Goal: Task Accomplishment & Management: Complete application form

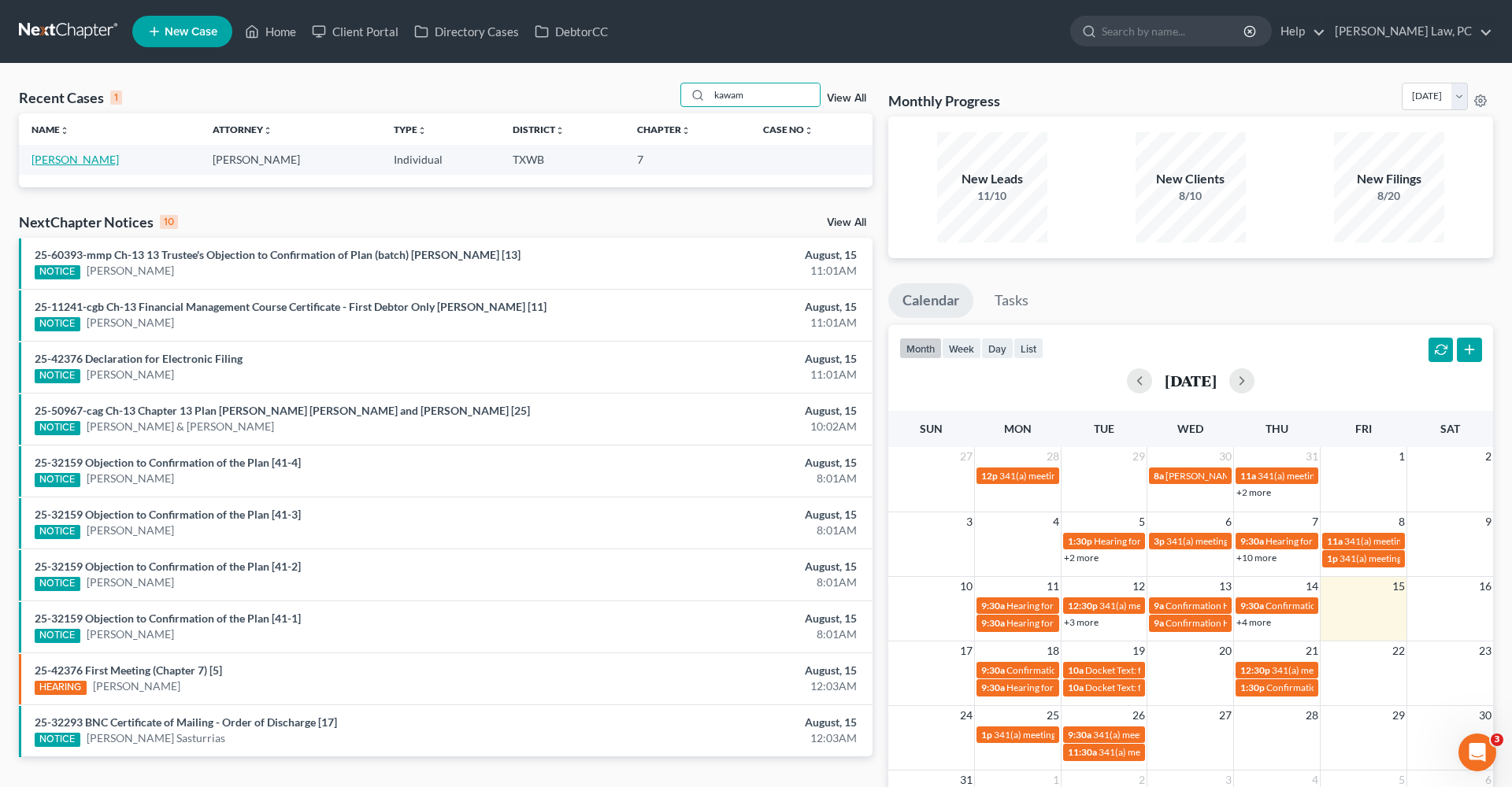
type input "kawam"
click at [53, 164] on link "[PERSON_NAME]" at bounding box center [75, 158] width 88 height 13
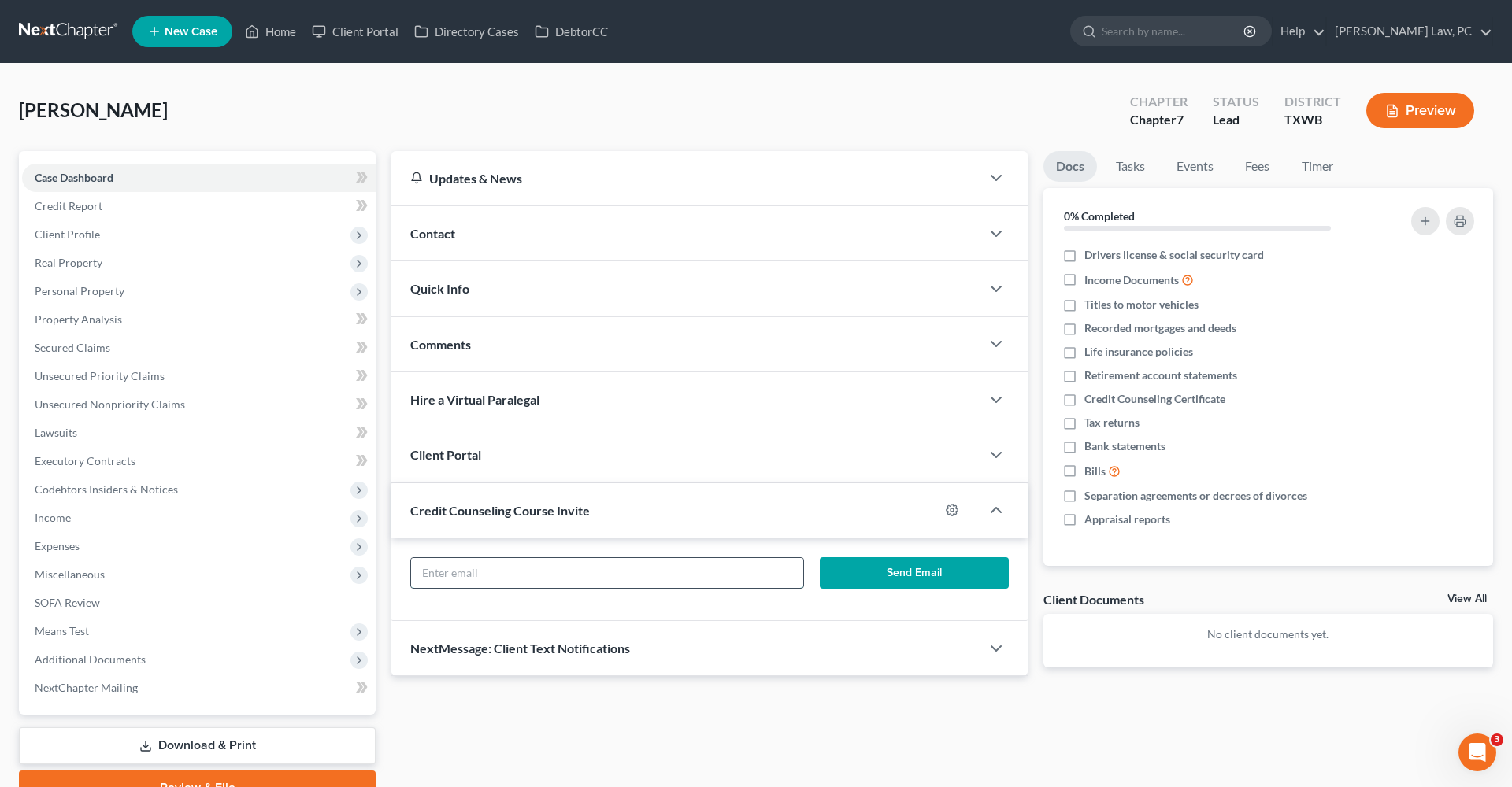
click at [461, 571] on input "text" at bounding box center [607, 573] width 392 height 30
paste input "kawamoto.violet2@gmail.com"
type input "kawamoto.violet2@gmail.com"
click at [883, 571] on button "Send Email" at bounding box center [914, 573] width 189 height 32
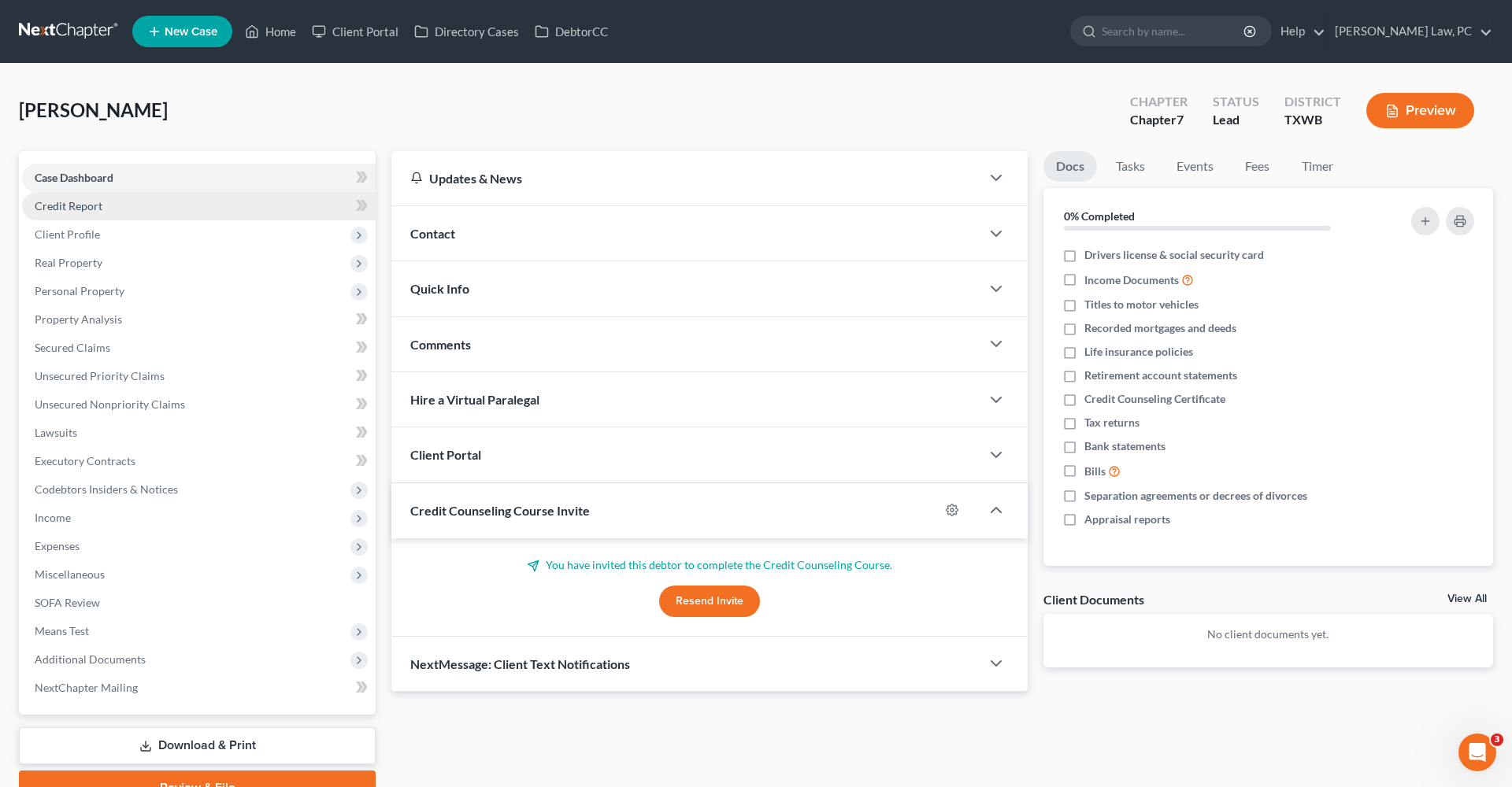
click at [71, 208] on span "Credit Report" at bounding box center [68, 206] width 67 height 13
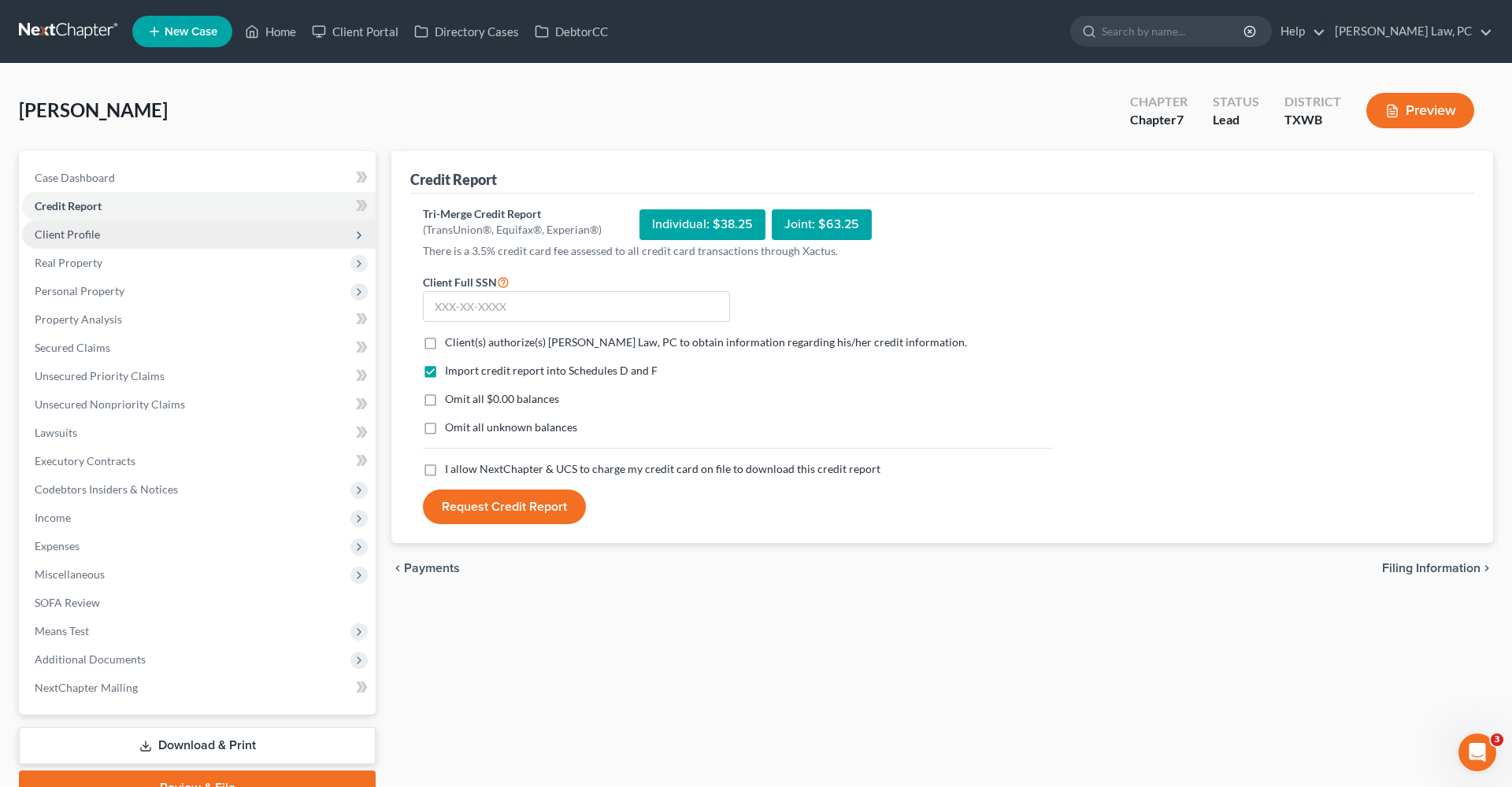
click at [80, 230] on span "Client Profile" at bounding box center [67, 234] width 66 height 13
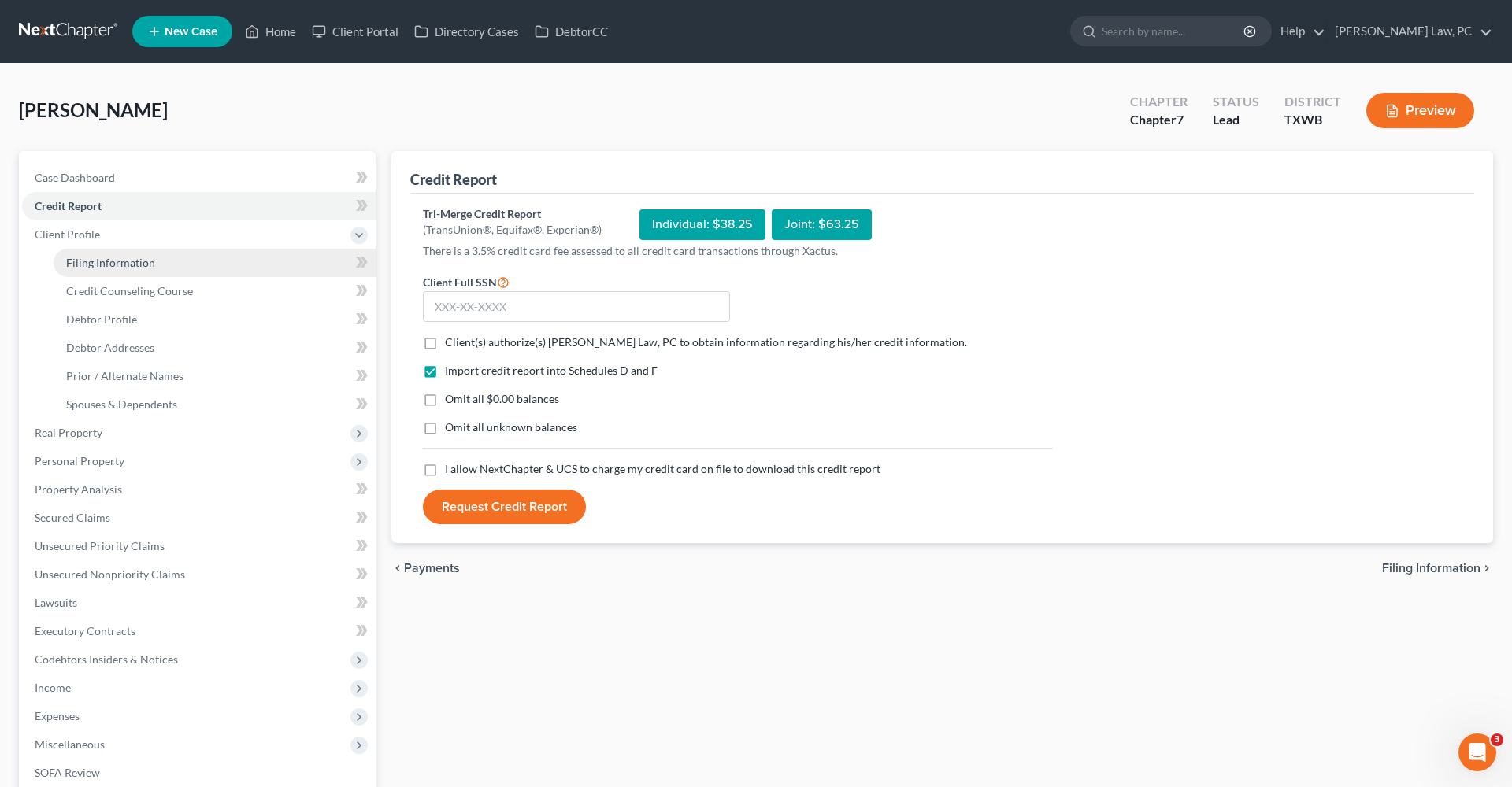
click at [112, 264] on span "Filing Information" at bounding box center [111, 262] width 89 height 13
select select "1"
select select "0"
select select "45"
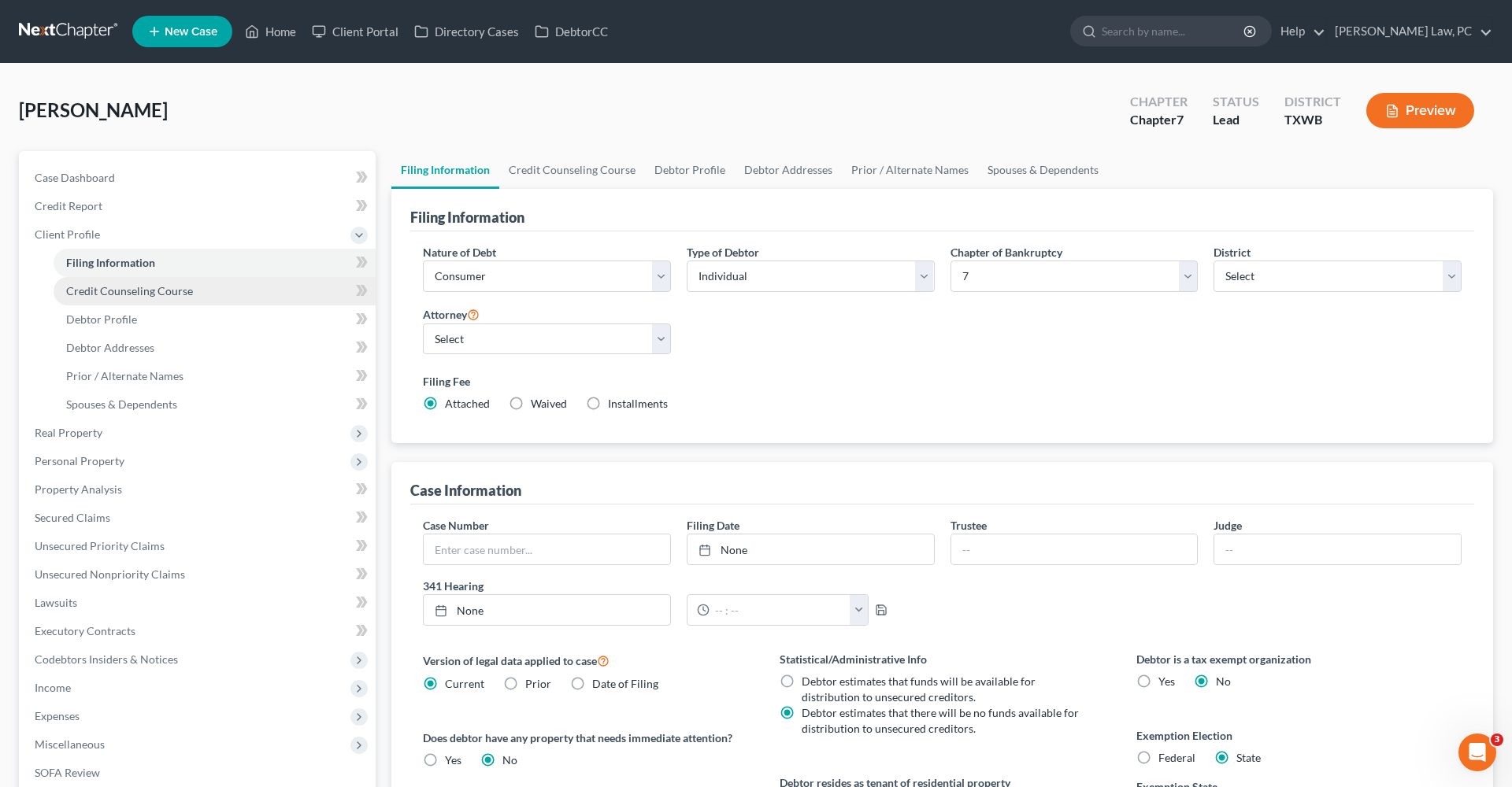
click at [140, 292] on span "Credit Counseling Course" at bounding box center [130, 291] width 127 height 13
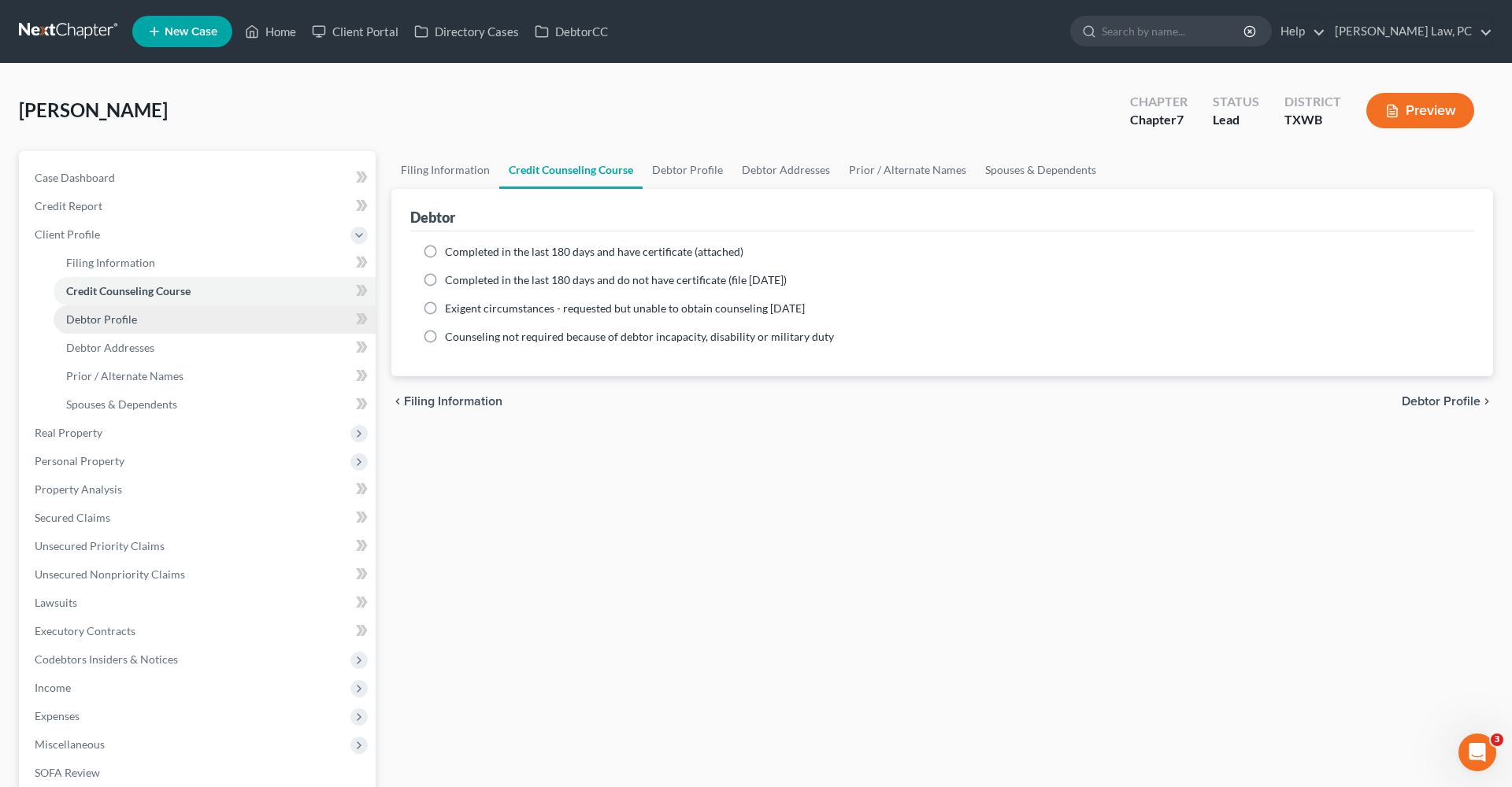
click at [103, 319] on span "Debtor Profile" at bounding box center [102, 319] width 71 height 13
select select "0"
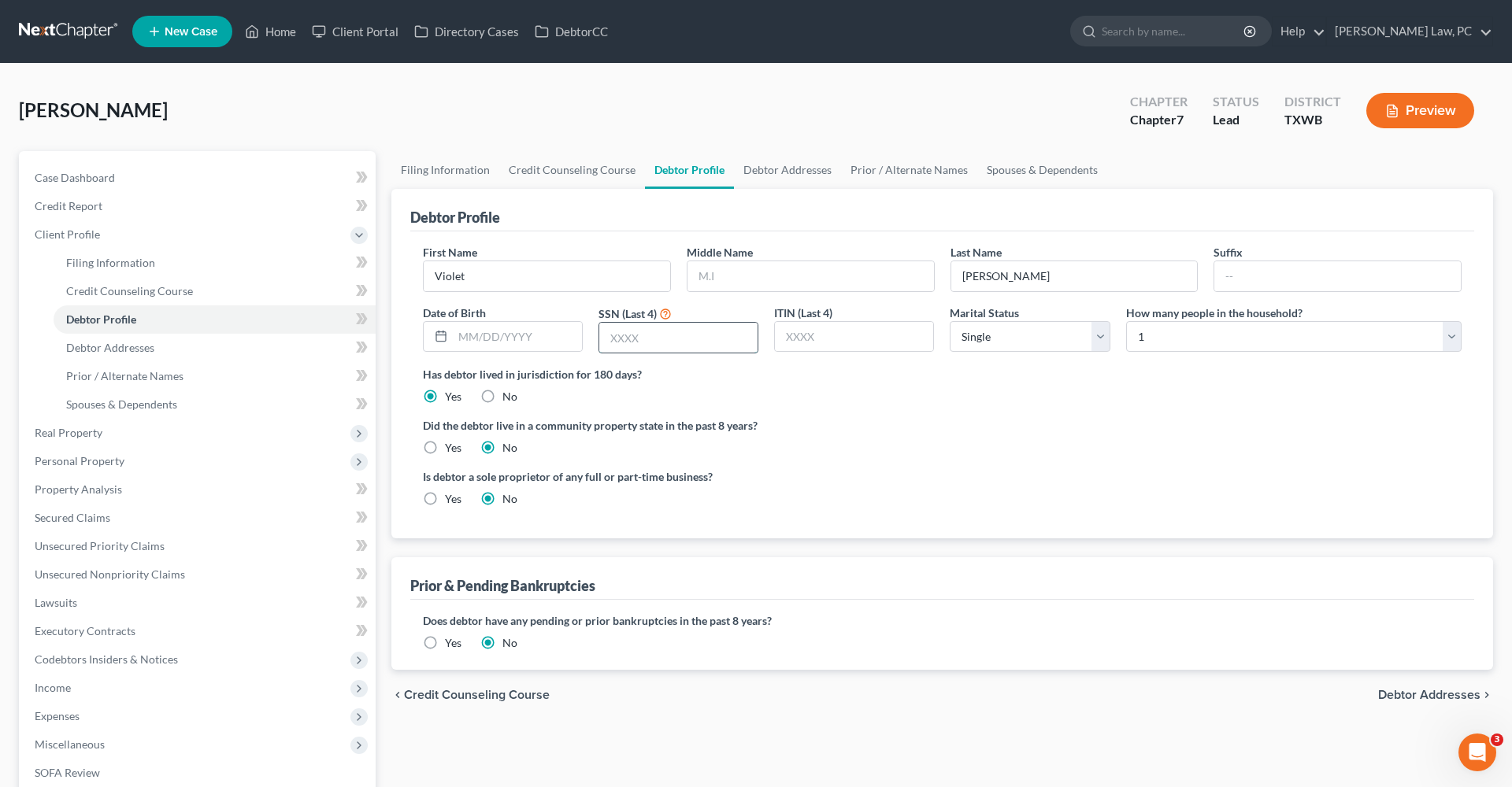
click at [632, 341] on input "text" at bounding box center [678, 338] width 158 height 30
type input "6030"
type input "Agnieszka"
type input "05/10/1971"
click at [899, 432] on label "Did the debtor live in a community property state in the past 8 years?" at bounding box center [942, 425] width 1038 height 17
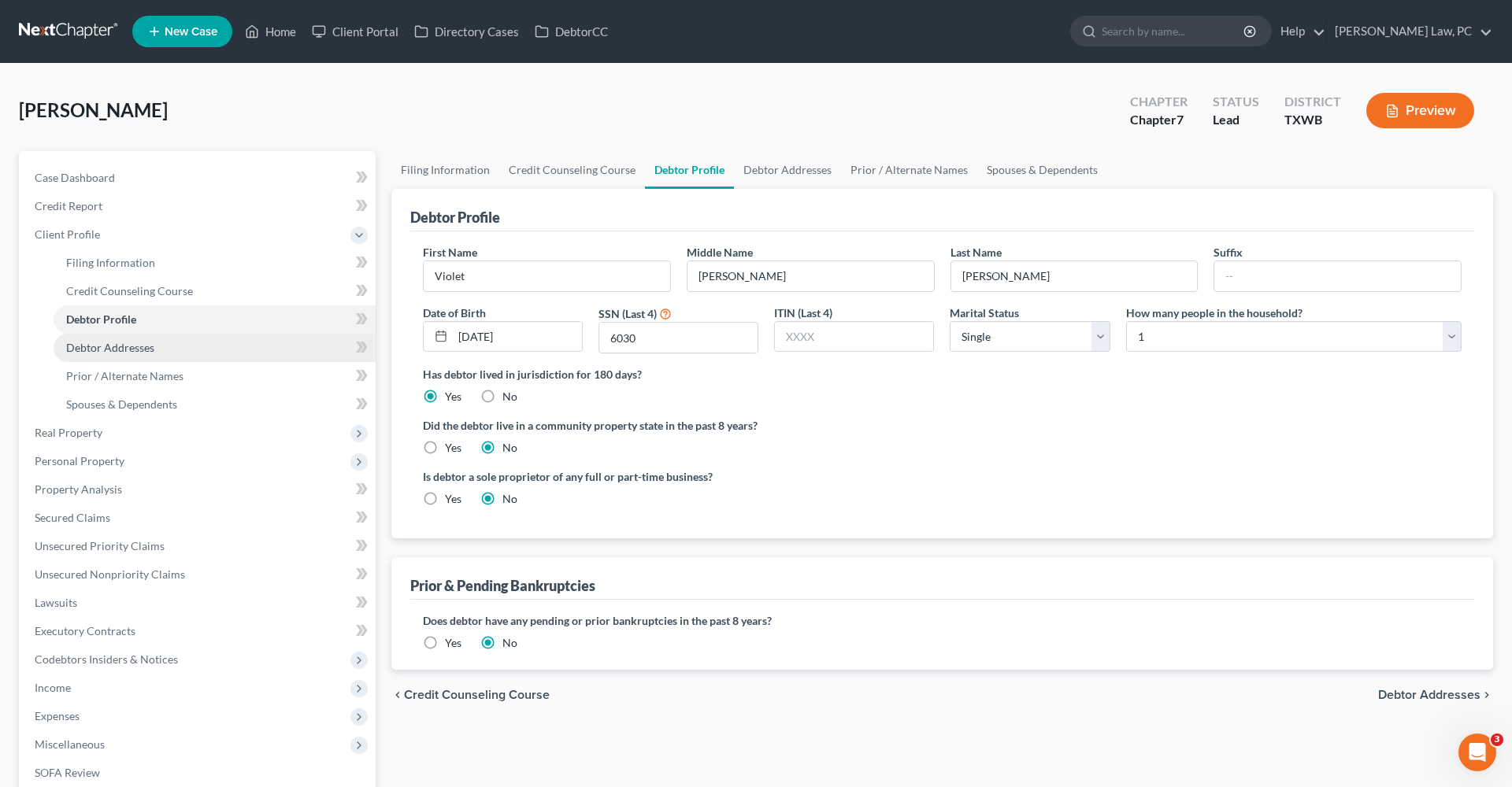
click at [147, 349] on span "Debtor Addresses" at bounding box center [110, 347] width 88 height 13
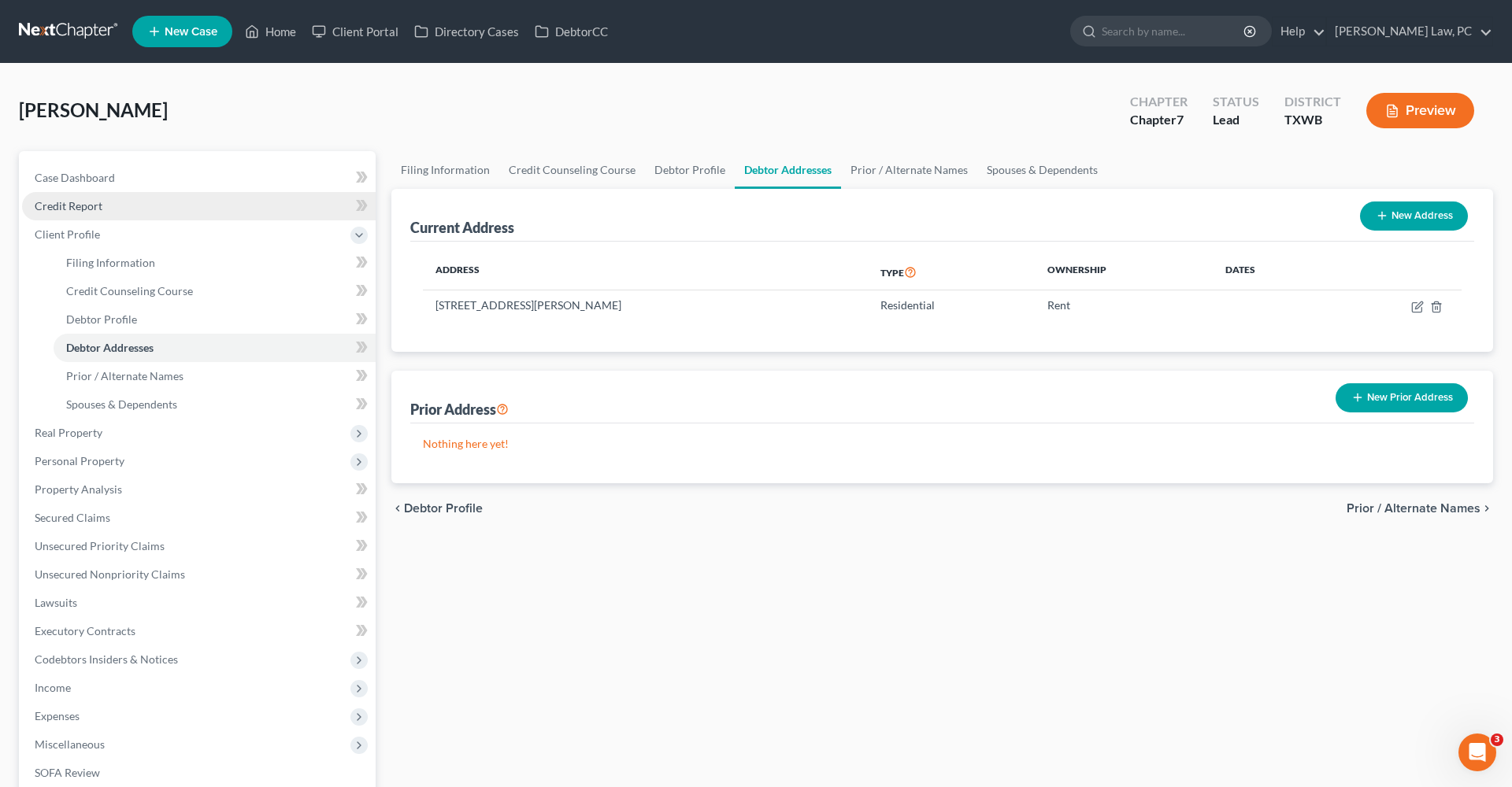
click at [52, 207] on span "Credit Report" at bounding box center [68, 206] width 67 height 13
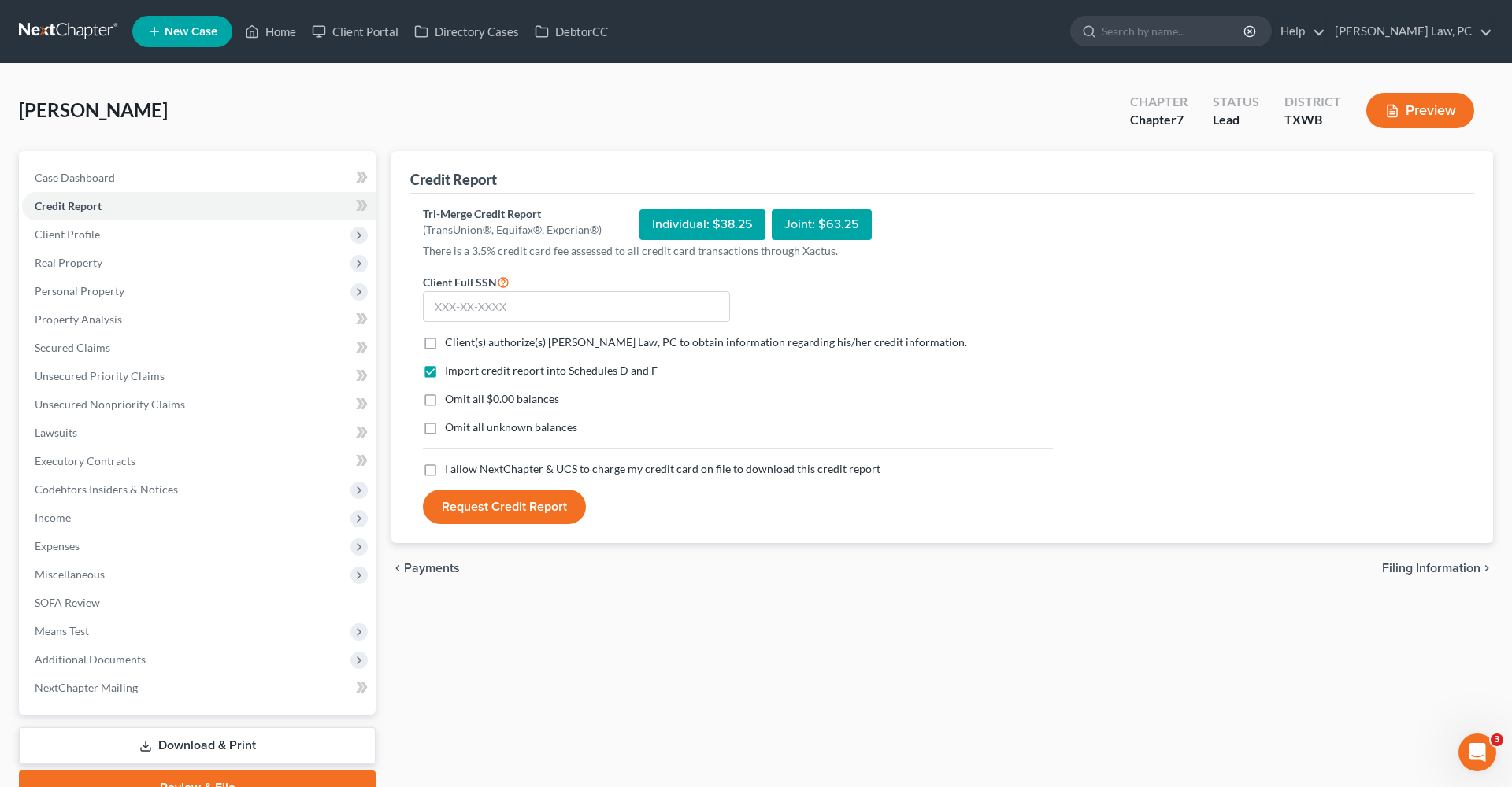
click at [445, 344] on label "Client(s) authorize(s) Hooman Khoshnood Law, PC to obtain information regarding…" at bounding box center [706, 342] width 522 height 16
click at [451, 344] on input "Client(s) authorize(s) Hooman Khoshnood Law, PC to obtain information regarding…" at bounding box center [456, 340] width 11 height 11
checkbox input "true"
click at [445, 472] on label "I allow NextChapter & UCS to charge my credit card on file to download this cre…" at bounding box center [662, 469] width 435 height 16
click at [451, 472] on input "I allow NextChapter & UCS to charge my credit card on file to download this cre…" at bounding box center [456, 467] width 11 height 11
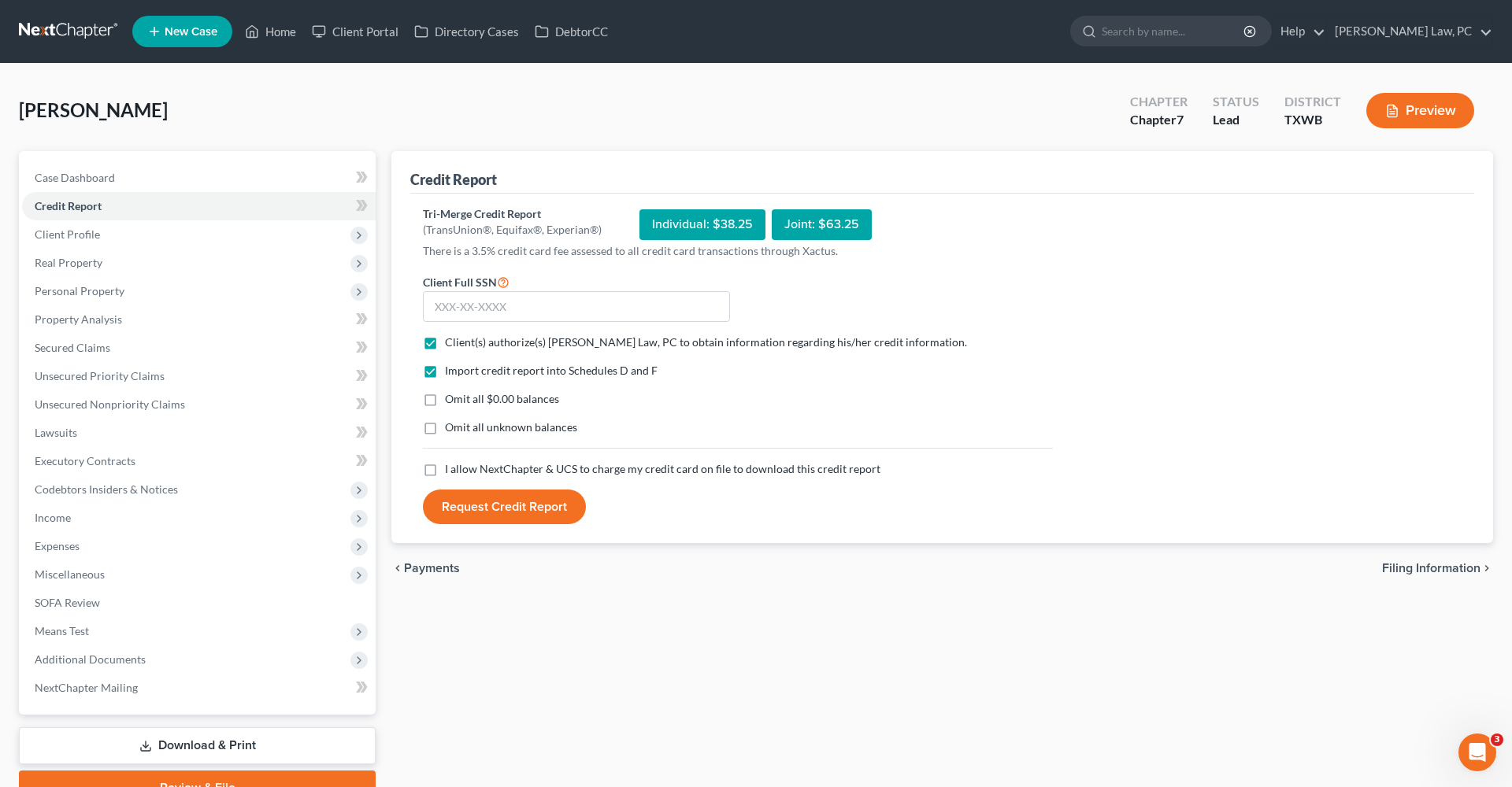
checkbox input "true"
click at [499, 305] on input "text" at bounding box center [576, 307] width 307 height 32
type input "348-84-6030"
click at [482, 501] on button "Request Credit Report" at bounding box center [504, 507] width 163 height 35
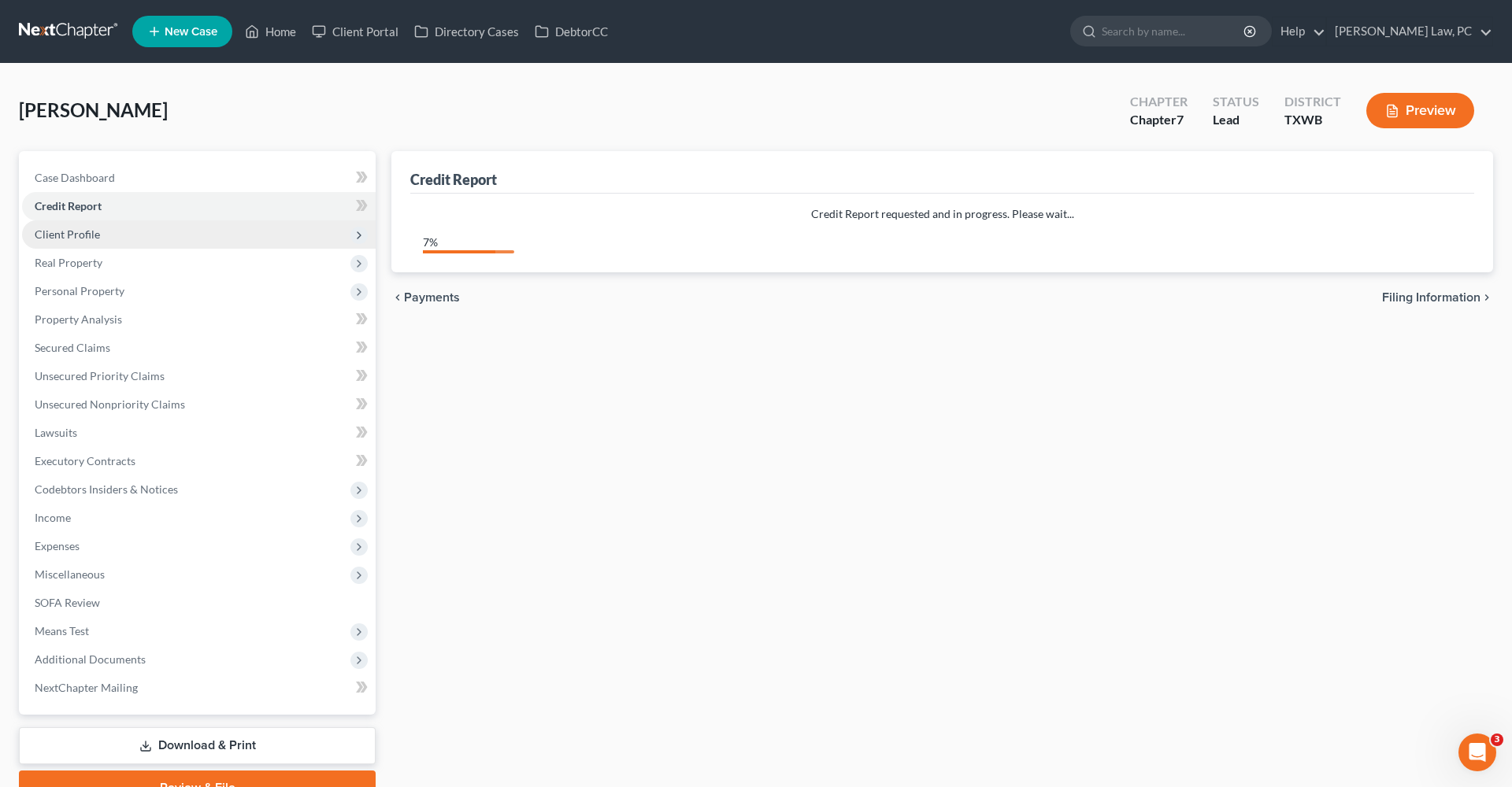
click at [53, 226] on span "Client Profile" at bounding box center [199, 235] width 354 height 28
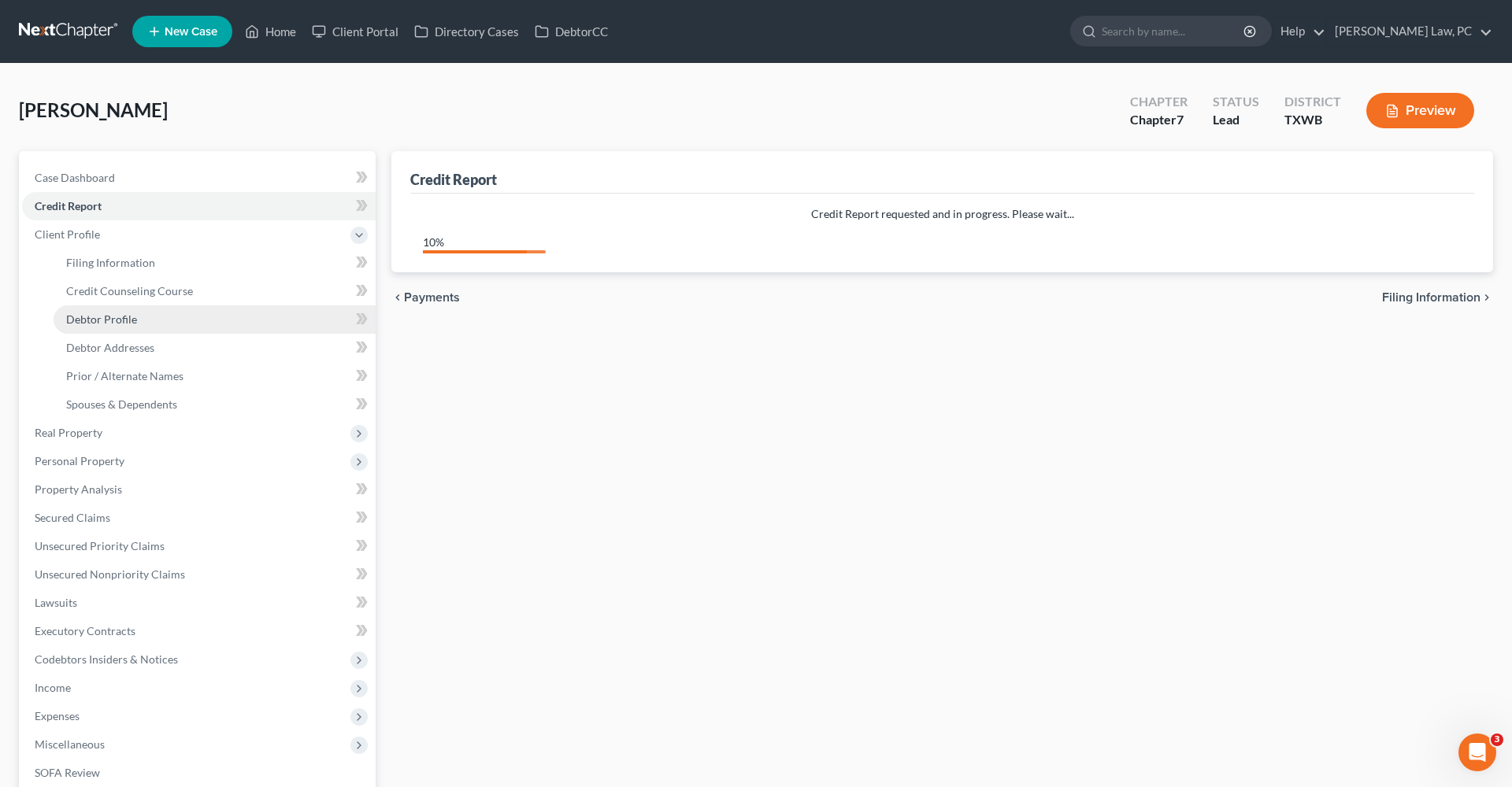
click at [90, 317] on span "Debtor Profile" at bounding box center [102, 319] width 71 height 13
select select "0"
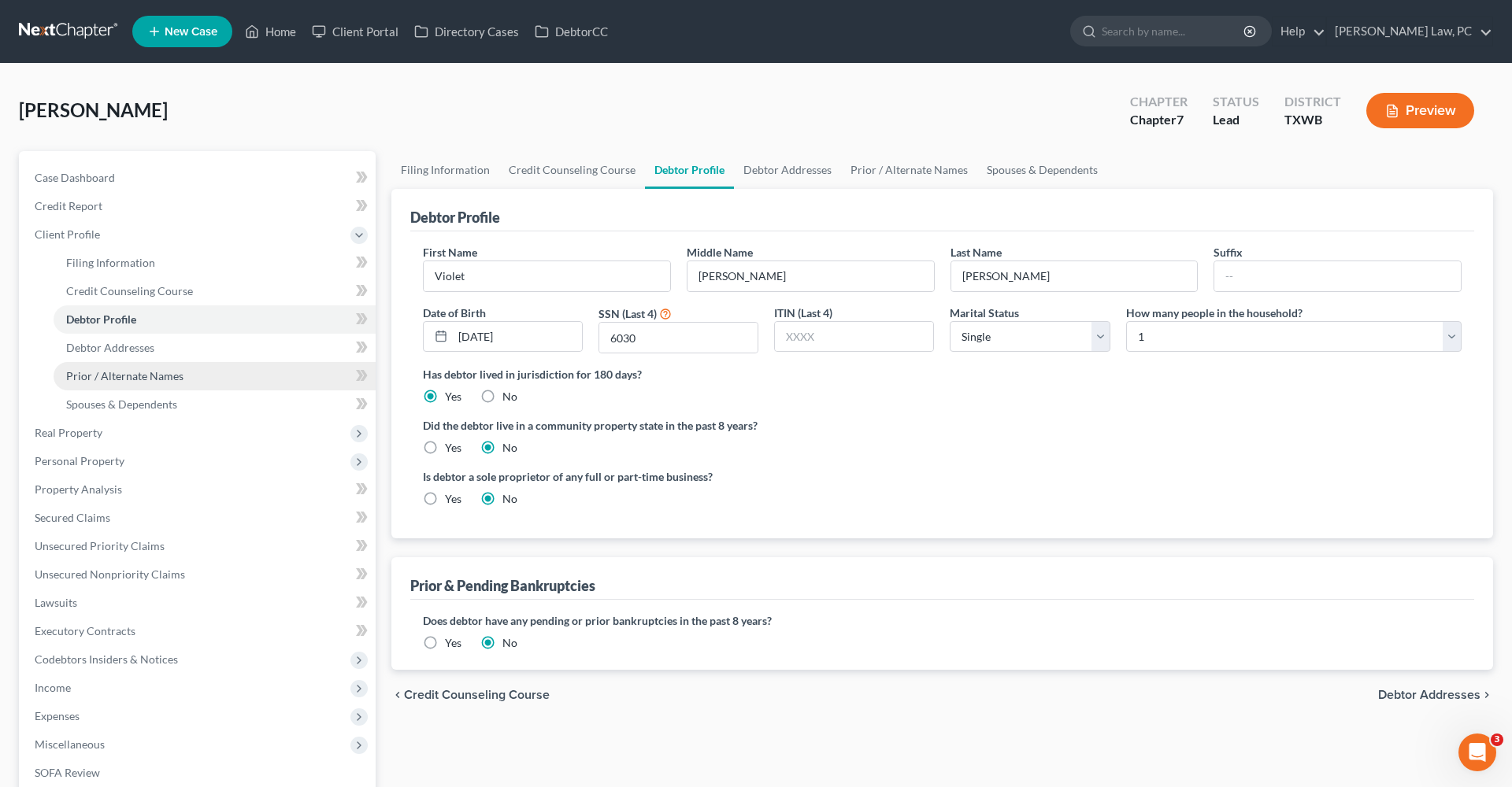
click at [113, 379] on span "Prior / Alternate Names" at bounding box center [125, 376] width 117 height 13
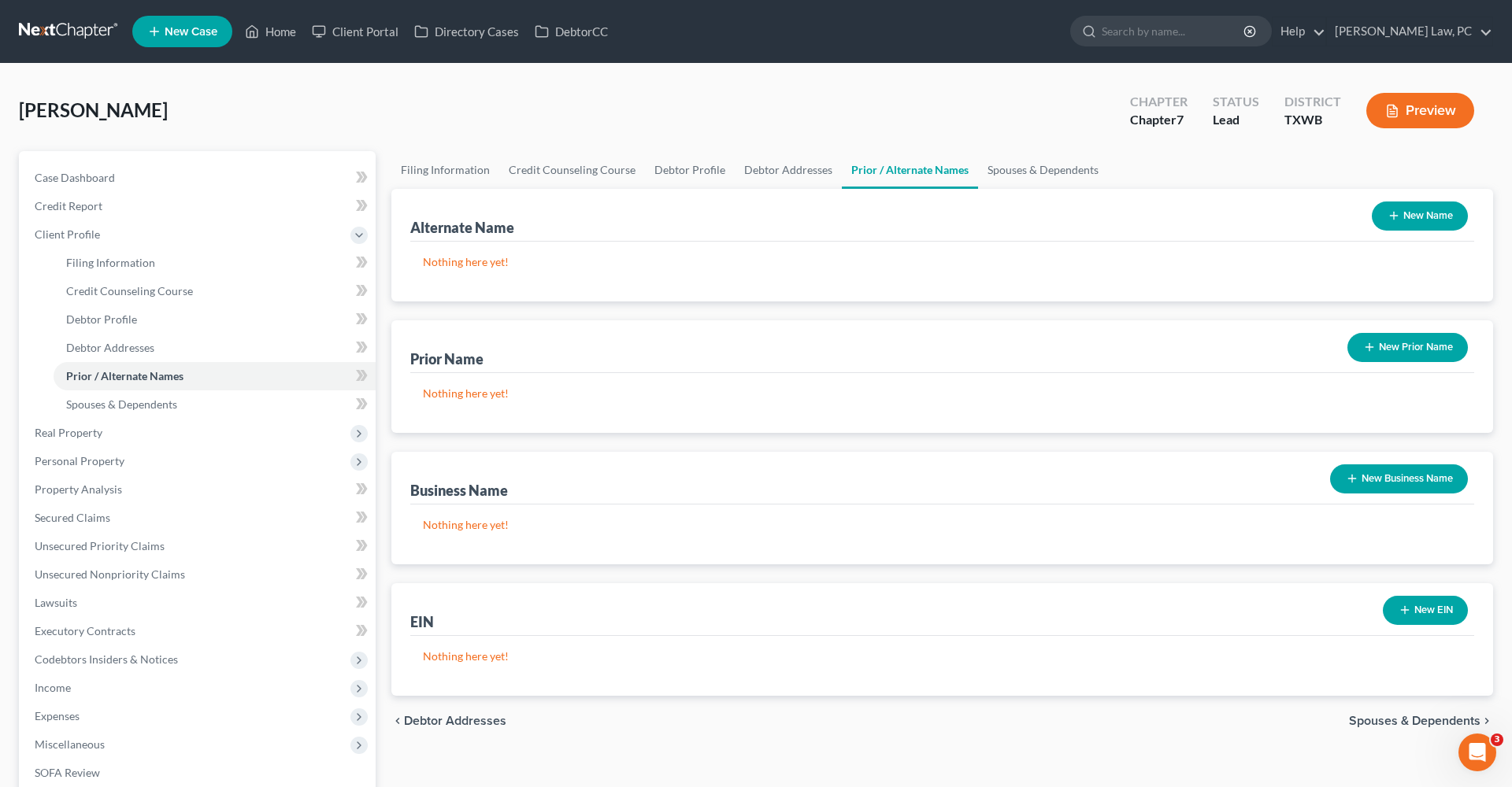
click at [1391, 218] on icon "button" at bounding box center [1394, 215] width 12 height 12
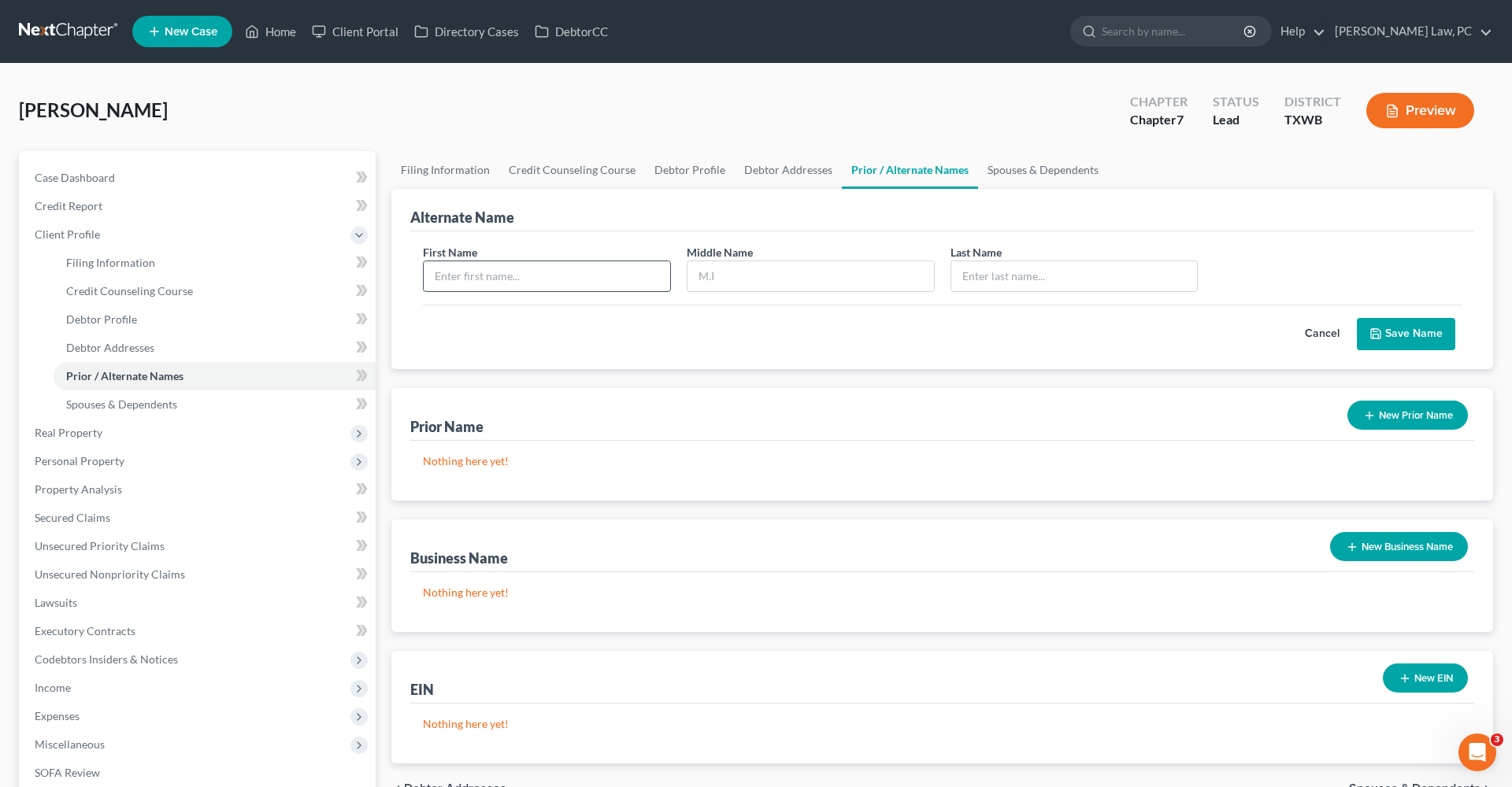
click at [503, 277] on input "text" at bounding box center [546, 277] width 246 height 30
type input "Wioletta"
click at [792, 280] on input "text" at bounding box center [810, 277] width 246 height 30
type input "Agnieszka"
click at [1020, 272] on input "text" at bounding box center [1073, 277] width 246 height 30
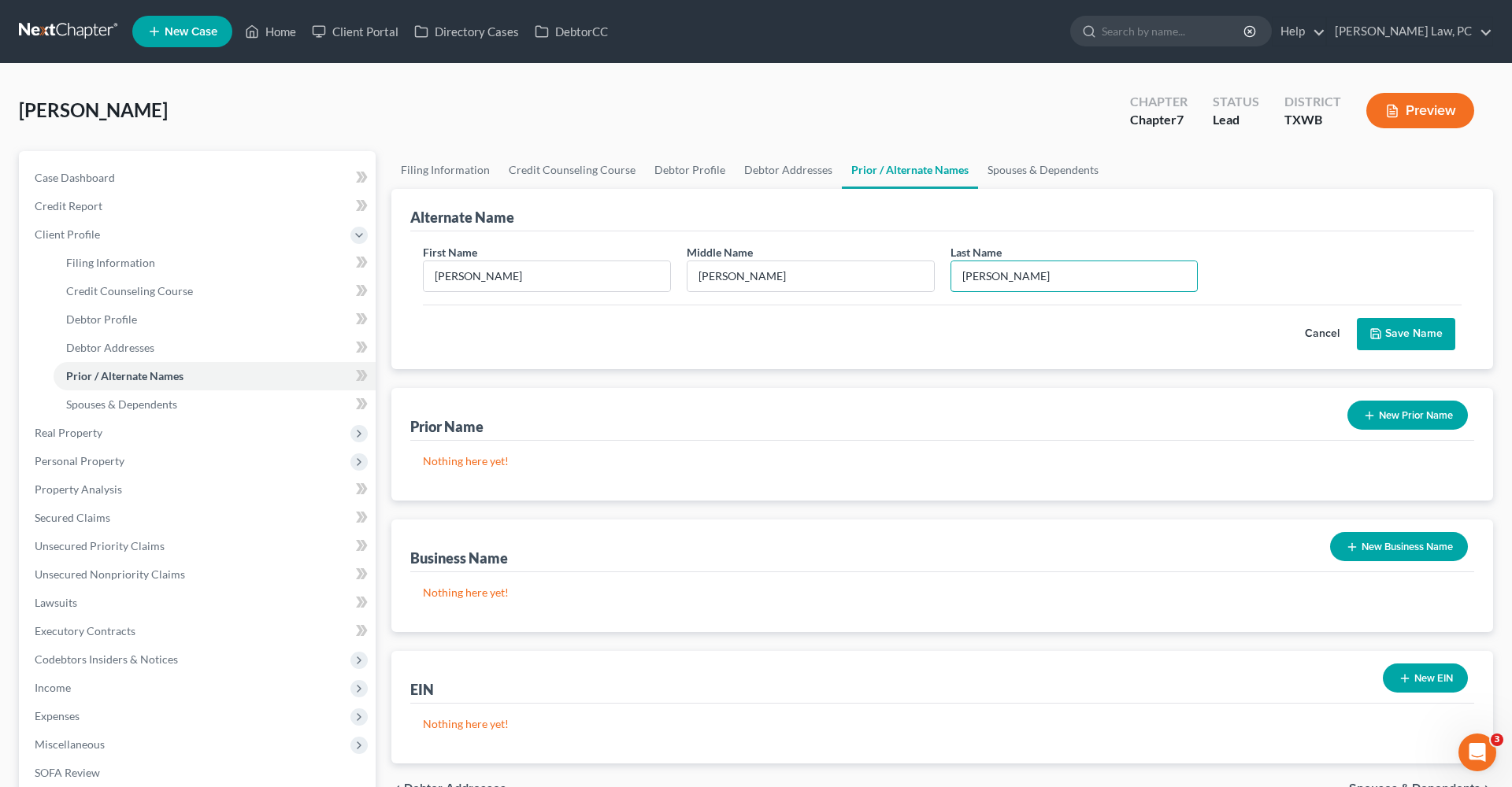
type input "Kawamoto"
click at [1388, 328] on button "Save Name" at bounding box center [1405, 334] width 98 height 33
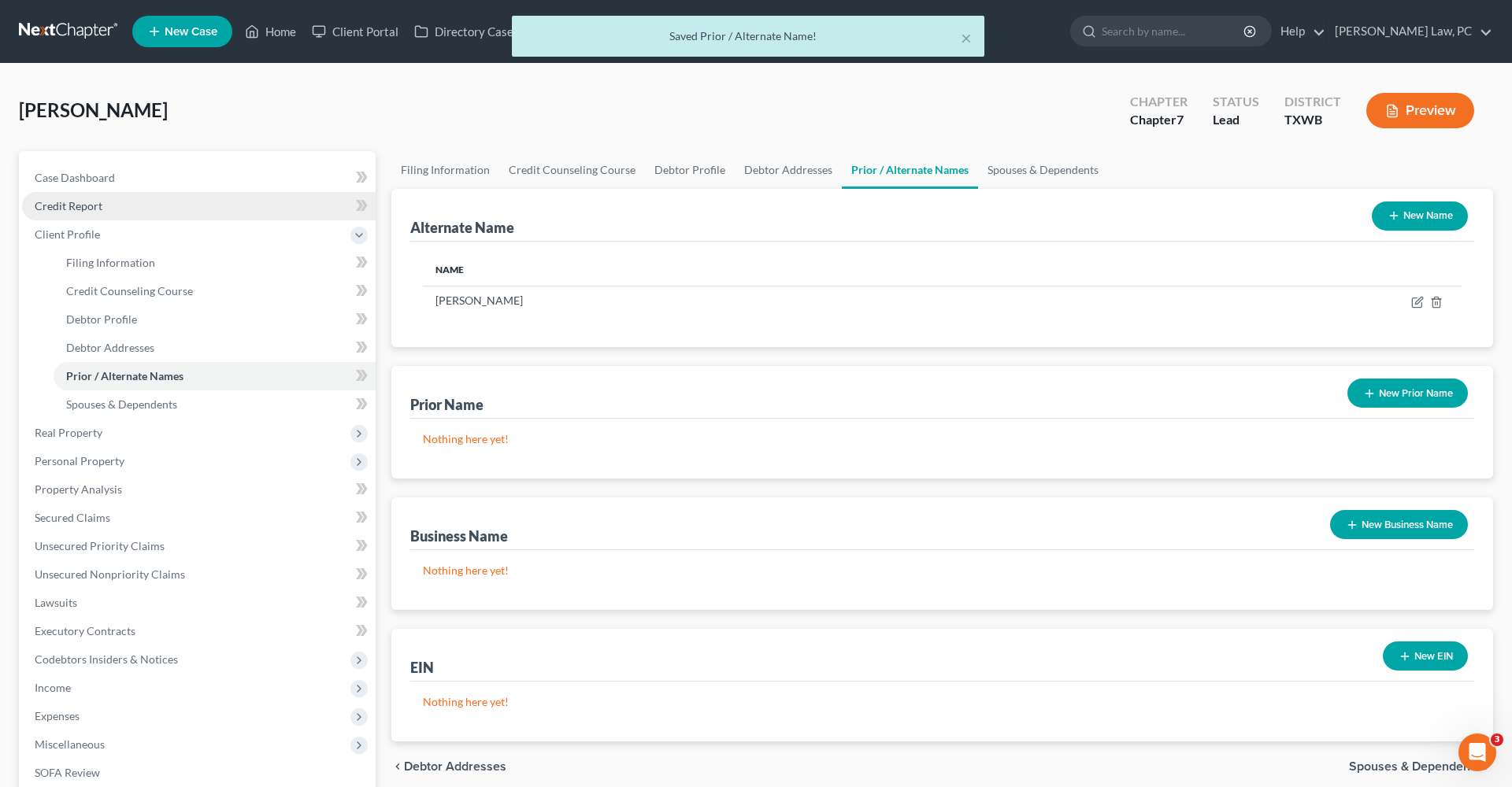
click at [82, 211] on span "Credit Report" at bounding box center [68, 206] width 67 height 13
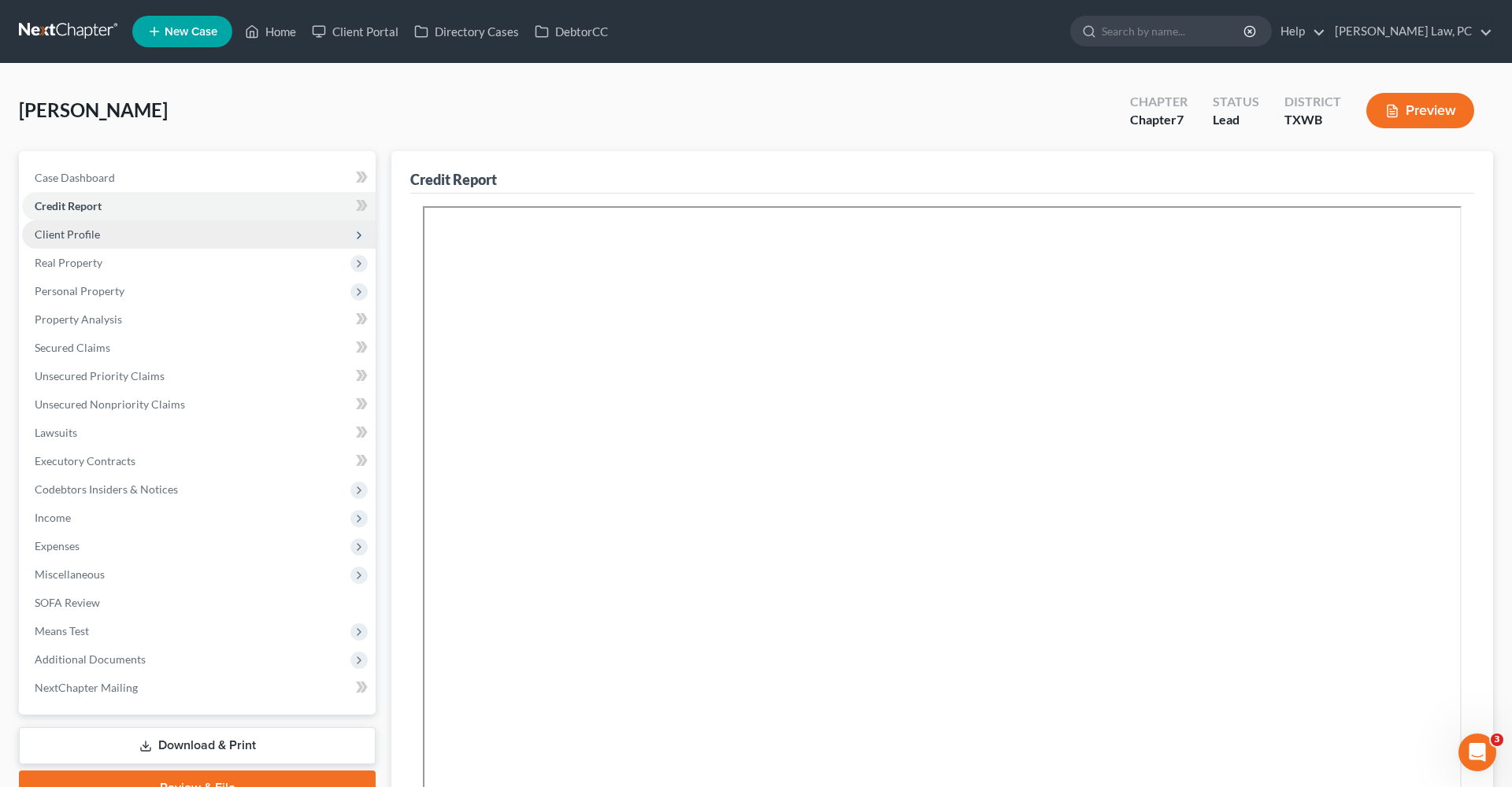
click at [42, 233] on span "Client Profile" at bounding box center [67, 234] width 66 height 13
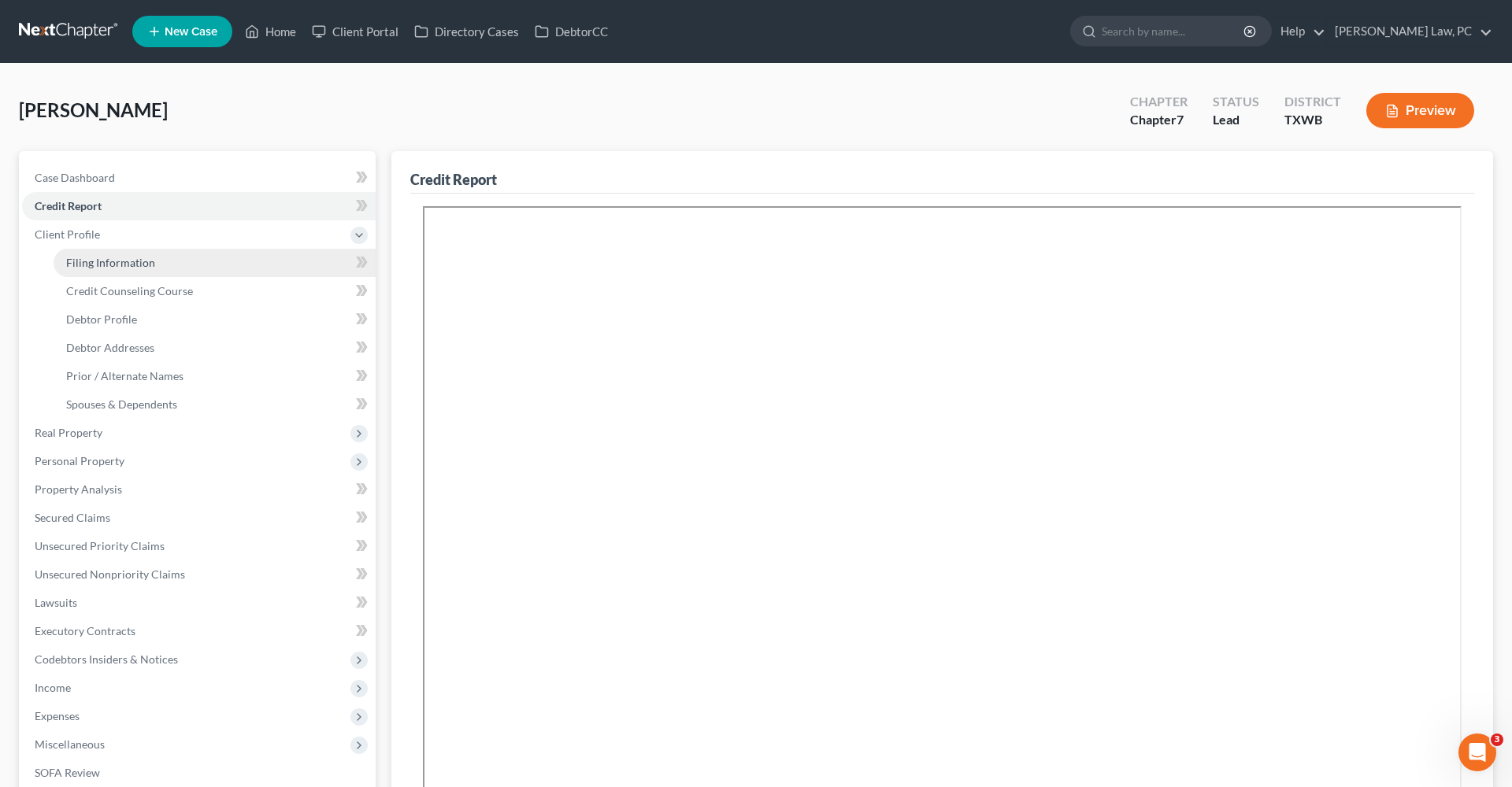
click at [101, 263] on span "Filing Information" at bounding box center [111, 262] width 89 height 13
select select "1"
select select "0"
select select "80"
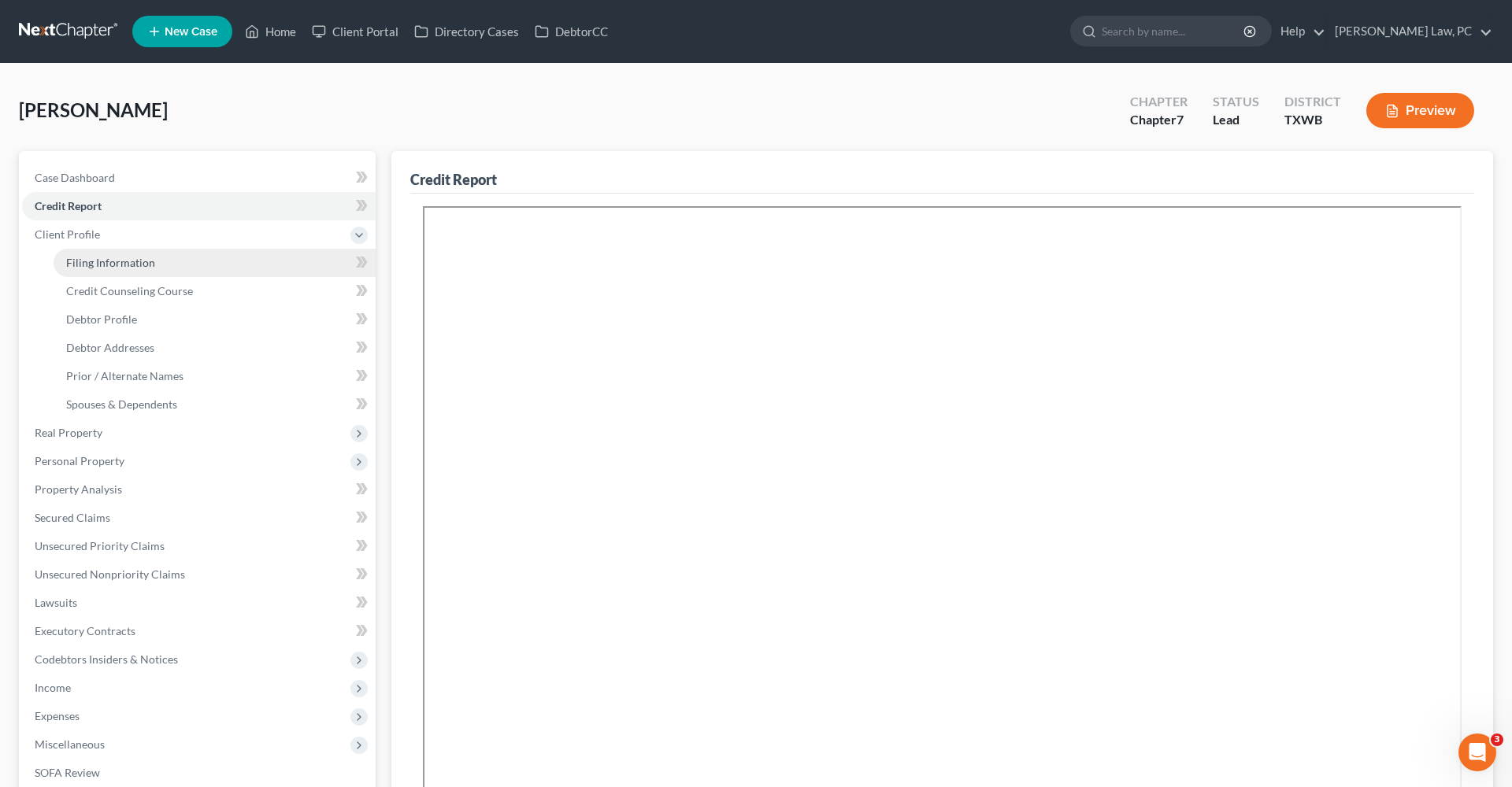
select select "0"
select select "45"
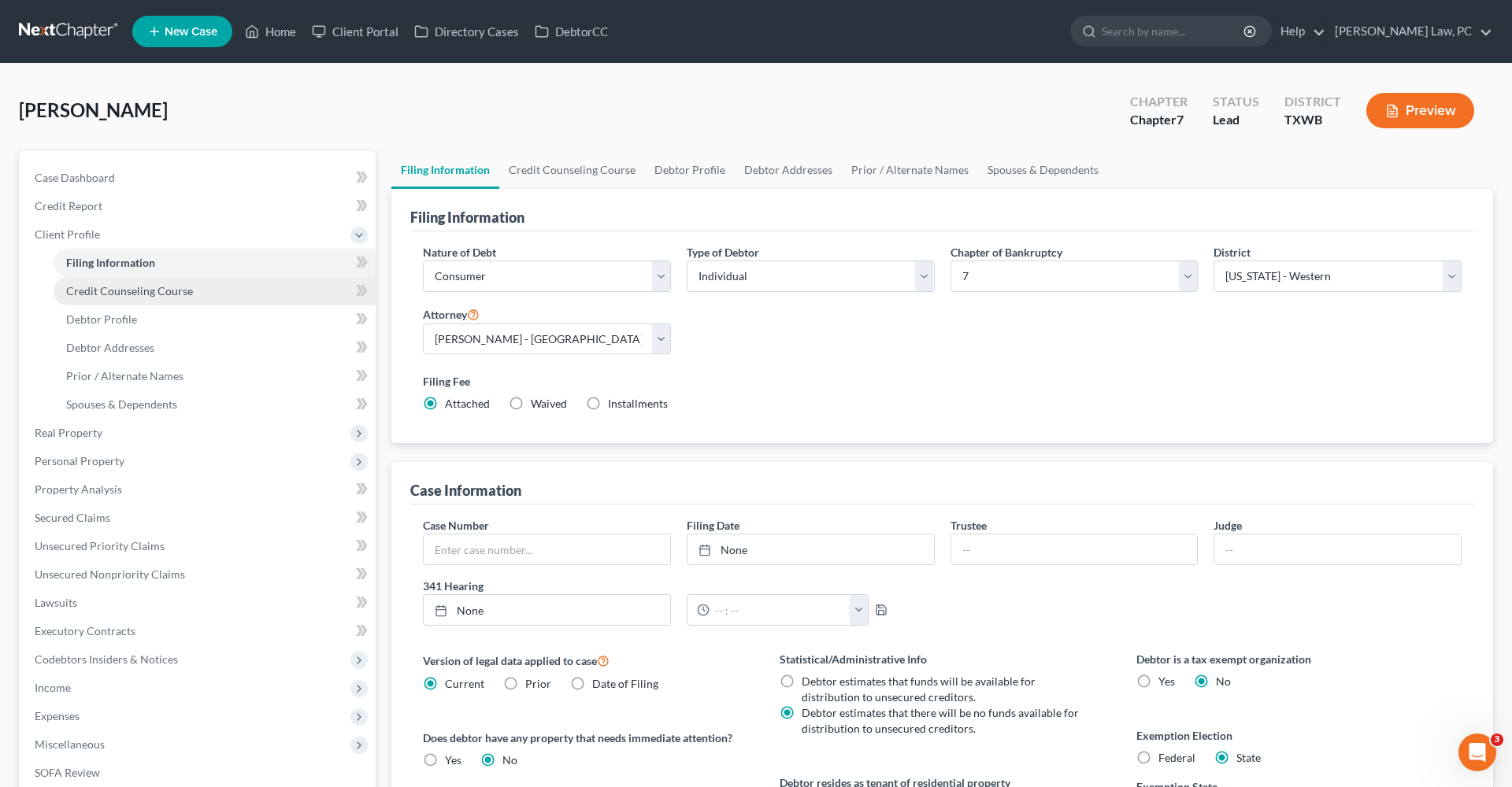
click at [130, 293] on span "Credit Counseling Course" at bounding box center [130, 291] width 127 height 13
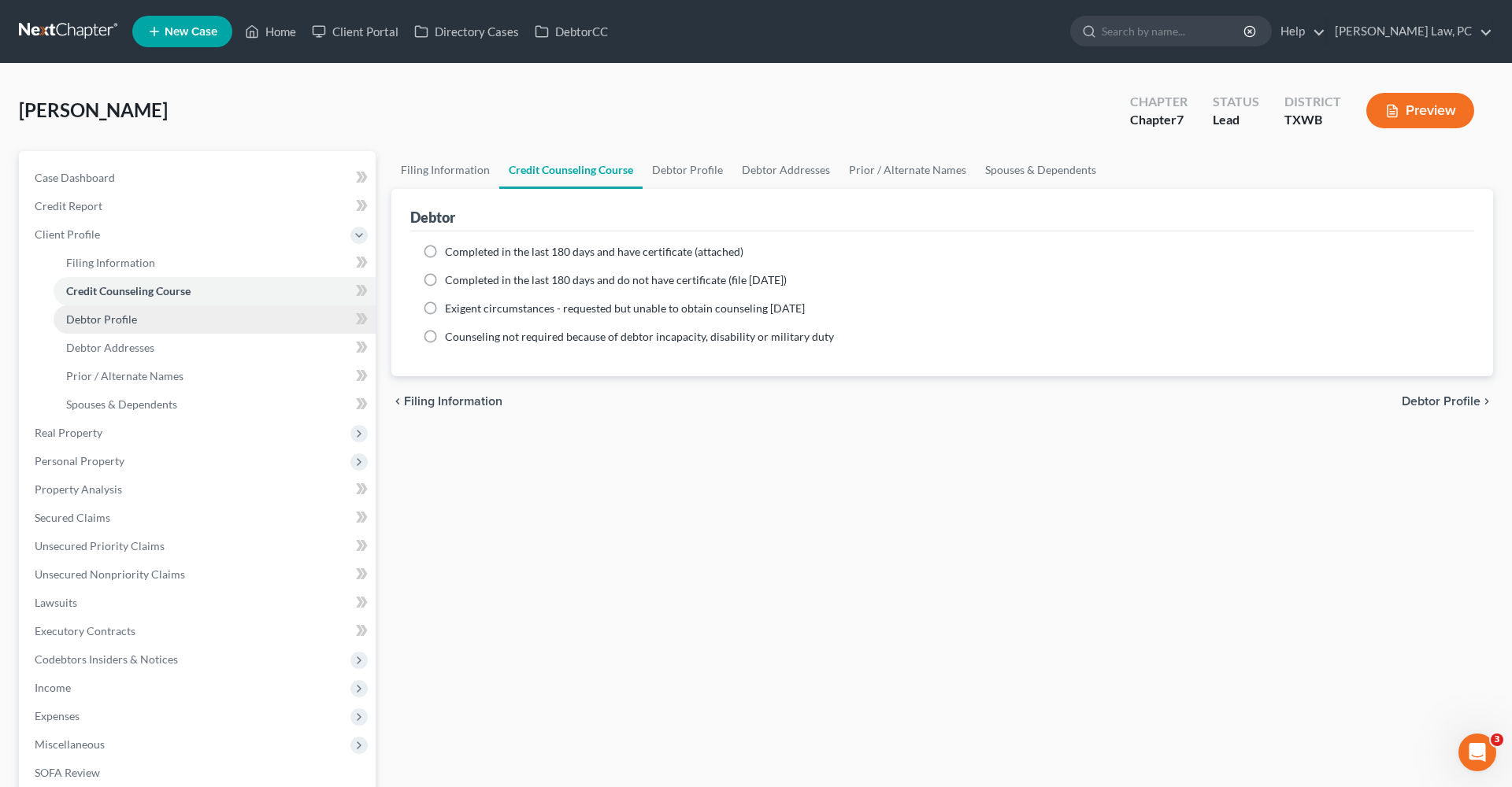
click at [122, 320] on span "Debtor Profile" at bounding box center [102, 319] width 71 height 13
select select "0"
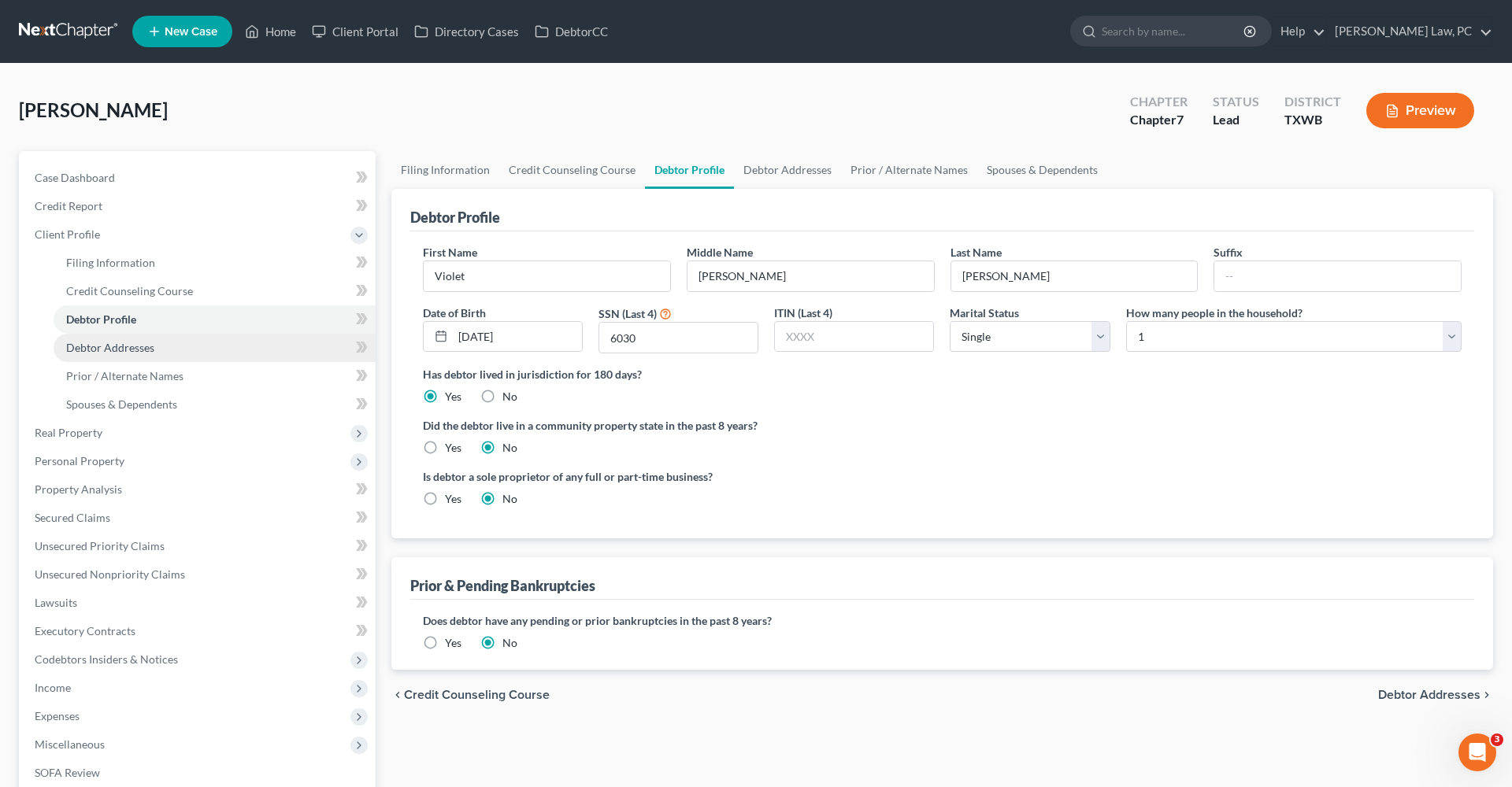
click at [134, 349] on span "Debtor Addresses" at bounding box center [110, 347] width 88 height 13
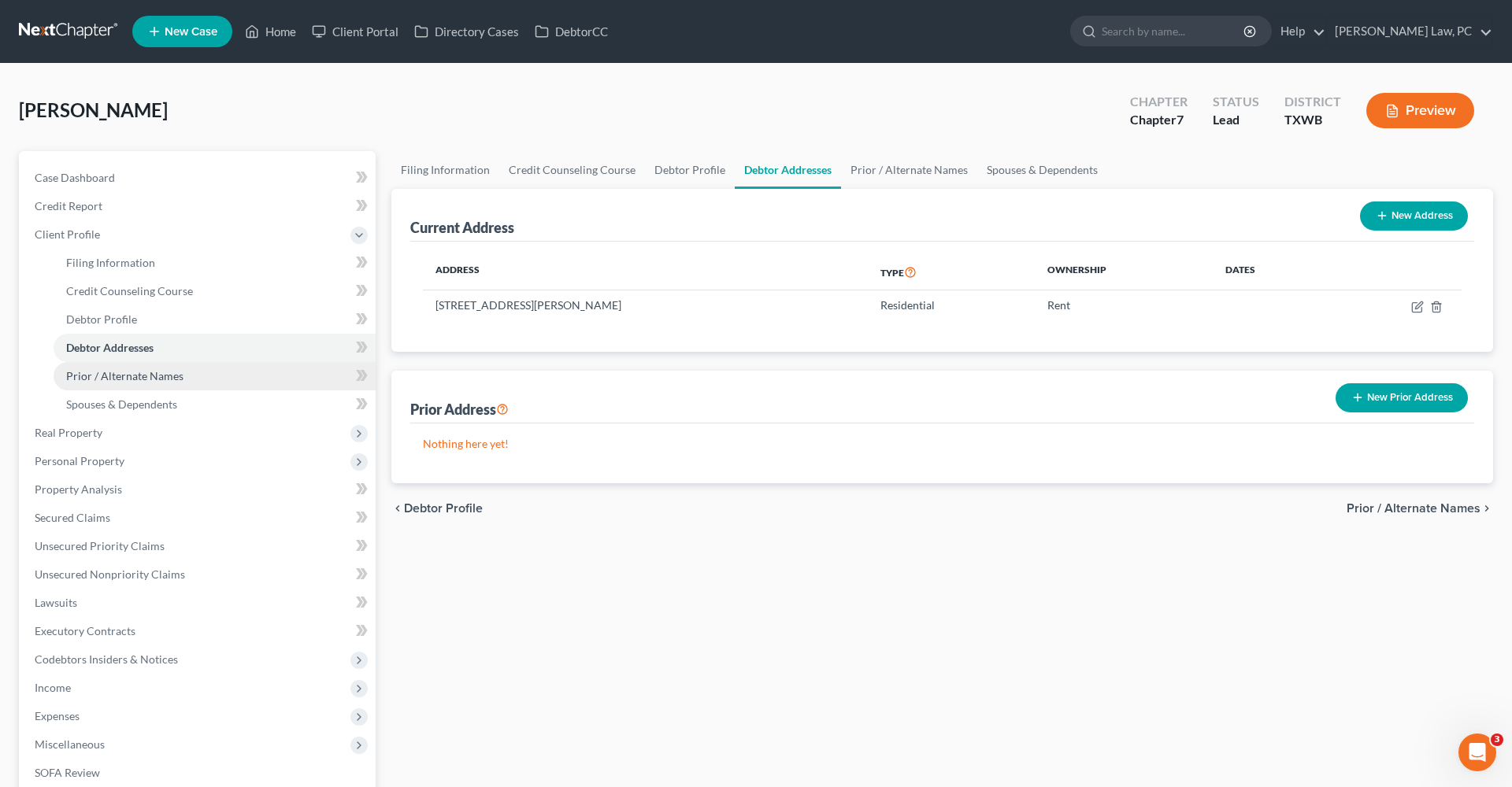
click at [154, 379] on span "Prior / Alternate Names" at bounding box center [125, 376] width 117 height 13
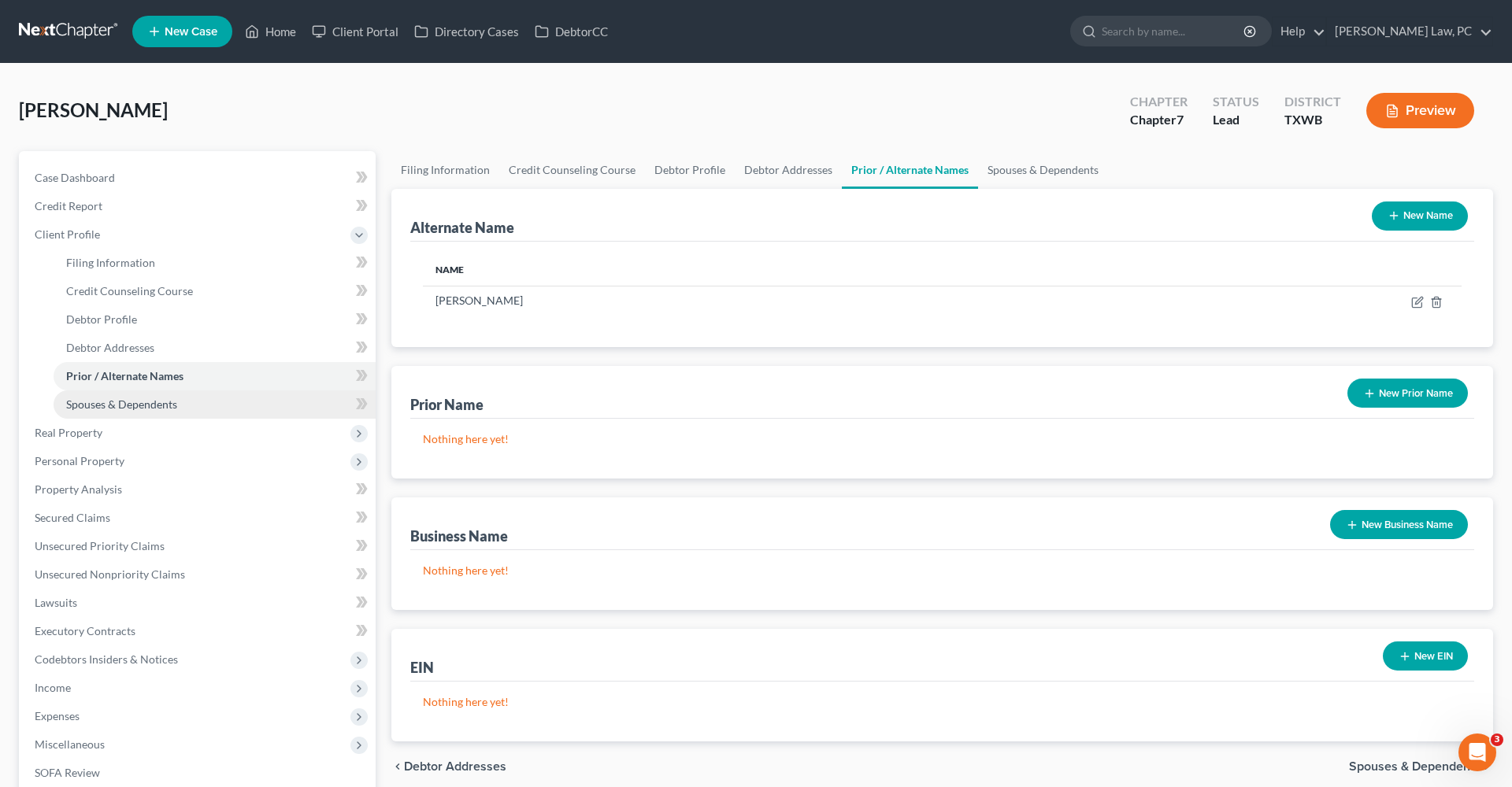
click at [146, 408] on span "Spouses & Dependents" at bounding box center [122, 404] width 111 height 13
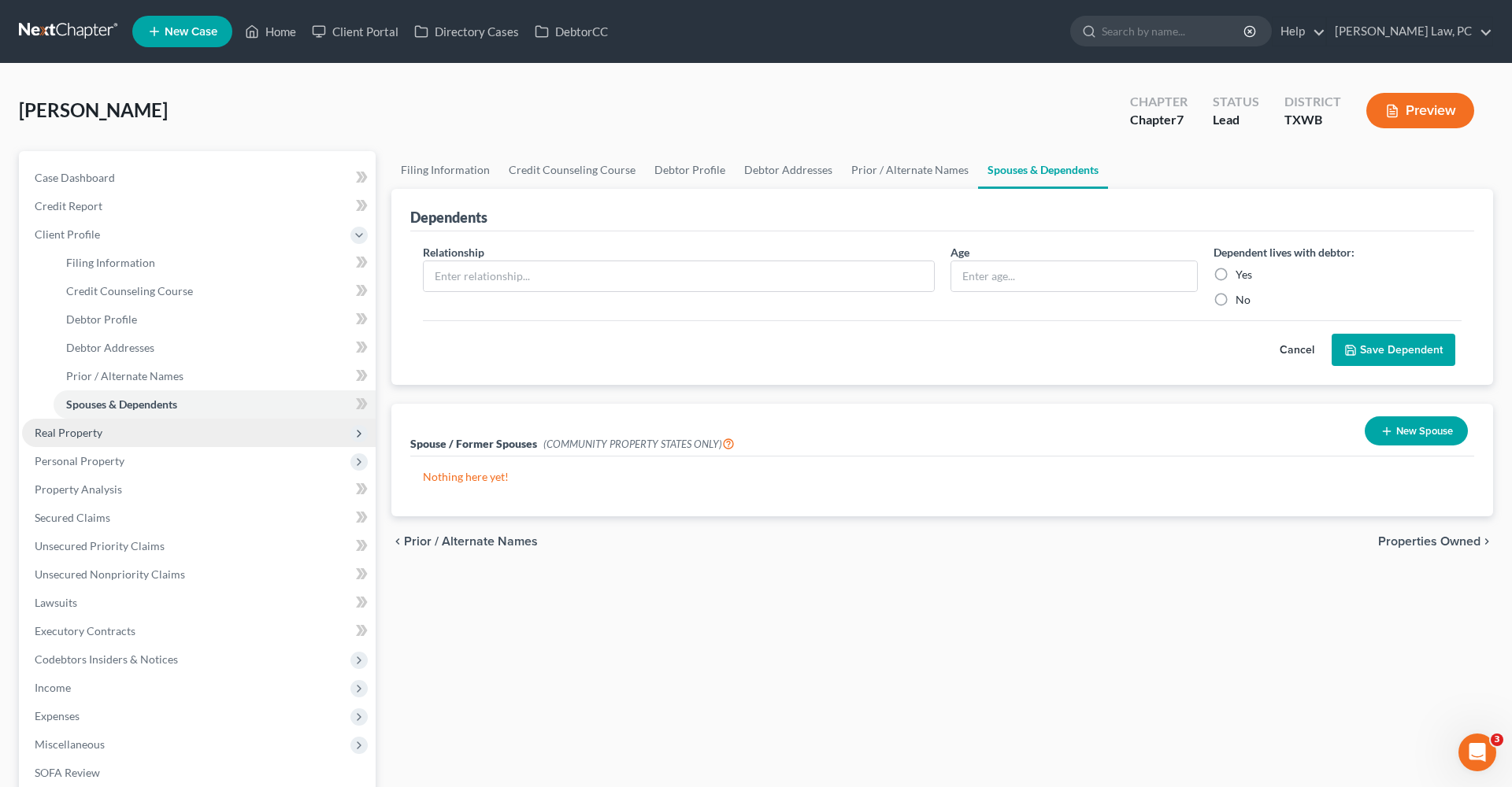
click at [74, 432] on span "Real Property" at bounding box center [68, 432] width 67 height 13
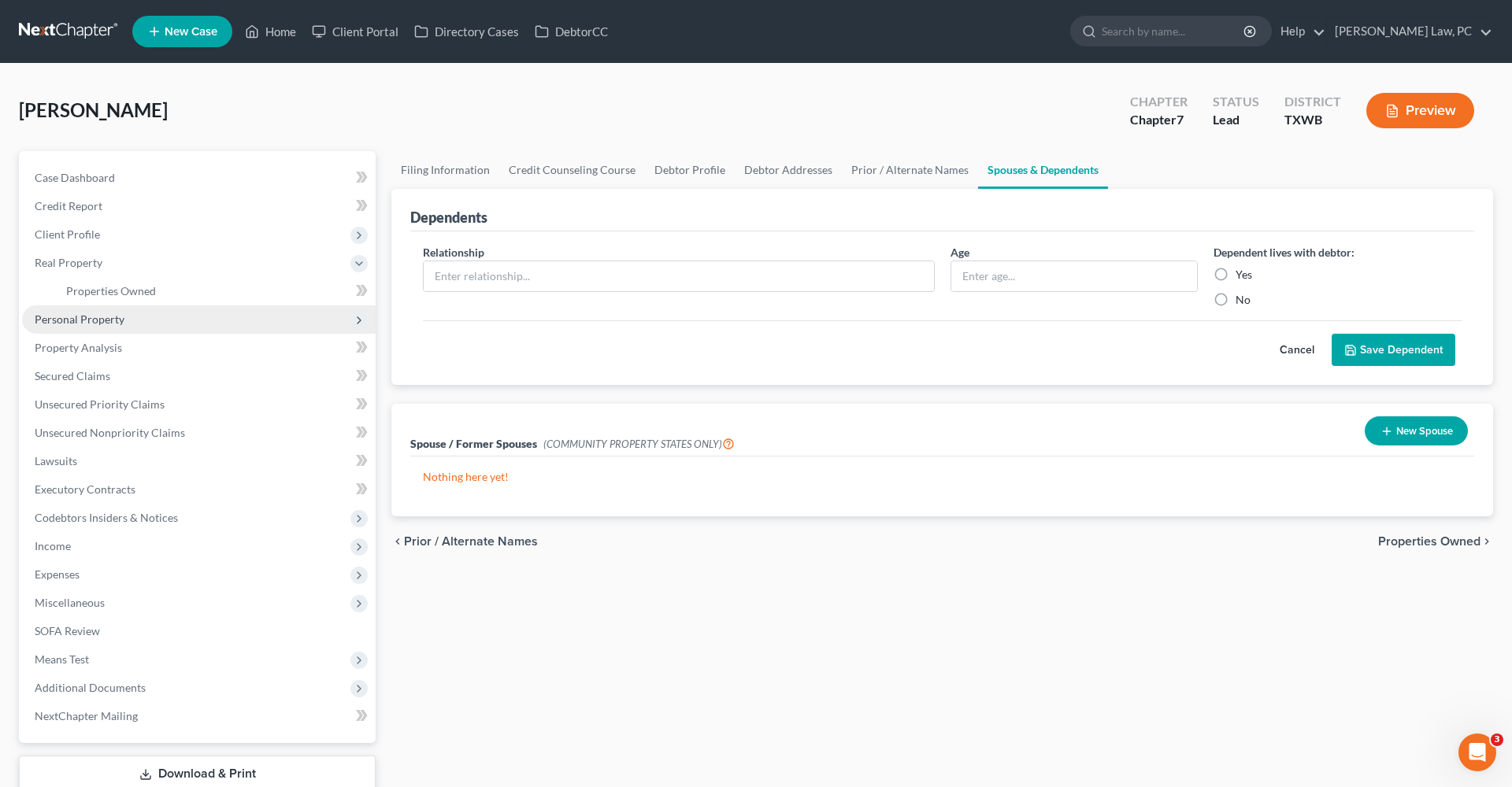
click at [97, 322] on span "Personal Property" at bounding box center [80, 319] width 90 height 13
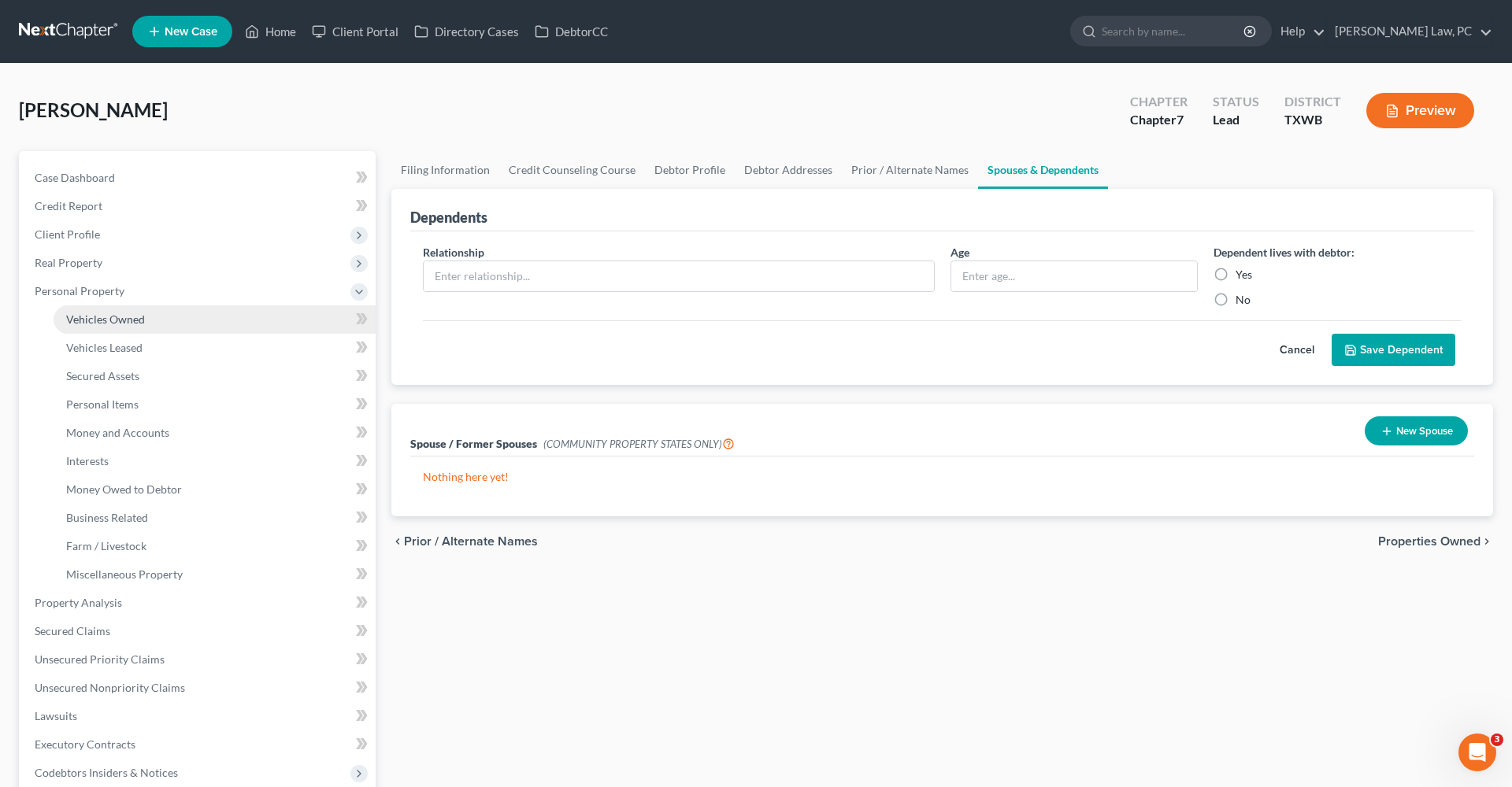
click at [98, 319] on span "Vehicles Owned" at bounding box center [106, 319] width 79 height 13
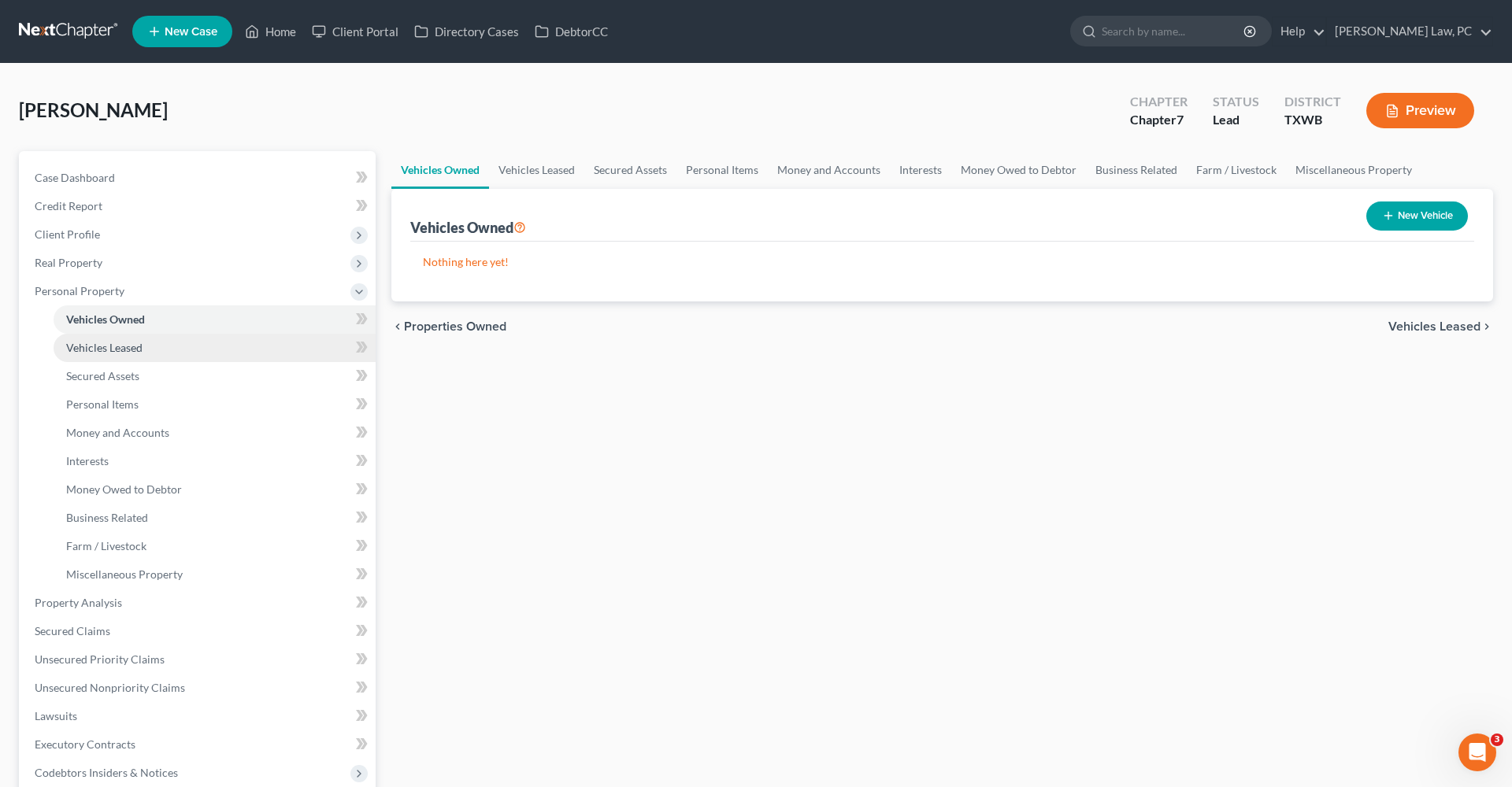
click at [103, 346] on span "Vehicles Leased" at bounding box center [104, 347] width 76 height 13
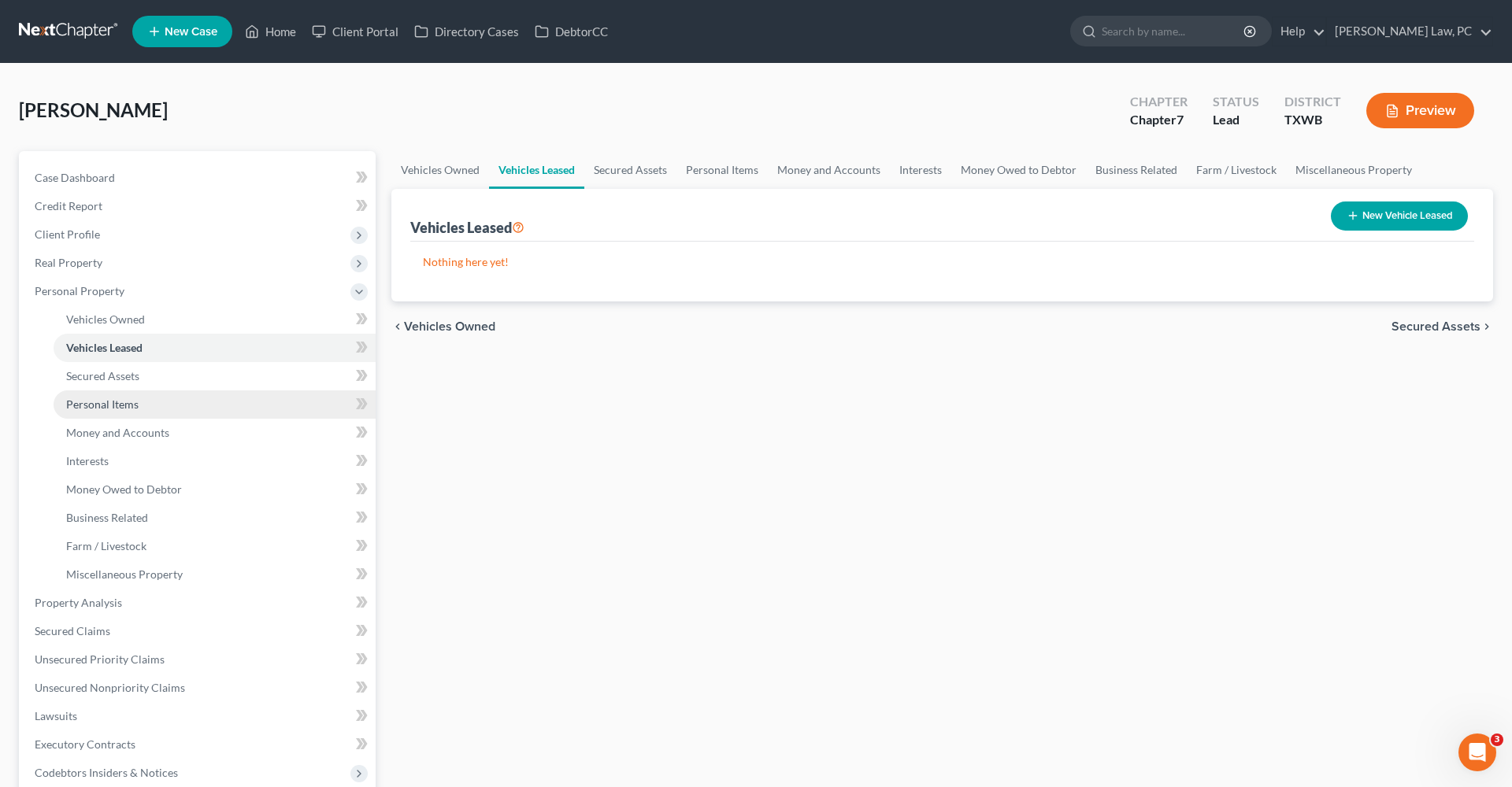
click at [113, 404] on span "Personal Items" at bounding box center [102, 404] width 73 height 13
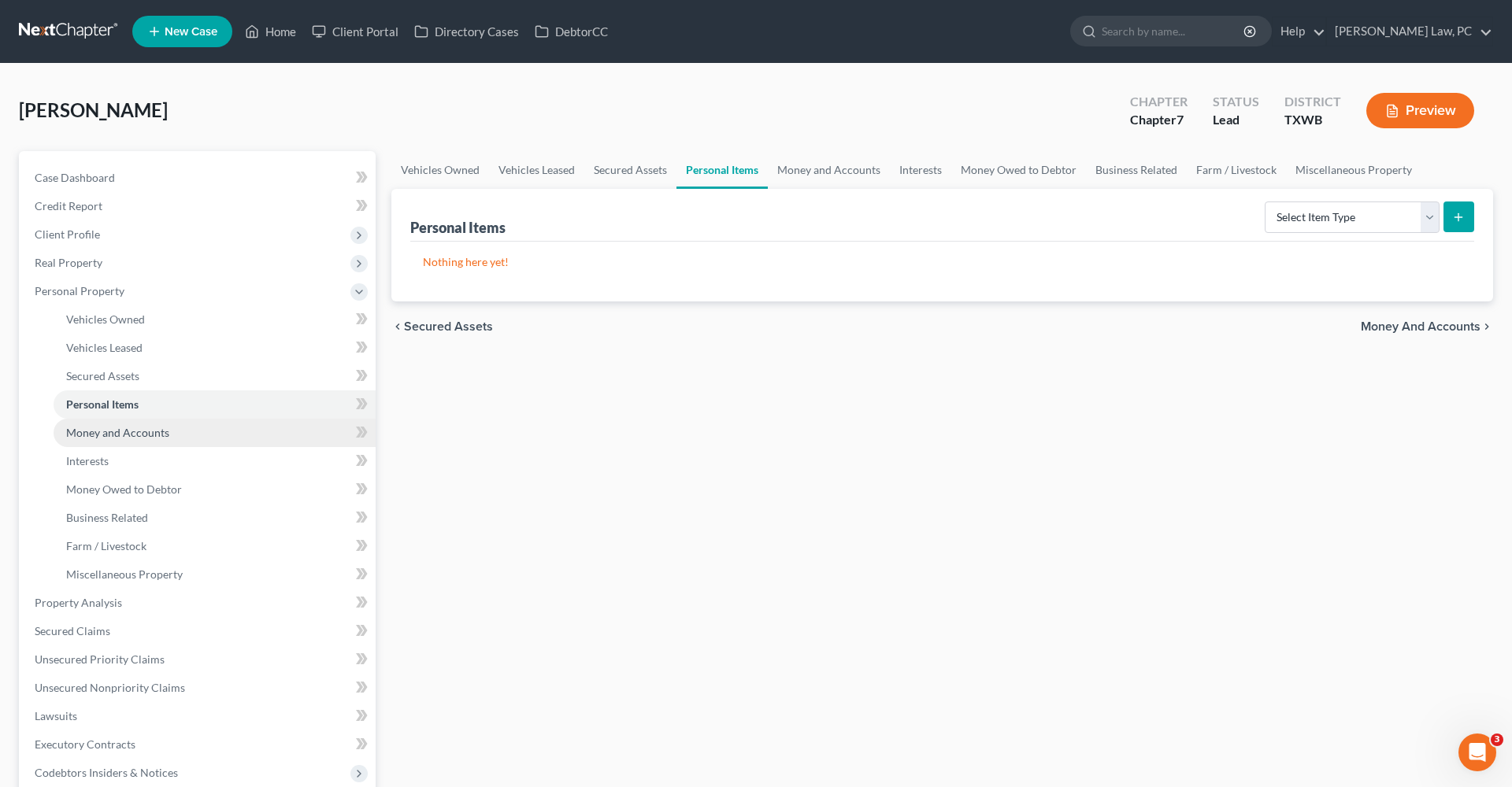
click at [129, 435] on span "Money and Accounts" at bounding box center [118, 432] width 103 height 13
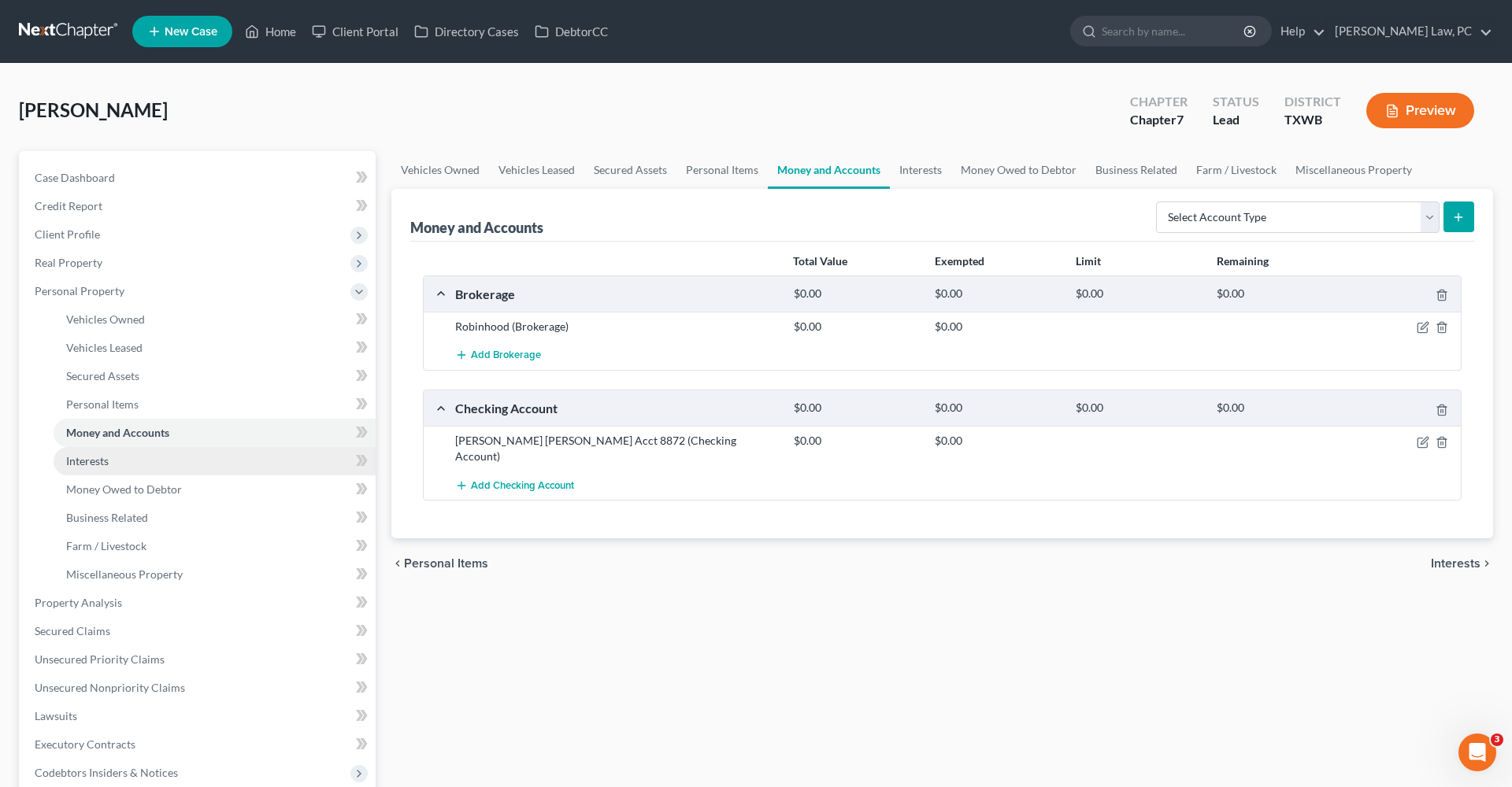
click at [101, 459] on span "Interests" at bounding box center [88, 460] width 43 height 13
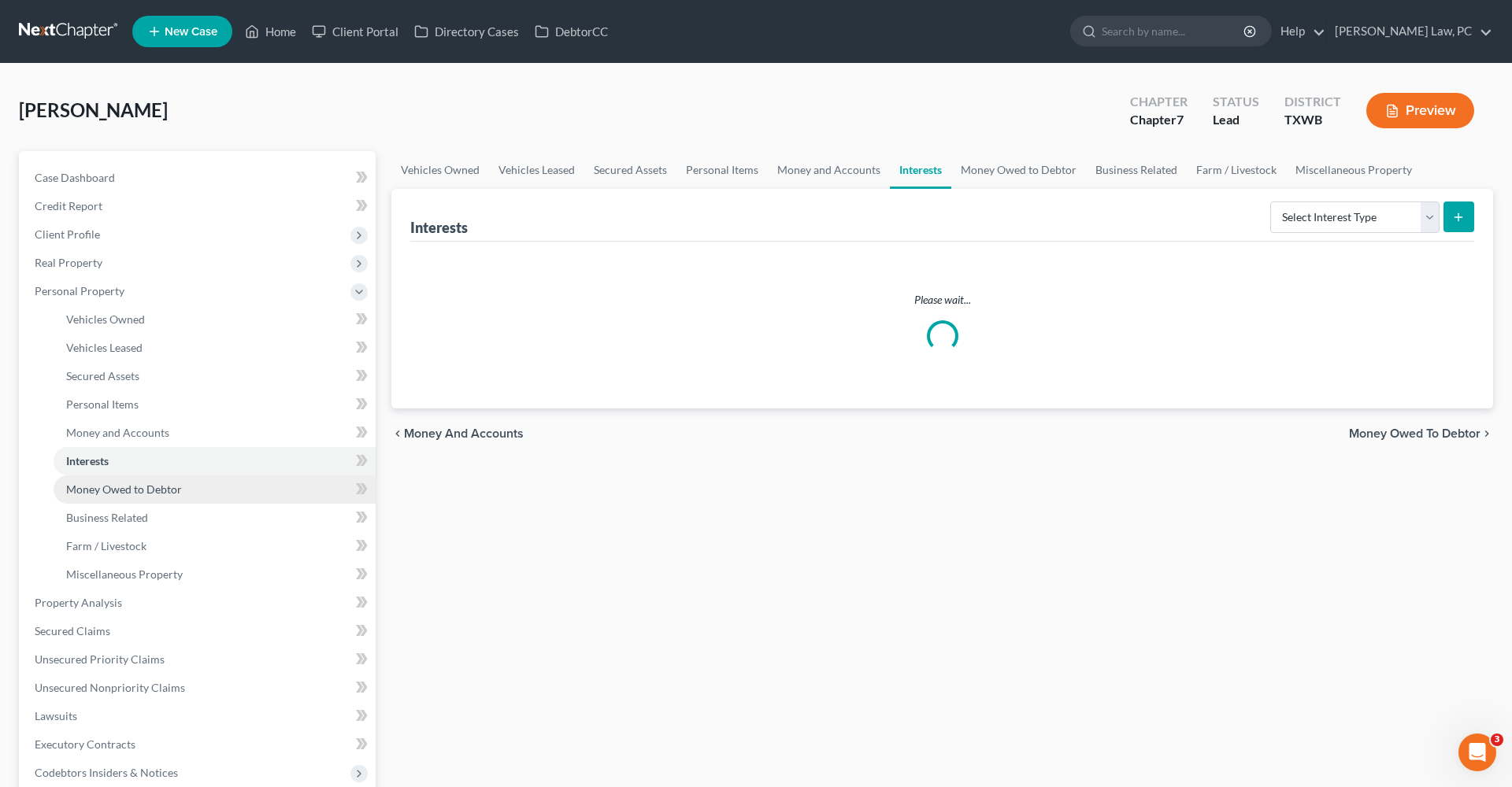
click at [126, 484] on span "Money Owed to Debtor" at bounding box center [124, 488] width 116 height 13
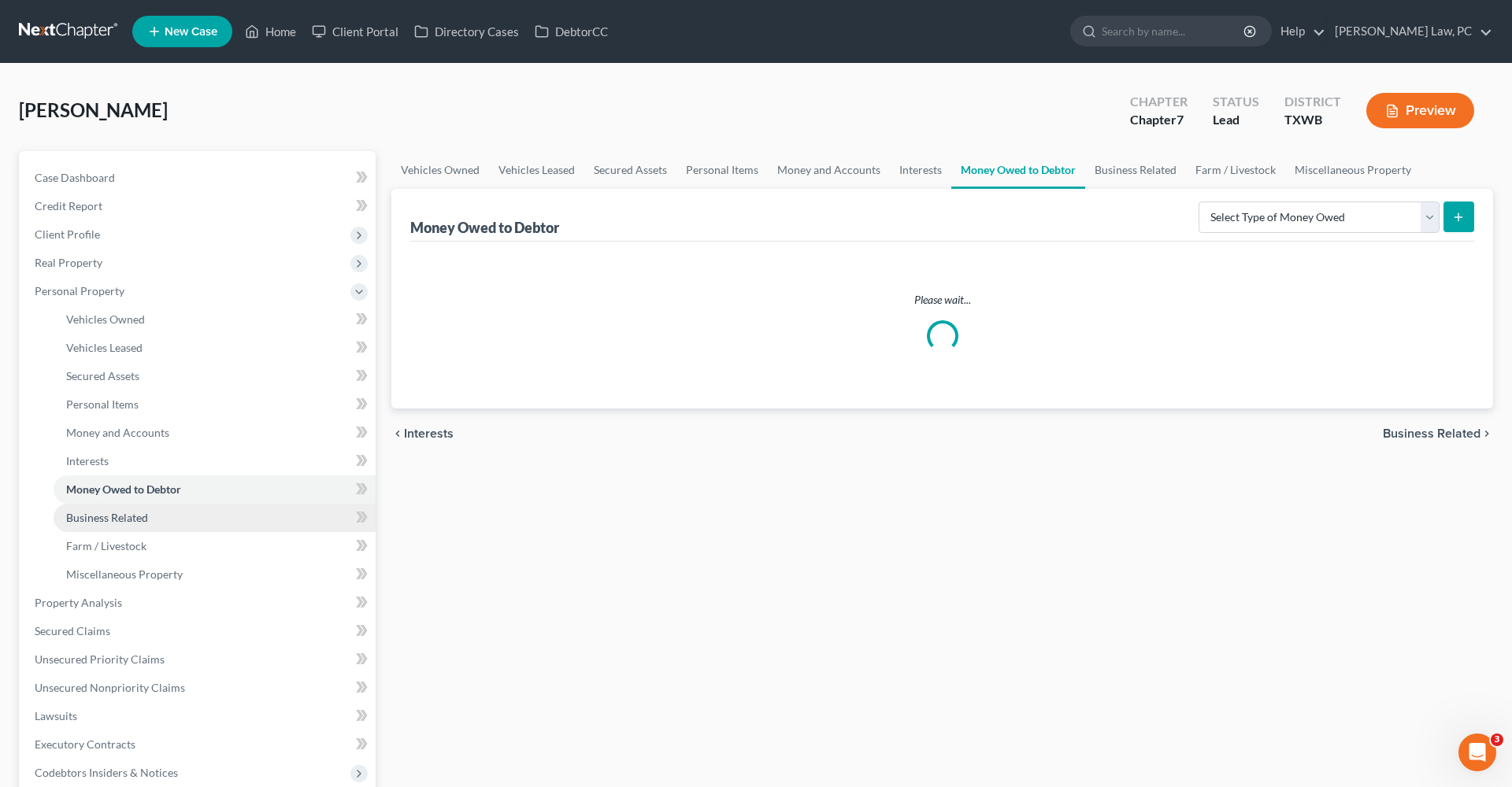
click at [144, 520] on span "Business Related" at bounding box center [108, 517] width 82 height 13
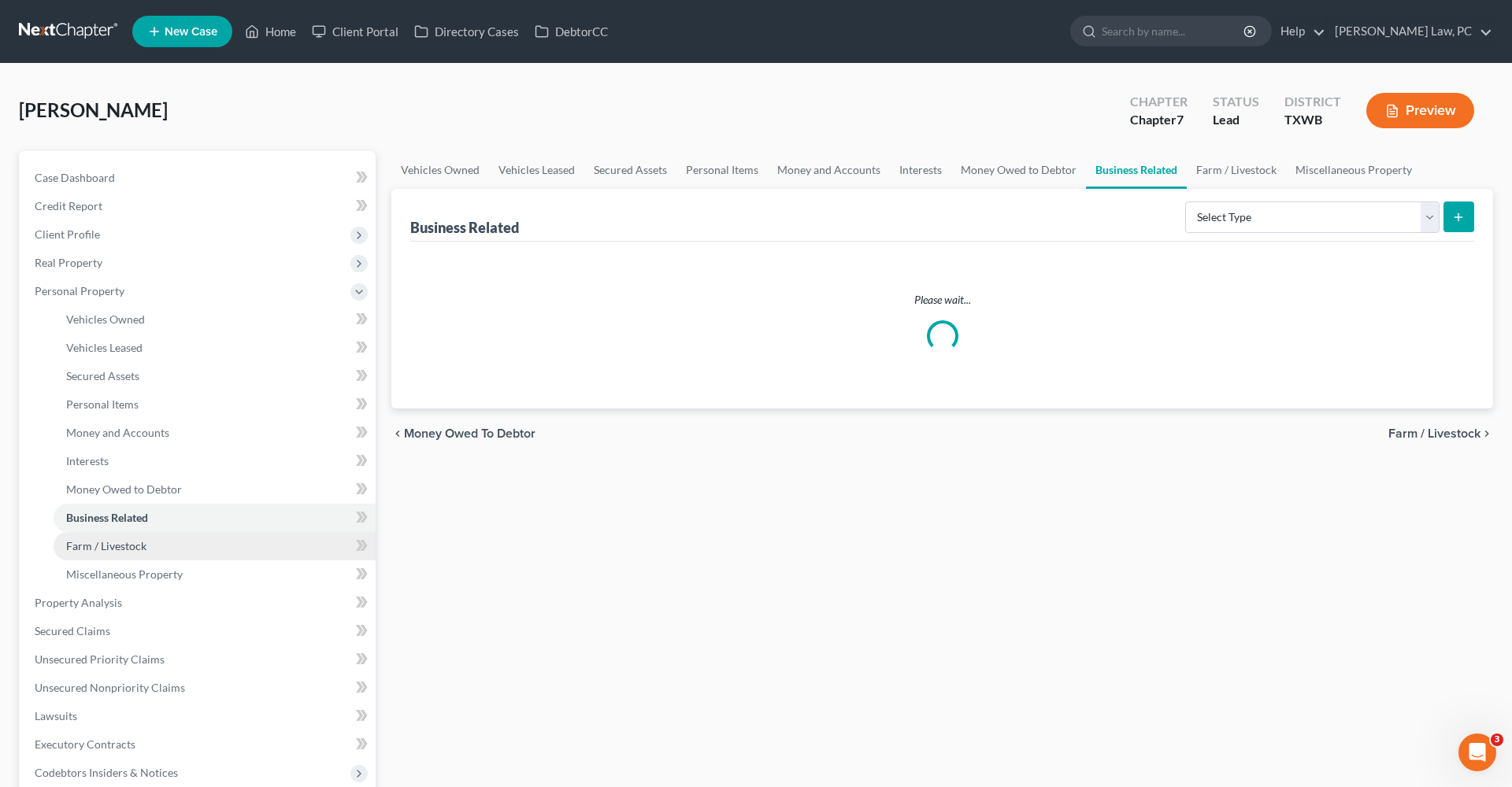
click at [122, 539] on span "Farm / Livestock" at bounding box center [107, 545] width 81 height 13
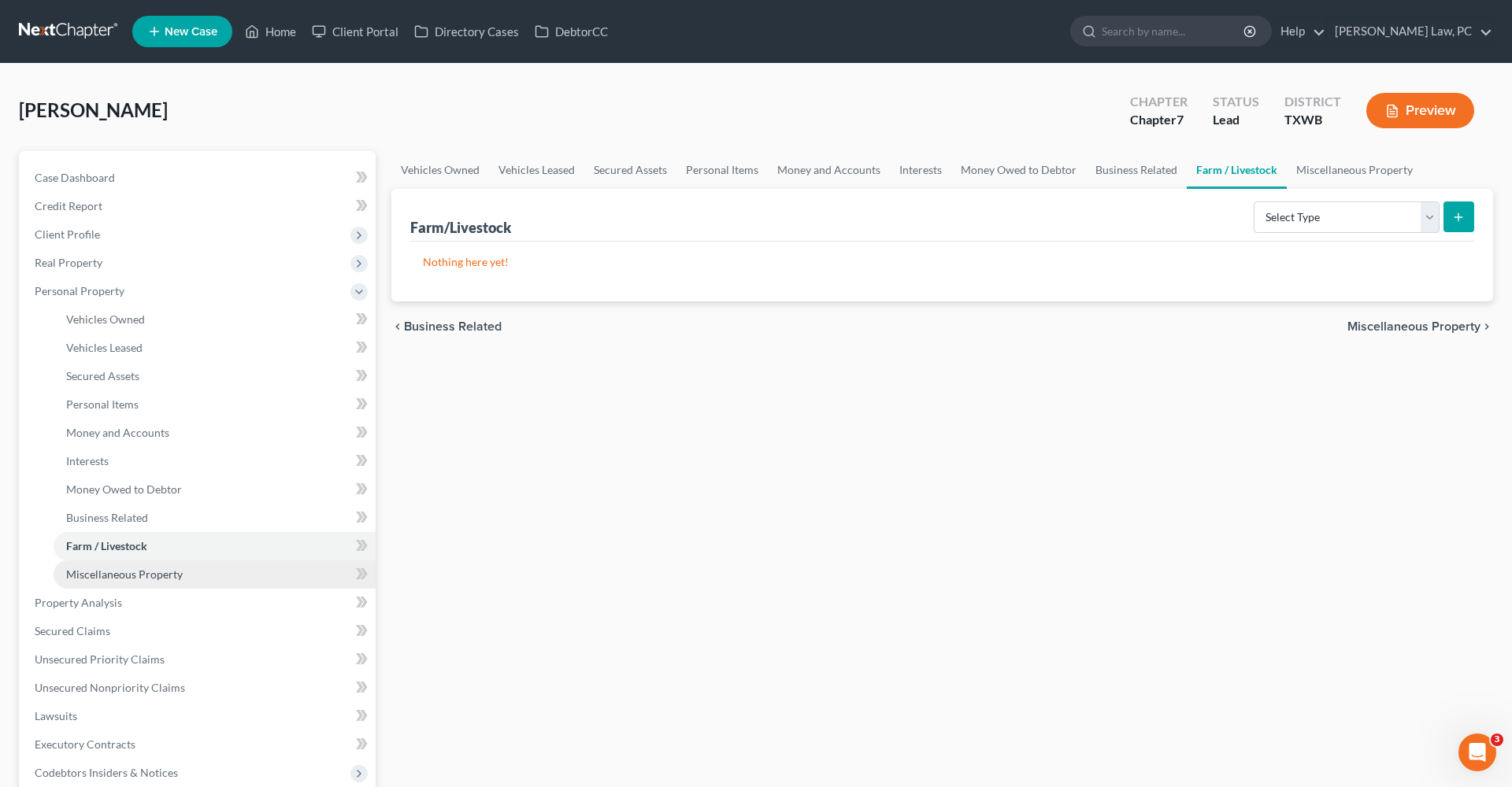
click at [138, 568] on span "Miscellaneous Property" at bounding box center [124, 573] width 116 height 13
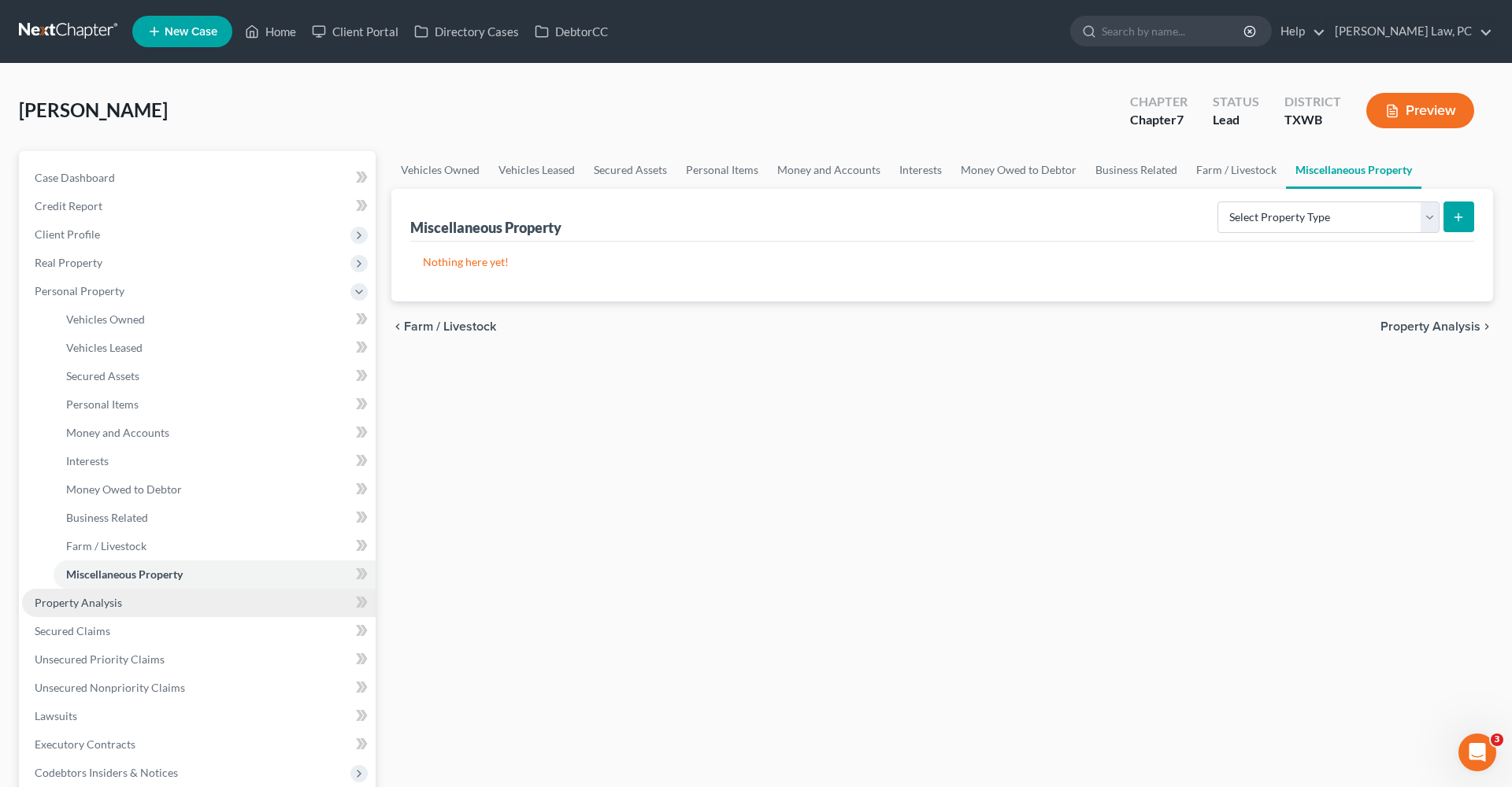
click at [91, 605] on span "Property Analysis" at bounding box center [79, 602] width 88 height 13
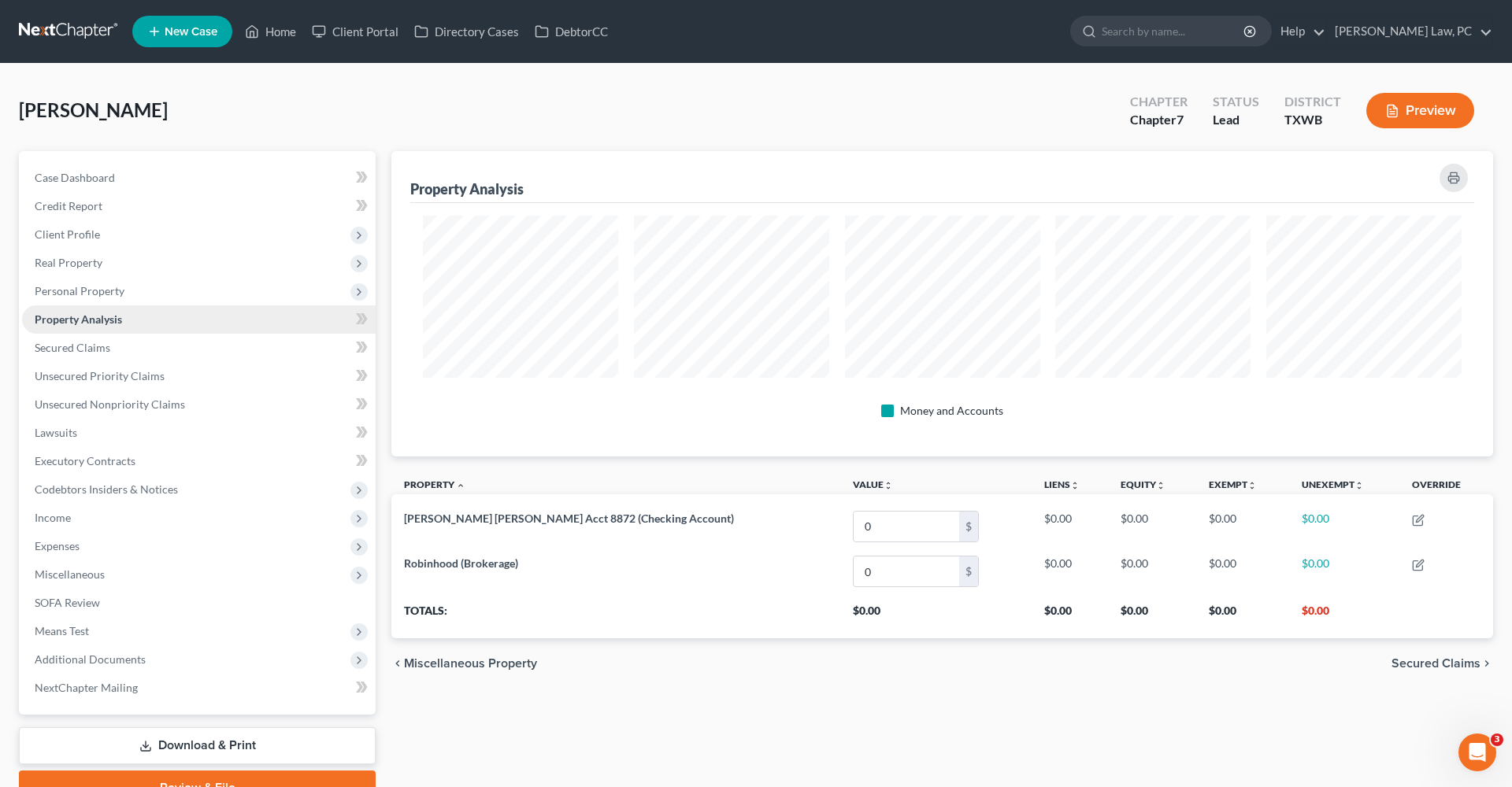
scroll to position [306, 1101]
click at [57, 347] on span "Secured Claims" at bounding box center [73, 347] width 75 height 13
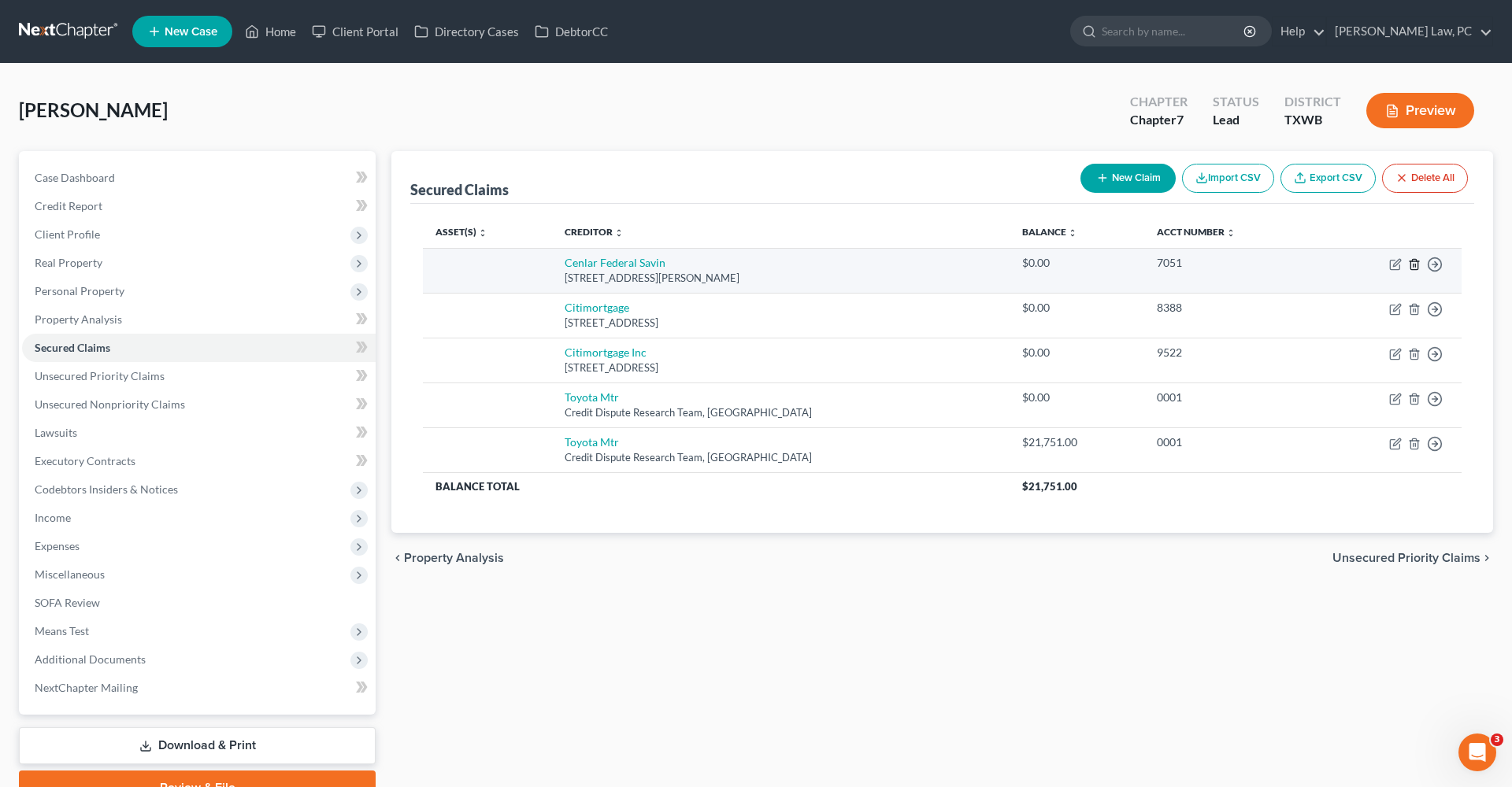
click at [1413, 266] on line "button" at bounding box center [1413, 265] width 0 height 4
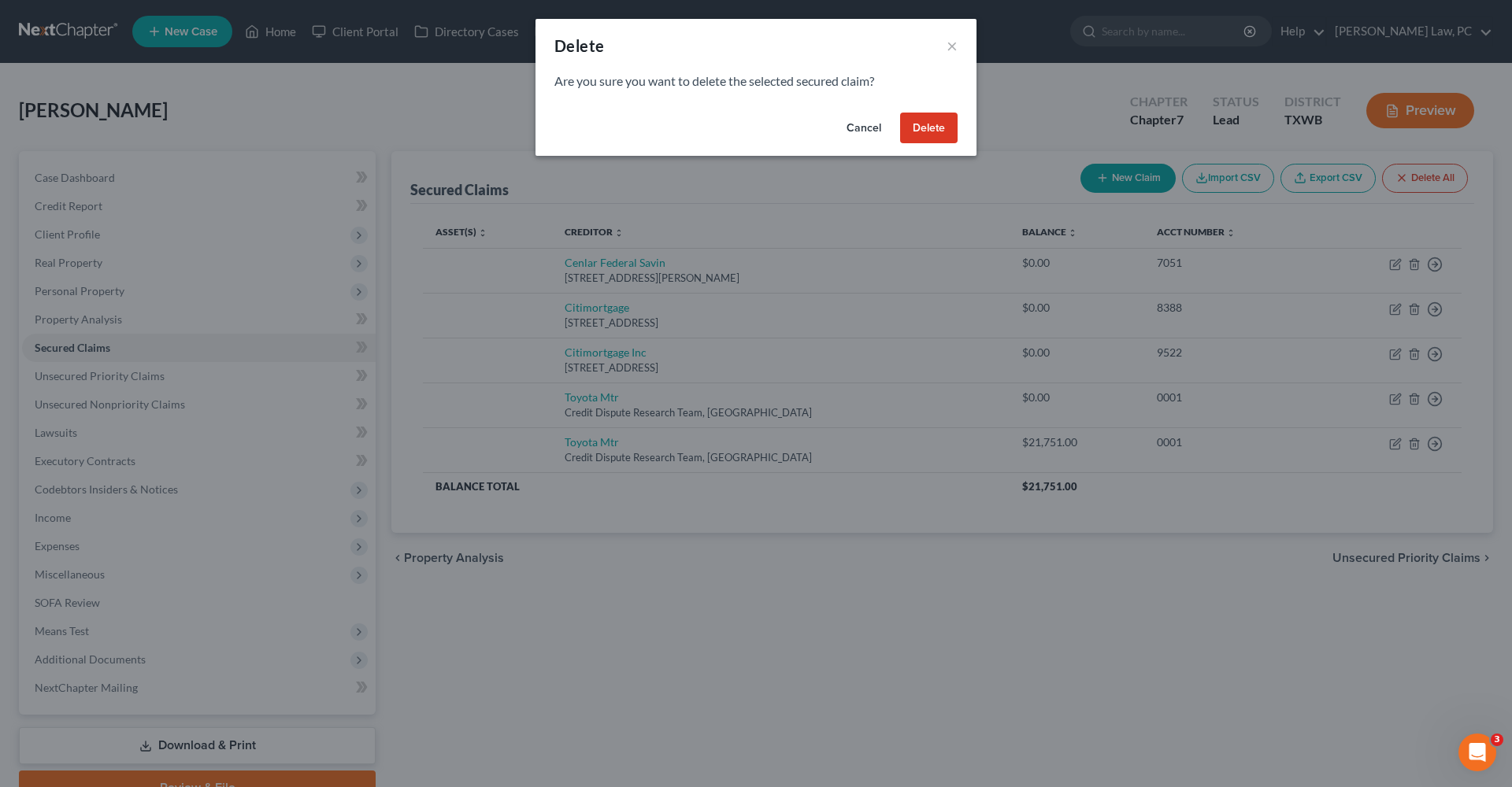
click at [929, 129] on button "Delete" at bounding box center [929, 129] width 58 height 32
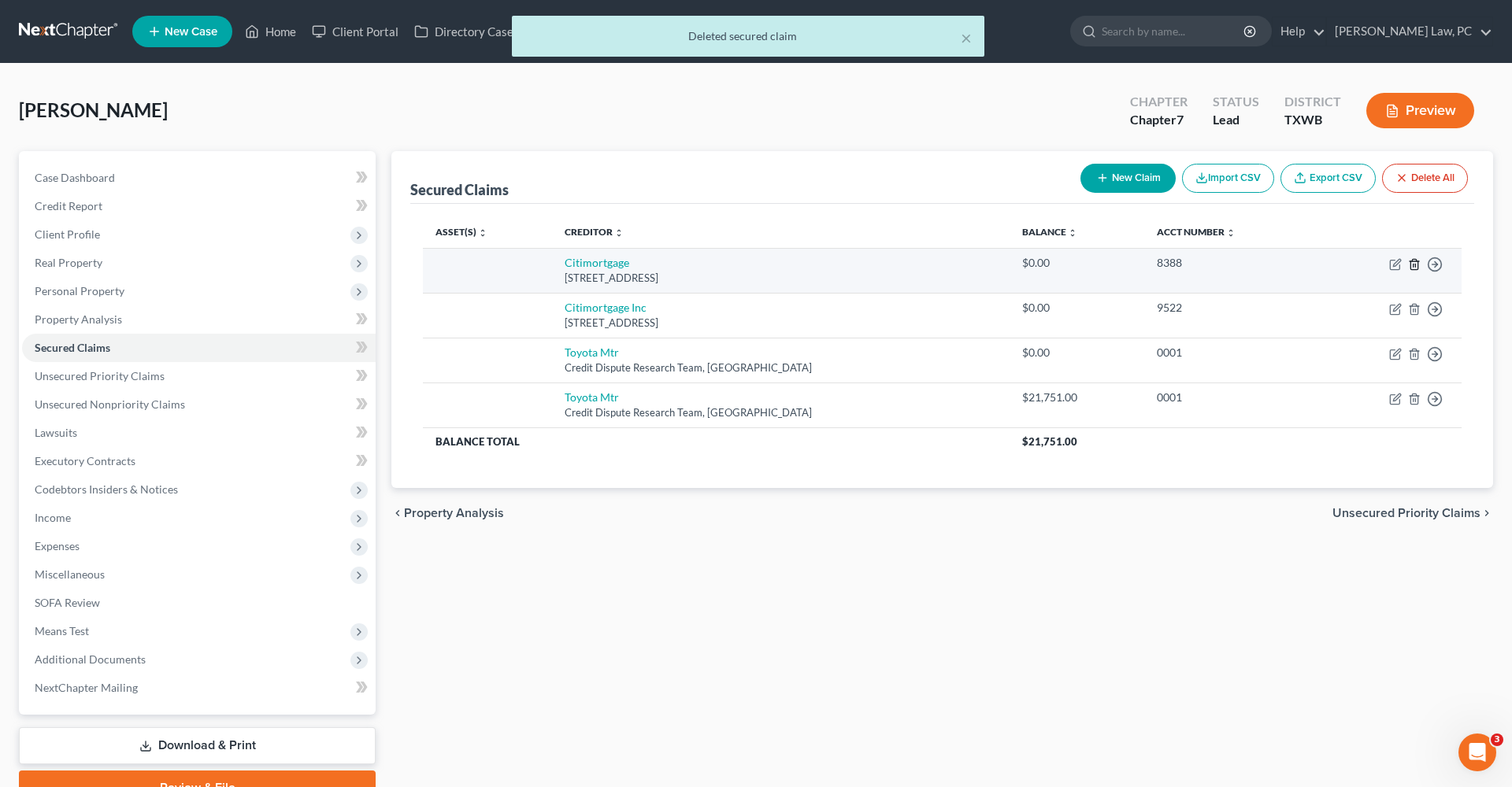
click at [1411, 265] on icon "button" at bounding box center [1414, 264] width 12 height 12
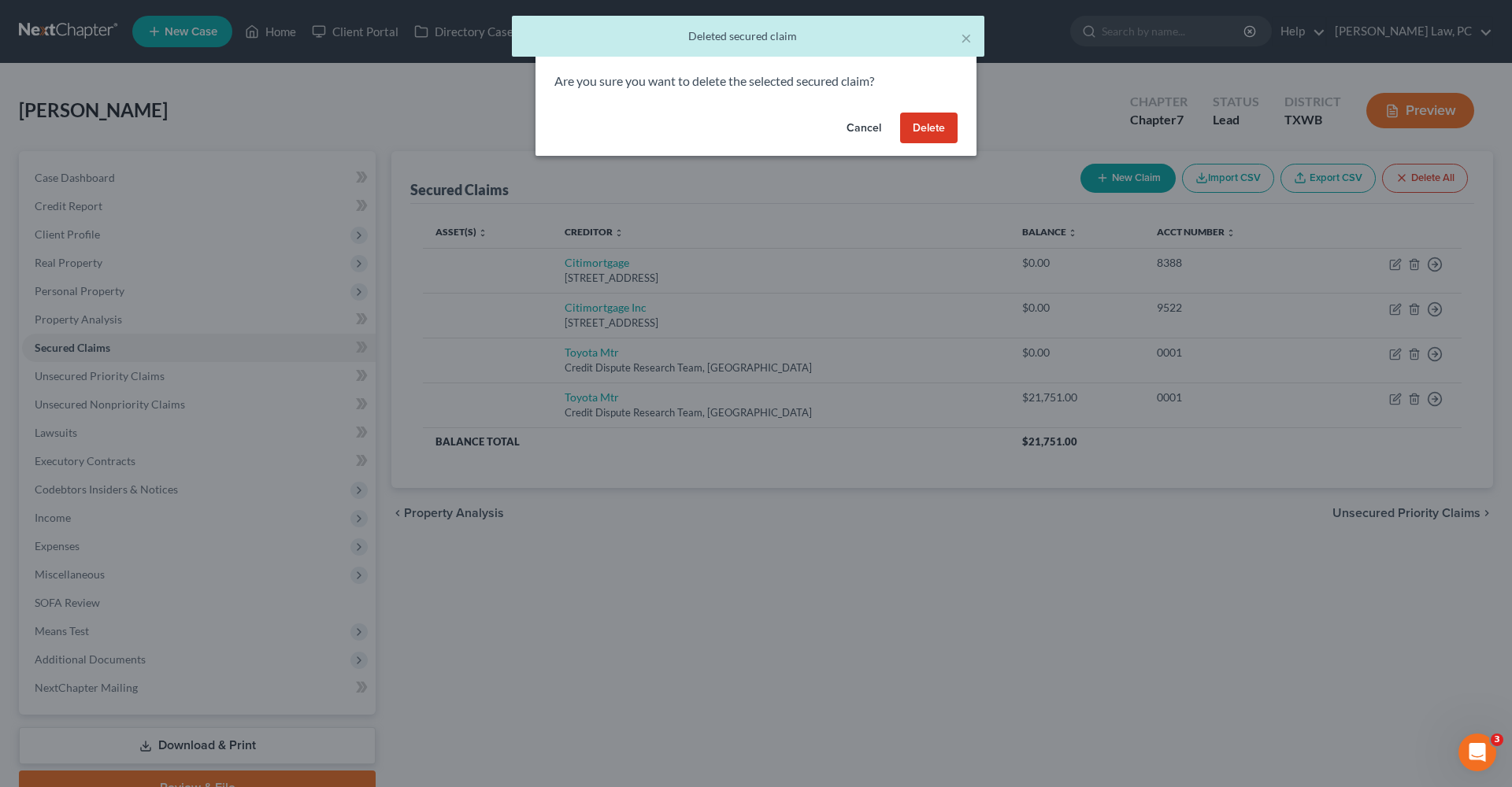
click at [927, 125] on button "Delete" at bounding box center [929, 129] width 58 height 32
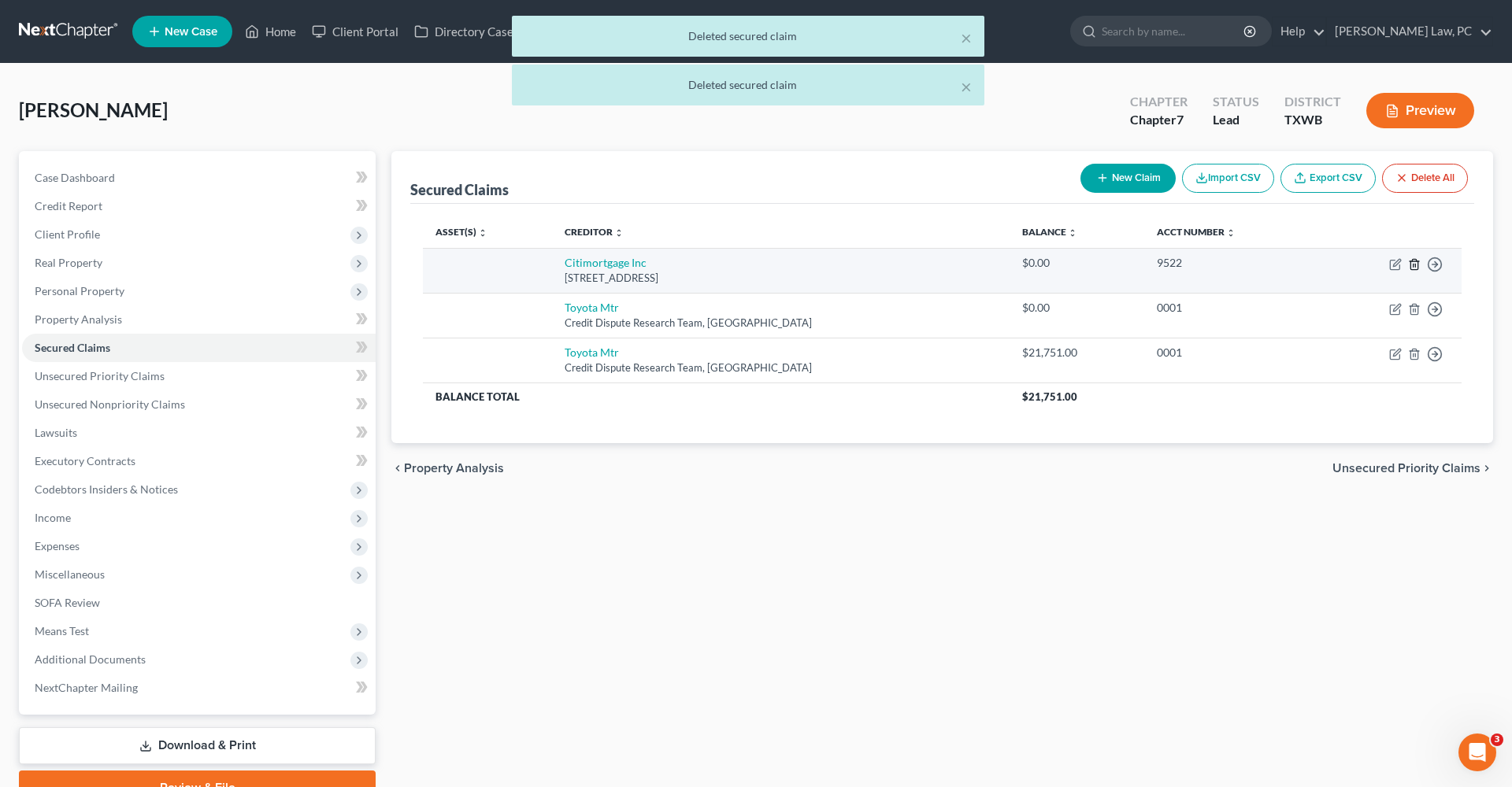
click at [1415, 265] on line "button" at bounding box center [1415, 265] width 0 height 4
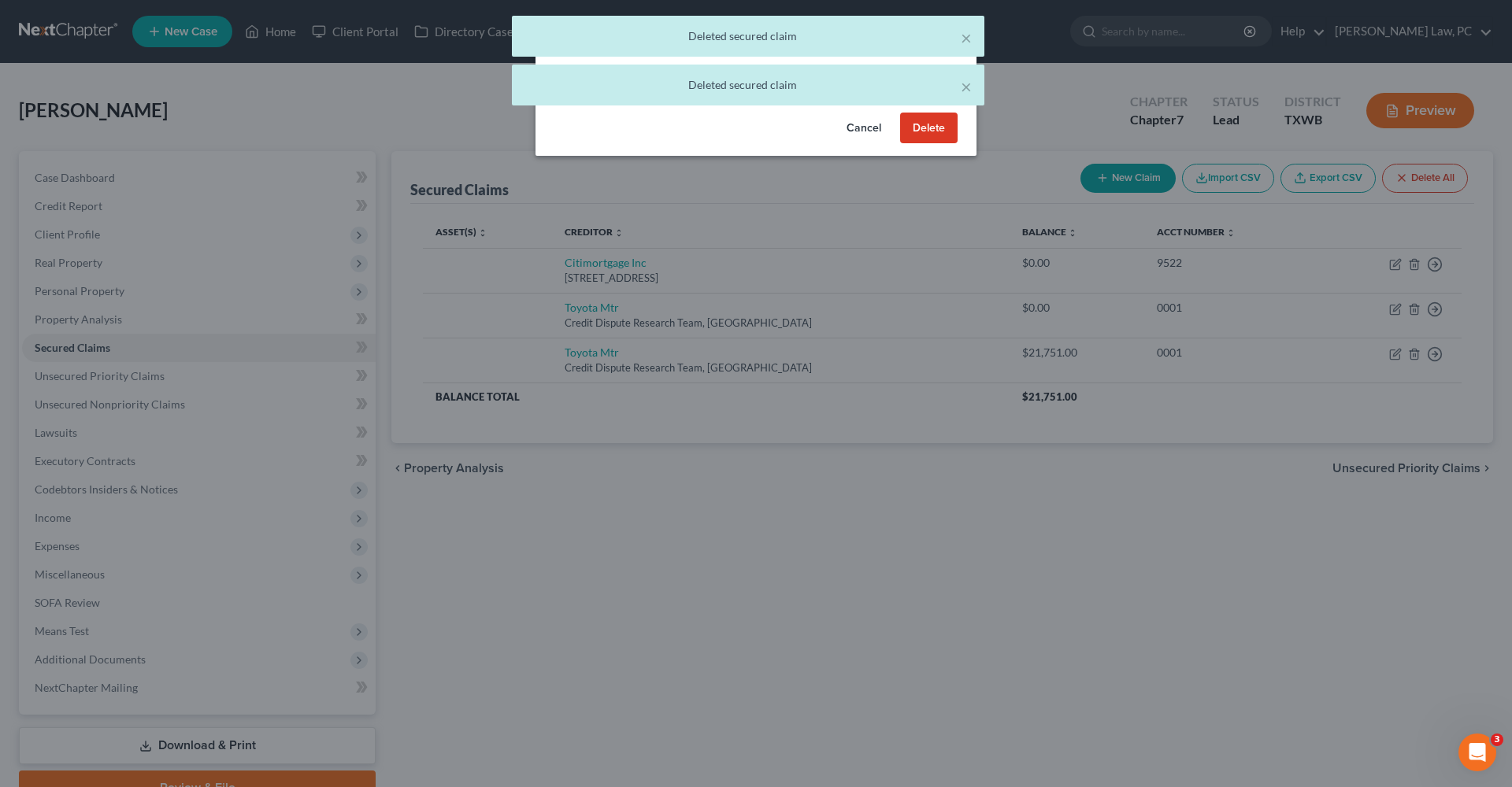
click at [925, 129] on button "Delete" at bounding box center [929, 129] width 58 height 32
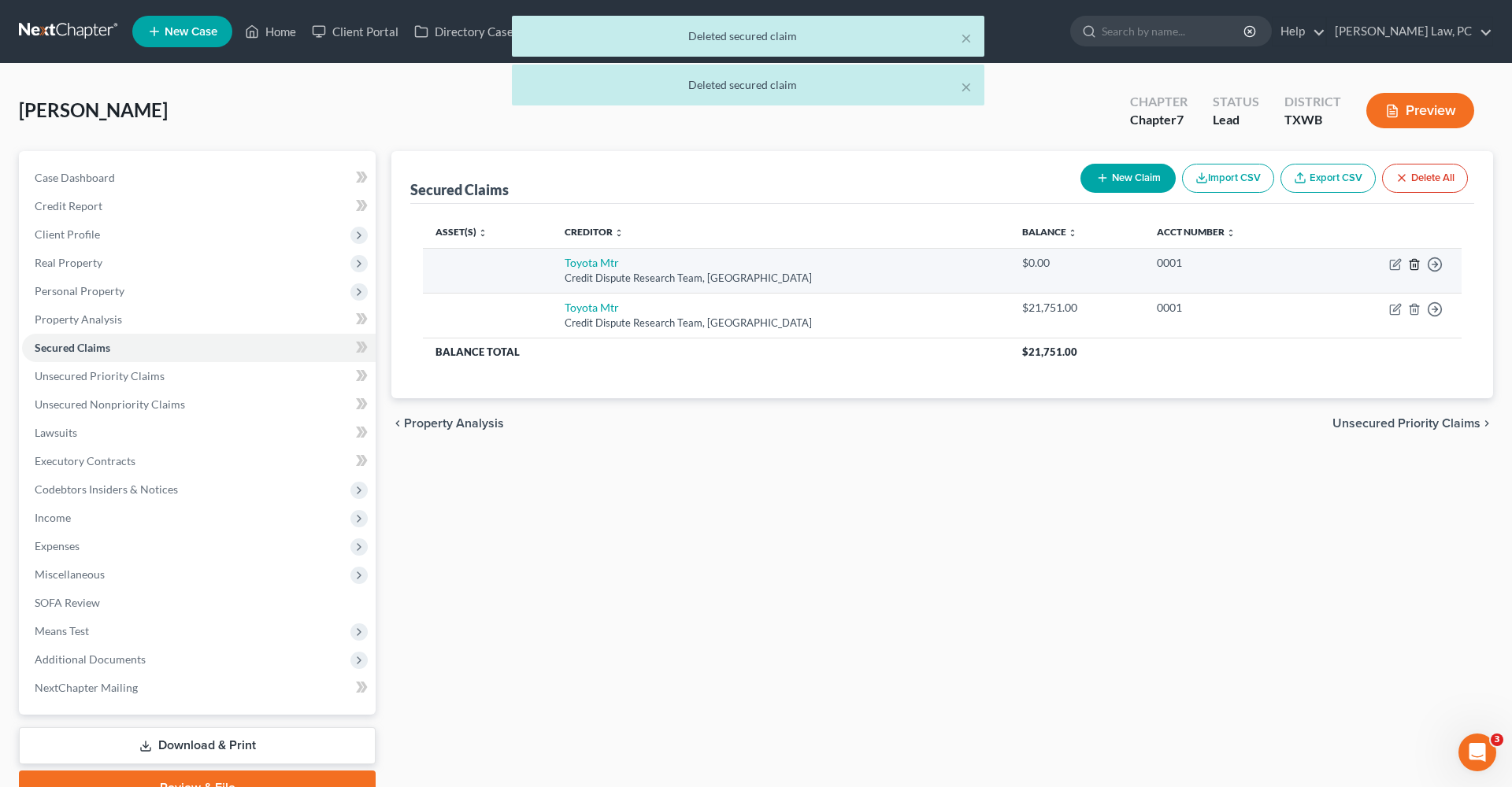
click at [1410, 269] on icon "button" at bounding box center [1414, 264] width 12 height 12
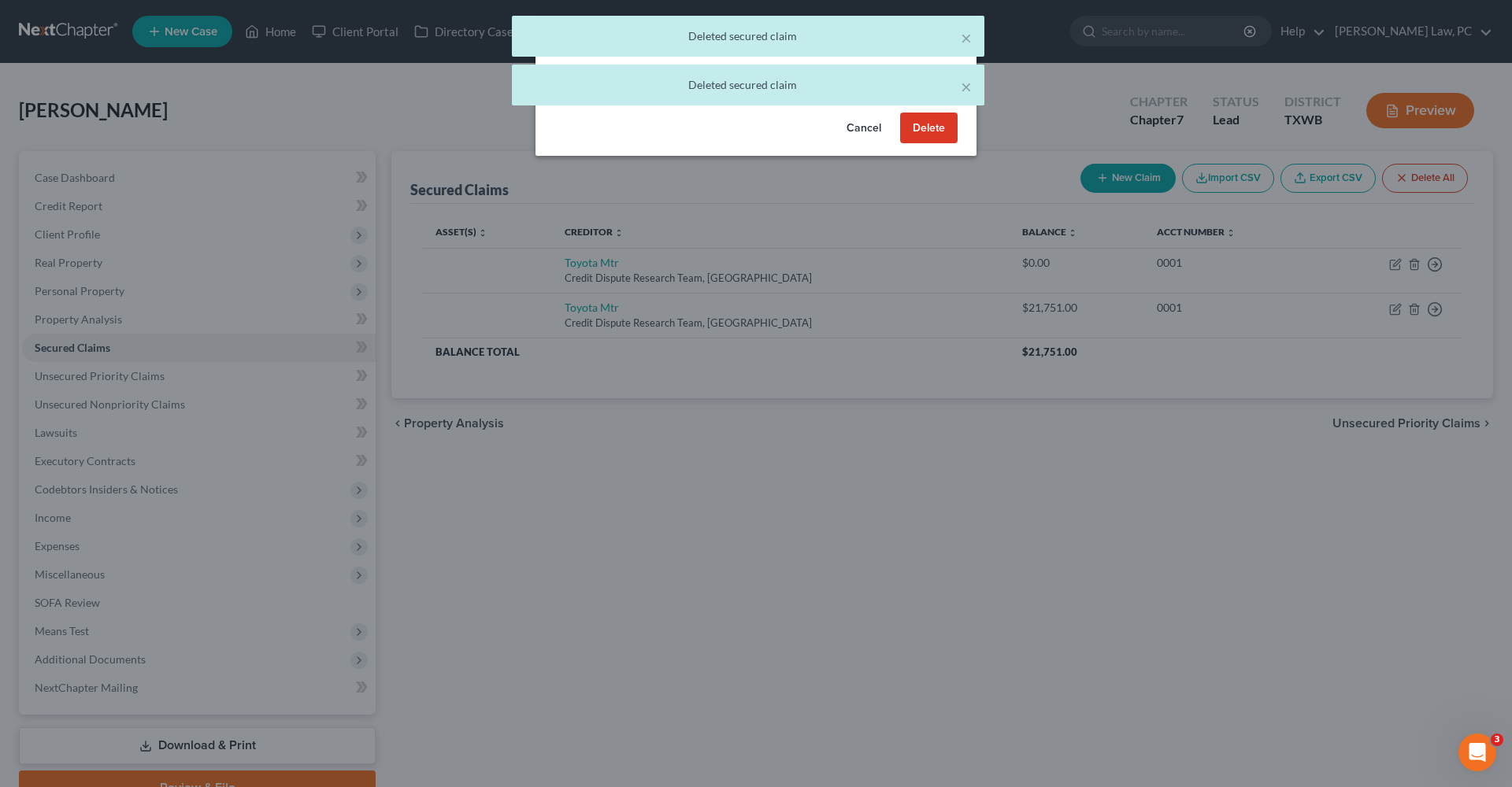
click at [923, 123] on button "Delete" at bounding box center [929, 129] width 58 height 32
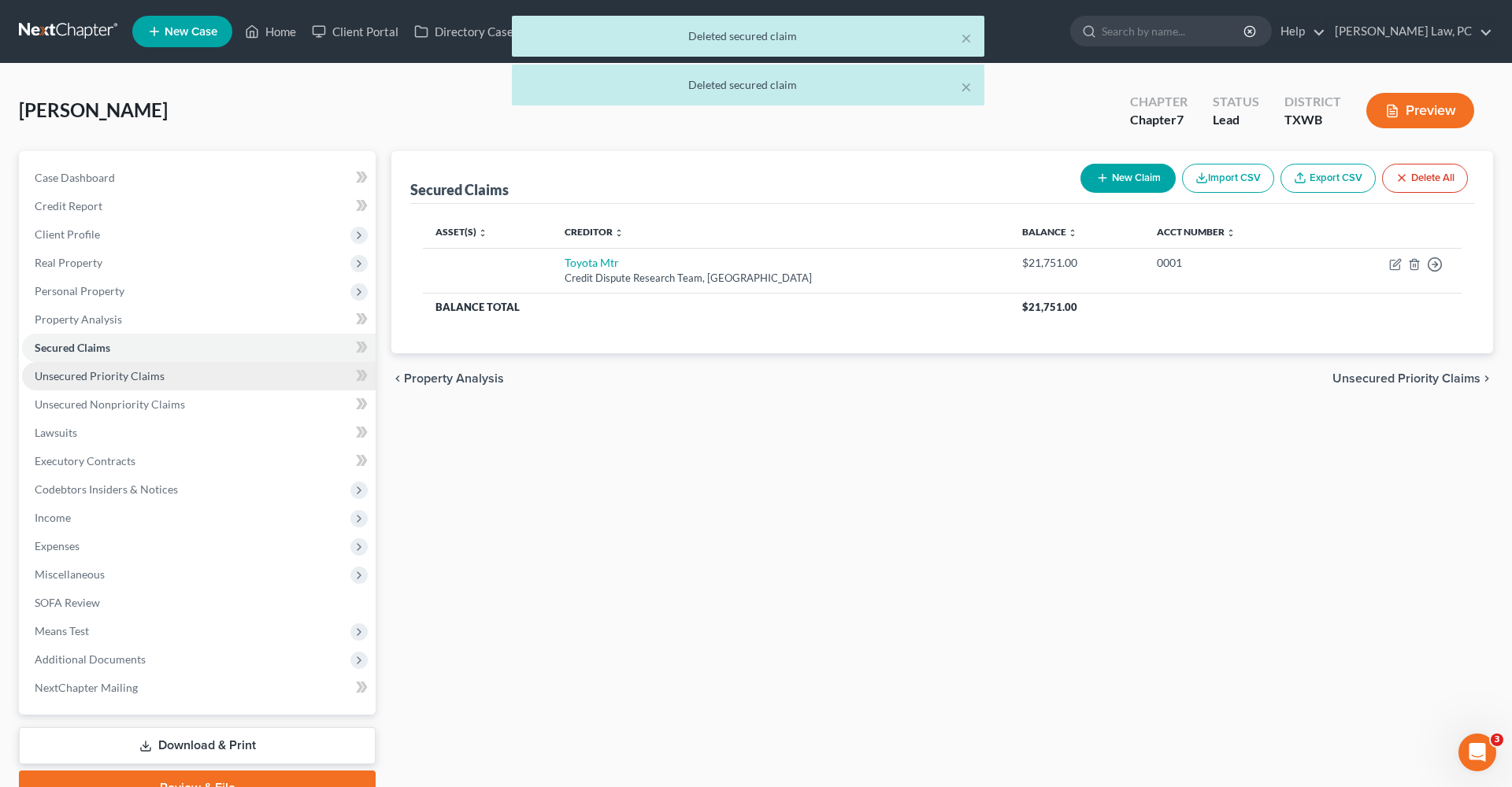
click at [80, 372] on span "Unsecured Priority Claims" at bounding box center [100, 376] width 130 height 13
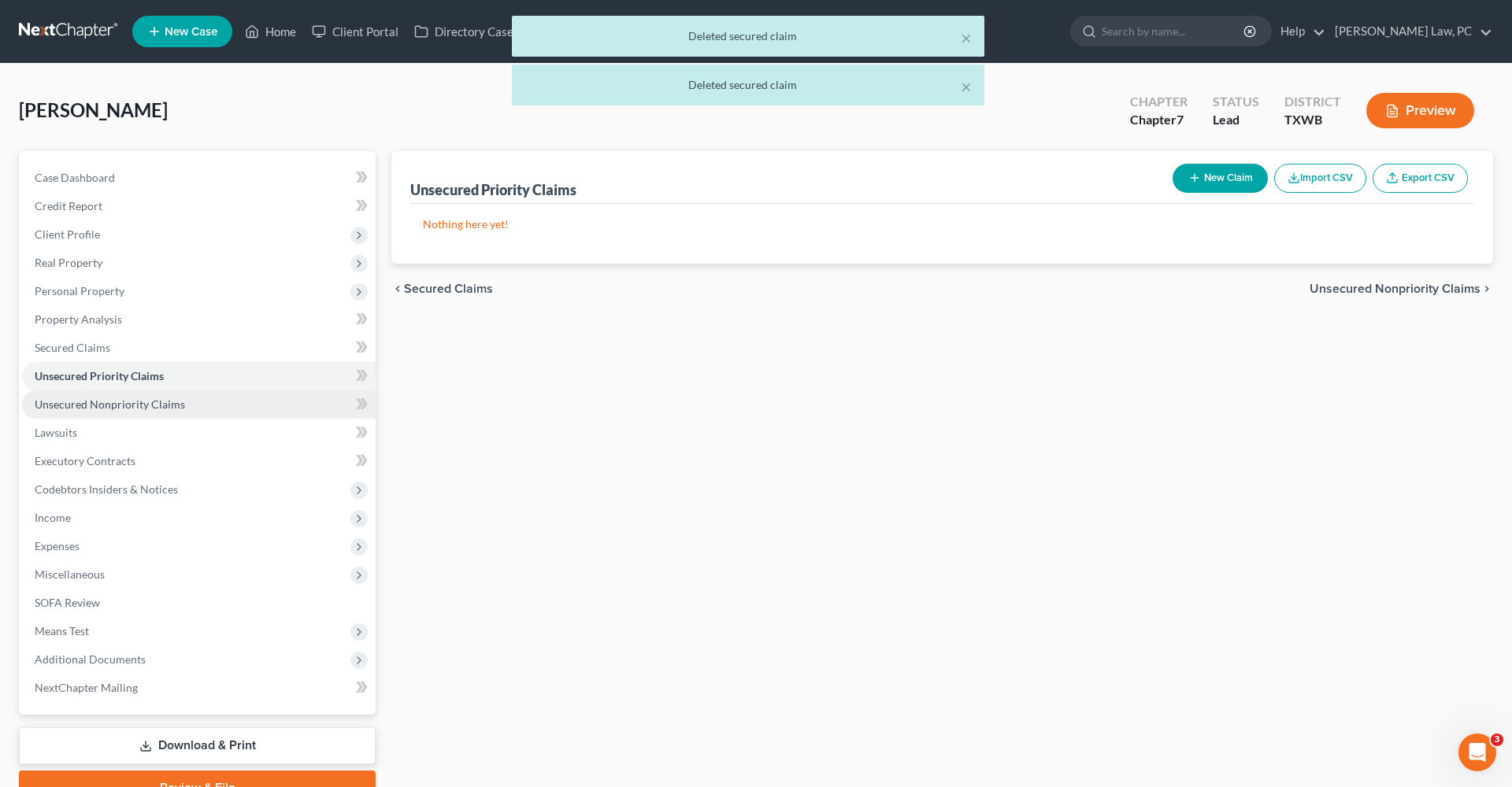
click at [100, 406] on span "Unsecured Nonpriority Claims" at bounding box center [110, 404] width 151 height 13
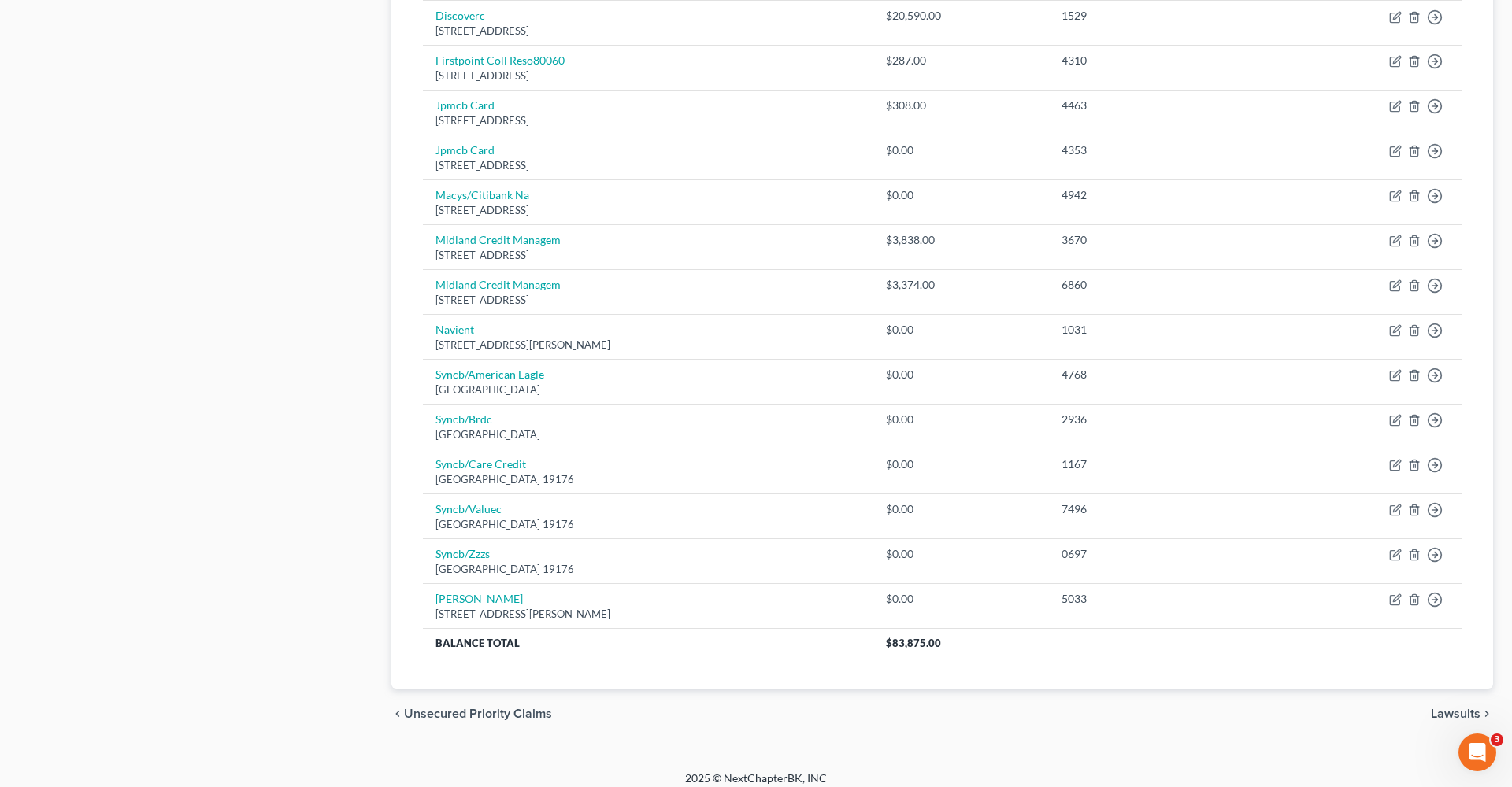
scroll to position [830, 0]
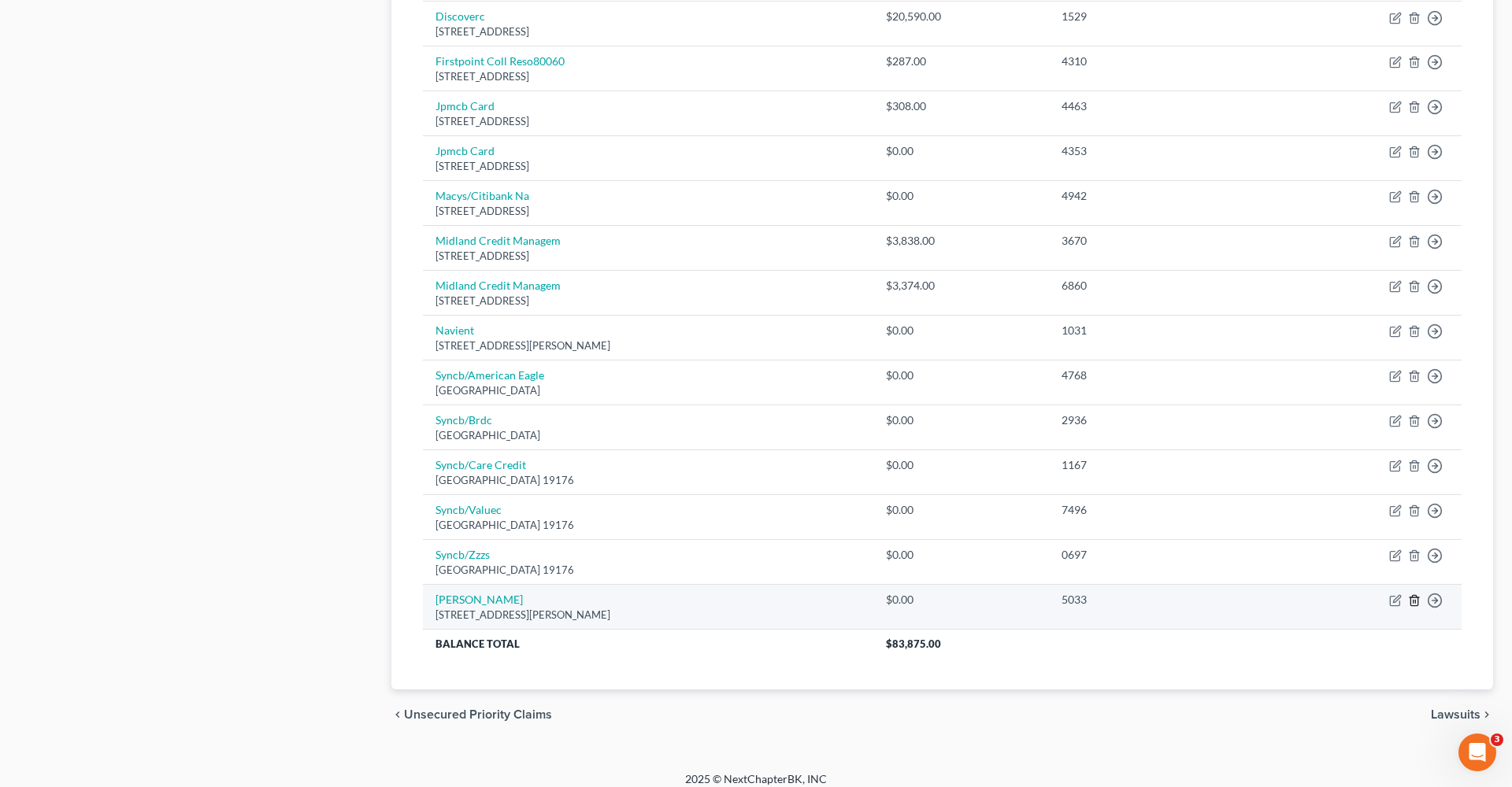
click at [1411, 594] on icon "button" at bounding box center [1414, 601] width 12 height 12
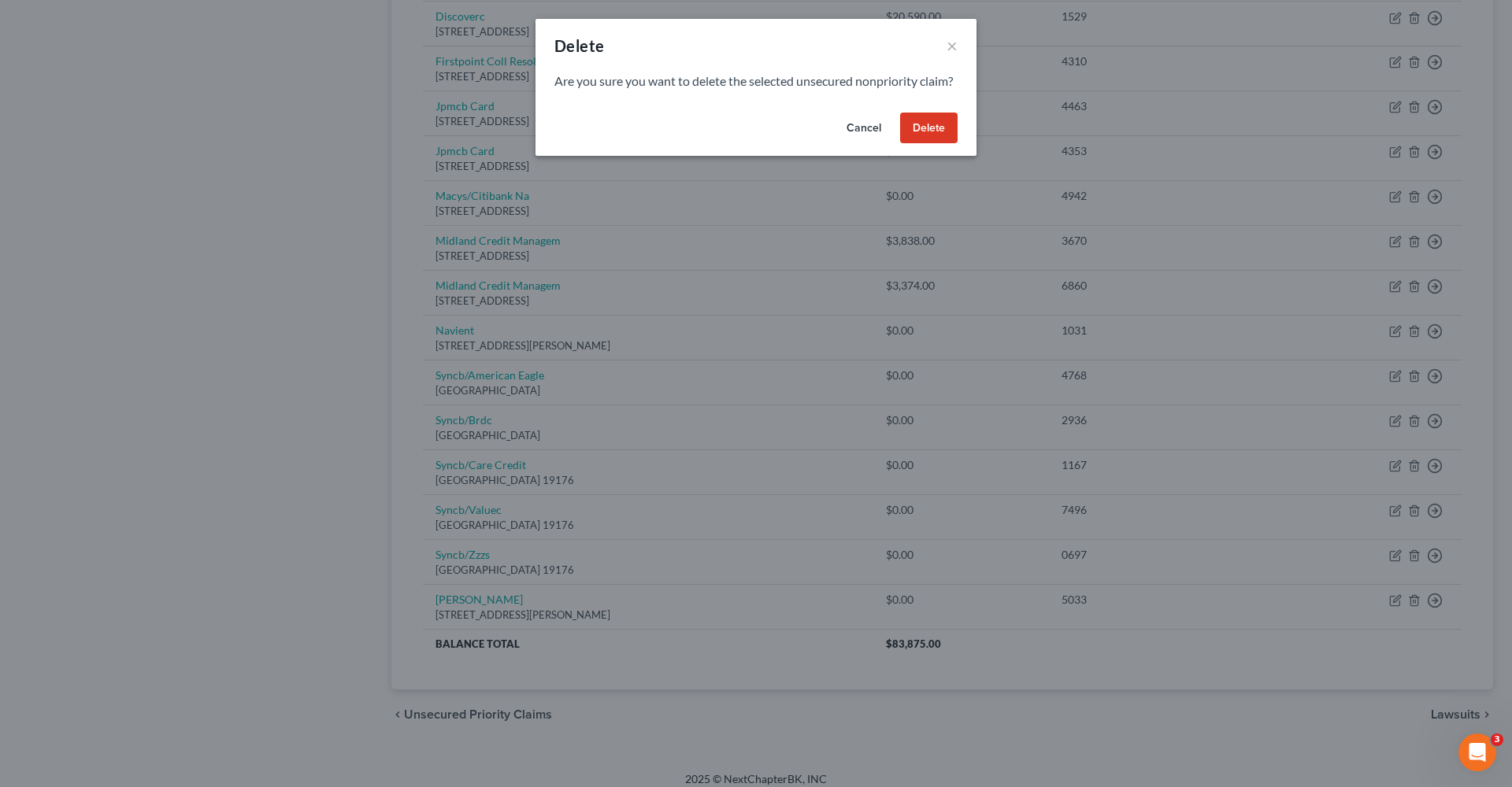
click at [926, 144] on button "Delete" at bounding box center [929, 129] width 58 height 32
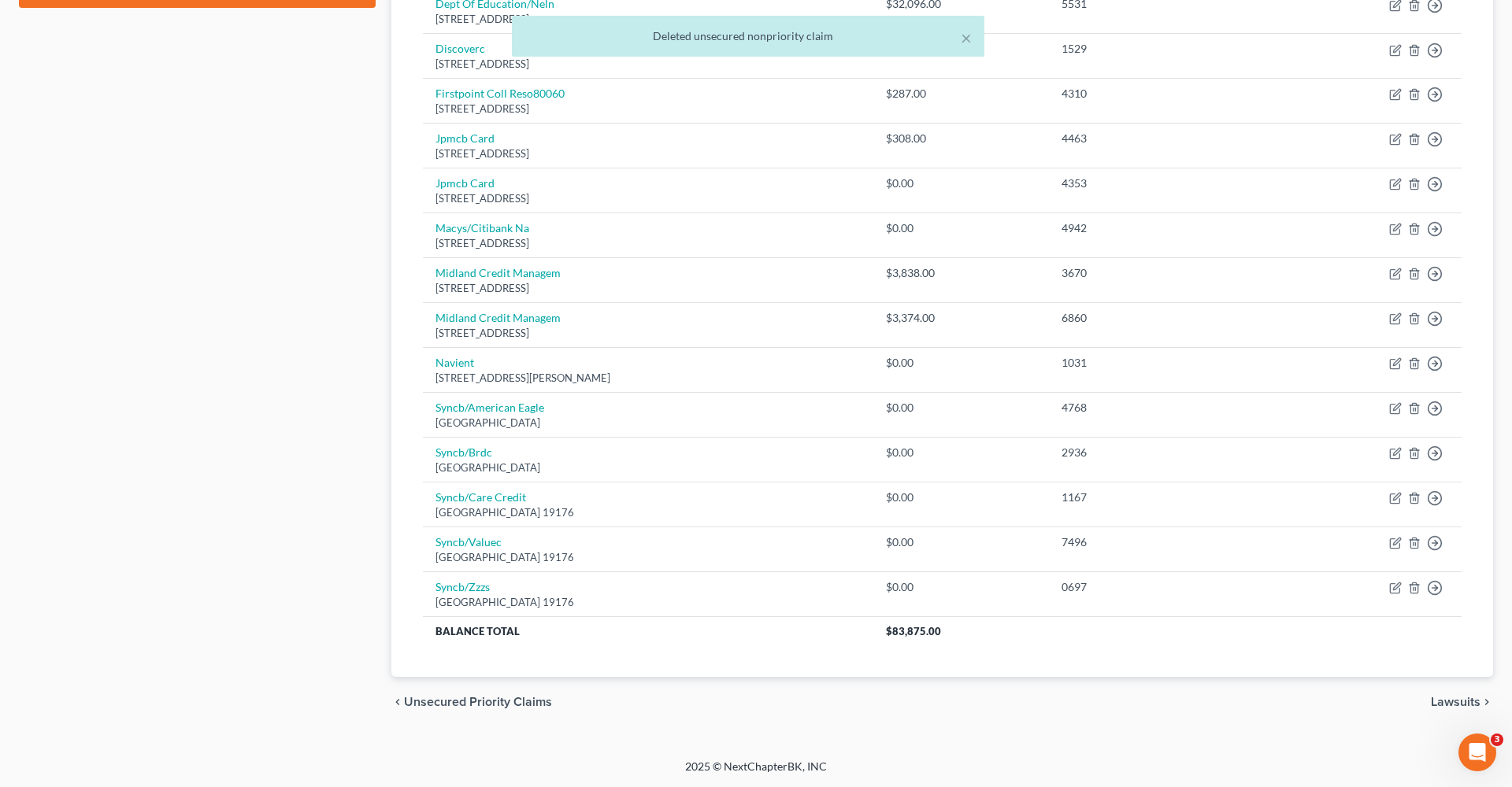
scroll to position [785, 0]
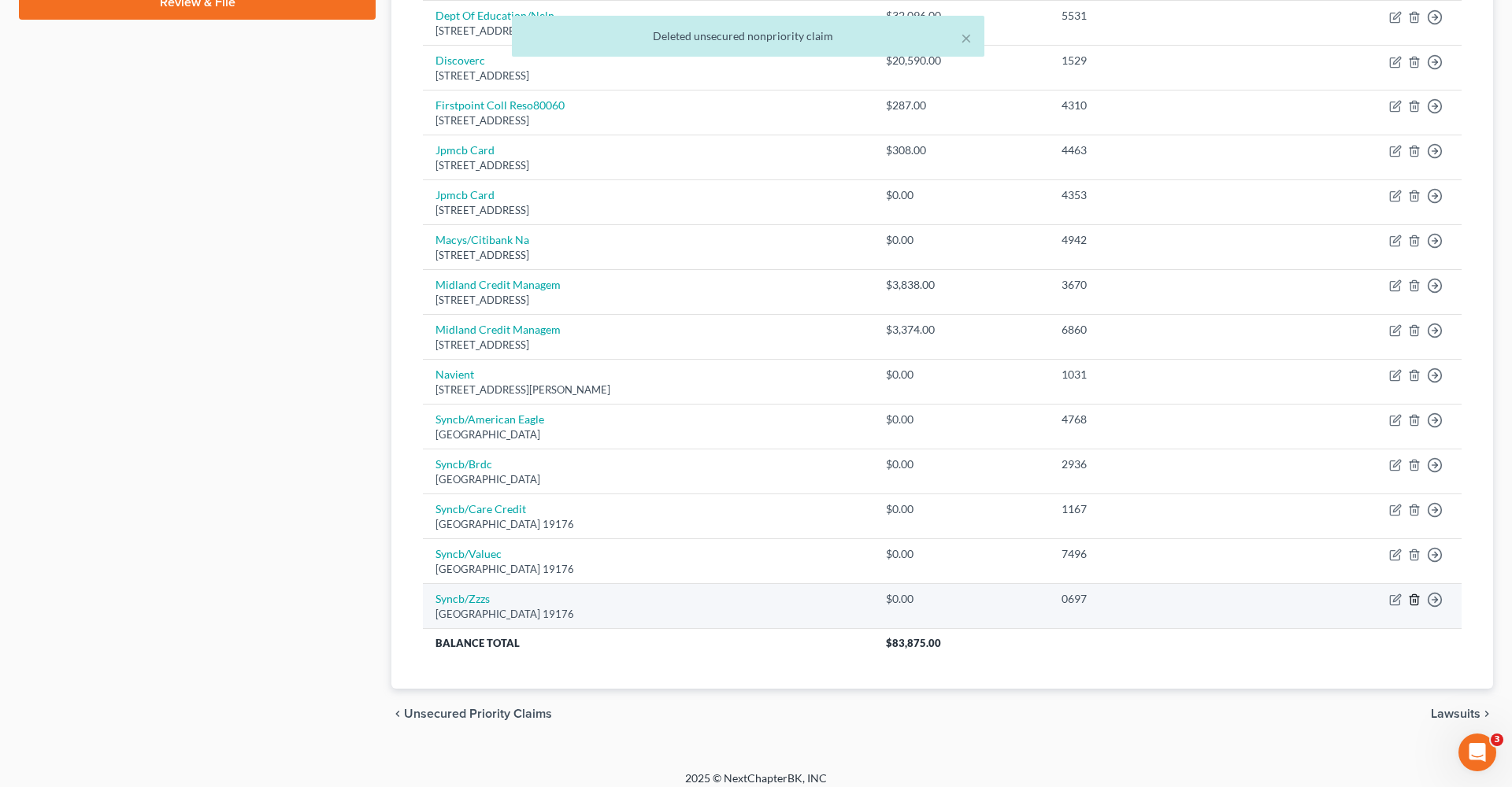
click at [1410, 594] on icon "button" at bounding box center [1414, 600] width 7 height 11
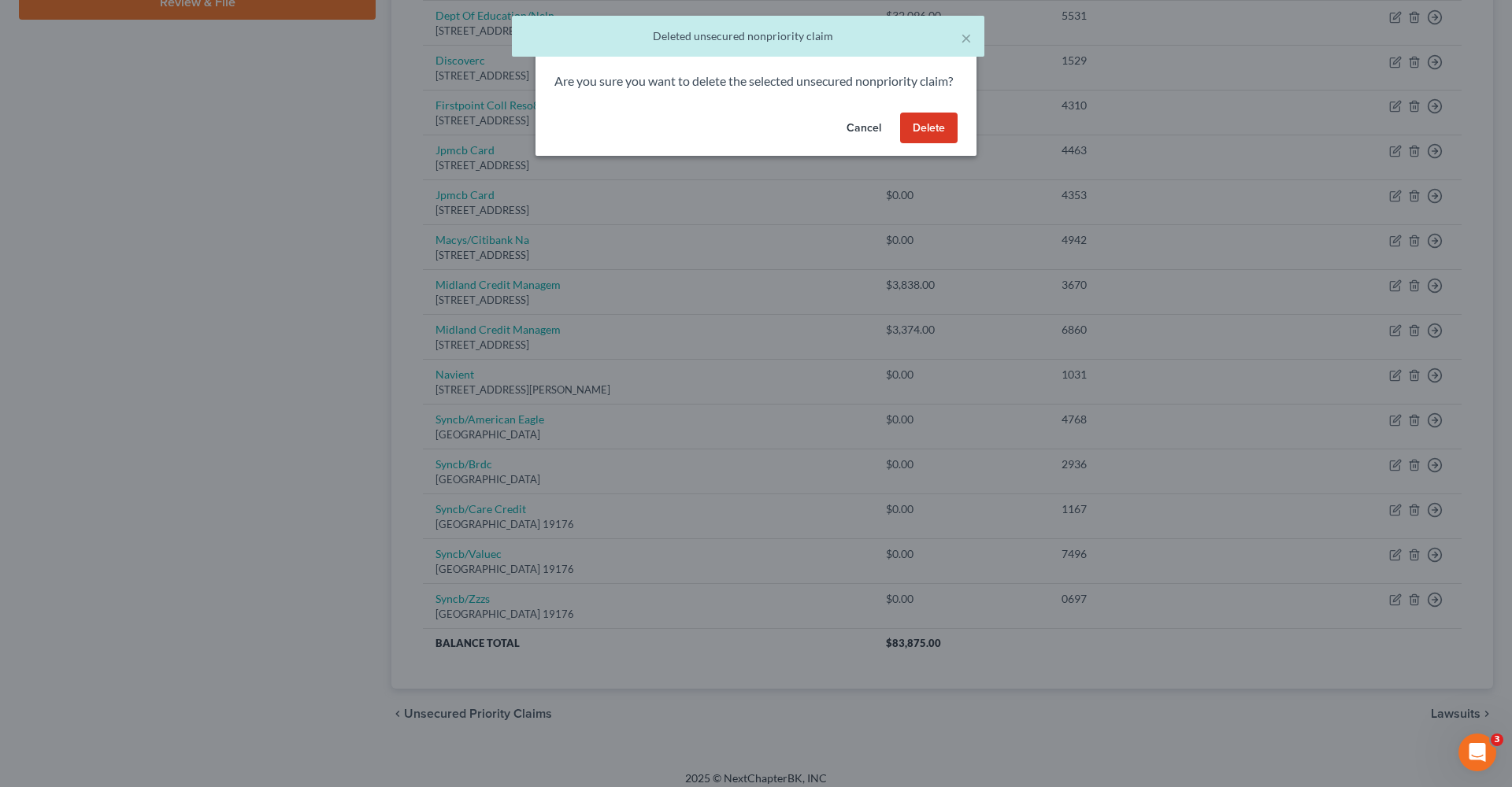
click at [934, 139] on button "Delete" at bounding box center [929, 129] width 58 height 32
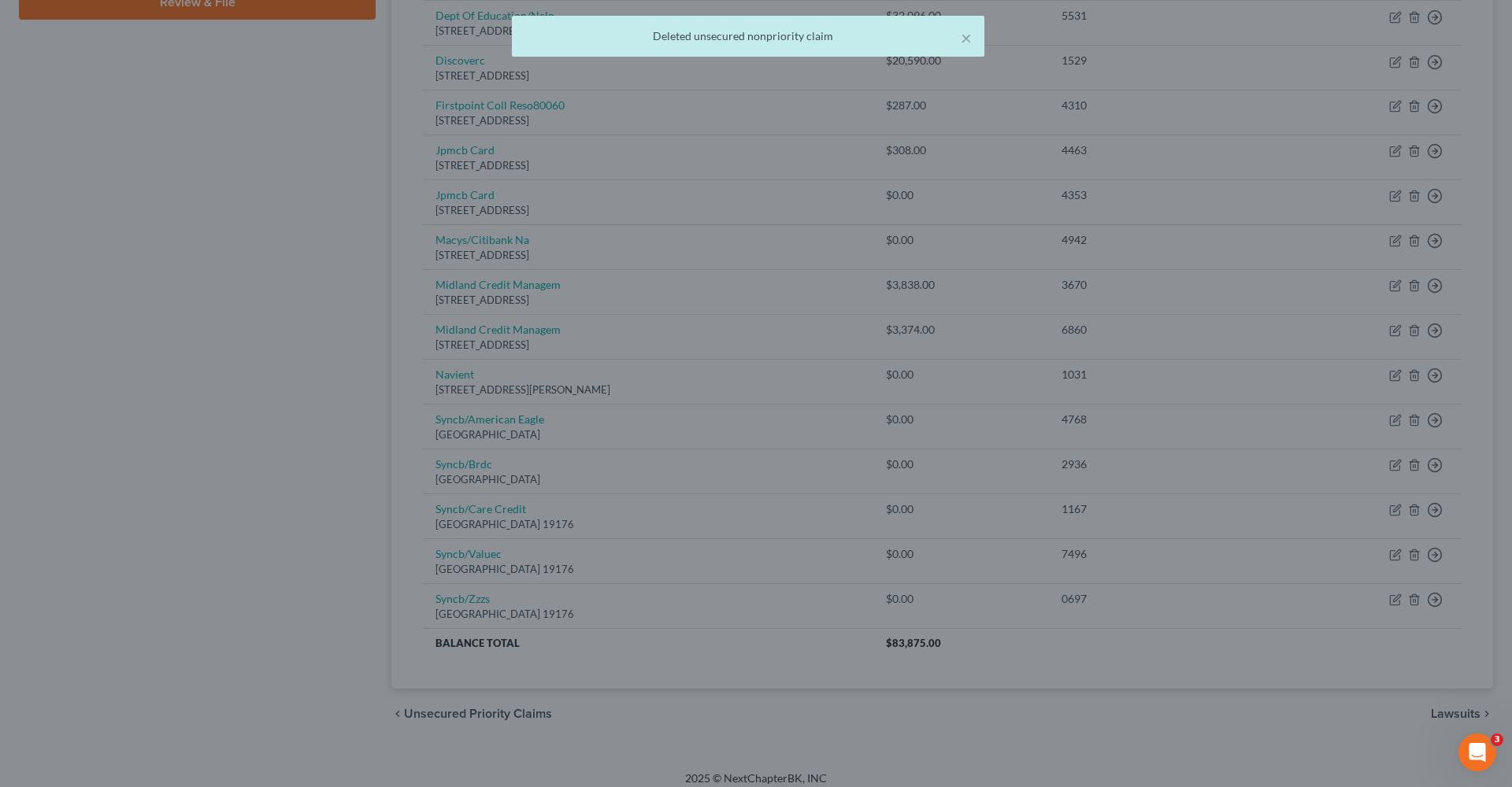
scroll to position [741, 0]
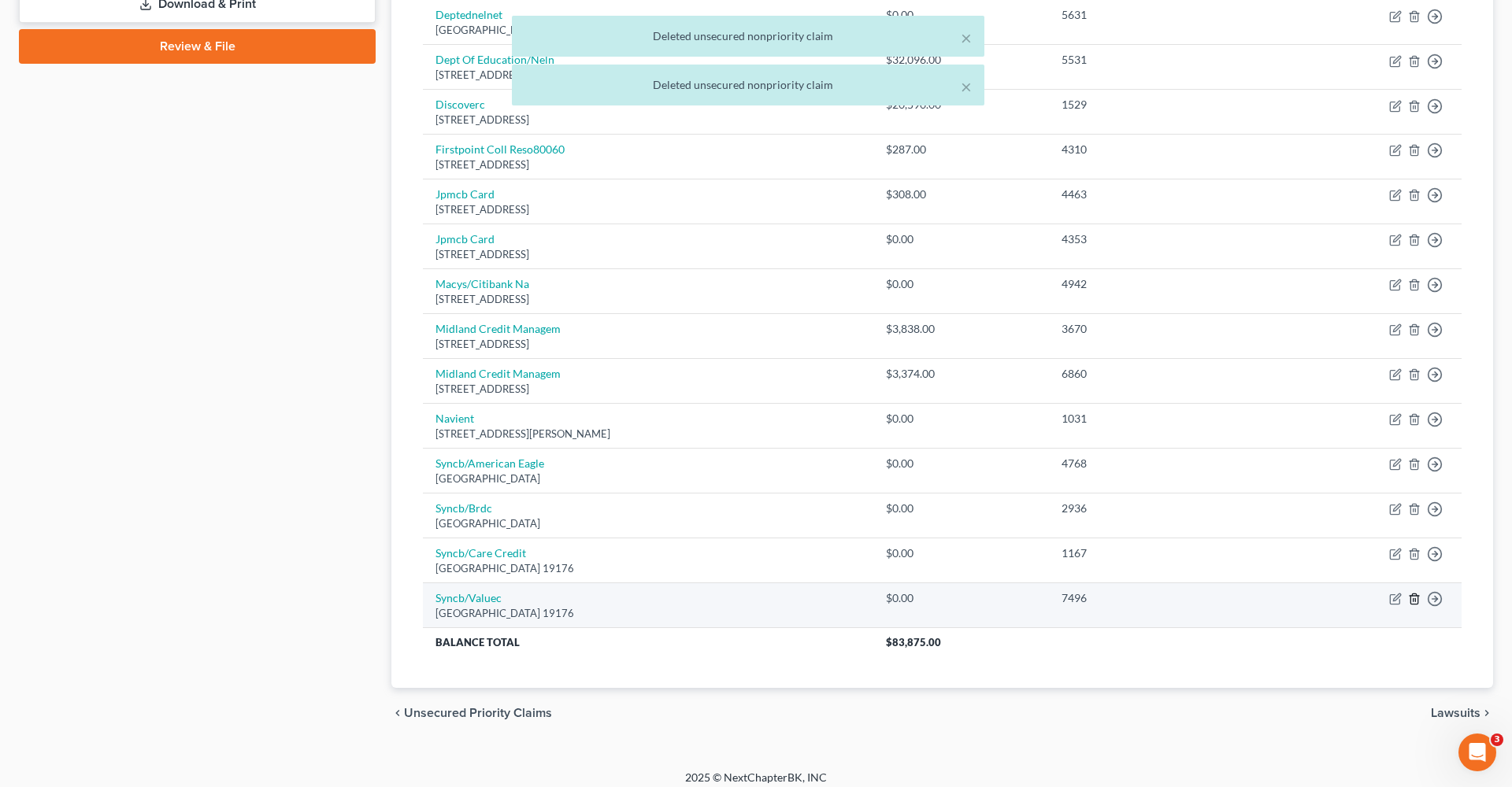
click at [1411, 594] on icon "button" at bounding box center [1414, 600] width 7 height 11
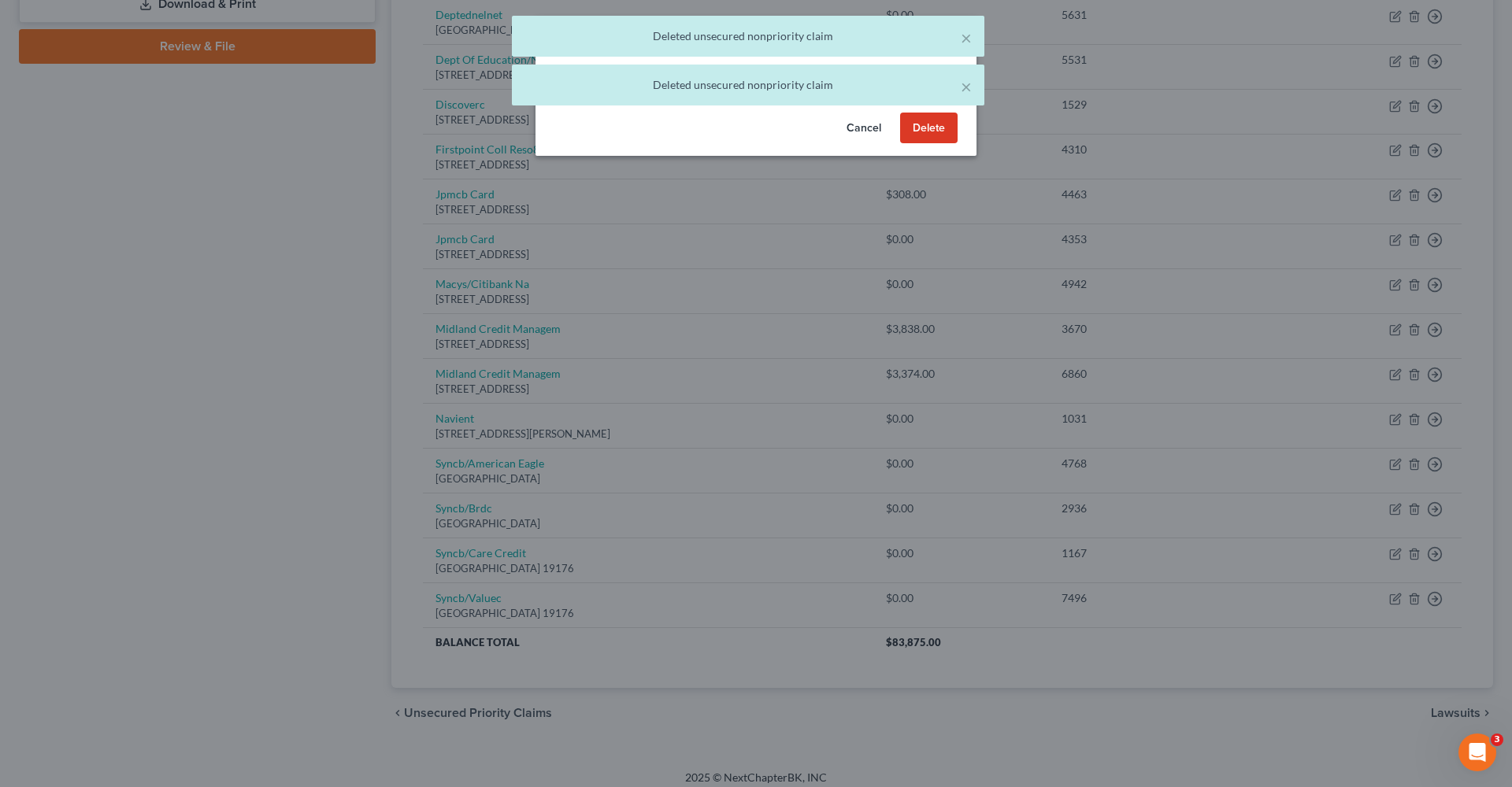
click at [911, 140] on button "Delete" at bounding box center [929, 129] width 58 height 32
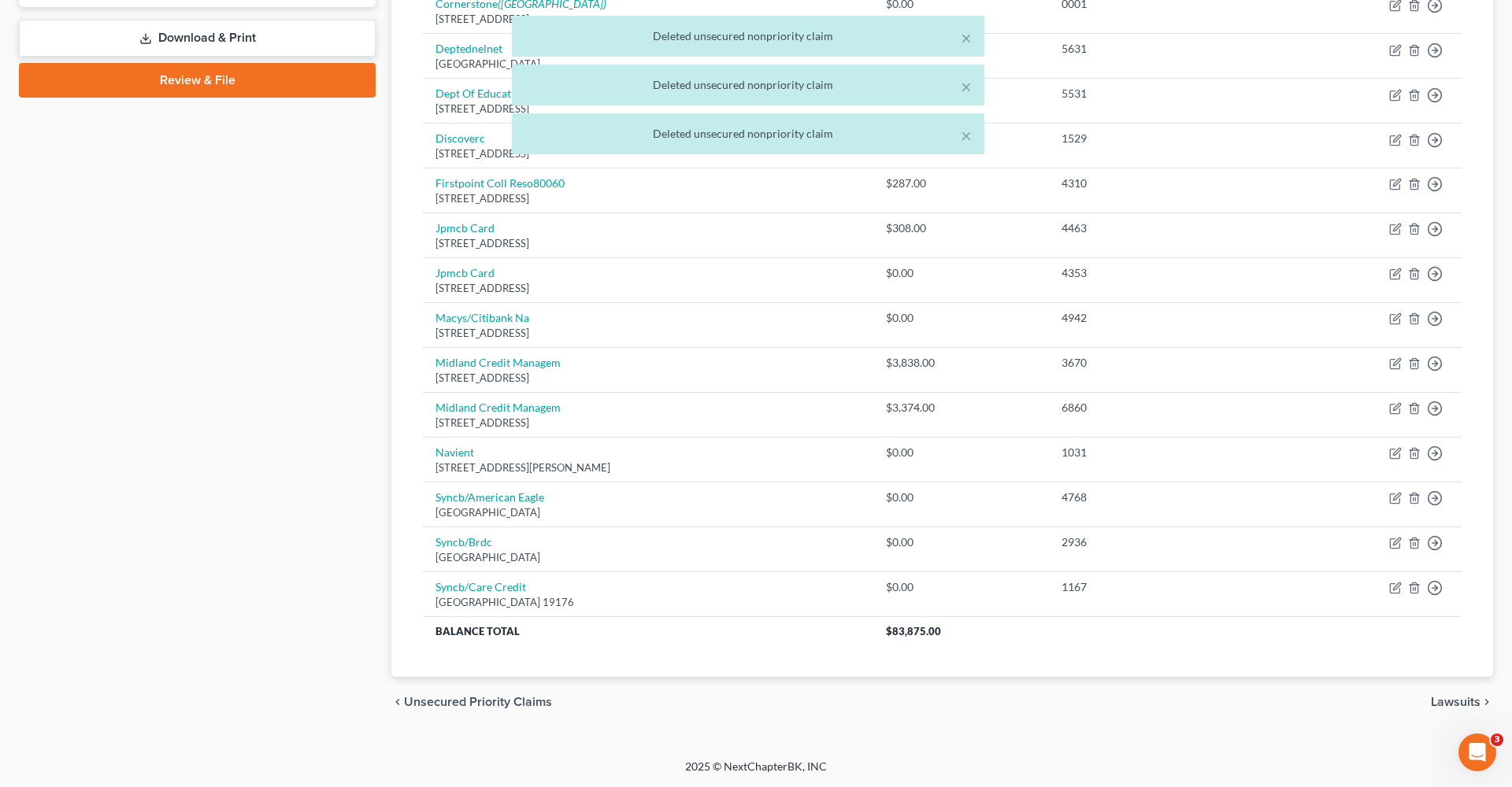
scroll to position [697, 0]
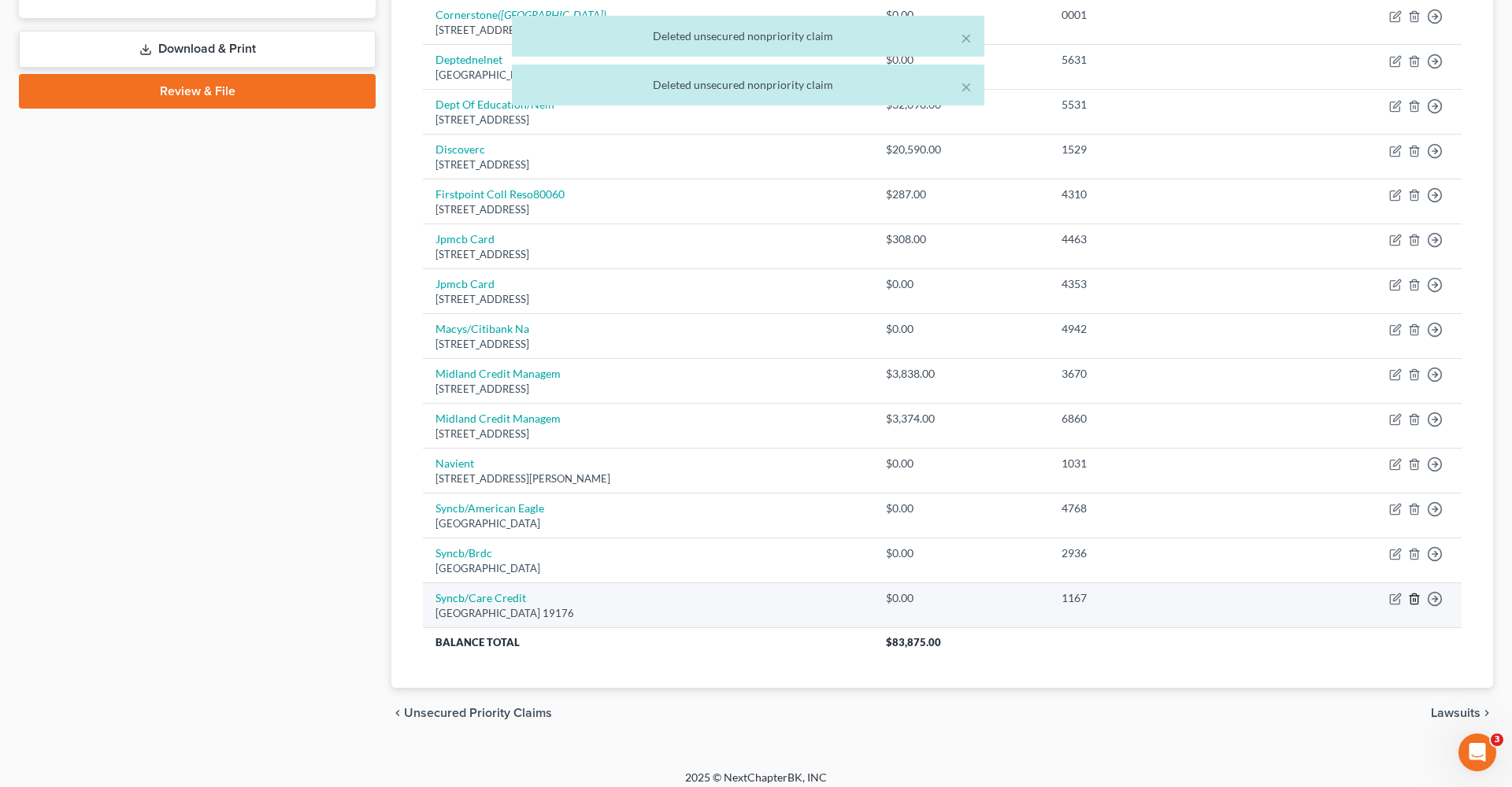
click at [1413, 593] on icon "button" at bounding box center [1414, 599] width 12 height 12
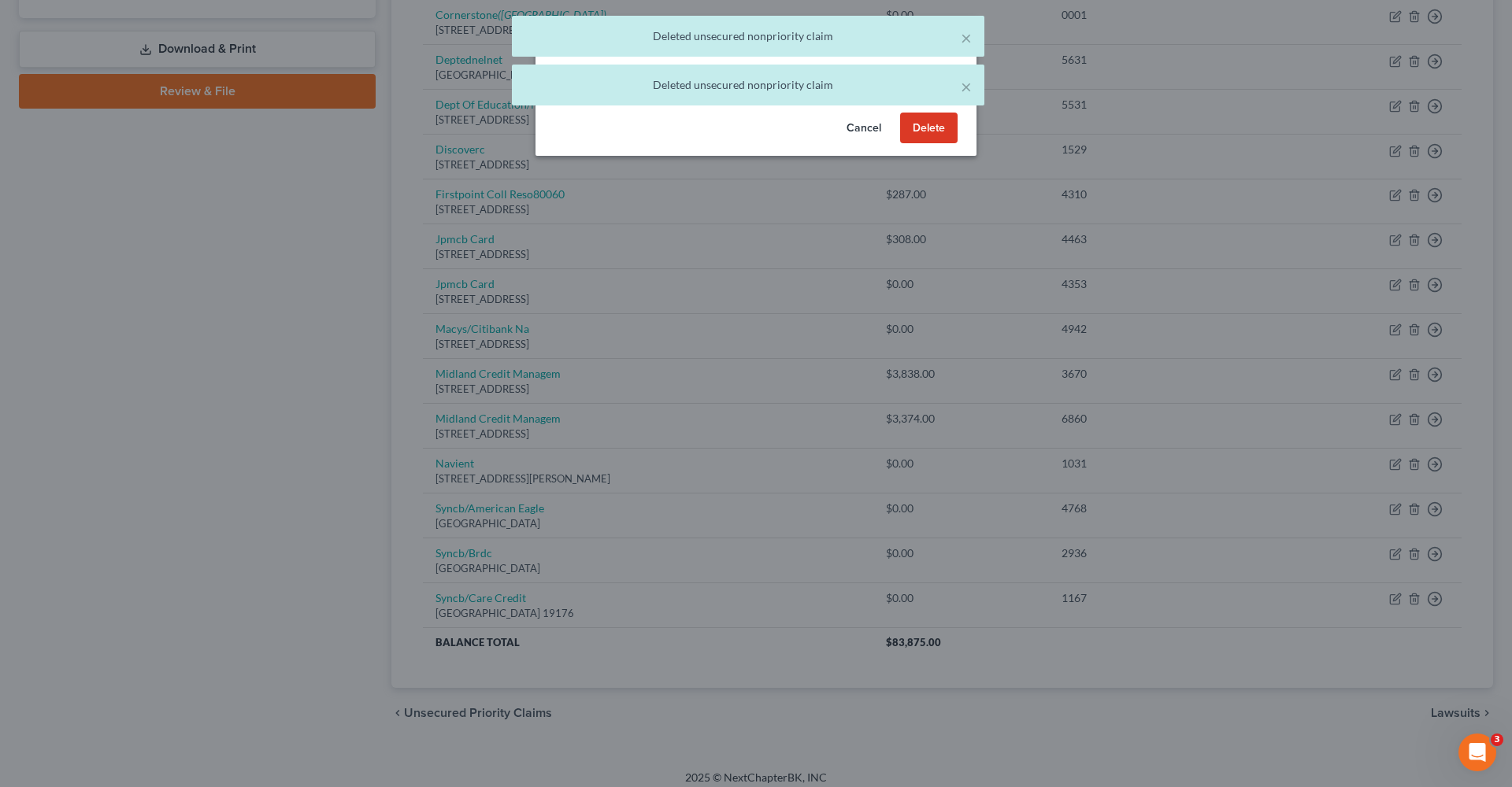
click at [929, 144] on button "Delete" at bounding box center [929, 129] width 58 height 32
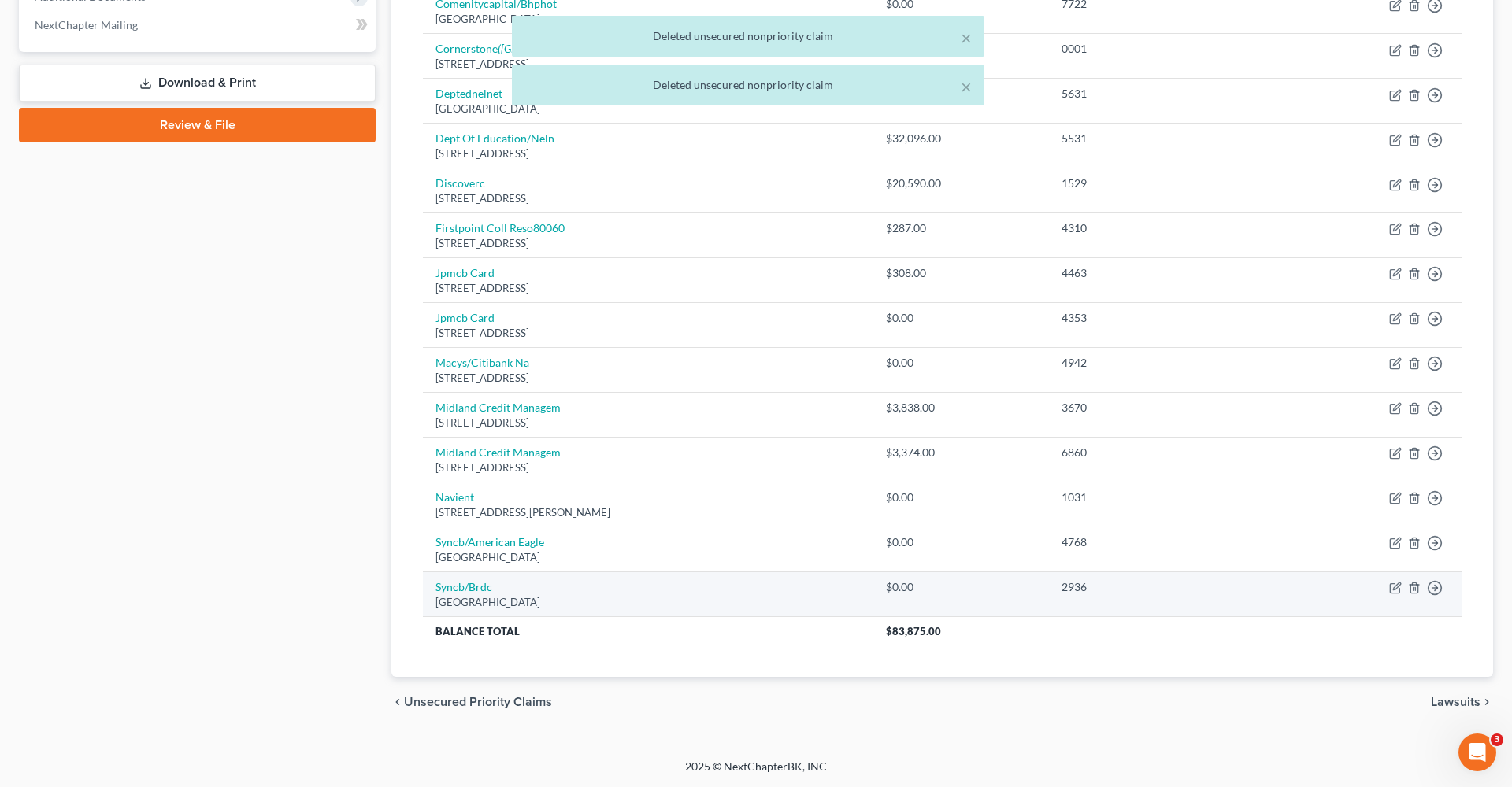
scroll to position [653, 0]
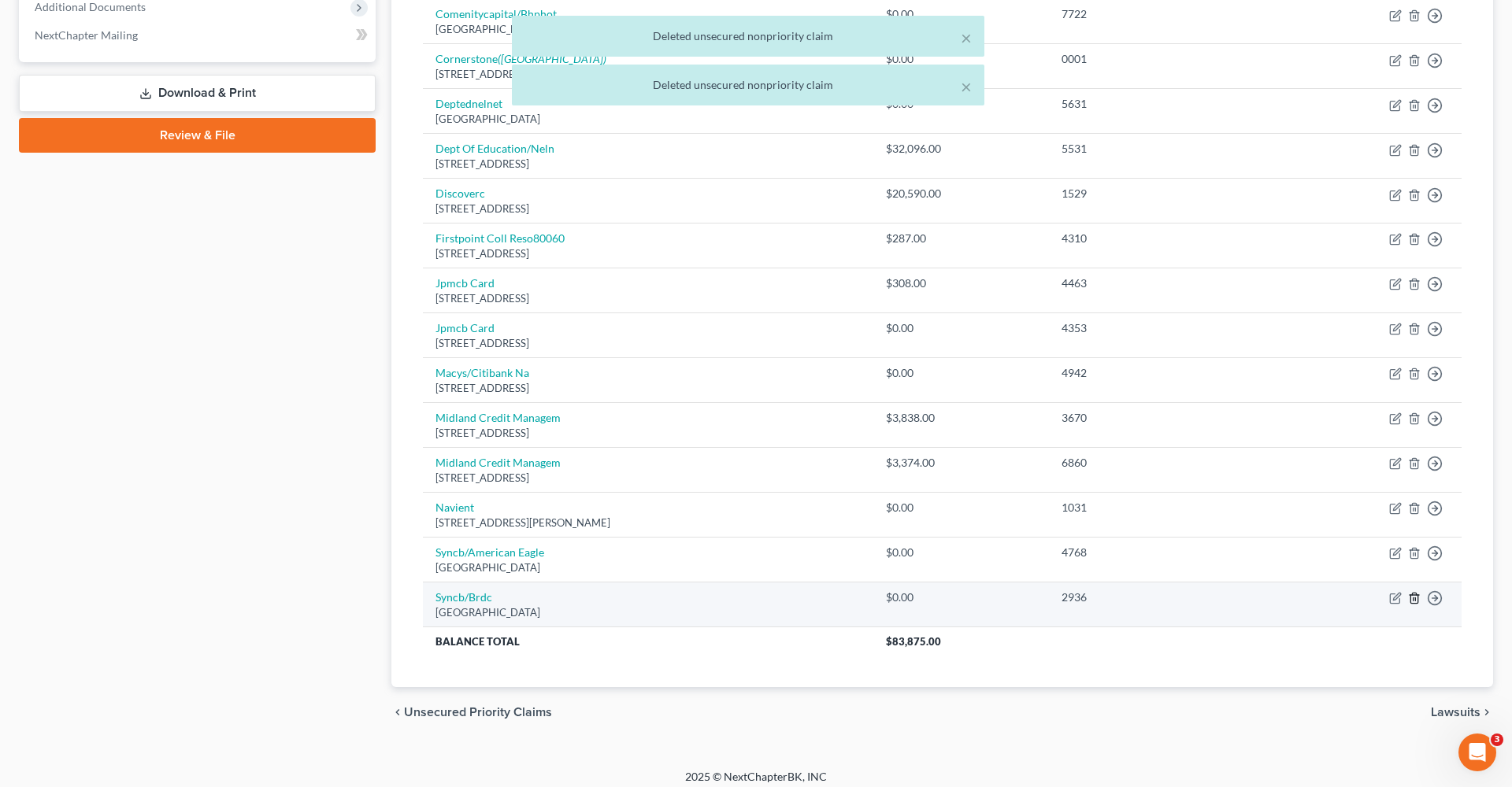
click at [1412, 592] on icon "button" at bounding box center [1414, 598] width 12 height 12
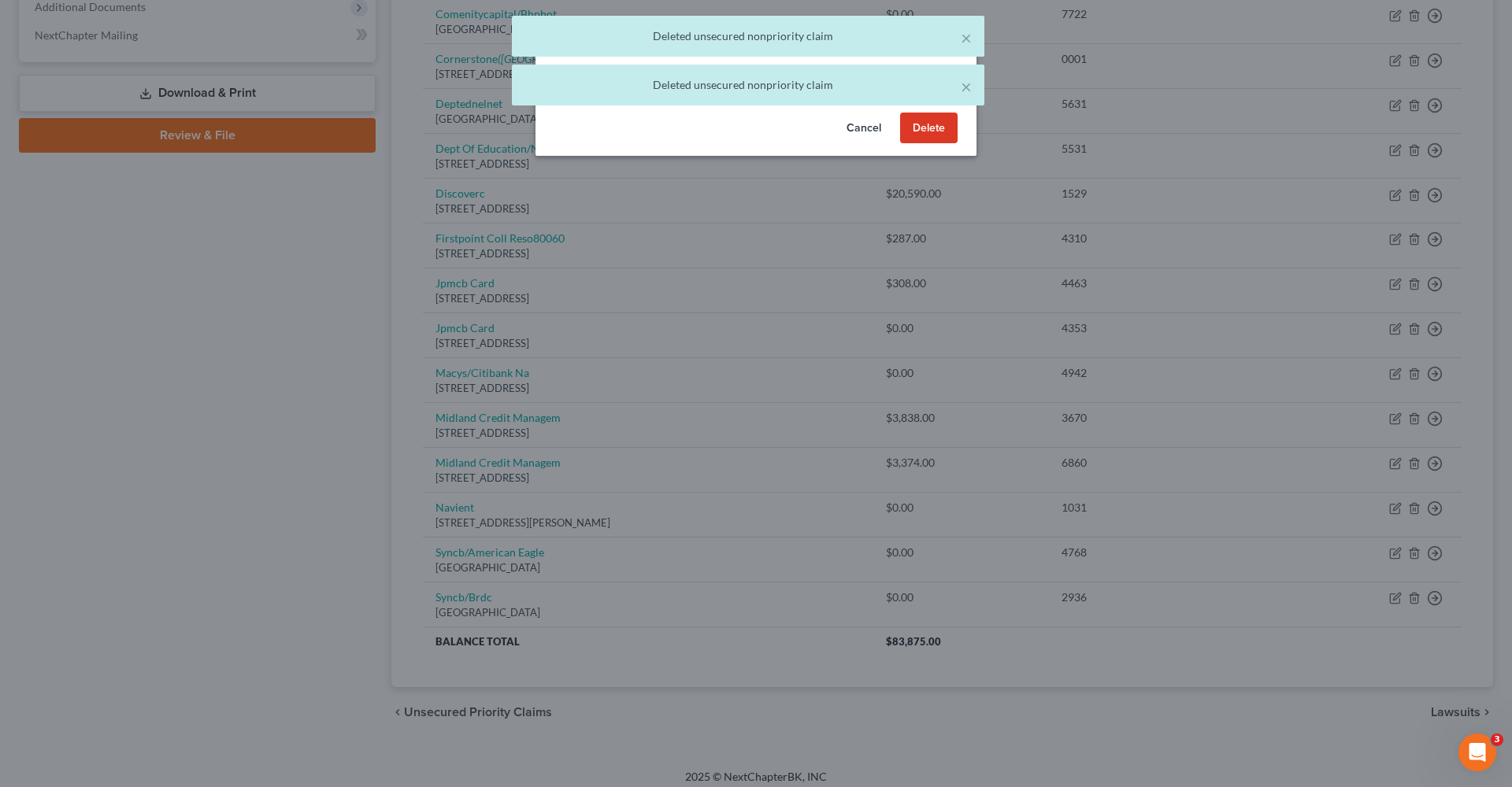
click at [924, 143] on button "Delete" at bounding box center [929, 129] width 58 height 32
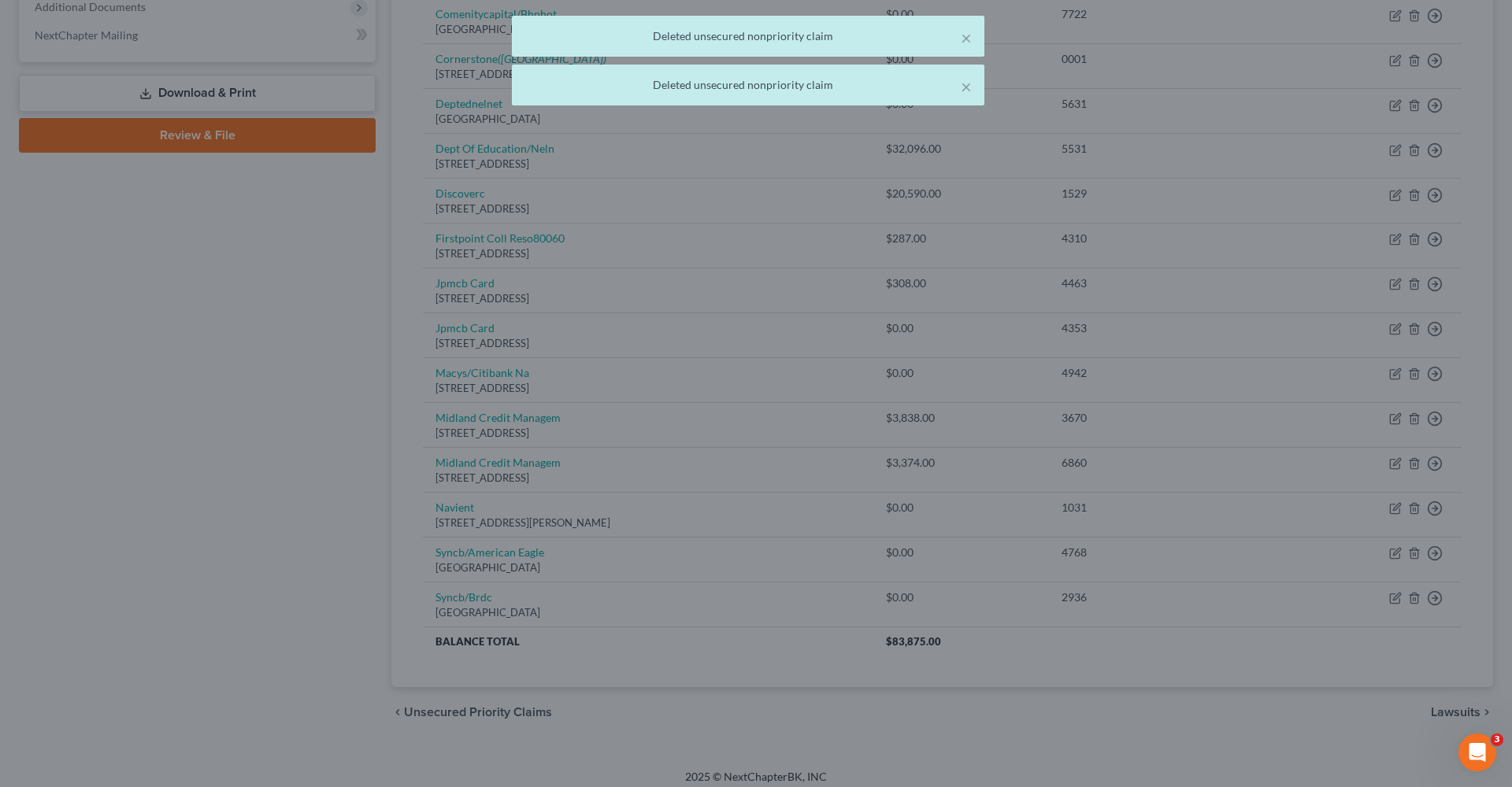
scroll to position [608, 0]
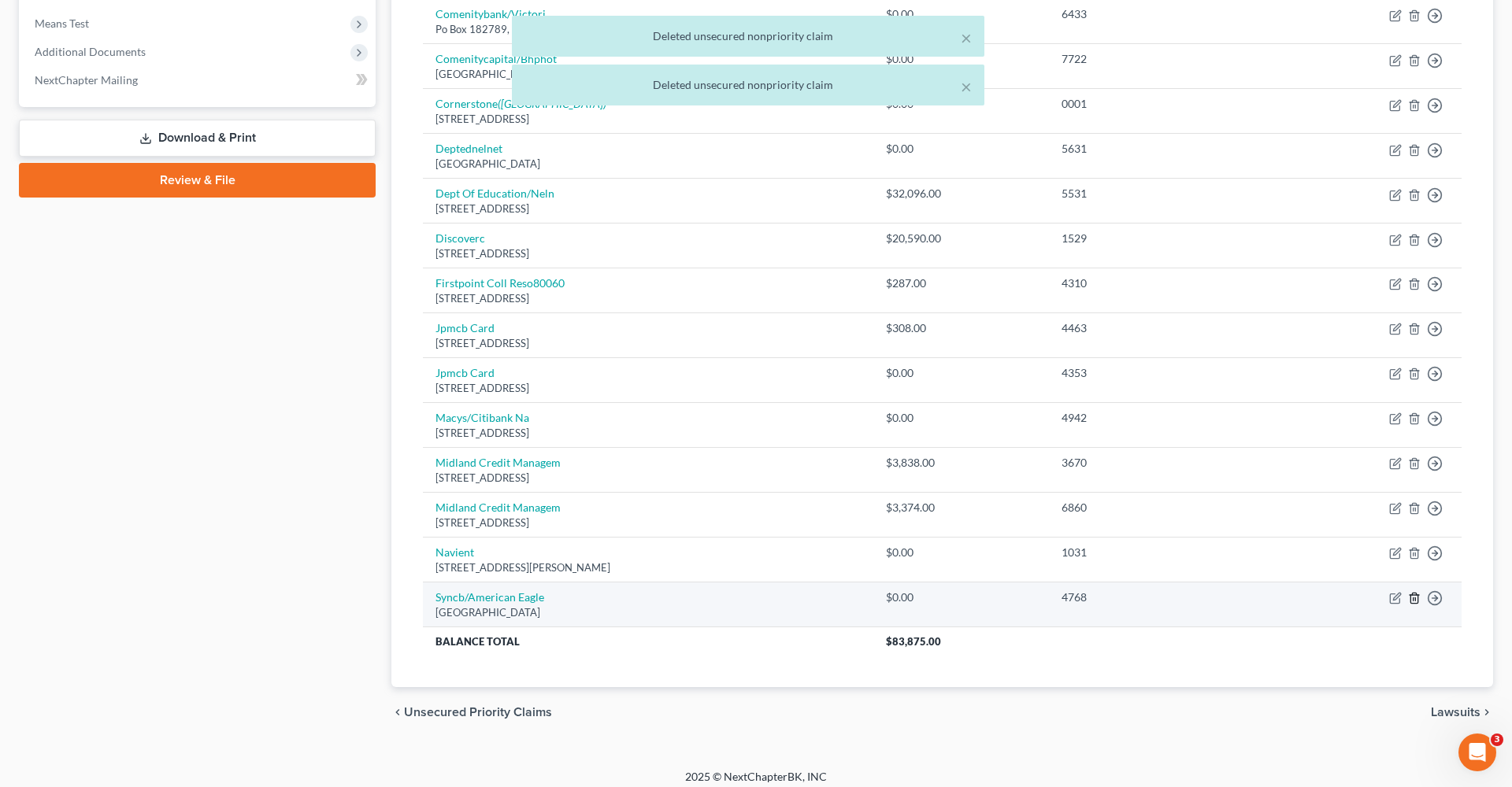
click at [1416, 595] on icon "button" at bounding box center [1414, 598] width 12 height 12
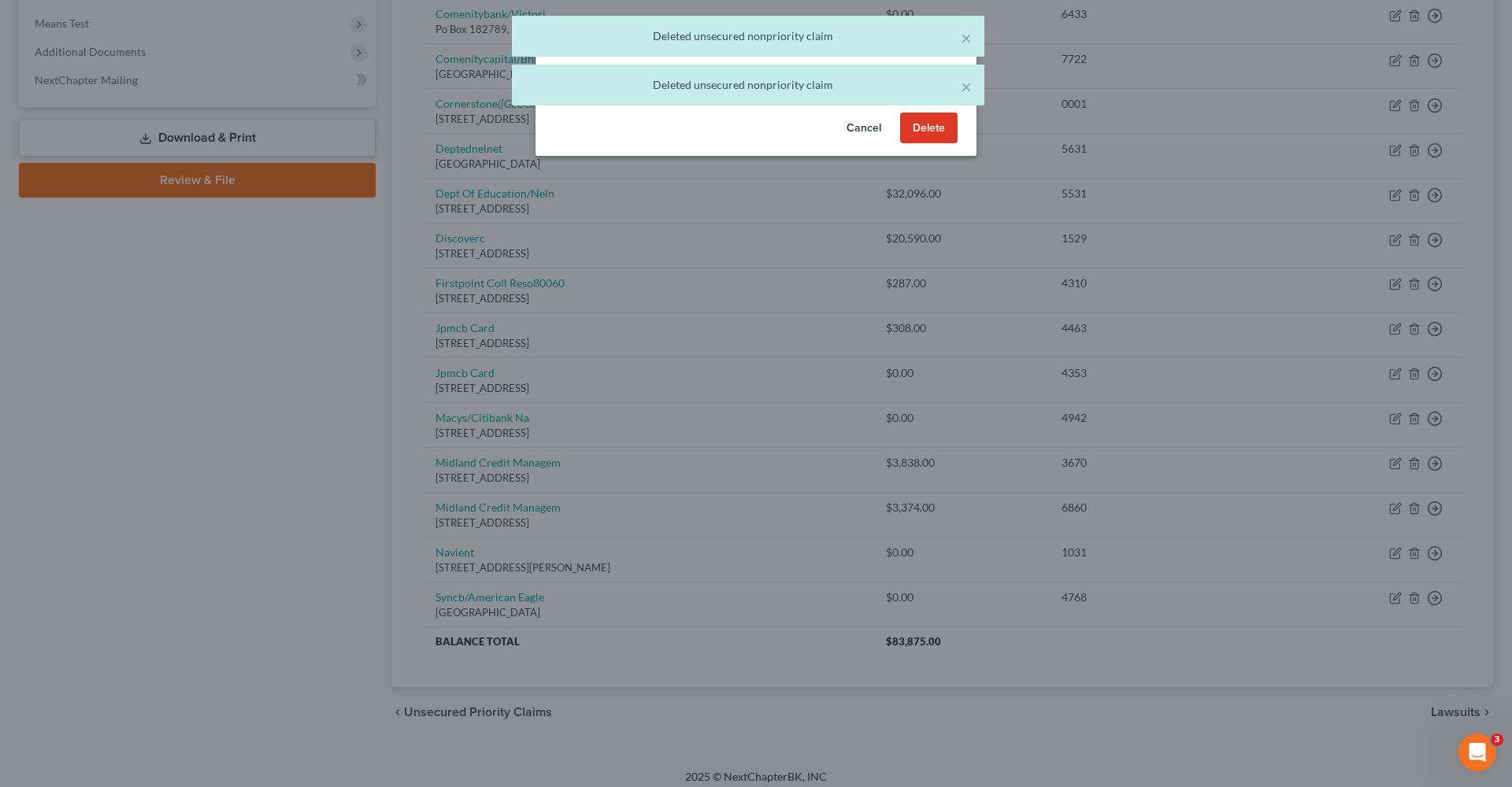
click at [941, 144] on button "Delete" at bounding box center [929, 129] width 58 height 32
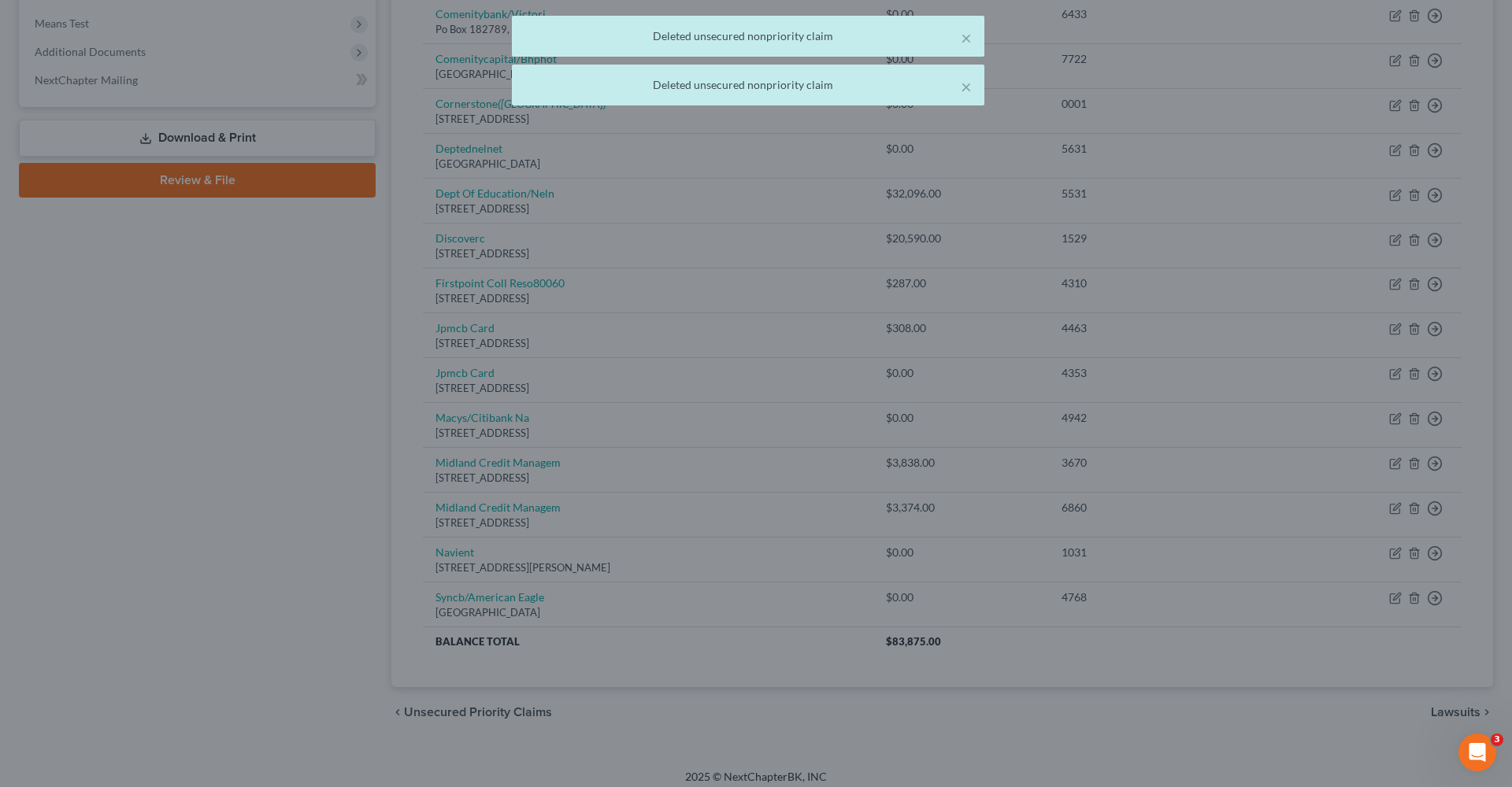
scroll to position [564, 0]
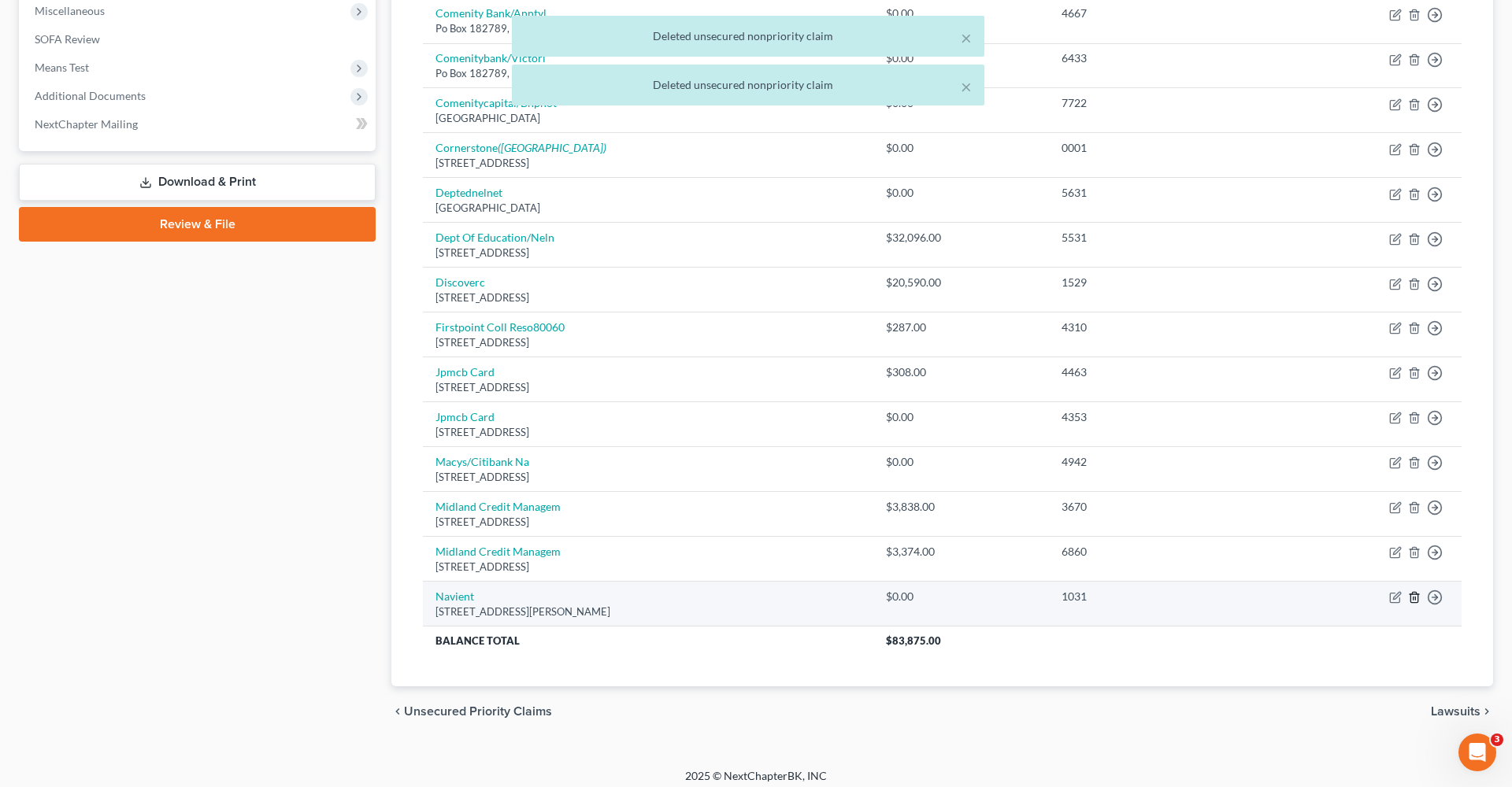
click at [1417, 591] on icon "button" at bounding box center [1414, 597] width 12 height 12
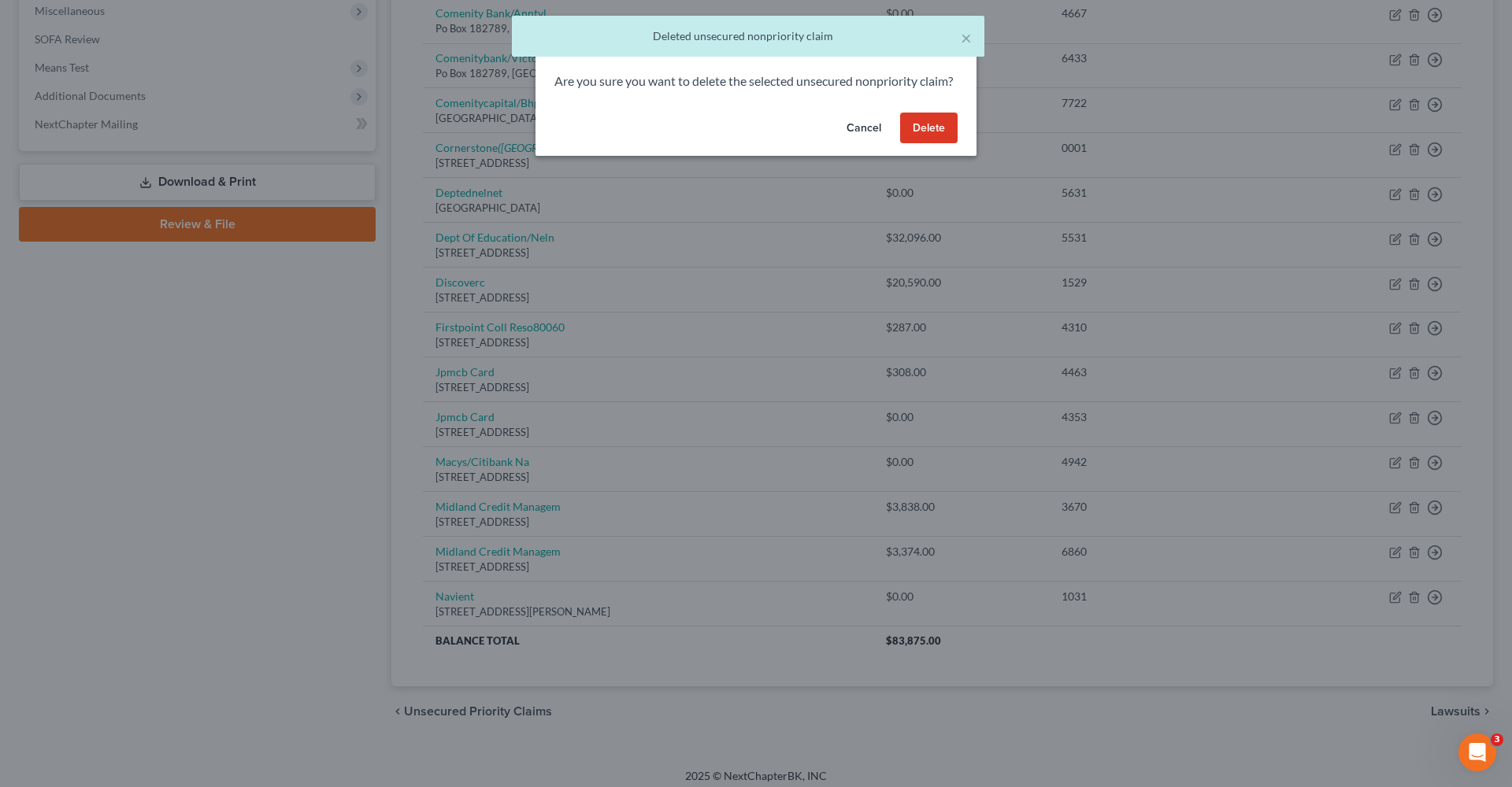
click at [923, 144] on button "Delete" at bounding box center [929, 129] width 58 height 32
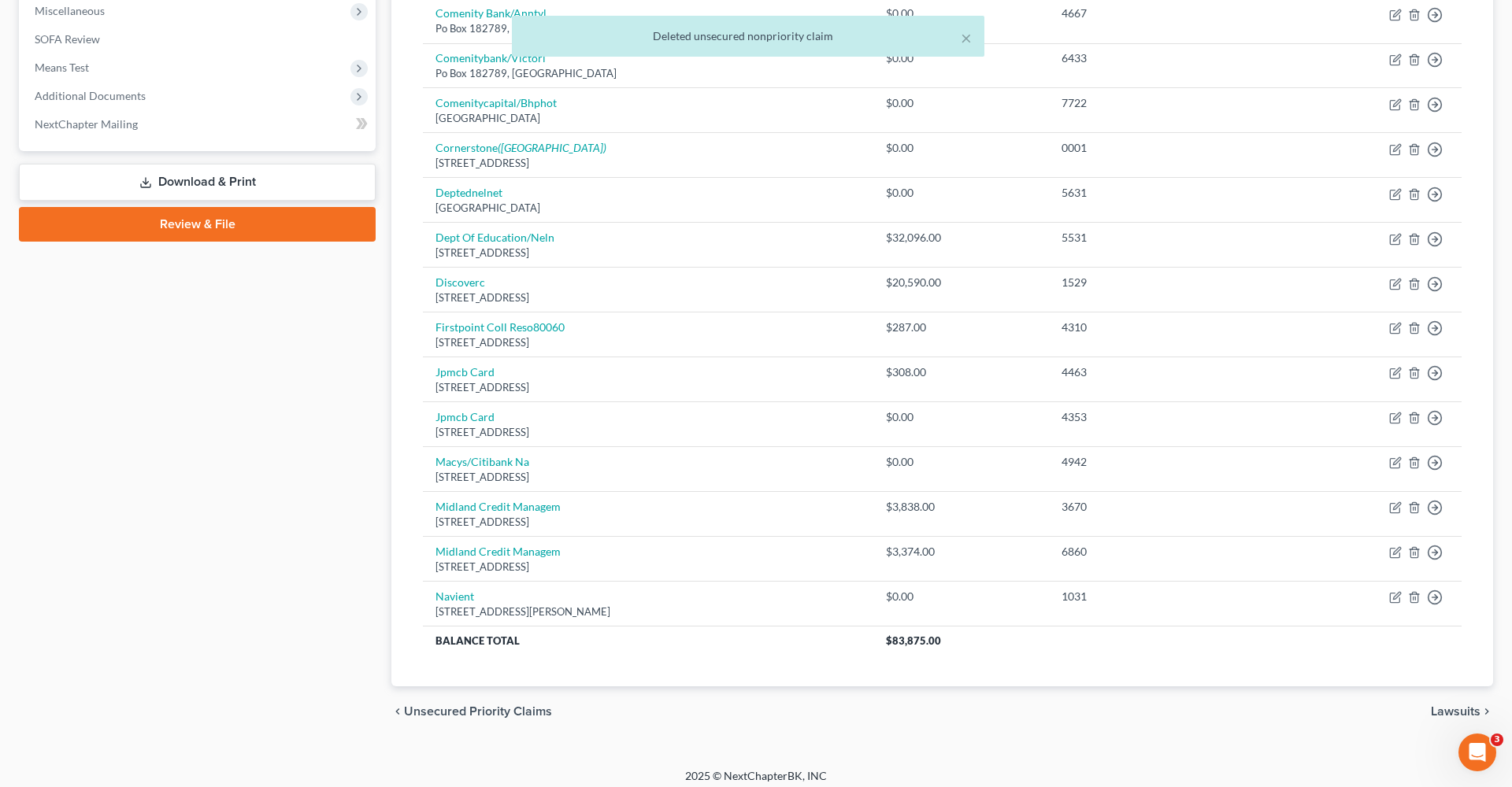
scroll to position [520, 0]
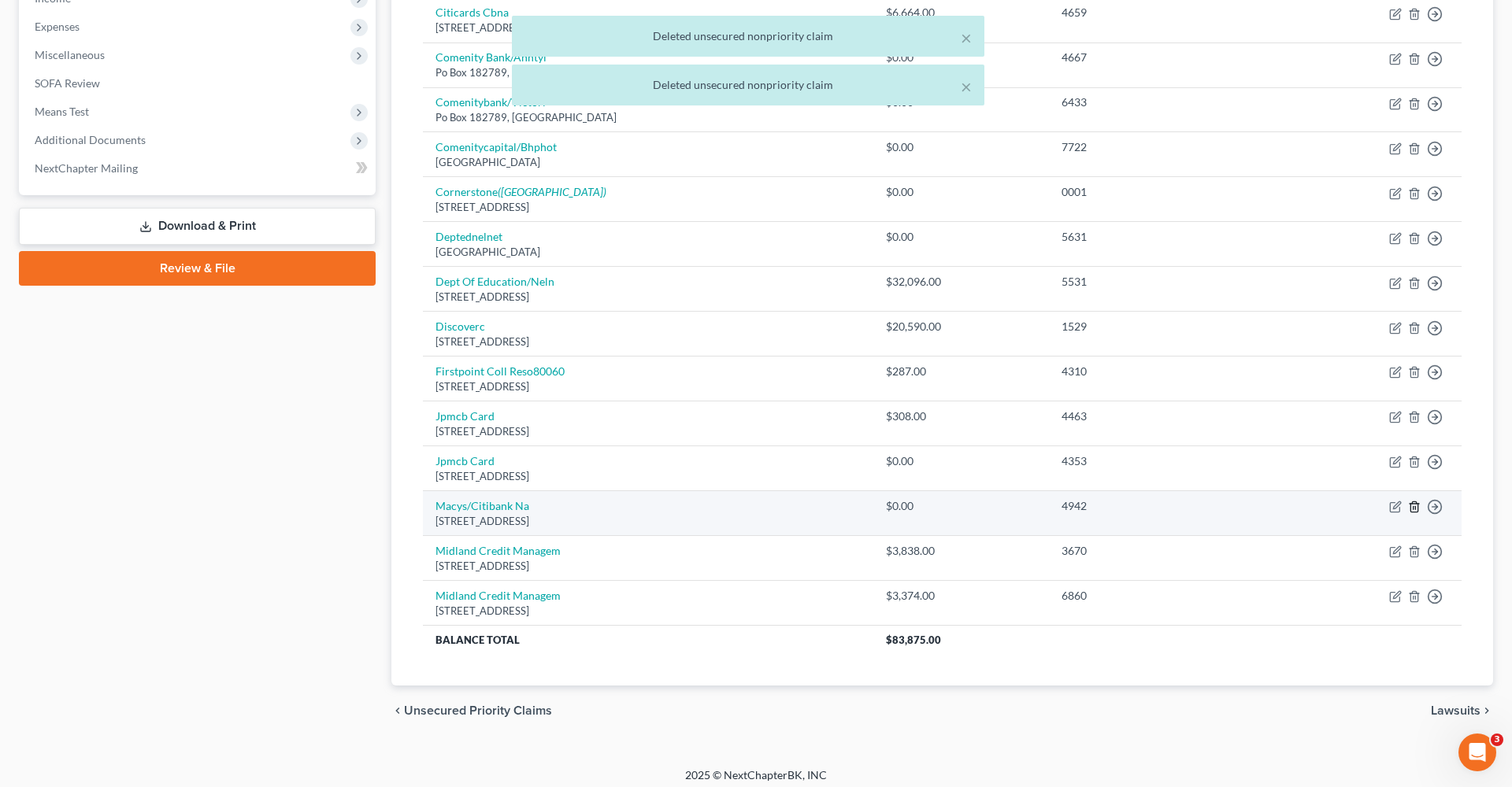
click at [1417, 501] on icon "button" at bounding box center [1414, 507] width 12 height 12
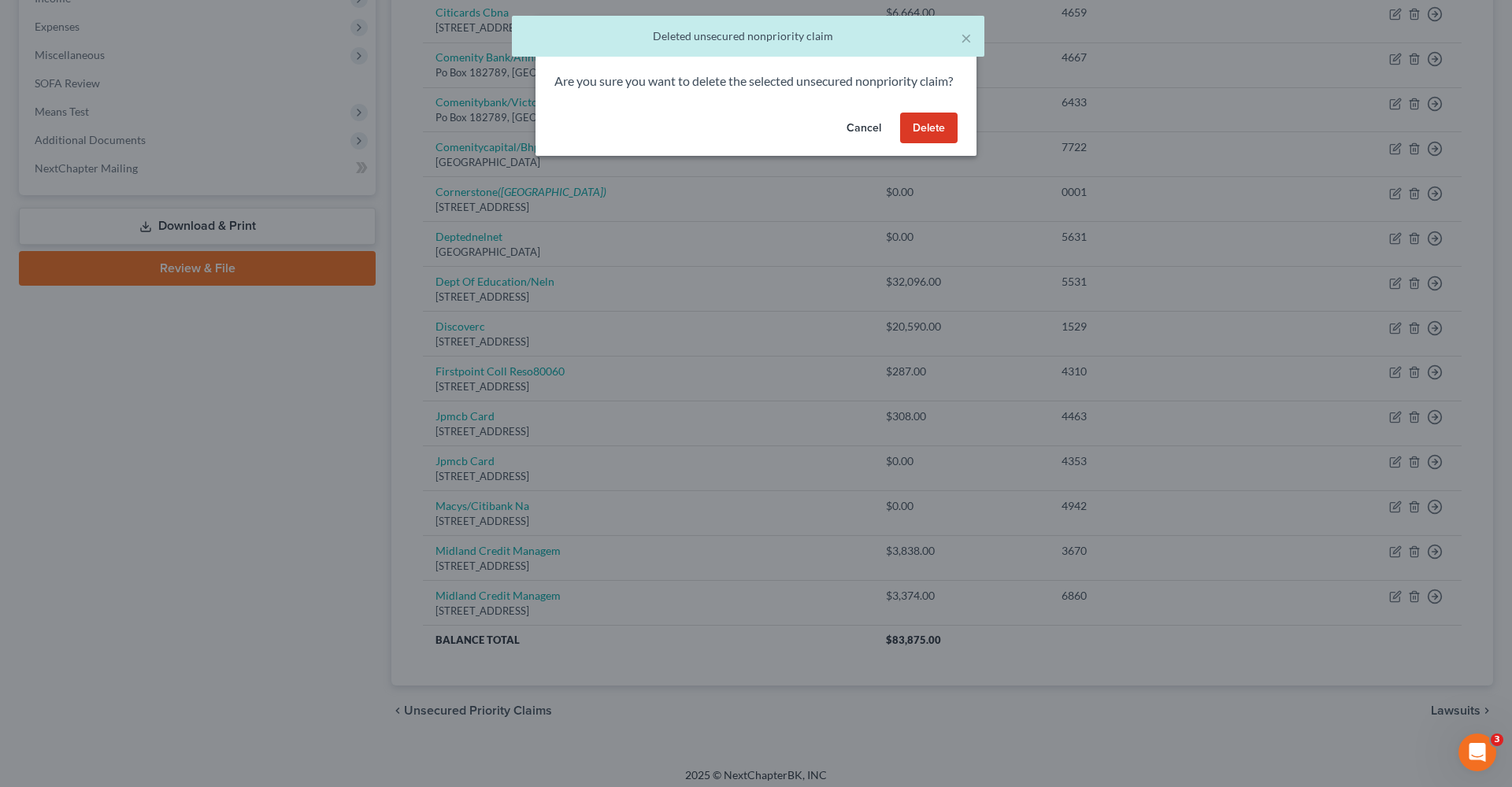
click at [923, 140] on button "Delete" at bounding box center [929, 129] width 58 height 32
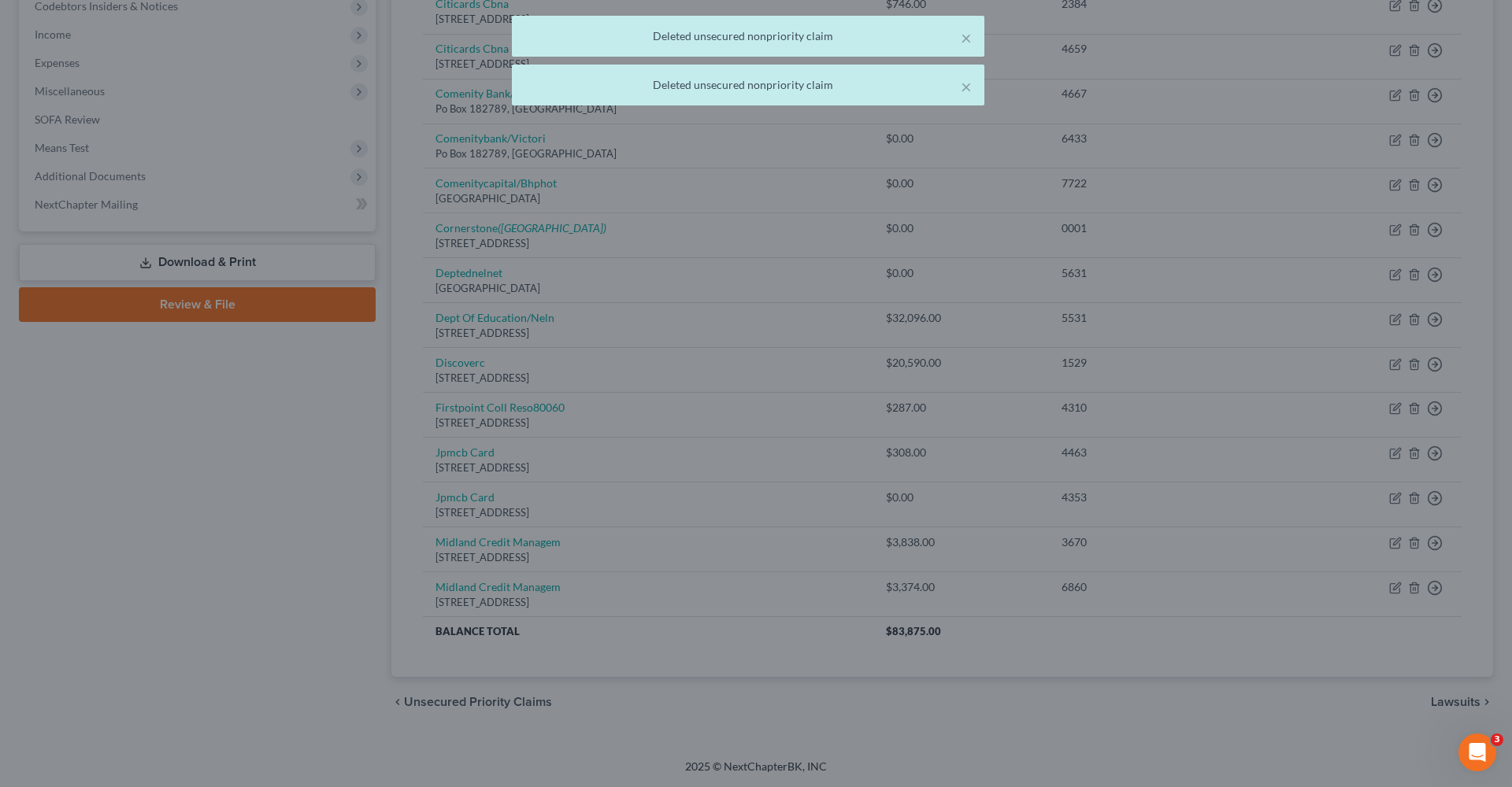
scroll to position [474, 0]
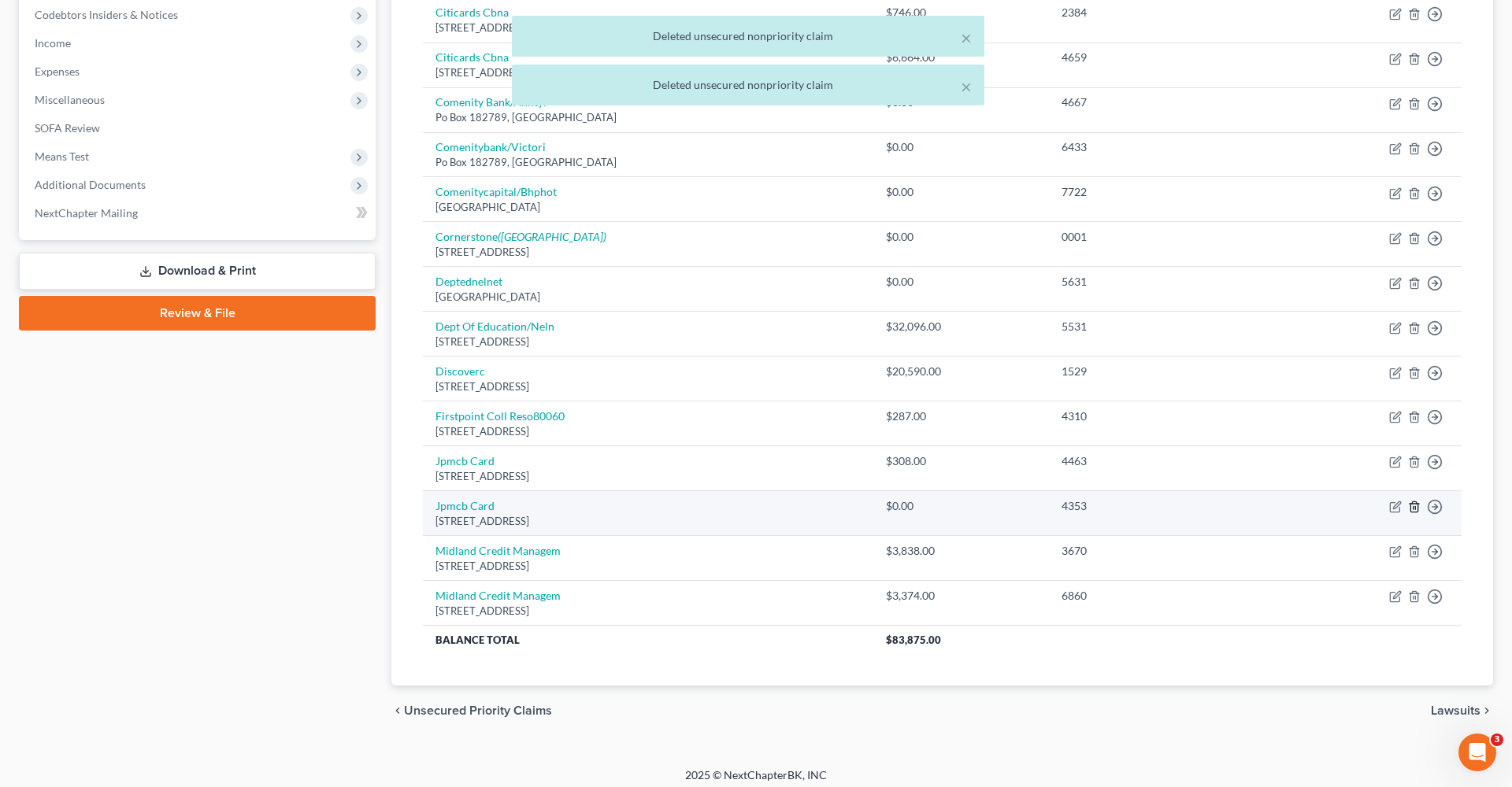
click at [1413, 501] on icon "button" at bounding box center [1414, 507] width 12 height 12
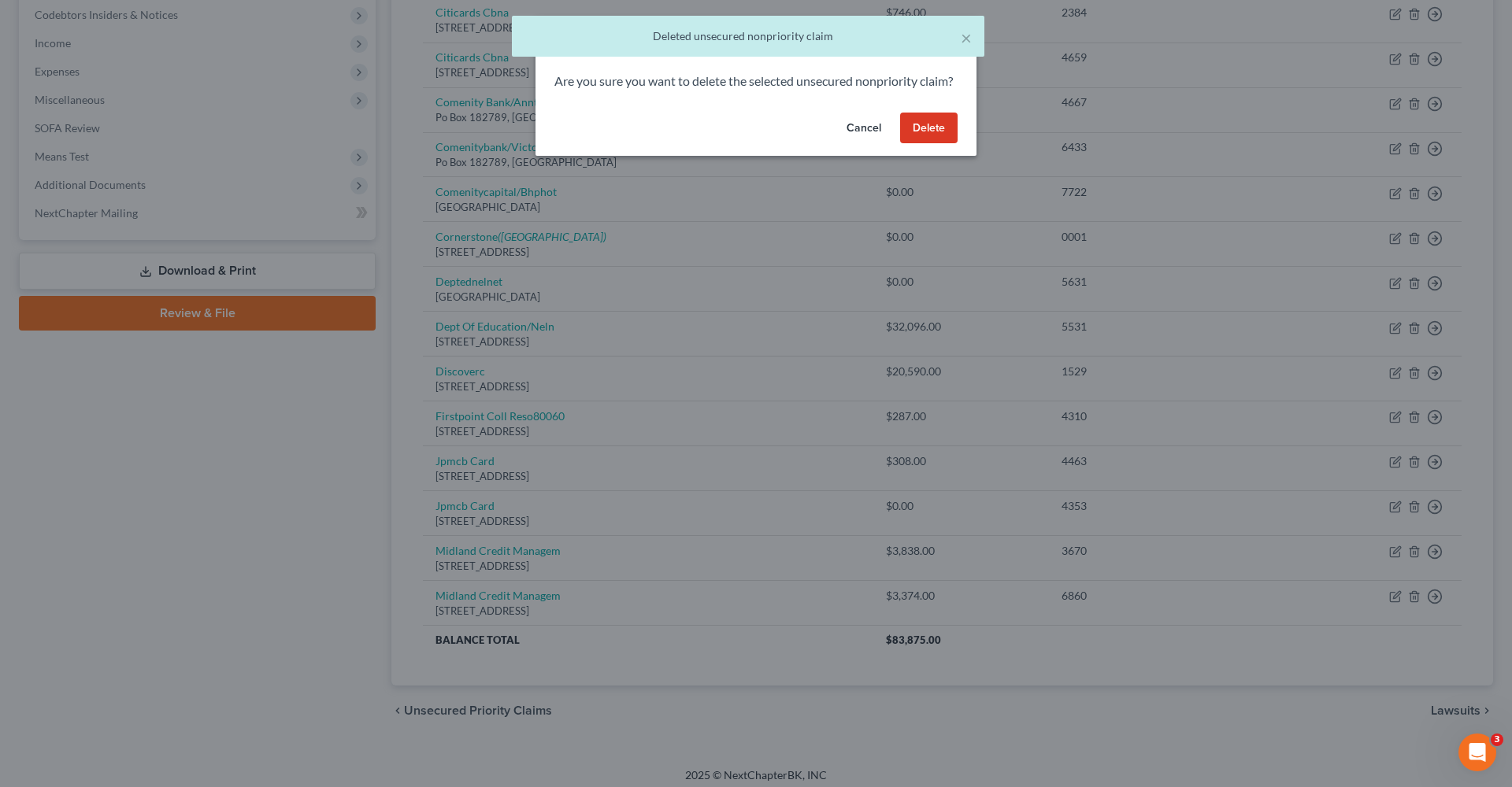
click at [934, 144] on button "Delete" at bounding box center [929, 129] width 58 height 32
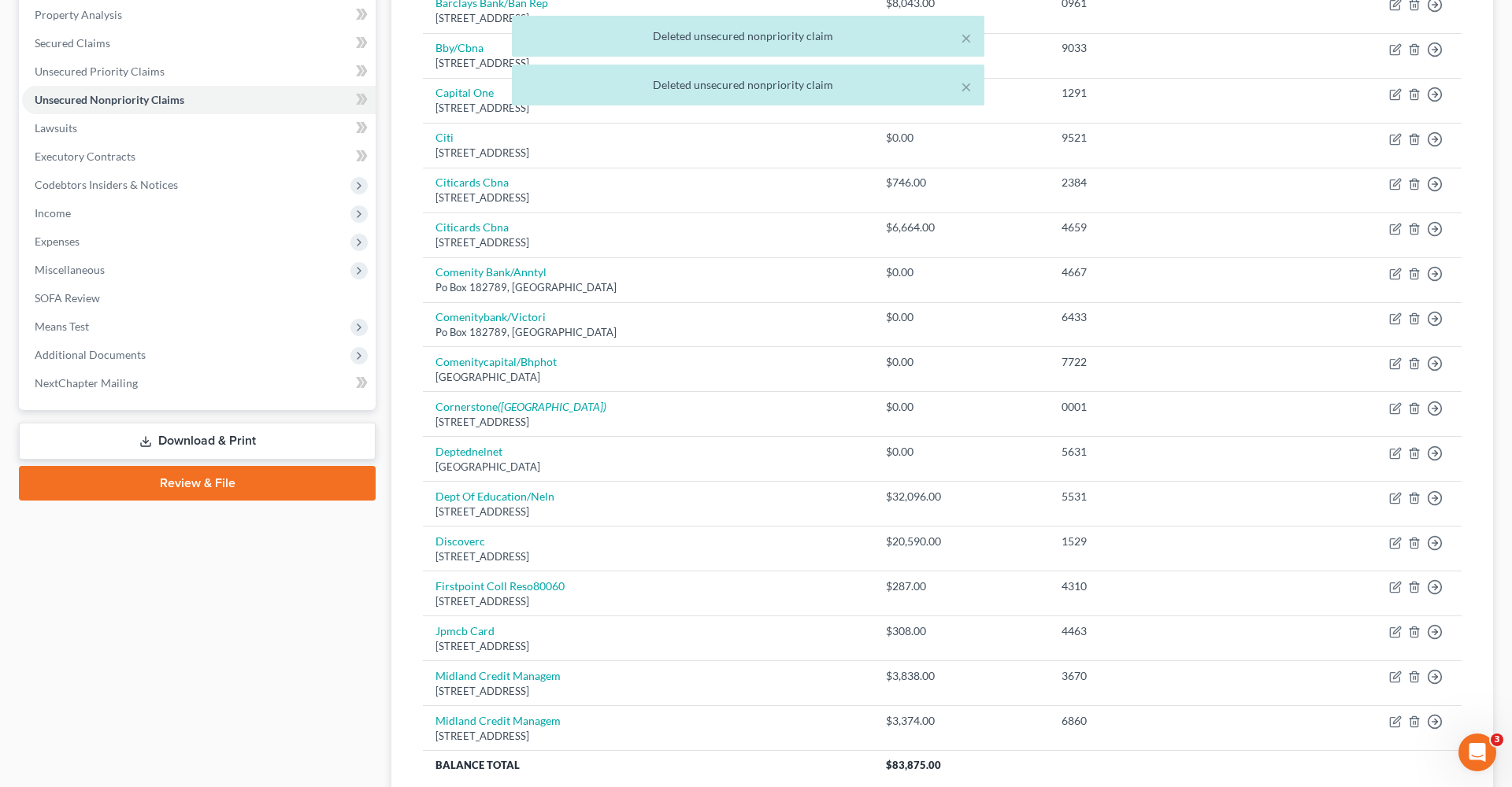
scroll to position [299, 0]
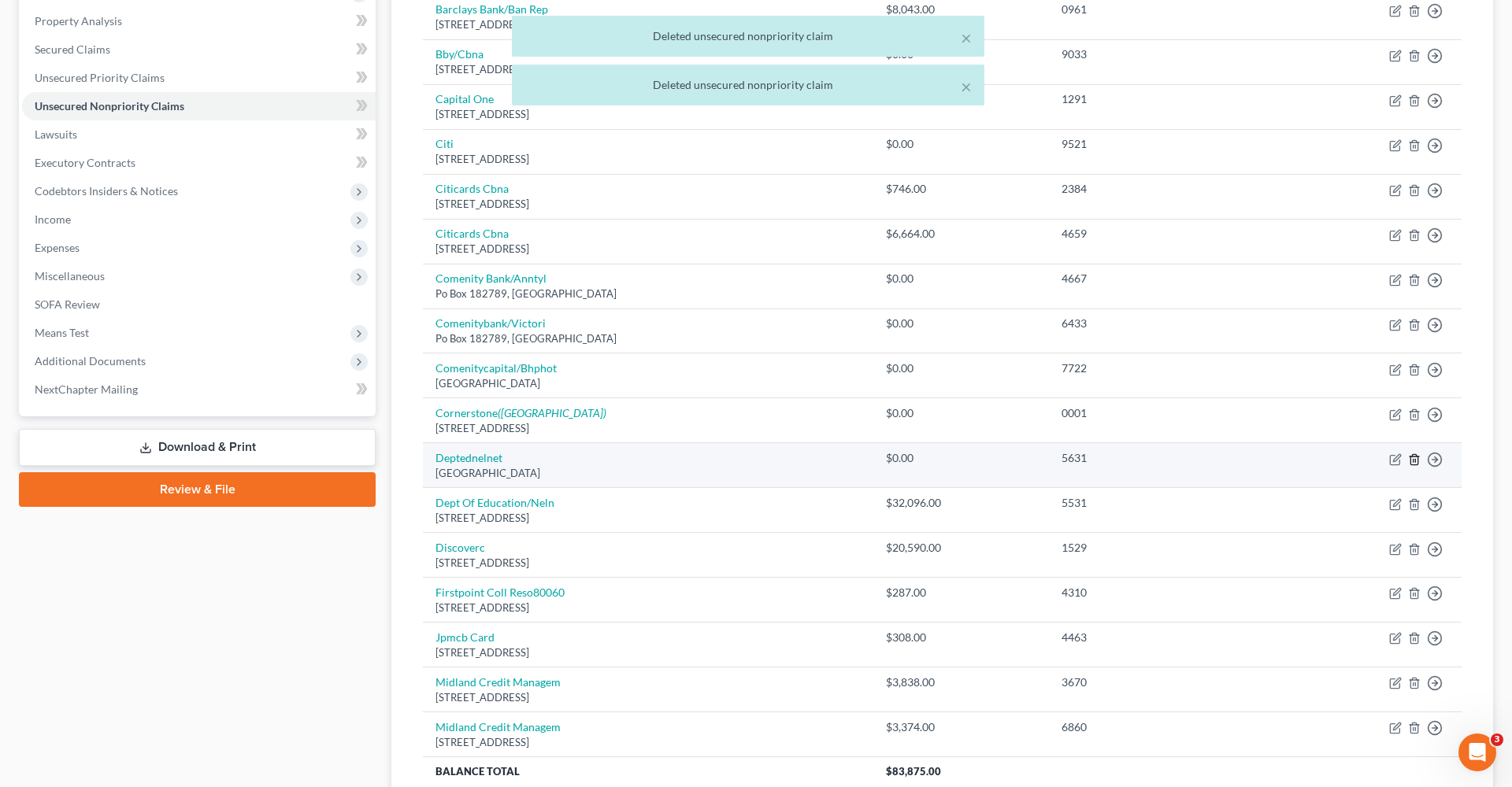
click at [1415, 459] on line "button" at bounding box center [1415, 460] width 0 height 4
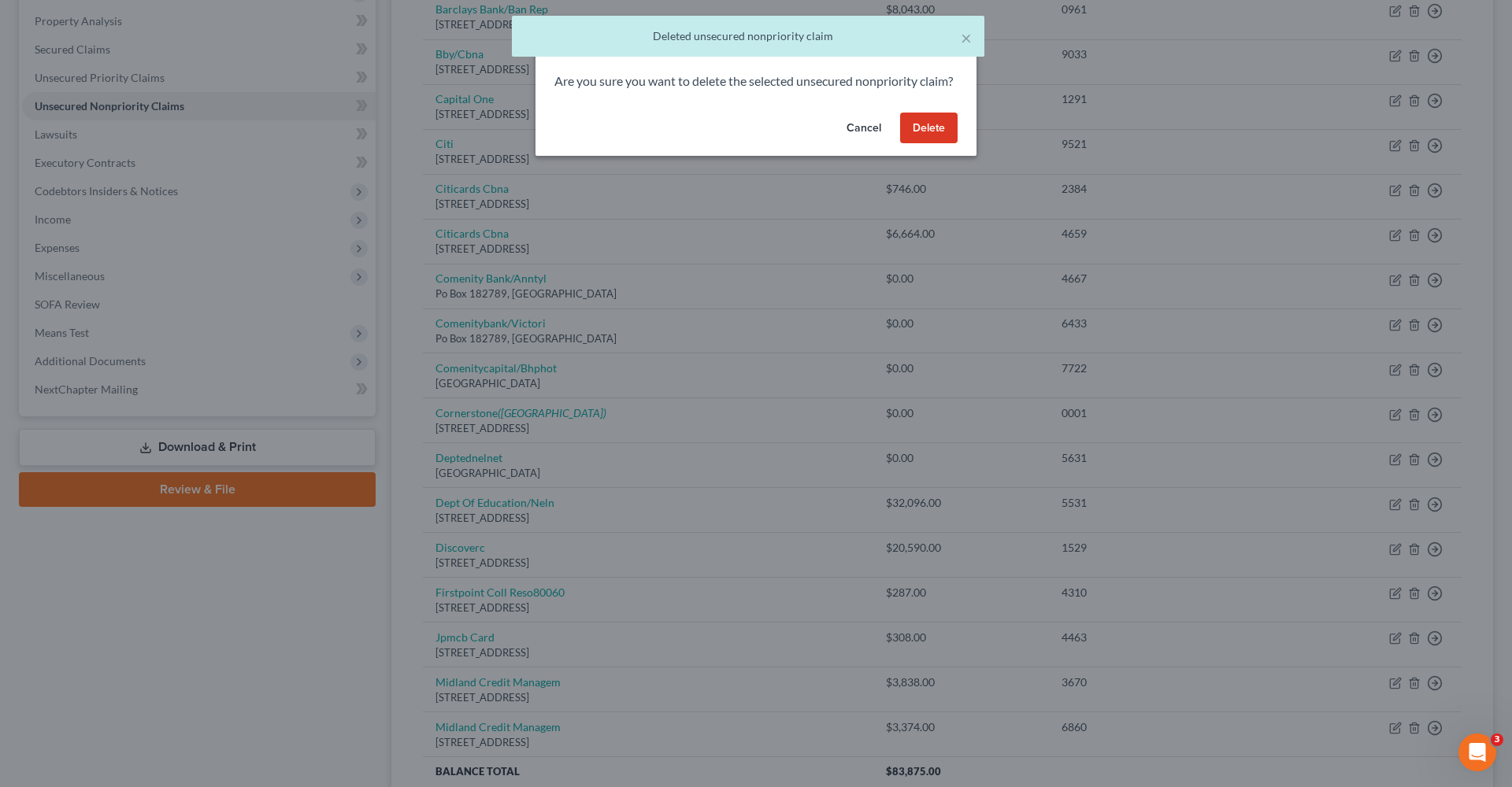
click at [934, 144] on button "Delete" at bounding box center [929, 129] width 58 height 32
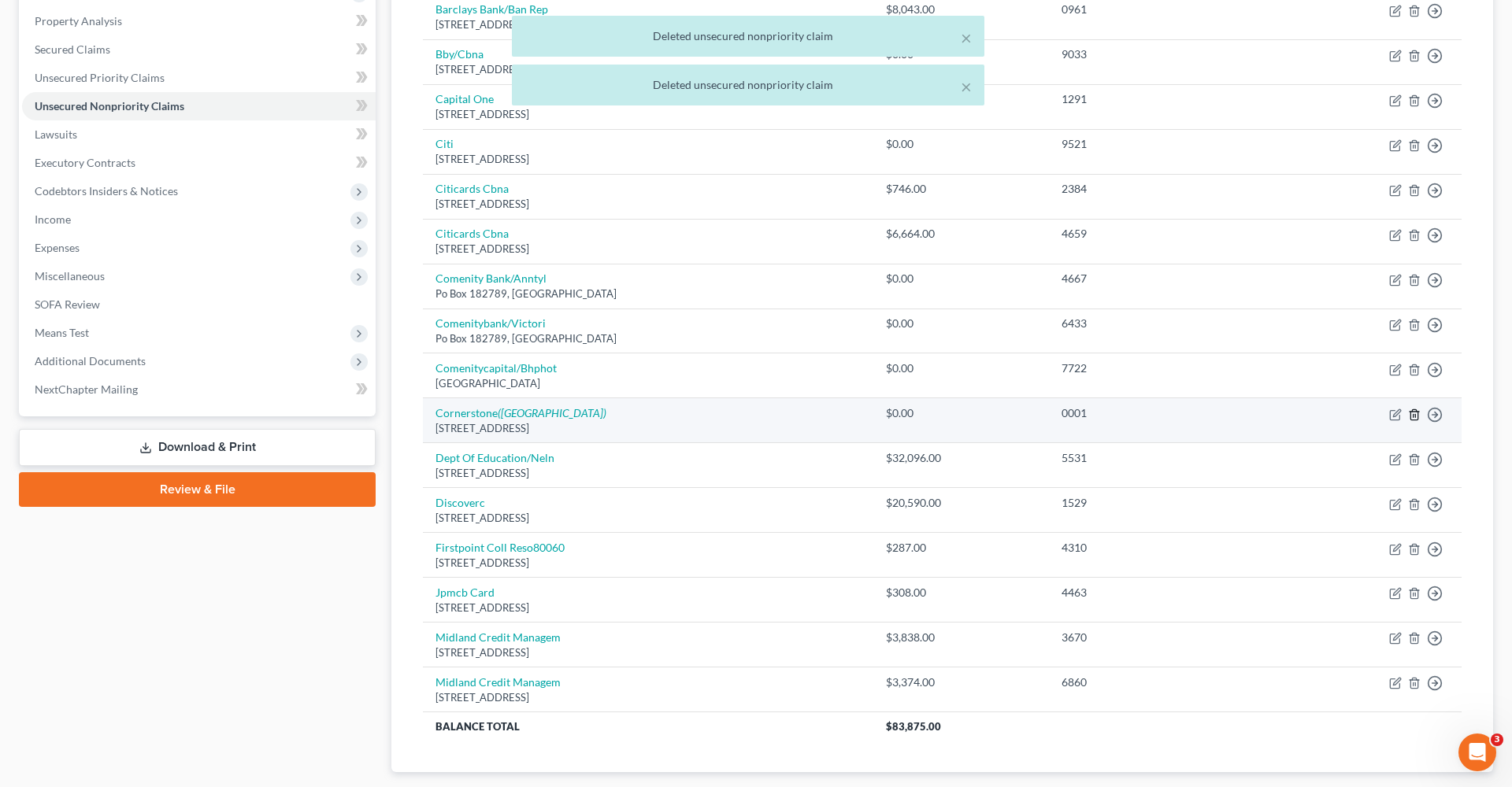
click at [1416, 413] on icon "button" at bounding box center [1414, 415] width 12 height 12
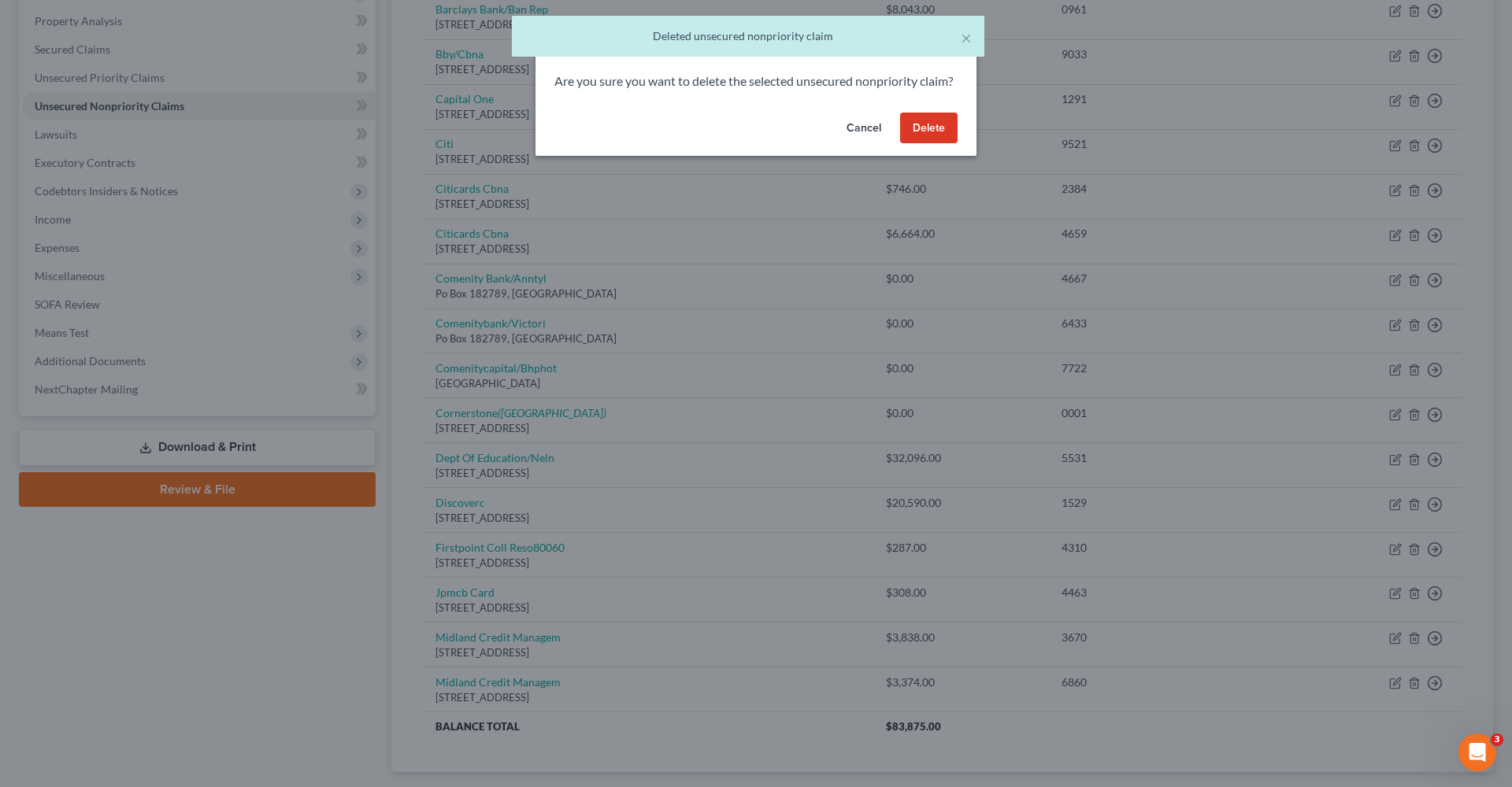
click at [932, 144] on button "Delete" at bounding box center [929, 129] width 58 height 32
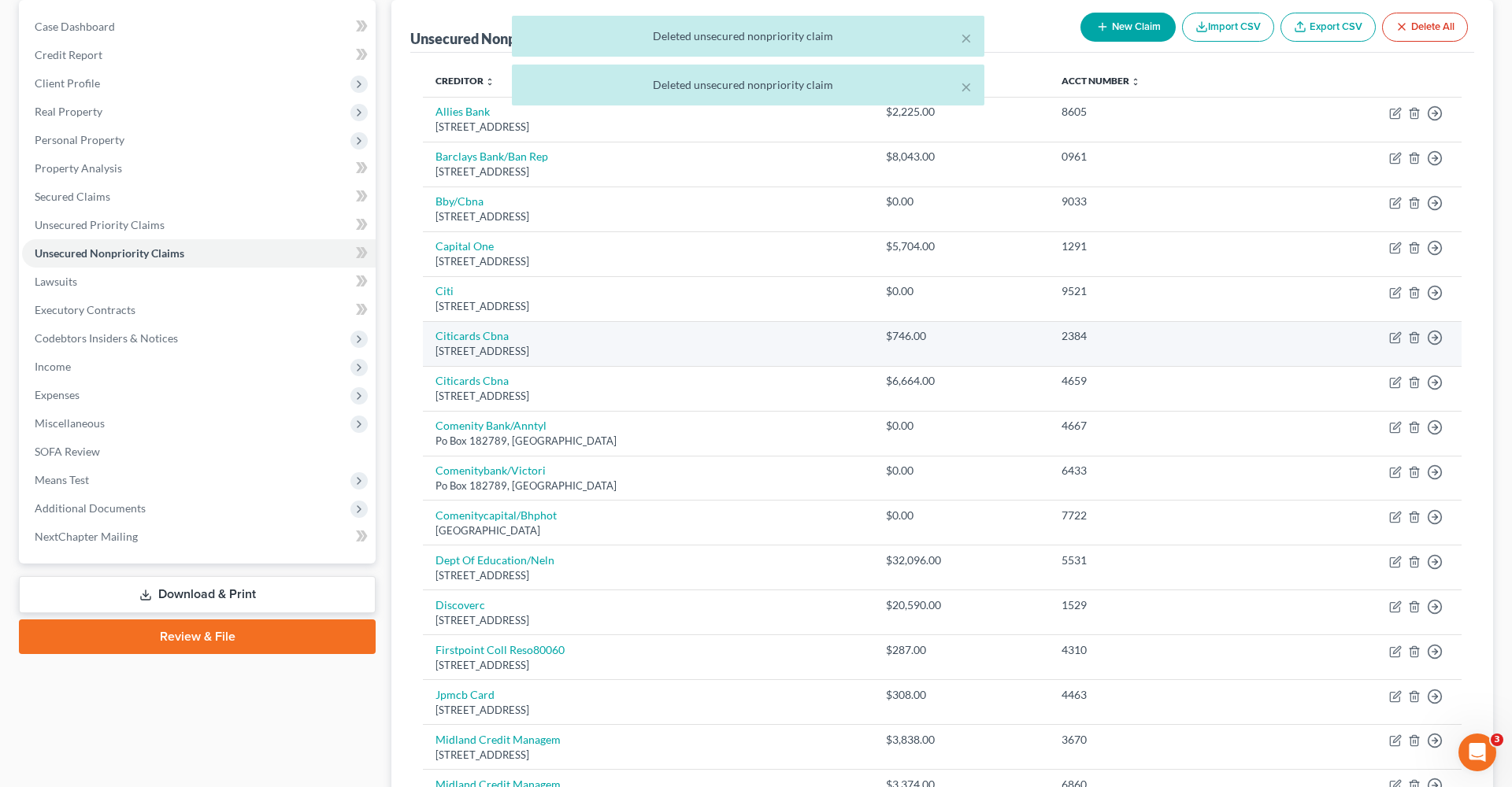
scroll to position [143, 0]
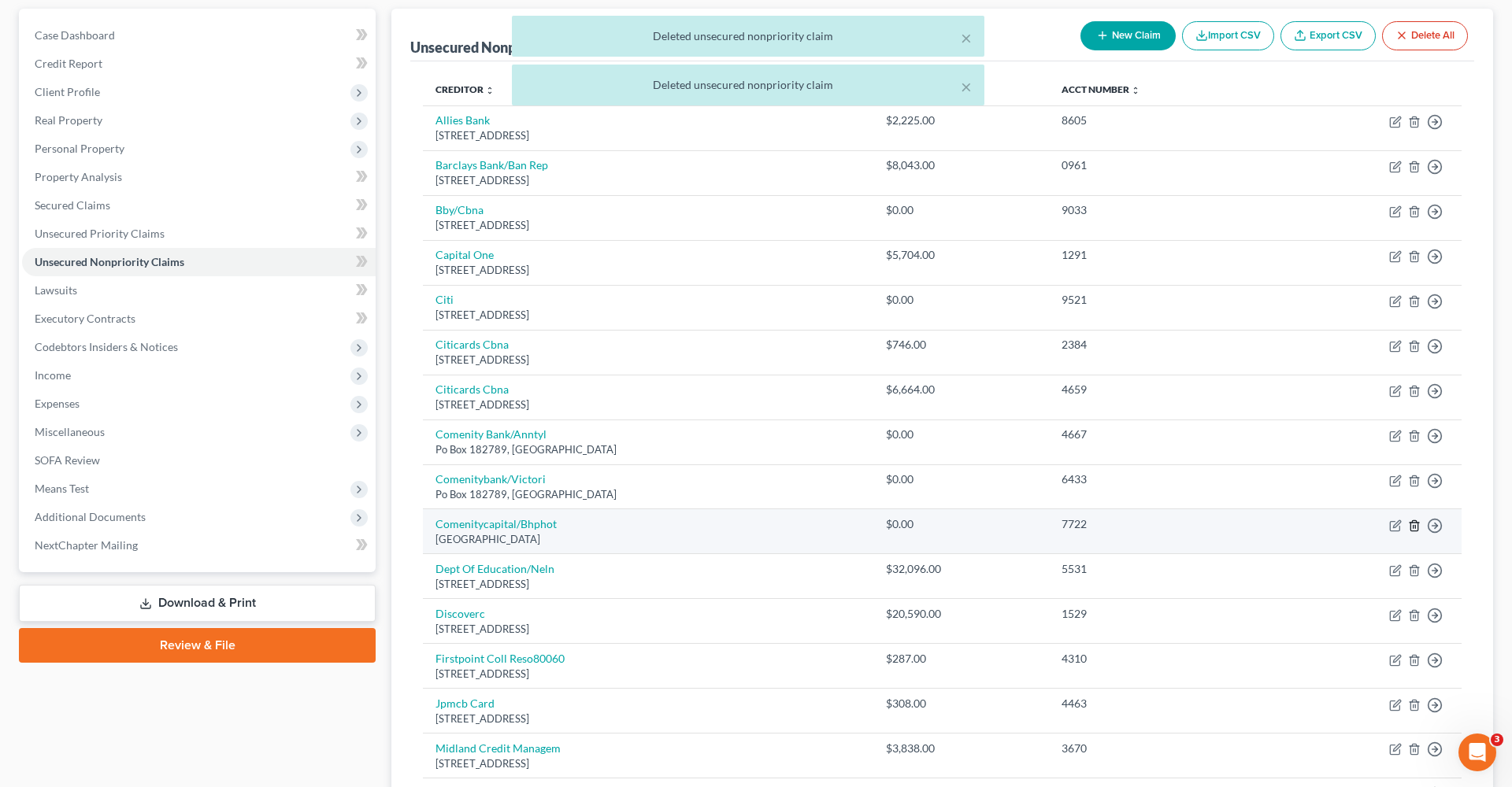
click at [1415, 525] on line "button" at bounding box center [1415, 527] width 0 height 4
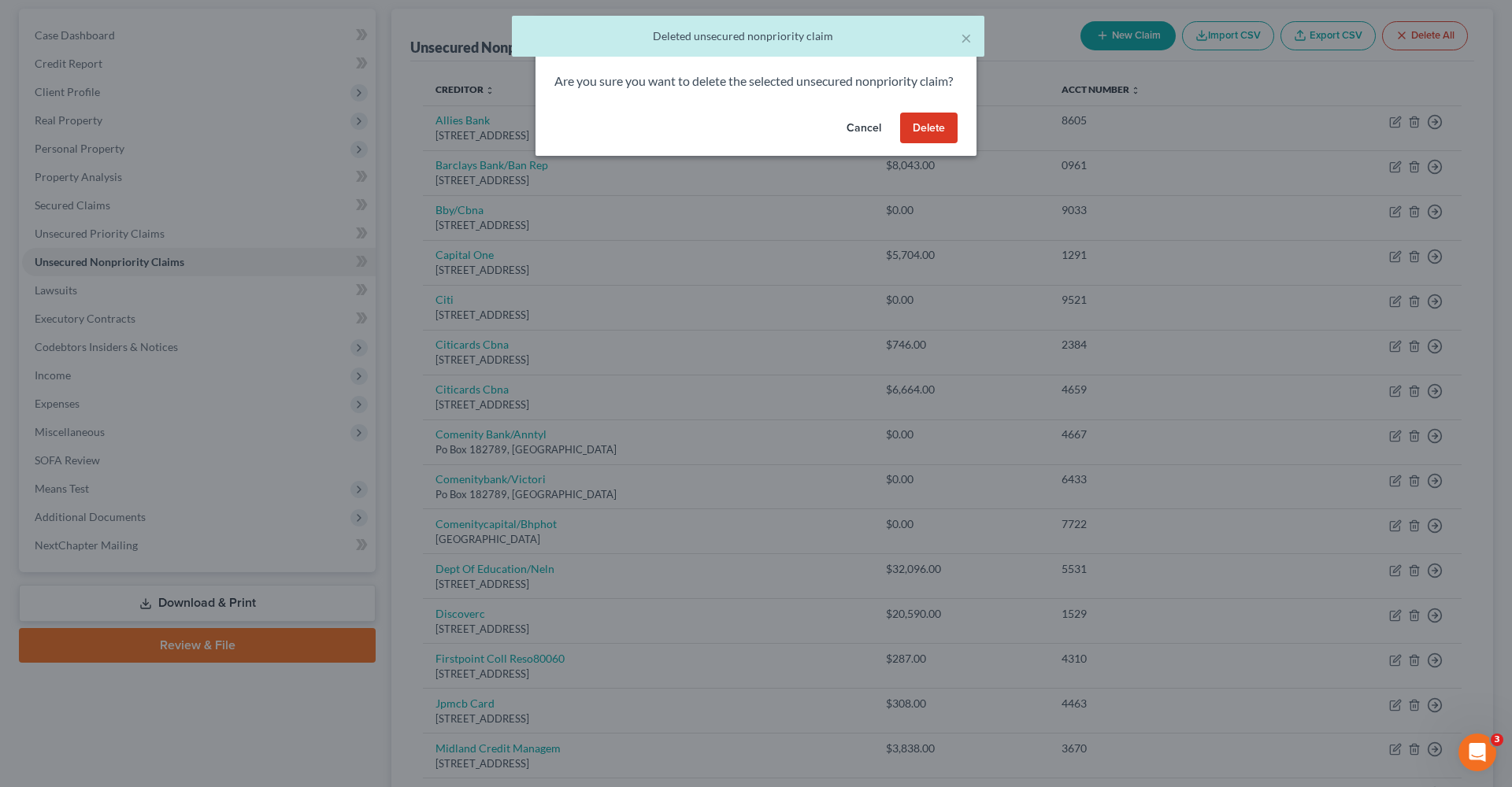
click at [932, 144] on button "Delete" at bounding box center [929, 129] width 58 height 32
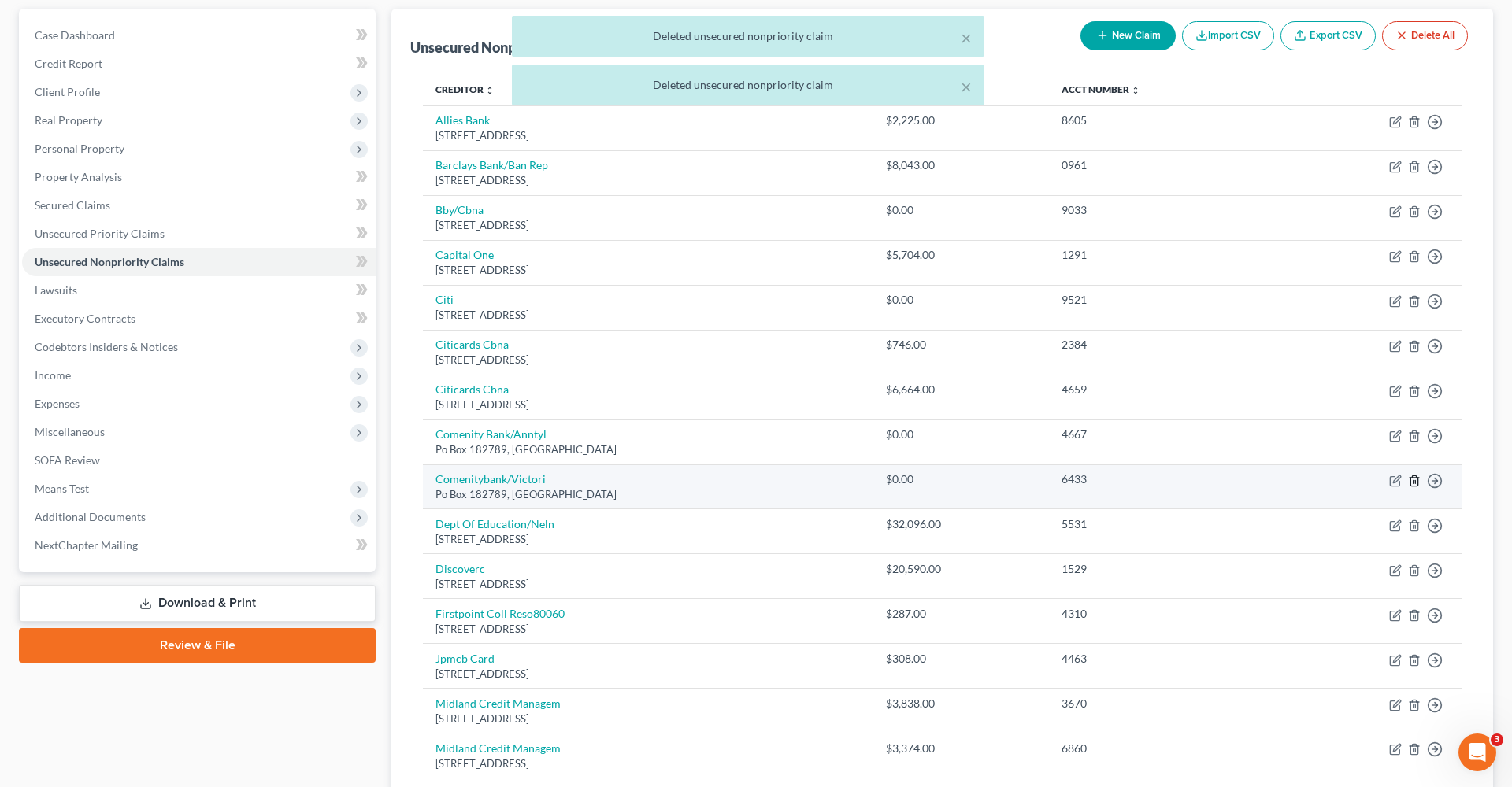
click at [1415, 481] on line "button" at bounding box center [1415, 482] width 0 height 4
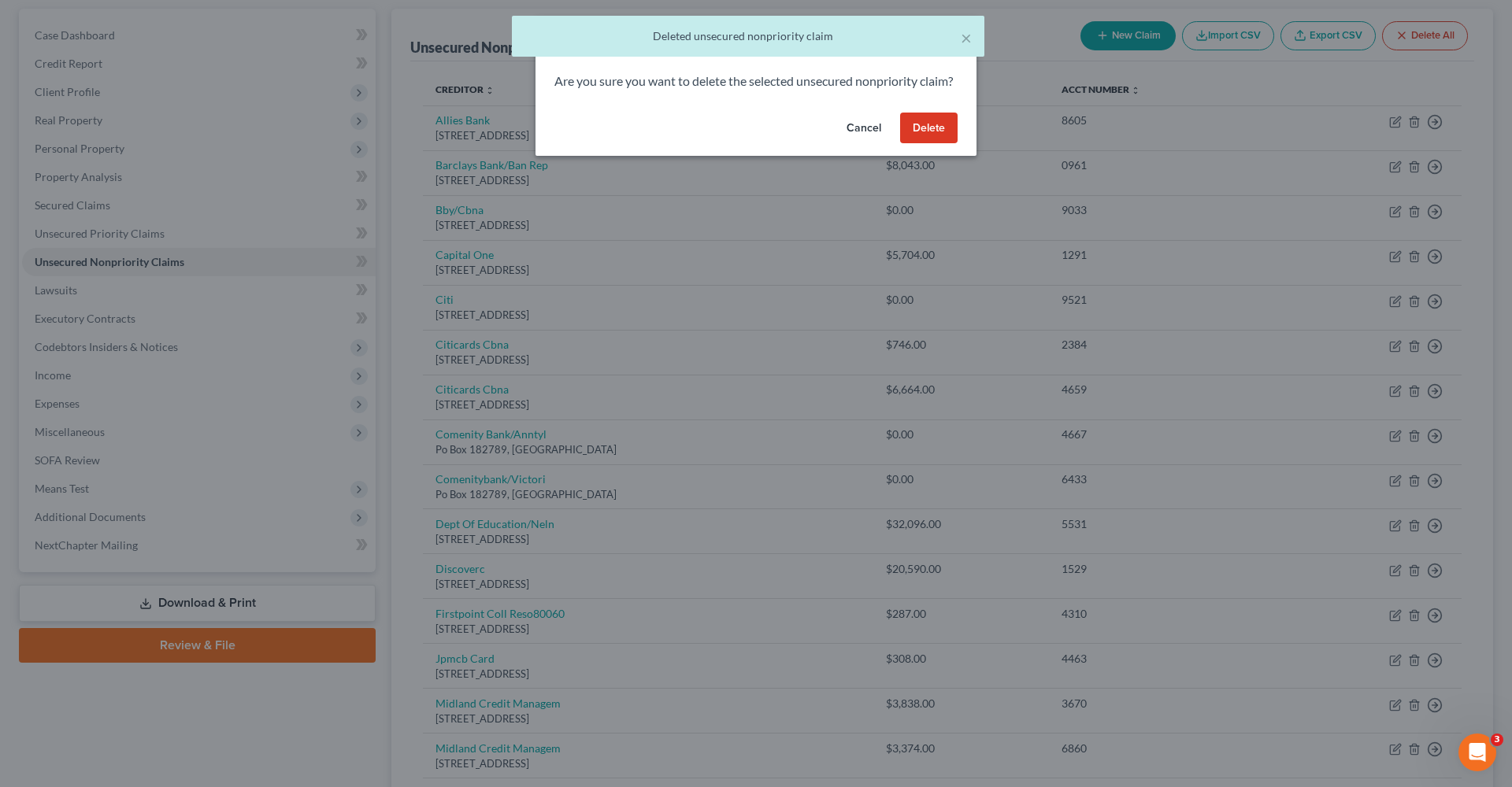
click at [925, 144] on button "Delete" at bounding box center [929, 129] width 58 height 32
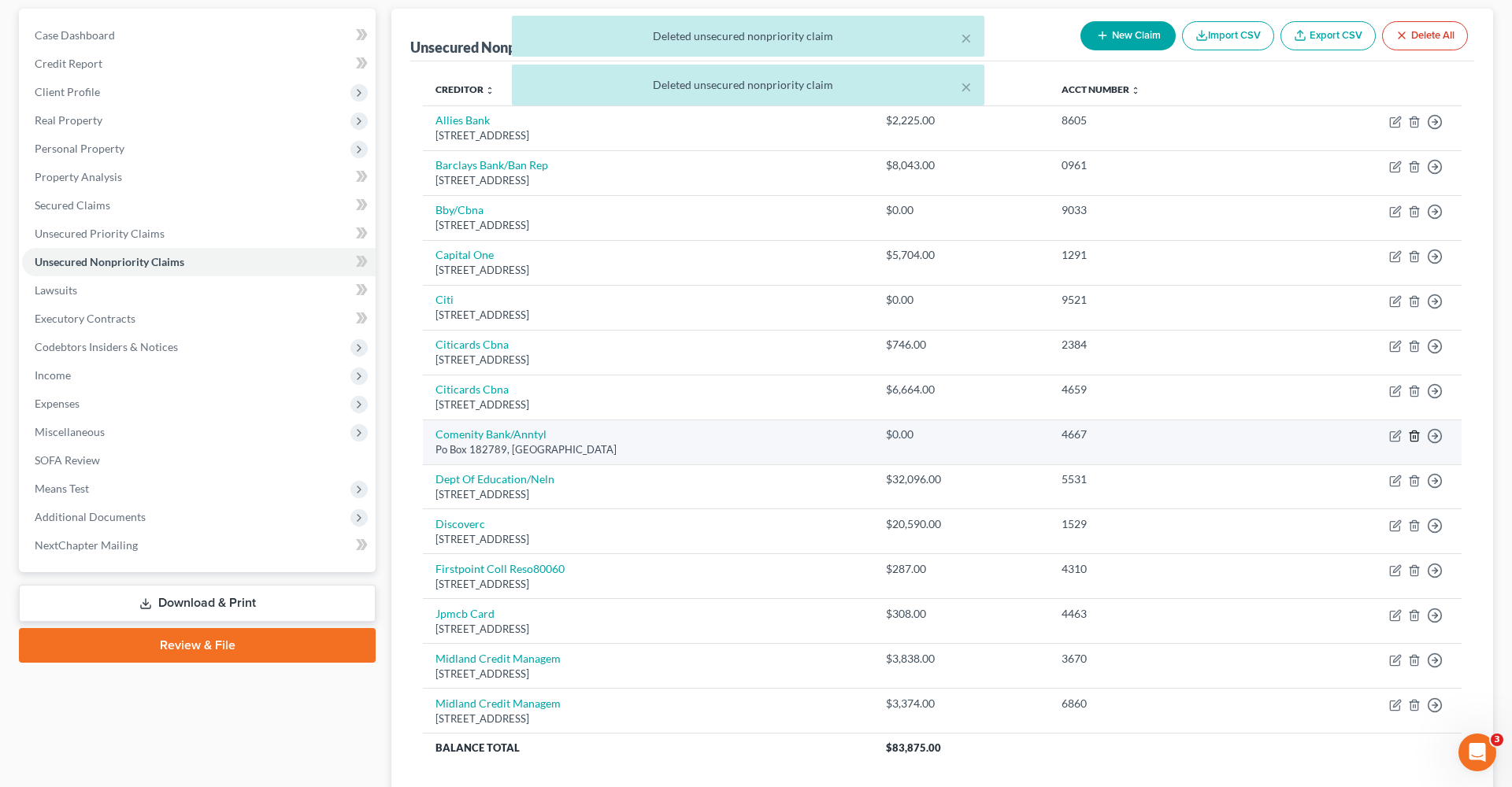
click at [1412, 435] on icon "button" at bounding box center [1414, 436] width 12 height 12
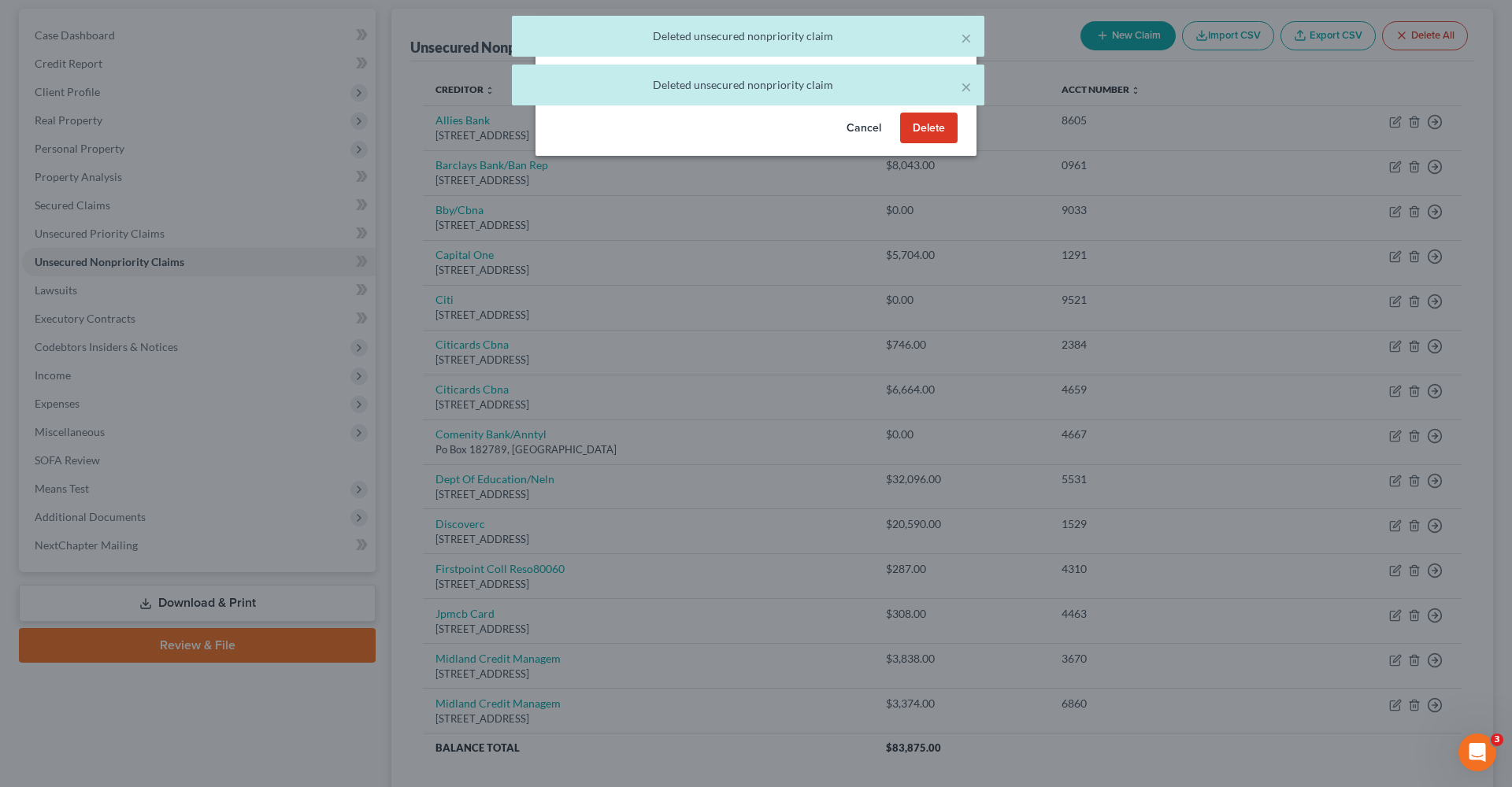
click at [941, 141] on button "Delete" at bounding box center [929, 129] width 58 height 32
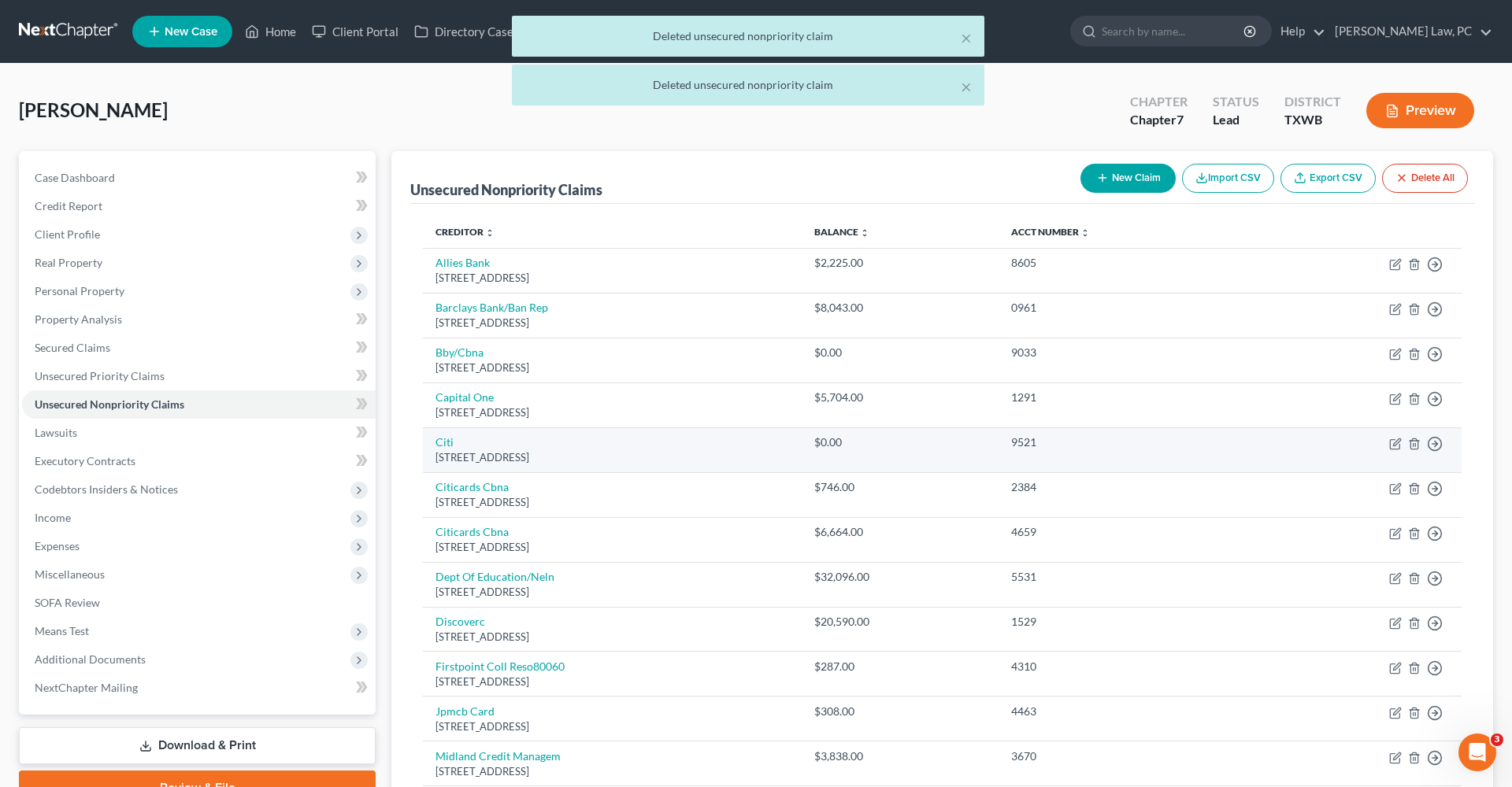
scroll to position [0, 0]
click at [1413, 441] on icon "button" at bounding box center [1414, 444] width 12 height 12
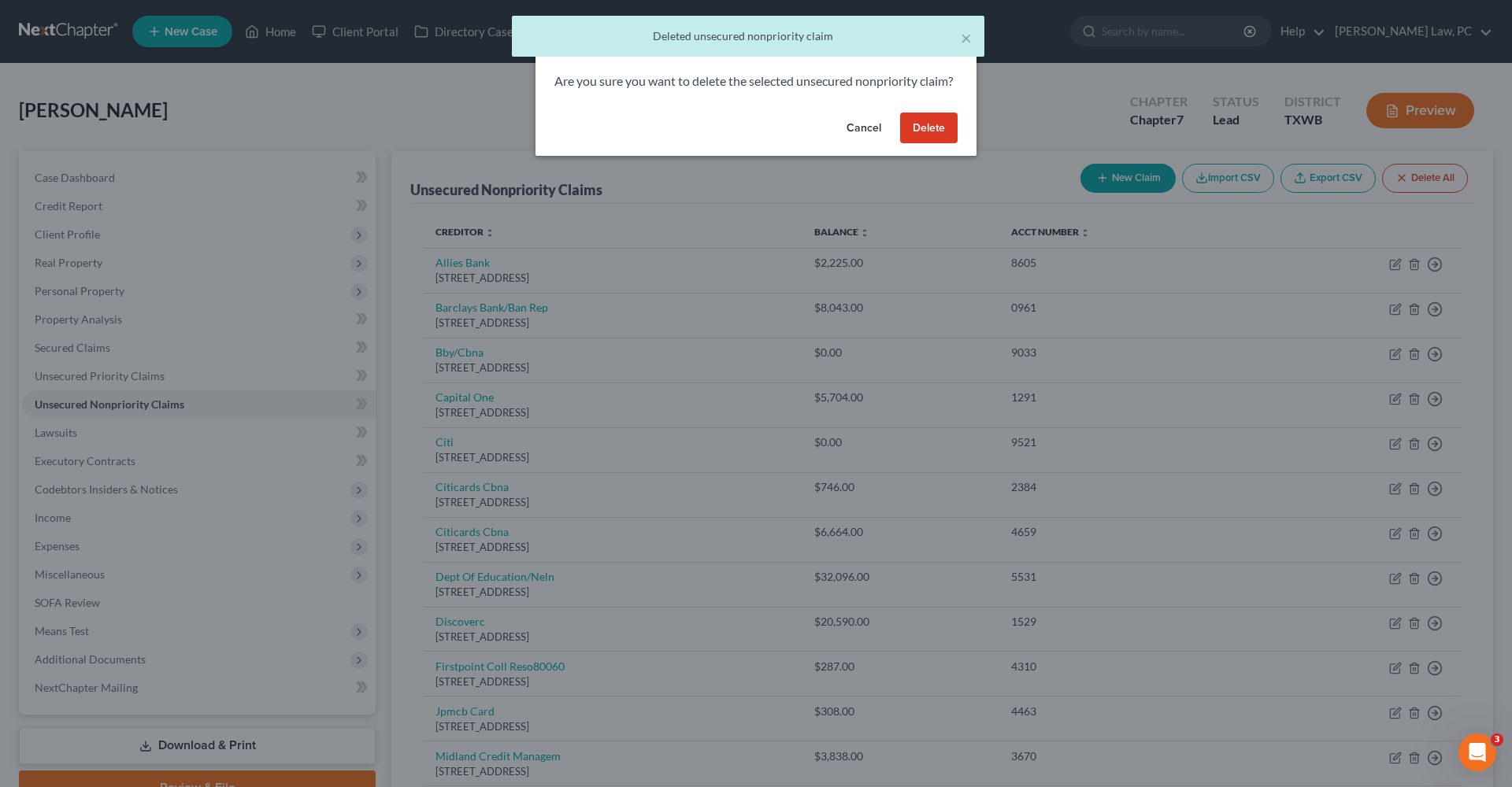
click at [932, 143] on button "Delete" at bounding box center [929, 129] width 58 height 32
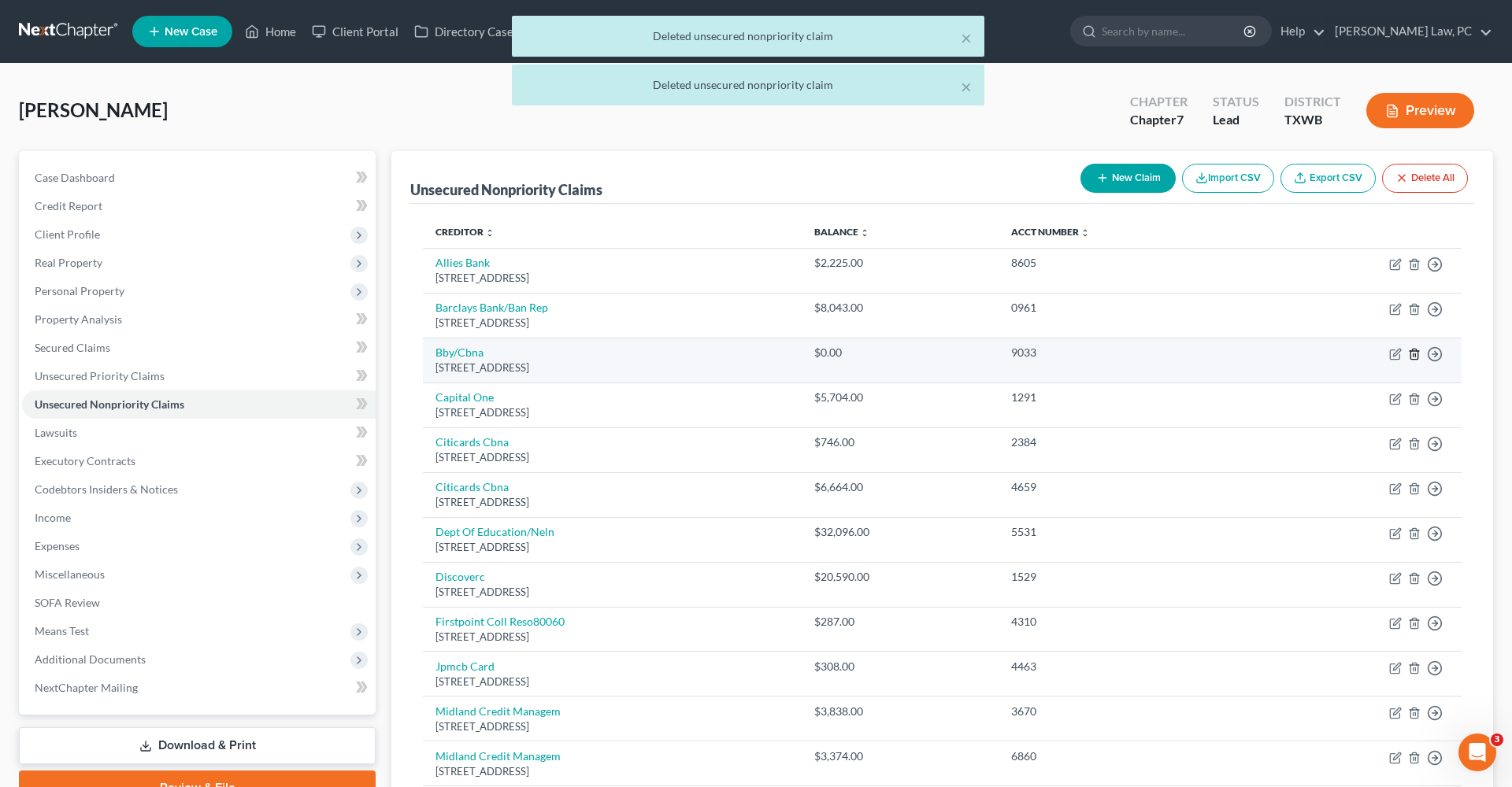
click at [1410, 356] on icon "button" at bounding box center [1414, 354] width 12 height 12
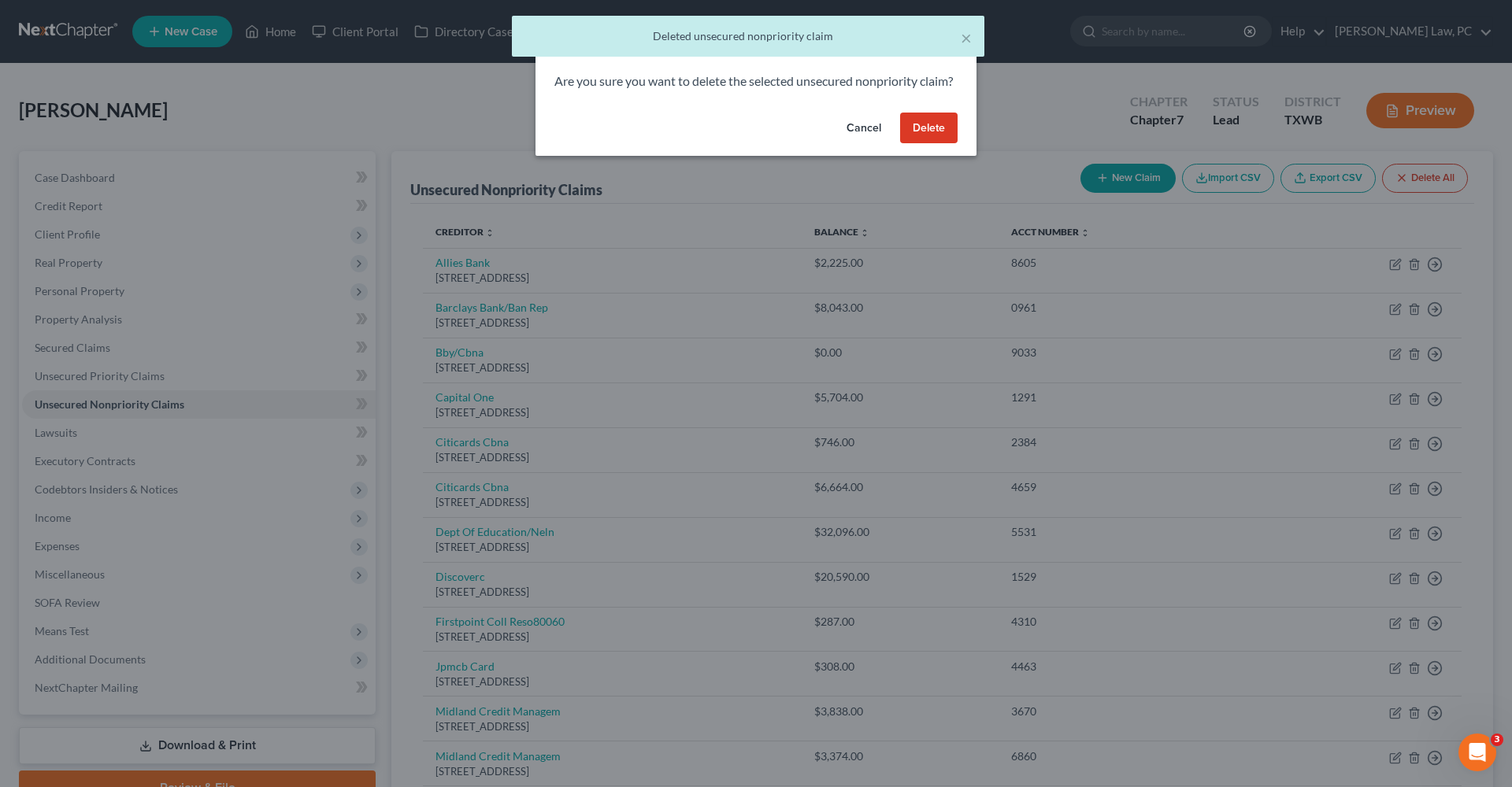
click at [931, 143] on button "Delete" at bounding box center [929, 129] width 58 height 32
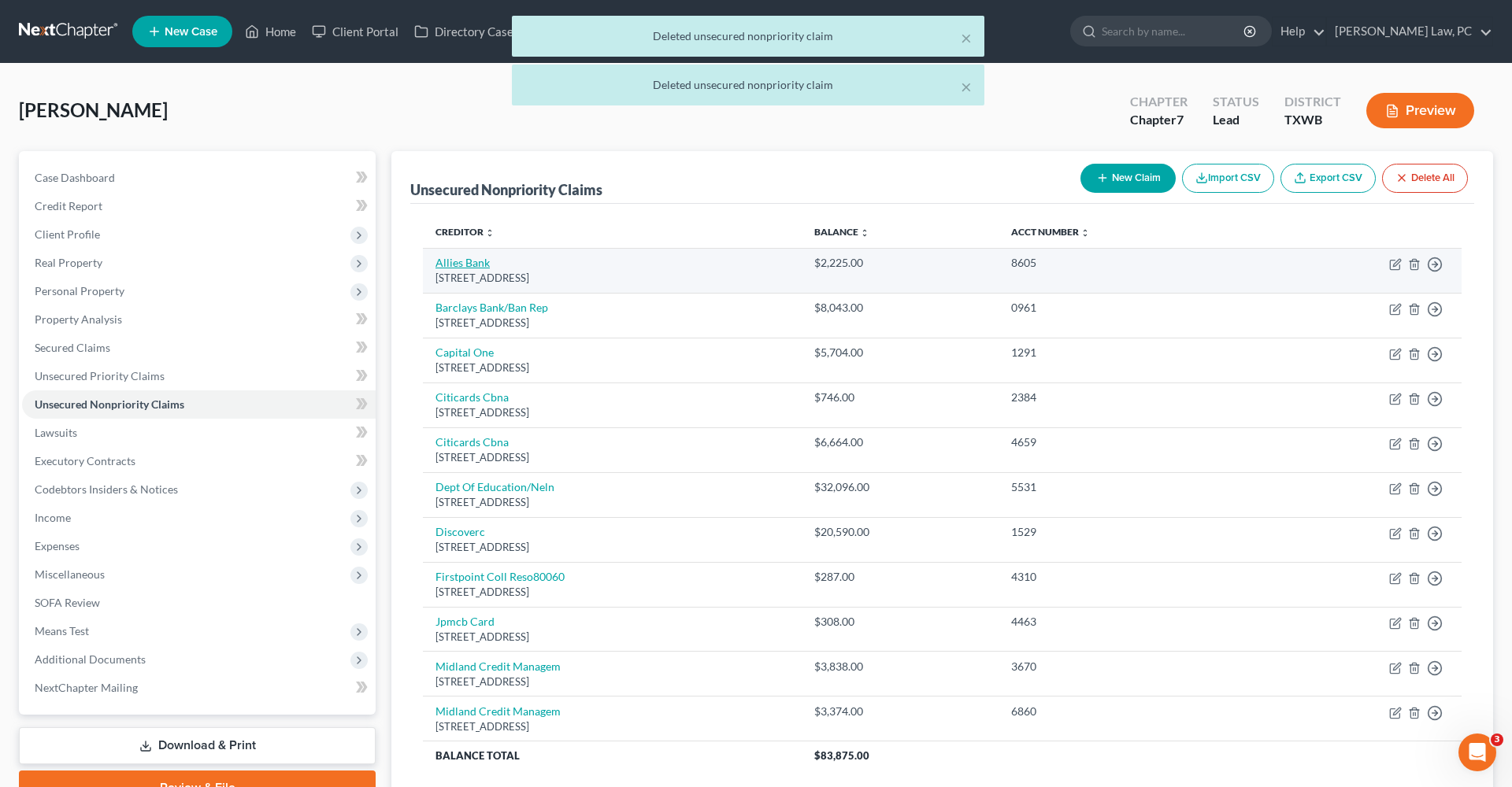
click at [446, 263] on link "Allies Bank" at bounding box center [462, 262] width 54 height 13
select select "14"
select select "0"
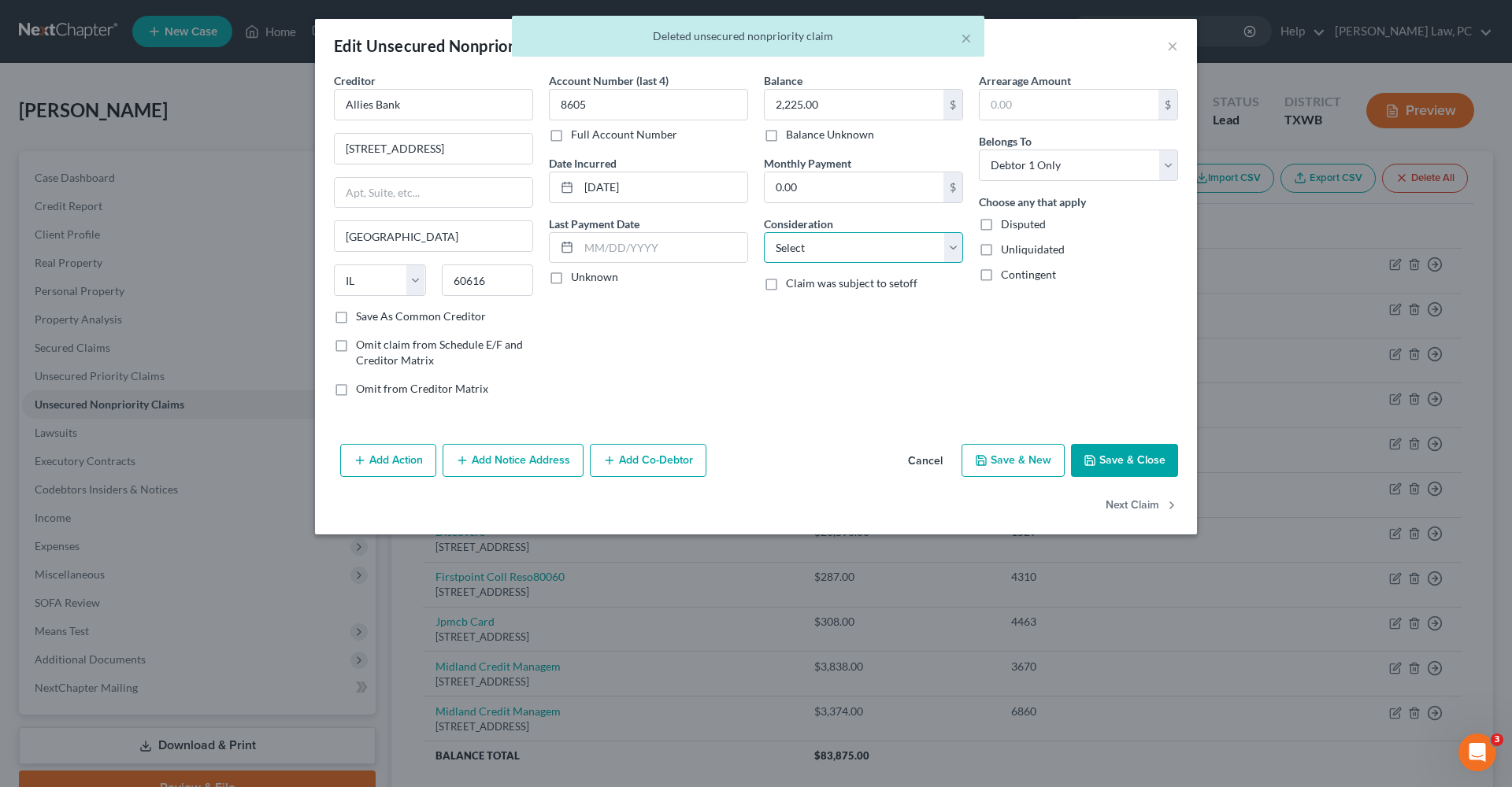
select select "2"
click at [1122, 472] on button "Save & Close" at bounding box center [1124, 460] width 107 height 33
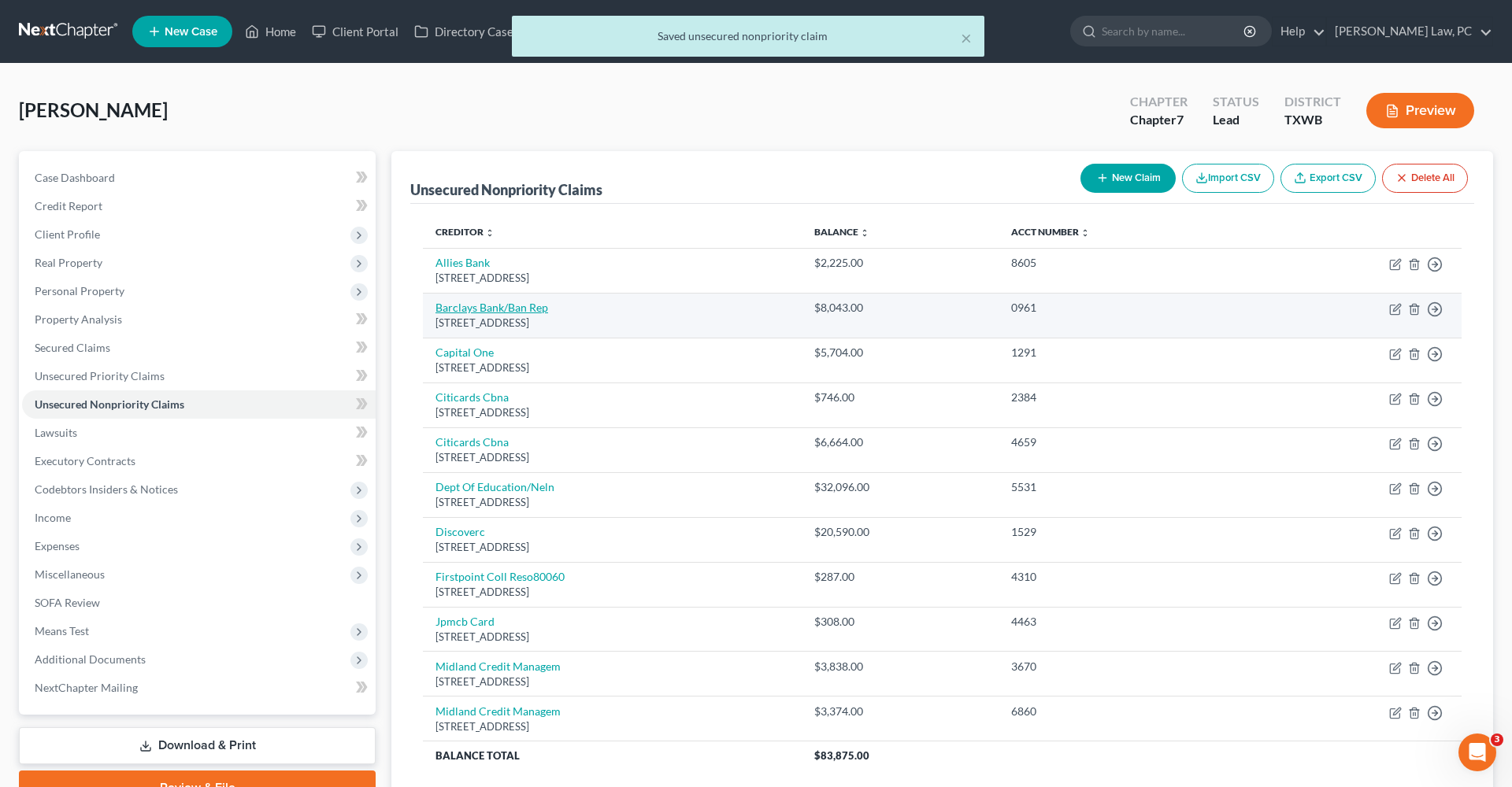
click at [498, 312] on link "Barclays Bank/Ban Rep" at bounding box center [491, 307] width 113 height 13
select select "7"
select select "0"
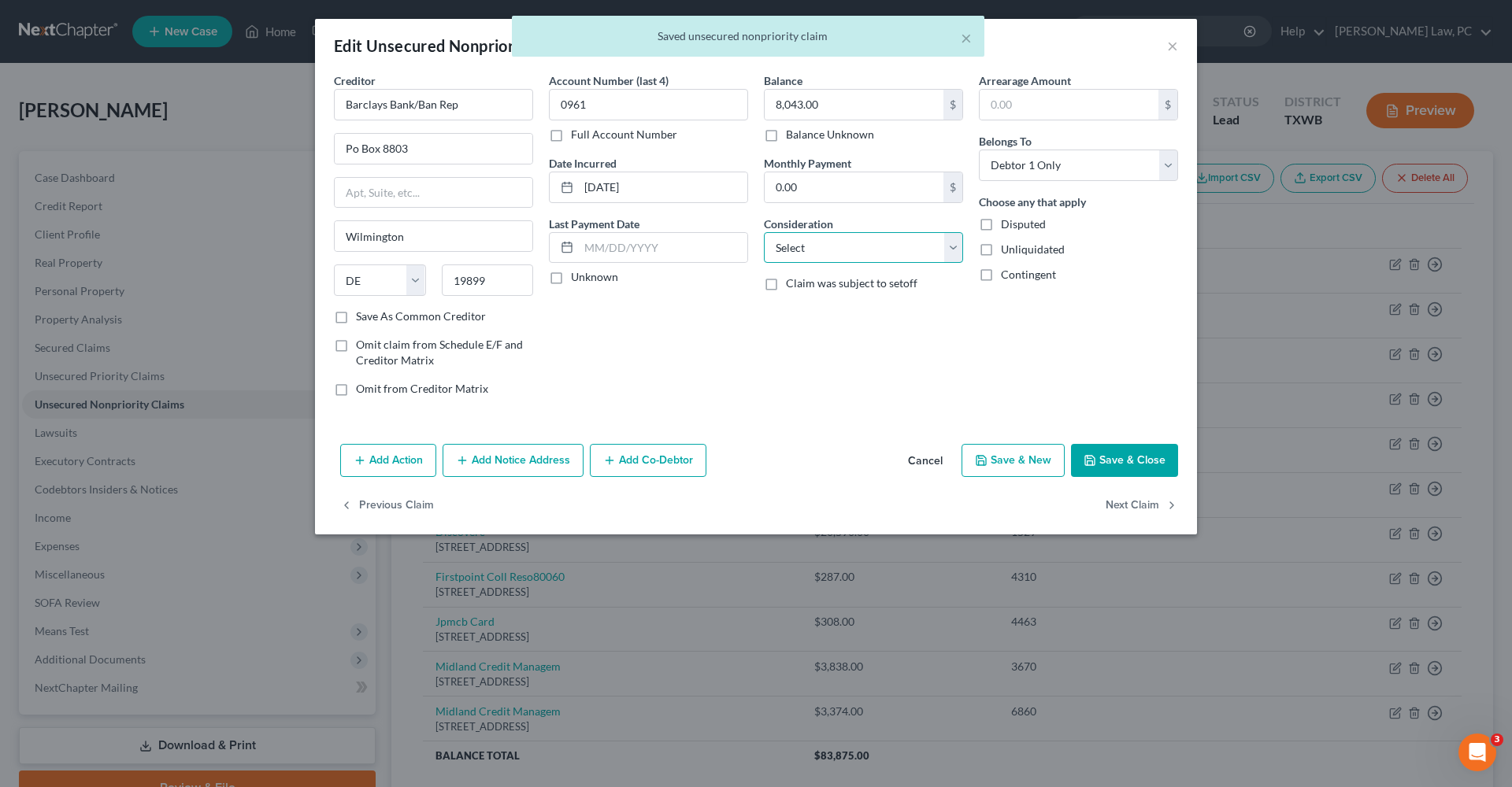
select select "2"
click at [1102, 453] on button "Save & Close" at bounding box center [1124, 460] width 107 height 33
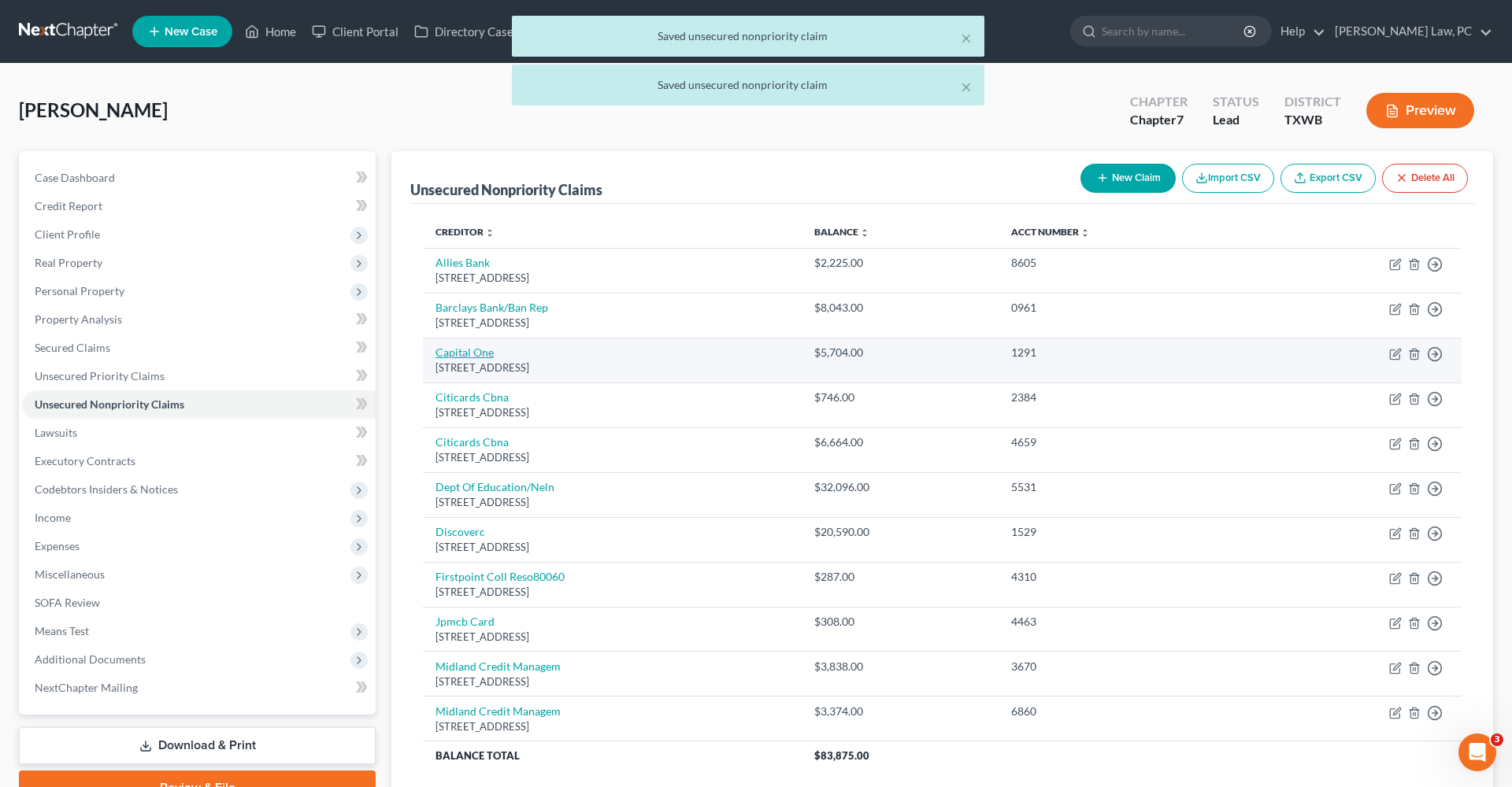
click at [459, 348] on link "Capital One" at bounding box center [464, 352] width 59 height 13
select select "46"
select select "2"
select select "0"
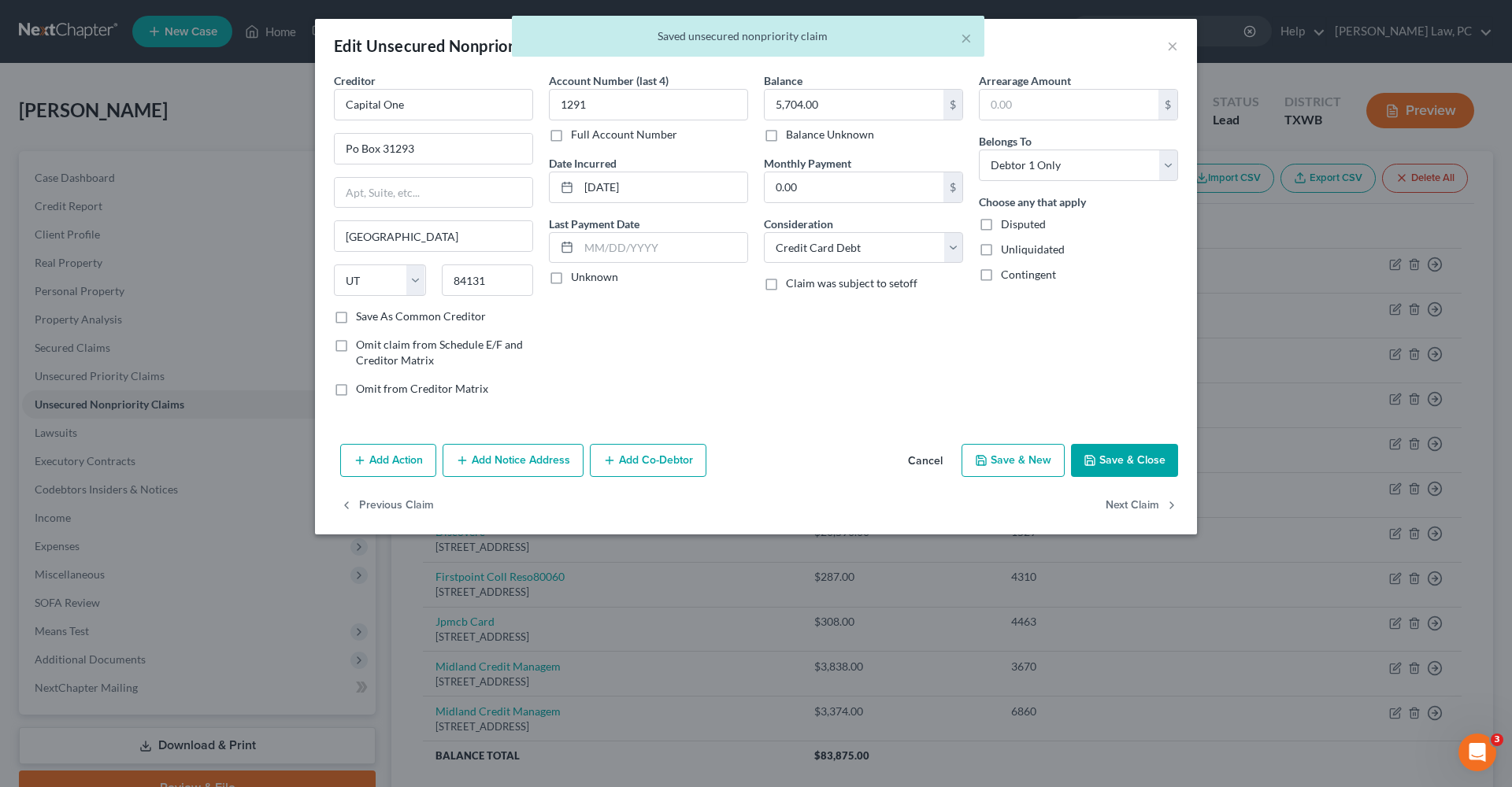
click at [1130, 459] on button "Save & Close" at bounding box center [1124, 460] width 107 height 33
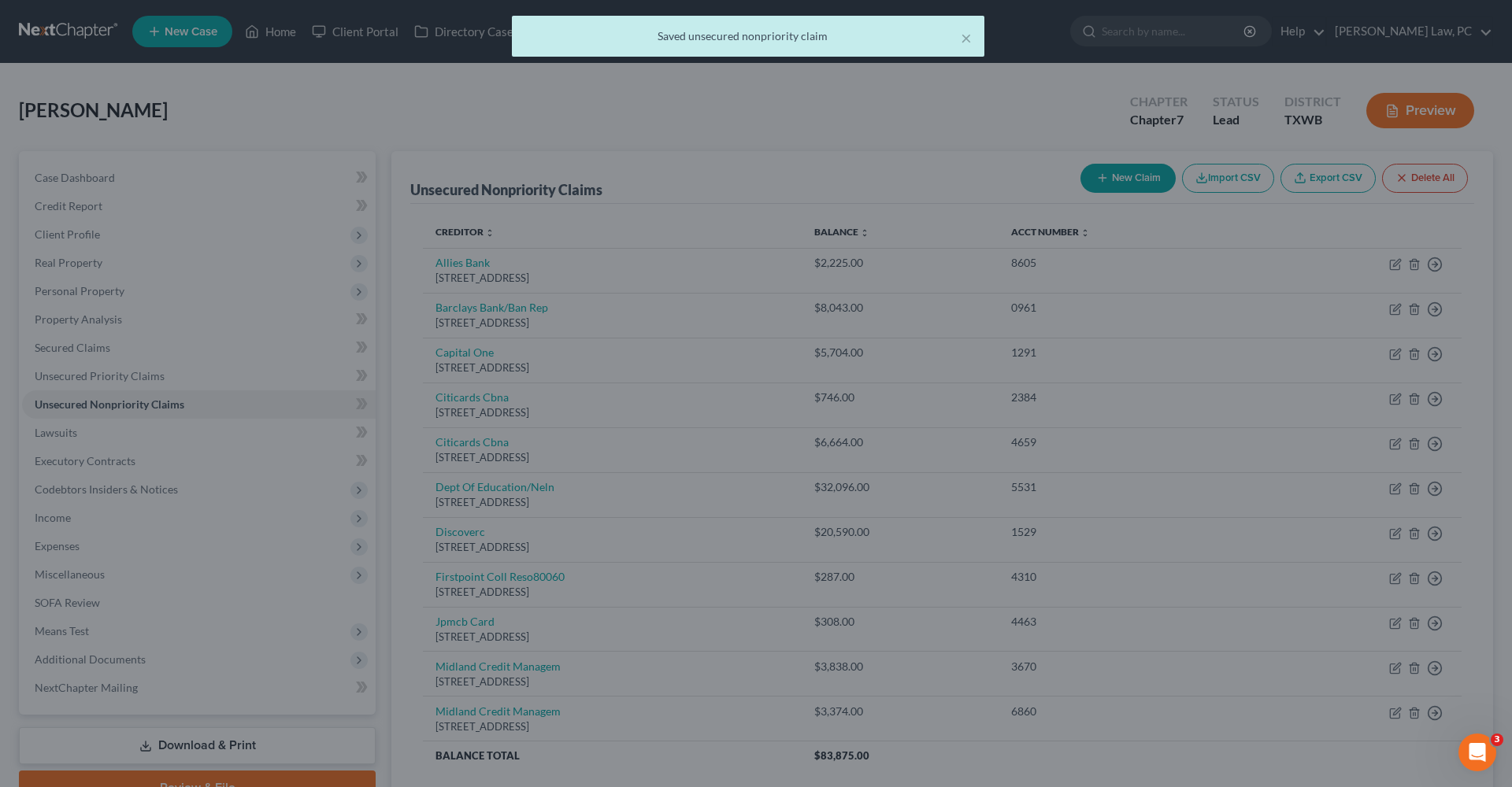
type input "0"
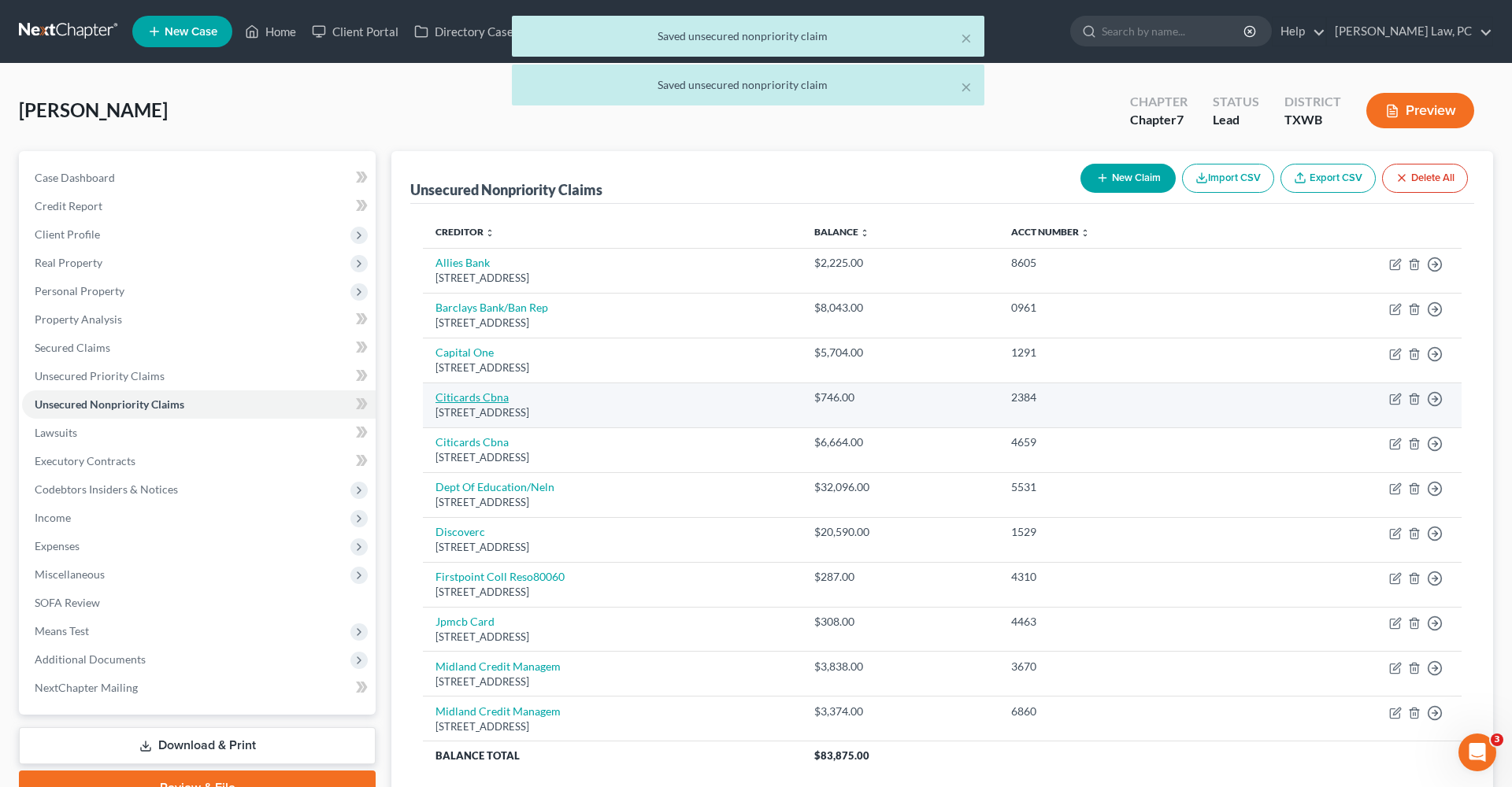
click at [475, 393] on link "Citicards Cbna" at bounding box center [472, 397] width 74 height 13
select select "43"
select select "2"
select select "0"
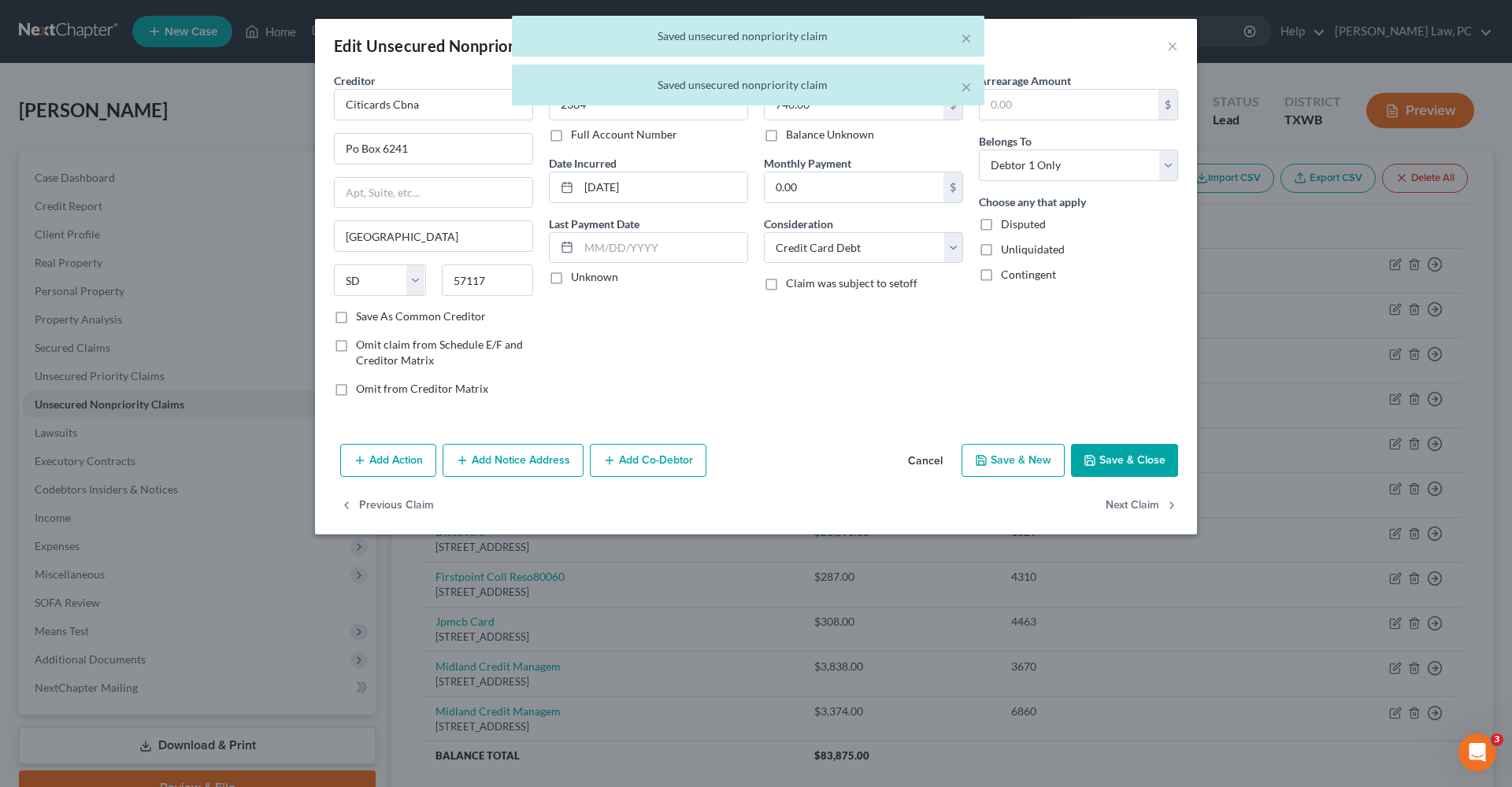
click at [1143, 452] on button "Save & Close" at bounding box center [1124, 460] width 107 height 33
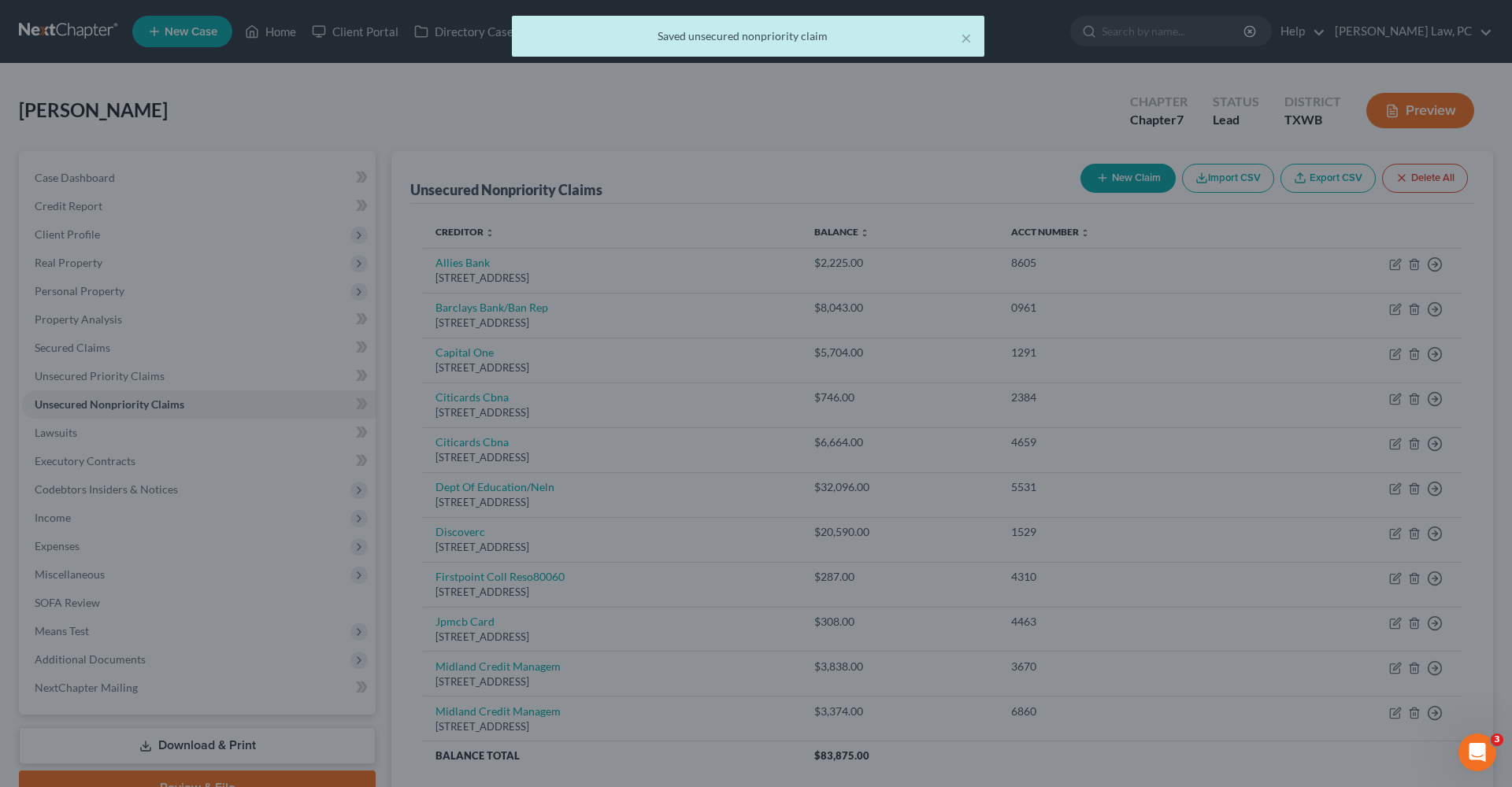
type input "0"
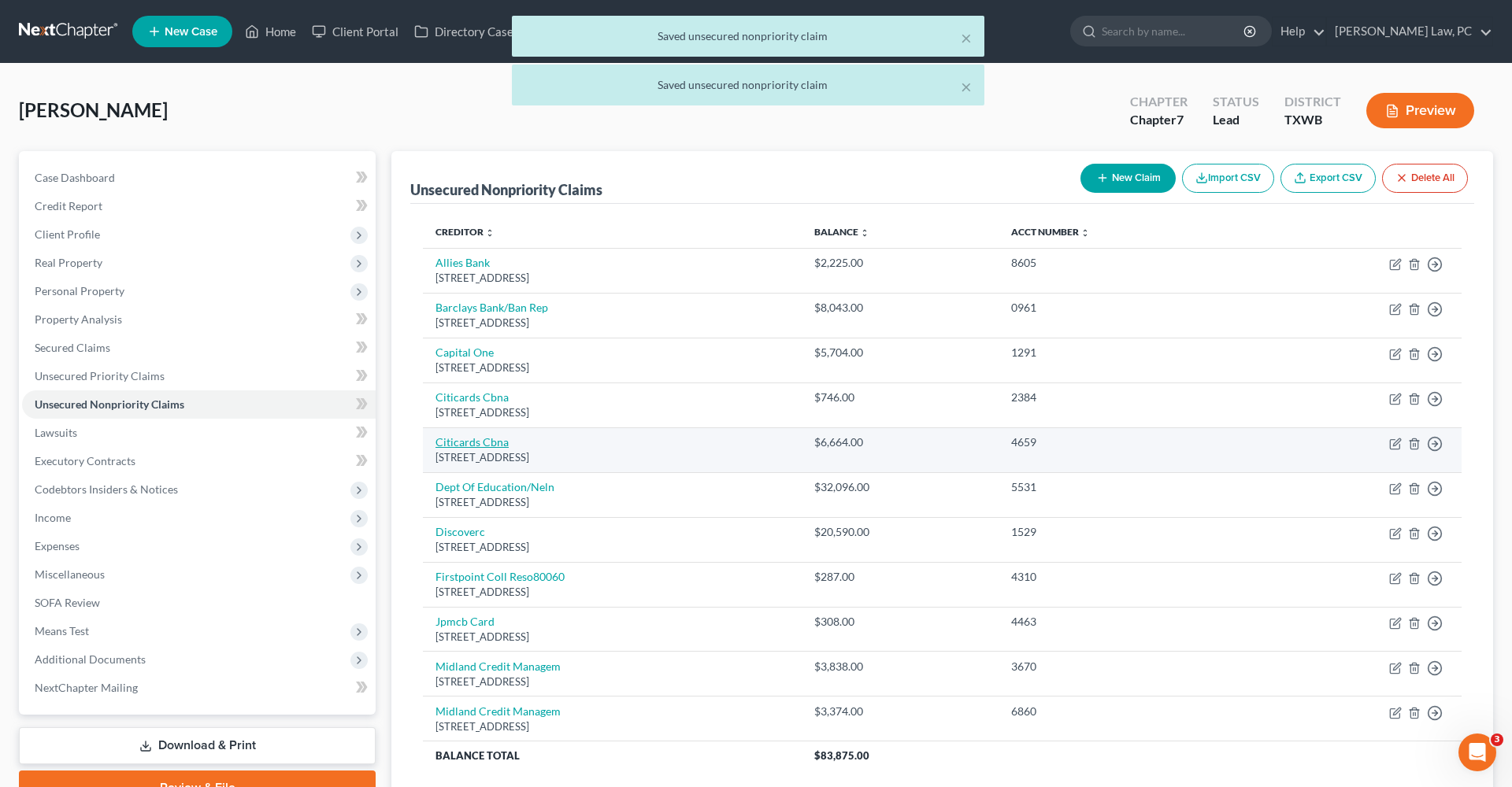
click at [455, 440] on link "Citicards Cbna" at bounding box center [472, 441] width 74 height 13
select select "43"
select select "0"
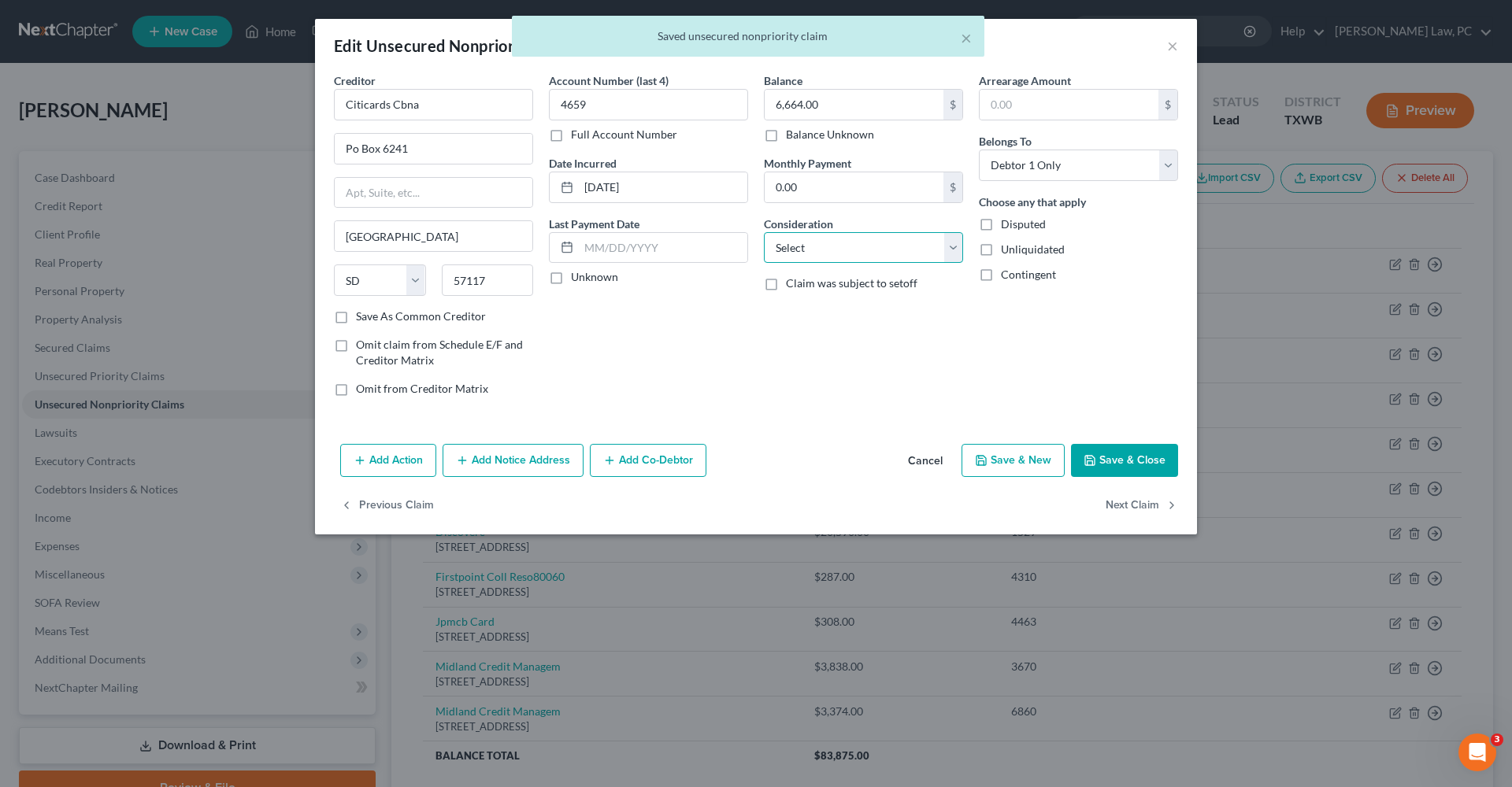
select select "2"
click at [1109, 459] on button "Save & Close" at bounding box center [1124, 460] width 107 height 33
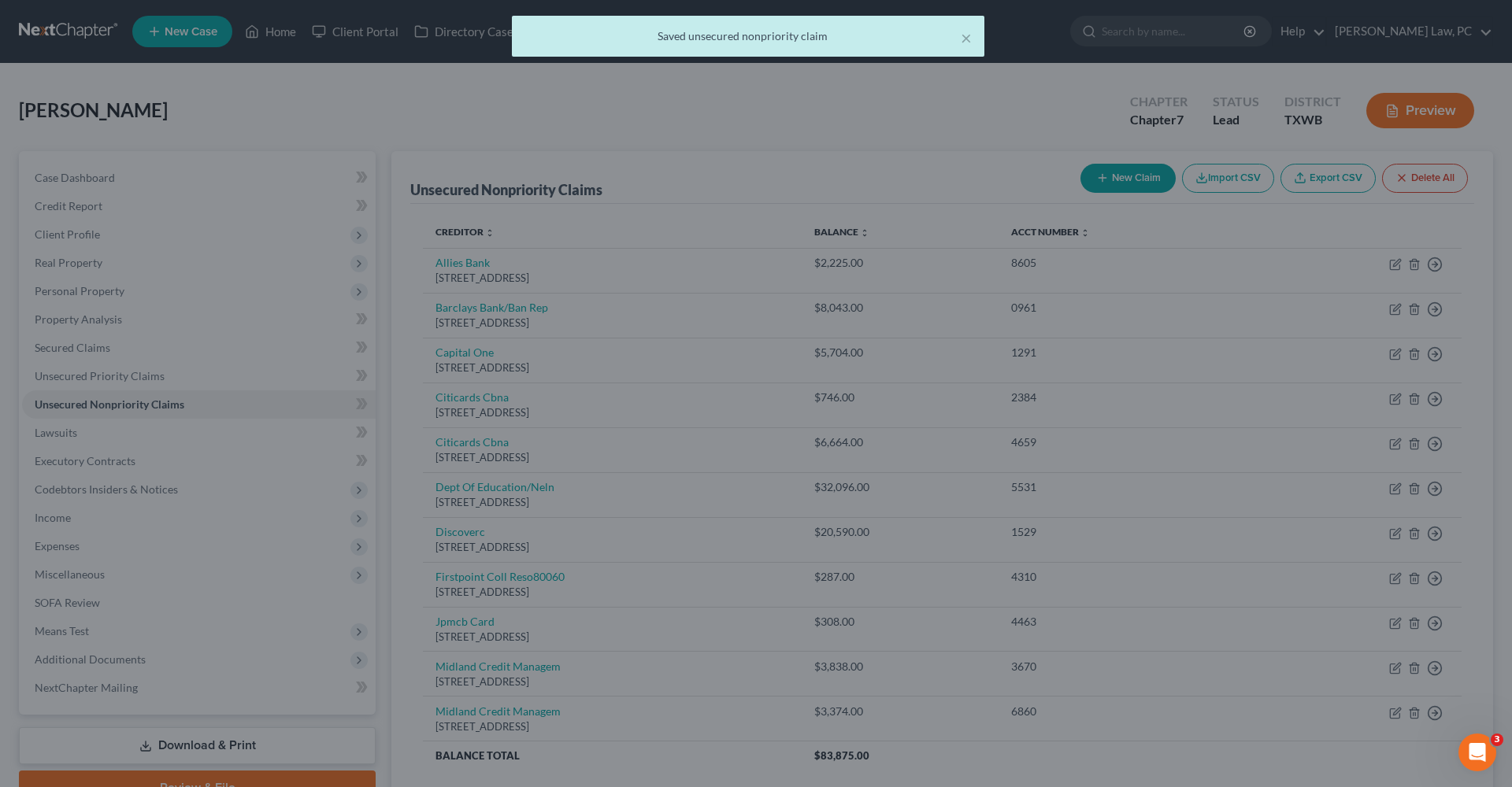
type input "0"
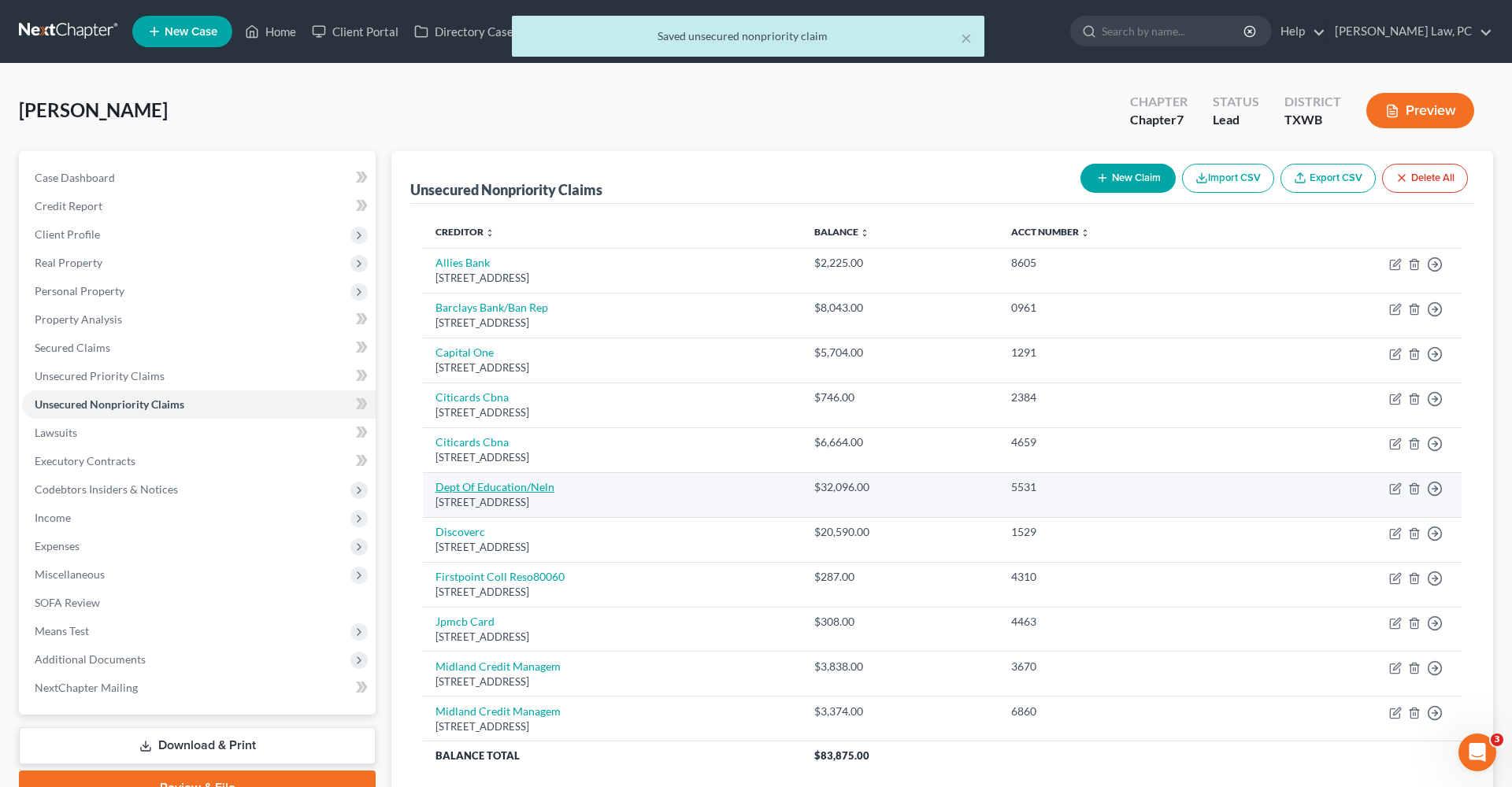
click at [496, 487] on link "Dept Of Education/Neln" at bounding box center [495, 487] width 119 height 13
select select "30"
select select "17"
select select "0"
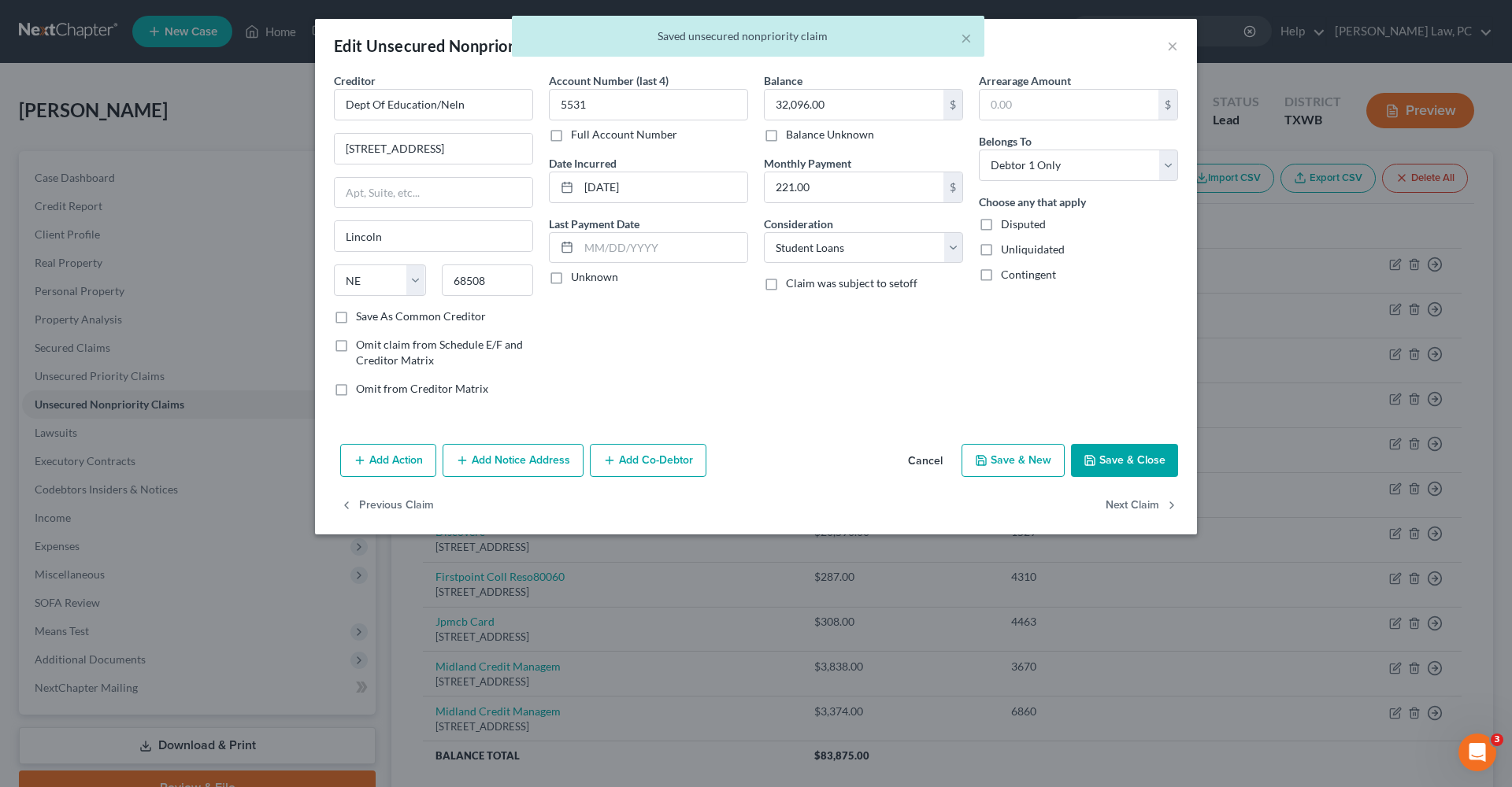
click at [1102, 463] on button "Save & Close" at bounding box center [1124, 460] width 107 height 33
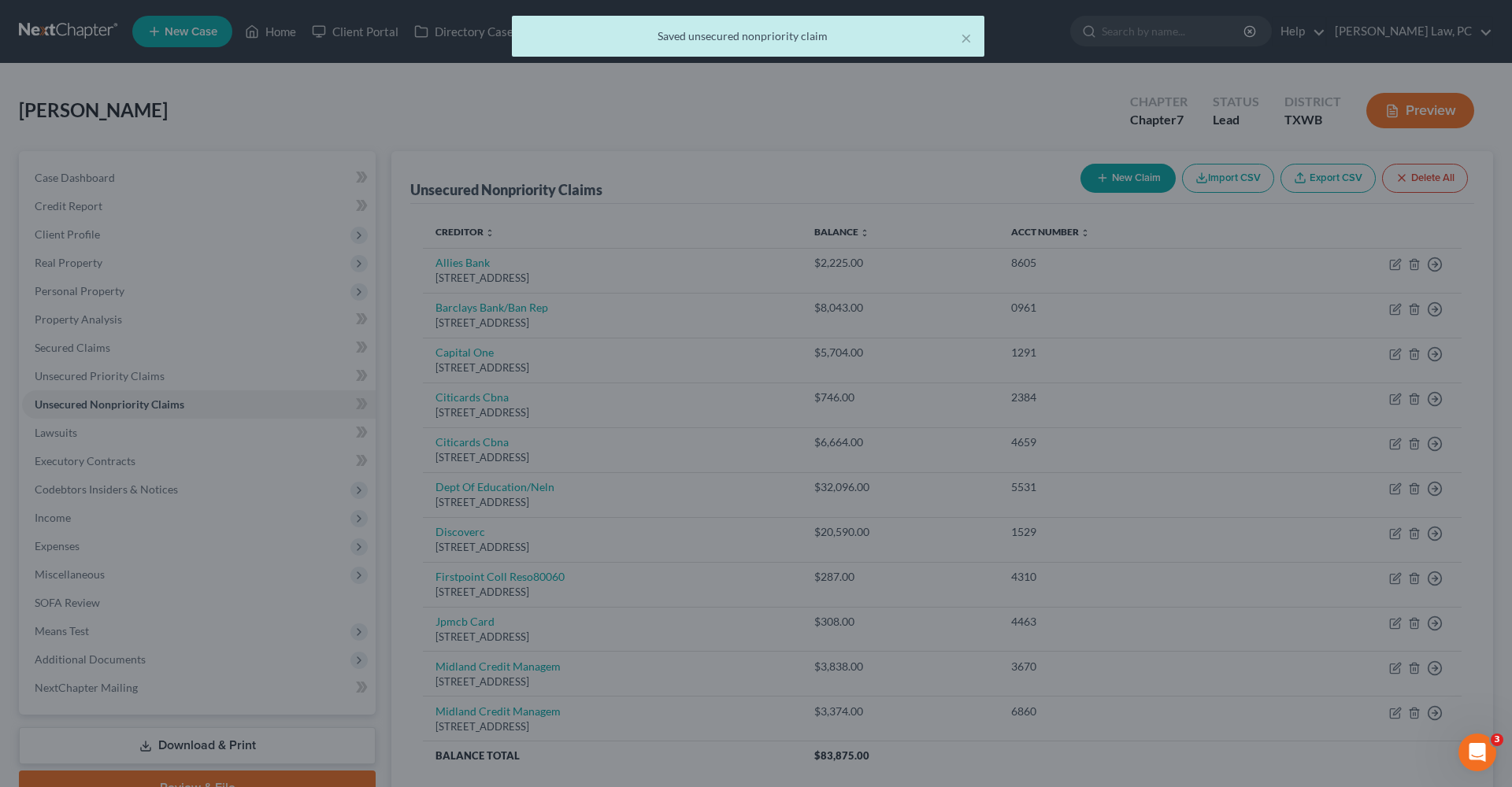
type input "0"
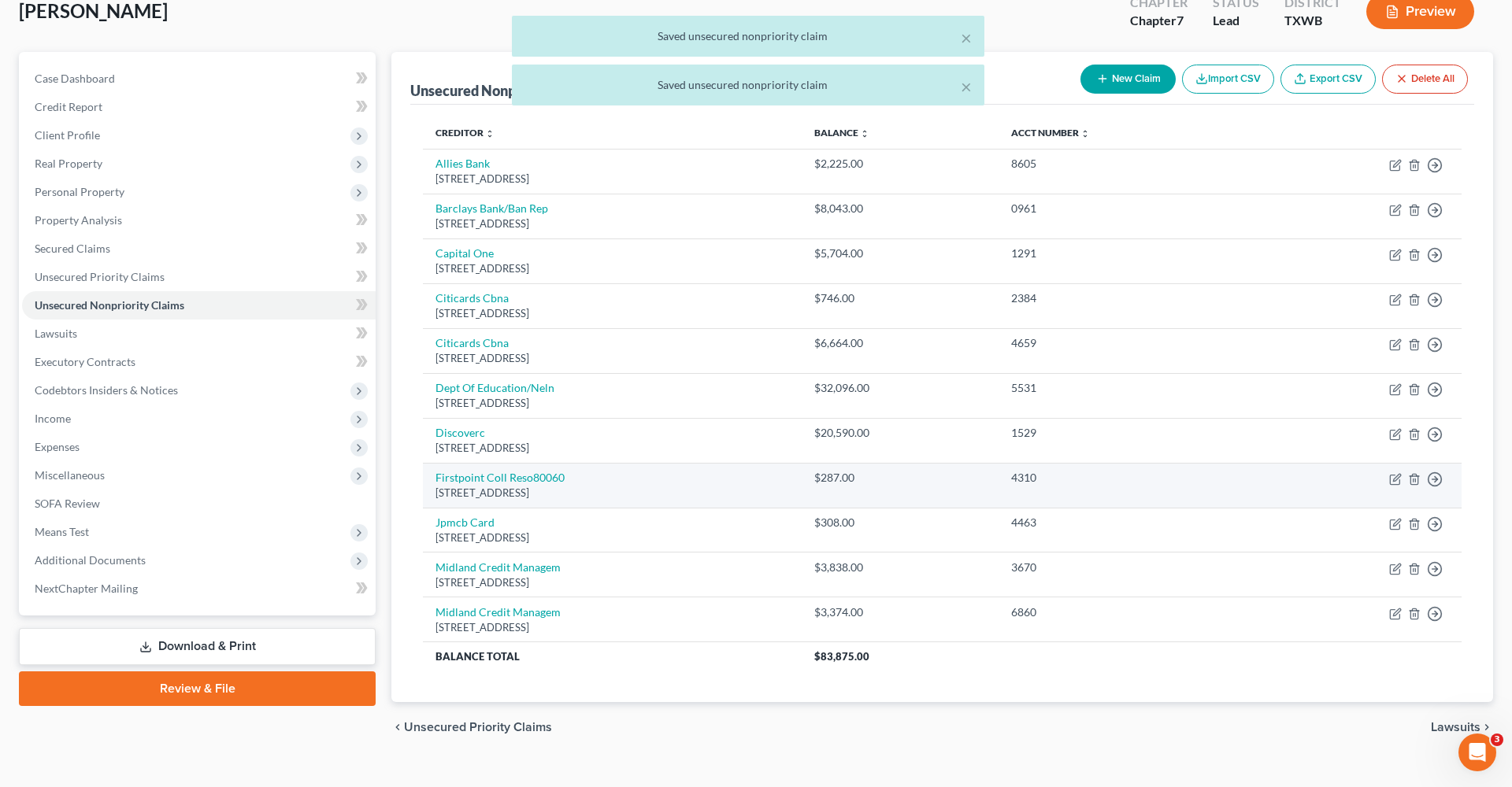
scroll to position [119, 0]
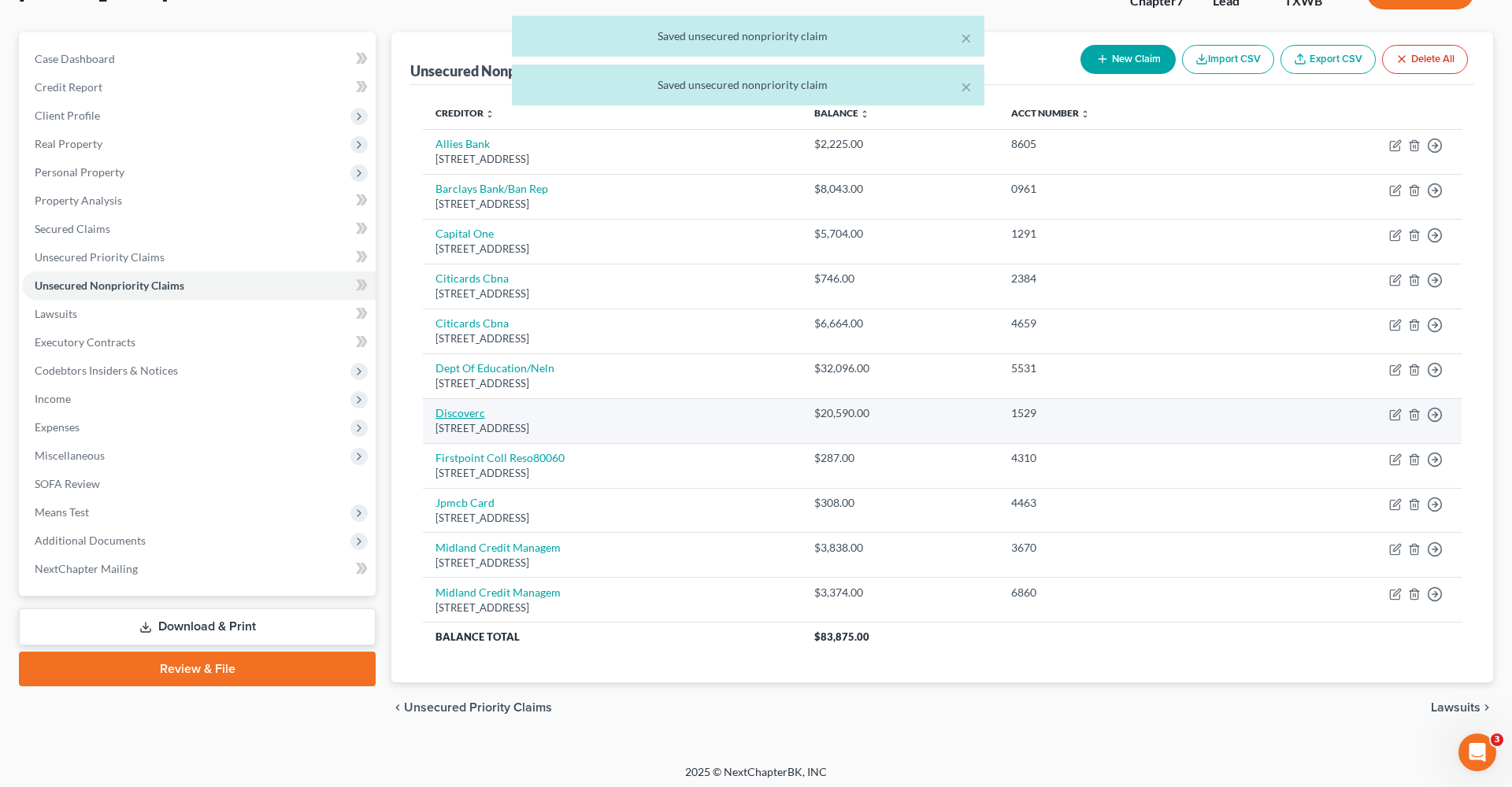
click at [463, 409] on link "Discoverc" at bounding box center [460, 412] width 50 height 13
select select "46"
select select "2"
select select "0"
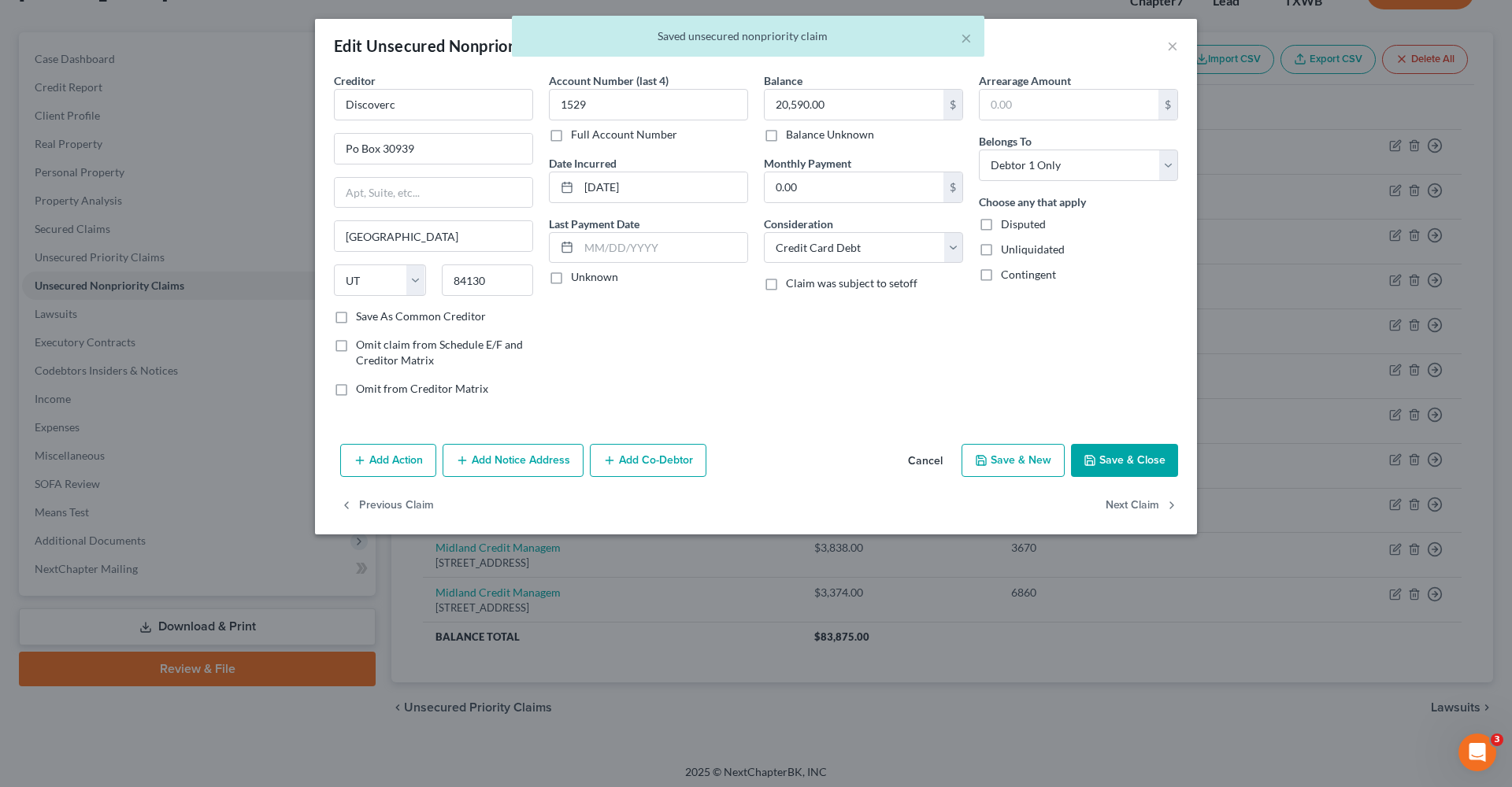
click at [1114, 461] on button "Save & Close" at bounding box center [1124, 460] width 107 height 33
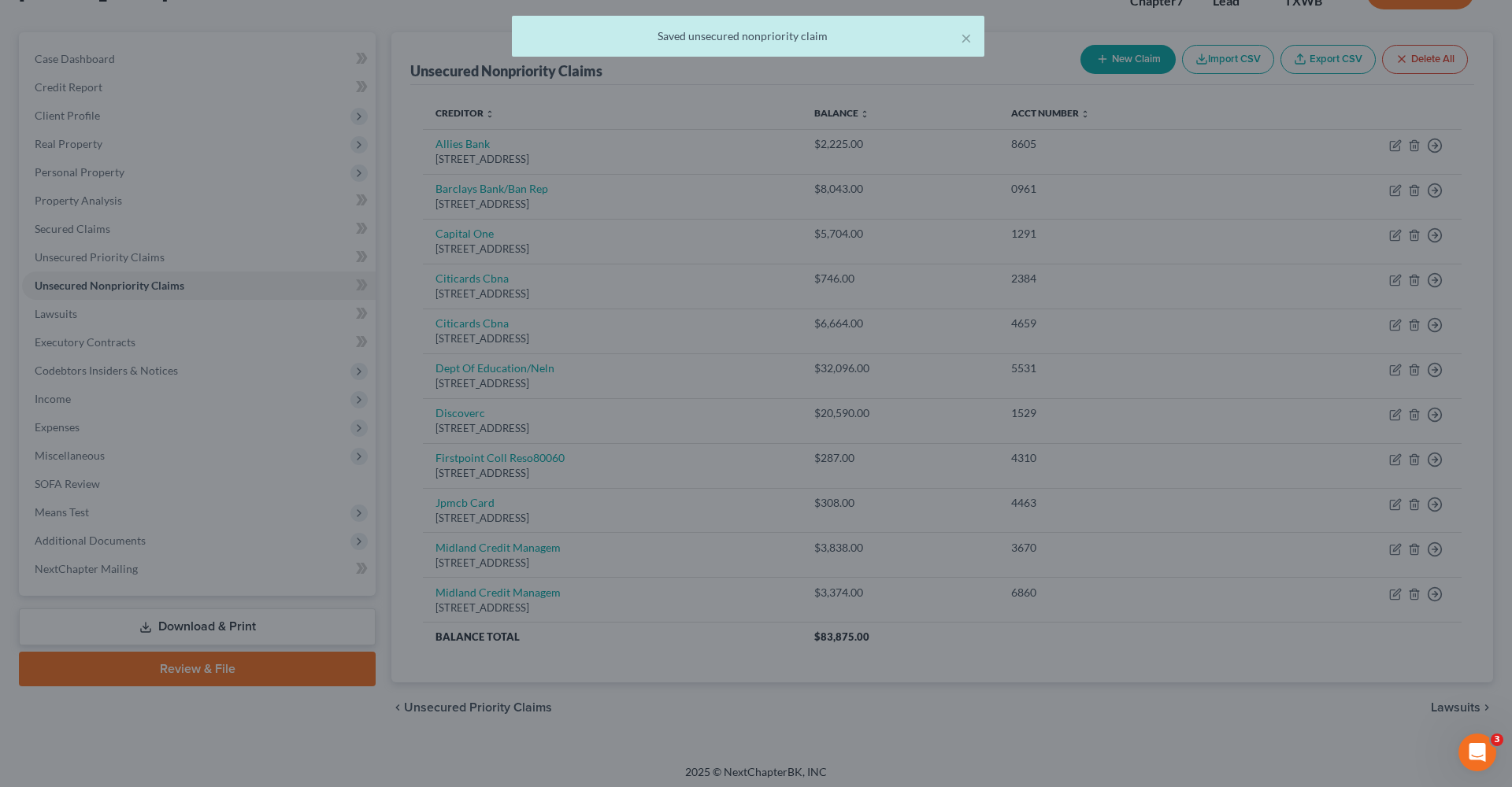
type input "0"
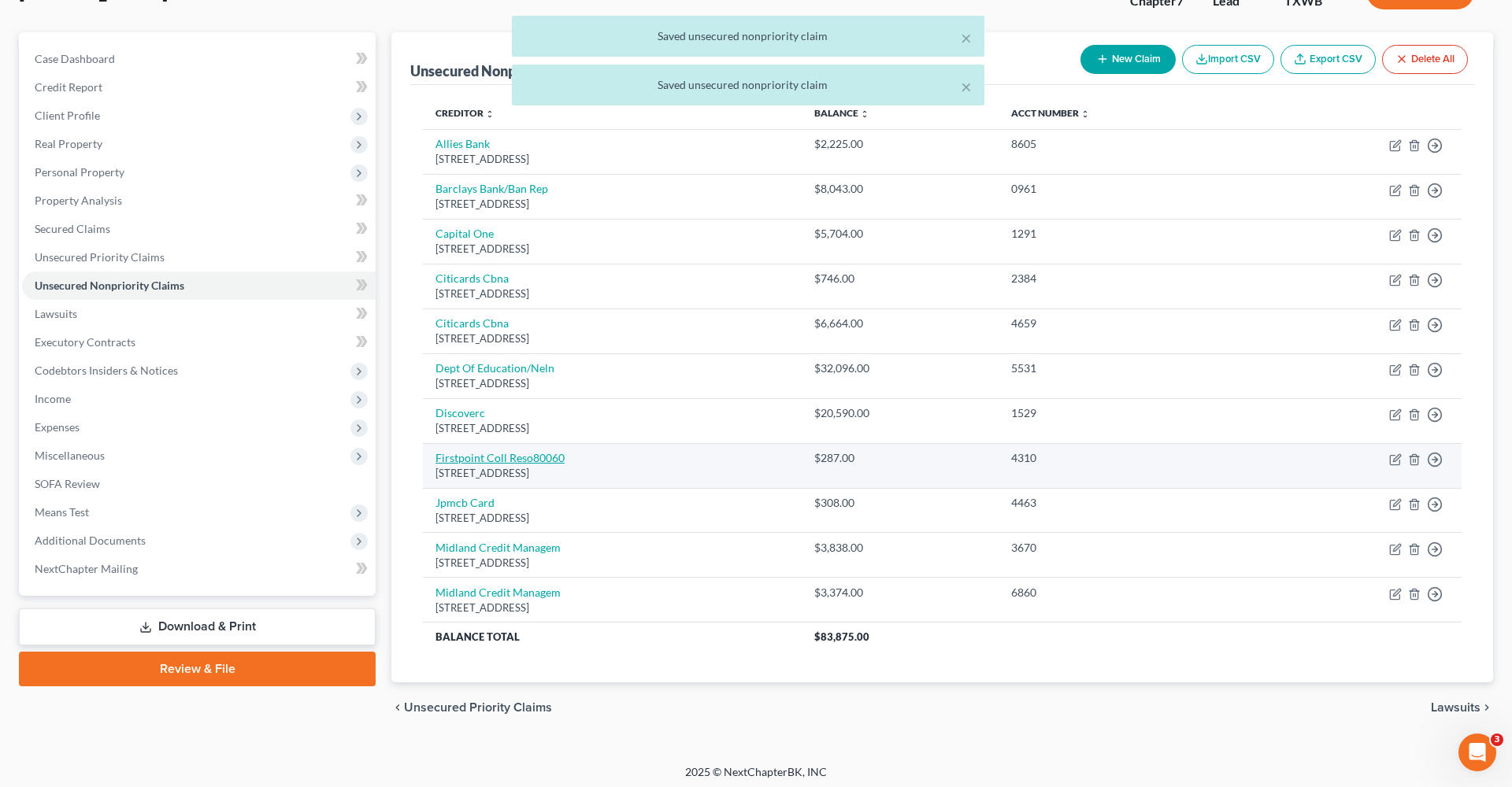
click at [482, 457] on link "Firstpoint Coll Reso80060" at bounding box center [499, 457] width 129 height 13
select select "28"
select select "1"
select select "0"
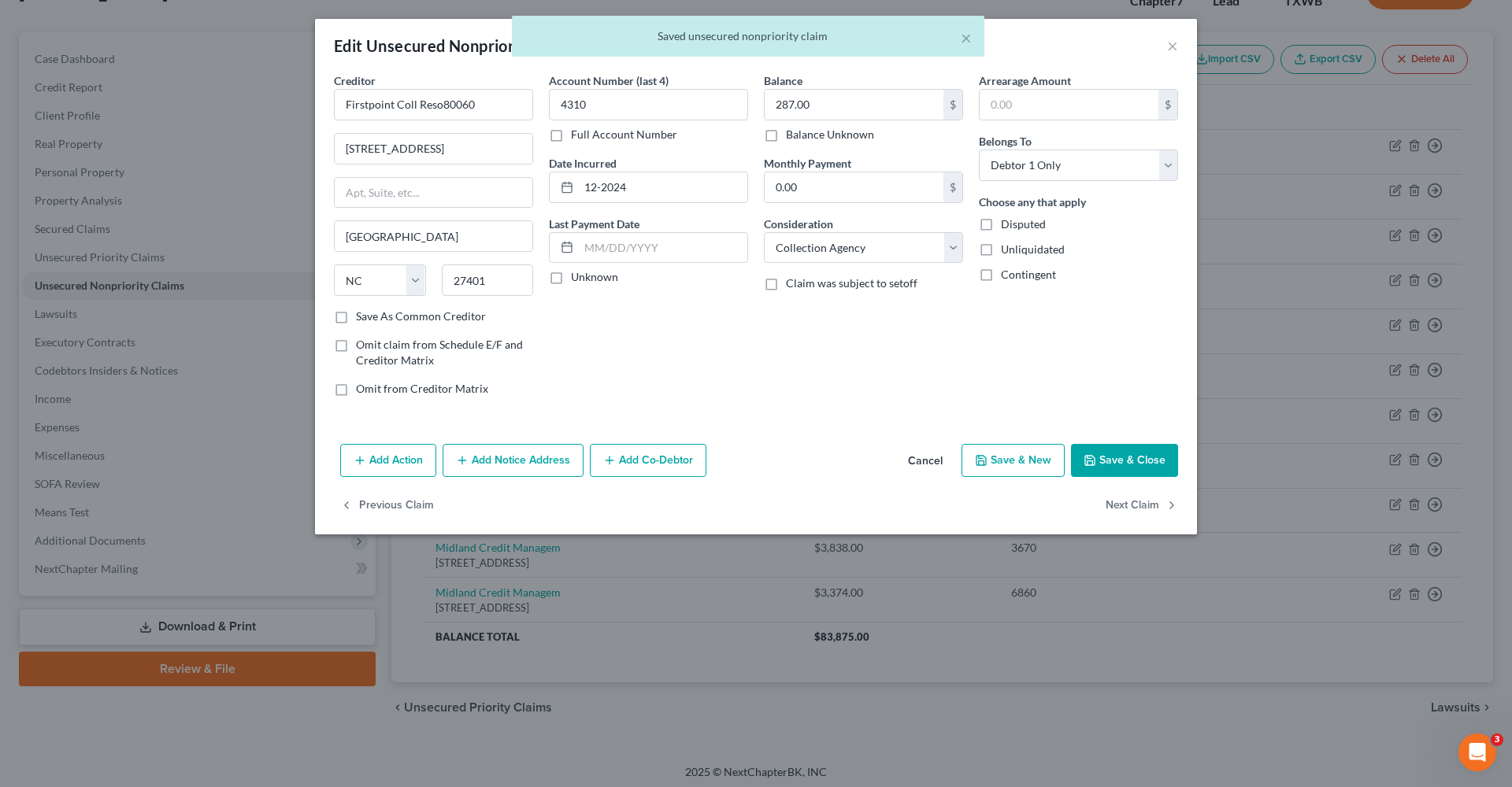
click at [1134, 453] on button "Save & Close" at bounding box center [1124, 460] width 107 height 33
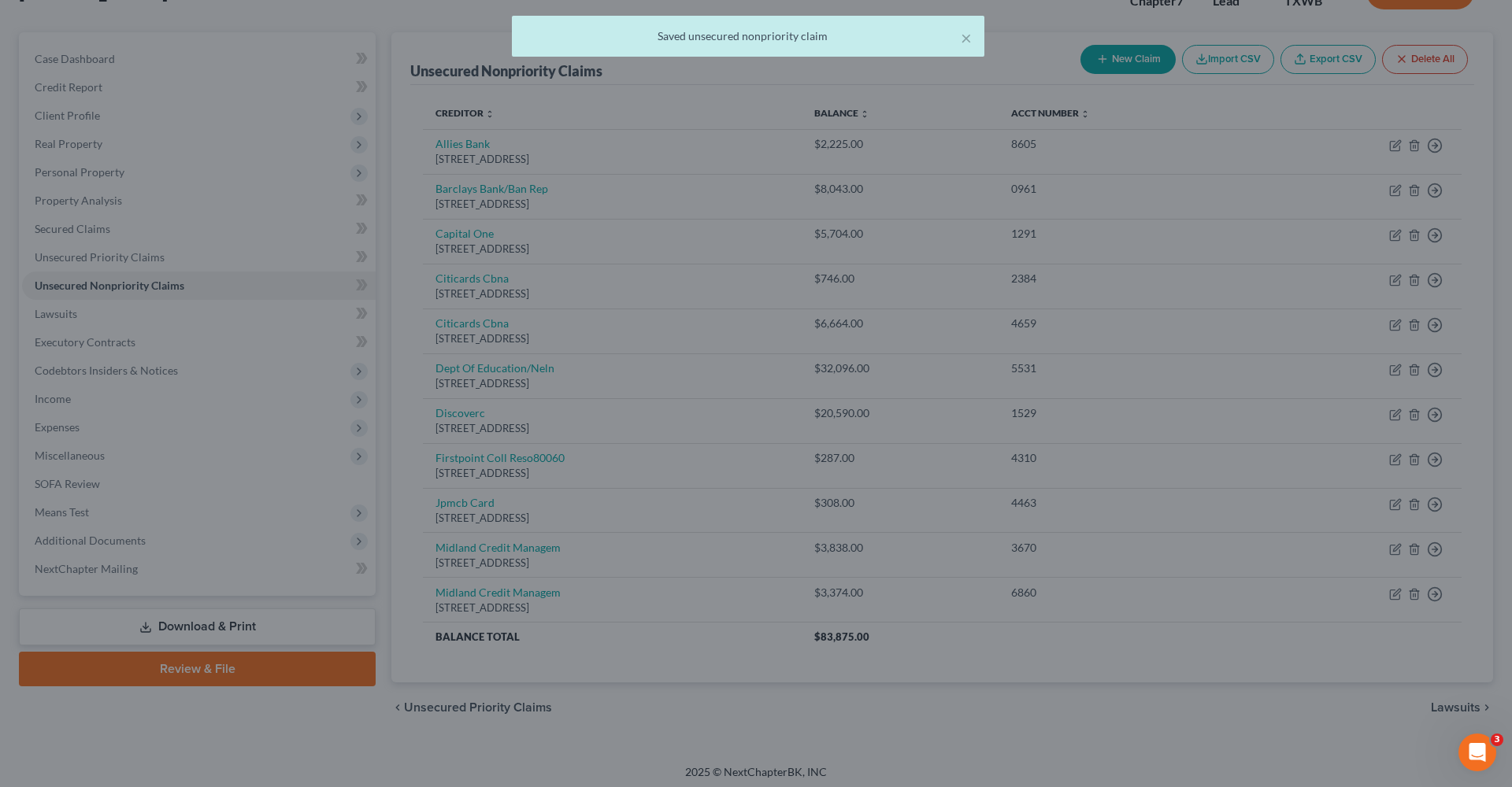
type input "0"
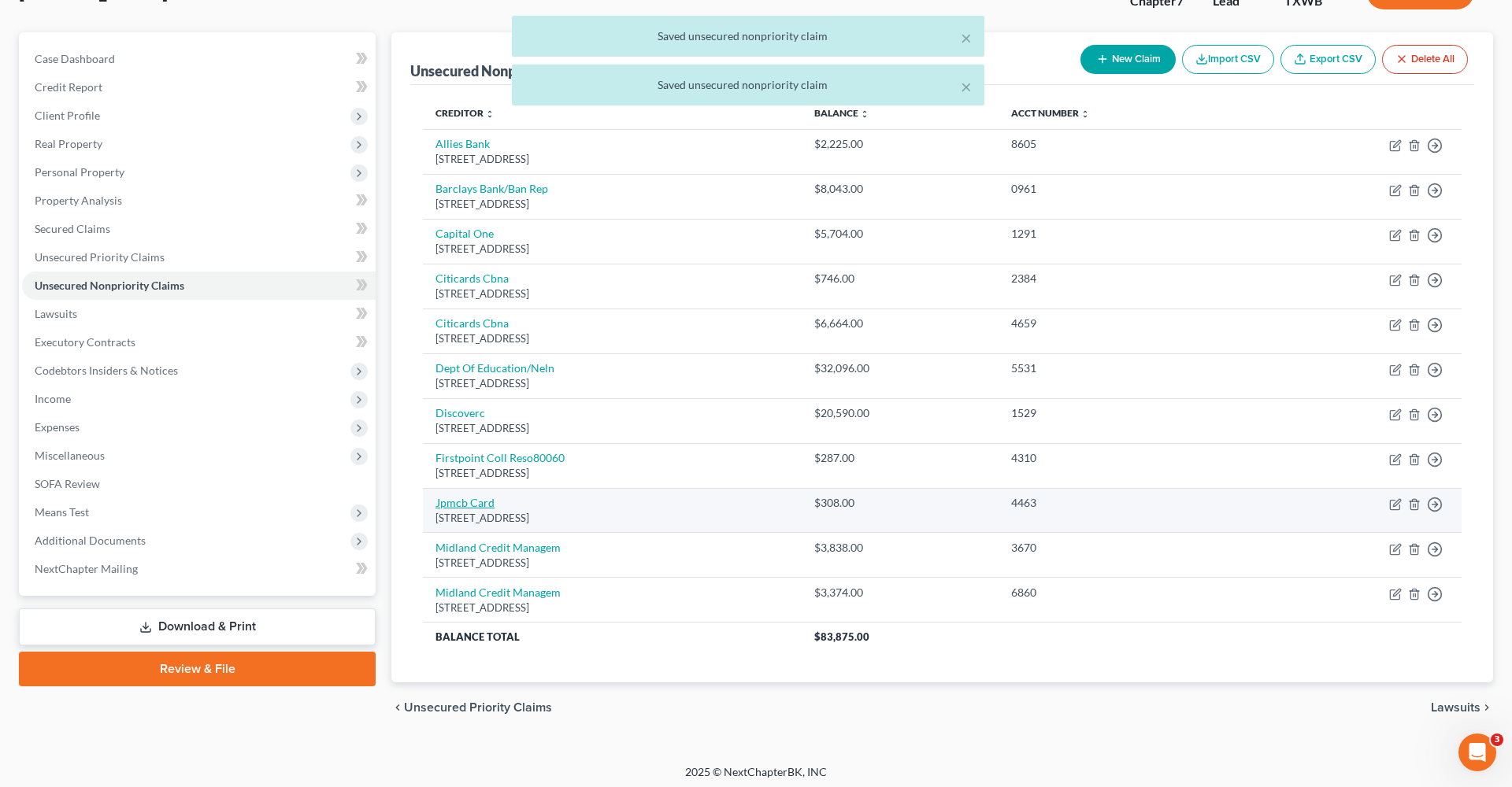
click at [473, 498] on link "Jpmcb Card" at bounding box center [464, 502] width 59 height 13
select select "7"
select select "2"
select select "0"
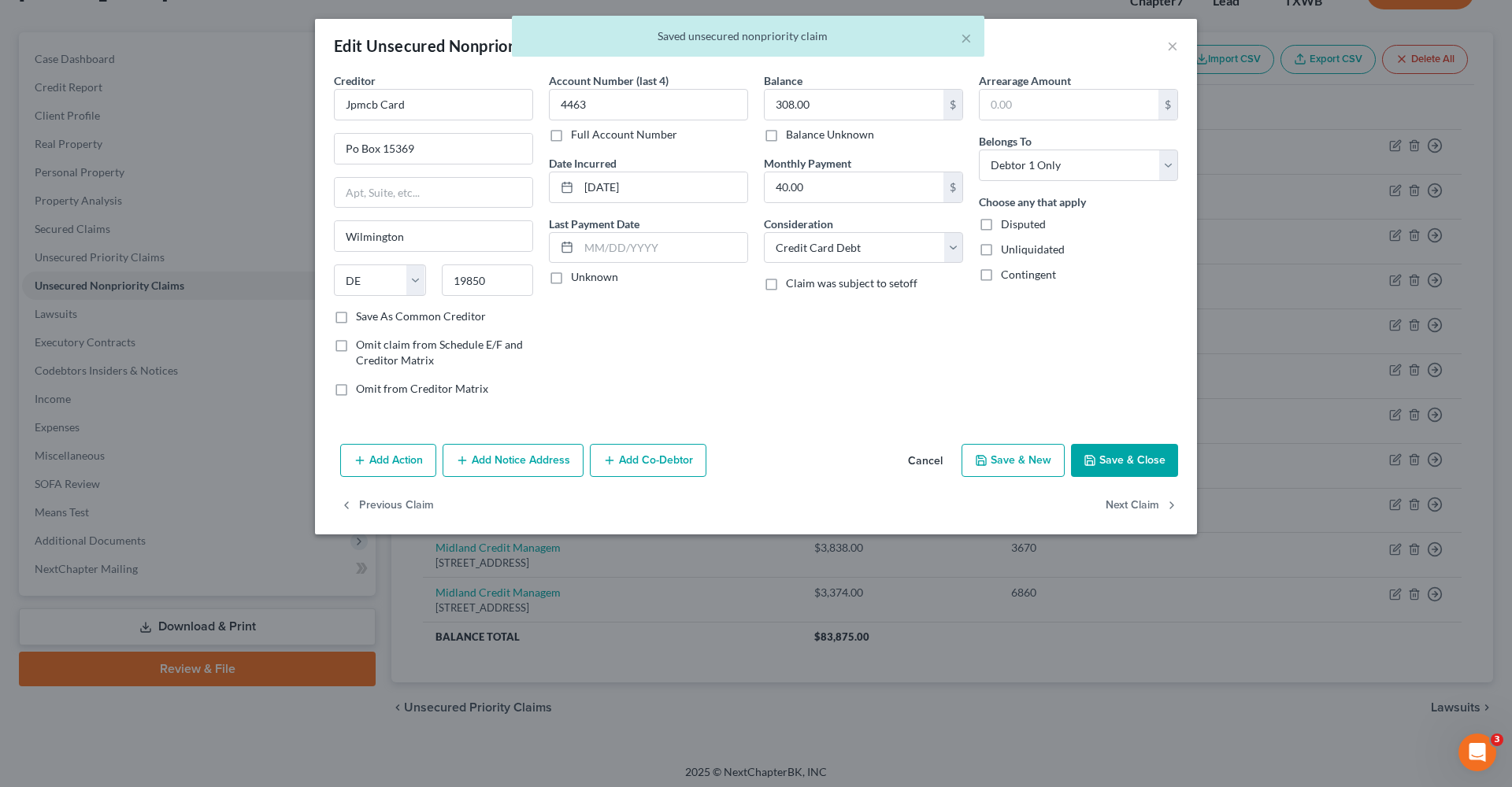
click at [1122, 459] on button "Save & Close" at bounding box center [1124, 460] width 107 height 33
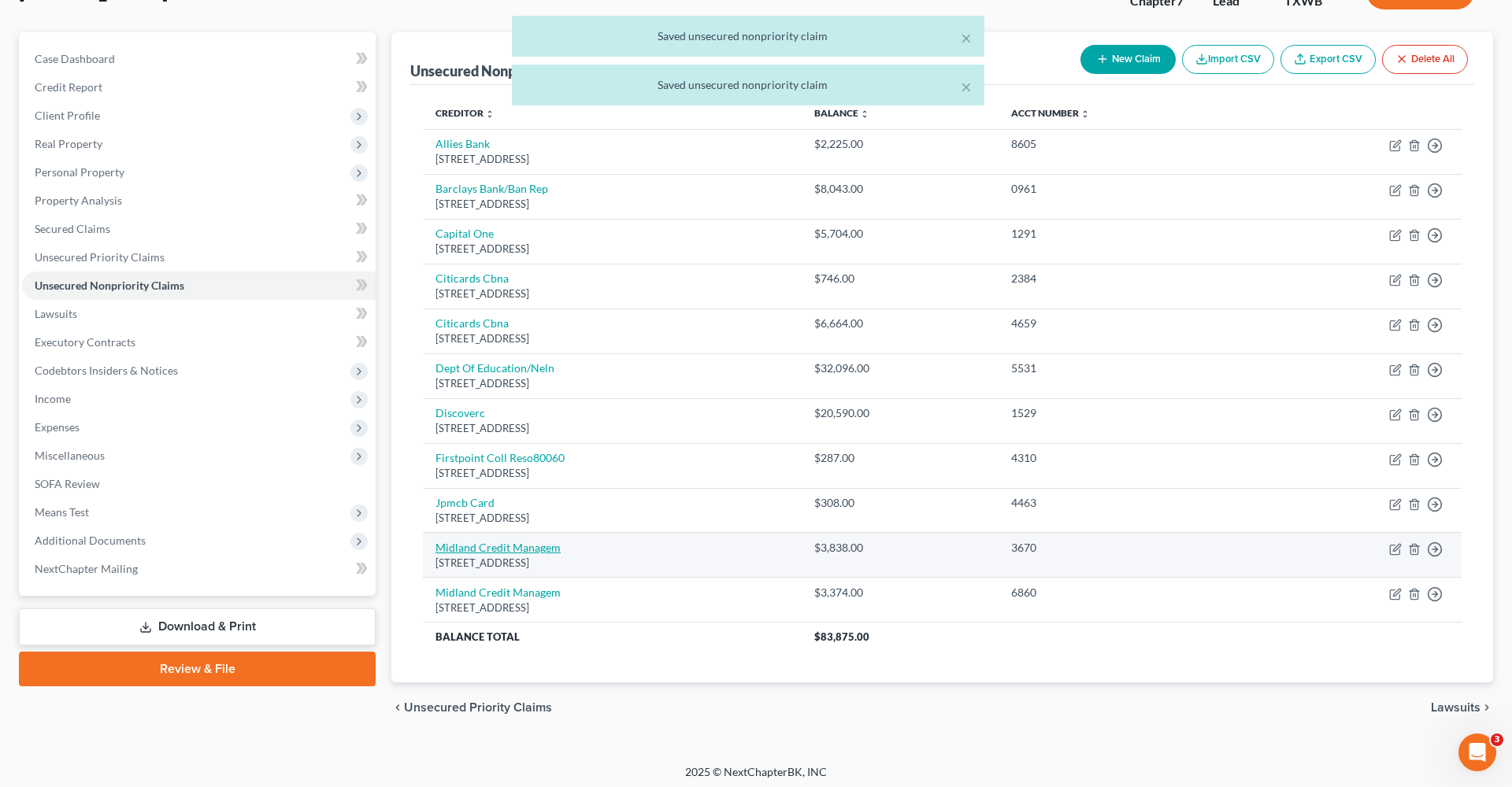
click at [484, 541] on link "Midland Credit Managem" at bounding box center [497, 547] width 125 height 13
select select "23"
select select "0"
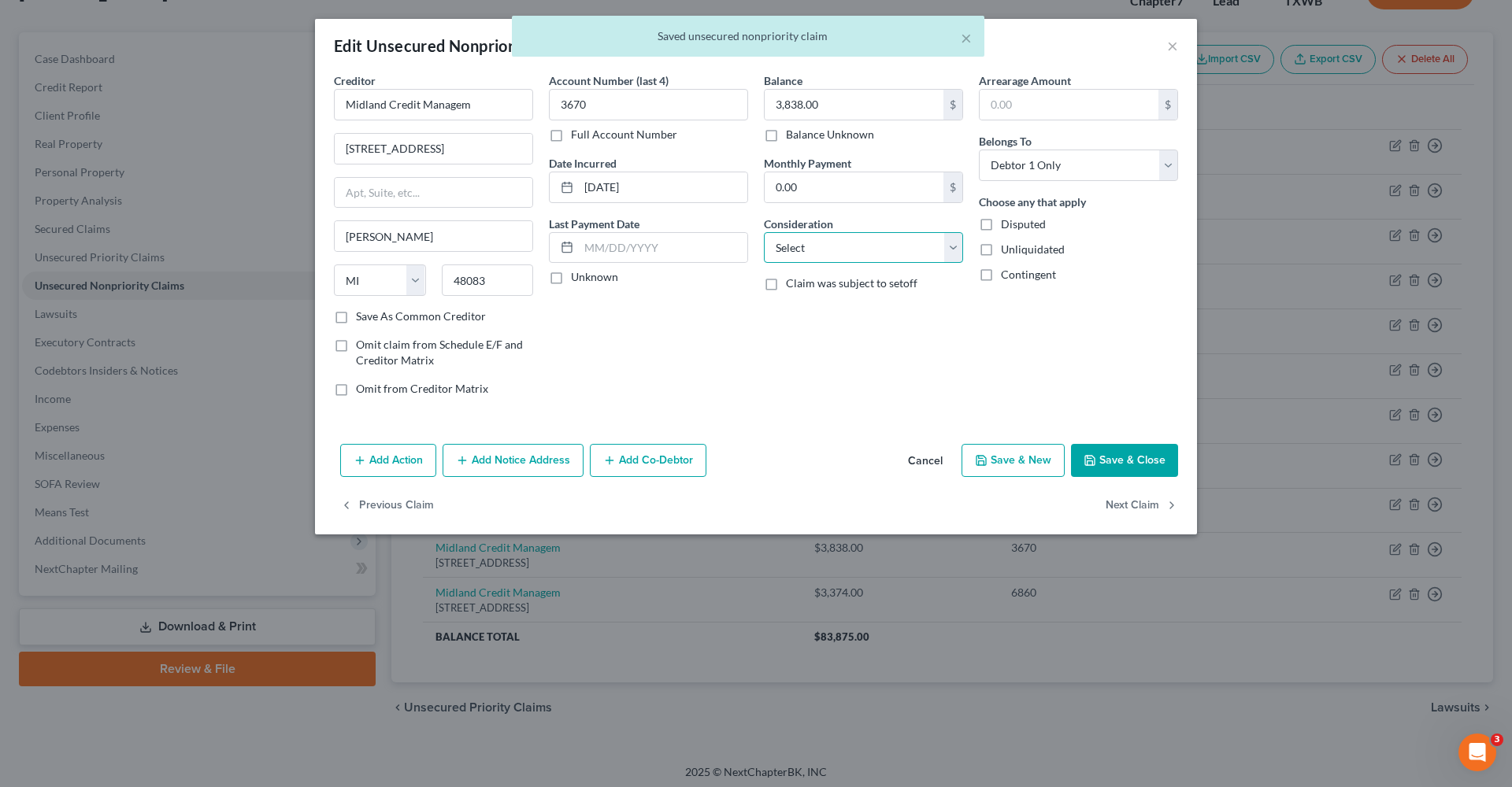
select select "1"
click at [1113, 449] on button "Save & Close" at bounding box center [1124, 460] width 107 height 33
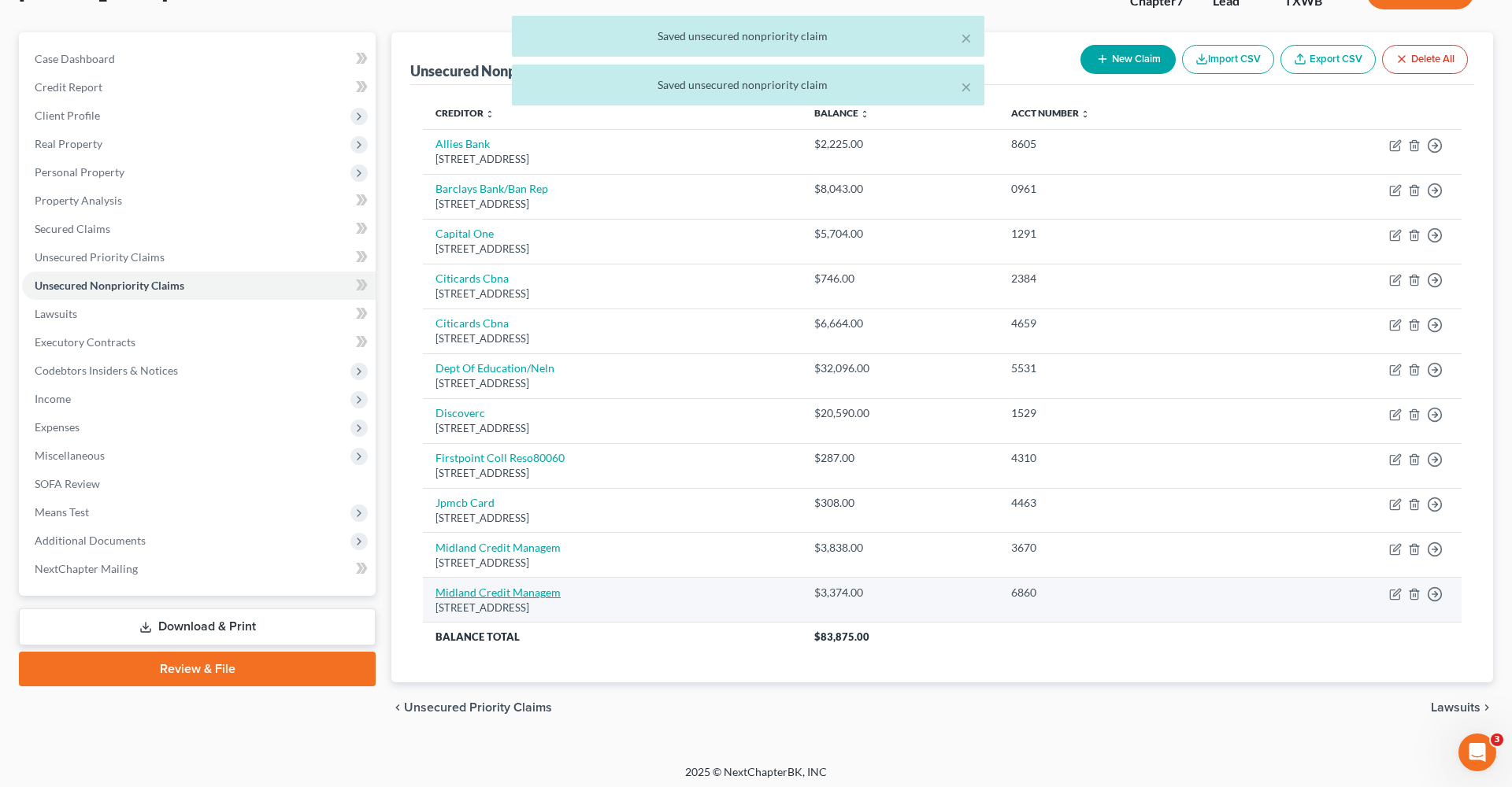
click at [496, 586] on link "Midland Credit Managem" at bounding box center [497, 592] width 125 height 13
select select "23"
select select "0"
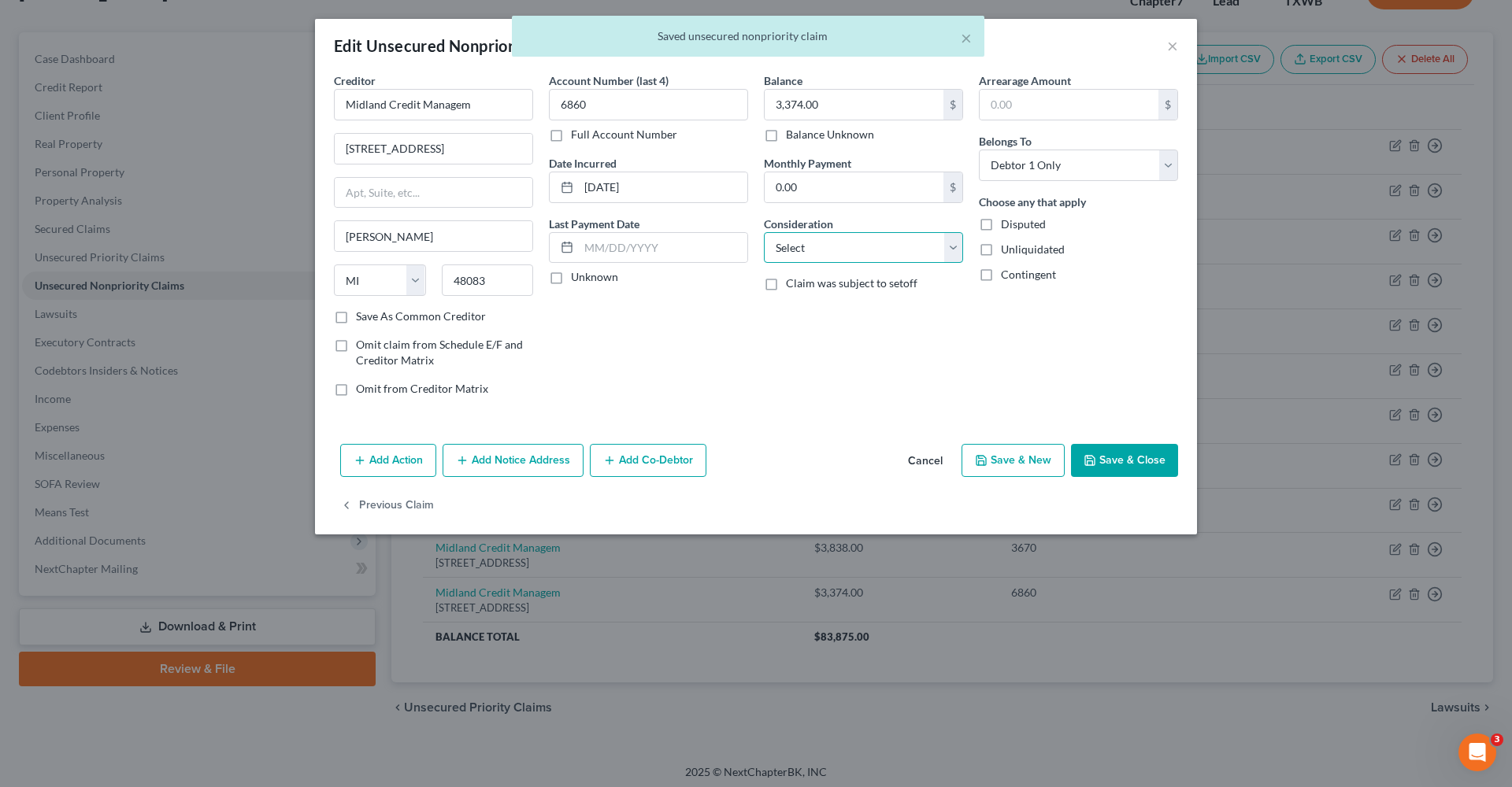
select select "1"
click at [444, 315] on label "Save As Common Creditor" at bounding box center [420, 317] width 130 height 16
click at [372, 315] on input "Save As Common Creditor" at bounding box center [368, 314] width 11 height 11
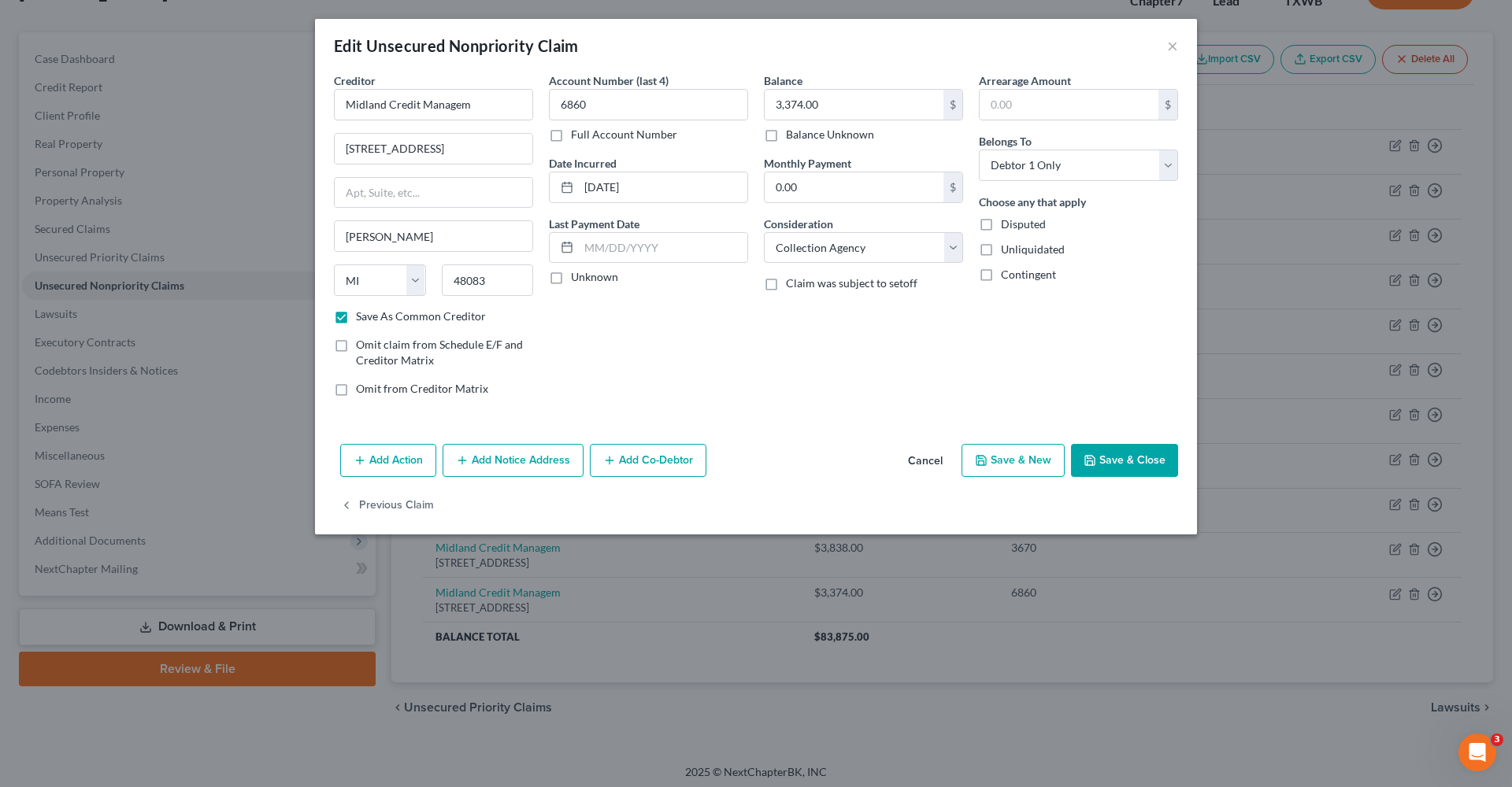
click at [1120, 456] on button "Save & Close" at bounding box center [1124, 460] width 107 height 33
checkbox input "false"
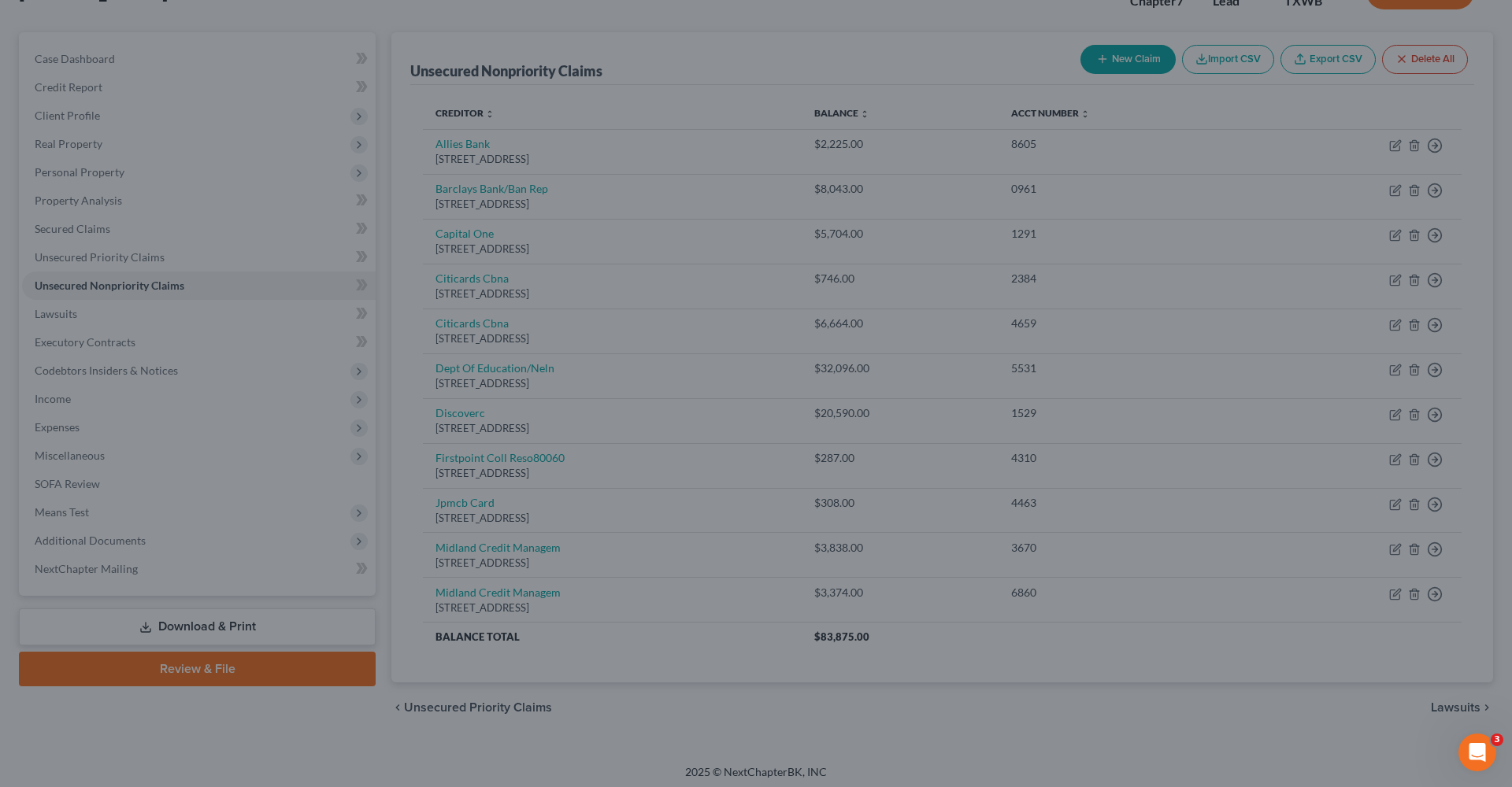
type input "0"
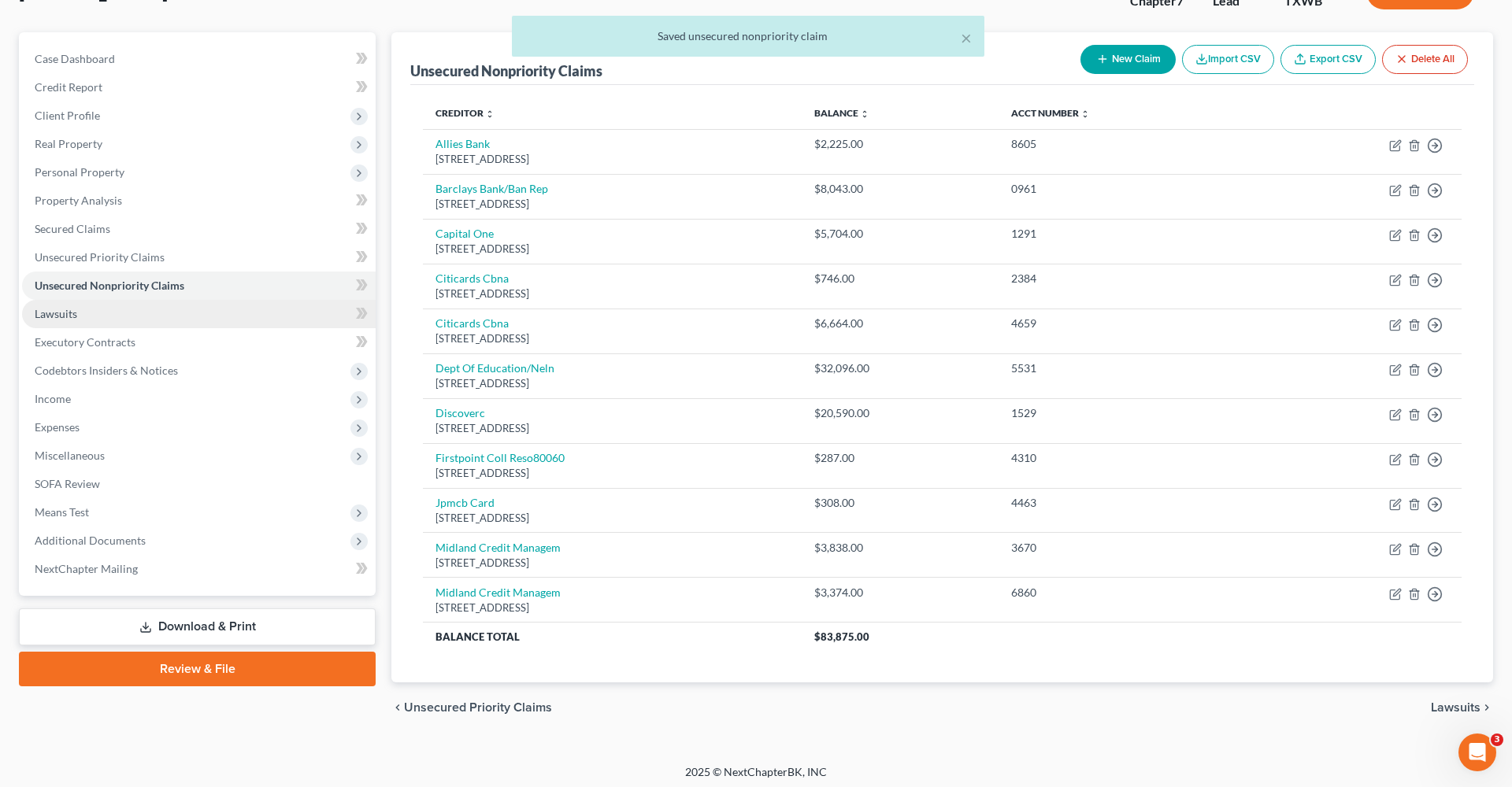
click at [53, 307] on span "Lawsuits" at bounding box center [56, 313] width 43 height 13
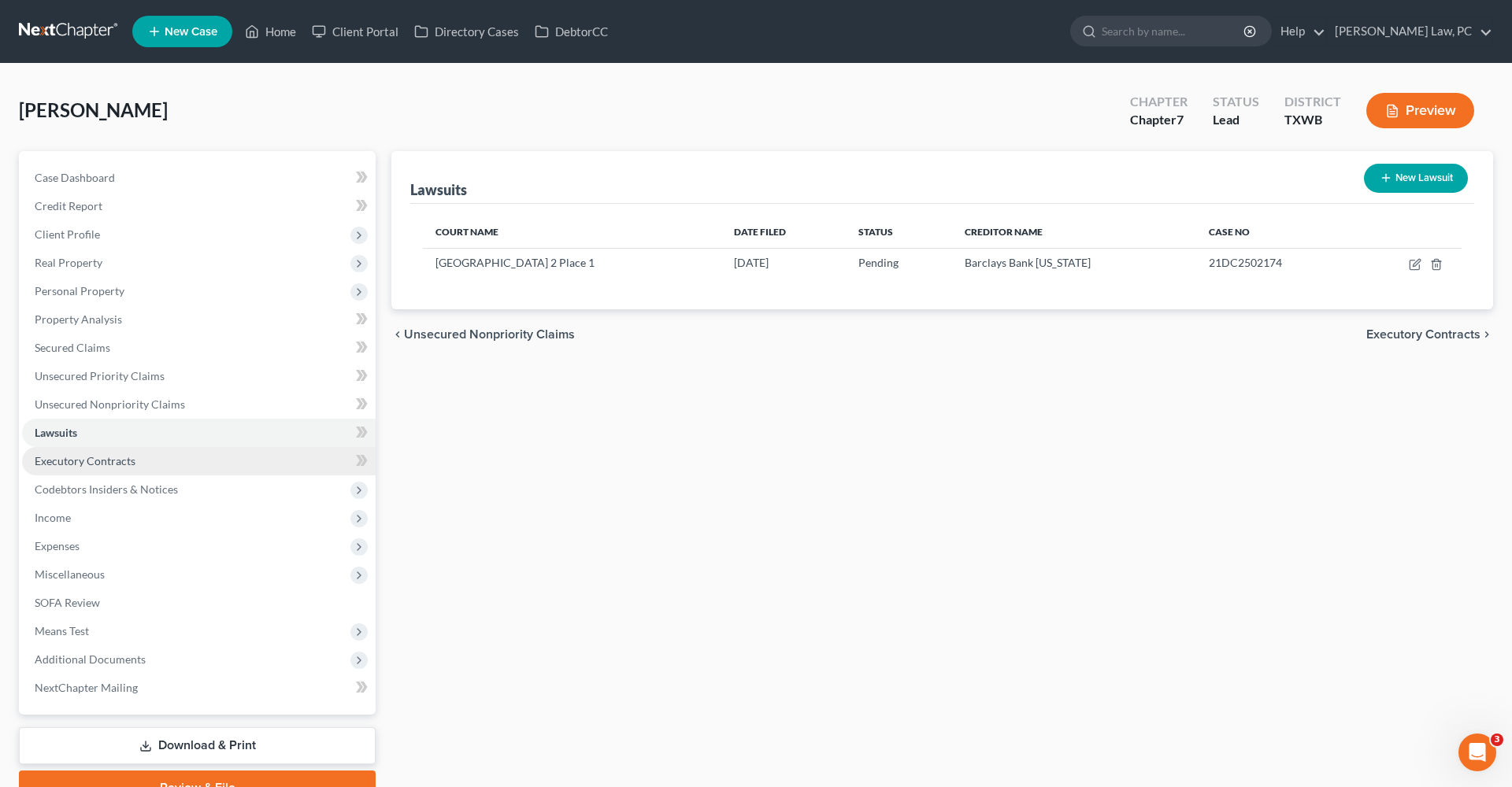
click at [78, 460] on span "Executory Contracts" at bounding box center [85, 460] width 101 height 13
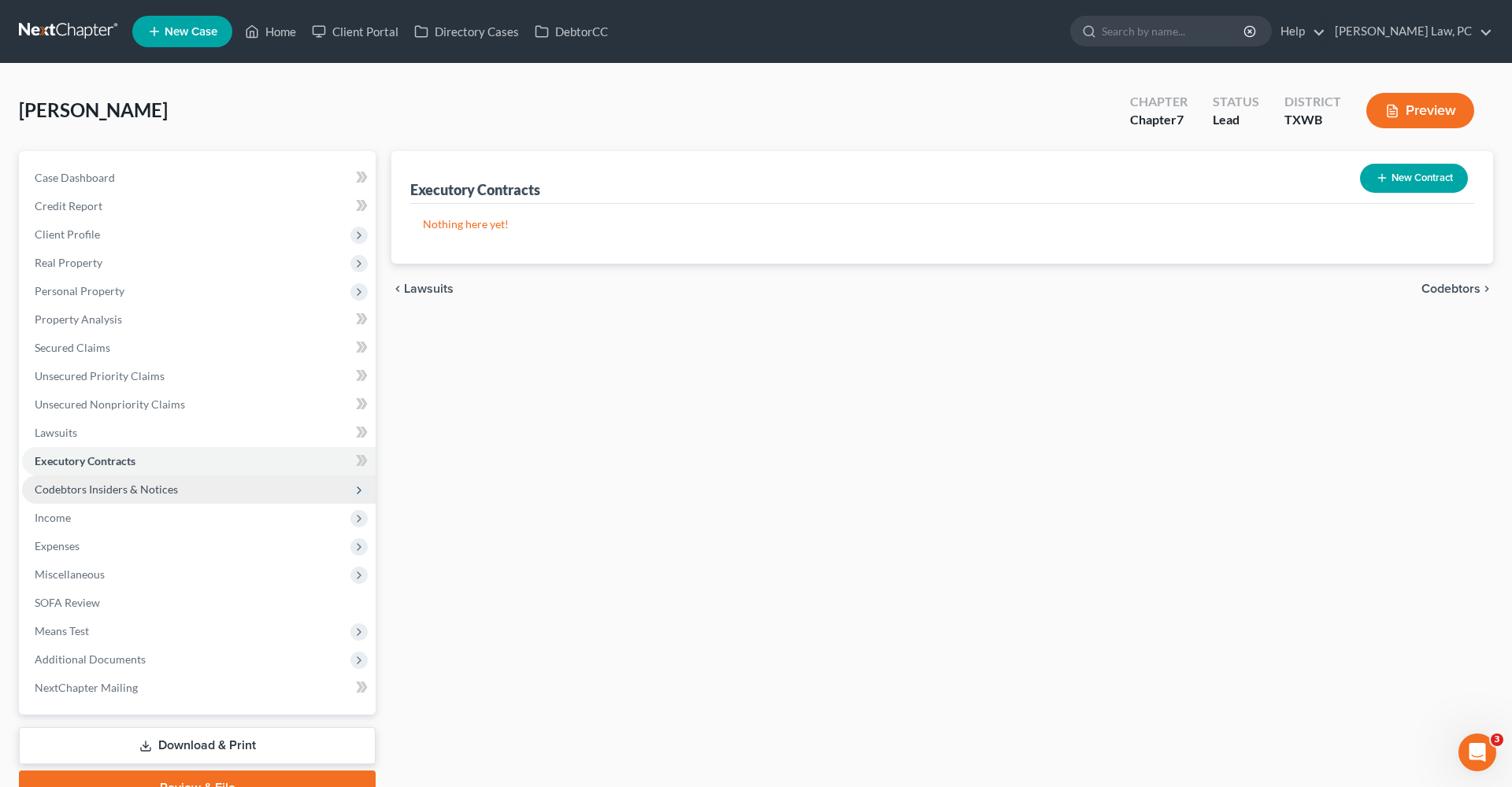
click at [100, 489] on span "Codebtors Insiders & Notices" at bounding box center [107, 488] width 144 height 13
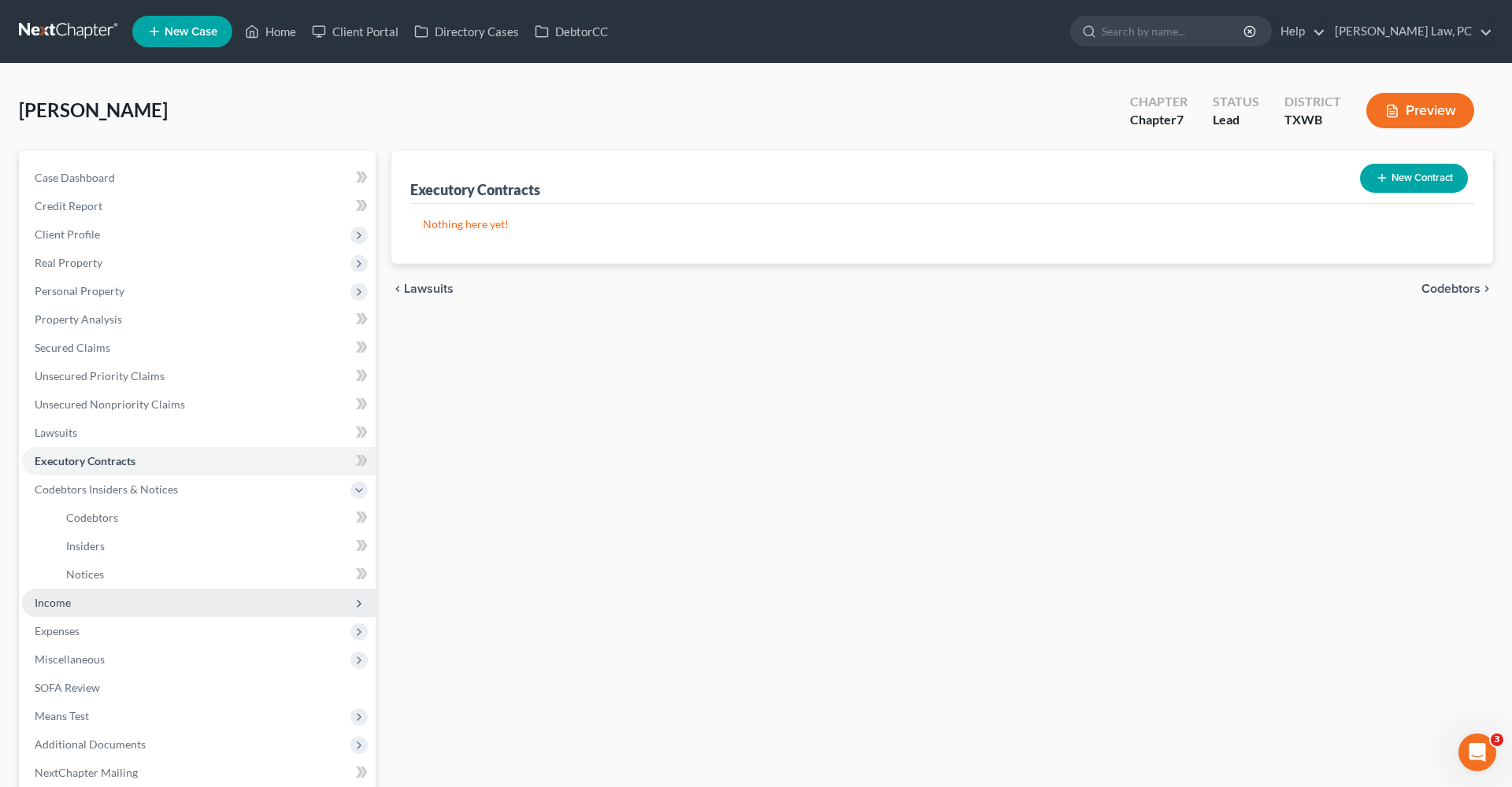
click at [64, 594] on span "Income" at bounding box center [199, 603] width 354 height 28
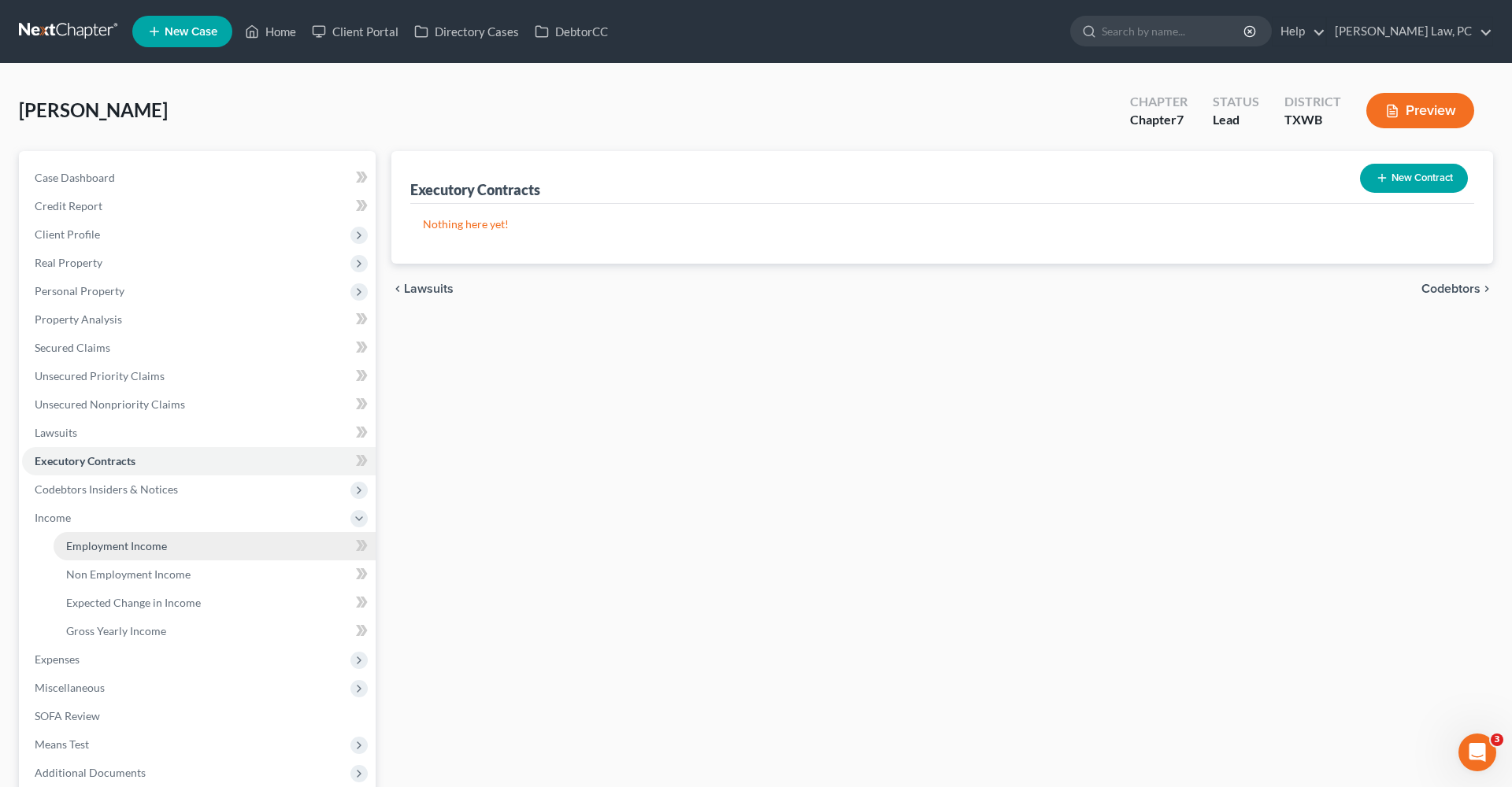
click at [121, 545] on span "Employment Income" at bounding box center [116, 545] width 101 height 13
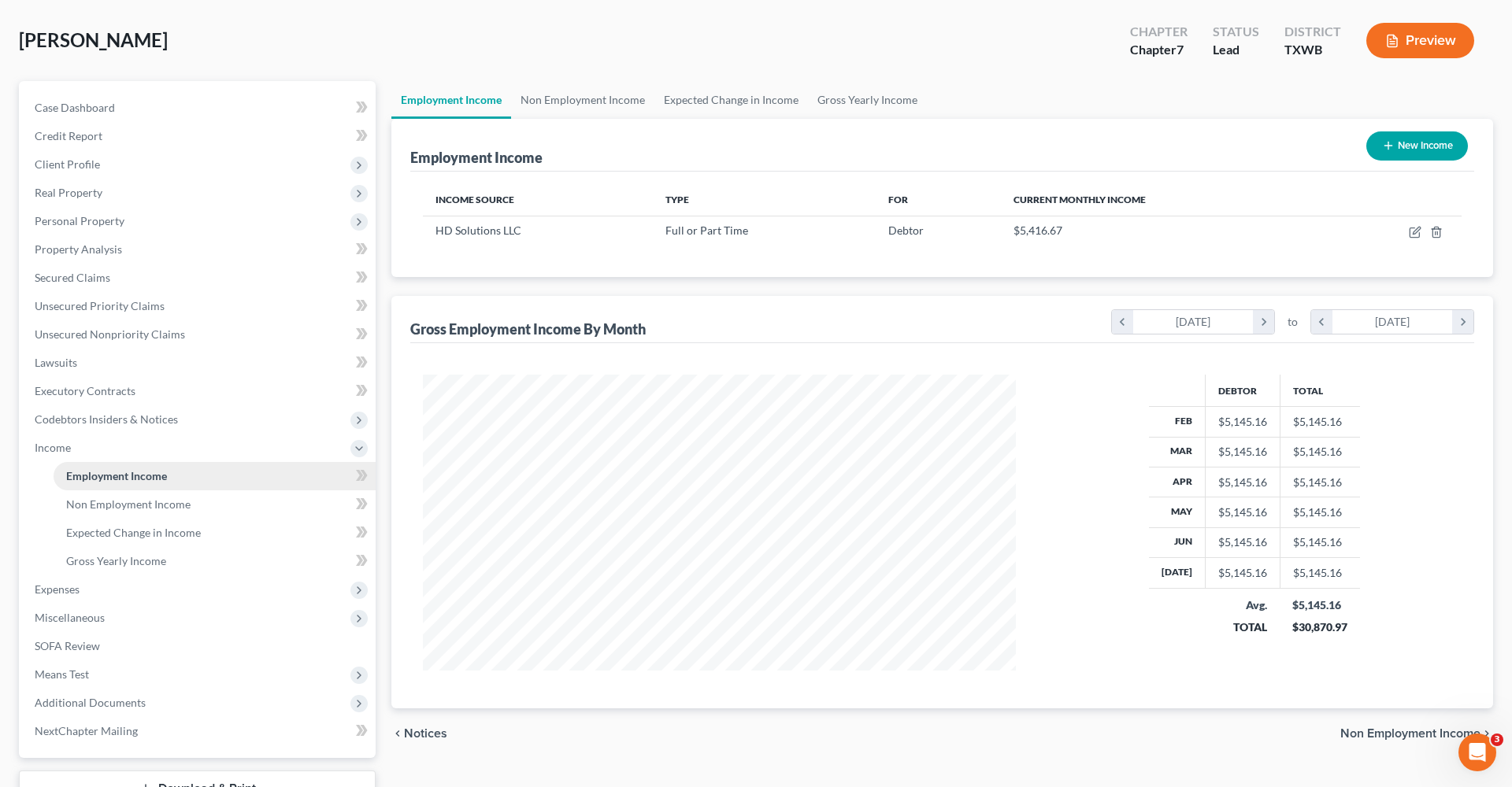
scroll to position [75, 0]
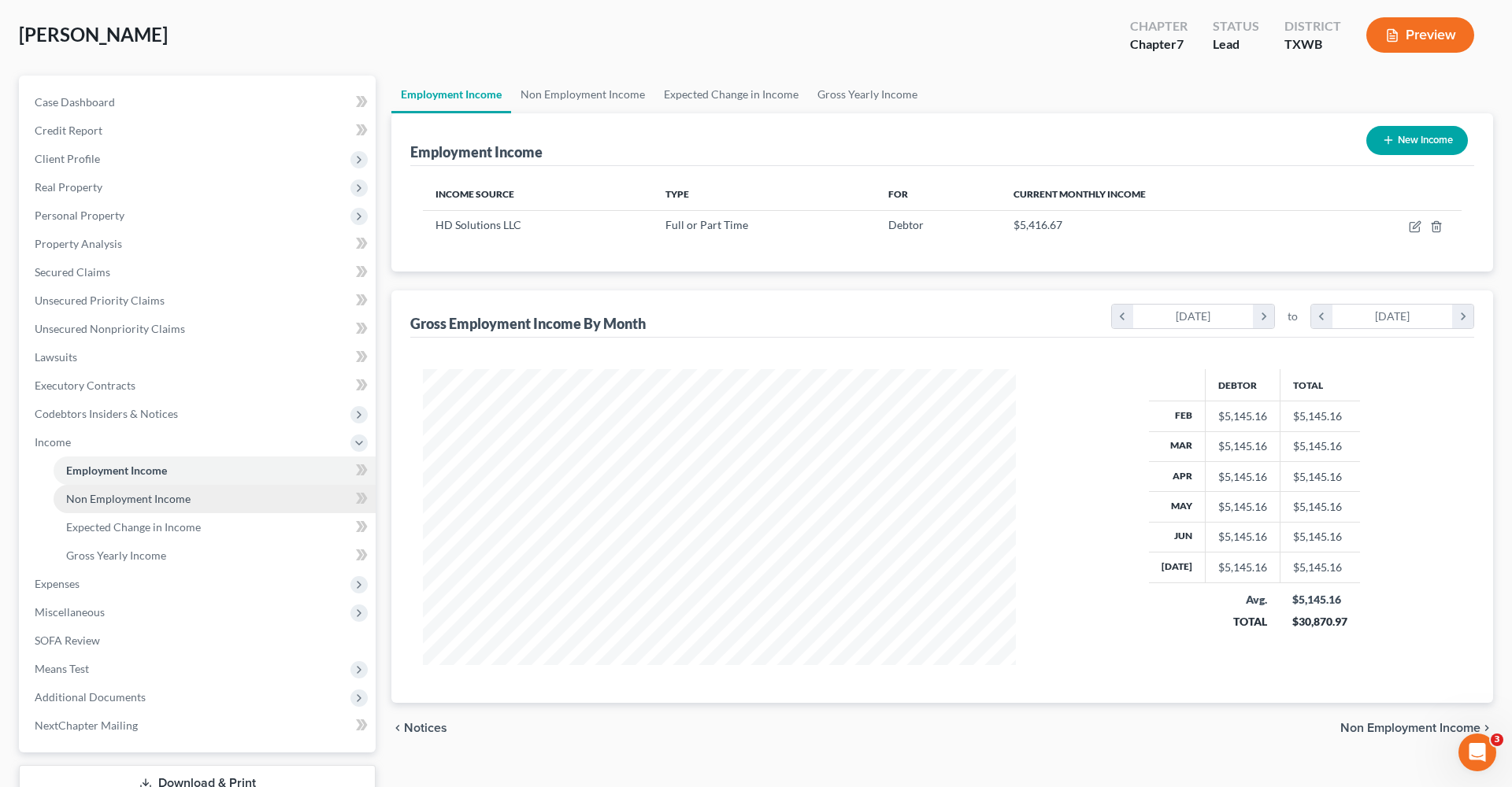
click at [140, 496] on span "Non Employment Income" at bounding box center [129, 498] width 124 height 13
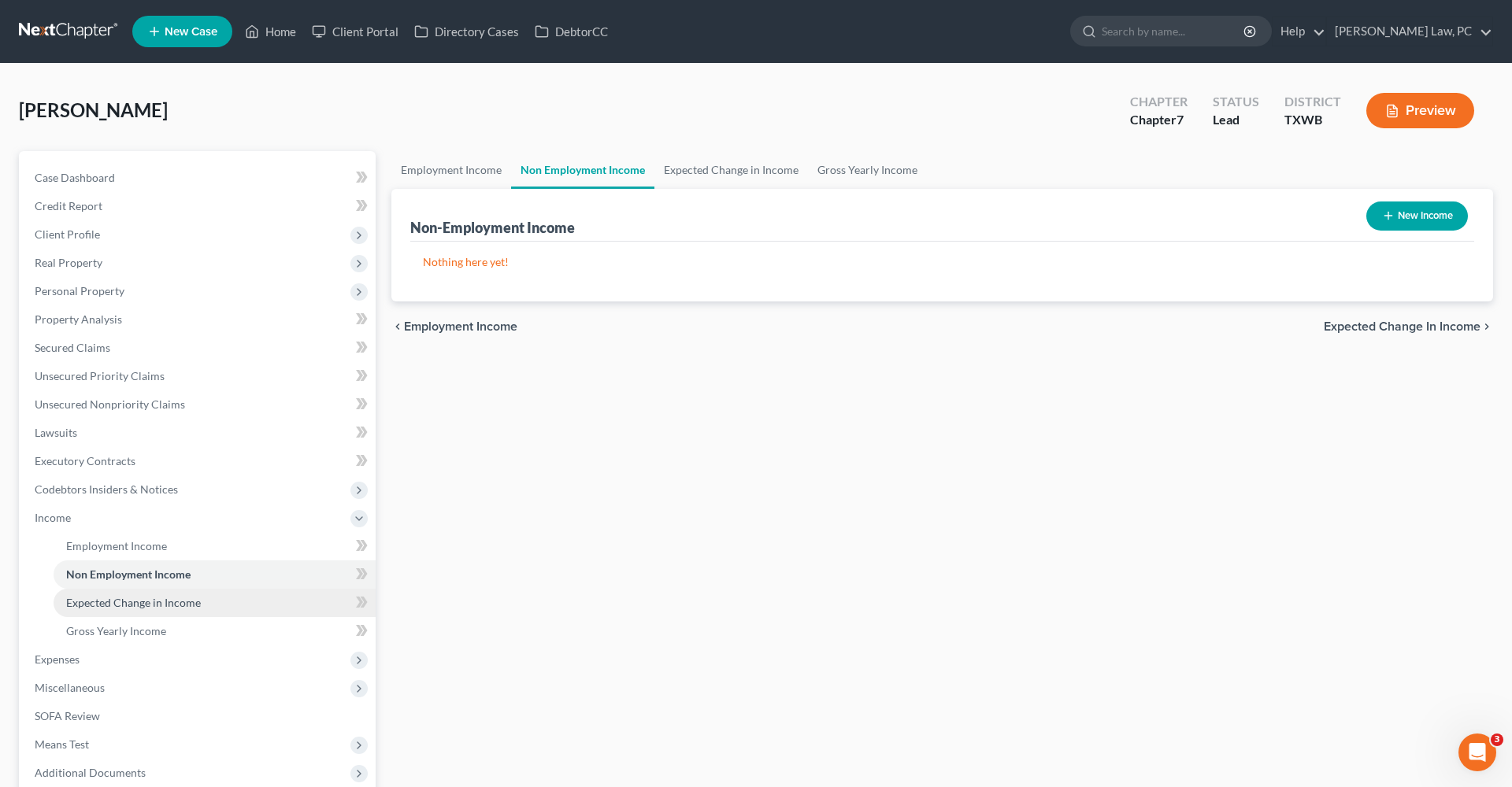
click at [176, 594] on link "Expected Change in Income" at bounding box center [214, 603] width 322 height 28
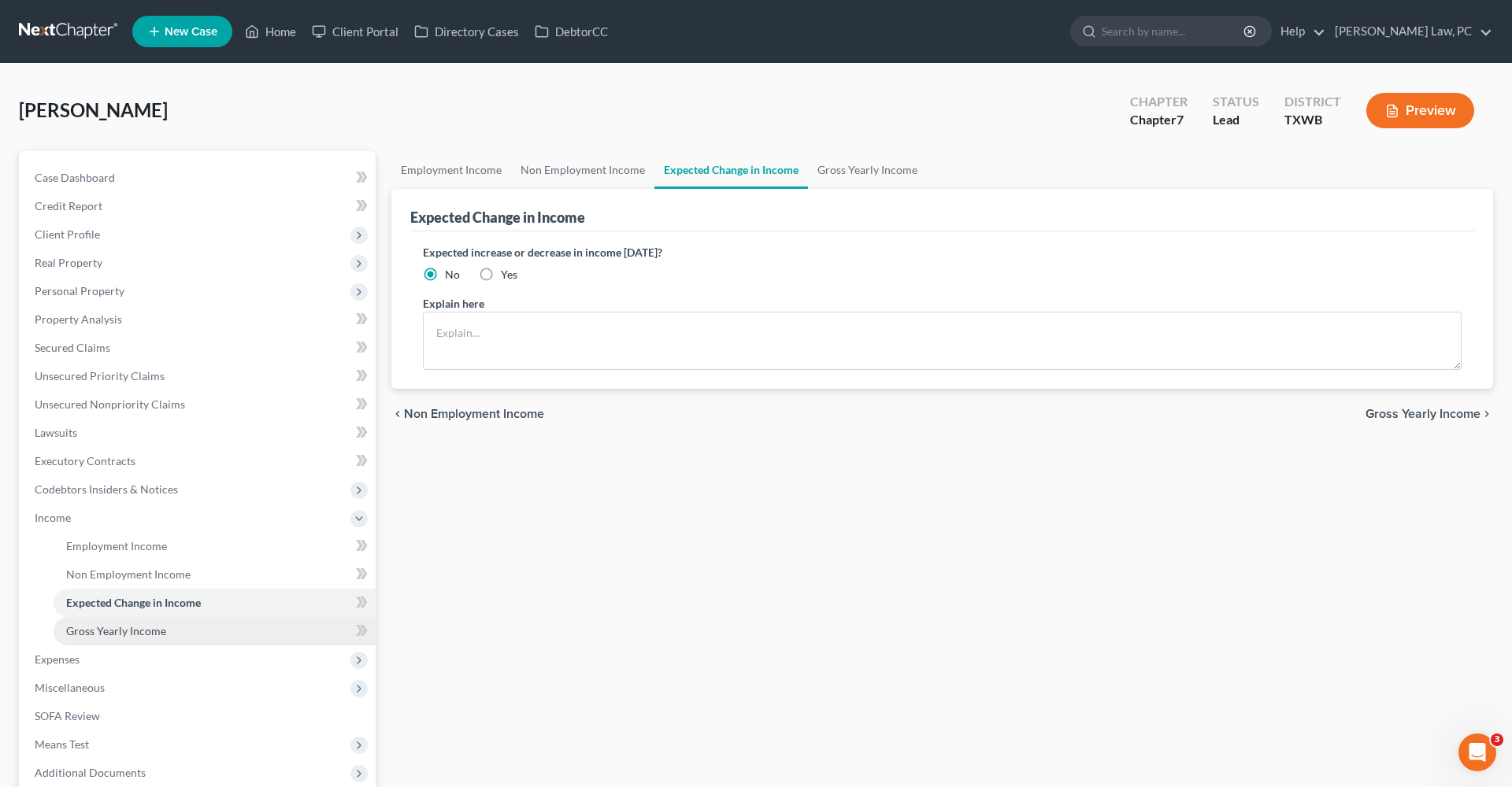
click at [154, 620] on link "Gross Yearly Income" at bounding box center [214, 631] width 322 height 28
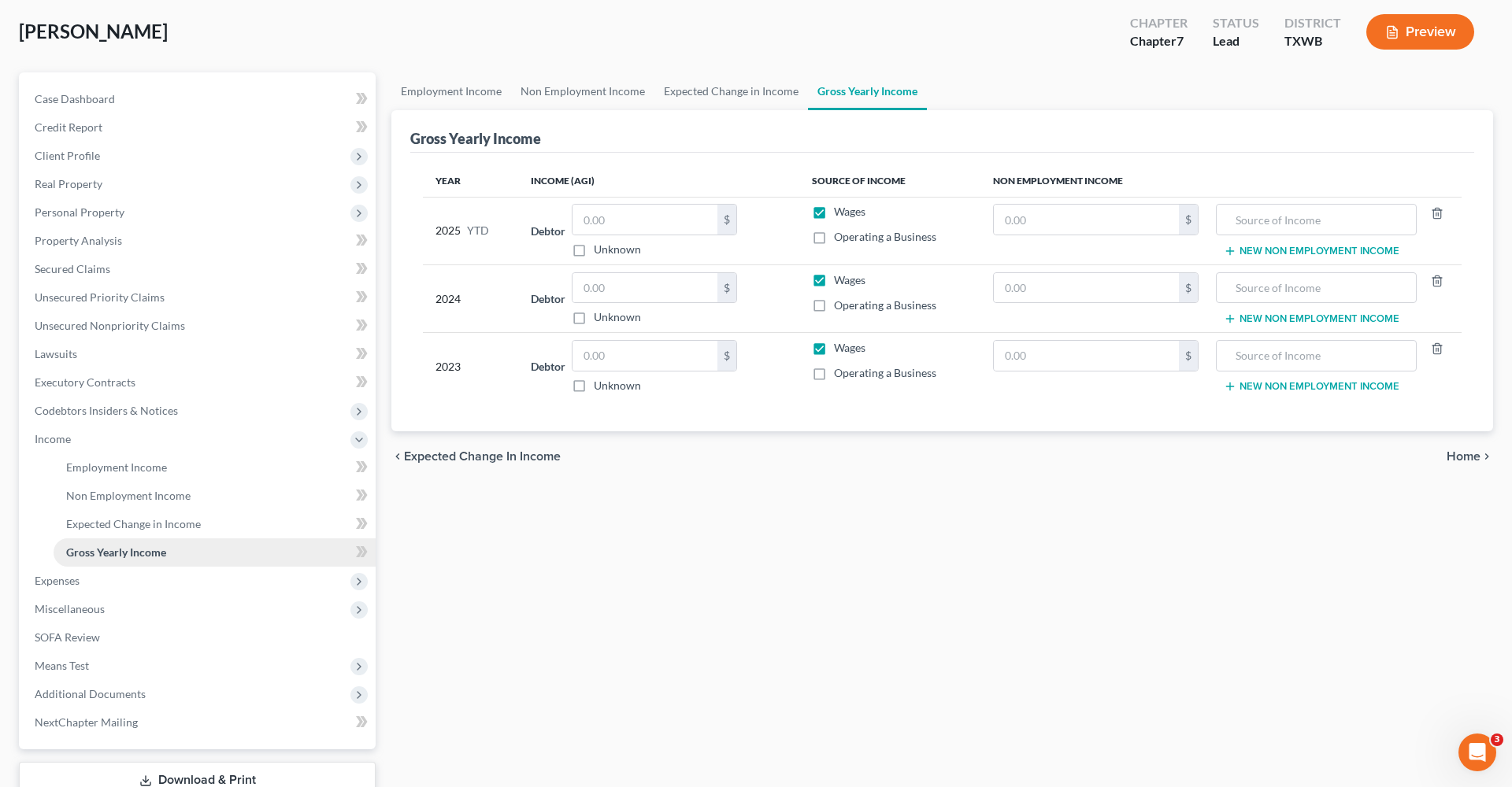
scroll to position [112, 0]
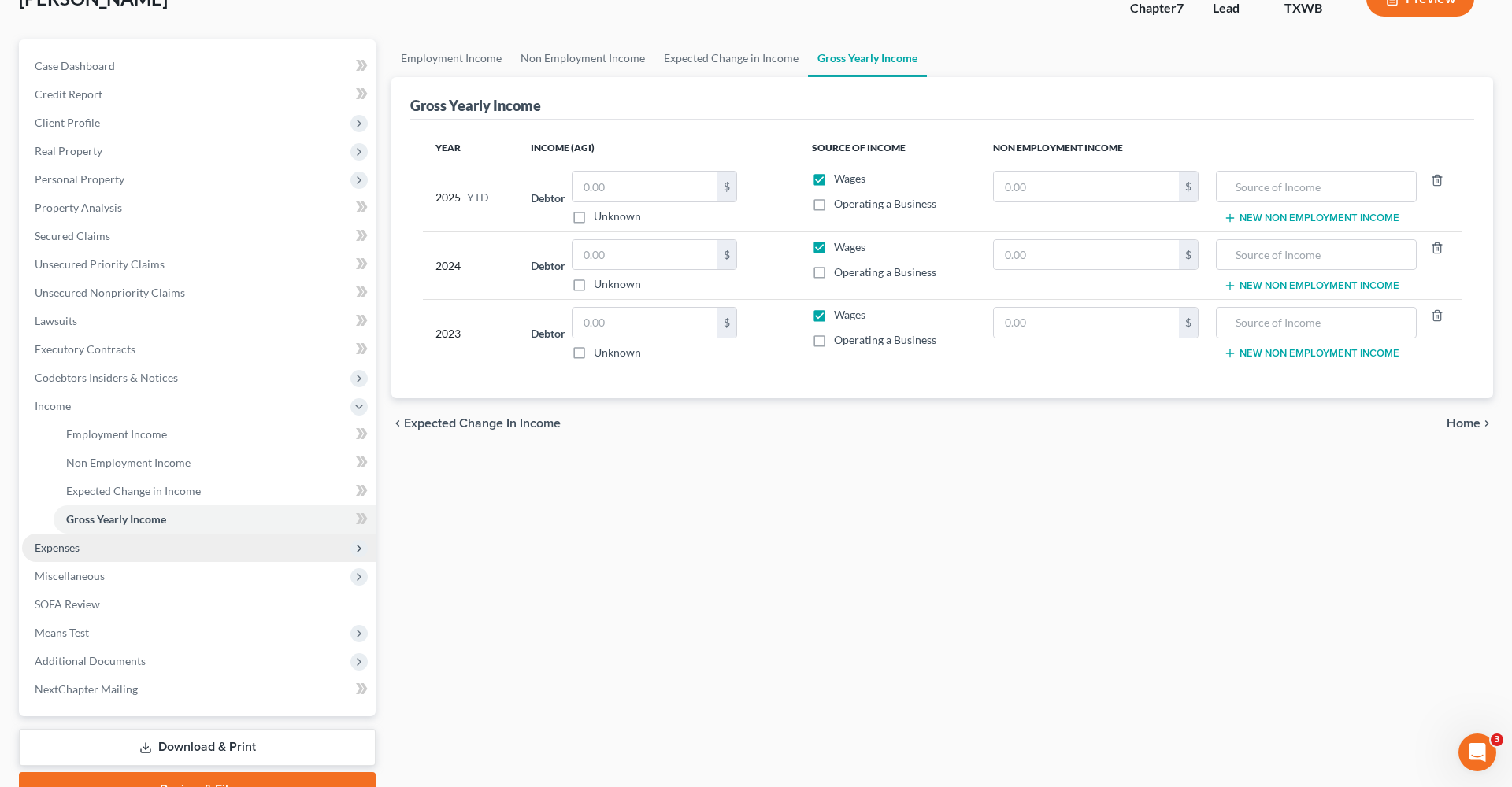
click at [64, 545] on span "Expenses" at bounding box center [57, 547] width 45 height 13
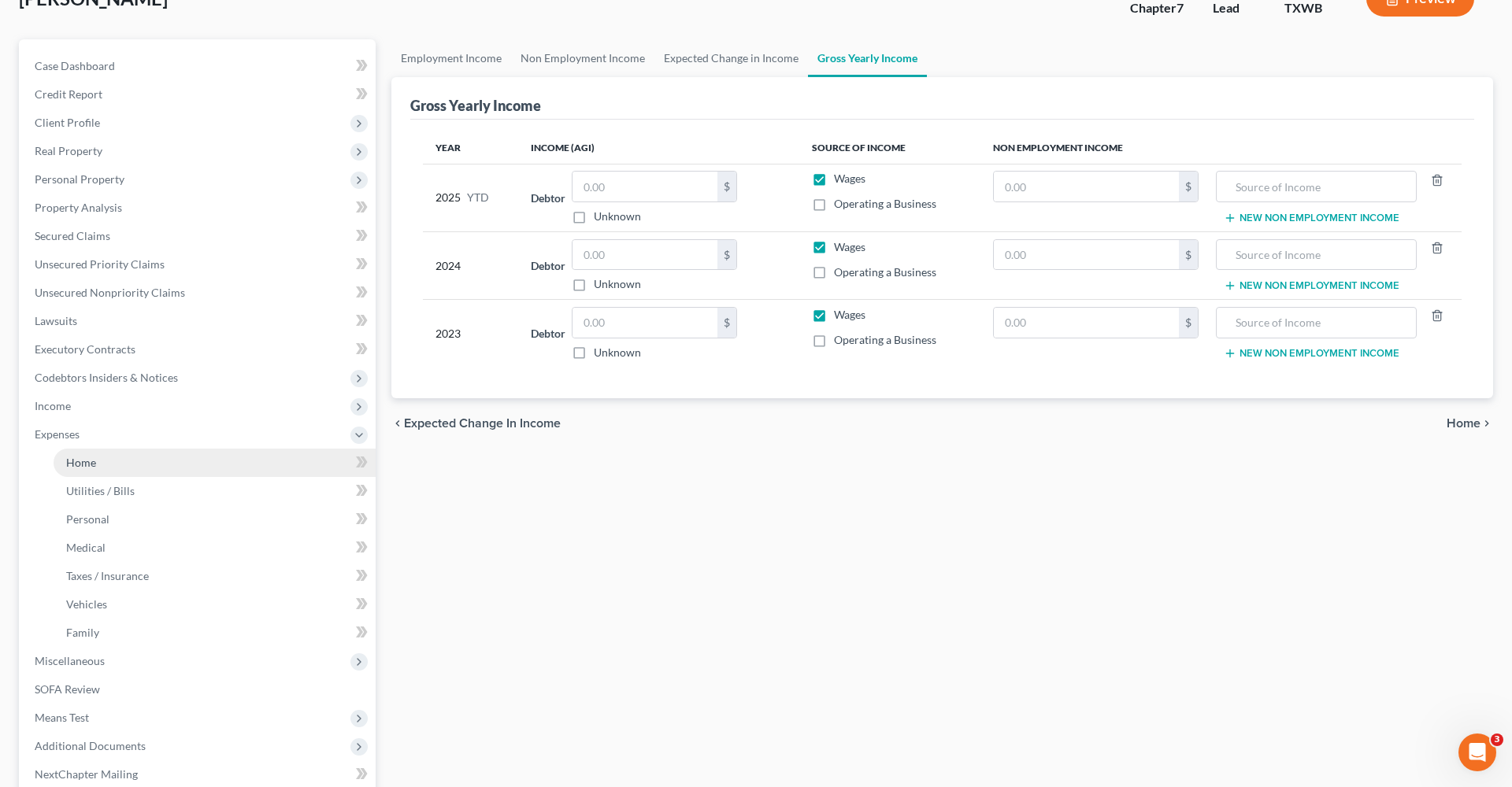
click at [78, 458] on span "Home" at bounding box center [81, 462] width 30 height 13
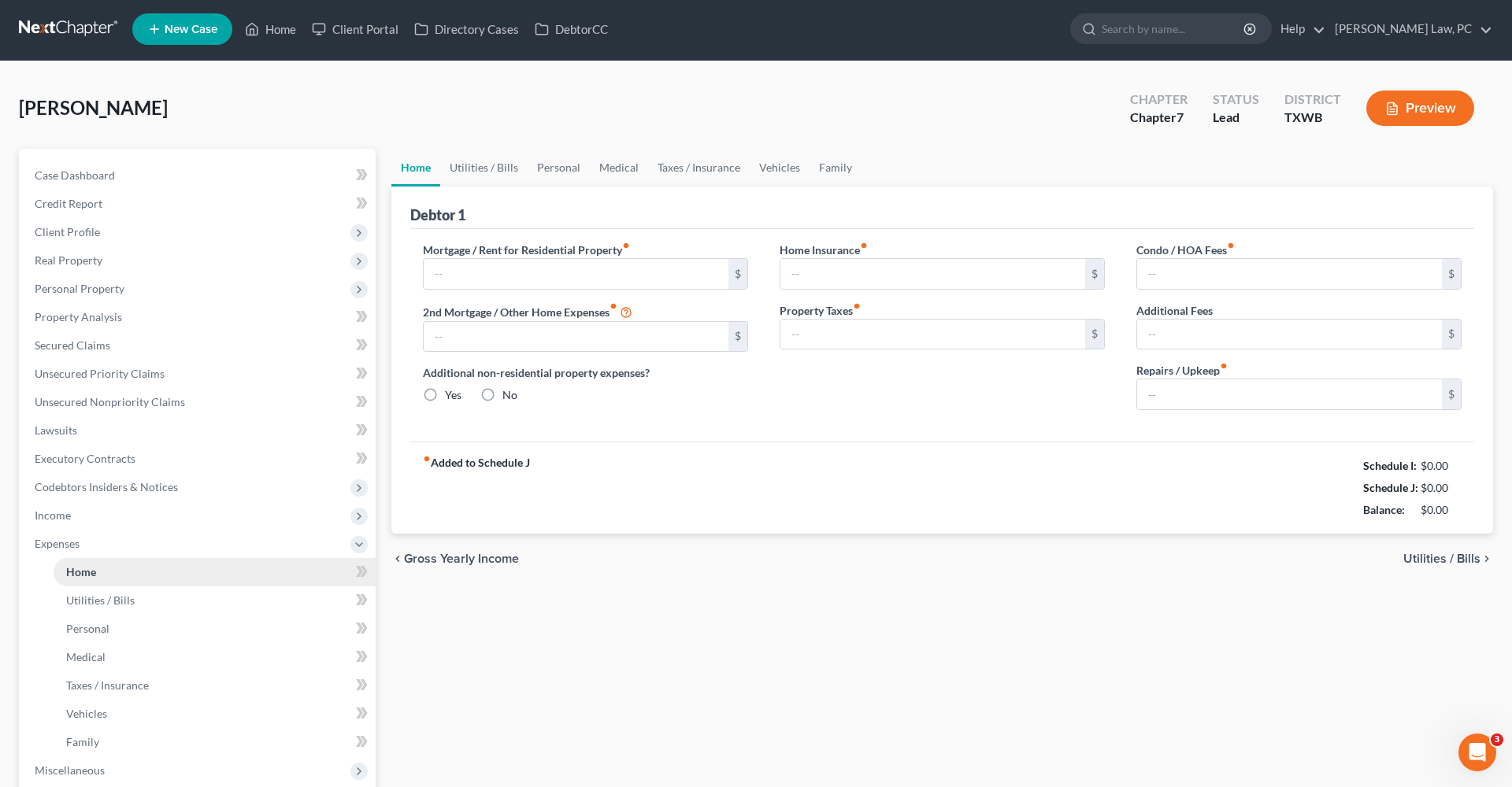
type input "1,554.00"
type input "0.00"
radio input "true"
type input "10.00"
type input "0.00"
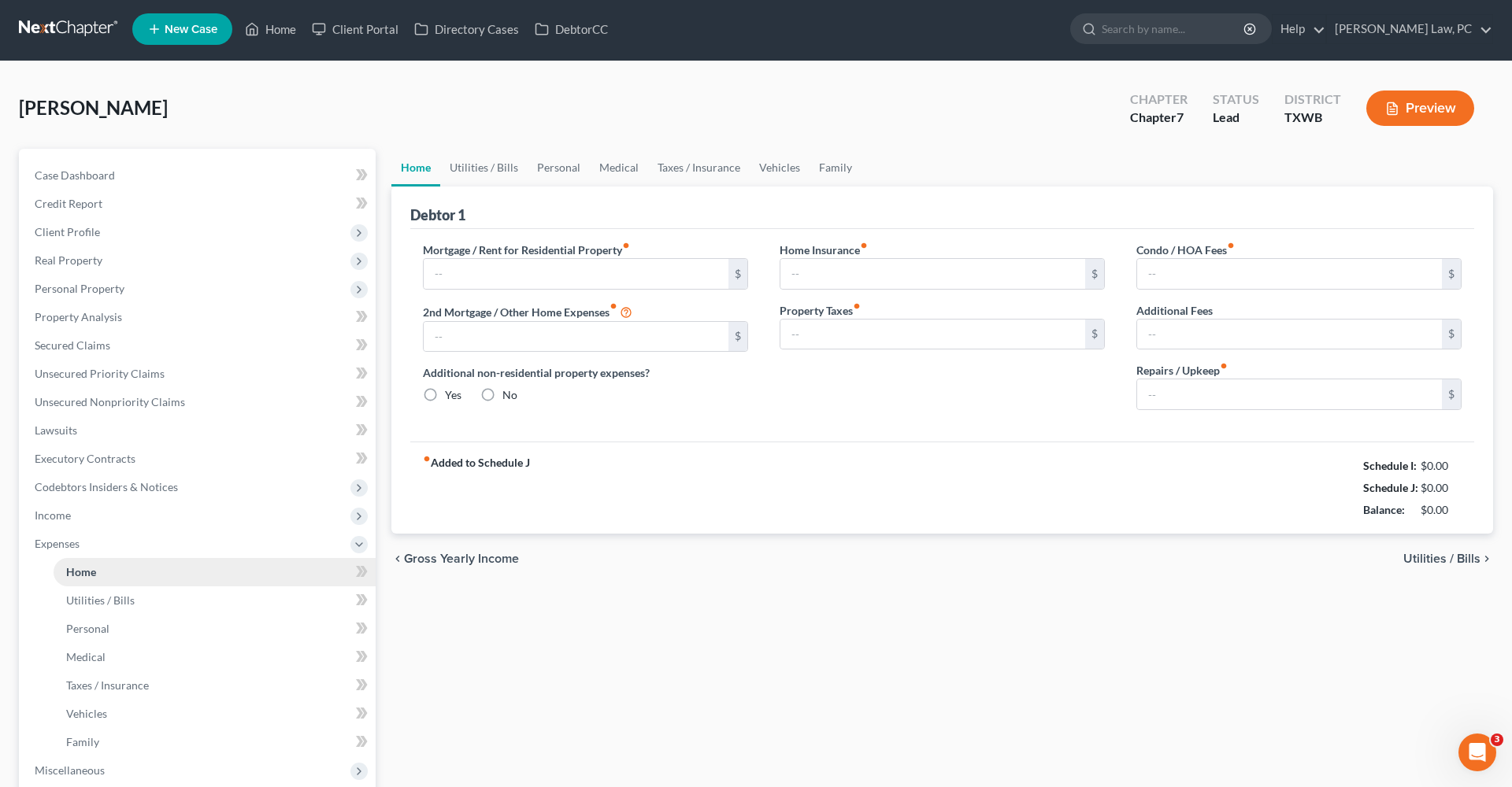
type input "0.00"
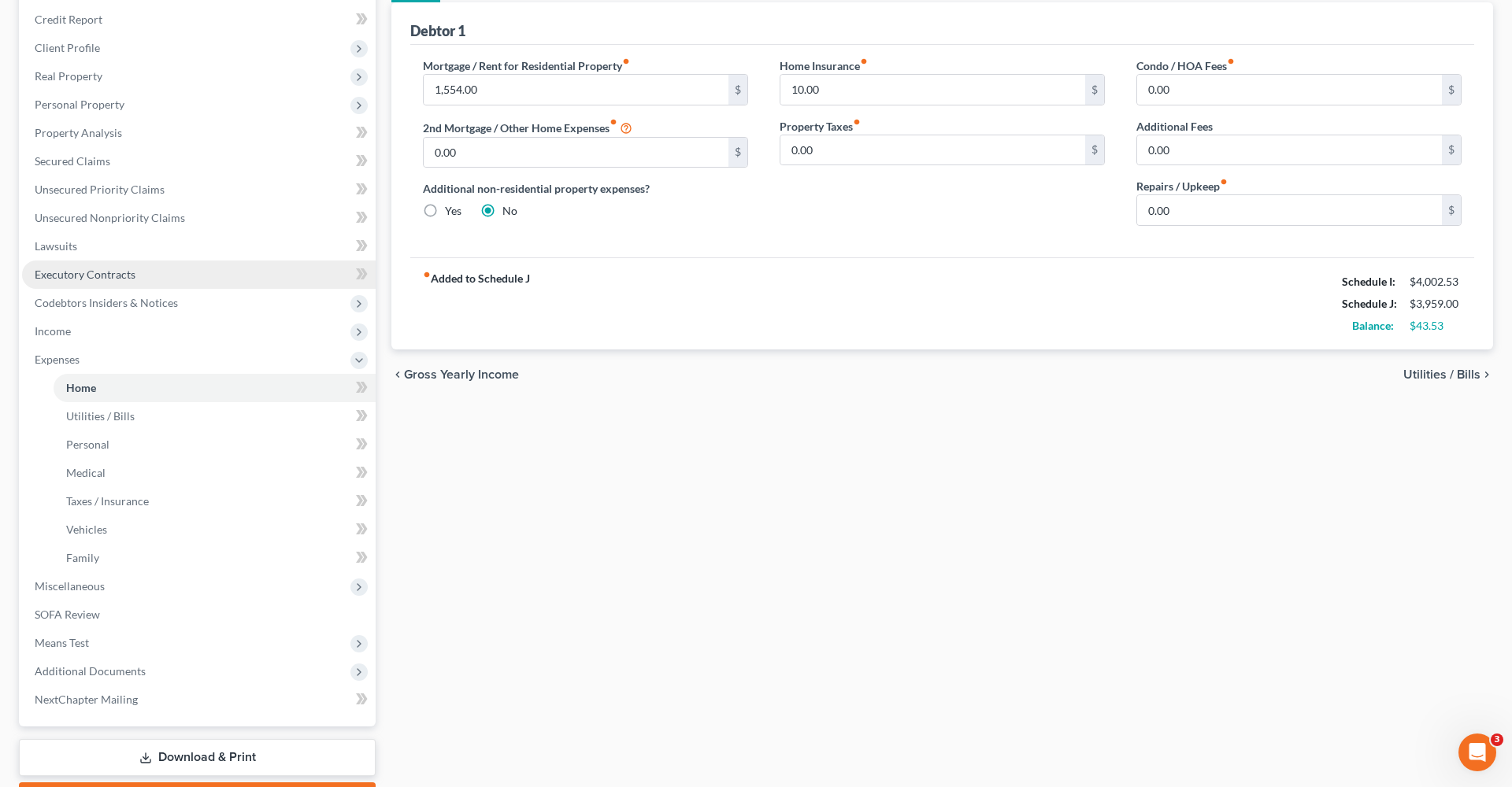
scroll to position [189, 0]
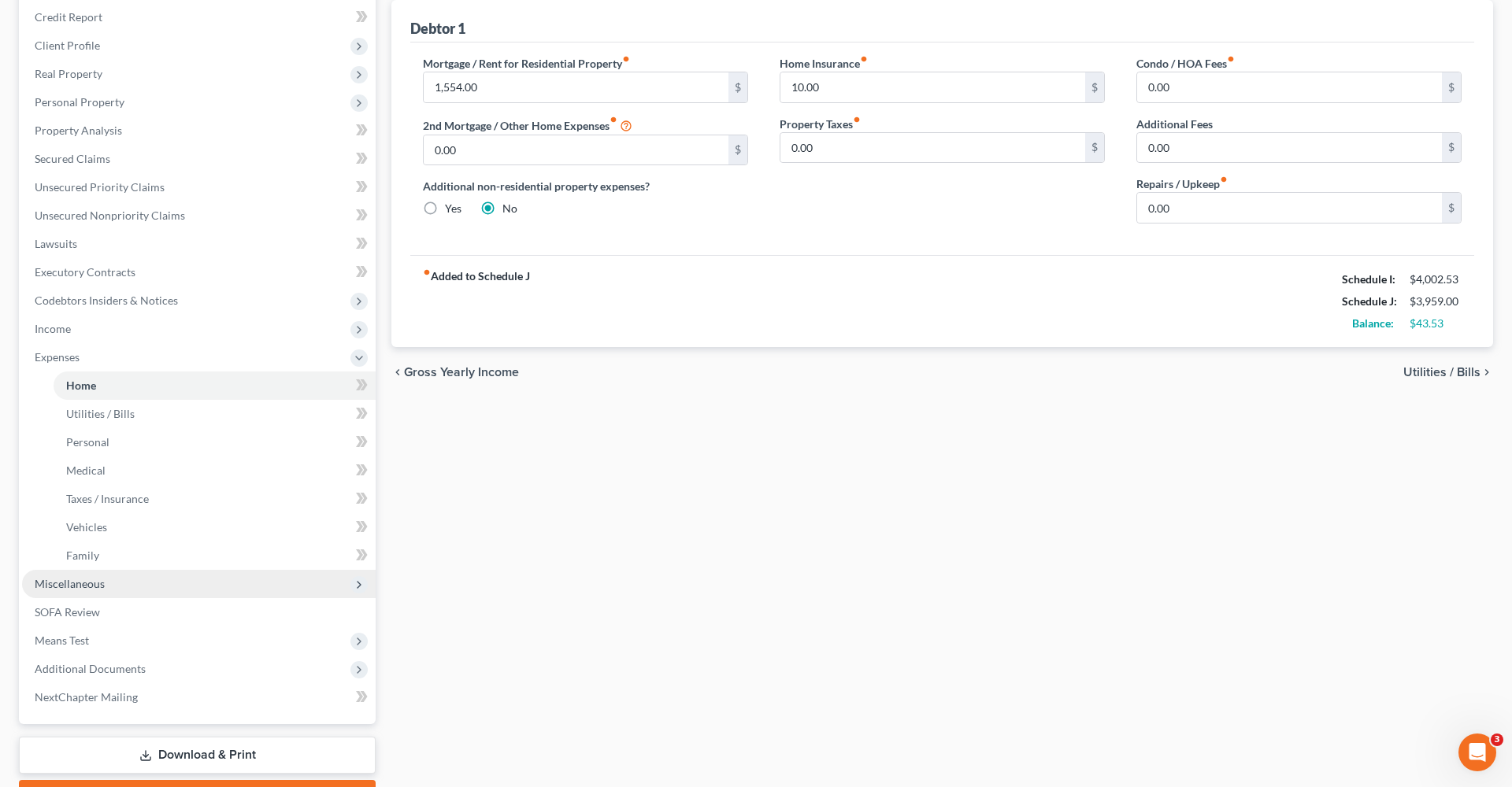
click at [53, 583] on span "Miscellaneous" at bounding box center [70, 583] width 70 height 13
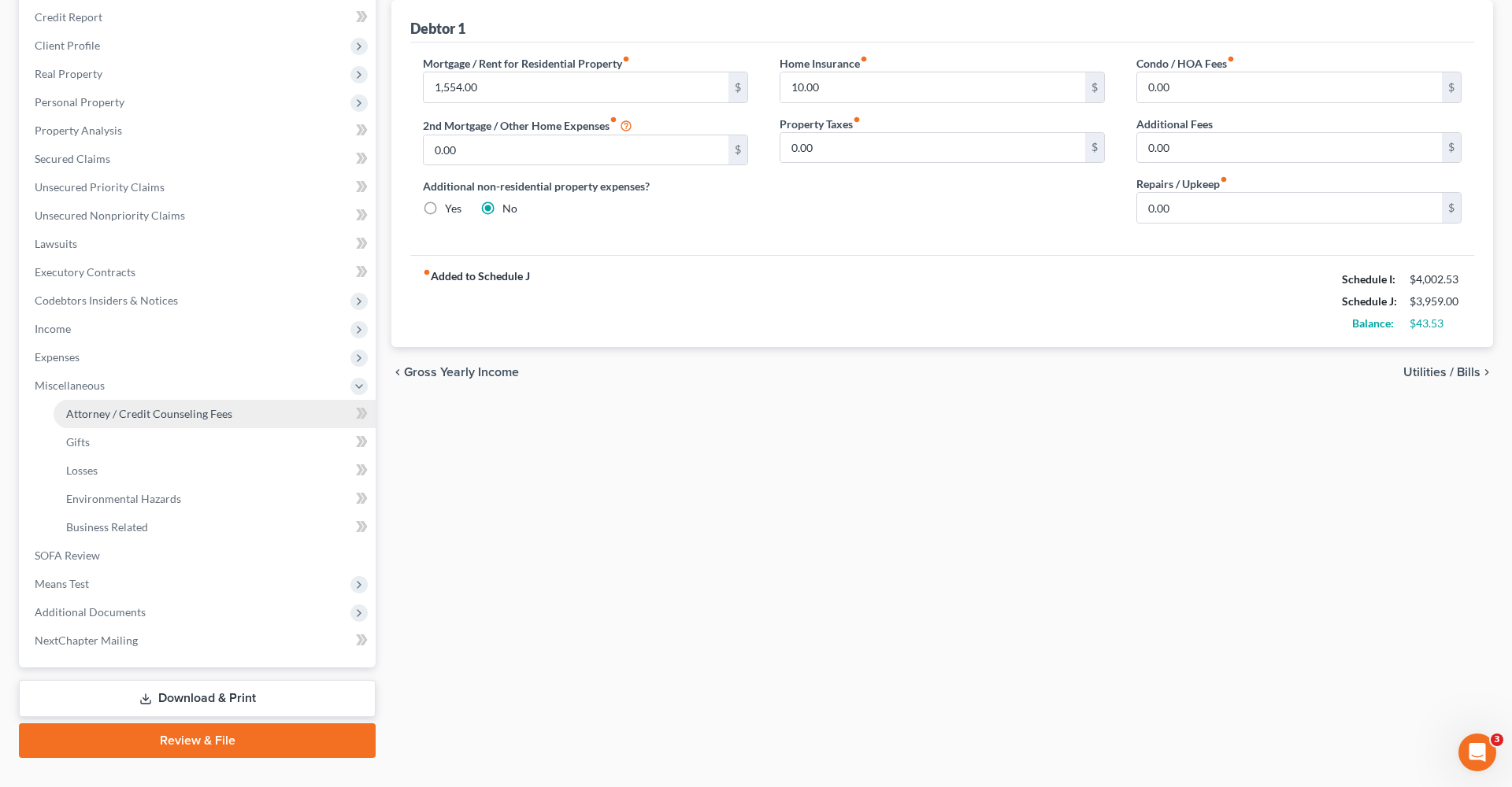
click at [143, 414] on span "Attorney / Credit Counseling Fees" at bounding box center [150, 413] width 166 height 13
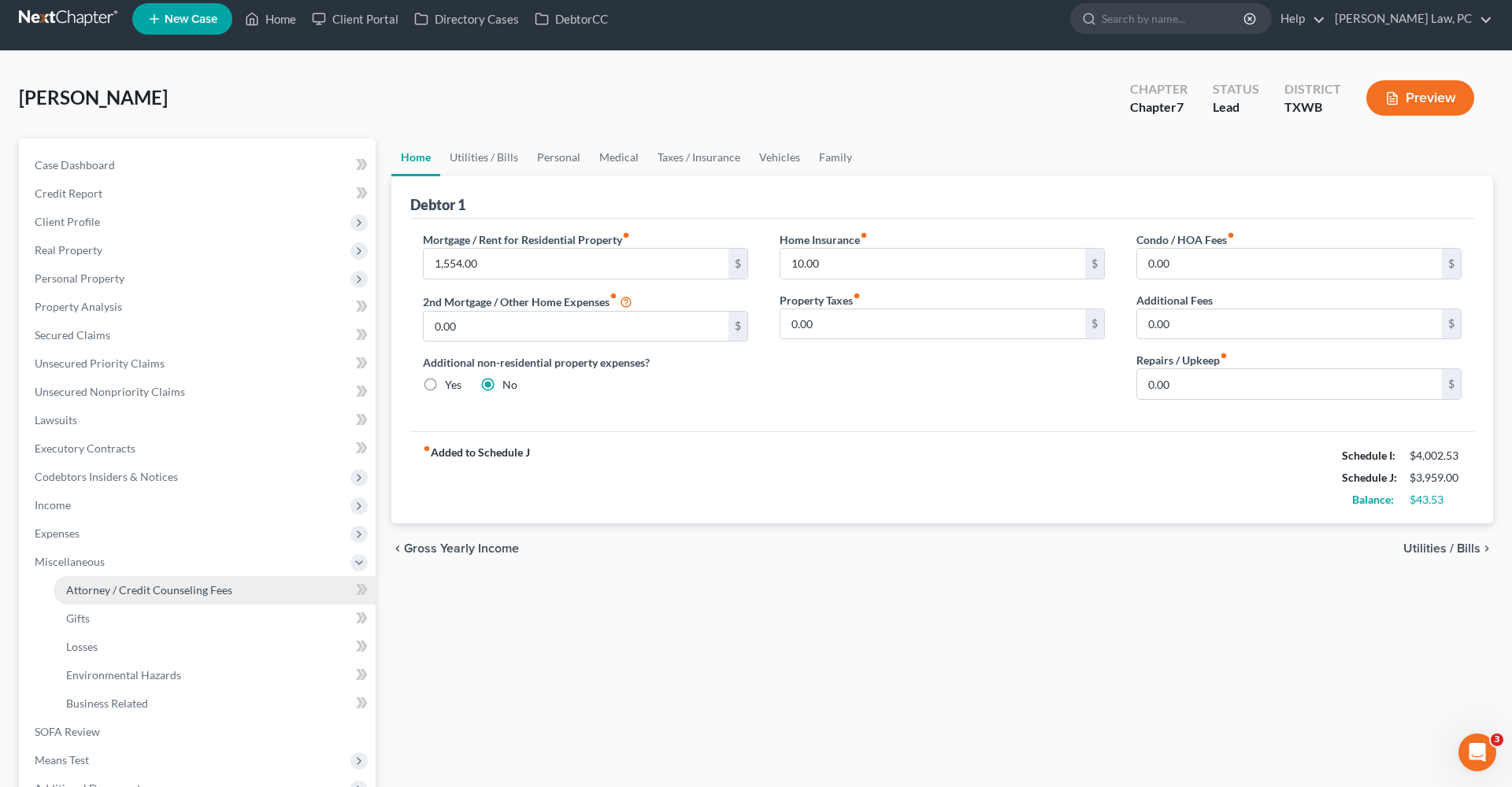
select select "4"
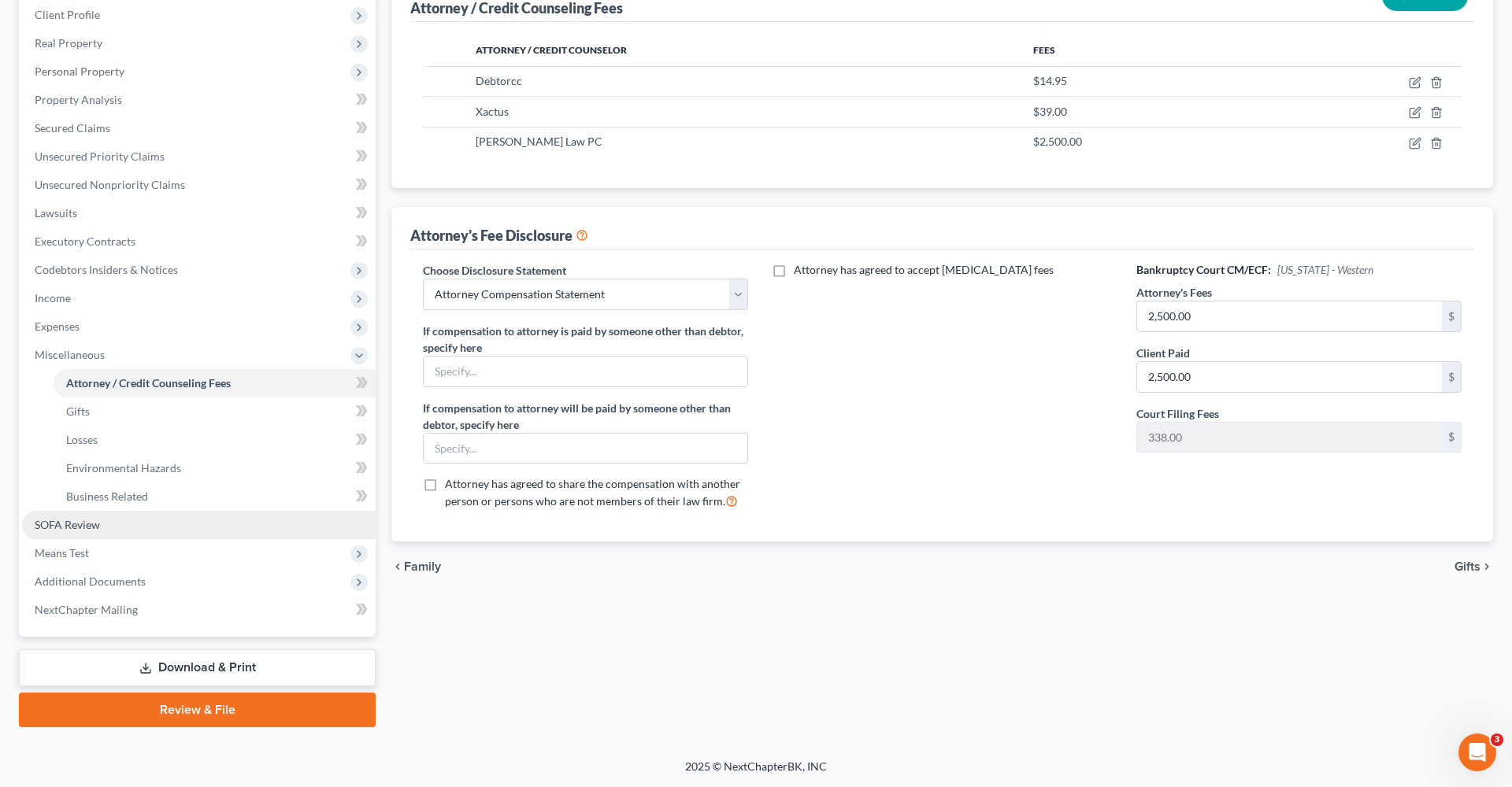
scroll to position [220, 0]
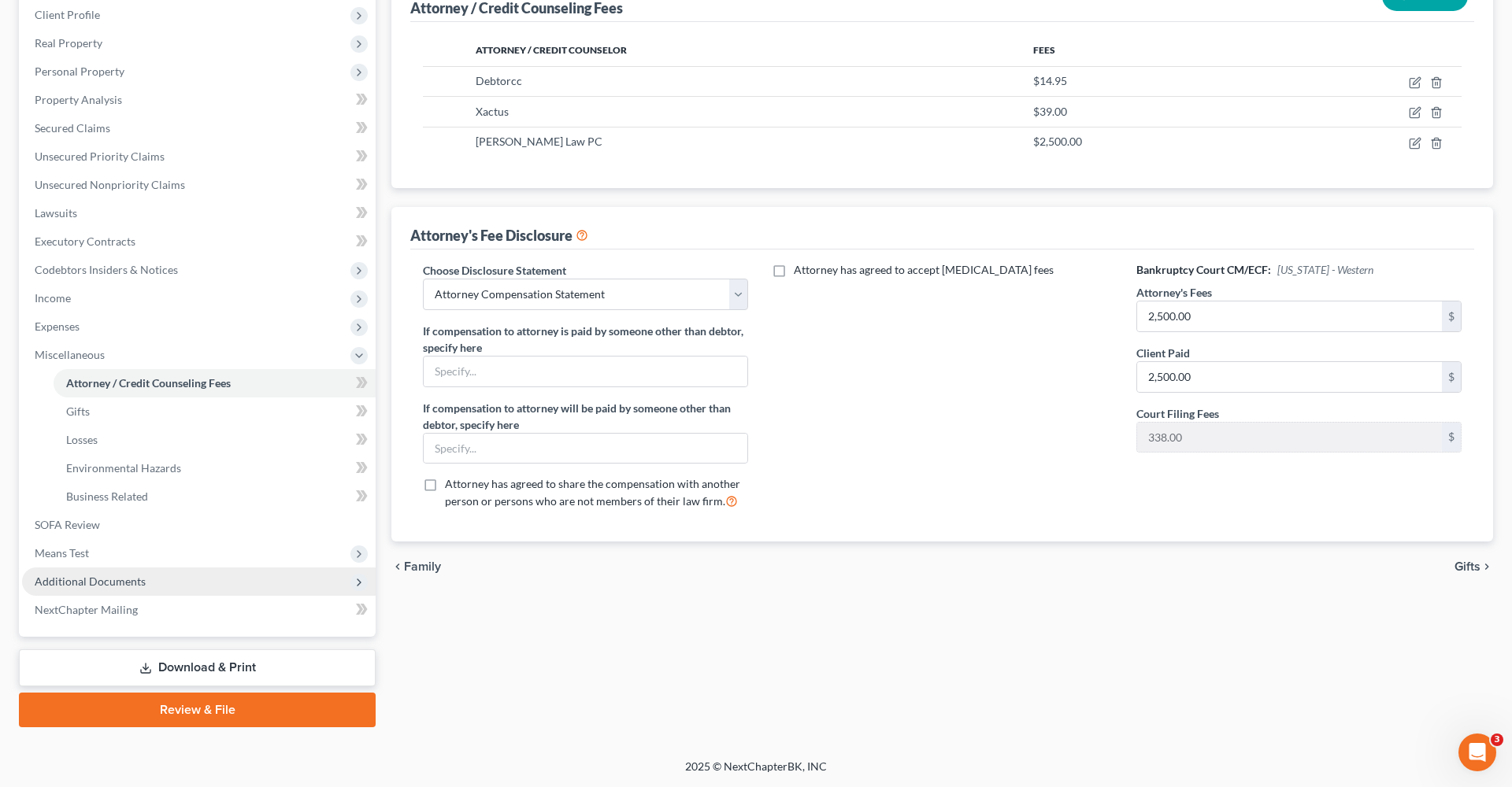
click at [108, 575] on span "Additional Documents" at bounding box center [90, 580] width 111 height 13
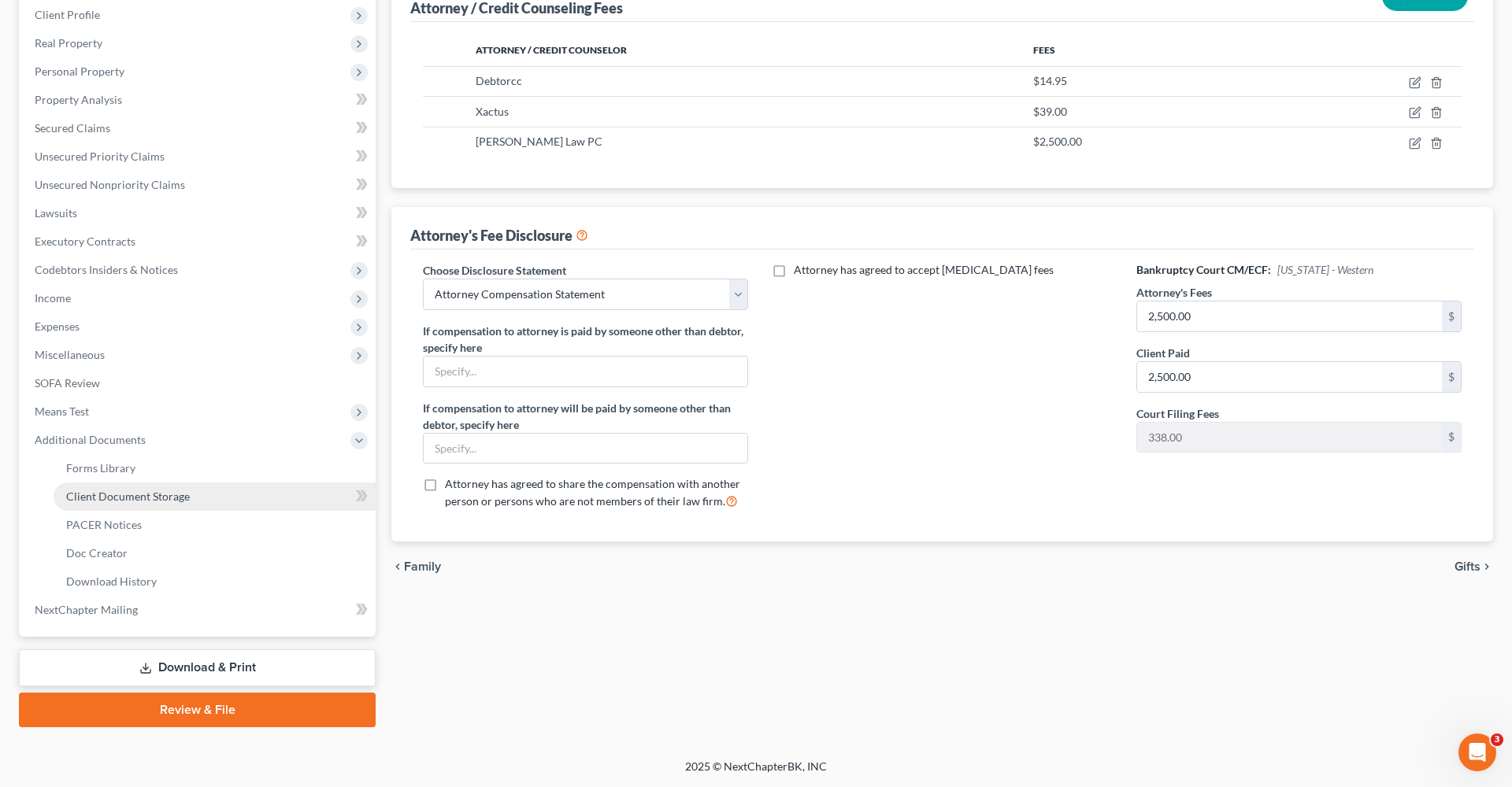
click at [124, 500] on span "Client Document Storage" at bounding box center [128, 495] width 123 height 13
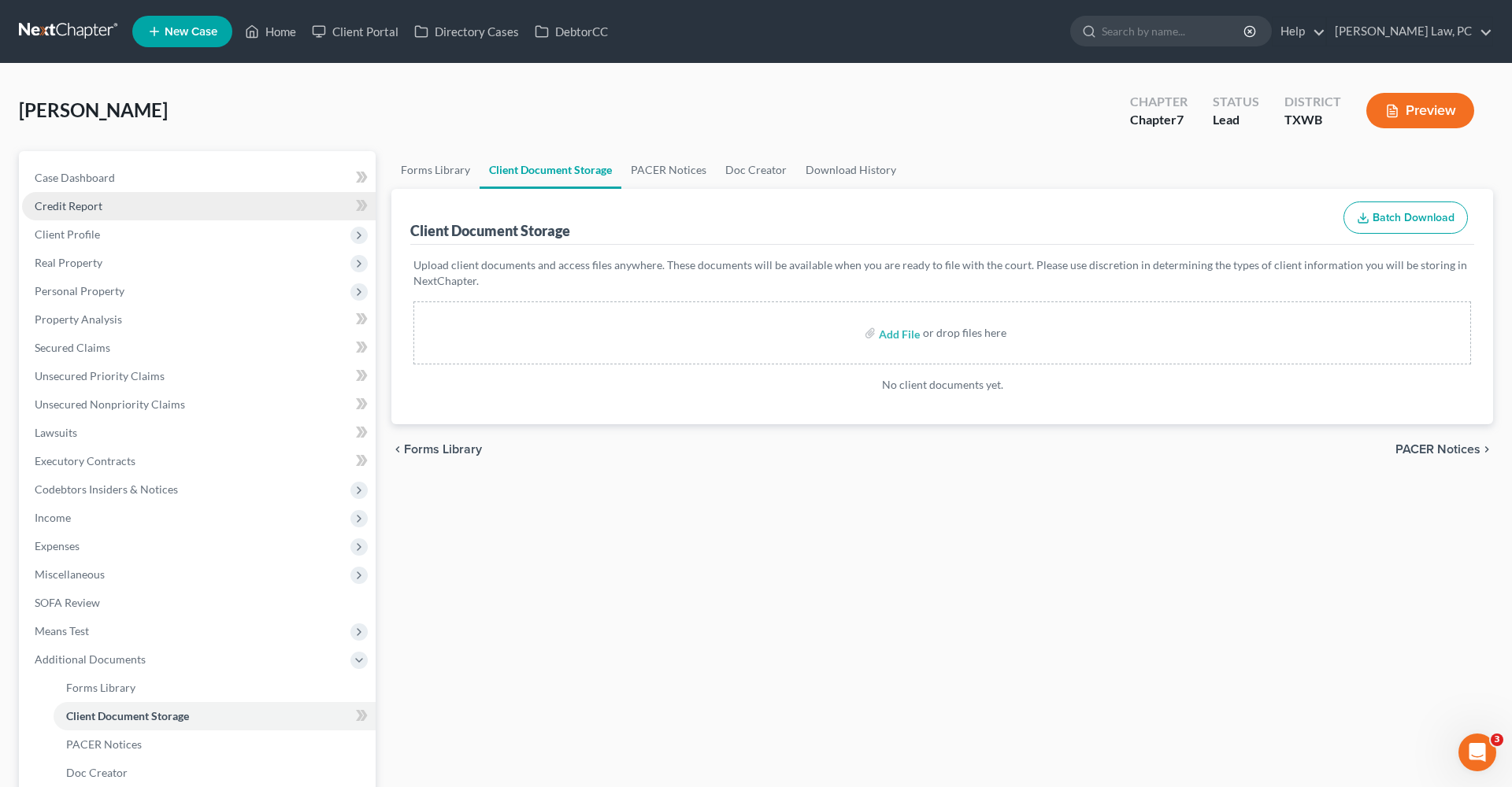
click at [66, 205] on span "Credit Report" at bounding box center [68, 206] width 67 height 13
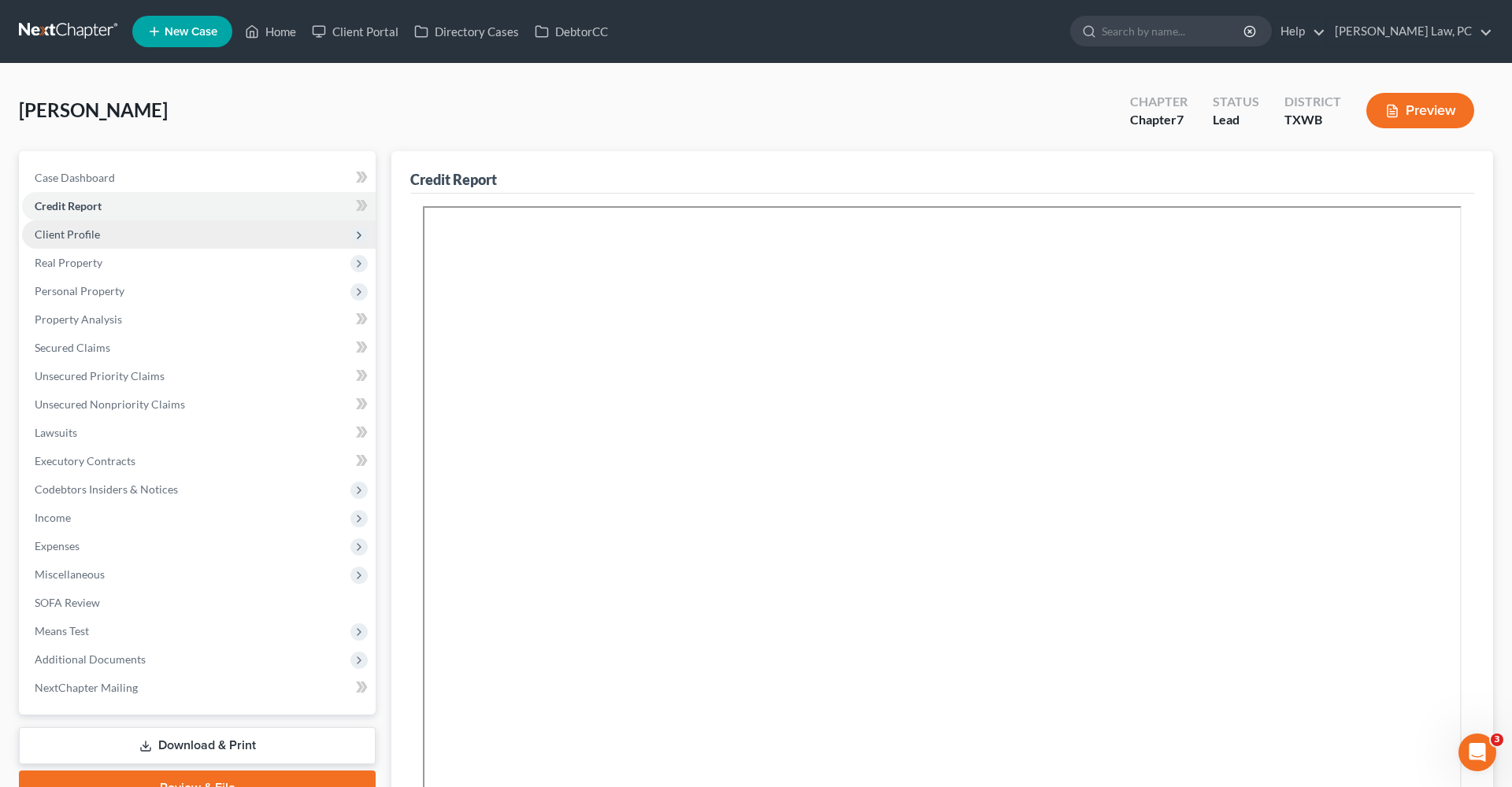
click at [46, 236] on span "Client Profile" at bounding box center [67, 234] width 66 height 13
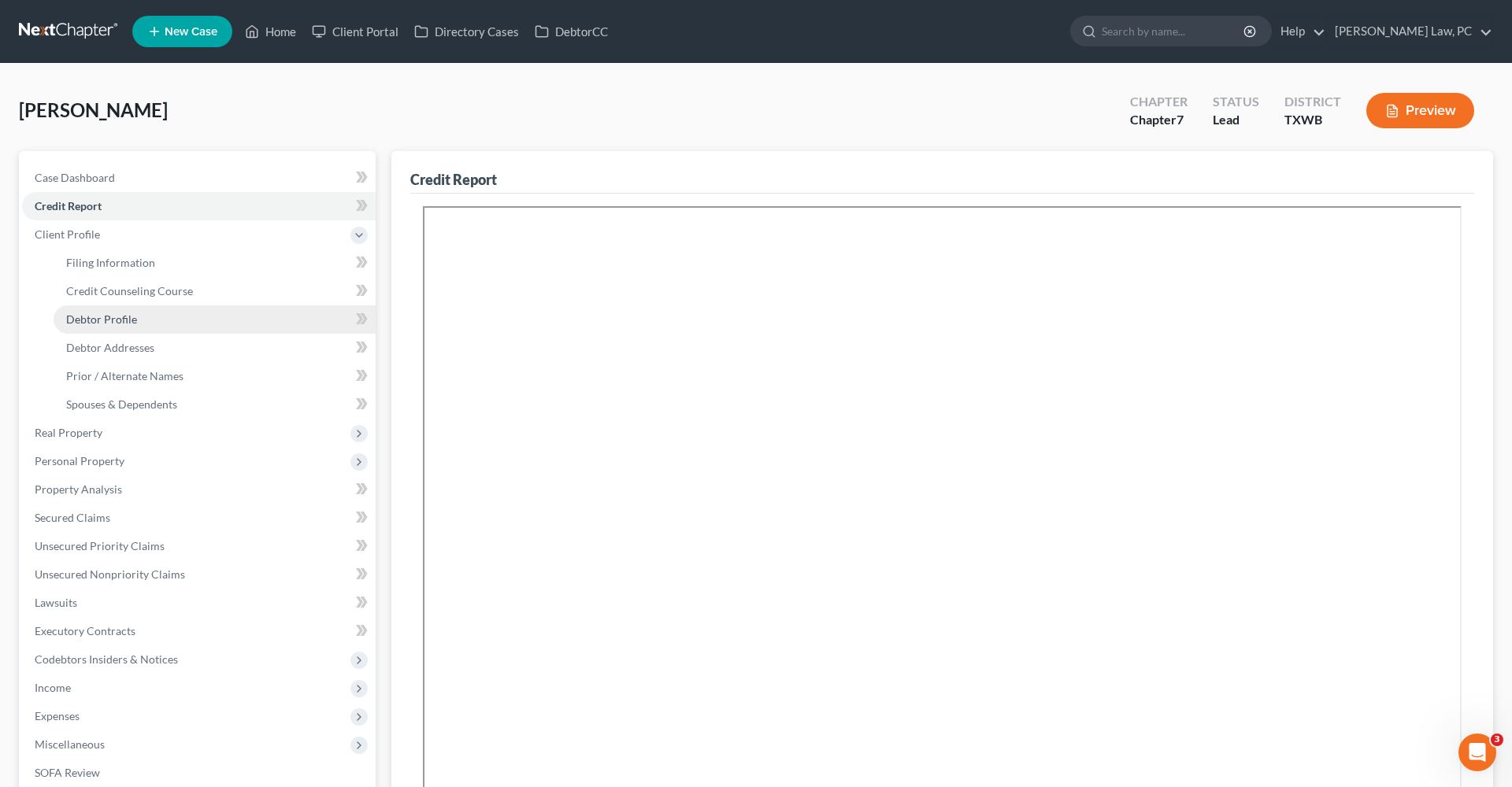
click at [108, 320] on span "Debtor Profile" at bounding box center [102, 319] width 71 height 13
select select "0"
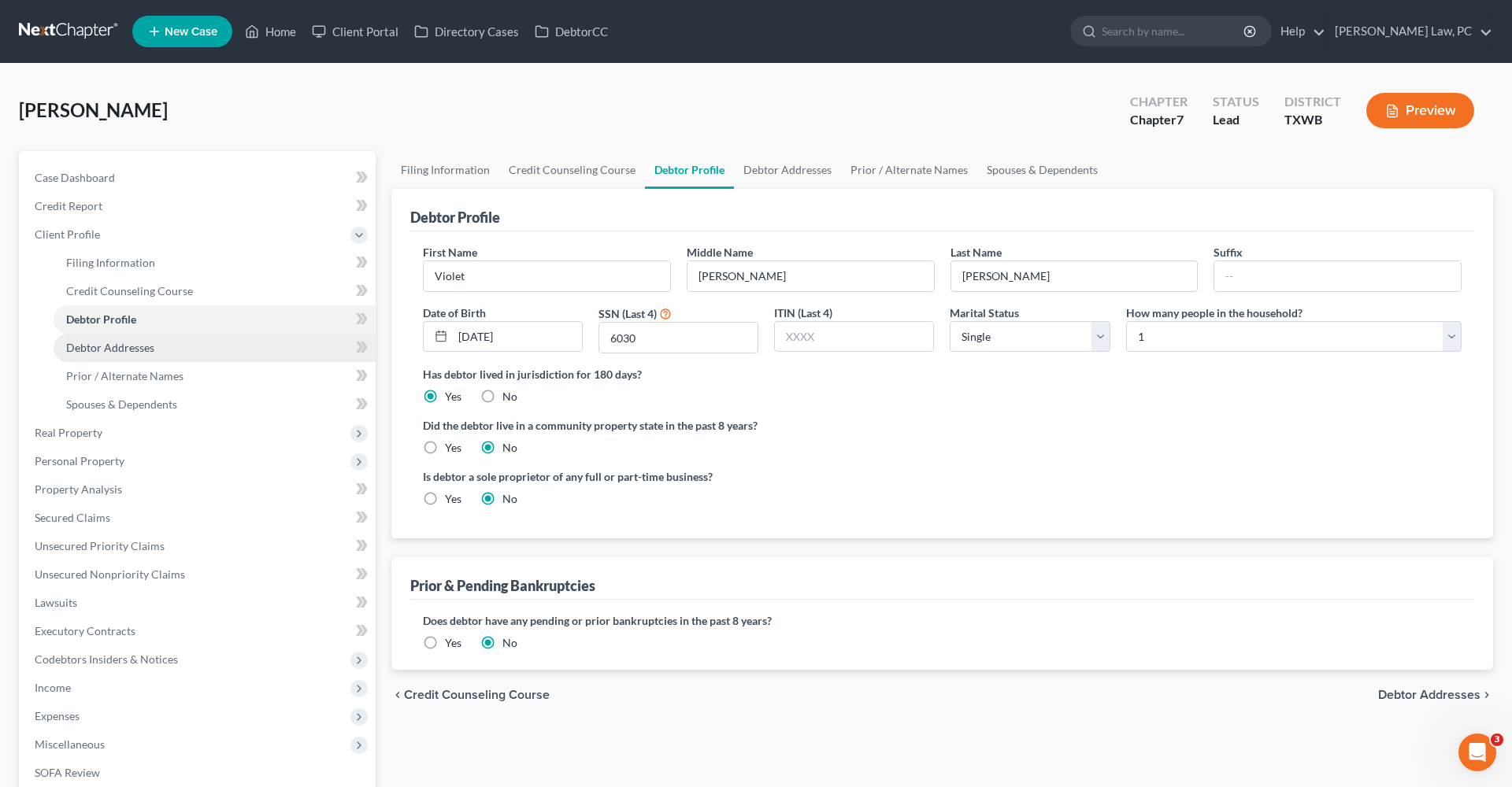
click at [125, 348] on span "Debtor Addresses" at bounding box center [110, 347] width 88 height 13
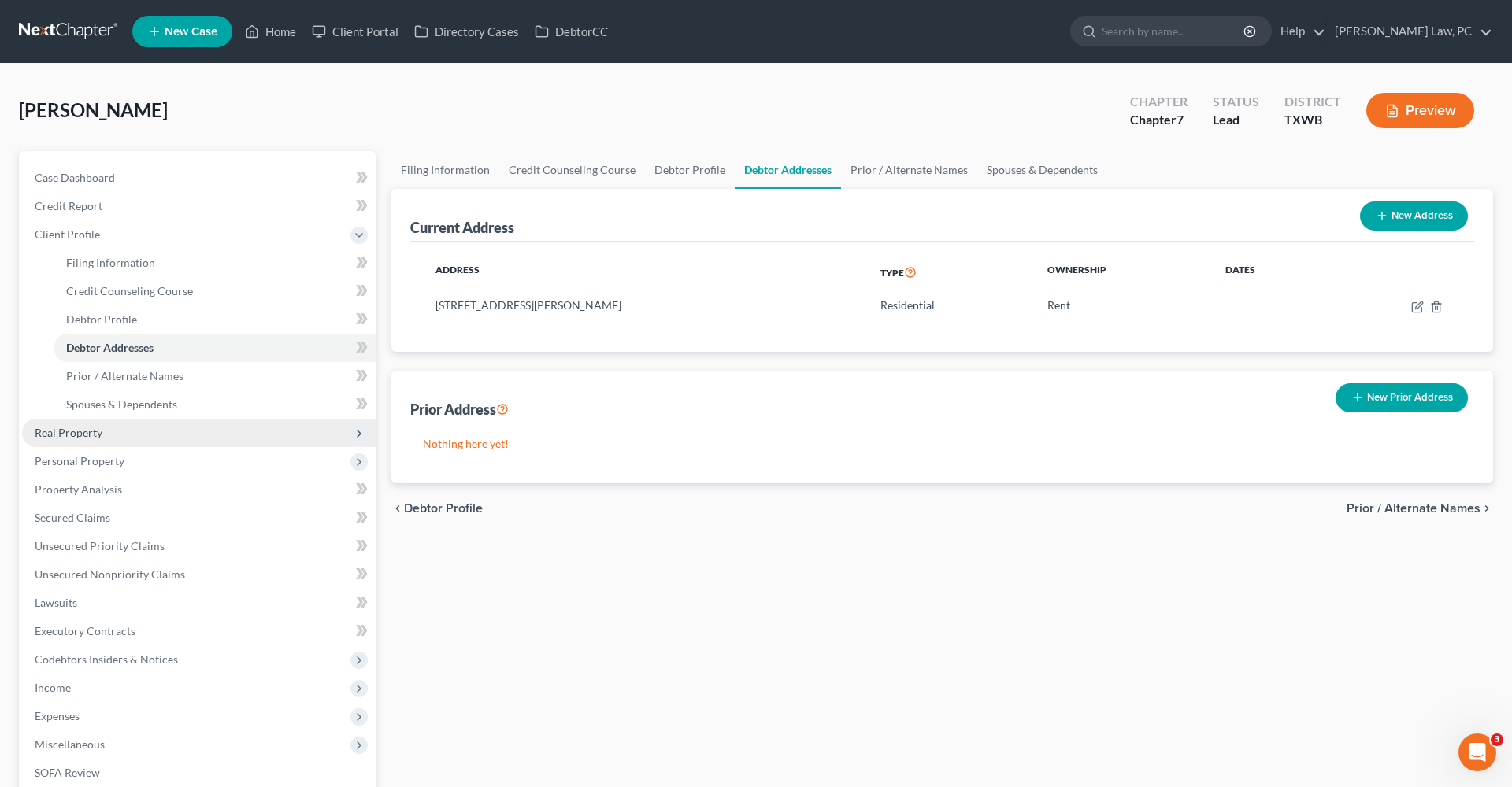
click at [83, 436] on span "Real Property" at bounding box center [68, 432] width 67 height 13
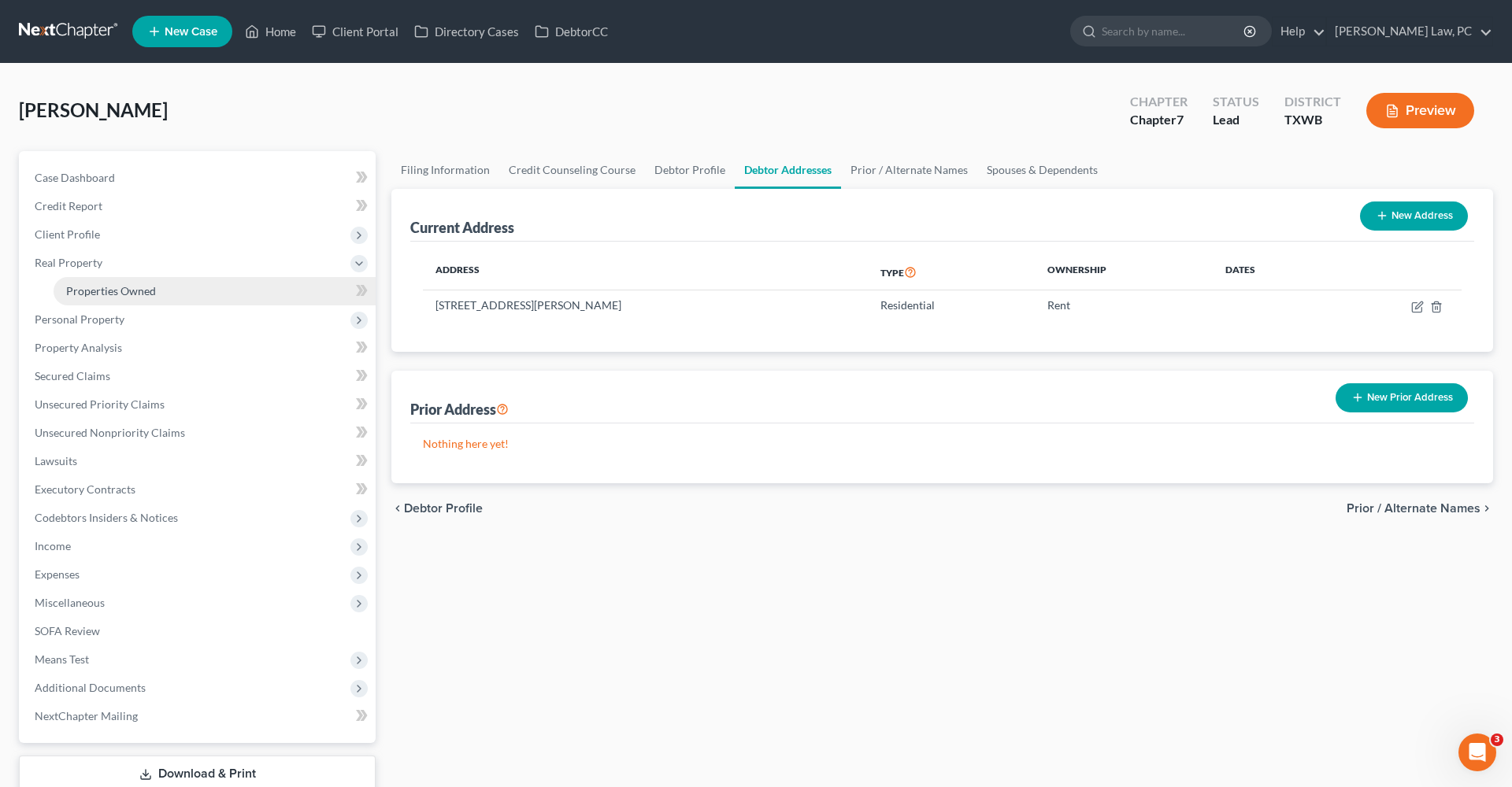
click at [123, 295] on span "Properties Owned" at bounding box center [111, 291] width 90 height 13
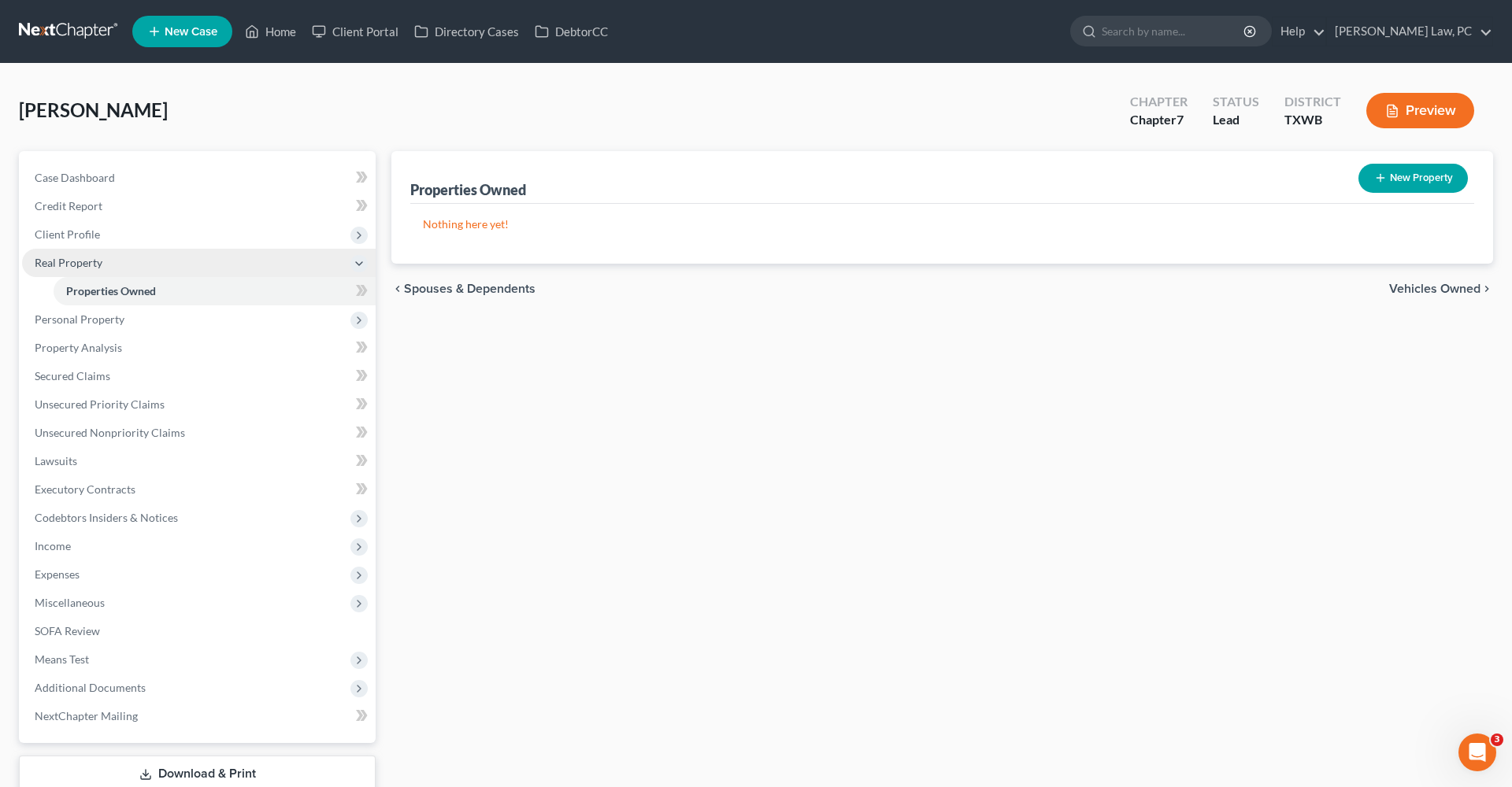
click at [65, 263] on span "Real Property" at bounding box center [68, 262] width 67 height 13
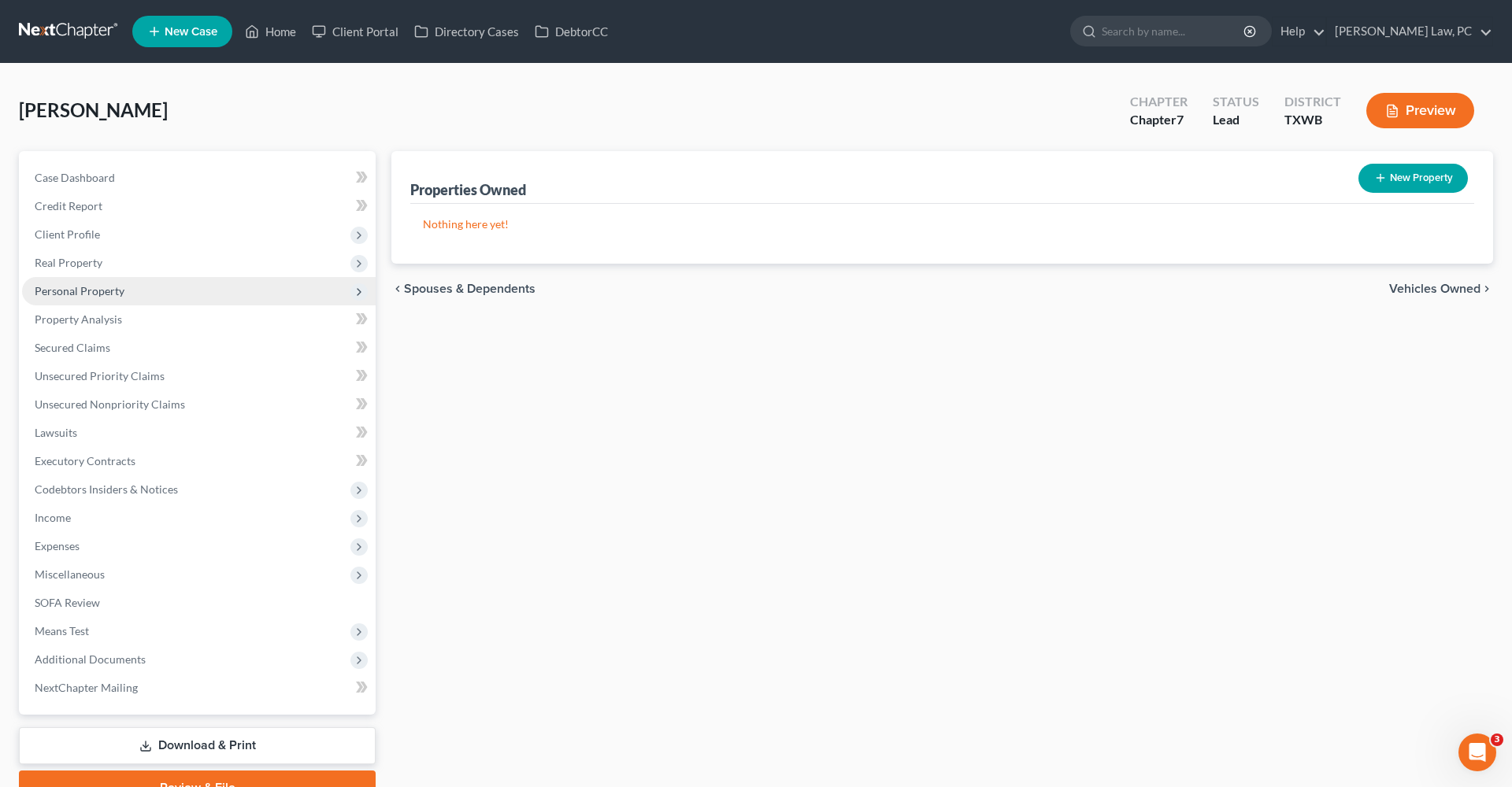
click at [87, 290] on span "Personal Property" at bounding box center [80, 291] width 90 height 13
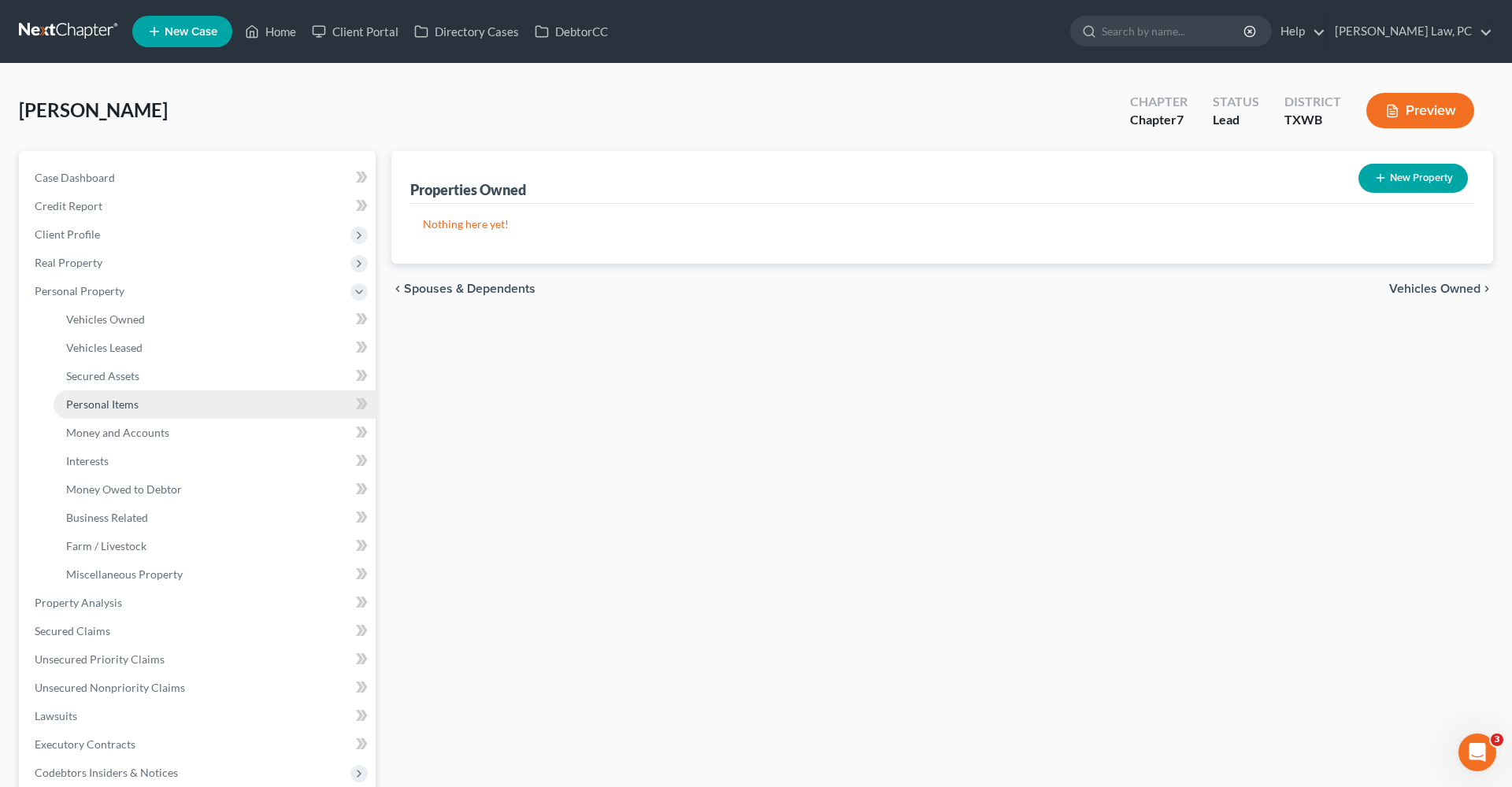
click at [103, 408] on span "Personal Items" at bounding box center [102, 404] width 73 height 13
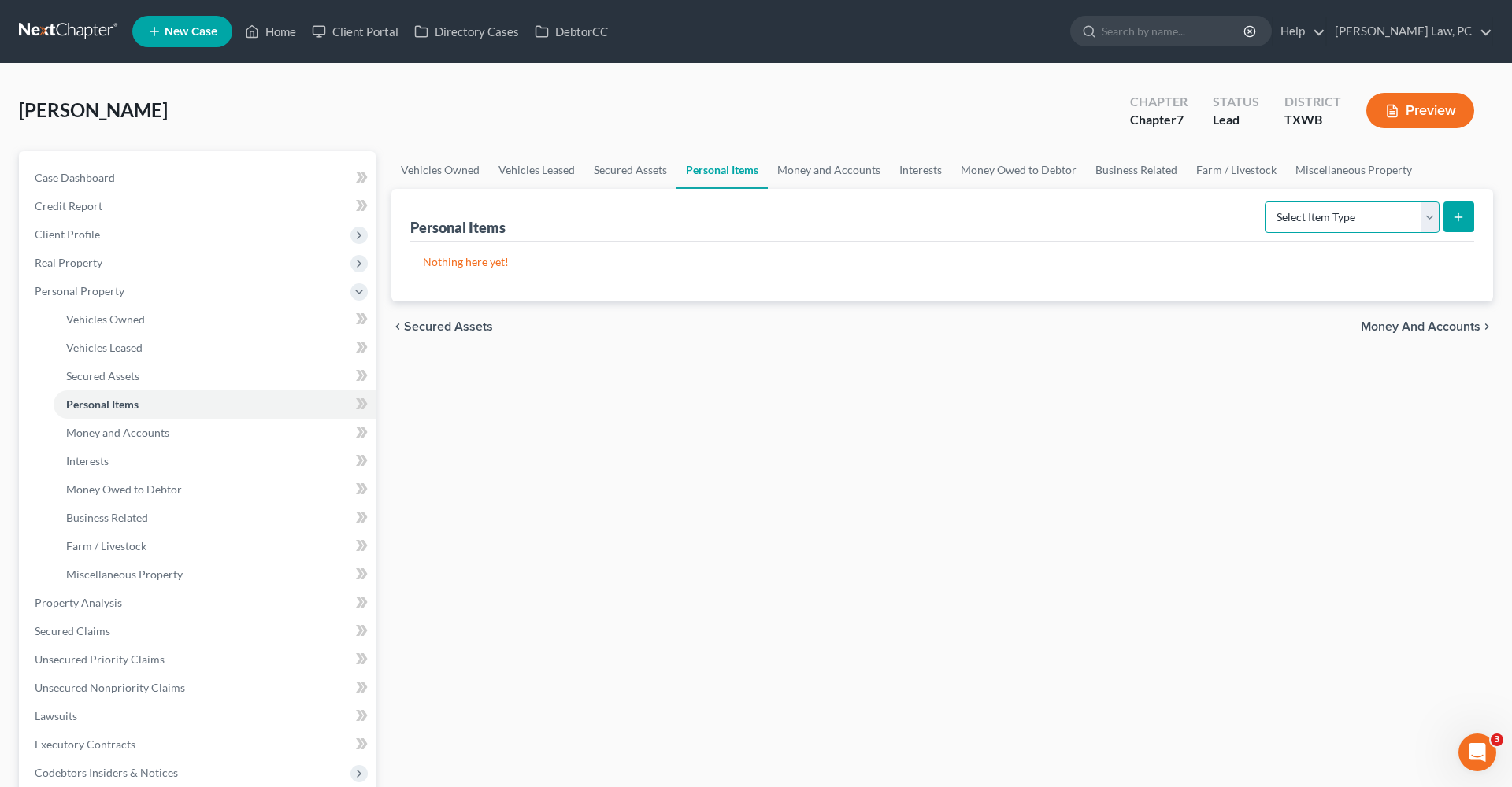
select select "clothing"
click at [1452, 217] on button "submit" at bounding box center [1458, 216] width 31 height 31
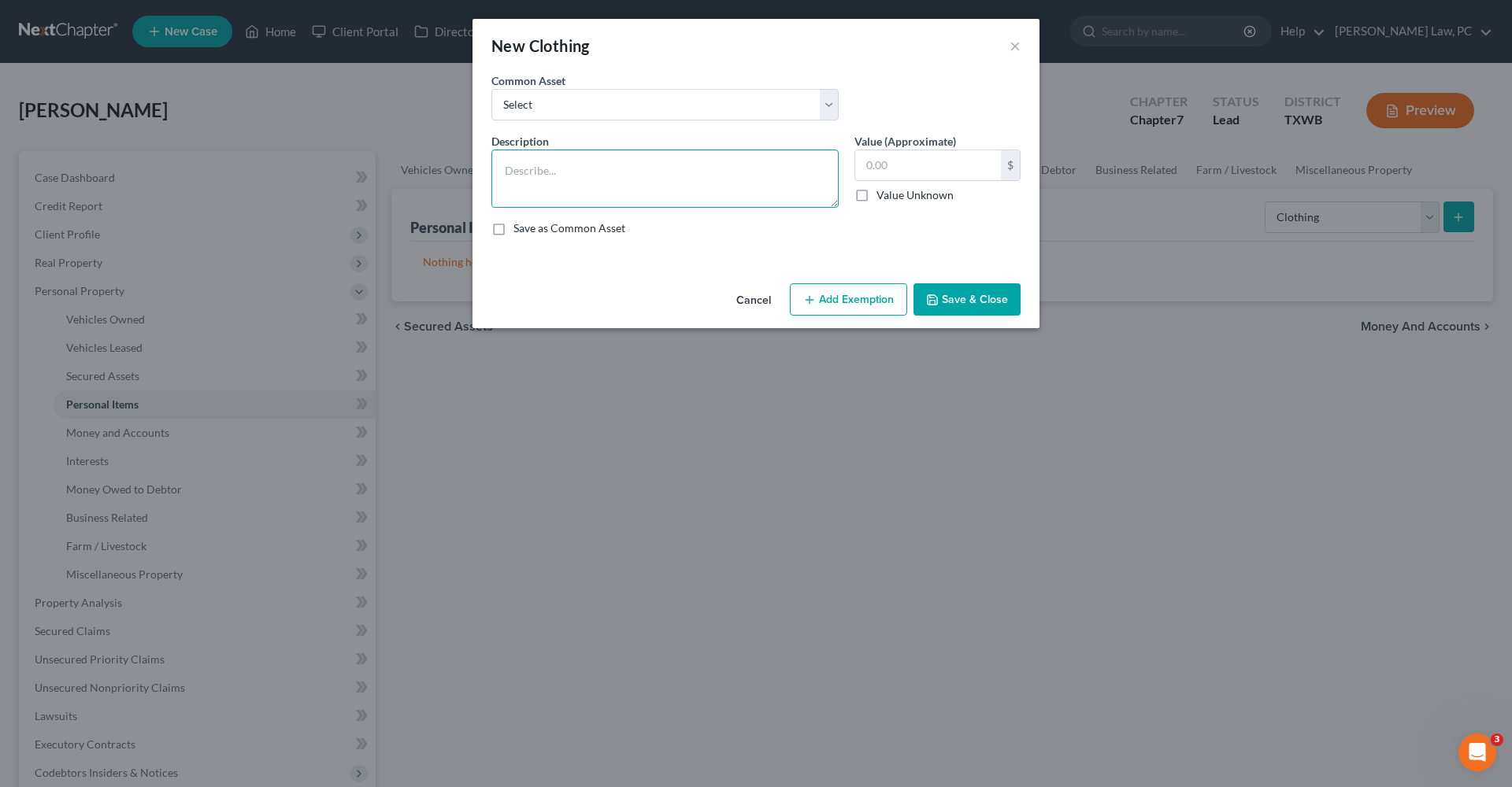
click at [680, 175] on textarea at bounding box center [665, 179] width 348 height 59
type textarea "General Clothing"
click at [966, 291] on button "Save & Close" at bounding box center [967, 300] width 107 height 33
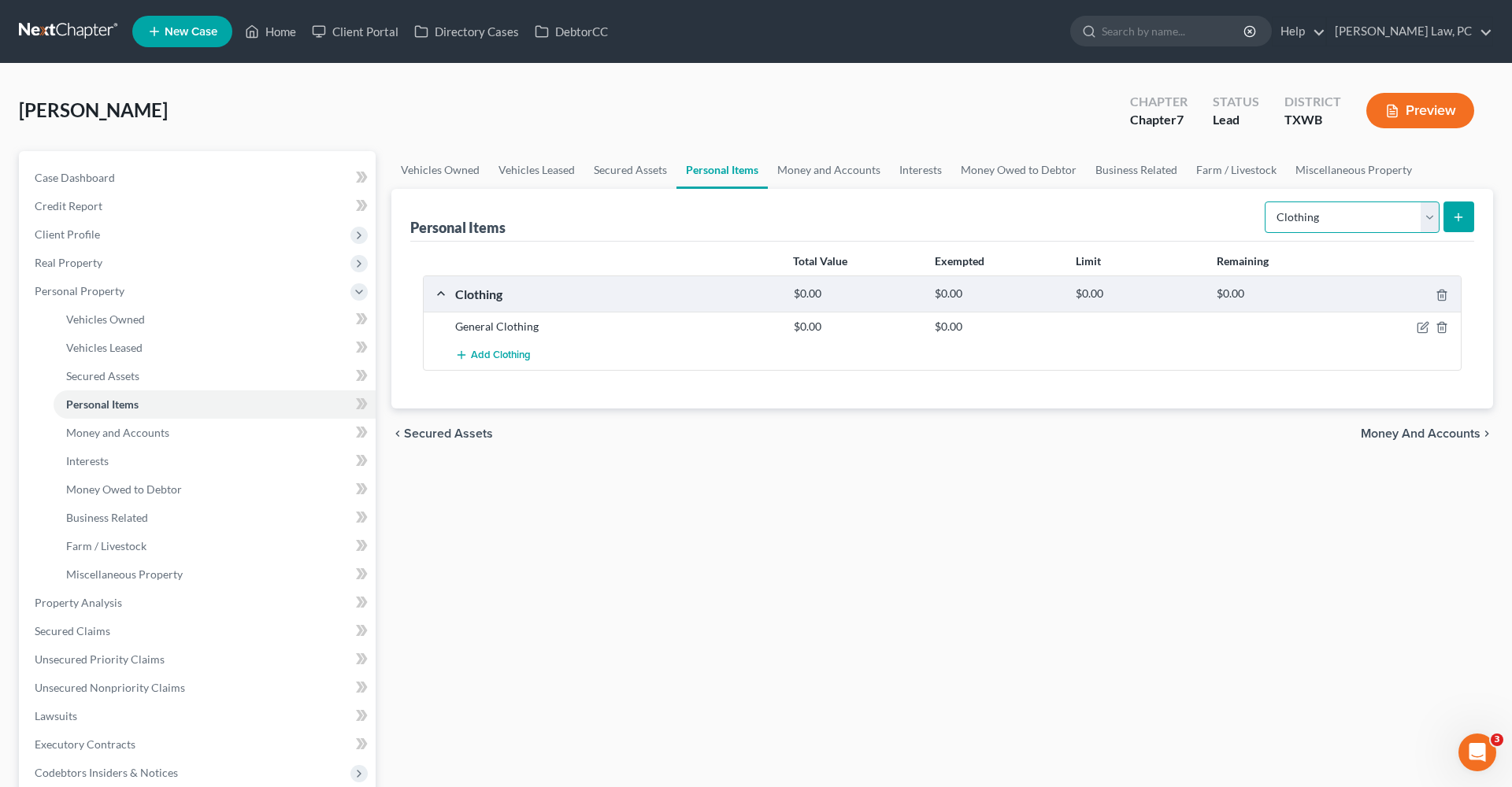
select select "household_goods"
click at [1457, 226] on button "submit" at bounding box center [1458, 216] width 31 height 31
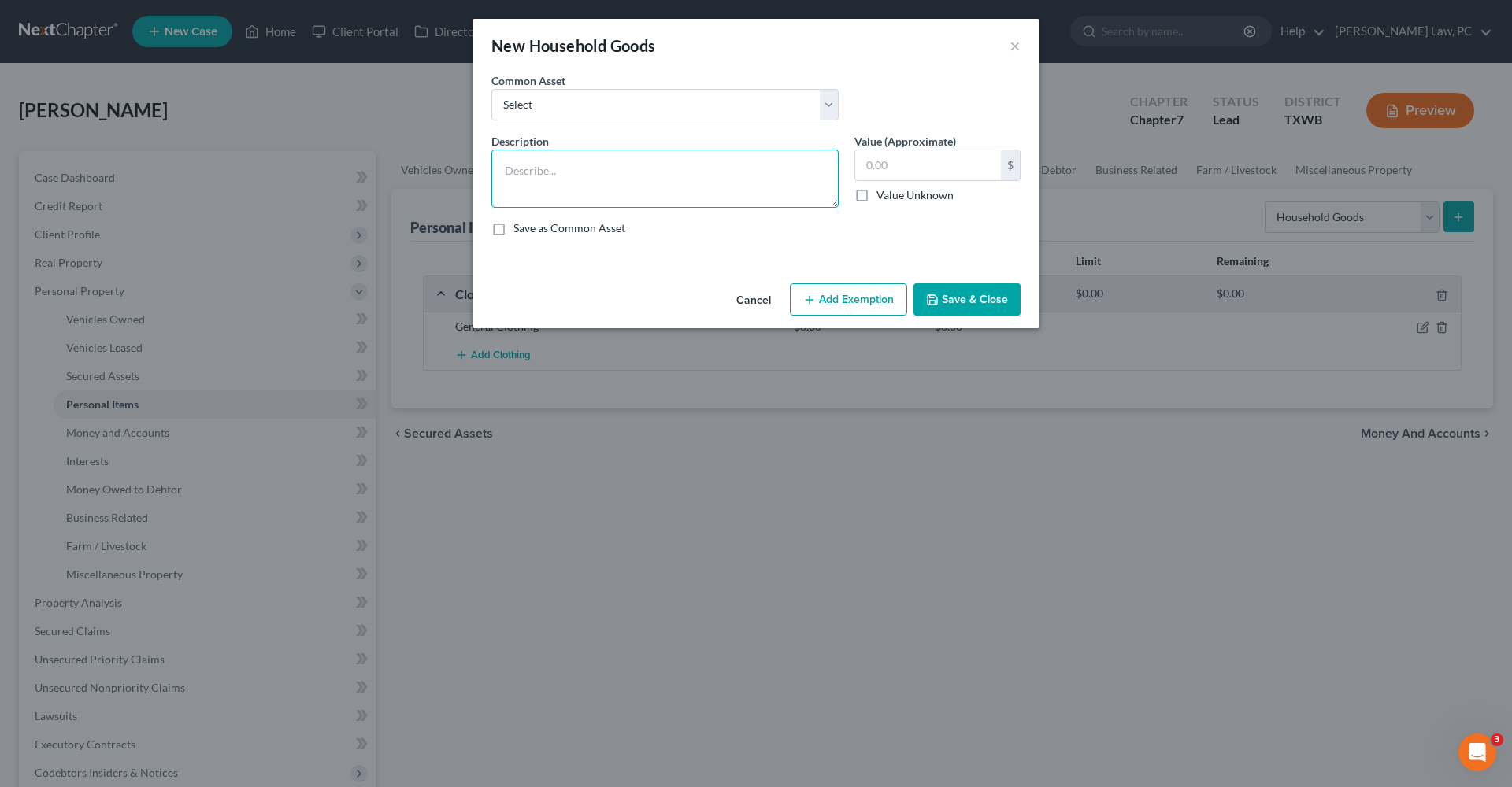
click at [567, 179] on textarea at bounding box center [665, 179] width 348 height 59
type textarea "General Household Goods"
click at [958, 299] on button "Save & Close" at bounding box center [967, 300] width 107 height 33
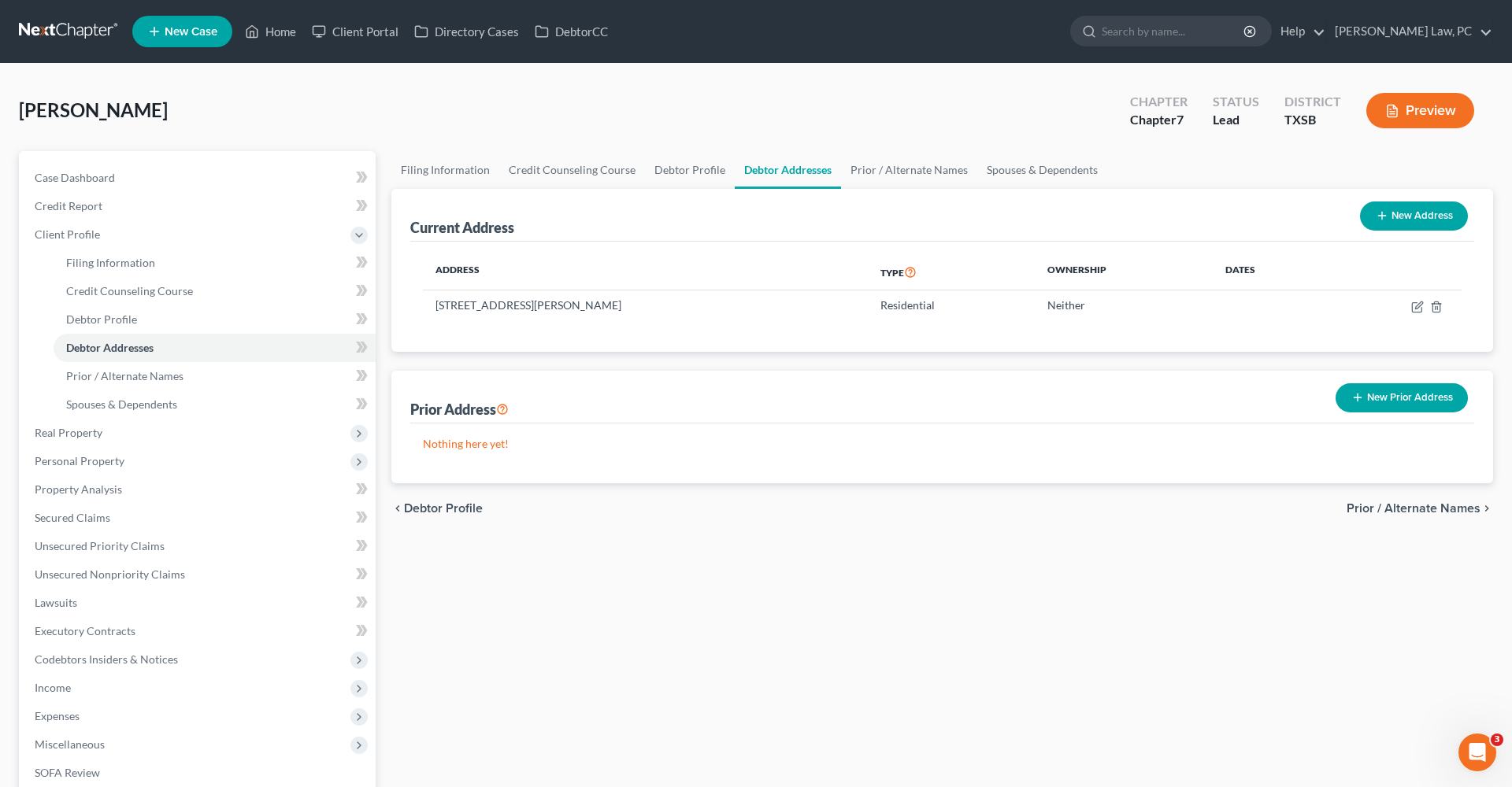
click at [538, 566] on div "Filing Information Credit Counseling Course Debtor Profile Debtor Addresses Pri…" at bounding box center [942, 564] width 1117 height 825
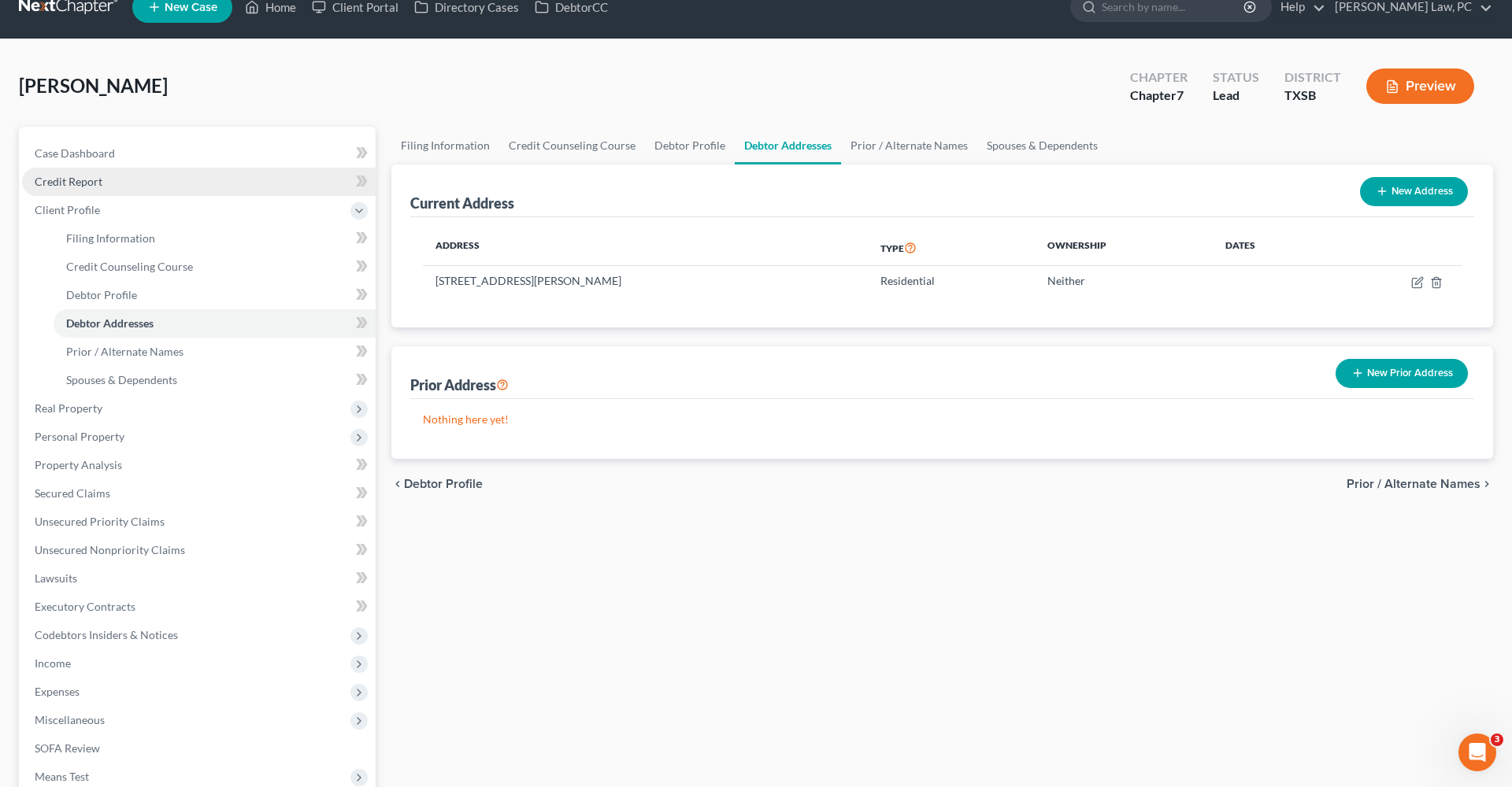
click at [72, 188] on link "Credit Report" at bounding box center [199, 182] width 354 height 28
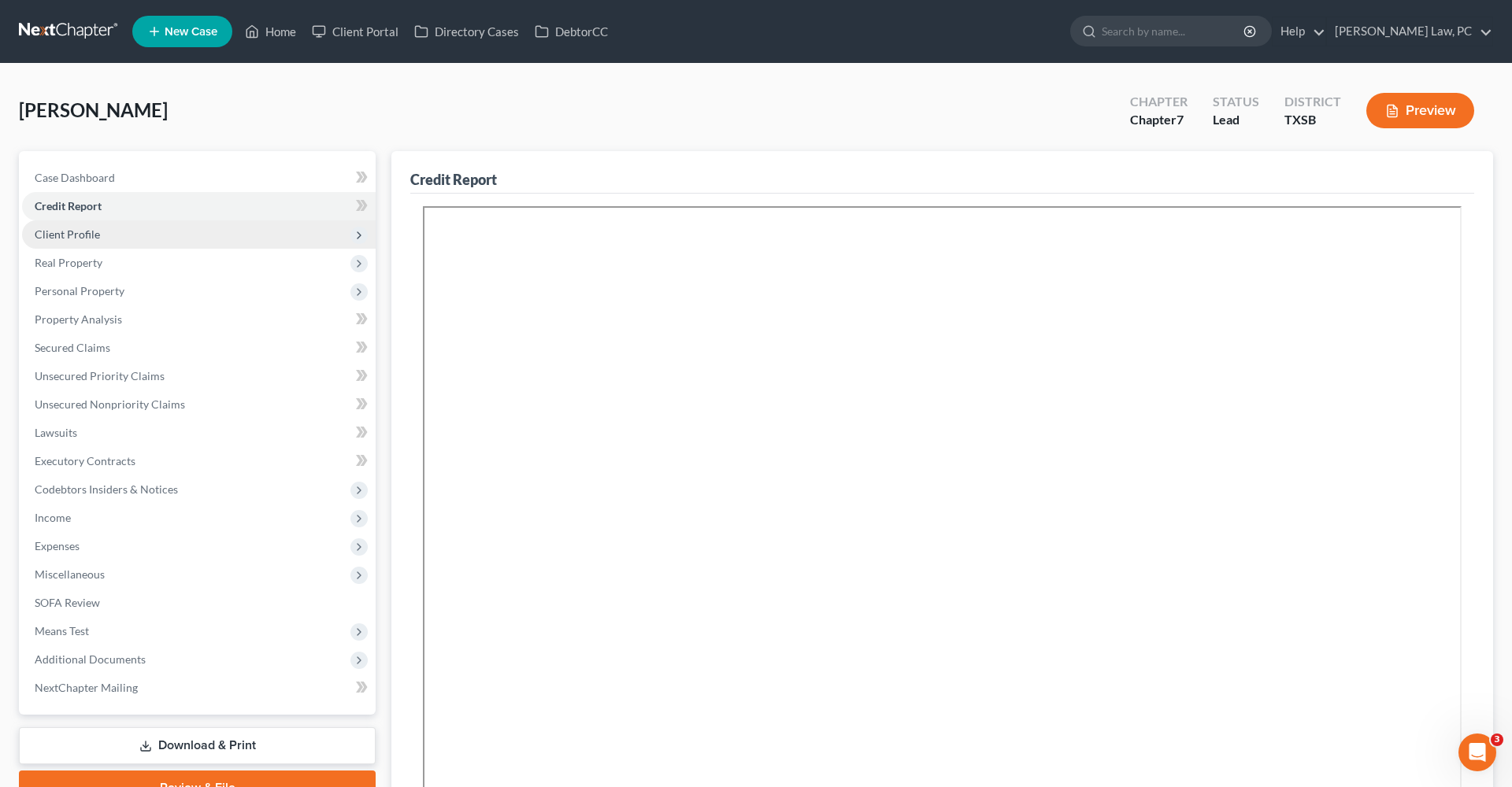
click at [44, 237] on span "Client Profile" at bounding box center [67, 234] width 66 height 13
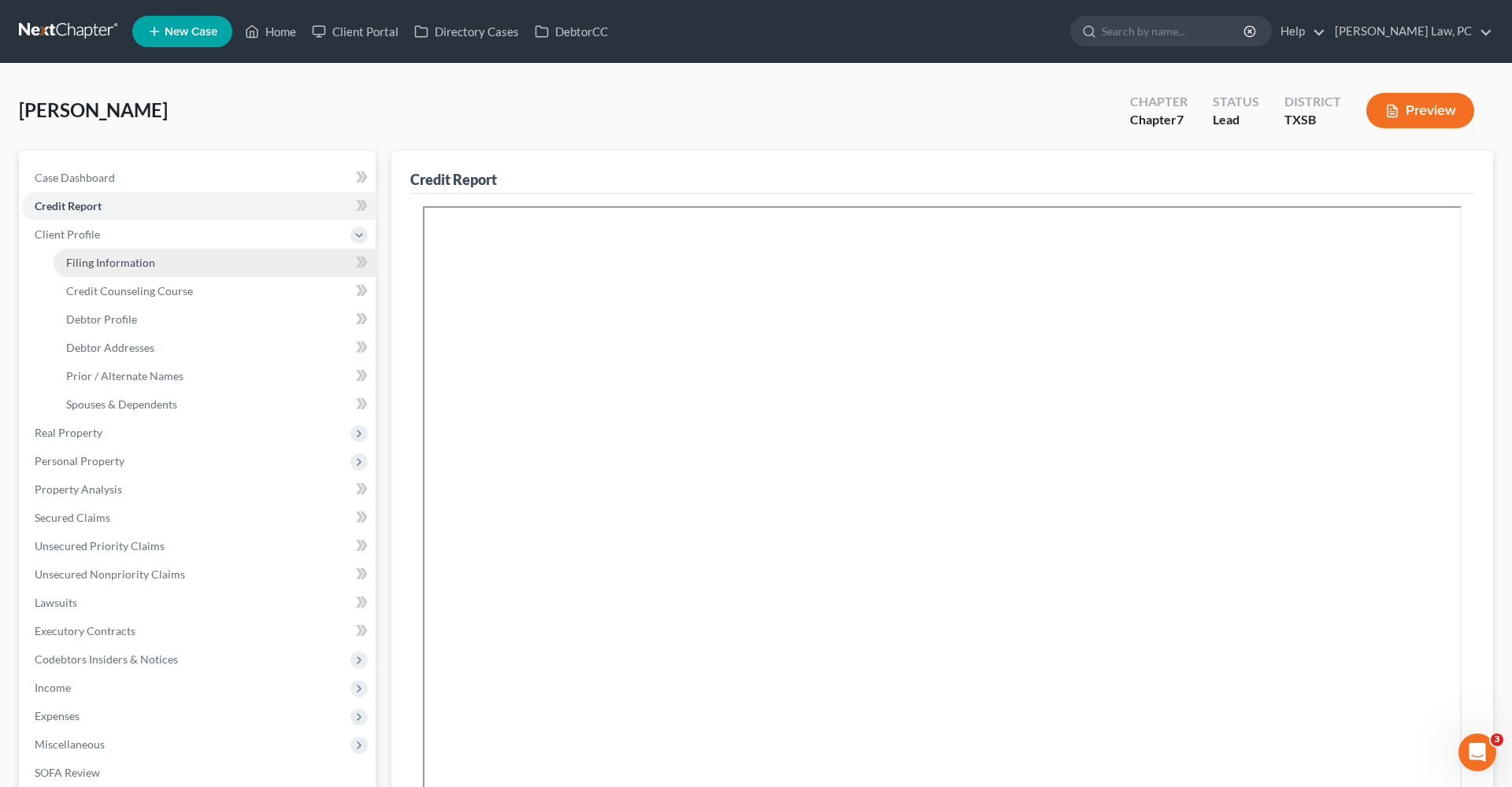
click at [91, 267] on span "Filing Information" at bounding box center [111, 262] width 89 height 13
select select "1"
select select "0"
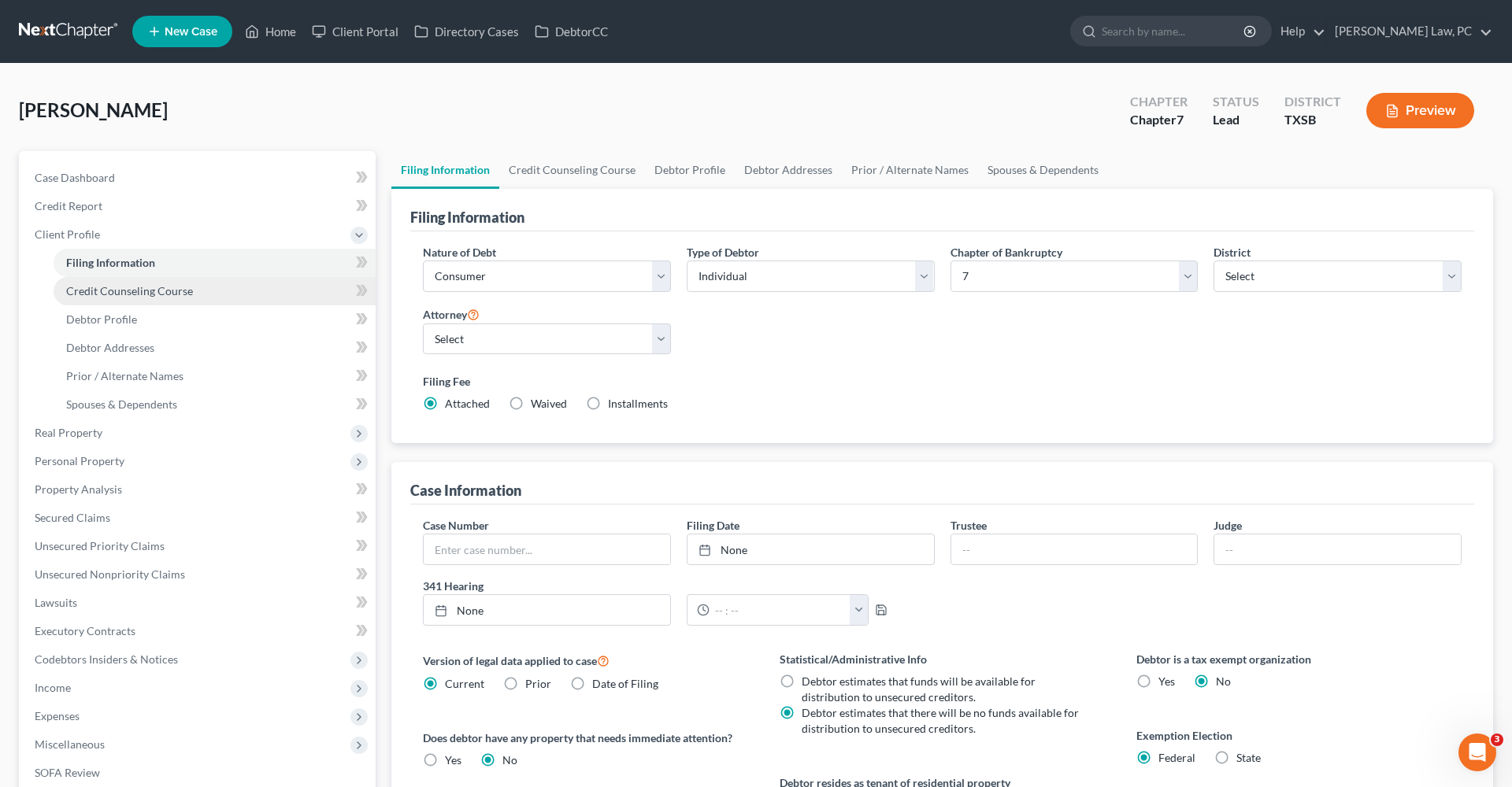
click at [121, 294] on span "Credit Counseling Course" at bounding box center [130, 291] width 127 height 13
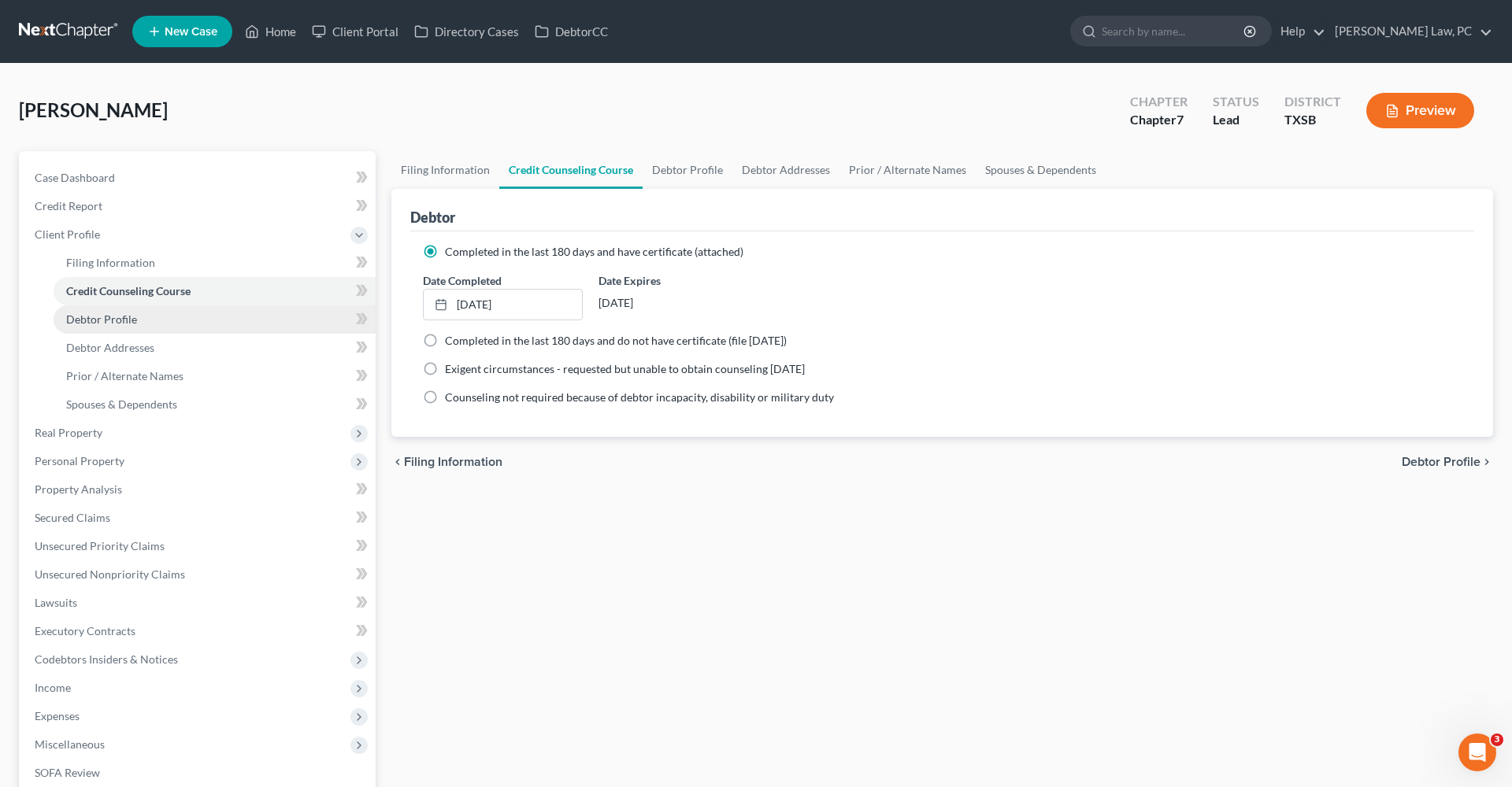
click at [118, 317] on span "Debtor Profile" at bounding box center [102, 319] width 71 height 13
select select "0"
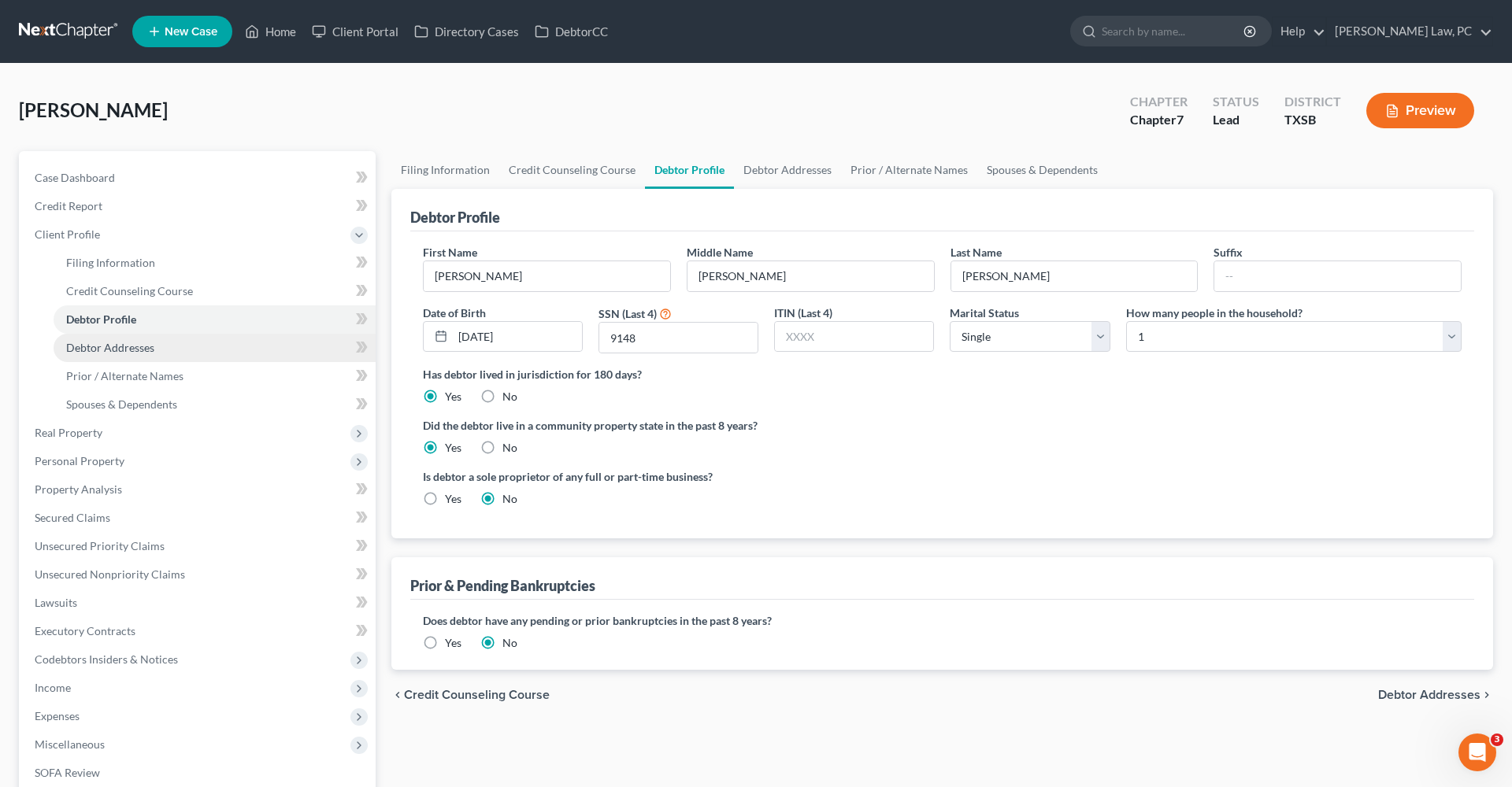
click at [129, 340] on link "Debtor Addresses" at bounding box center [214, 348] width 322 height 28
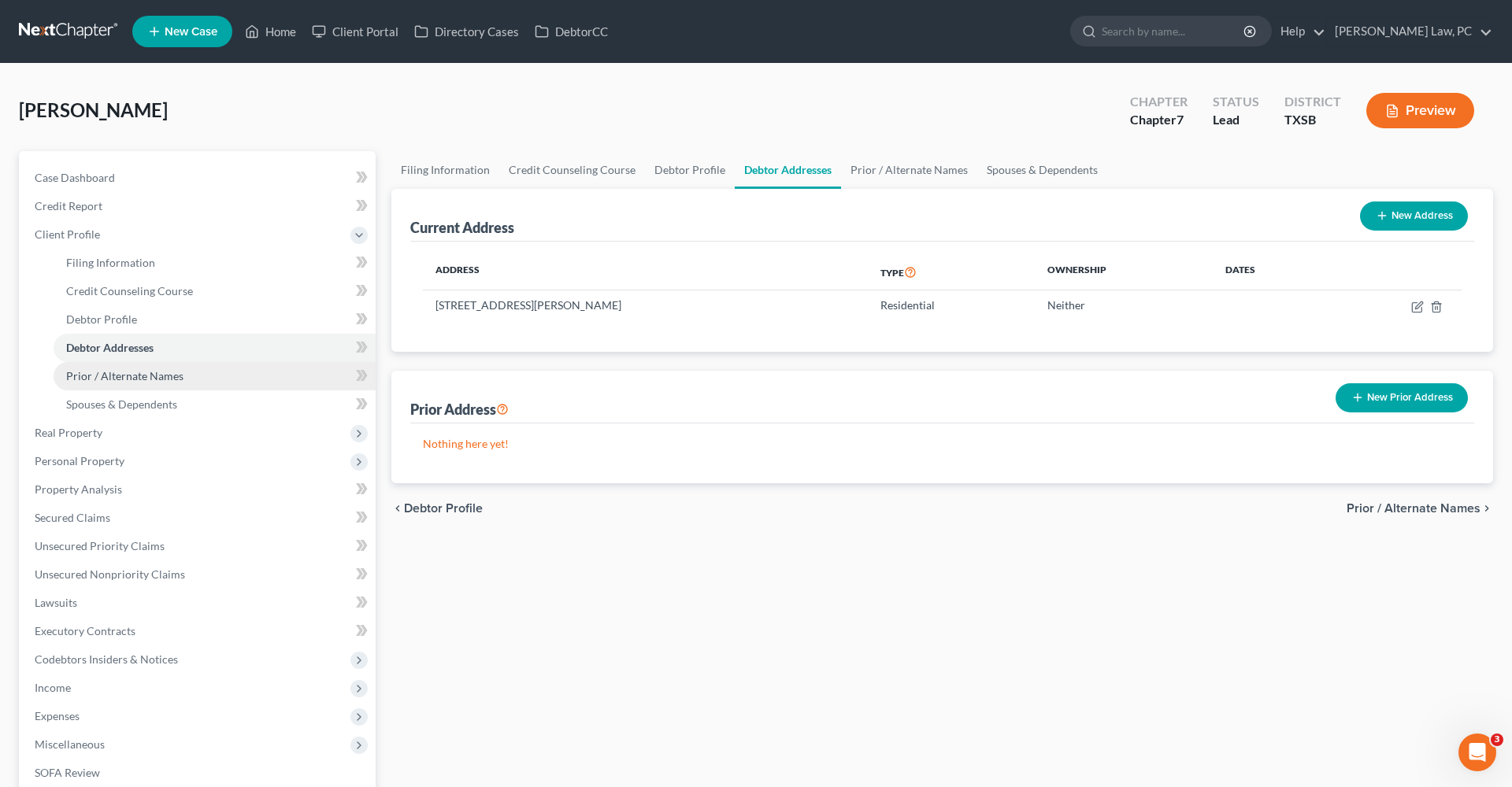
click at [158, 383] on link "Prior / Alternate Names" at bounding box center [214, 376] width 322 height 28
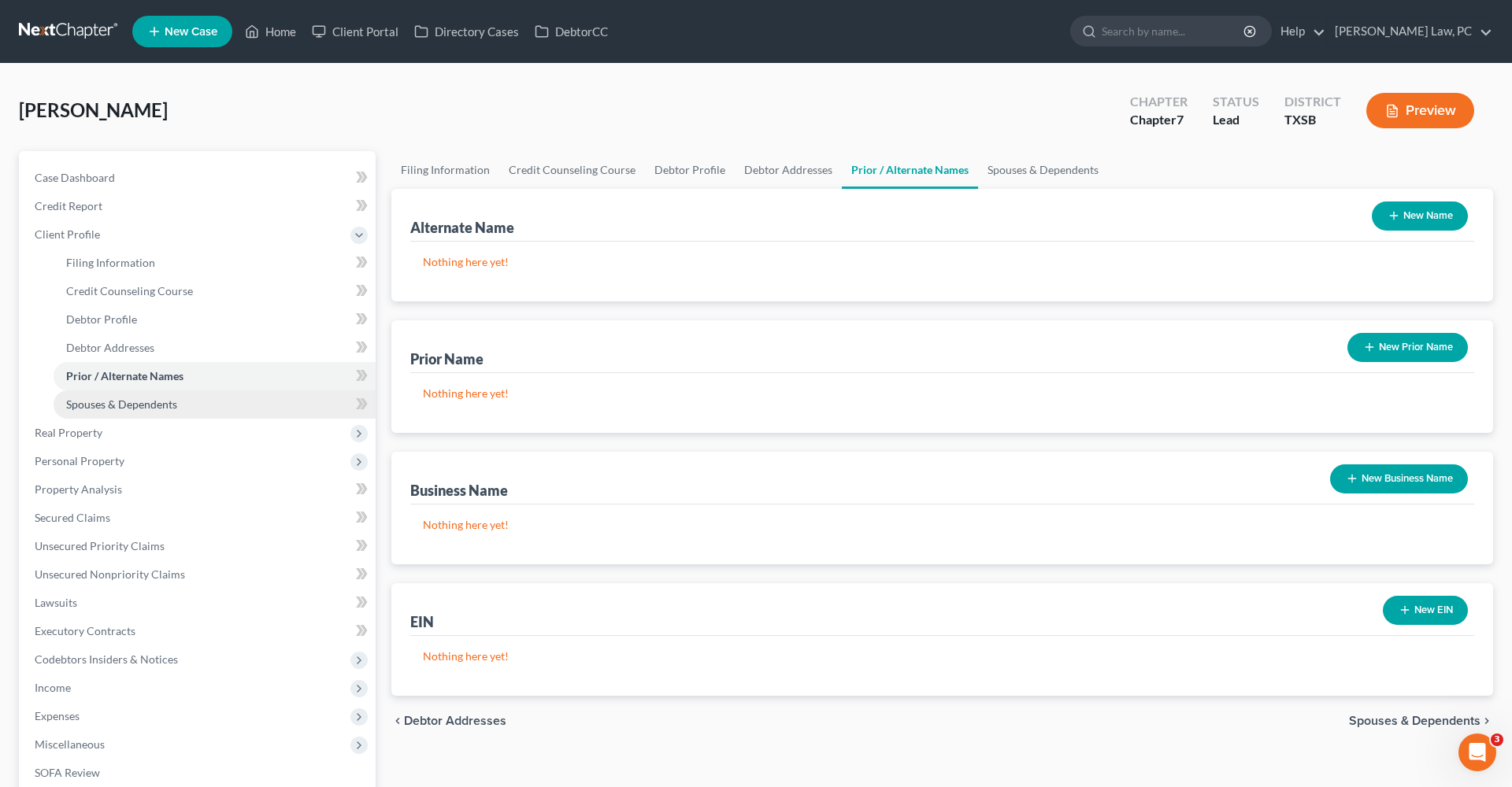
click at [163, 406] on span "Spouses & Dependents" at bounding box center [122, 404] width 111 height 13
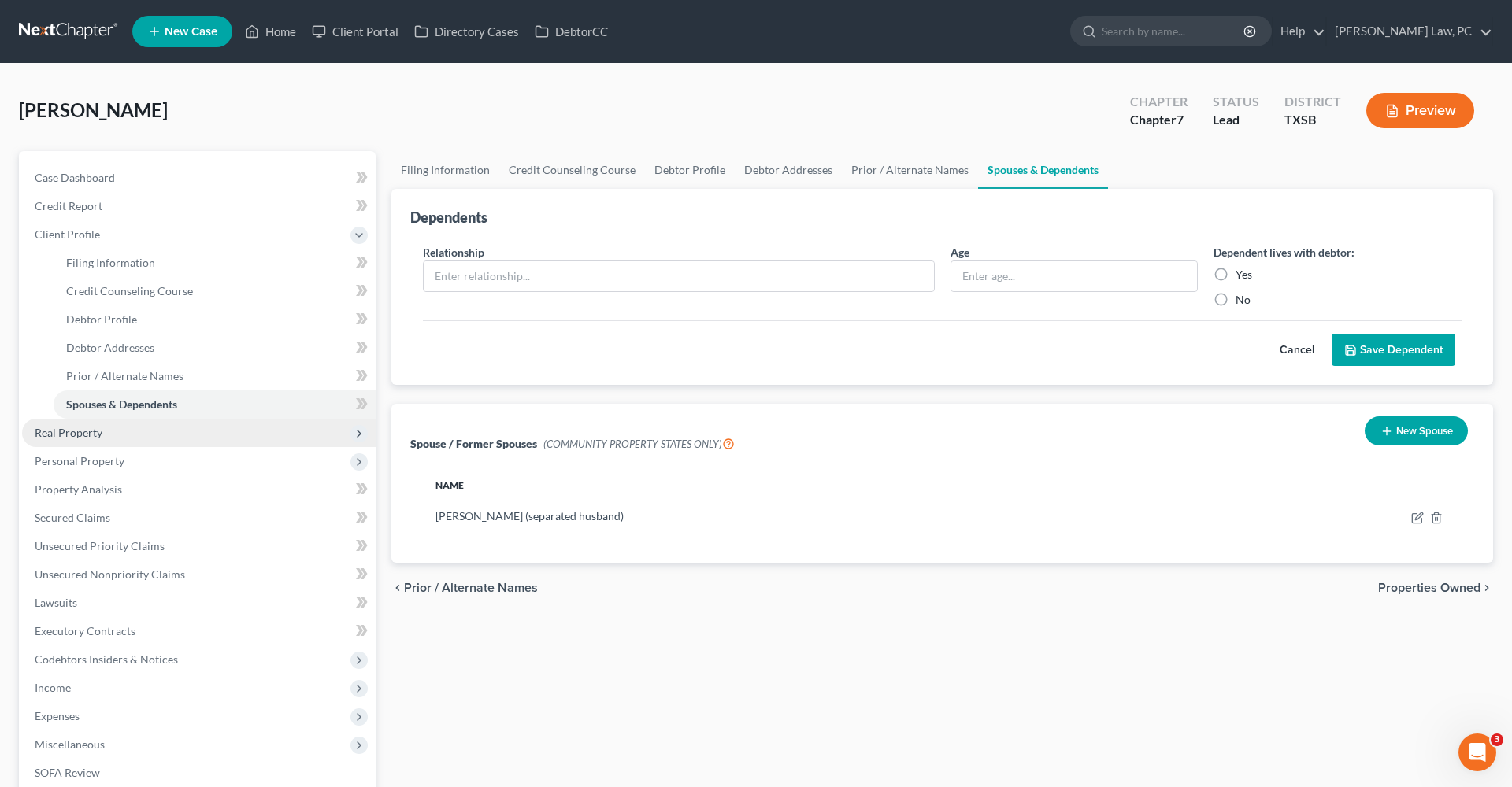
click at [89, 437] on span "Real Property" at bounding box center [68, 432] width 67 height 13
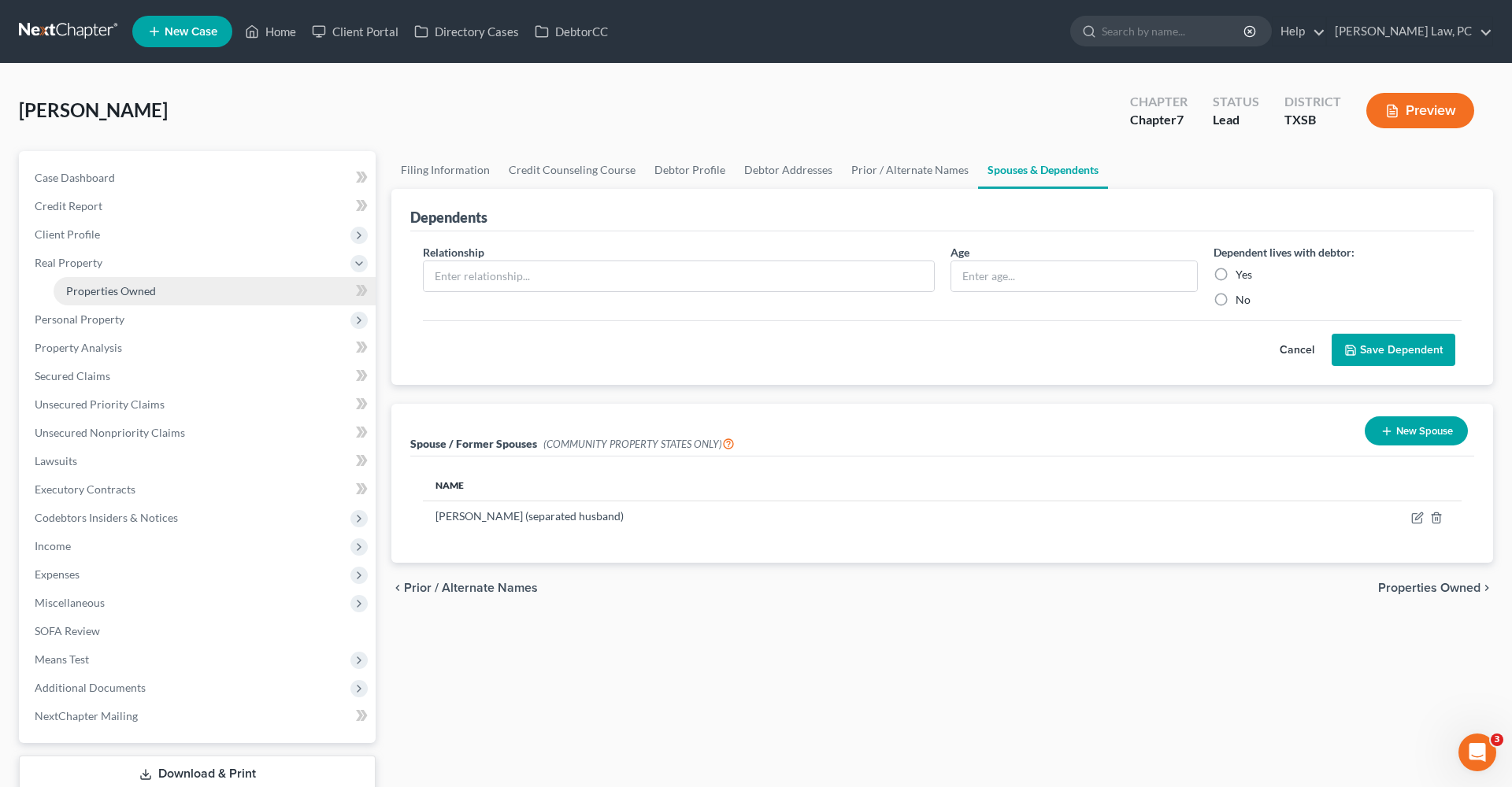
click at [138, 288] on span "Properties Owned" at bounding box center [111, 291] width 90 height 13
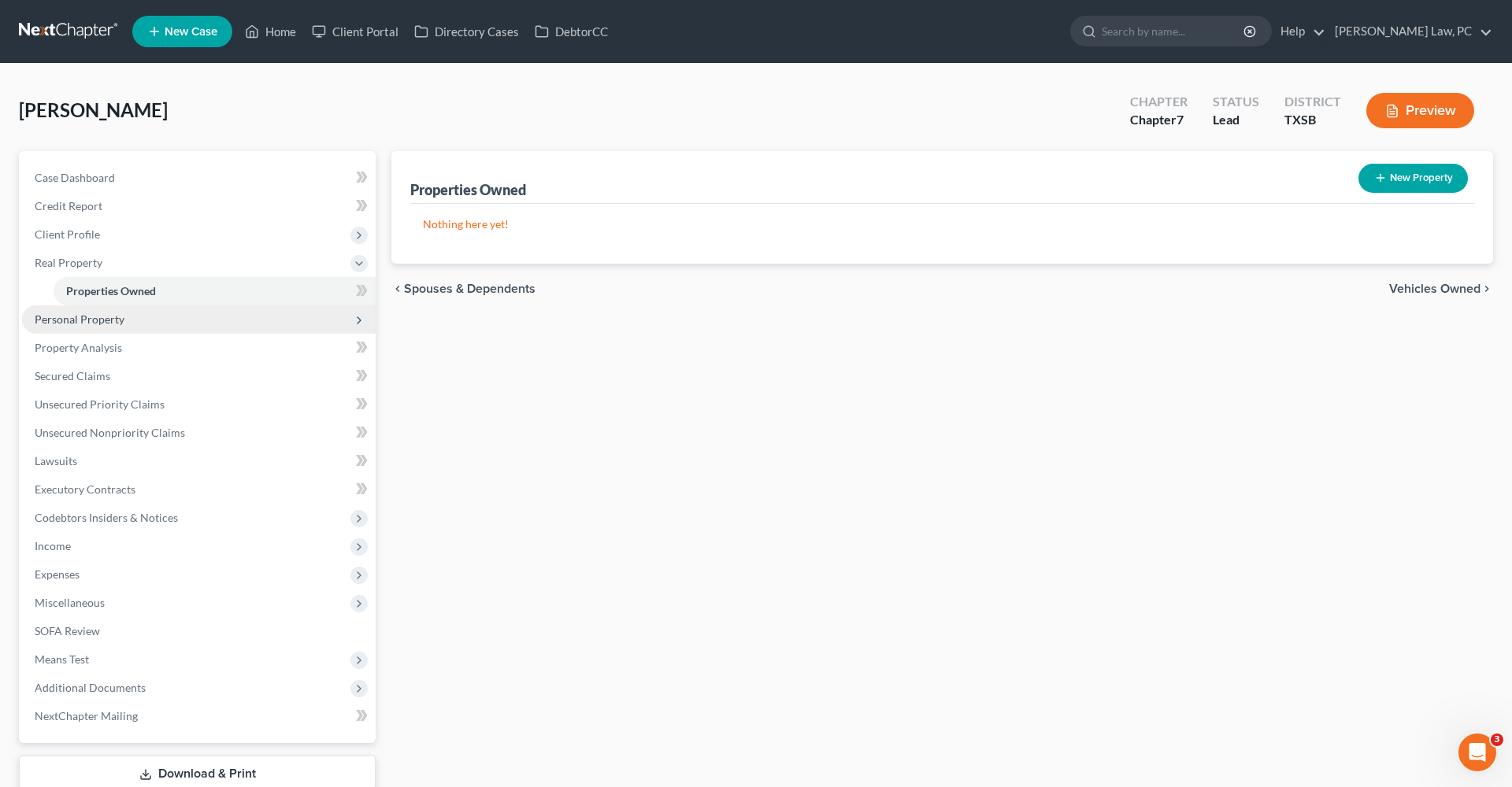
click at [95, 320] on span "Personal Property" at bounding box center [80, 319] width 90 height 13
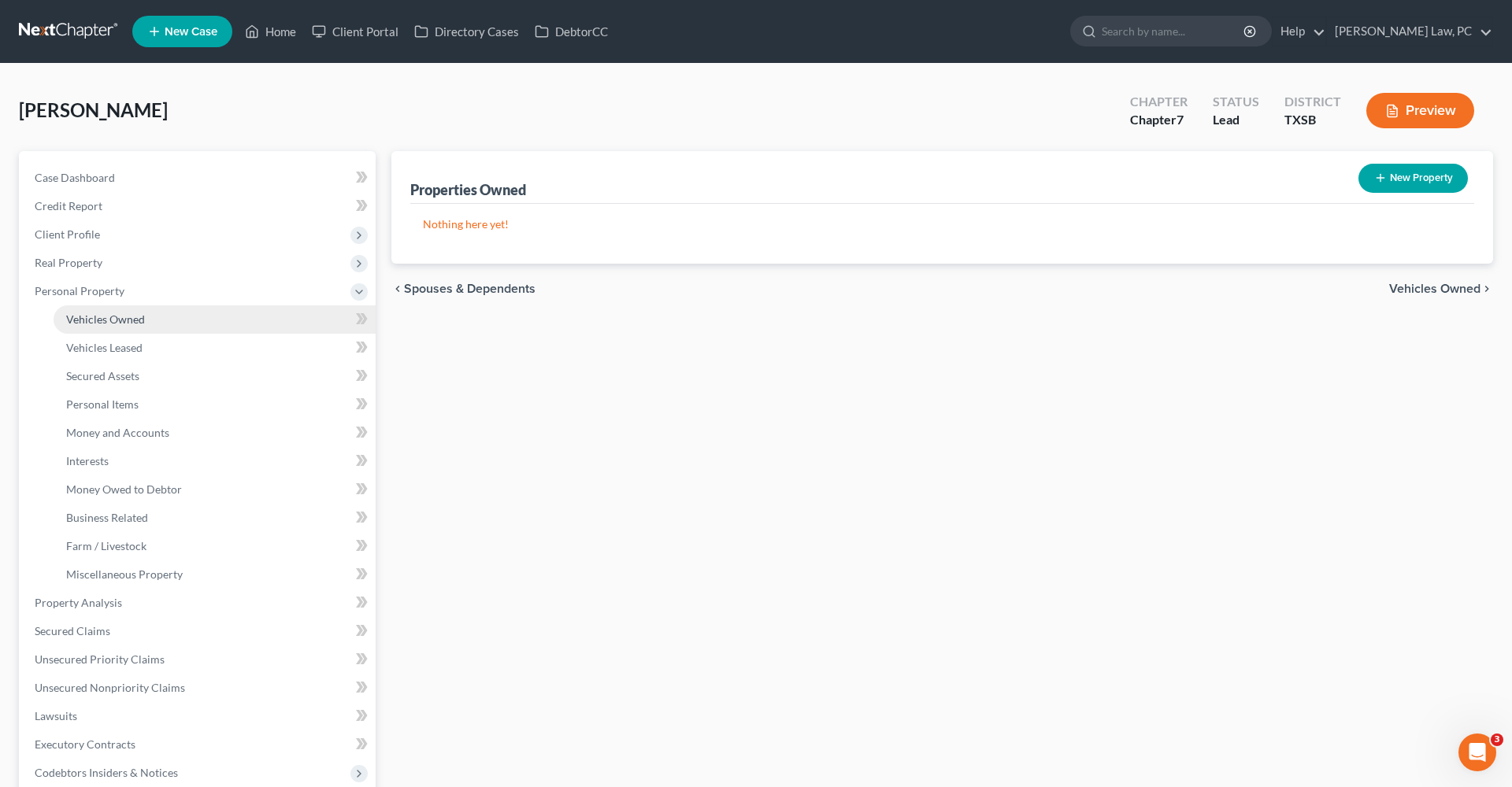
click at [105, 320] on span "Vehicles Owned" at bounding box center [106, 319] width 79 height 13
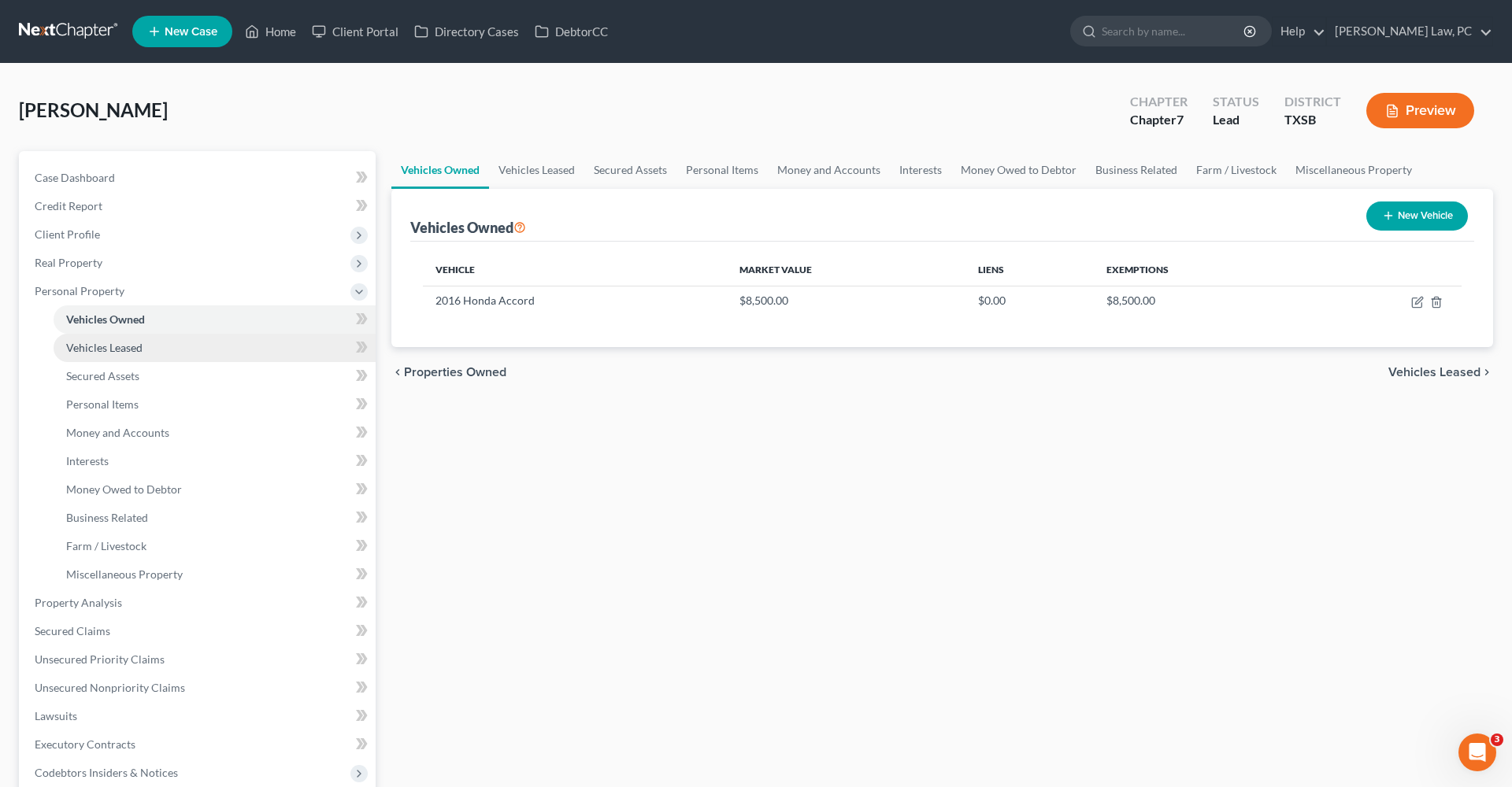
click at [120, 351] on span "Vehicles Leased" at bounding box center [104, 347] width 76 height 13
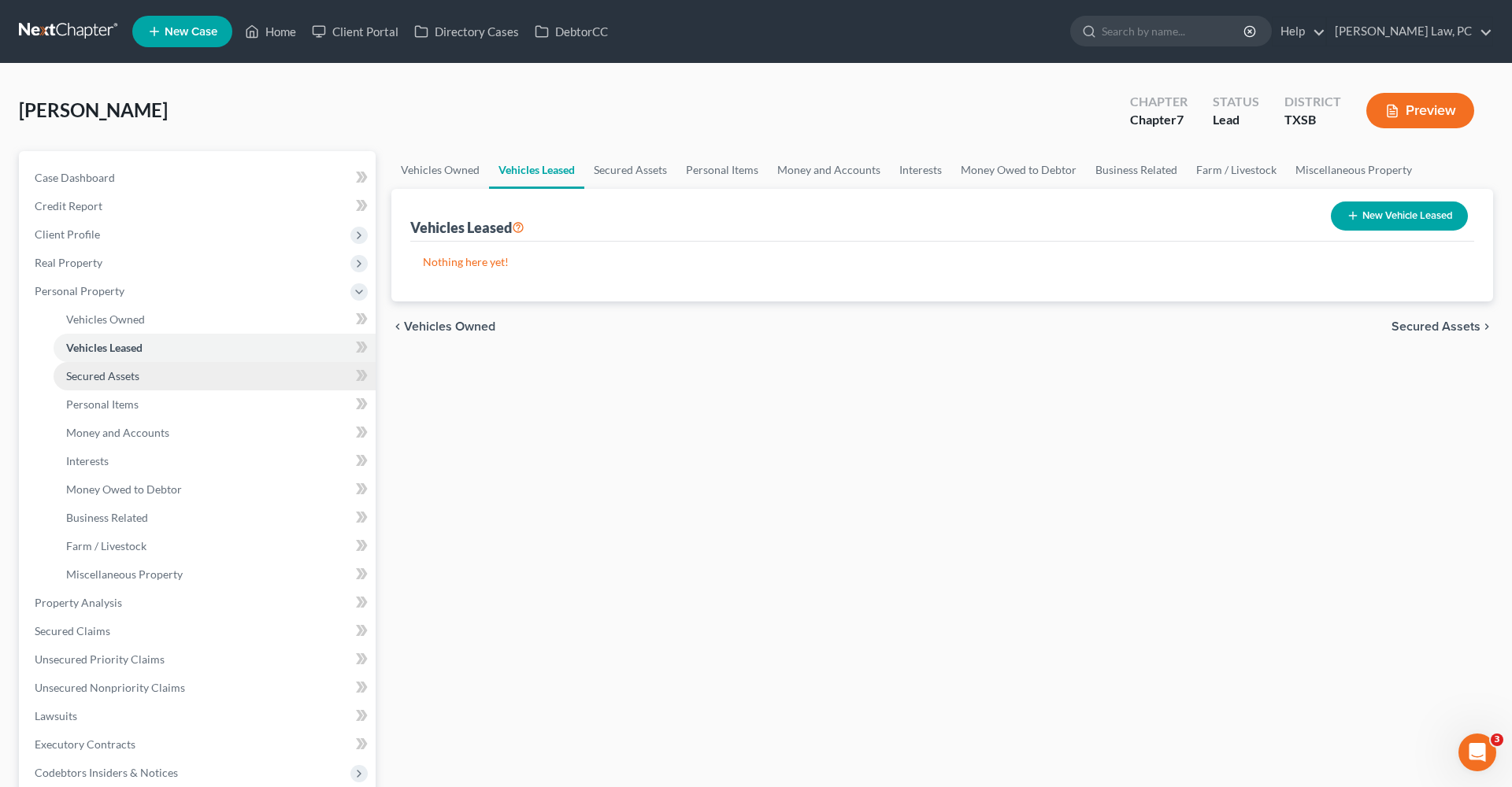
click at [125, 371] on span "Secured Assets" at bounding box center [103, 376] width 74 height 13
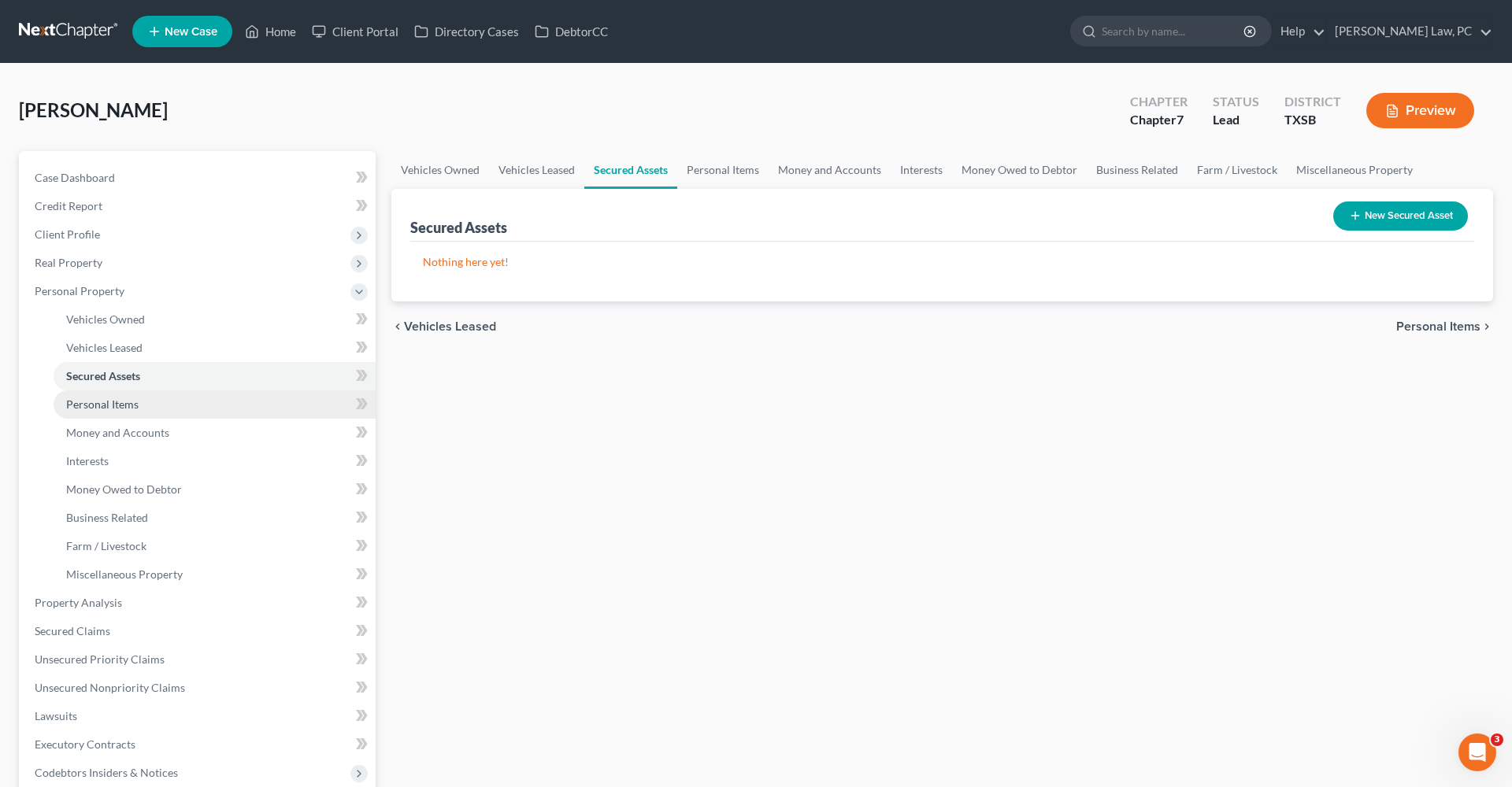
click at [125, 411] on link "Personal Items" at bounding box center [214, 404] width 322 height 28
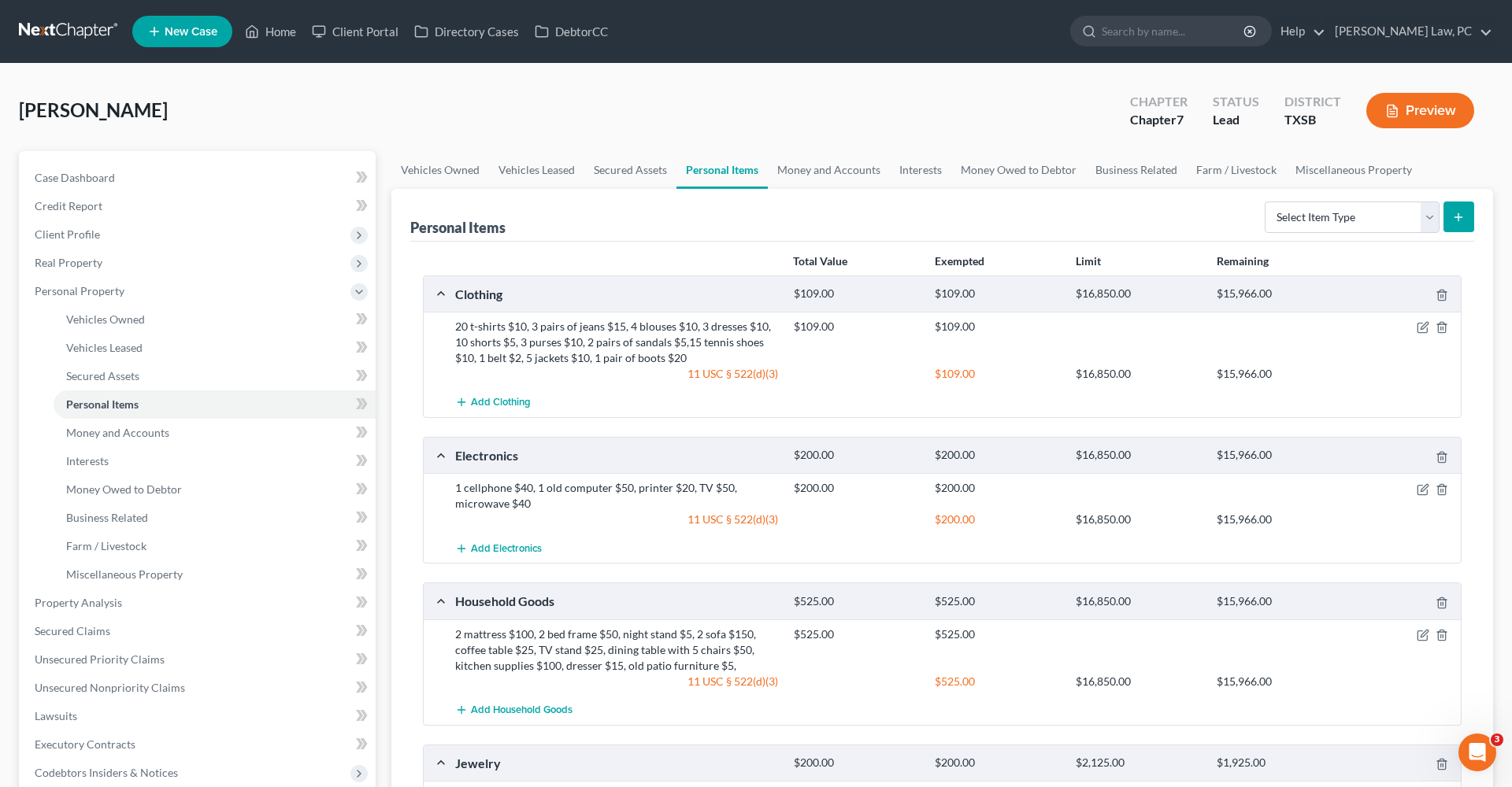
scroll to position [114, 0]
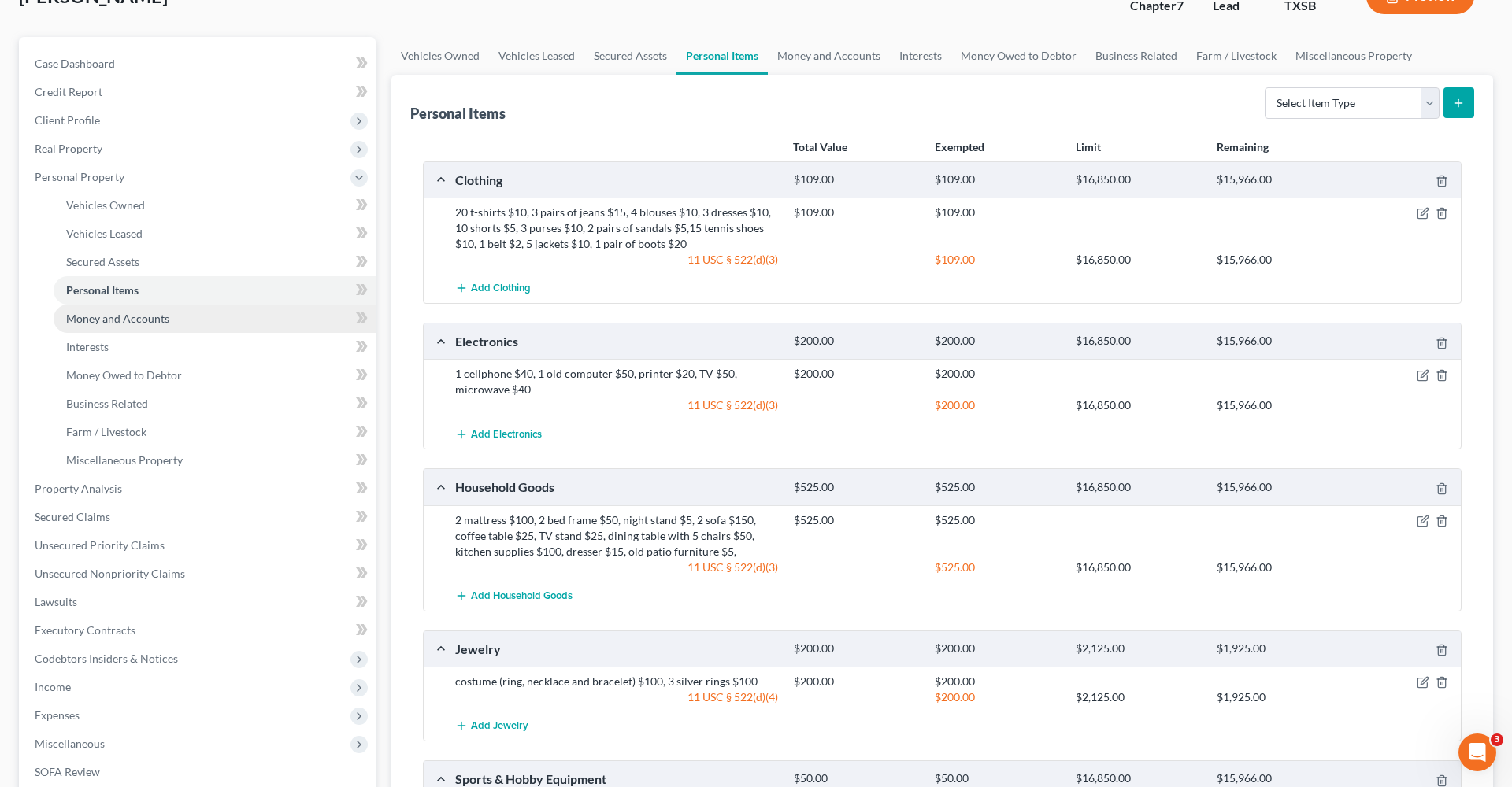
click at [144, 317] on span "Money and Accounts" at bounding box center [118, 318] width 103 height 13
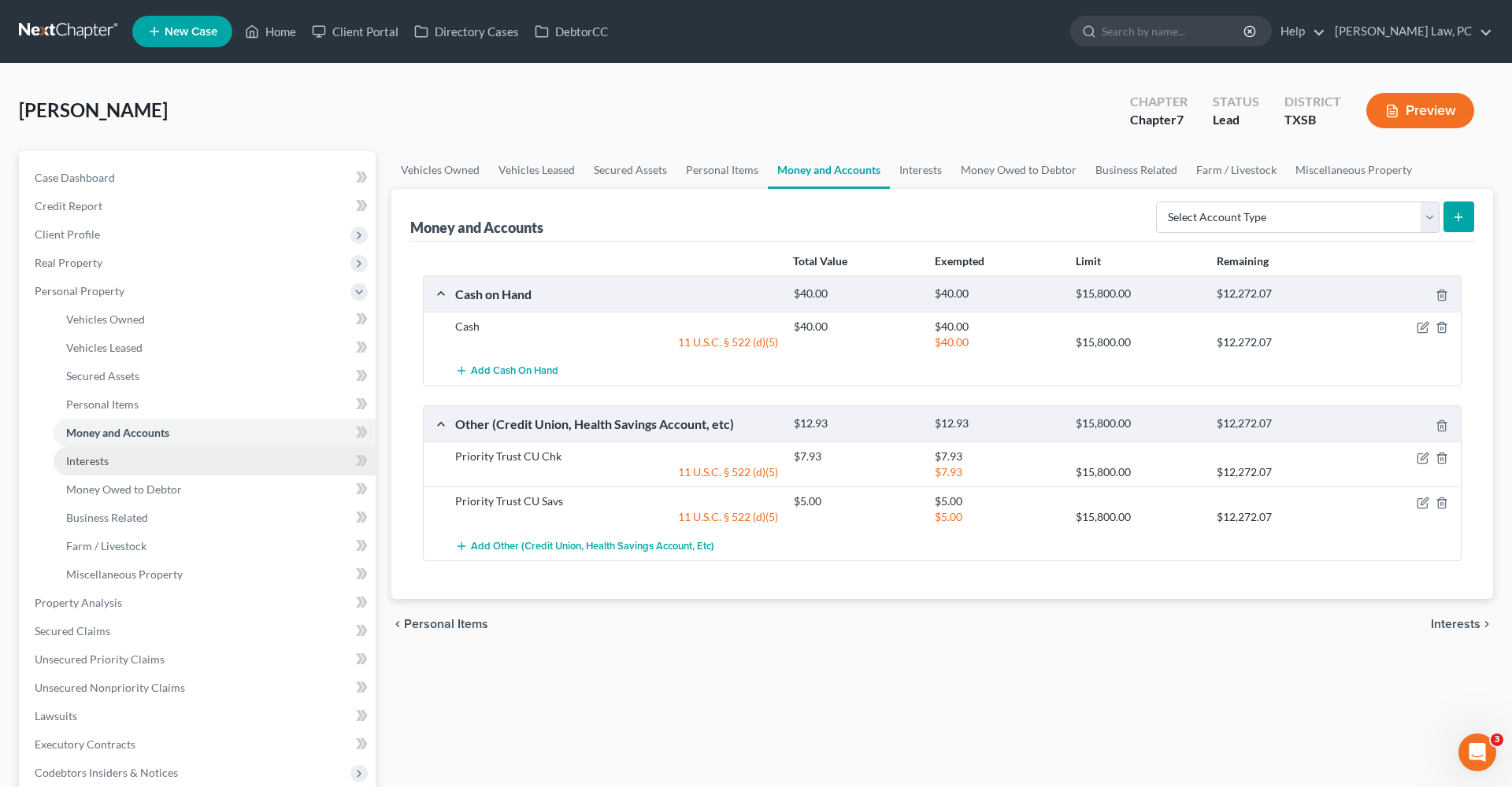
click at [80, 462] on span "Interests" at bounding box center [88, 460] width 43 height 13
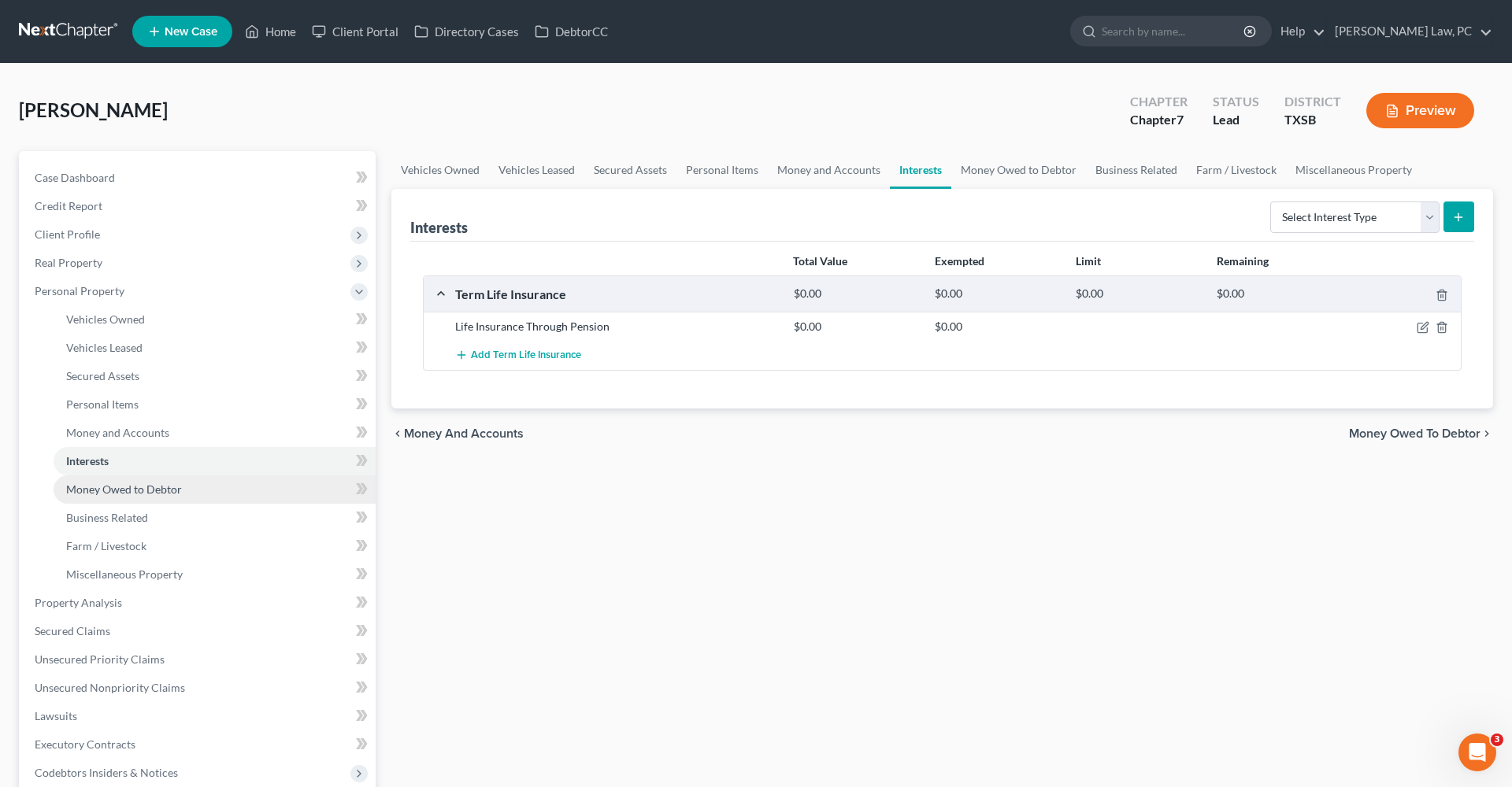
click at [135, 487] on span "Money Owed to Debtor" at bounding box center [124, 488] width 116 height 13
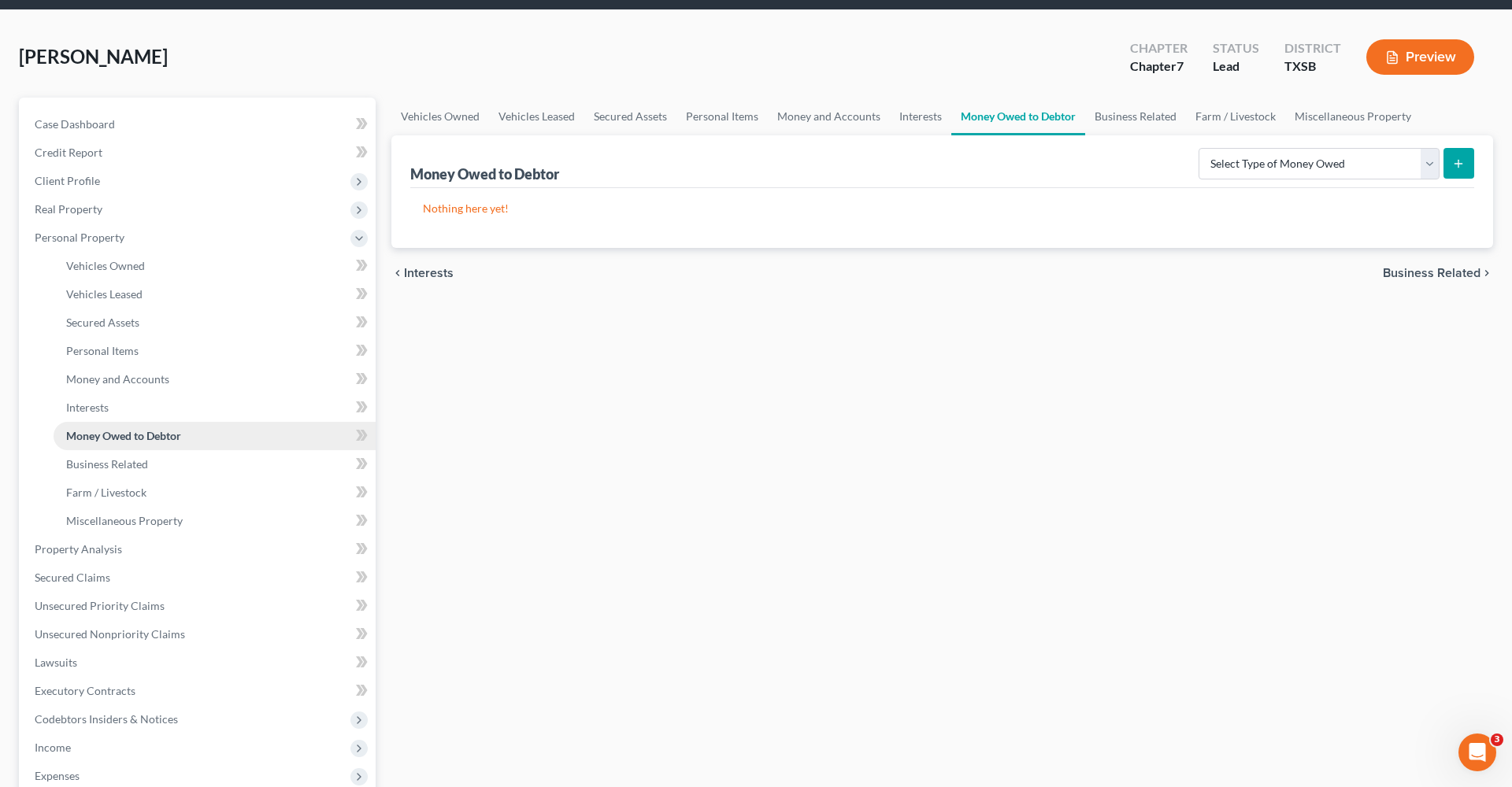
scroll to position [87, 0]
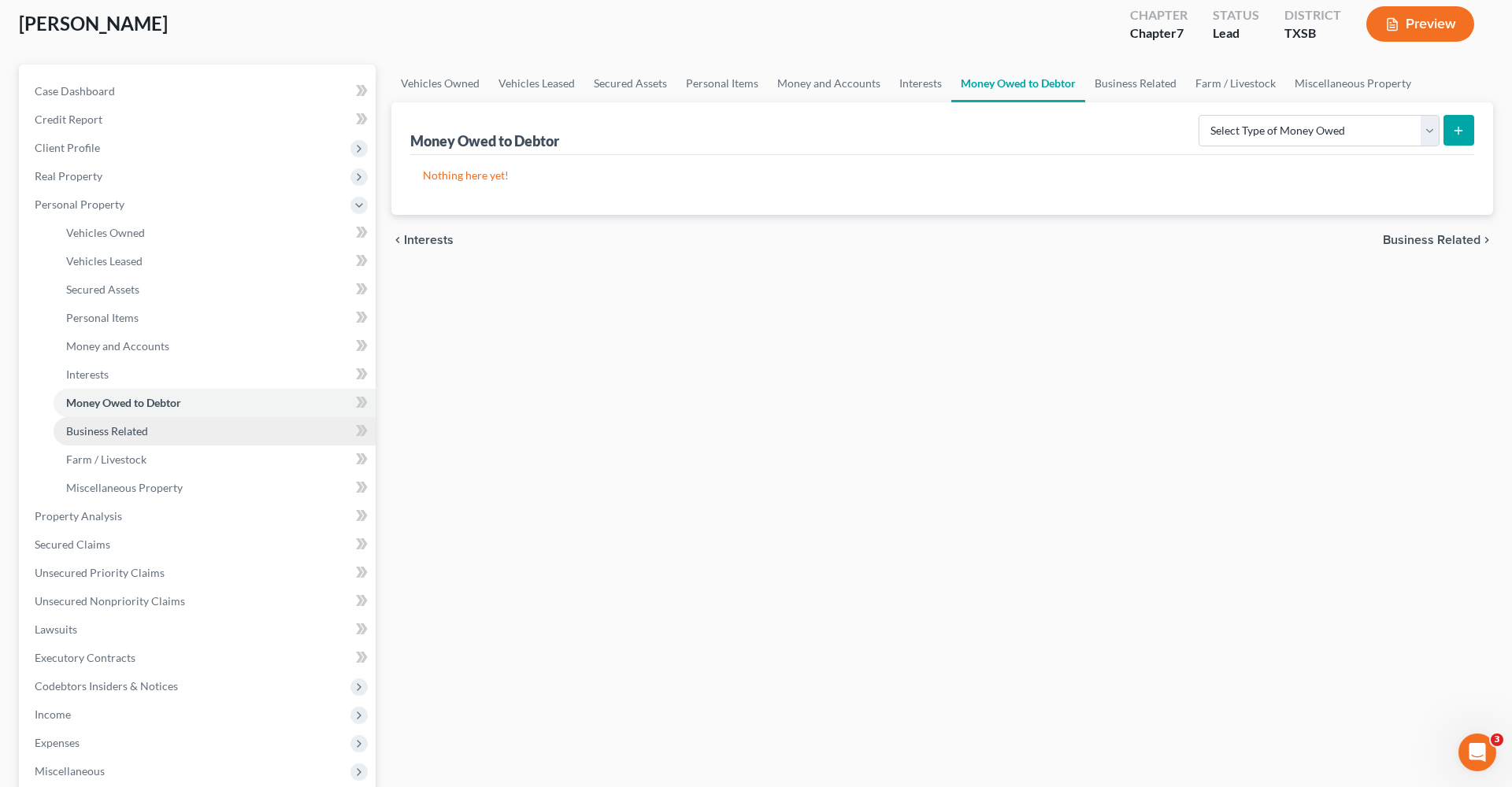
click at [106, 427] on span "Business Related" at bounding box center [108, 431] width 82 height 13
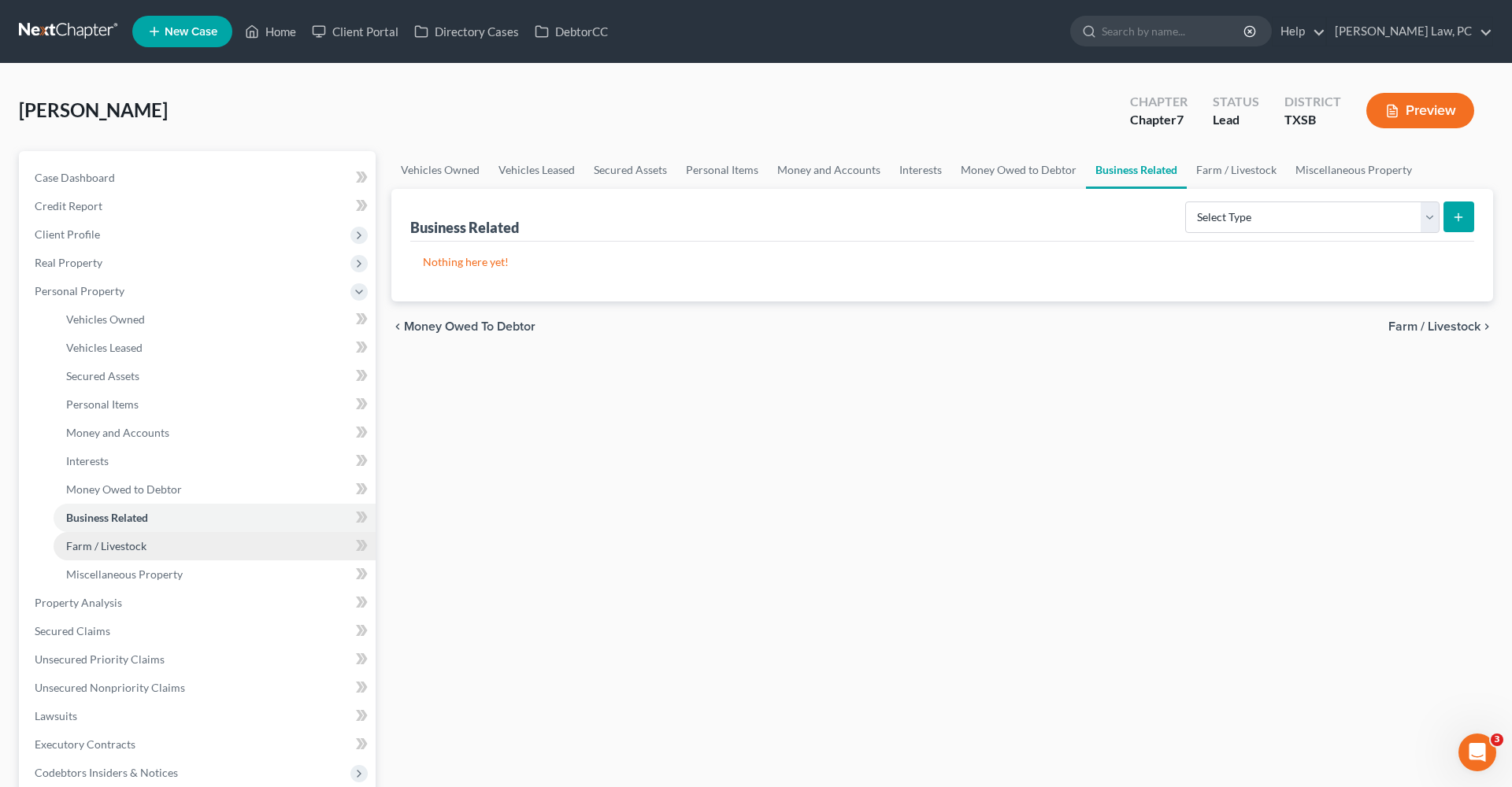
click at [124, 545] on span "Farm / Livestock" at bounding box center [107, 545] width 81 height 13
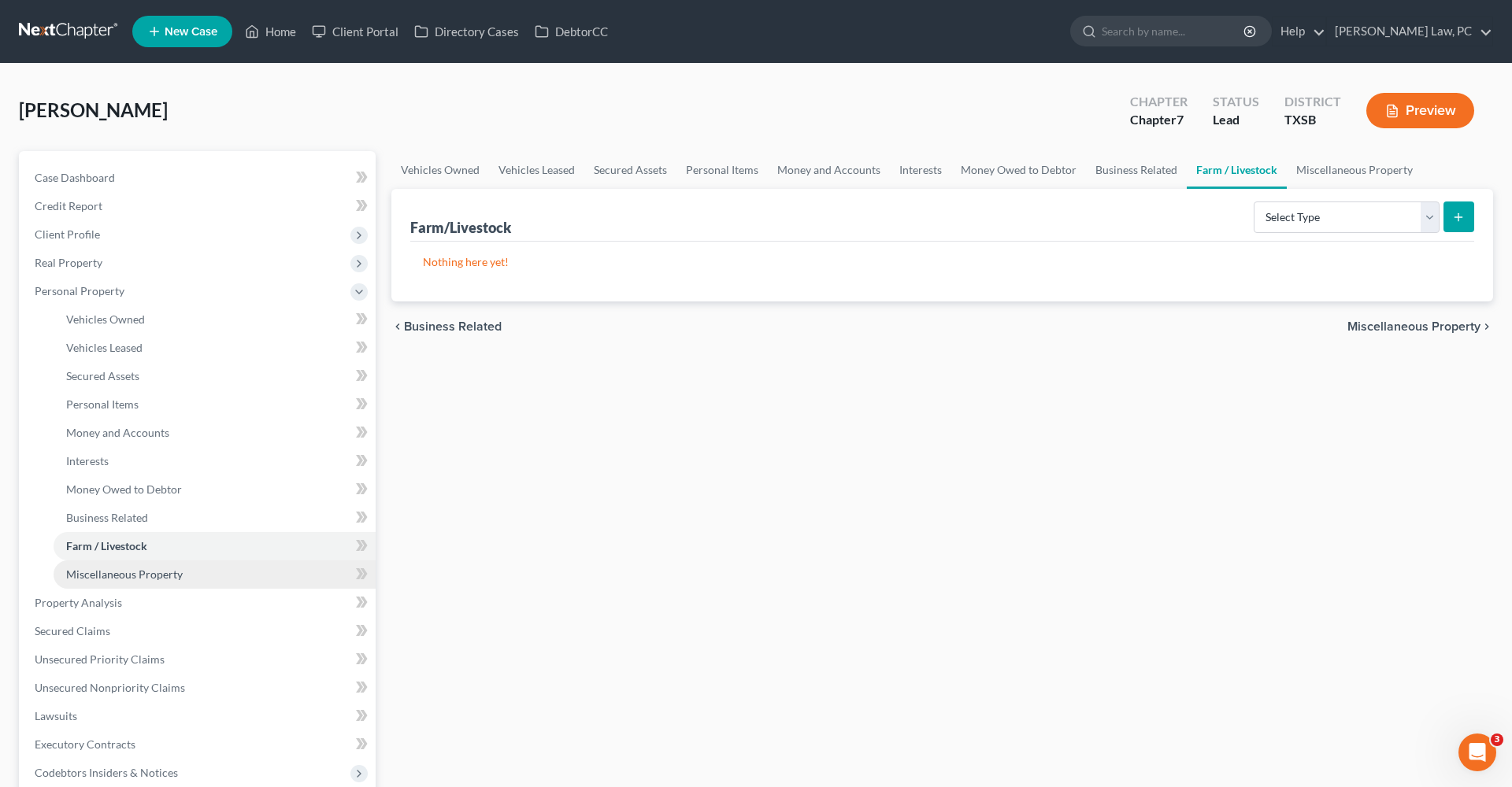
click at [143, 573] on span "Miscellaneous Property" at bounding box center [124, 573] width 116 height 13
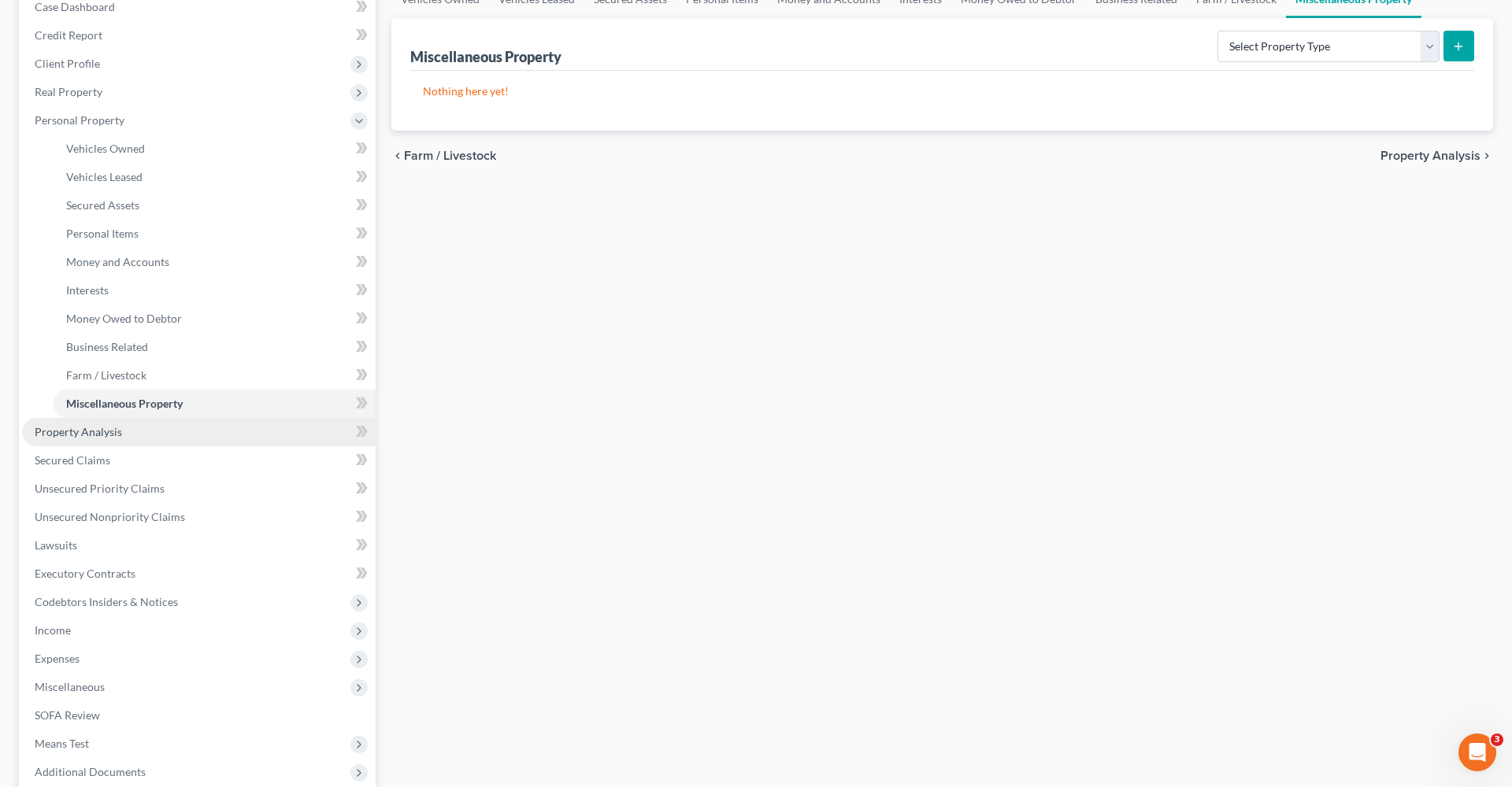
click at [73, 428] on span "Property Analysis" at bounding box center [79, 432] width 88 height 13
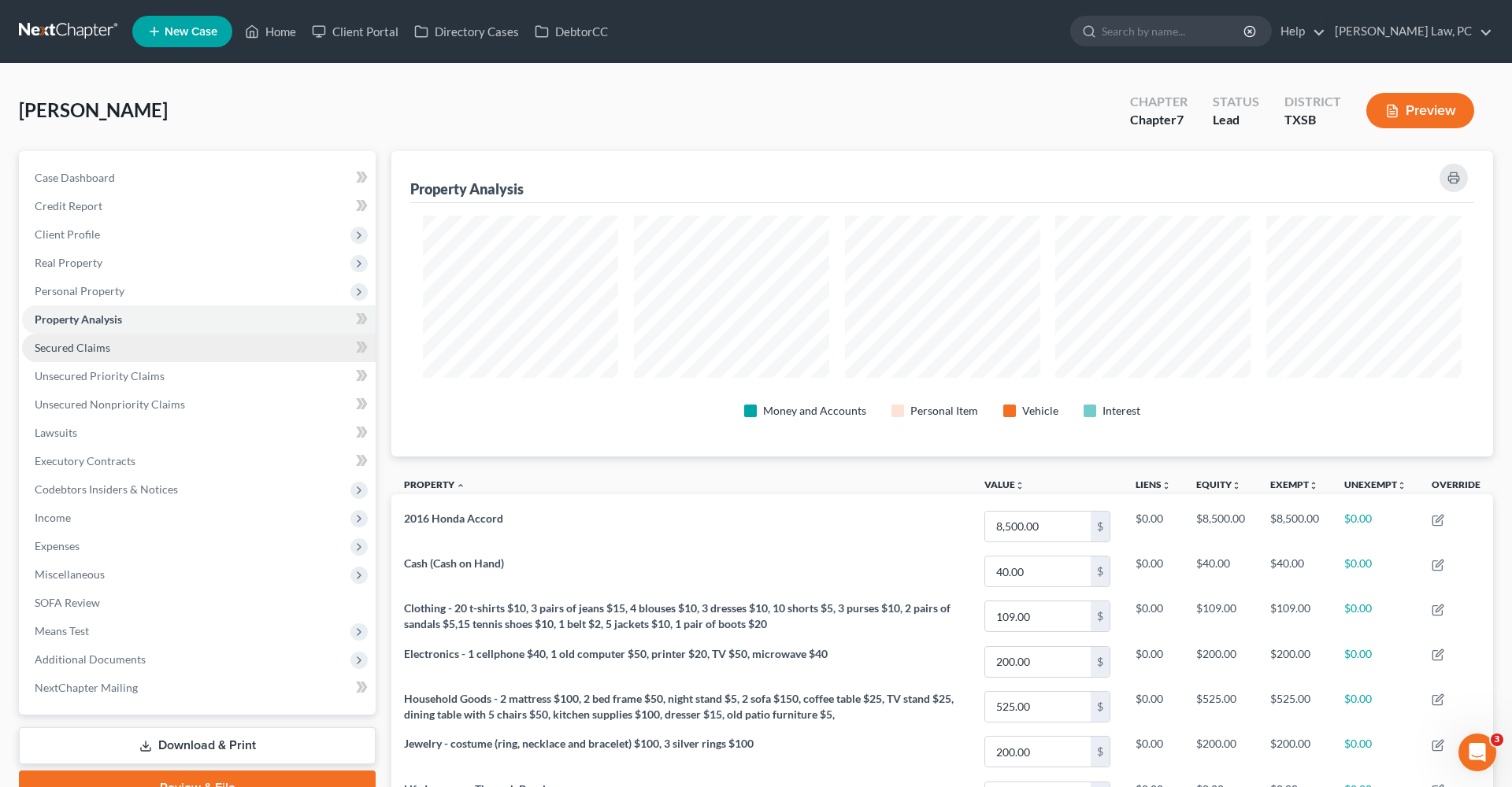
click at [93, 348] on span "Secured Claims" at bounding box center [73, 347] width 75 height 13
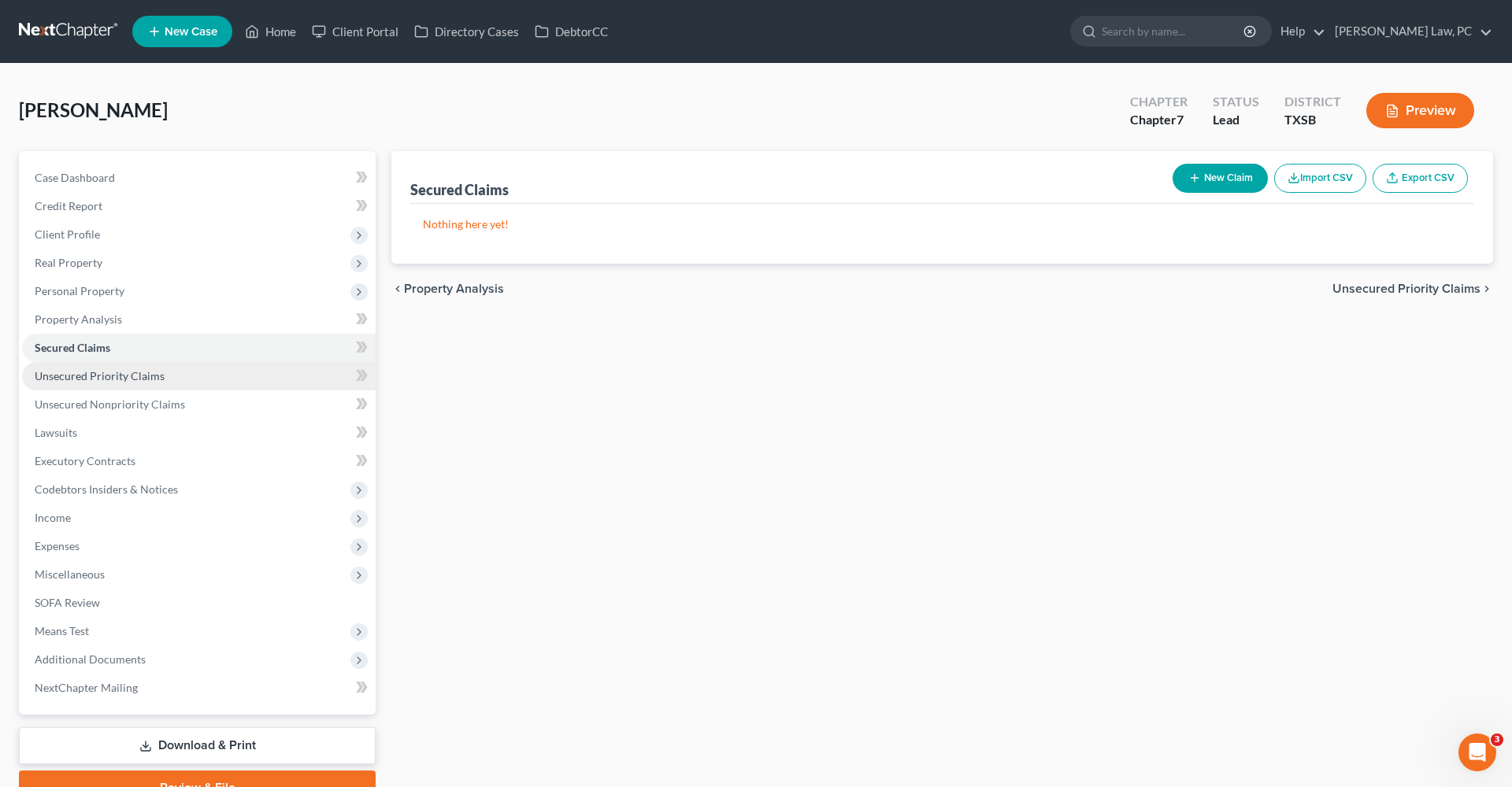
click at [120, 374] on span "Unsecured Priority Claims" at bounding box center [100, 376] width 130 height 13
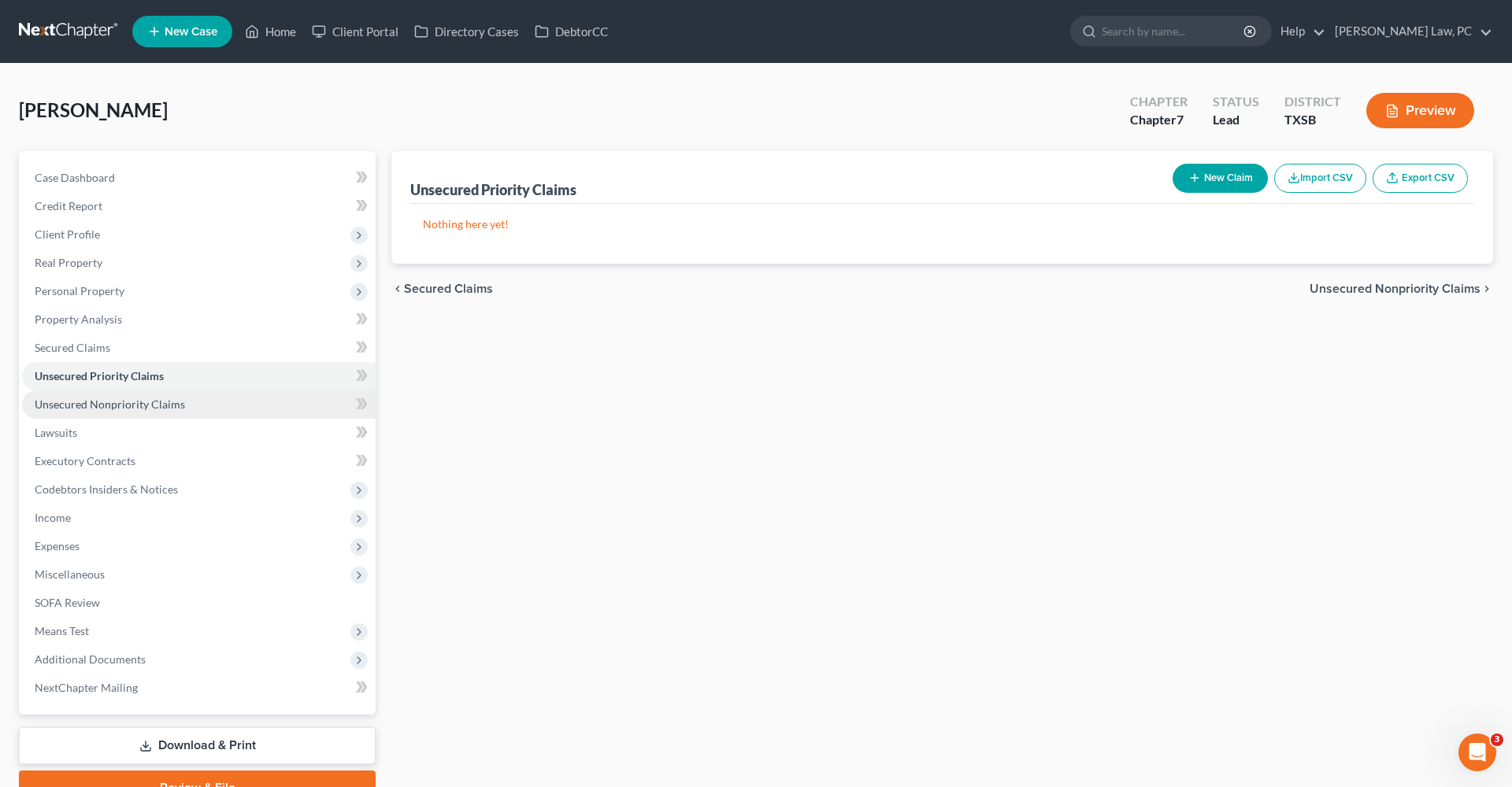
click at [131, 405] on span "Unsecured Nonpriority Claims" at bounding box center [110, 404] width 151 height 13
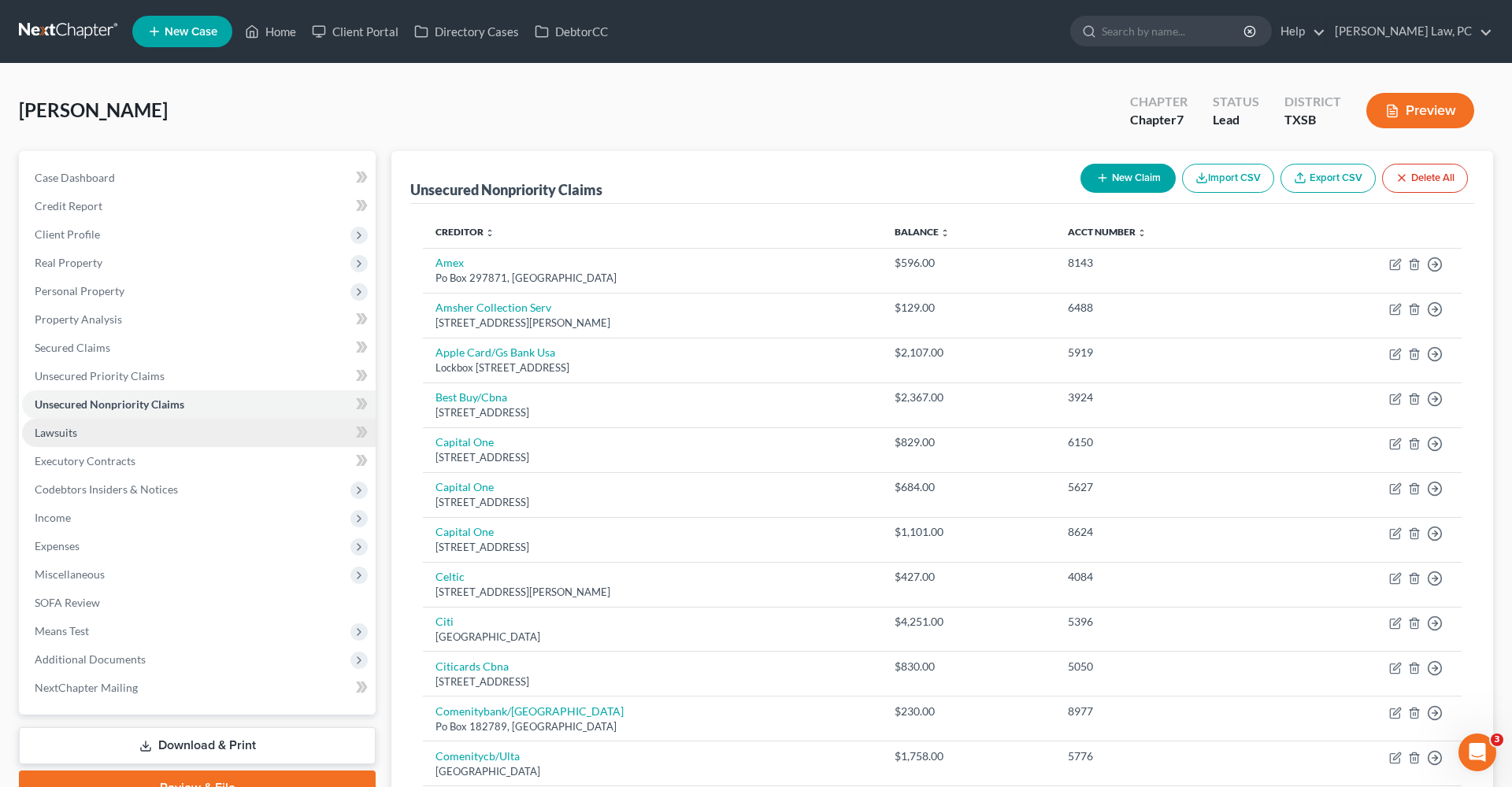
click at [60, 432] on span "Lawsuits" at bounding box center [56, 432] width 43 height 13
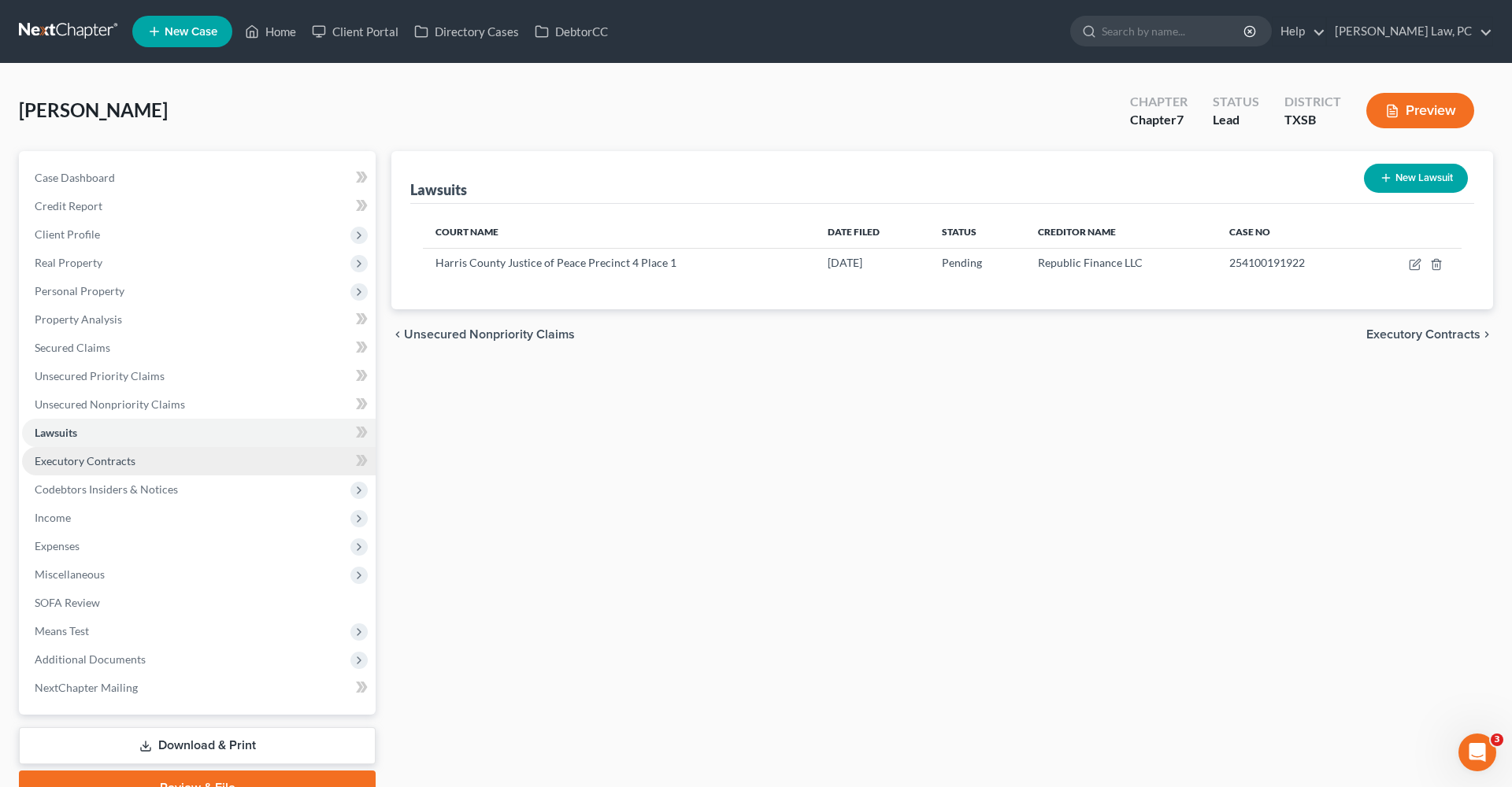
click at [105, 456] on span "Executory Contracts" at bounding box center [85, 460] width 101 height 13
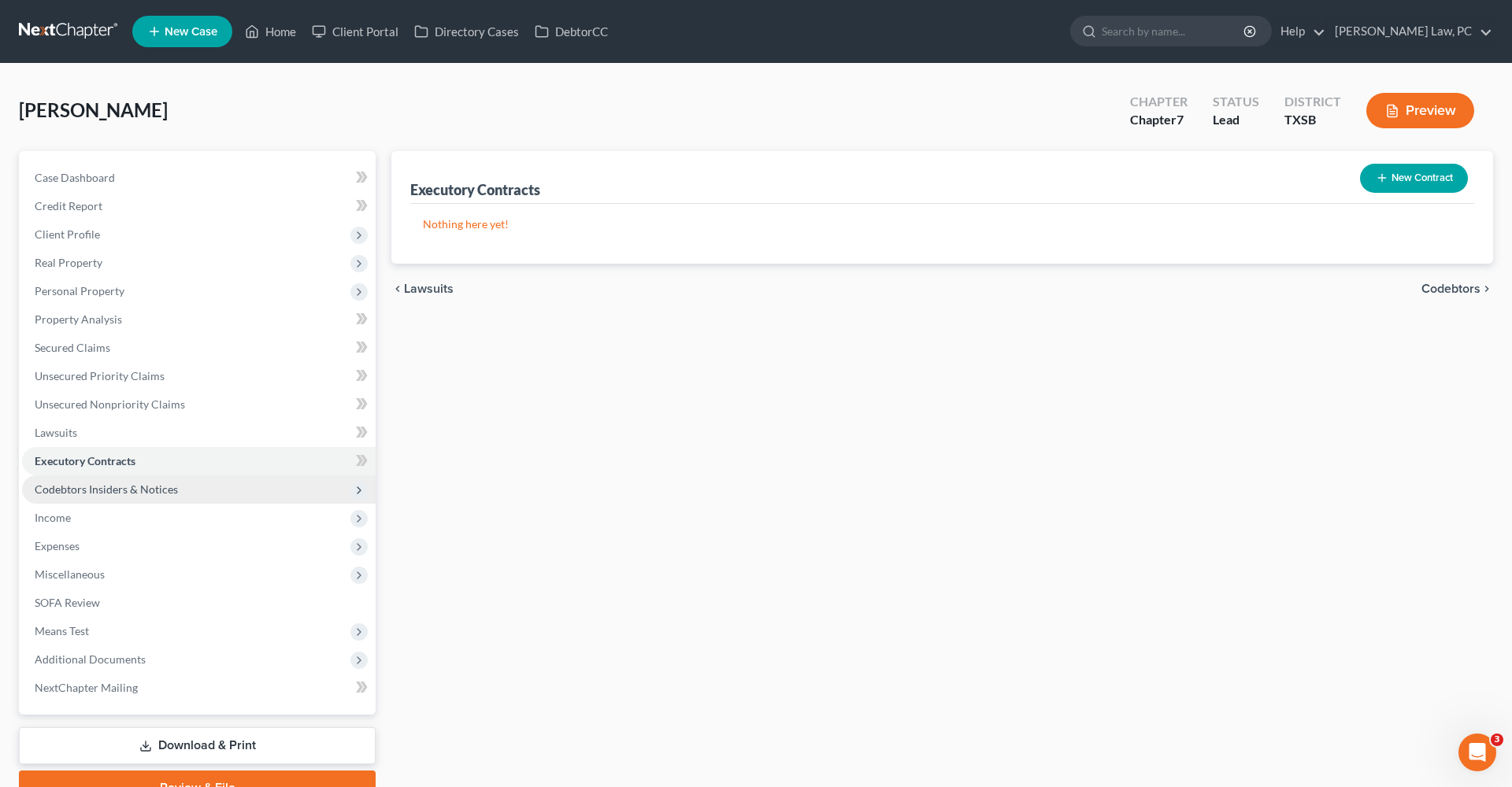
click at [135, 490] on span "Codebtors Insiders & Notices" at bounding box center [107, 488] width 144 height 13
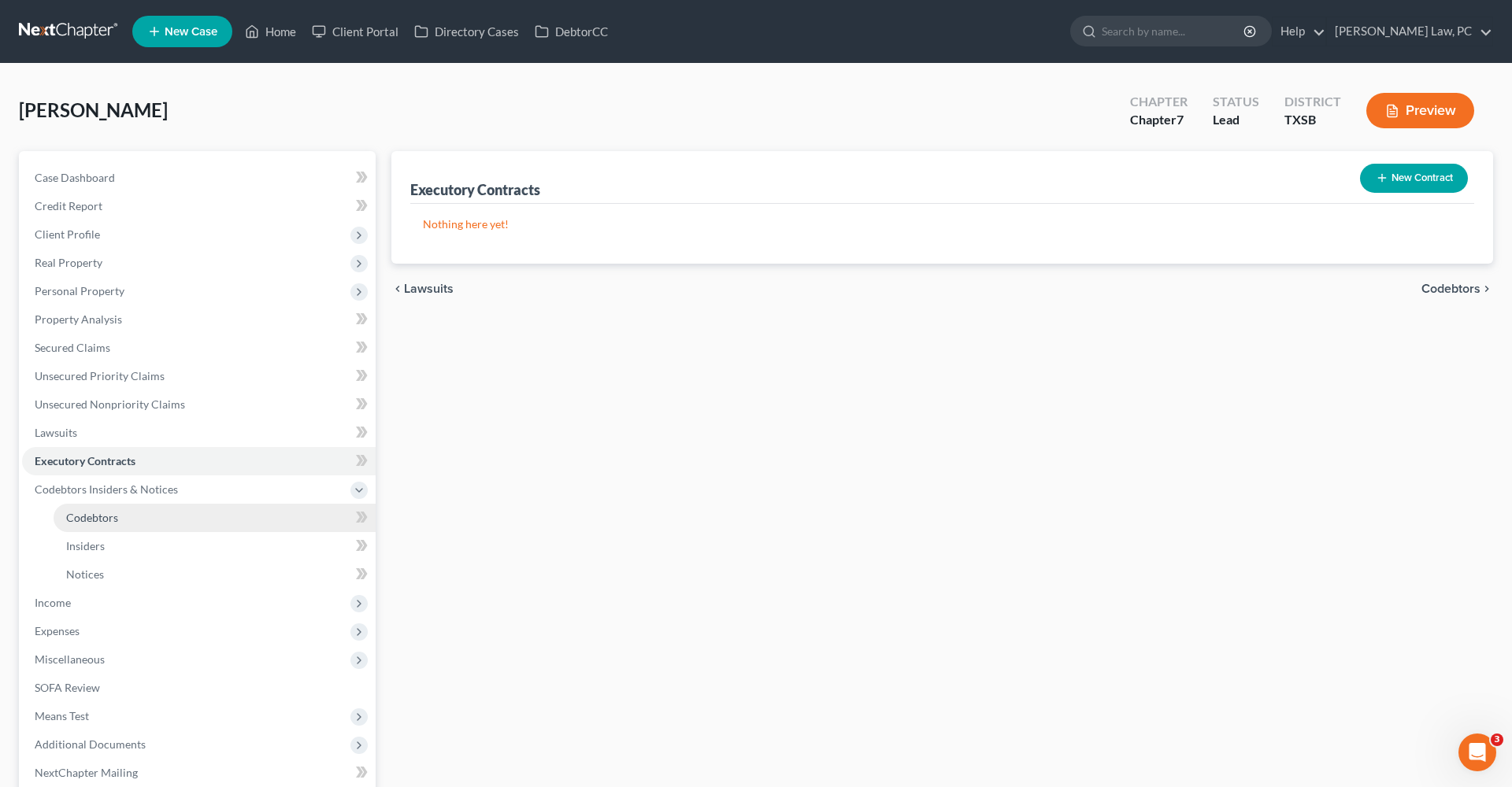
click at [93, 516] on span "Codebtors" at bounding box center [92, 517] width 52 height 13
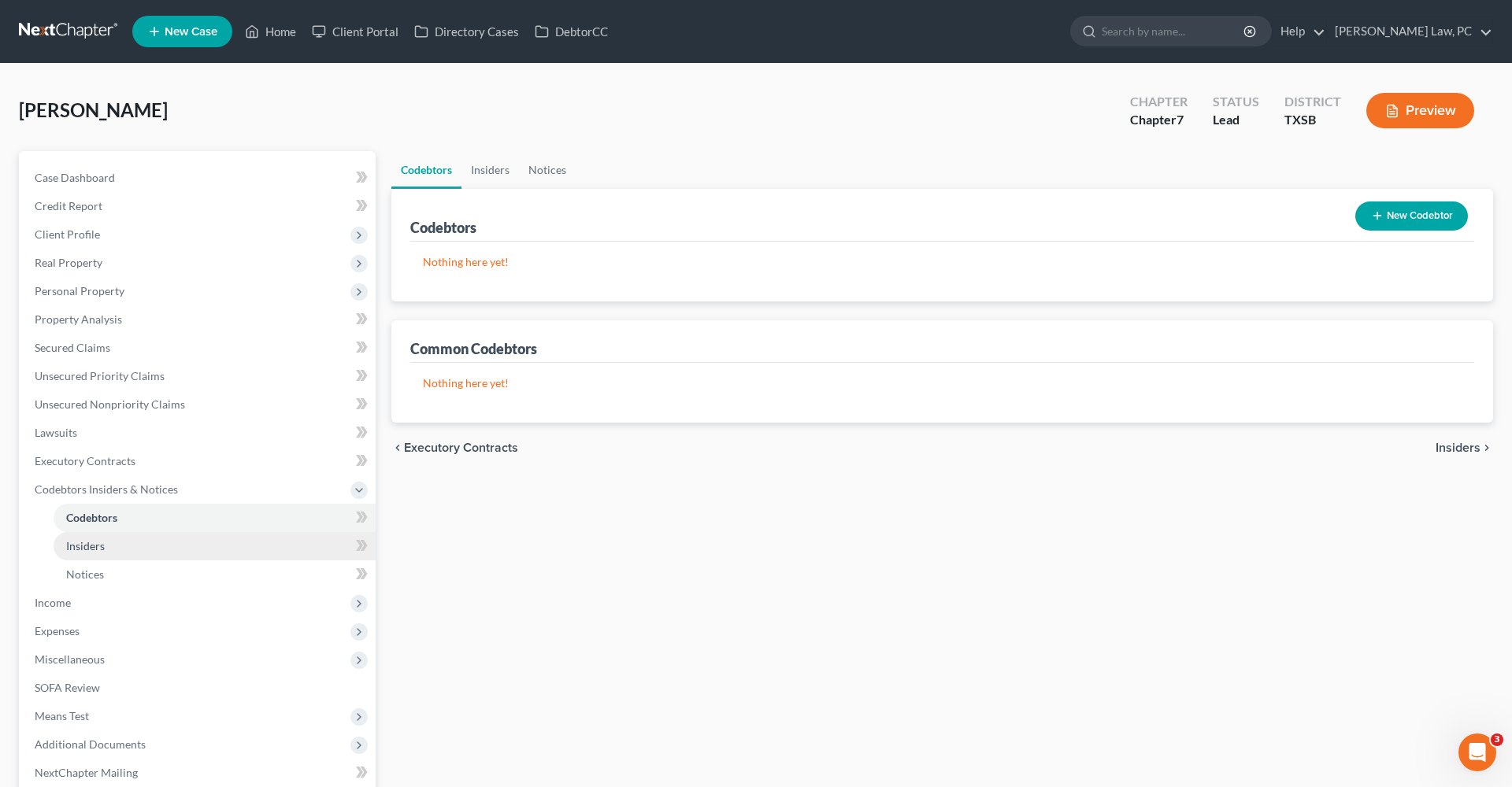
click at [87, 544] on span "Insiders" at bounding box center [86, 545] width 39 height 13
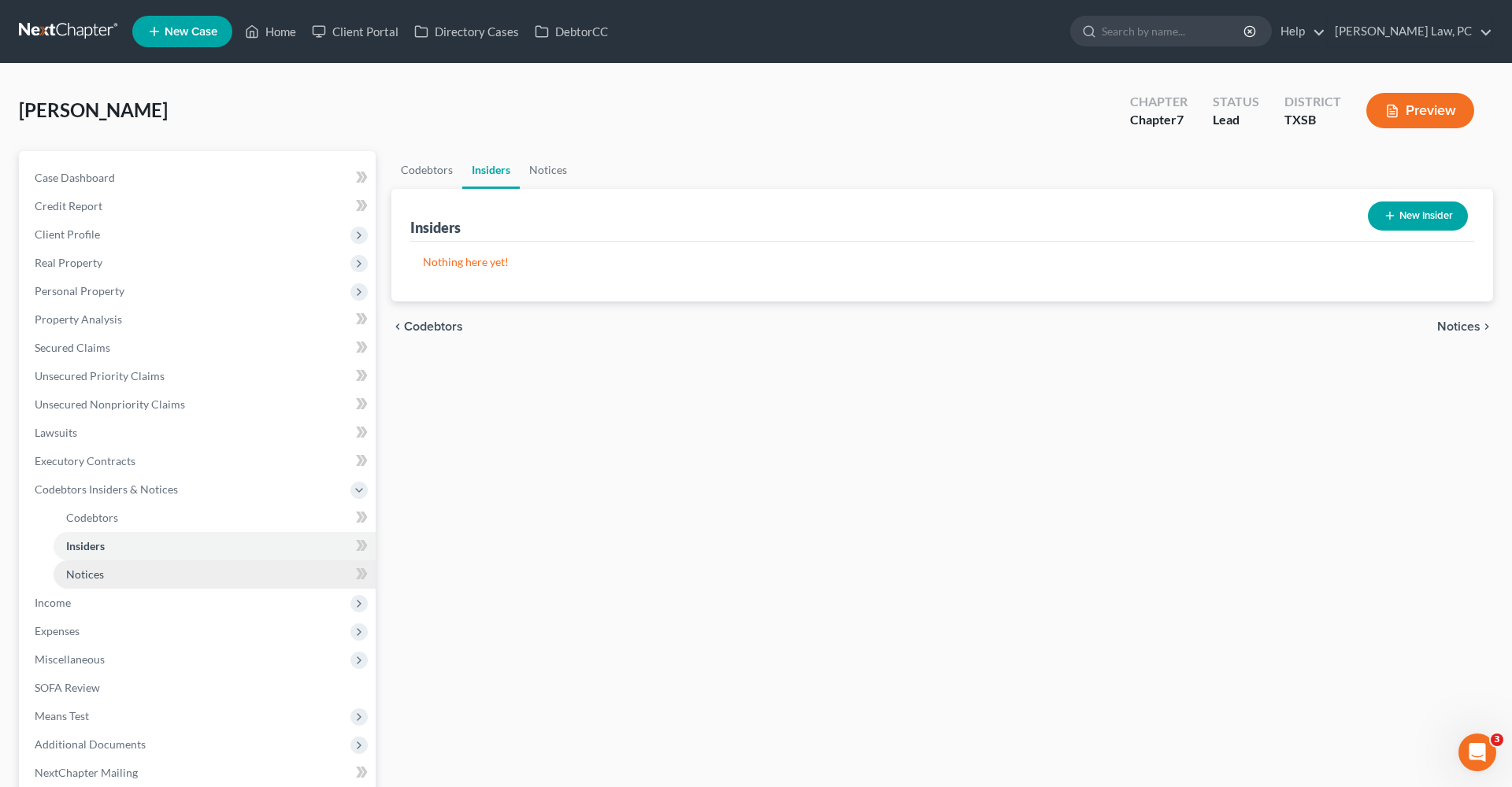
click at [88, 573] on span "Notices" at bounding box center [85, 573] width 38 height 13
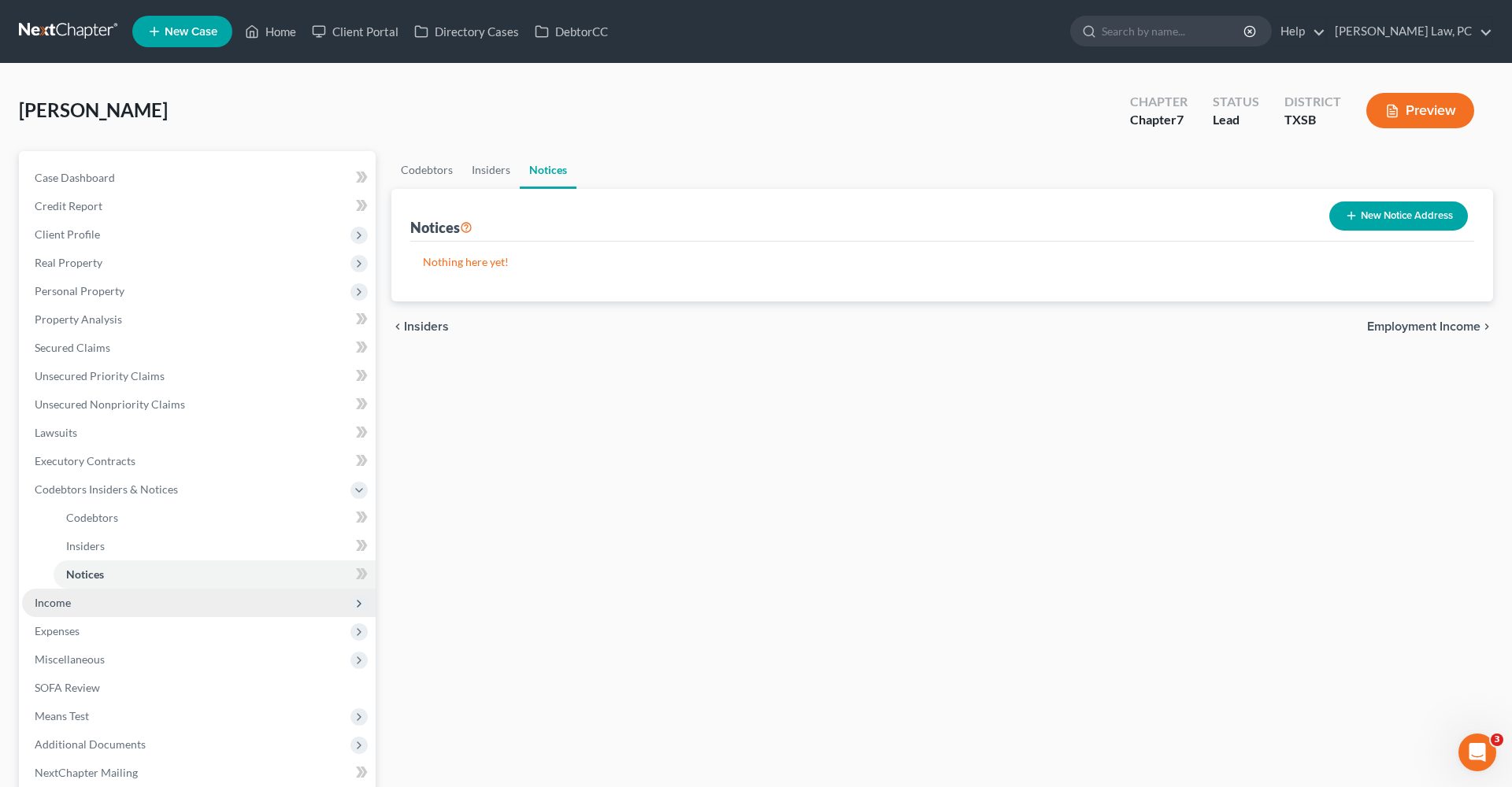
click at [55, 601] on span "Income" at bounding box center [53, 602] width 36 height 13
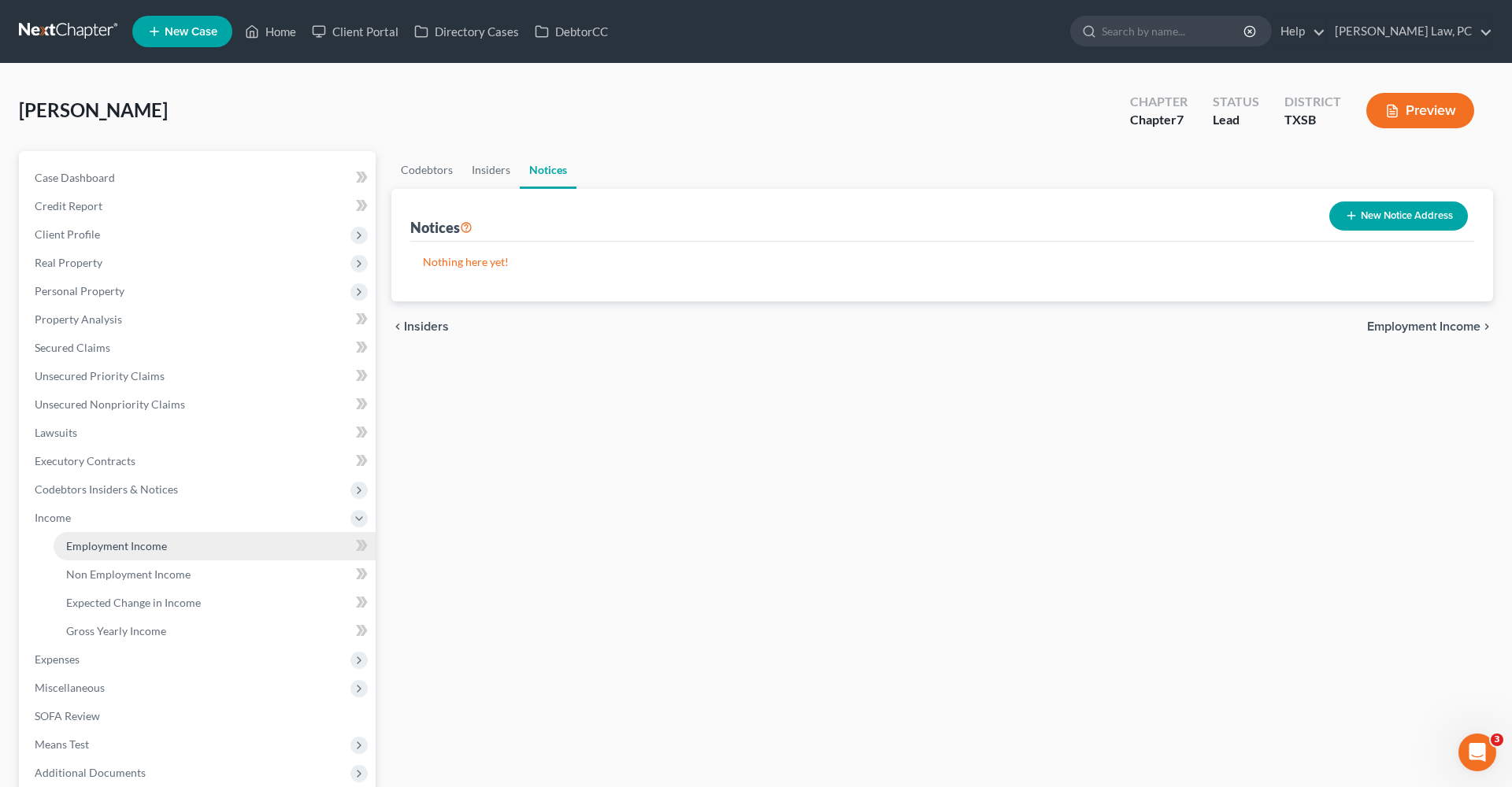
click at [114, 547] on span "Employment Income" at bounding box center [116, 545] width 101 height 13
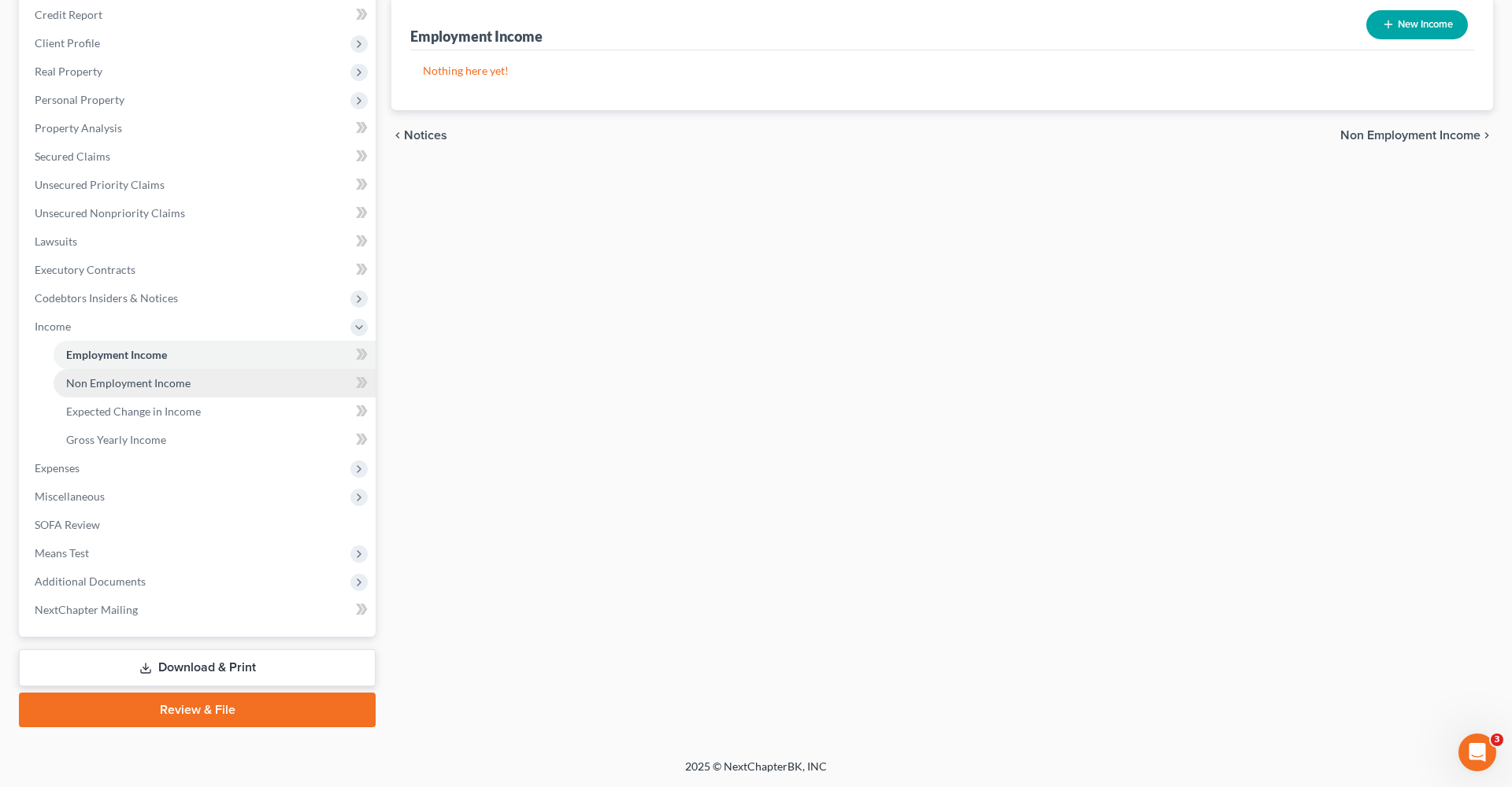
click at [155, 380] on span "Non Employment Income" at bounding box center [129, 383] width 124 height 13
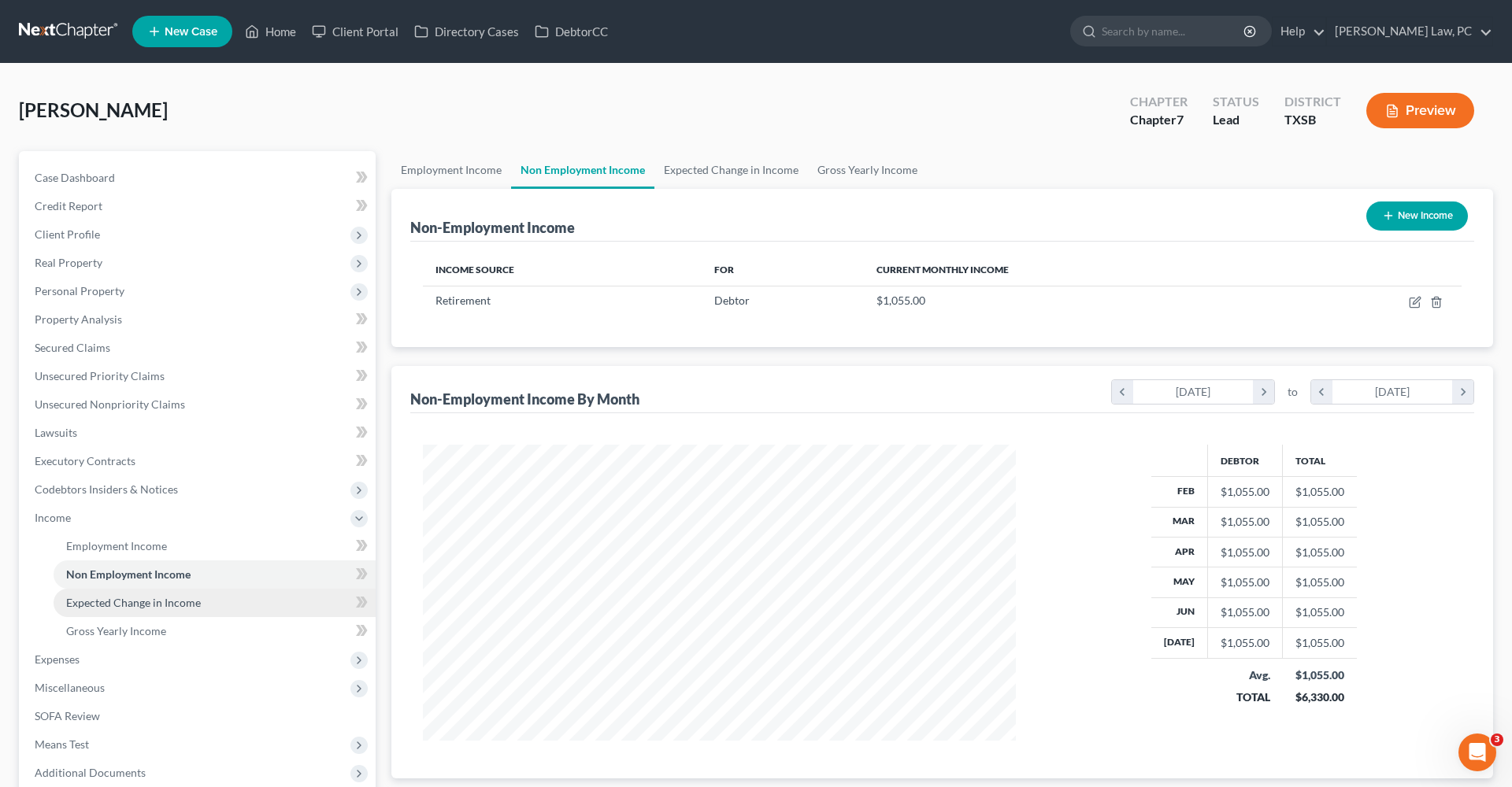
scroll to position [296, 624]
click at [133, 603] on span "Expected Change in Income" at bounding box center [134, 602] width 135 height 13
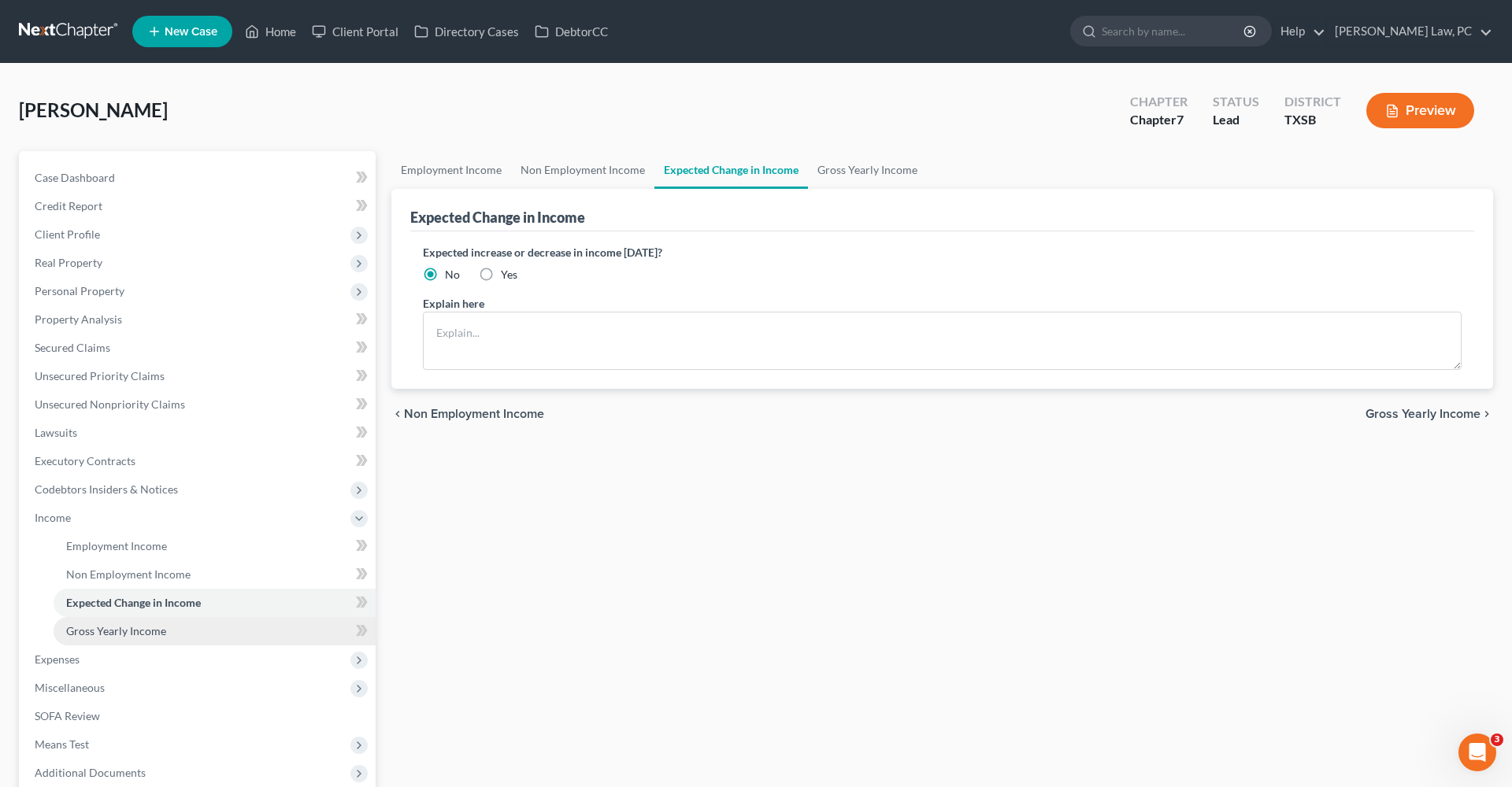
click at [129, 634] on span "Gross Yearly Income" at bounding box center [116, 630] width 100 height 13
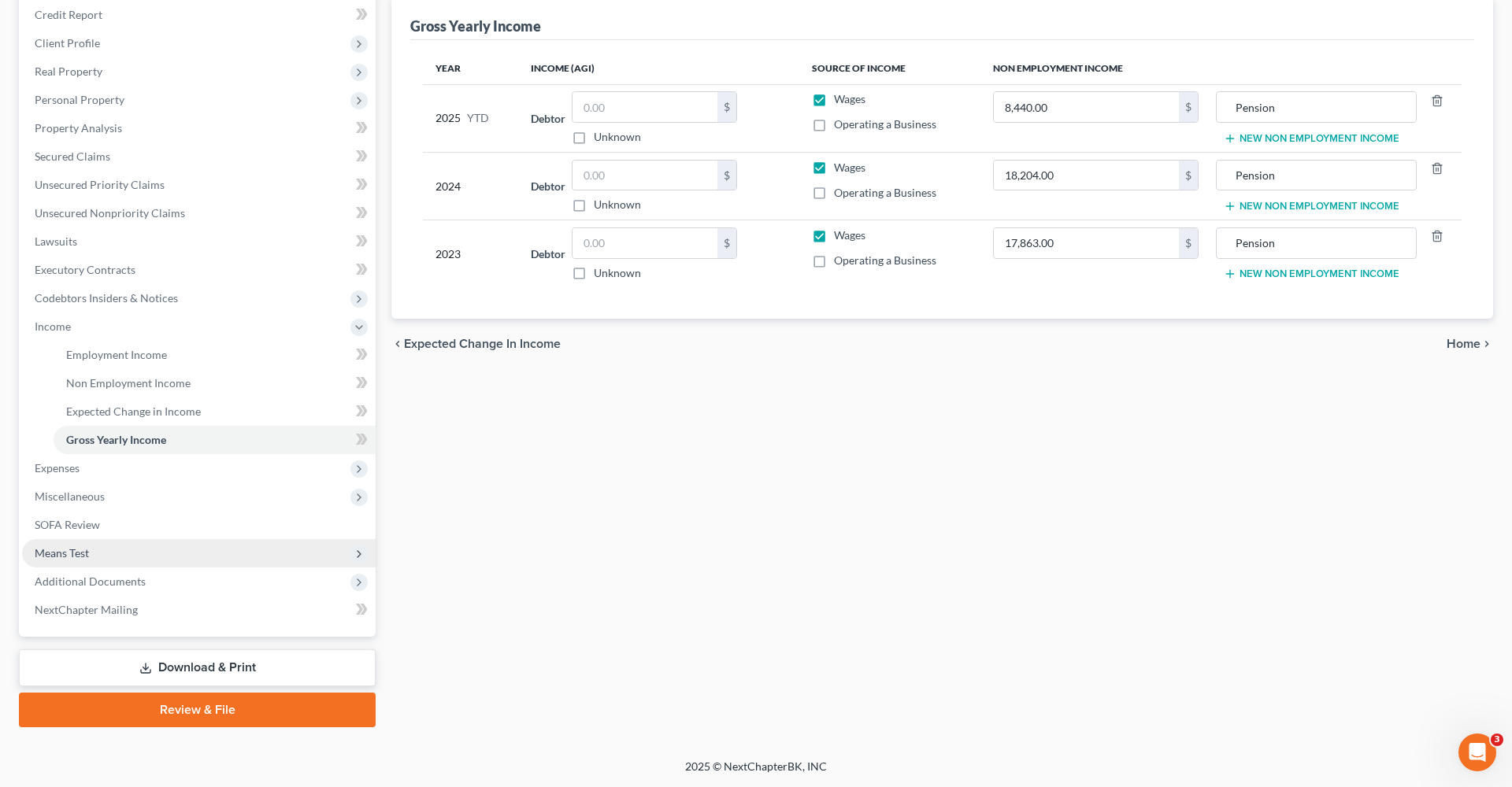
scroll to position [192, 0]
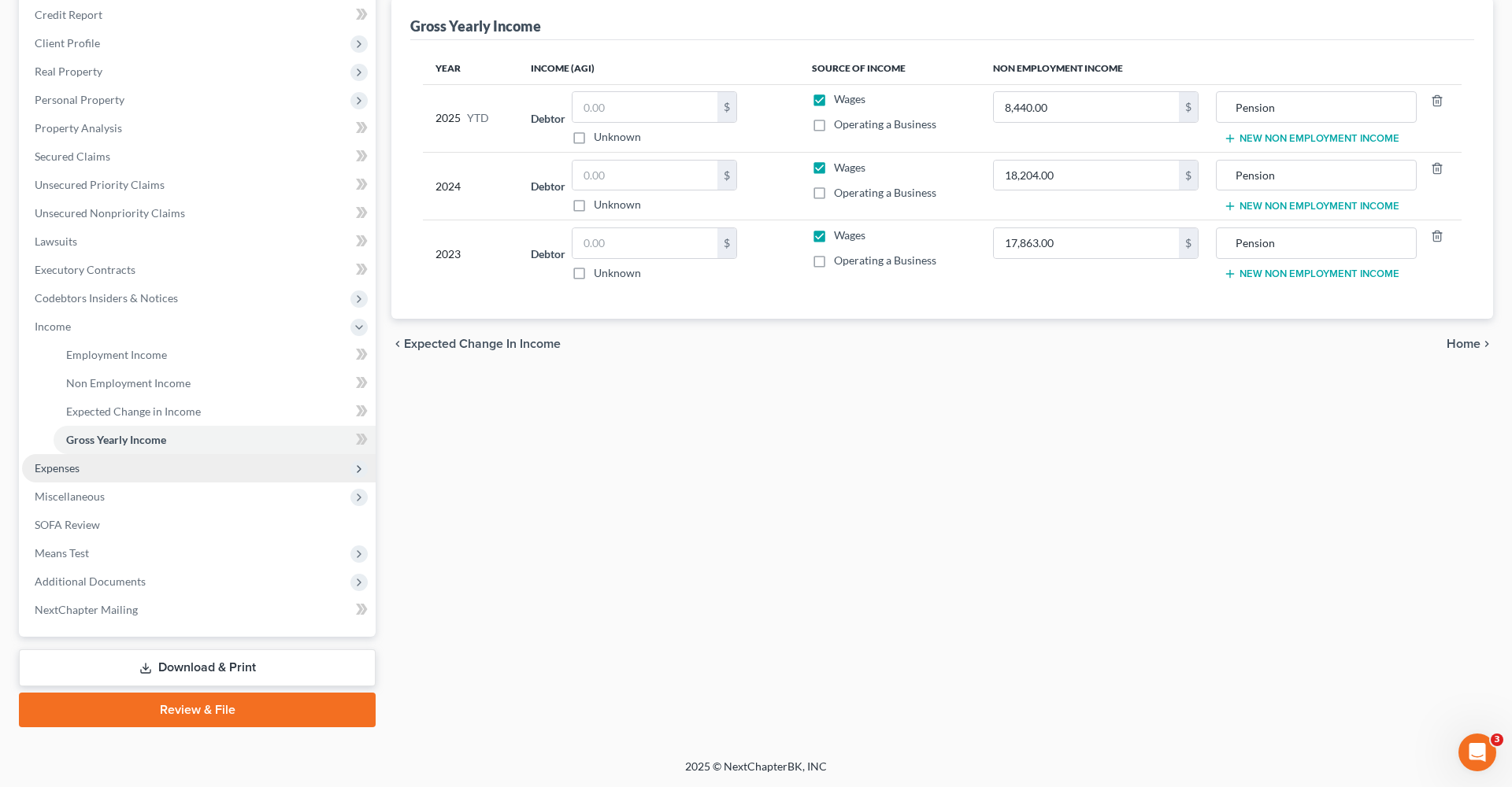
click at [65, 467] on span "Expenses" at bounding box center [57, 467] width 45 height 13
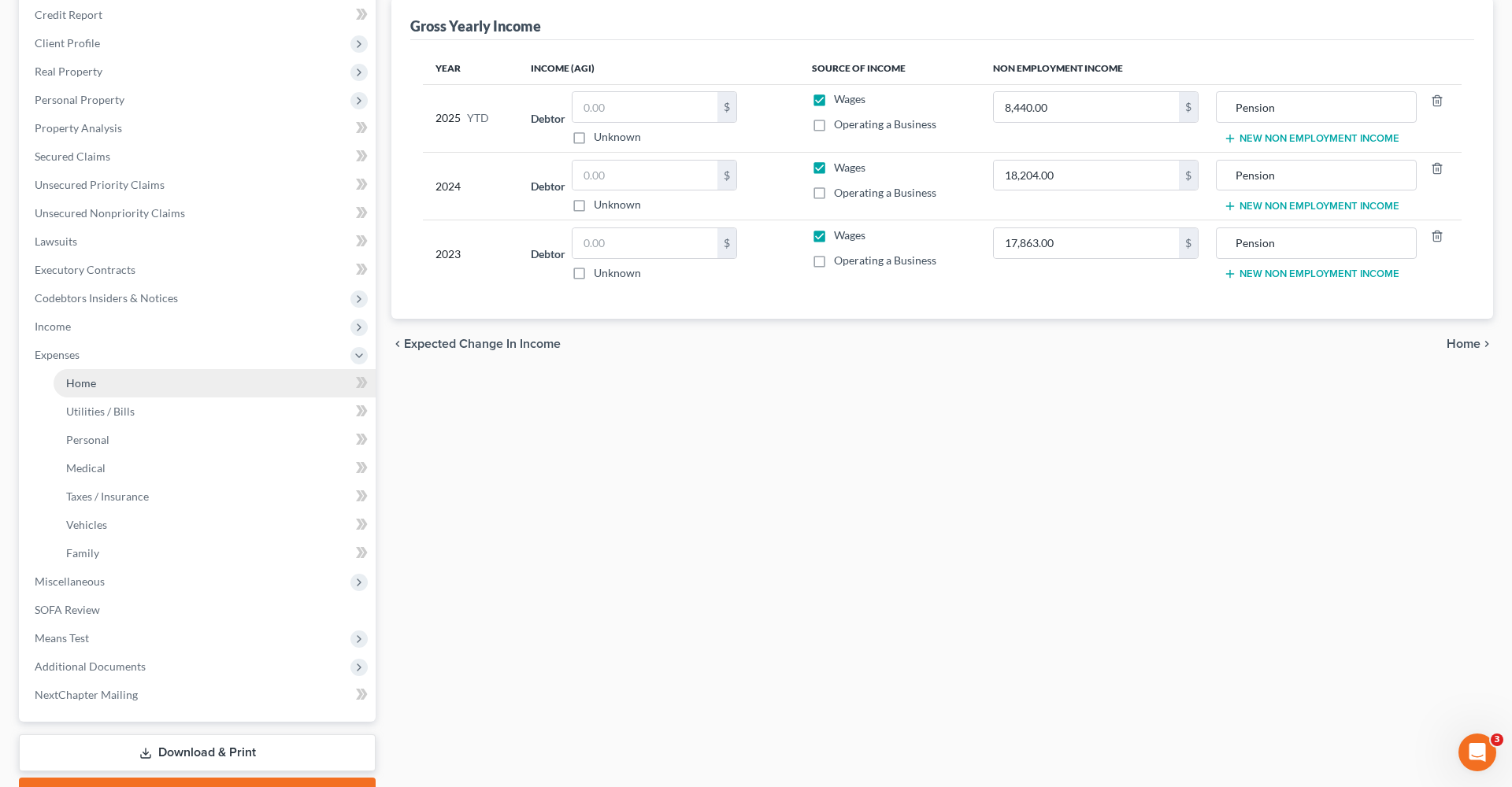
click at [85, 383] on span "Home" at bounding box center [81, 383] width 30 height 13
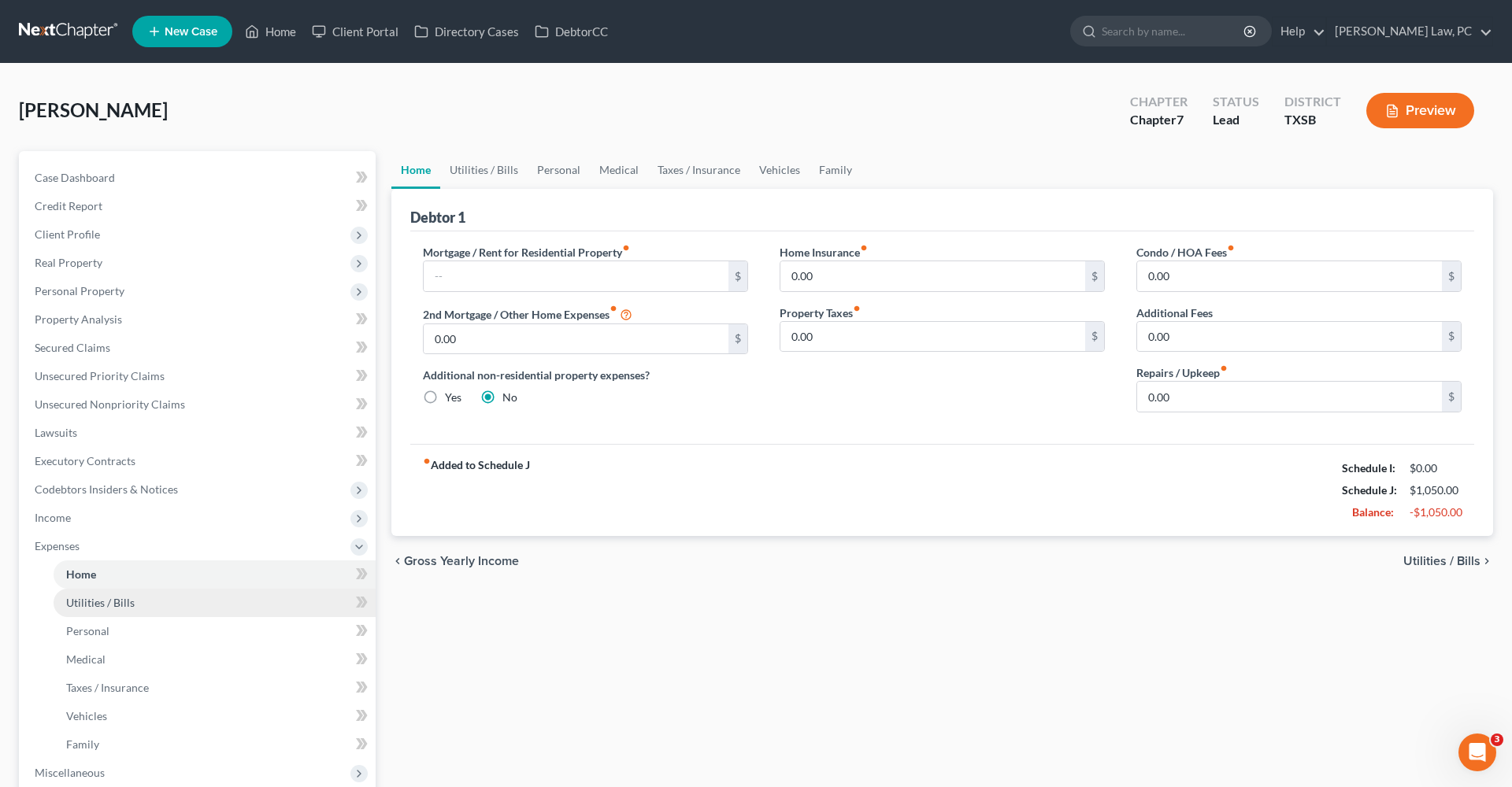
click at [109, 603] on span "Utilities / Bills" at bounding box center [101, 602] width 68 height 13
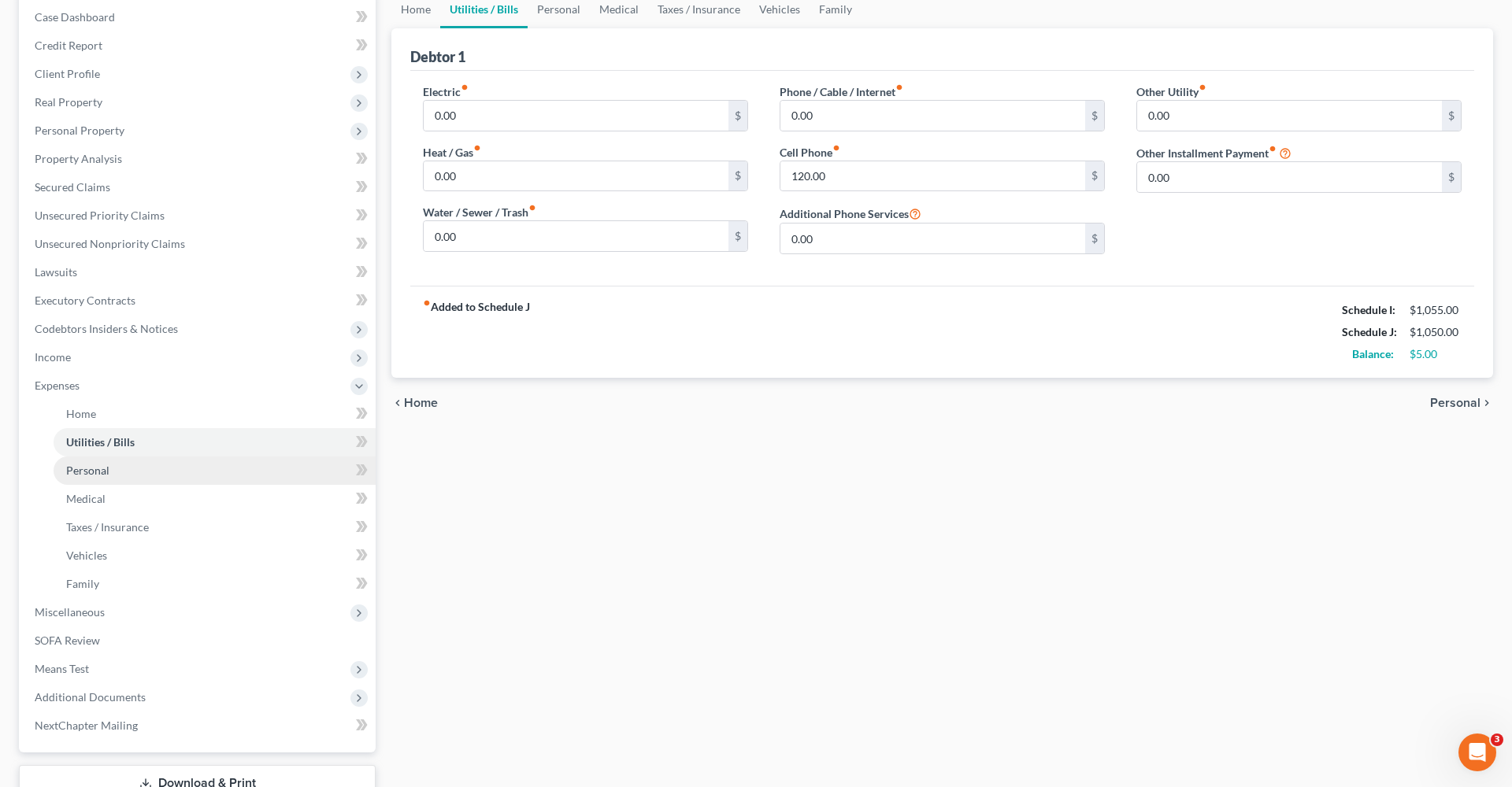
click at [92, 474] on span "Personal" at bounding box center [88, 470] width 43 height 13
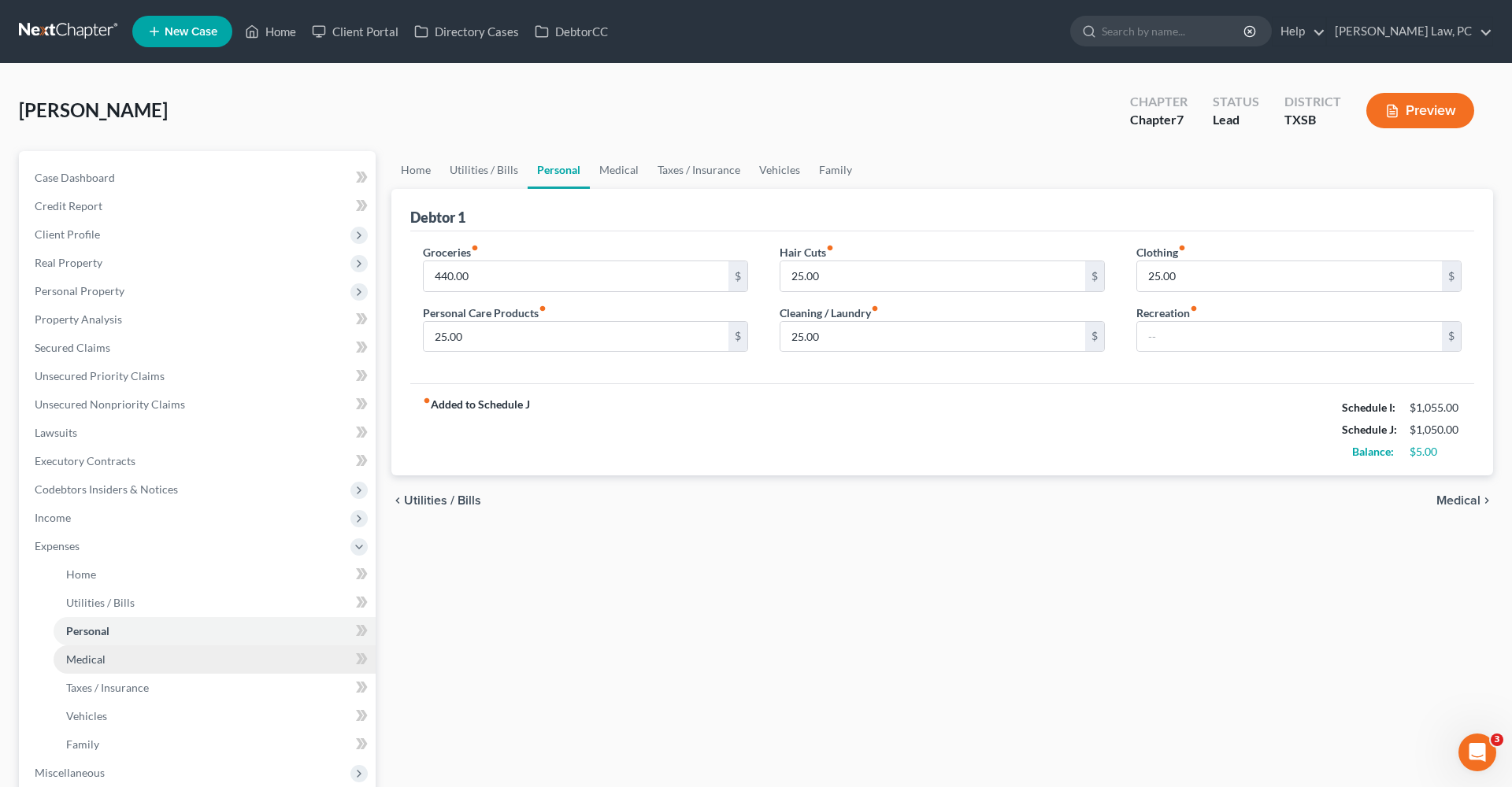
click at [93, 649] on link "Medical" at bounding box center [214, 659] width 322 height 28
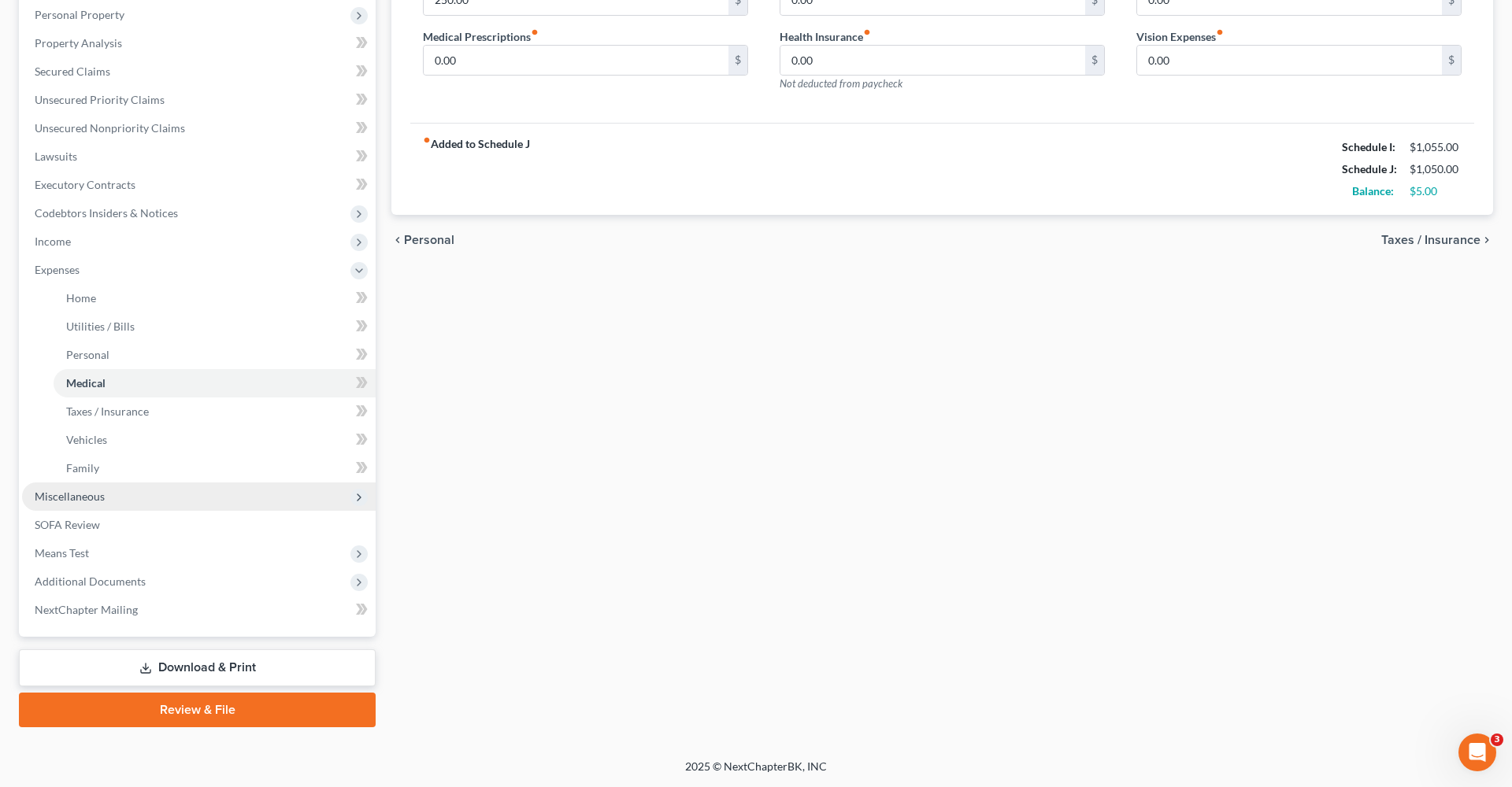
click at [72, 500] on span "Miscellaneous" at bounding box center [70, 495] width 70 height 13
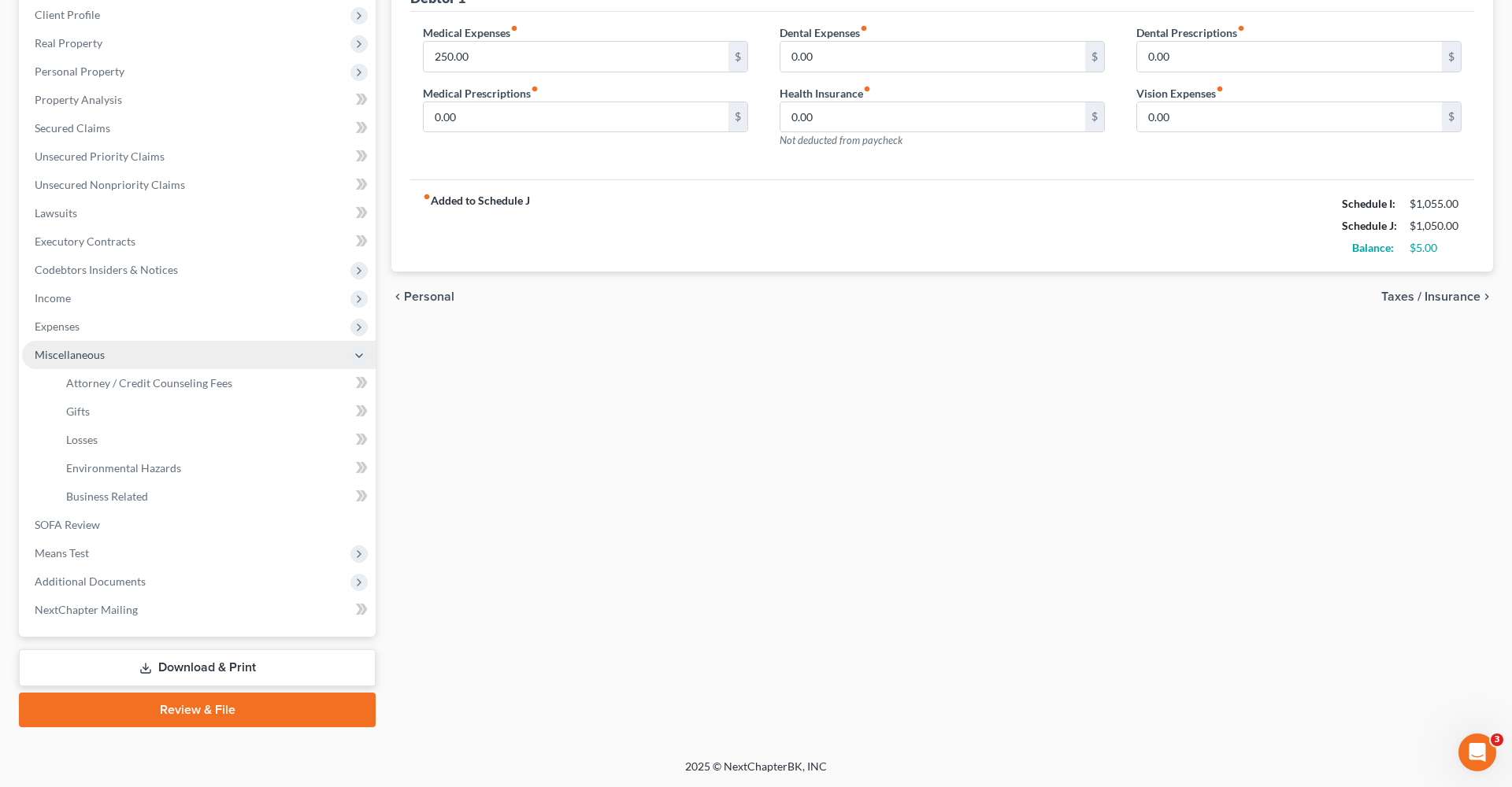
scroll to position [220, 0]
click at [129, 384] on span "Attorney / Credit Counseling Fees" at bounding box center [150, 383] width 166 height 13
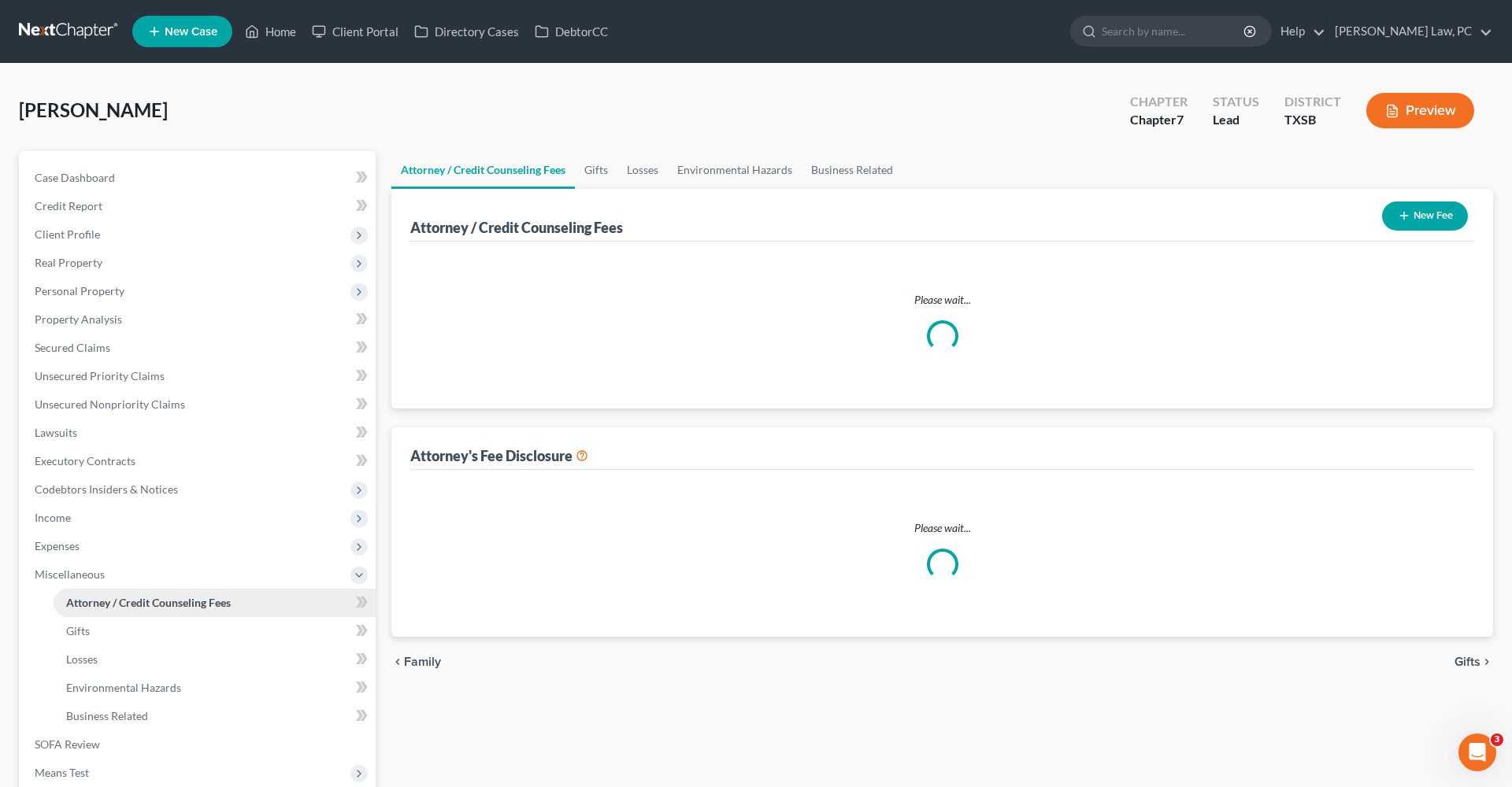
select select "4"
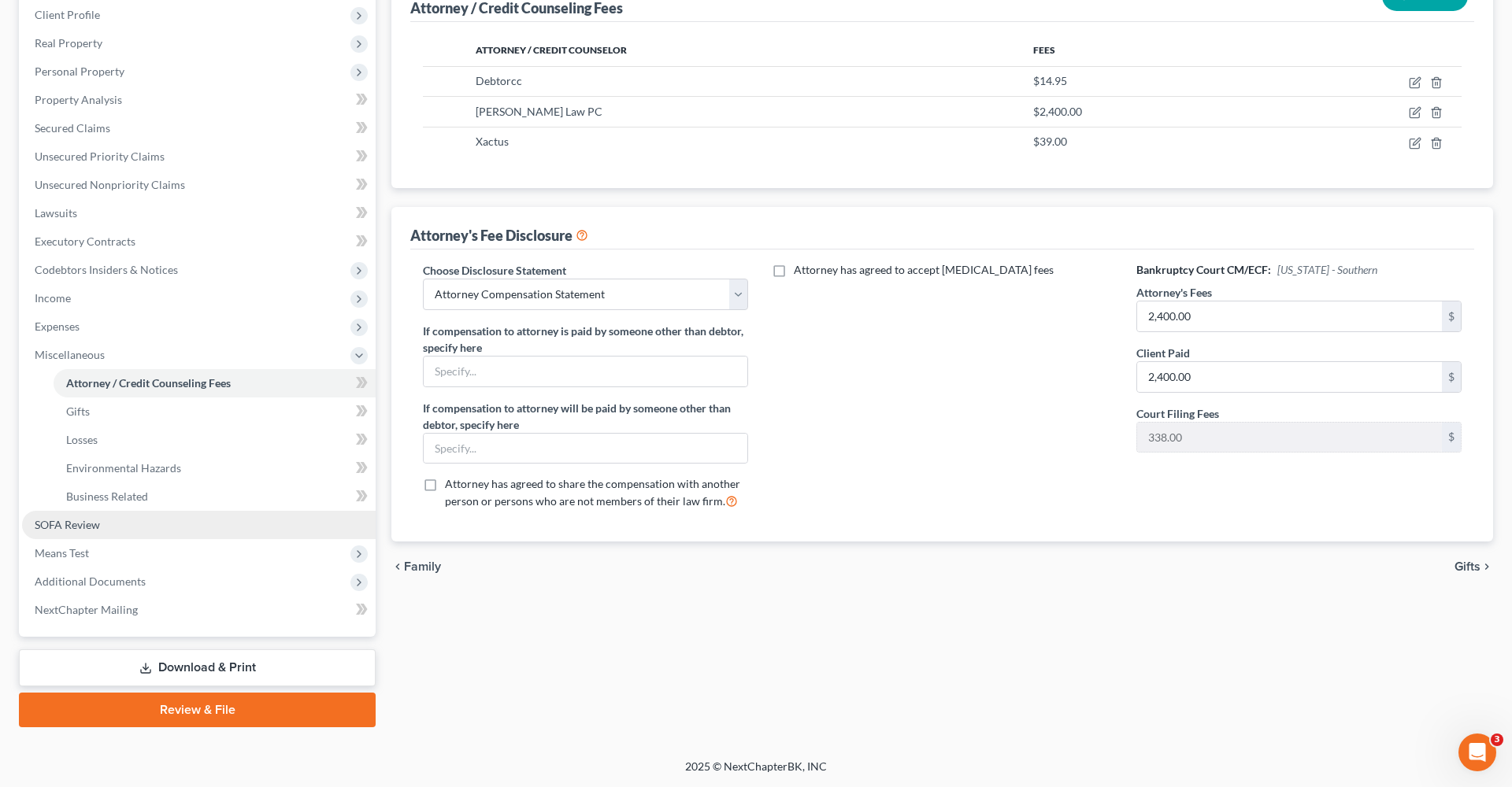
scroll to position [220, 0]
click at [65, 527] on span "SOFA Review" at bounding box center [67, 524] width 66 height 13
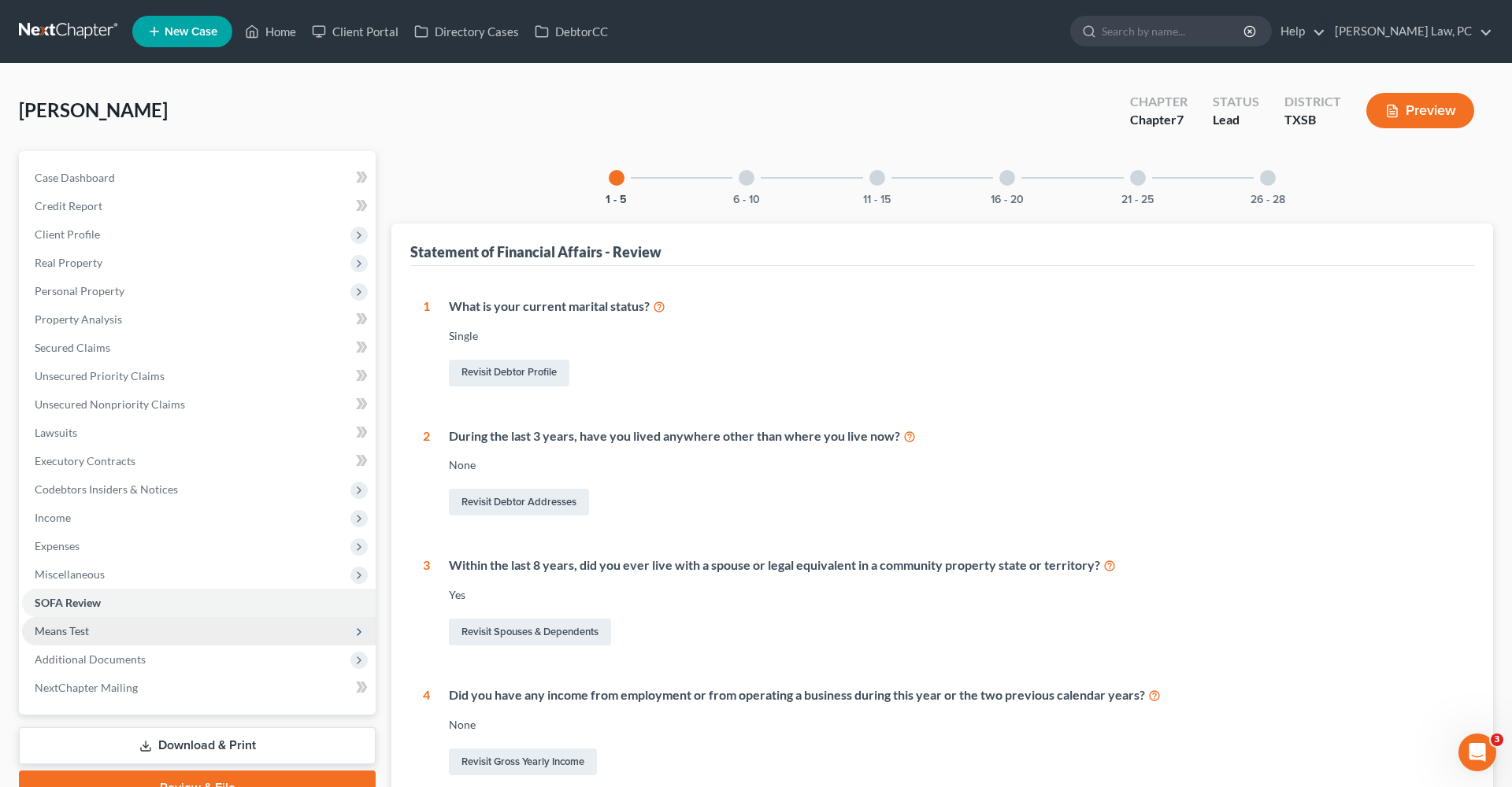
click at [73, 630] on span "Means Test" at bounding box center [62, 630] width 54 height 13
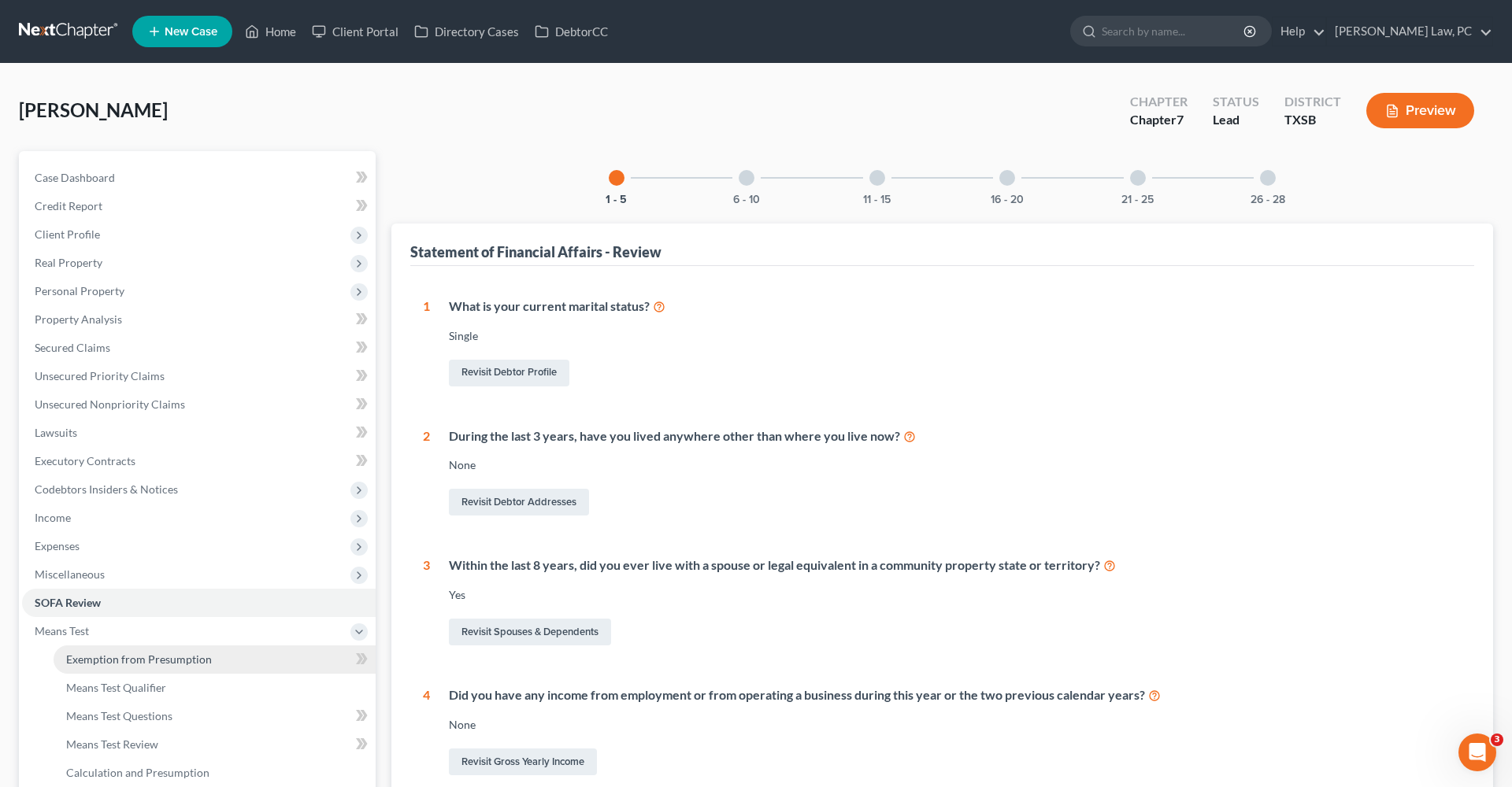
click at [108, 667] on link "Exemption from Presumption" at bounding box center [214, 659] width 322 height 28
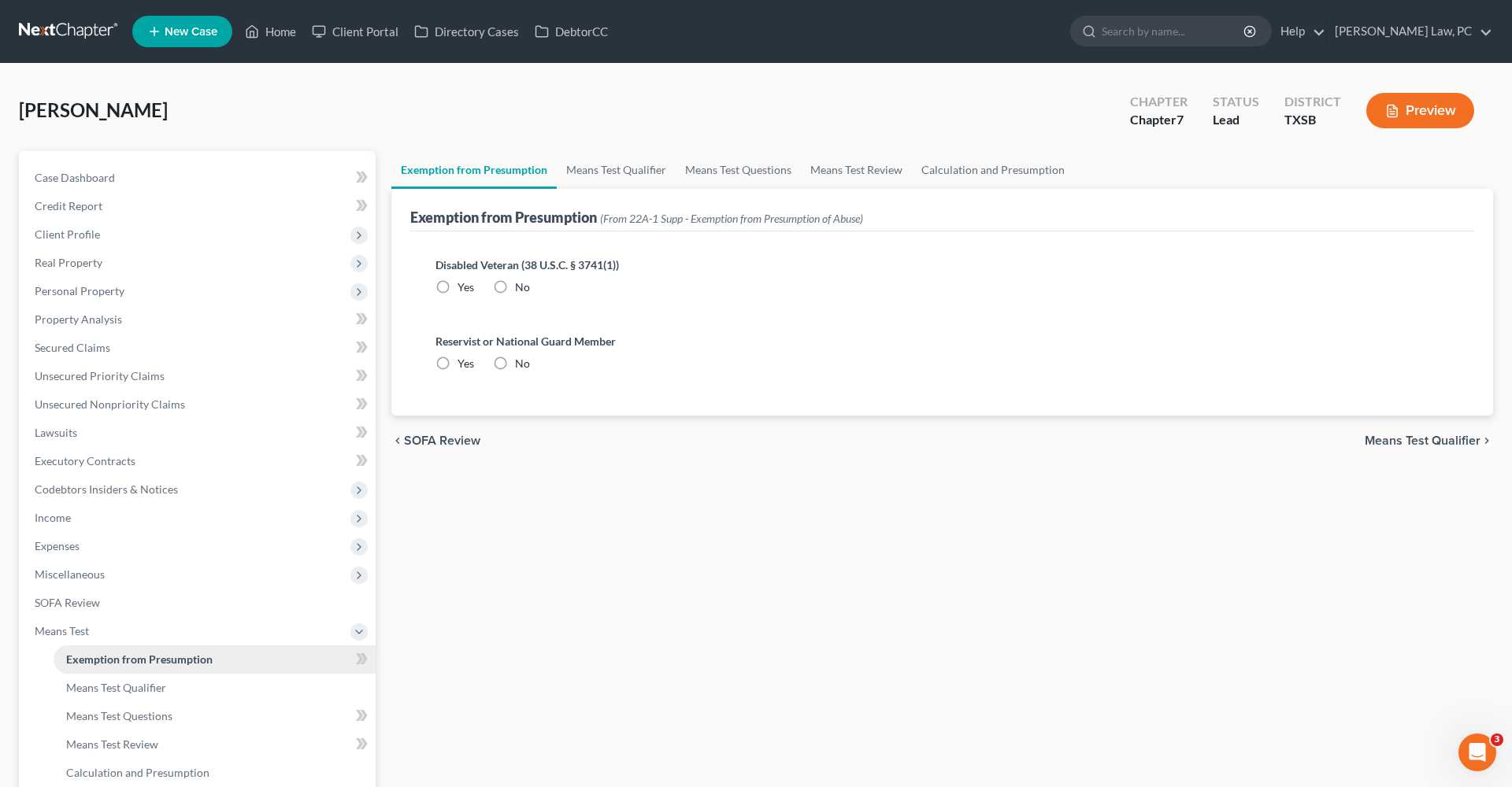
radio input "true"
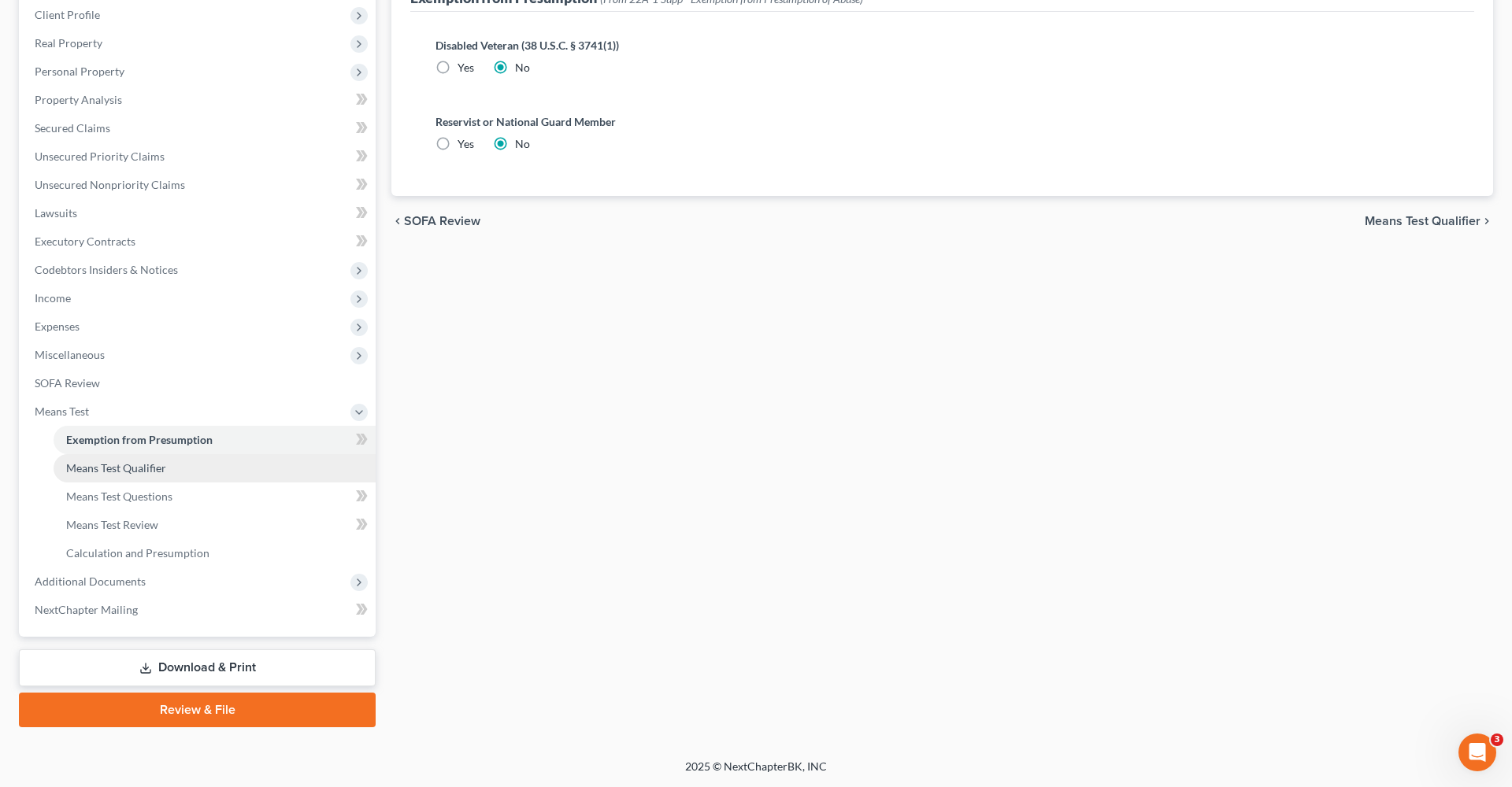
click at [150, 474] on span "Means Test Qualifier" at bounding box center [116, 467] width 100 height 13
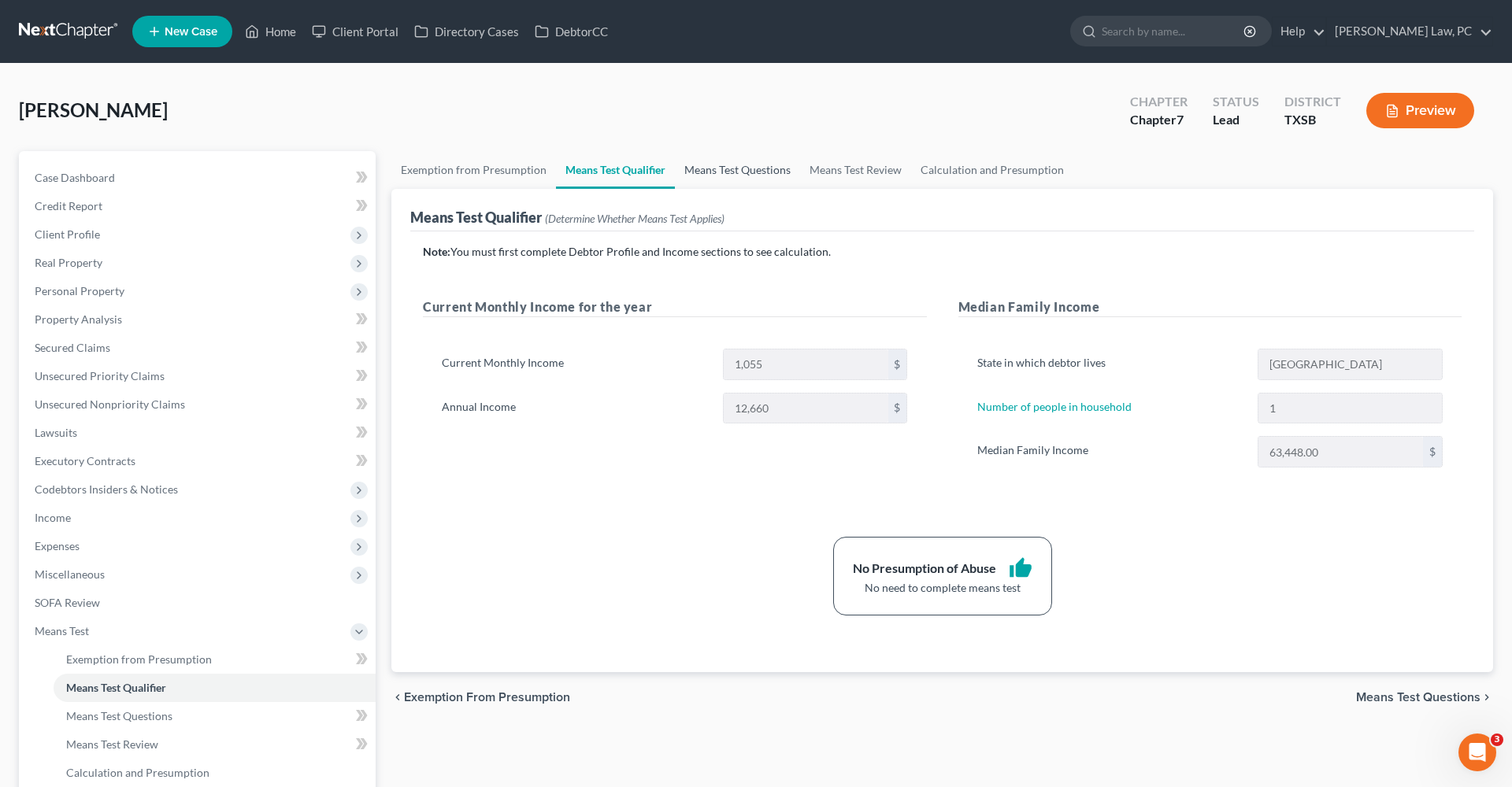
click at [753, 164] on link "Means Test Questions" at bounding box center [737, 170] width 125 height 38
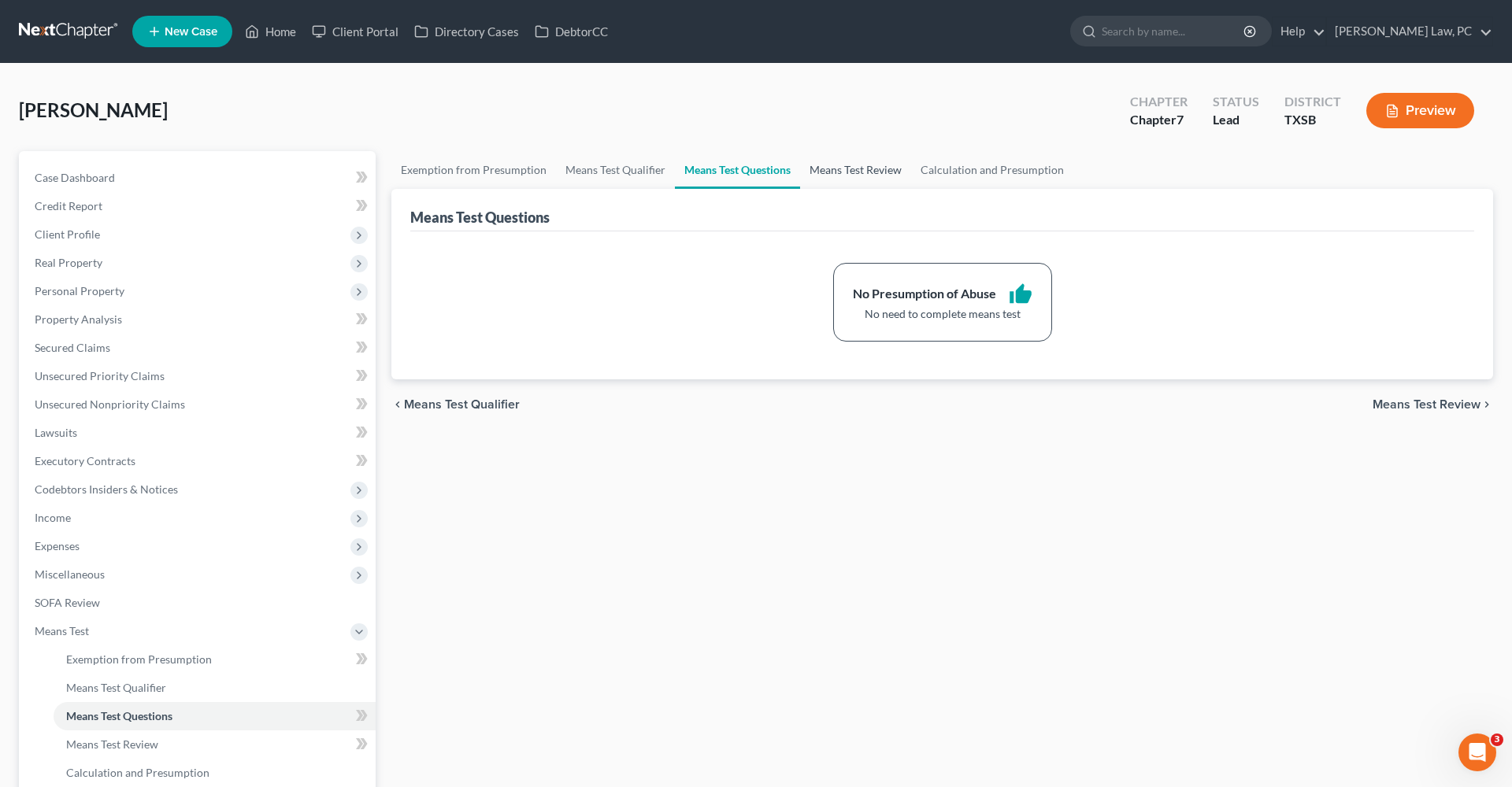
click at [828, 176] on link "Means Test Review" at bounding box center [855, 170] width 111 height 38
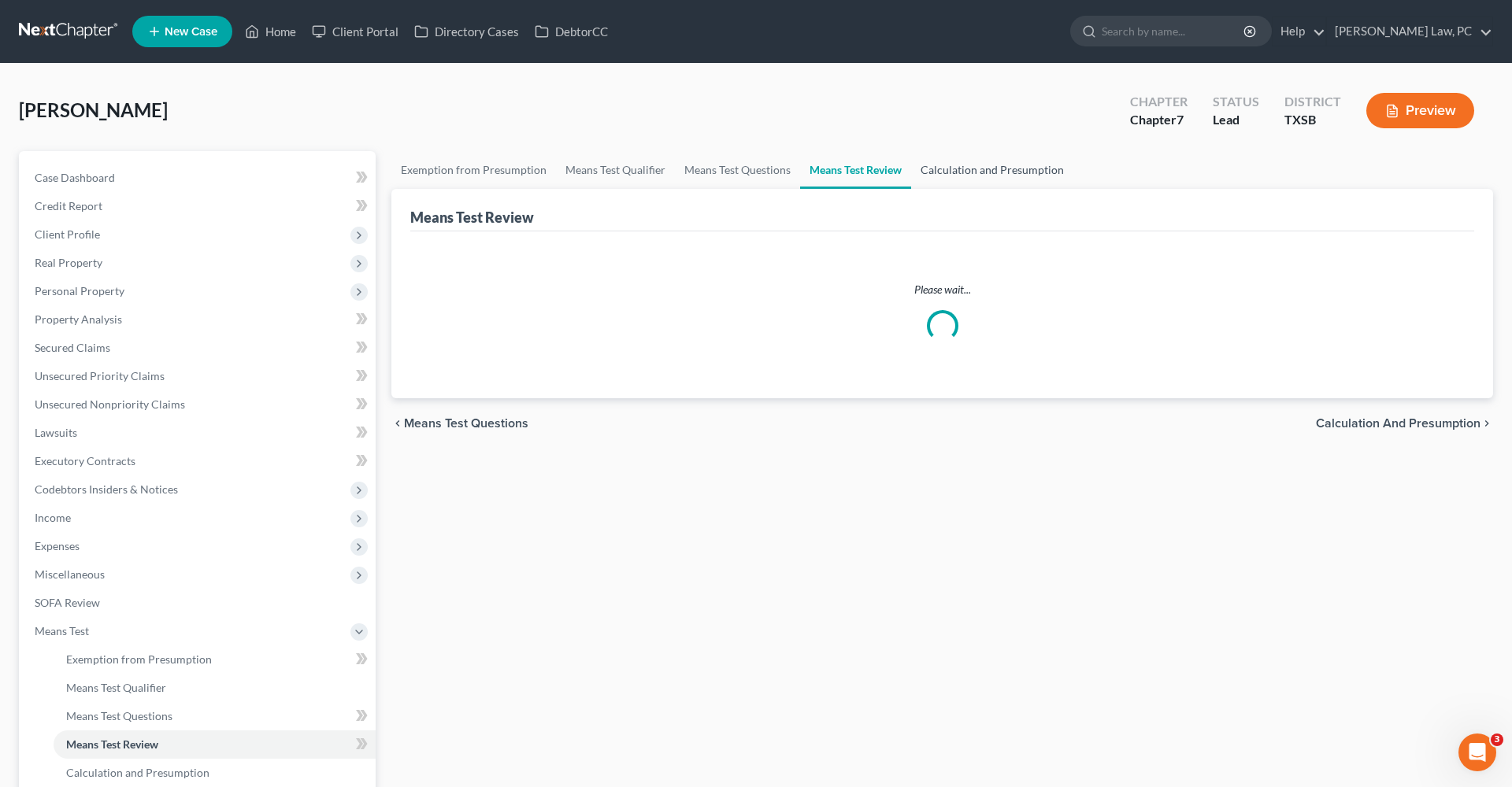
click at [985, 176] on link "Calculation and Presumption" at bounding box center [991, 170] width 162 height 38
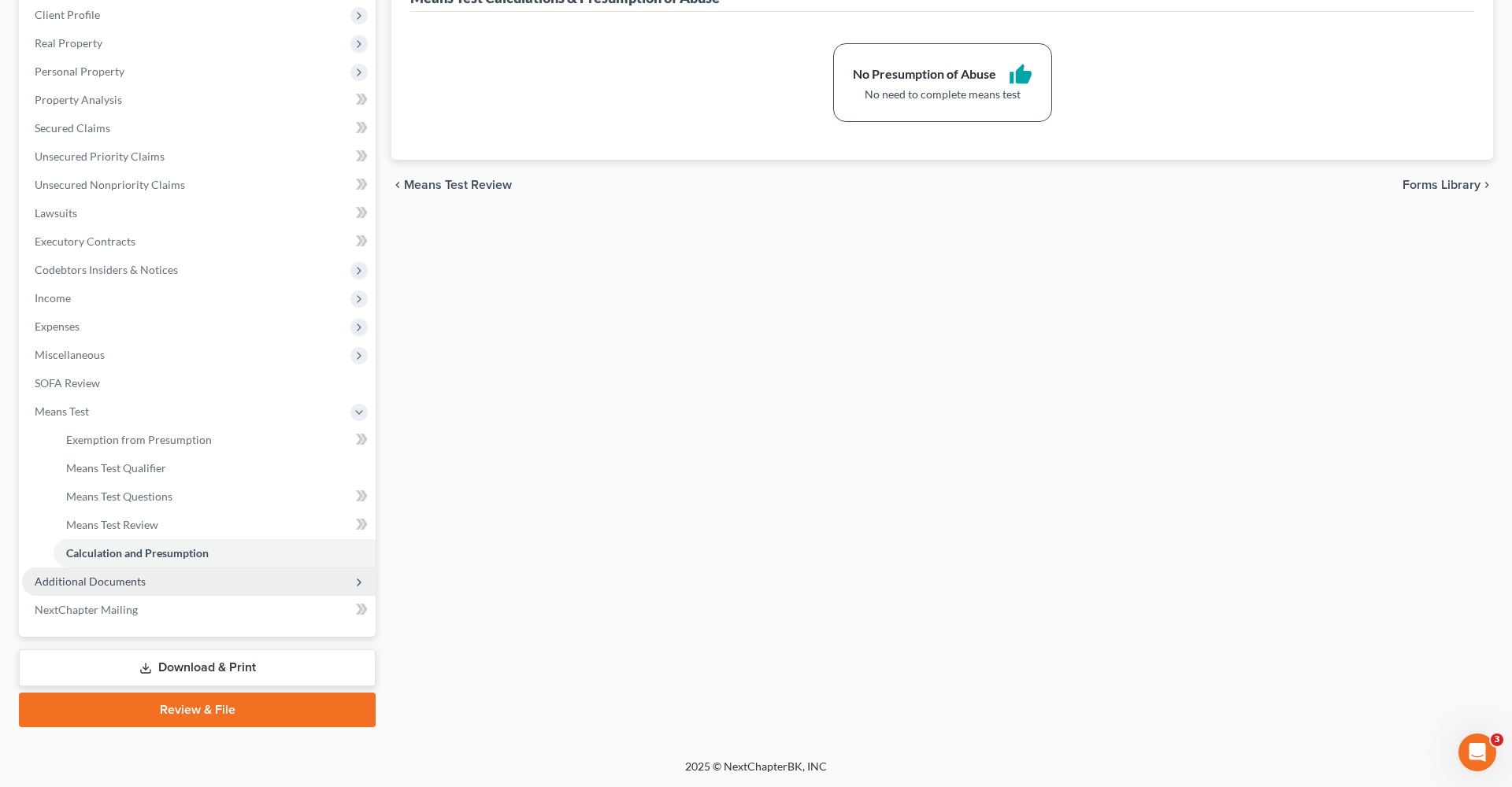
click at [115, 578] on span "Additional Documents" at bounding box center [90, 580] width 111 height 13
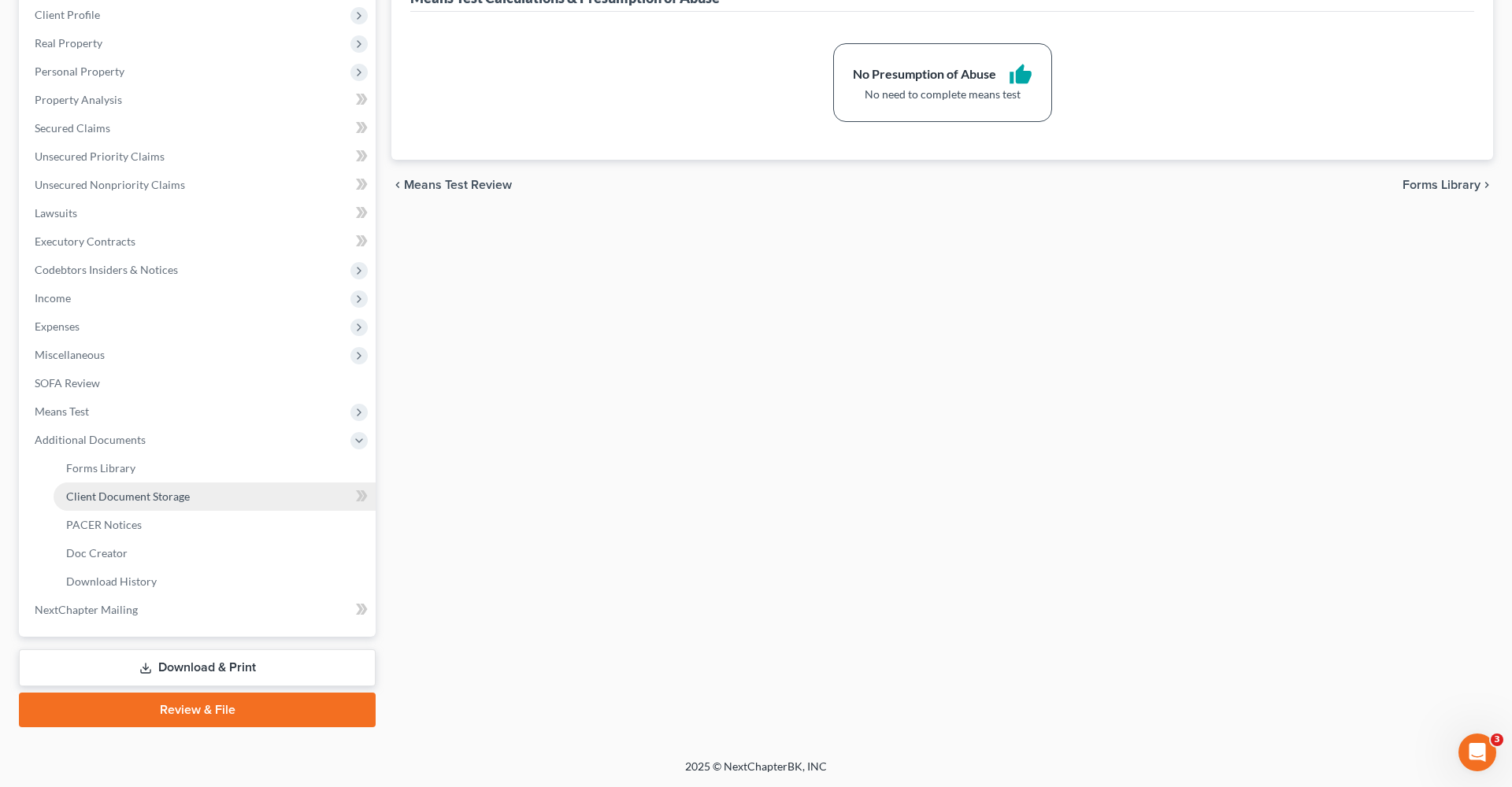
click at [176, 498] on span "Client Document Storage" at bounding box center [128, 495] width 123 height 13
select select "8"
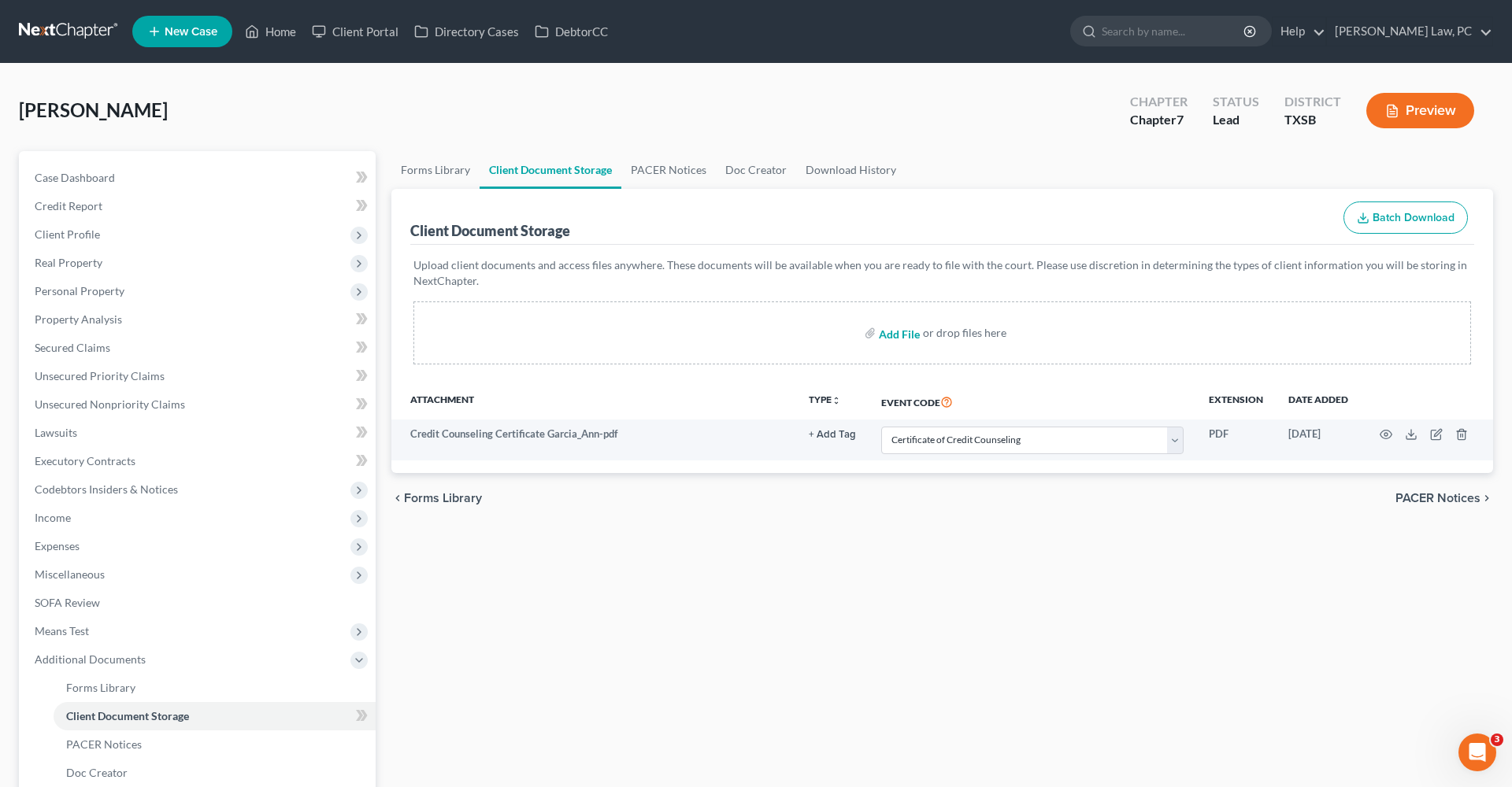
click at [898, 332] on input "file" at bounding box center [897, 333] width 38 height 28
type input "C:\fakepath\Affidavit [PERSON_NAME].pdf"
select select "8"
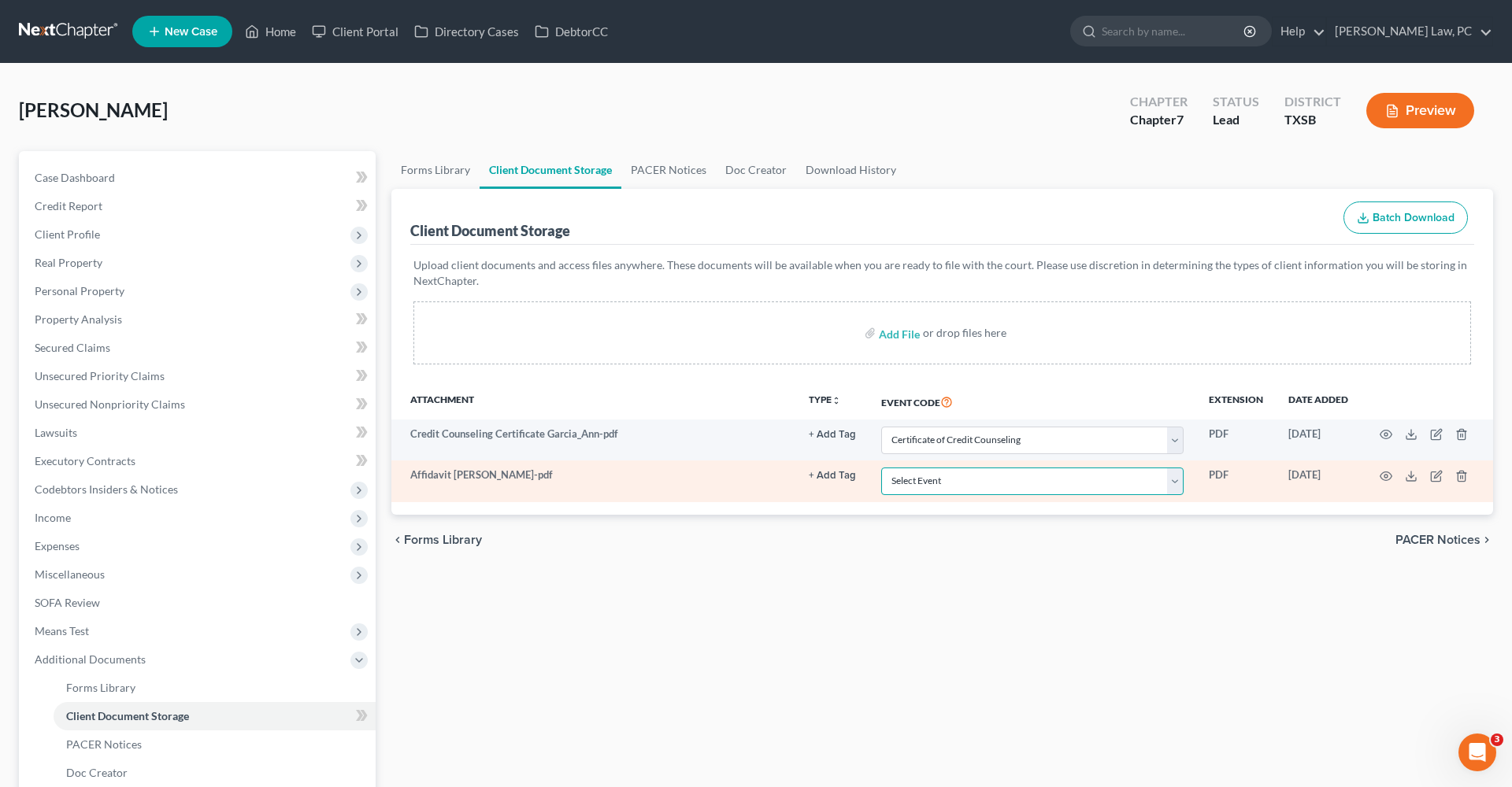
select select "39"
click at [1382, 480] on icon "button" at bounding box center [1386, 476] width 12 height 12
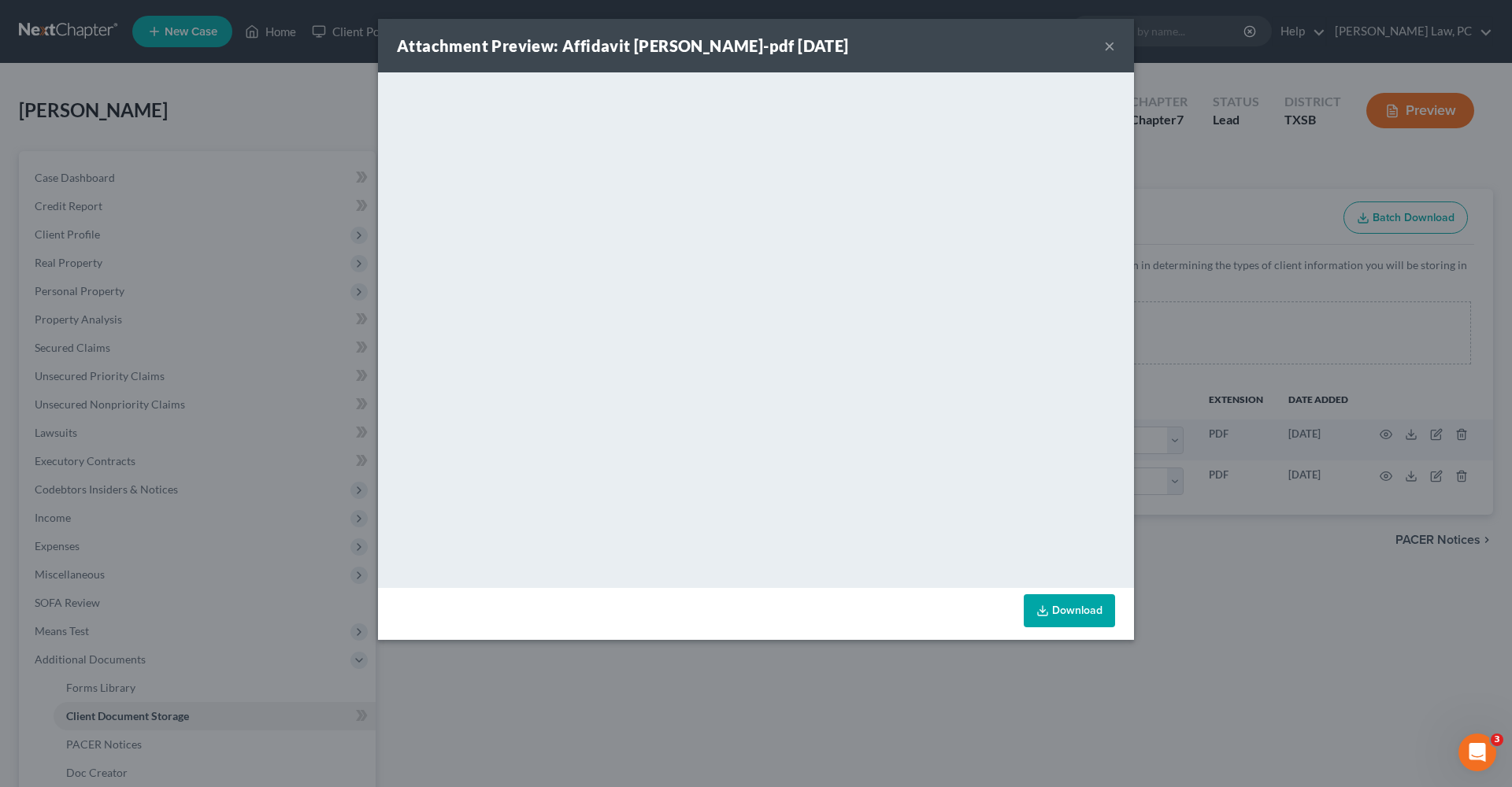
click at [1108, 52] on button "×" at bounding box center [1109, 46] width 11 height 19
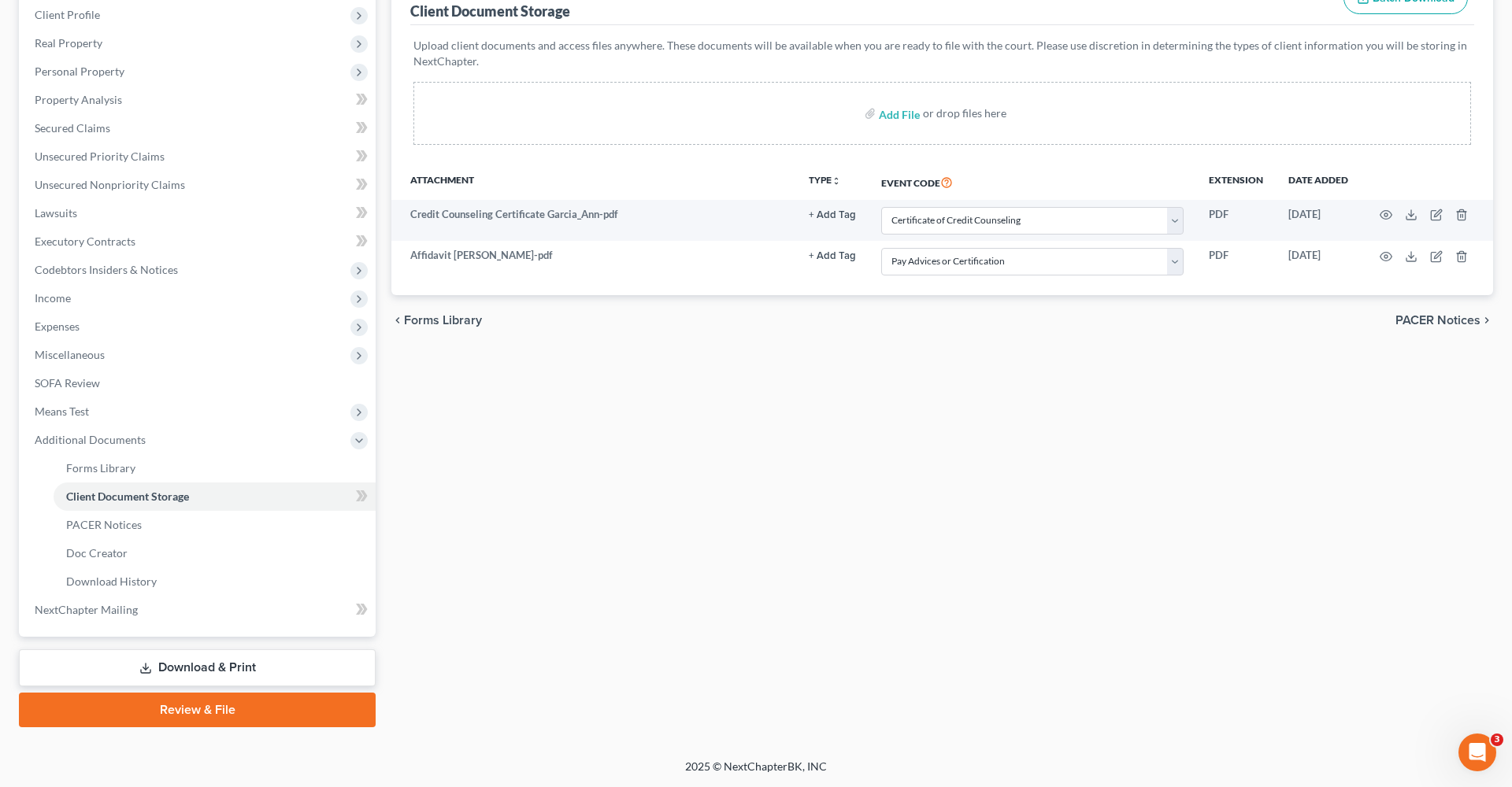
scroll to position [220, 0]
click at [77, 106] on link "Property Analysis" at bounding box center [199, 100] width 354 height 28
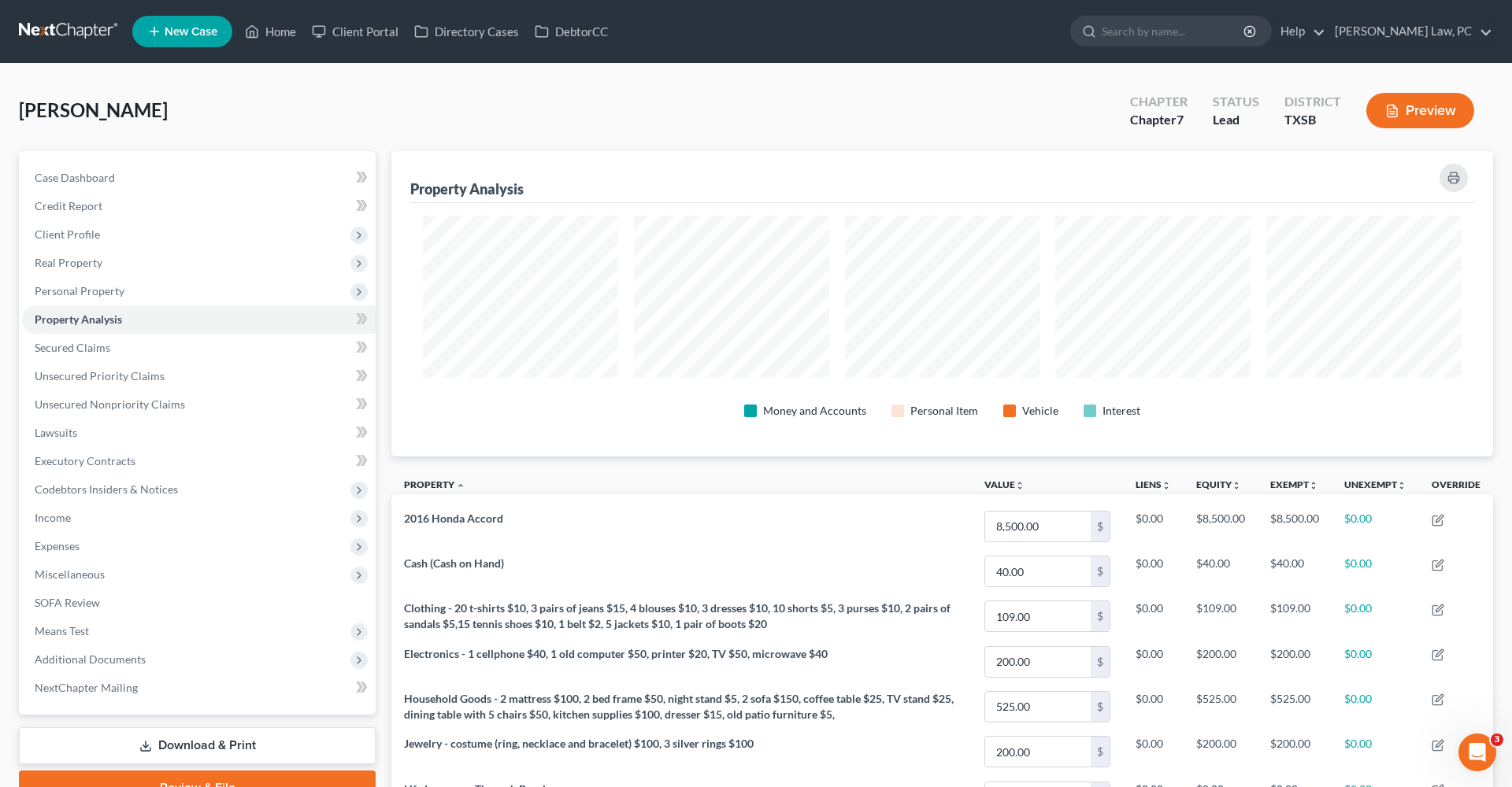
scroll to position [786942, 786227]
click at [92, 295] on span "Personal Property" at bounding box center [80, 291] width 90 height 13
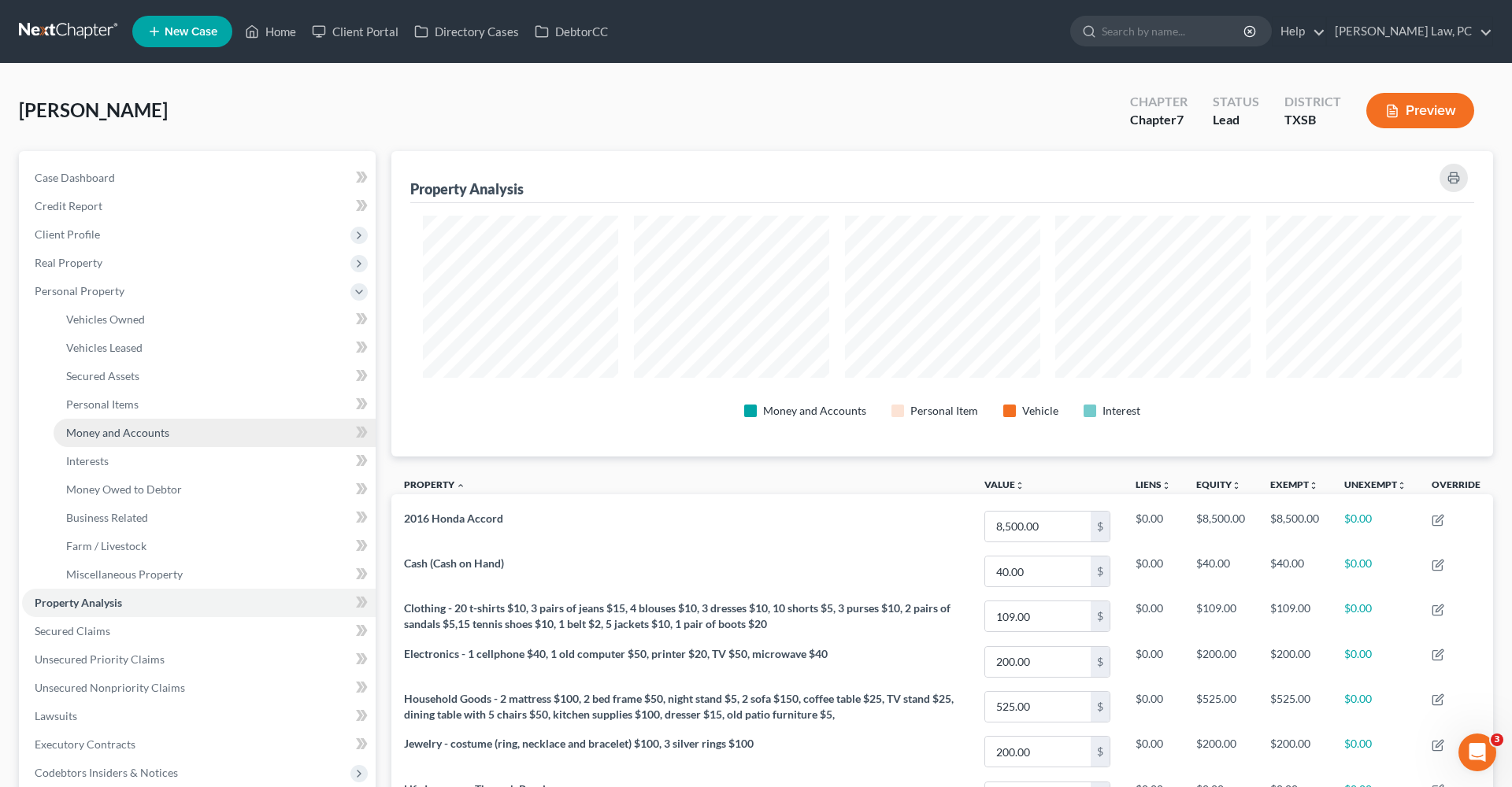
click at [102, 429] on span "Money and Accounts" at bounding box center [118, 432] width 103 height 13
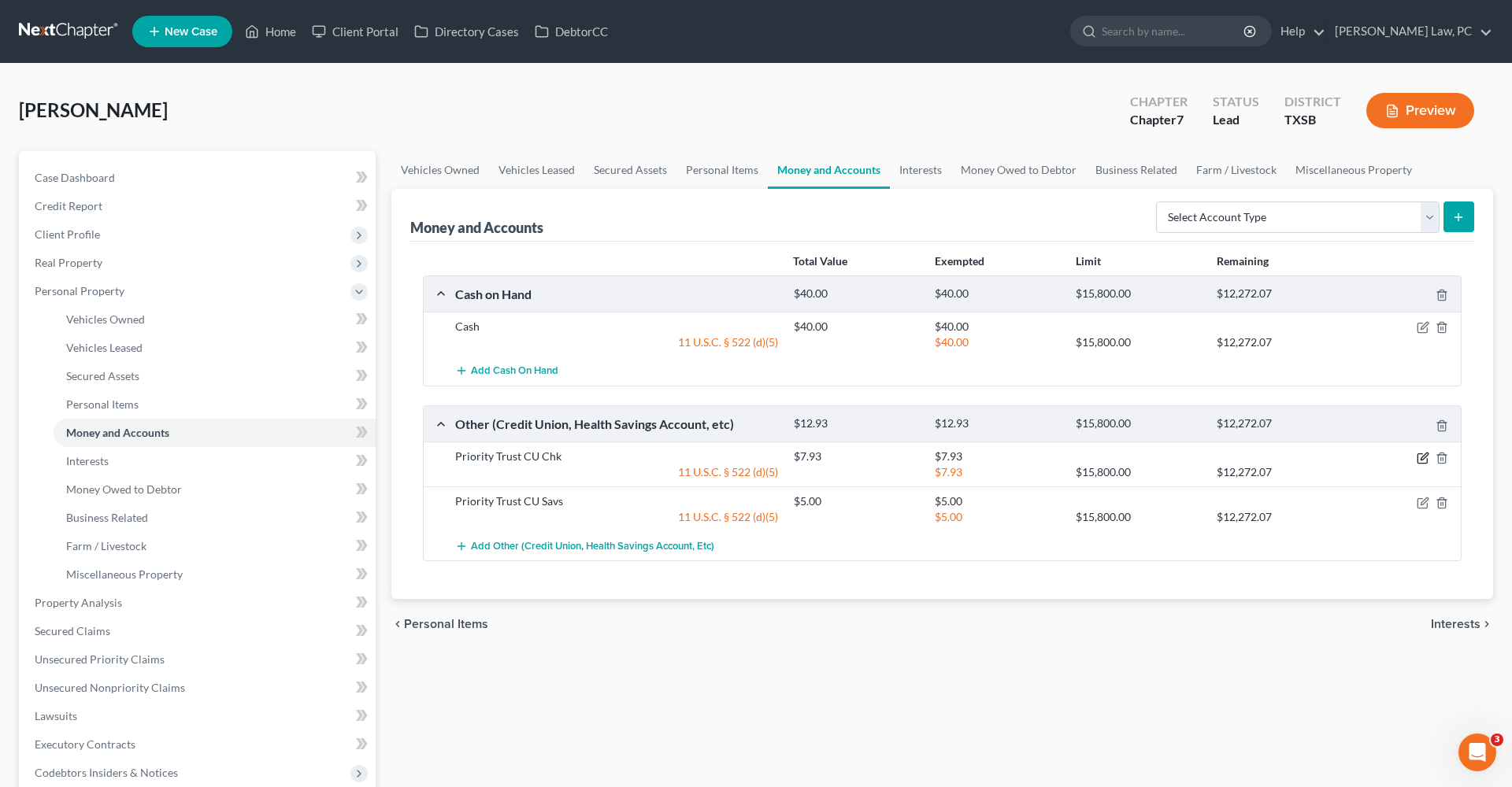
click at [1424, 457] on icon "button" at bounding box center [1424, 456] width 7 height 7
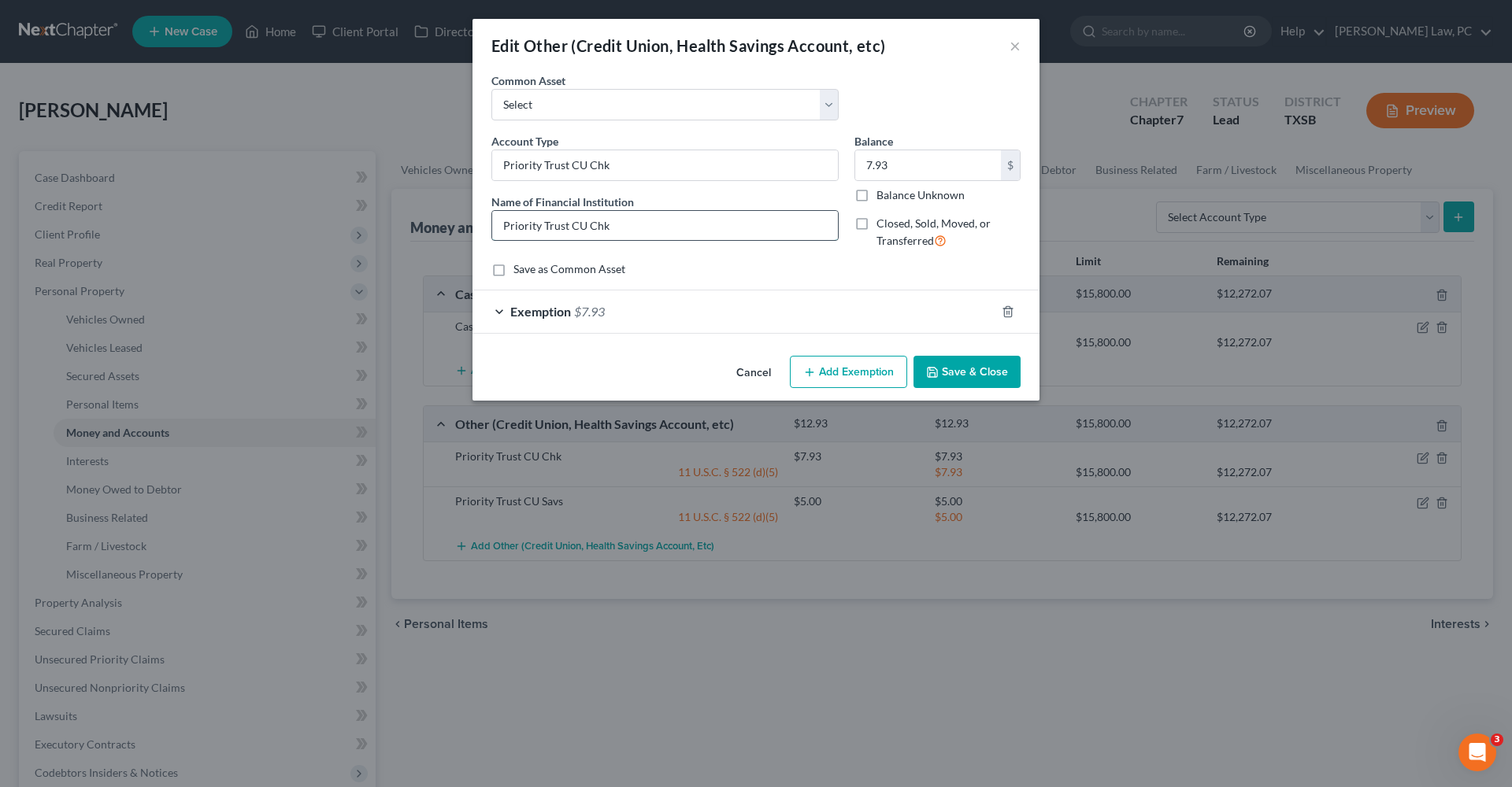
click at [637, 228] on input "Priority Trust CU Chk" at bounding box center [665, 226] width 346 height 30
type input "Priority Trust CU Checking"
drag, startPoint x: 609, startPoint y: 168, endPoint x: 474, endPoint y: 163, distance: 135.1
click at [474, 163] on div "An exemption set must first be selected from the Filing Information section. Co…" at bounding box center [756, 211] width 566 height 278
type input "Credit Union Checking"
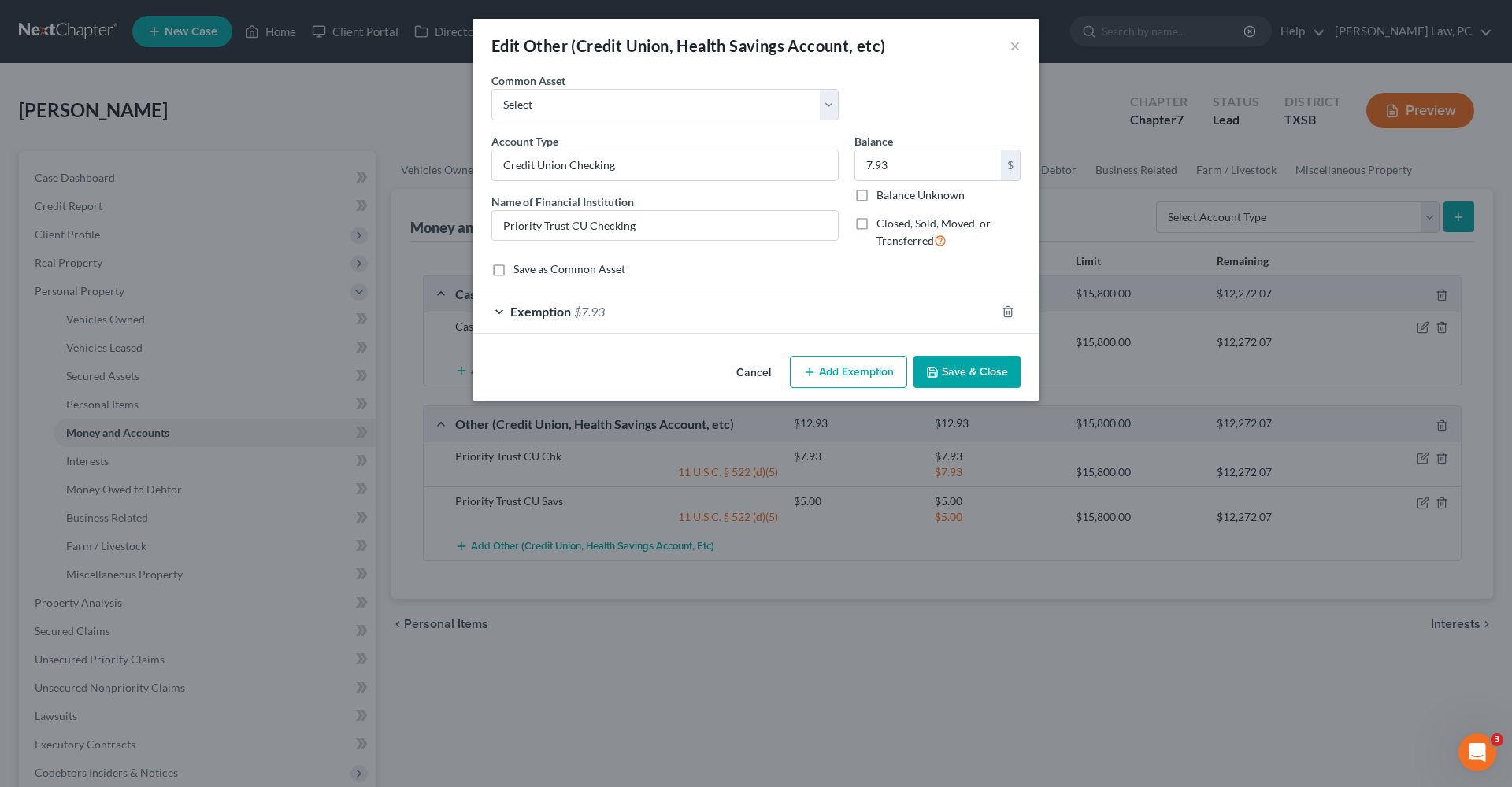
click at [964, 368] on button "Save & Close" at bounding box center [967, 372] width 107 height 33
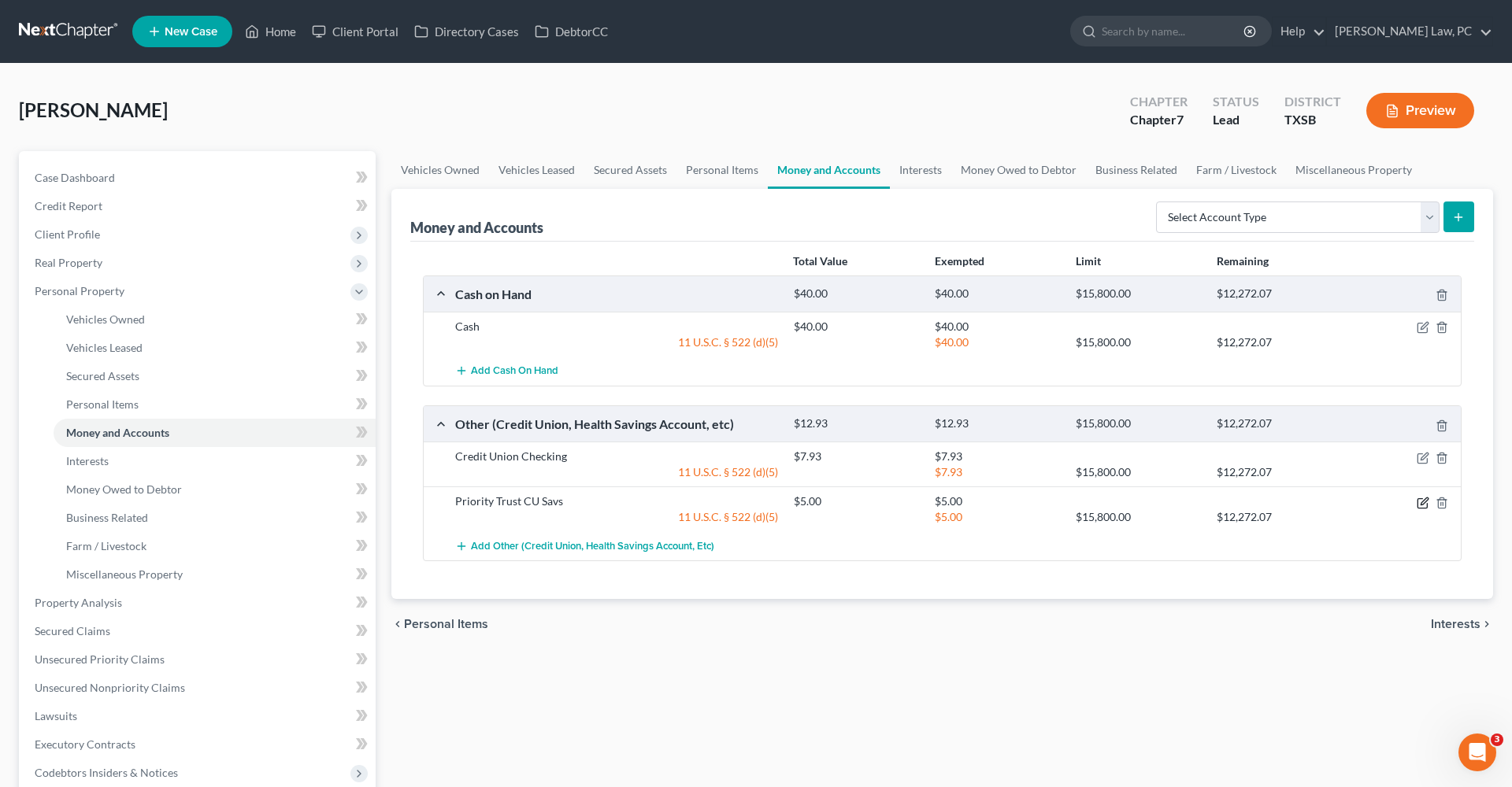
click at [1417, 503] on icon "button" at bounding box center [1423, 502] width 12 height 12
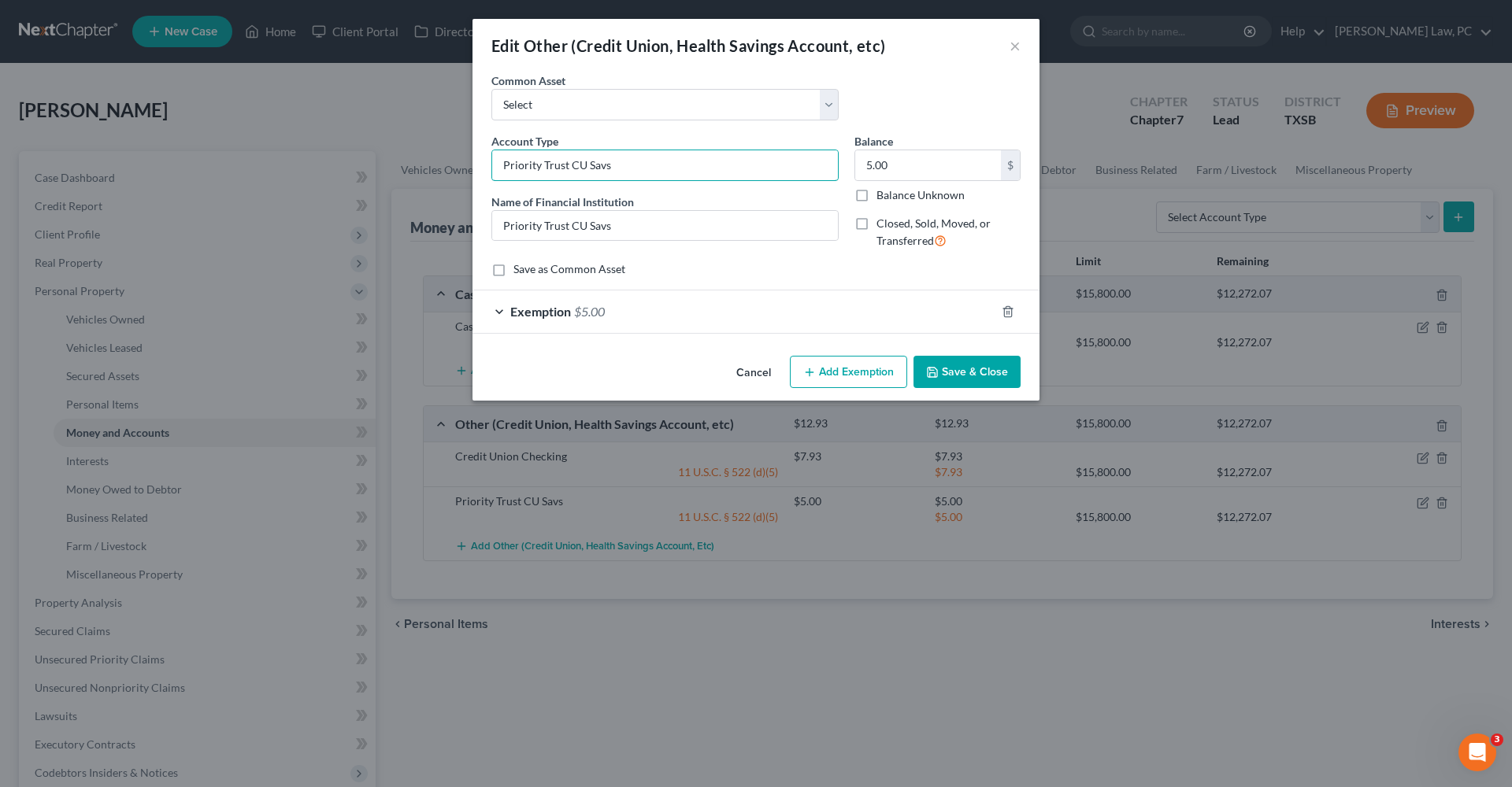
drag, startPoint x: 631, startPoint y: 165, endPoint x: 449, endPoint y: 164, distance: 182.0
click at [449, 164] on div "Edit Other (Credit Union, Health Savings Account, etc) × An exemption set must …" at bounding box center [756, 393] width 1512 height 787
type input "Credit Union Savings"
click at [626, 228] on input "Priority Trust CU Savs" at bounding box center [665, 226] width 346 height 30
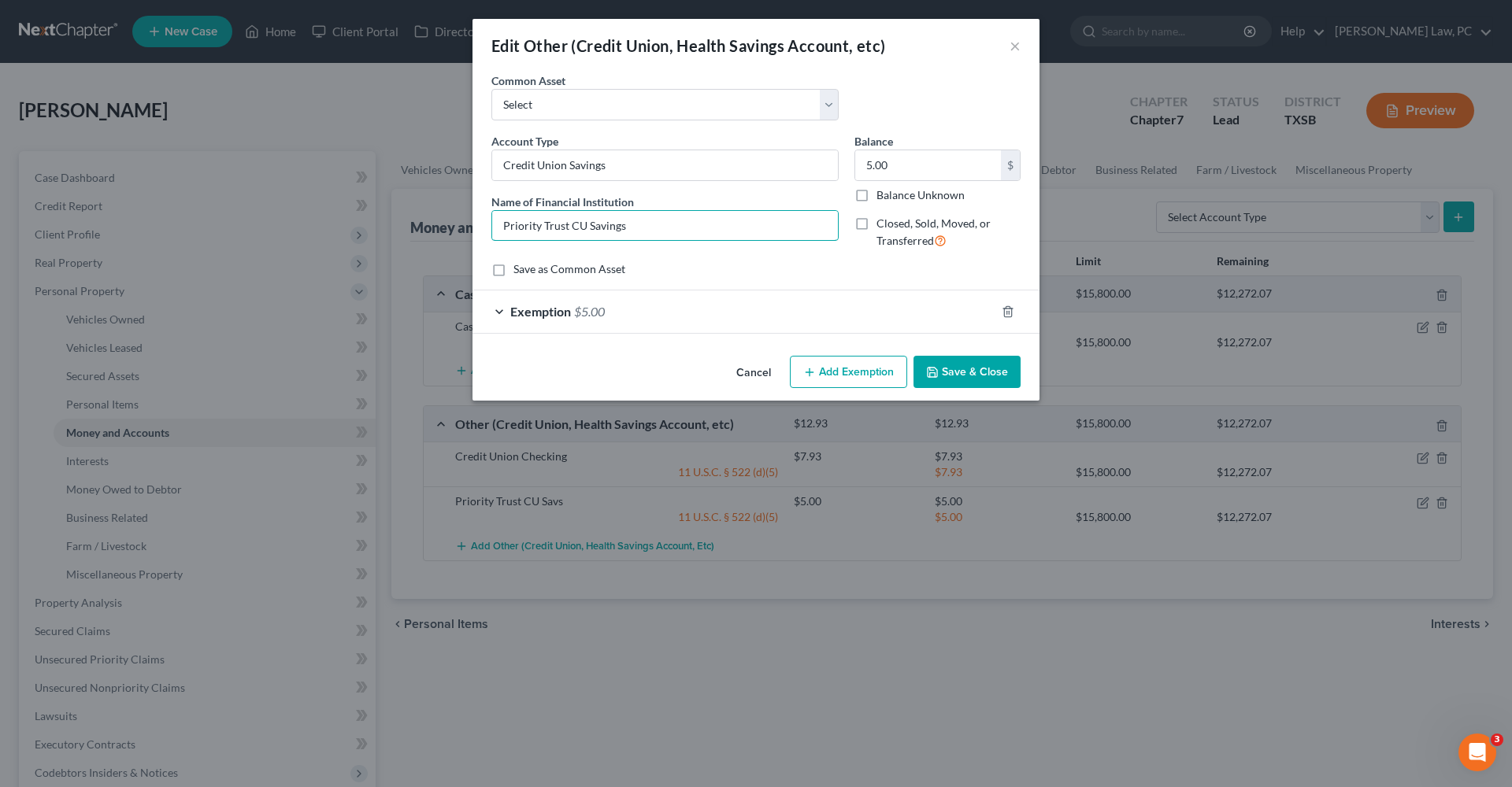
type input "Priority Trust CU Savings"
click at [985, 376] on button "Save & Close" at bounding box center [967, 372] width 107 height 33
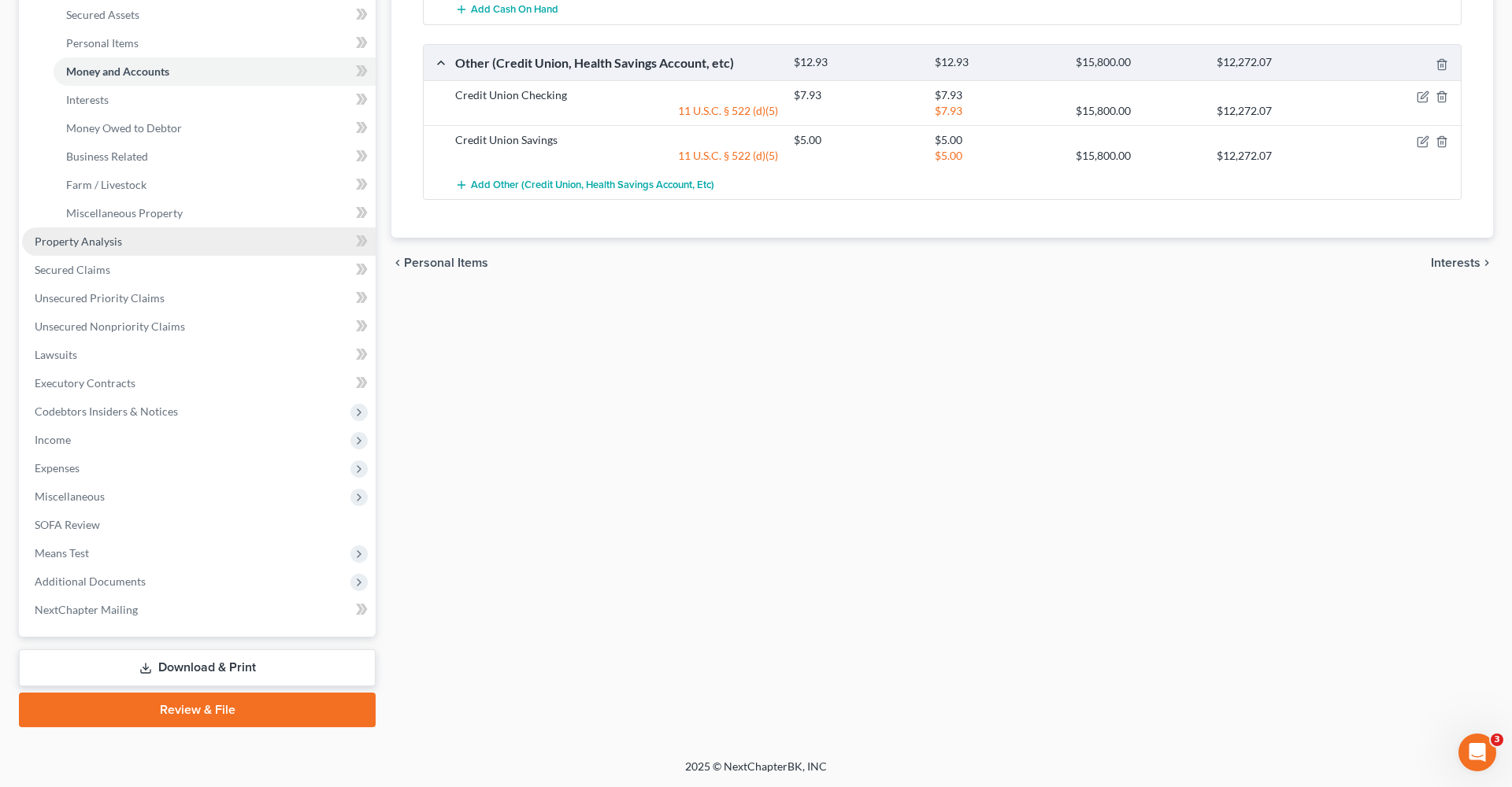
scroll to position [362, 0]
click at [173, 719] on link "Review & File" at bounding box center [197, 710] width 356 height 35
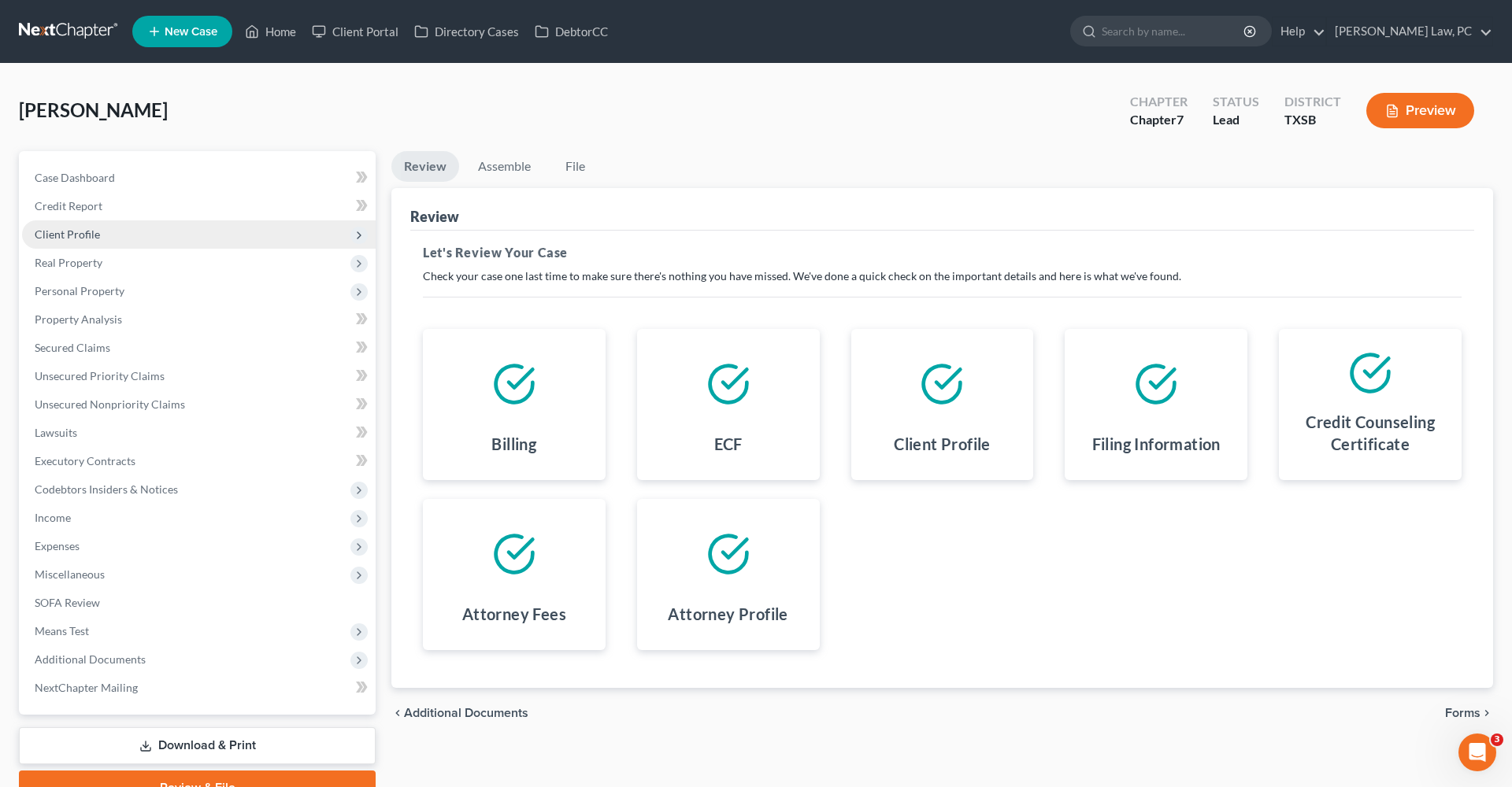
click at [89, 232] on span "Client Profile" at bounding box center [67, 234] width 66 height 13
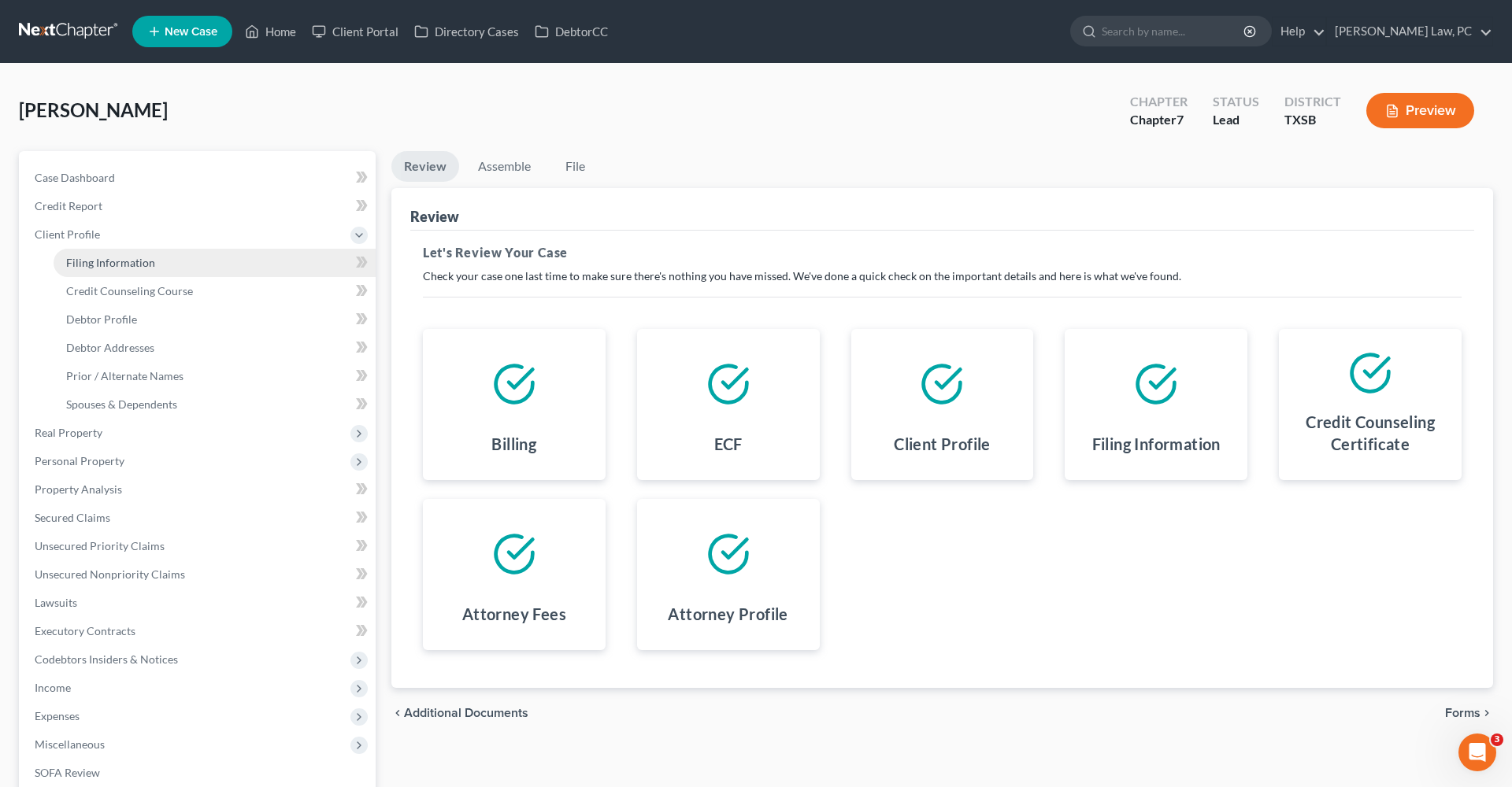
click at [105, 264] on span "Filing Information" at bounding box center [111, 262] width 89 height 13
select select "1"
select select "0"
select select "79"
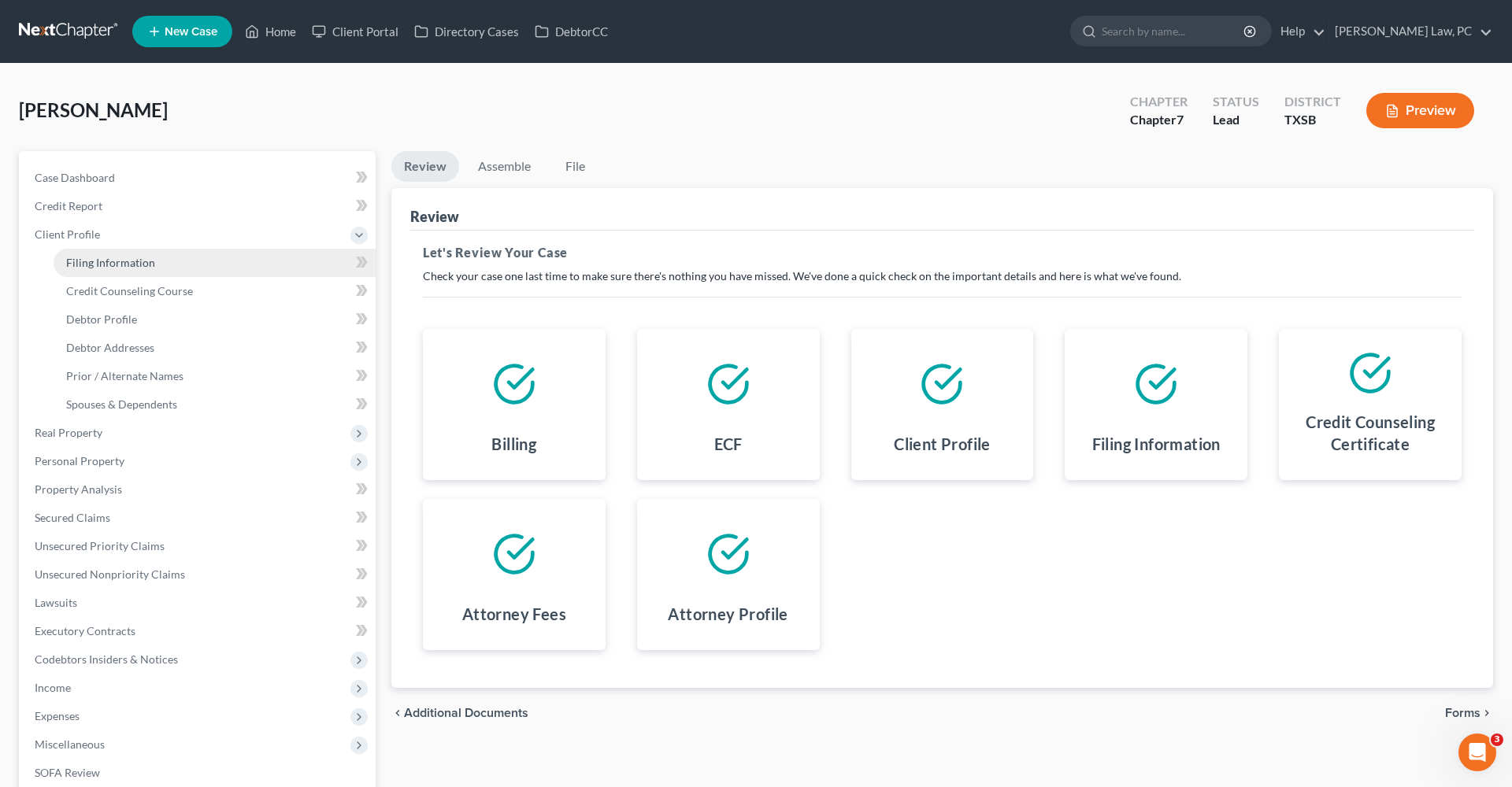
select select "2"
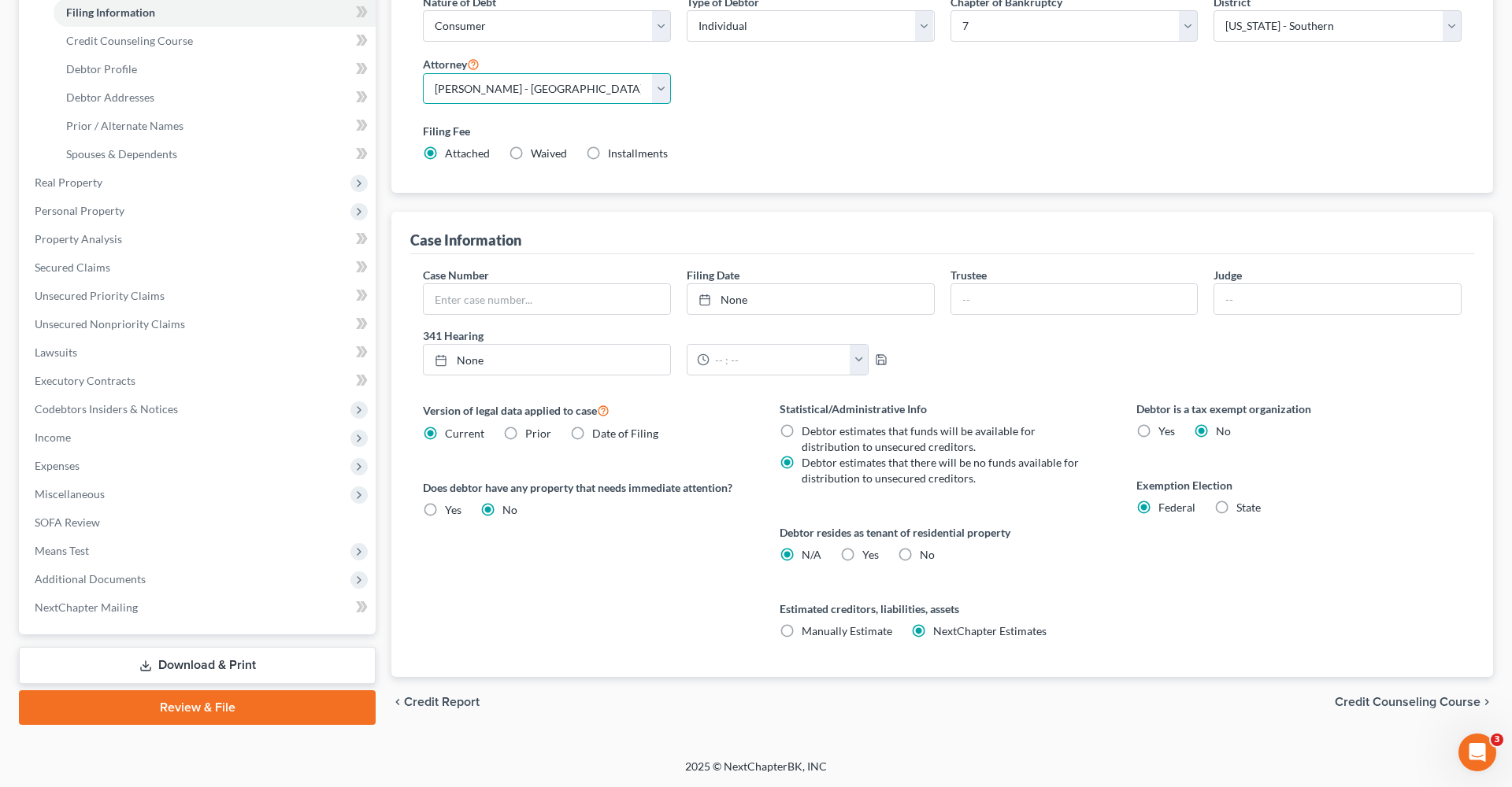
scroll to position [251, 0]
click at [216, 711] on link "Review & File" at bounding box center [197, 708] width 356 height 35
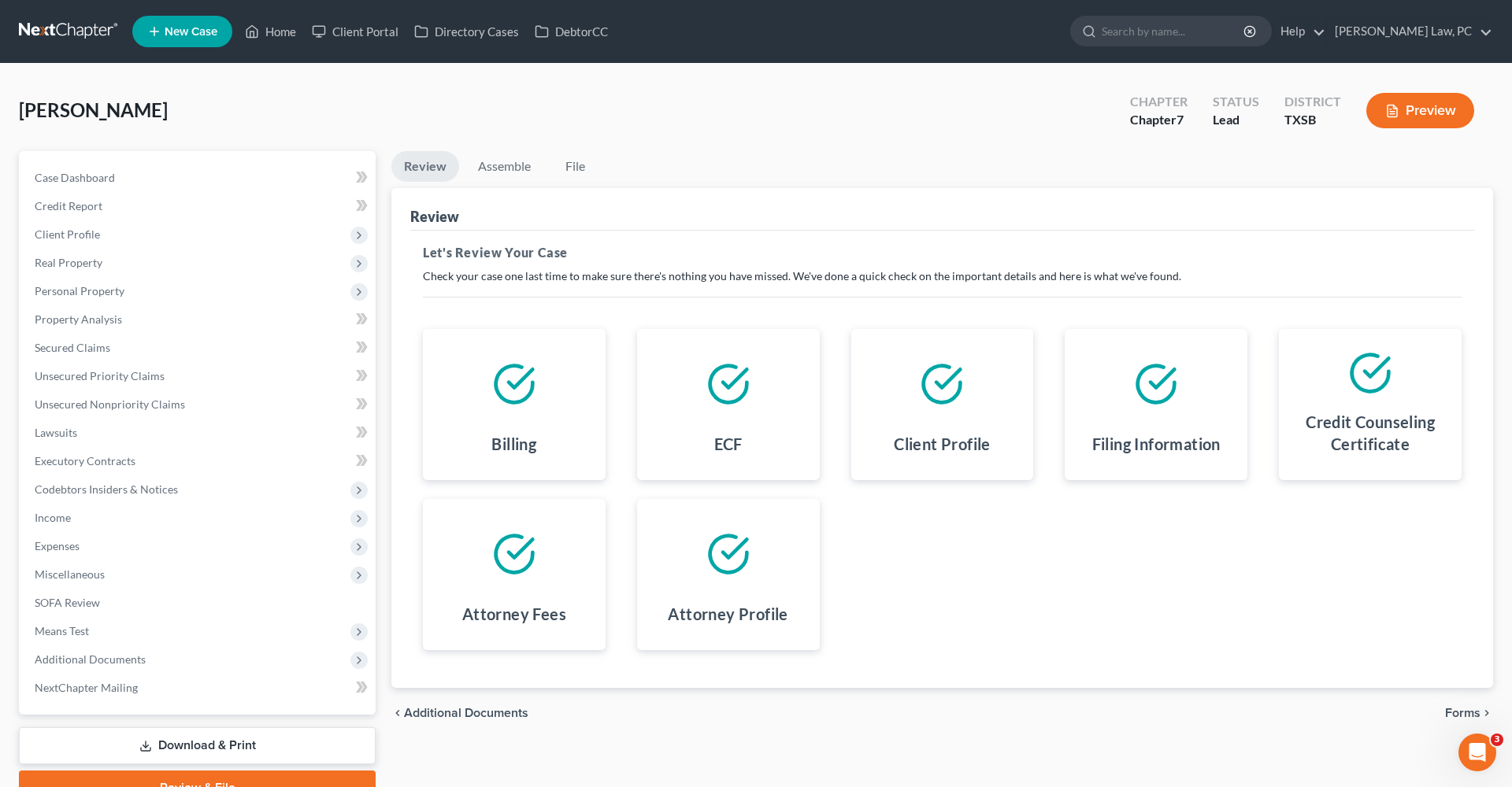
click at [1463, 713] on span "Forms" at bounding box center [1462, 713] width 35 height 12
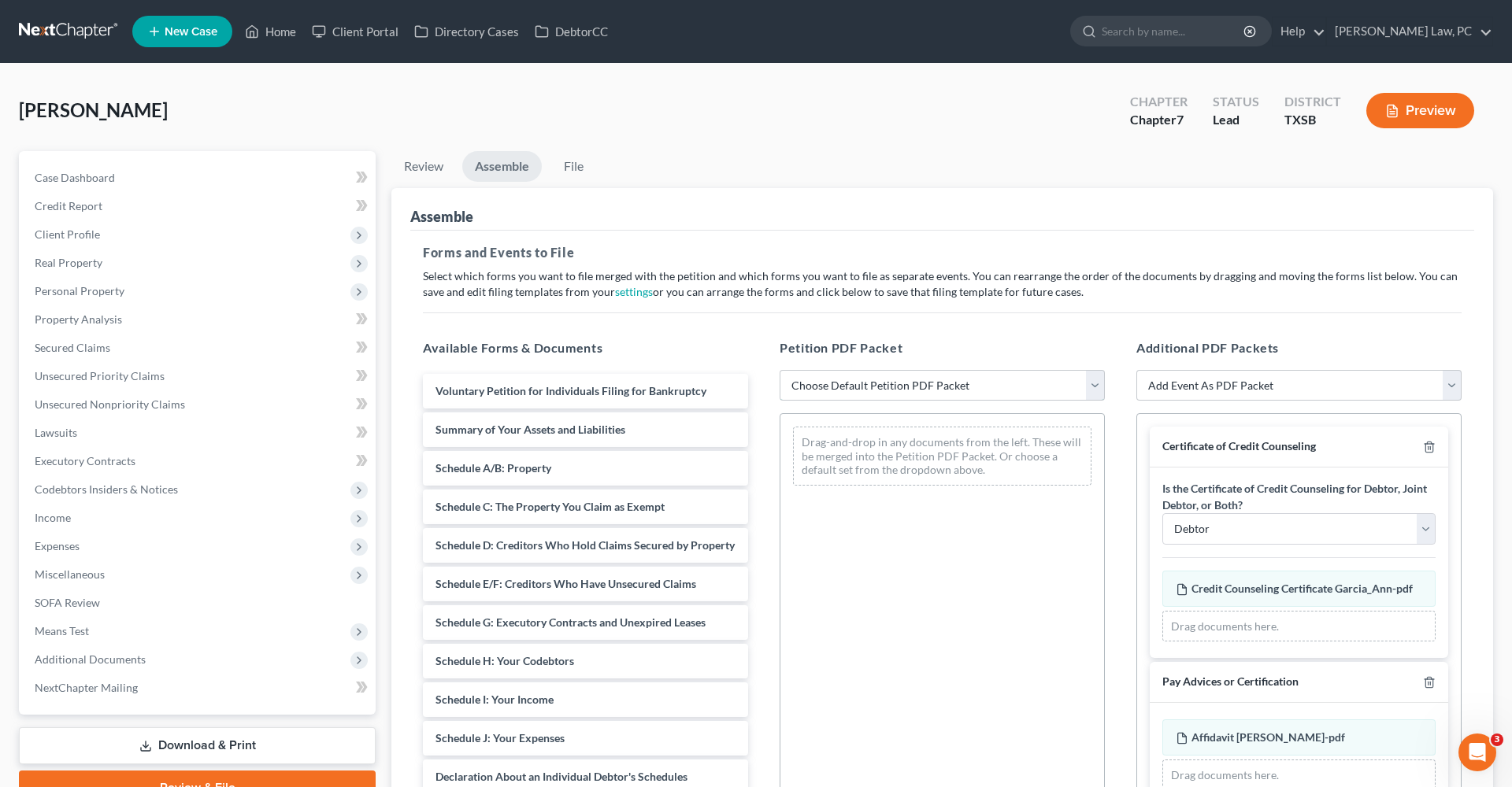
select select "1"
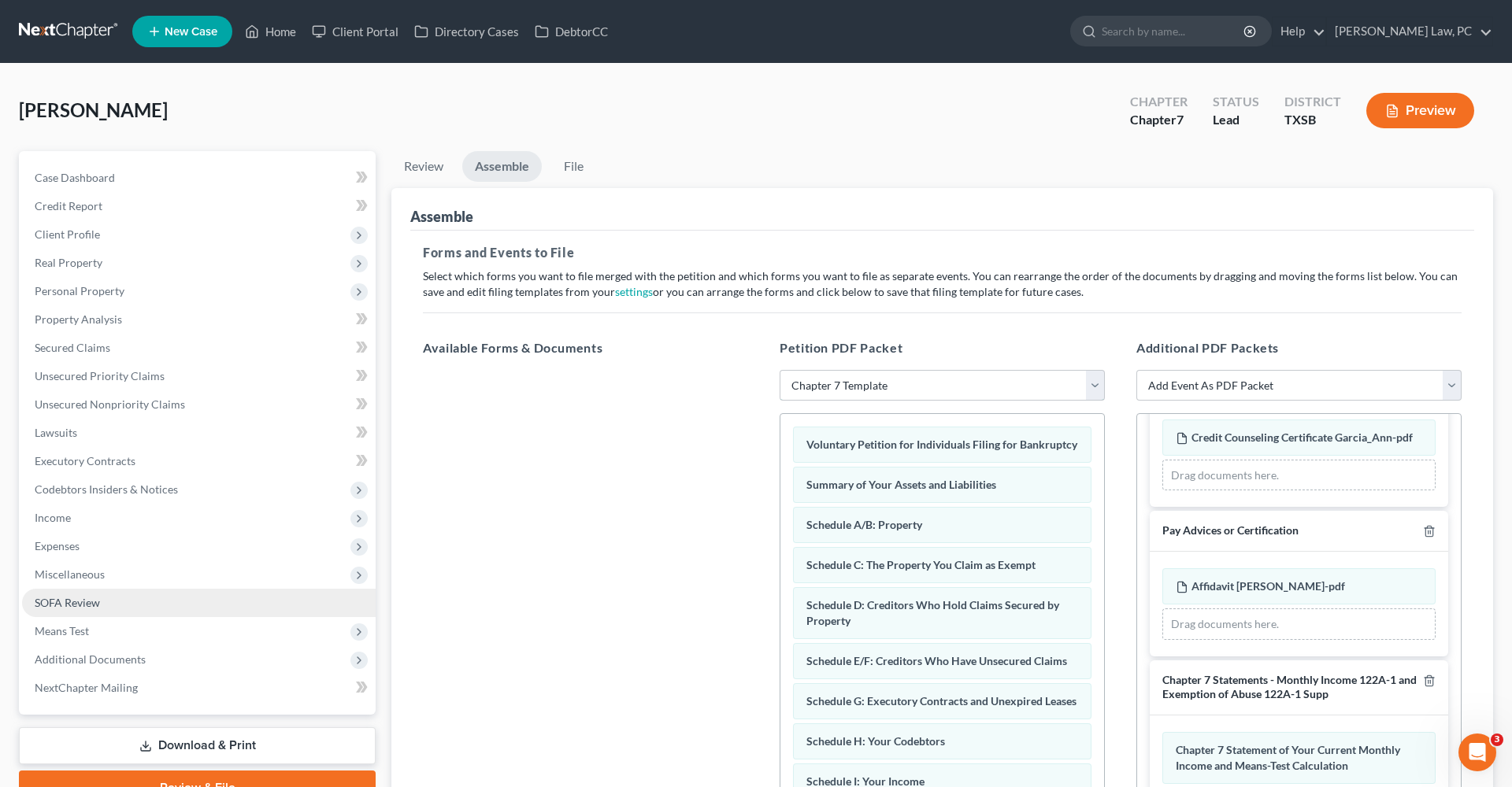
scroll to position [151, 0]
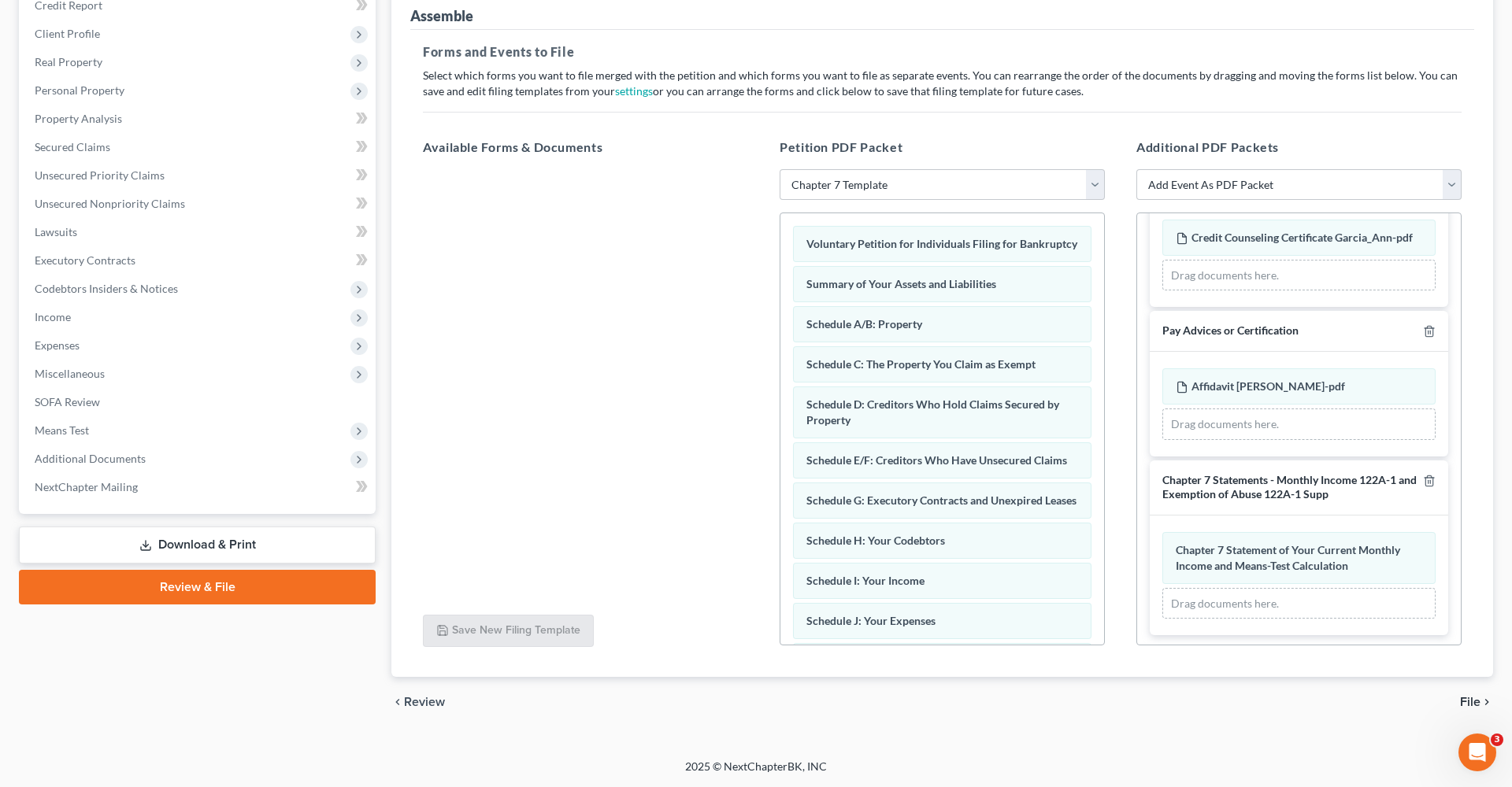
click at [1468, 706] on span "File" at bounding box center [1469, 702] width 20 height 12
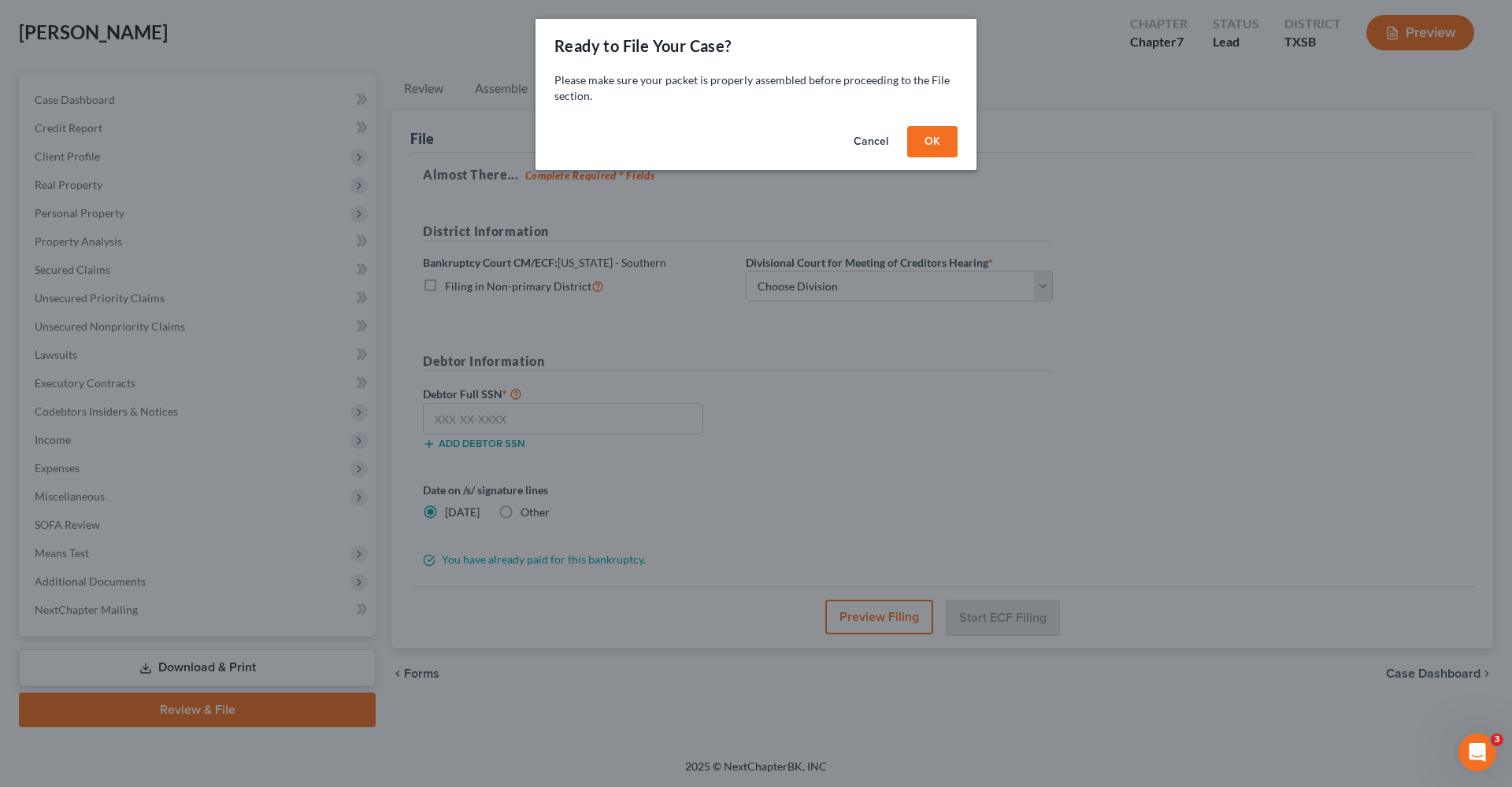
scroll to position [78, 0]
click at [934, 141] on button "OK" at bounding box center [932, 142] width 51 height 32
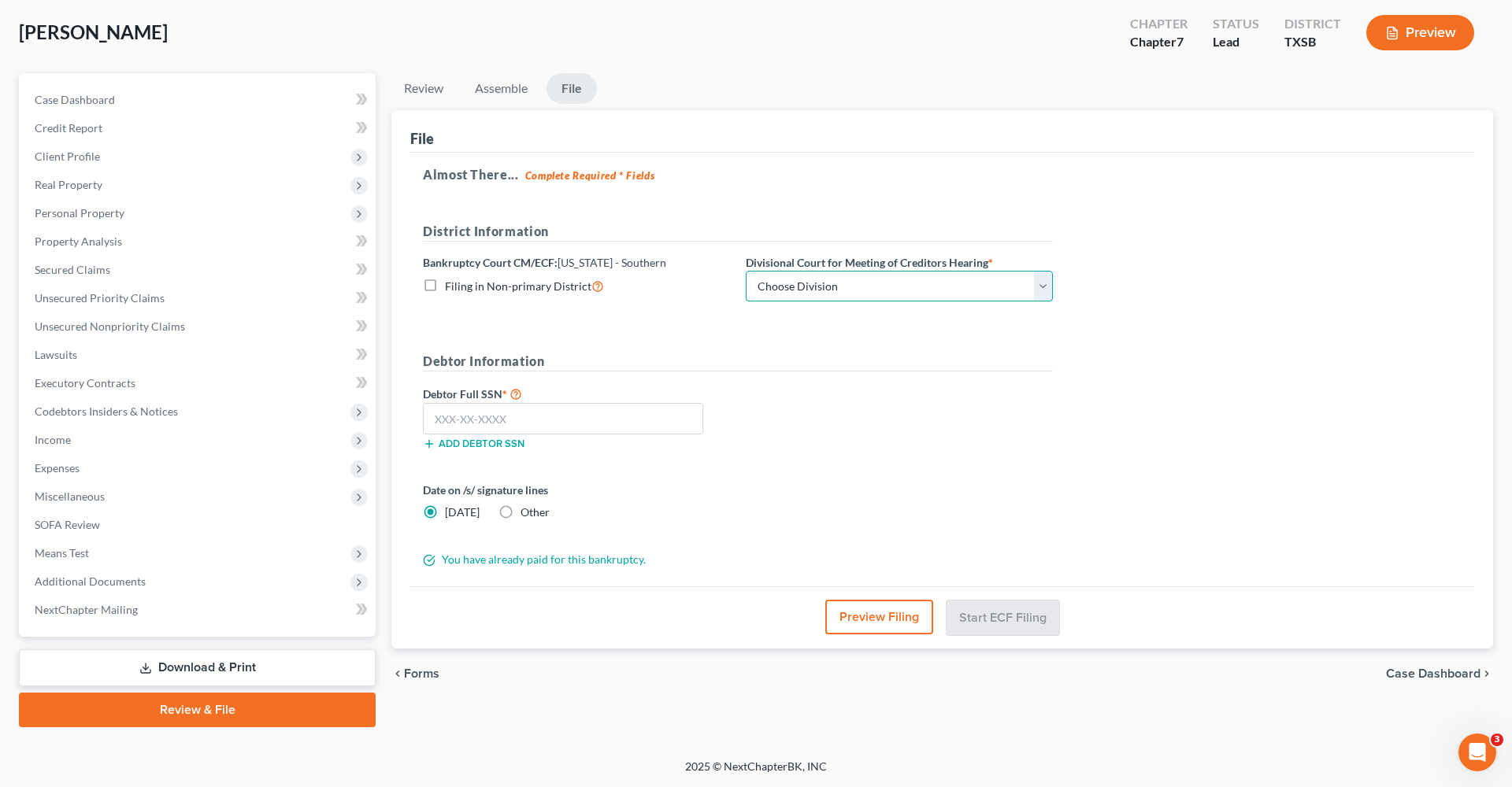
select select "3"
click at [450, 420] on input "text" at bounding box center [563, 418] width 280 height 32
click at [489, 417] on input "text" at bounding box center [563, 418] width 280 height 32
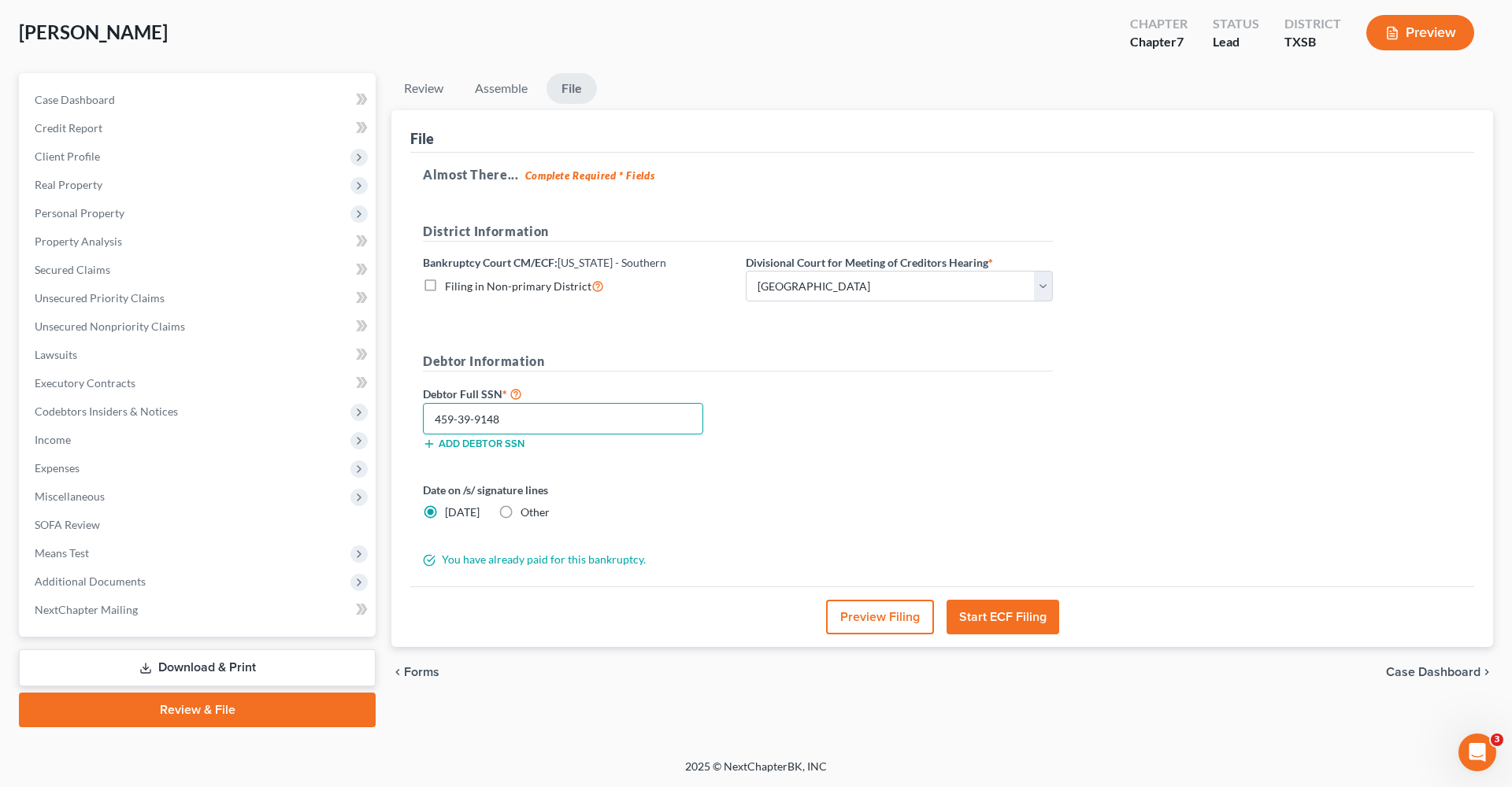
drag, startPoint x: 520, startPoint y: 414, endPoint x: 416, endPoint y: 414, distance: 104.0
click at [416, 414] on div "459-39-9148" at bounding box center [563, 418] width 296 height 32
type input "459-39-9148"
click at [51, 152] on span "Client Profile" at bounding box center [67, 156] width 66 height 13
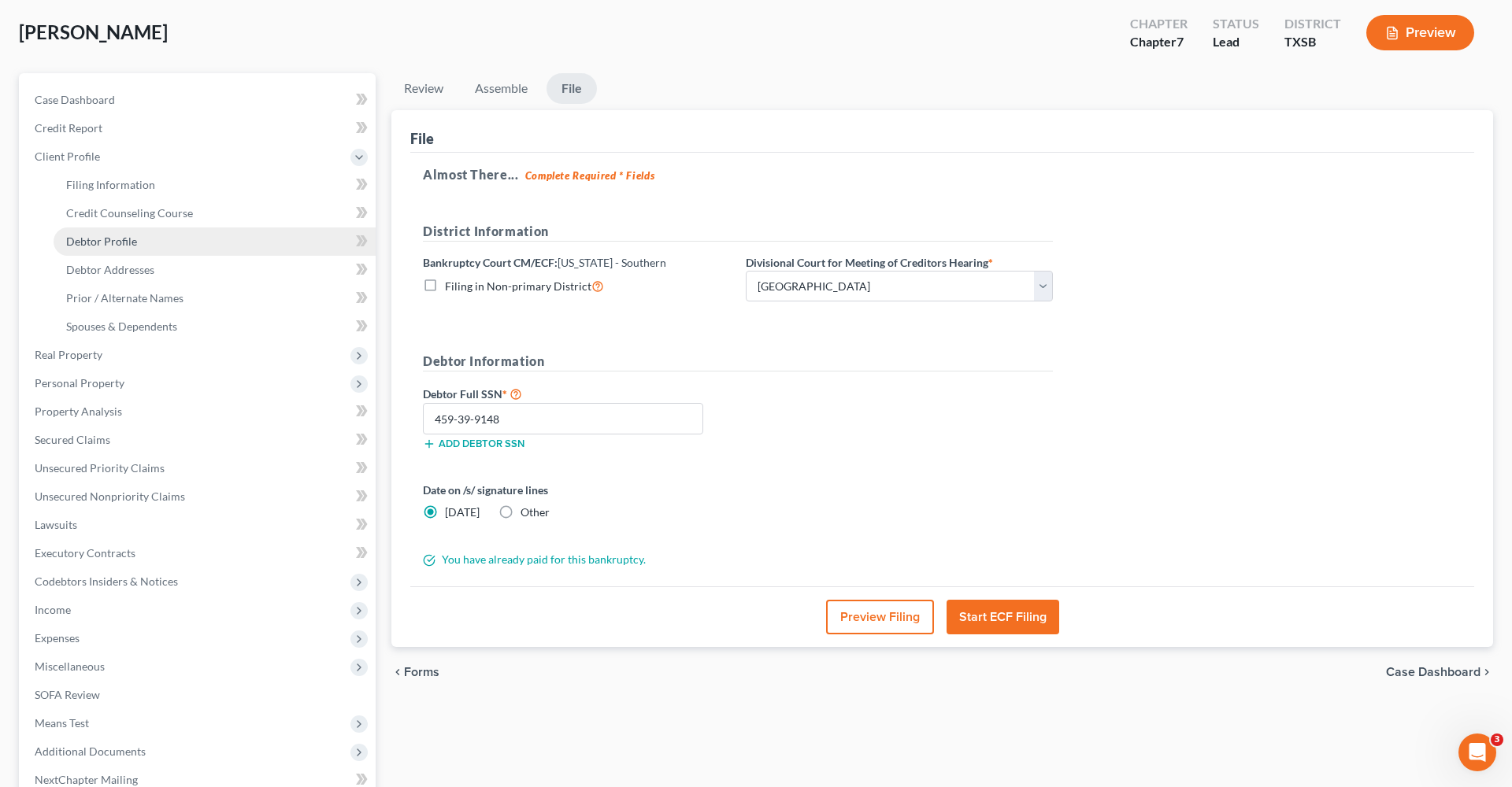
click at [114, 238] on span "Debtor Profile" at bounding box center [102, 241] width 71 height 13
select select "0"
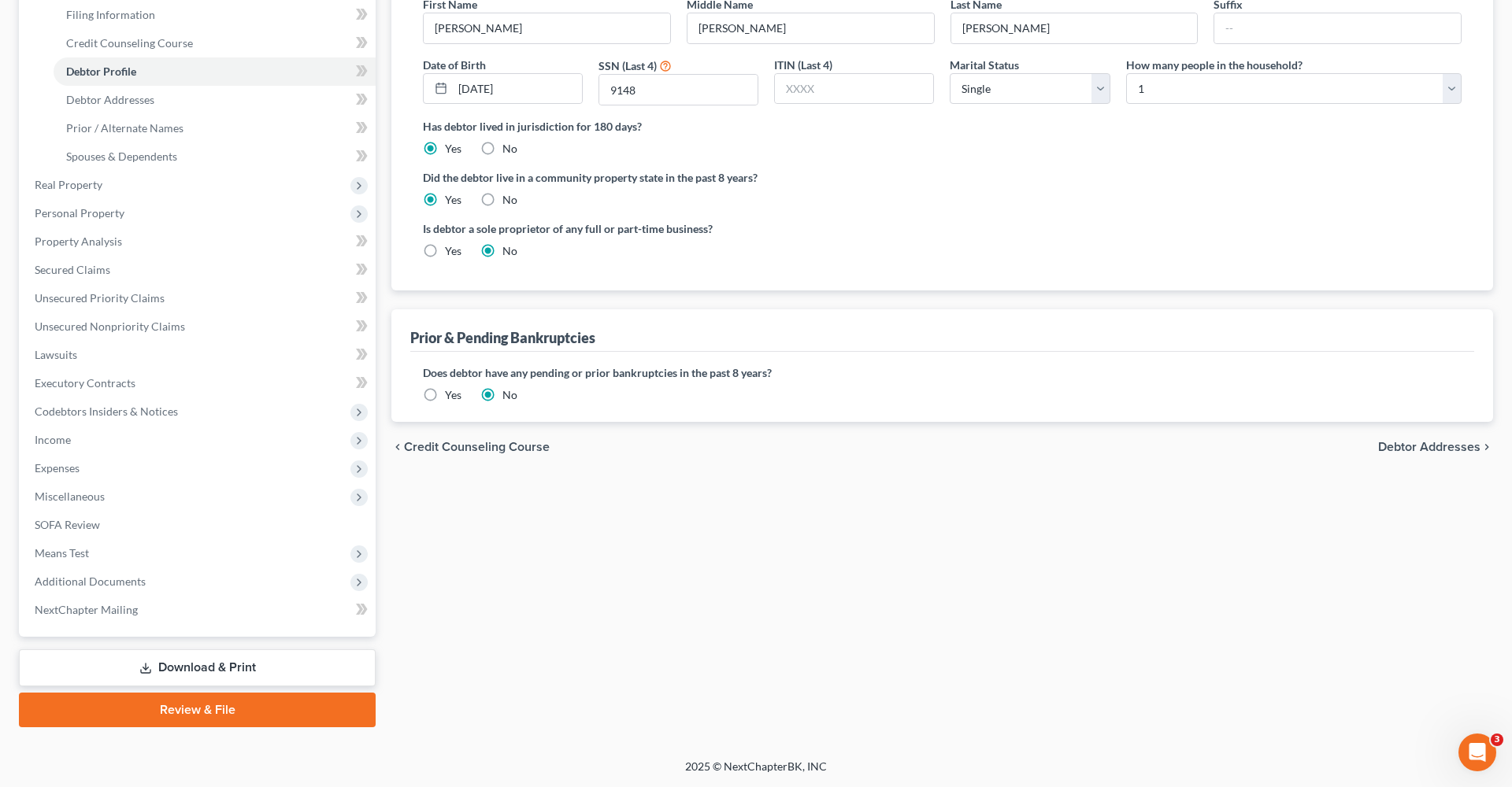
click at [223, 710] on link "Review & File" at bounding box center [197, 710] width 356 height 35
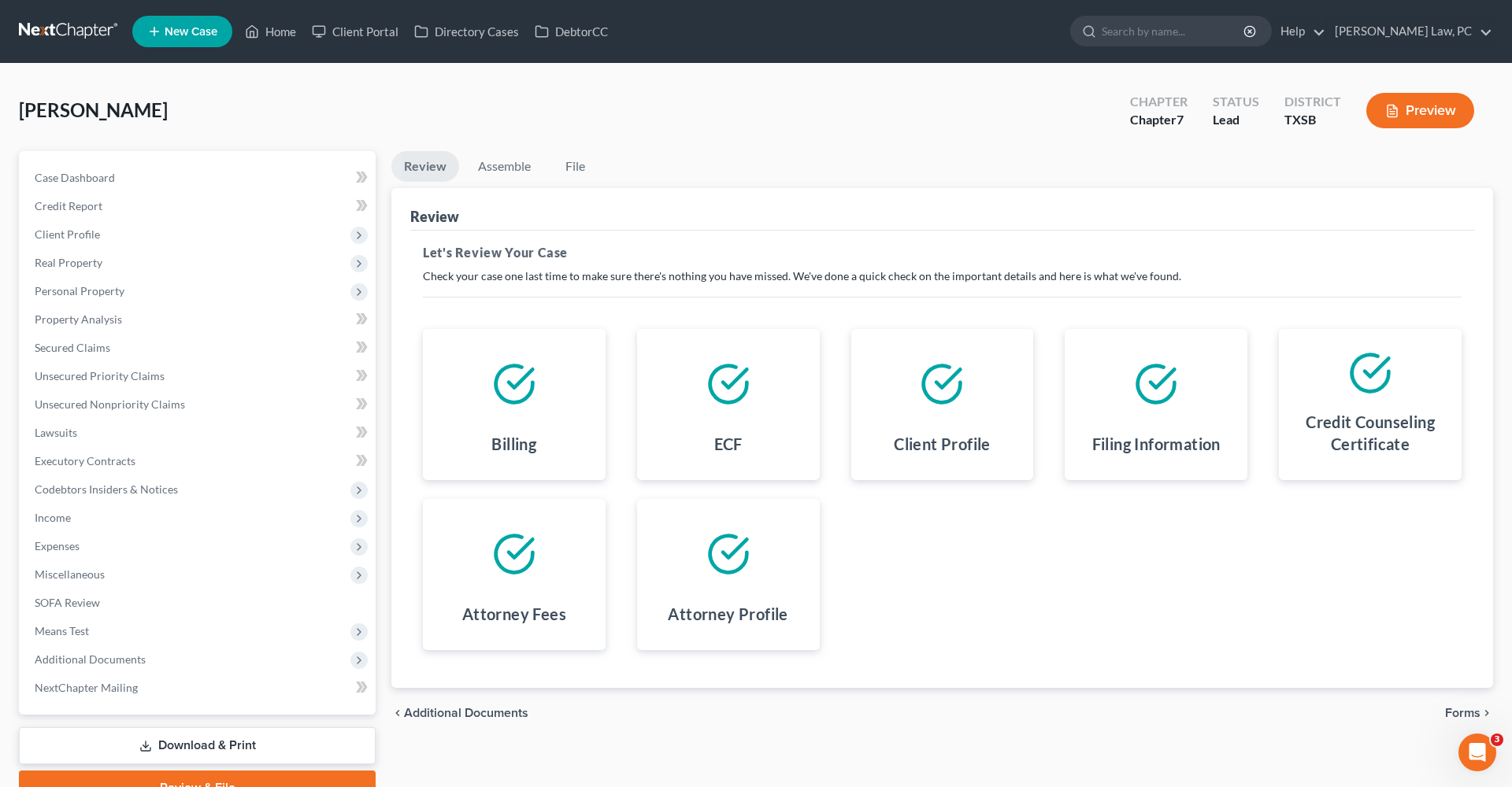
click at [1467, 713] on span "Forms" at bounding box center [1462, 713] width 35 height 12
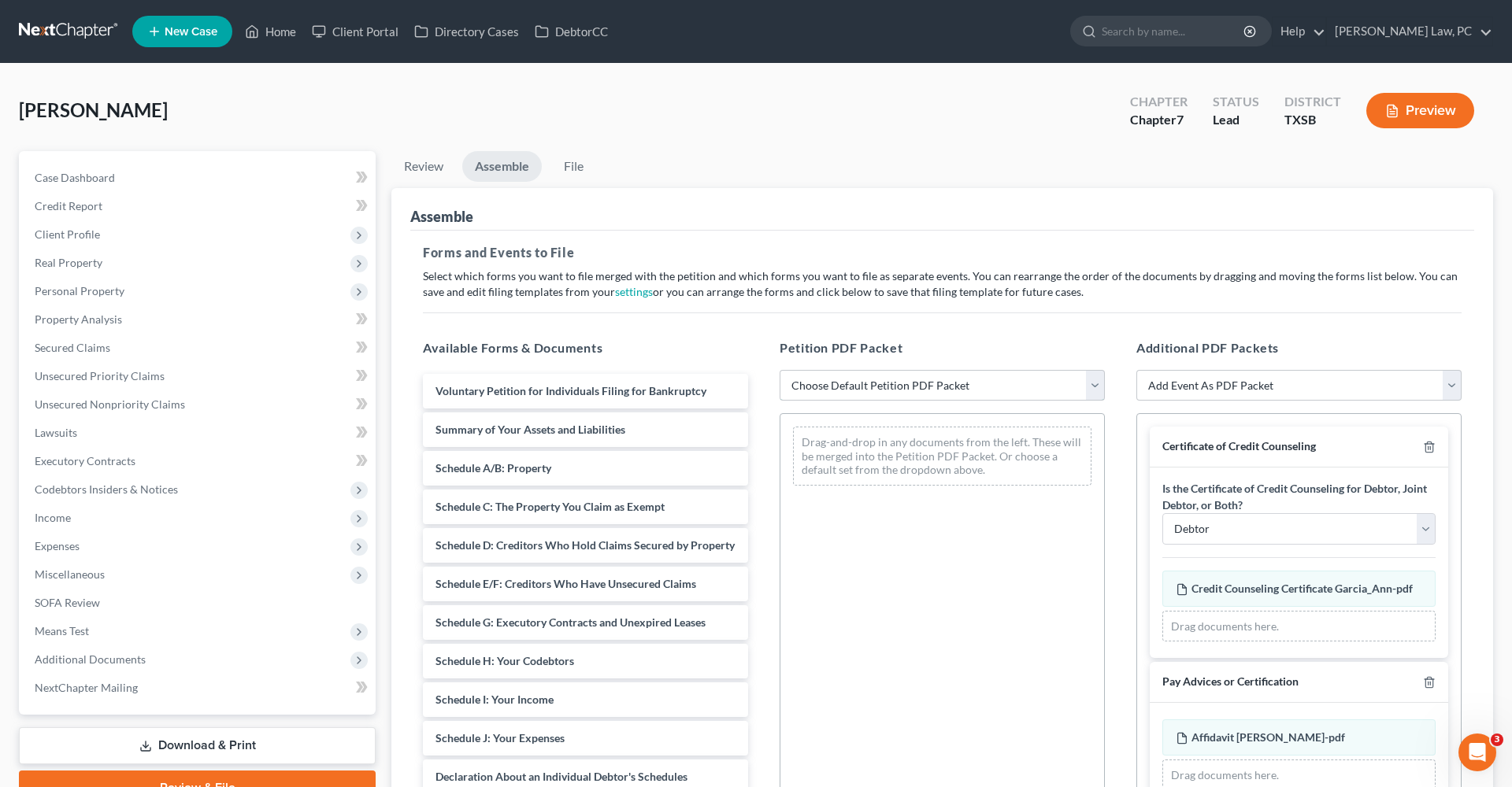
select select "1"
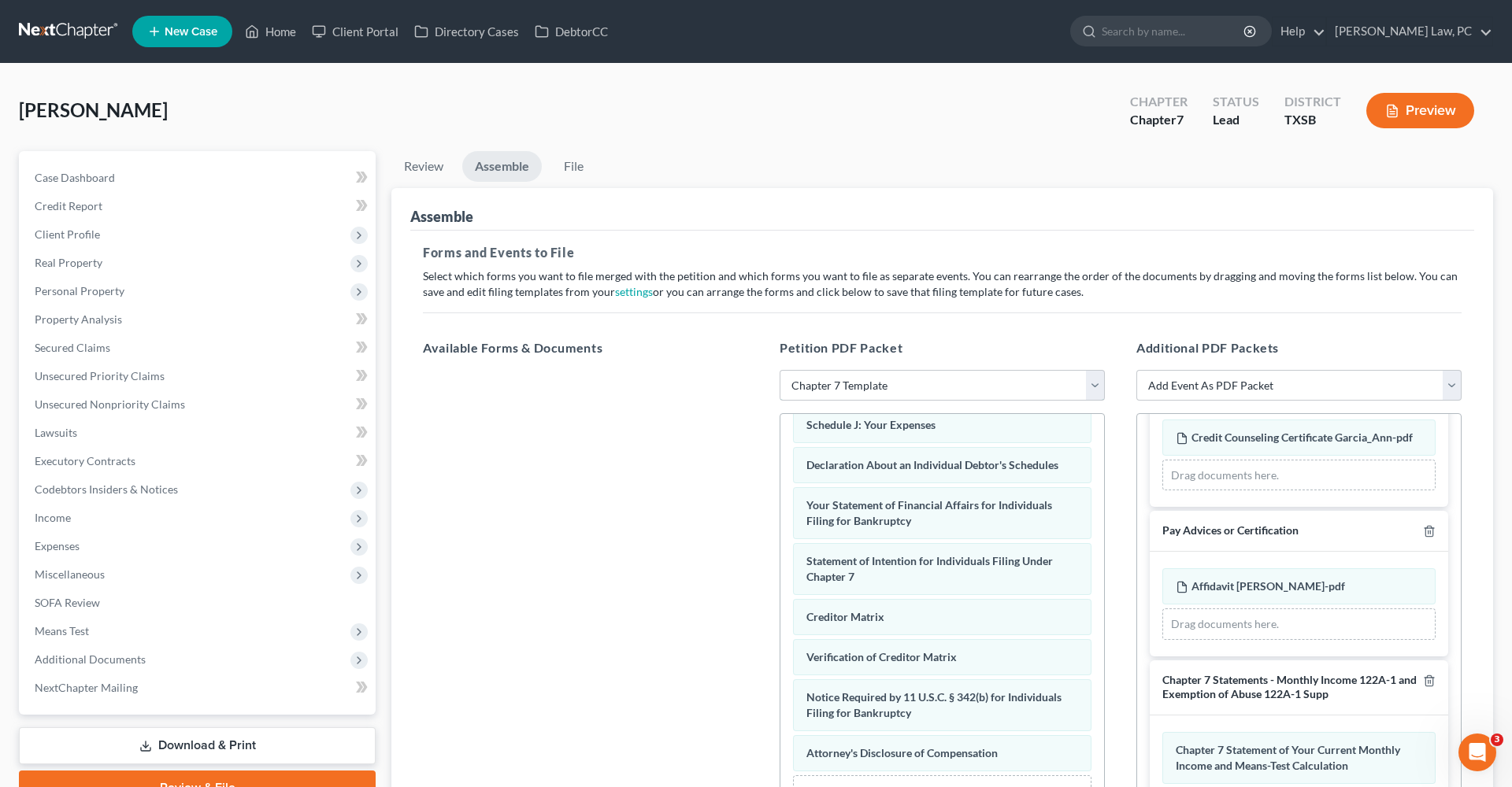
scroll to position [151, 0]
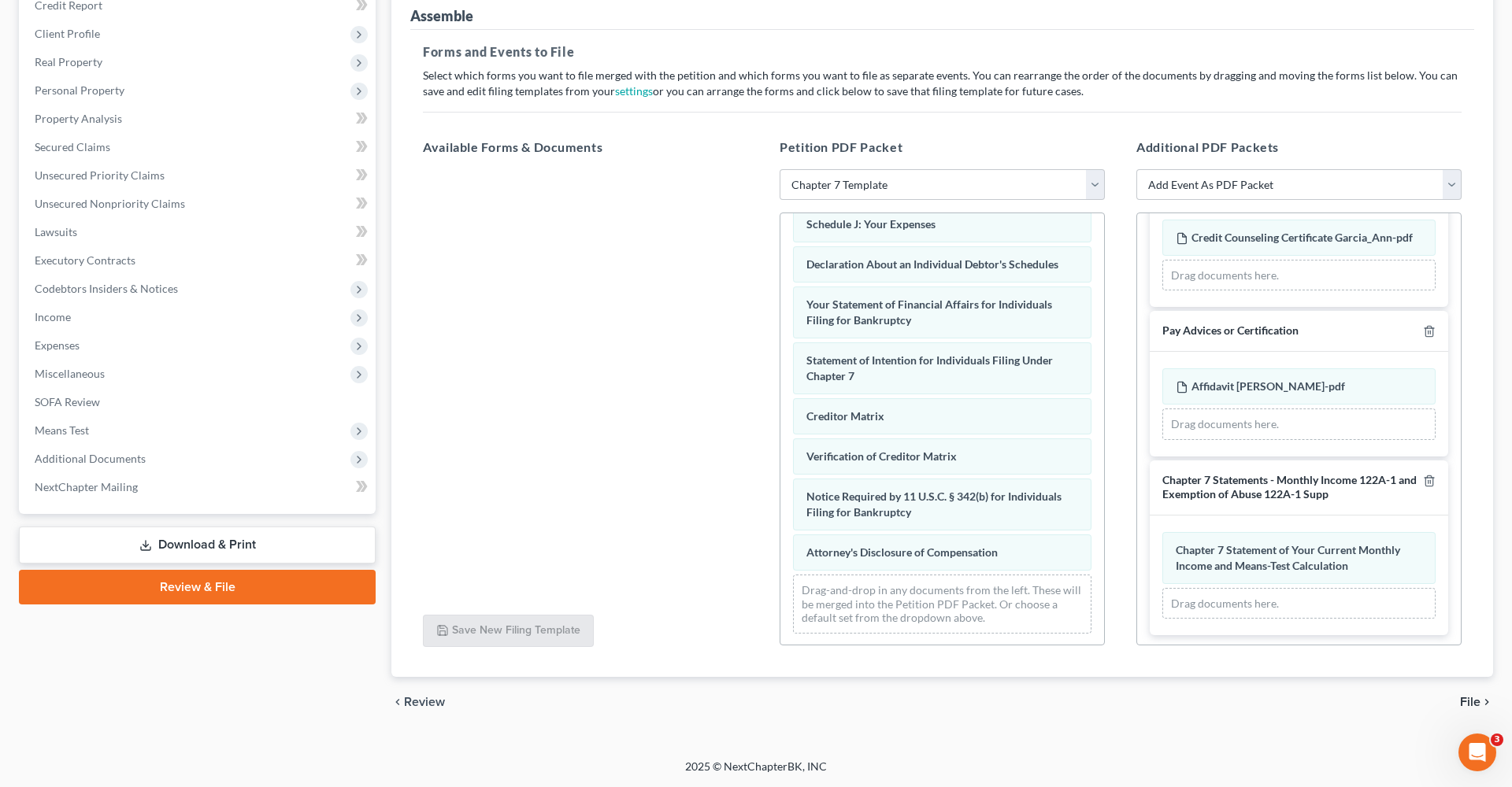
click at [1474, 697] on span "File" at bounding box center [1469, 702] width 20 height 12
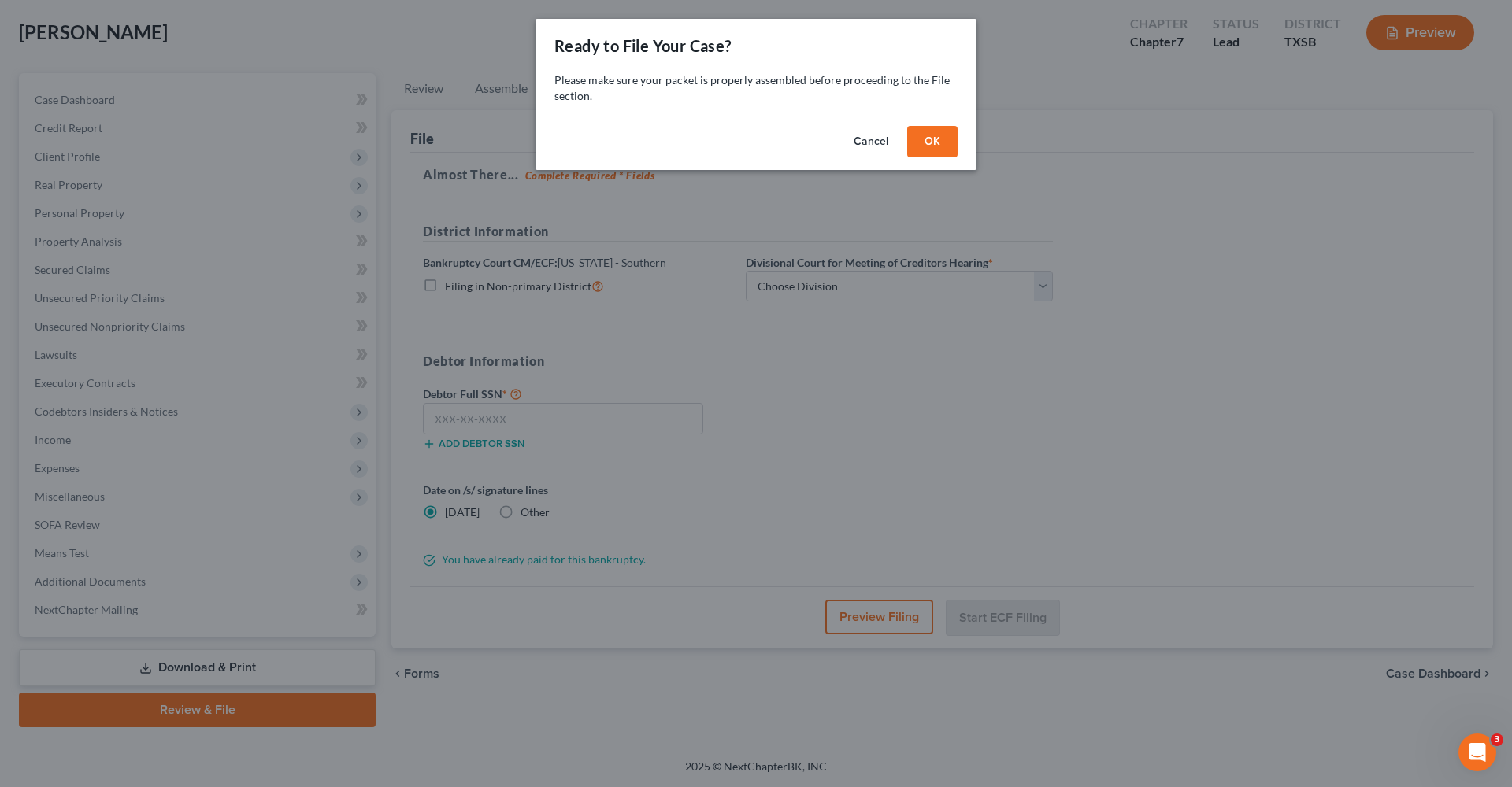
scroll to position [78, 0]
click at [948, 139] on button "OK" at bounding box center [932, 142] width 51 height 32
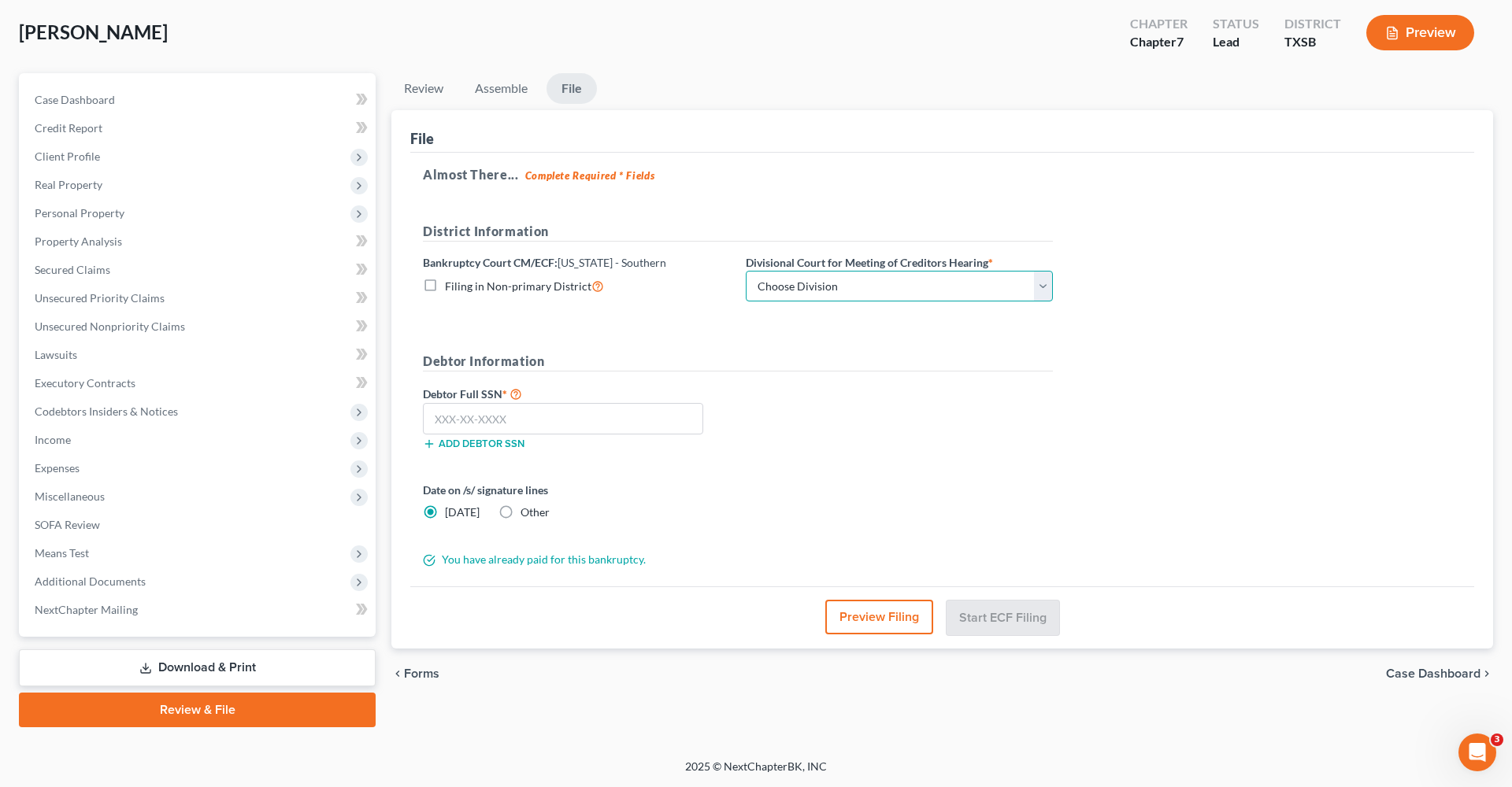
select select "3"
click at [510, 411] on input "text" at bounding box center [563, 418] width 280 height 32
paste input "459-39-9148"
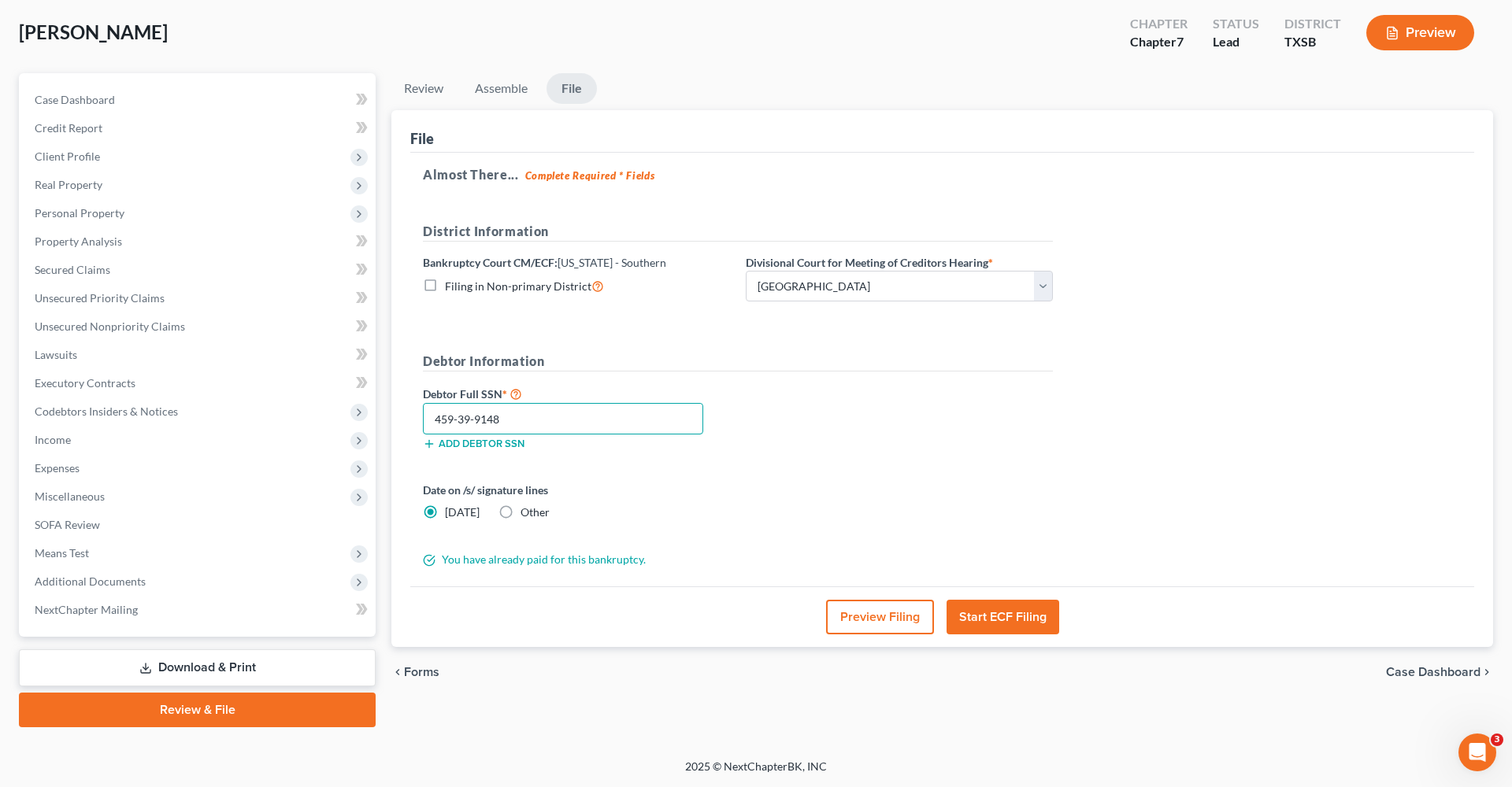
type input "459-39-9148"
click at [1028, 614] on button "Start ECF Filing" at bounding box center [1002, 617] width 113 height 35
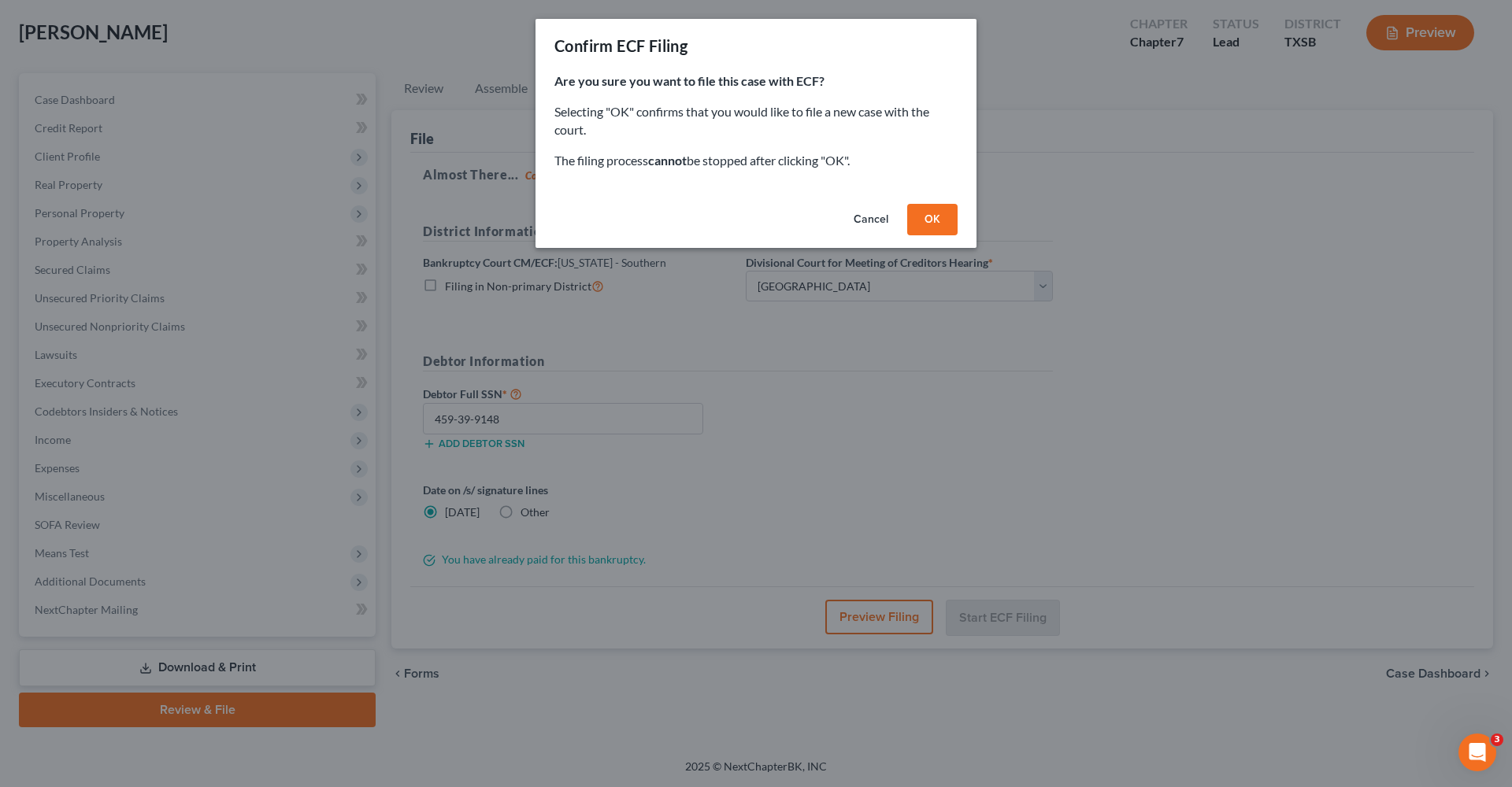
click at [932, 221] on button "OK" at bounding box center [932, 220] width 51 height 32
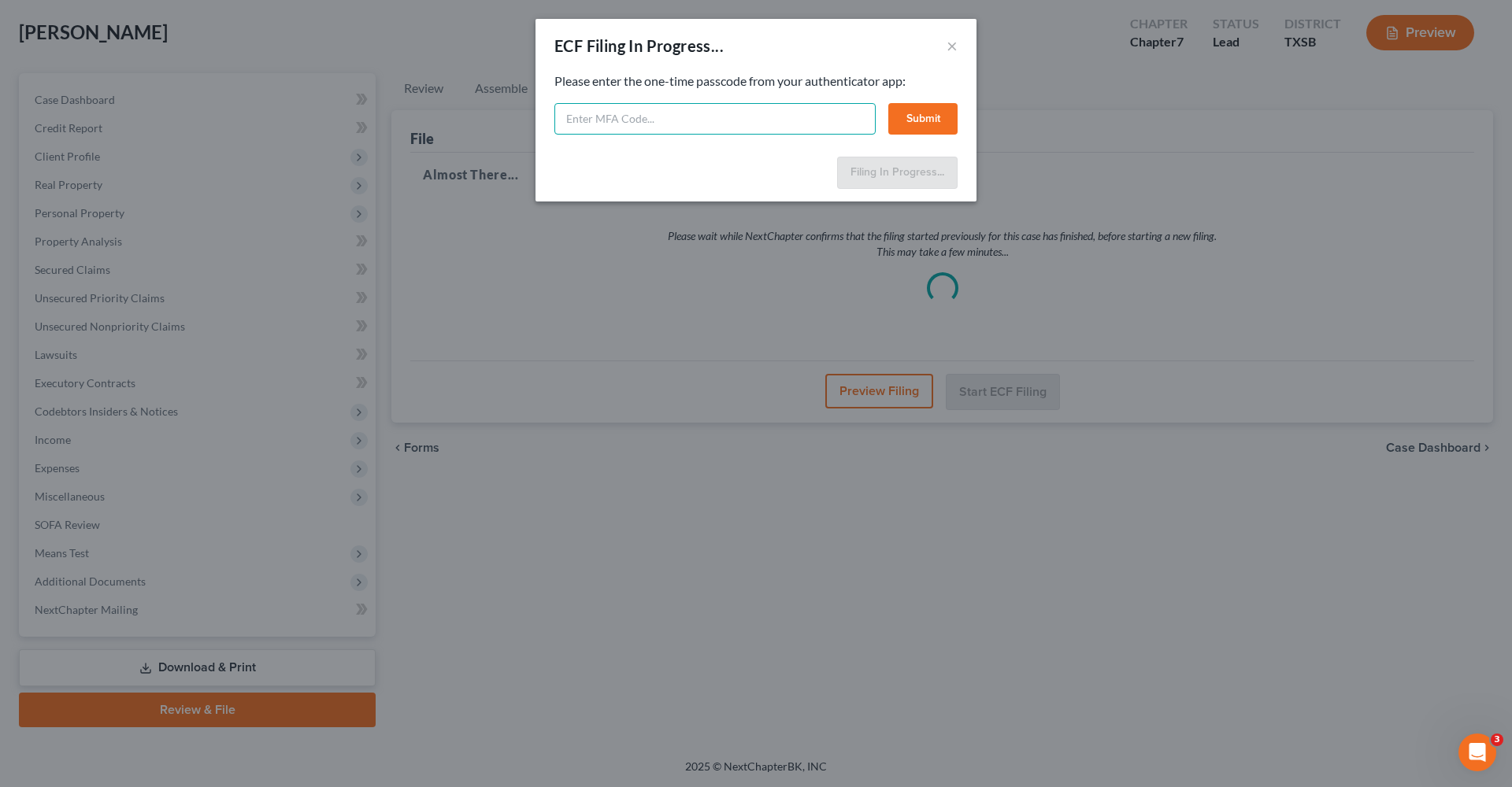
click at [622, 123] on input "text" at bounding box center [714, 119] width 321 height 32
type input "984789"
click at [918, 116] on button "Submit" at bounding box center [922, 119] width 69 height 32
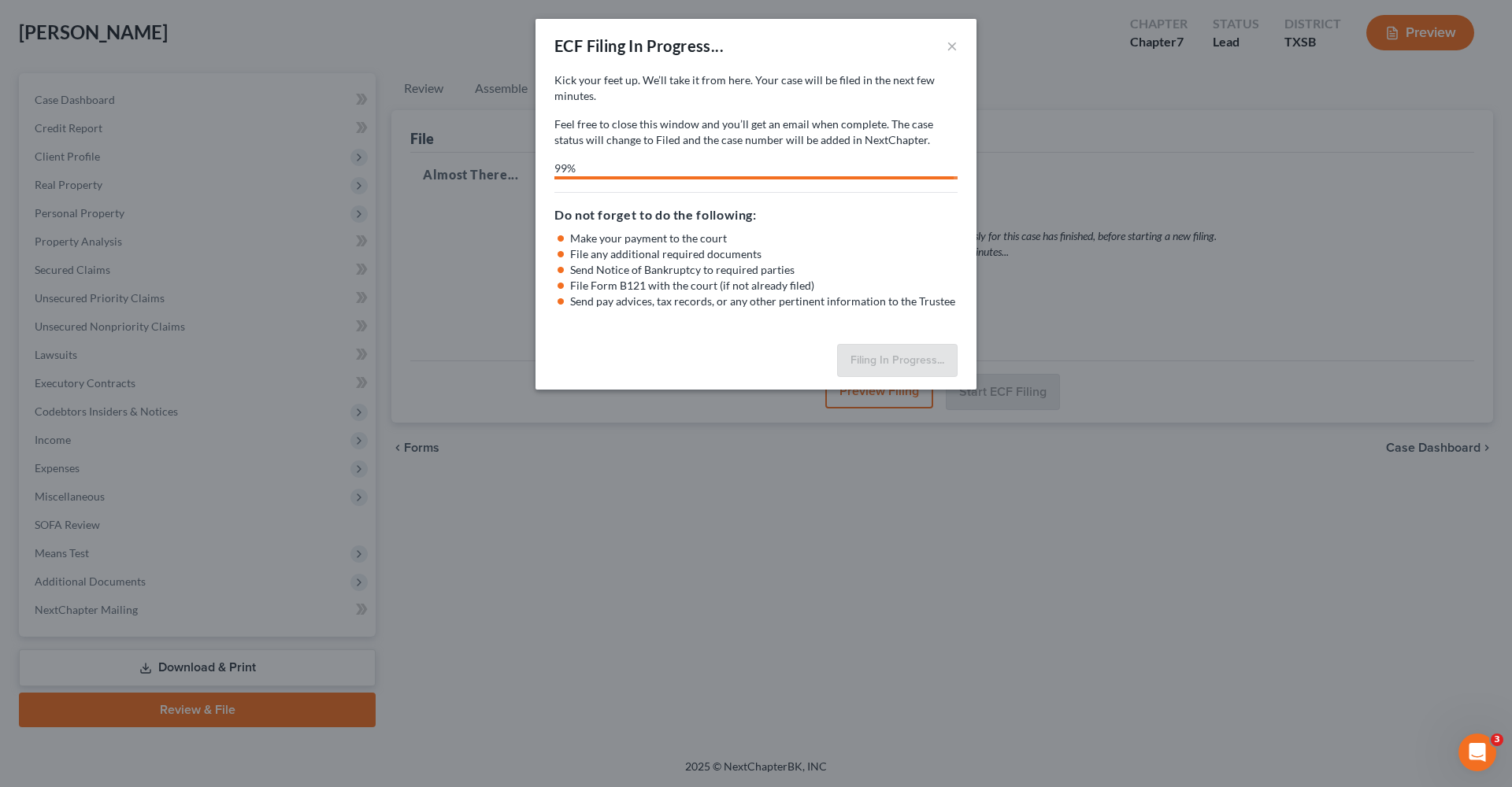
select select "3"
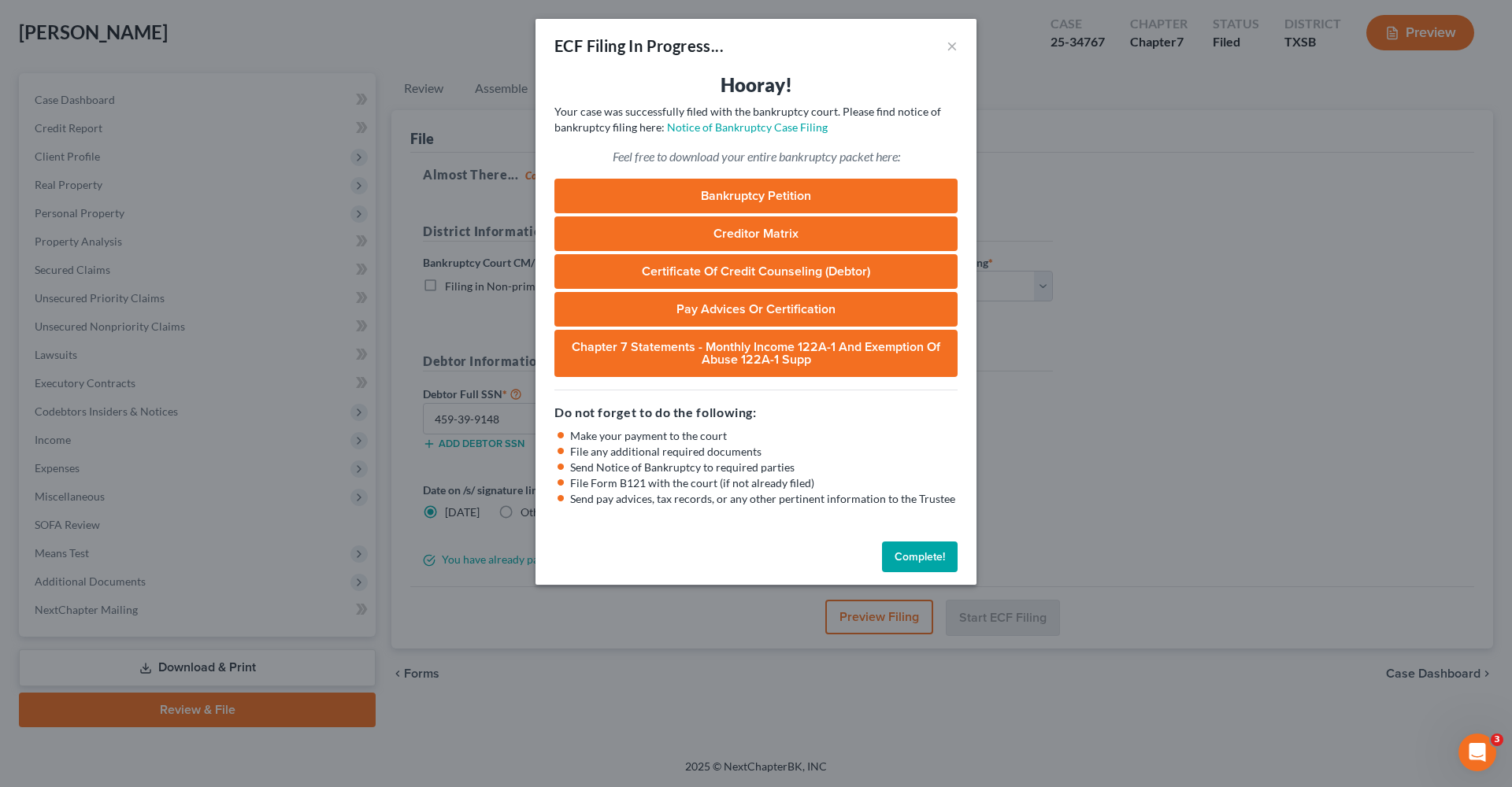
click at [894, 559] on button "Complete!" at bounding box center [919, 558] width 75 height 32
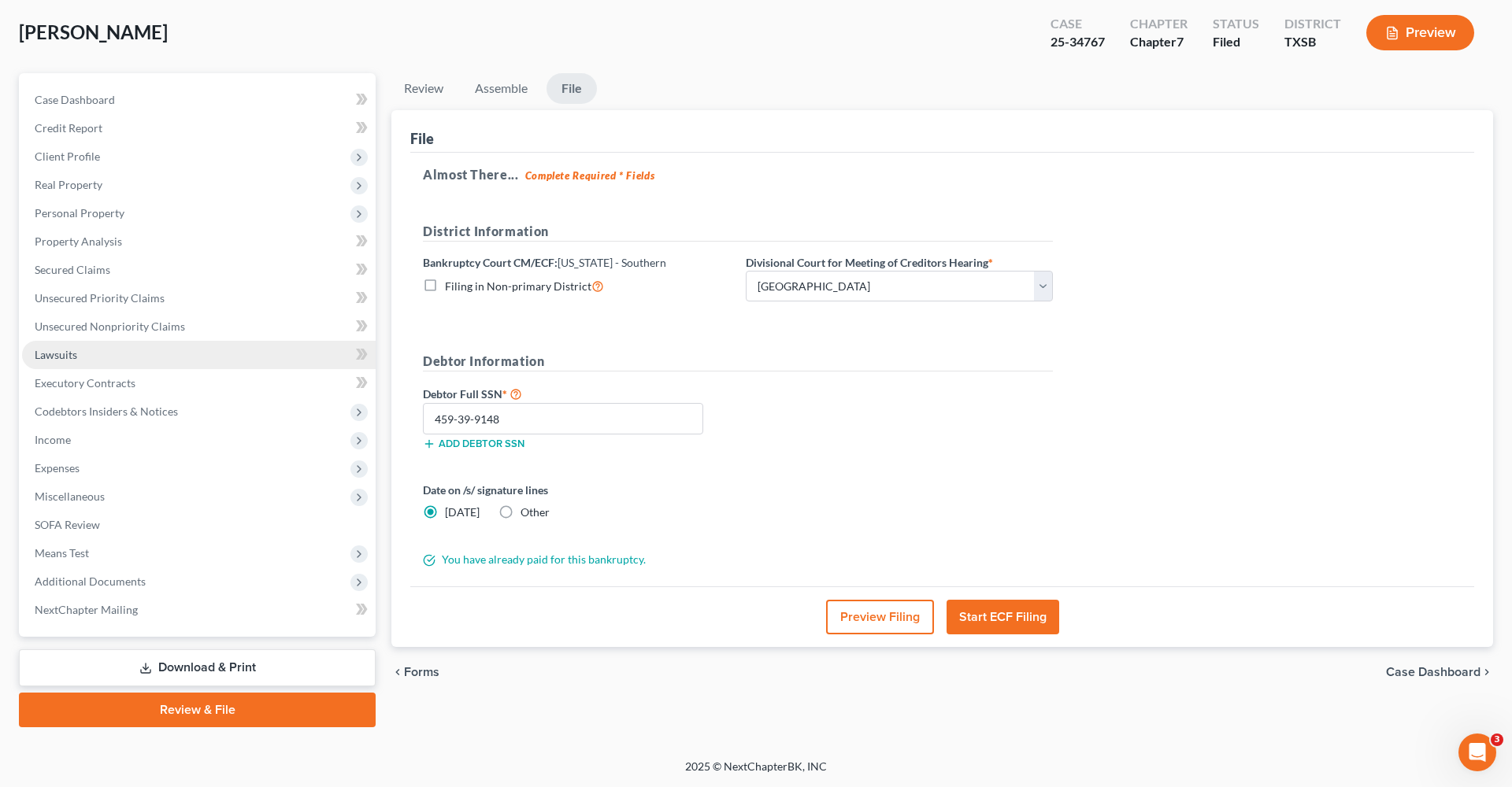
click at [59, 355] on span "Lawsuits" at bounding box center [56, 354] width 43 height 13
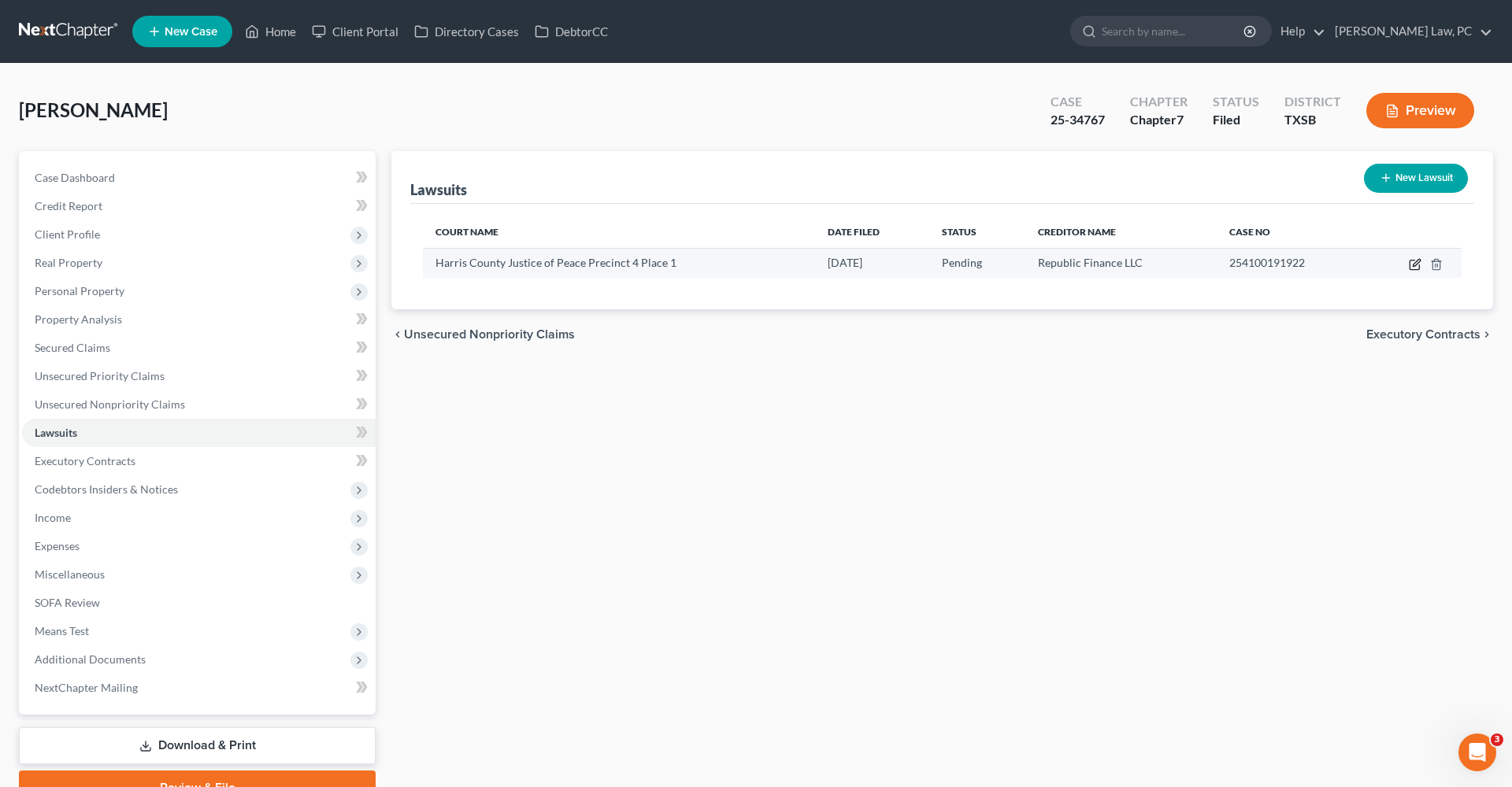
click at [1411, 265] on icon "button" at bounding box center [1415, 264] width 12 height 12
select select "45"
select select "0"
select select "4"
select select "19"
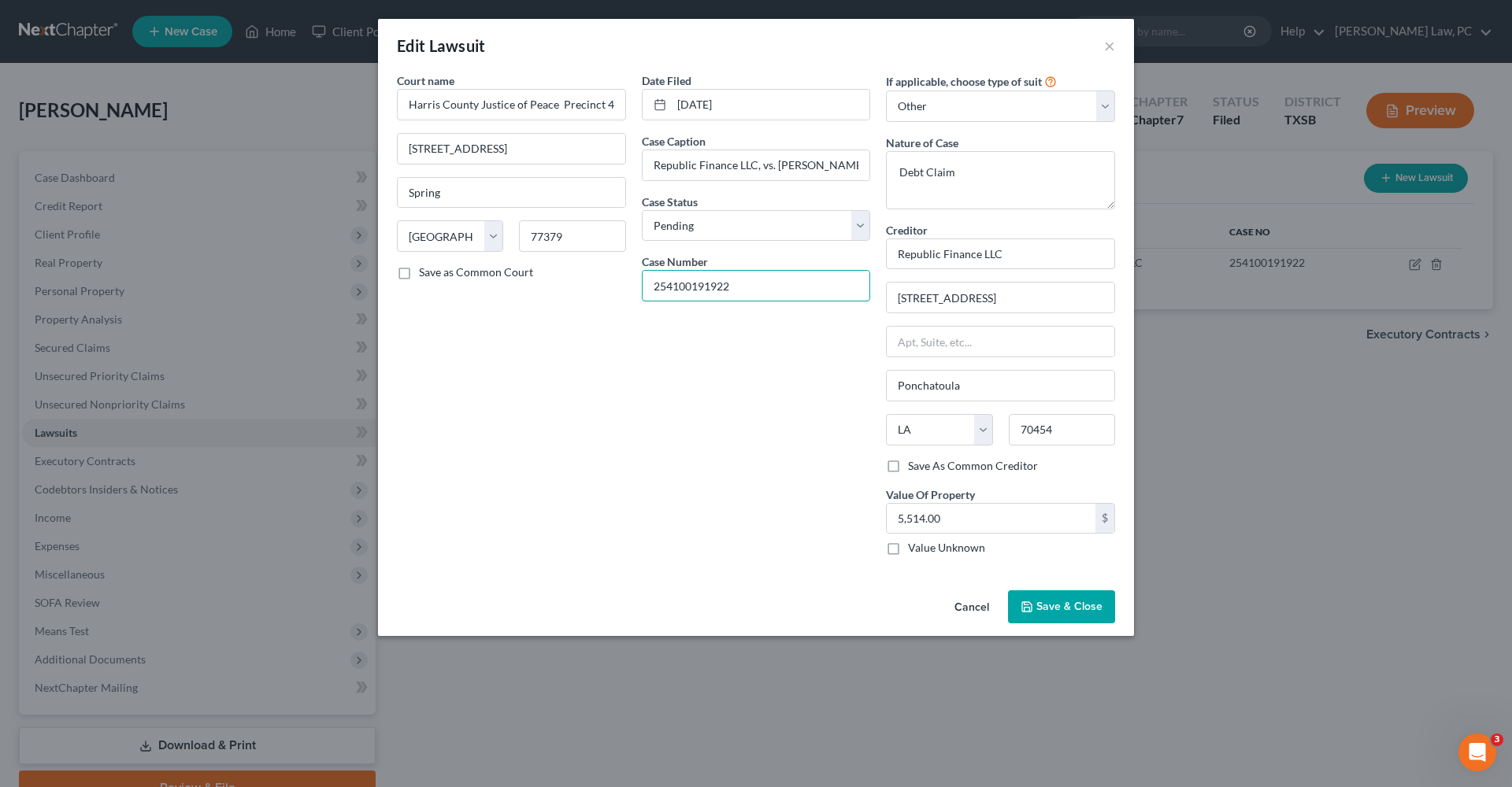
drag, startPoint x: 742, startPoint y: 286, endPoint x: 606, endPoint y: 285, distance: 136.0
click at [606, 285] on div "Court name * Harris County Justice of Peace Precinct 4 Place 1 [GEOGRAPHIC_DATA…" at bounding box center [756, 320] width 734 height 496
click at [1108, 49] on button "×" at bounding box center [1109, 46] width 11 height 19
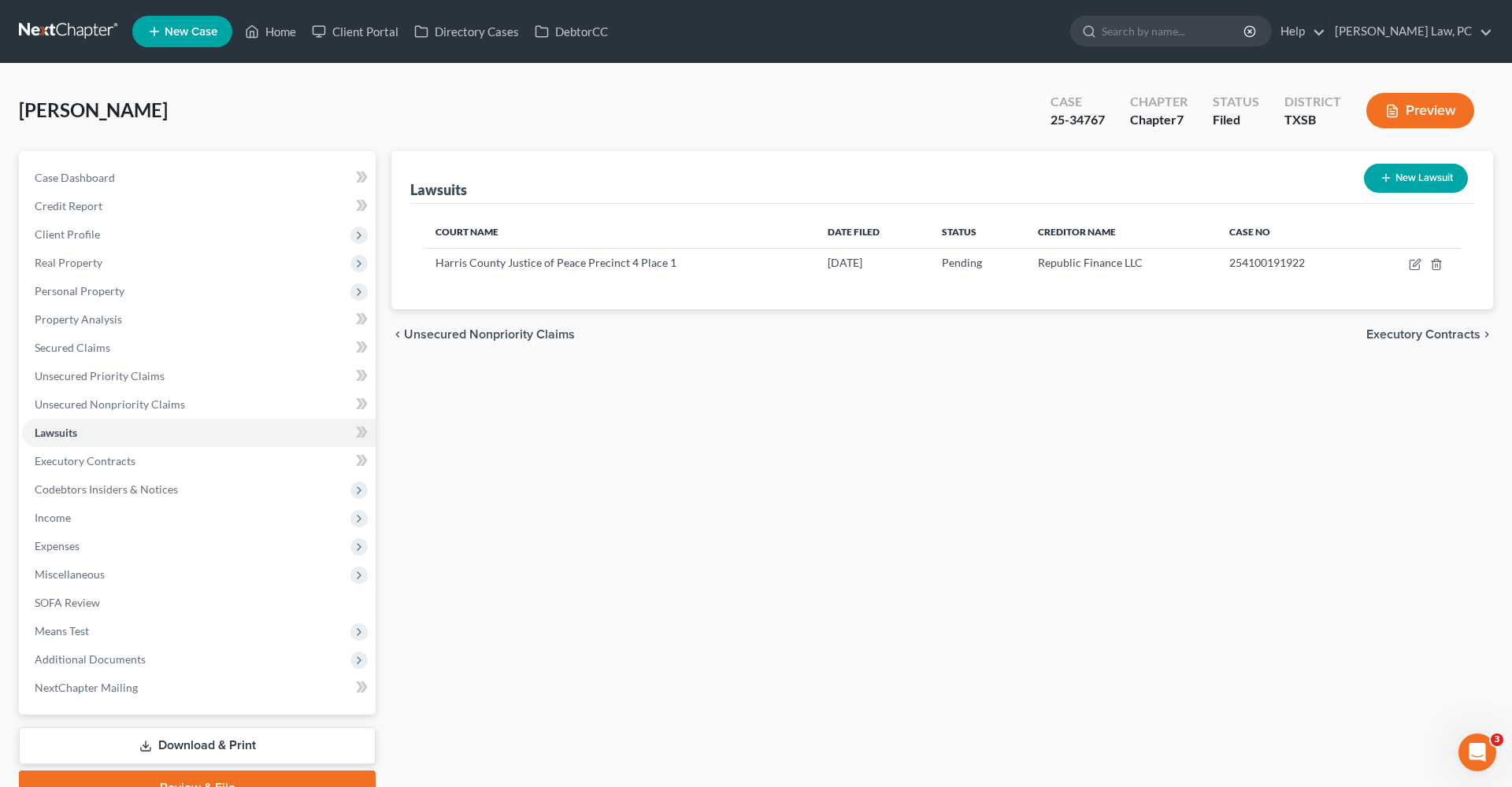
click at [74, 37] on link at bounding box center [69, 32] width 101 height 28
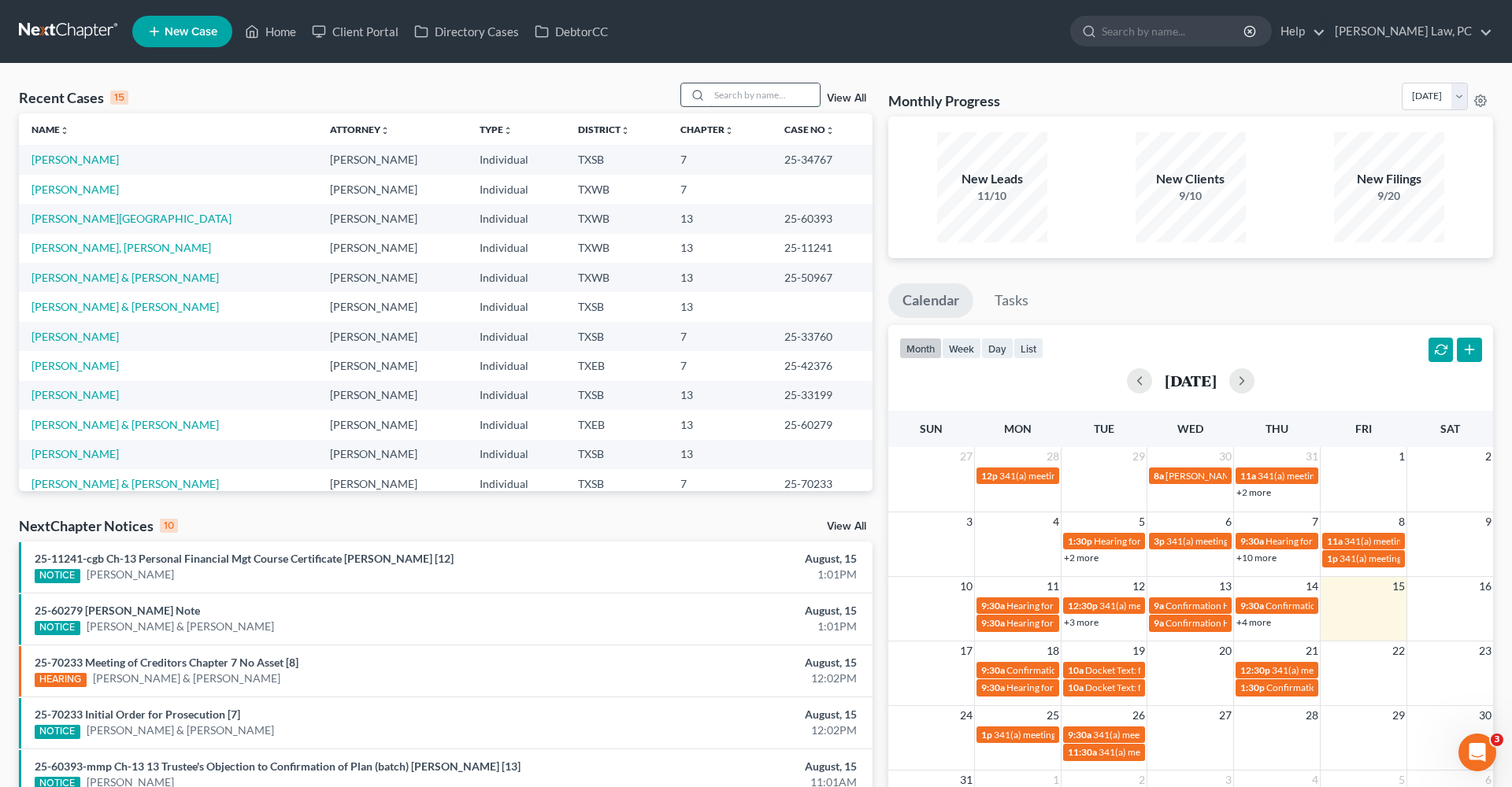
click at [757, 97] on input "search" at bounding box center [764, 95] width 110 height 23
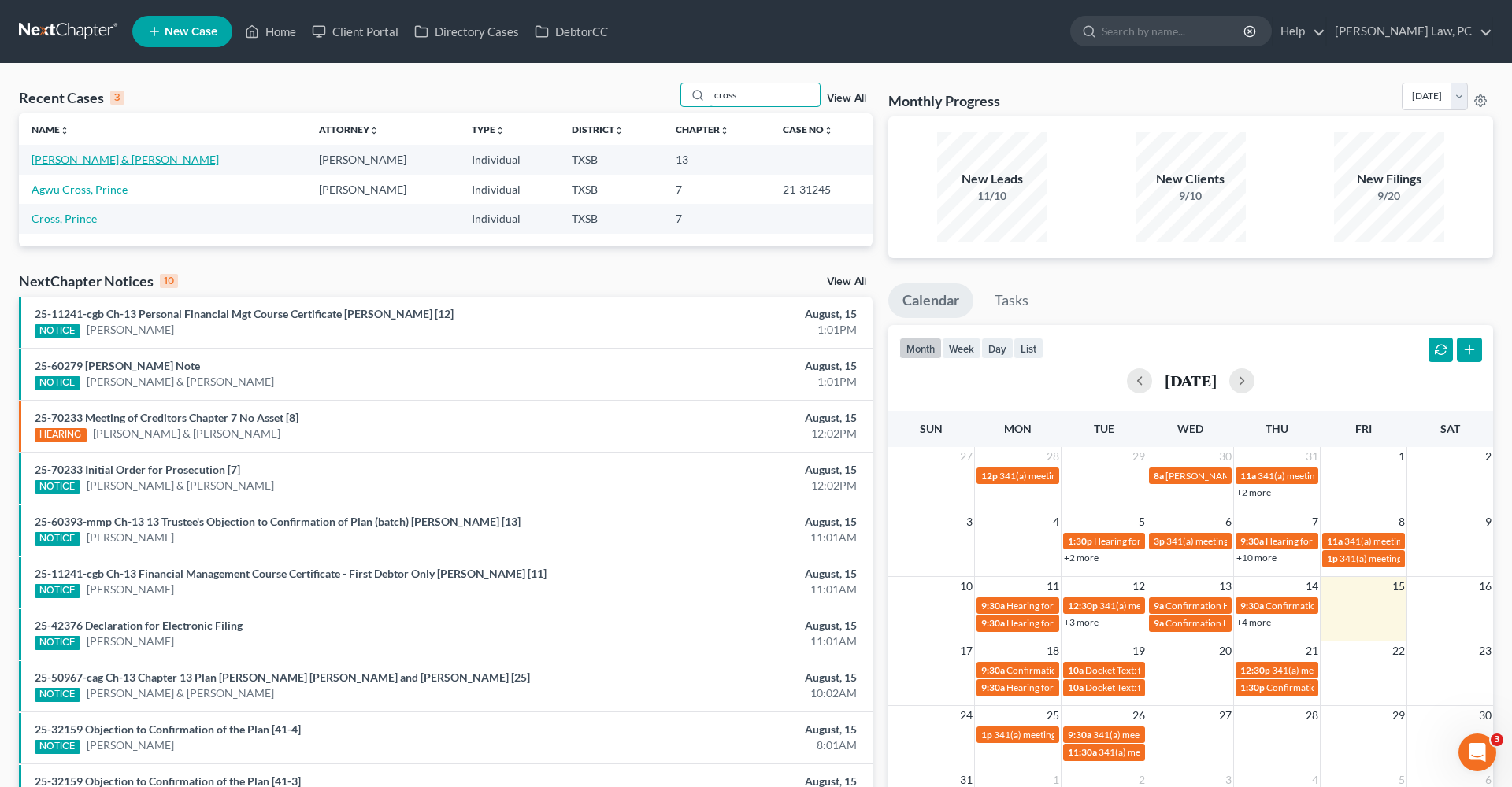
type input "cross"
click at [66, 160] on link "[PERSON_NAME] & [PERSON_NAME]" at bounding box center [125, 158] width 187 height 13
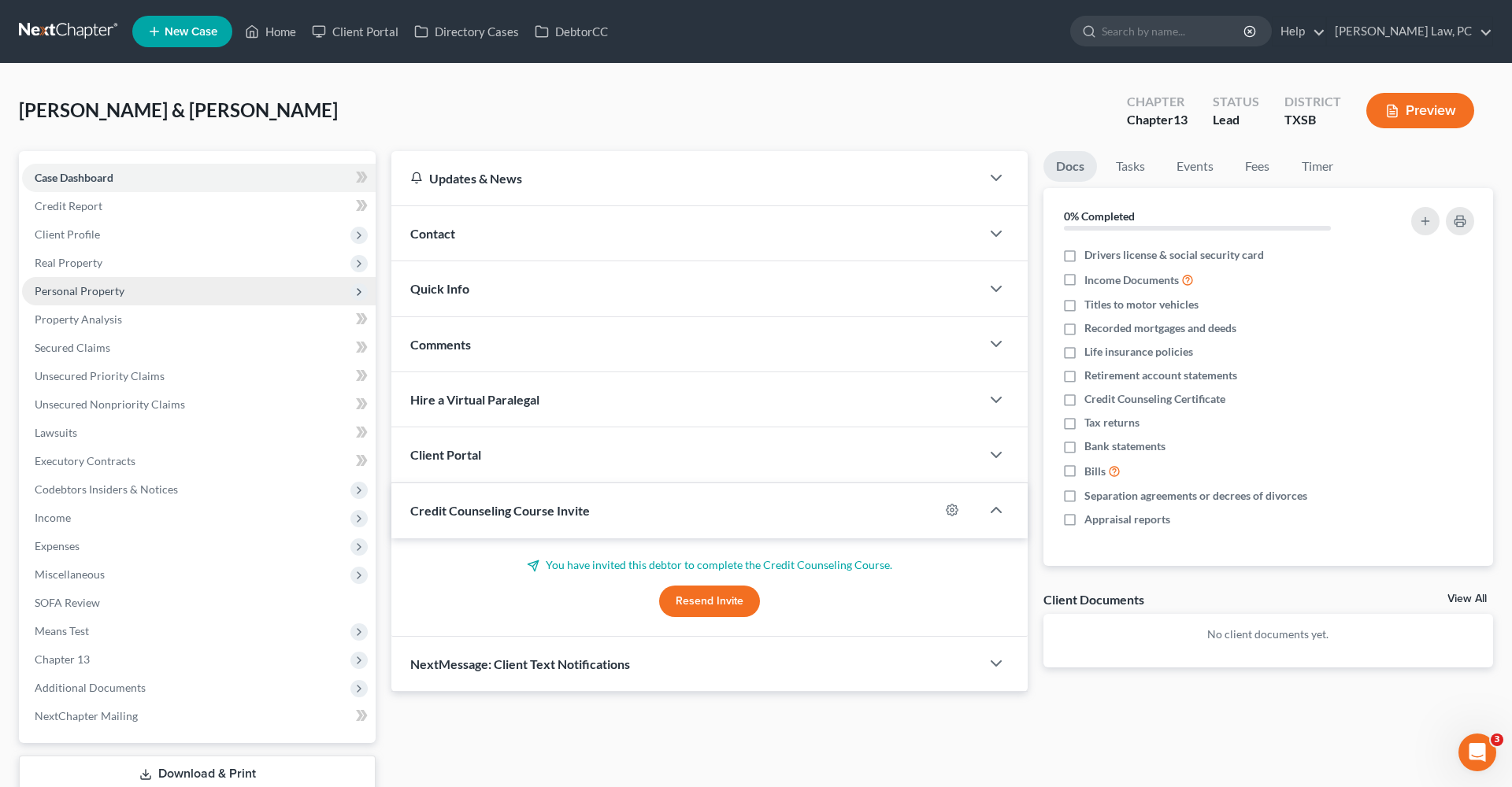
click at [89, 292] on span "Personal Property" at bounding box center [80, 291] width 90 height 13
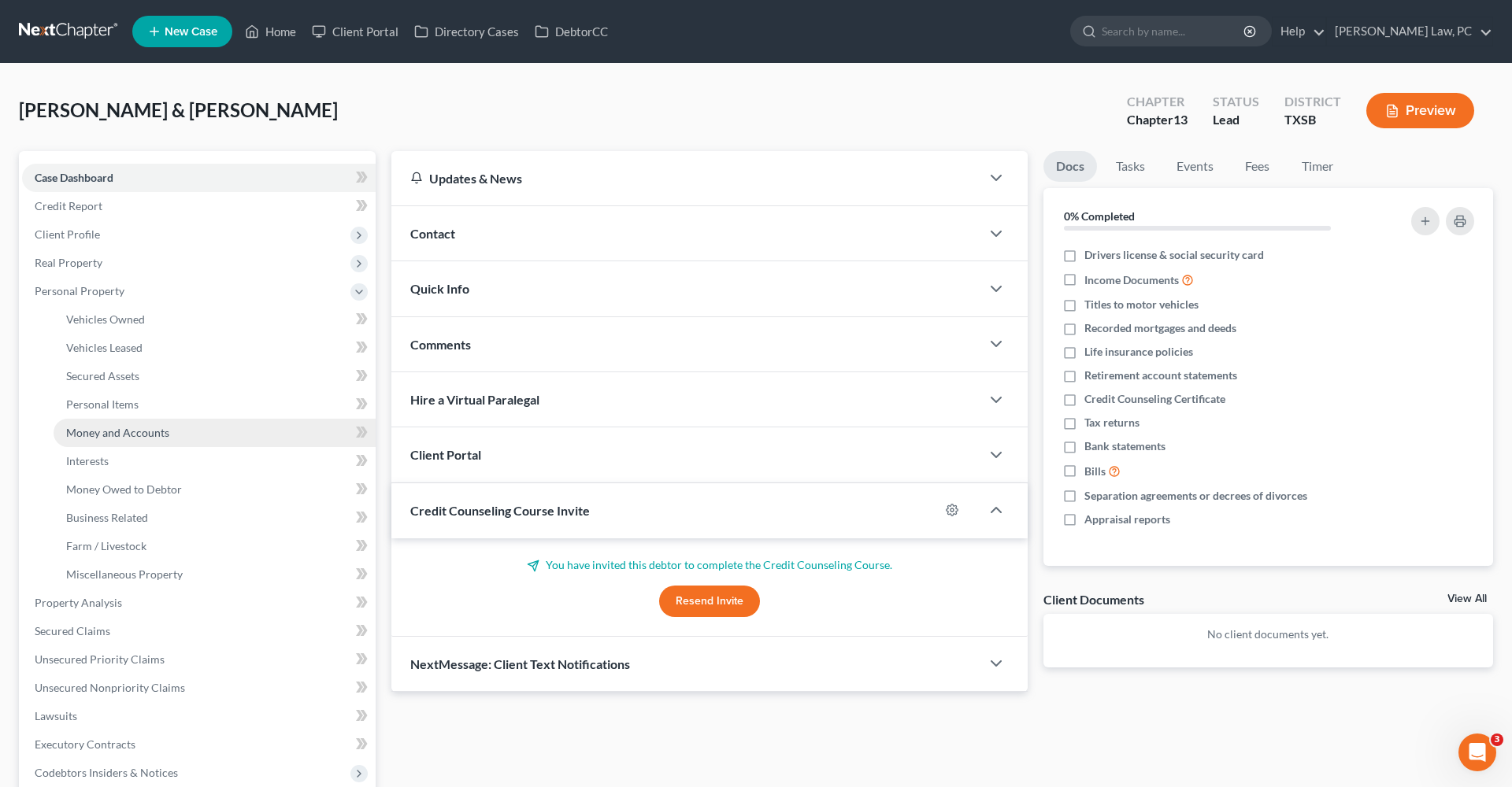
click at [116, 433] on span "Money and Accounts" at bounding box center [118, 432] width 103 height 13
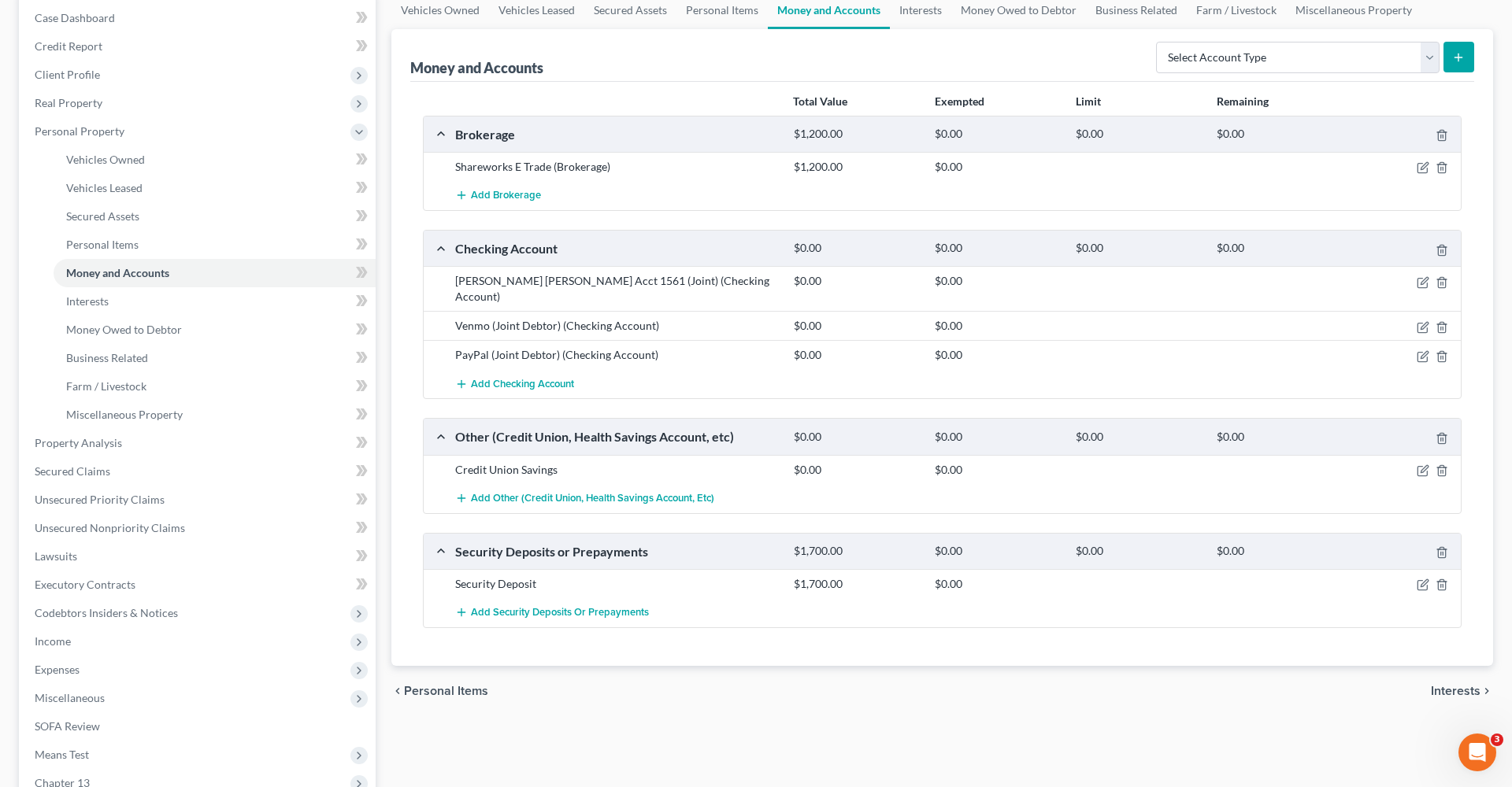
scroll to position [205, 0]
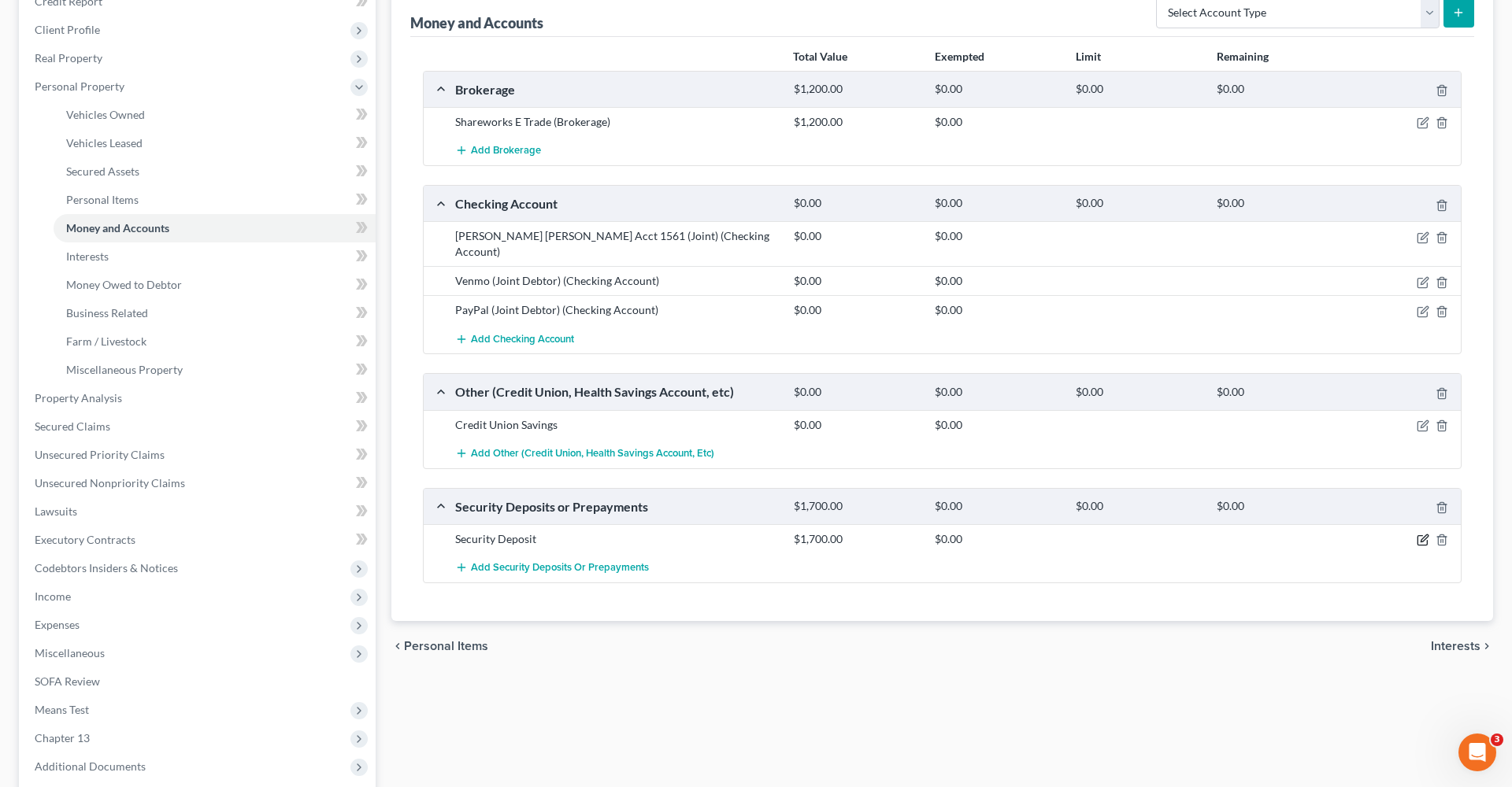
click at [1423, 534] on icon "button" at bounding box center [1423, 540] width 12 height 12
select select "3"
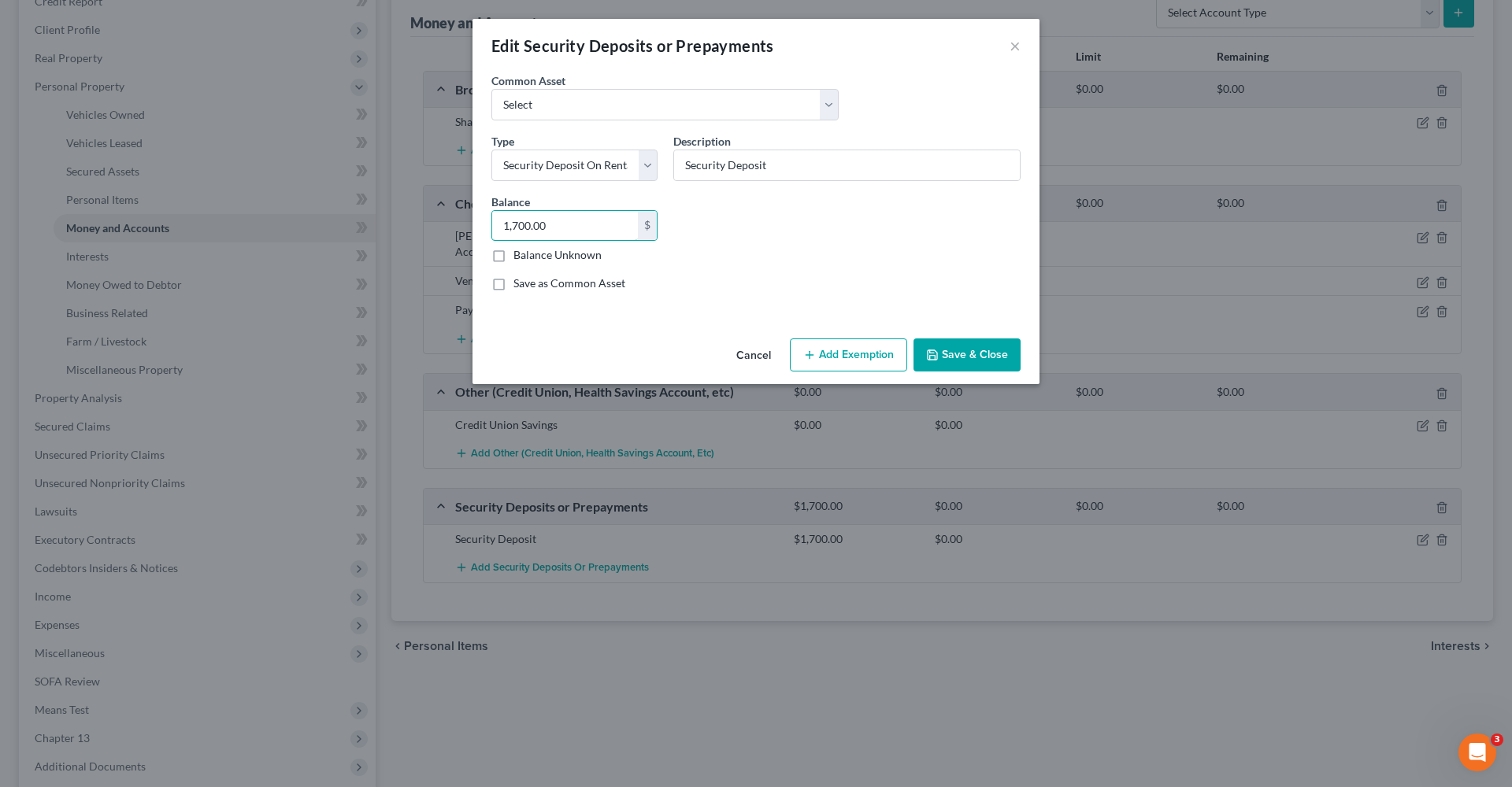
drag, startPoint x: 568, startPoint y: 227, endPoint x: 485, endPoint y: 227, distance: 83.0
click at [485, 227] on div "Balance 1,700.00 $ Balance Unknown Balance Undetermined 1,700.00 $ Balance Unkn…" at bounding box center [574, 228] width 182 height 70
type input "2,521"
click at [833, 365] on button "Add Exemption" at bounding box center [848, 355] width 117 height 33
select select "2"
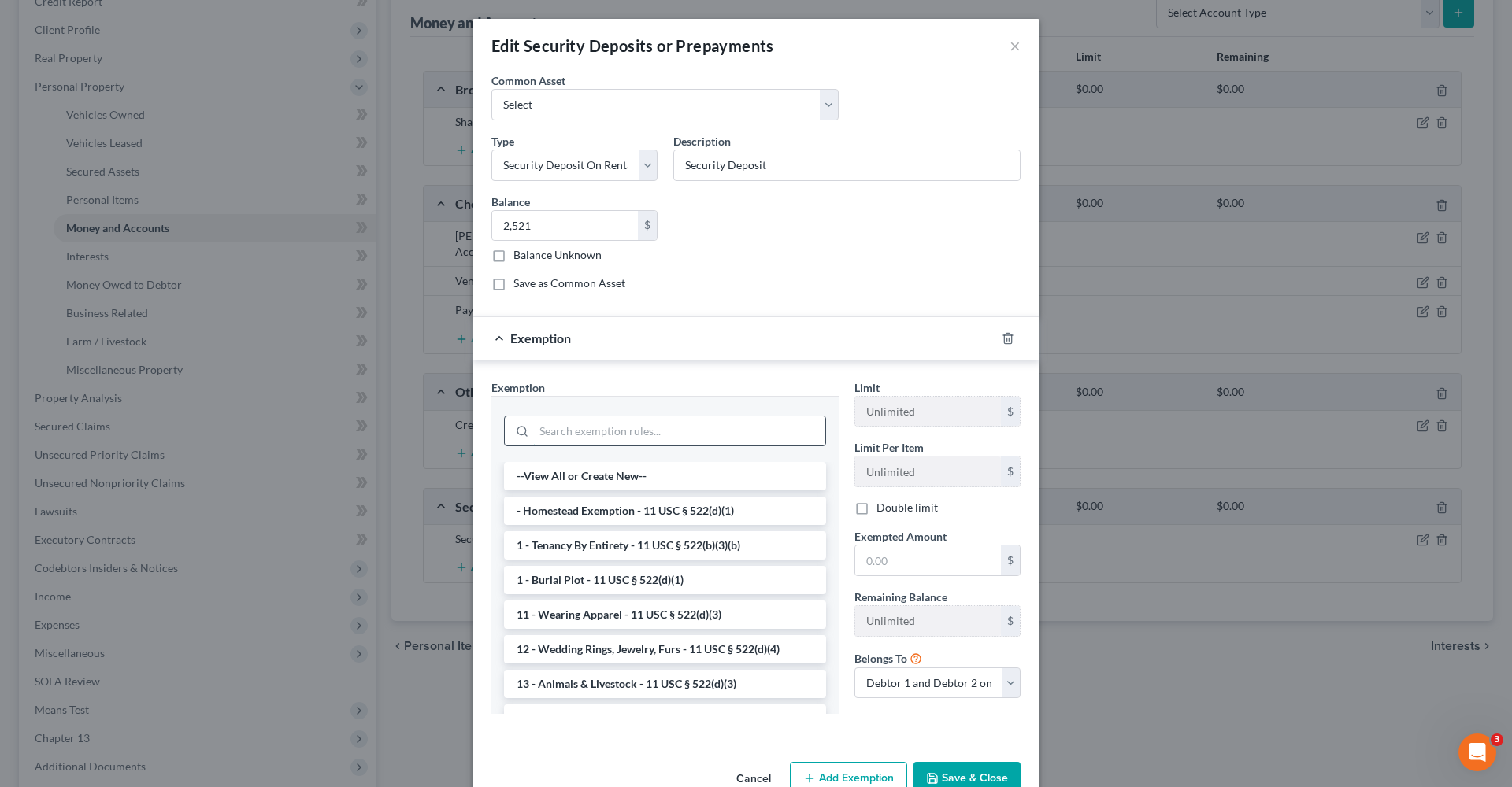
click at [654, 445] on input "search" at bounding box center [679, 432] width 292 height 30
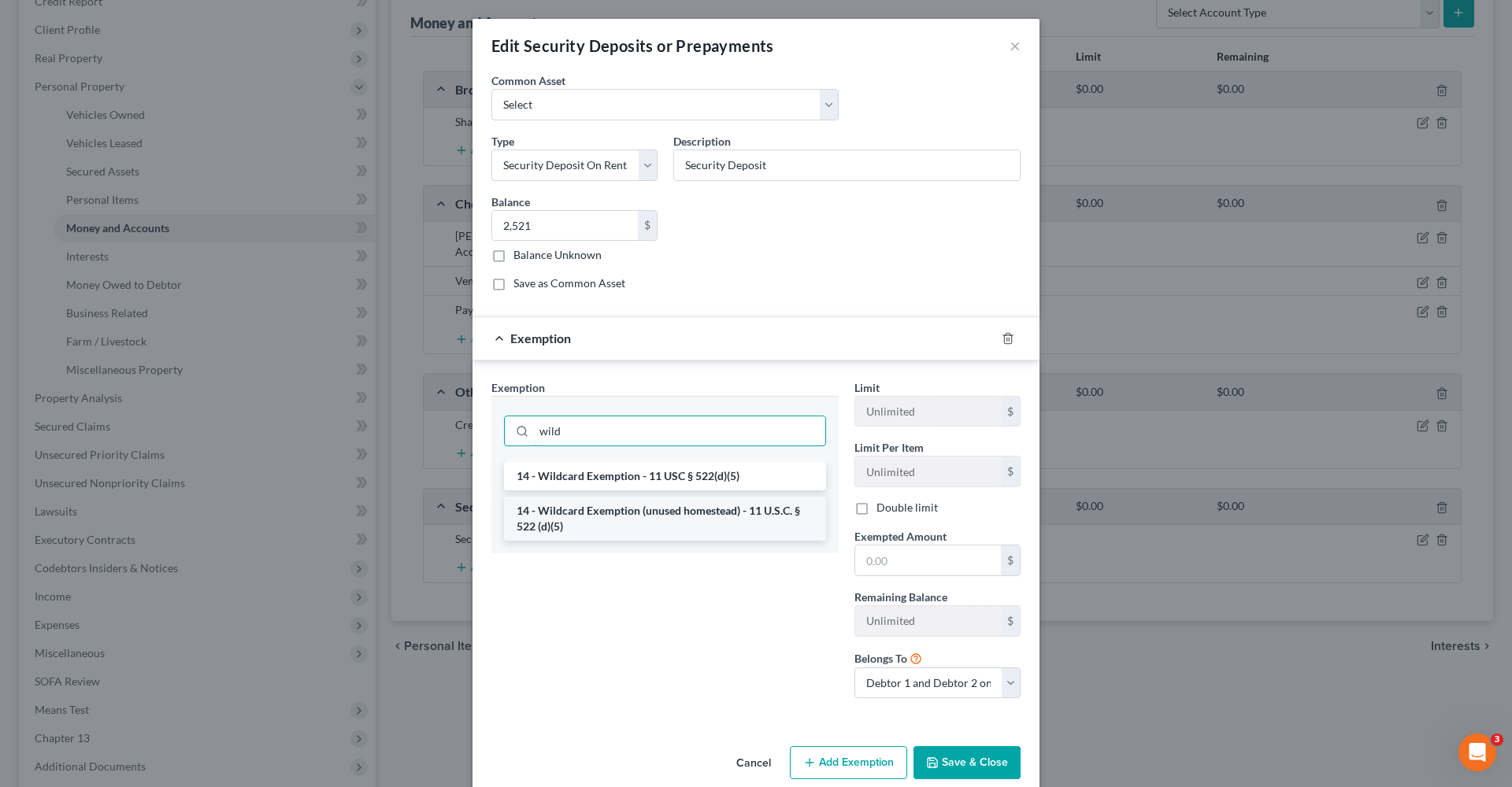
type input "wild"
click at [692, 526] on li "14 - Wildcard Exemption (unused homestead) - 11 U.S.C. § 522 (d)(5)" at bounding box center [665, 518] width 322 height 44
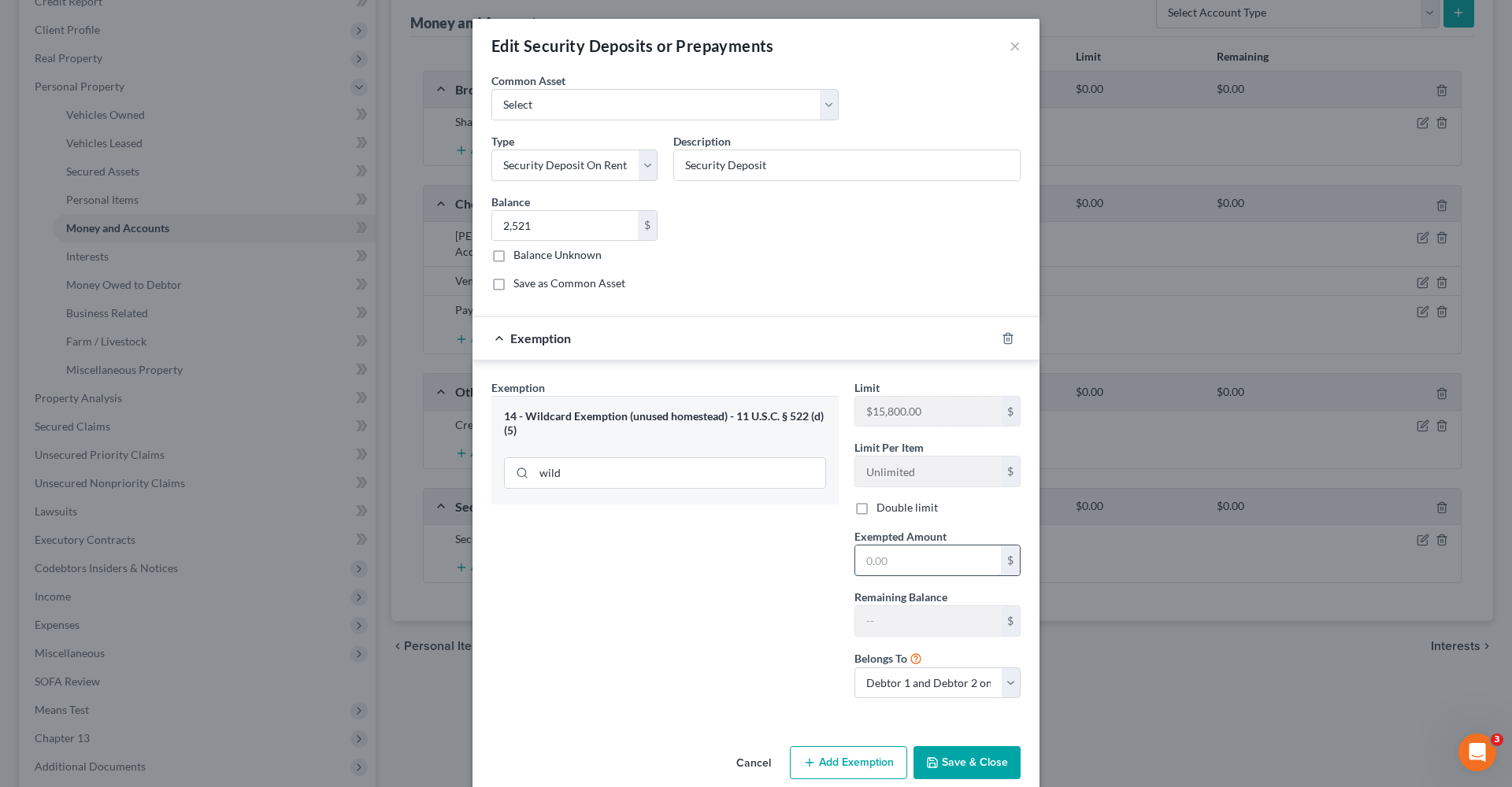
click at [918, 565] on input "text" at bounding box center [928, 560] width 145 height 30
type input "2,521"
click at [991, 758] on button "Save & Close" at bounding box center [967, 763] width 107 height 33
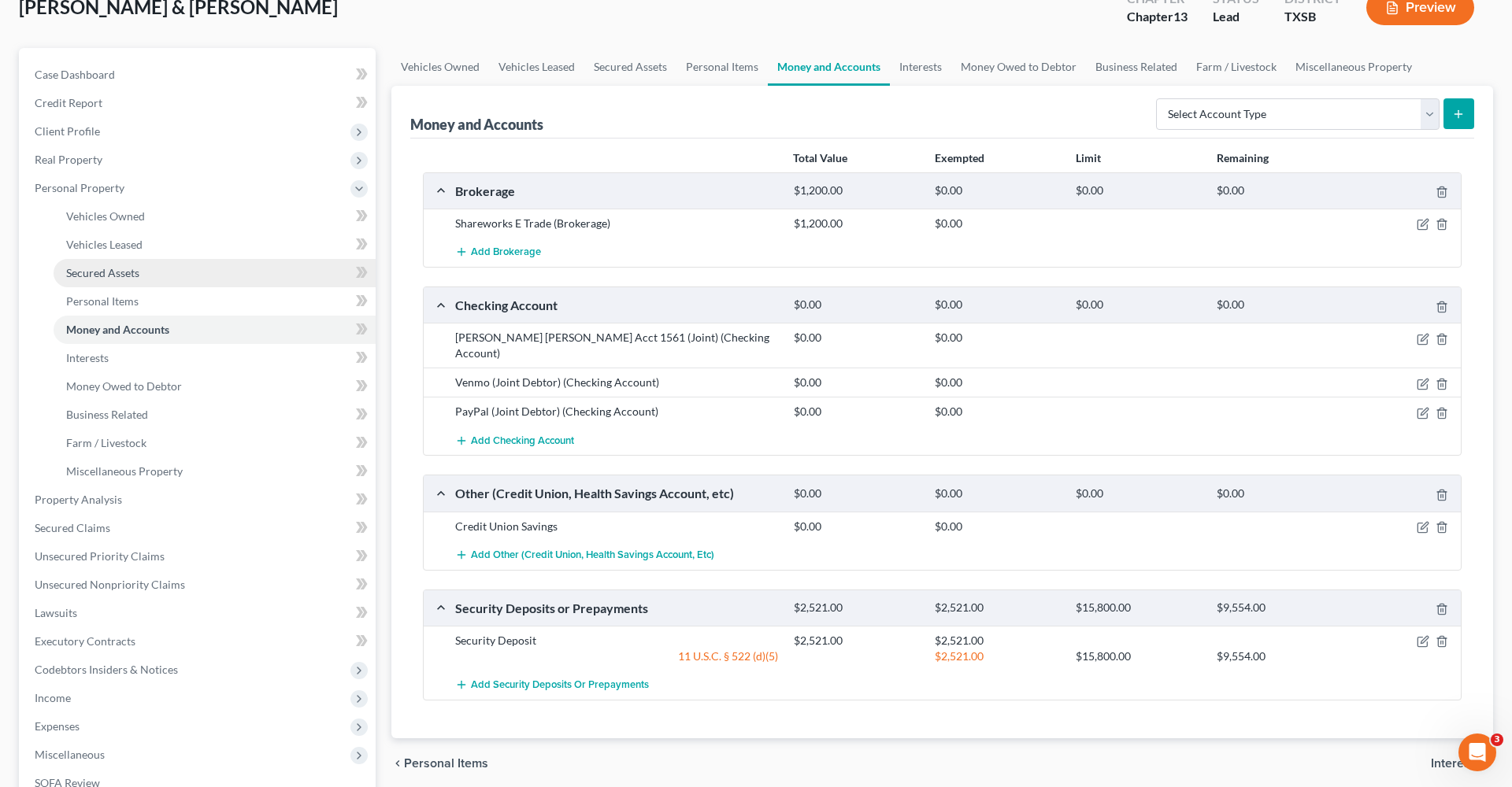
scroll to position [102, 0]
click at [66, 129] on span "Client Profile" at bounding box center [67, 131] width 66 height 13
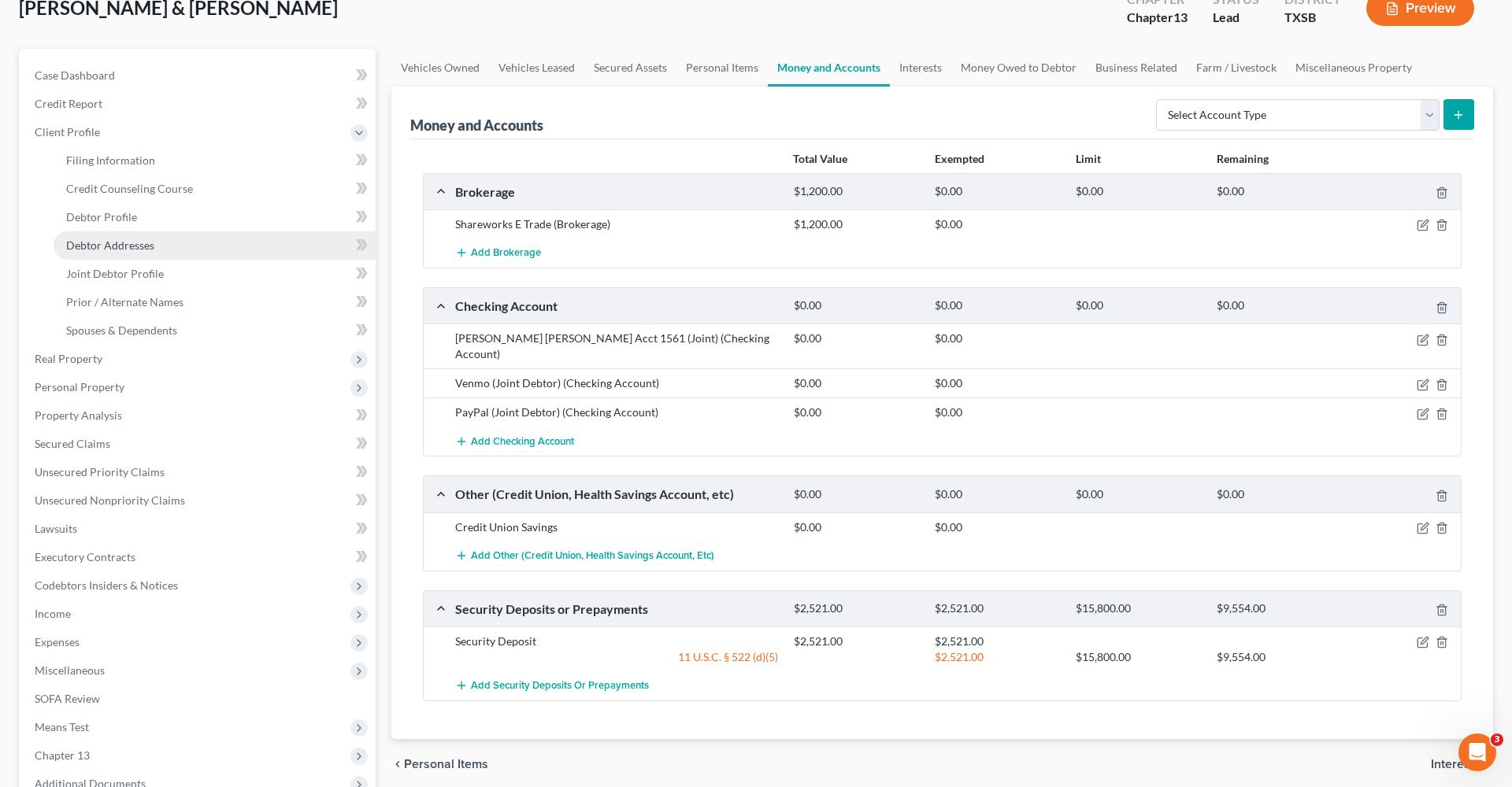
click at [123, 245] on span "Debtor Addresses" at bounding box center [110, 244] width 88 height 13
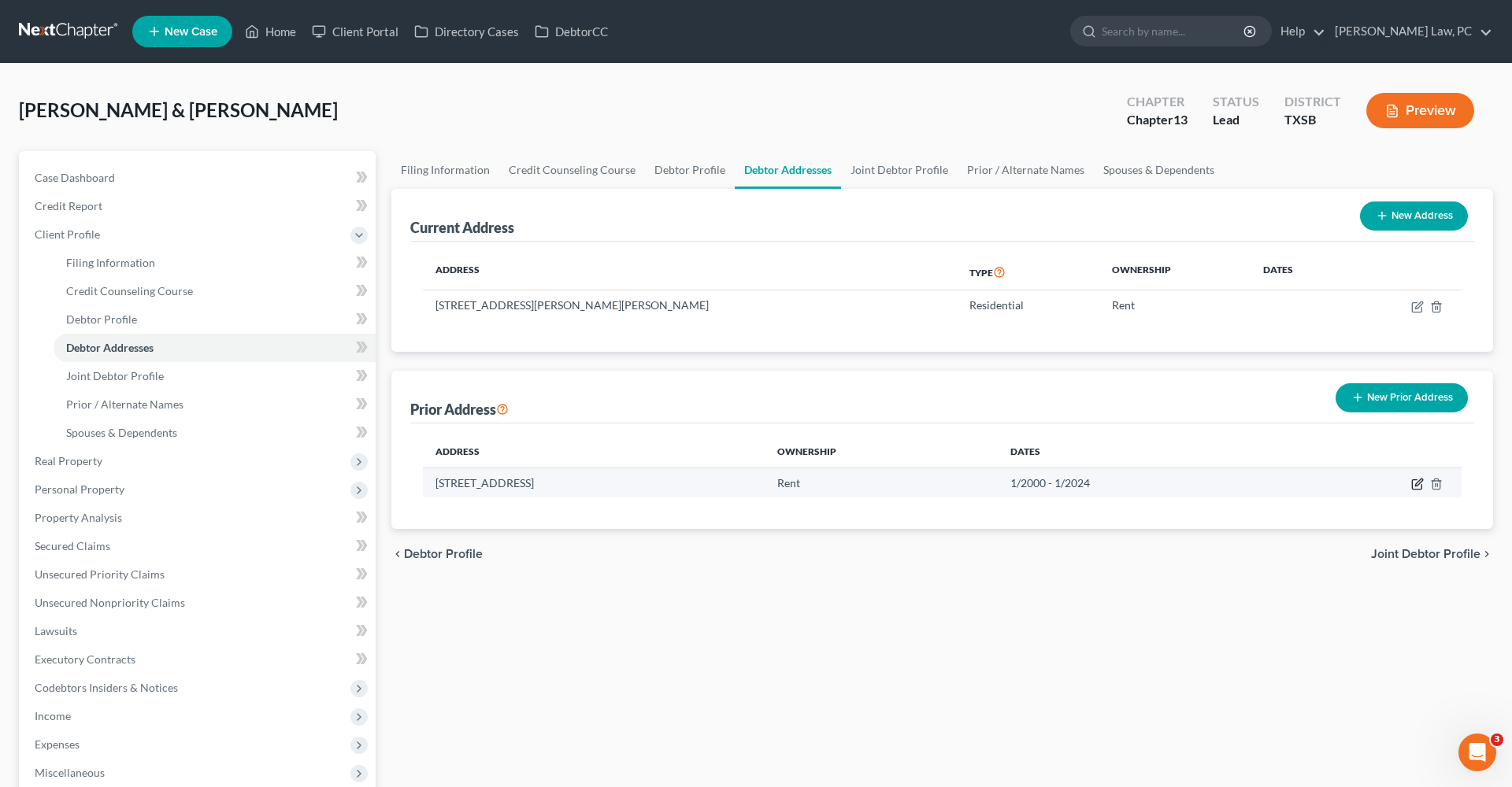
click at [1417, 481] on icon "button" at bounding box center [1417, 484] width 12 height 12
select select "45"
select select "19"
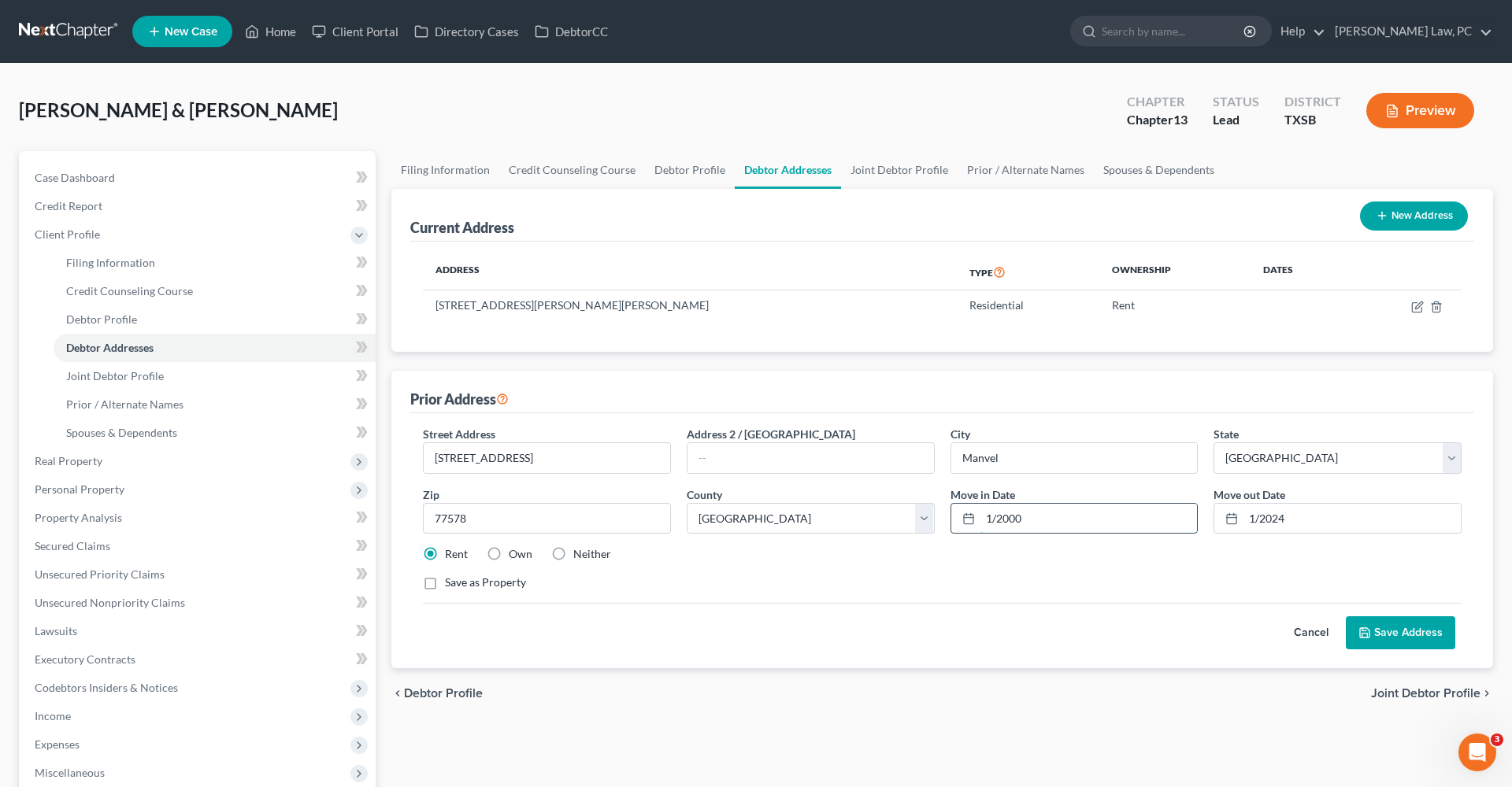
drag, startPoint x: 1049, startPoint y: 516, endPoint x: 984, endPoint y: 516, distance: 65.0
click at [984, 516] on input "1/2000" at bounding box center [1089, 519] width 217 height 30
type input "04/2023"
drag, startPoint x: 1334, startPoint y: 514, endPoint x: 1238, endPoint y: 514, distance: 96.0
click at [1237, 514] on div "1/2024" at bounding box center [1337, 519] width 248 height 32
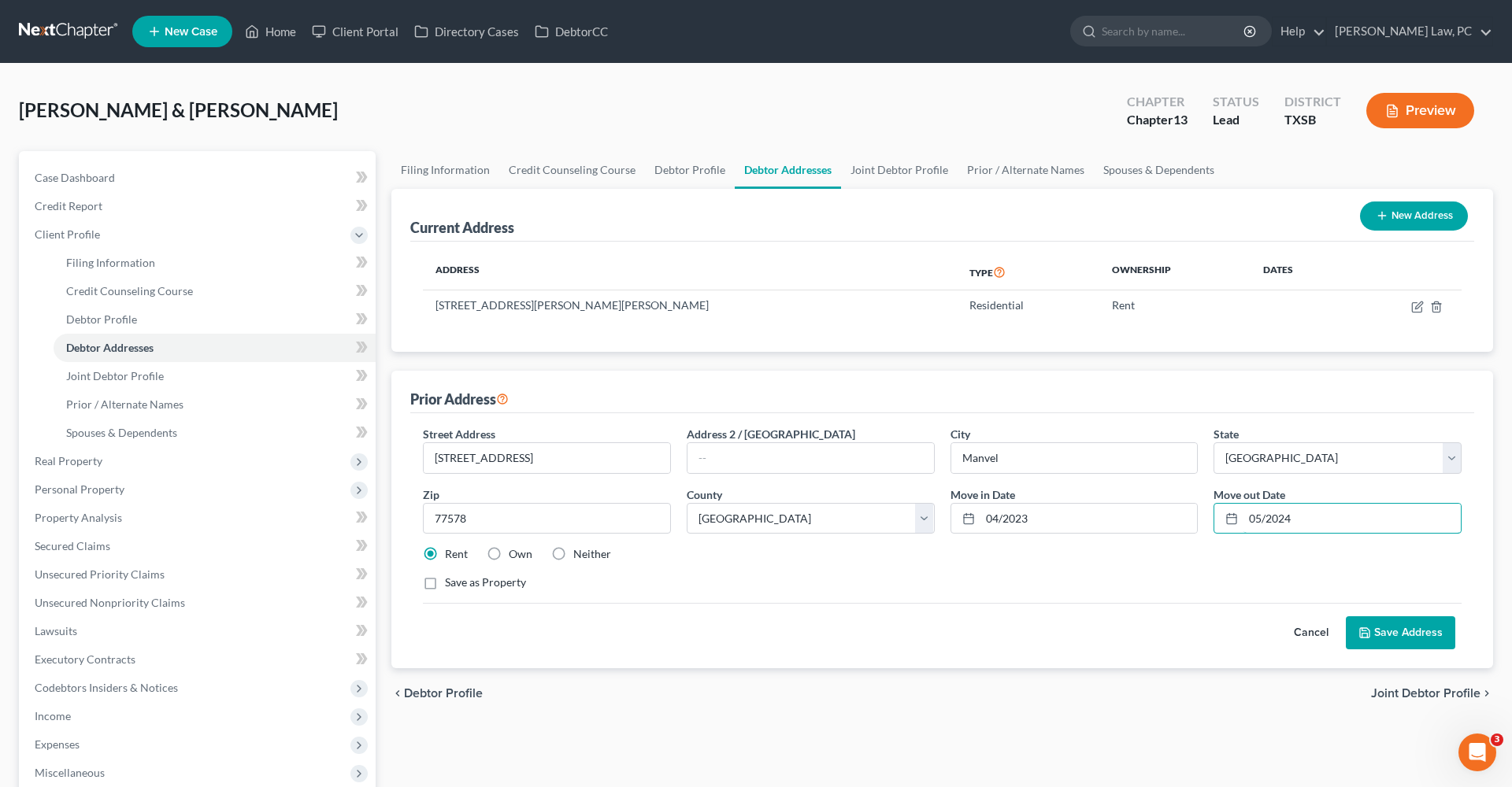
type input "05/2024"
click at [1410, 630] on button "Save Address" at bounding box center [1400, 633] width 109 height 33
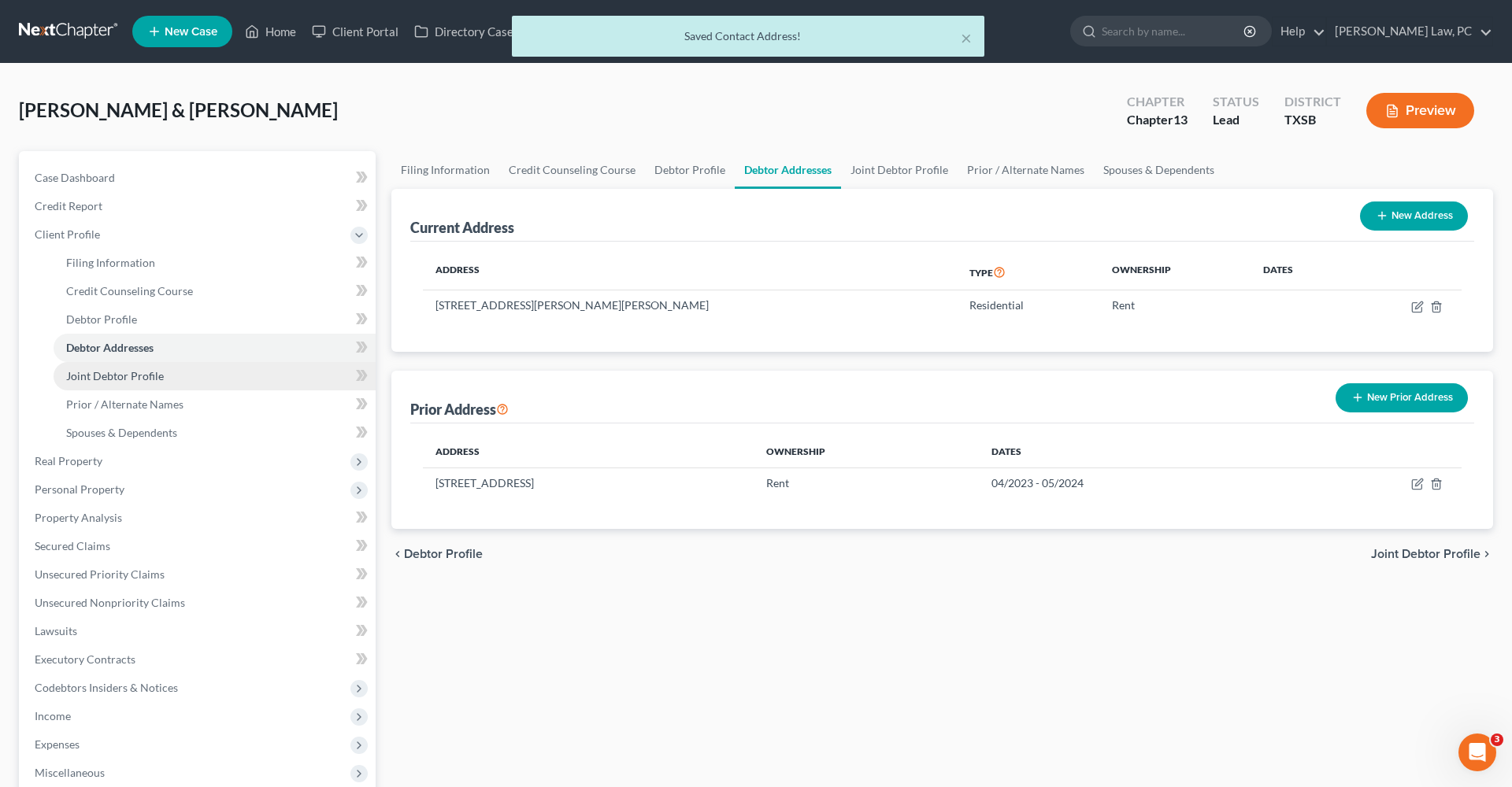
click at [111, 376] on span "Joint Debtor Profile" at bounding box center [116, 376] width 98 height 13
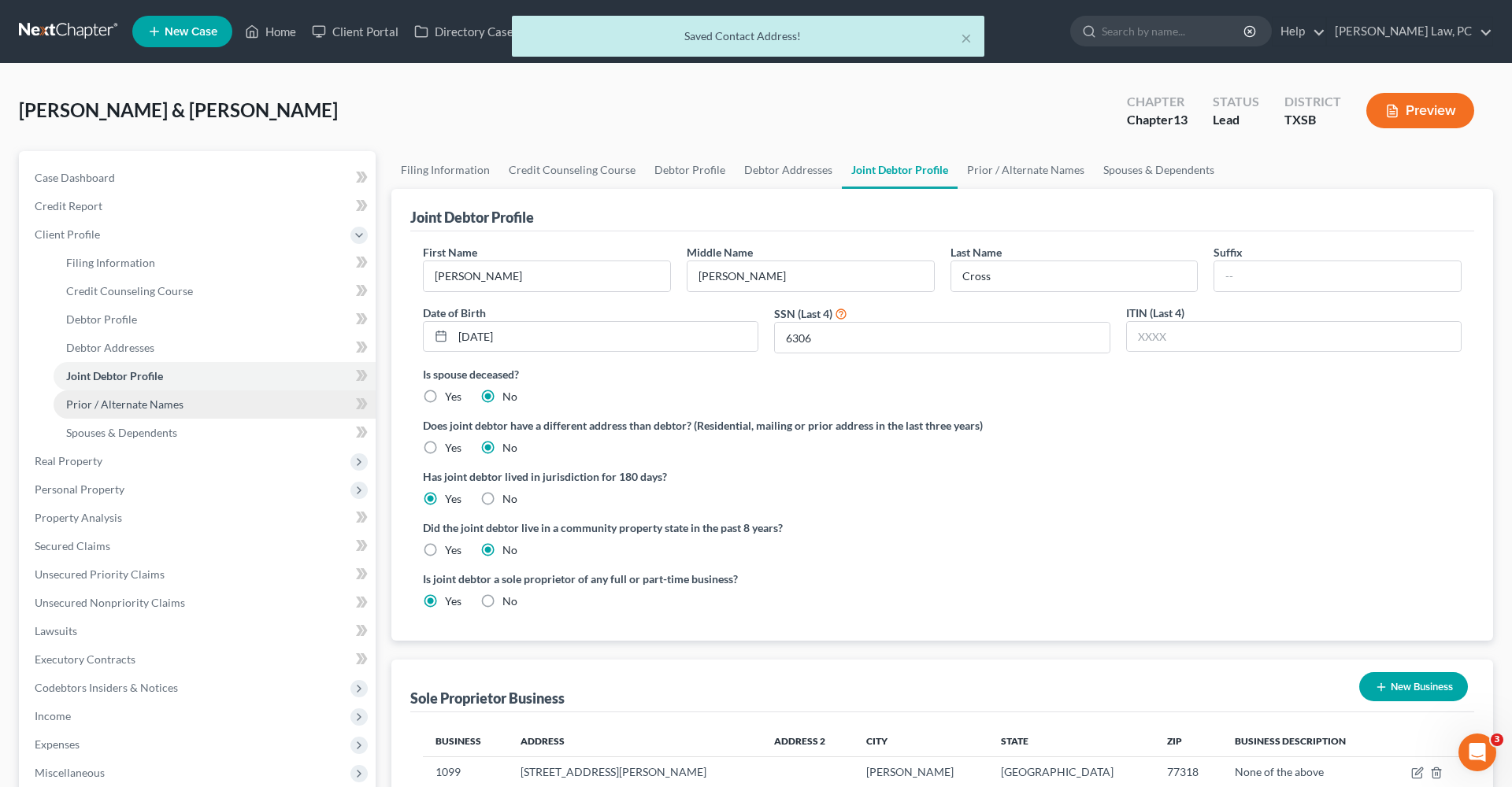
click at [118, 404] on span "Prior / Alternate Names" at bounding box center [125, 404] width 117 height 13
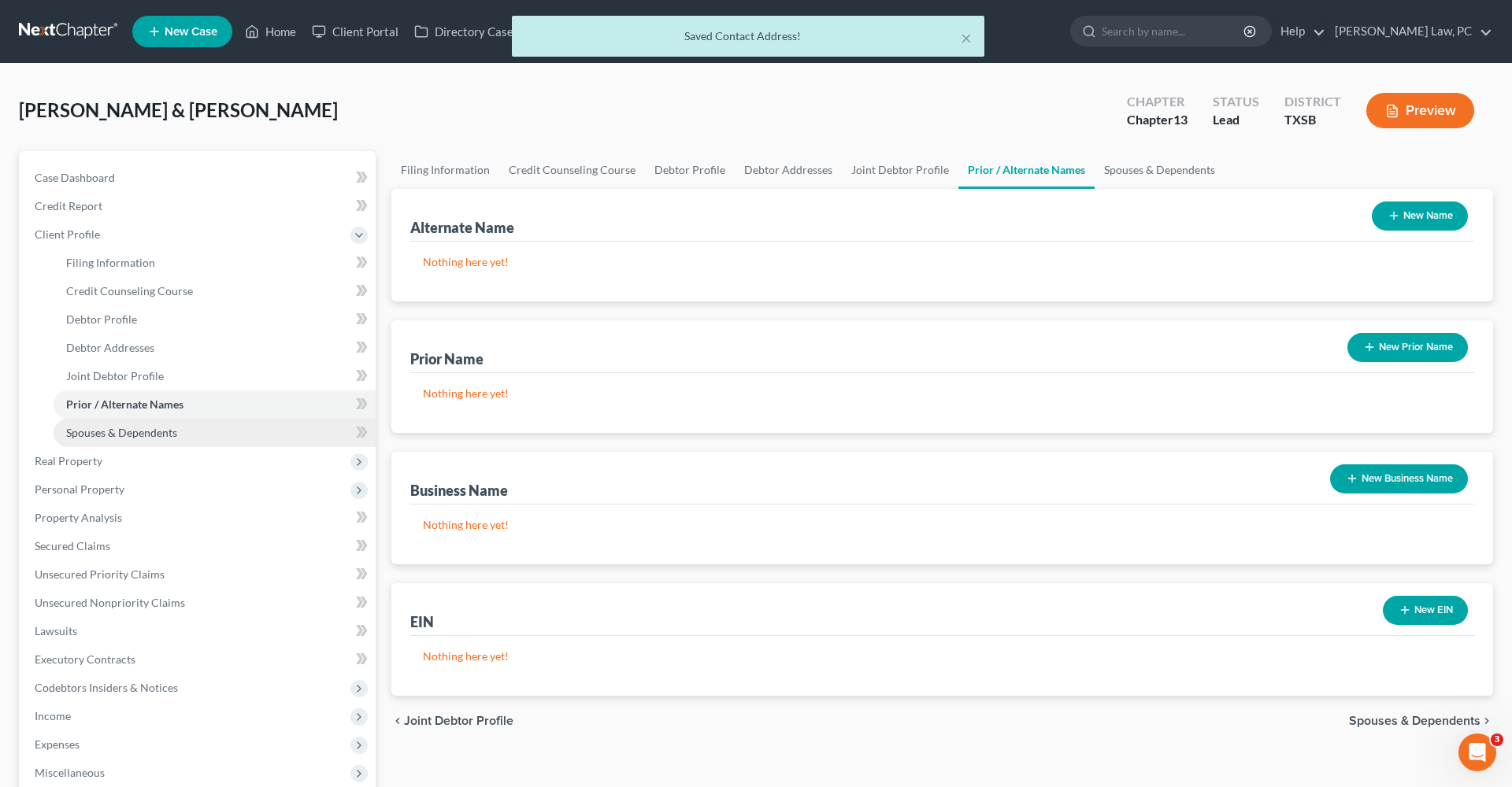
click at [124, 434] on span "Spouses & Dependents" at bounding box center [122, 432] width 111 height 13
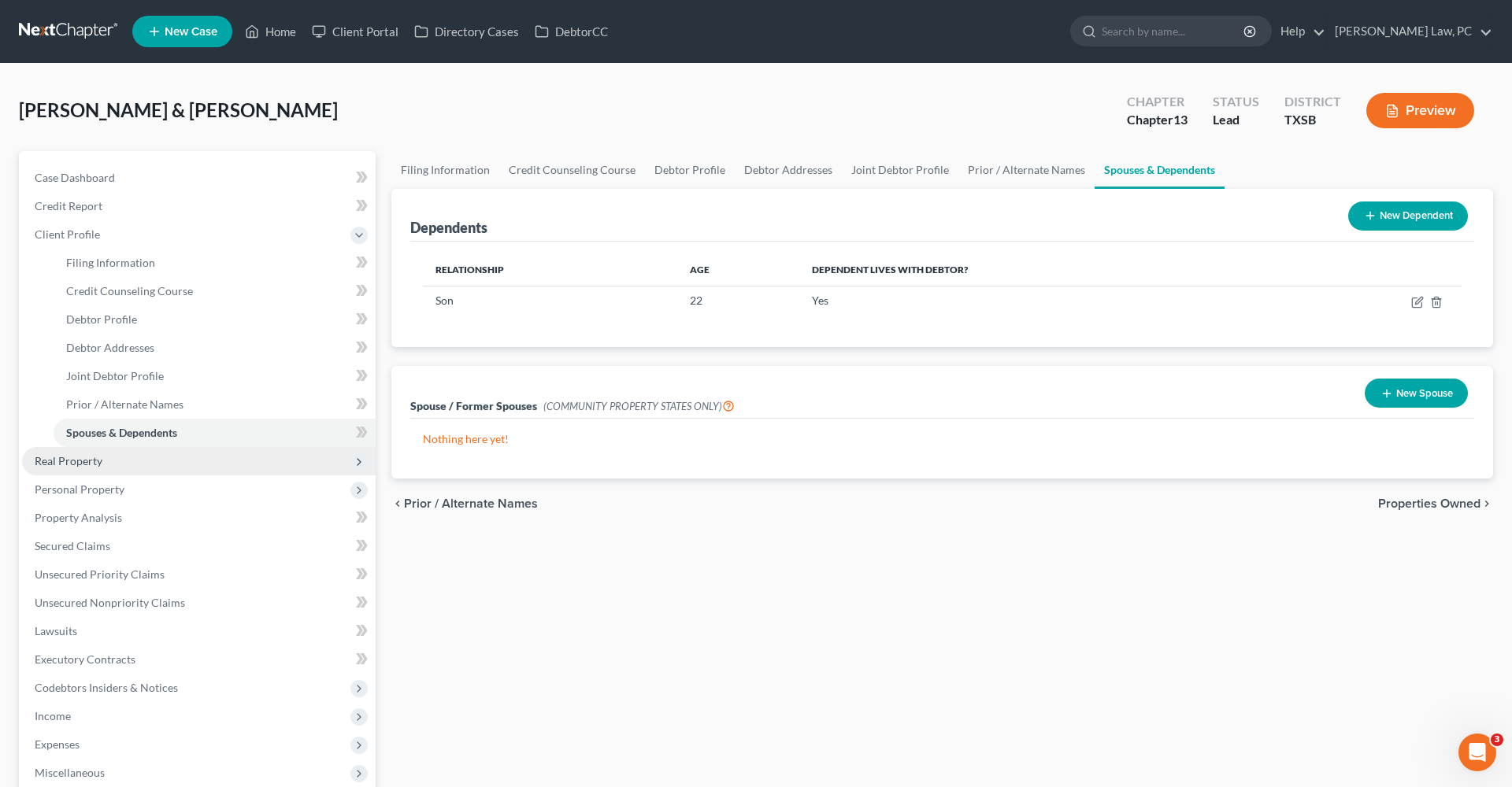
click at [80, 461] on span "Real Property" at bounding box center [68, 460] width 67 height 13
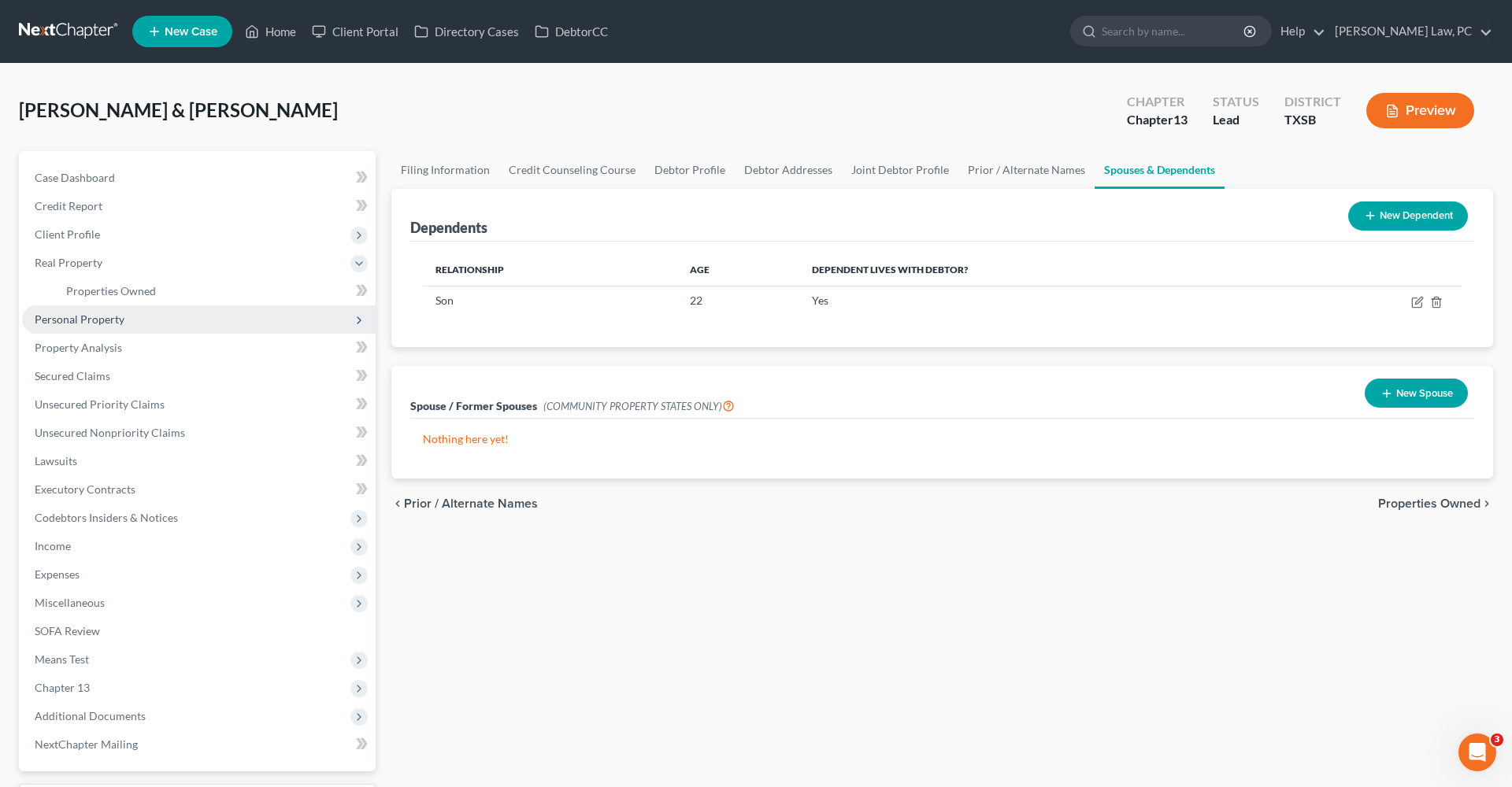
click at [92, 315] on span "Personal Property" at bounding box center [80, 319] width 90 height 13
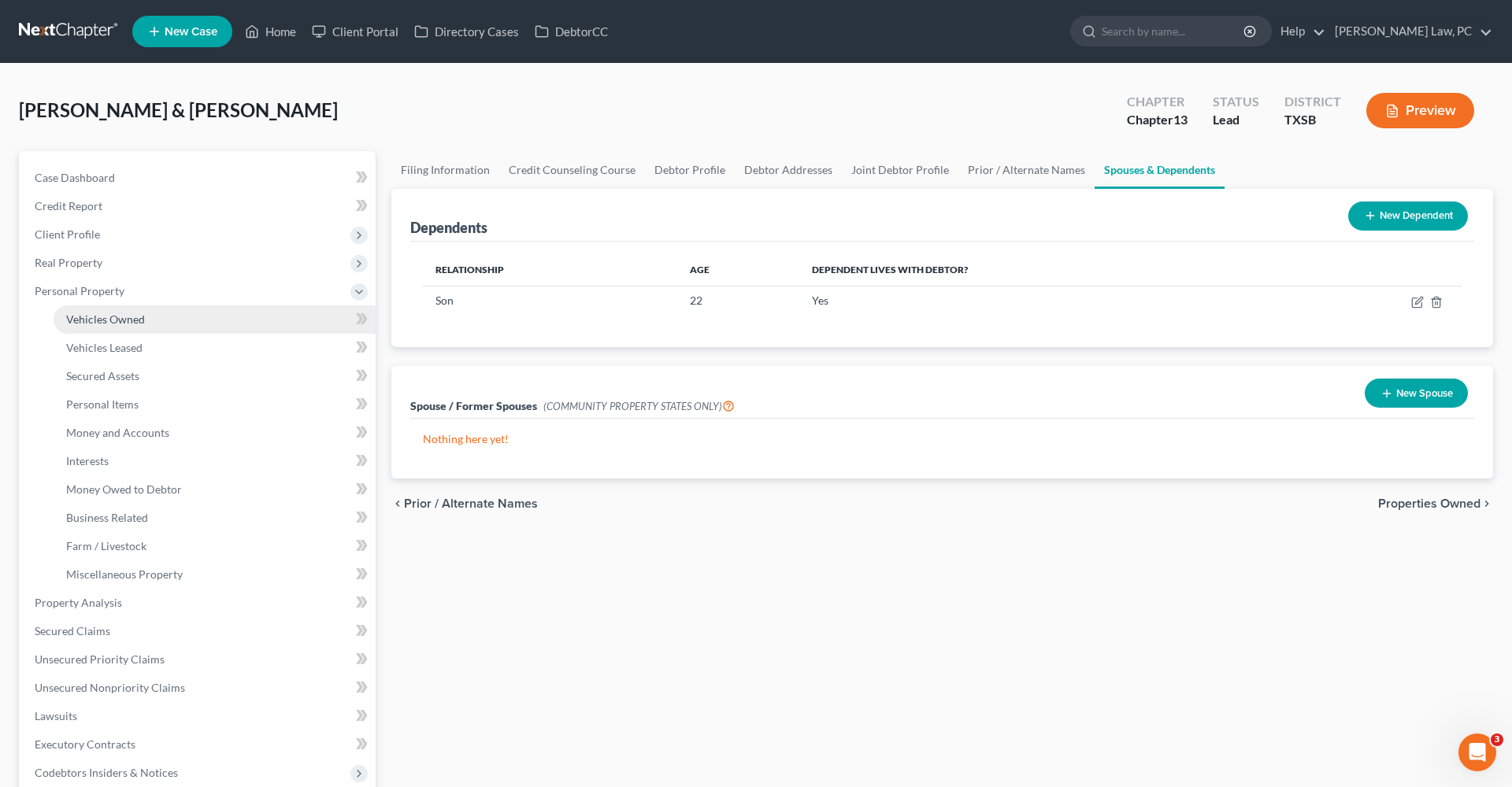
click at [110, 324] on span "Vehicles Owned" at bounding box center [106, 319] width 79 height 13
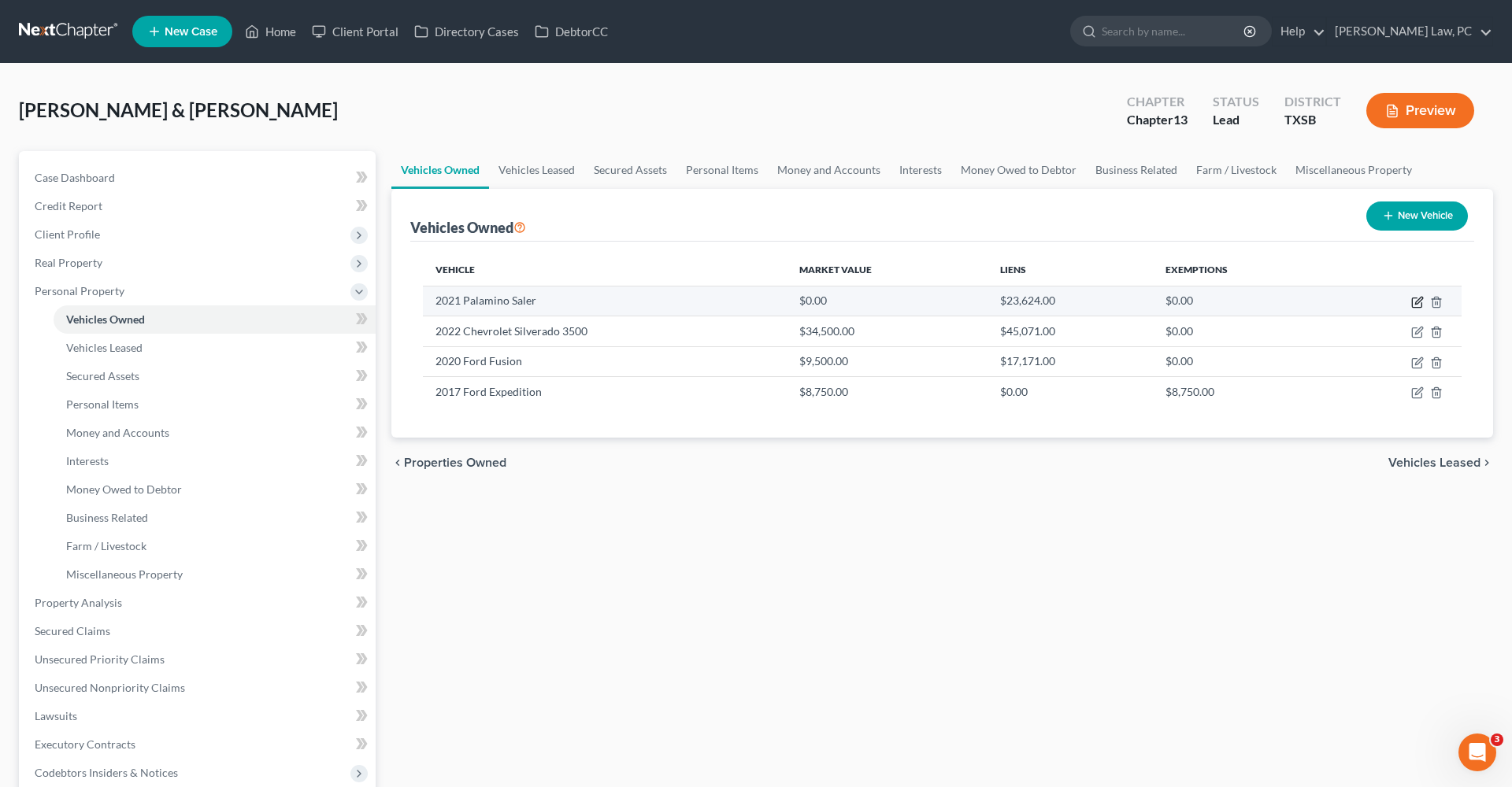
click at [1417, 304] on icon "button" at bounding box center [1418, 300] width 7 height 7
select select "7"
select select "5"
select select "2"
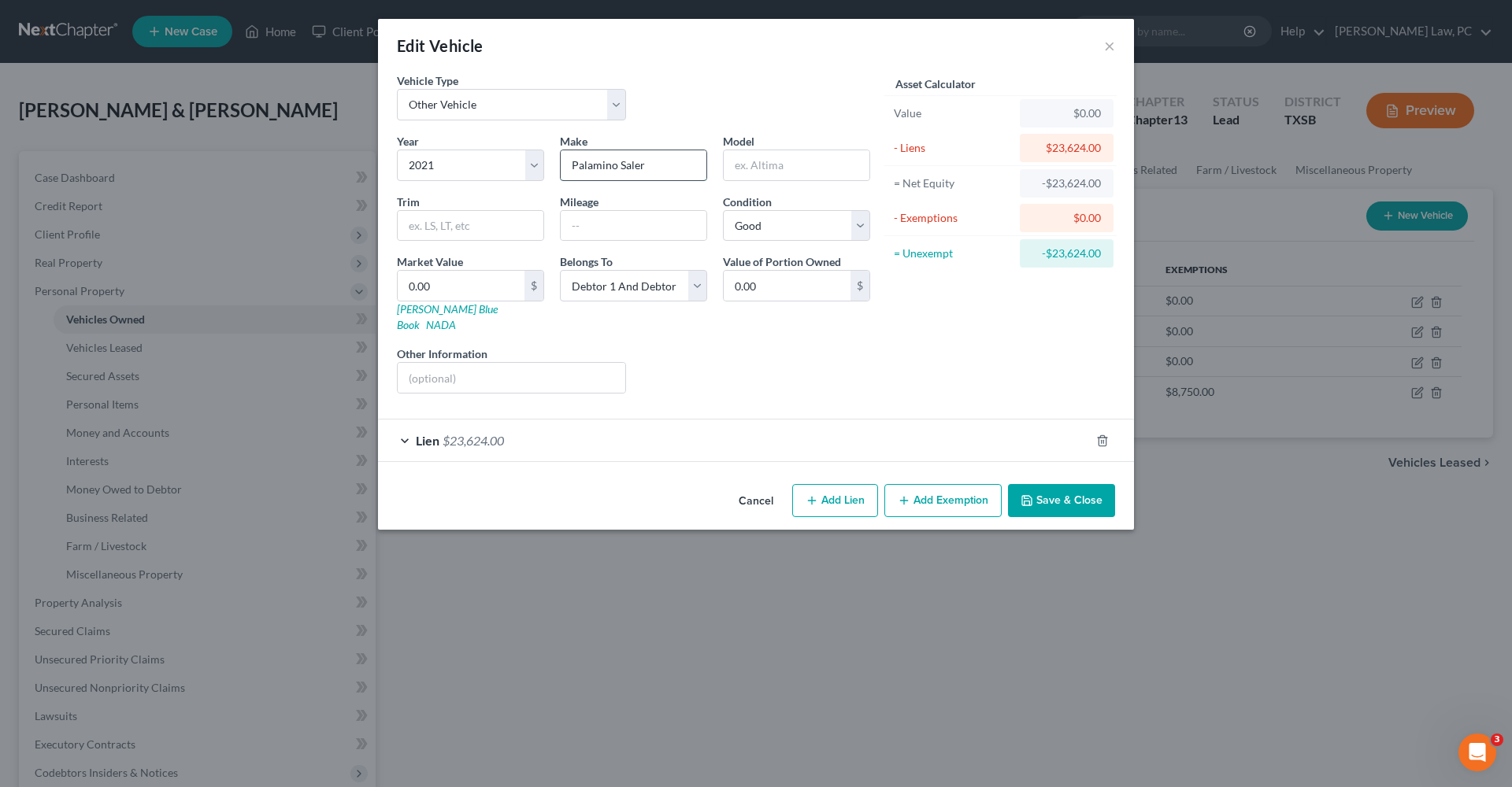
drag, startPoint x: 656, startPoint y: 168, endPoint x: 566, endPoint y: 168, distance: 90.0
click at [566, 168] on input "Palamino Saler" at bounding box center [633, 165] width 145 height 30
type input "Palomino"
click at [749, 179] on input "text" at bounding box center [796, 165] width 145 height 30
type input "D"
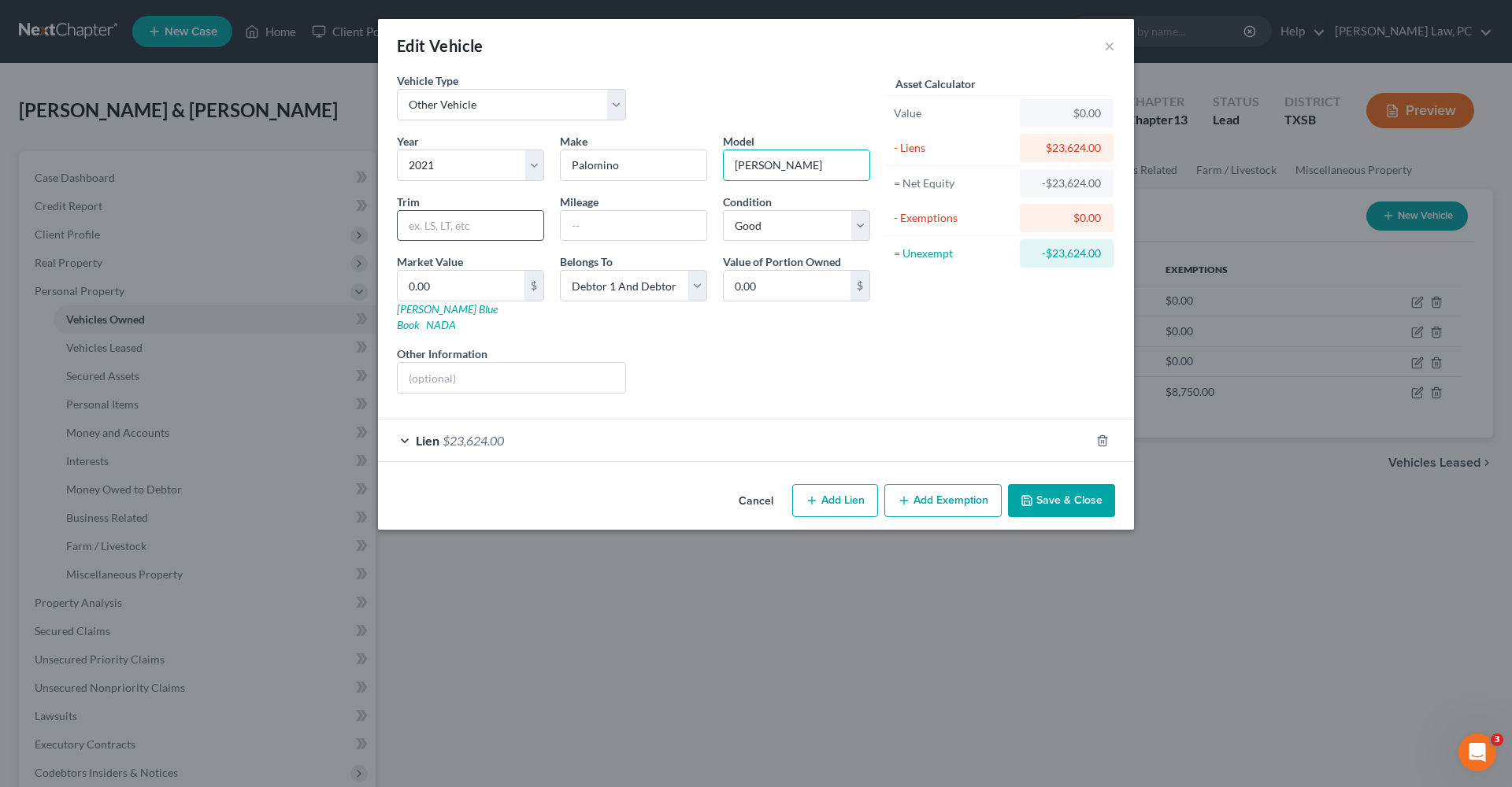
type input "Soler"
click at [466, 228] on input "text" at bounding box center [470, 226] width 145 height 30
drag, startPoint x: 449, startPoint y: 293, endPoint x: 393, endPoint y: 289, distance: 56.1
click at [391, 290] on div "Market Value 0.00 $ Kelly Blue Book NADA" at bounding box center [470, 293] width 163 height 80
type input "2"
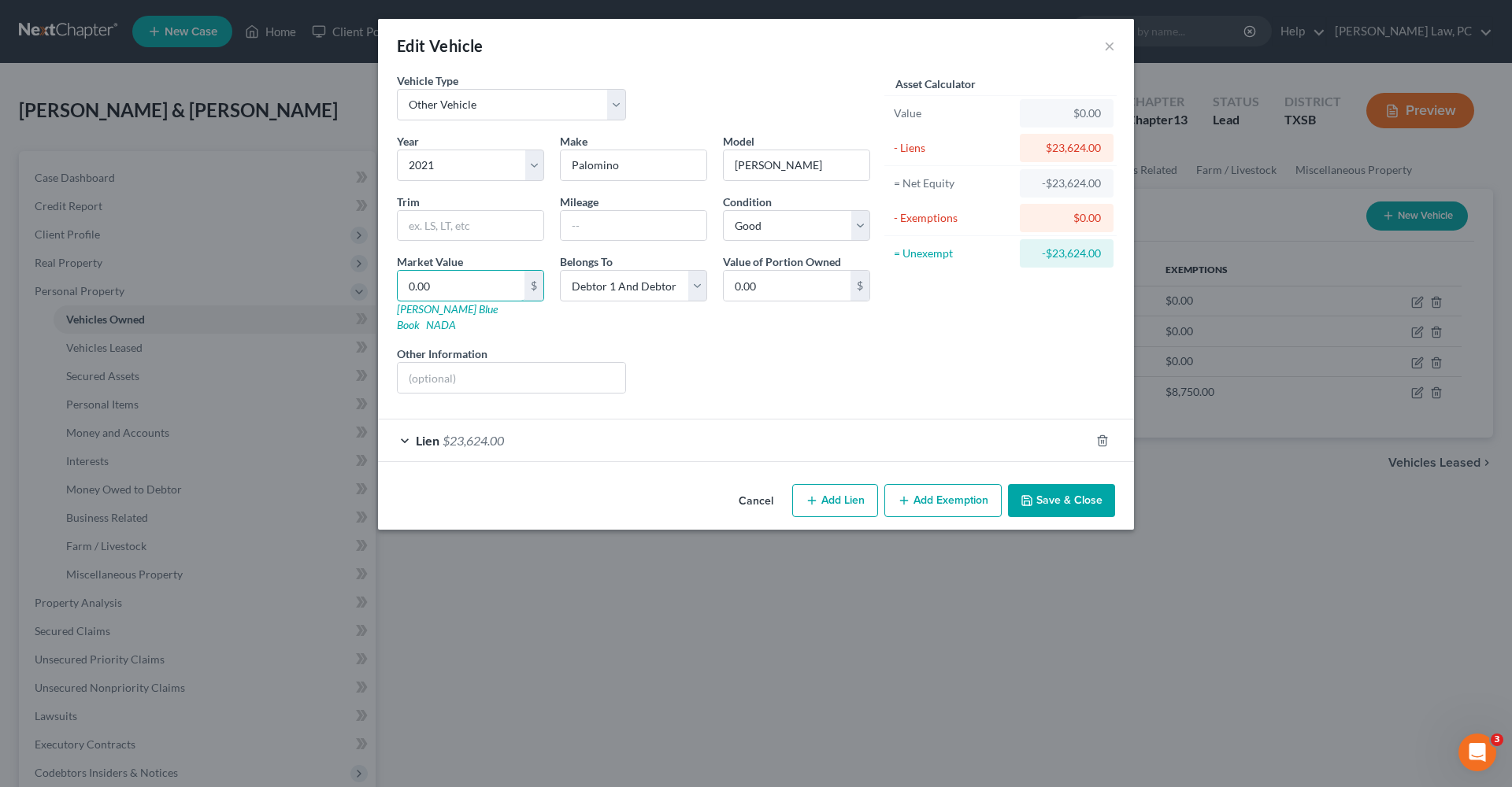
type input "2.00"
type input "20"
type input "20.00"
type input "200"
type input "200.00"
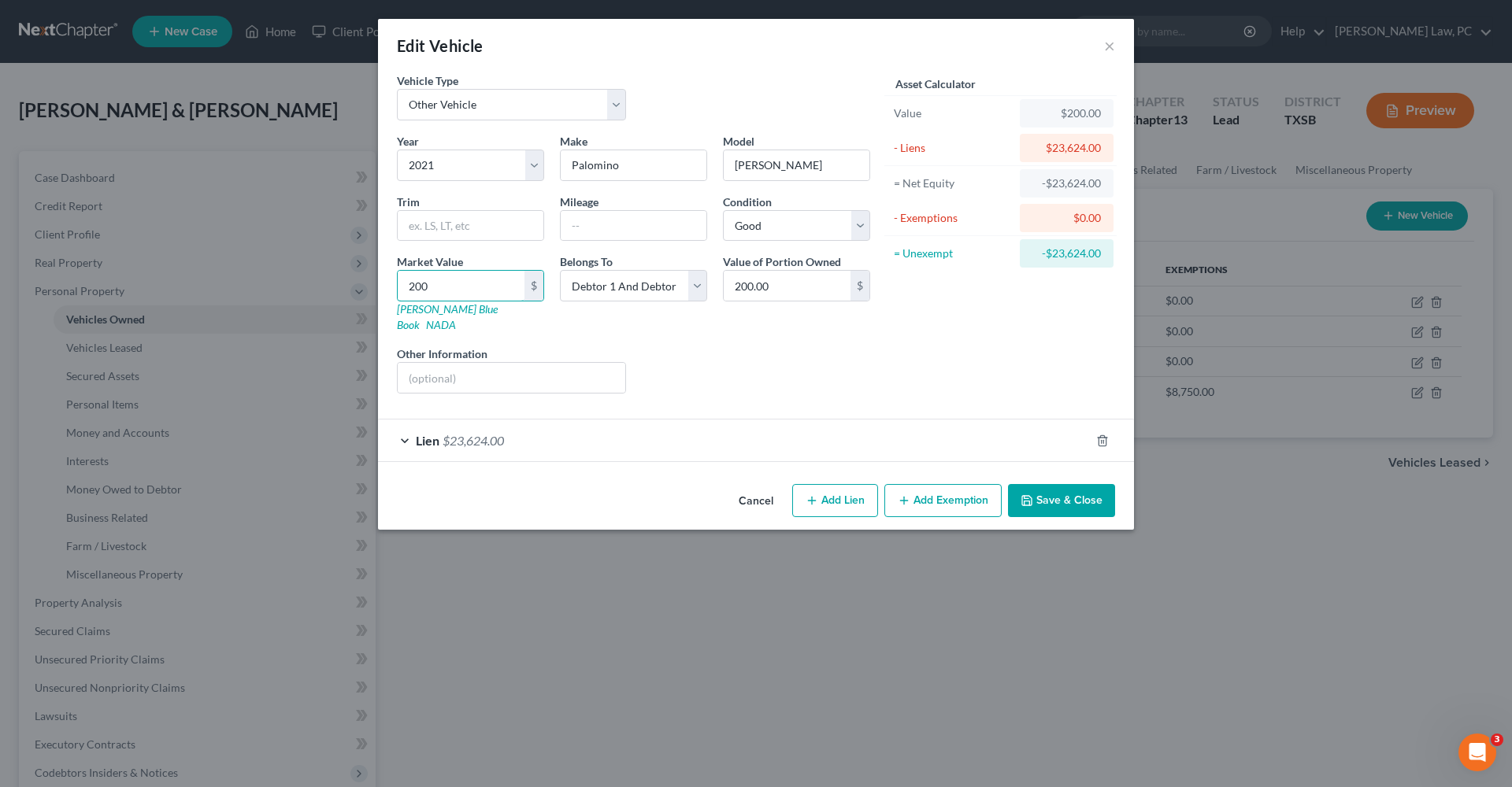
type input "2000"
type input "2,000.00"
type input "2,0000"
type input "20,000.00"
type input "20,000"
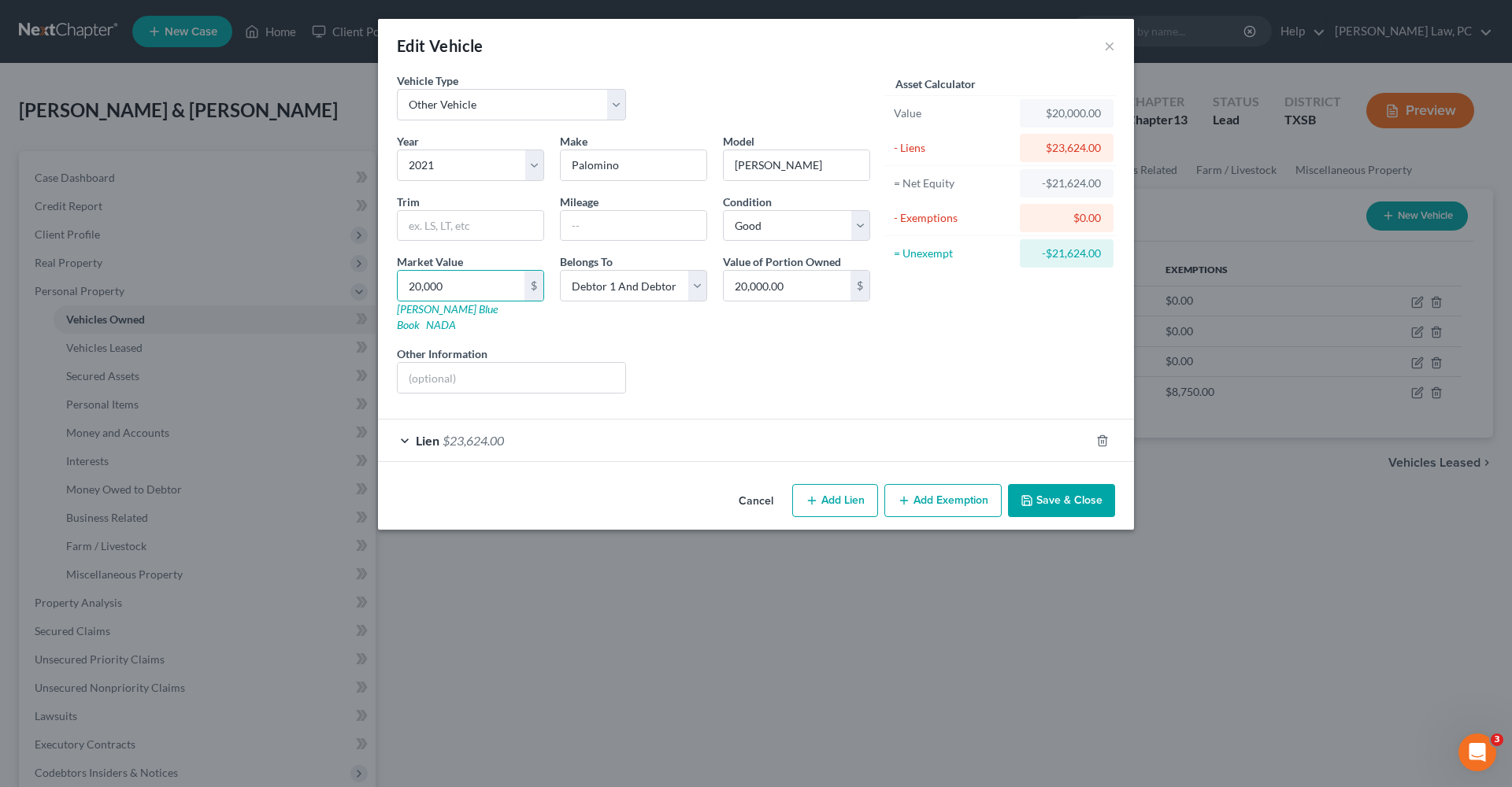
click at [742, 356] on div "Liens Select" at bounding box center [756, 369] width 245 height 48
click at [532, 427] on div "Lien $23,624.00" at bounding box center [734, 440] width 712 height 42
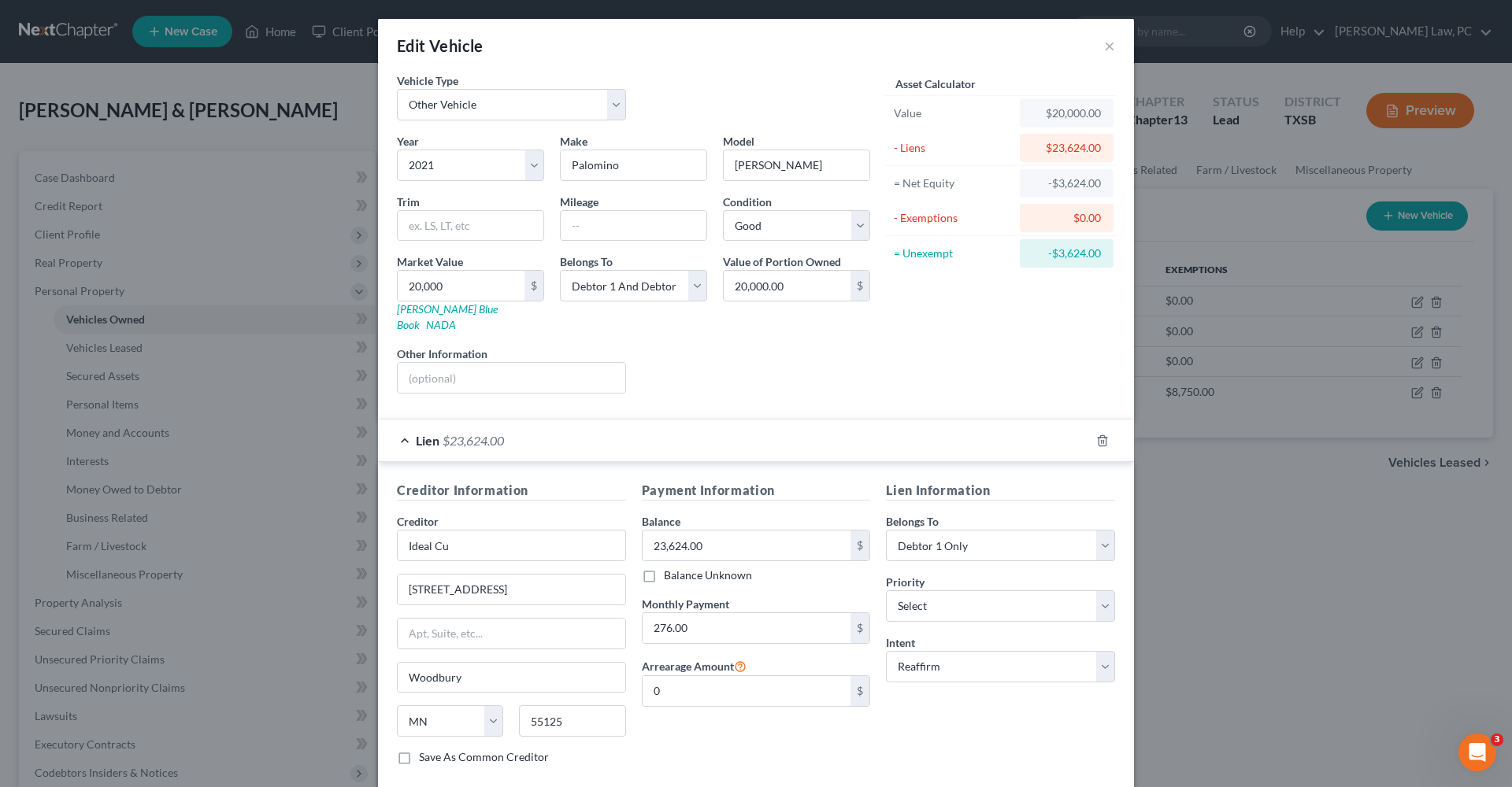
click at [763, 397] on form "Vehicle Type Select Automobile Truck Trailer Watercraft Aircraft Motor Home Atv…" at bounding box center [756, 432] width 718 height 718
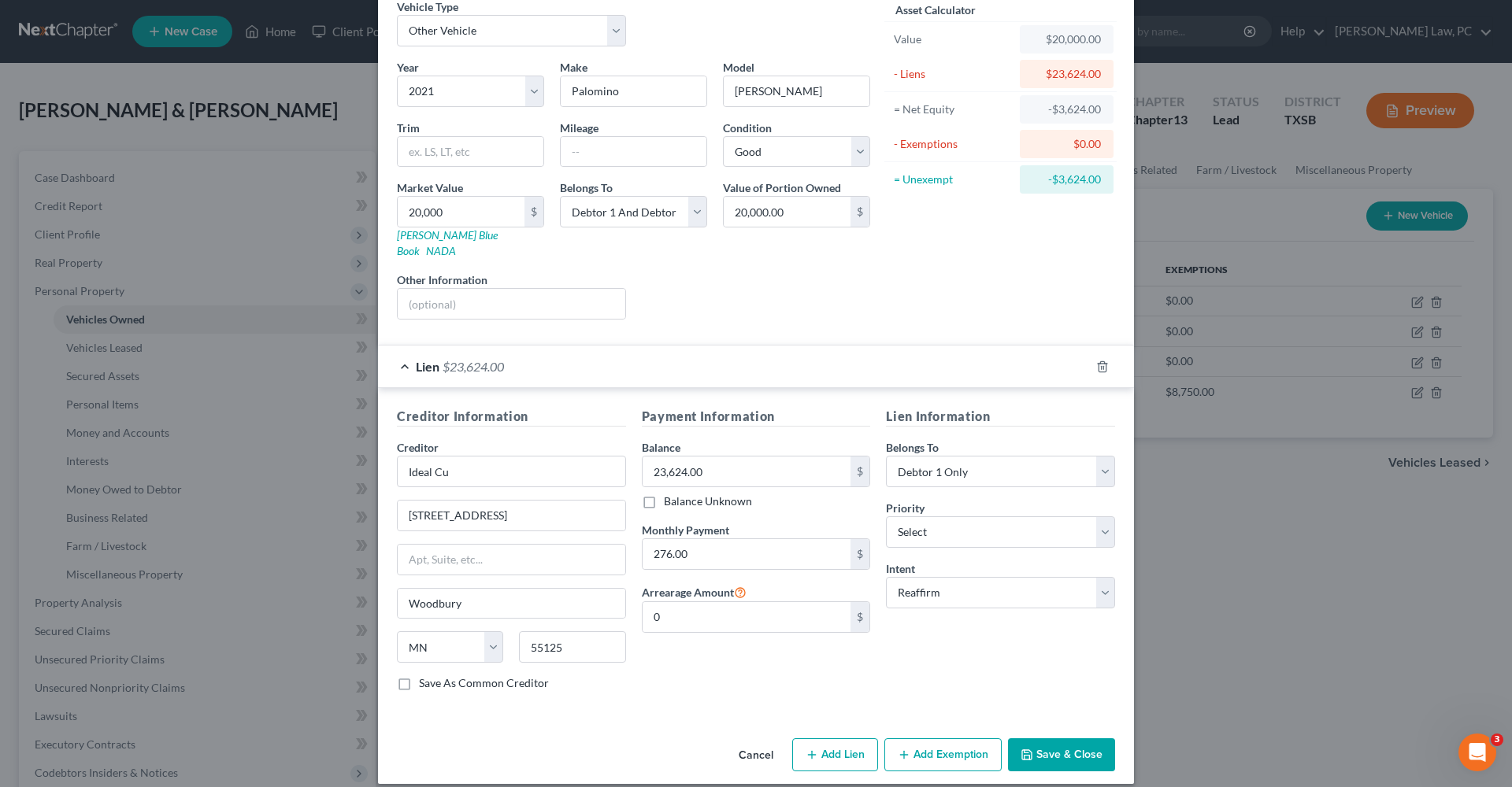
scroll to position [74, 0]
click at [1083, 751] on button "Save & Close" at bounding box center [1061, 755] width 107 height 33
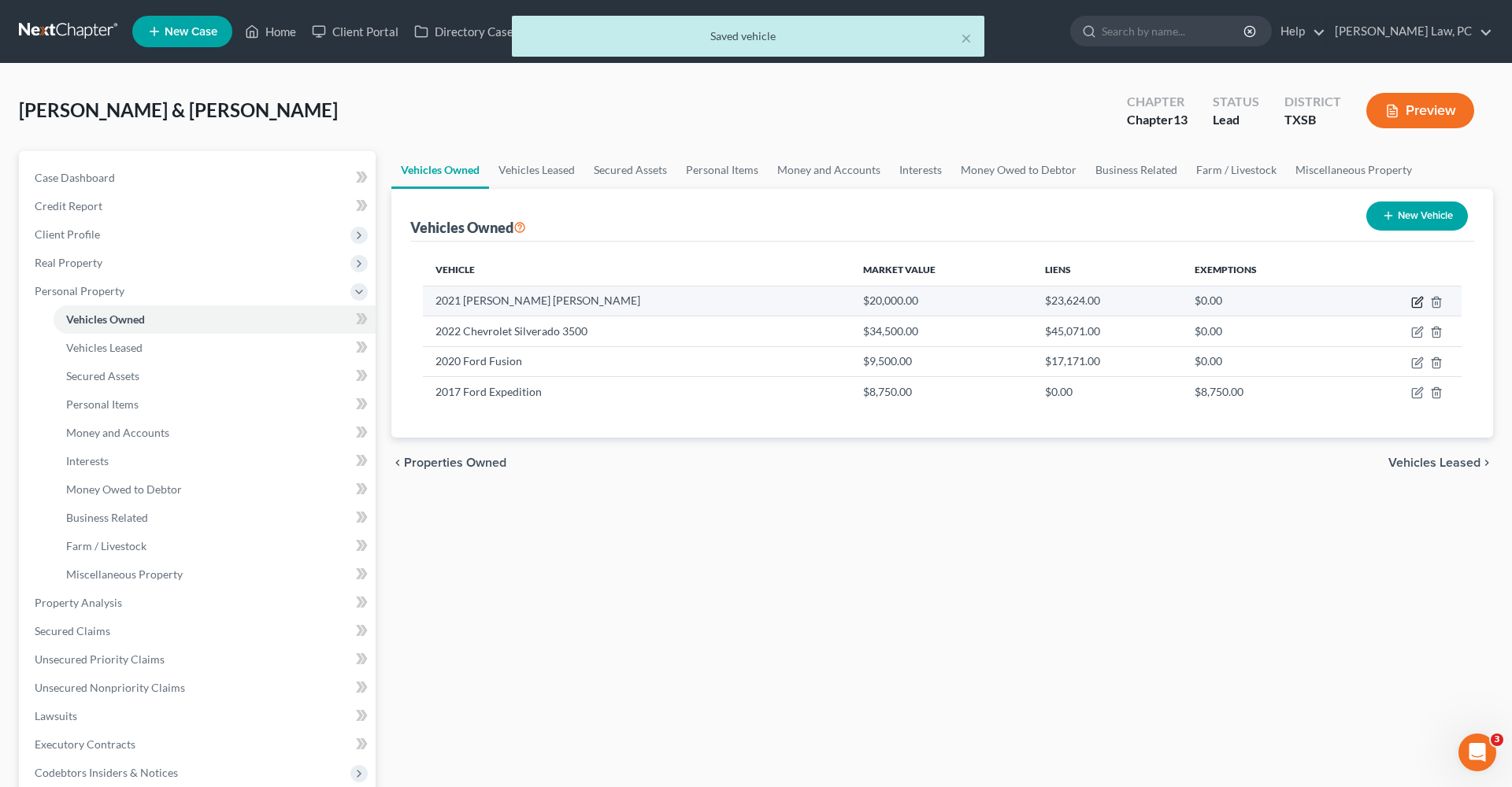
click at [1419, 300] on icon "button" at bounding box center [1417, 302] width 12 height 12
select select "7"
select select "5"
select select "2"
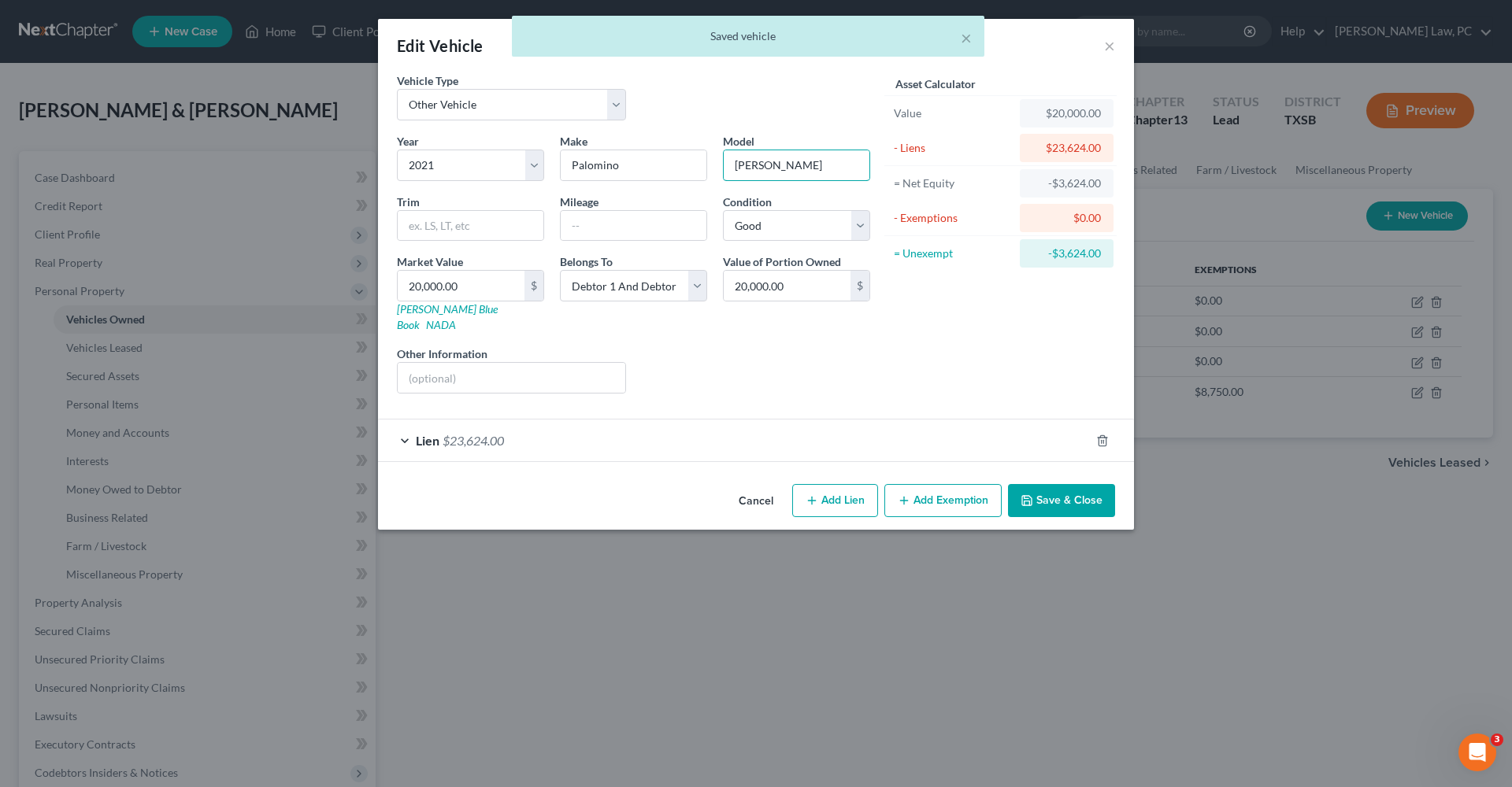
drag, startPoint x: 776, startPoint y: 160, endPoint x: 709, endPoint y: 157, distance: 67.1
click at [709, 157] on div "Year Select 2026 2025 2024 2023 2022 2021 2020 2019 2018 2017 2016 2015 2014 20…" at bounding box center [633, 270] width 489 height 273
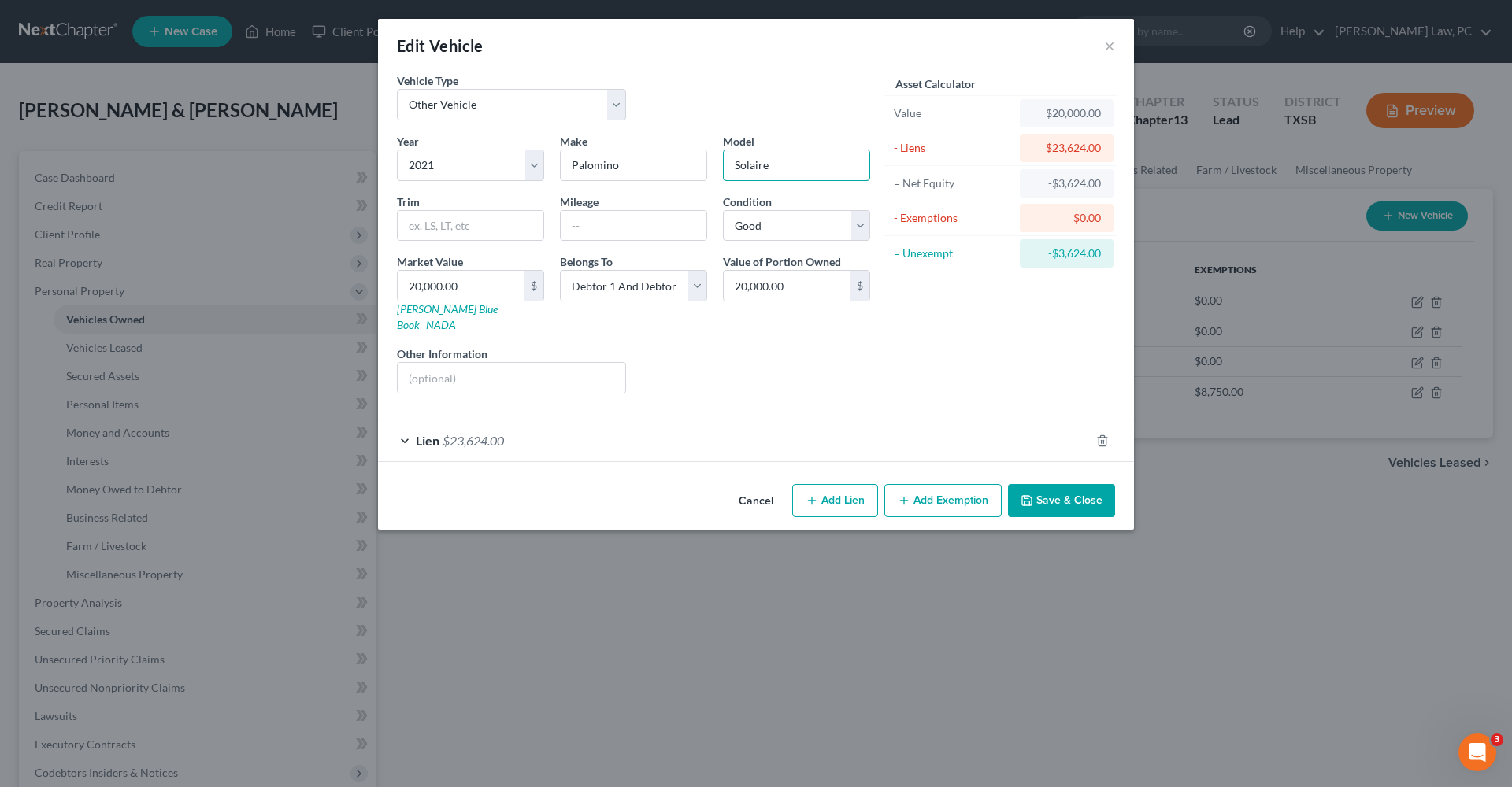
type input "Solaire"
click at [1054, 485] on button "Save & Close" at bounding box center [1061, 501] width 107 height 33
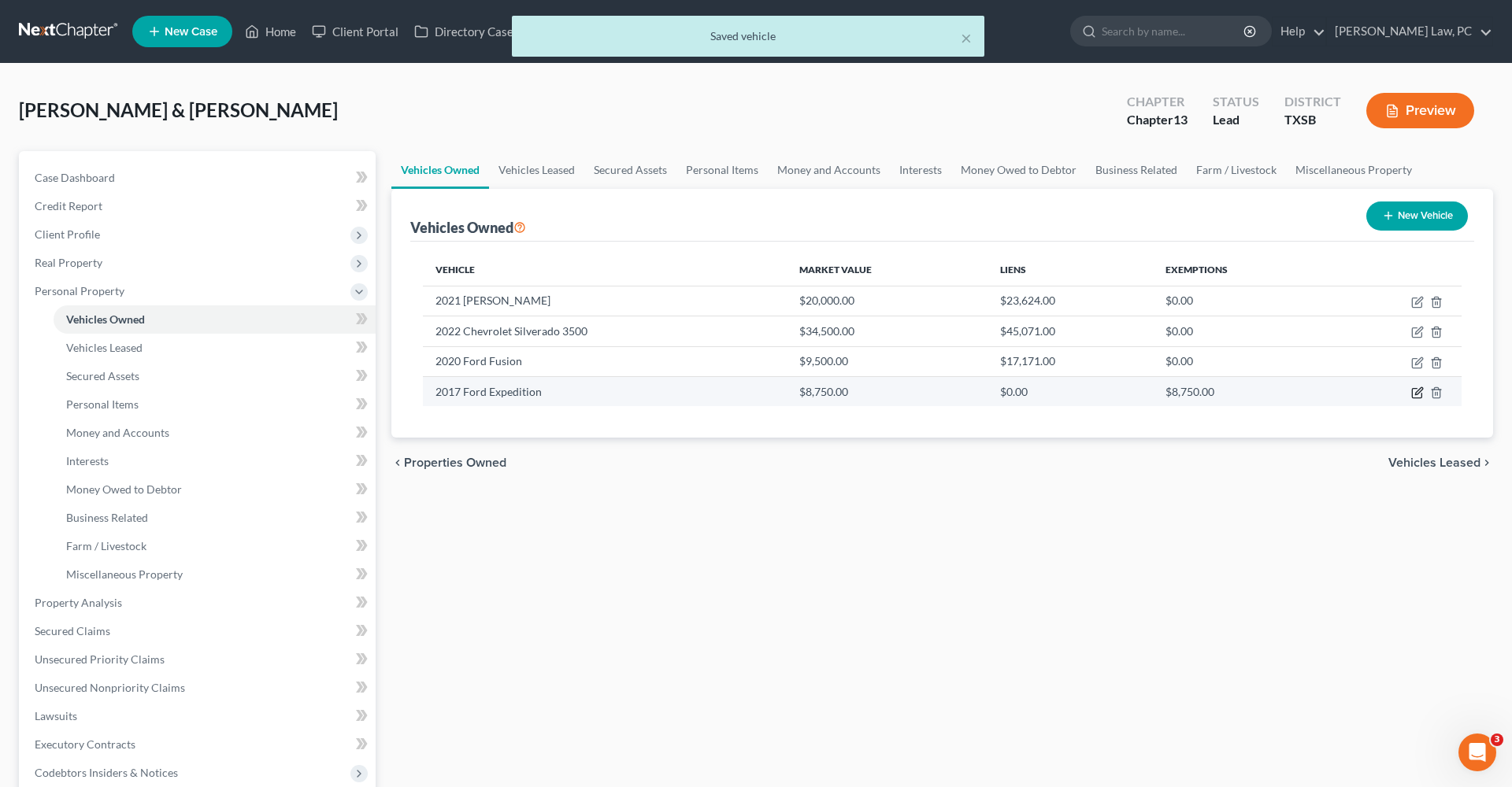
click at [1419, 389] on icon "button" at bounding box center [1418, 390] width 7 height 7
select select "0"
select select "9"
select select "3"
select select "2"
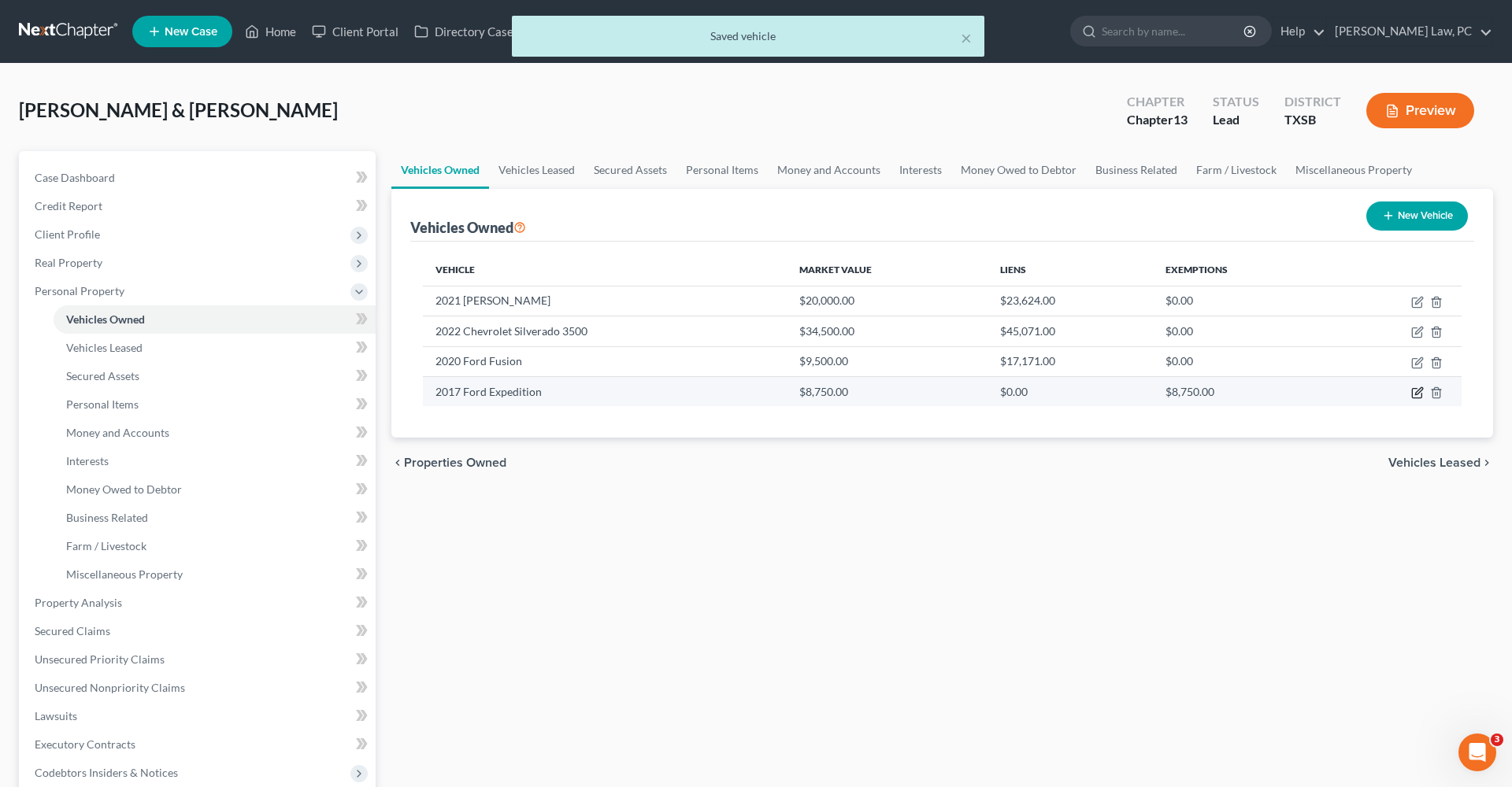
select select "2"
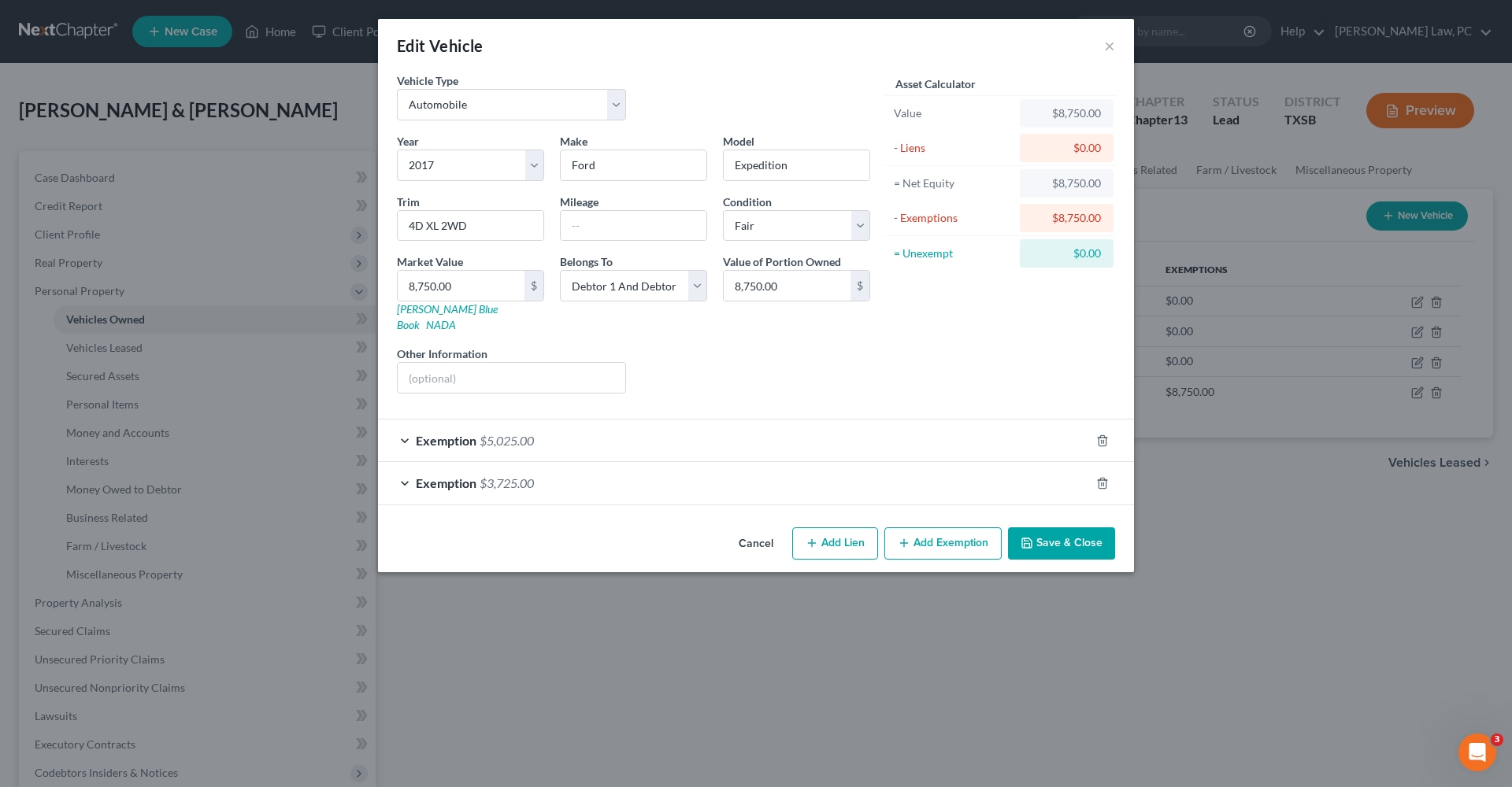
click at [557, 428] on div "Exemption $5,025.00" at bounding box center [734, 440] width 712 height 42
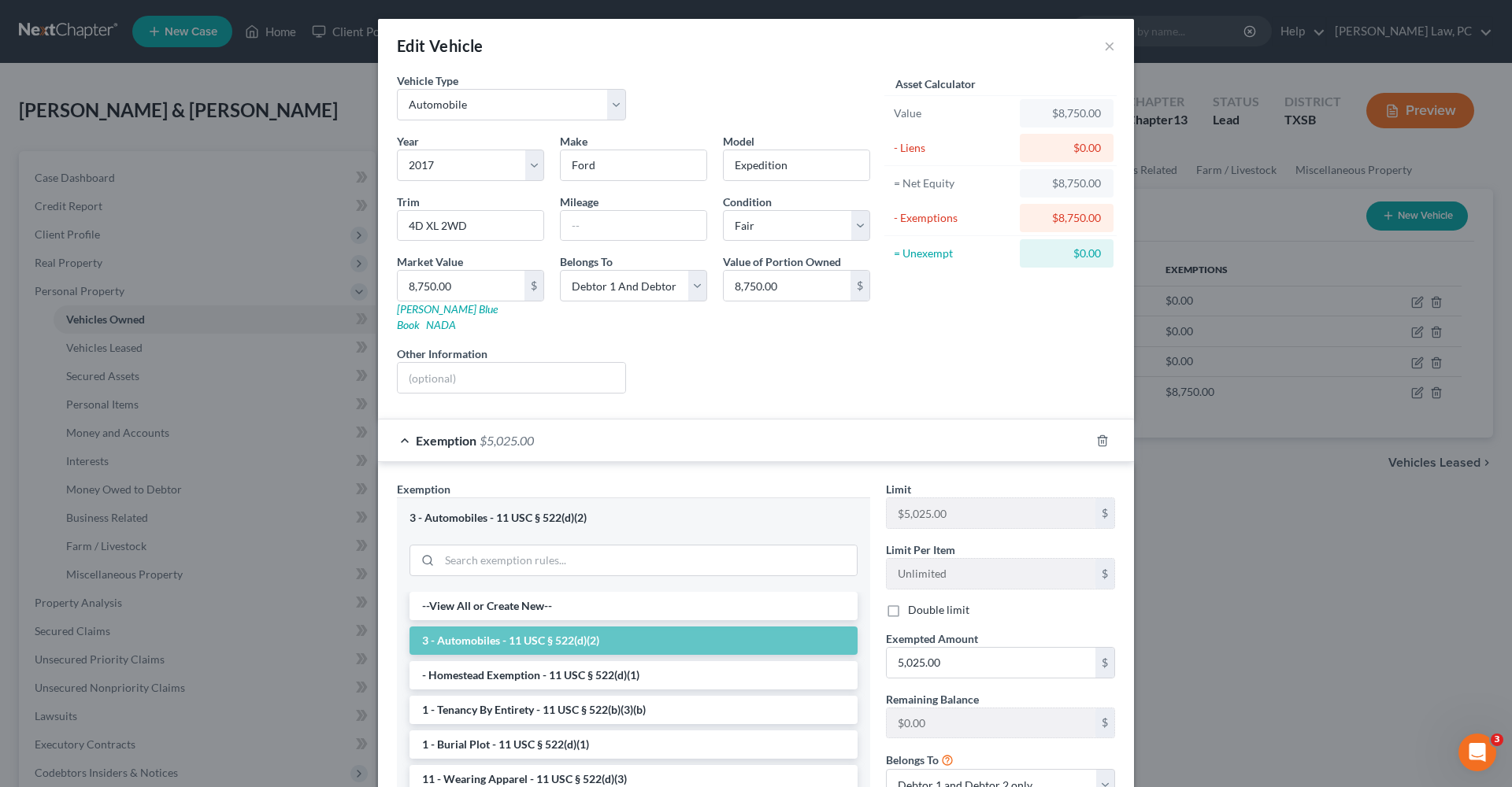
scroll to position [125, 0]
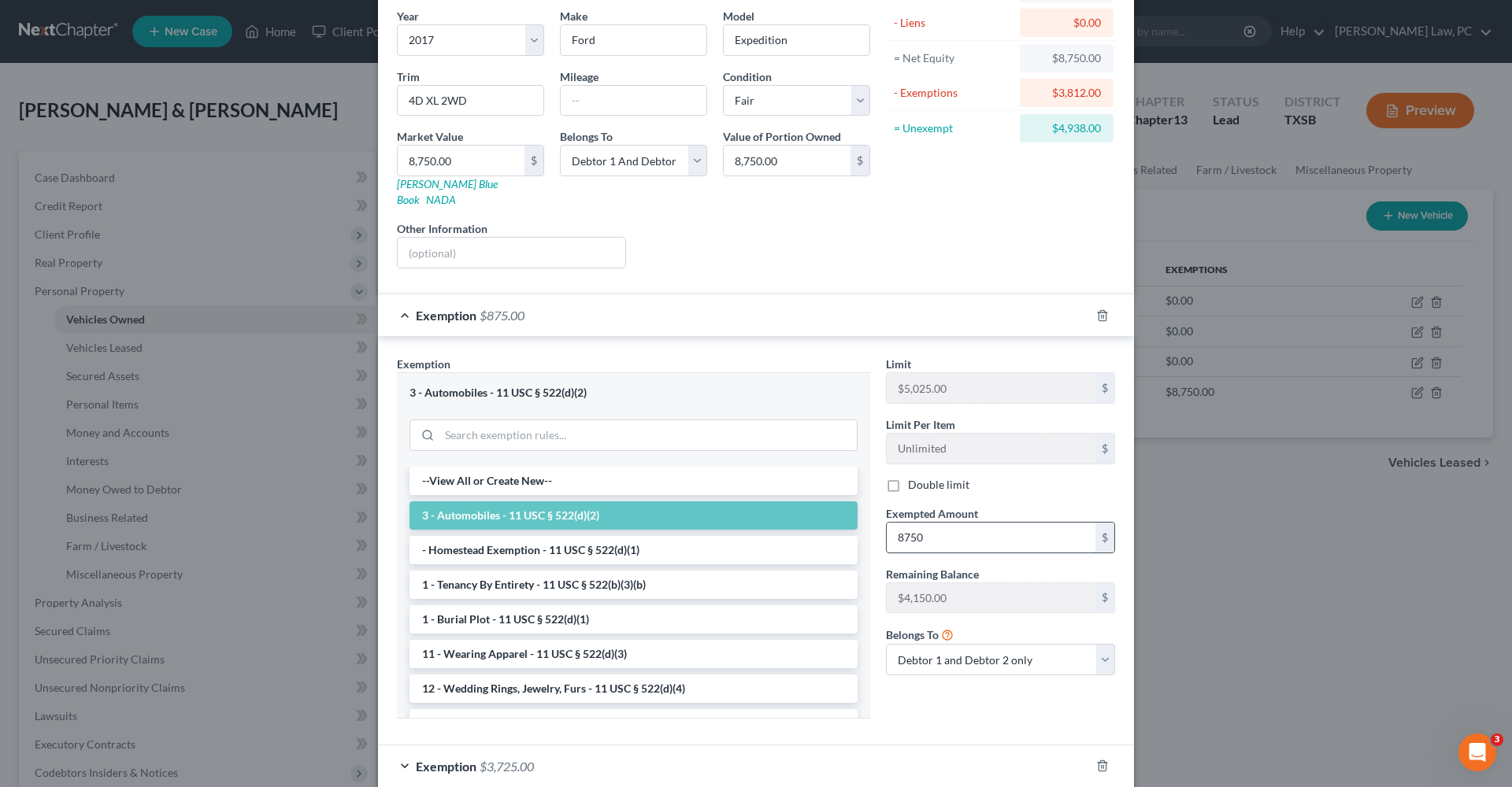
type input "8,750"
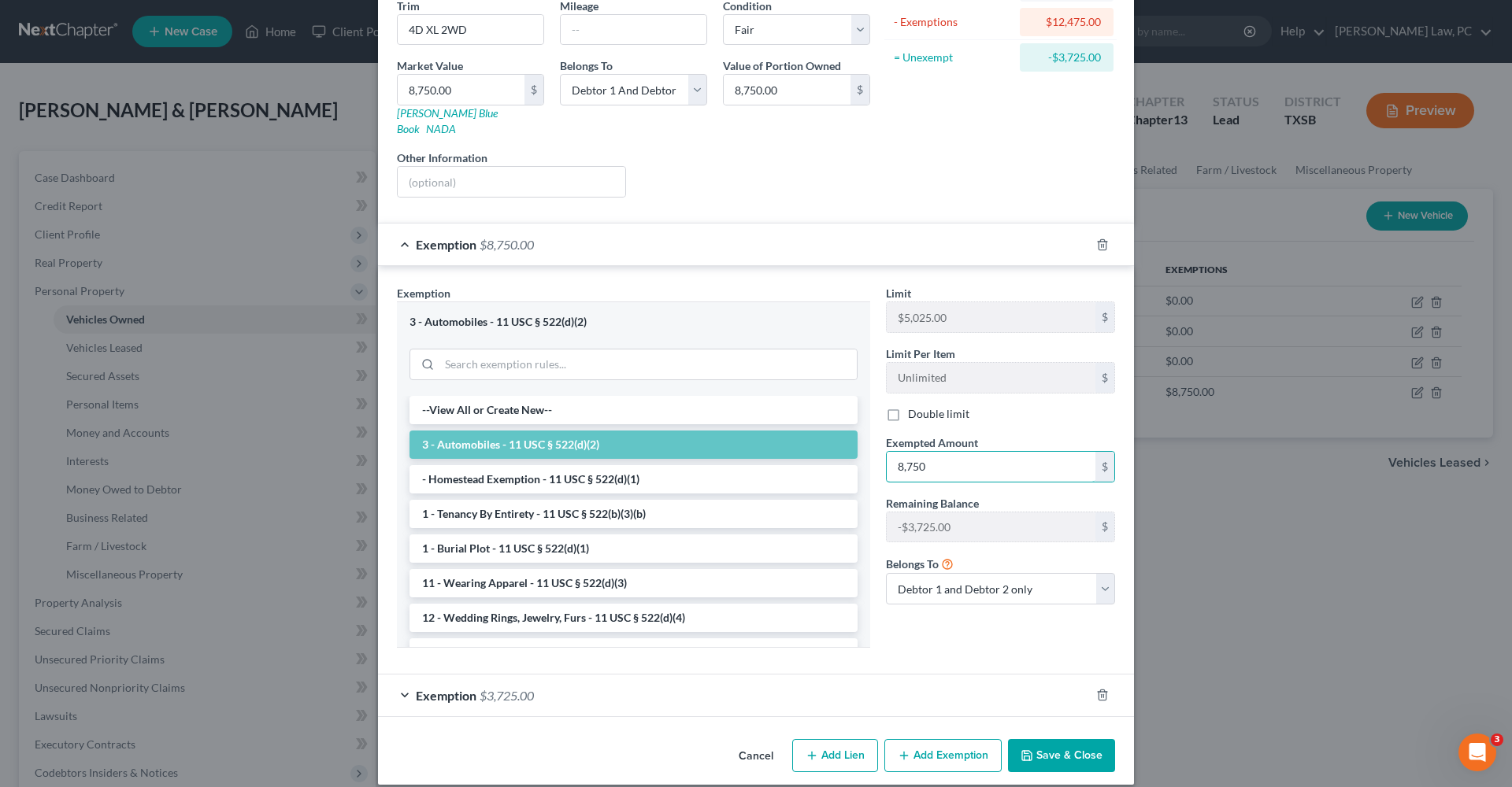
scroll to position [195, 0]
click at [1099, 692] on icon "button" at bounding box center [1101, 697] width 7 height 11
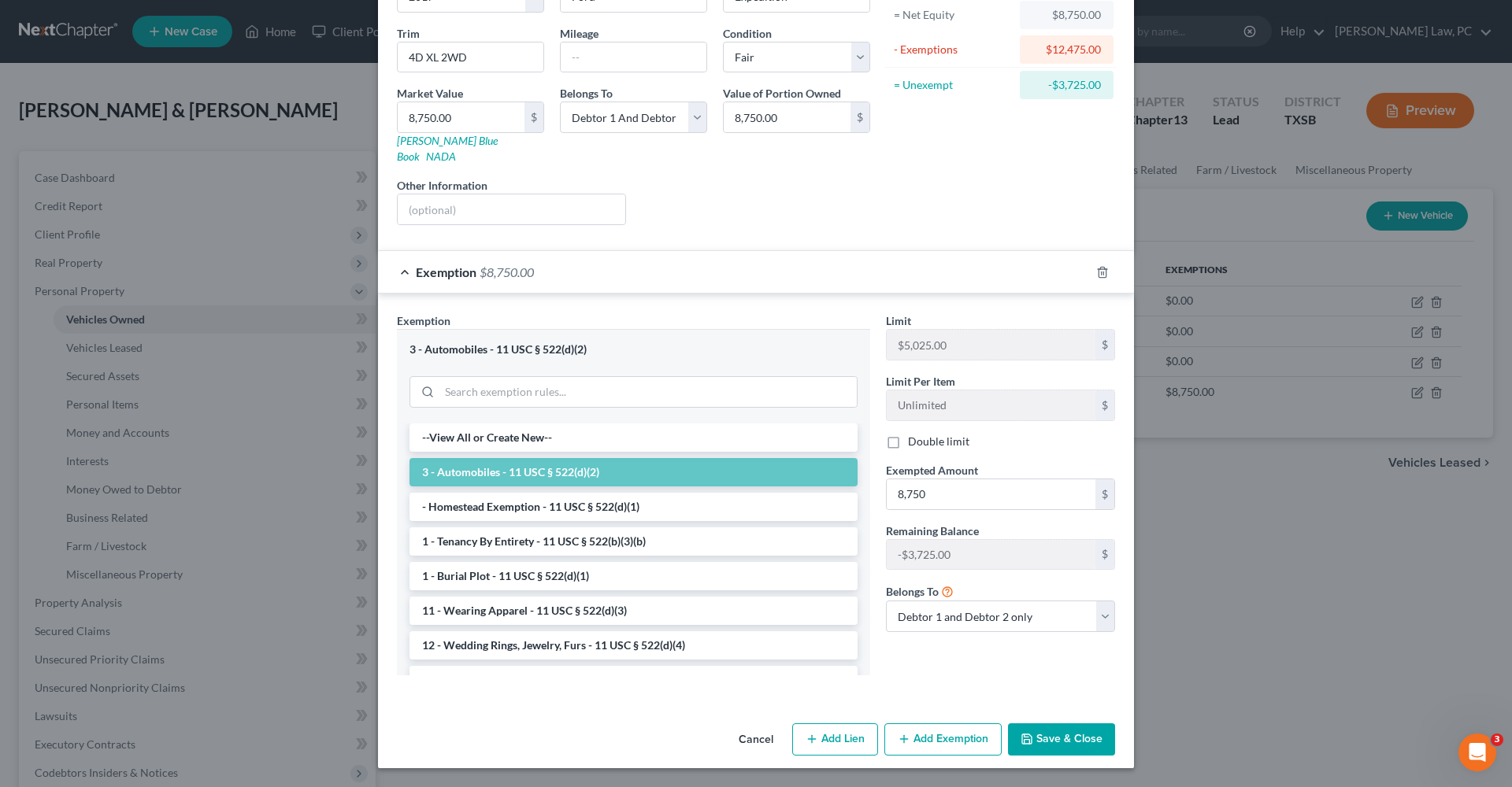
scroll to position [152, 0]
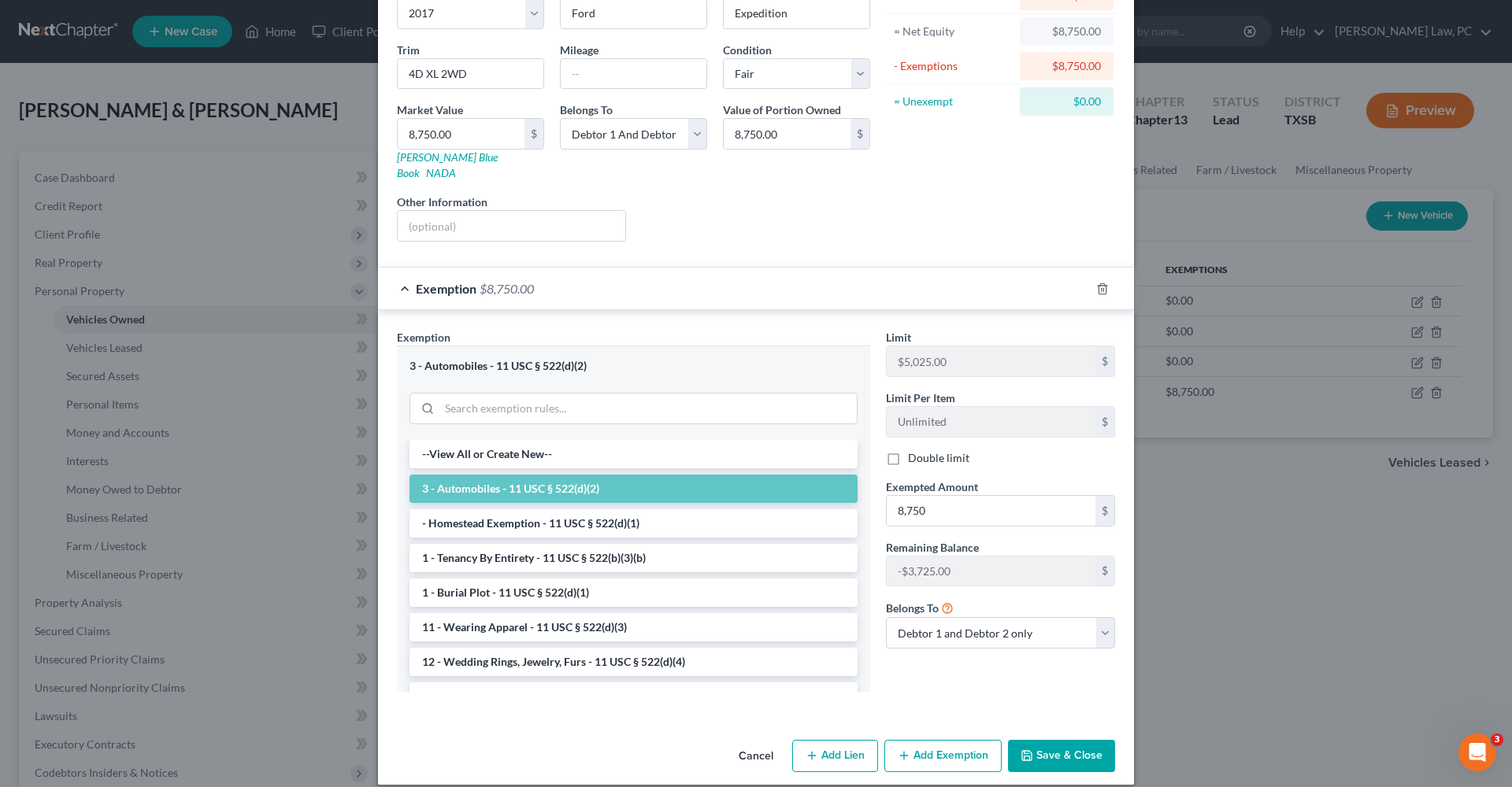
click at [1043, 740] on button "Save & Close" at bounding box center [1061, 756] width 107 height 33
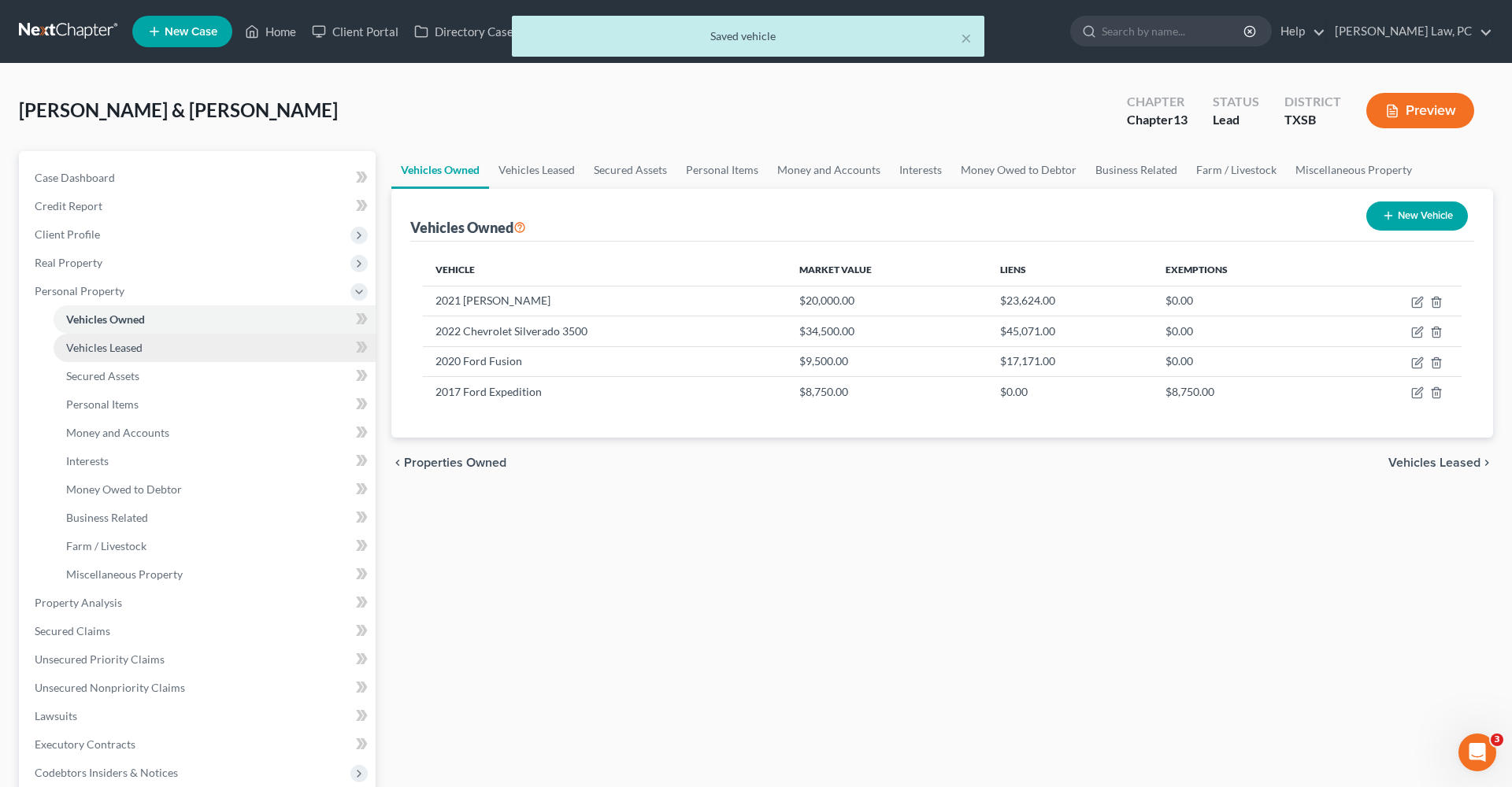
click at [103, 345] on span "Vehicles Leased" at bounding box center [104, 347] width 76 height 13
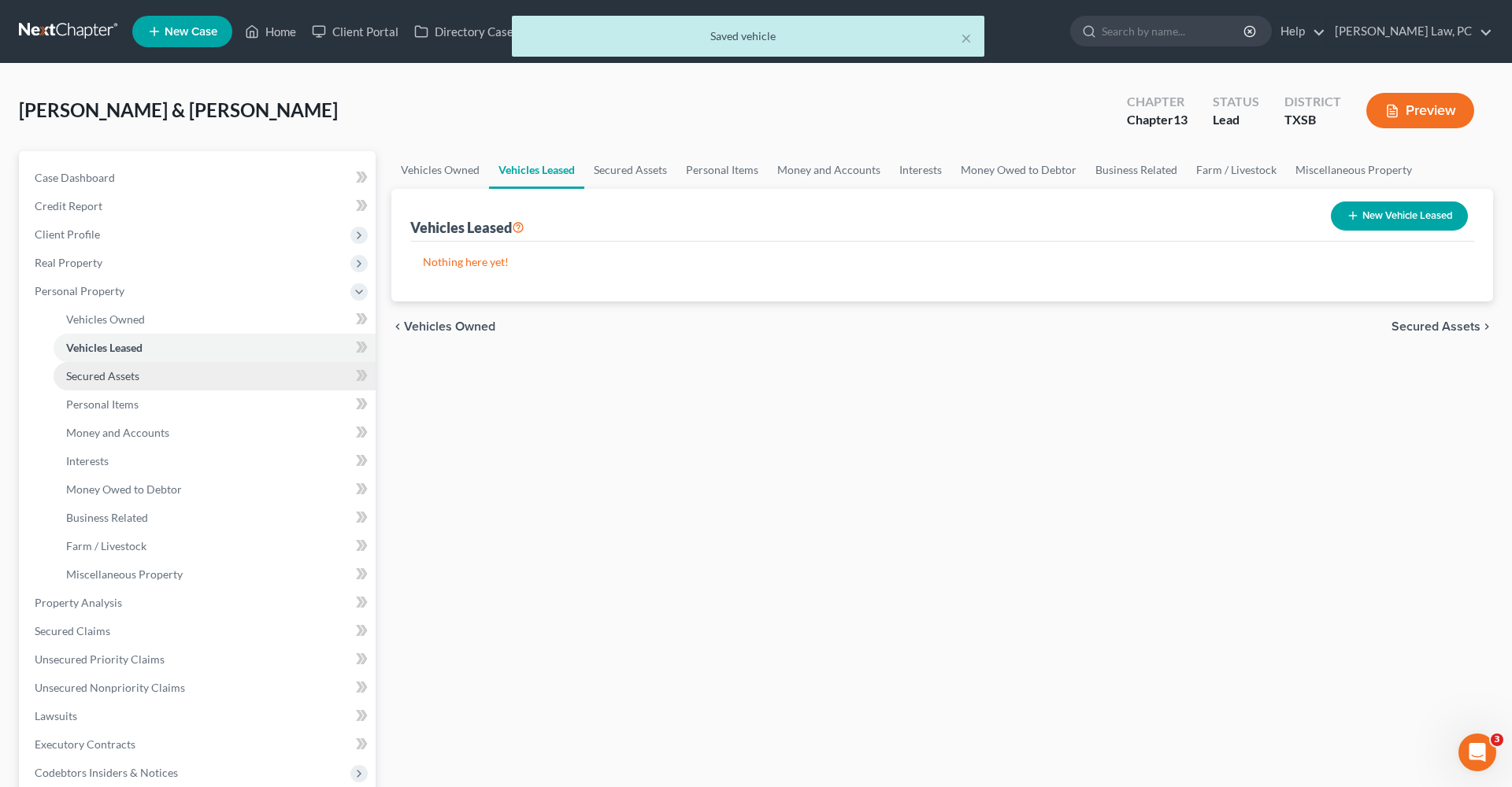
click at [111, 369] on span "Secured Assets" at bounding box center [103, 376] width 74 height 13
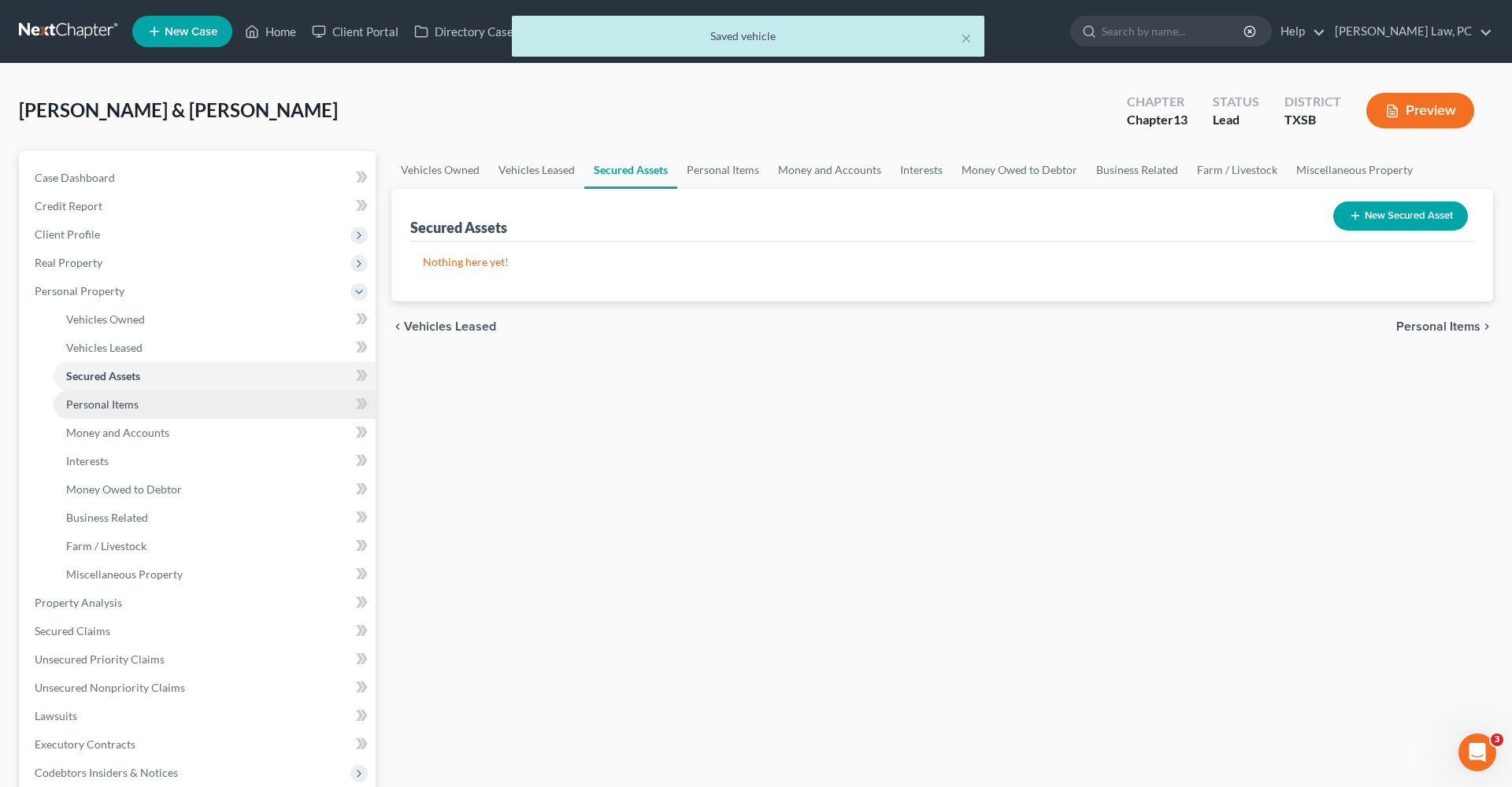
click at [110, 415] on link "Personal Items" at bounding box center [214, 404] width 322 height 28
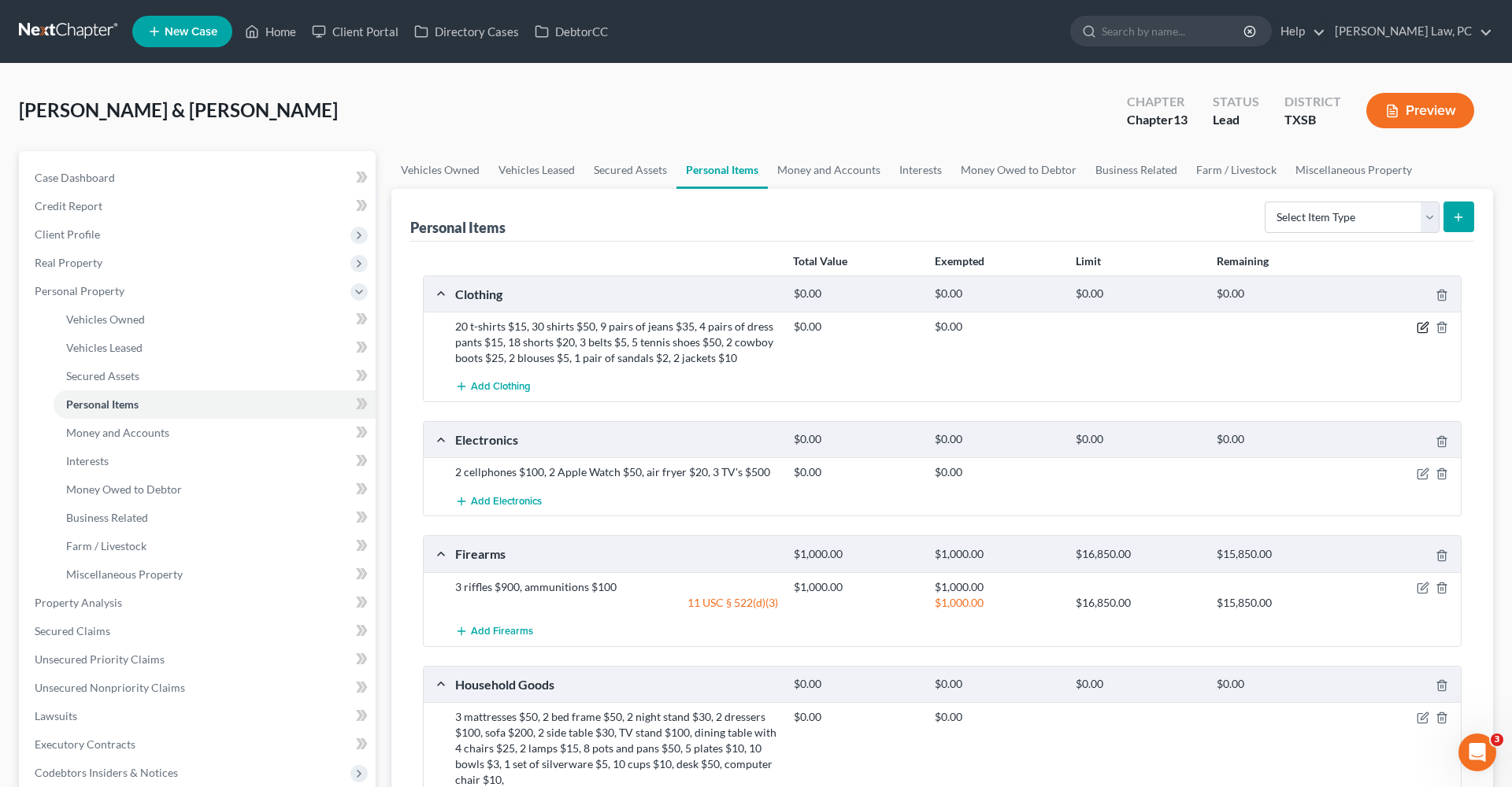
click at [1422, 327] on icon "button" at bounding box center [1423, 327] width 12 height 12
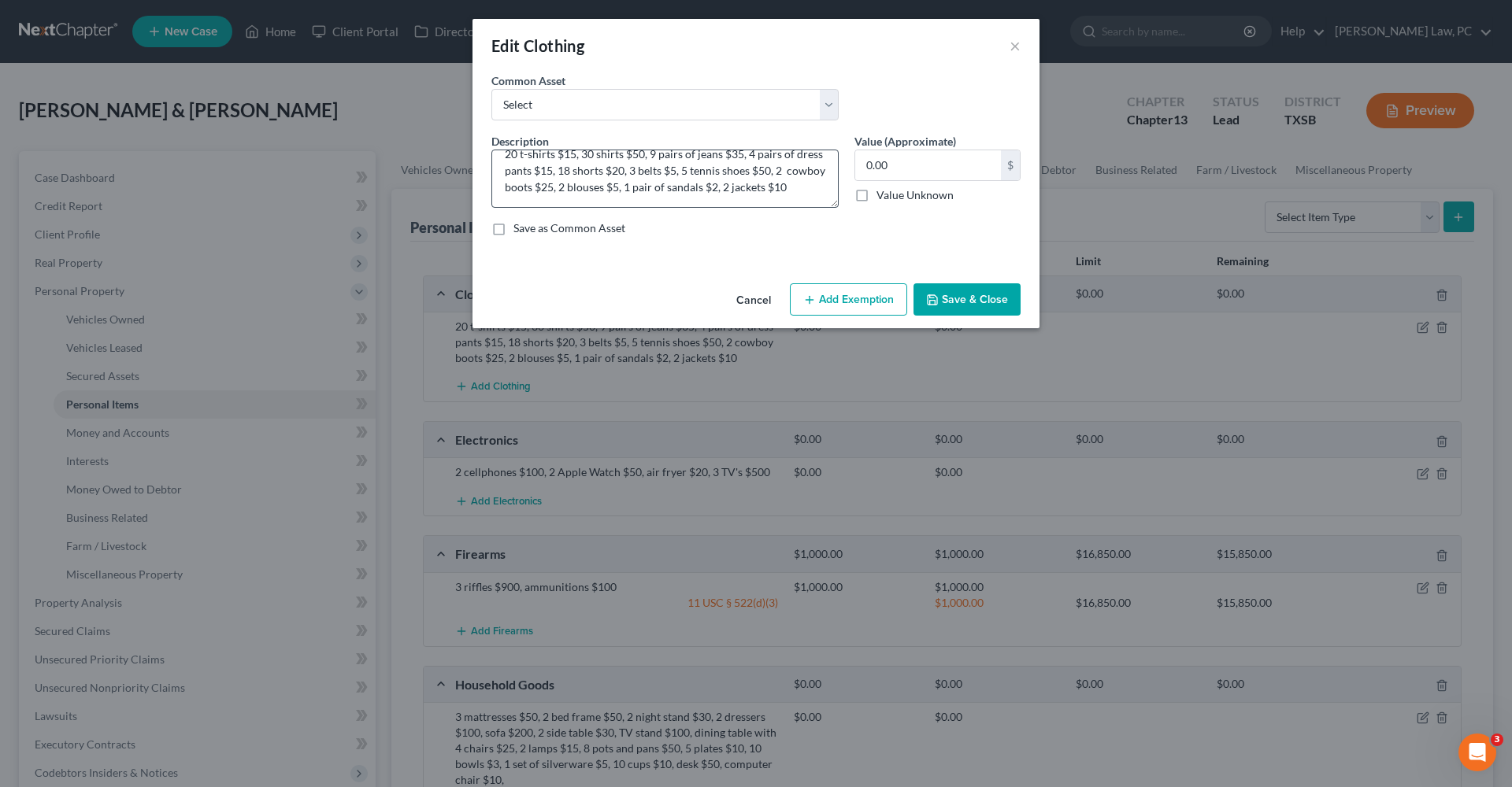
scroll to position [17, 0]
drag, startPoint x: 892, startPoint y: 172, endPoint x: 832, endPoint y: 171, distance: 60.0
click at [832, 171] on div "Description * 20 t-shirts $15, 30 shirts $50, 9 pairs of jeans $35, 4 pairs of …" at bounding box center [756, 191] width 545 height 116
type input "232"
click at [825, 301] on button "Add Exemption" at bounding box center [848, 300] width 117 height 33
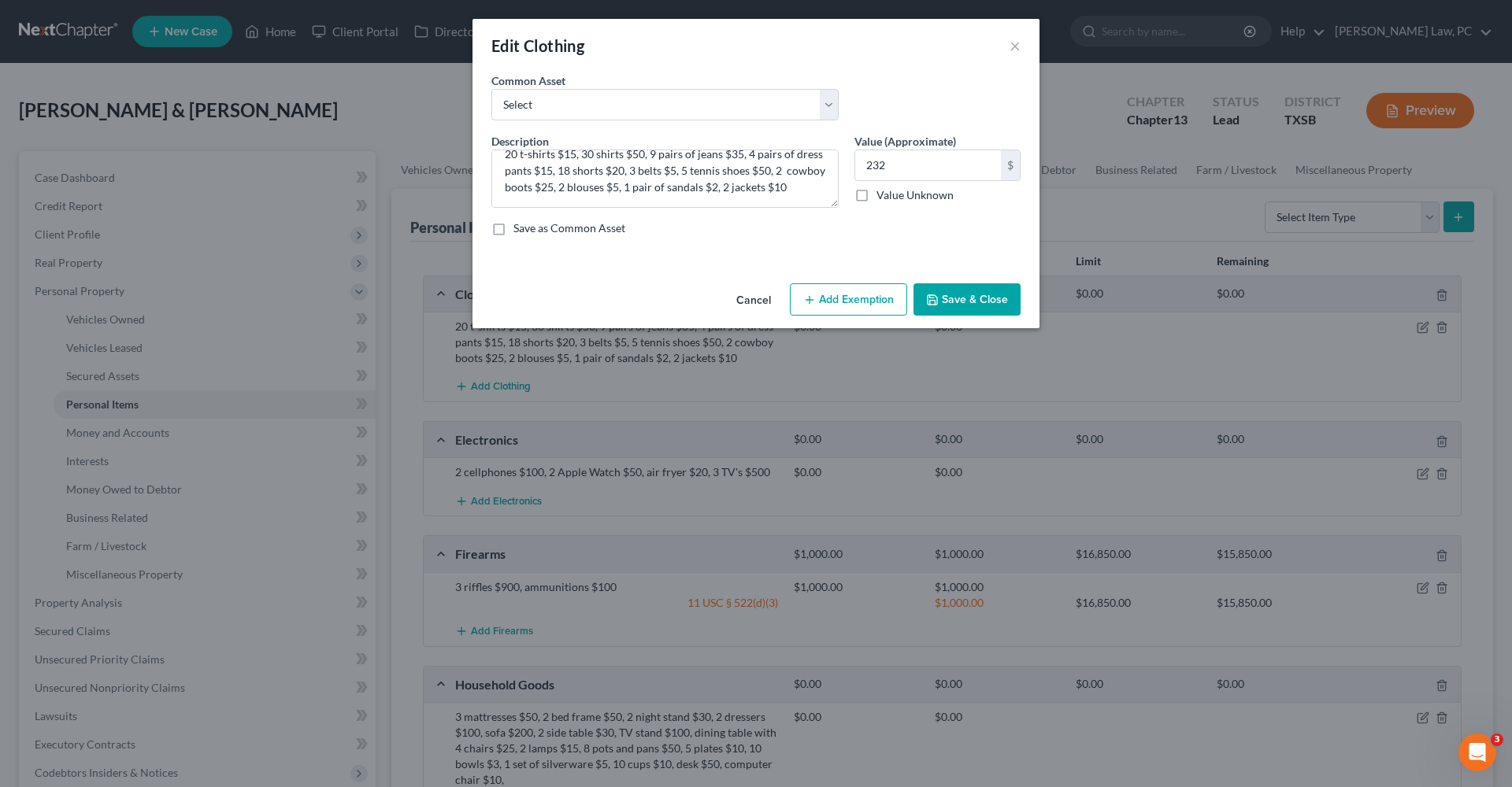
select select "2"
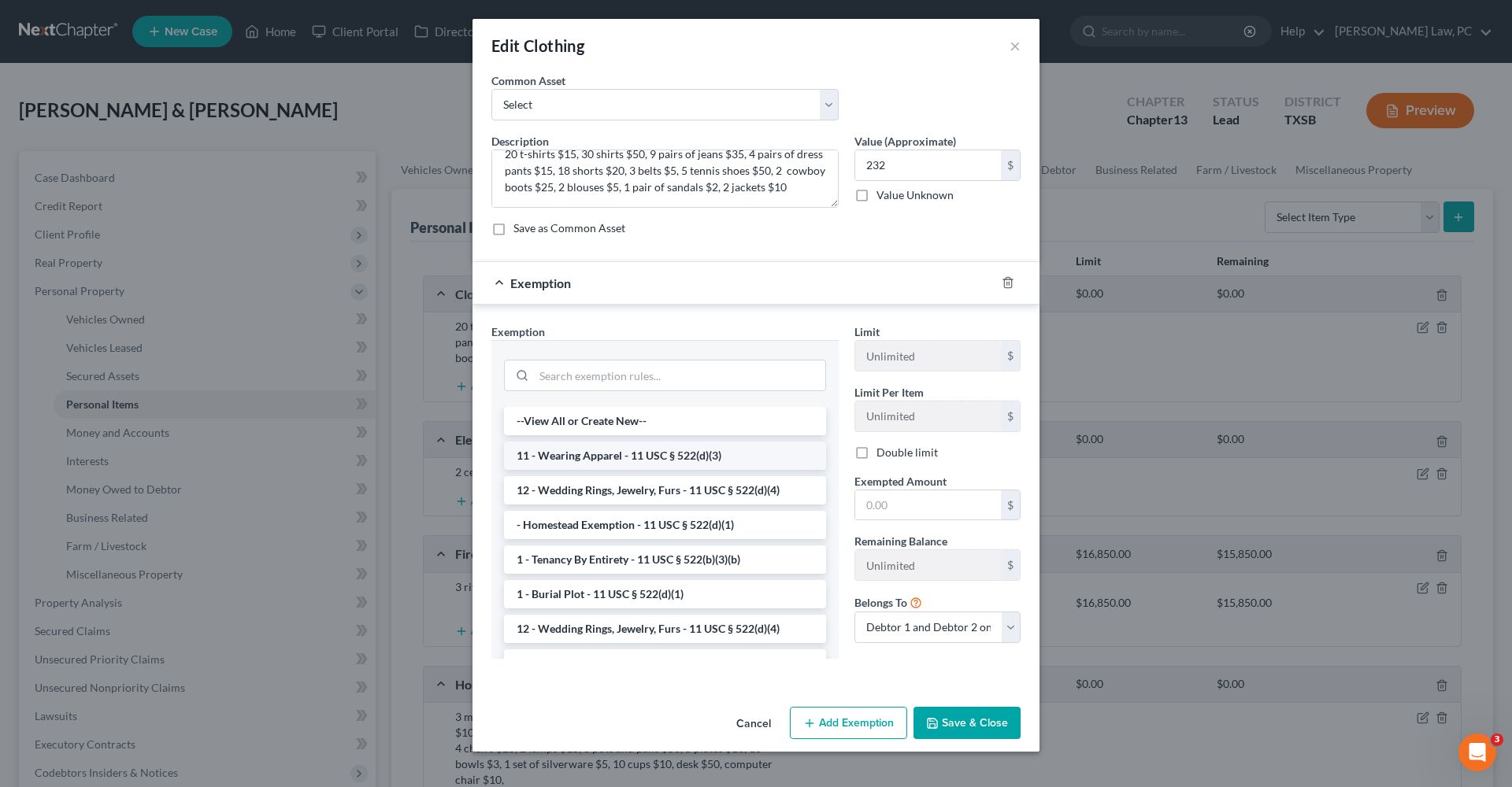
click at [668, 458] on li "11 - Wearing Apparel - 11 USC § 522(d)(3)" at bounding box center [665, 455] width 322 height 28
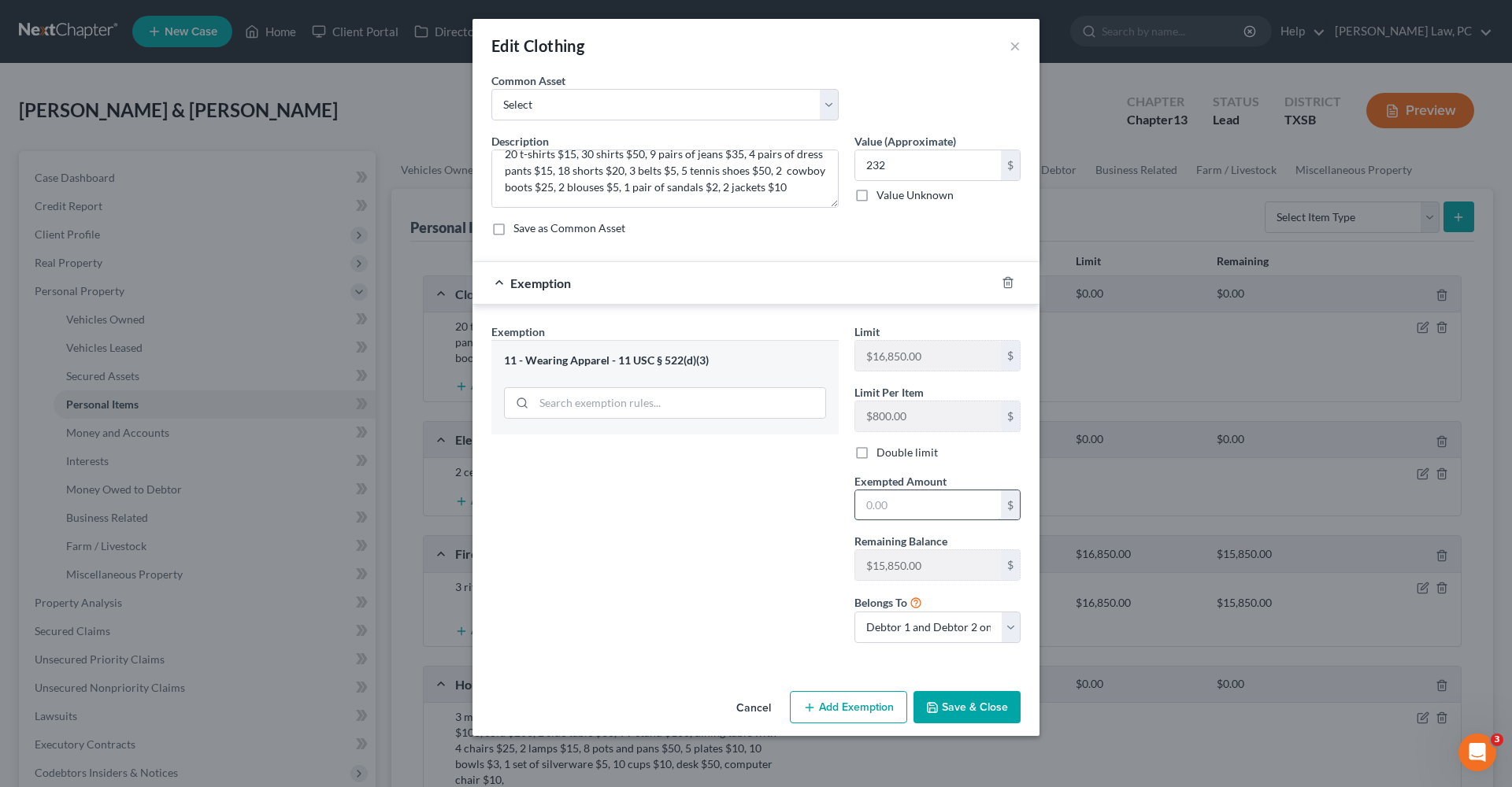
click at [942, 497] on input "text" at bounding box center [928, 505] width 145 height 30
type input "232"
click at [954, 705] on button "Save & Close" at bounding box center [967, 708] width 107 height 33
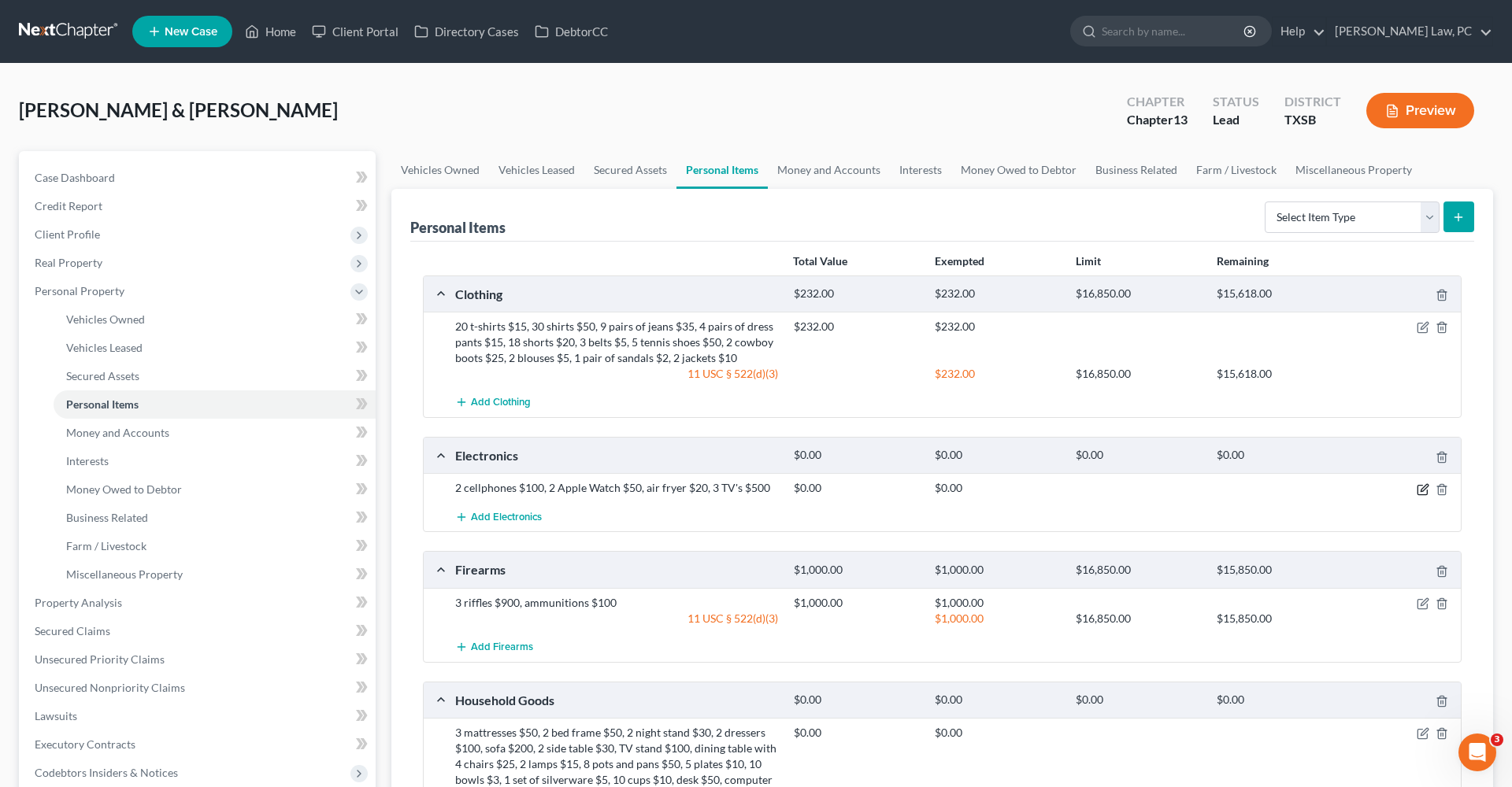
click at [1422, 488] on icon "button" at bounding box center [1424, 488] width 7 height 7
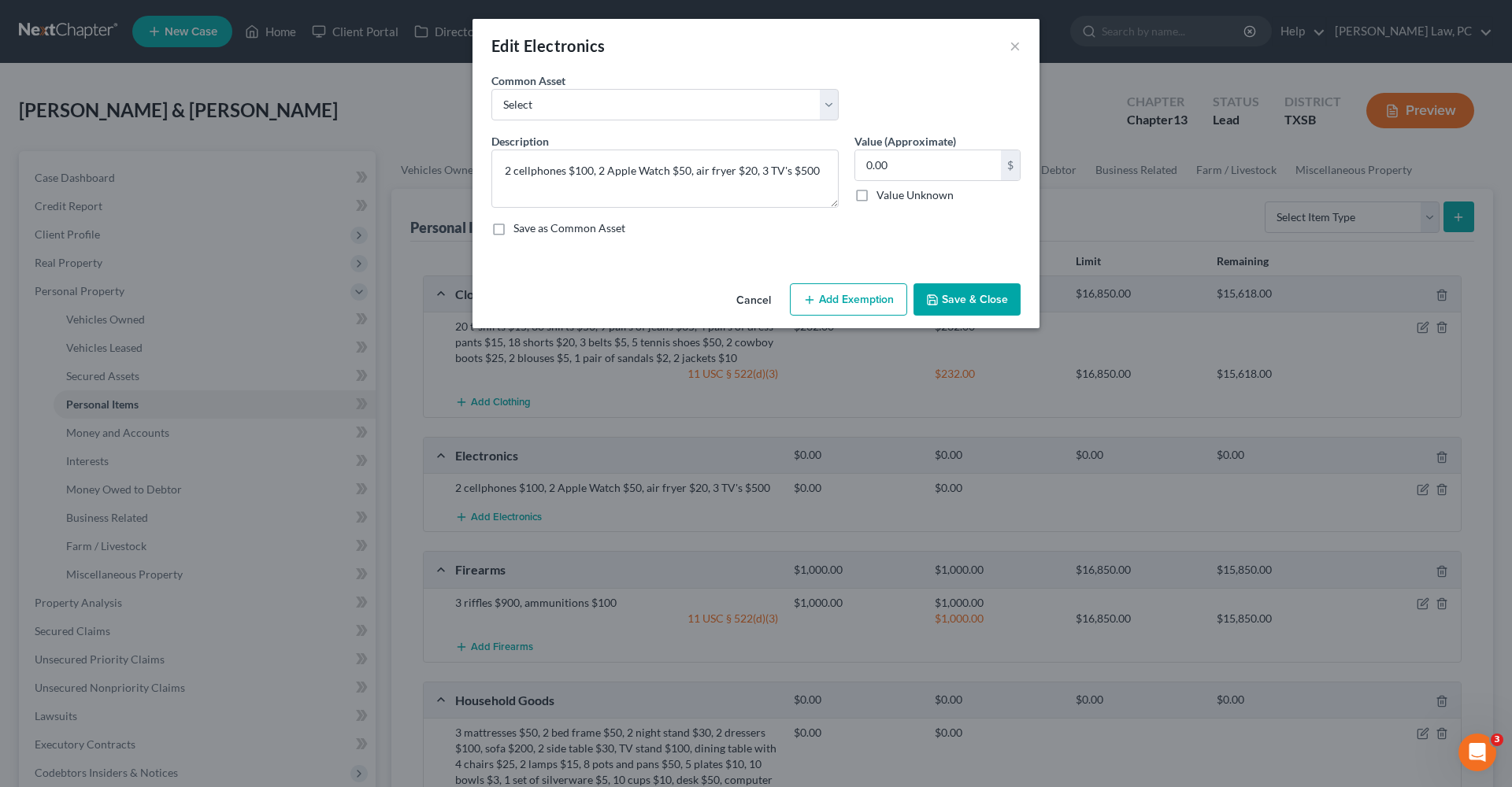
click at [846, 309] on button "Add Exemption" at bounding box center [848, 300] width 117 height 33
select select "2"
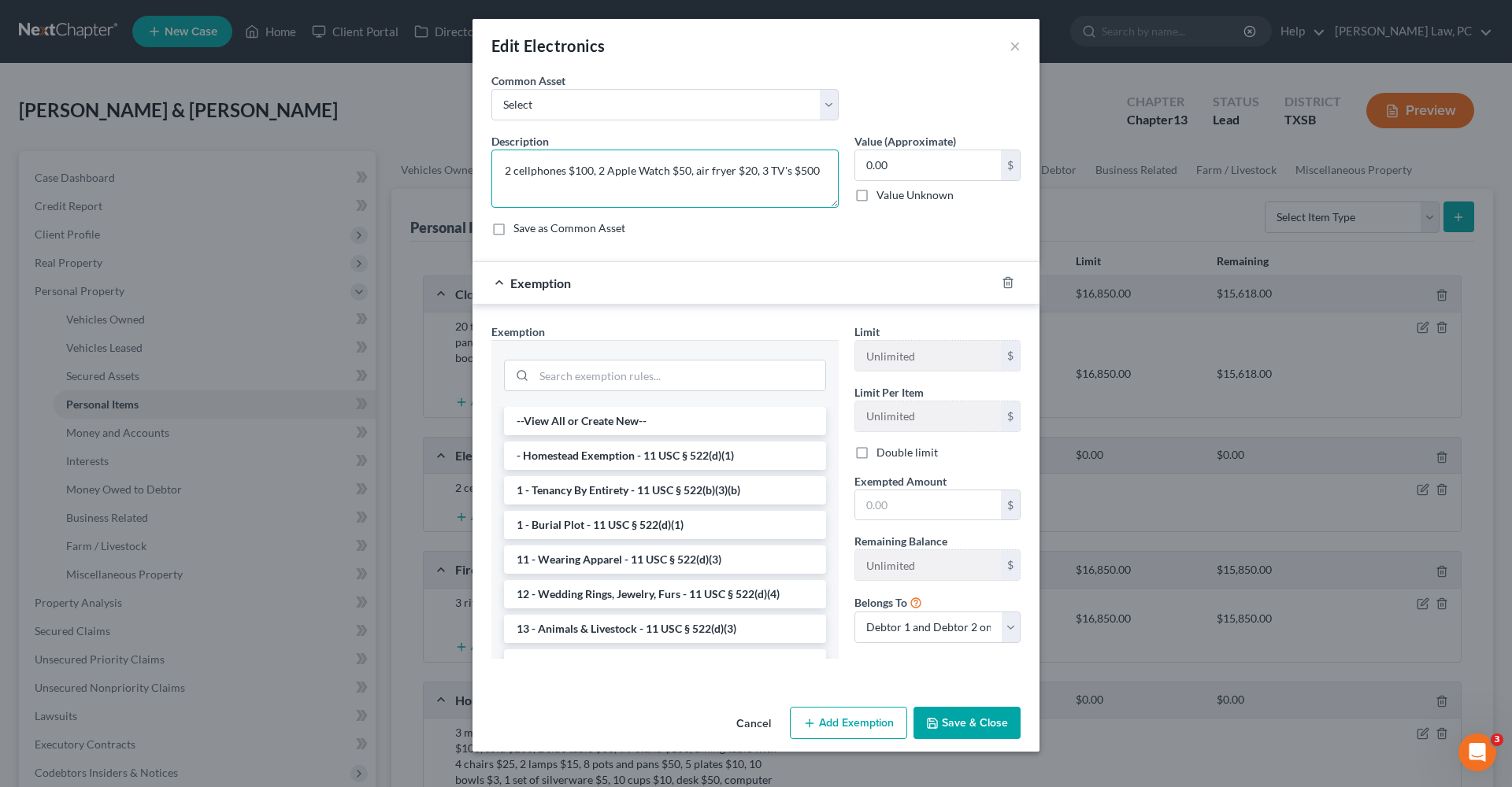
drag, startPoint x: 686, startPoint y: 172, endPoint x: 674, endPoint y: 171, distance: 12.0
click at [674, 171] on textarea "2 cellphones $100, 2 Apple Watch $50, air fryer $20, 3 TV's $500" at bounding box center [665, 179] width 348 height 59
type textarea "2 cellphones $100, 2 Apple Watch $100, air fryer $20, 3 TV's $500"
type input "720"
click at [558, 377] on input "search" at bounding box center [679, 376] width 292 height 30
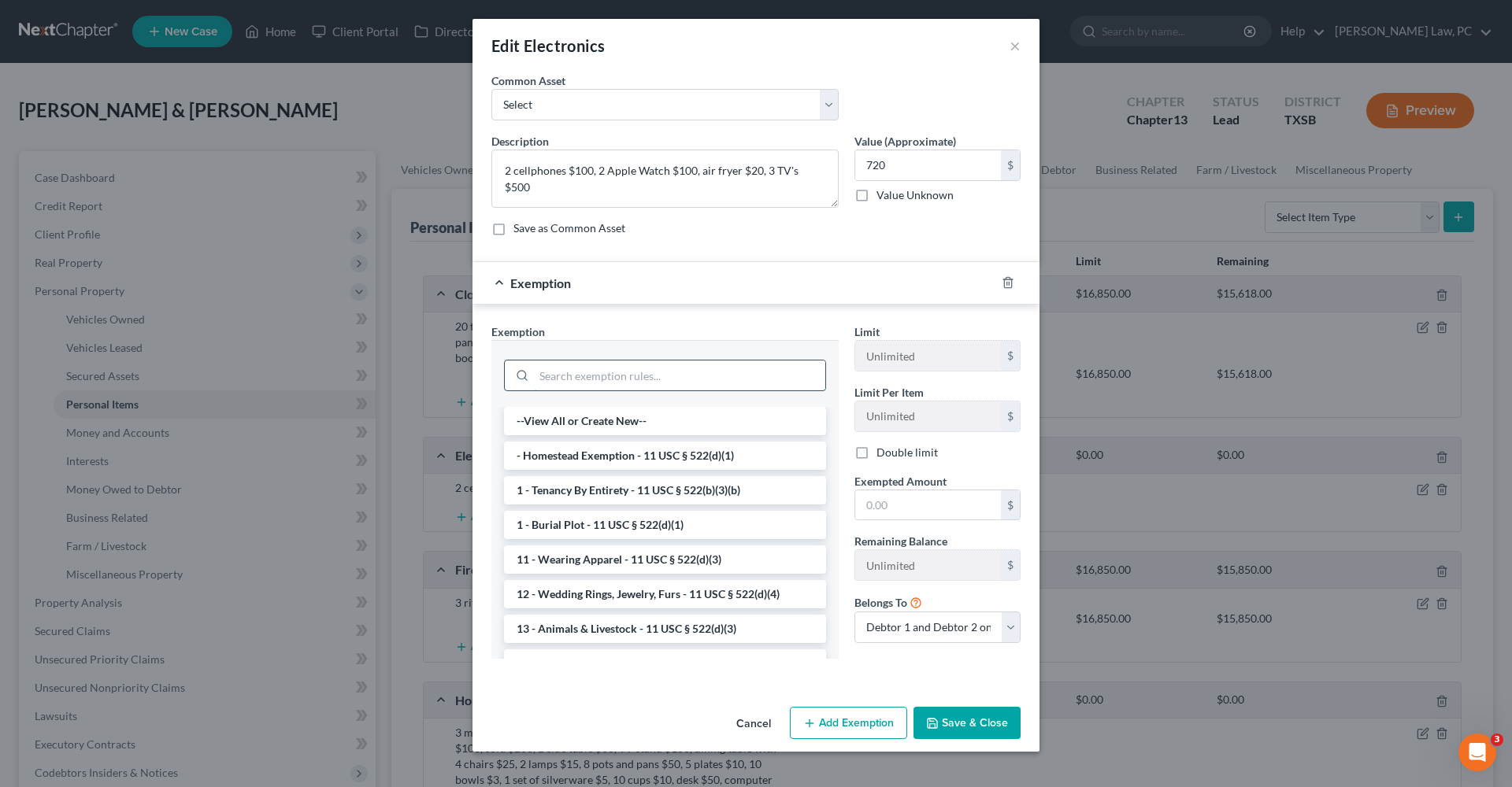
type input "j"
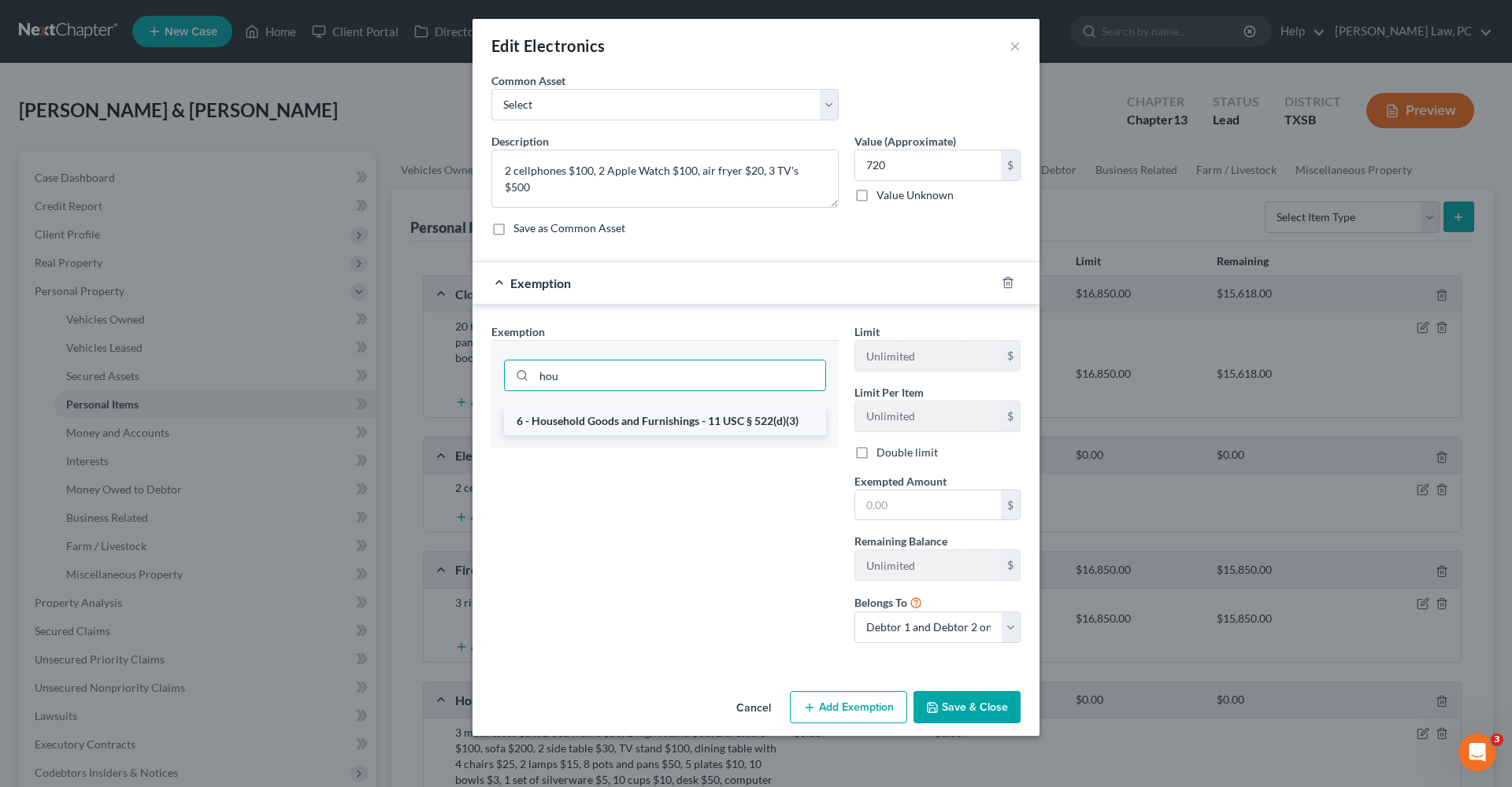
type input "hou"
click at [575, 428] on li "6 - Household Goods and Furnishings - 11 USC § 522(d)(3)" at bounding box center [665, 421] width 322 height 28
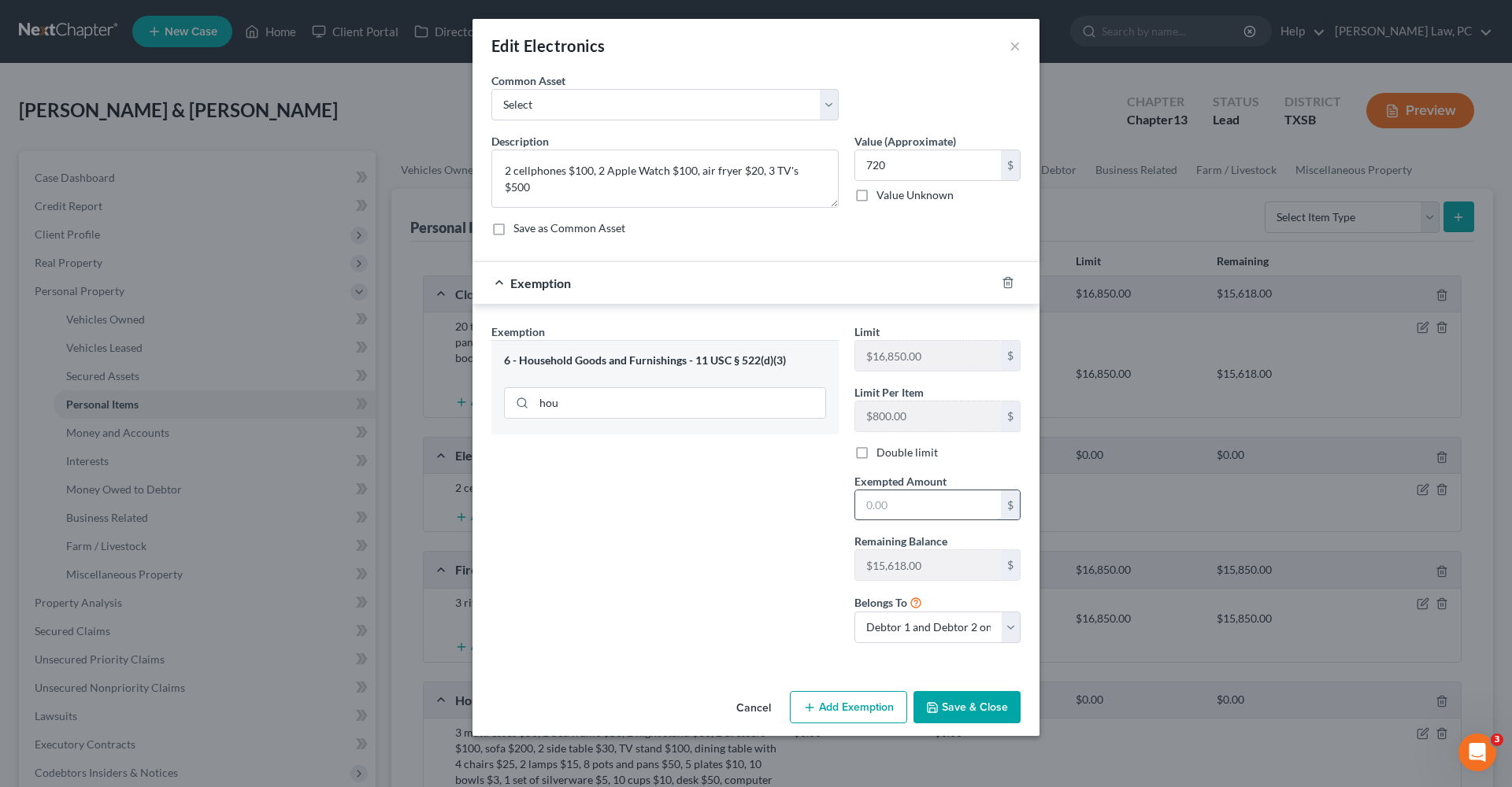
click at [920, 516] on input "text" at bounding box center [928, 505] width 145 height 30
type input "720"
click at [966, 706] on button "Save & Close" at bounding box center [967, 708] width 107 height 33
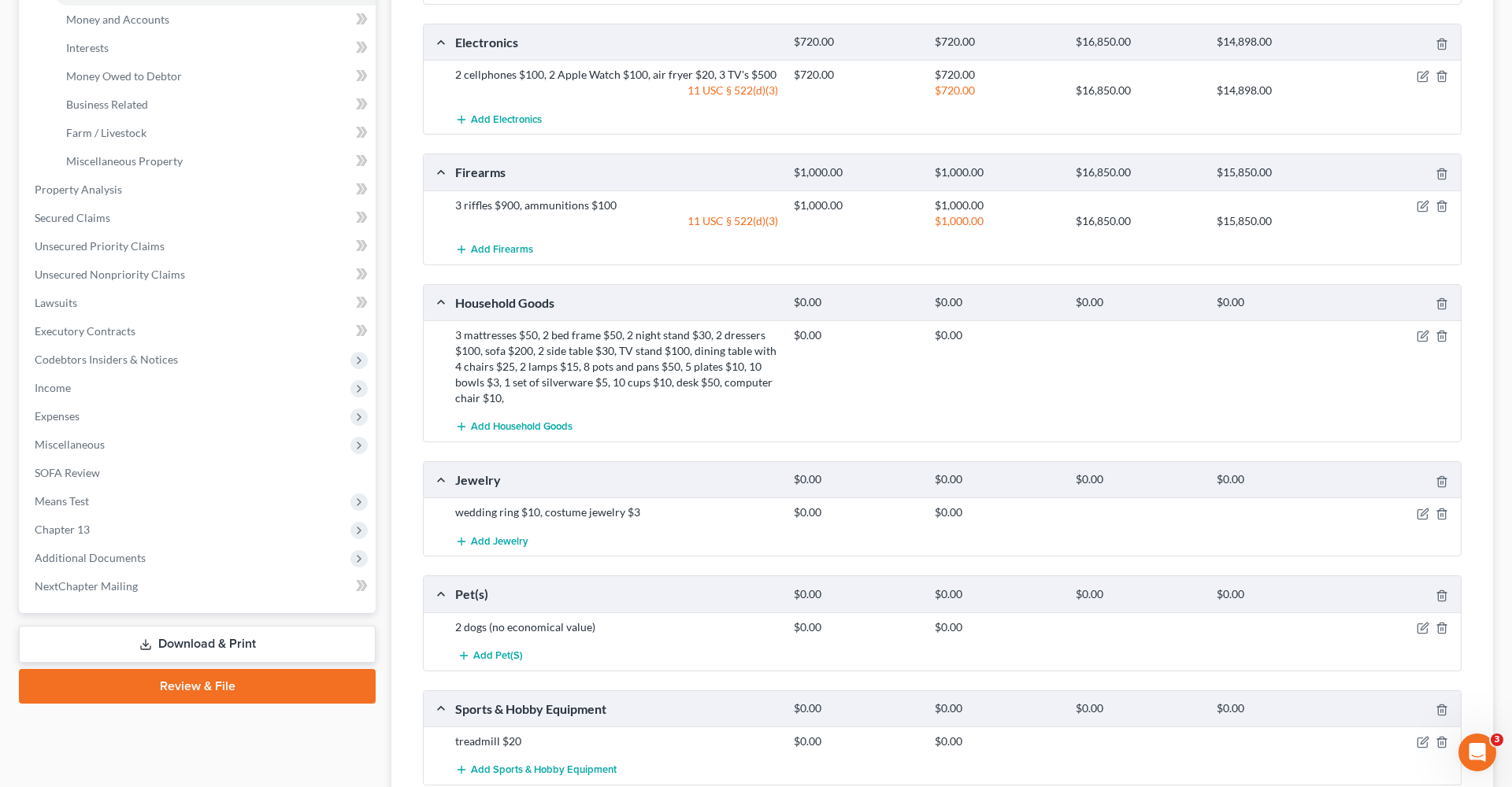
scroll to position [488, 0]
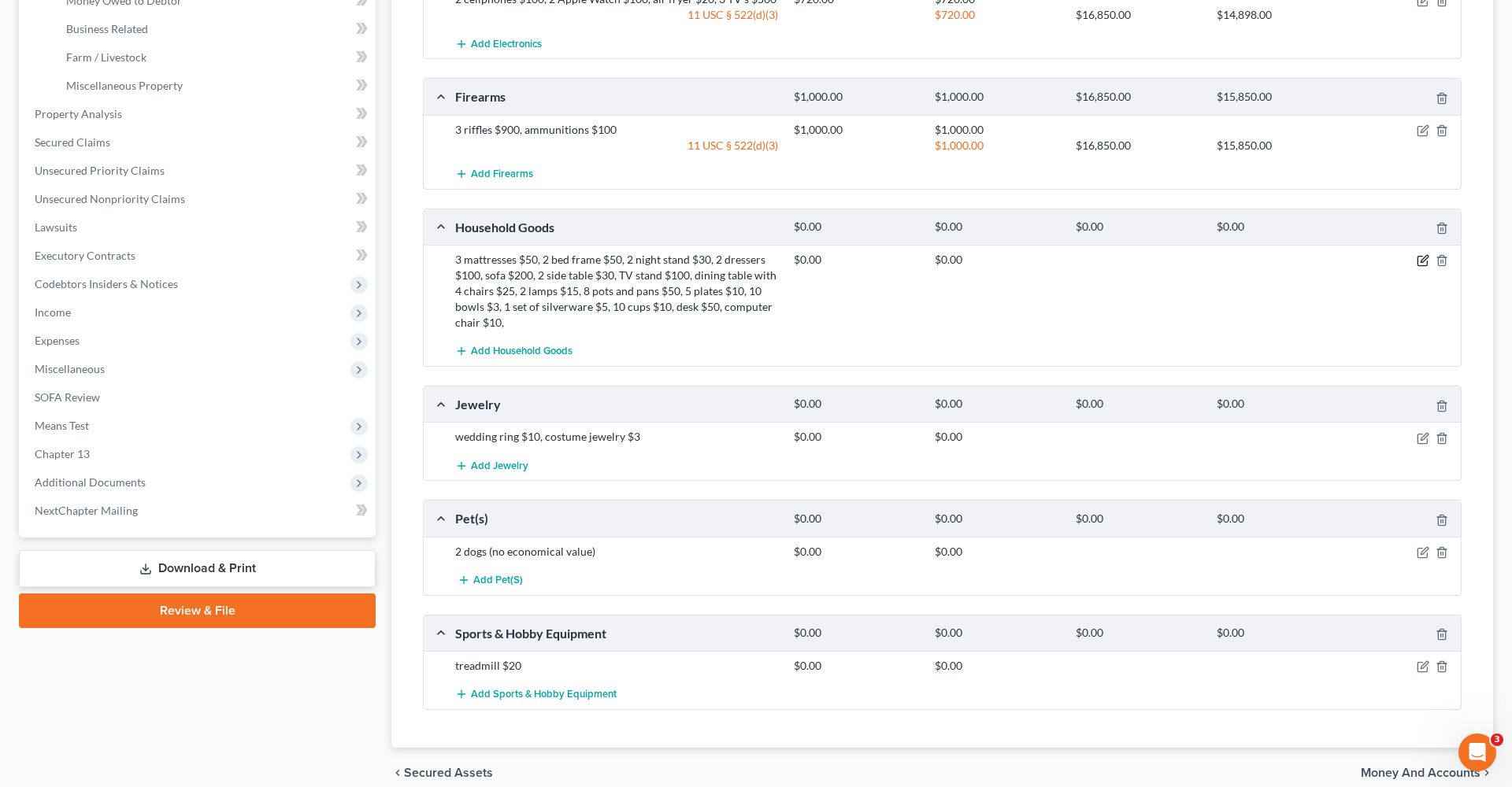
click at [1424, 260] on icon "button" at bounding box center [1424, 259] width 7 height 7
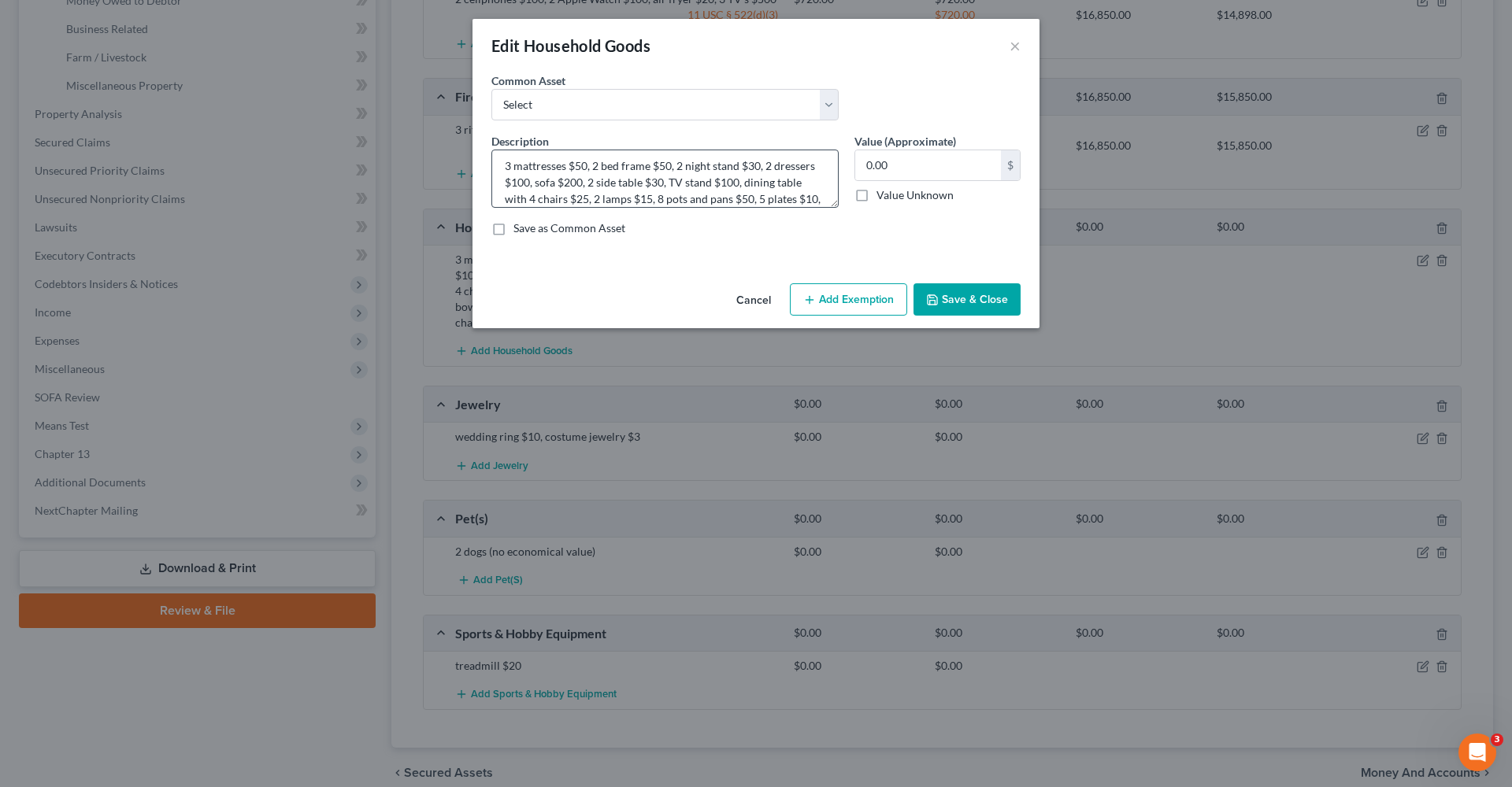
scroll to position [6, 0]
drag, startPoint x: 587, startPoint y: 165, endPoint x: 574, endPoint y: 166, distance: 13.0
click at [574, 166] on textarea "3 mattresses $50, 2 bed frame $50, 2 night stand $30, 2 dressers $100, sofa $20…" at bounding box center [665, 179] width 348 height 59
drag, startPoint x: 563, startPoint y: 193, endPoint x: 552, endPoint y: 193, distance: 11.0
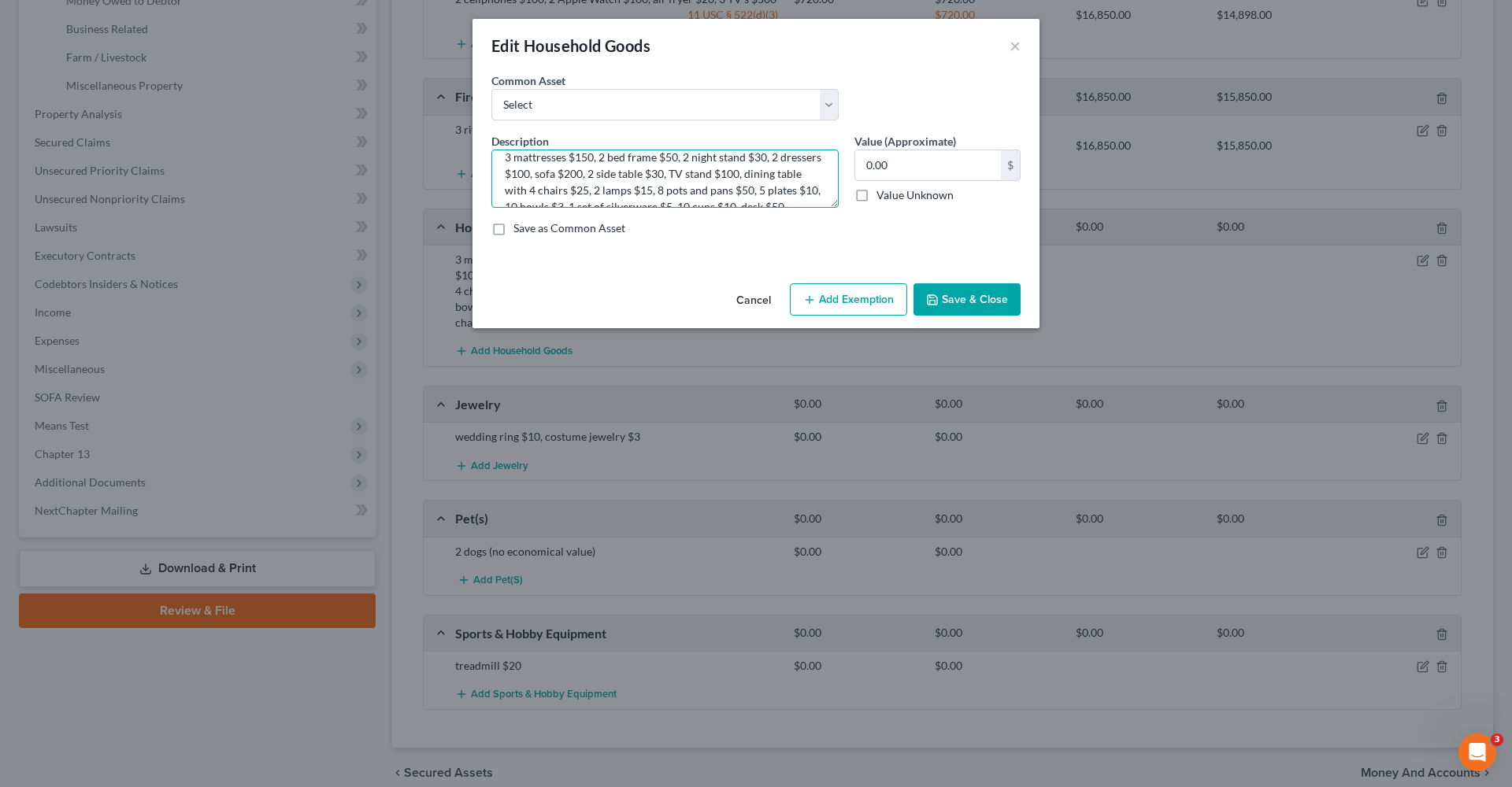
click at [552, 193] on textarea "3 mattresses $150, 2 bed frame $50, 2 night stand $30, 2 dressers $100, sofa $2…" at bounding box center [665, 179] width 348 height 59
type textarea "3 mattresses $150, 2 bed frame $50, 2 night stand $30, 2 dressers $100, sofa $2…"
drag, startPoint x: 903, startPoint y: 160, endPoint x: 832, endPoint y: 160, distance: 71.0
click at [832, 160] on div "Description * 3 mattresses $150, 2 bed frame $50, 2 night stand $30, 2 dressers…" at bounding box center [756, 191] width 545 height 116
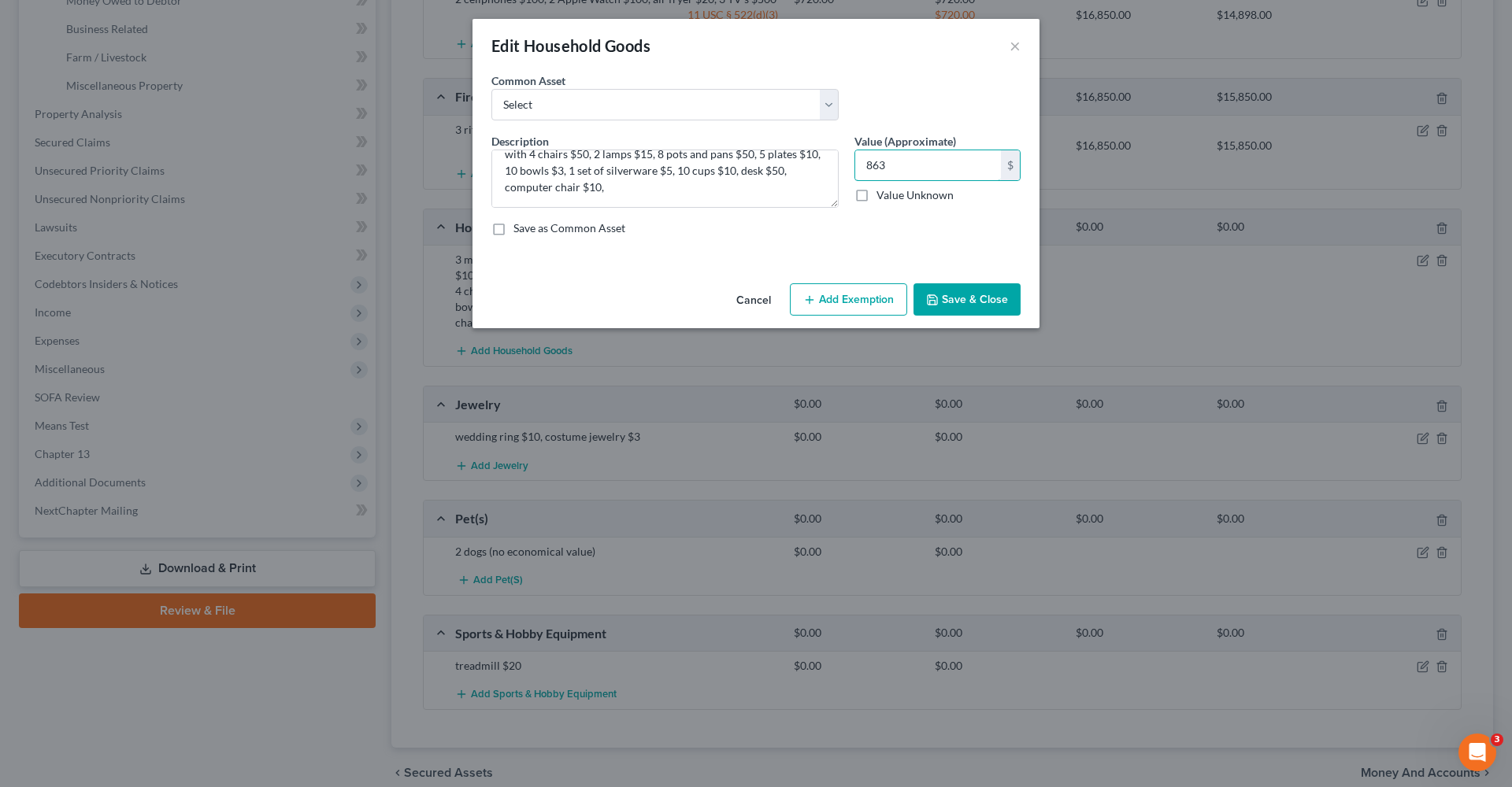
type input "863"
click at [839, 284] on button "Add Exemption" at bounding box center [848, 300] width 117 height 33
select select "2"
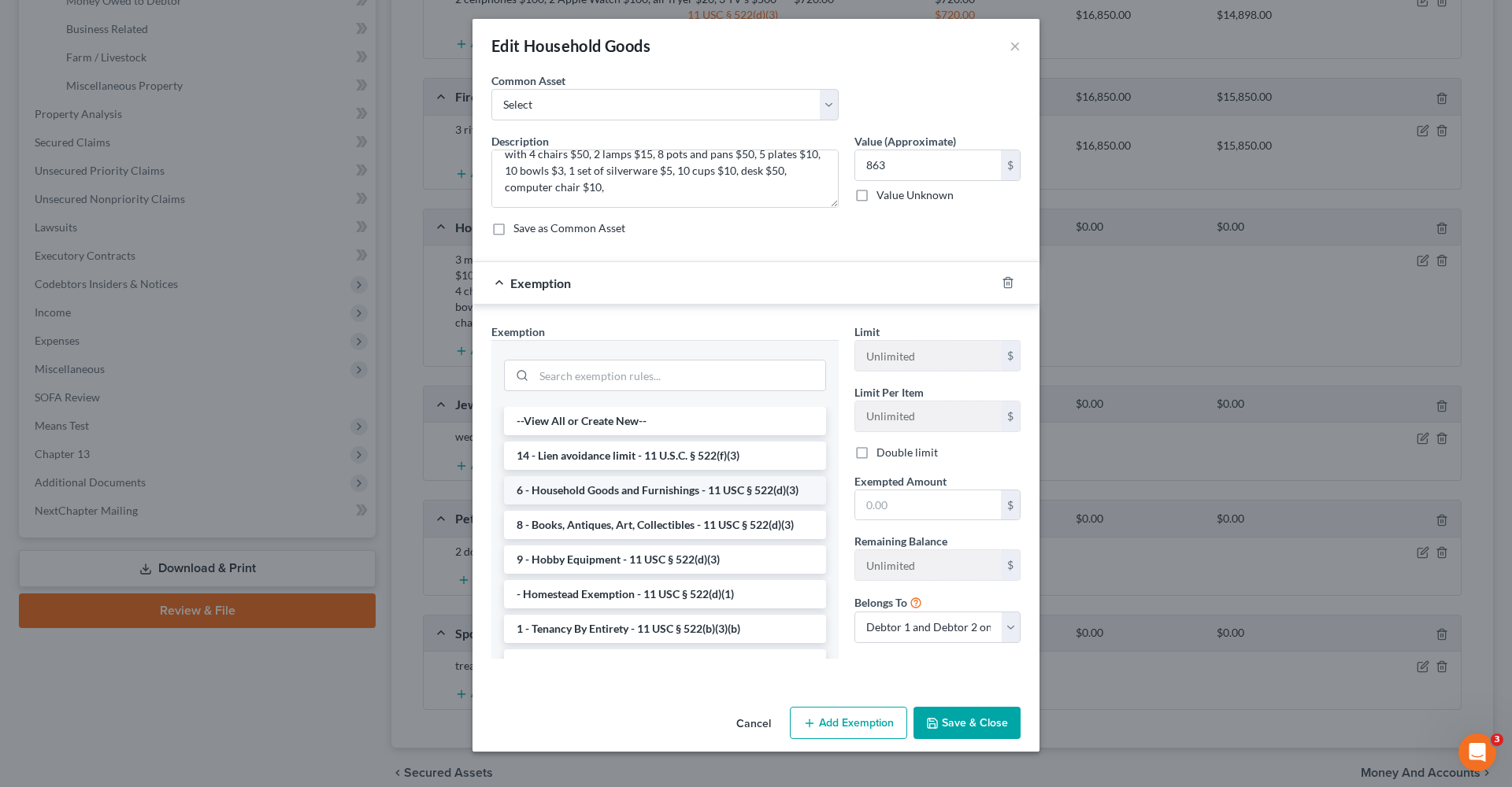
click at [700, 496] on li "6 - Household Goods and Furnishings - 11 USC § 522(d)(3)" at bounding box center [665, 490] width 322 height 28
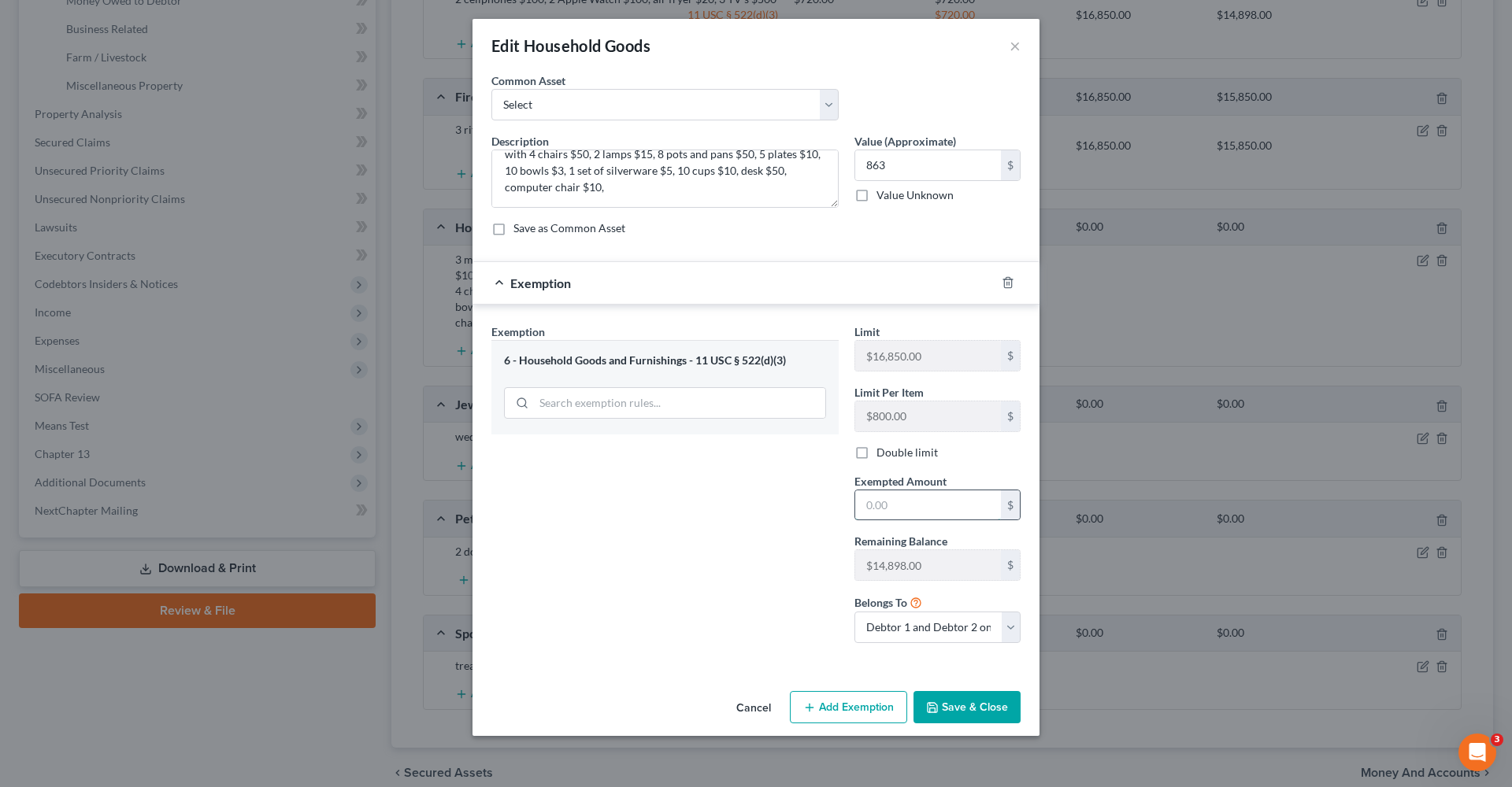
click at [916, 498] on input "text" at bounding box center [928, 505] width 145 height 30
type input "863"
click at [971, 707] on button "Save & Close" at bounding box center [967, 708] width 107 height 33
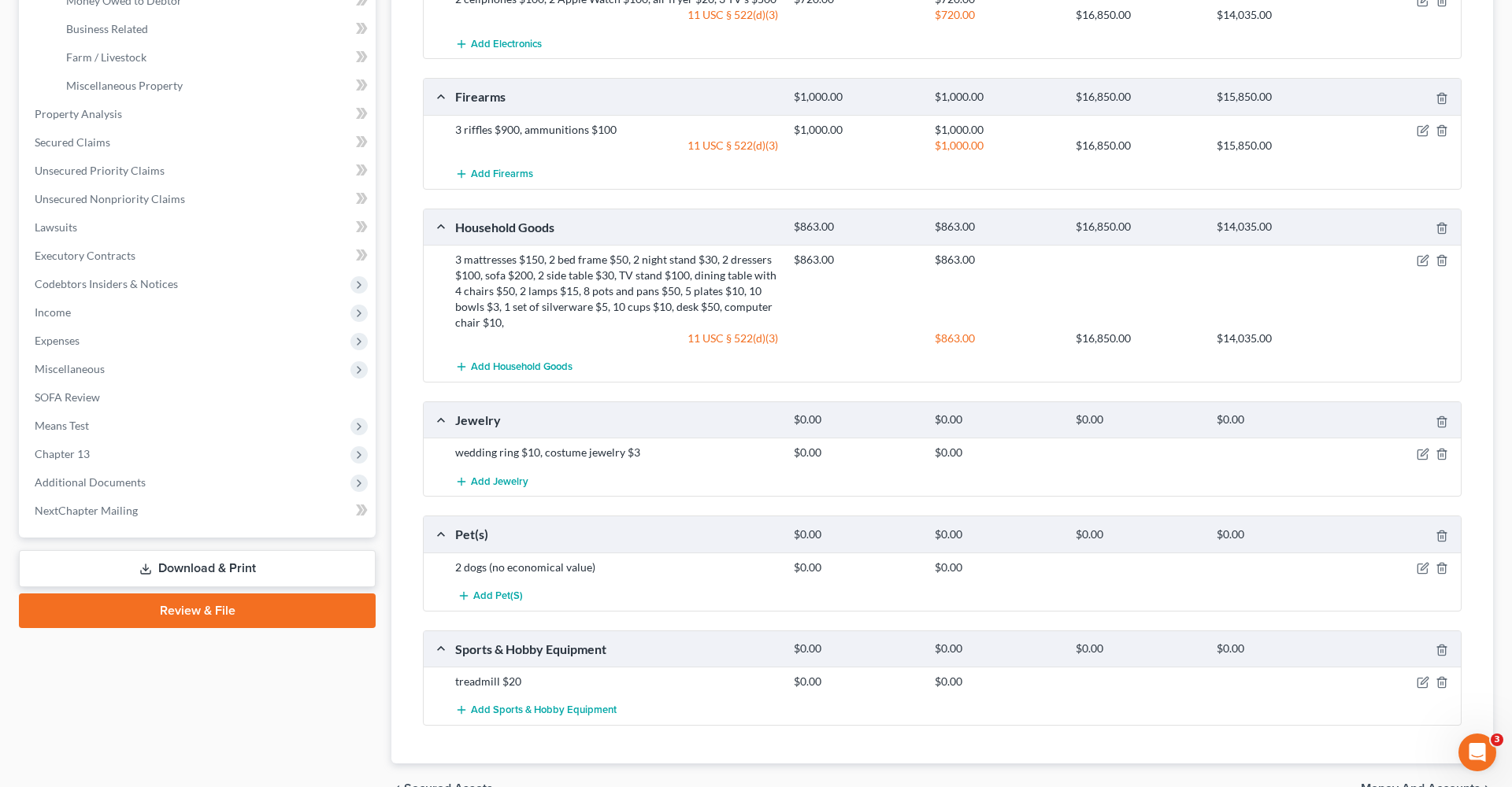
scroll to position [505, 0]
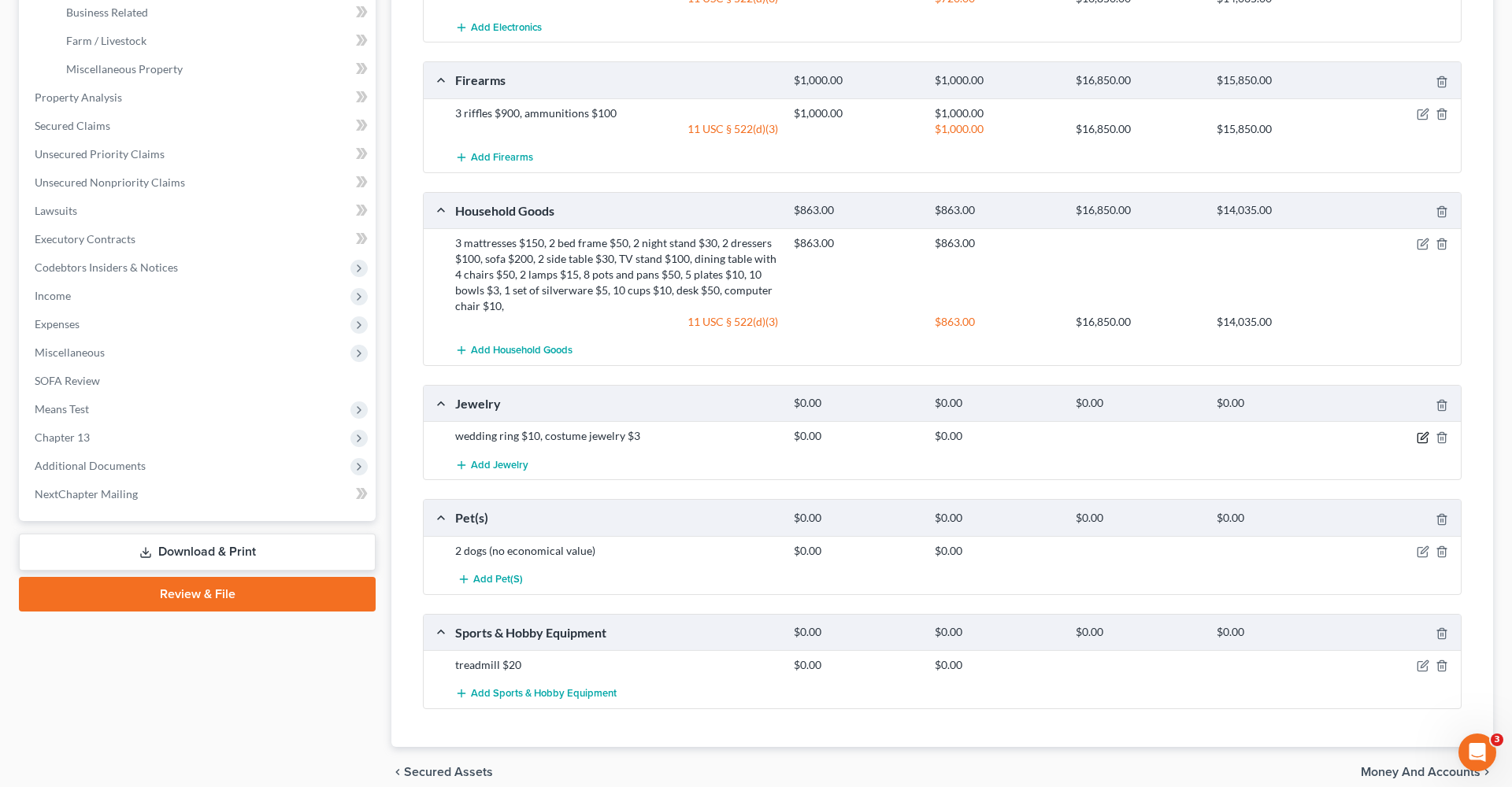
click at [1418, 436] on icon "button" at bounding box center [1423, 438] width 12 height 12
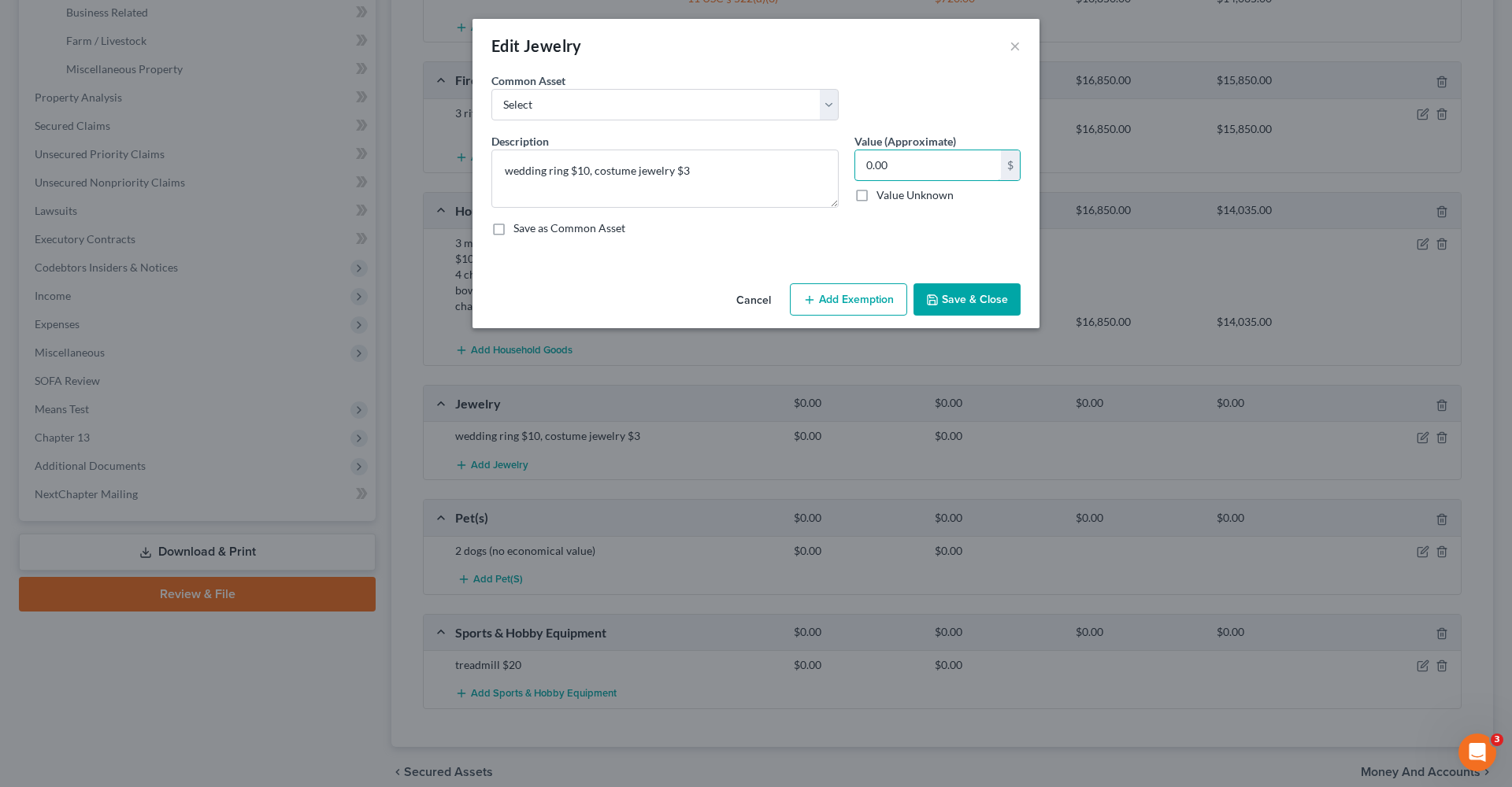
drag, startPoint x: 901, startPoint y: 167, endPoint x: 849, endPoint y: 167, distance: 52.0
click at [849, 167] on div "Value (Approximate) 0.00 $ Value Unknown Balance Undetermined 0.00 $ Value Unkn…" at bounding box center [938, 170] width 182 height 74
type input "13"
click at [848, 302] on button "Add Exemption" at bounding box center [848, 300] width 117 height 33
select select "2"
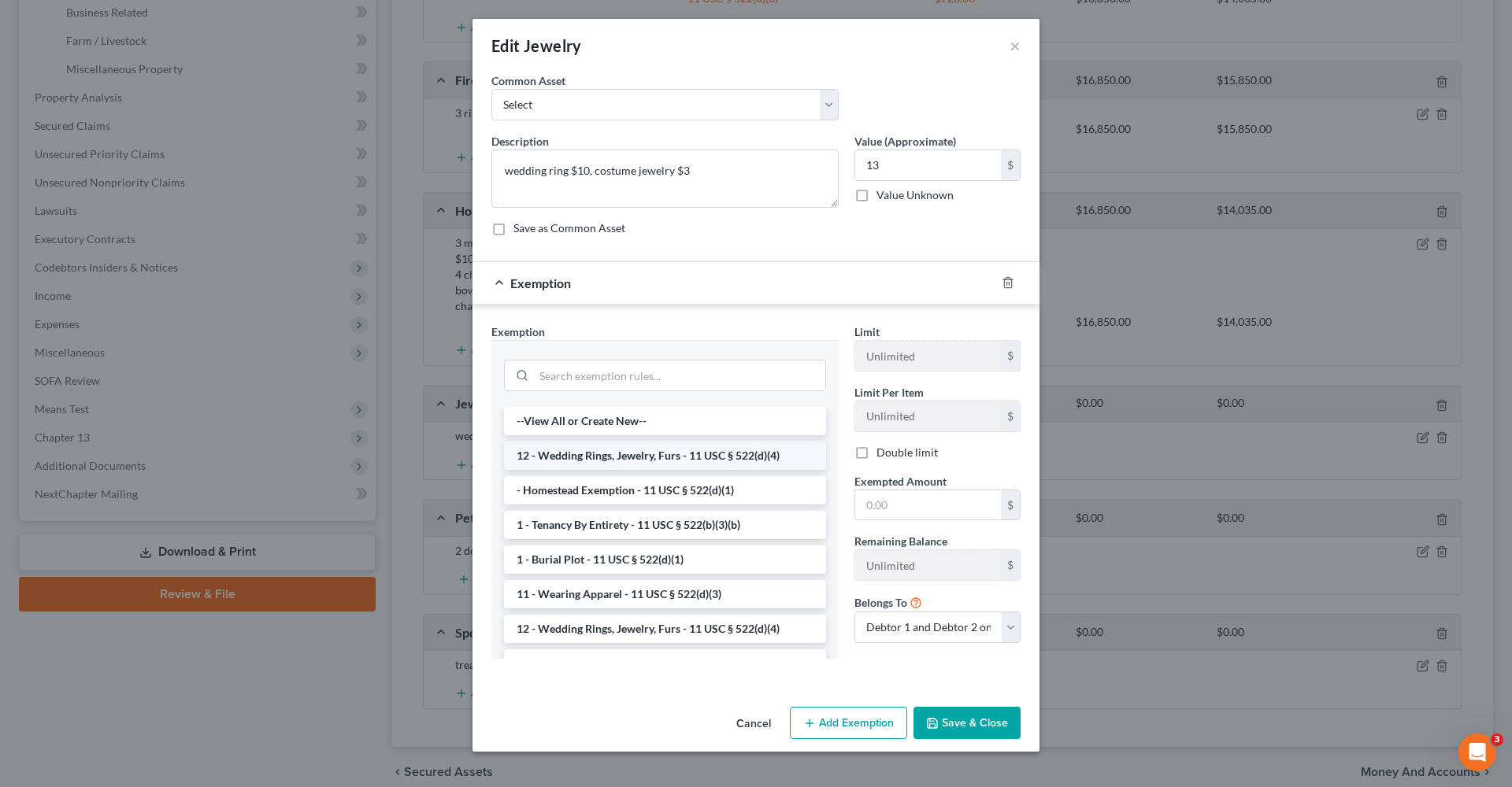
click at [682, 450] on li "12 - Wedding Rings, Jewelry, Furs - 11 USC § 522(d)(4)" at bounding box center [665, 455] width 322 height 28
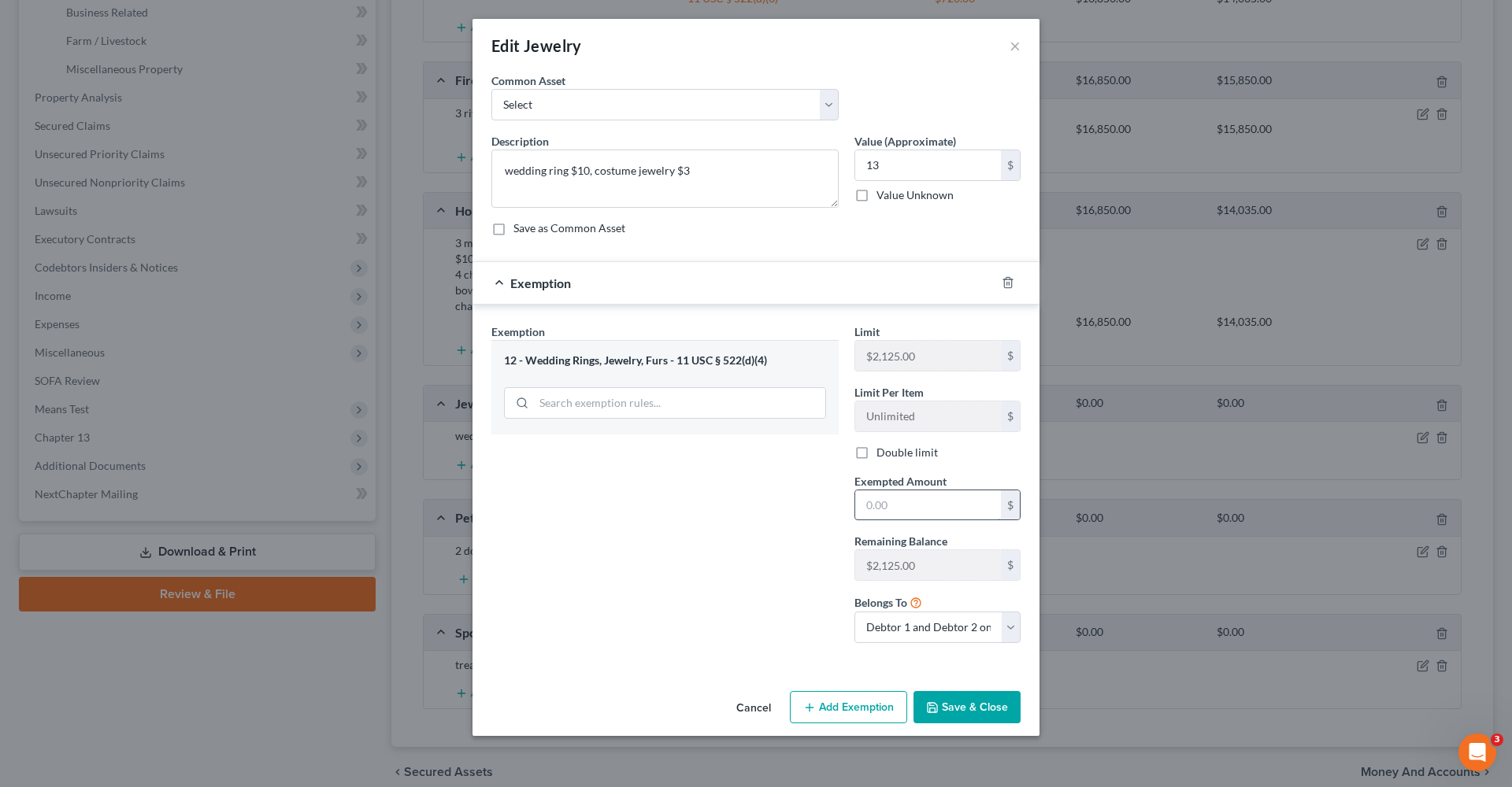
click at [912, 498] on input "text" at bounding box center [928, 505] width 145 height 30
type input "13"
click at [984, 702] on button "Save & Close" at bounding box center [967, 708] width 107 height 33
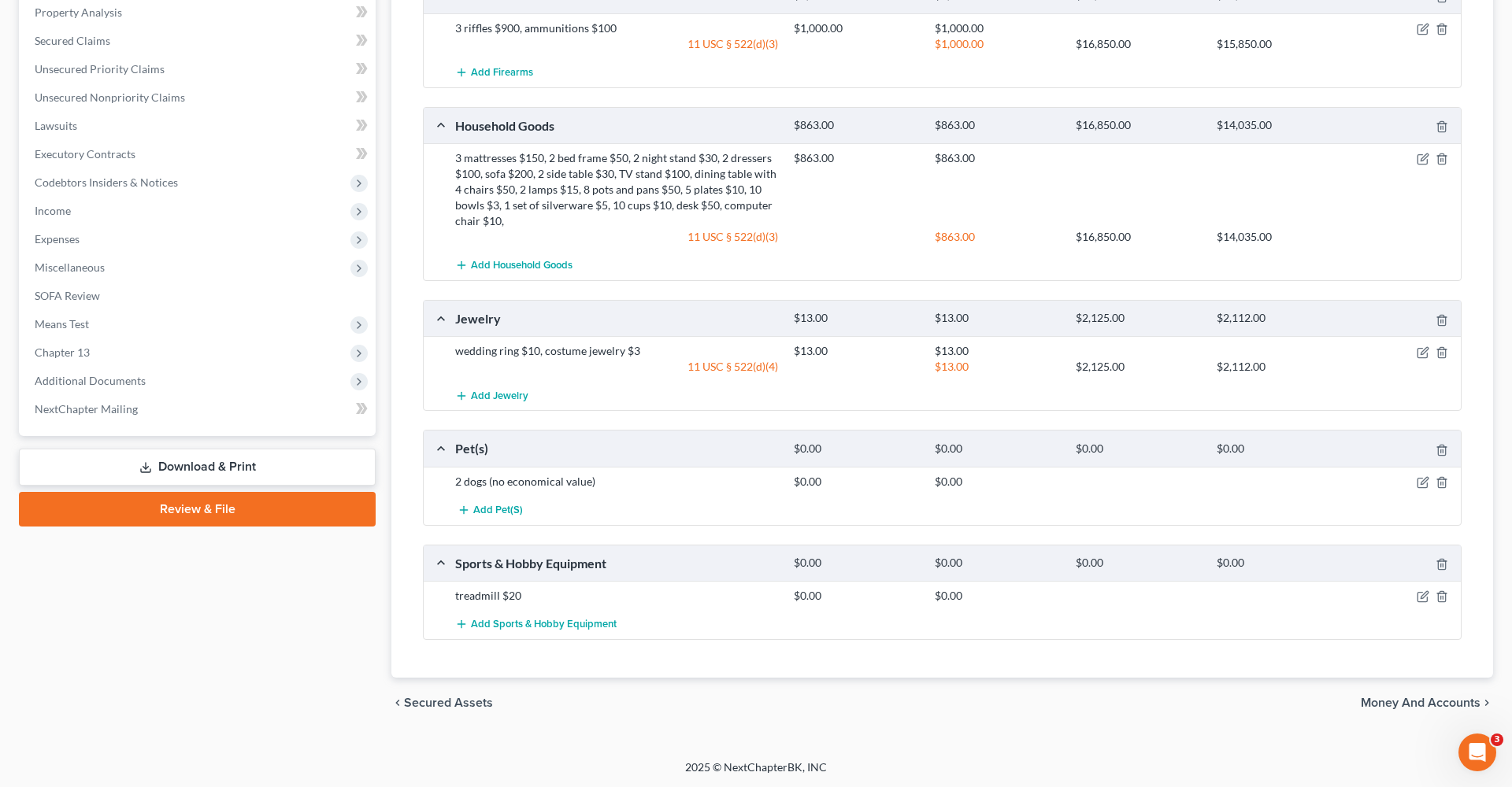
scroll to position [590, 0]
click at [1423, 600] on icon "button" at bounding box center [1423, 597] width 12 height 12
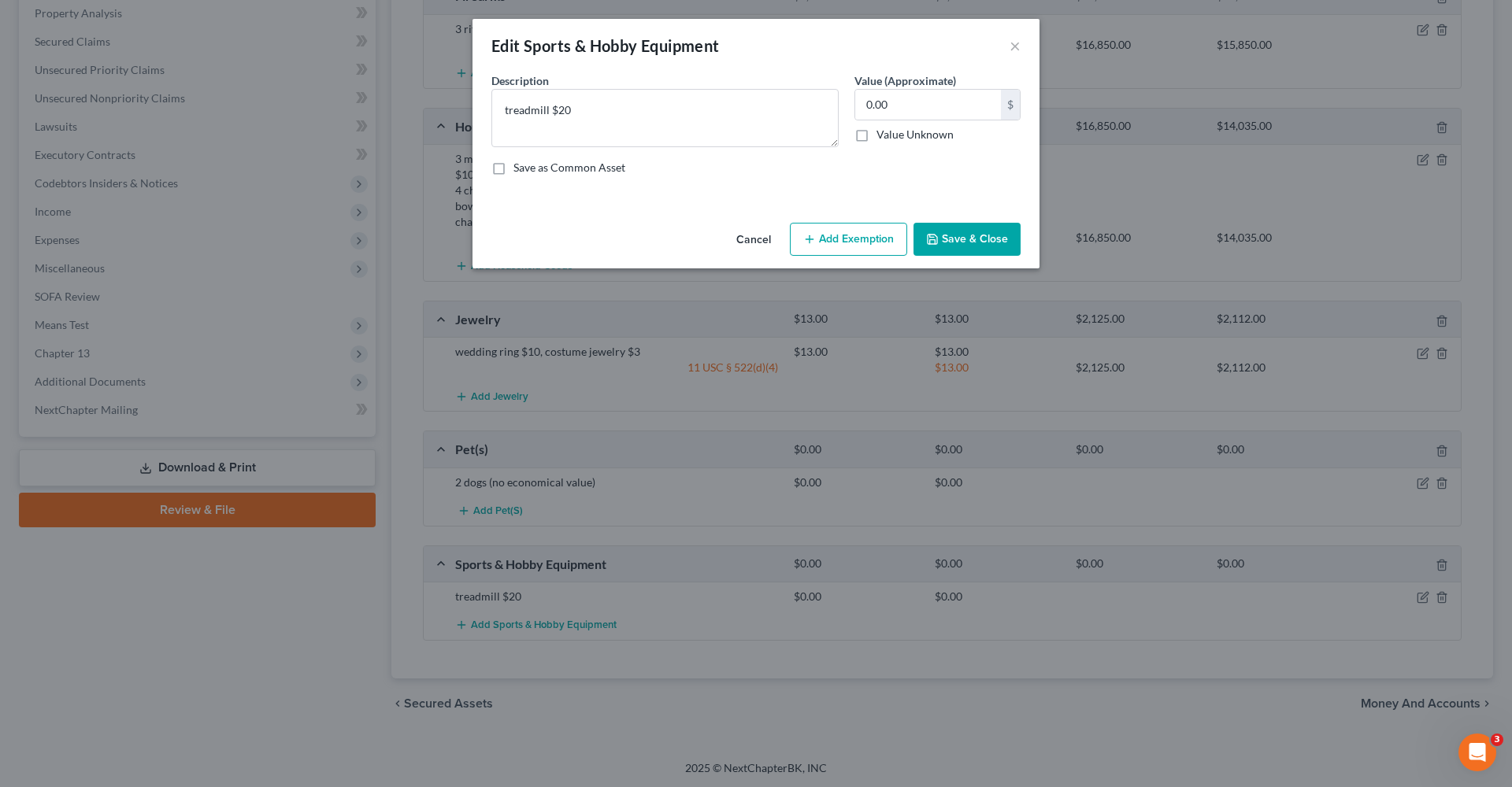
click at [1420, 592] on div "Edit Sports & Hobby Equipment × An exemption set must first be selected from th…" at bounding box center [756, 393] width 1512 height 787
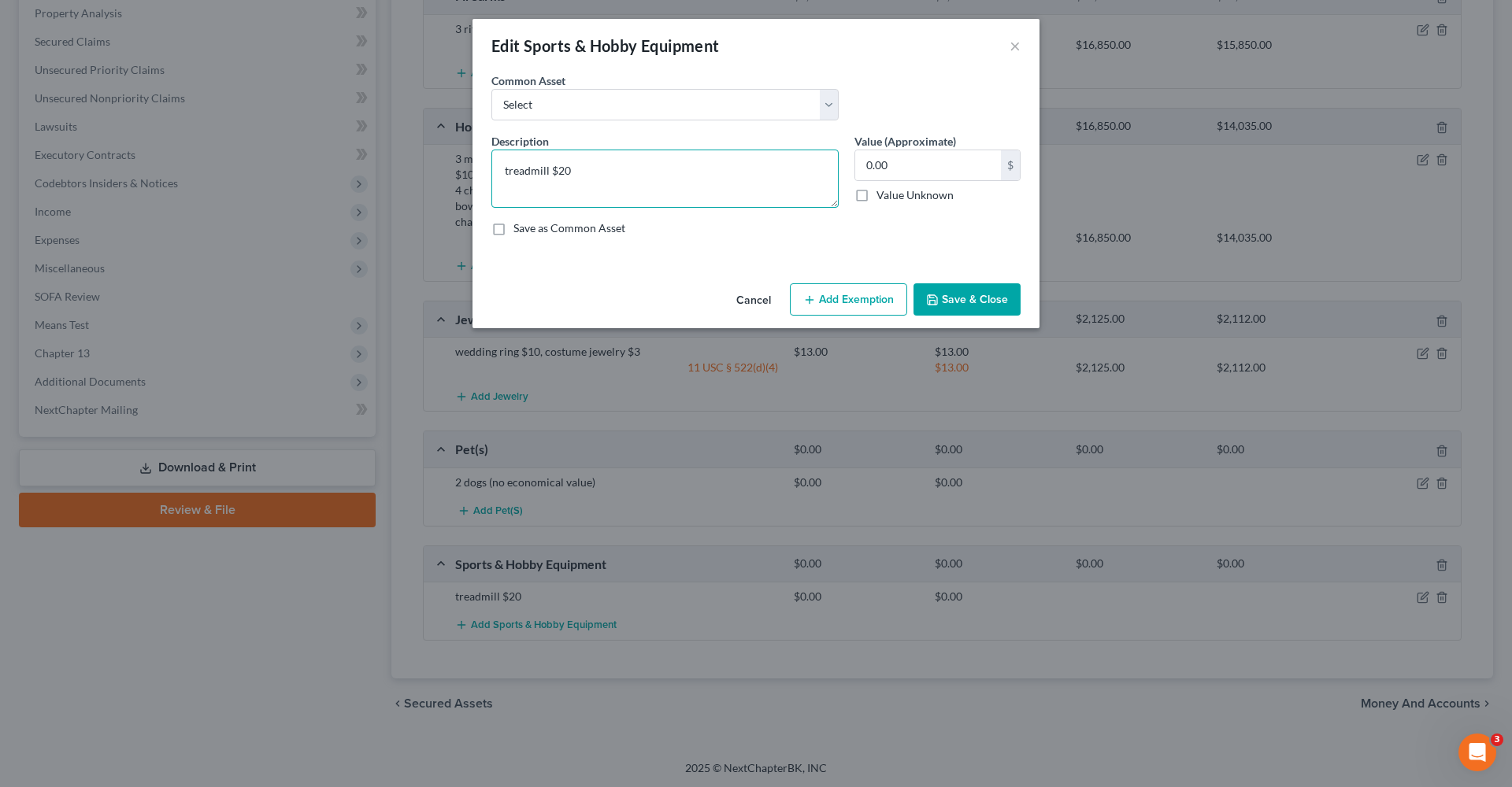
drag, startPoint x: 571, startPoint y: 170, endPoint x: 550, endPoint y: 169, distance: 21.0
click at [550, 169] on textarea "treadmill $20" at bounding box center [665, 179] width 348 height 59
type textarea "treadmill"
drag, startPoint x: 907, startPoint y: 160, endPoint x: 821, endPoint y: 156, distance: 86.1
click at [820, 156] on div "Description * treadmill Value (Approximate) 0.00 $ Value Unknown Balance Undete…" at bounding box center [756, 191] width 545 height 116
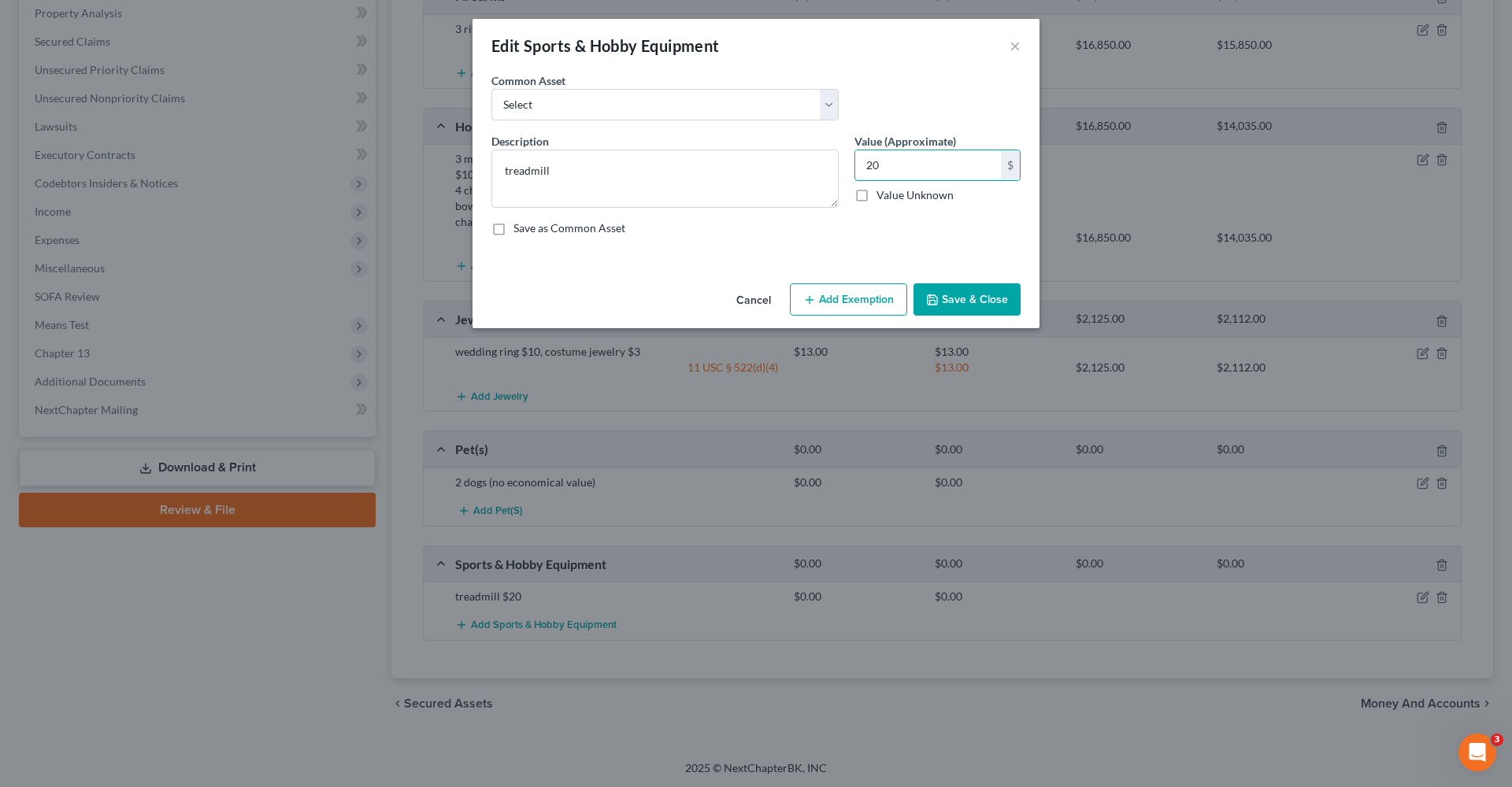
type input "20"
click at [836, 302] on button "Add Exemption" at bounding box center [848, 300] width 117 height 33
select select "2"
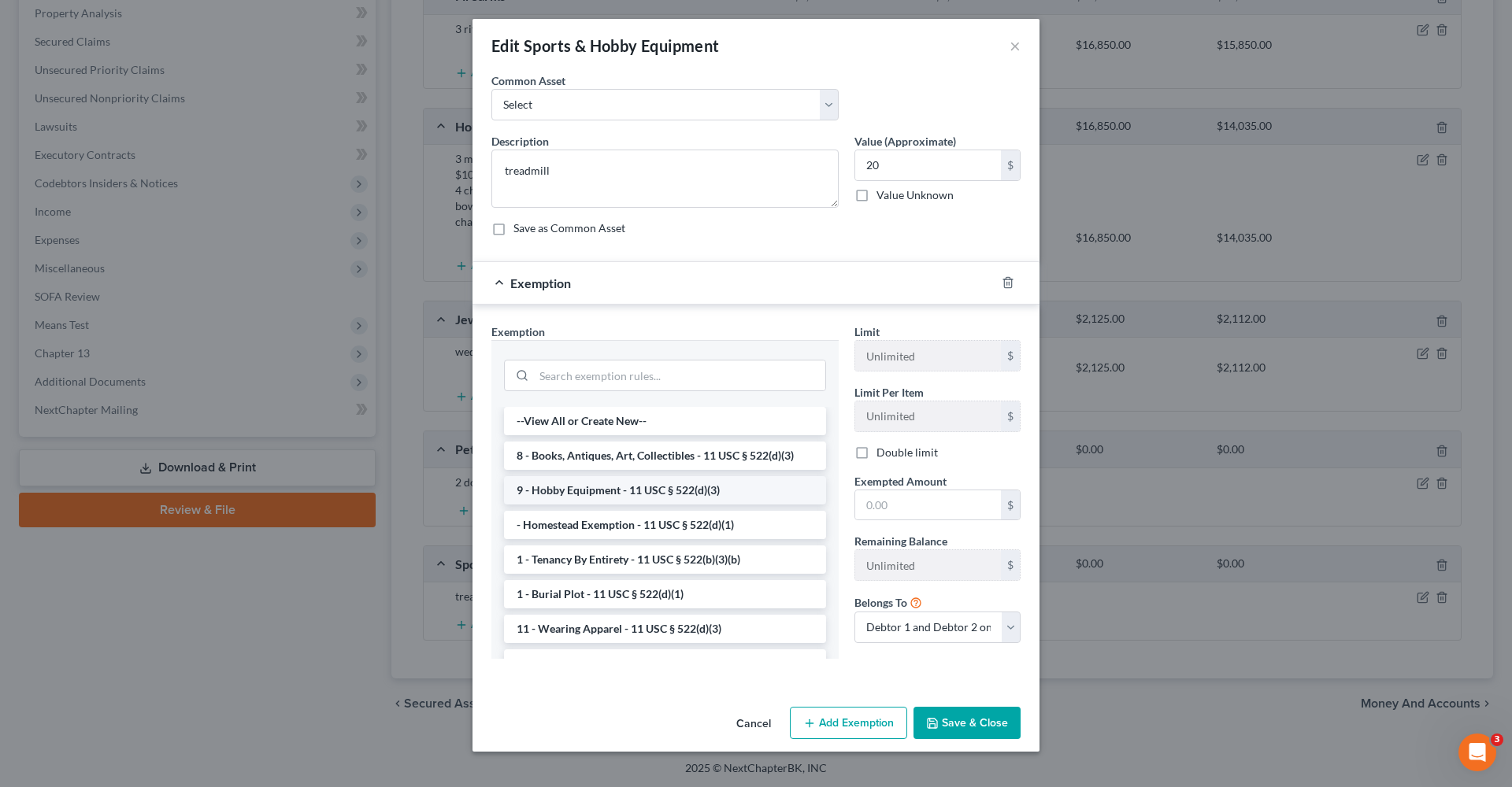
click at [672, 486] on li "9 - Hobby Equipment - 11 USC § 522(d)(3)" at bounding box center [665, 490] width 322 height 28
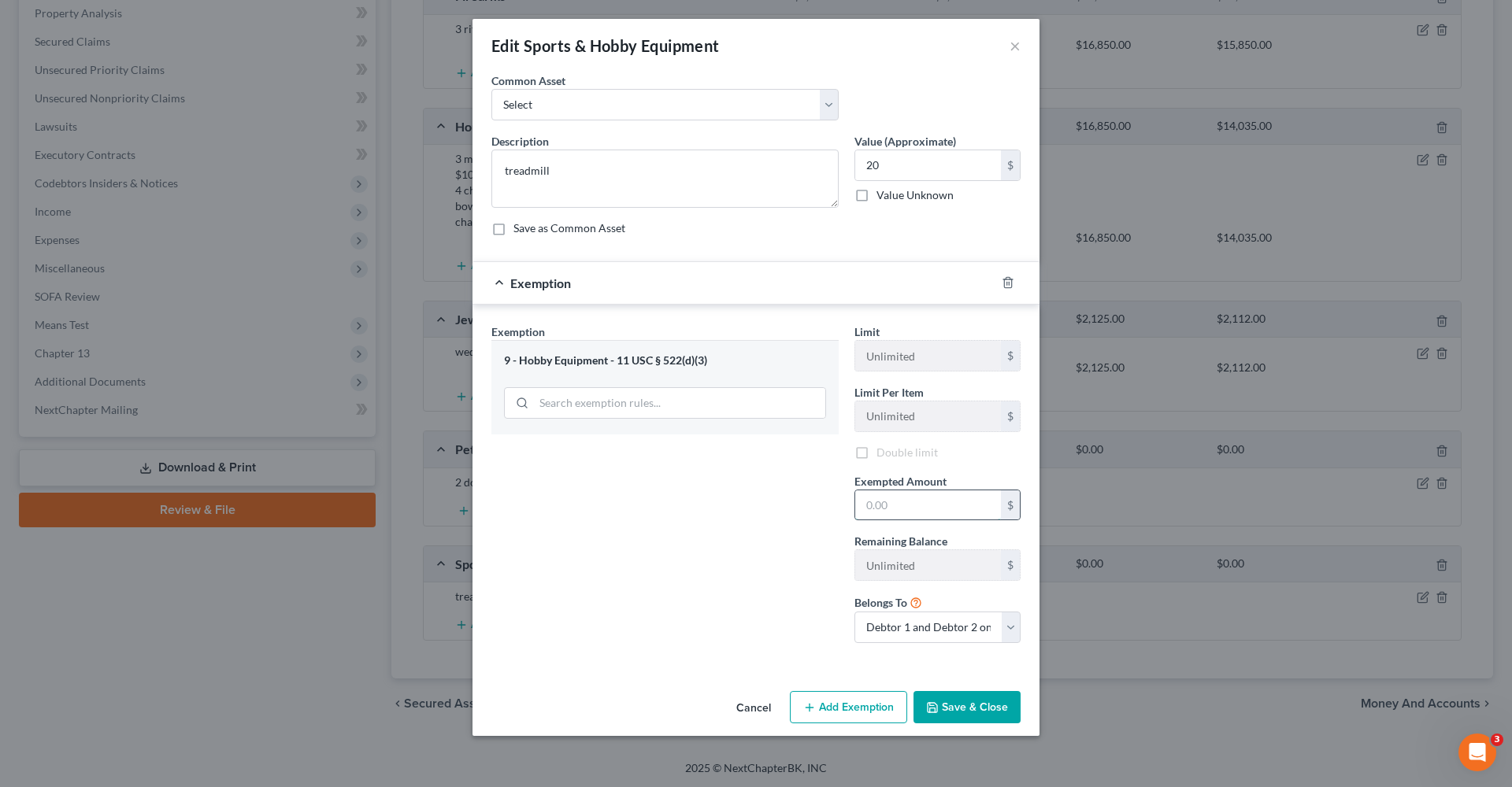
click at [917, 513] on input "text" at bounding box center [928, 505] width 145 height 30
type input "20"
click at [974, 713] on button "Save & Close" at bounding box center [967, 708] width 107 height 33
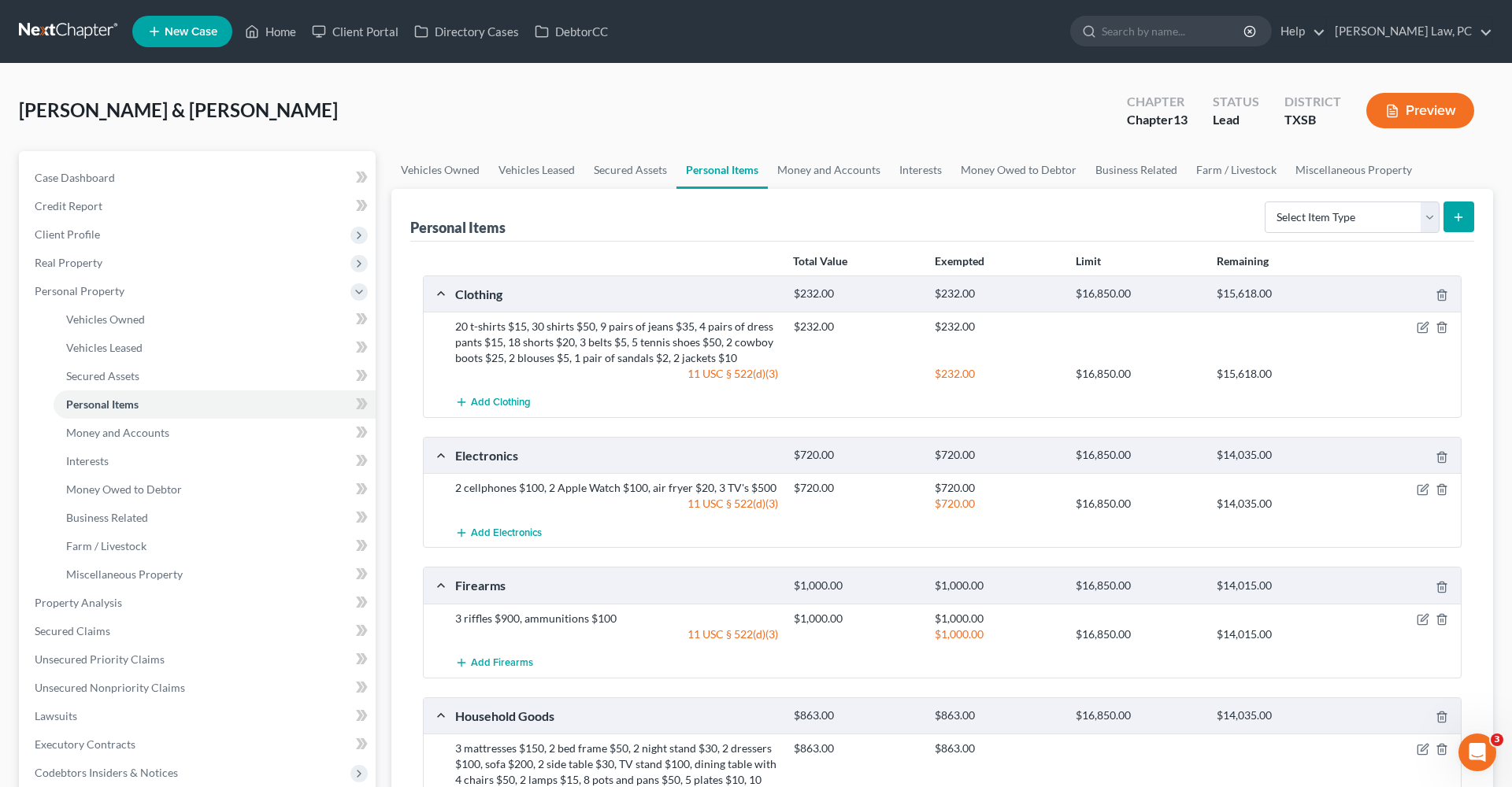
scroll to position [0, 0]
click at [805, 161] on link "Money and Accounts" at bounding box center [828, 170] width 122 height 38
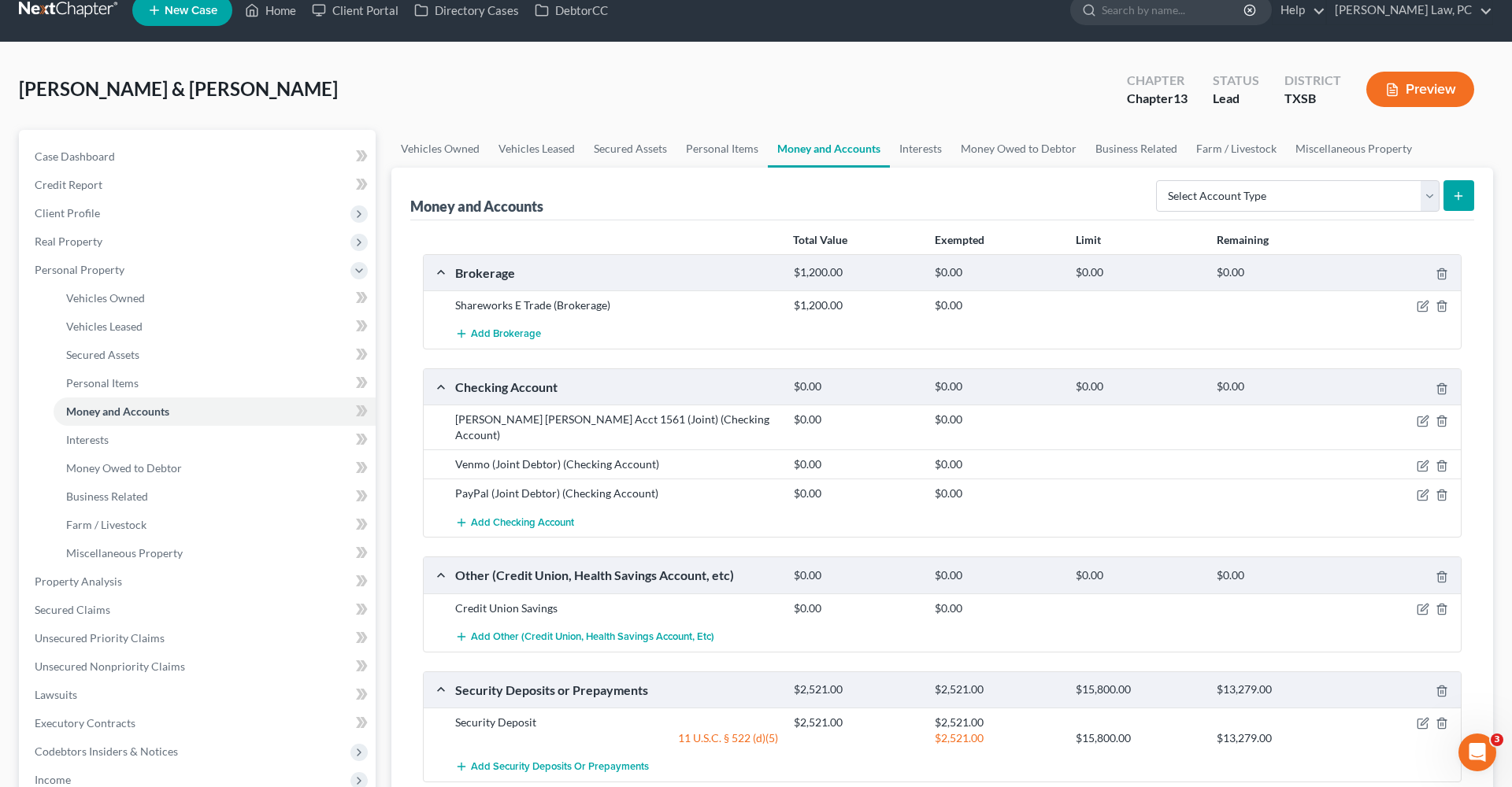
scroll to position [36, 0]
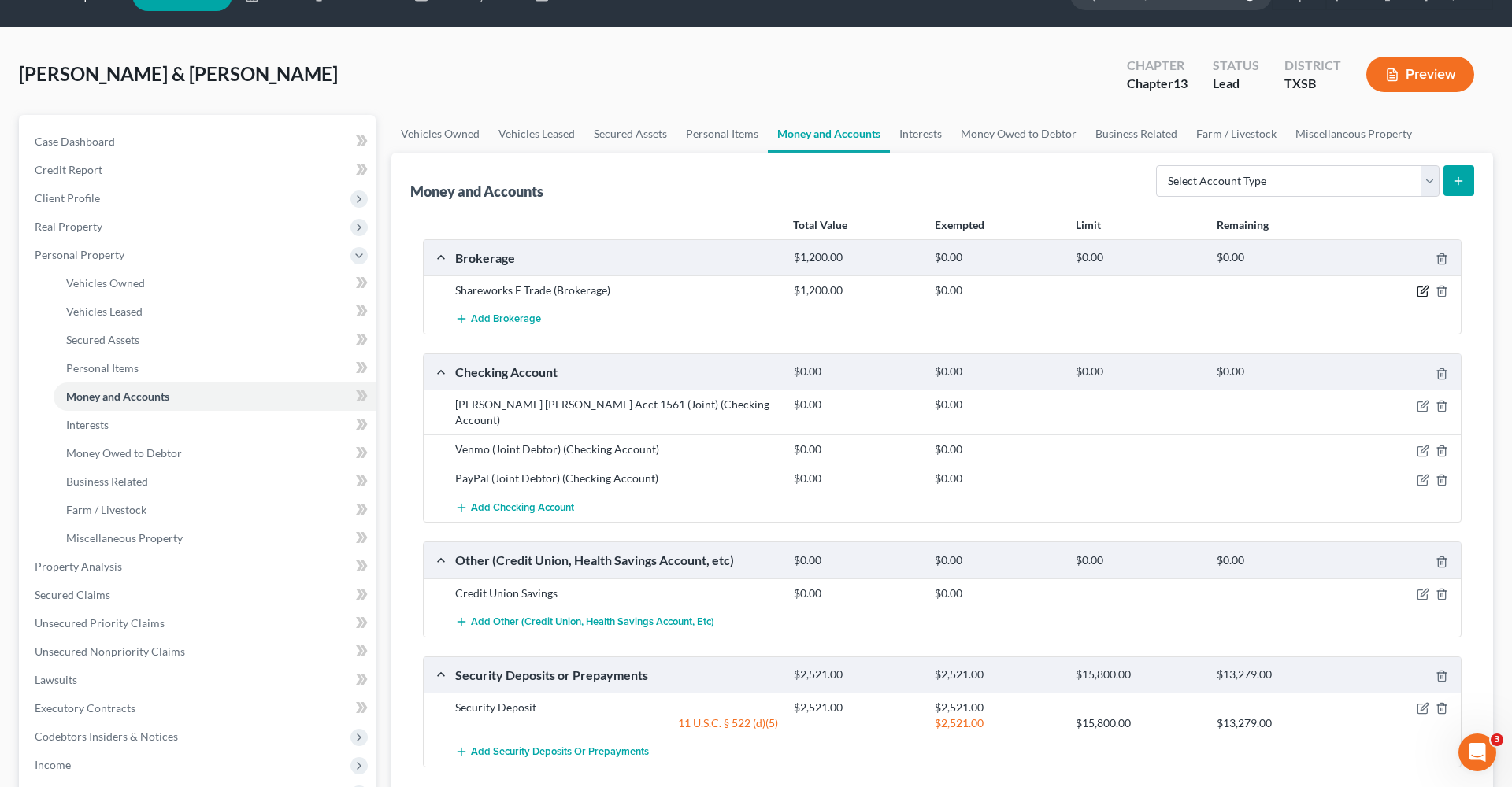
click at [1425, 293] on icon "button" at bounding box center [1423, 292] width 12 height 12
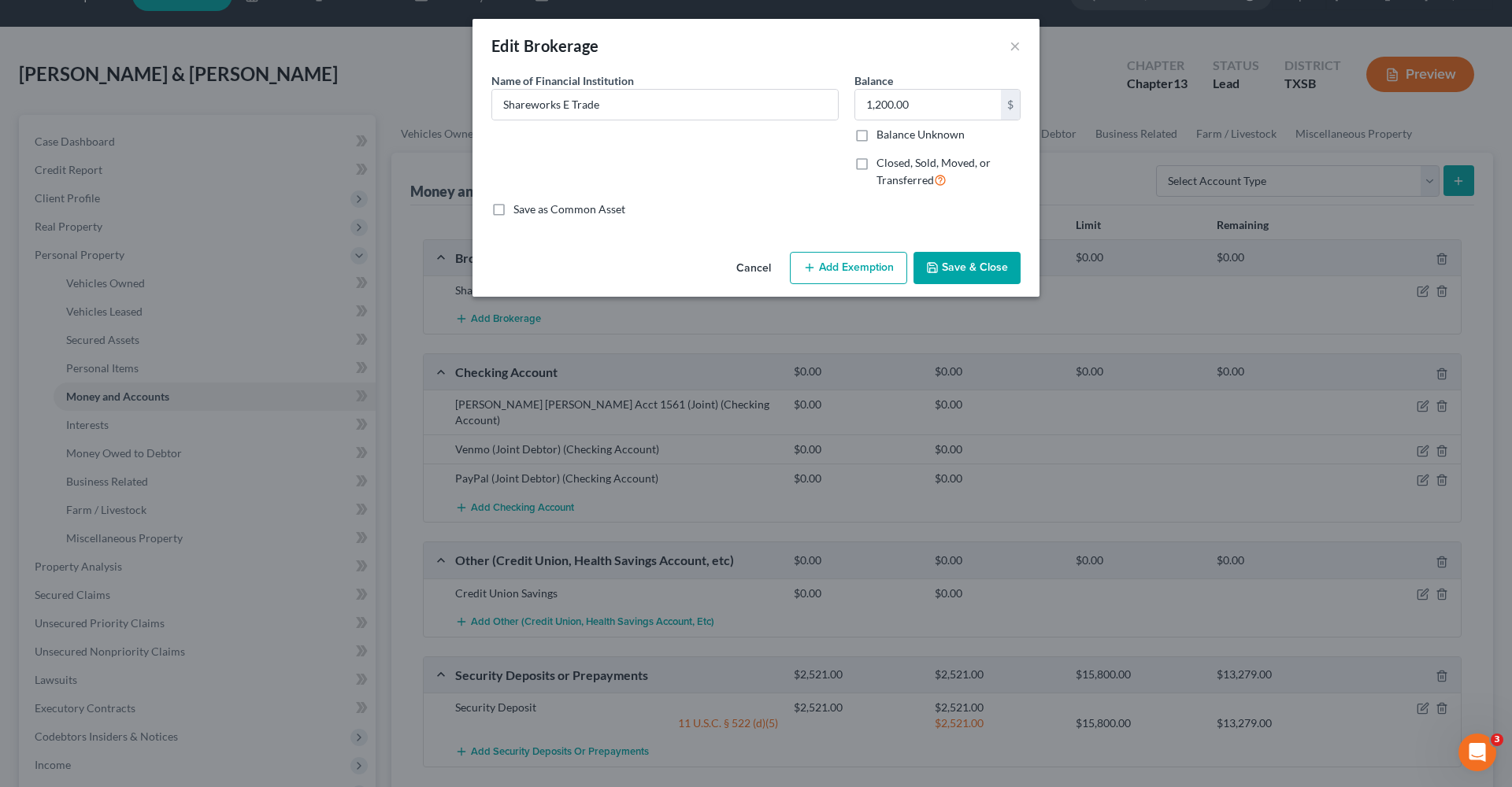
click at [856, 274] on button "Add Exemption" at bounding box center [848, 269] width 117 height 33
select select "2"
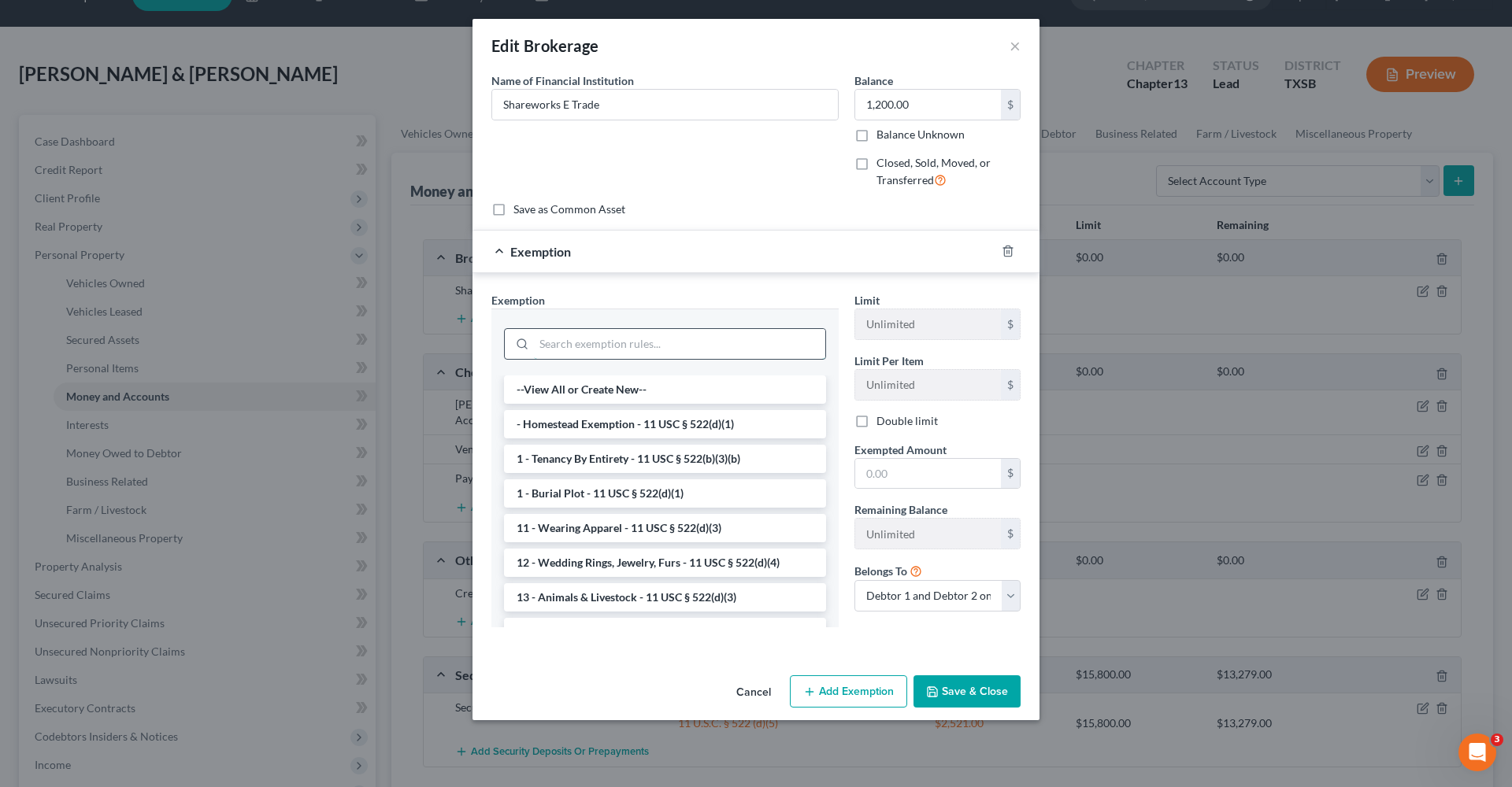
click at [677, 347] on input "search" at bounding box center [679, 344] width 292 height 30
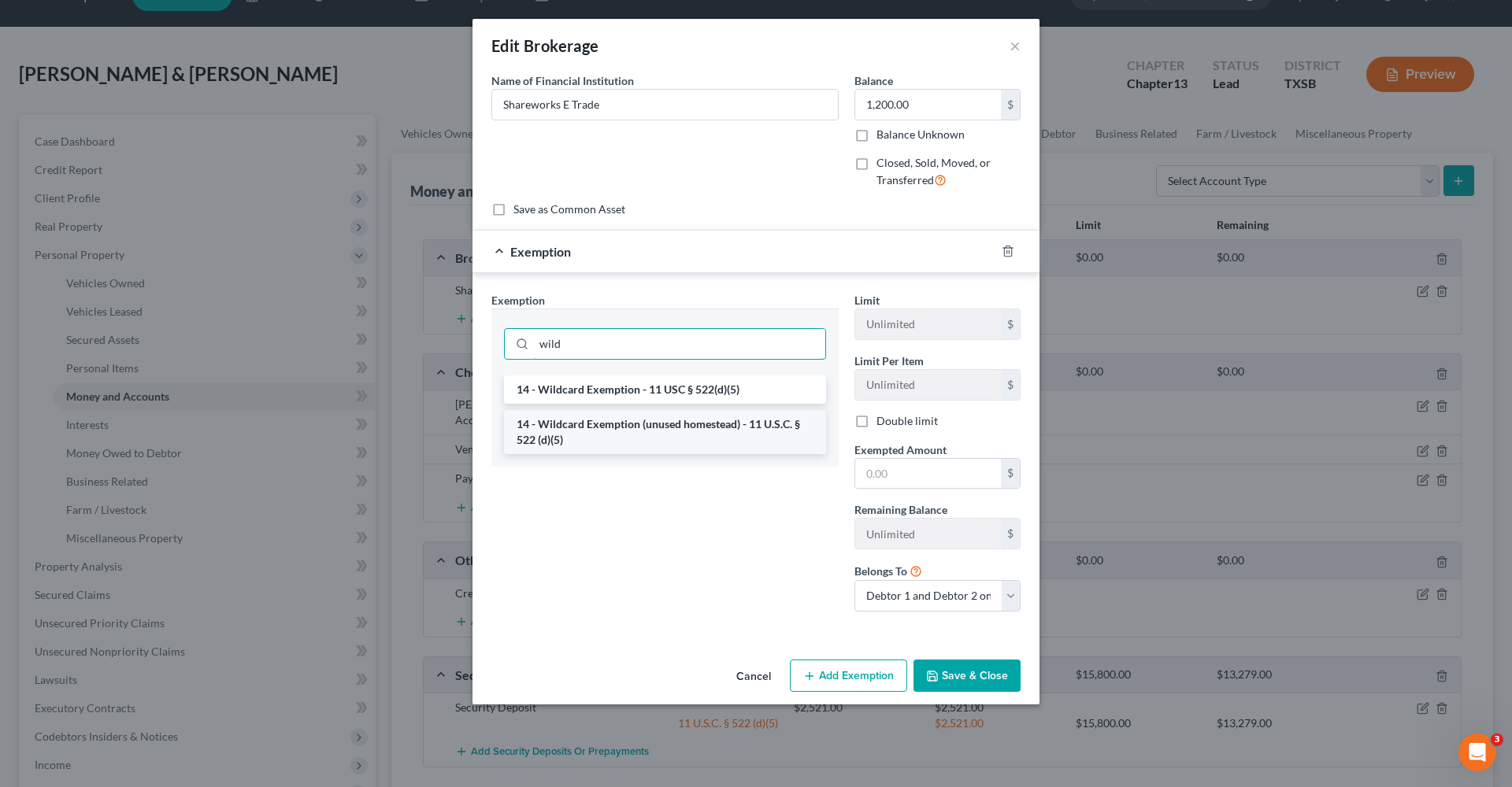
type input "wild"
click at [667, 426] on li "14 - Wildcard Exemption (unused homestead) - 11 U.S.C. § 522 (d)(5)" at bounding box center [665, 432] width 322 height 44
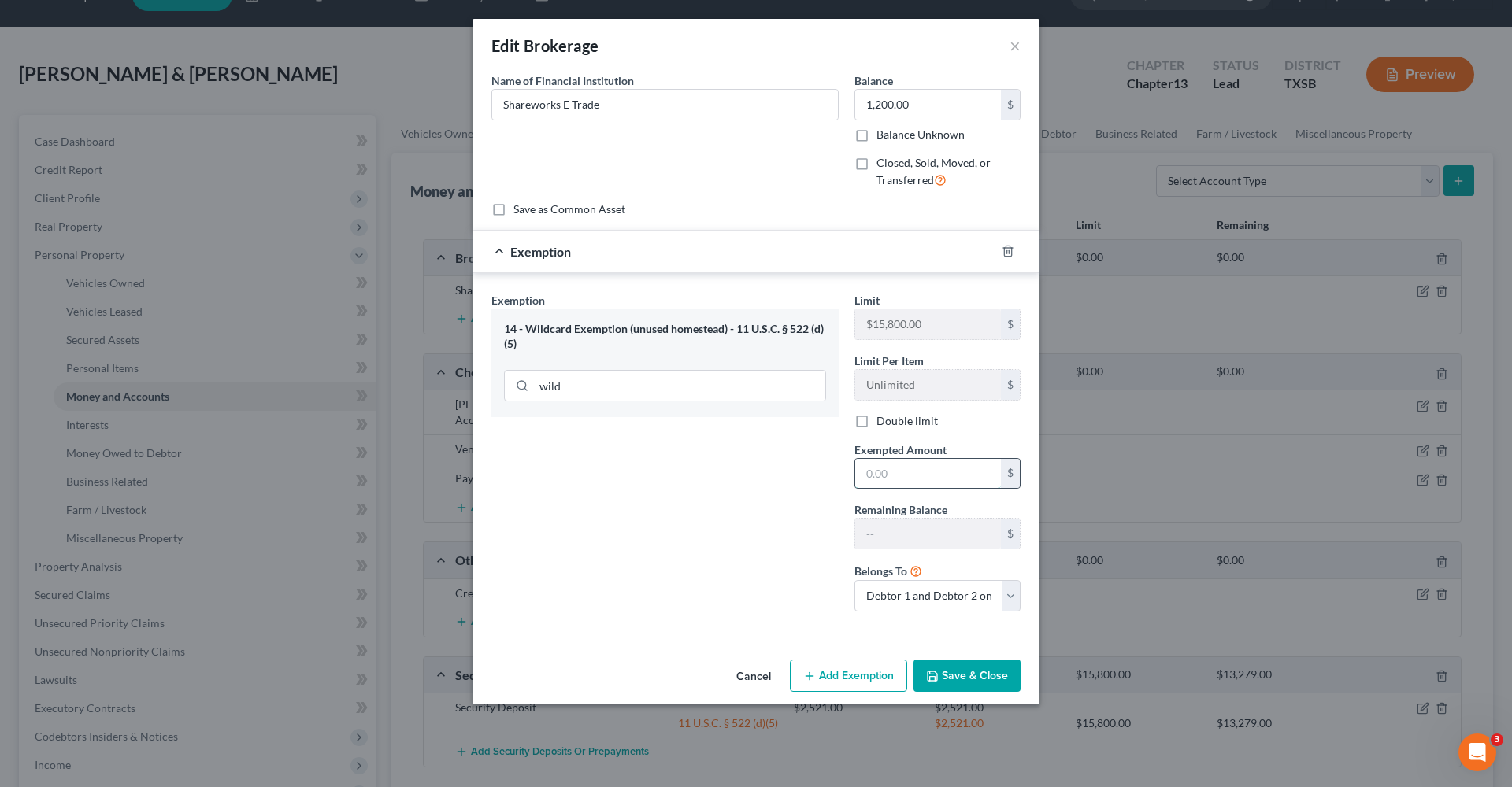
click at [925, 474] on input "text" at bounding box center [928, 474] width 145 height 30
type input "1,200"
click at [962, 660] on button "Save & Close" at bounding box center [967, 677] width 107 height 33
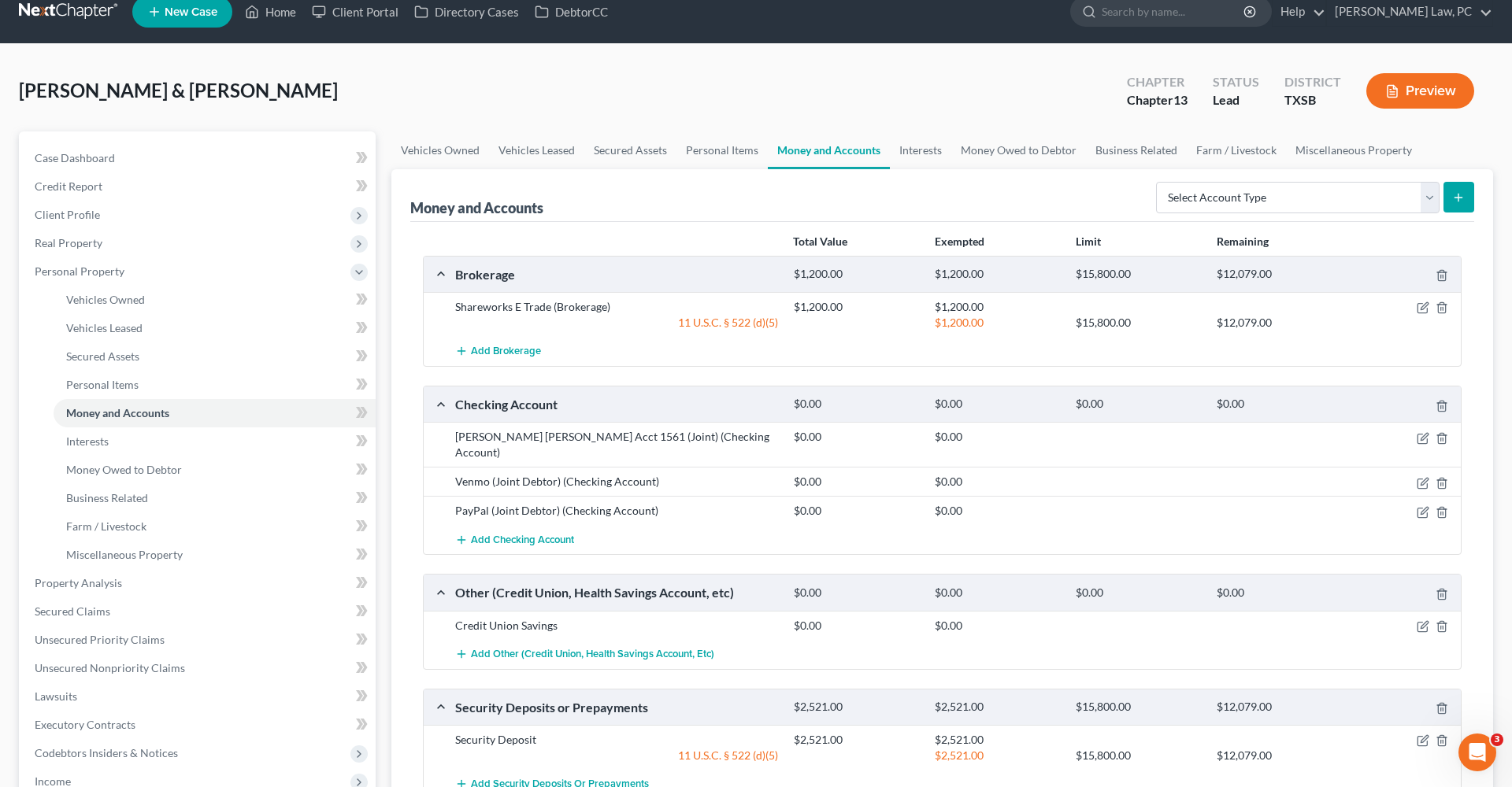
scroll to position [17, 0]
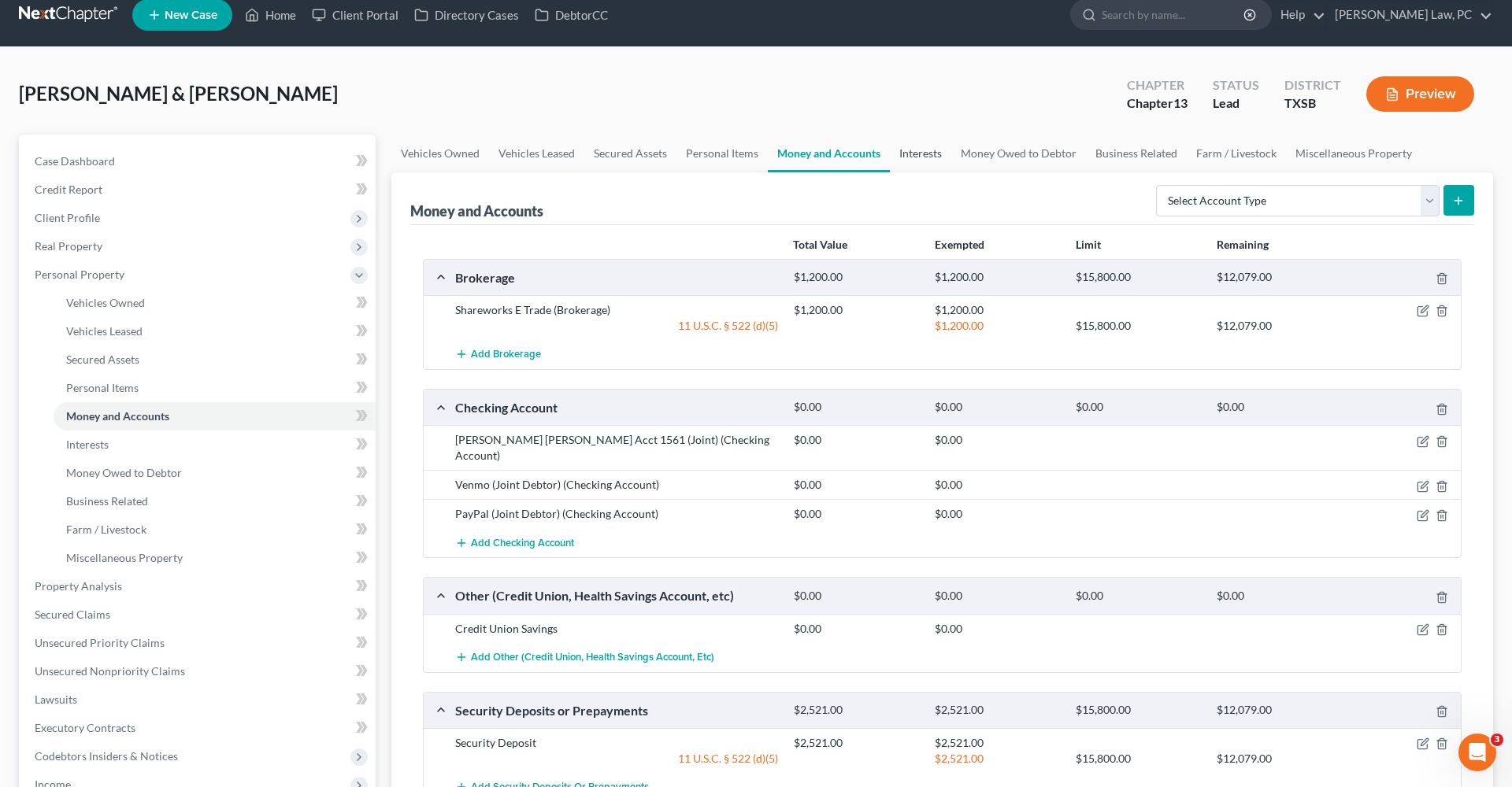
click at [918, 160] on link "Interests" at bounding box center [920, 153] width 61 height 38
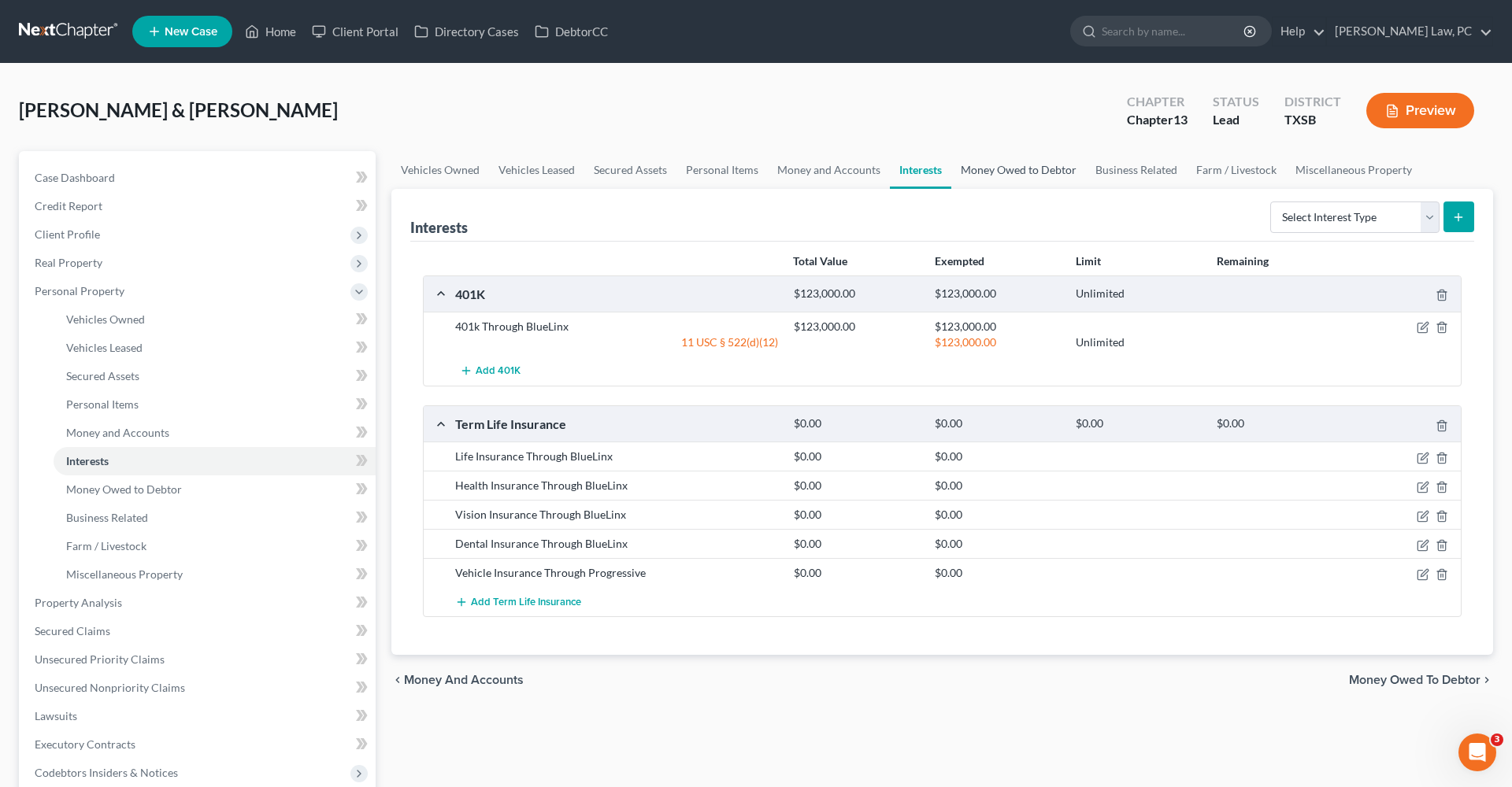
click at [1015, 176] on link "Money Owed to Debtor" at bounding box center [1018, 170] width 135 height 38
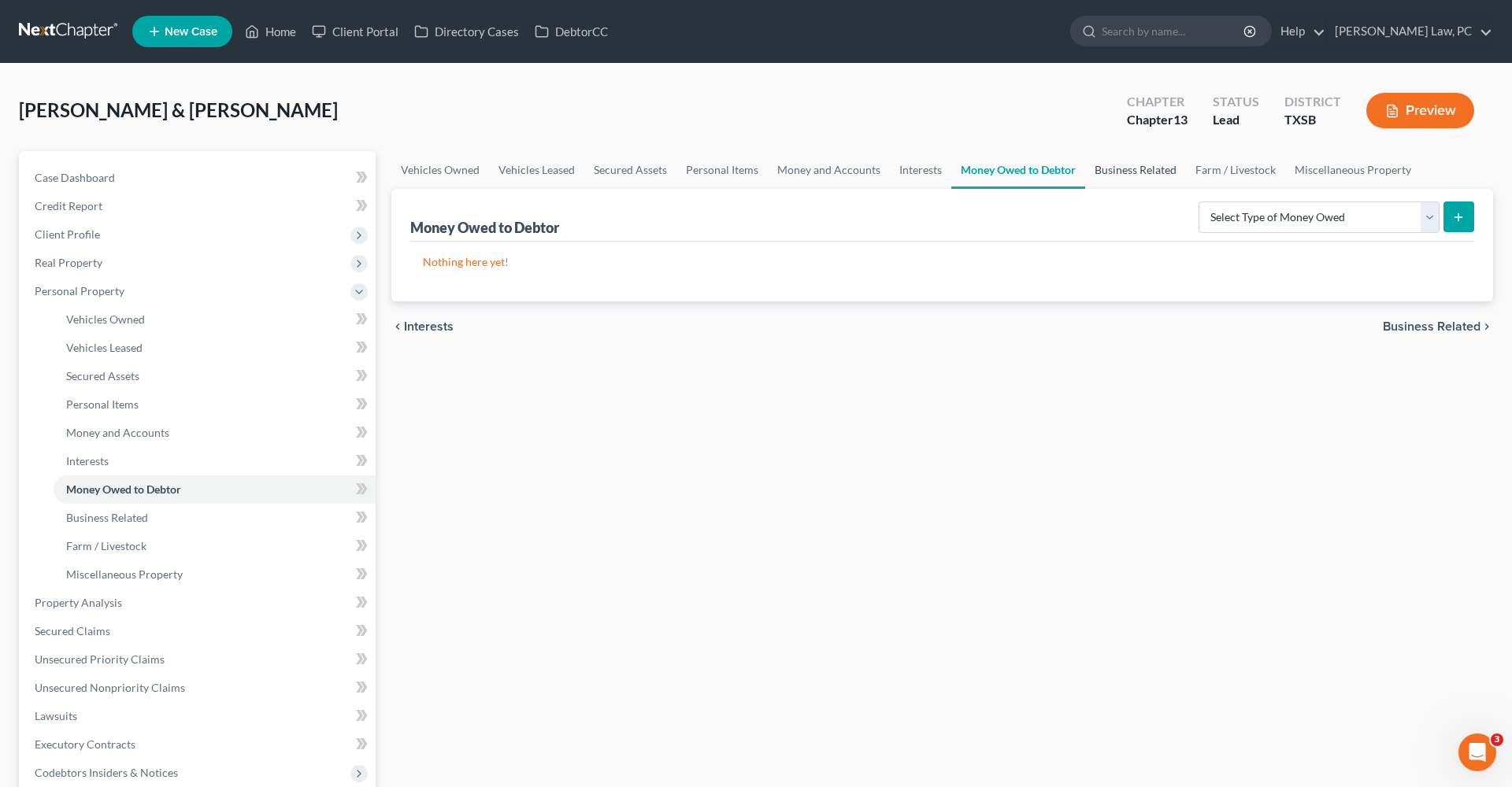
click at [1137, 170] on link "Business Related" at bounding box center [1135, 170] width 101 height 38
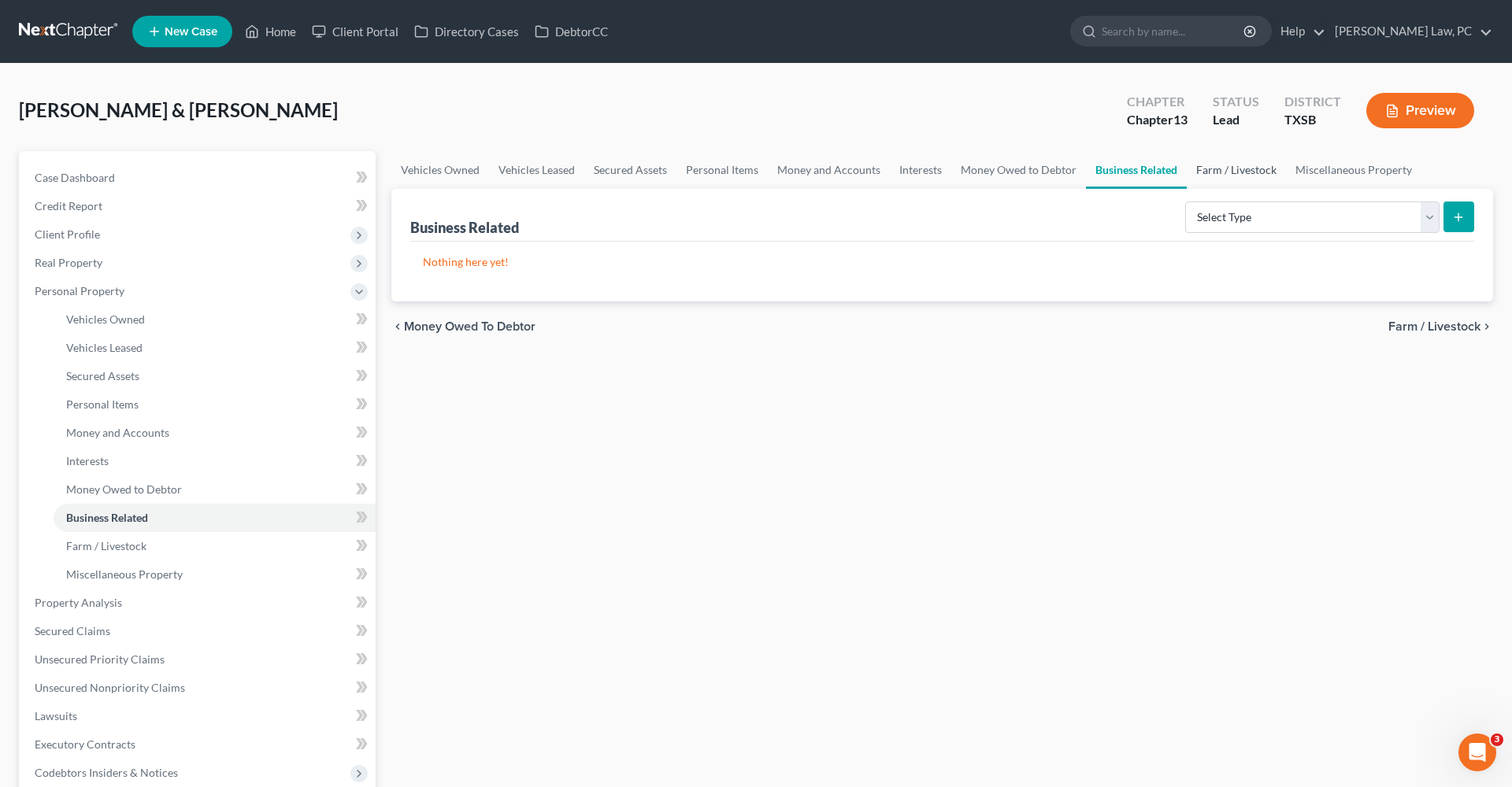
click at [1224, 165] on link "Farm / Livestock" at bounding box center [1235, 170] width 99 height 38
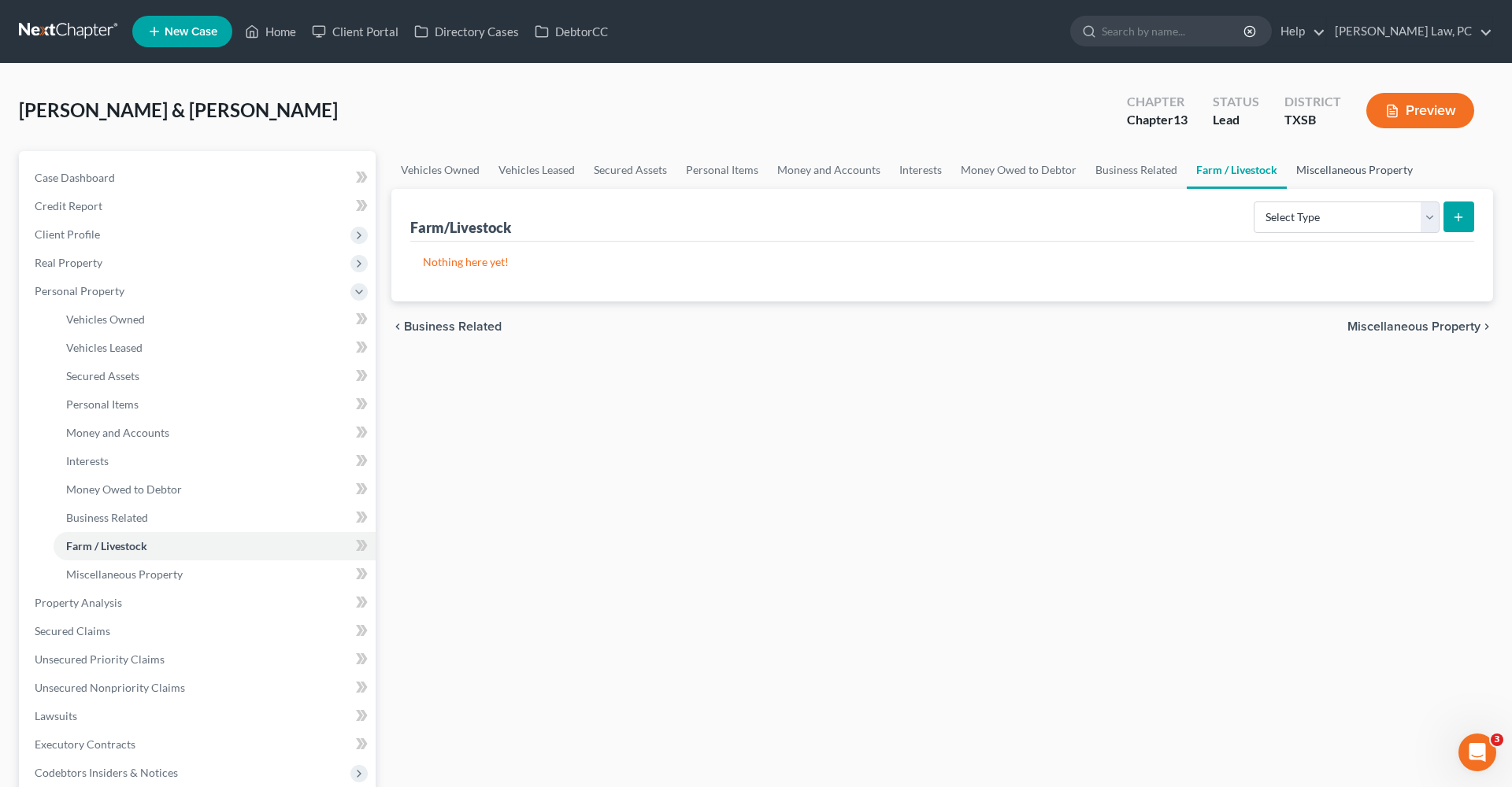
click at [1326, 169] on link "Miscellaneous Property" at bounding box center [1354, 170] width 136 height 38
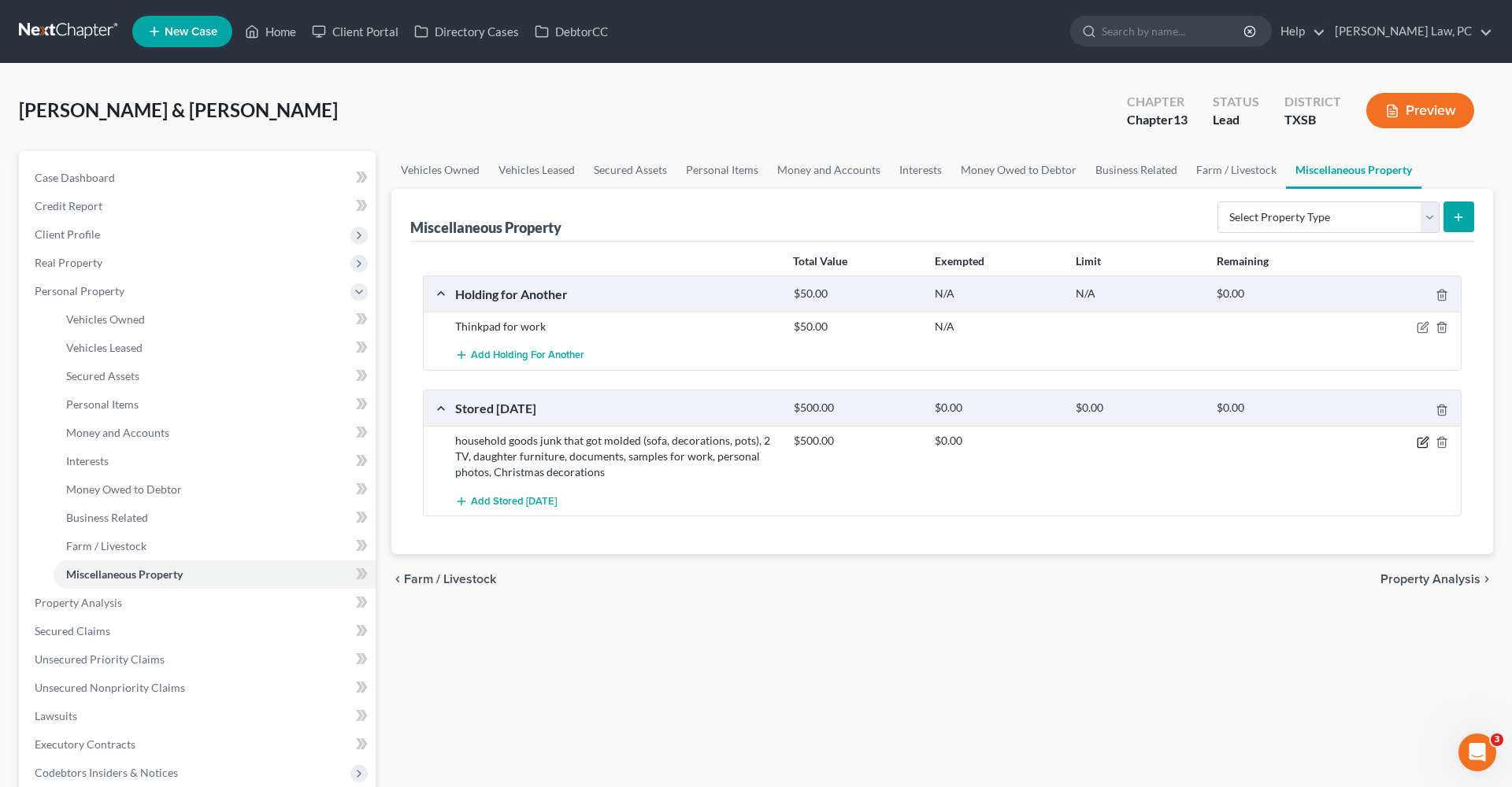
click at [1421, 441] on icon "button" at bounding box center [1424, 440] width 7 height 7
select select "45"
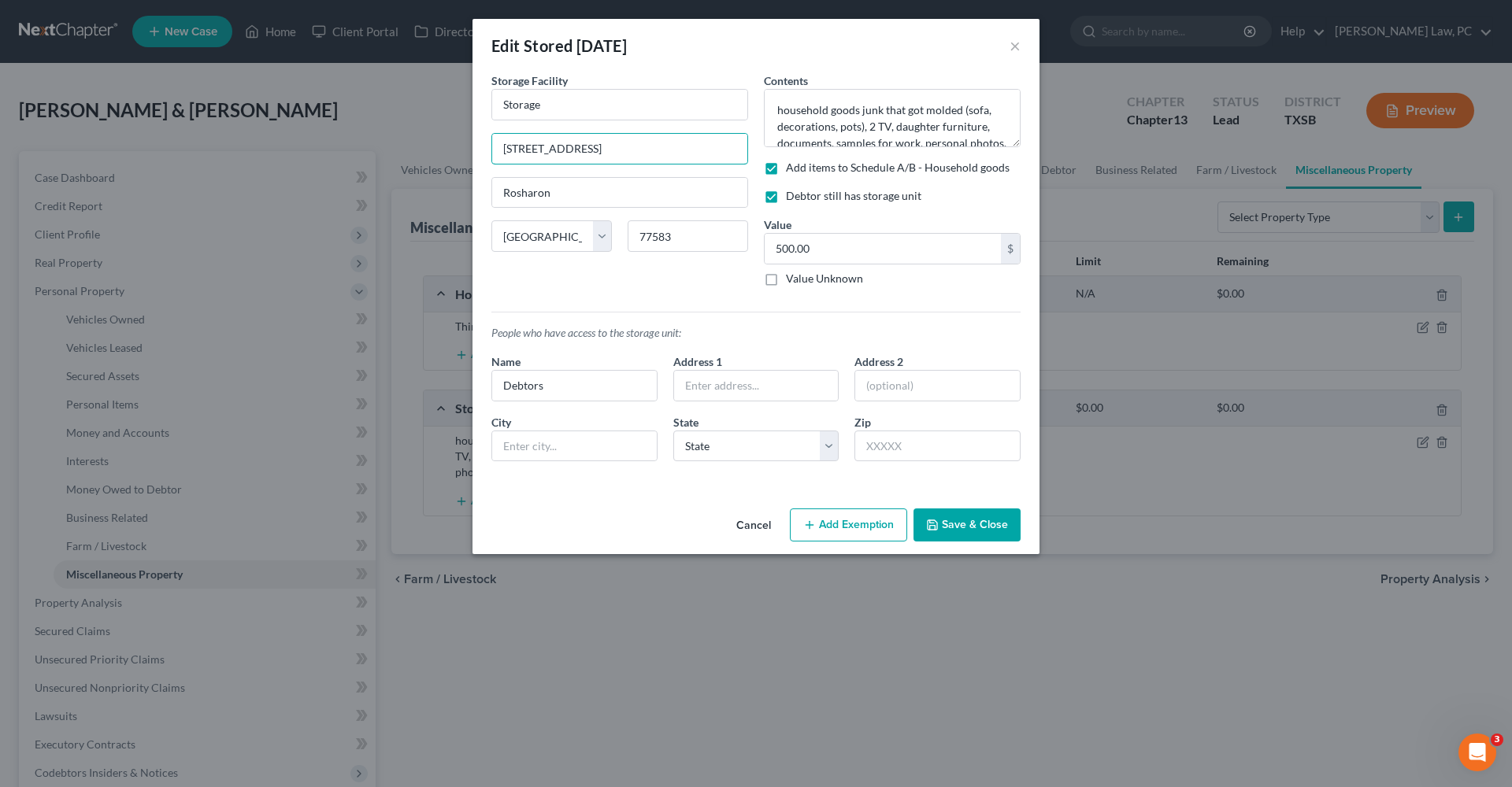
drag, startPoint x: 607, startPoint y: 150, endPoint x: 479, endPoint y: 145, distance: 128.1
drag, startPoint x: 566, startPoint y: 110, endPoint x: 457, endPoint y: 106, distance: 109.1
click at [457, 106] on div "Edit Stored Within 1 Year × An exemption set must first be selected from the Fi…" at bounding box center [756, 393] width 1512 height 787
paste input "Coastal Boat and RV Storage Manvel"
type input "Coastal Boat and RV Storage Manvel"
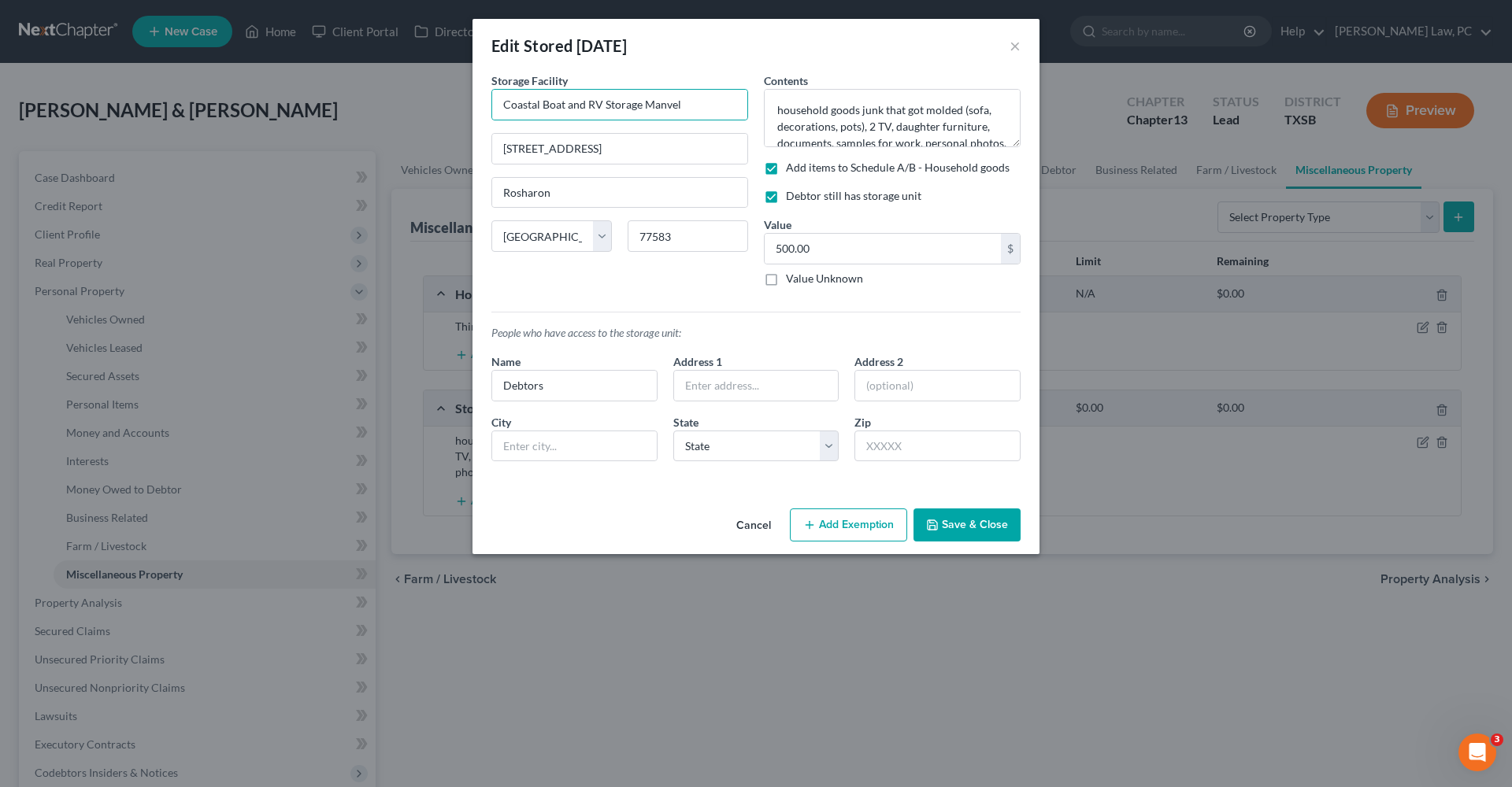
click at [974, 519] on button "Save & Close" at bounding box center [967, 525] width 107 height 33
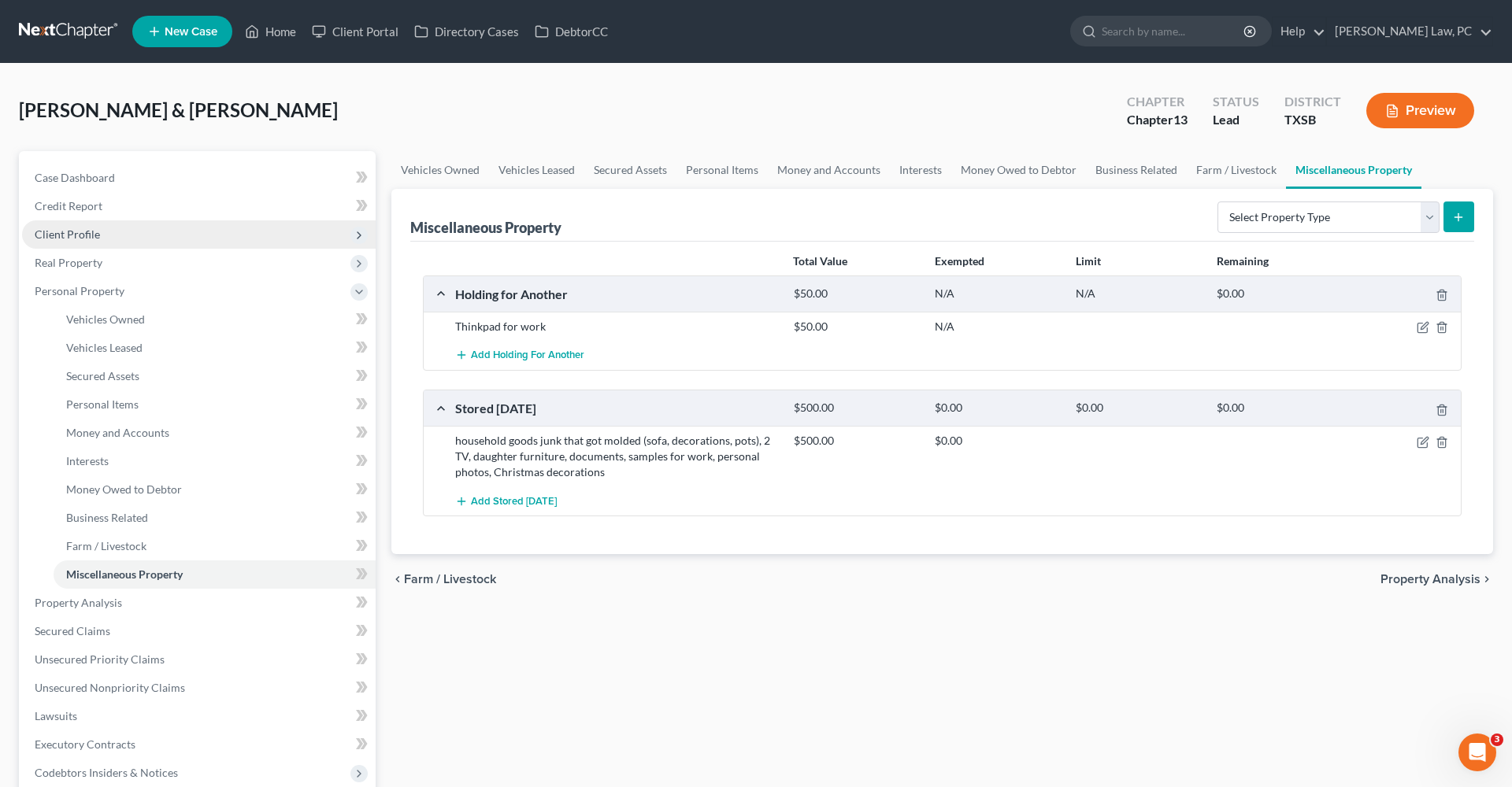
click at [82, 235] on span "Client Profile" at bounding box center [67, 234] width 66 height 13
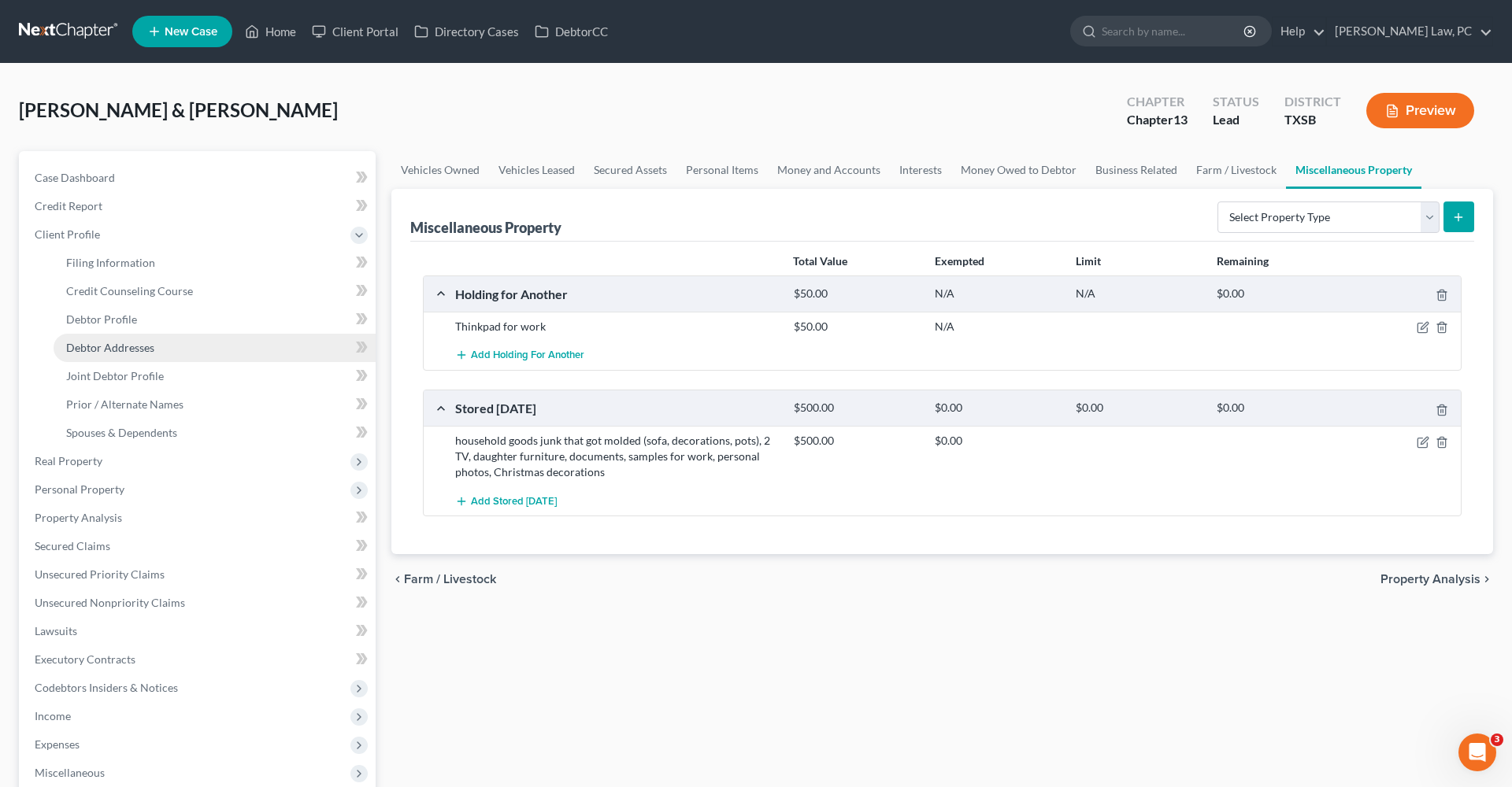
click at [130, 349] on span "Debtor Addresses" at bounding box center [110, 347] width 88 height 13
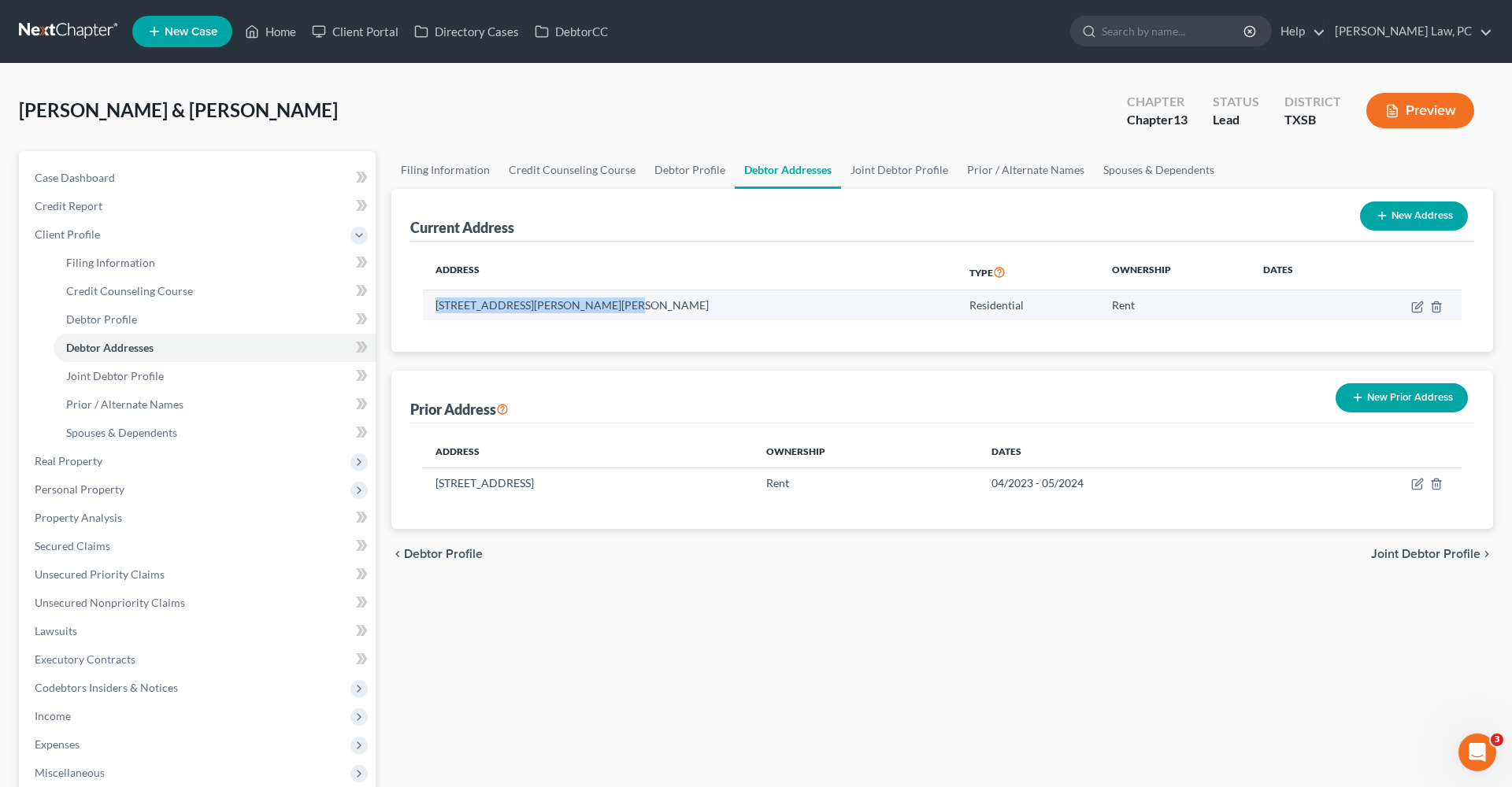
drag, startPoint x: 598, startPoint y: 306, endPoint x: 431, endPoint y: 305, distance: 167.0
click at [431, 305] on td "13225 Miller Ln, Willis, TX 77318" at bounding box center [690, 306] width 534 height 30
copy td "13225 Miller Ln, Willis, TX 77318"
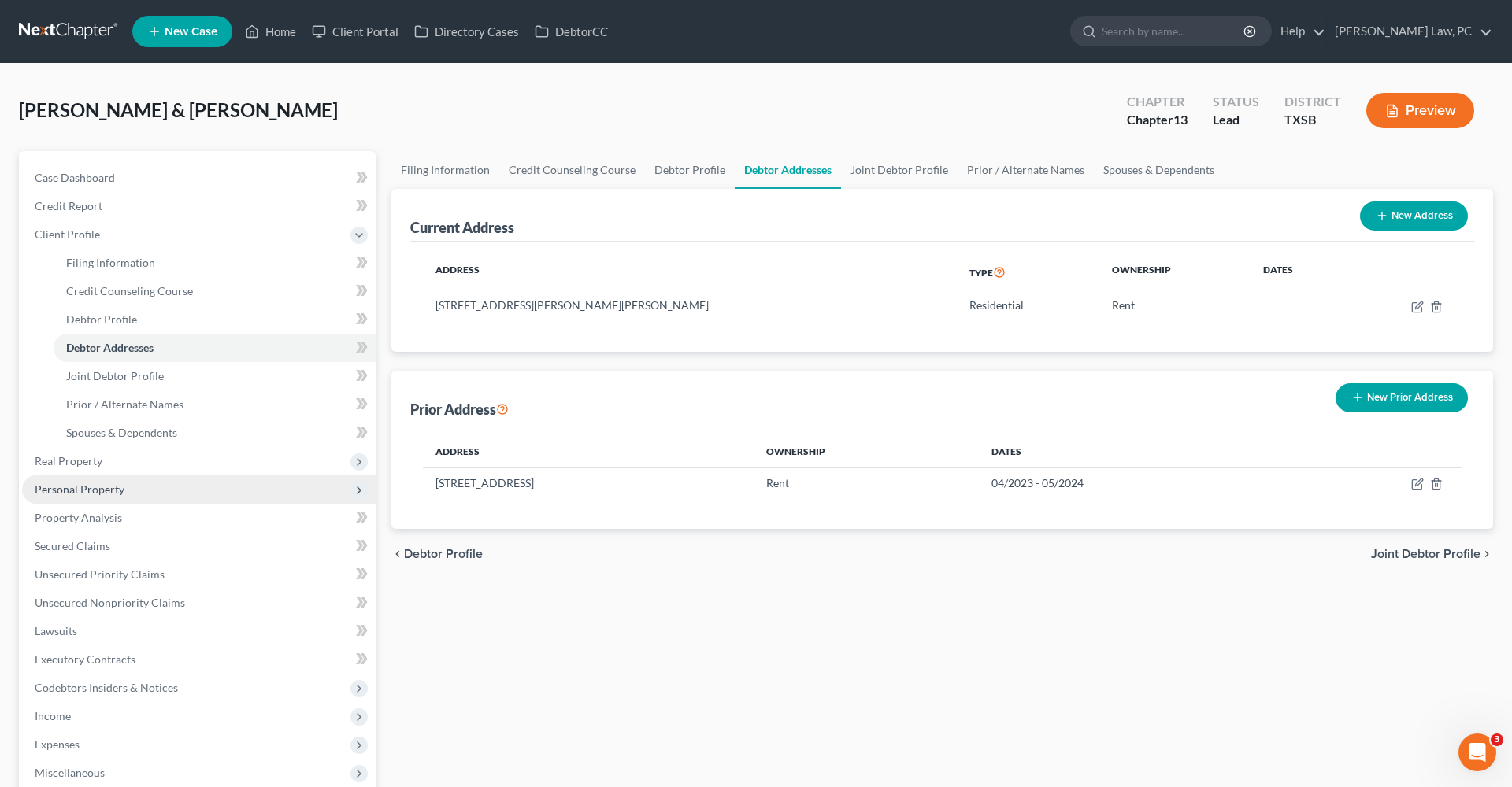
click at [88, 487] on span "Personal Property" at bounding box center [80, 488] width 90 height 13
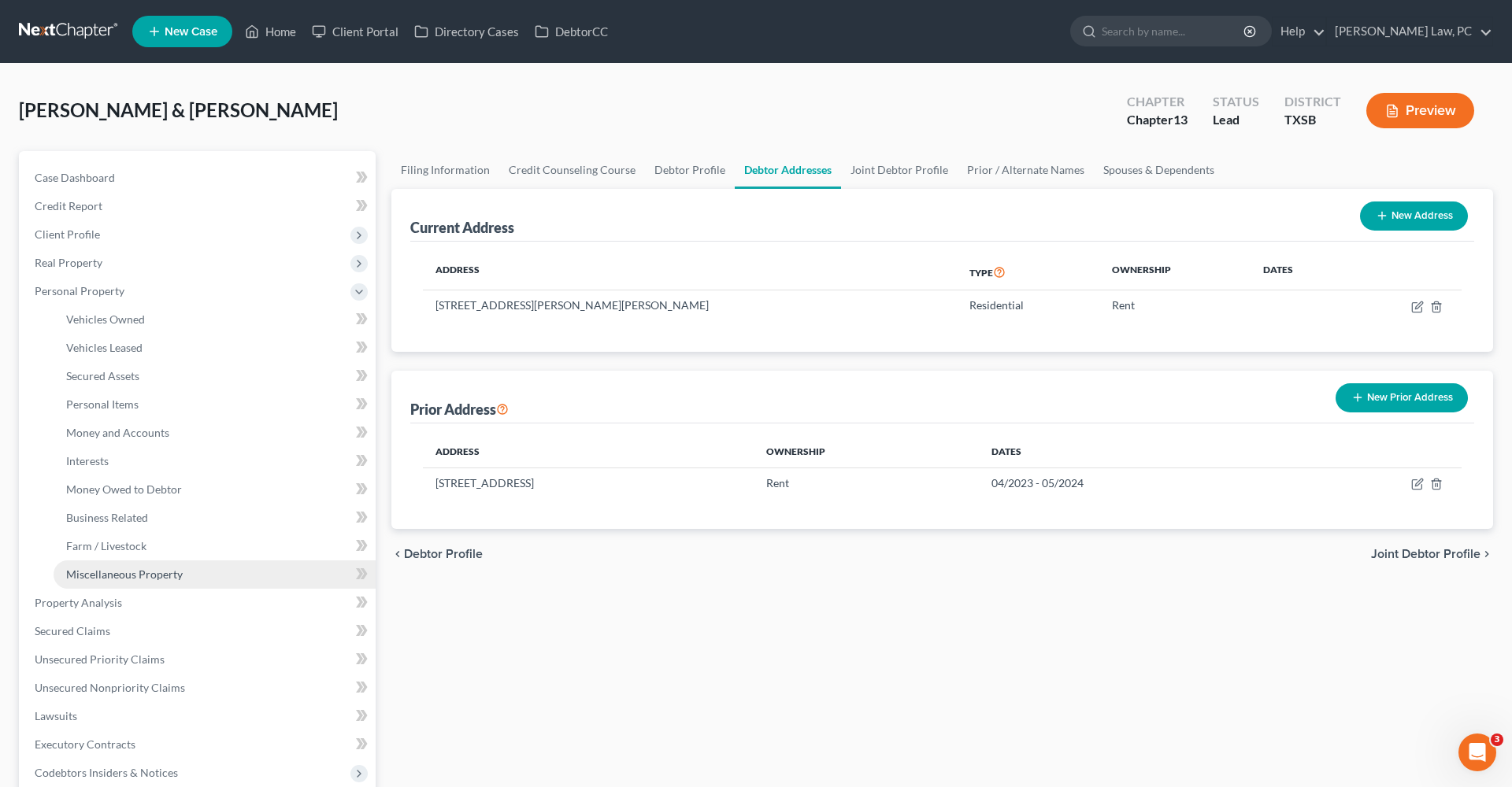
click at [132, 577] on span "Miscellaneous Property" at bounding box center [124, 573] width 116 height 13
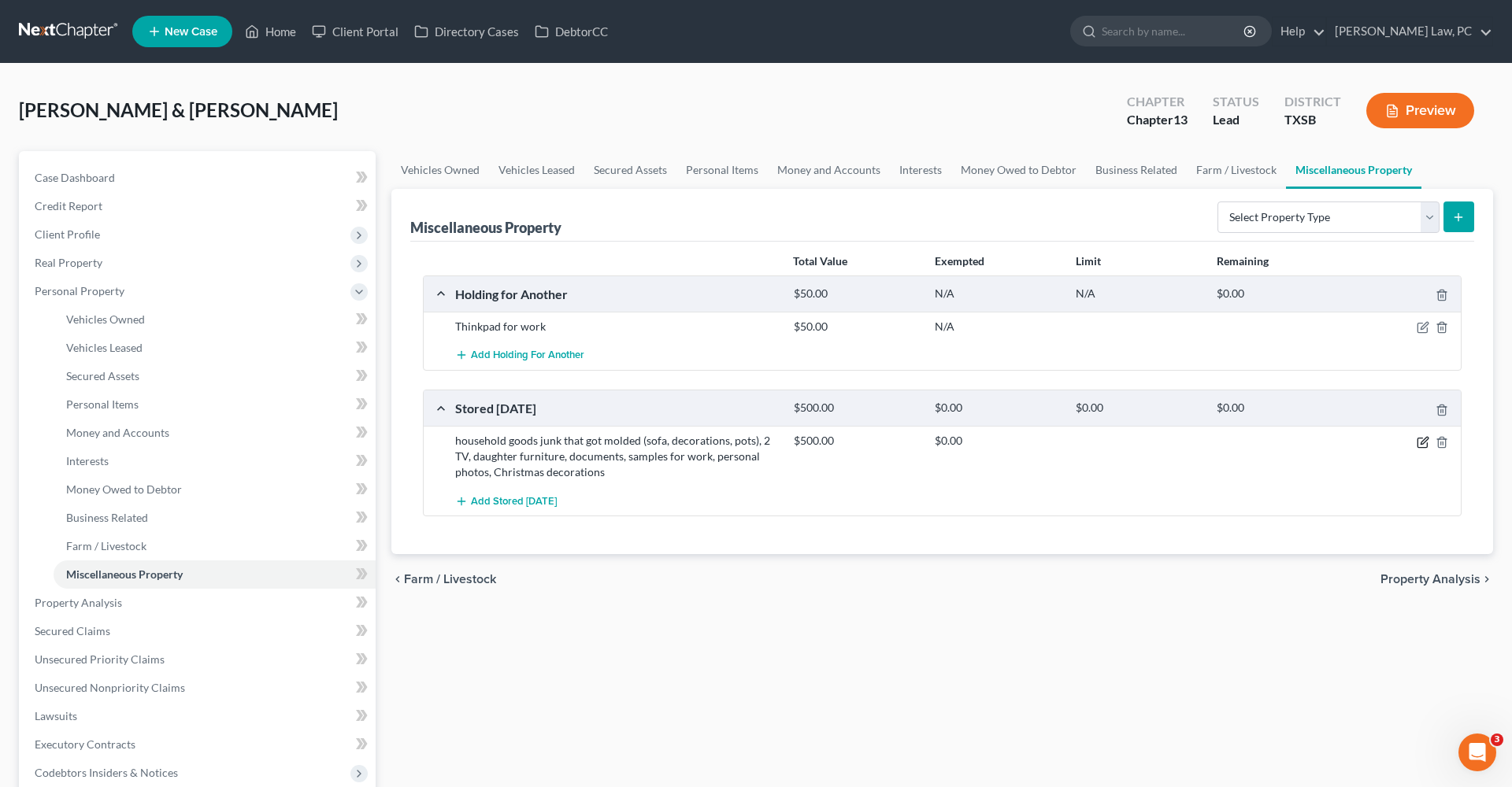
click at [1428, 439] on icon "button" at bounding box center [1423, 442] width 12 height 12
select select "45"
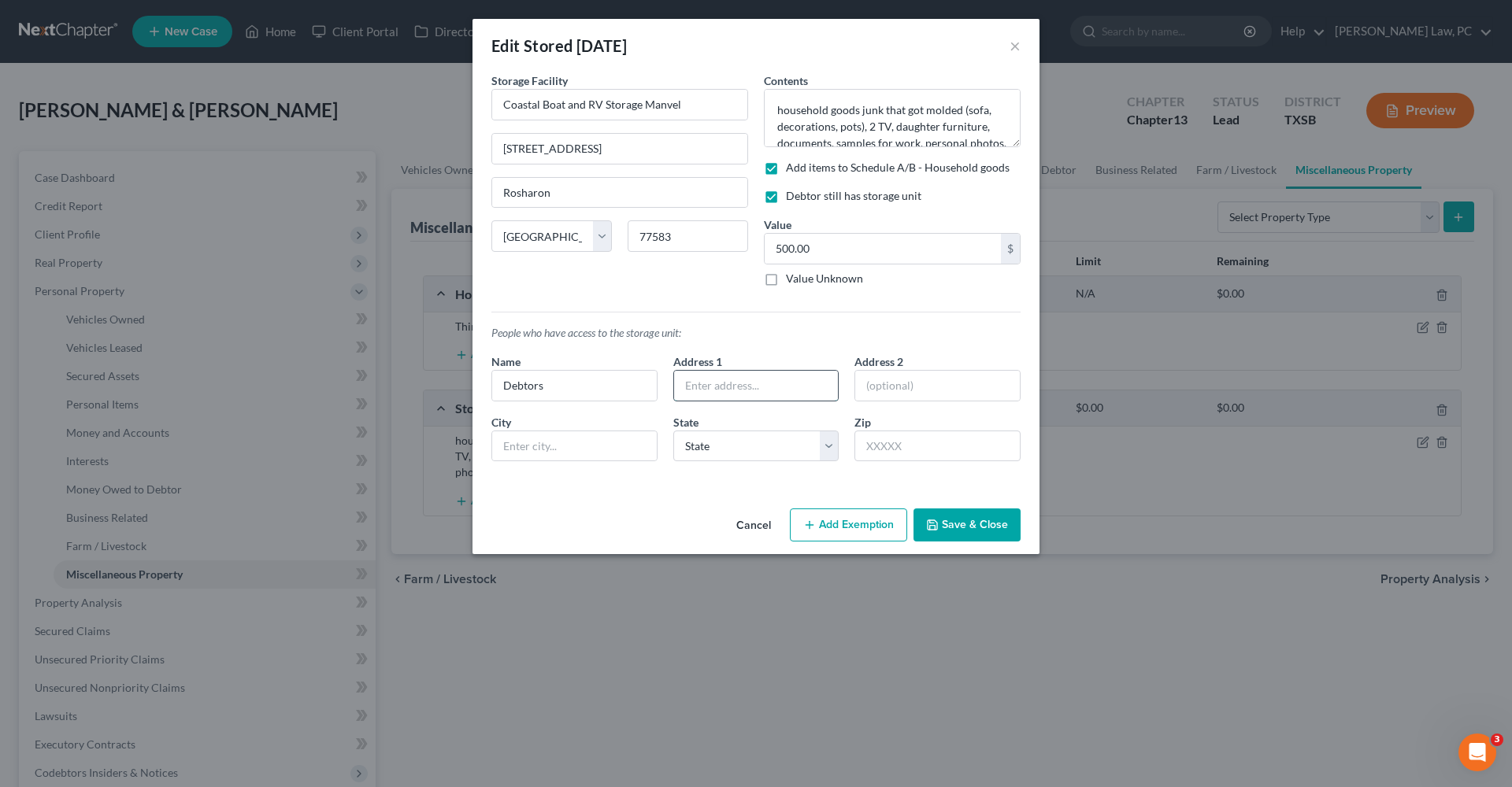
paste input "13225 Miller Ln, Willis, TX 77318"
drag, startPoint x: 774, startPoint y: 386, endPoint x: 825, endPoint y: 386, distance: 51.0
click at [825, 386] on input "13225 Miller Ln, Willis, TX 77318" at bounding box center [756, 386] width 165 height 30
type input "13225 Miller Ln, Willis, TX"
paste input "77318"
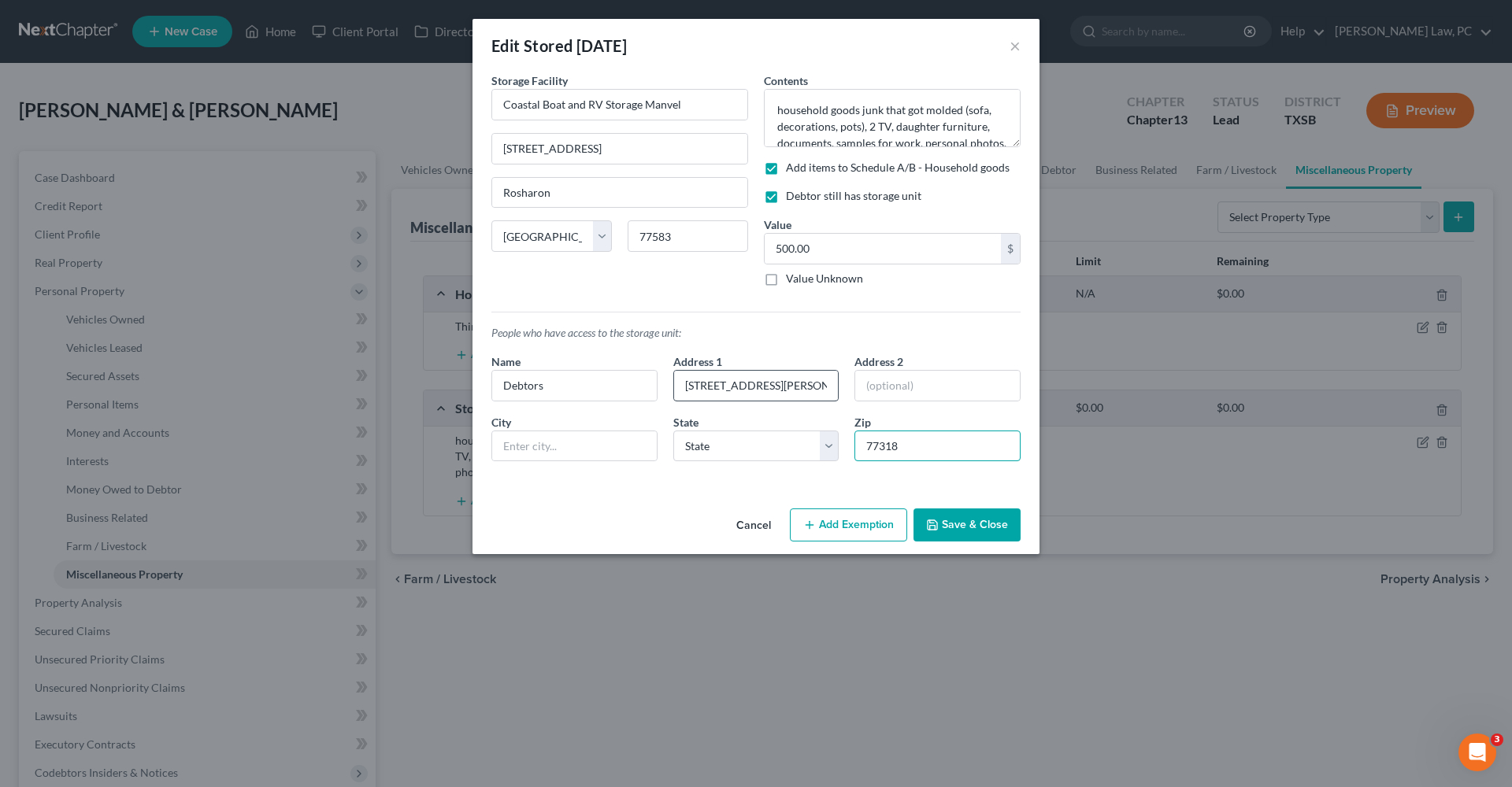
type input "77318"
type input "Willis"
select select "45"
drag, startPoint x: 809, startPoint y: 383, endPoint x: 759, endPoint y: 383, distance: 50.0
click at [758, 383] on input "13225 Miller Ln, Willis, TX" at bounding box center [756, 386] width 165 height 30
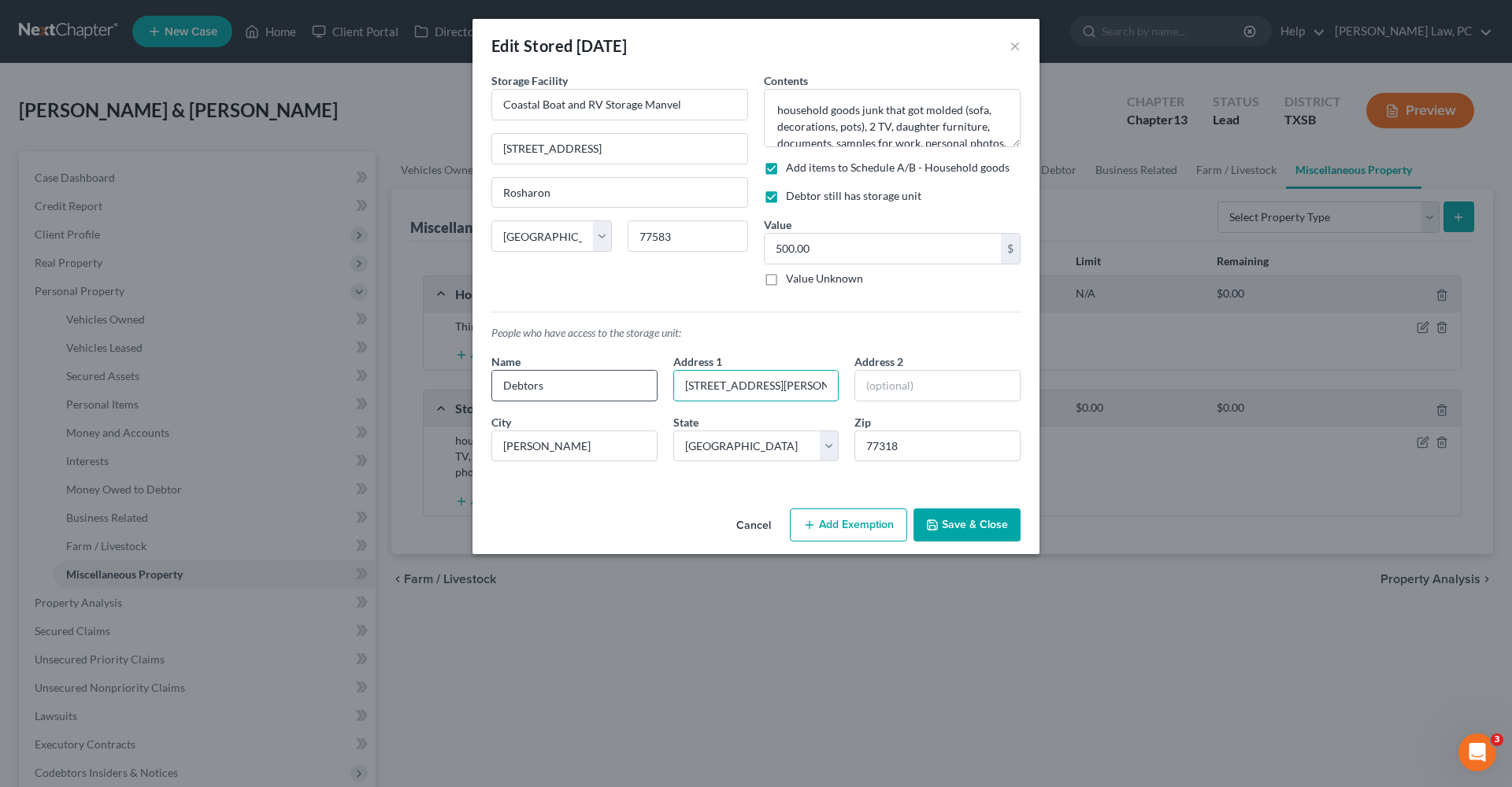
type input "13225 Miller Ln."
drag, startPoint x: 560, startPoint y: 390, endPoint x: 458, endPoint y: 386, distance: 102.1
type input "Chad and Rebecca Cross"
click at [955, 518] on button "Save & Close" at bounding box center [967, 525] width 107 height 33
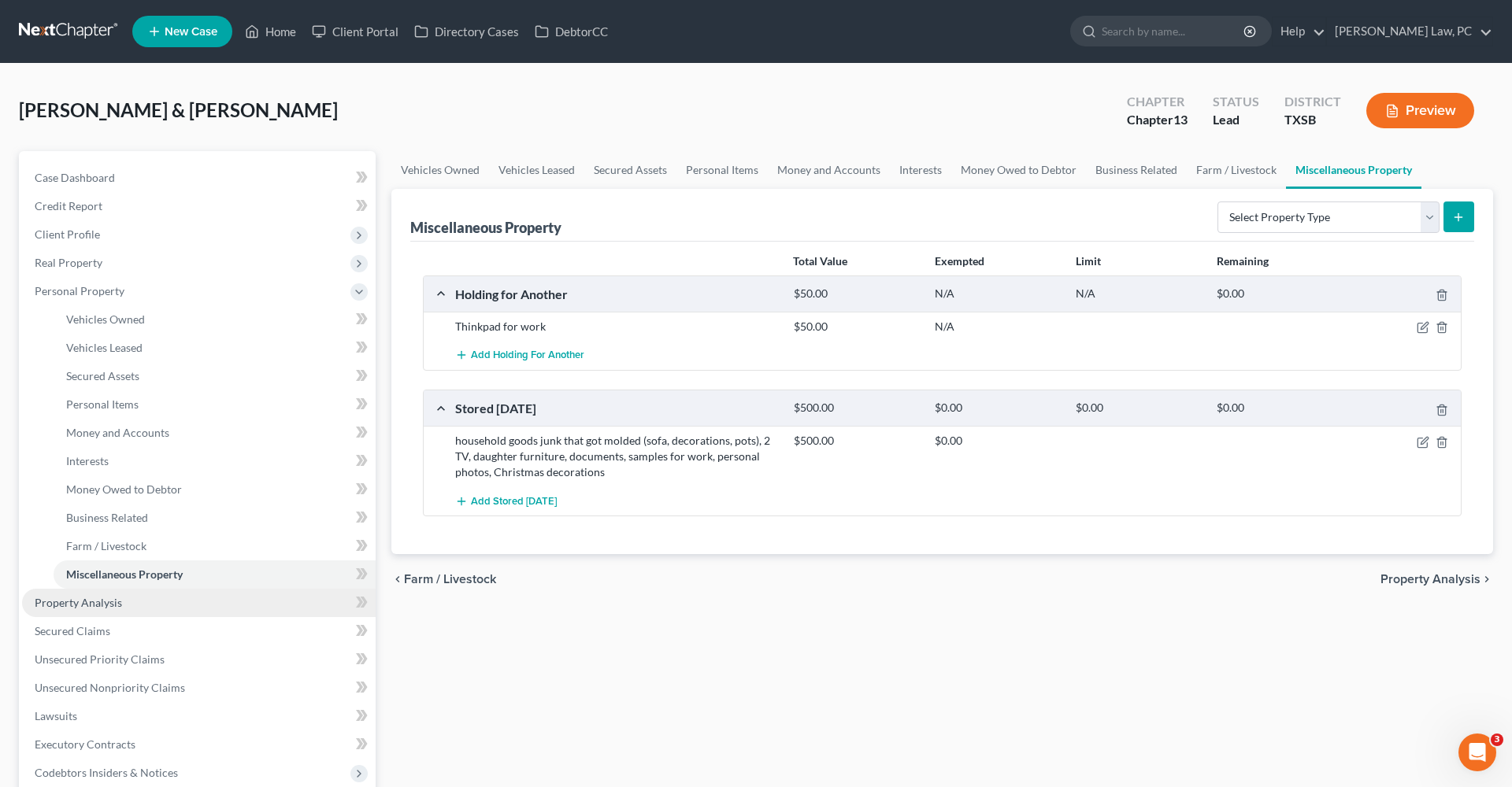
click at [86, 605] on span "Property Analysis" at bounding box center [79, 602] width 88 height 13
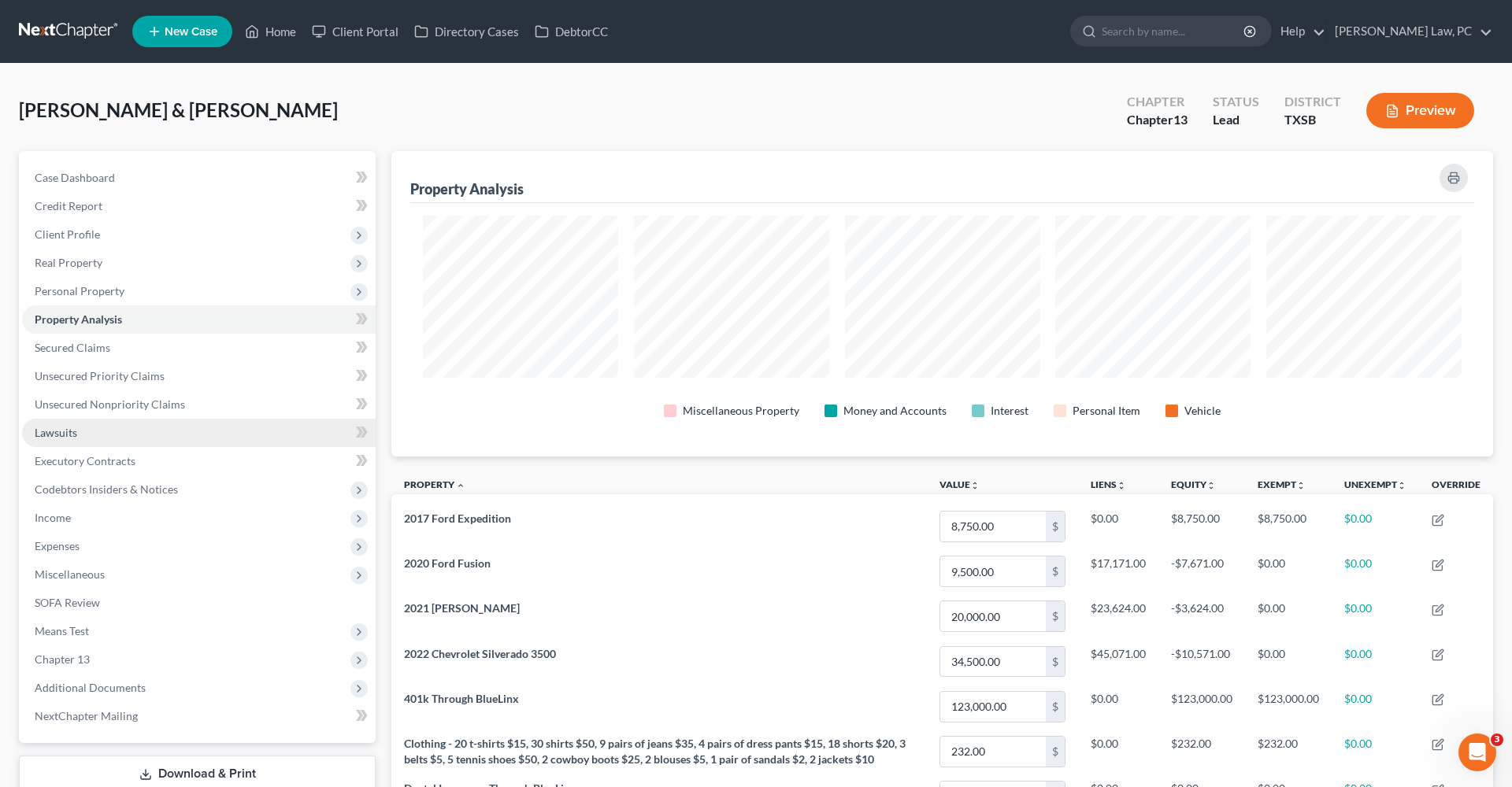
scroll to position [306, 1101]
click at [68, 289] on span "Personal Property" at bounding box center [80, 291] width 90 height 13
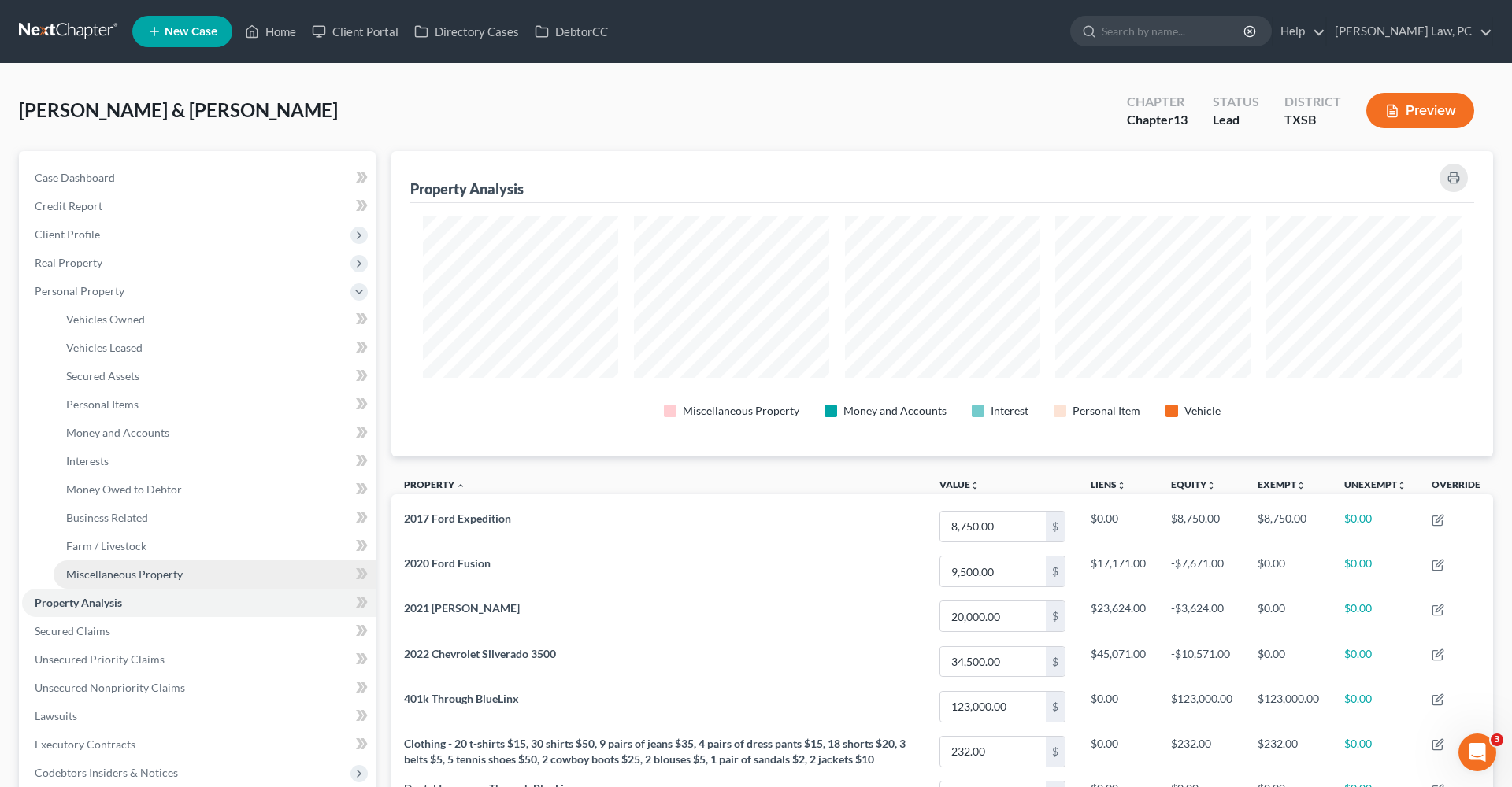
click at [124, 578] on span "Miscellaneous Property" at bounding box center [124, 573] width 116 height 13
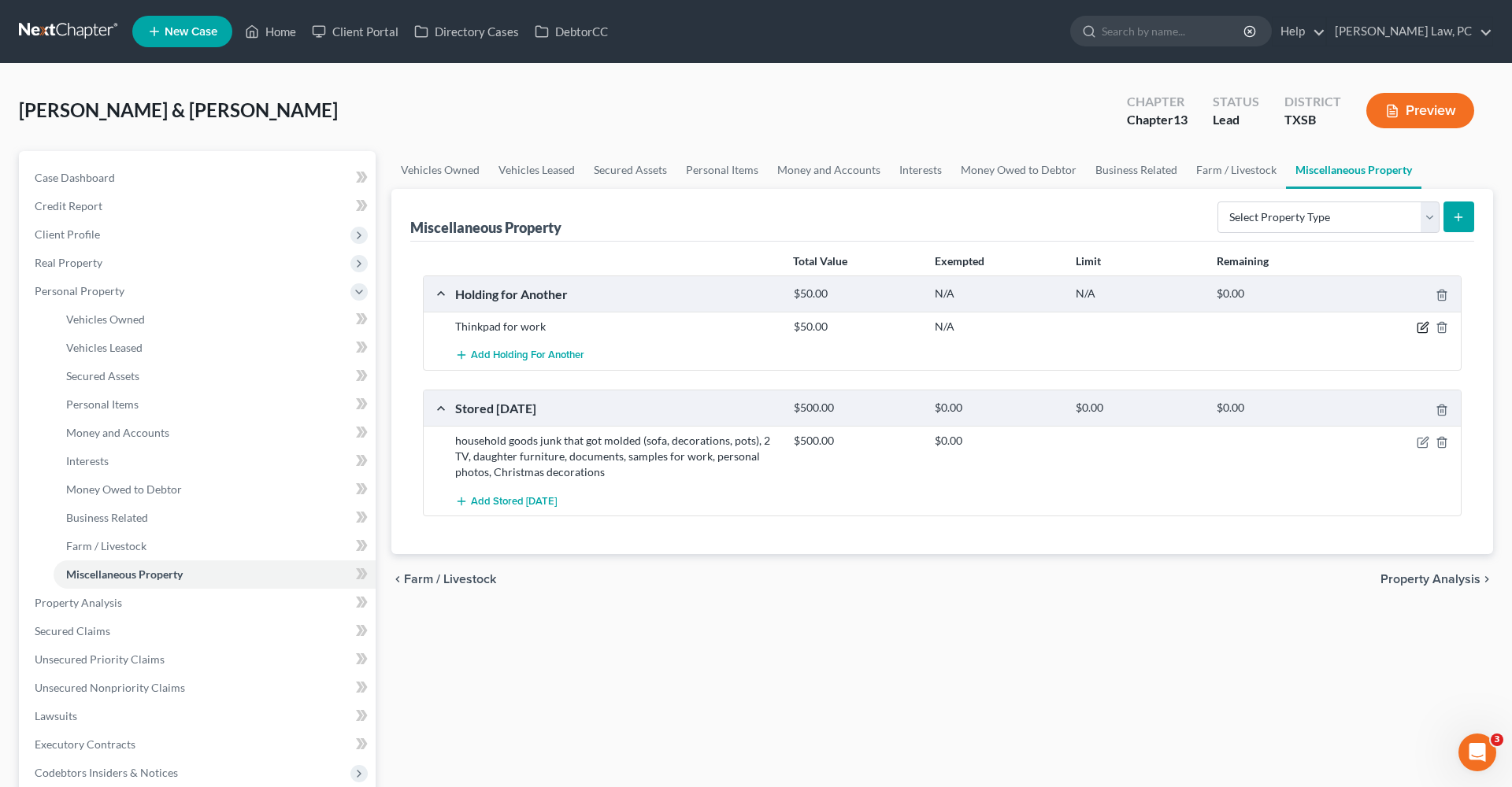
click at [1424, 327] on icon "button" at bounding box center [1424, 327] width 7 height 7
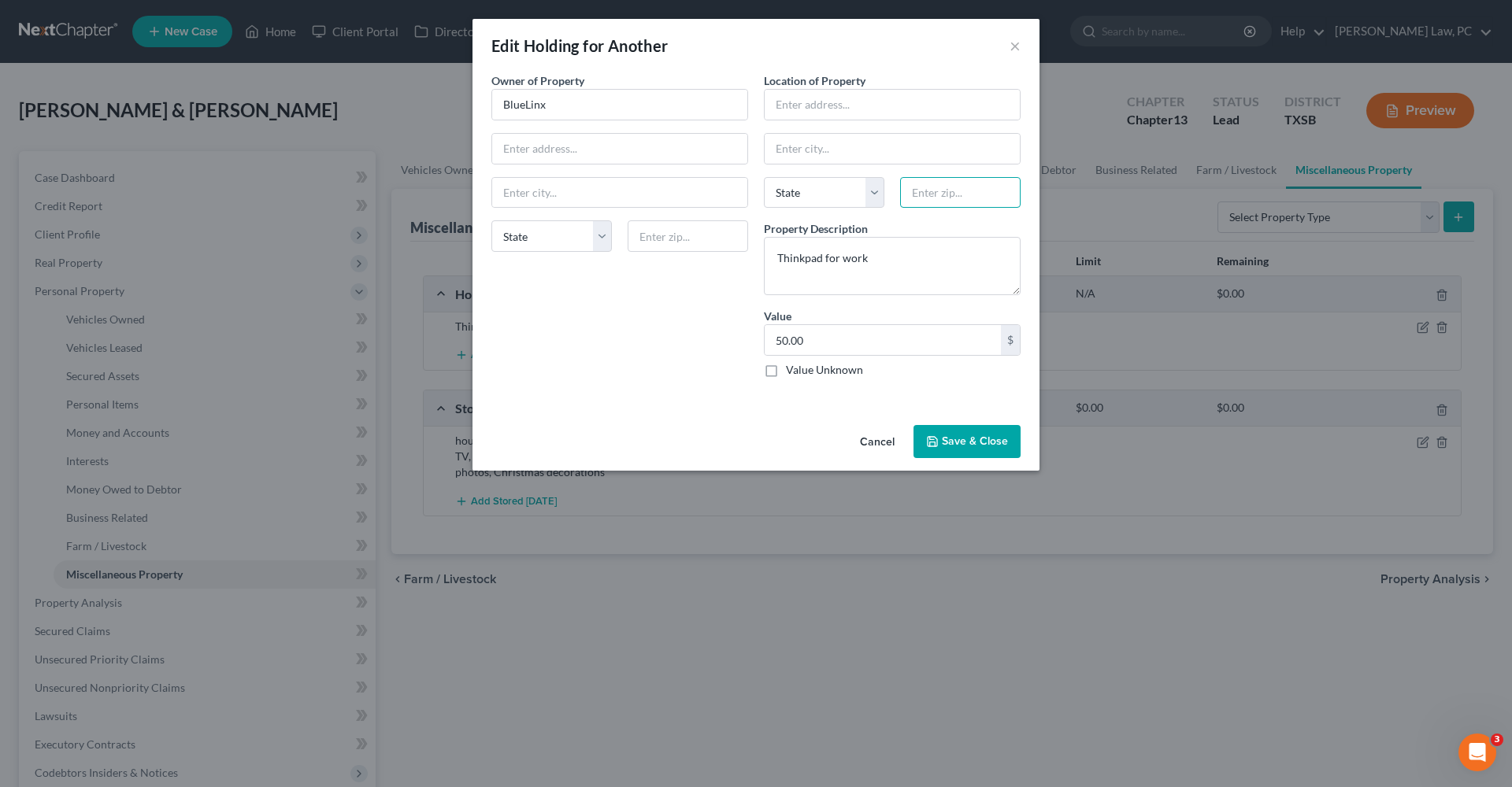
paste input "77318"
type input "77318"
click at [933, 388] on div "Location of Property State AL AK AR AZ CA CO CT DE DC FL GA GU HI ID IL IN IA K…" at bounding box center [891, 231] width 272 height 318
type input "Willis"
select select "45"
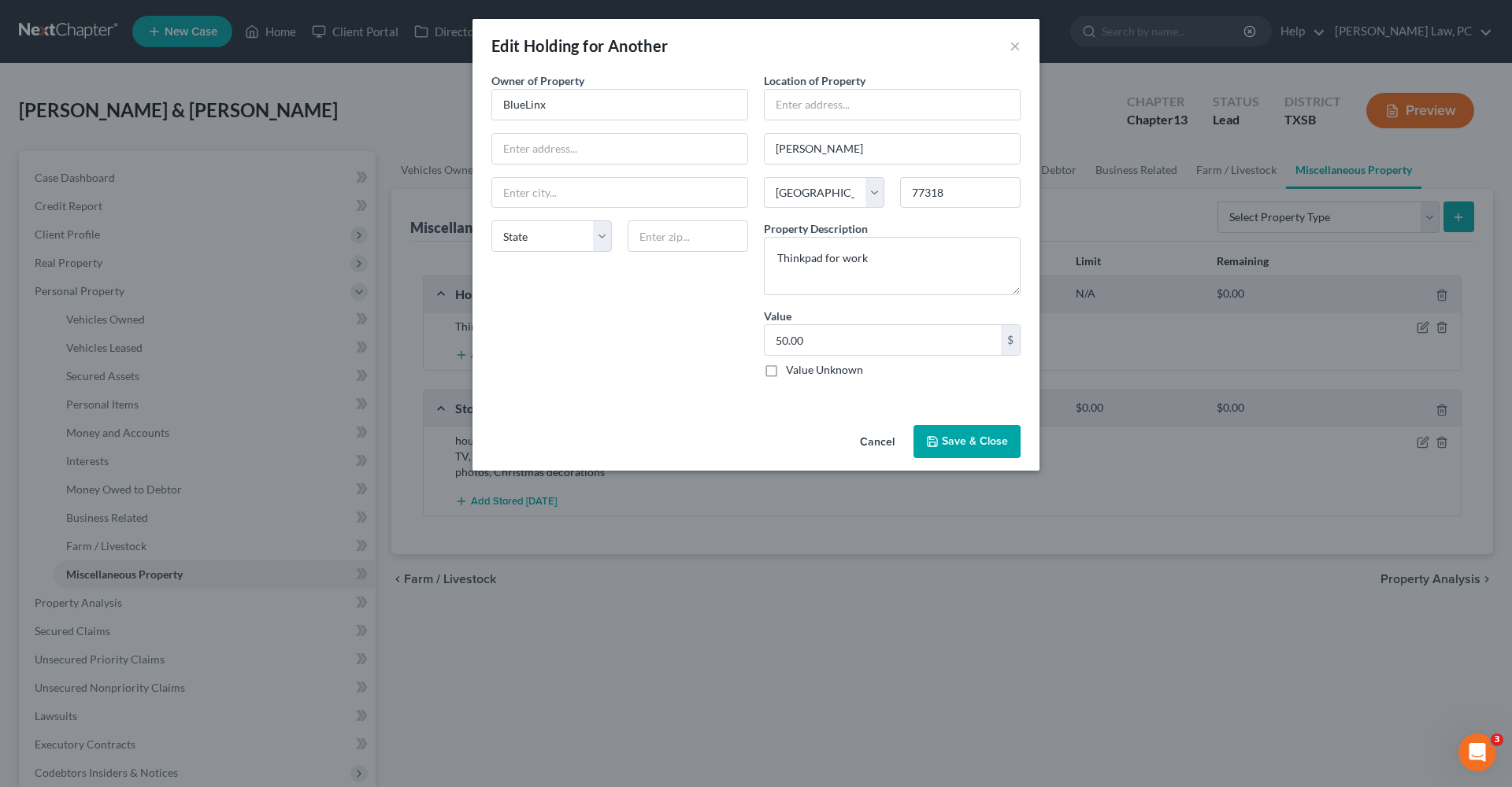
click at [988, 441] on button "Save & Close" at bounding box center [967, 442] width 107 height 33
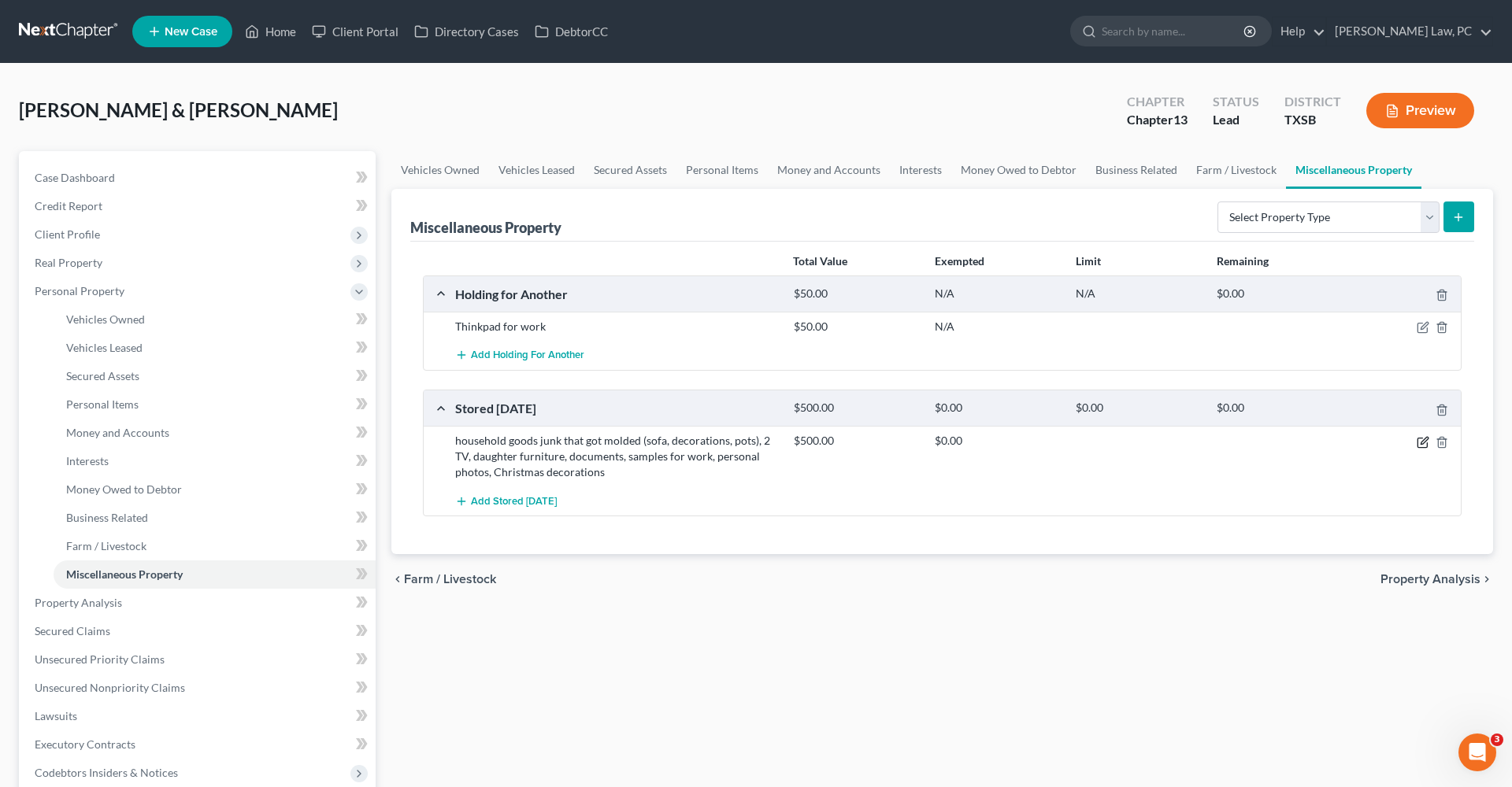
click at [1426, 442] on icon "button" at bounding box center [1423, 442] width 12 height 12
select select "45"
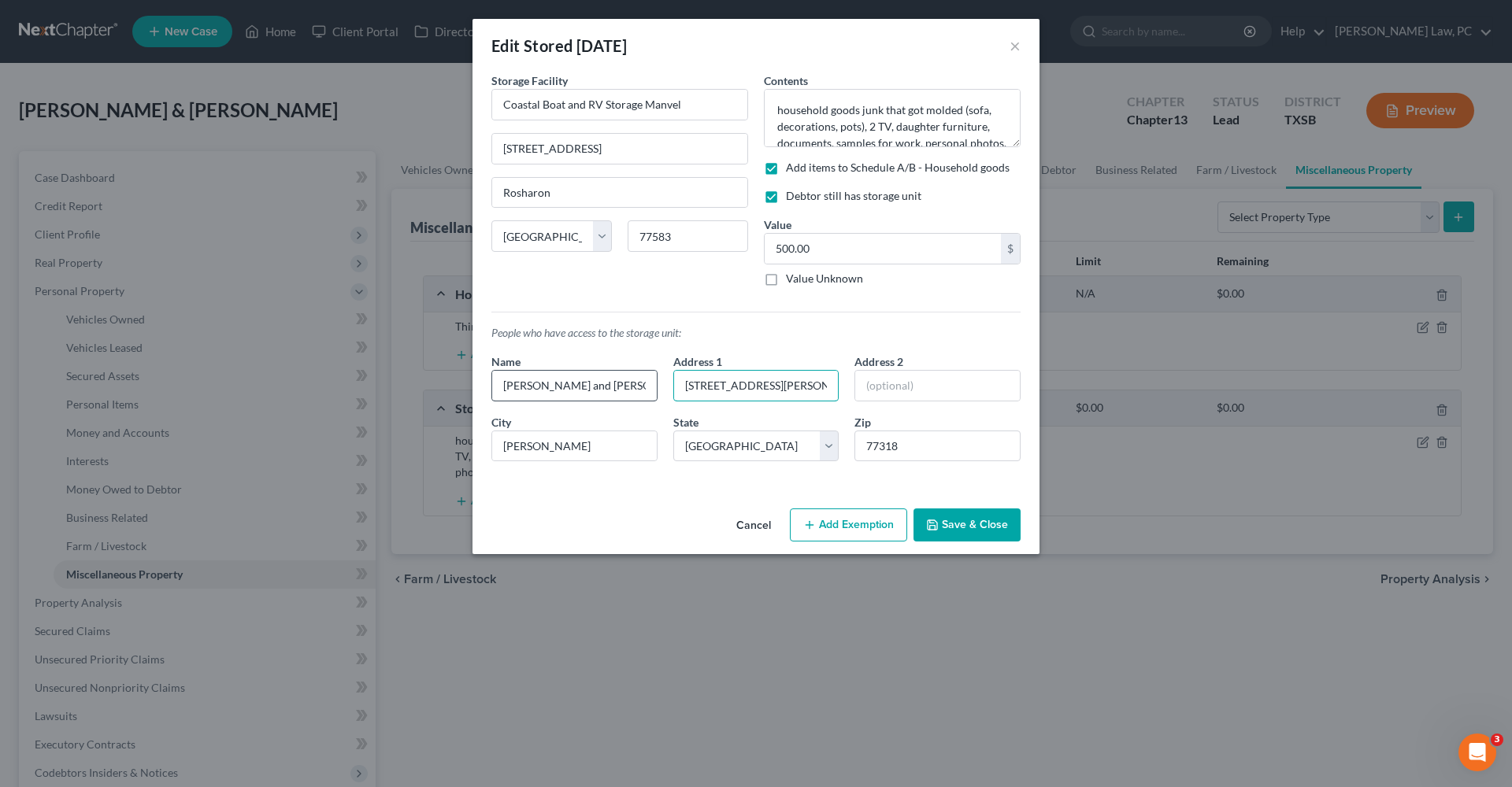
drag, startPoint x: 776, startPoint y: 393, endPoint x: 656, endPoint y: 387, distance: 120.1
click at [987, 528] on button "Save & Close" at bounding box center [967, 525] width 107 height 33
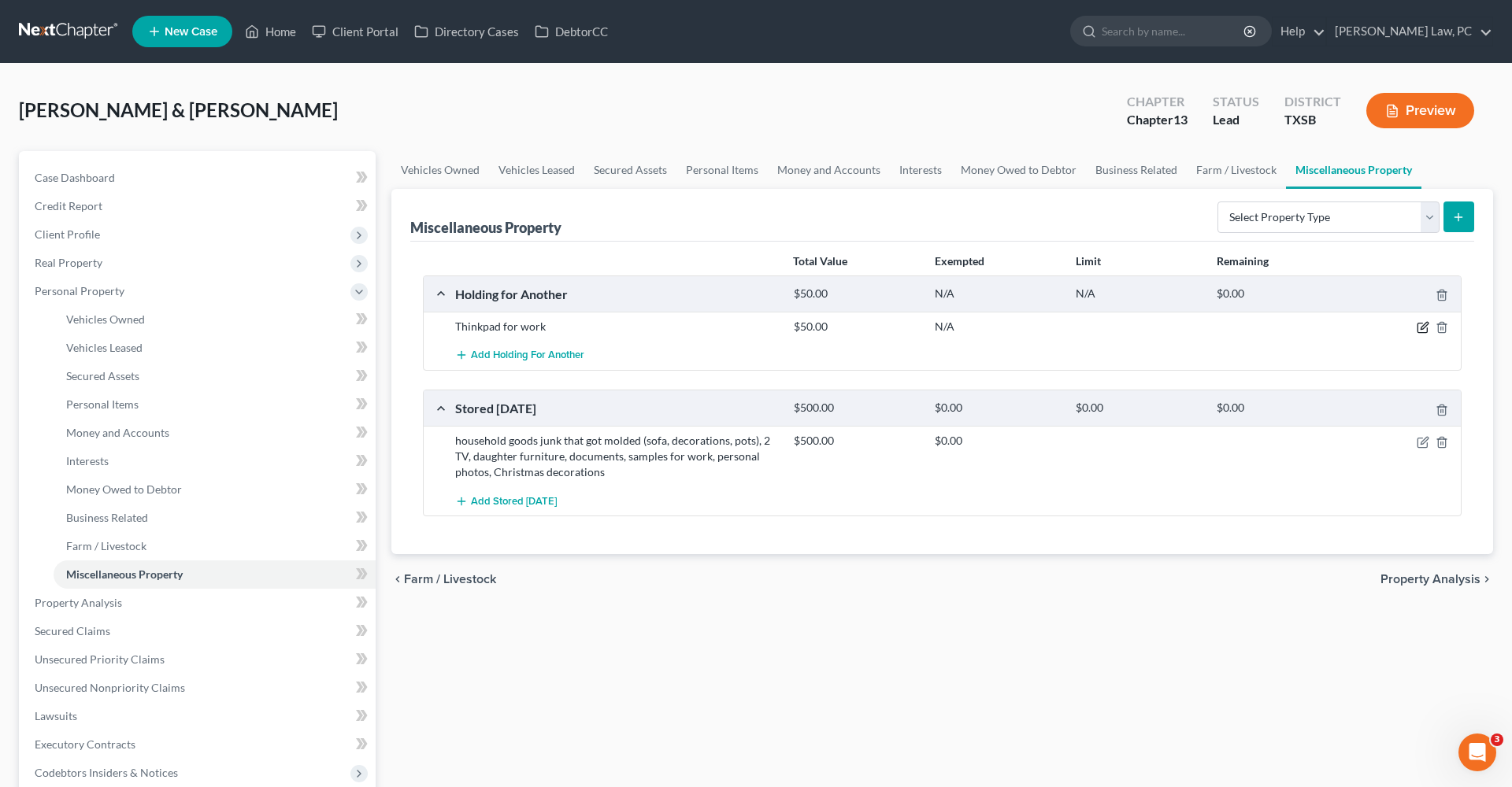
click at [1424, 325] on icon "button" at bounding box center [1423, 327] width 12 height 12
select select "45"
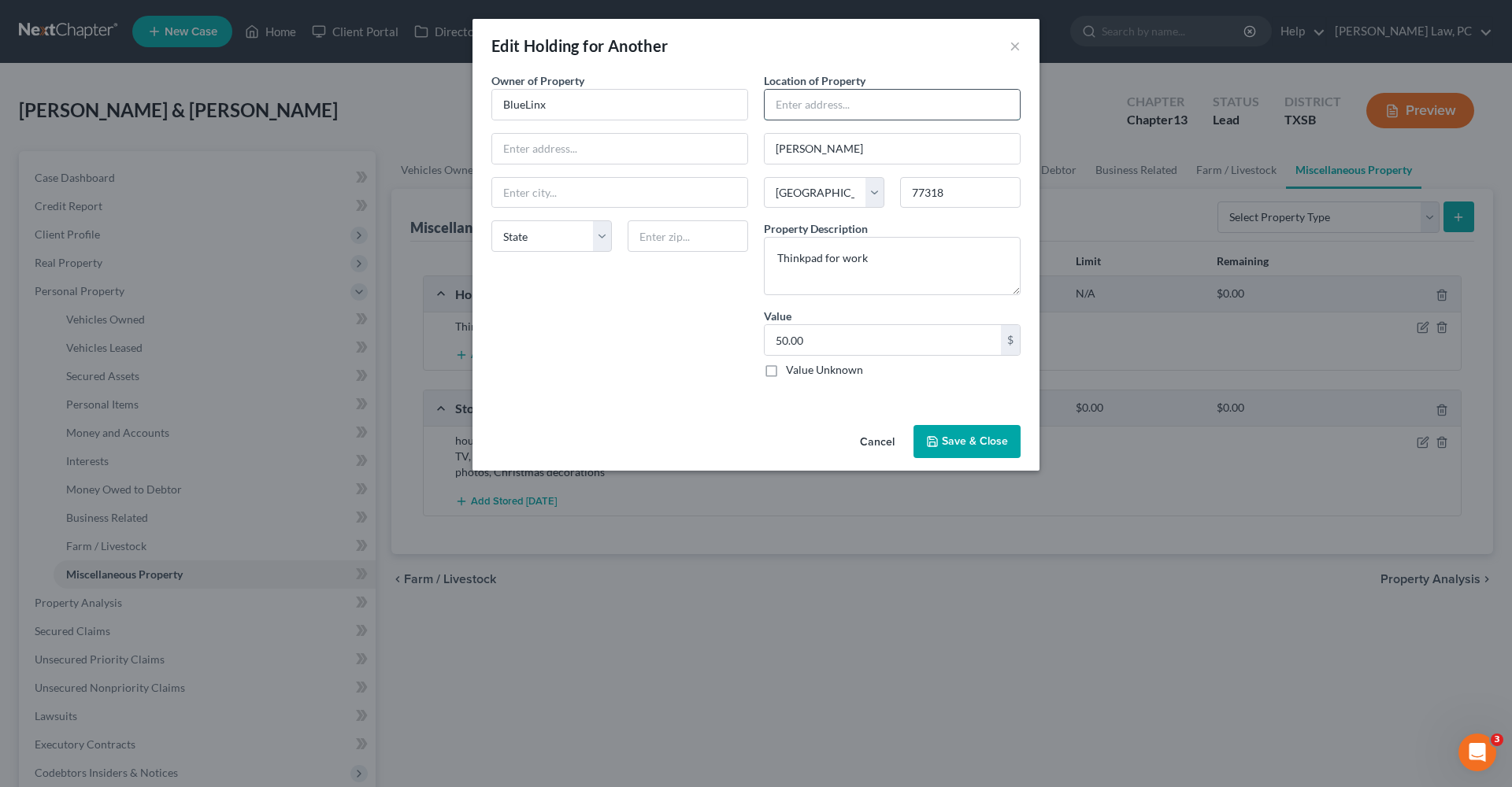
paste input "13225 Miller Ln."
type input "13225 Miller Ln."
click at [962, 440] on button "Save & Close" at bounding box center [967, 442] width 107 height 33
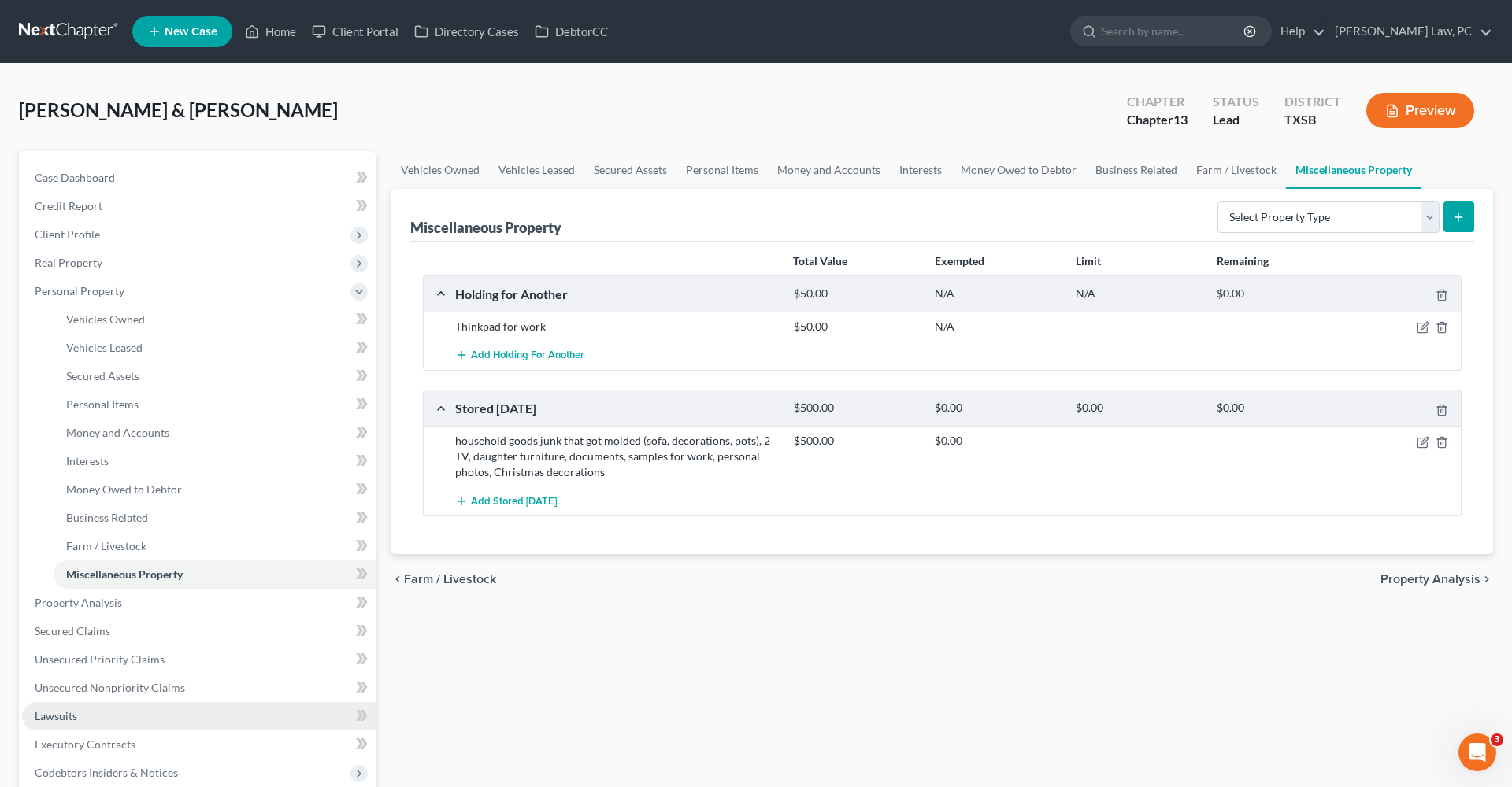
scroll to position [70, 0]
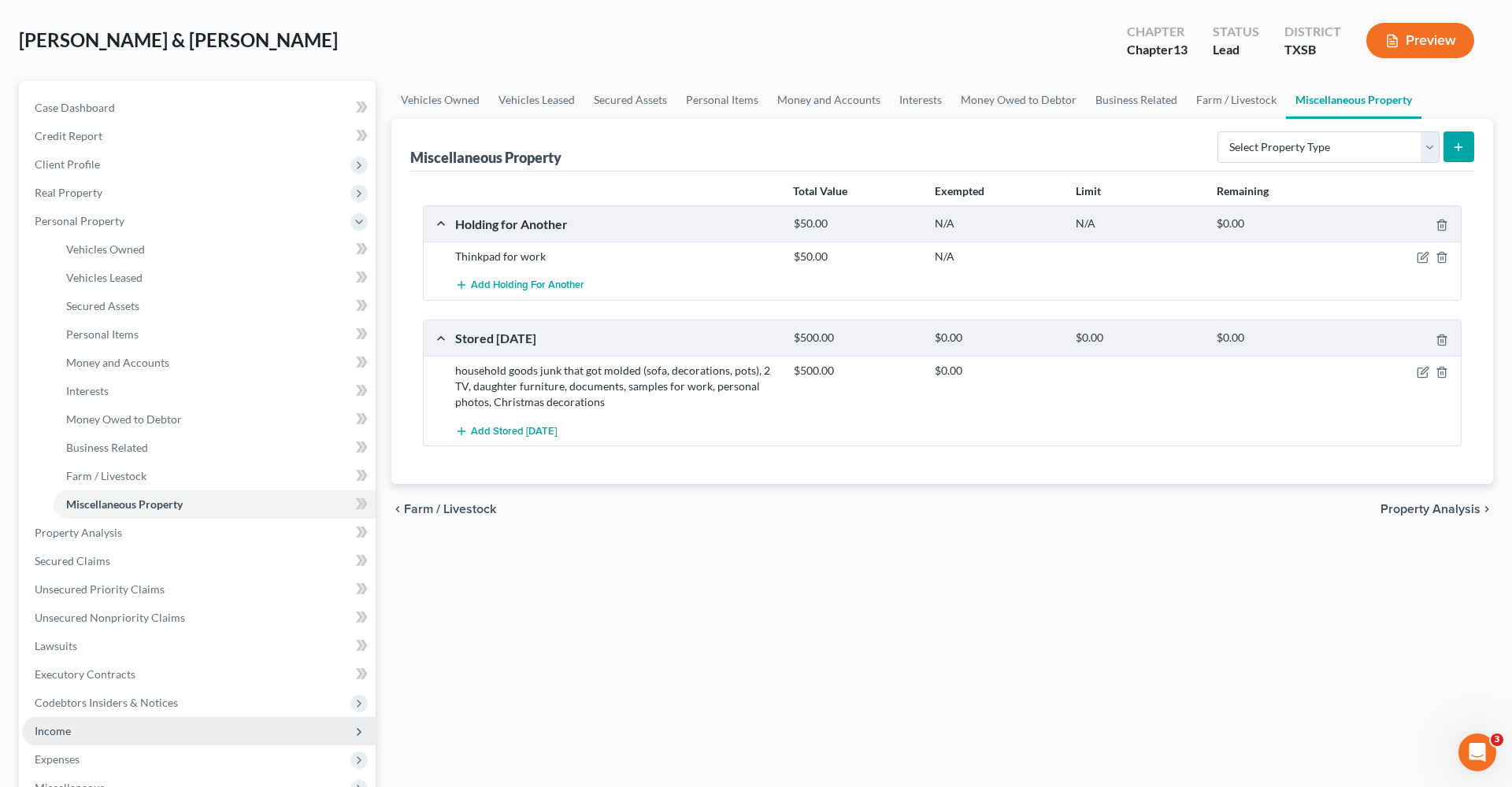
click at [52, 729] on span "Income" at bounding box center [53, 730] width 36 height 13
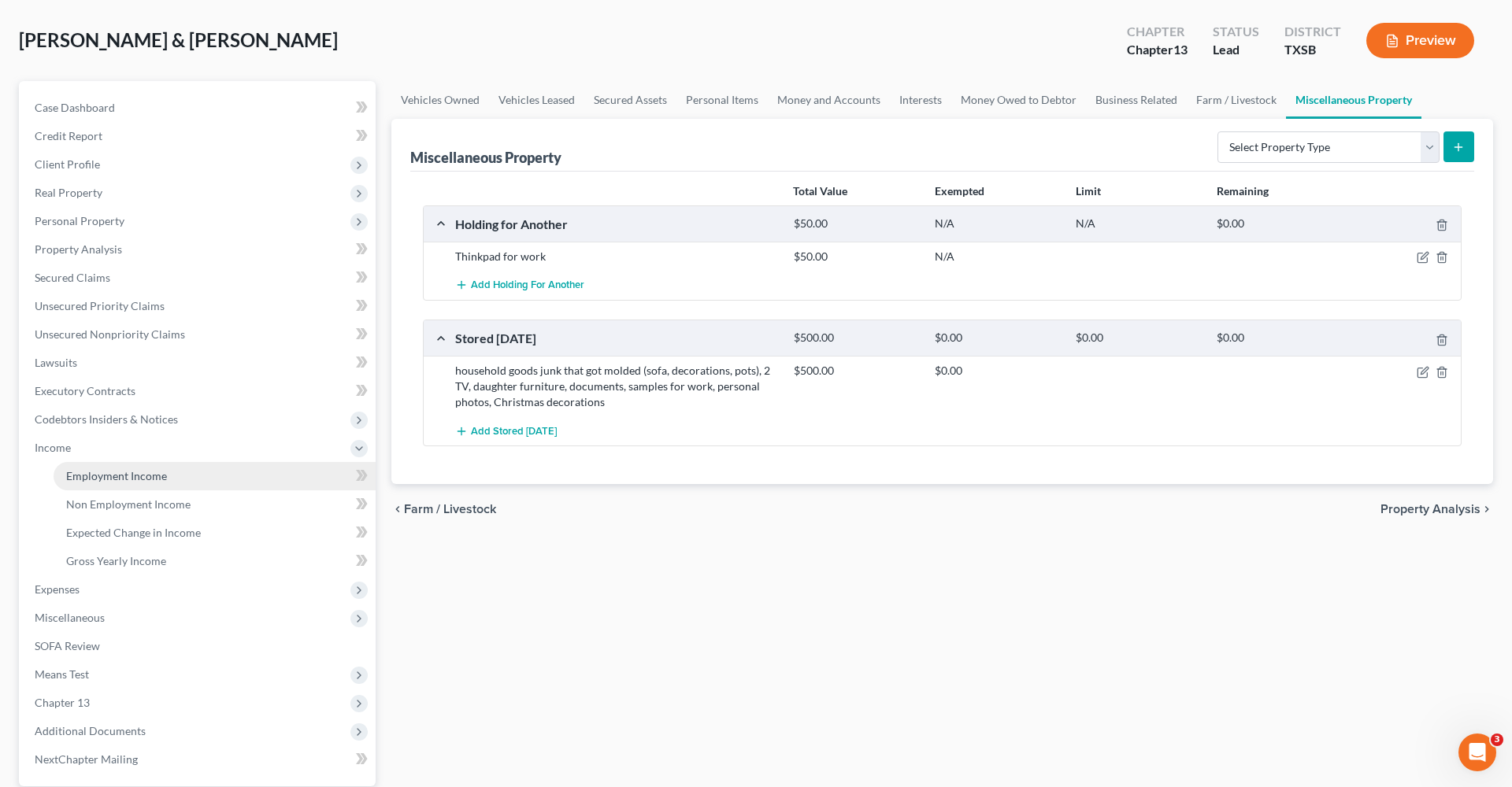
click at [102, 478] on span "Employment Income" at bounding box center [116, 475] width 101 height 13
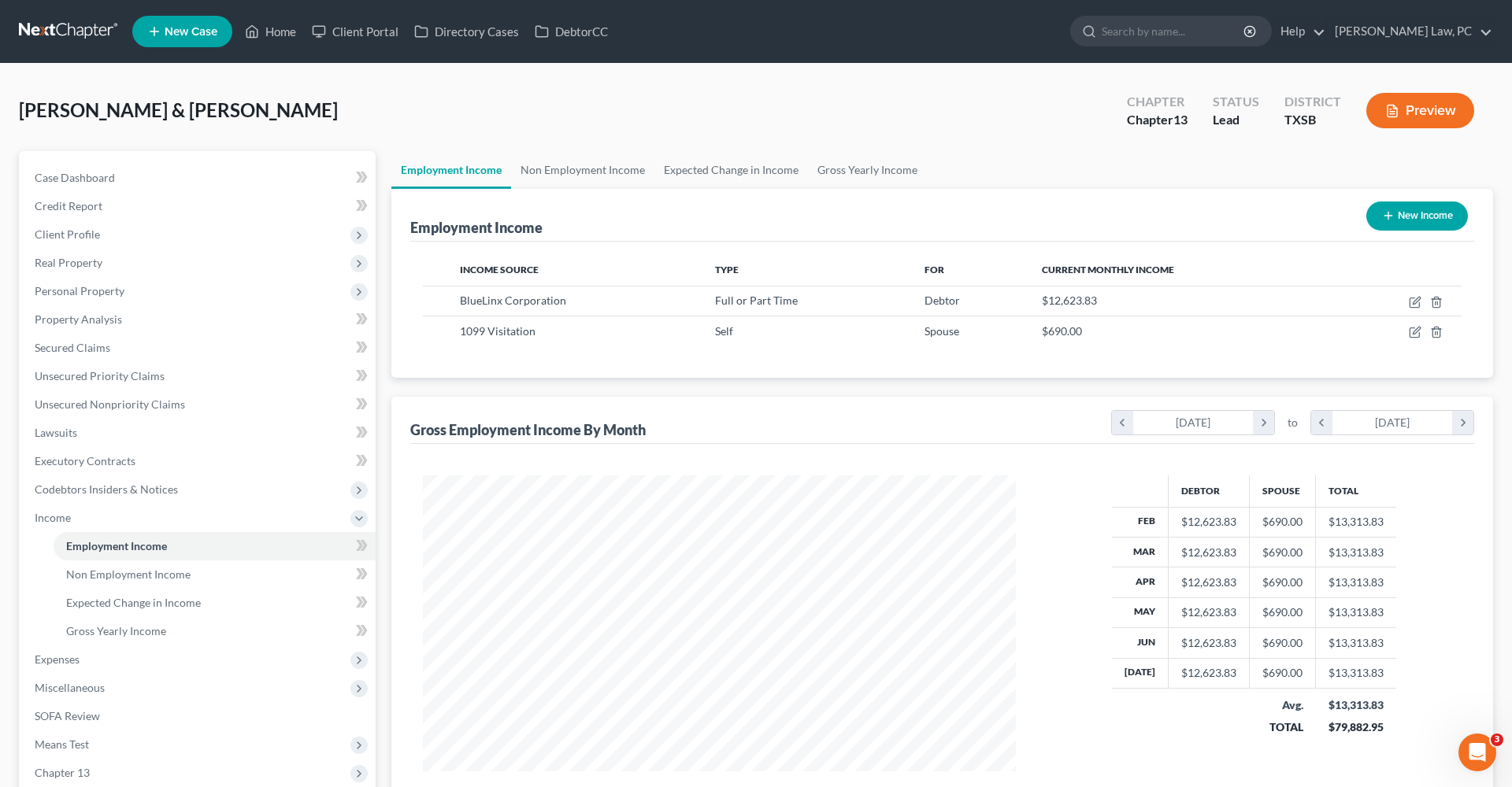
scroll to position [296, 624]
click at [1419, 301] on icon "button" at bounding box center [1415, 302] width 12 height 12
select select "0"
select select "10"
select select "2"
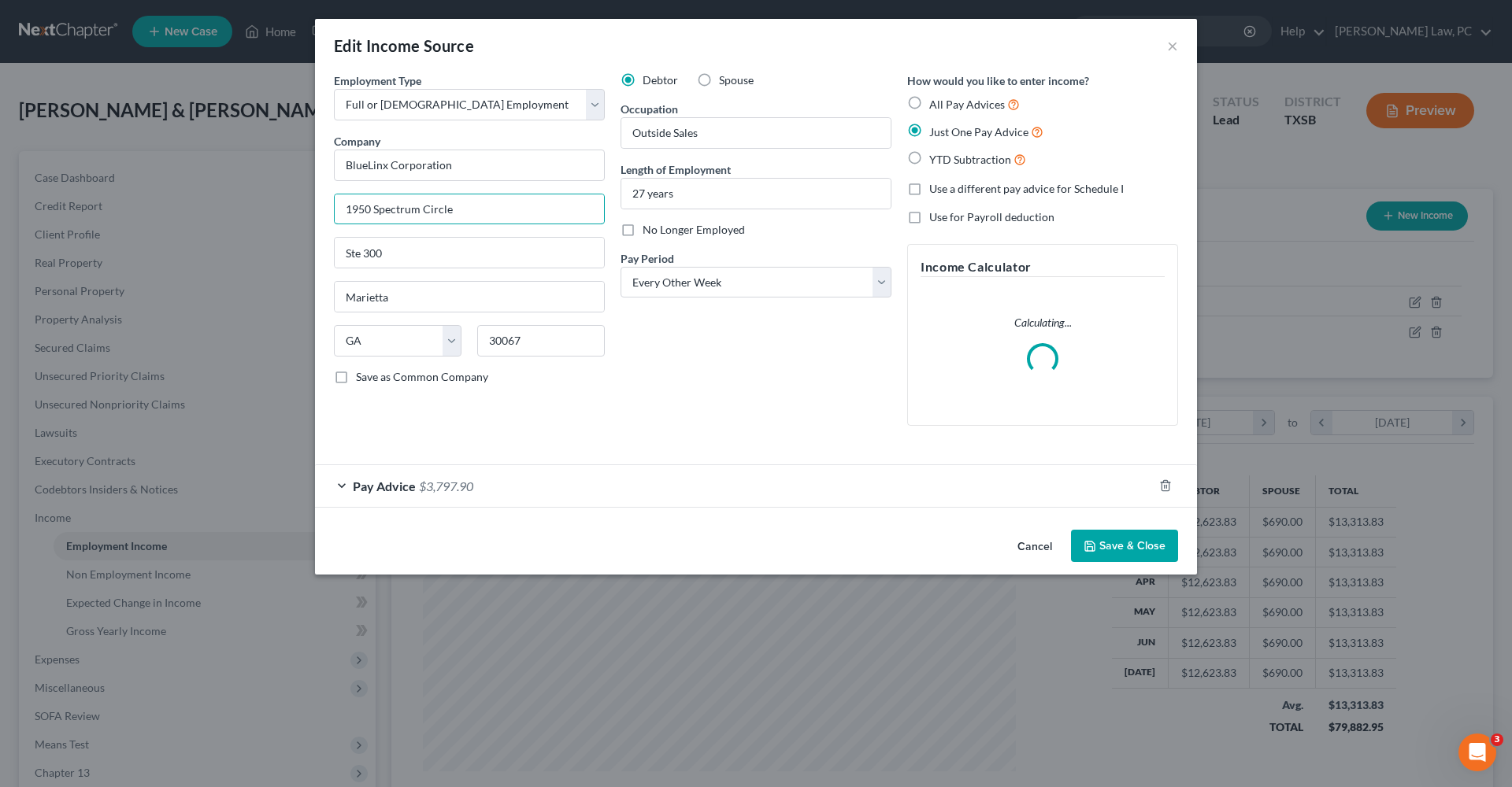
drag, startPoint x: 461, startPoint y: 207, endPoint x: 324, endPoint y: 207, distance: 137.0
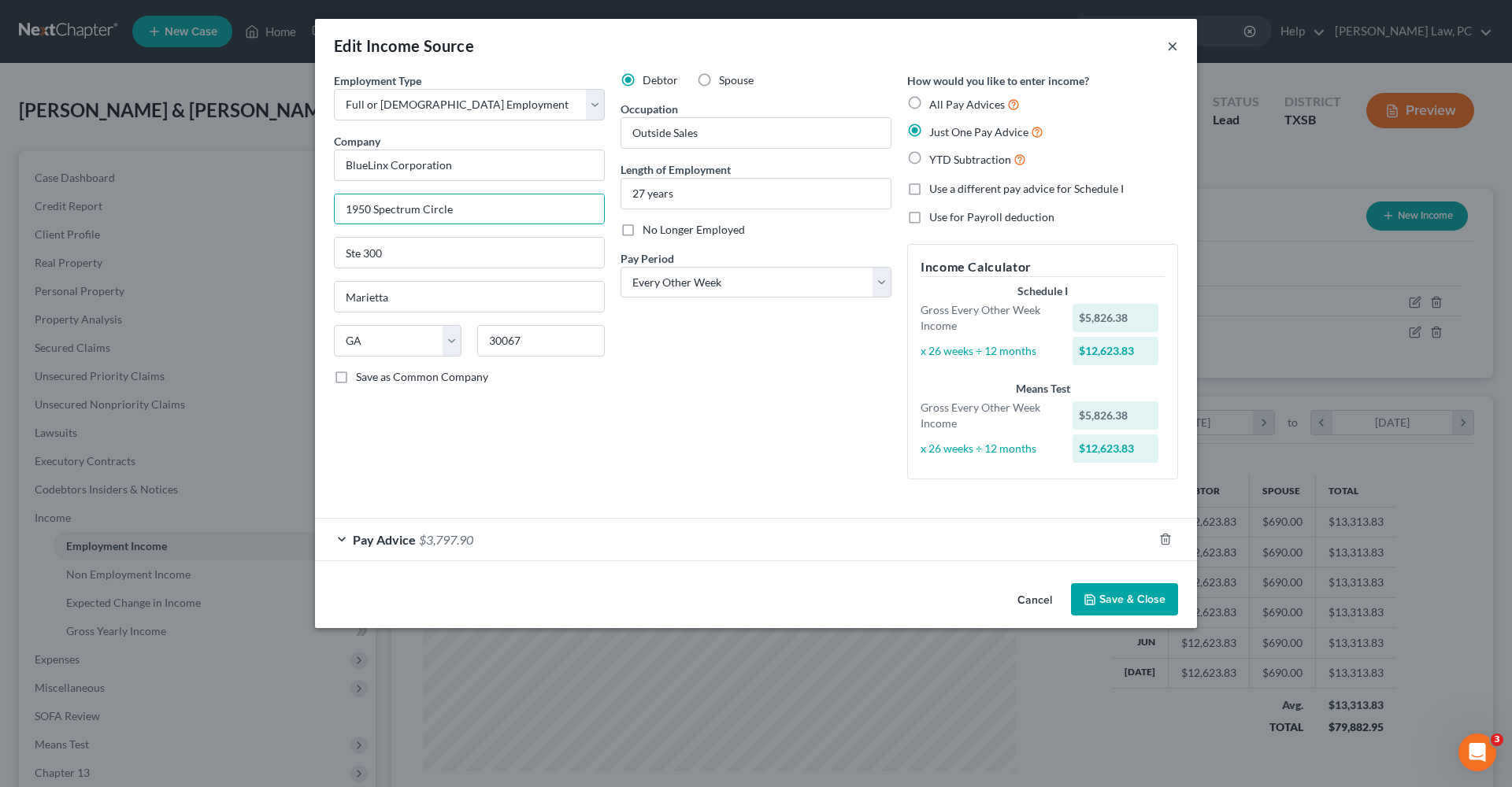
click at [1170, 46] on button "×" at bounding box center [1172, 46] width 11 height 19
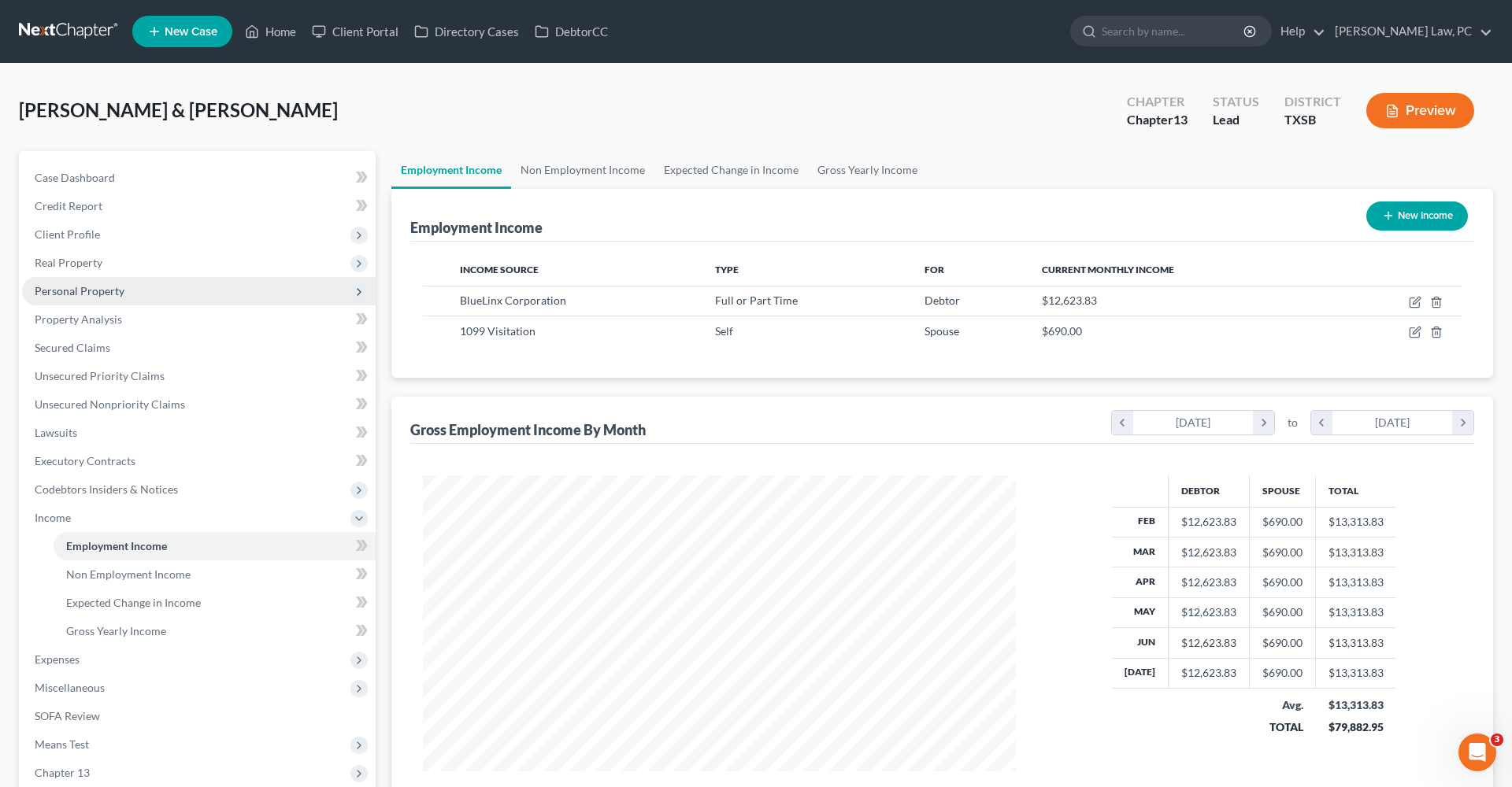
click at [73, 292] on span "Personal Property" at bounding box center [80, 291] width 90 height 13
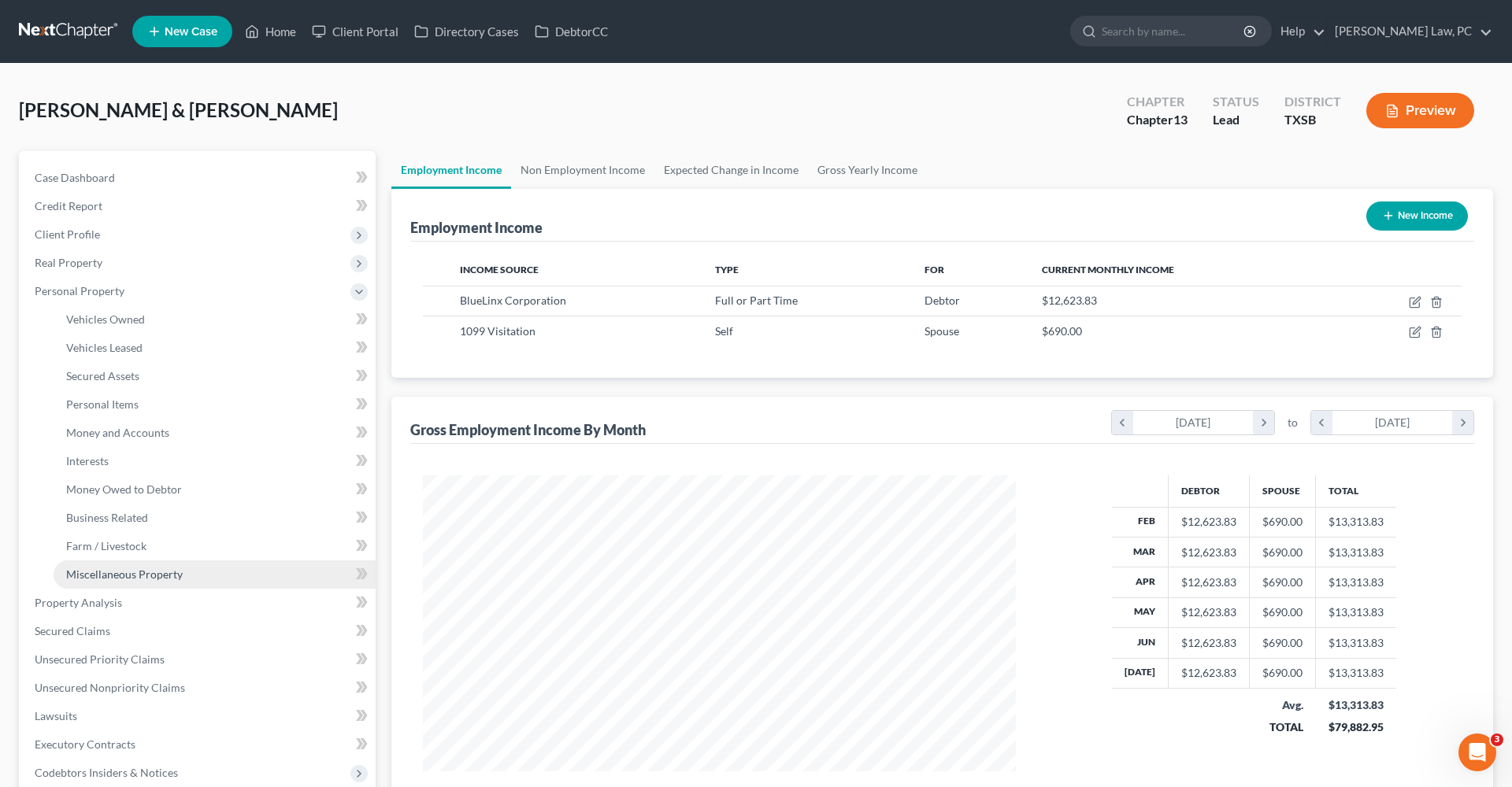
click at [128, 573] on span "Miscellaneous Property" at bounding box center [124, 573] width 116 height 13
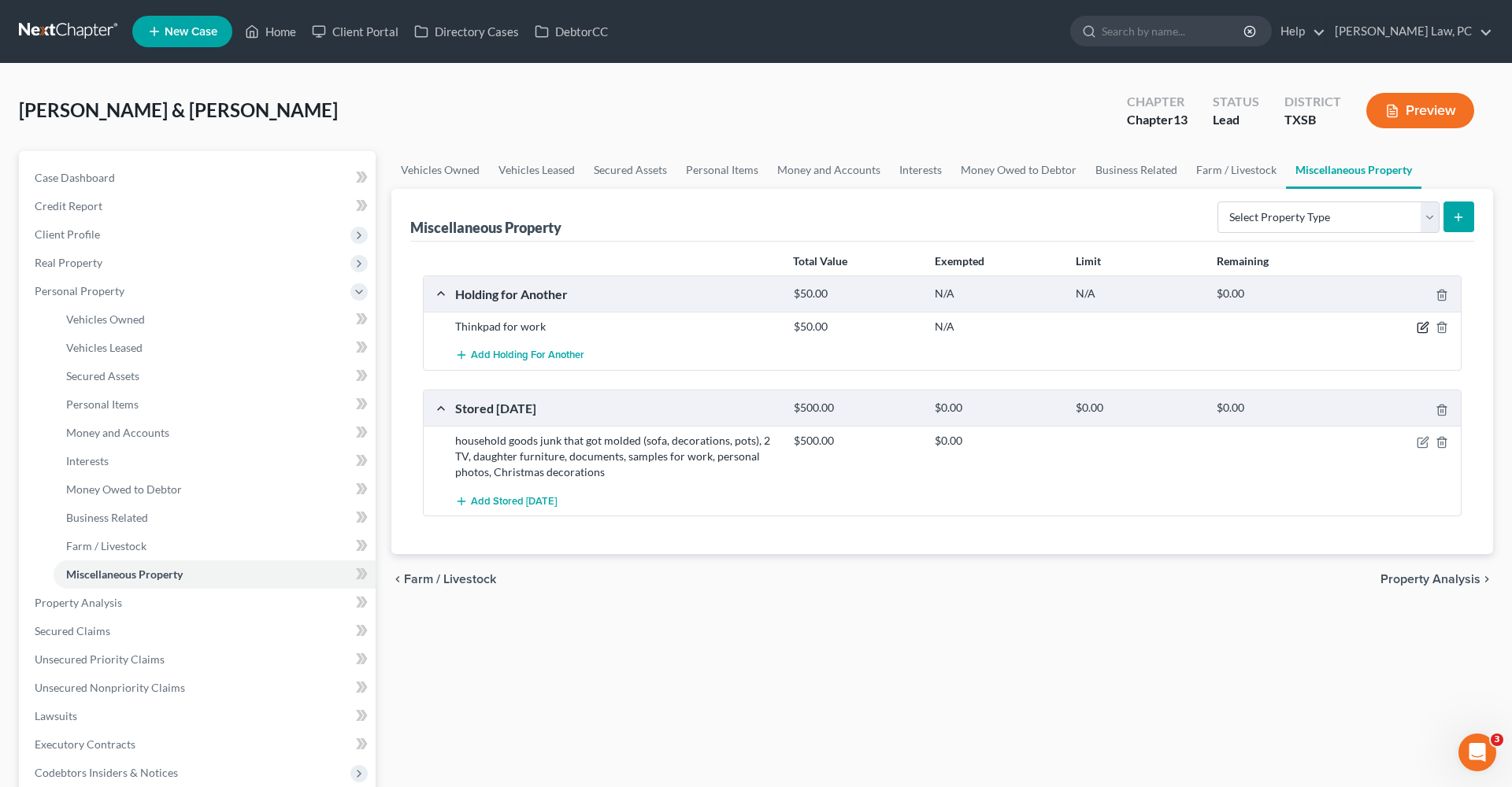
click at [1418, 322] on icon "button" at bounding box center [1423, 327] width 12 height 12
select select "45"
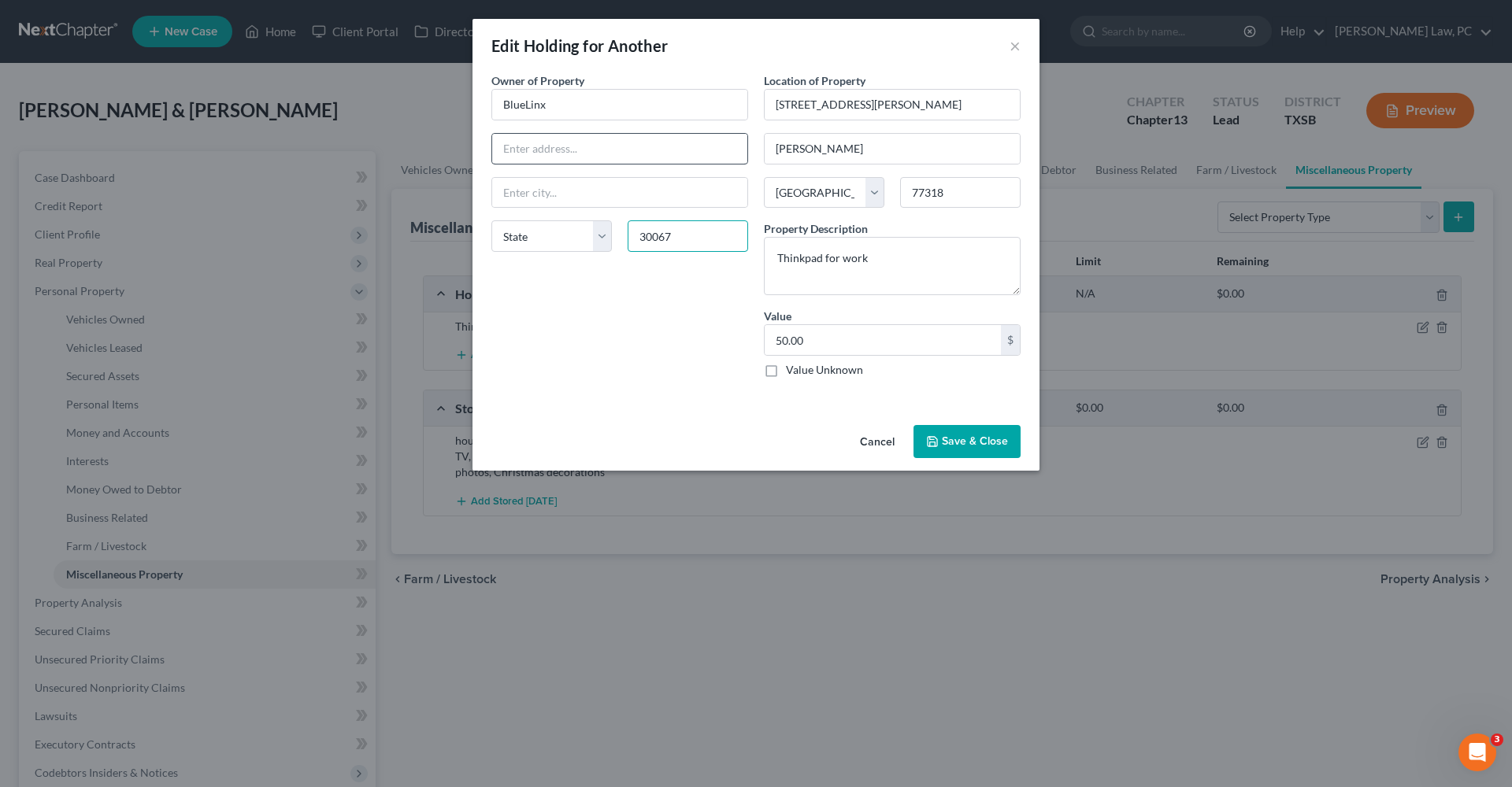
type input "30067"
type input "Marietta"
select select "10"
click at [500, 151] on input "Ste 300" at bounding box center [619, 149] width 255 height 30
paste input "1950 Spectrum Circle"
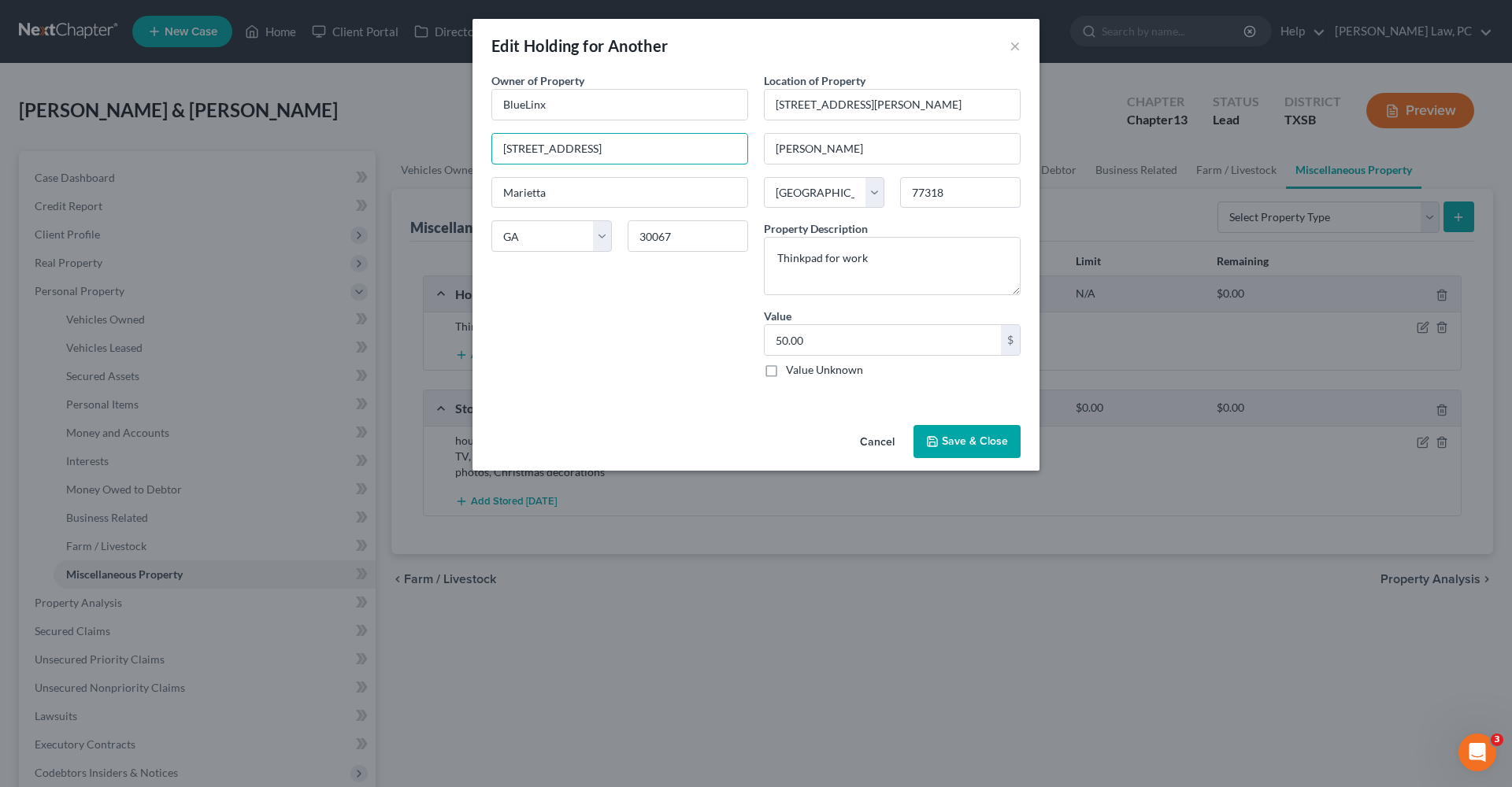
type input "1950 Spectrum Circle Ste 300"
click at [980, 445] on button "Save & Close" at bounding box center [967, 442] width 107 height 33
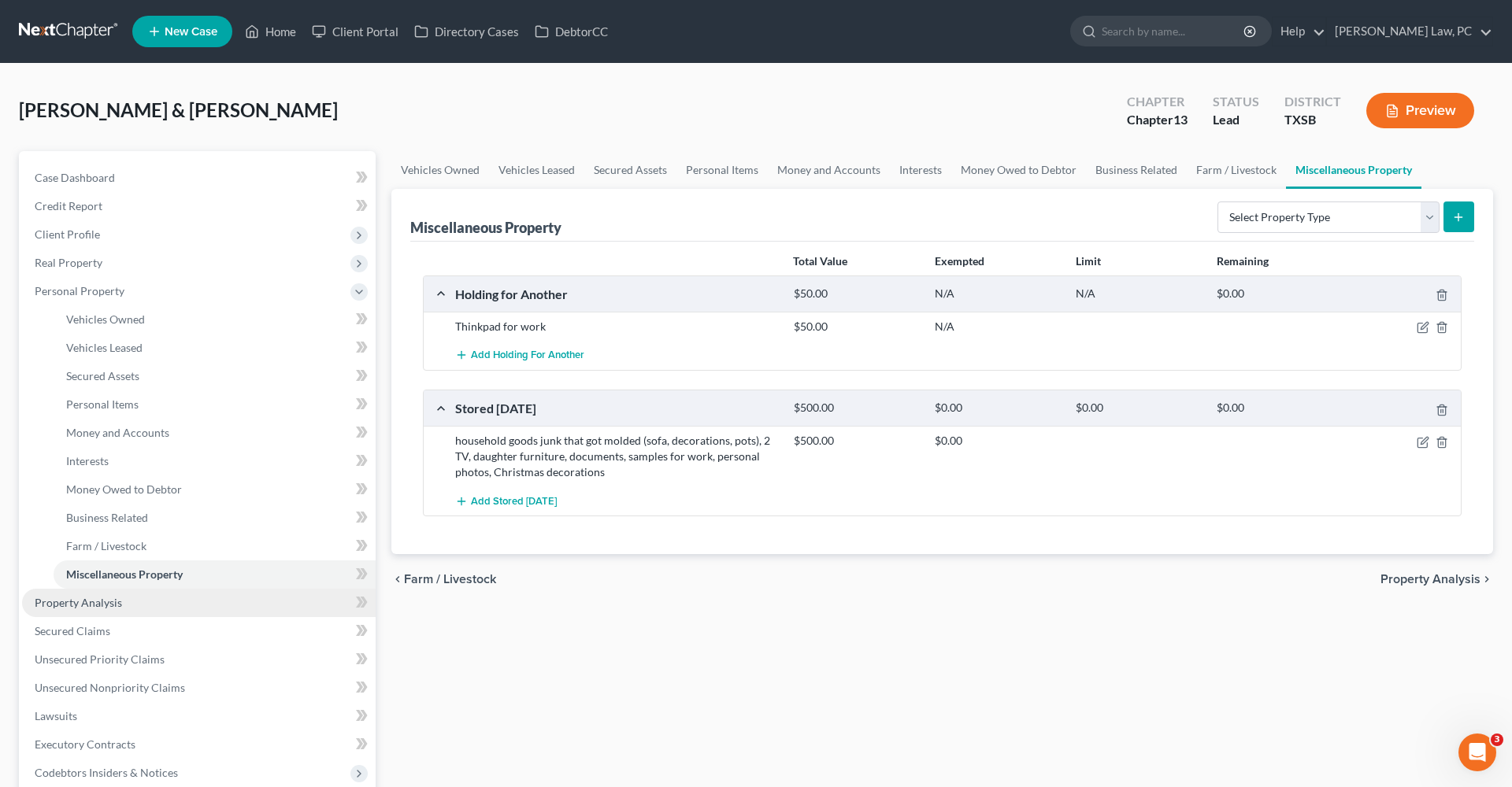
click at [102, 604] on span "Property Analysis" at bounding box center [79, 602] width 88 height 13
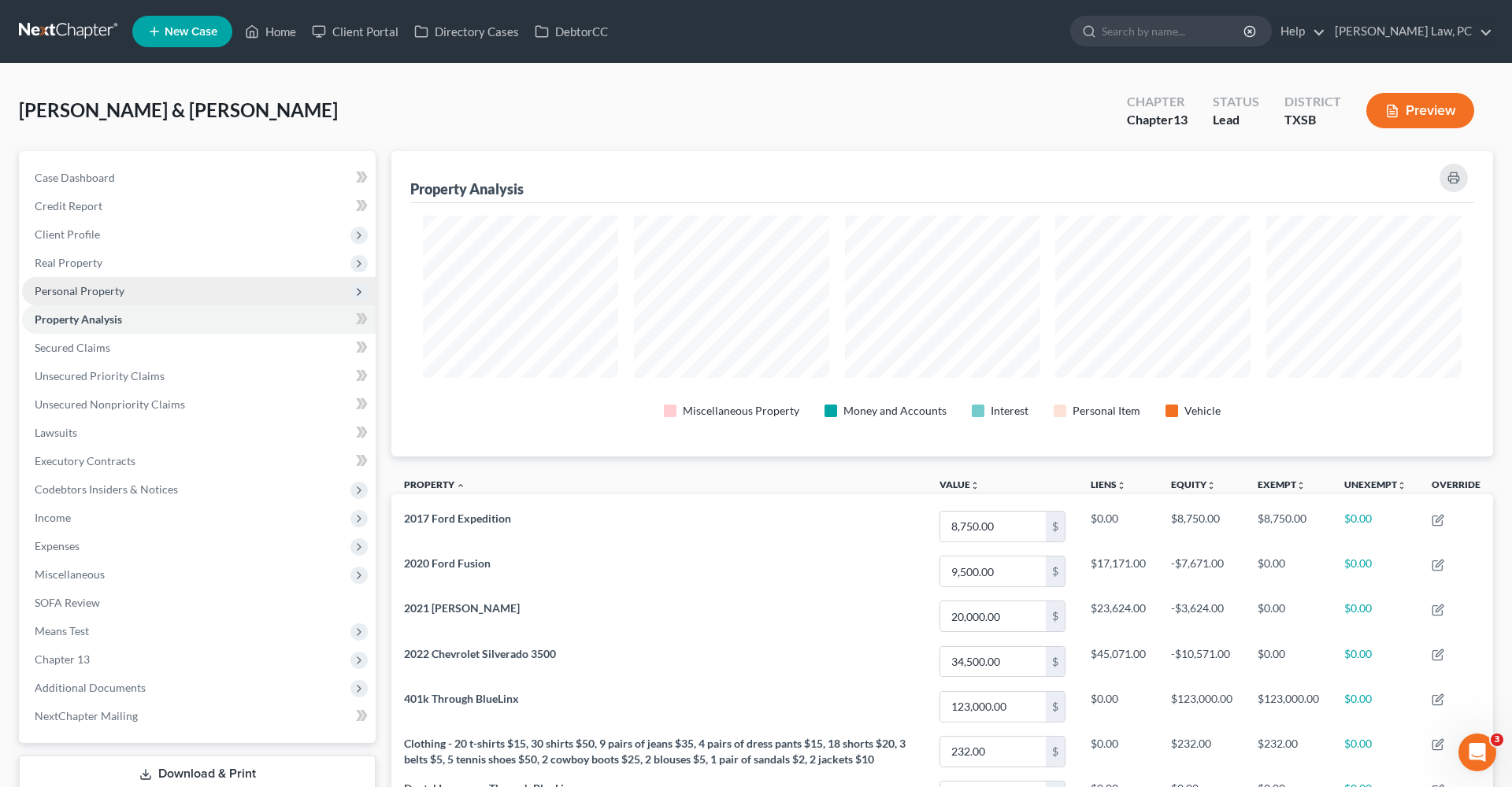
click at [95, 299] on span "Personal Property" at bounding box center [199, 292] width 354 height 28
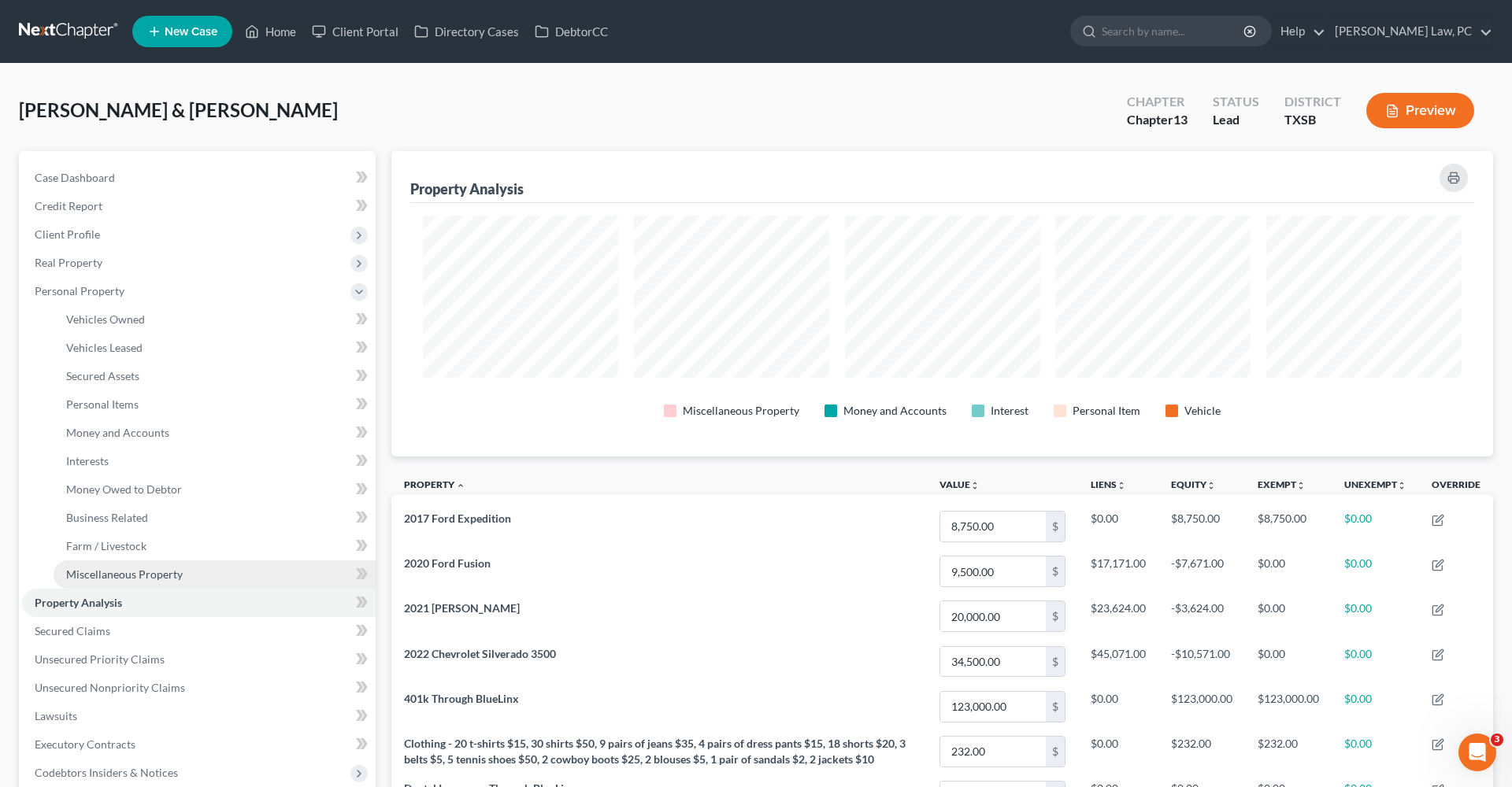
click at [121, 582] on link "Miscellaneous Property" at bounding box center [214, 574] width 322 height 28
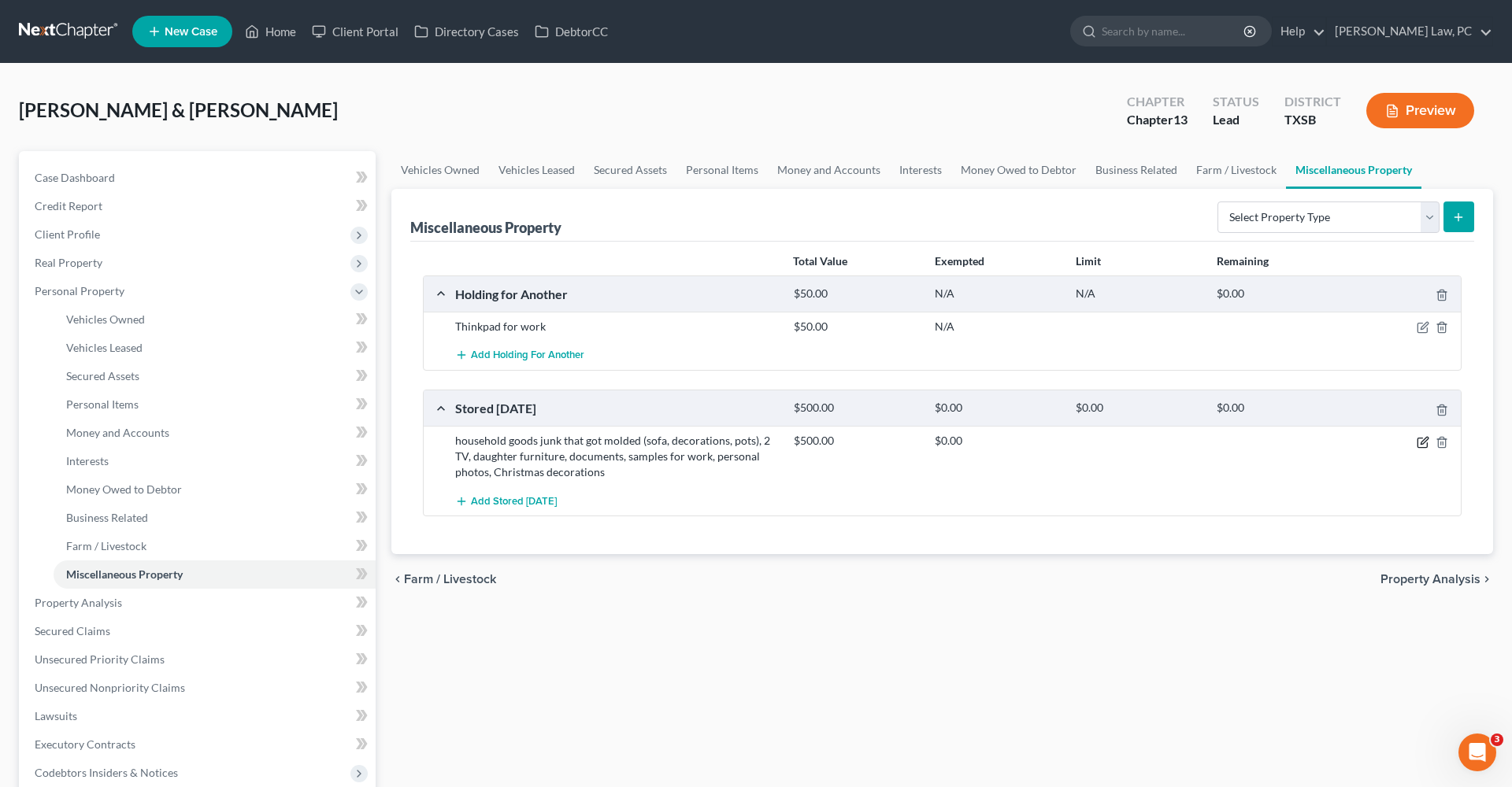
click at [1427, 436] on icon "button" at bounding box center [1423, 442] width 12 height 12
select select "45"
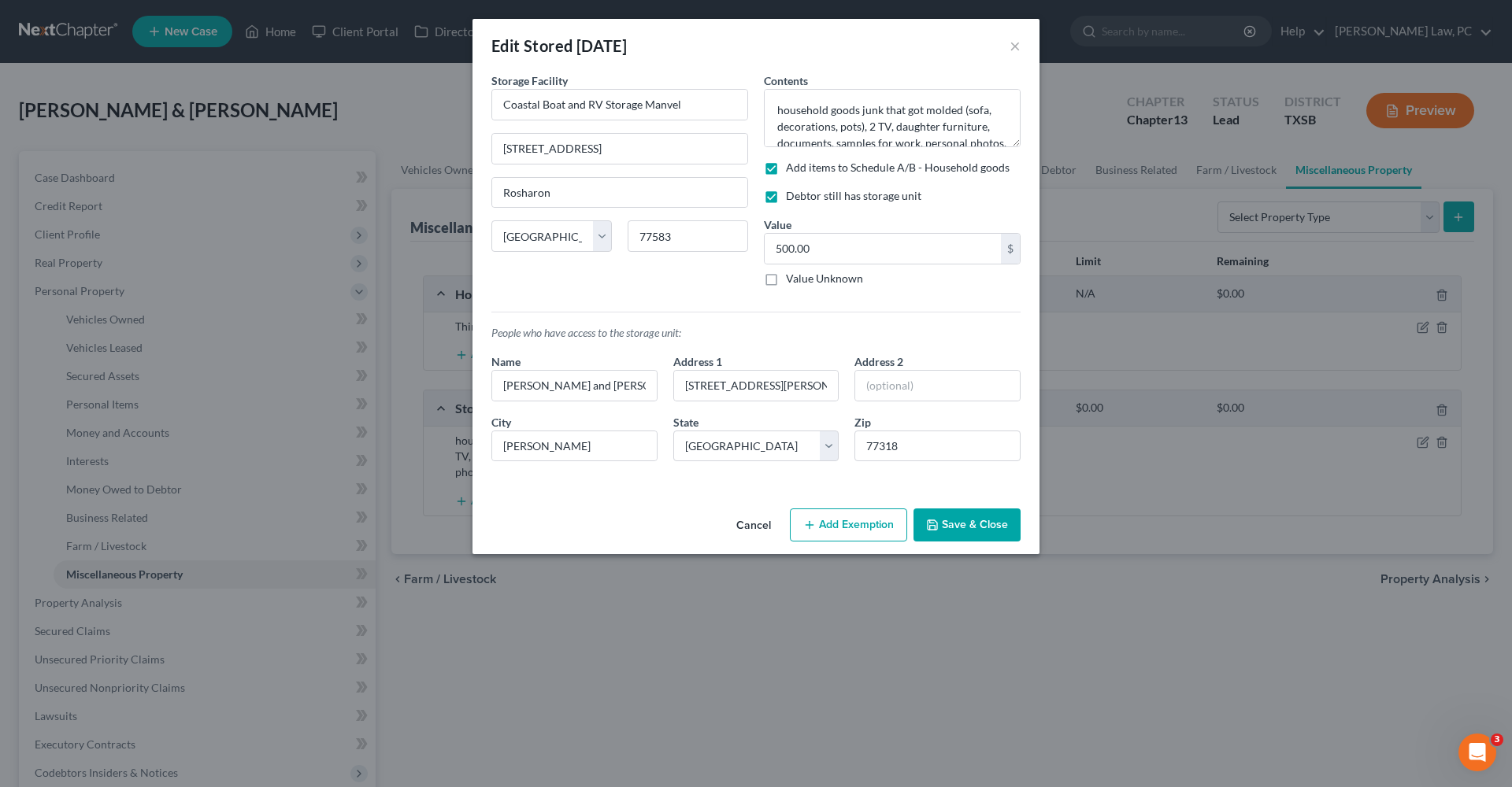
click at [843, 533] on button "Add Exemption" at bounding box center [848, 525] width 117 height 33
select select "2"
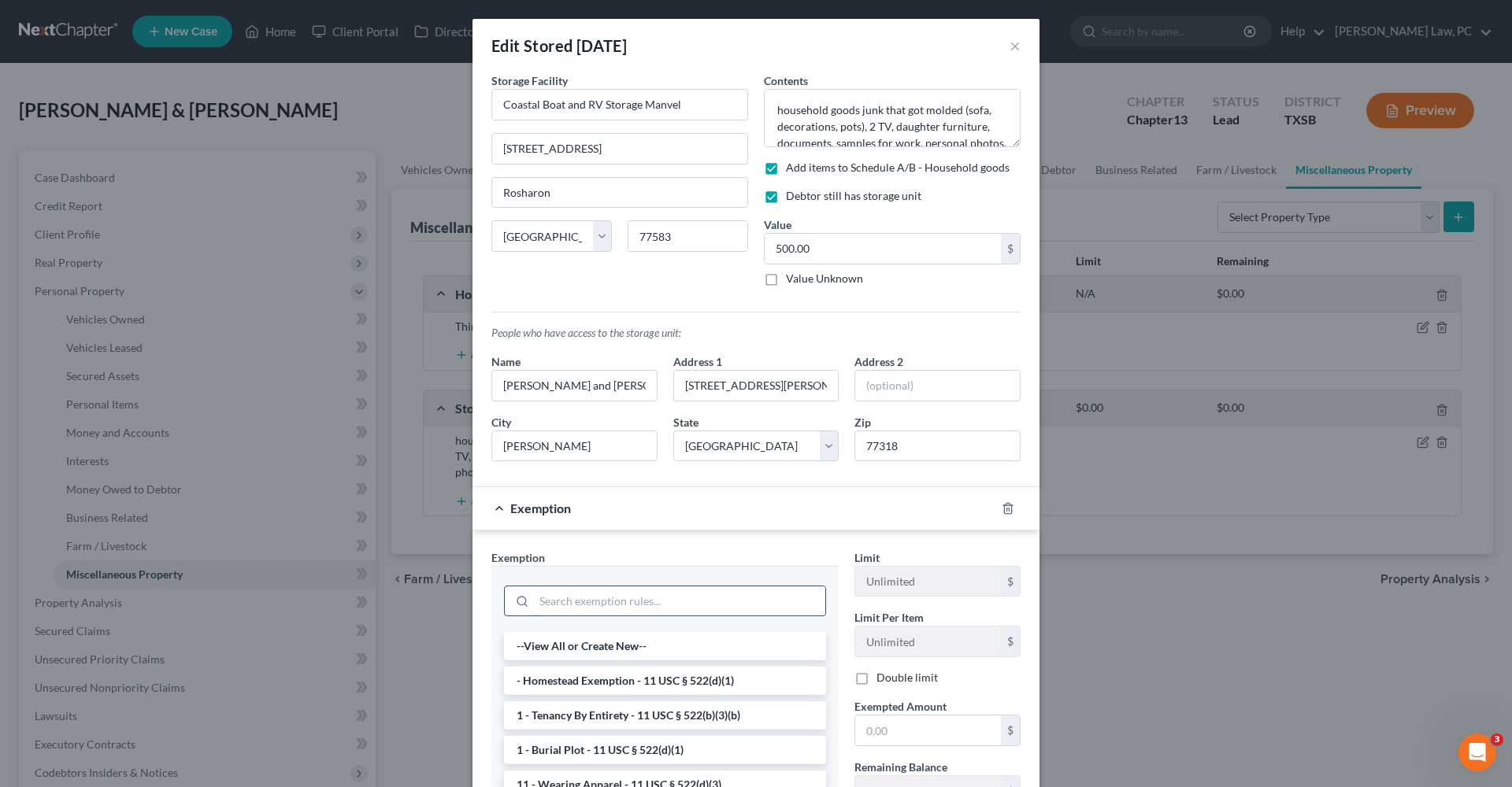
click at [622, 604] on input "search" at bounding box center [679, 601] width 292 height 30
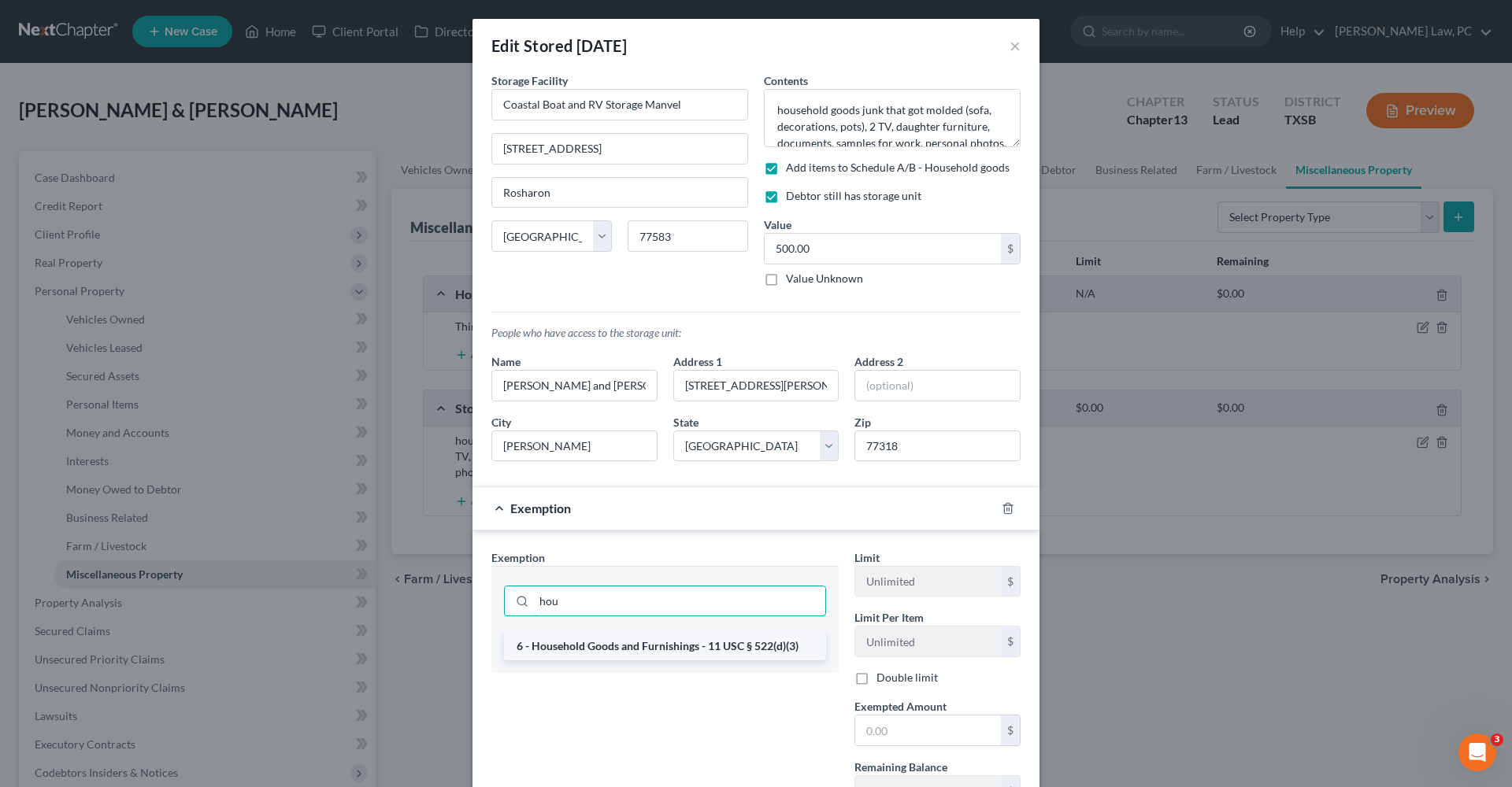
type input "hou"
click at [623, 647] on li "6 - Household Goods and Furnishings - 11 USC § 522(d)(3)" at bounding box center [665, 646] width 322 height 28
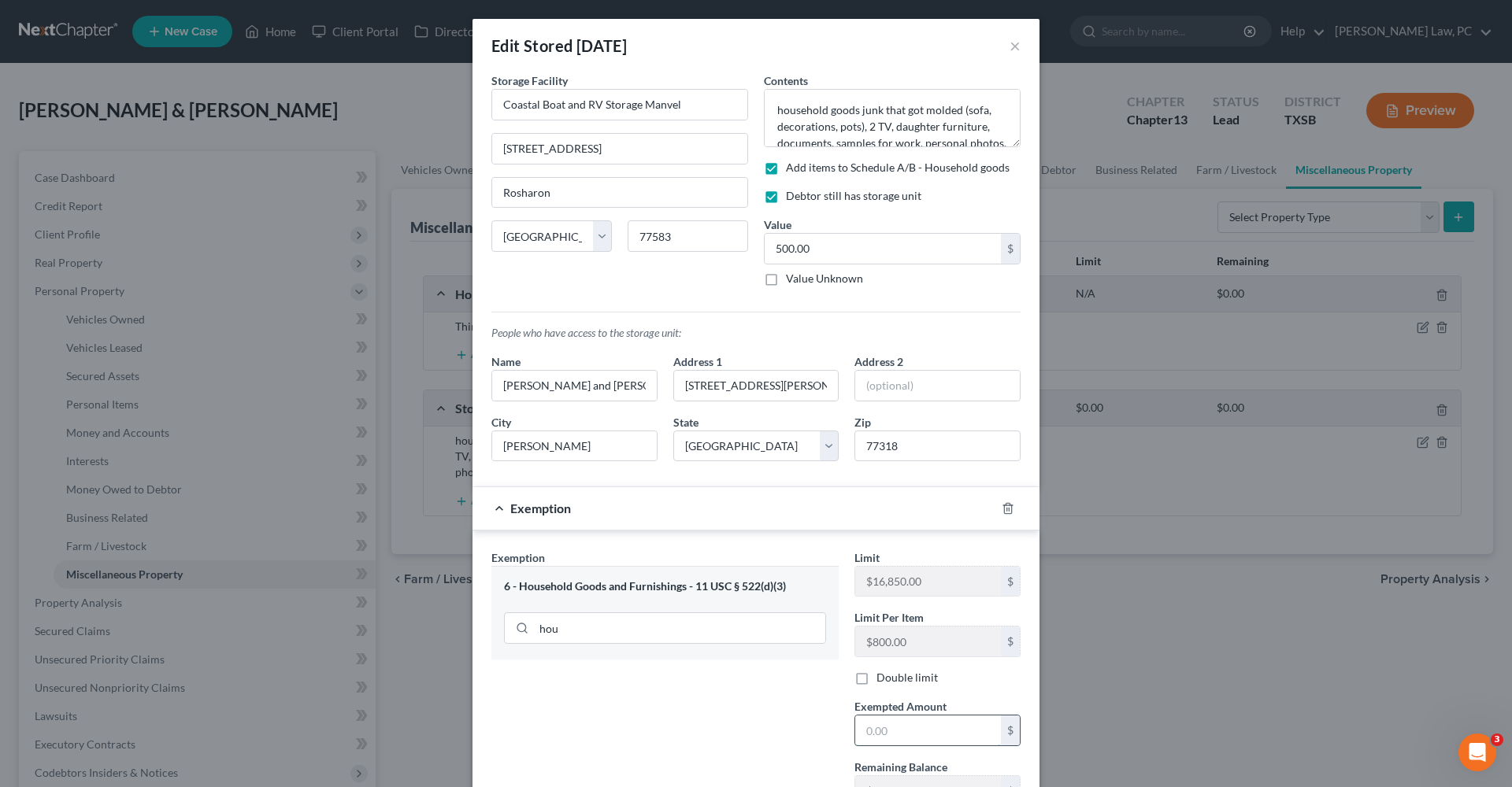
click at [897, 732] on input "text" at bounding box center [928, 730] width 145 height 30
type input "500"
click at [821, 691] on div "Exemption Set must be selected for CA. Exemption * 6 - Household Goods and Furn…" at bounding box center [665, 715] width 363 height 332
click at [782, 111] on textarea "household goods junk that got molded (sofa, decorations, pots), 2 TV, daughter …" at bounding box center [891, 118] width 257 height 59
click at [862, 112] on textarea "Household goods junk that got molded (sofa, decorations, pots), 2 TV, daughter …" at bounding box center [891, 118] width 257 height 59
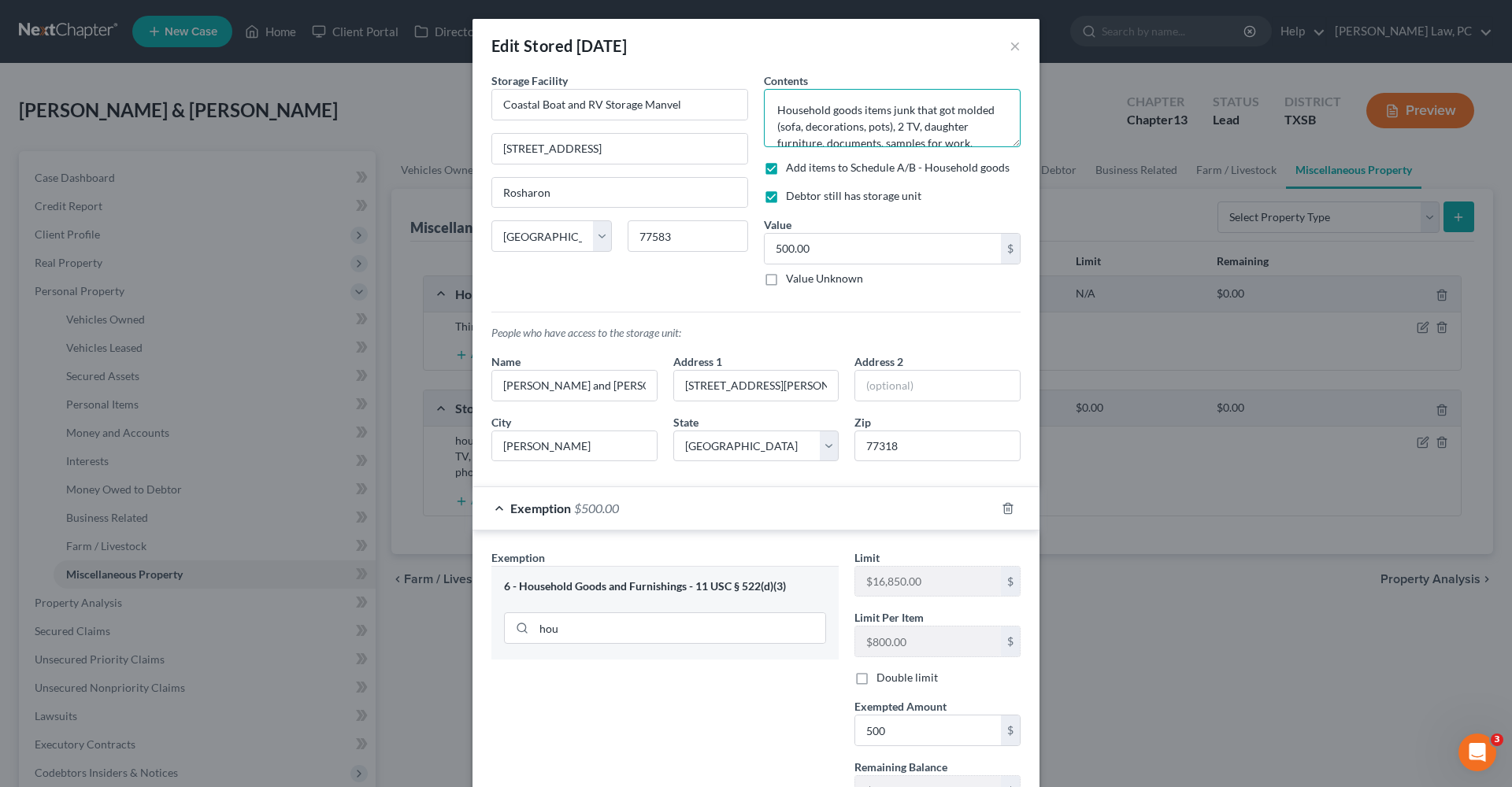
drag, startPoint x: 912, startPoint y: 112, endPoint x: 890, endPoint y: 111, distance: 22.0
click at [890, 111] on textarea "Household goods items junk that got molded (sofa, decorations, pots), 2 TV, dau…" at bounding box center [891, 118] width 257 height 59
drag, startPoint x: 932, startPoint y: 111, endPoint x: 893, endPoint y: 110, distance: 39.0
click at [893, 110] on textarea "Household goods items that got molded (sofa, decorations, pots), 2 TV, daughter…" at bounding box center [891, 118] width 257 height 59
drag, startPoint x: 930, startPoint y: 113, endPoint x: 892, endPoint y: 113, distance: 38.0
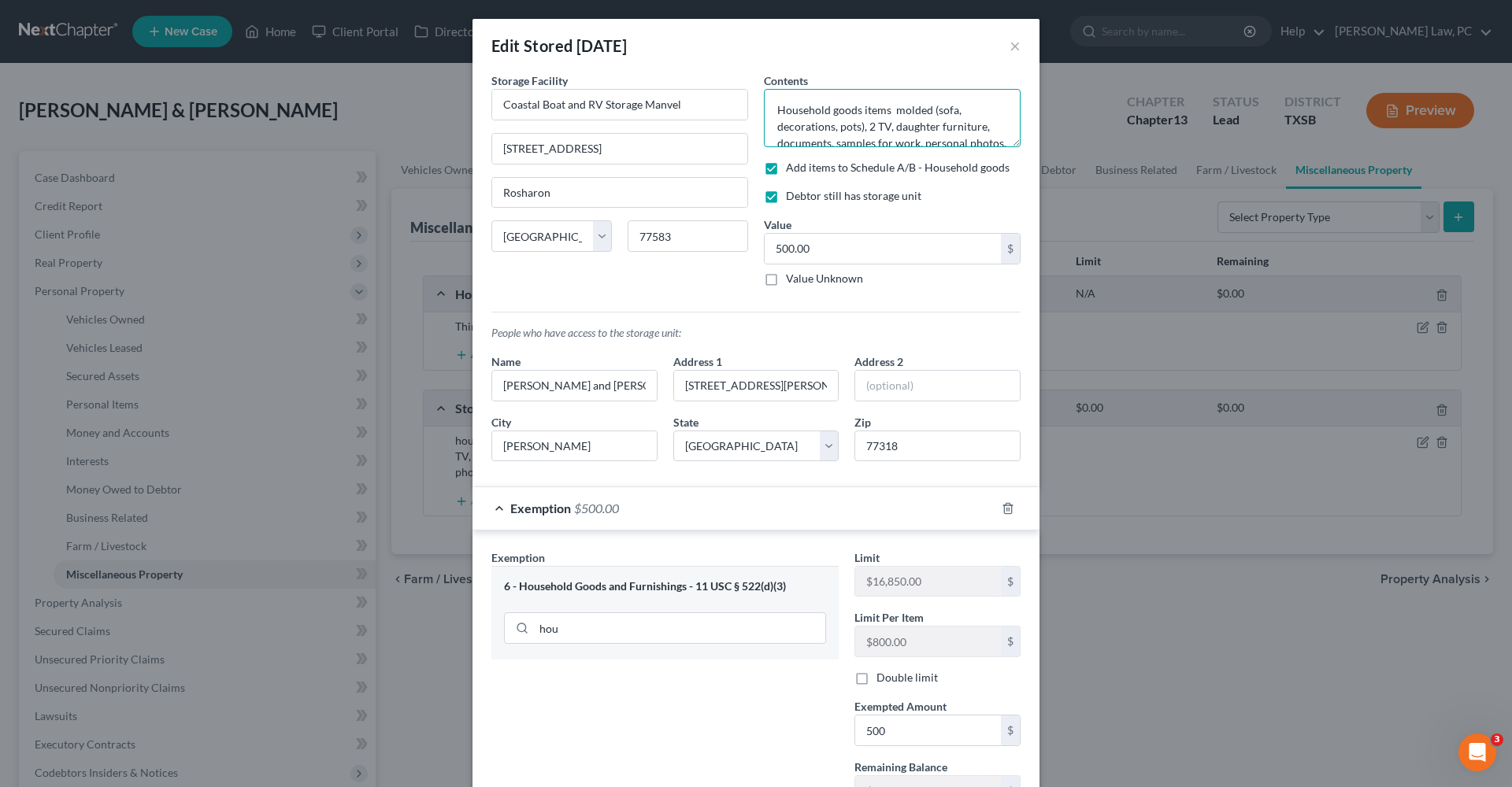
click at [892, 113] on textarea "Household goods items molded (sofa, decorations, pots), 2 TV, daughter furnitur…" at bounding box center [891, 118] width 257 height 59
click at [777, 110] on textarea "Household goods items (sofa, decorations, pots), 2 TV, daughter furniture, docu…" at bounding box center [891, 118] width 257 height 59
paste textarea "molded"
click at [791, 115] on textarea "molded Household goods items (sofa, decorations, pots), 2 TV, daughter furnitur…" at bounding box center [891, 118] width 257 height 59
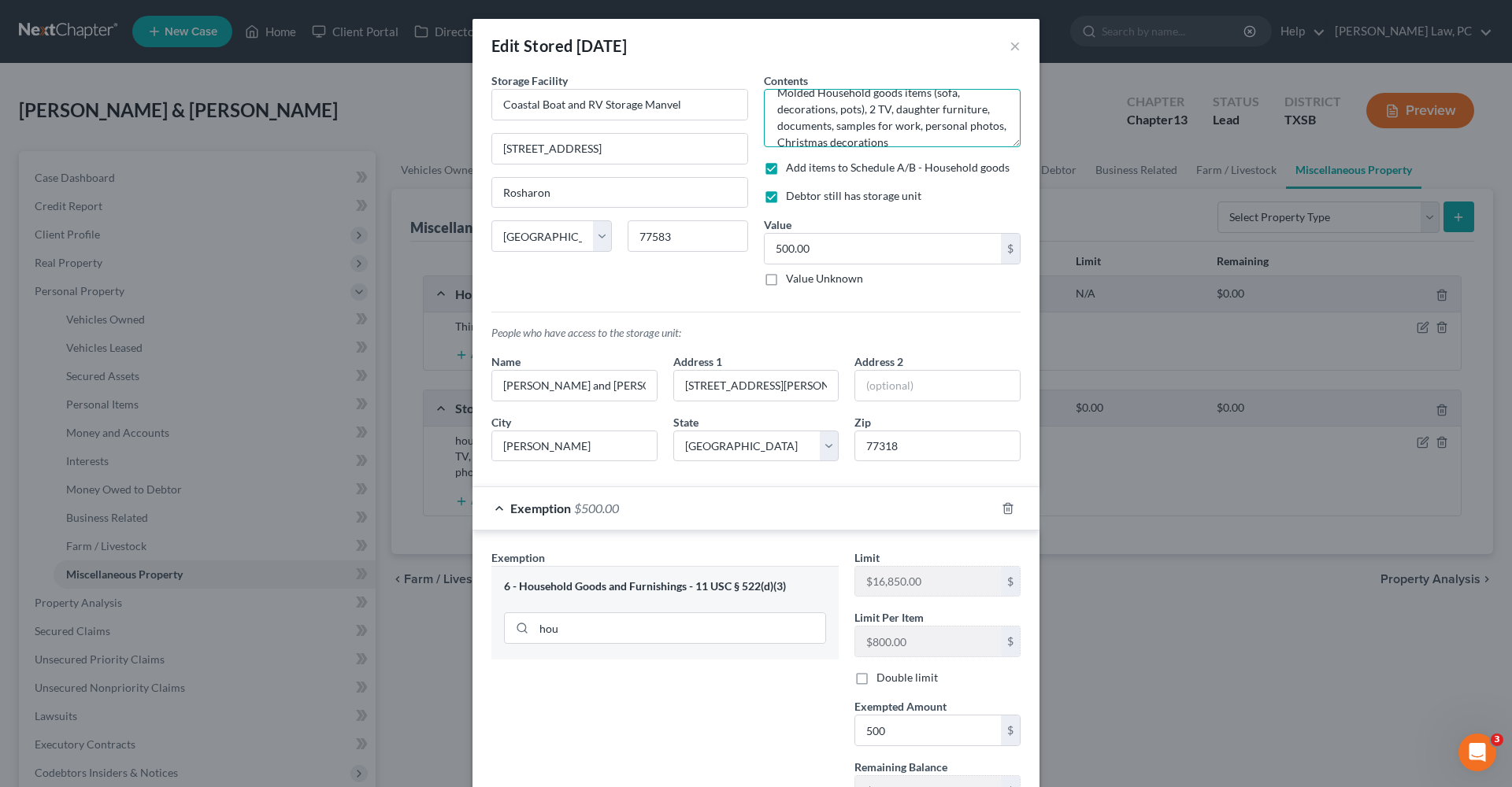
click at [935, 110] on textarea "Molded Household goods items (sofa, decorations, pots), 2 TV, daughter furnitur…" at bounding box center [891, 118] width 257 height 59
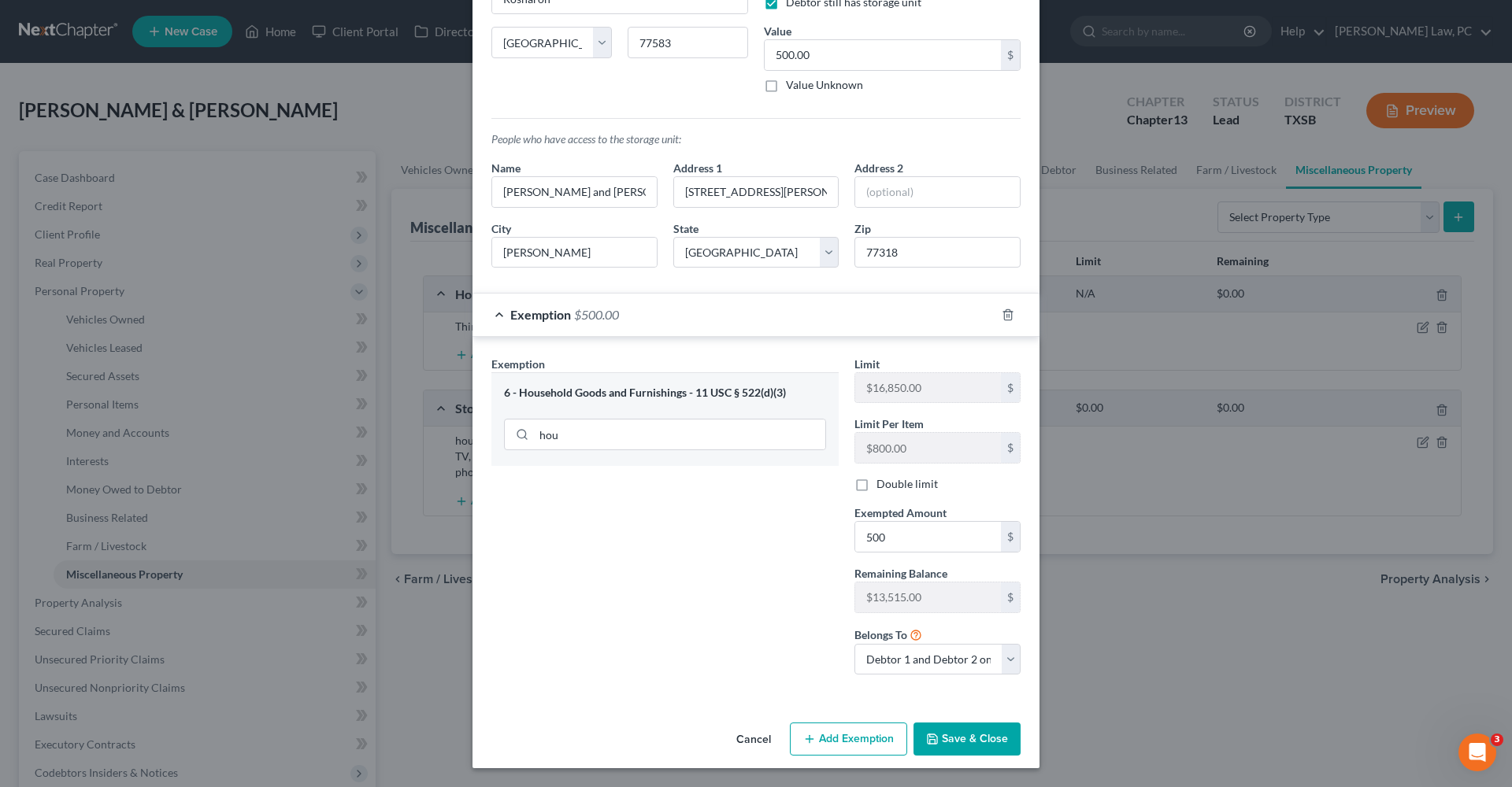
scroll to position [193, 0]
type textarea "Molded Household goods items (sofa, decorations, pots), 2 TV, daughter's furnit…"
click at [974, 737] on button "Save & Close" at bounding box center [967, 740] width 107 height 33
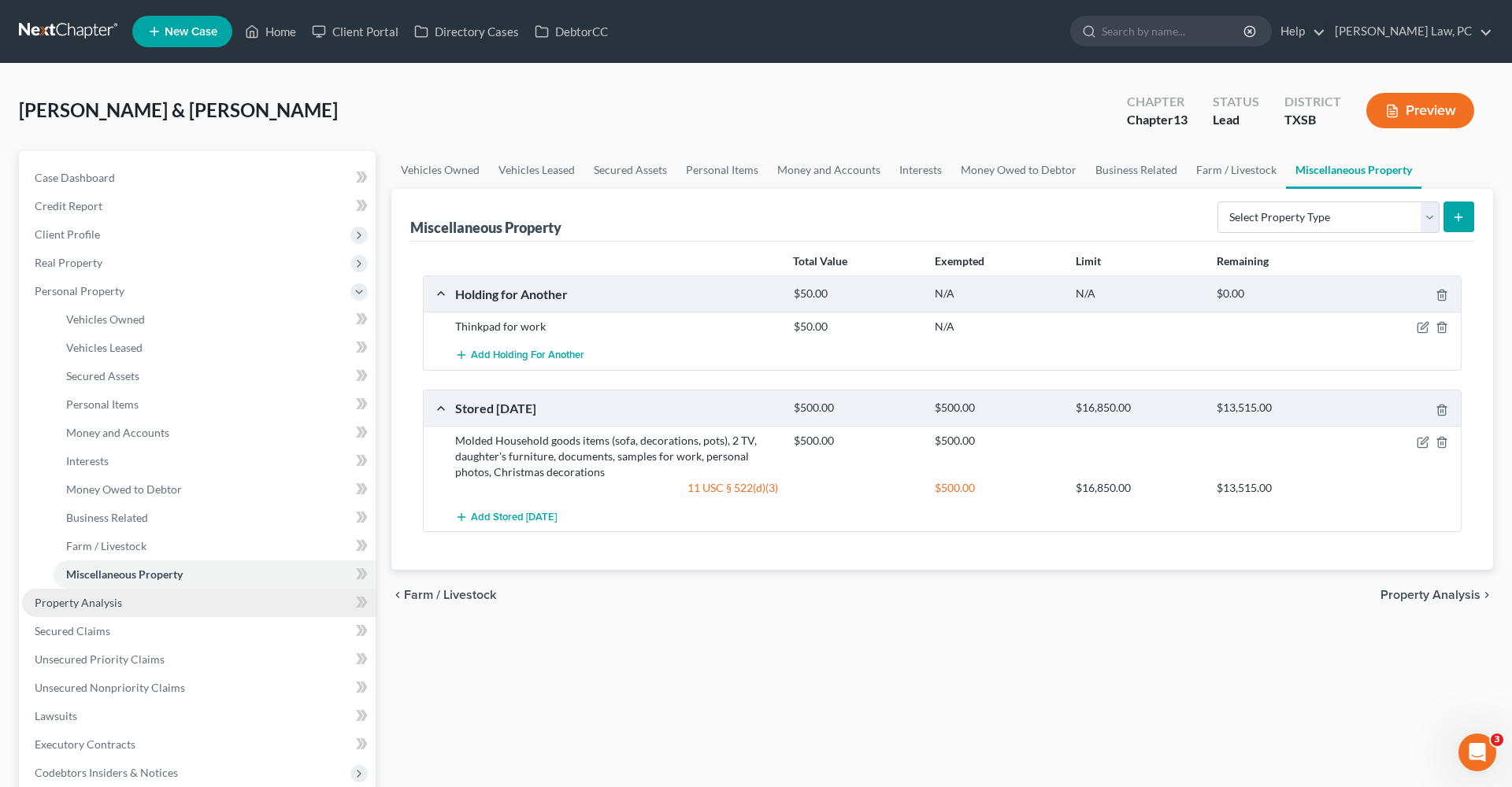
click at [66, 608] on span "Property Analysis" at bounding box center [79, 602] width 88 height 13
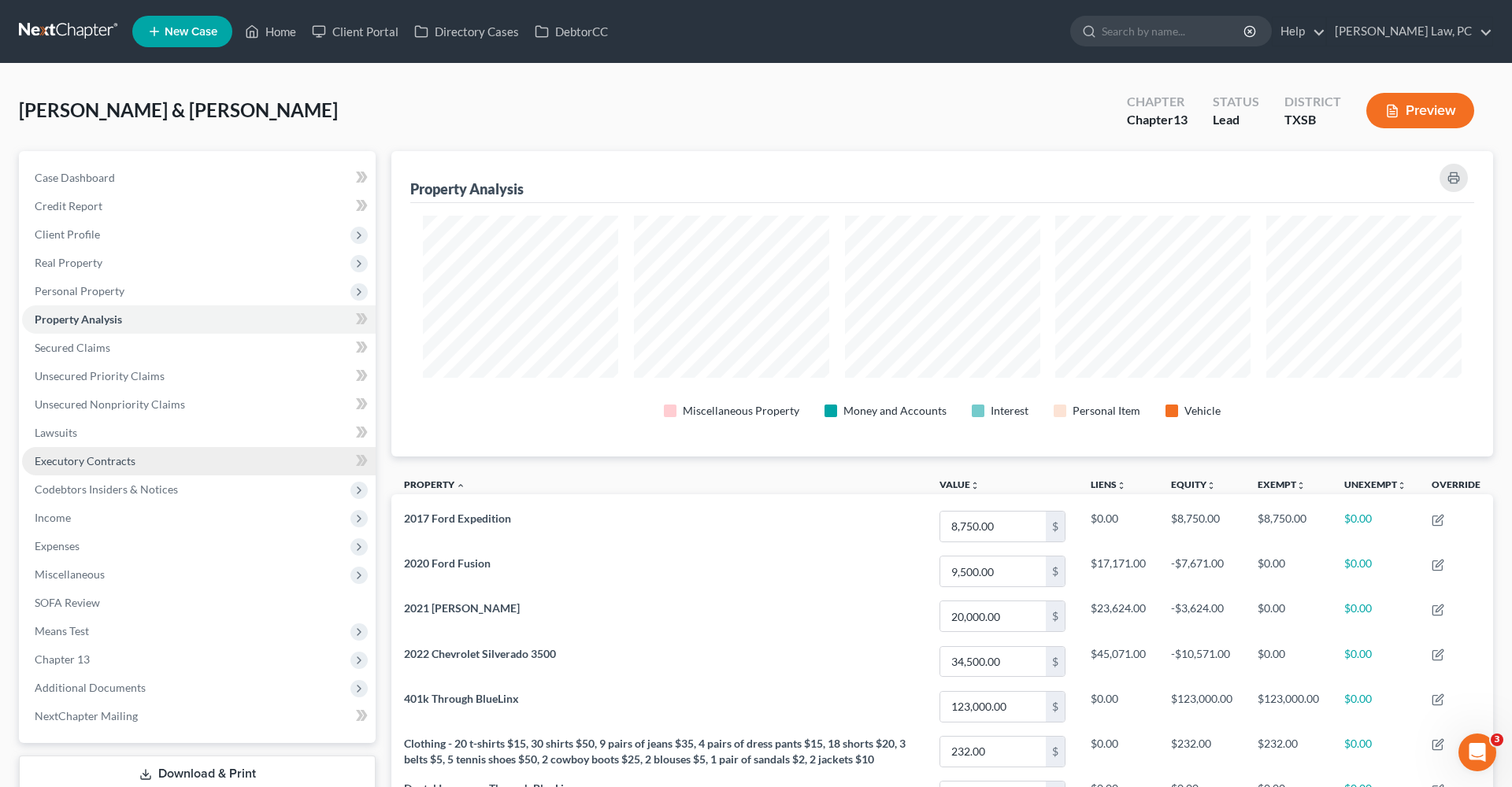
scroll to position [306, 1101]
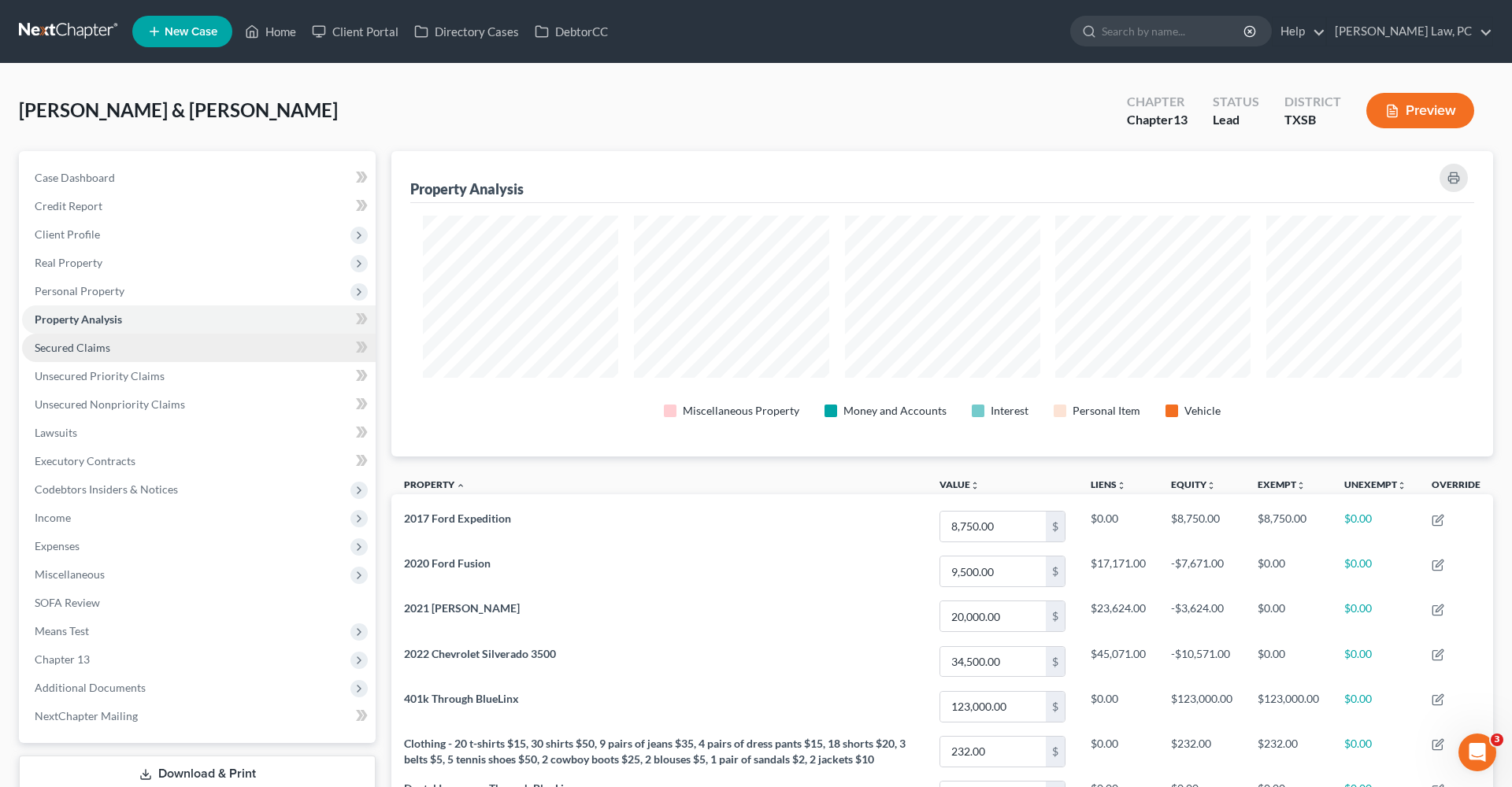
click at [92, 344] on span "Secured Claims" at bounding box center [73, 347] width 75 height 13
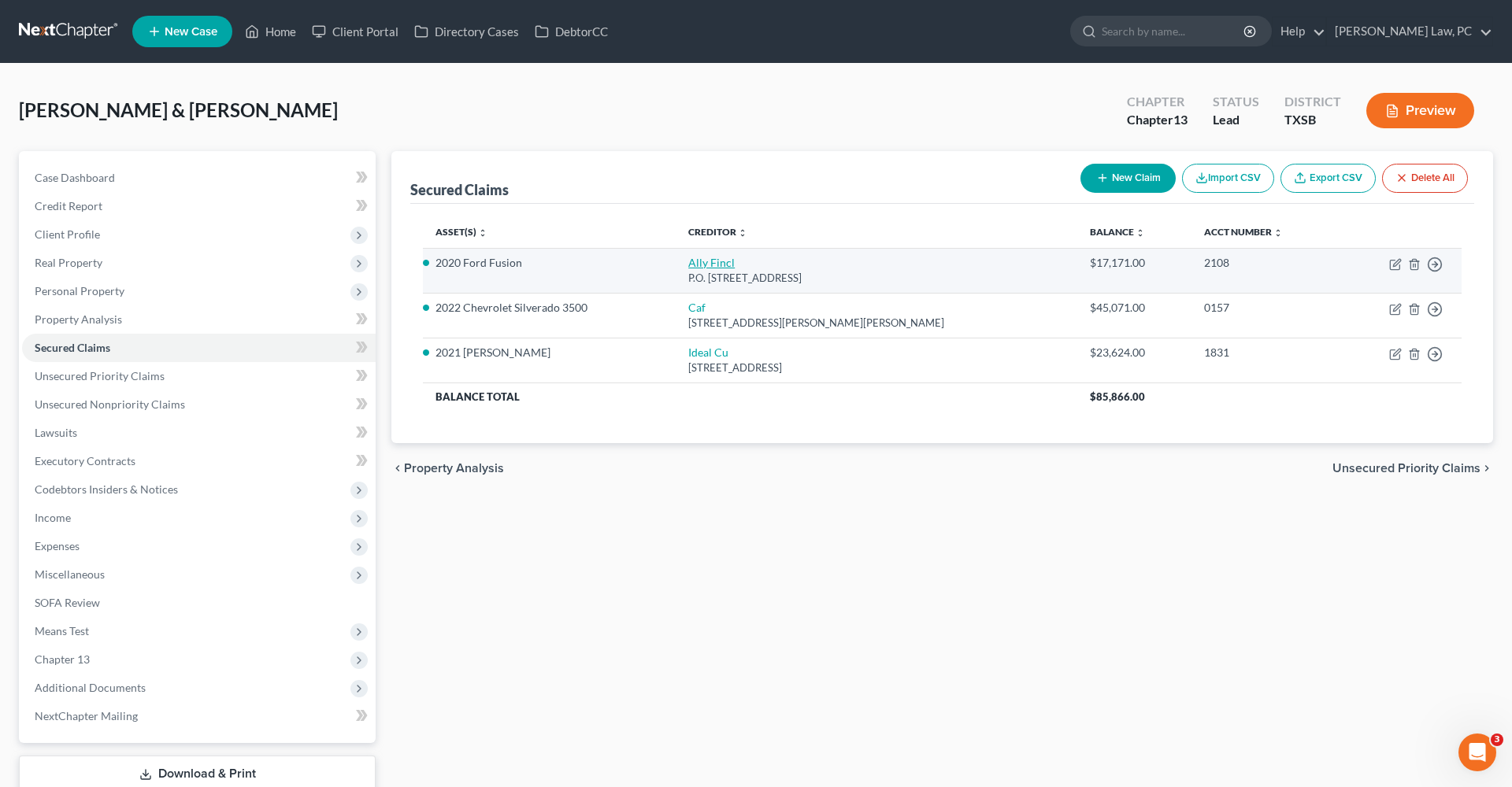
click at [710, 267] on link "Ally Fincl" at bounding box center [711, 262] width 46 height 13
select select "24"
select select "0"
select select "2"
select select "0"
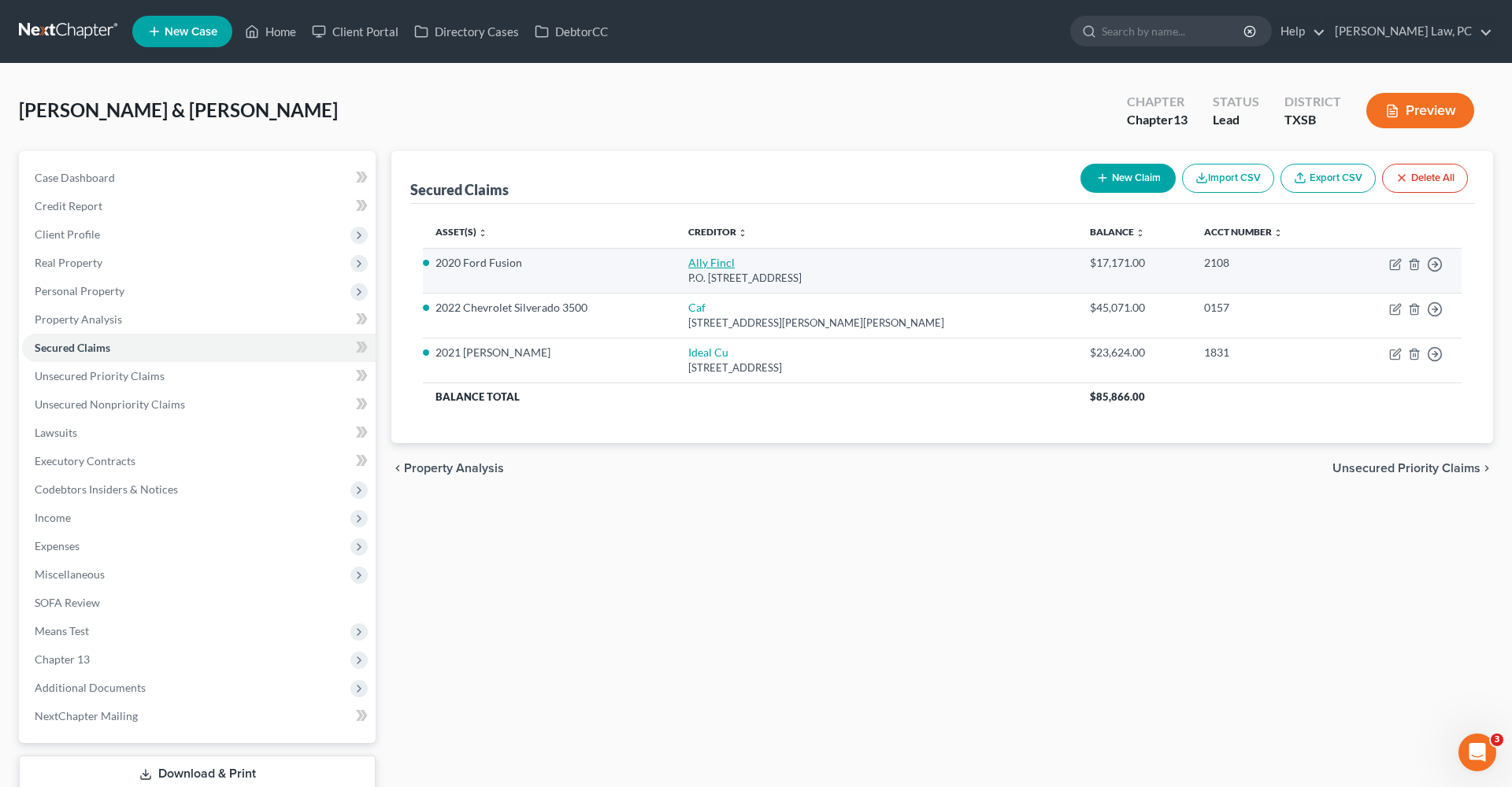
select select "1"
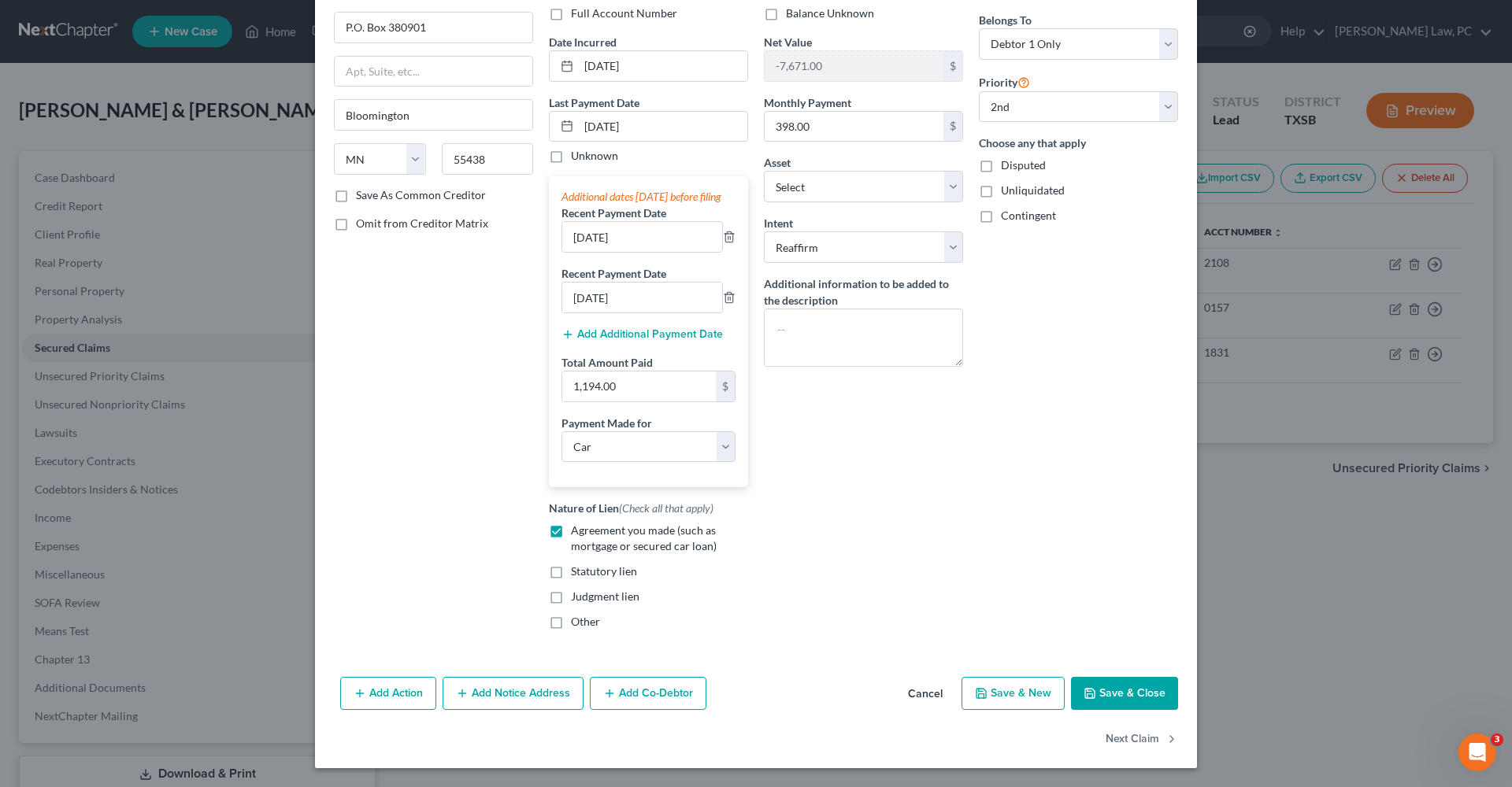
scroll to position [137, 0]
click at [1115, 695] on button "Save & Close" at bounding box center [1124, 693] width 107 height 33
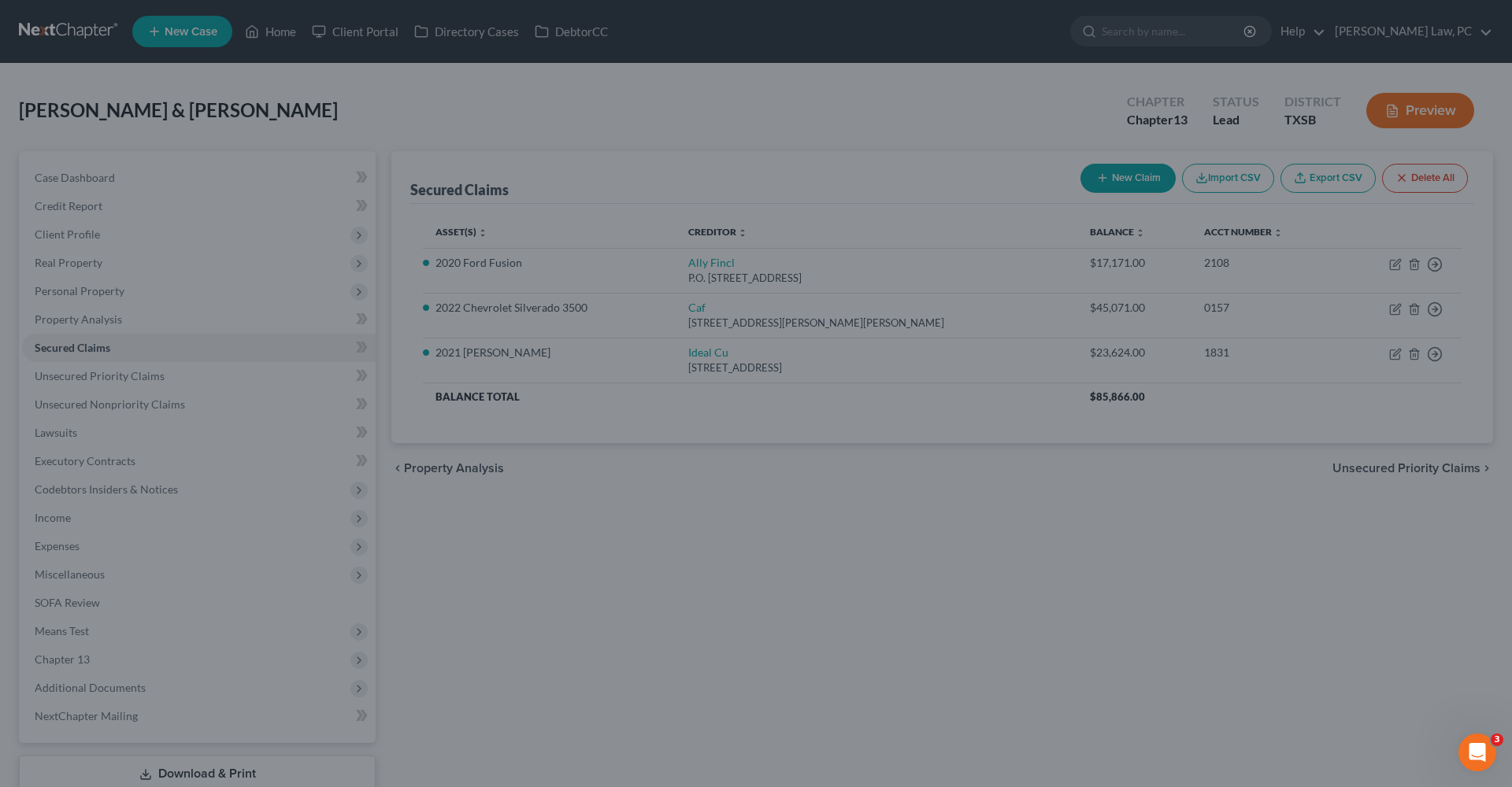
select select "15"
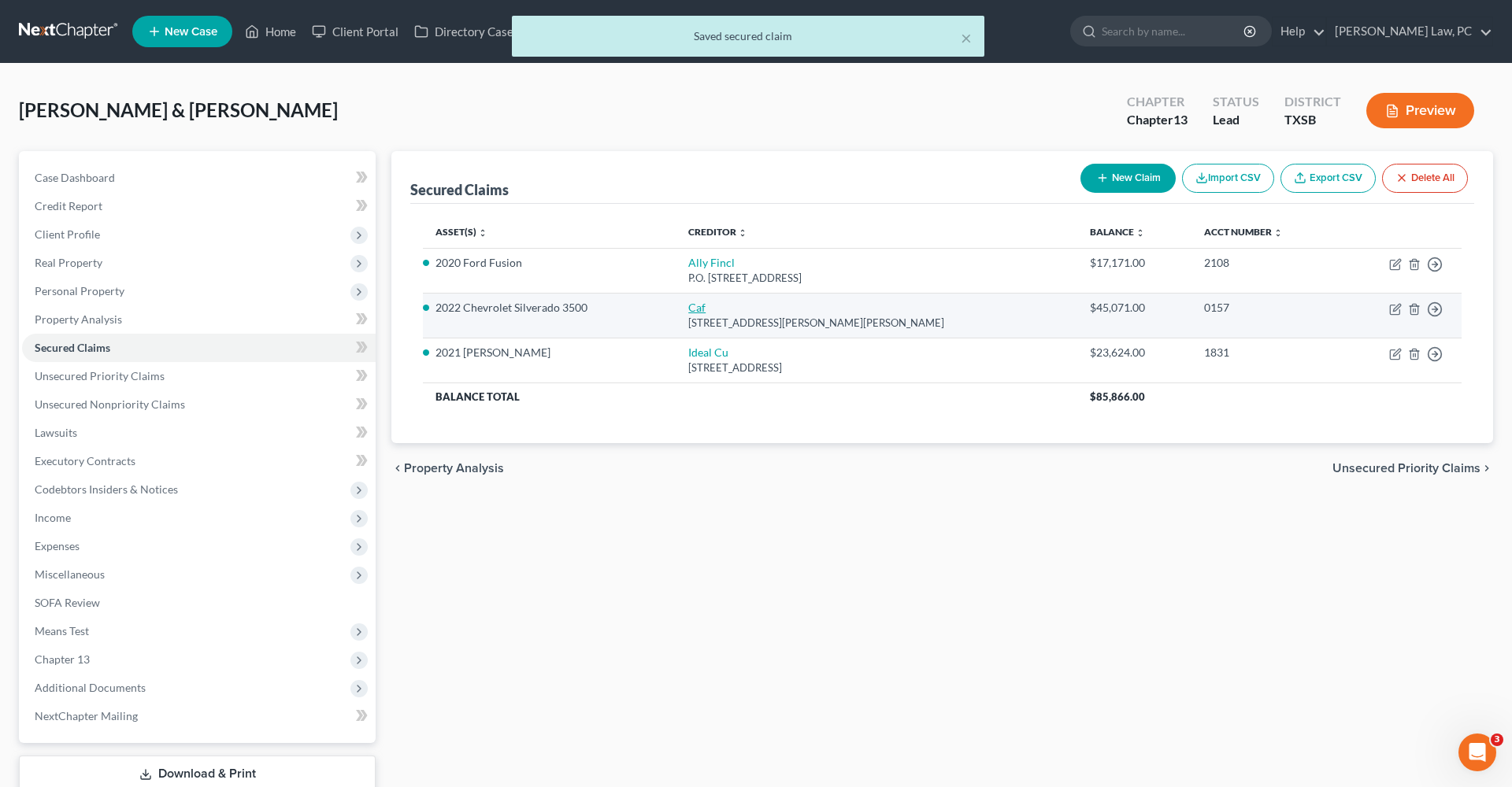
click at [701, 308] on link "Caf" at bounding box center [697, 307] width 18 height 13
select select "10"
select select "0"
select select "14"
select select "2"
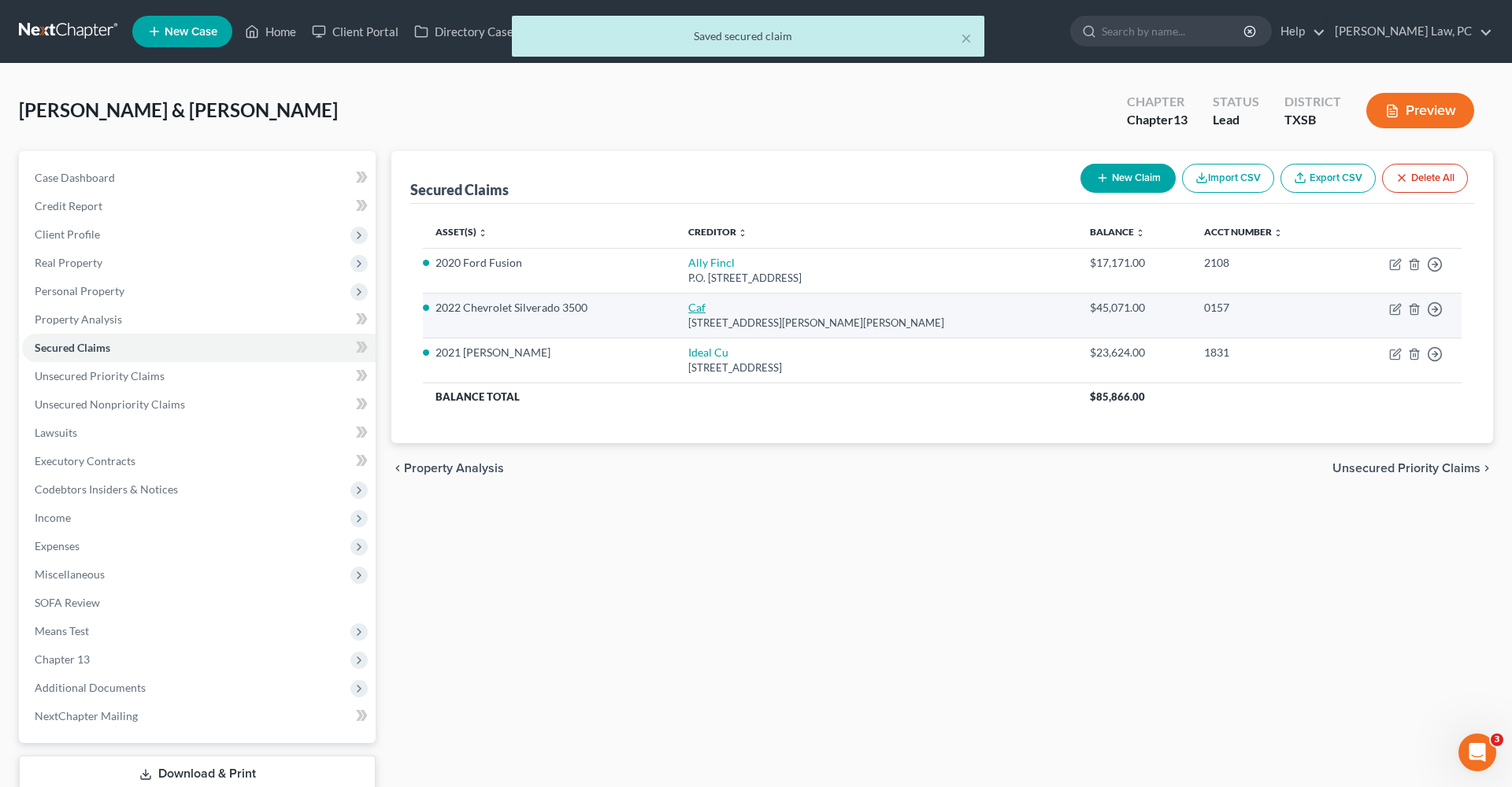
select select "0"
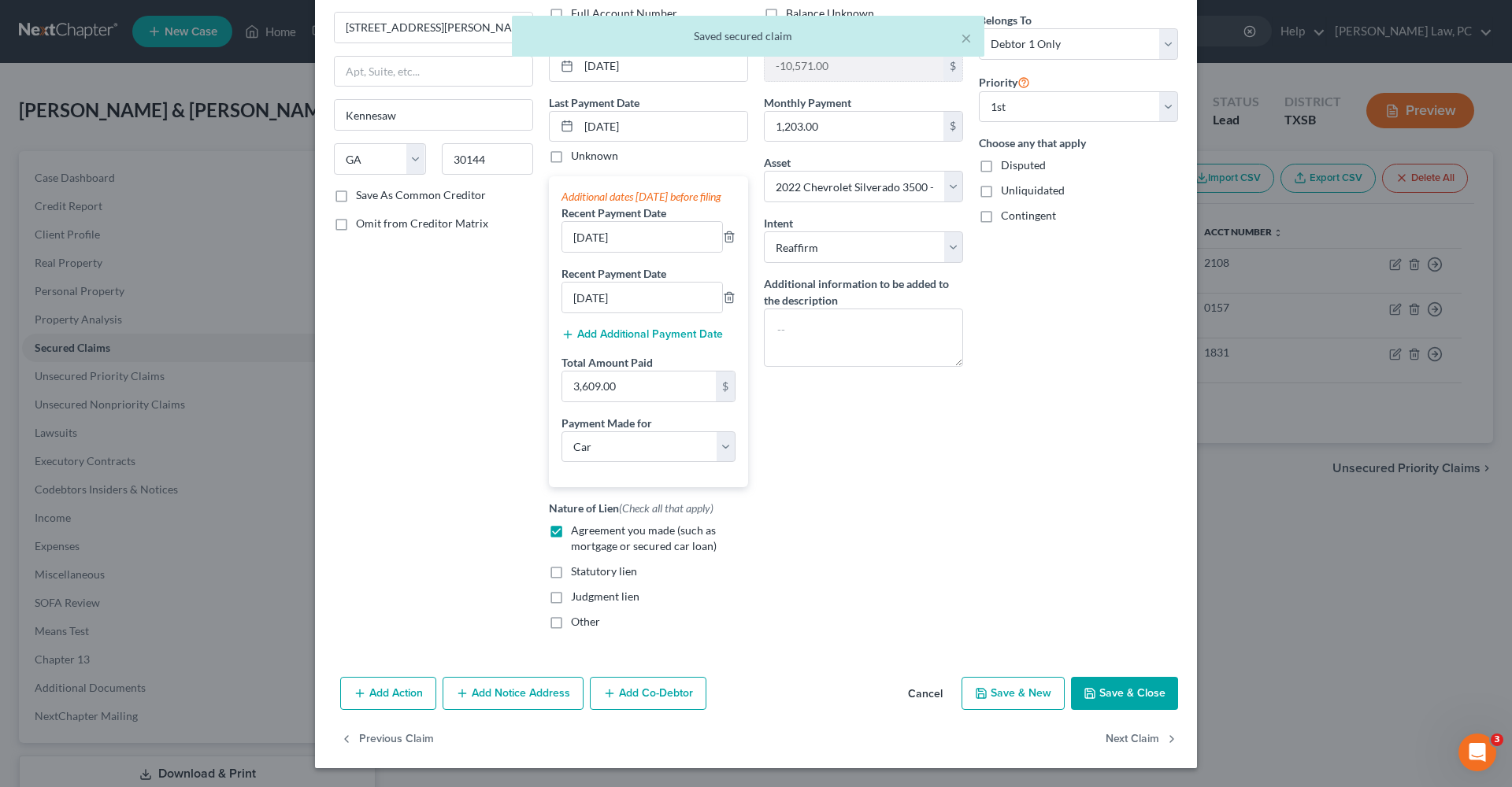
click at [1136, 703] on button "Save & Close" at bounding box center [1124, 693] width 107 height 33
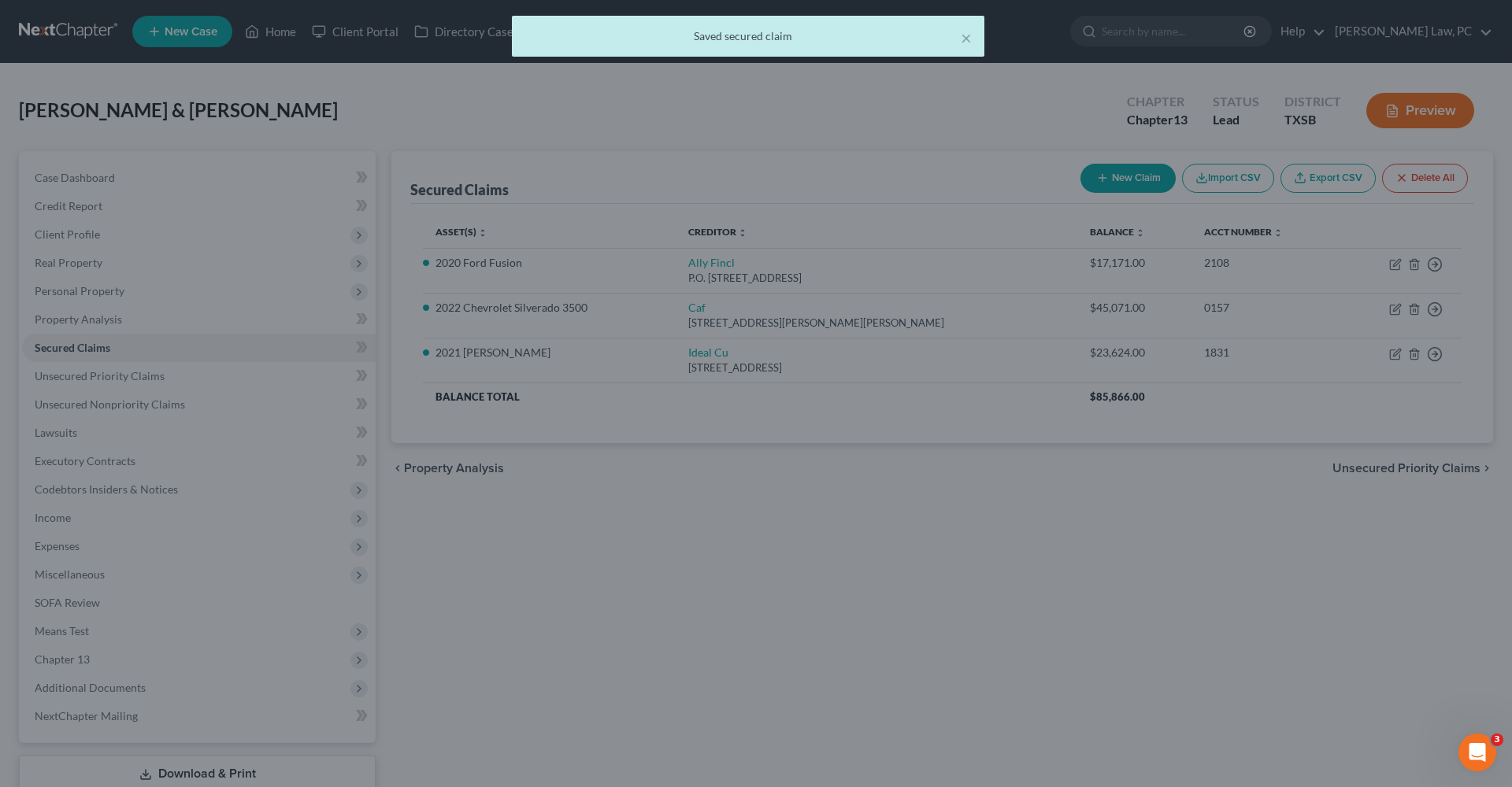
select select "14"
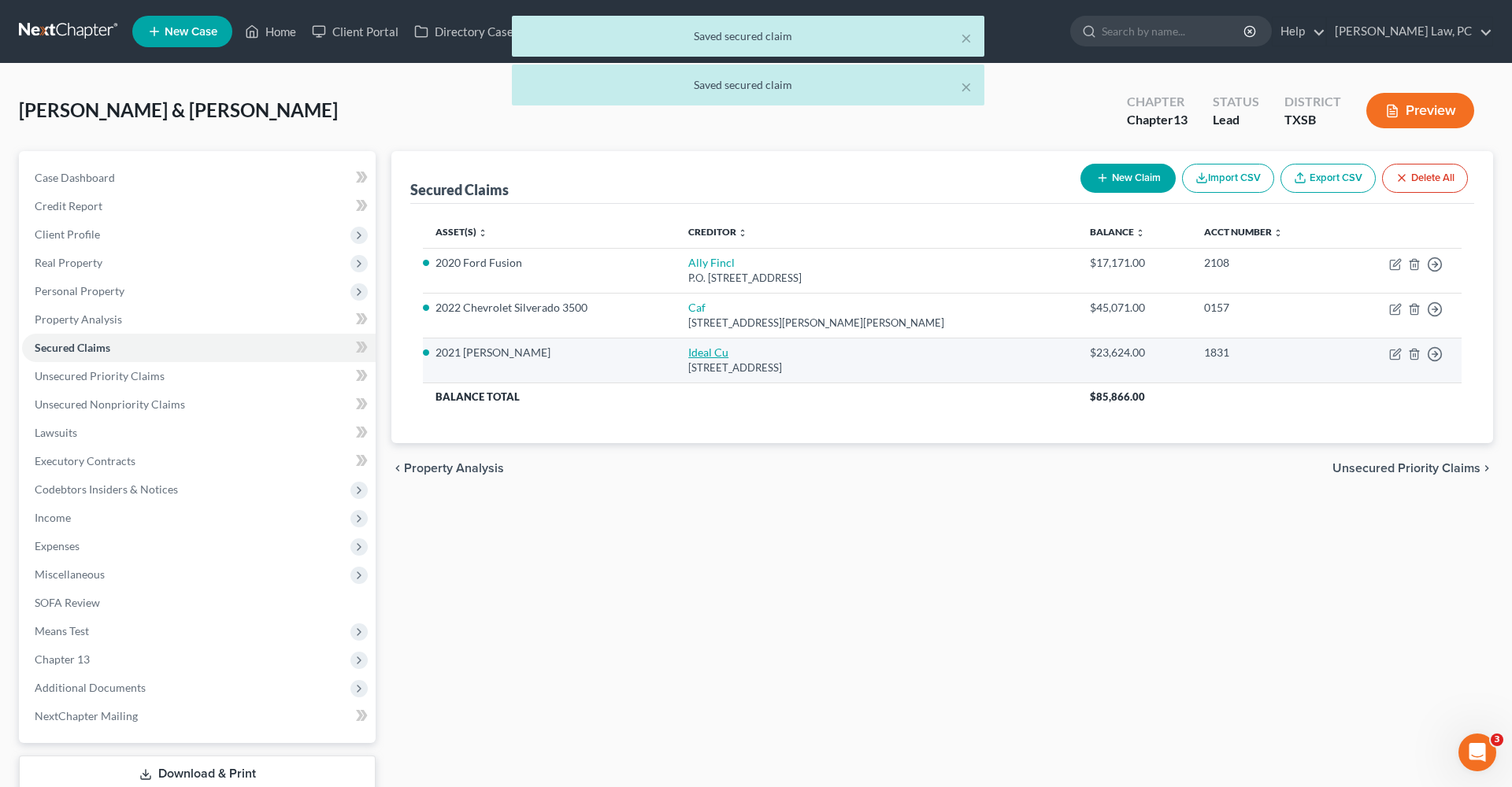
click at [713, 355] on link "Ideal Cu" at bounding box center [708, 352] width 40 height 13
select select "24"
select select "4"
select select "2"
select select "0"
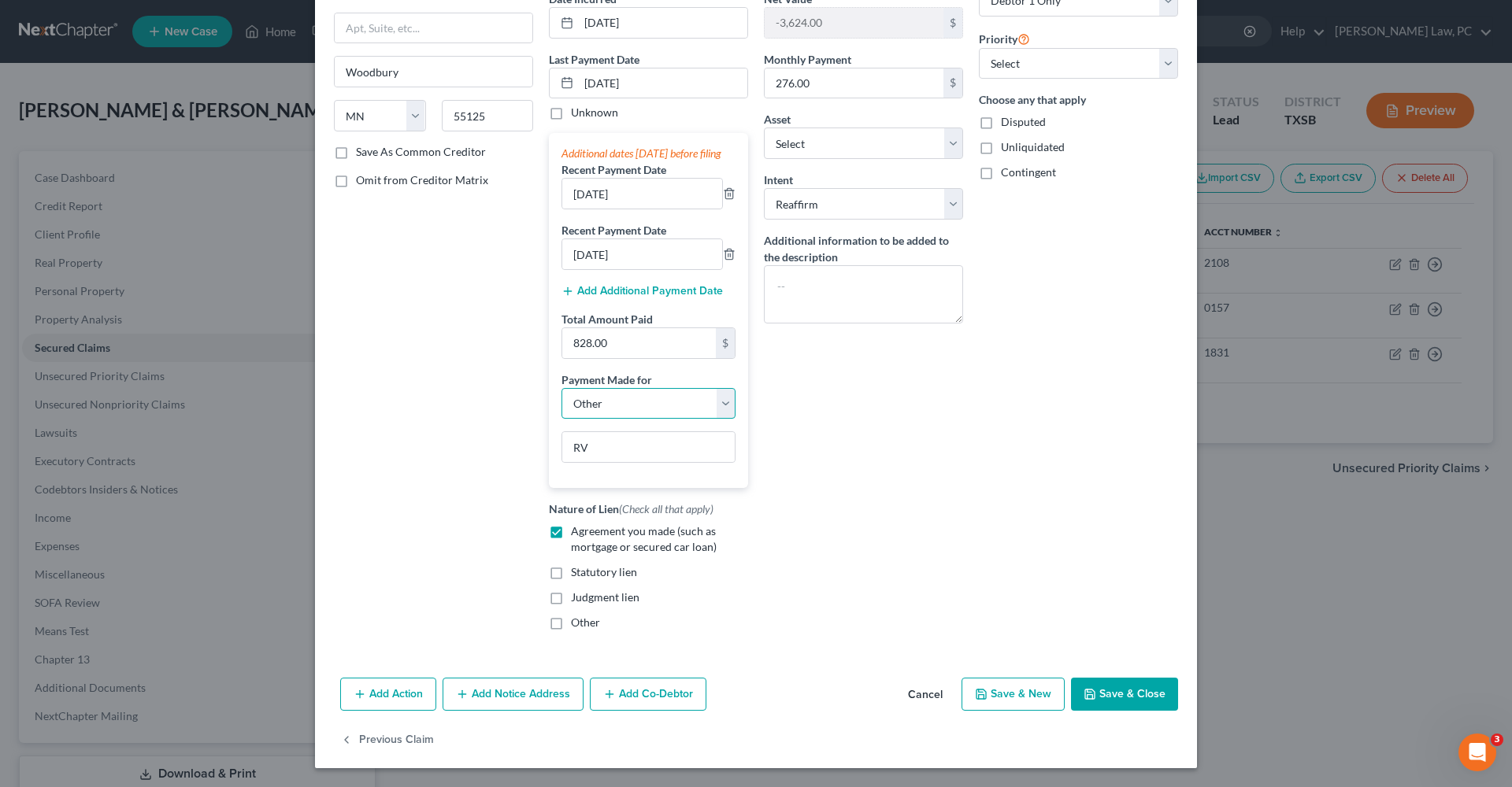
scroll to position [180, 0]
click at [1127, 691] on button "Save & Close" at bounding box center [1124, 694] width 107 height 33
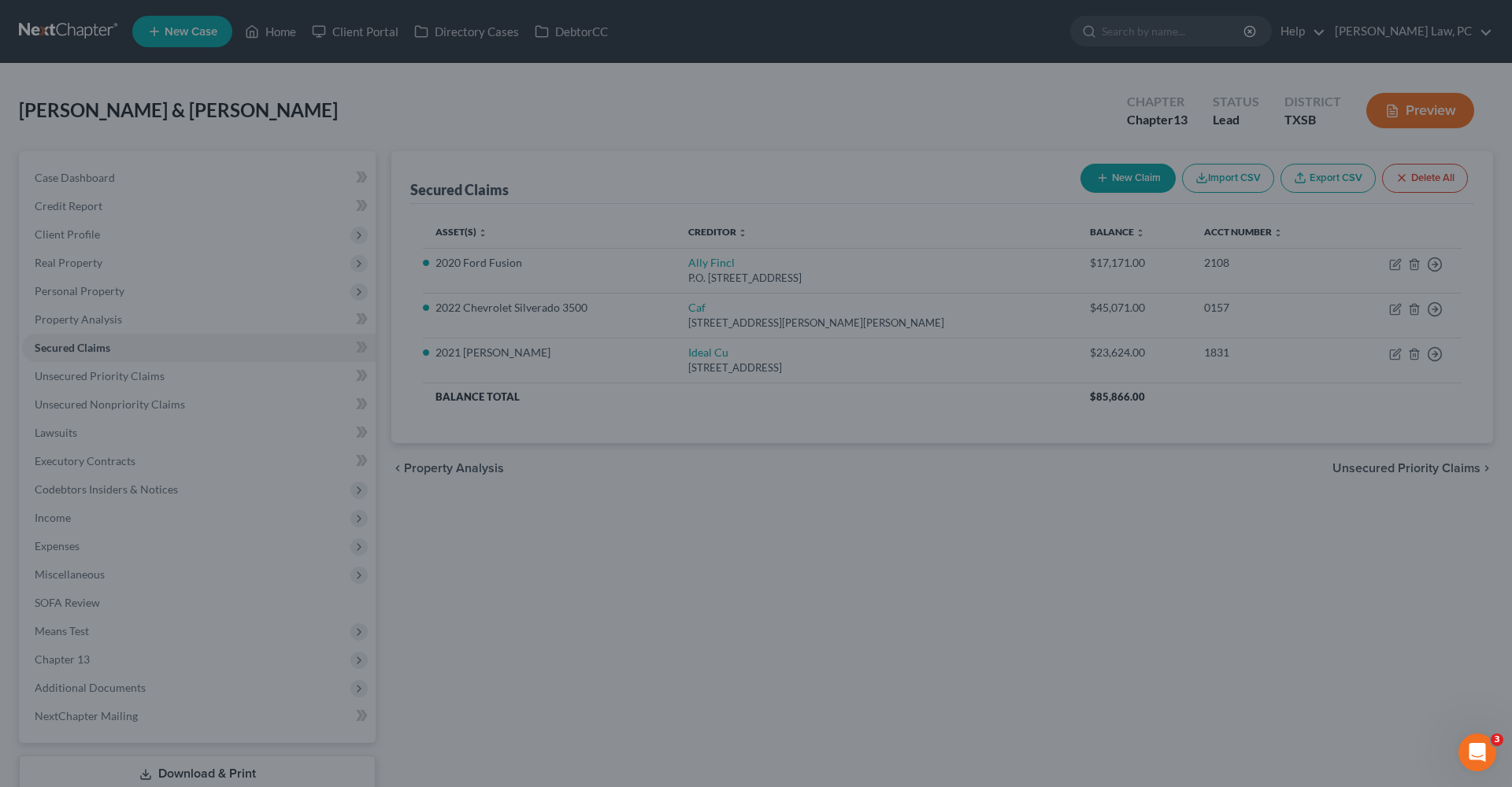
select select "11"
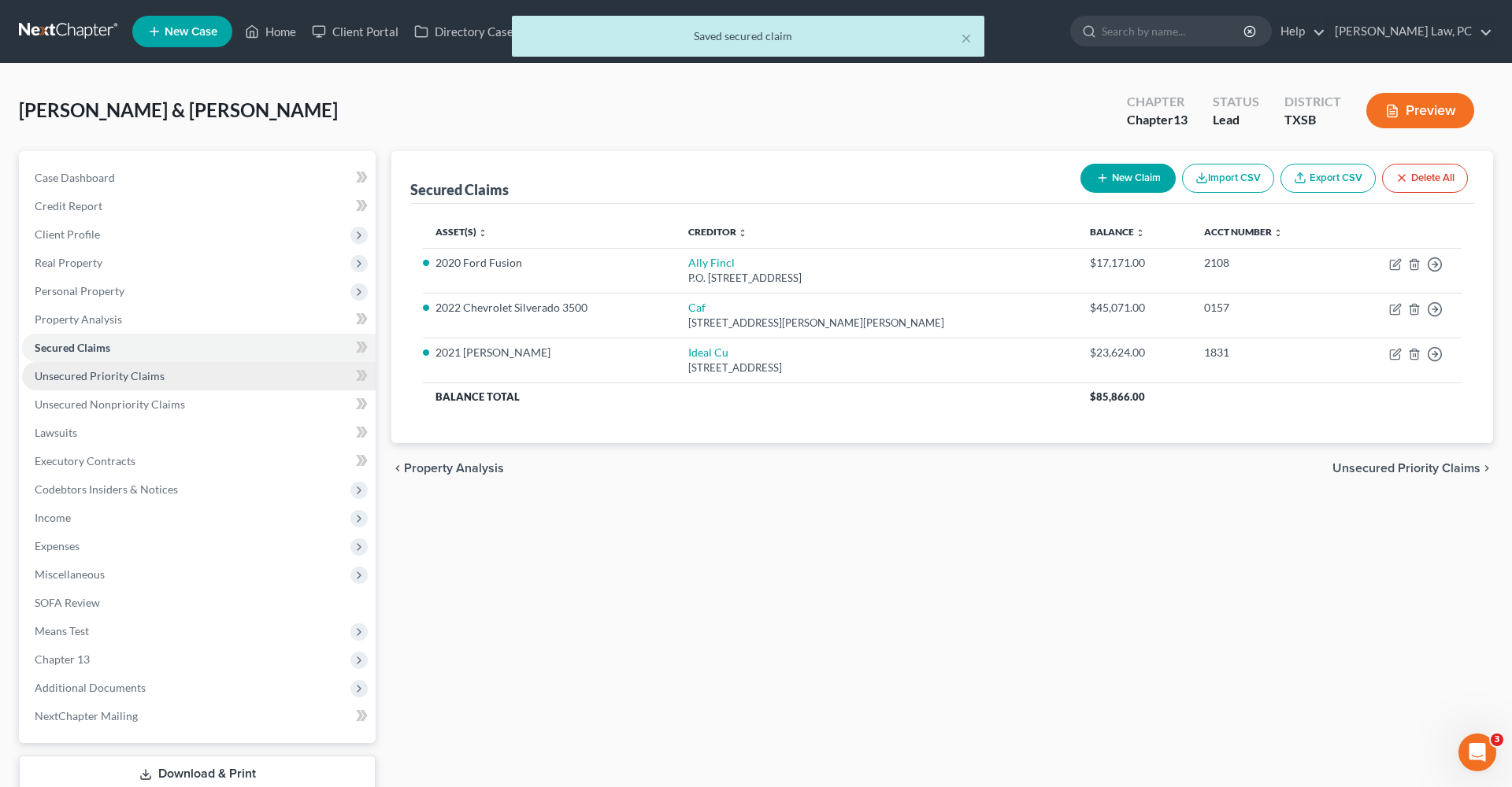
click at [93, 379] on span "Unsecured Priority Claims" at bounding box center [100, 376] width 130 height 13
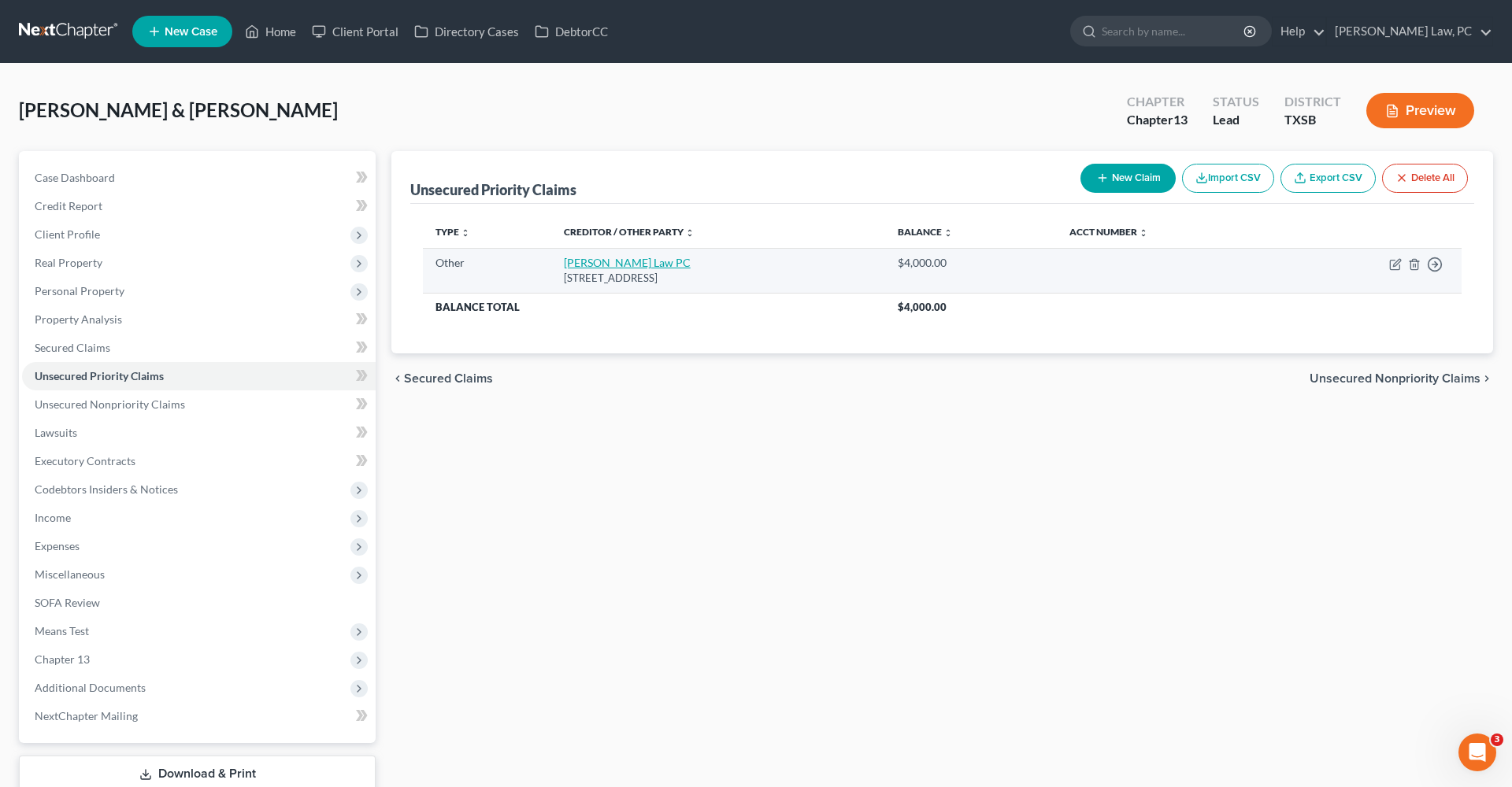
click at [615, 268] on link "[PERSON_NAME] Law PC" at bounding box center [627, 262] width 127 height 13
select select "9"
select select "45"
select select "2"
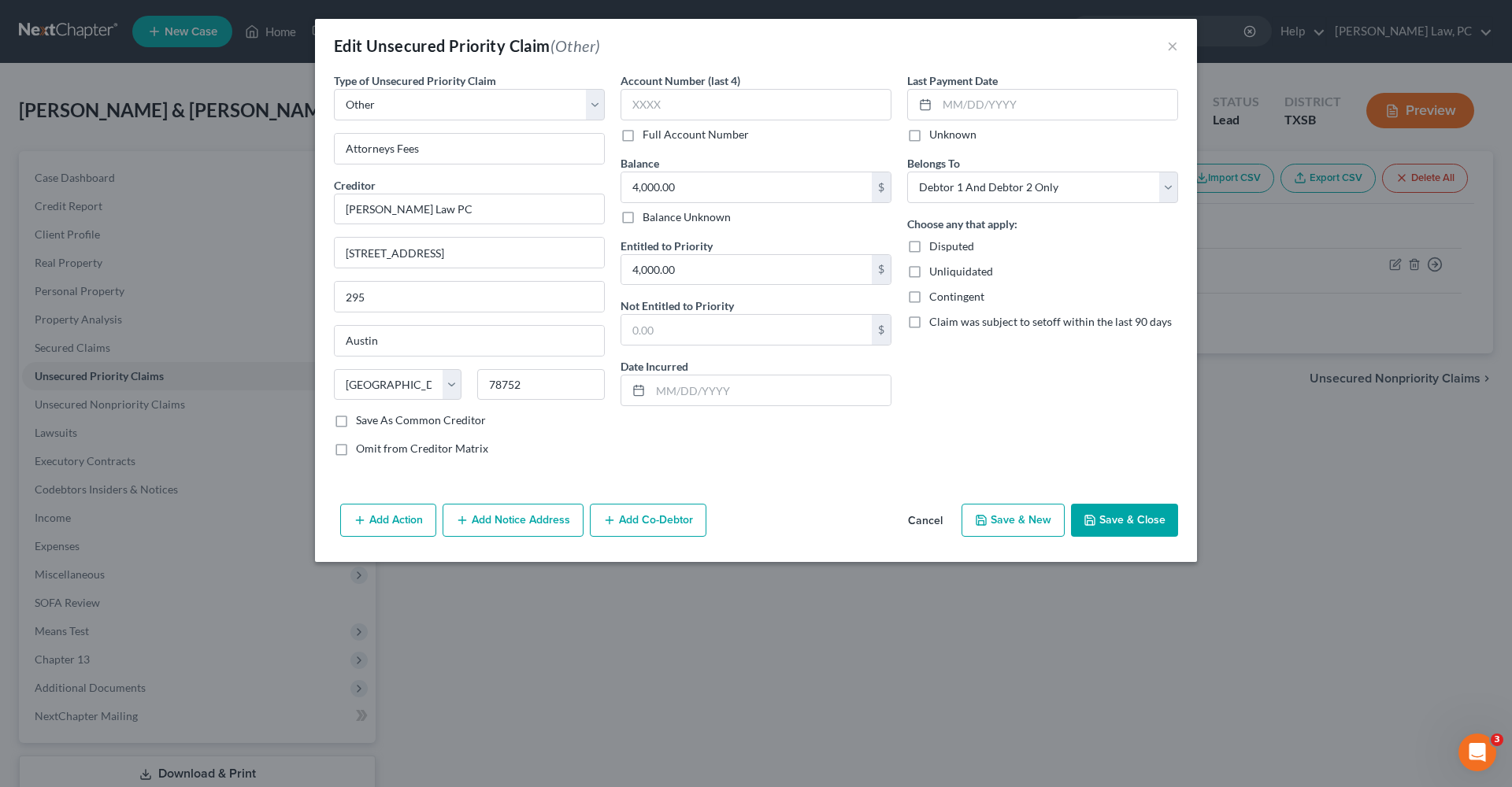
click at [1128, 525] on button "Save & Close" at bounding box center [1124, 521] width 107 height 33
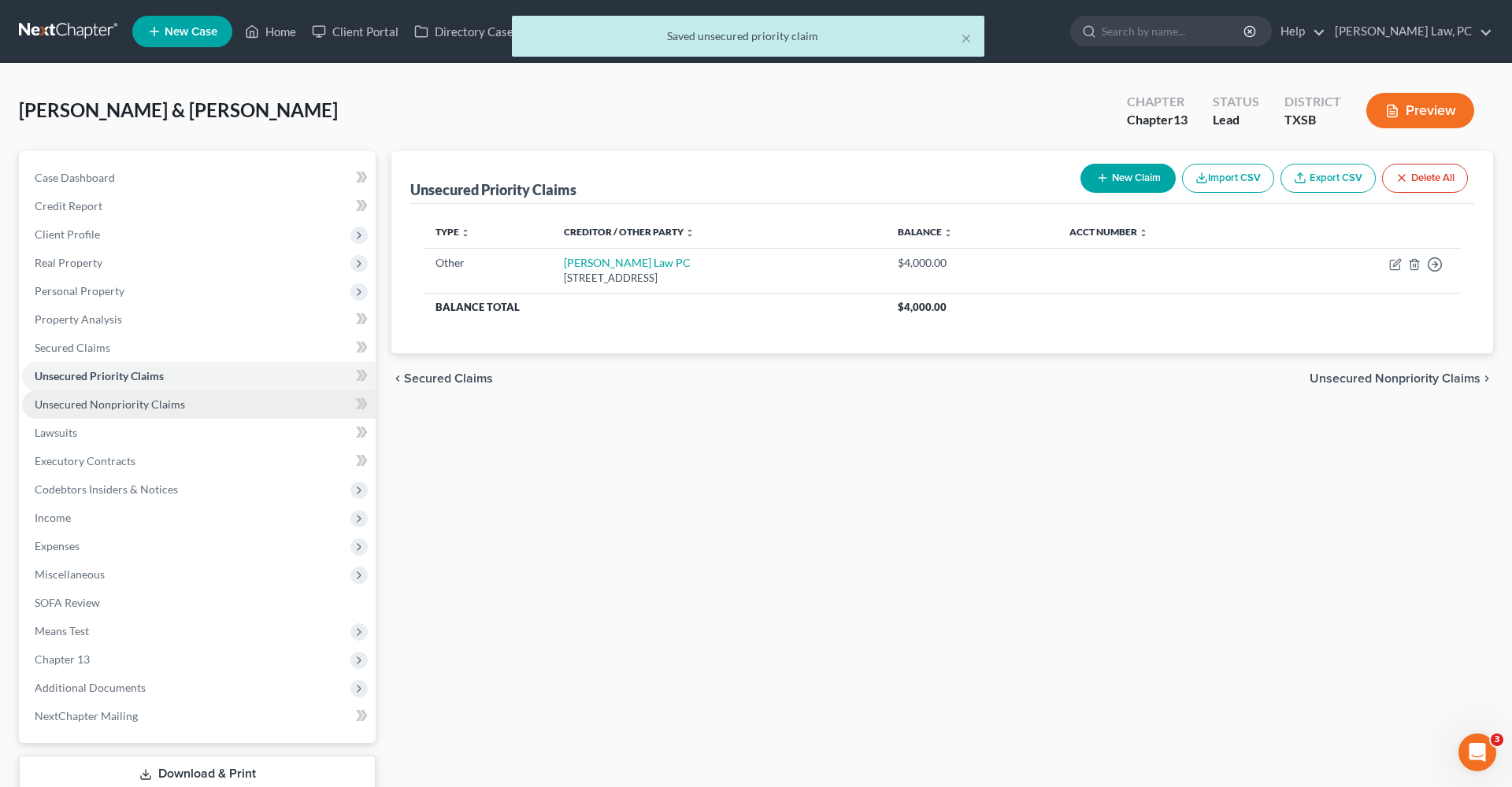
click at [137, 400] on span "Unsecured Nonpriority Claims" at bounding box center [110, 404] width 151 height 13
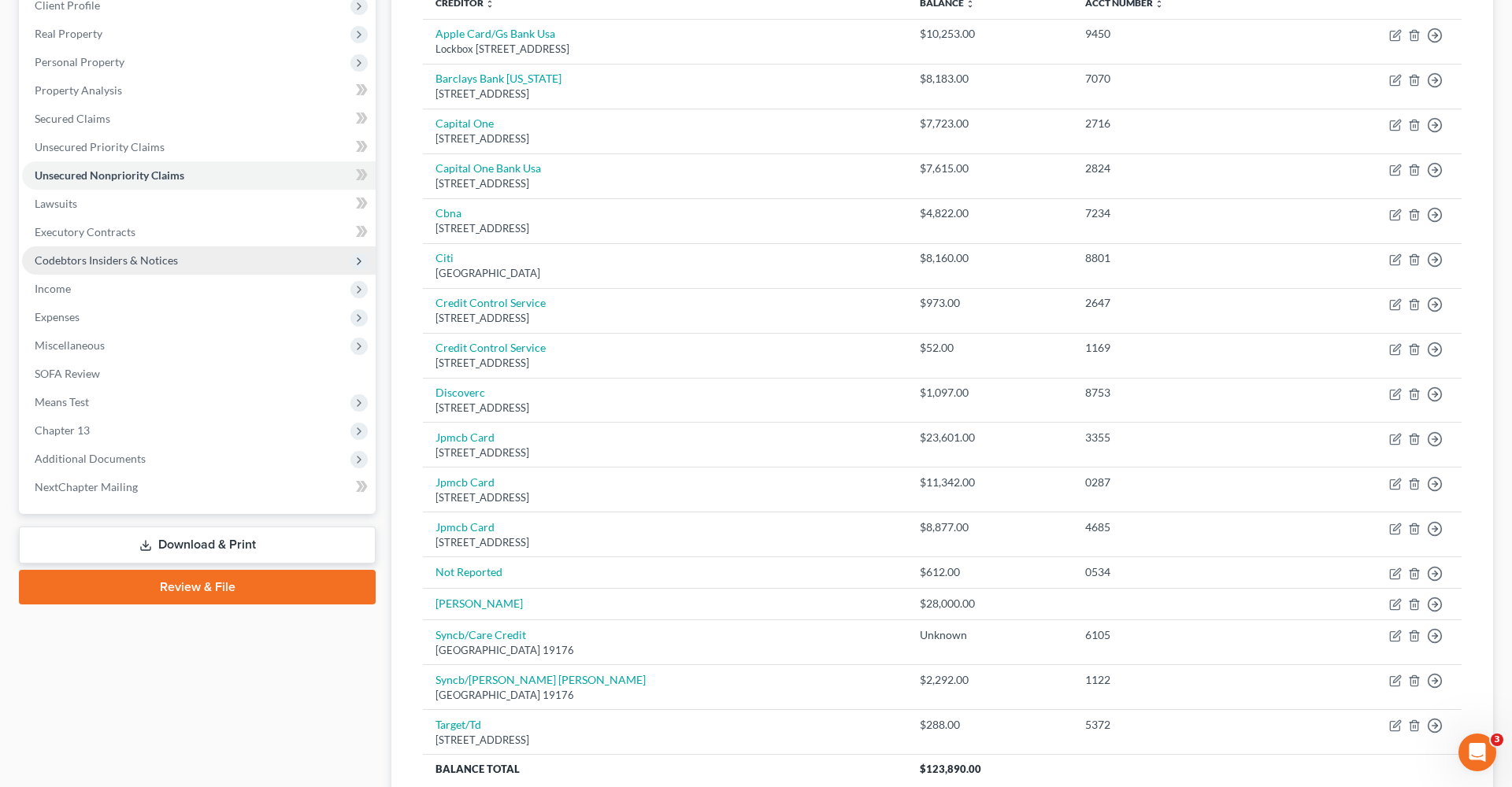
scroll to position [161, 0]
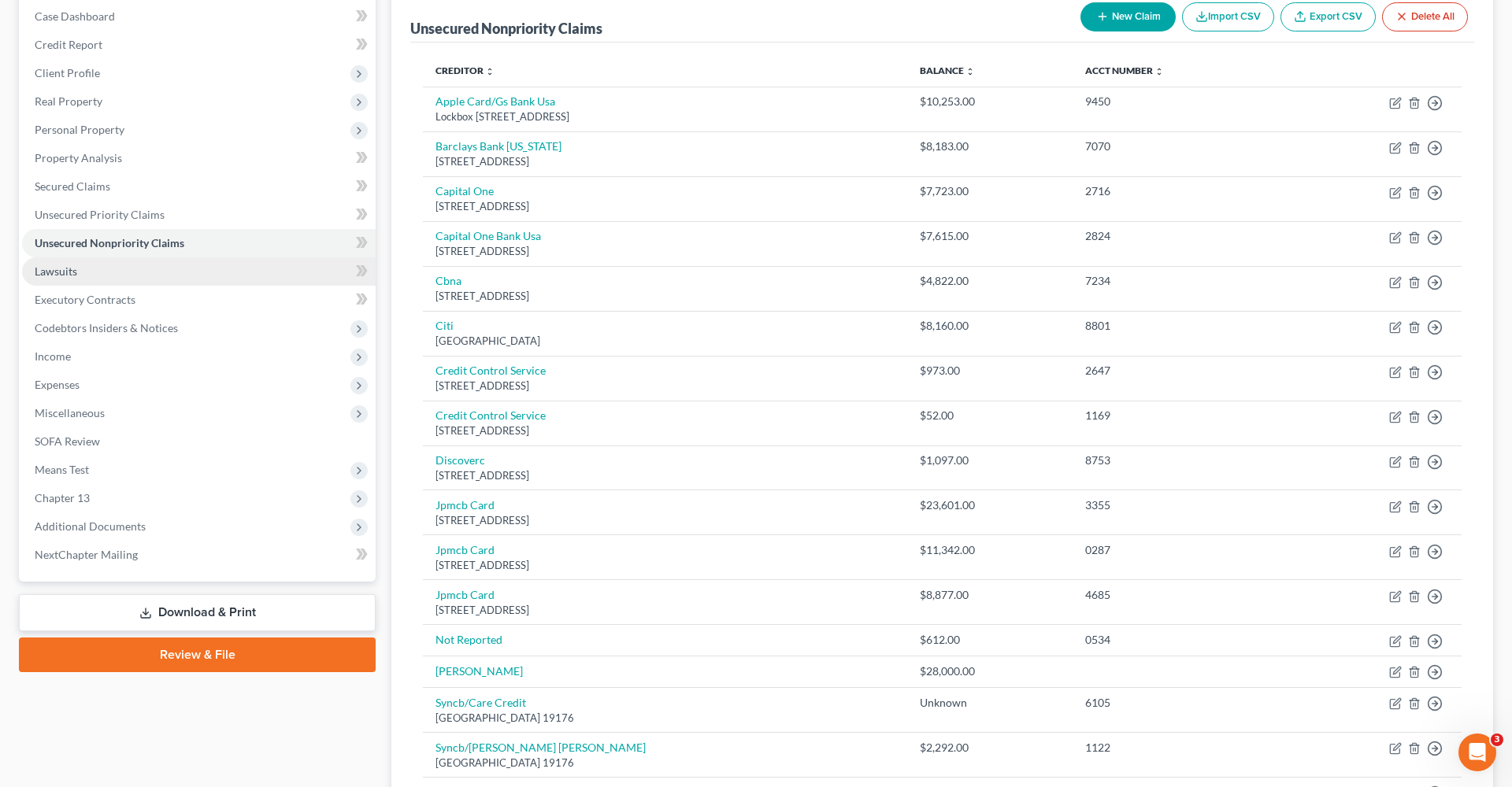
click at [38, 259] on link "Lawsuits" at bounding box center [199, 271] width 354 height 28
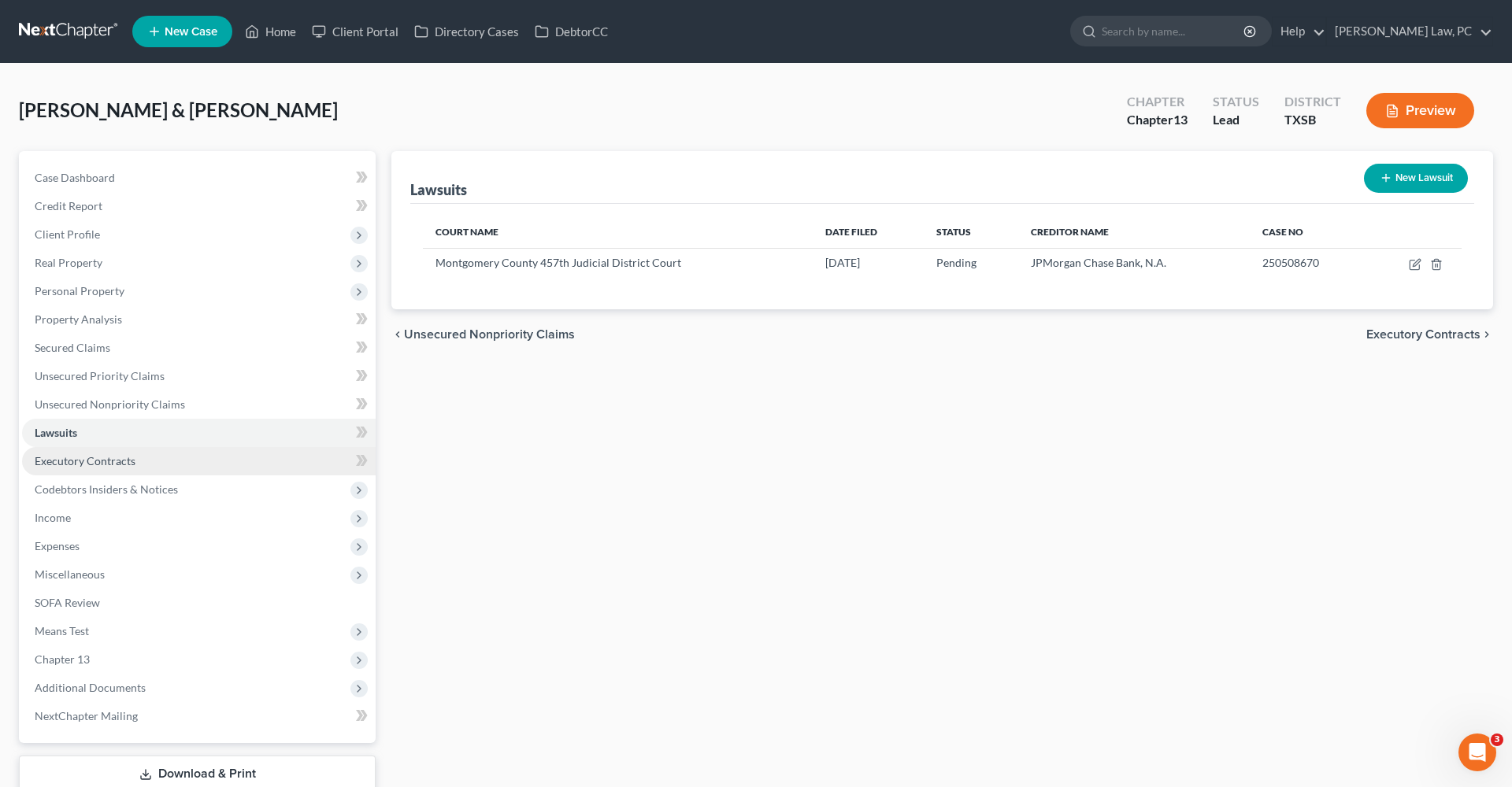
click at [83, 455] on span "Executory Contracts" at bounding box center [85, 460] width 101 height 13
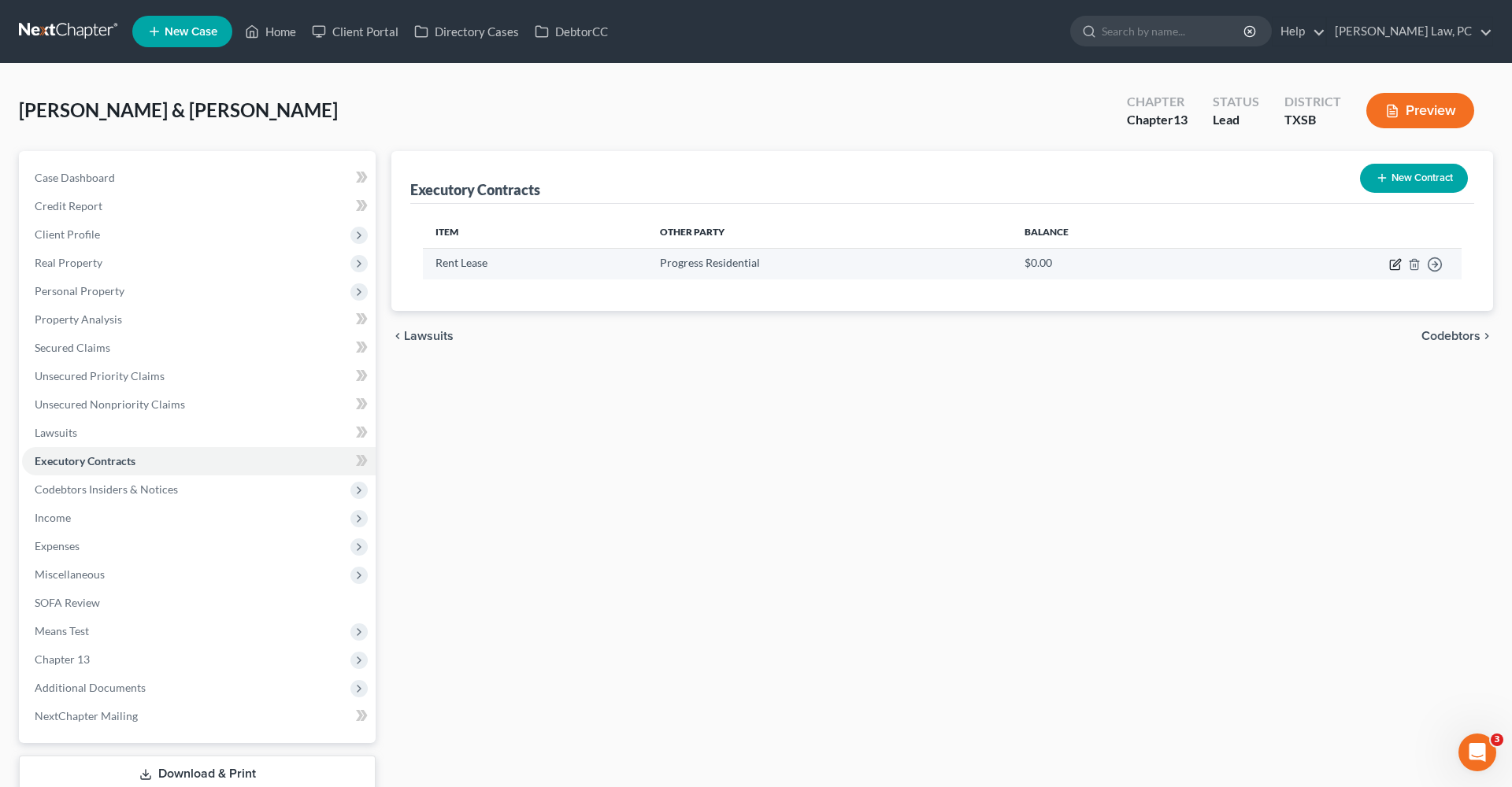
click at [1396, 264] on icon "button" at bounding box center [1396, 263] width 7 height 7
select select "3"
select select "45"
select select "2"
select select "0"
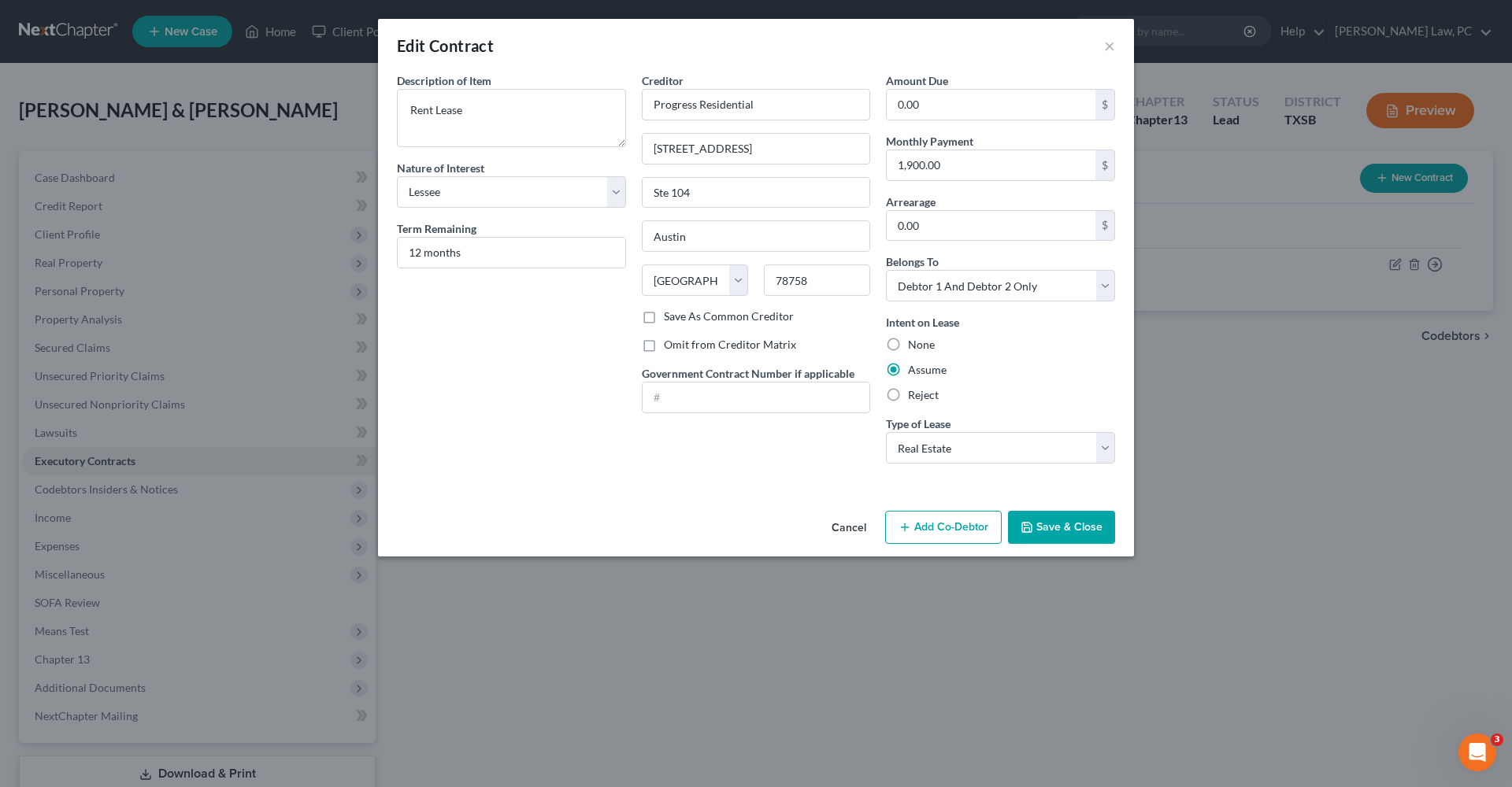
click at [1068, 531] on button "Save & Close" at bounding box center [1061, 528] width 107 height 33
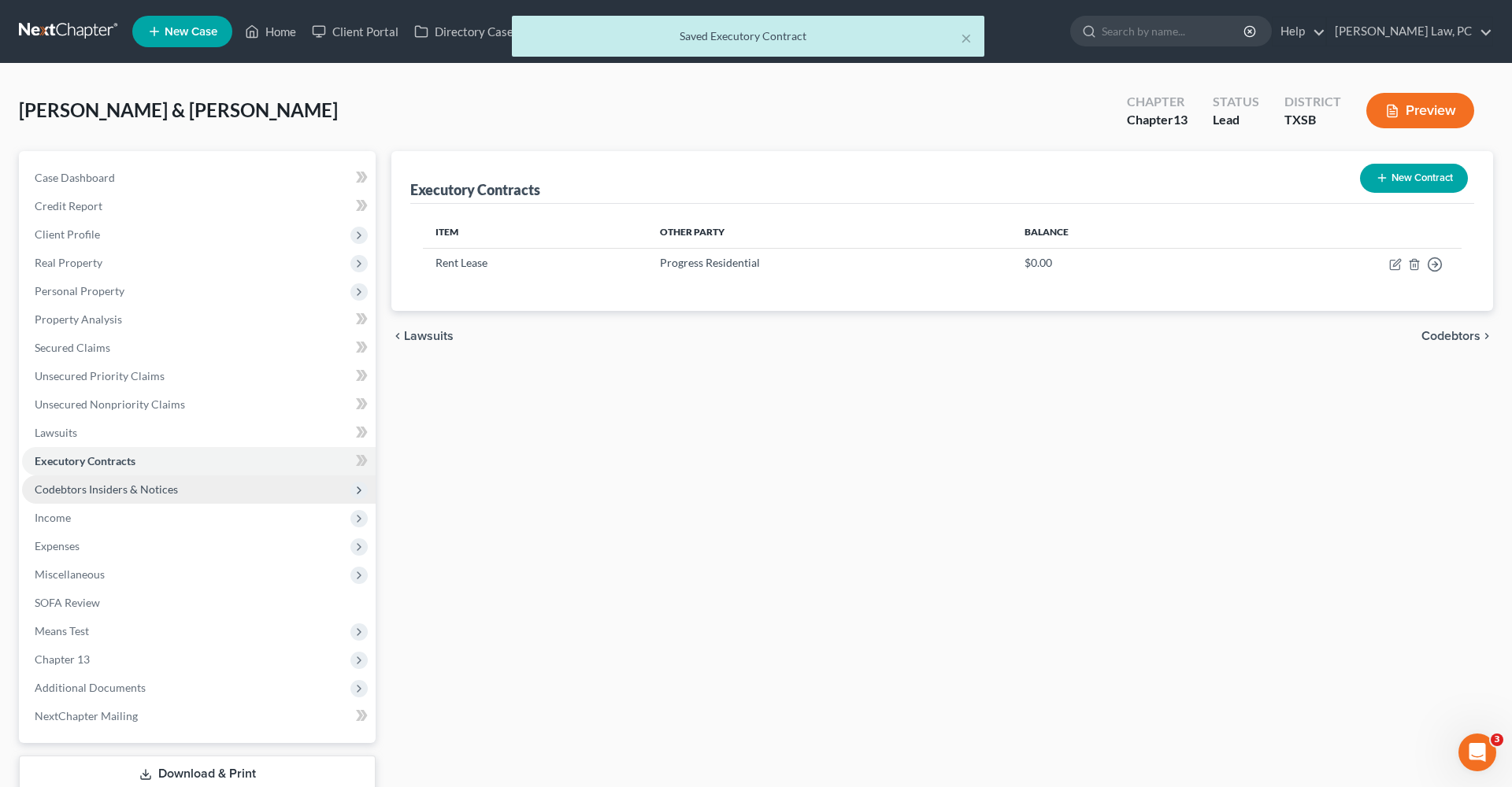
click at [115, 490] on span "Codebtors Insiders & Notices" at bounding box center [107, 488] width 144 height 13
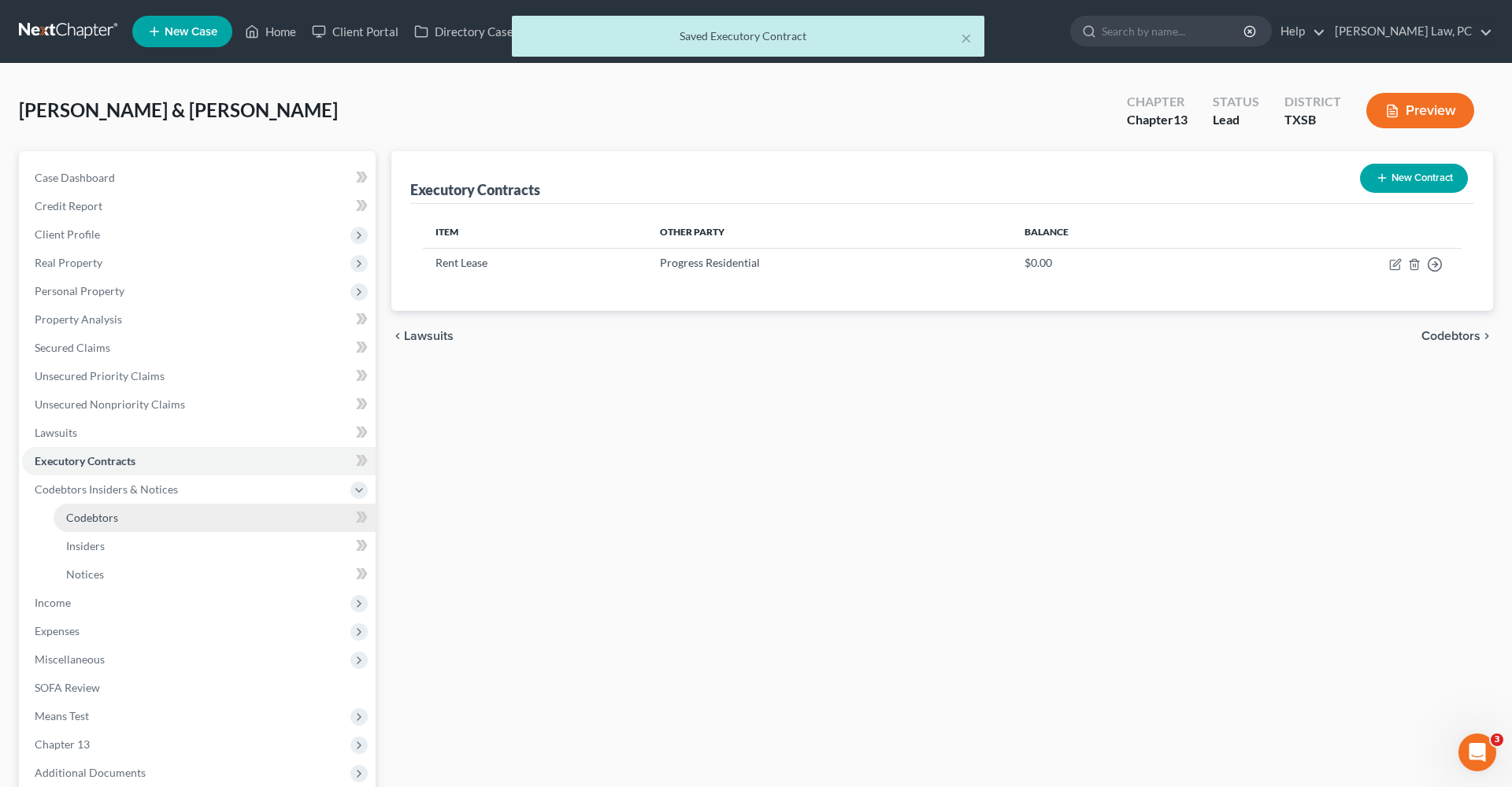
click at [109, 516] on span "Codebtors" at bounding box center [92, 517] width 52 height 13
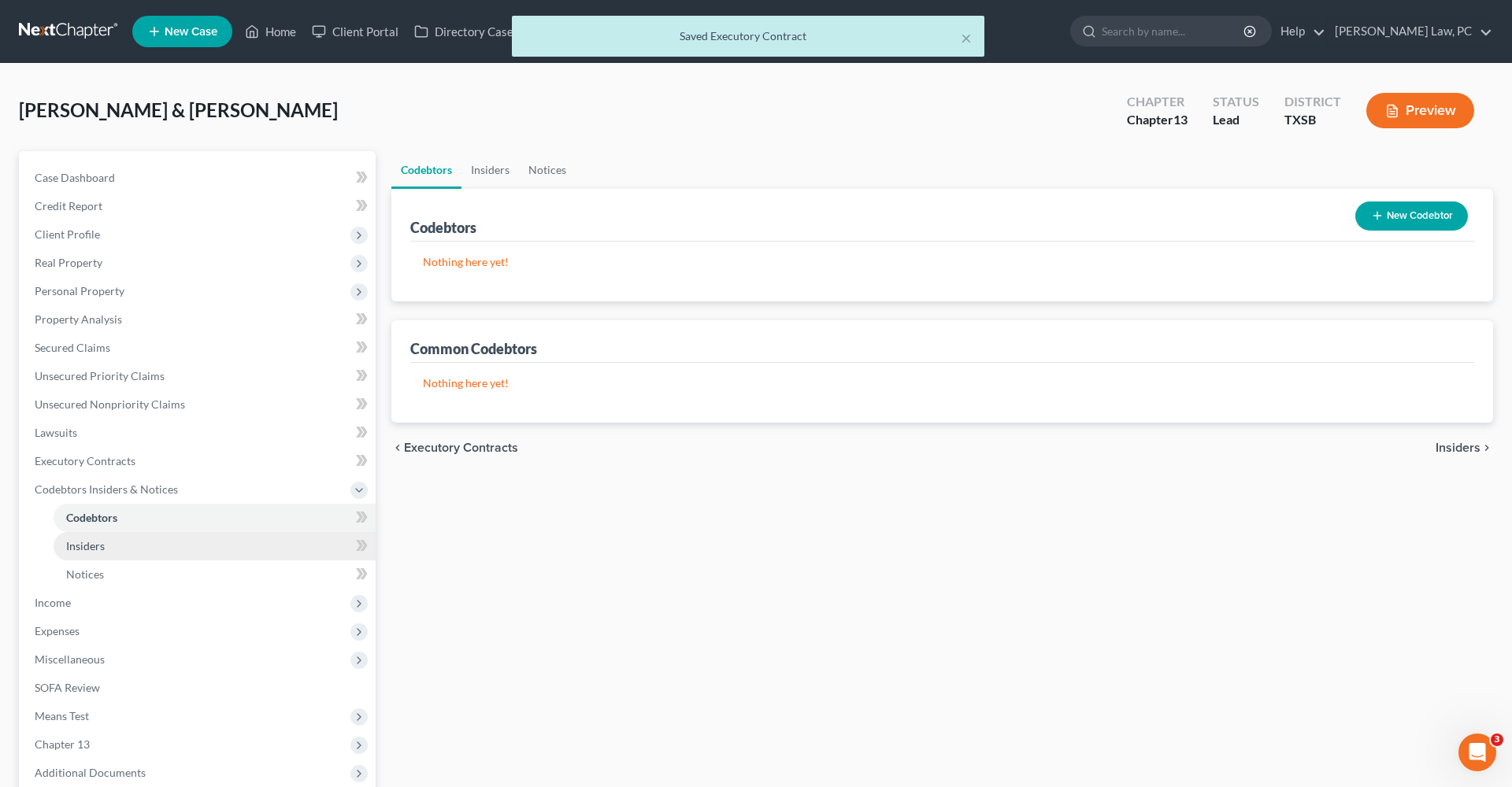
click at [100, 539] on link "Insiders" at bounding box center [214, 546] width 322 height 28
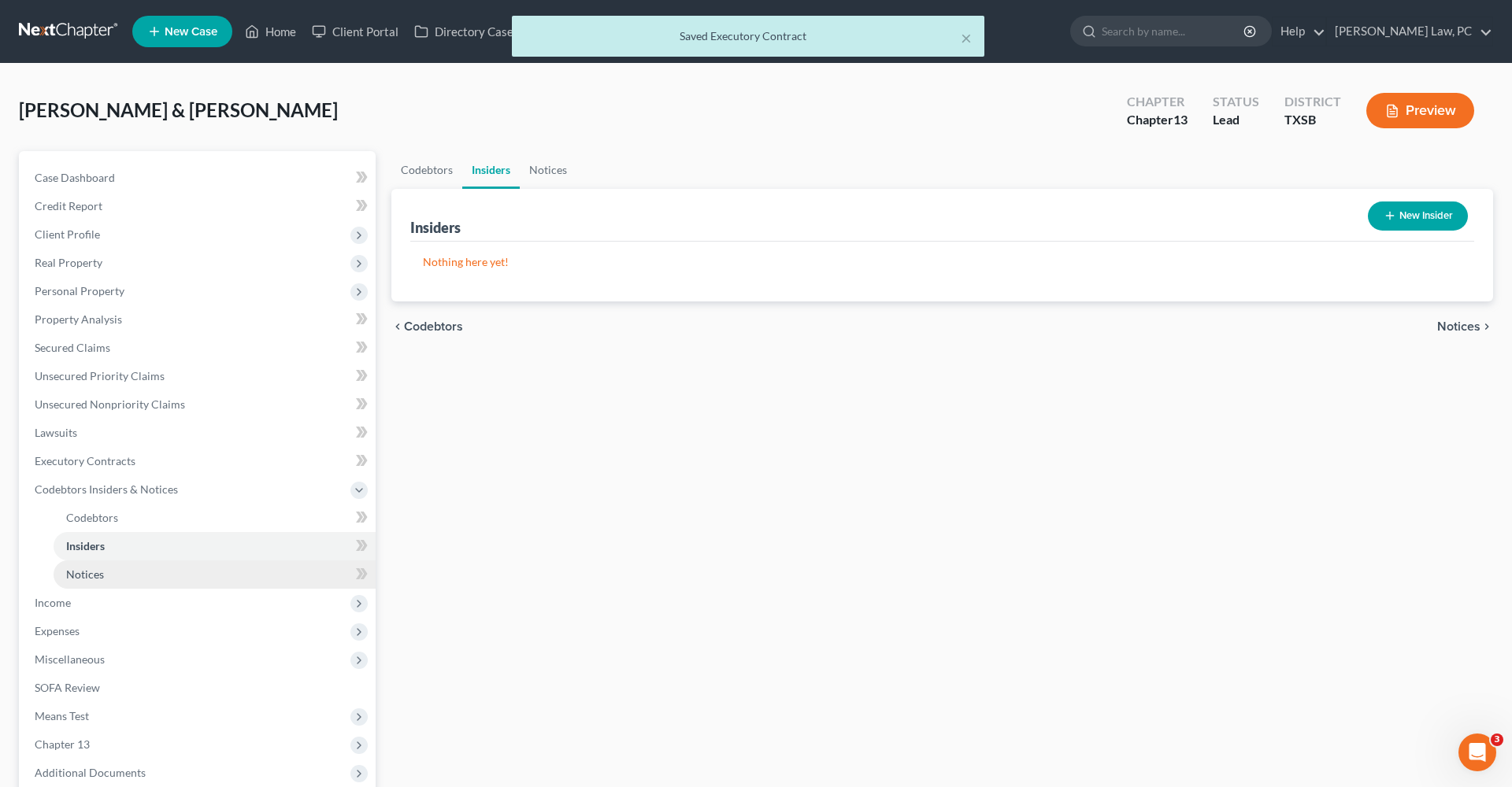
click at [96, 568] on span "Notices" at bounding box center [85, 573] width 38 height 13
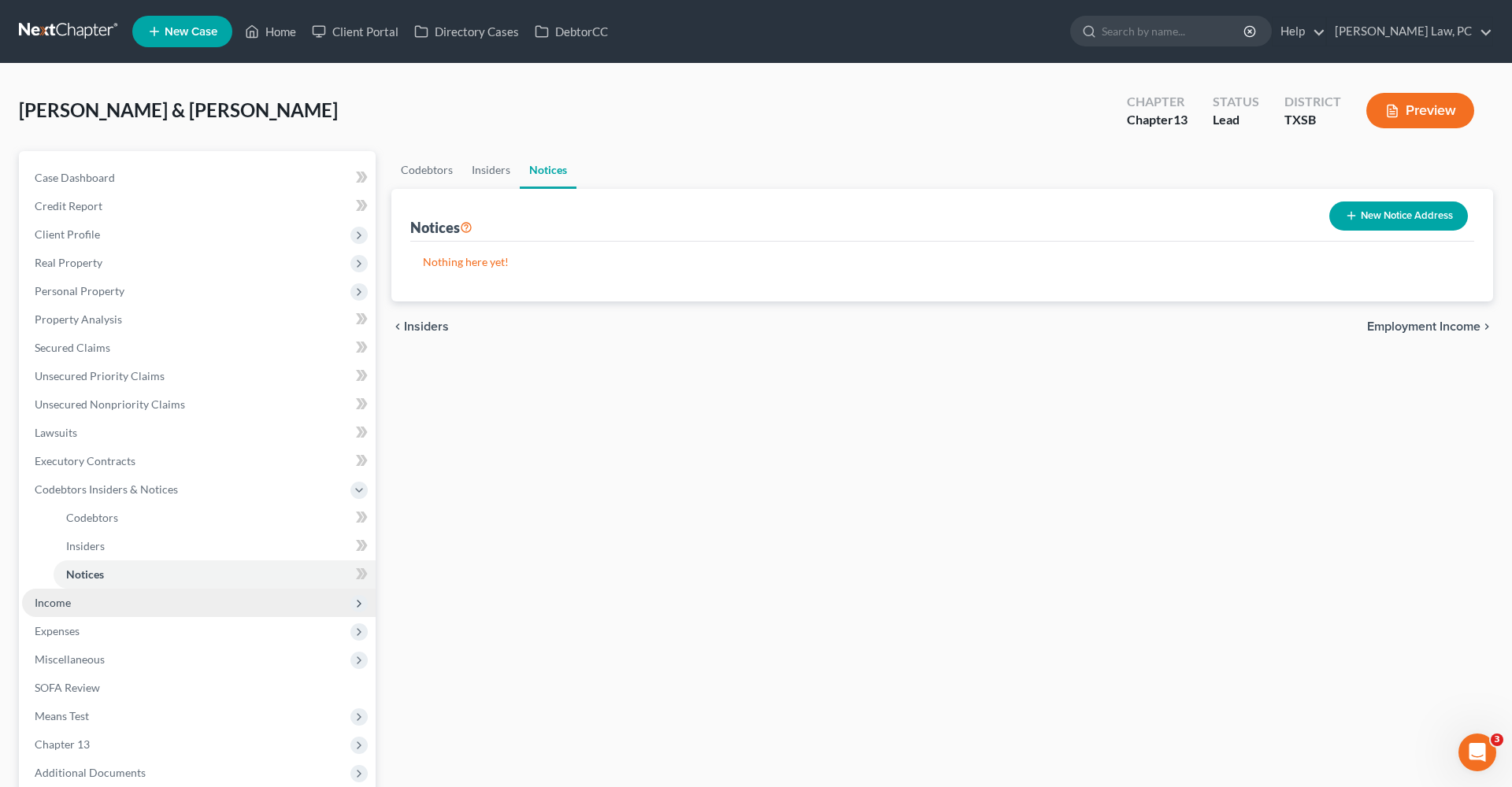
click at [58, 601] on span "Income" at bounding box center [53, 602] width 36 height 13
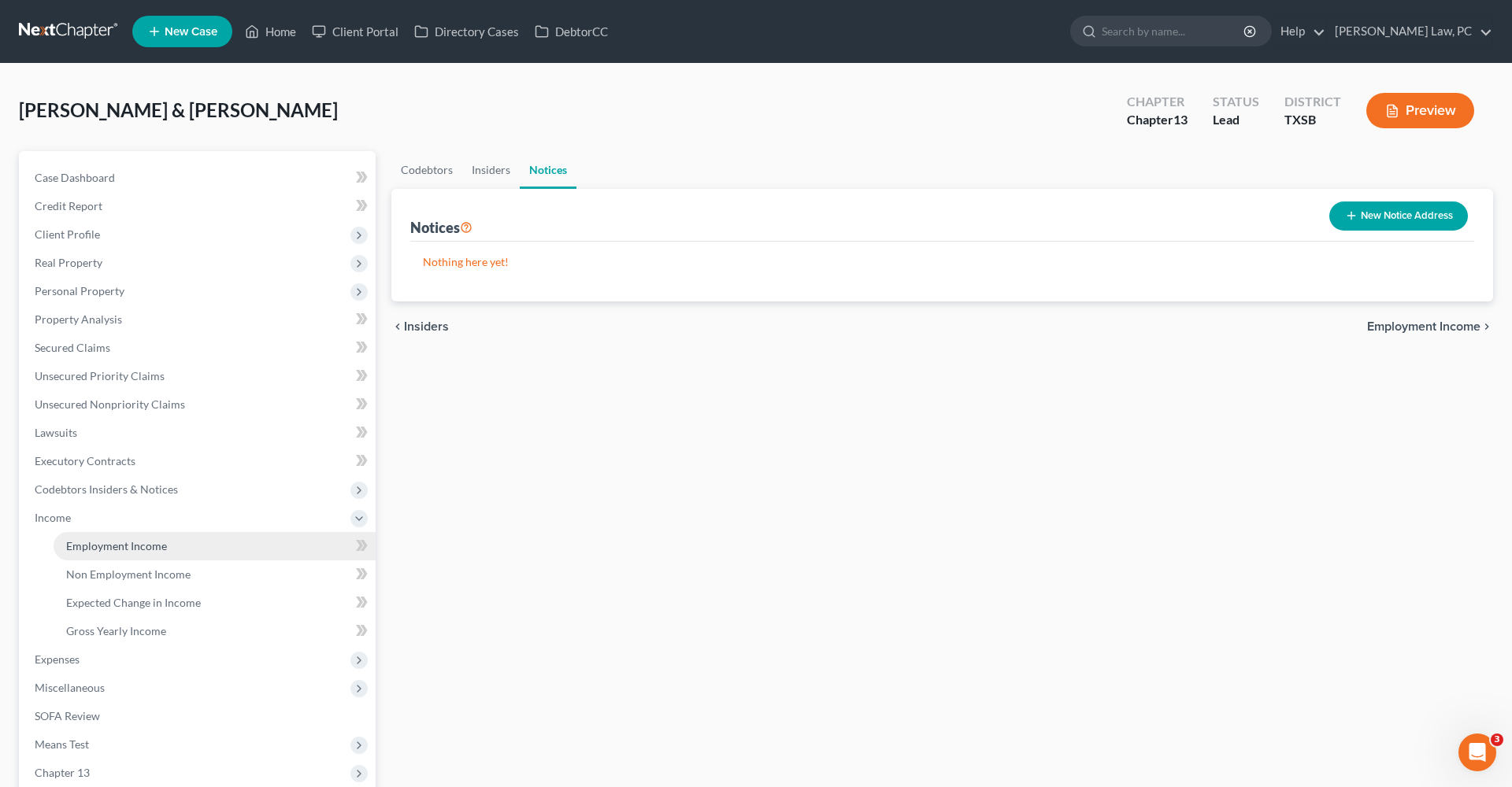
click at [130, 548] on span "Employment Income" at bounding box center [116, 545] width 101 height 13
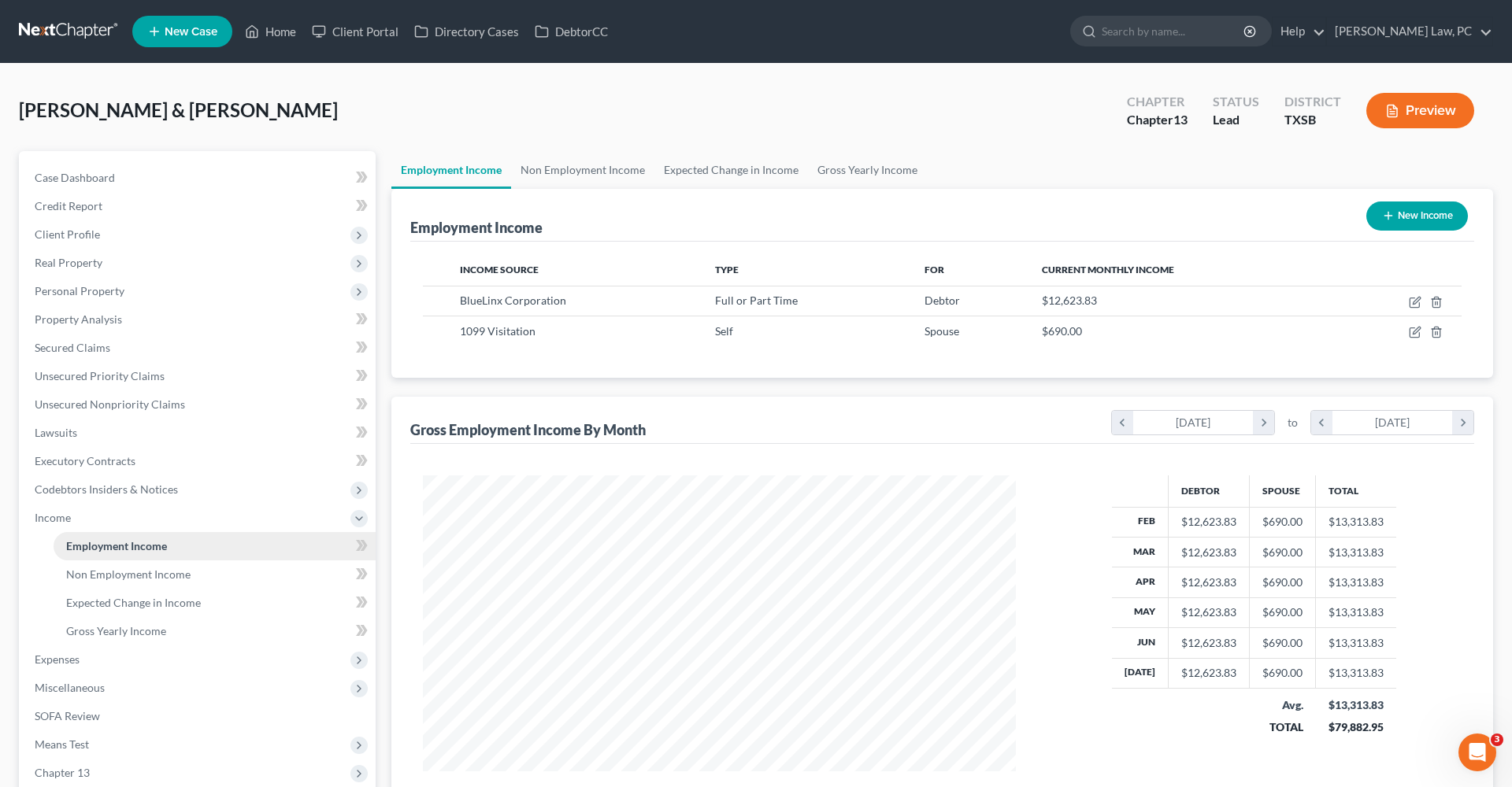
scroll to position [296, 624]
click at [1412, 301] on icon "button" at bounding box center [1415, 302] width 12 height 12
select select "0"
select select "10"
select select "2"
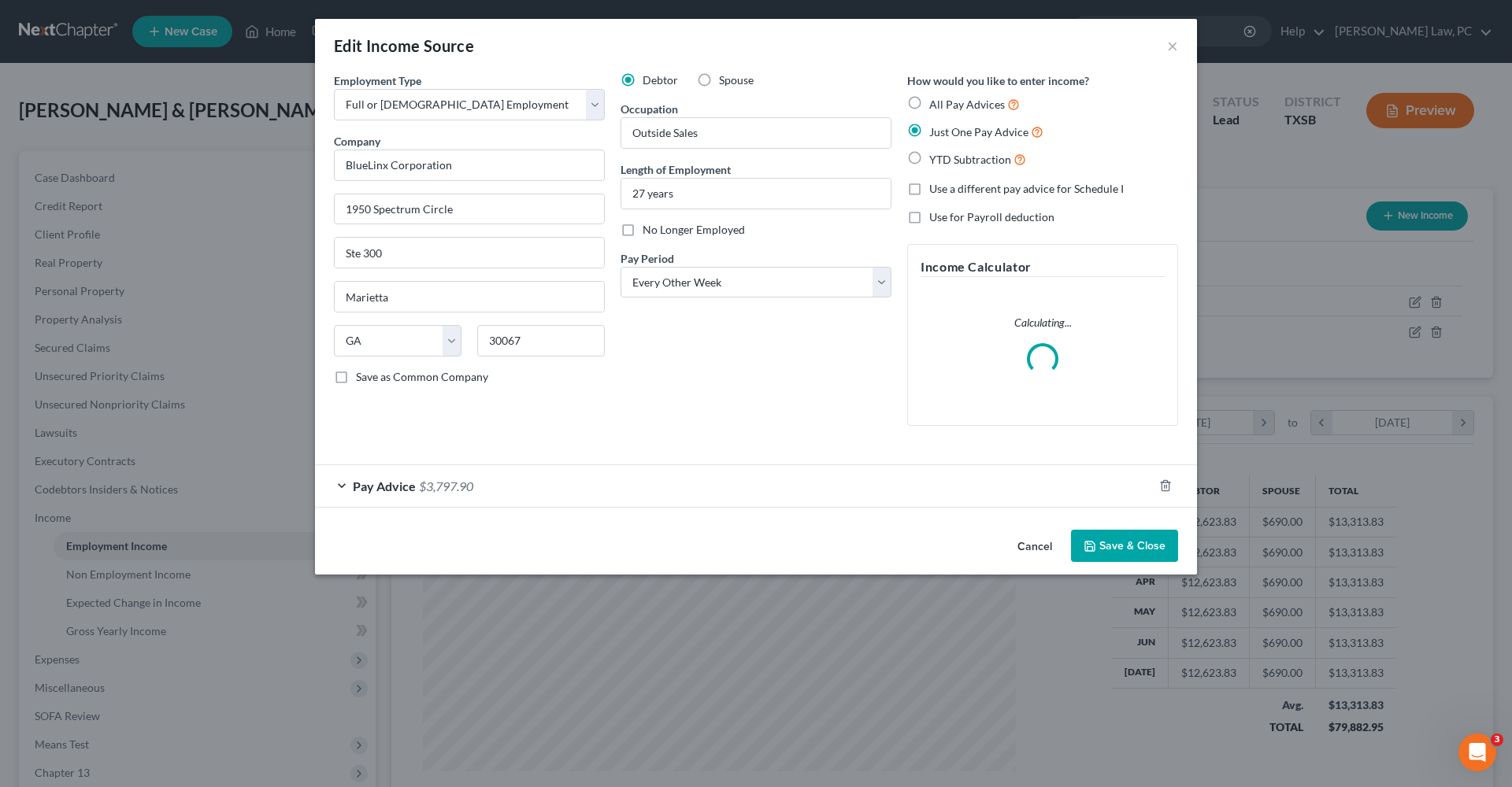
click at [1122, 550] on button "Save & Close" at bounding box center [1124, 546] width 107 height 33
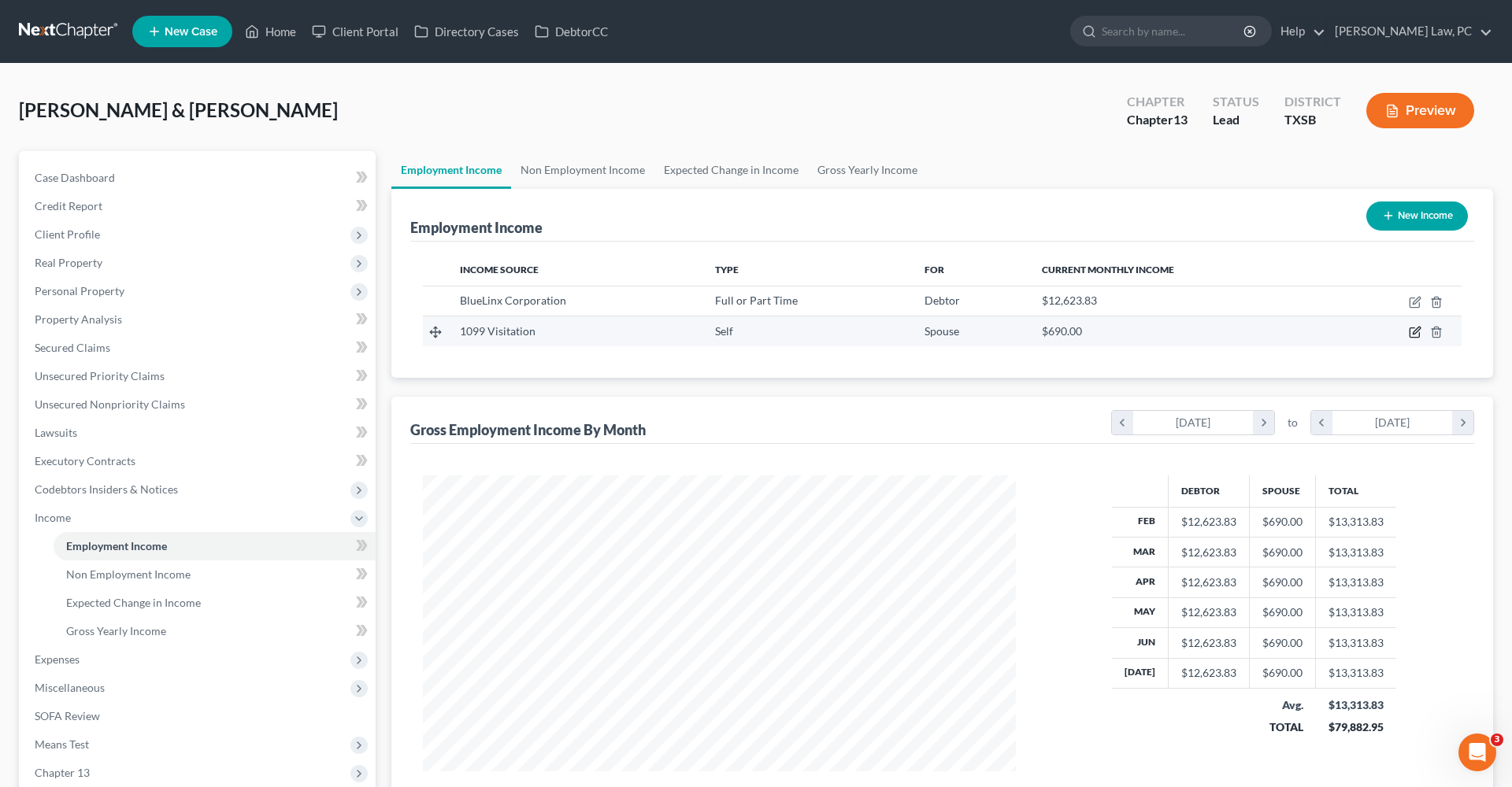
click at [1418, 333] on icon "button" at bounding box center [1415, 332] width 12 height 12
select select "1"
select select "0"
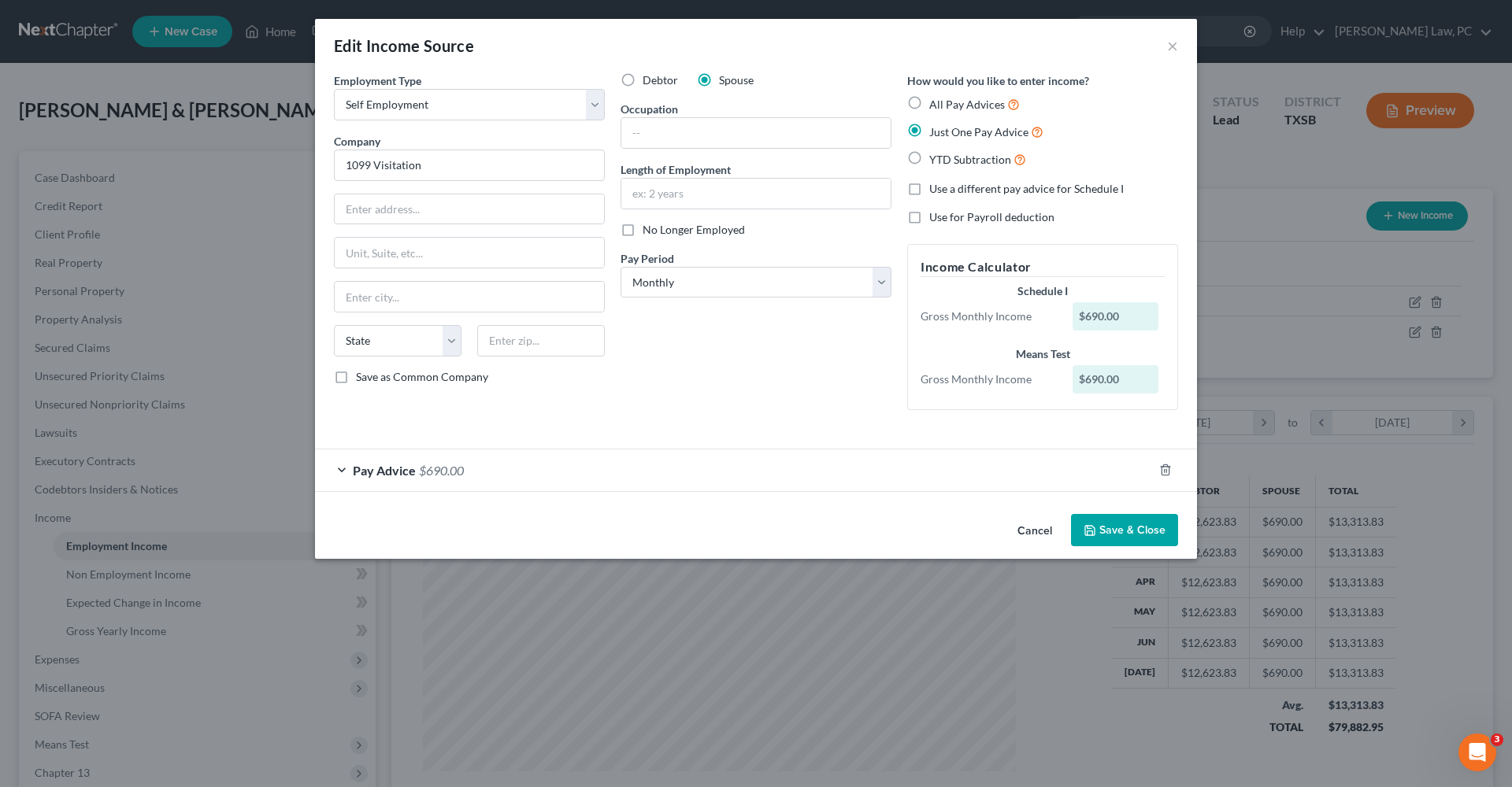
click at [1112, 533] on button "Save & Close" at bounding box center [1124, 531] width 107 height 33
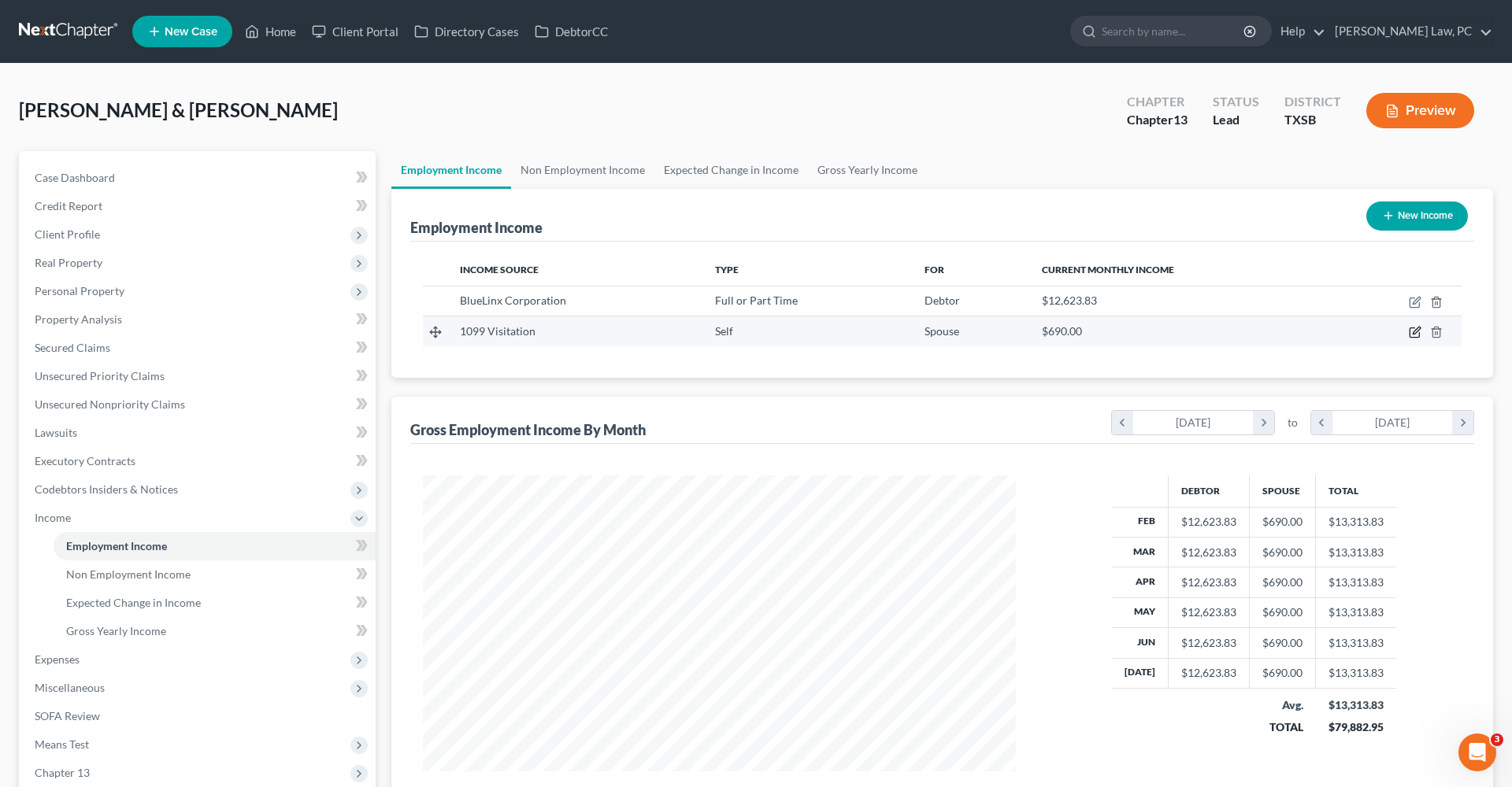
click at [1412, 337] on icon "button" at bounding box center [1415, 332] width 12 height 12
select select "1"
select select "0"
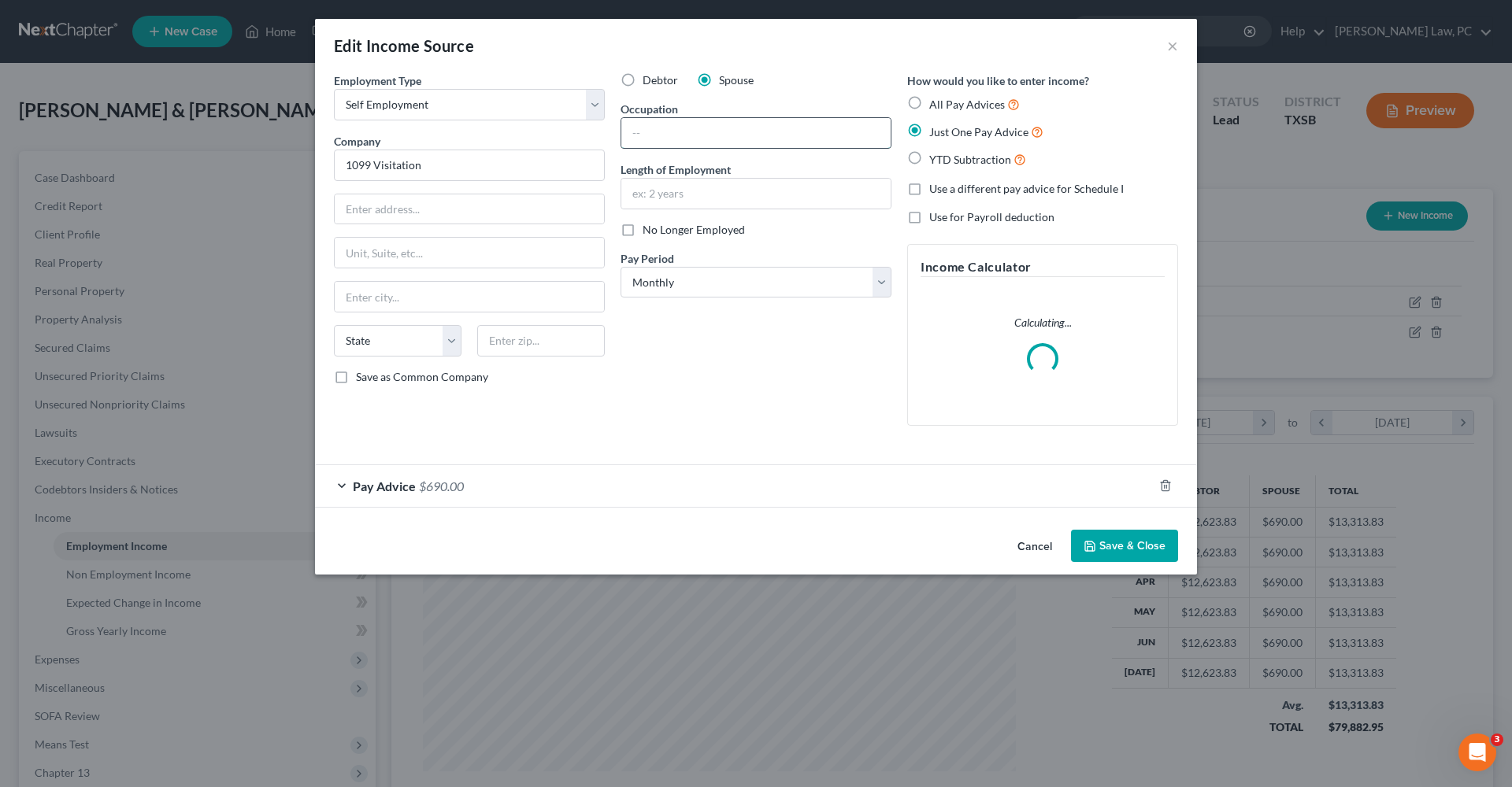
click at [726, 132] on input "text" at bounding box center [756, 133] width 270 height 30
type input "Assistant to CEO"
click at [706, 186] on input "text" at bounding box center [756, 193] width 270 height 30
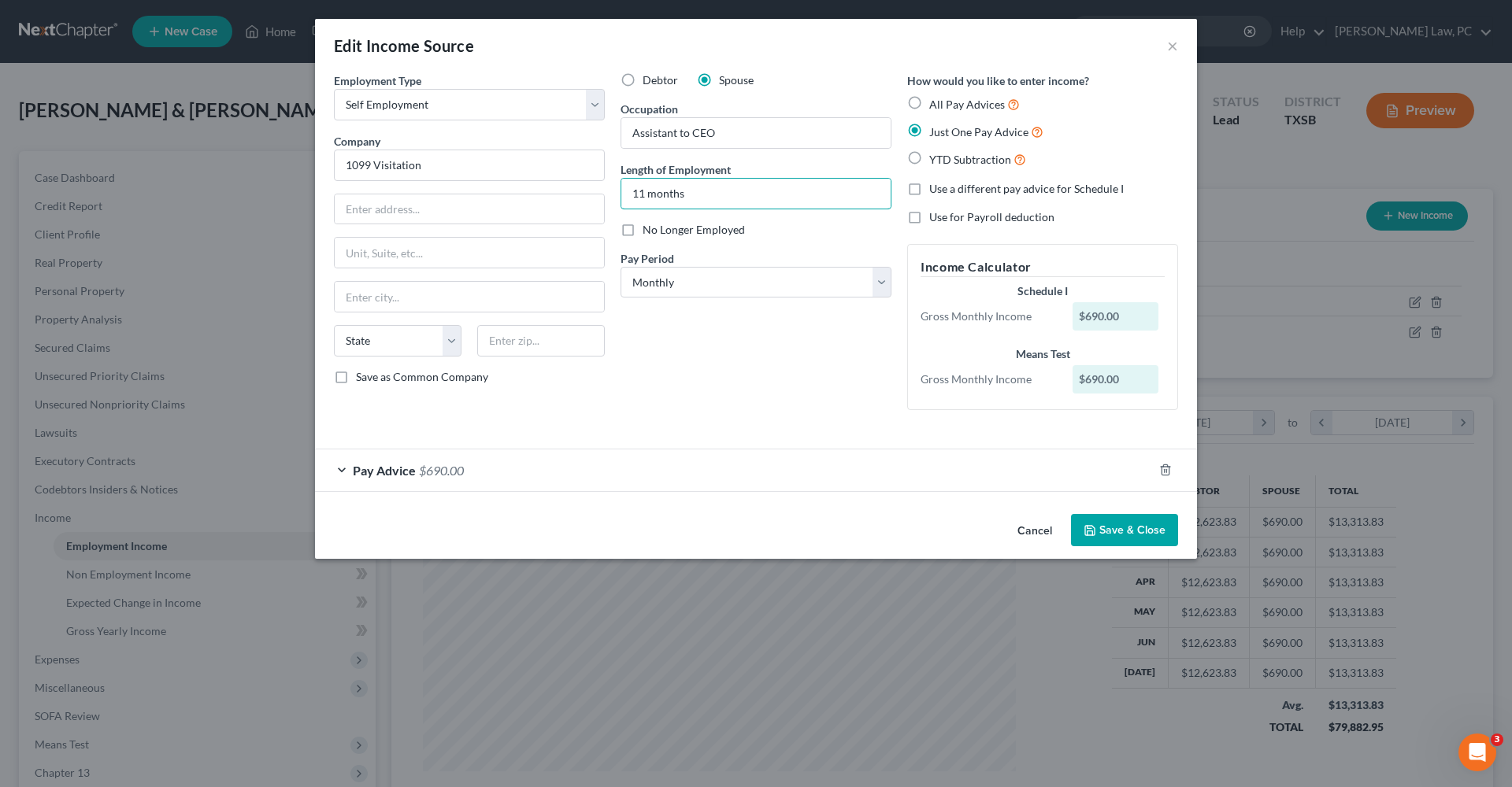
type input "11 months"
click at [1125, 520] on button "Save & Close" at bounding box center [1124, 531] width 107 height 33
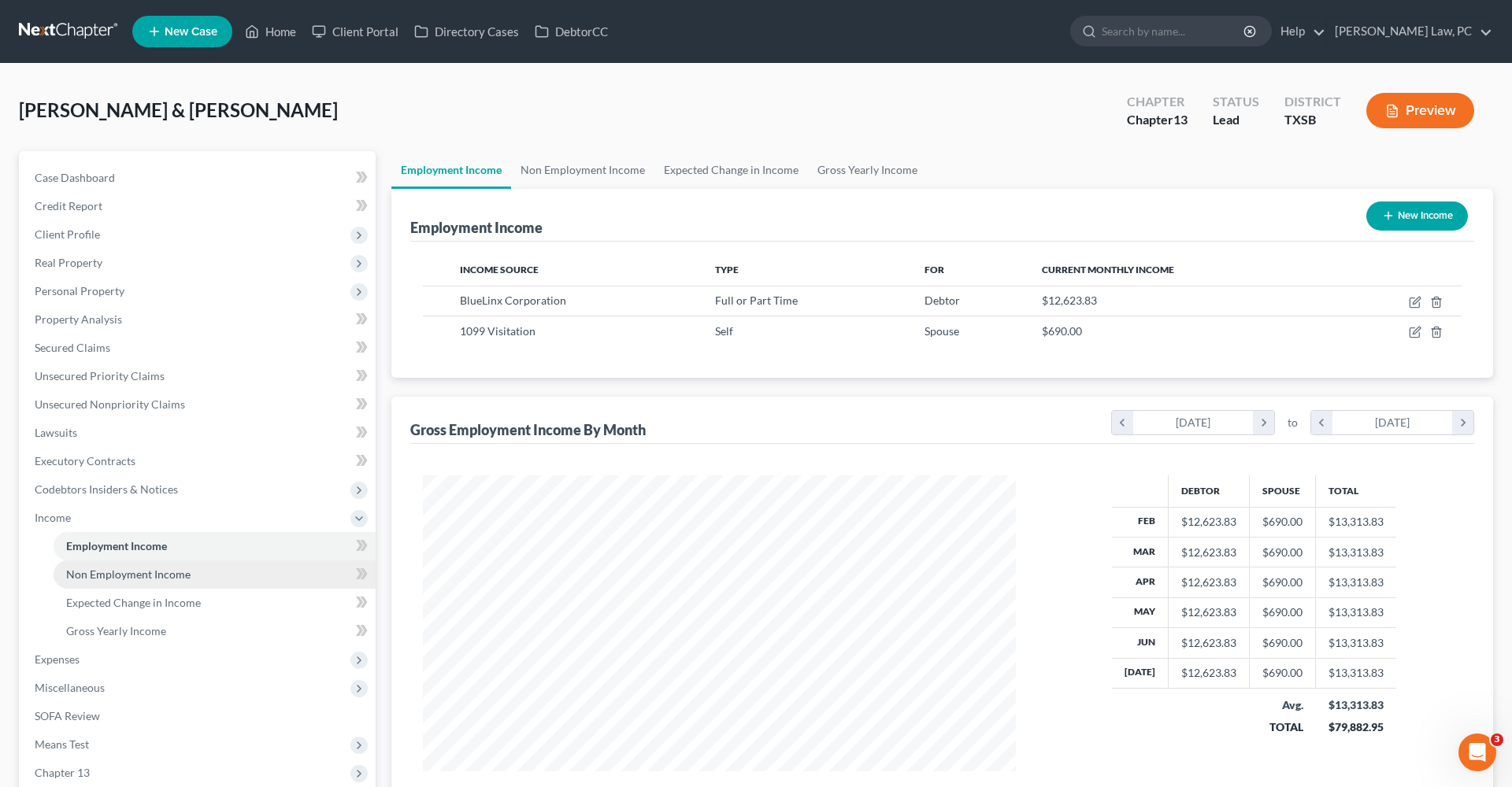
click at [159, 572] on span "Non Employment Income" at bounding box center [129, 573] width 124 height 13
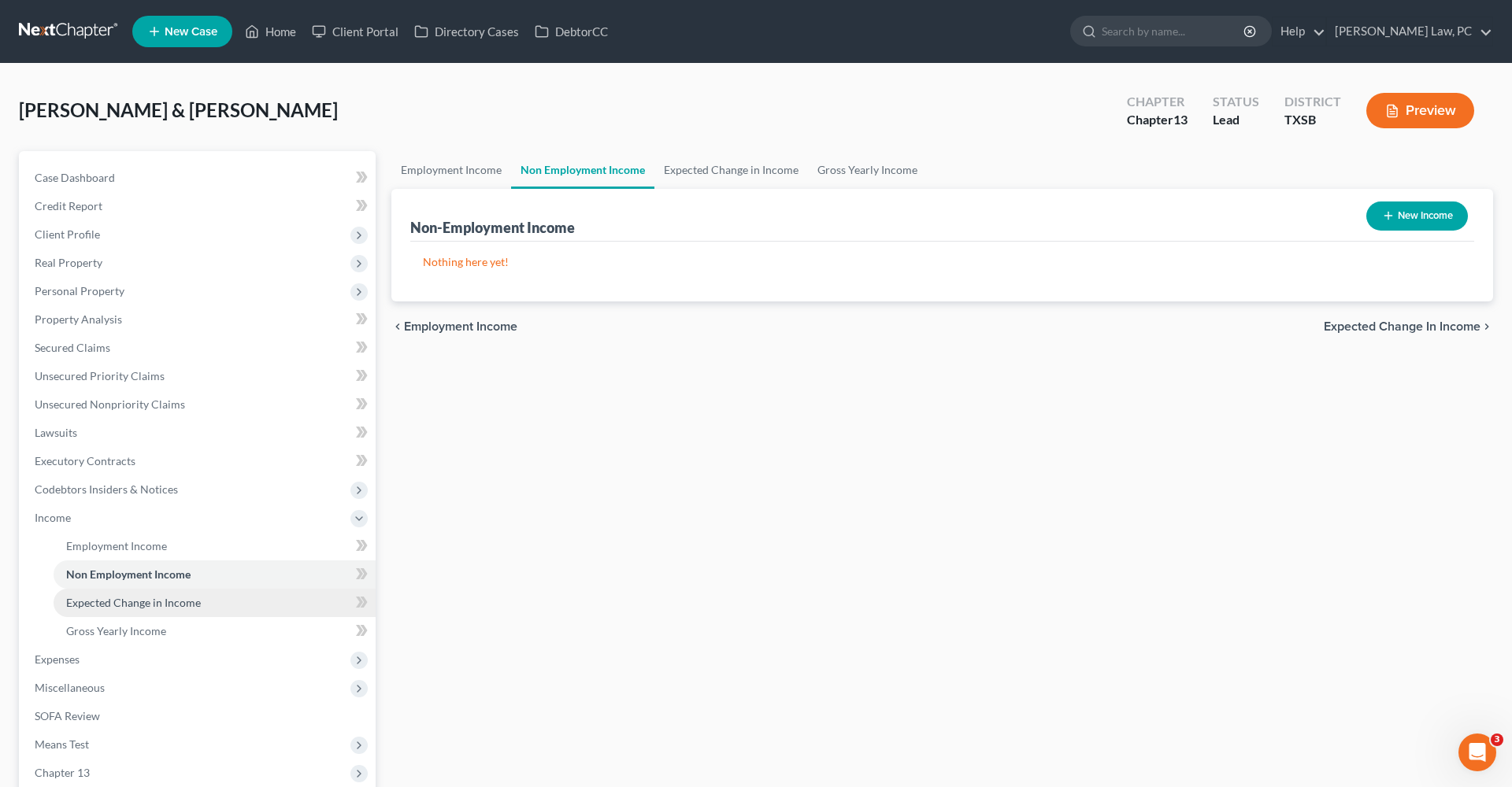
click at [172, 604] on span "Expected Change in Income" at bounding box center [134, 602] width 135 height 13
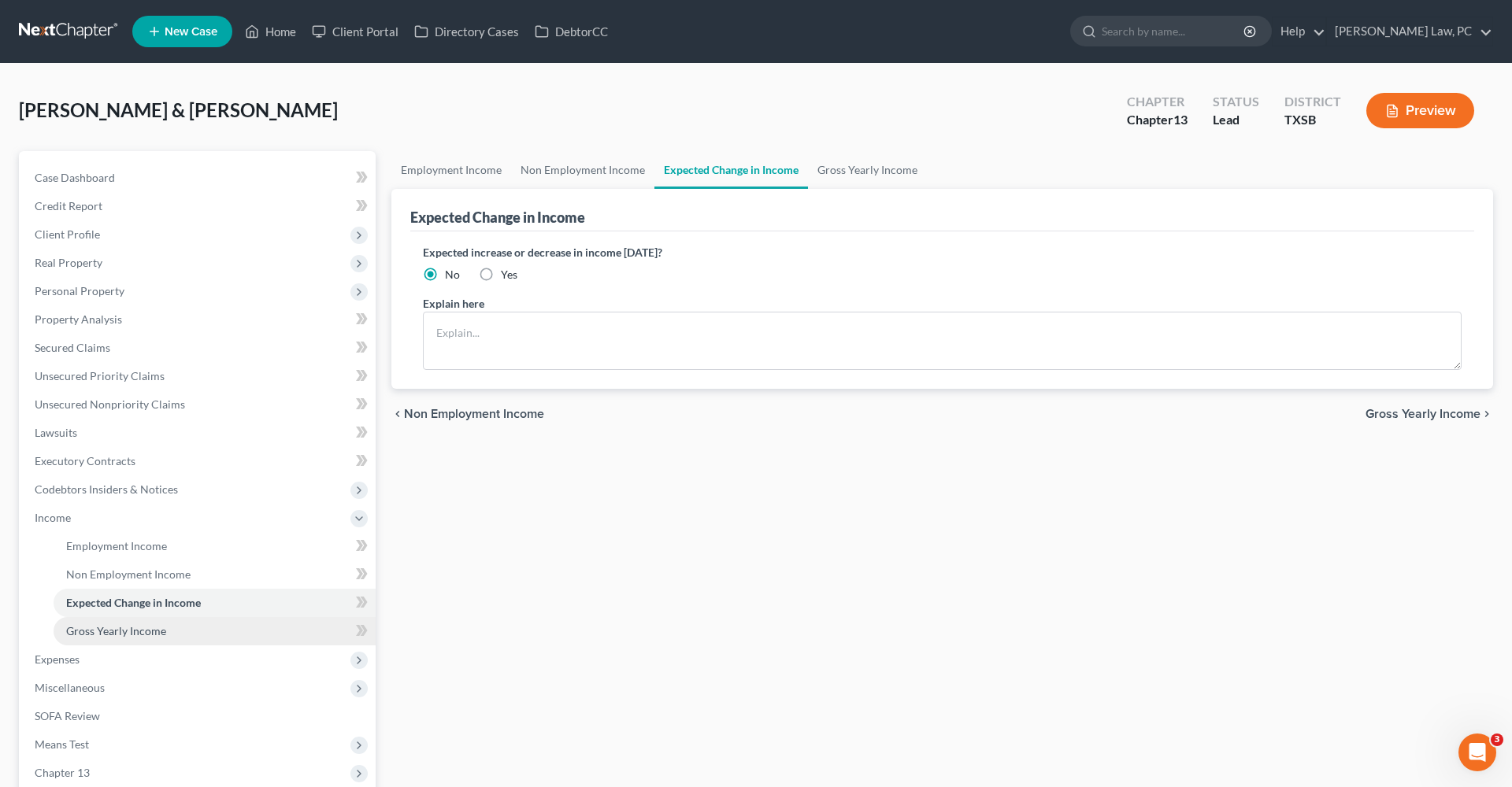
click at [134, 625] on span "Gross Yearly Income" at bounding box center [116, 630] width 100 height 13
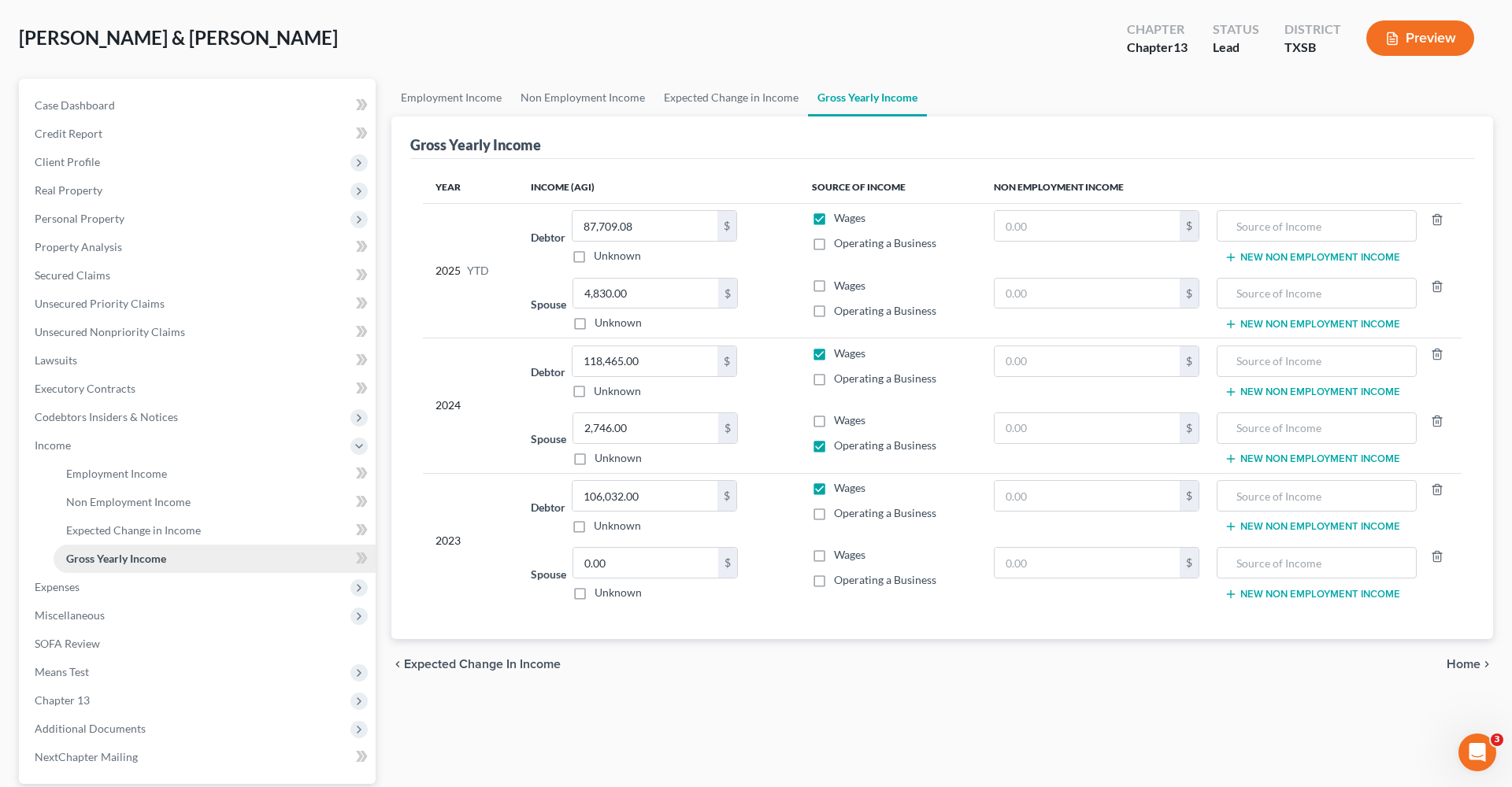
scroll to position [98, 0]
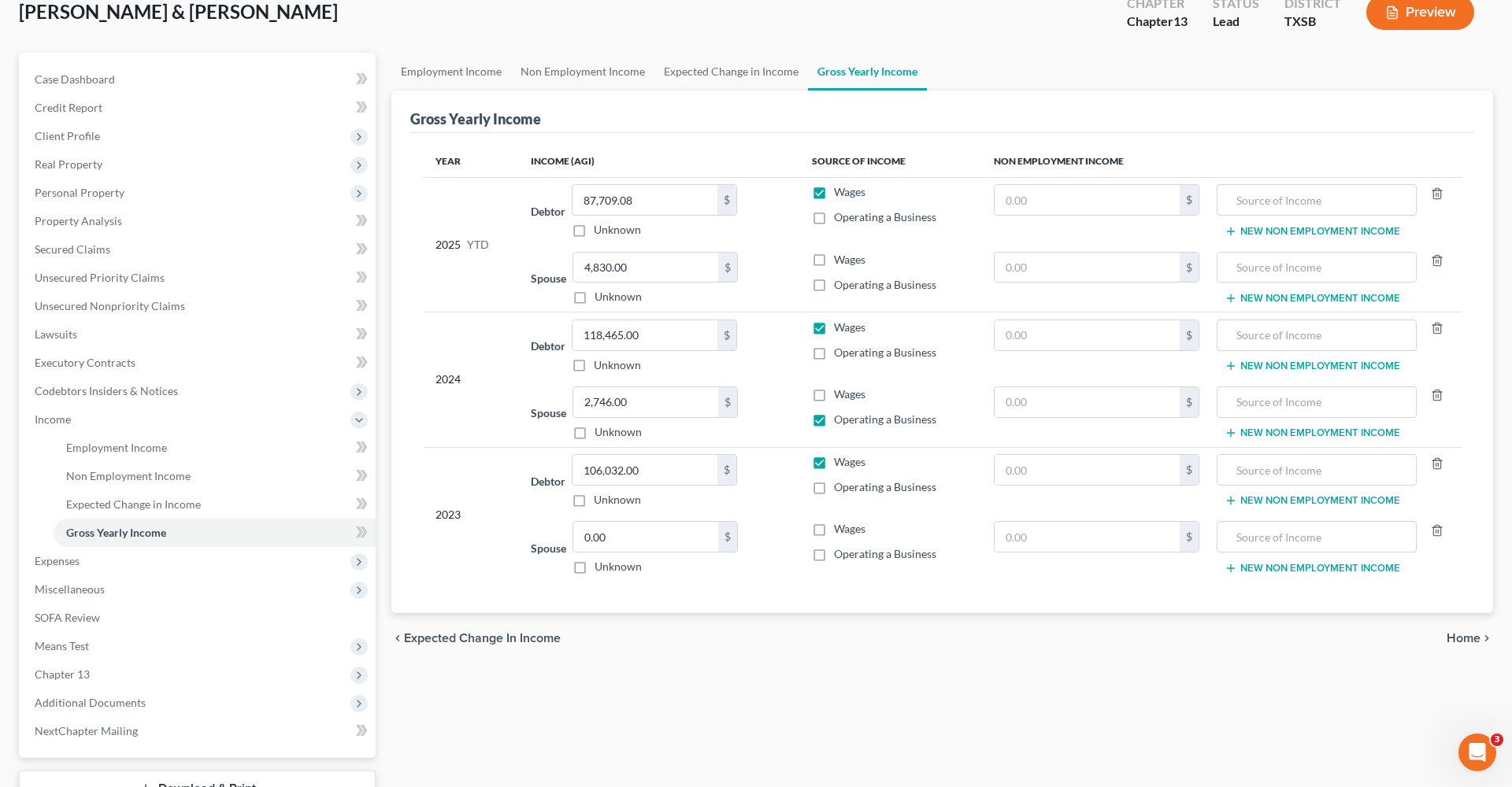
click at [833, 395] on label "Wages" at bounding box center [849, 395] width 32 height 16
click at [840, 395] on input "Wages" at bounding box center [846, 392] width 11 height 11
checkbox input "true"
click at [833, 420] on label "Operating a Business" at bounding box center [884, 419] width 102 height 16
click at [840, 420] on input "Operating a Business" at bounding box center [846, 417] width 11 height 11
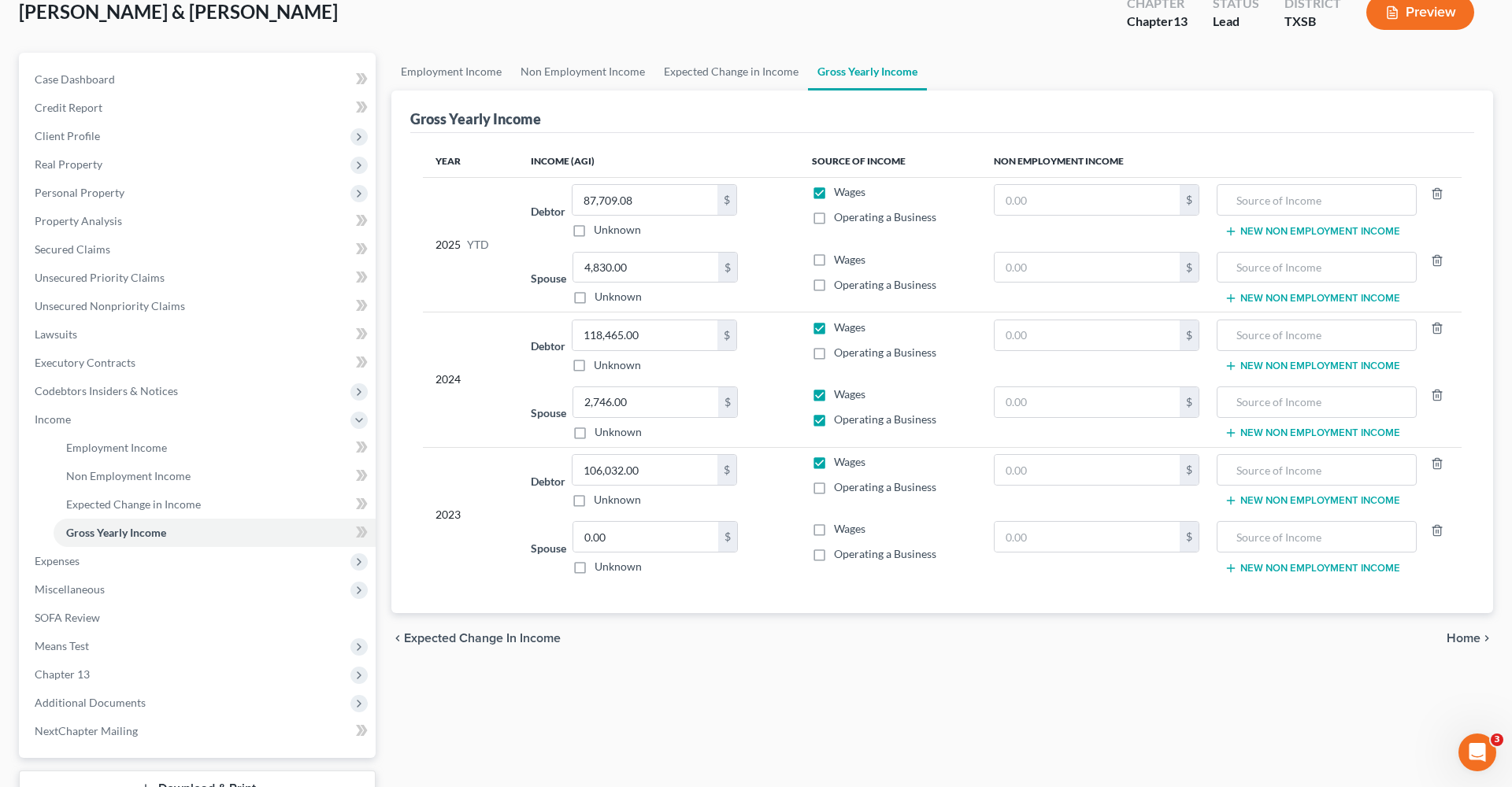
checkbox input "false"
click at [833, 260] on label "Wages" at bounding box center [849, 260] width 32 height 16
click at [840, 260] on input "Wages" at bounding box center [846, 257] width 11 height 11
checkbox input "true"
click at [35, 565] on span "Expenses" at bounding box center [57, 560] width 45 height 13
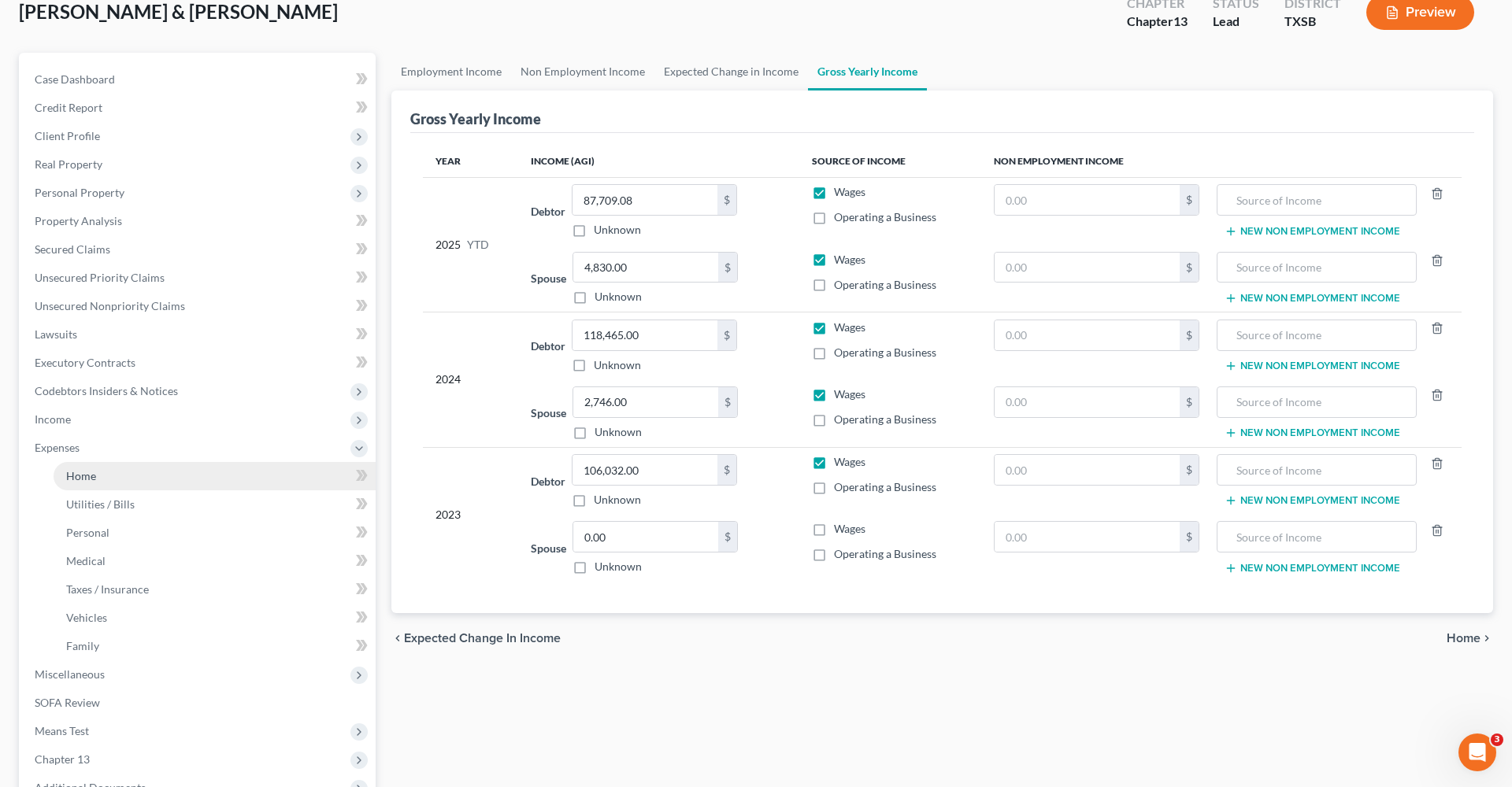
click at [101, 473] on link "Home" at bounding box center [214, 476] width 322 height 28
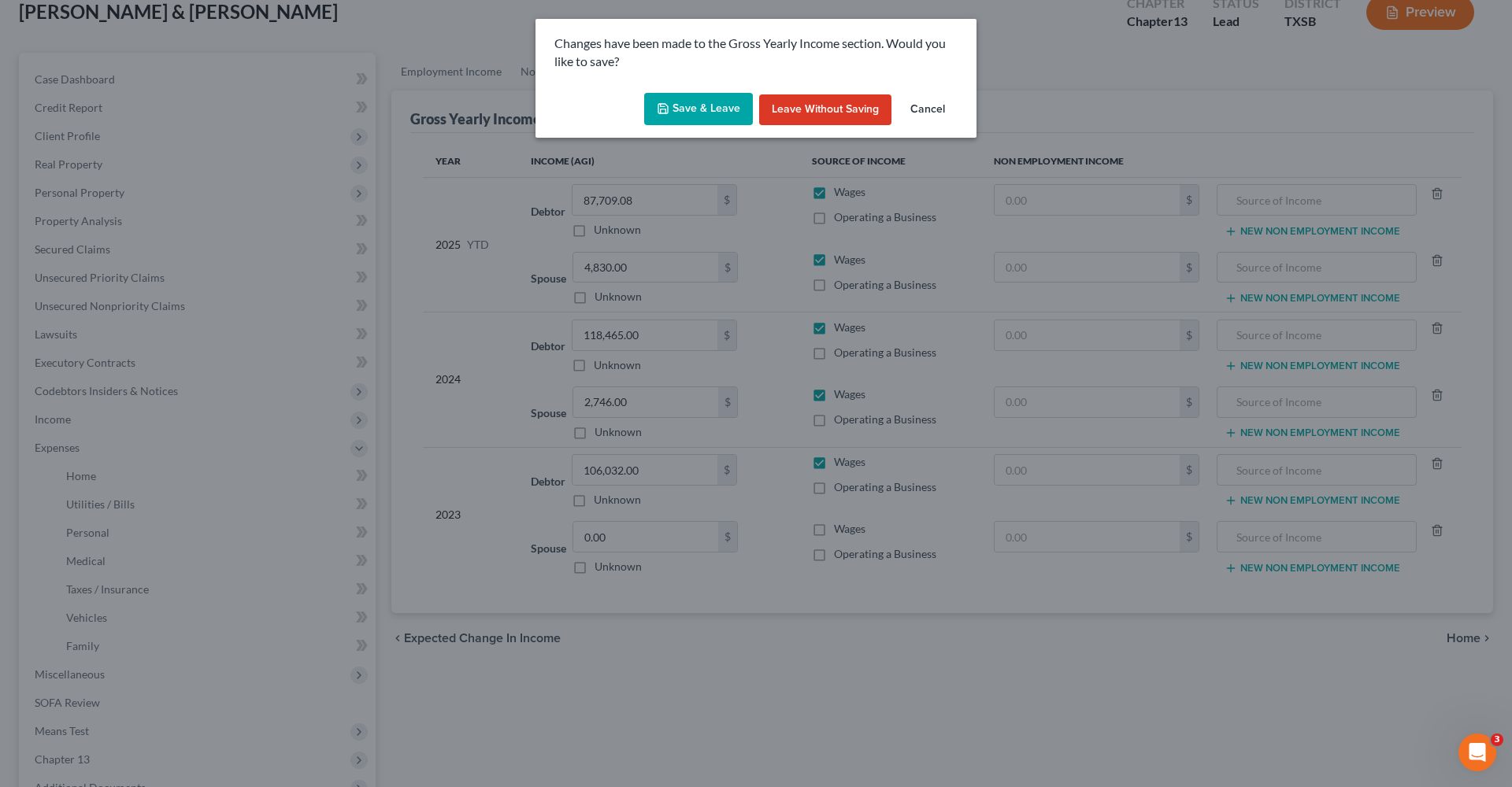
click at [695, 110] on button "Save & Leave" at bounding box center [699, 109] width 109 height 33
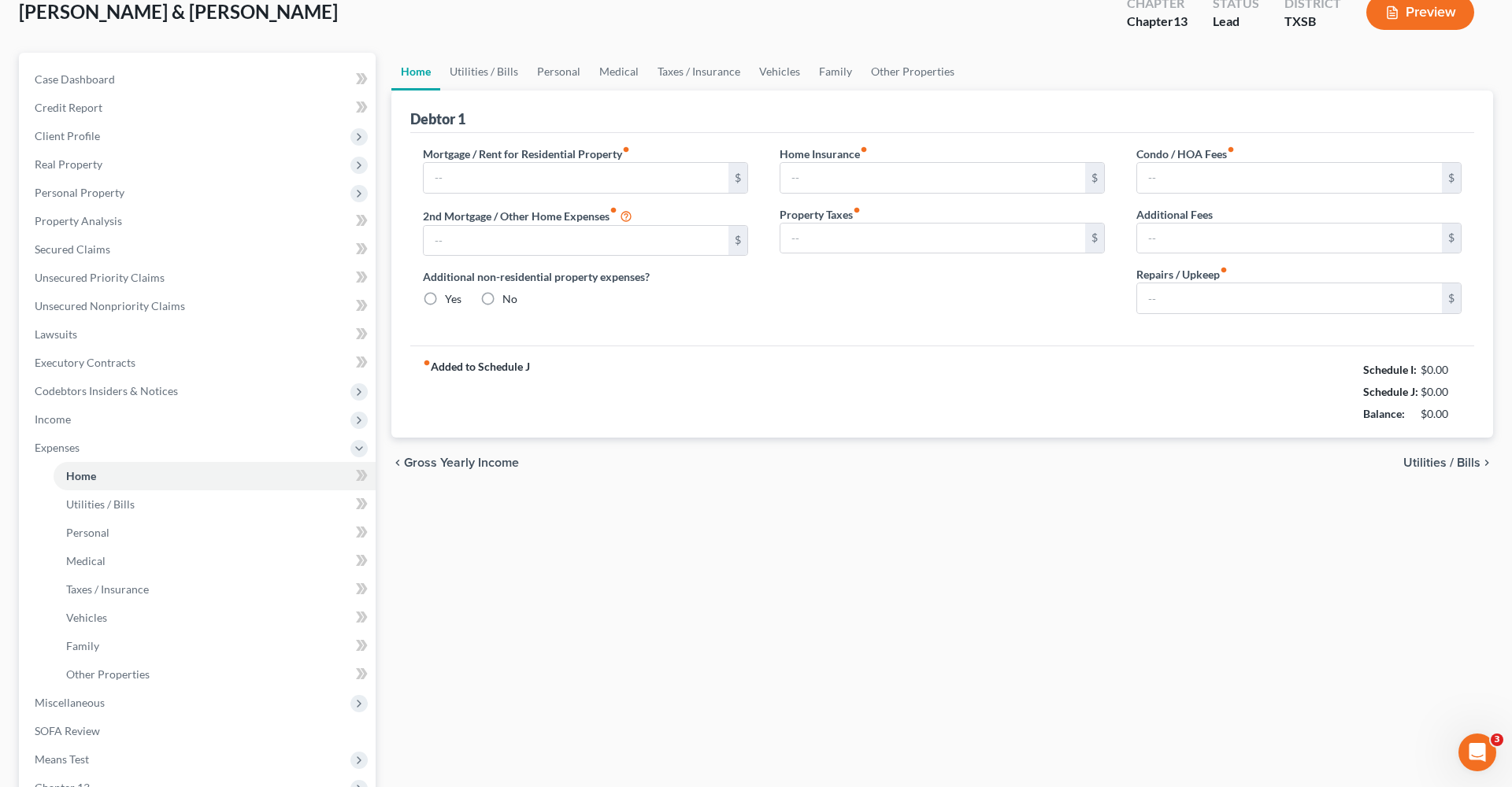
type input "1,900.00"
type input "0.00"
radio input "true"
type input "35.00"
type input "0.00"
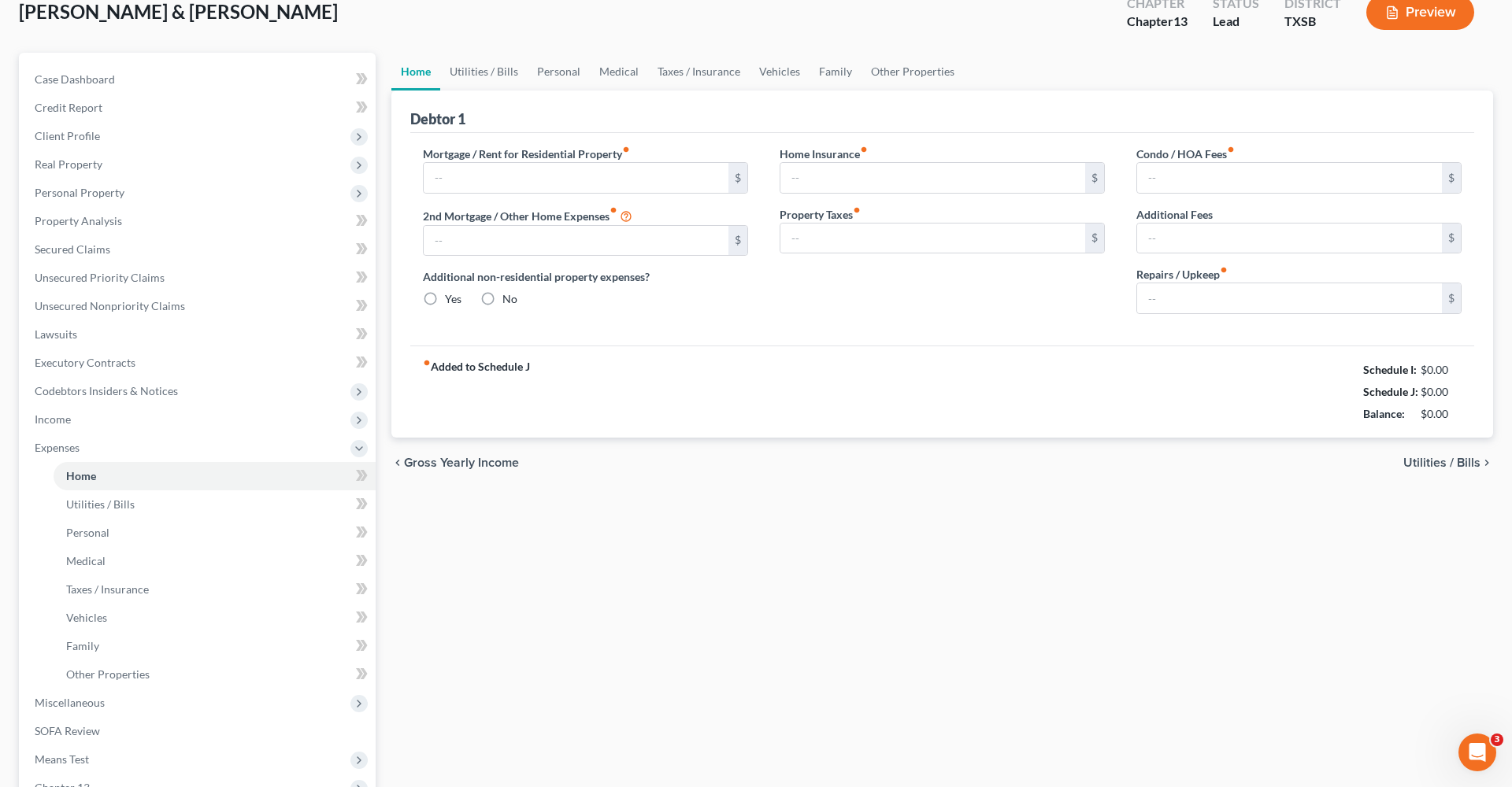
type input "0.00"
type input "100.00"
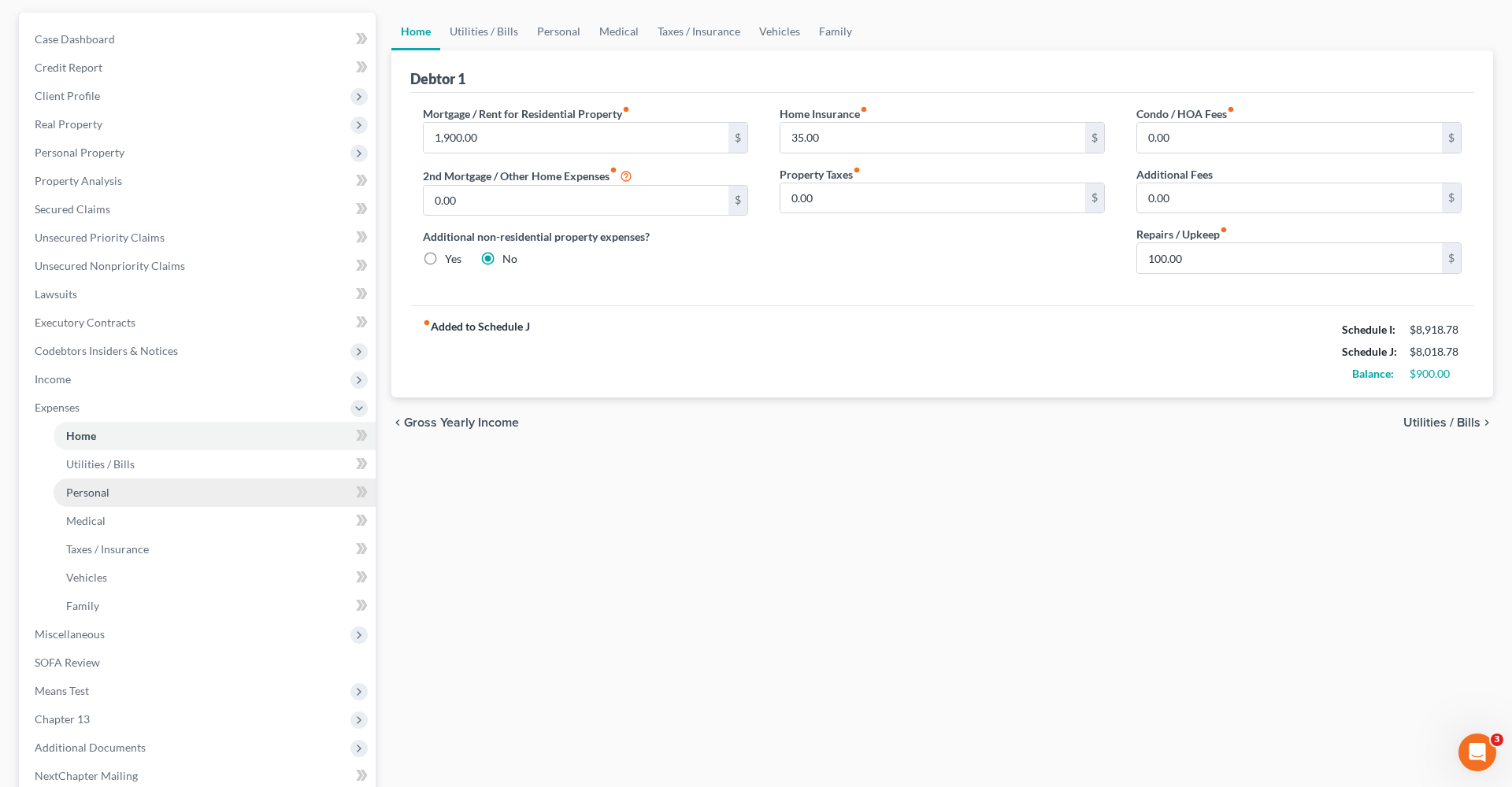
scroll to position [158, 0]
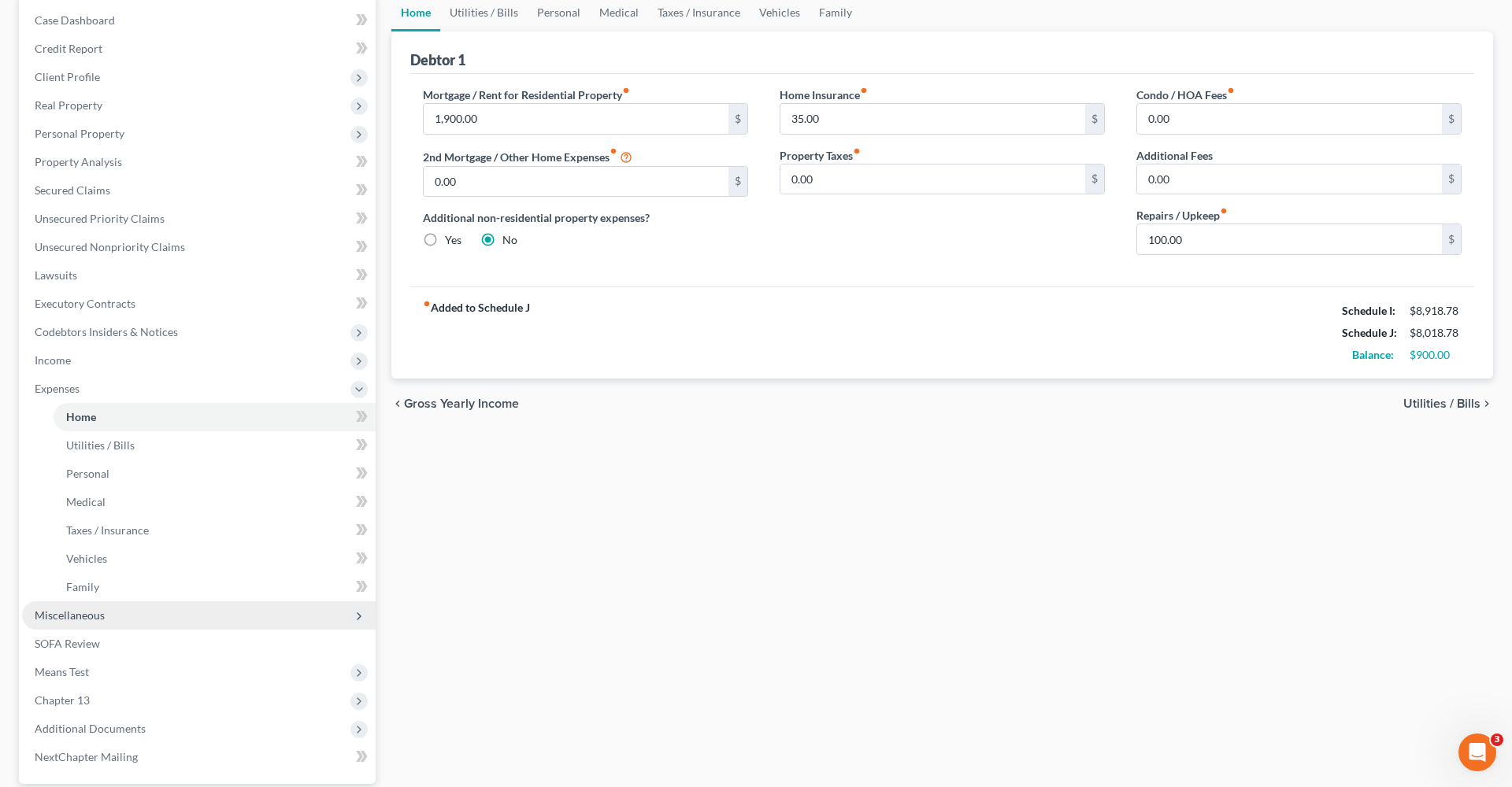
click at [96, 611] on span "Miscellaneous" at bounding box center [70, 615] width 70 height 13
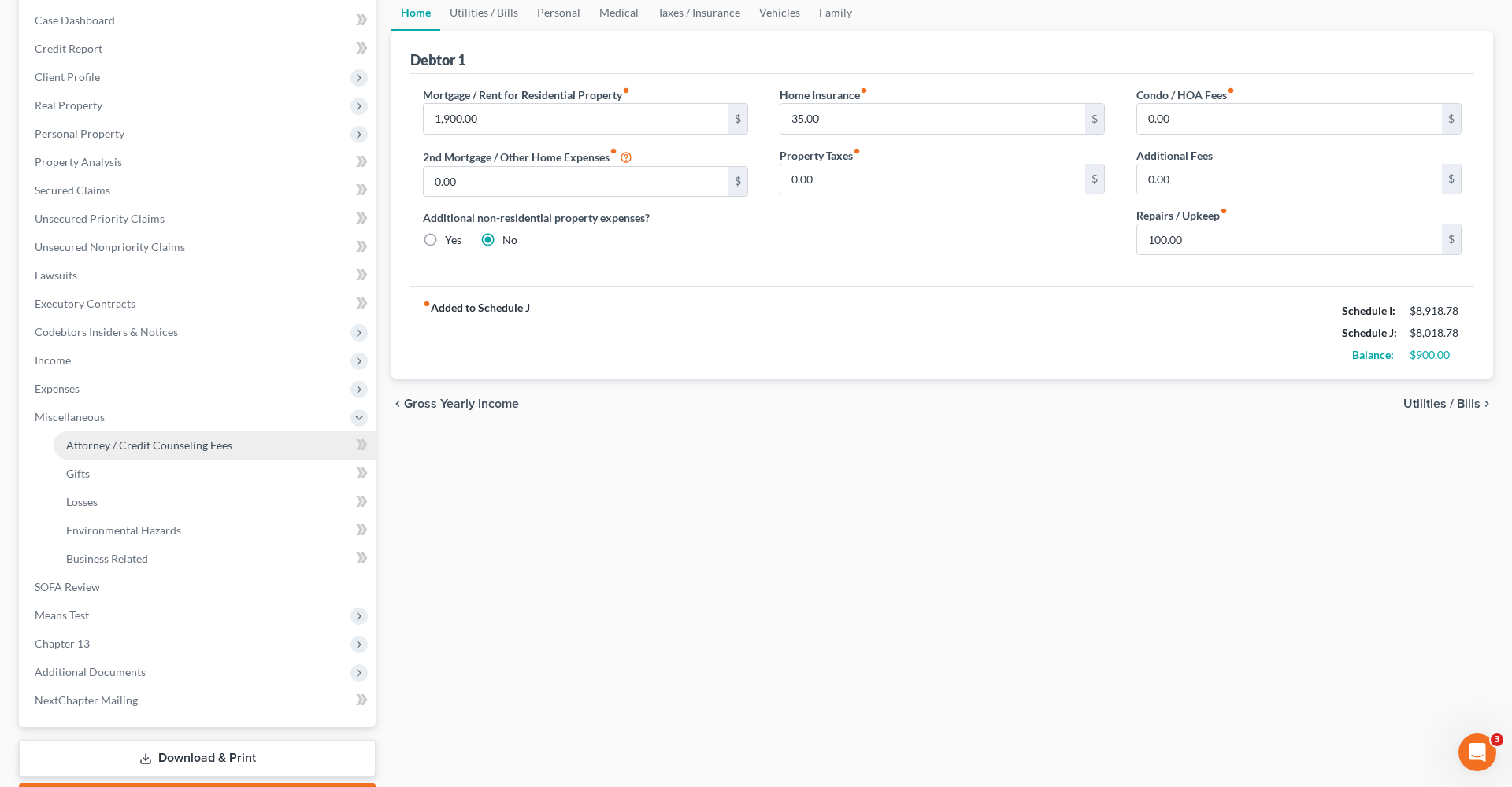
click at [154, 439] on span "Attorney / Credit Counseling Fees" at bounding box center [150, 445] width 166 height 13
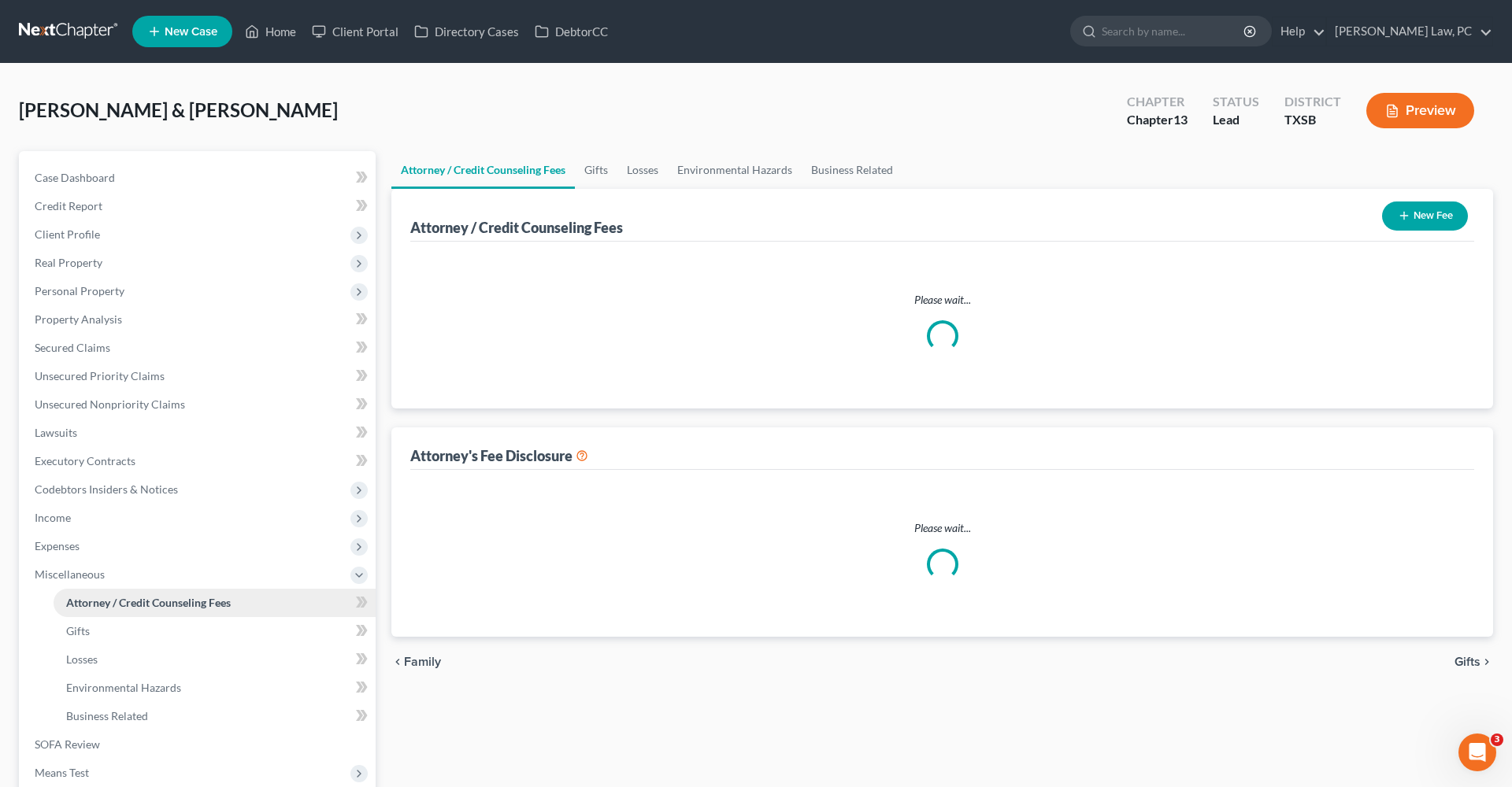
select select "3"
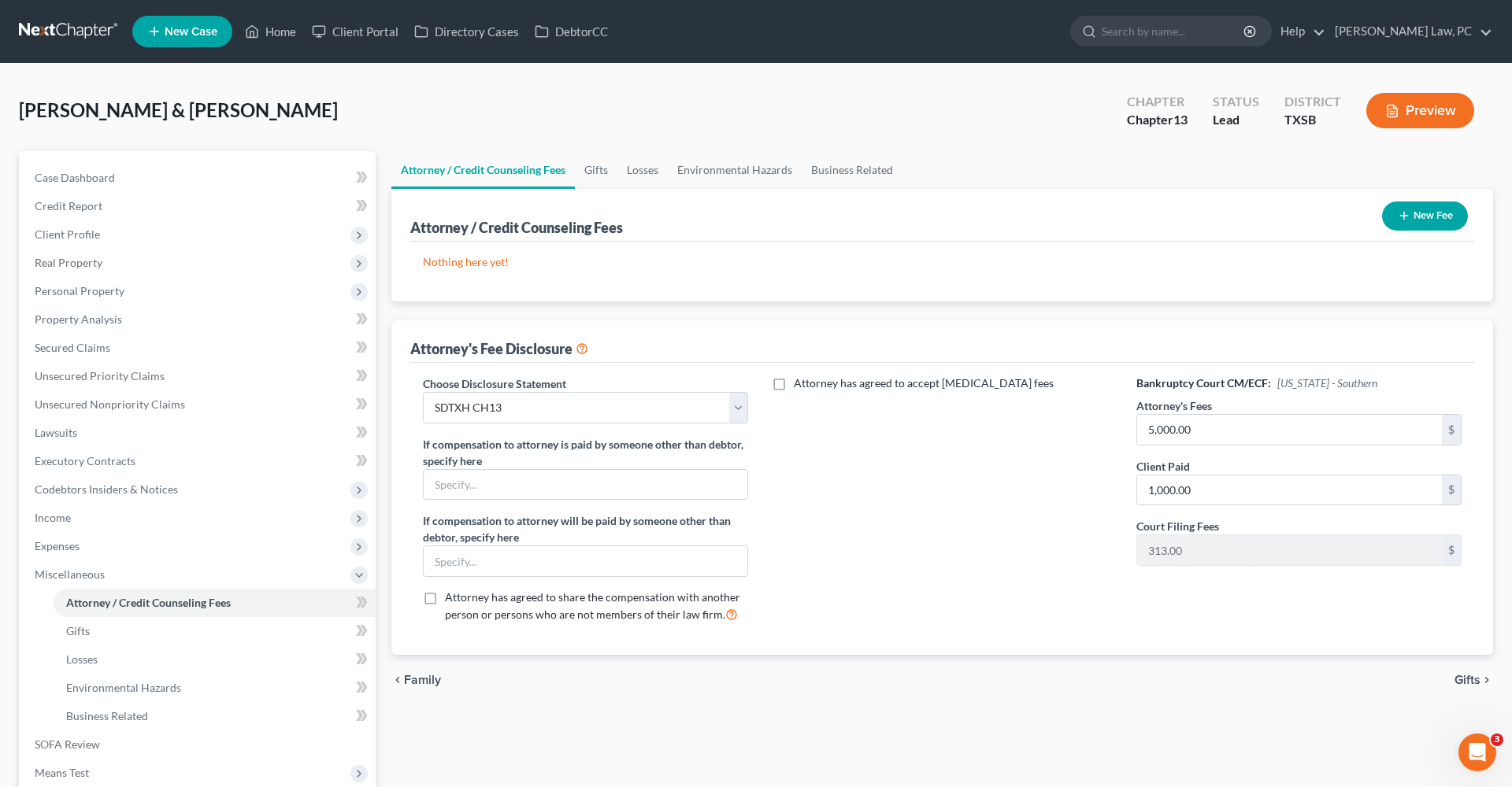
click at [1417, 215] on button "New Fee" at bounding box center [1424, 215] width 86 height 29
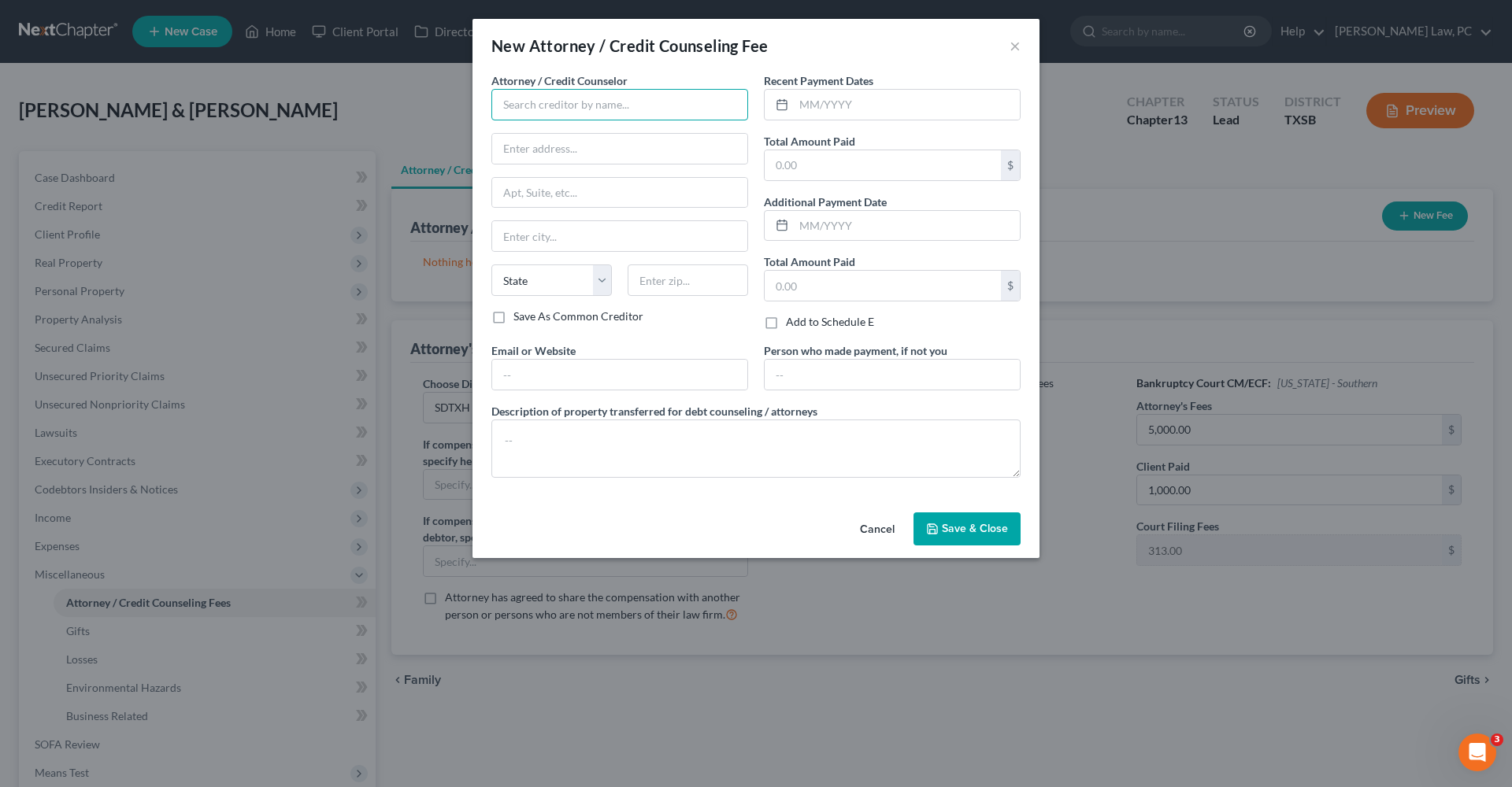
click at [604, 102] on input "text" at bounding box center [619, 105] width 257 height 32
click at [596, 136] on div "Debtorcc" at bounding box center [586, 132] width 164 height 16
type input "Debtorcc"
type input "378 Summit Ave"
type input "Jersey City"
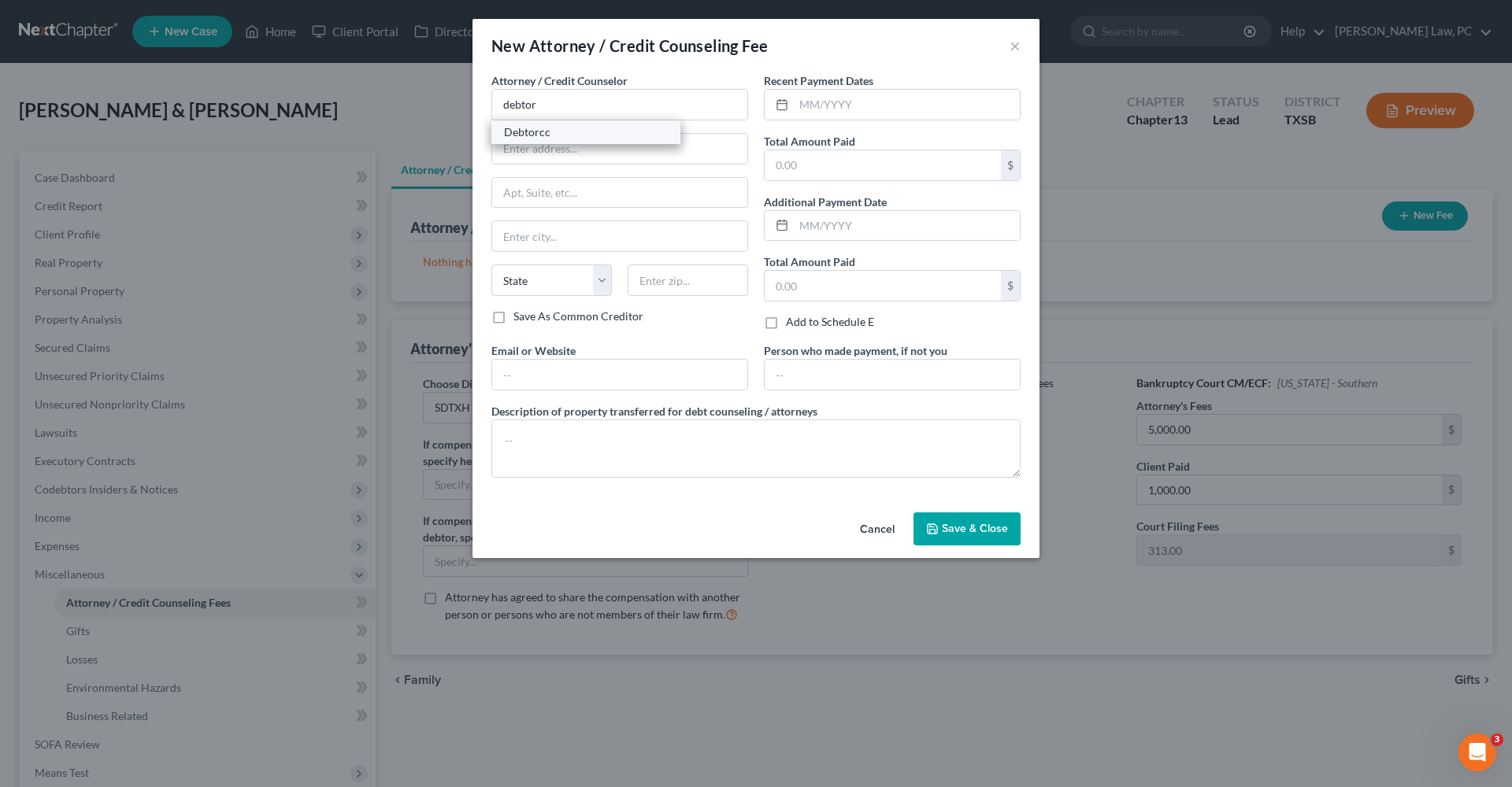
select select "33"
type input "07306"
click at [867, 111] on input "text" at bounding box center [906, 105] width 226 height 30
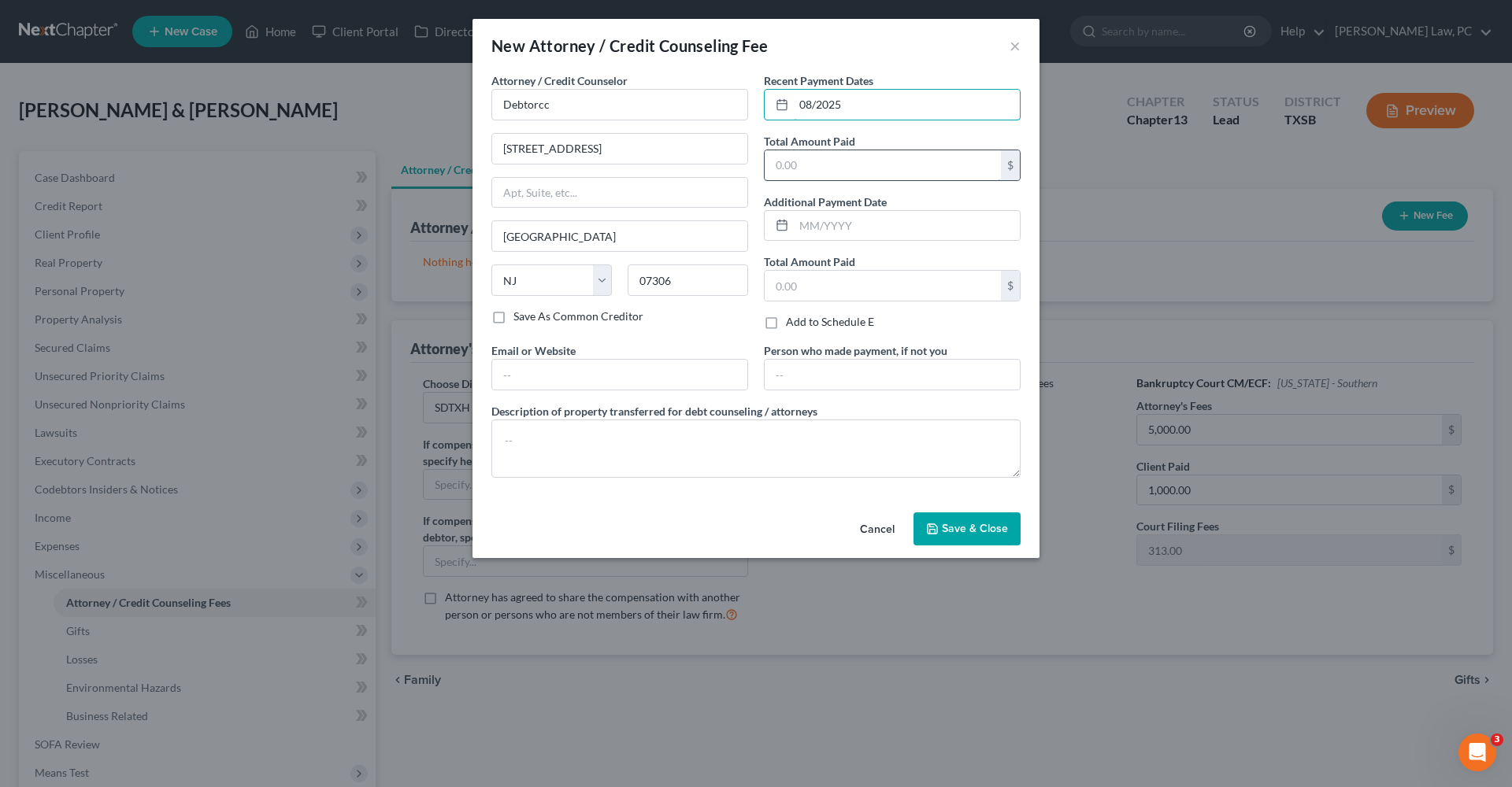
type input "08/2025"
click at [852, 171] on input "text" at bounding box center [883, 165] width 236 height 30
type input "29.90"
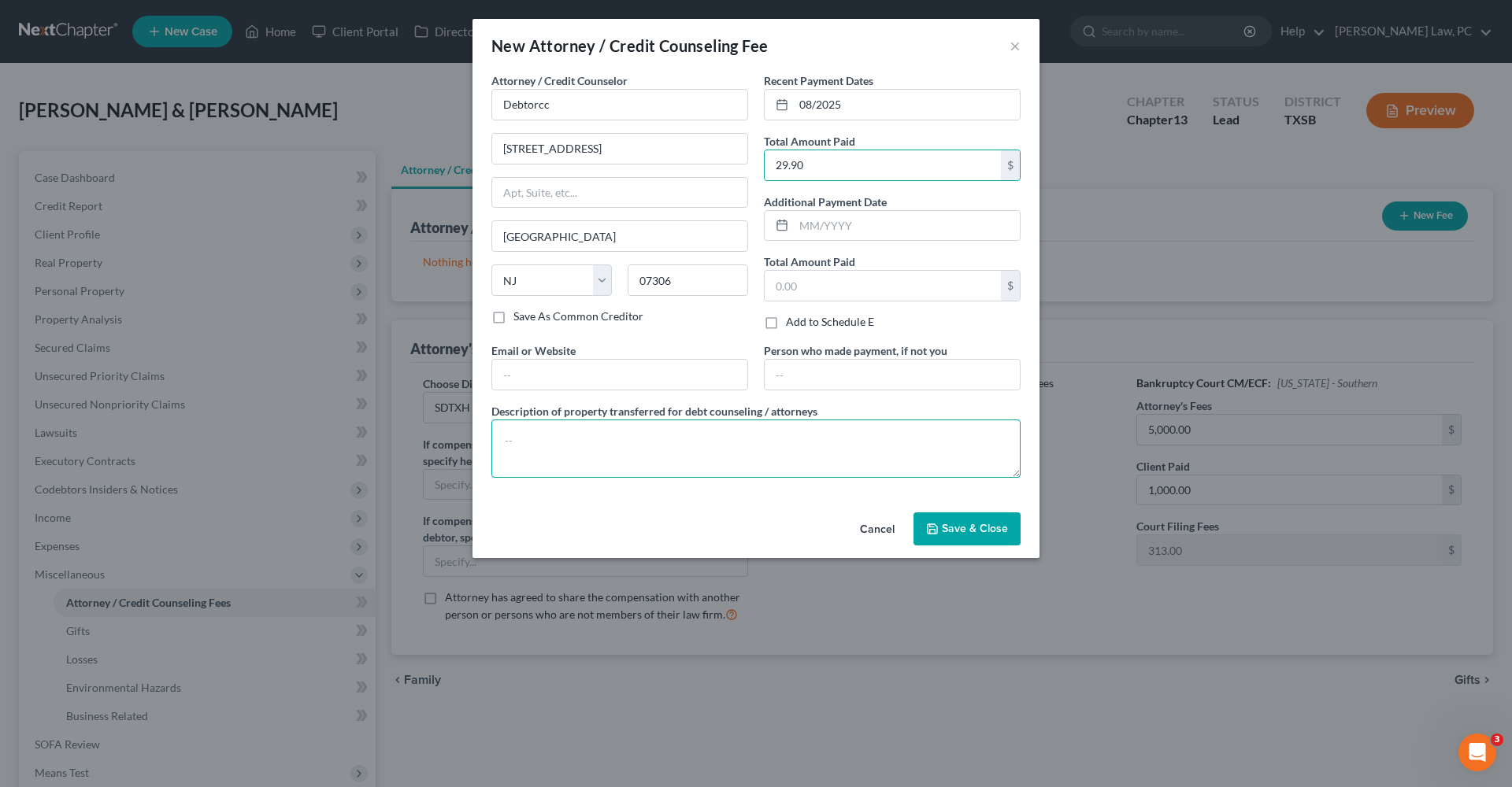
click at [655, 437] on textarea at bounding box center [756, 448] width 529 height 59
type textarea "Credit Counseling"
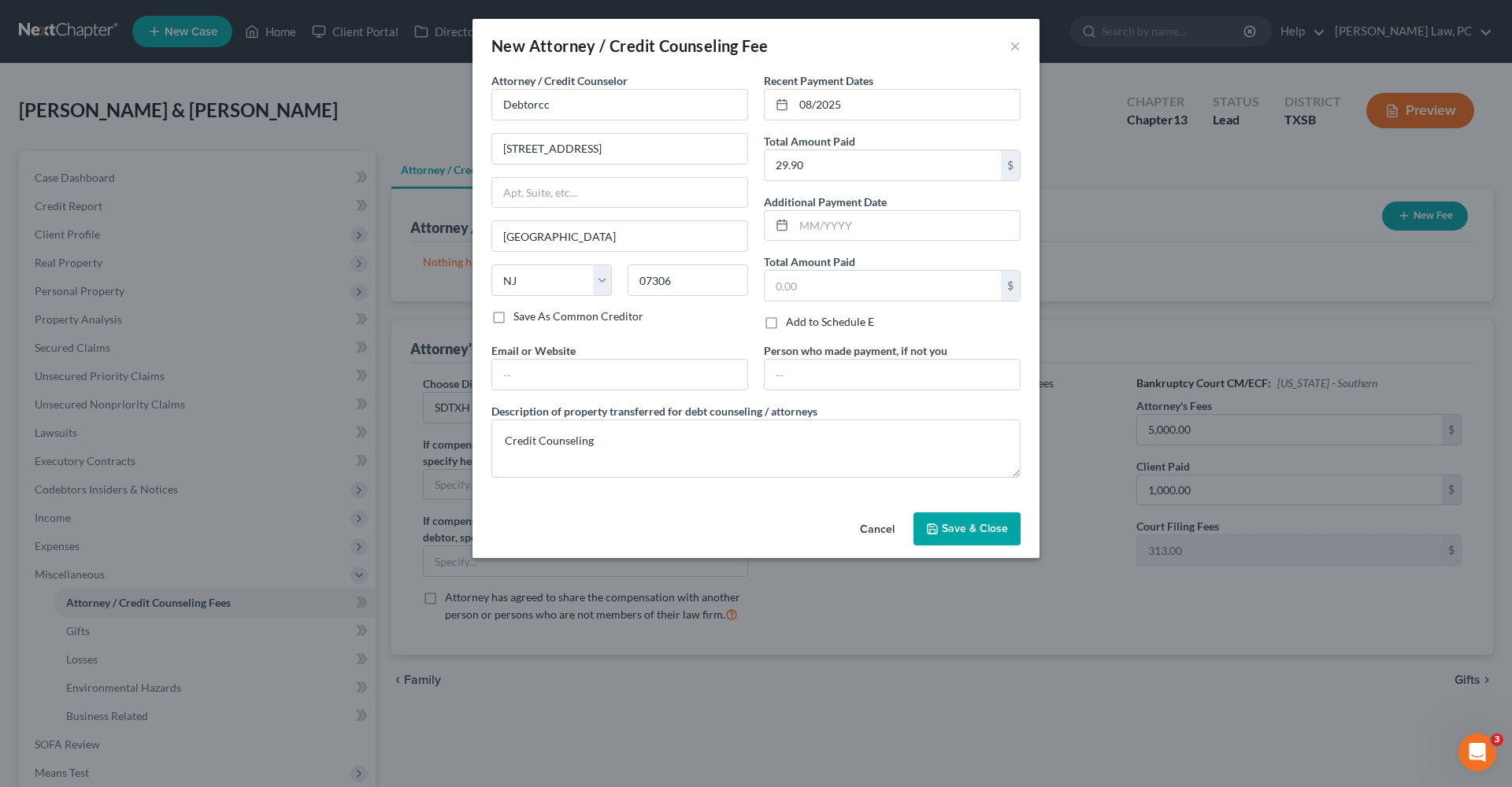
click at [981, 531] on span "Save & Close" at bounding box center [975, 528] width 67 height 13
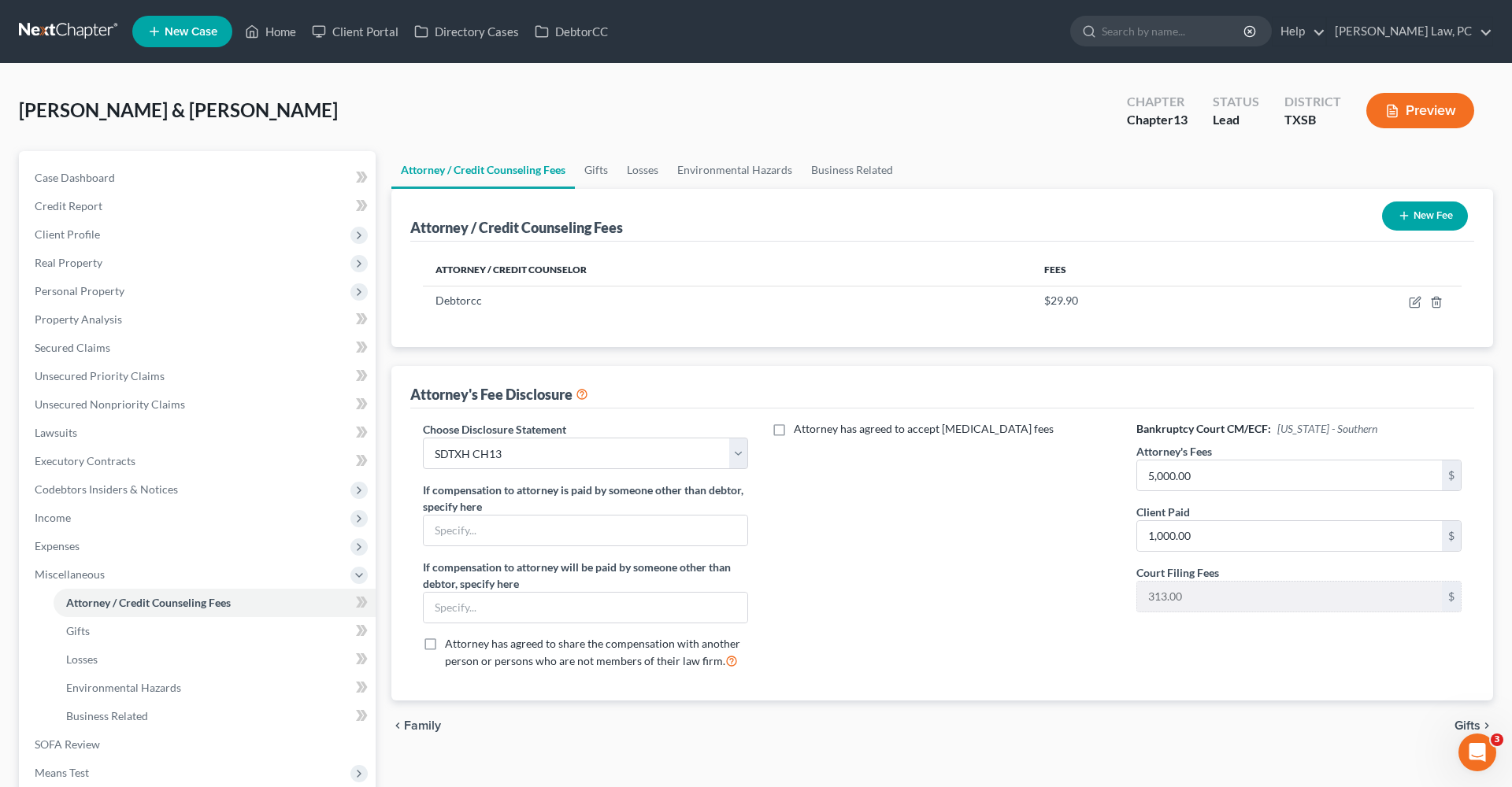
click at [1419, 223] on button "New Fee" at bounding box center [1424, 215] width 86 height 29
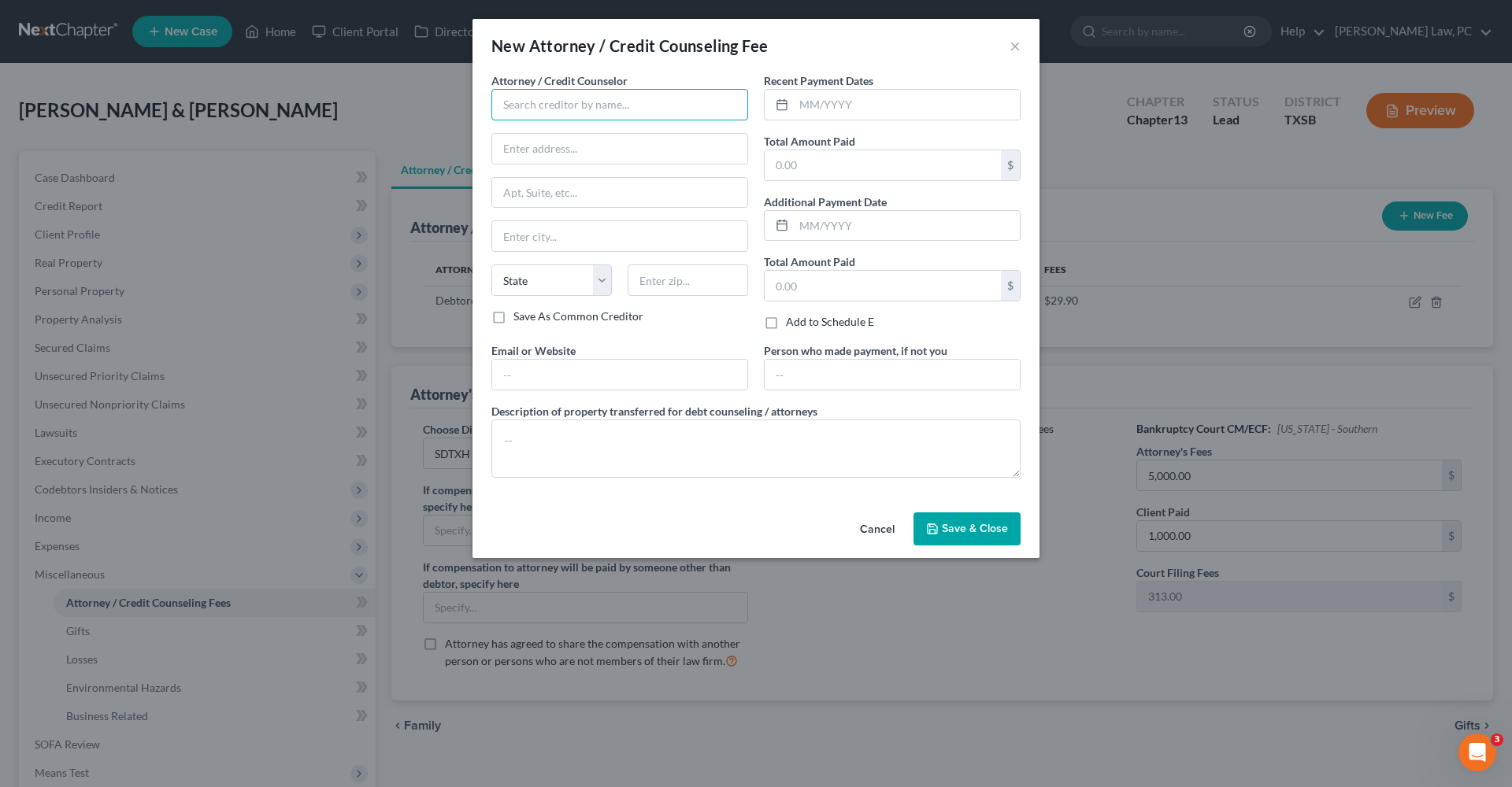
click at [580, 95] on input "text" at bounding box center [619, 105] width 257 height 32
click at [552, 138] on div "Xactus" at bounding box center [586, 132] width 164 height 16
type input "Xactus"
type input "370 Reed Road"
type input "Suite 100"
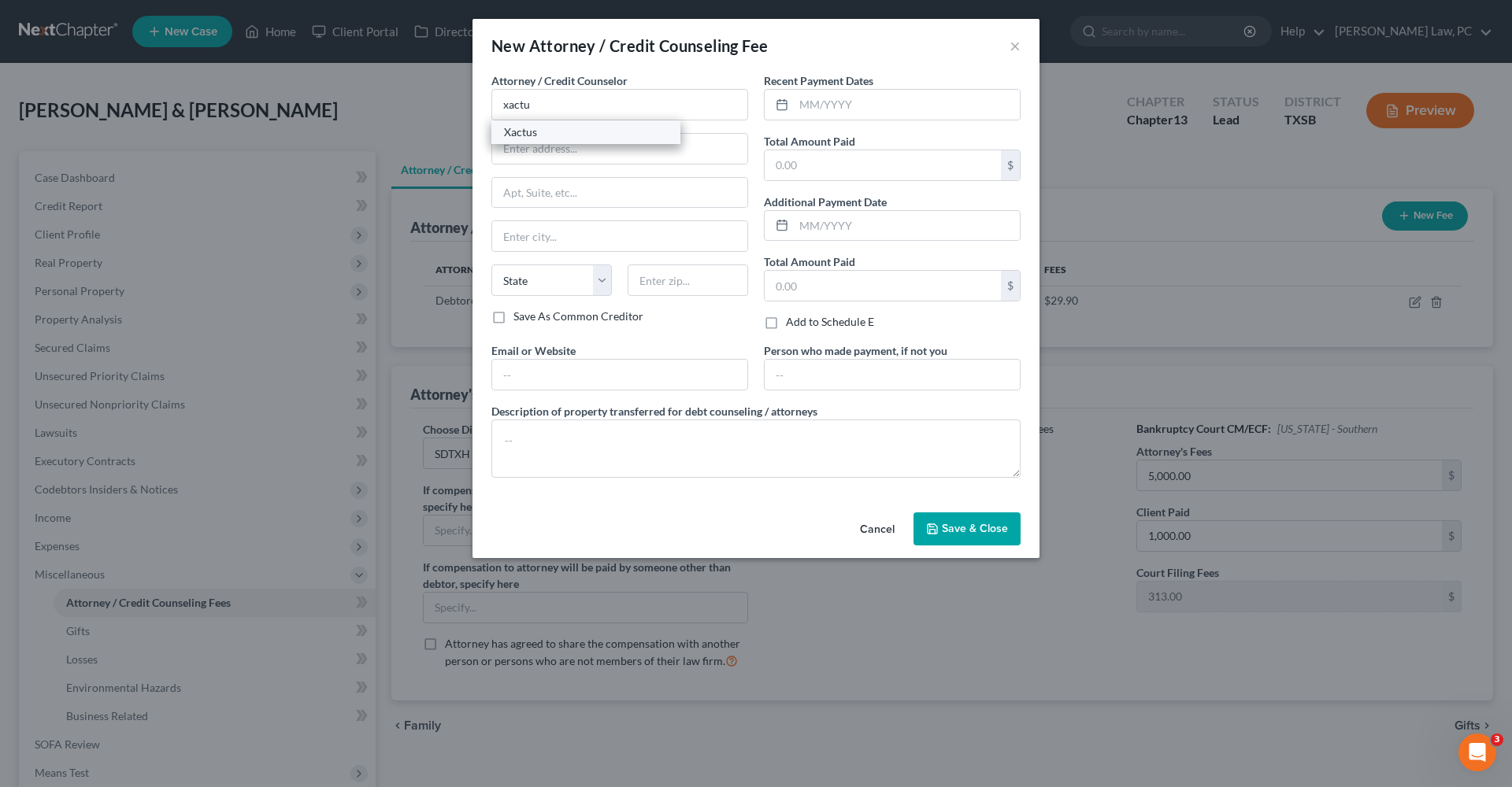
type input "Broomall"
select select "39"
type input "19008"
click at [846, 111] on input "text" at bounding box center [906, 105] width 226 height 30
type input "08/2025"
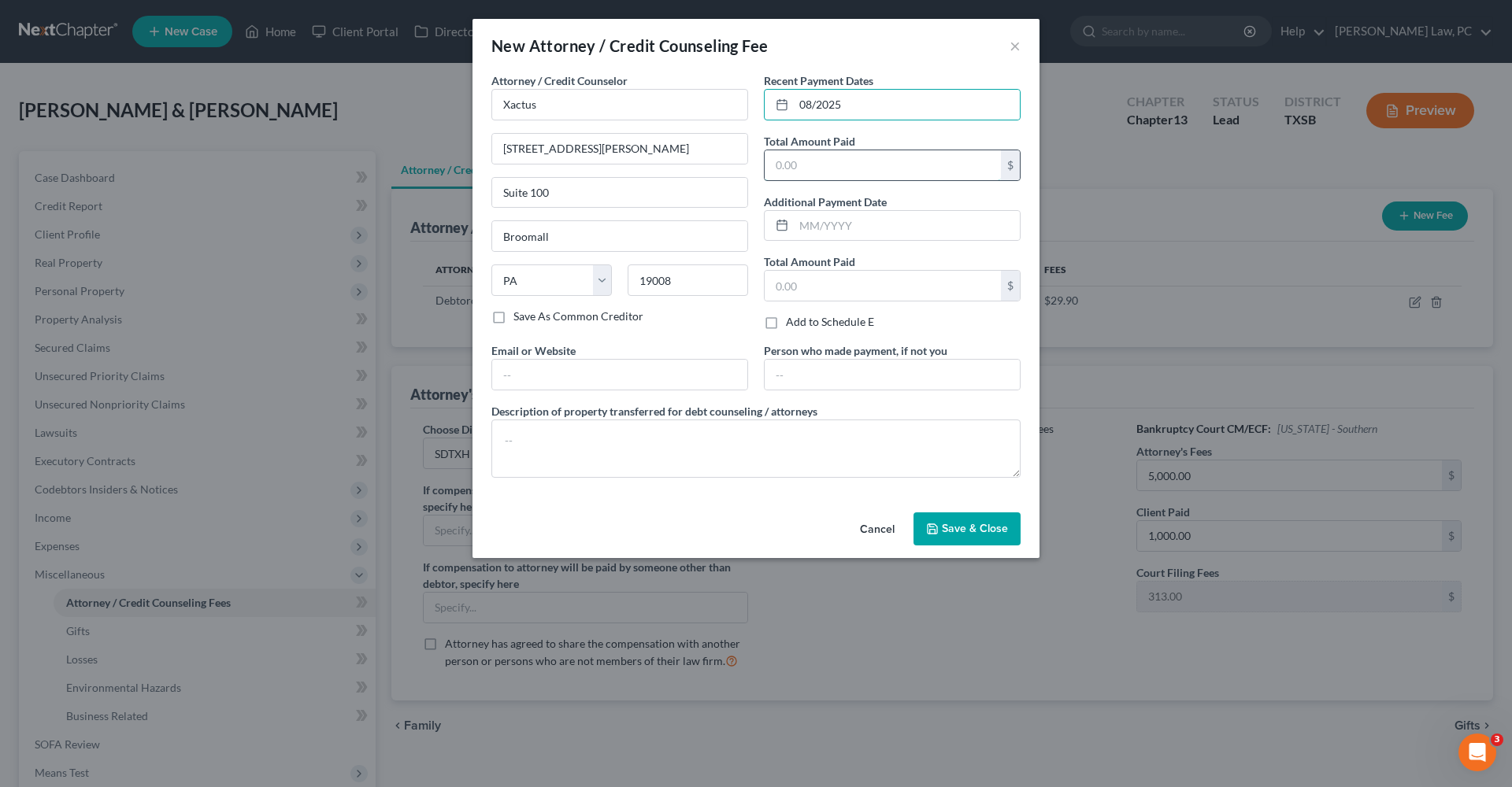
click at [825, 168] on input "text" at bounding box center [883, 165] width 236 height 30
type input "64"
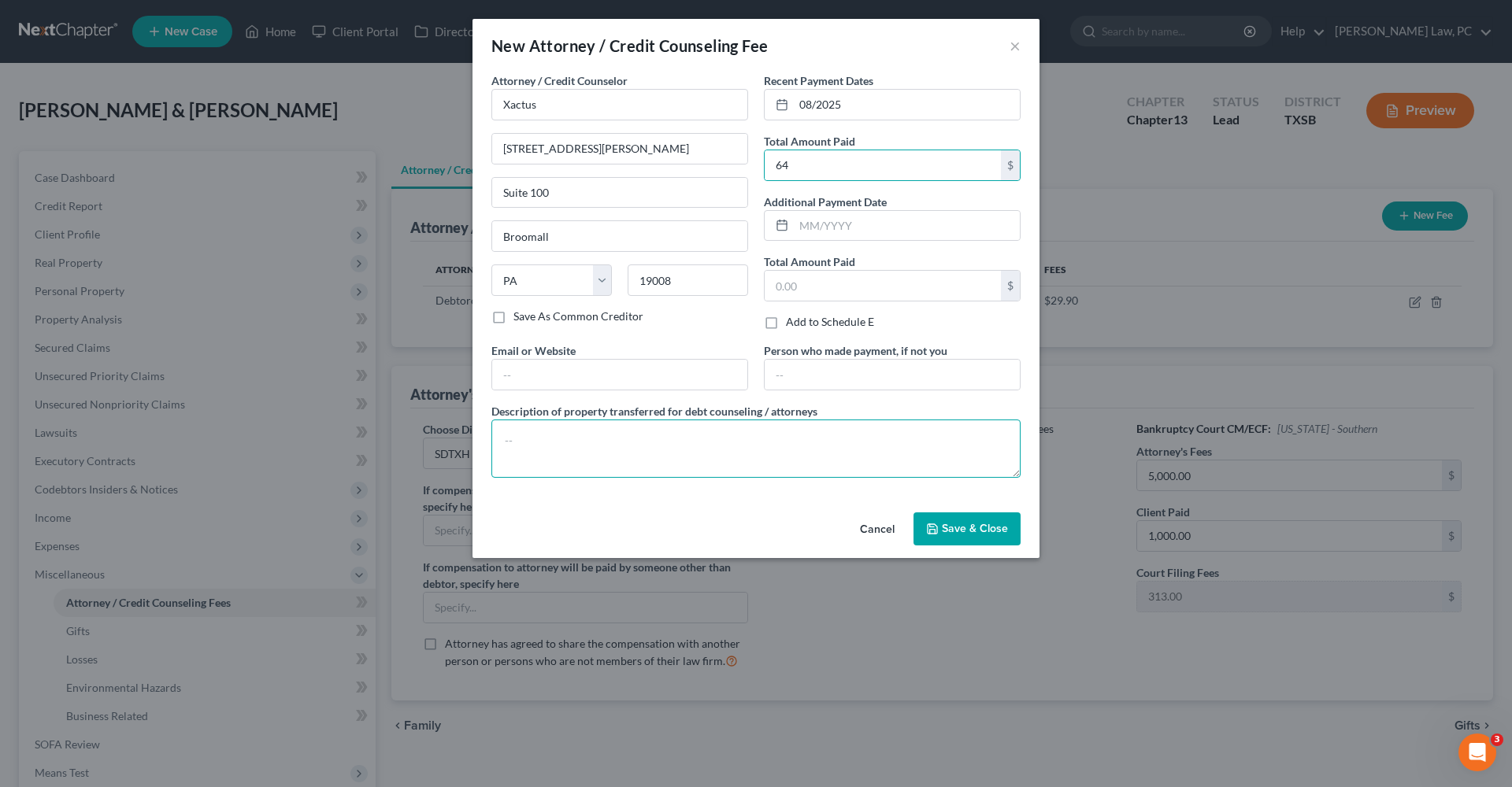
click at [621, 443] on textarea at bounding box center [756, 448] width 529 height 59
type textarea "Credit Report"
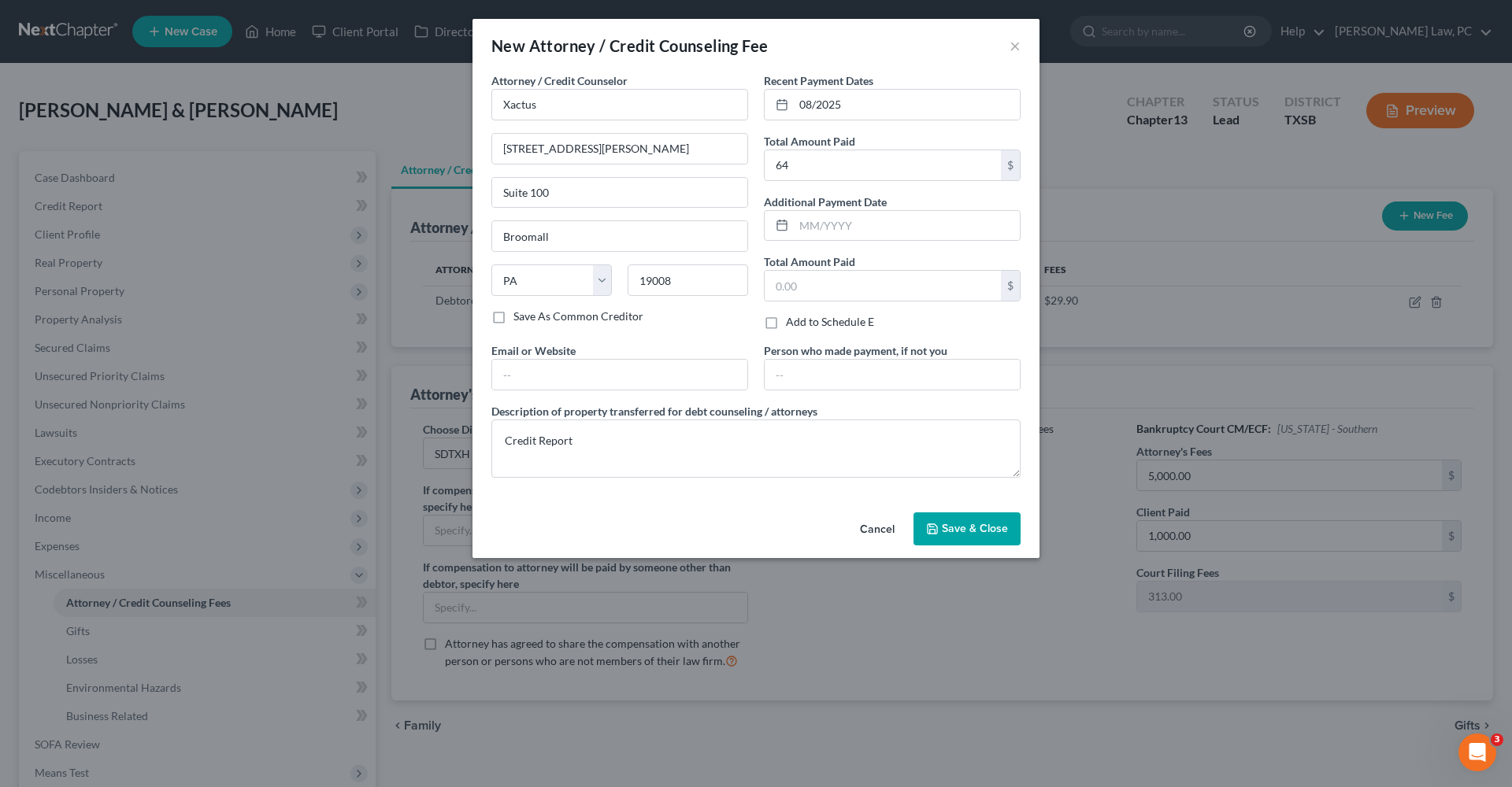
click at [966, 526] on span "Save & Close" at bounding box center [975, 528] width 67 height 13
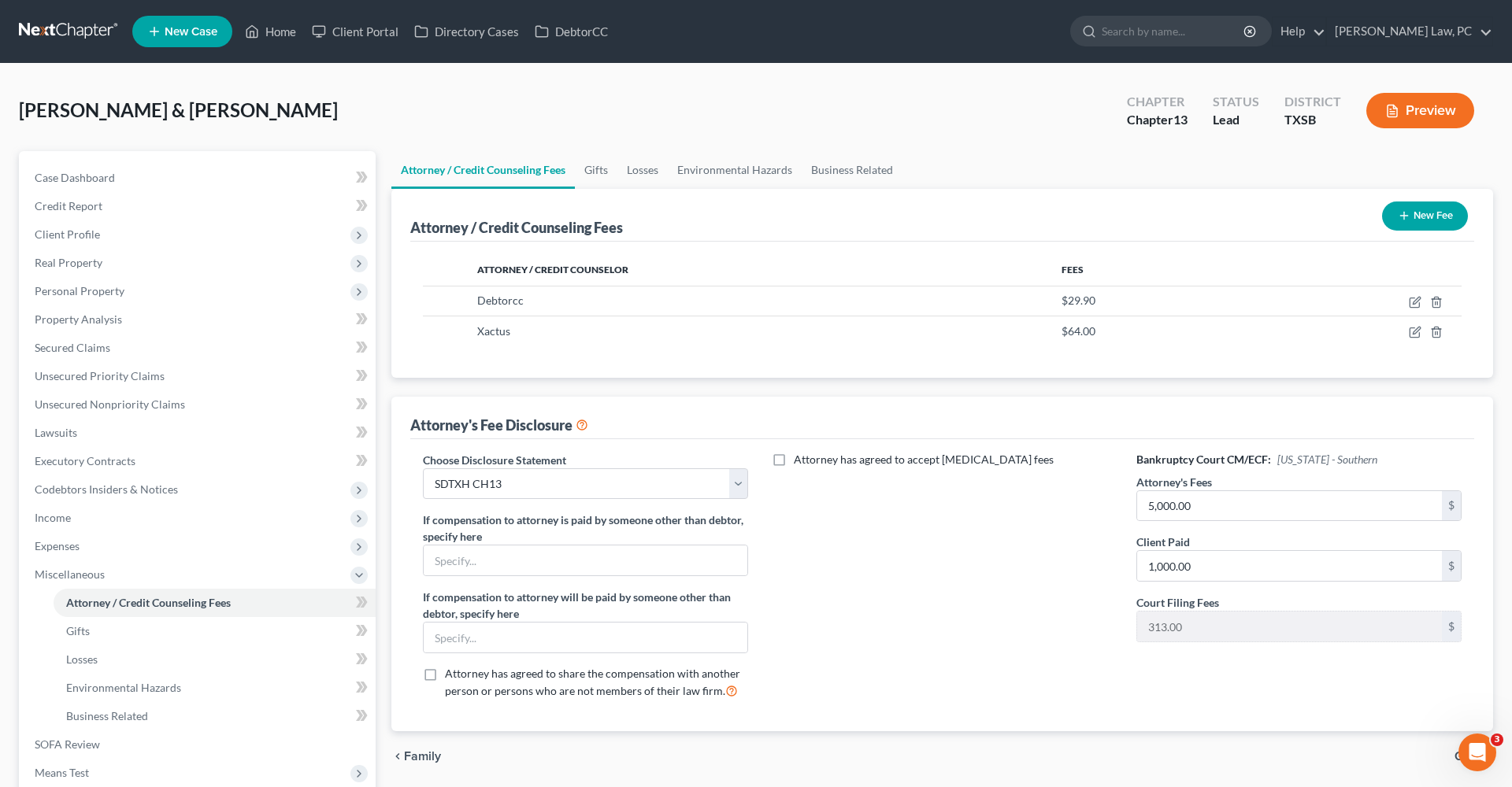
click at [1431, 222] on button "New Fee" at bounding box center [1424, 215] width 86 height 29
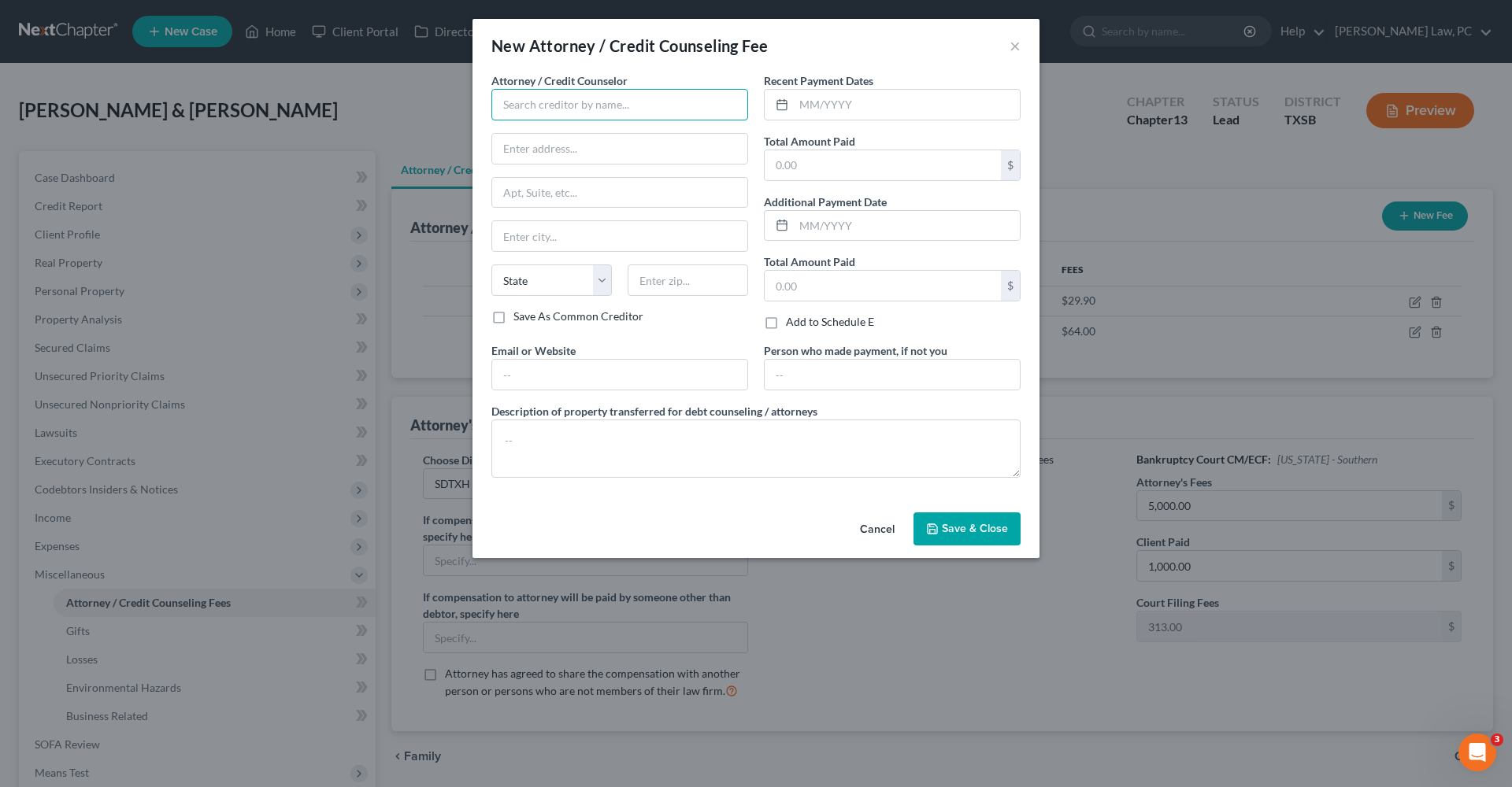
click at [559, 109] on input "text" at bounding box center [619, 105] width 257 height 32
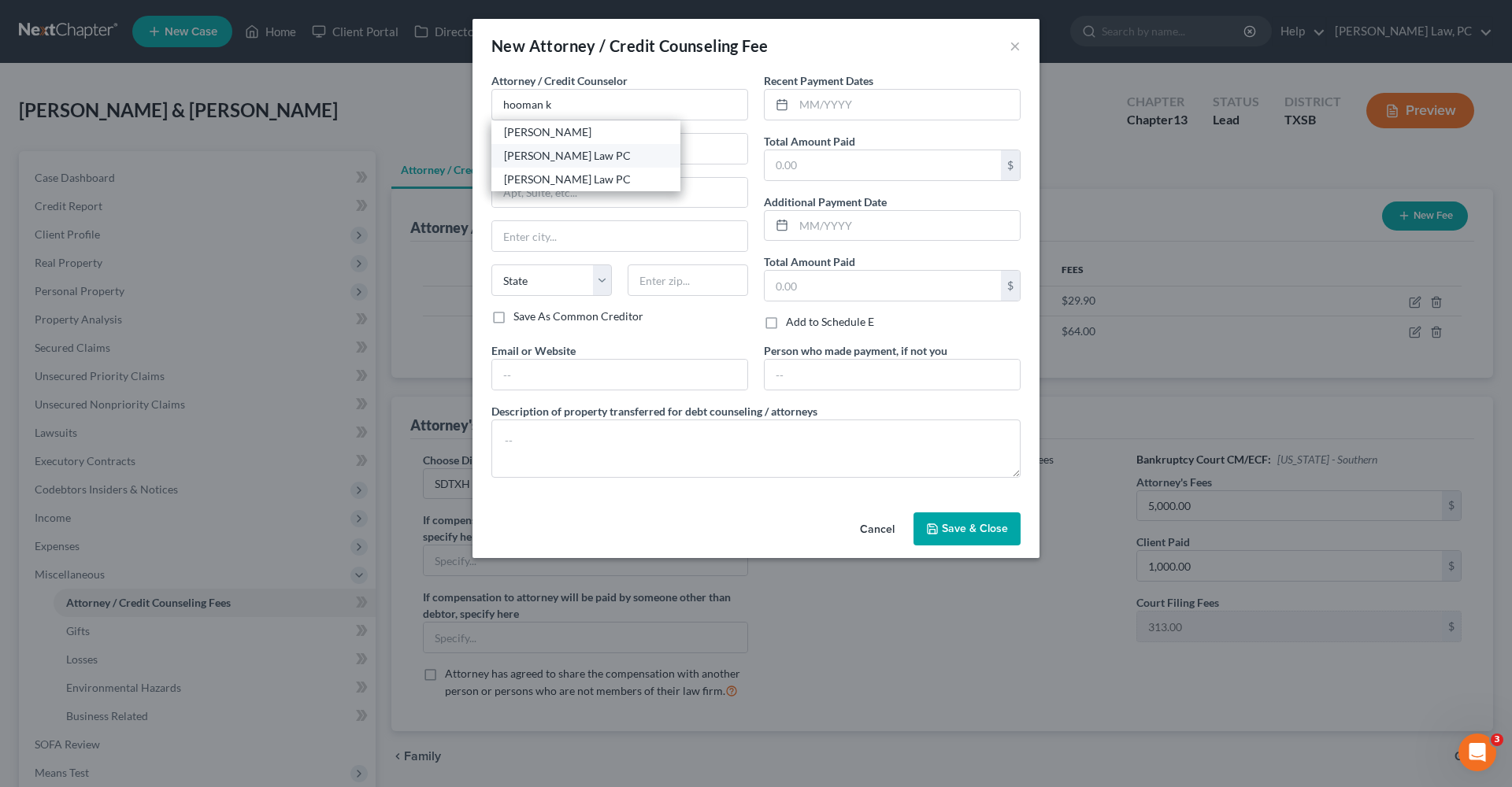
click at [572, 148] on div "[PERSON_NAME] Law PC" at bounding box center [586, 156] width 164 height 16
type input "[PERSON_NAME] Law PC"
type input "505 Huntland Dr"
type input "295"
type input "Austin"
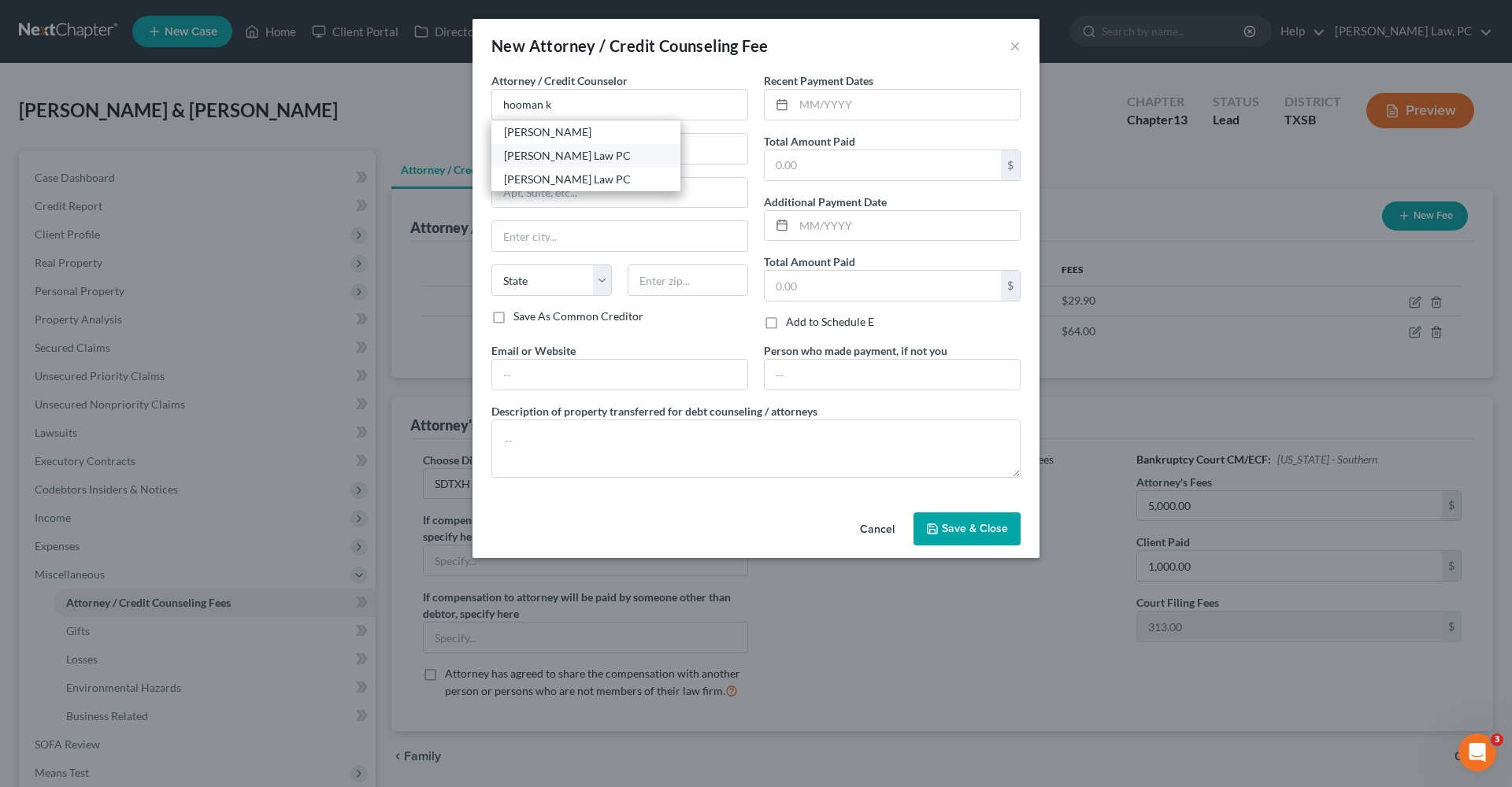
select select "45"
type input "78752"
click at [872, 103] on input "text" at bounding box center [906, 105] width 226 height 30
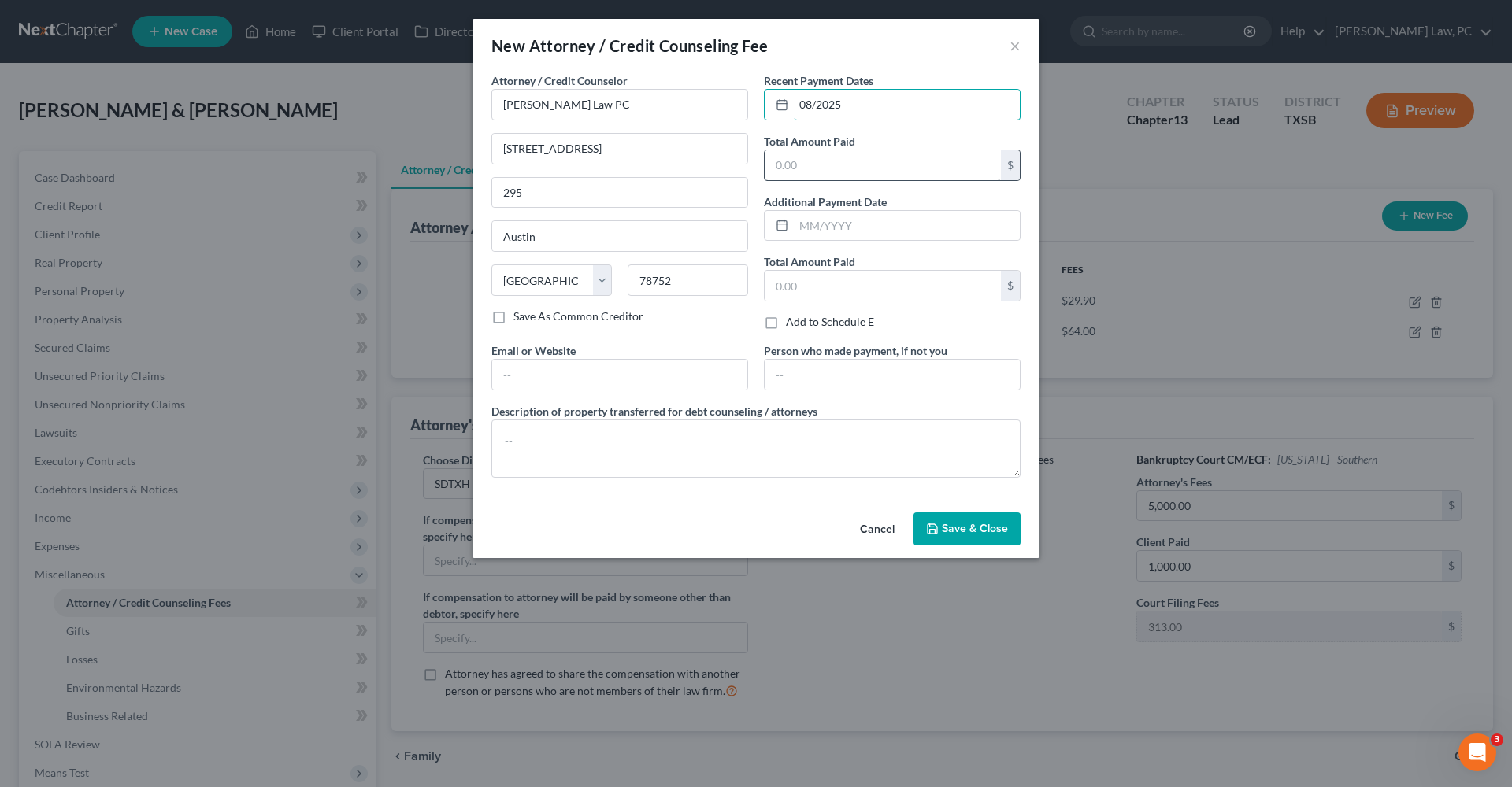
type input "08/2025"
click at [777, 164] on input "text" at bounding box center [883, 165] width 236 height 30
type input "1,000"
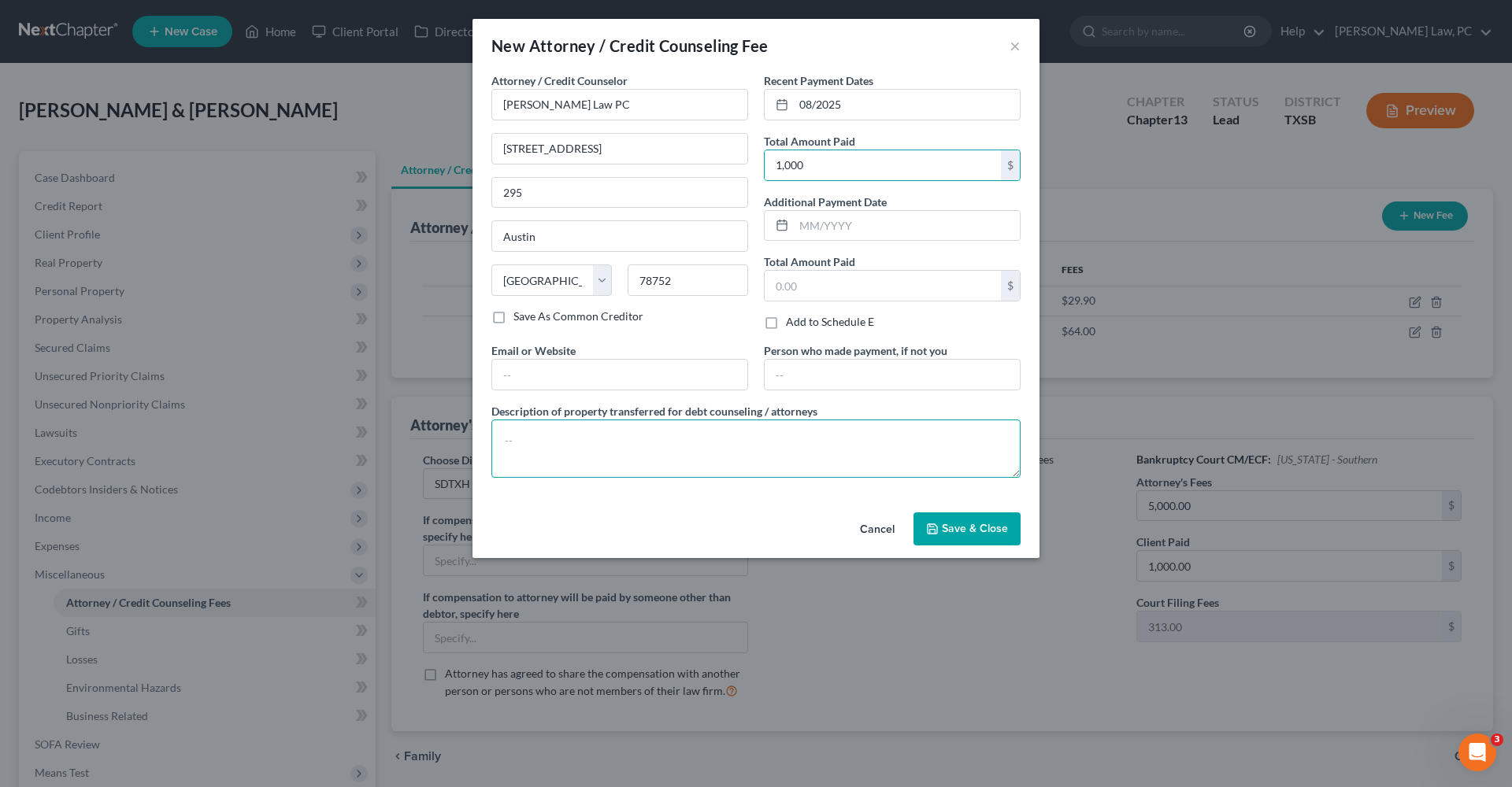
click at [583, 448] on textarea at bounding box center [756, 448] width 529 height 59
type textarea "Attorneys Fees"
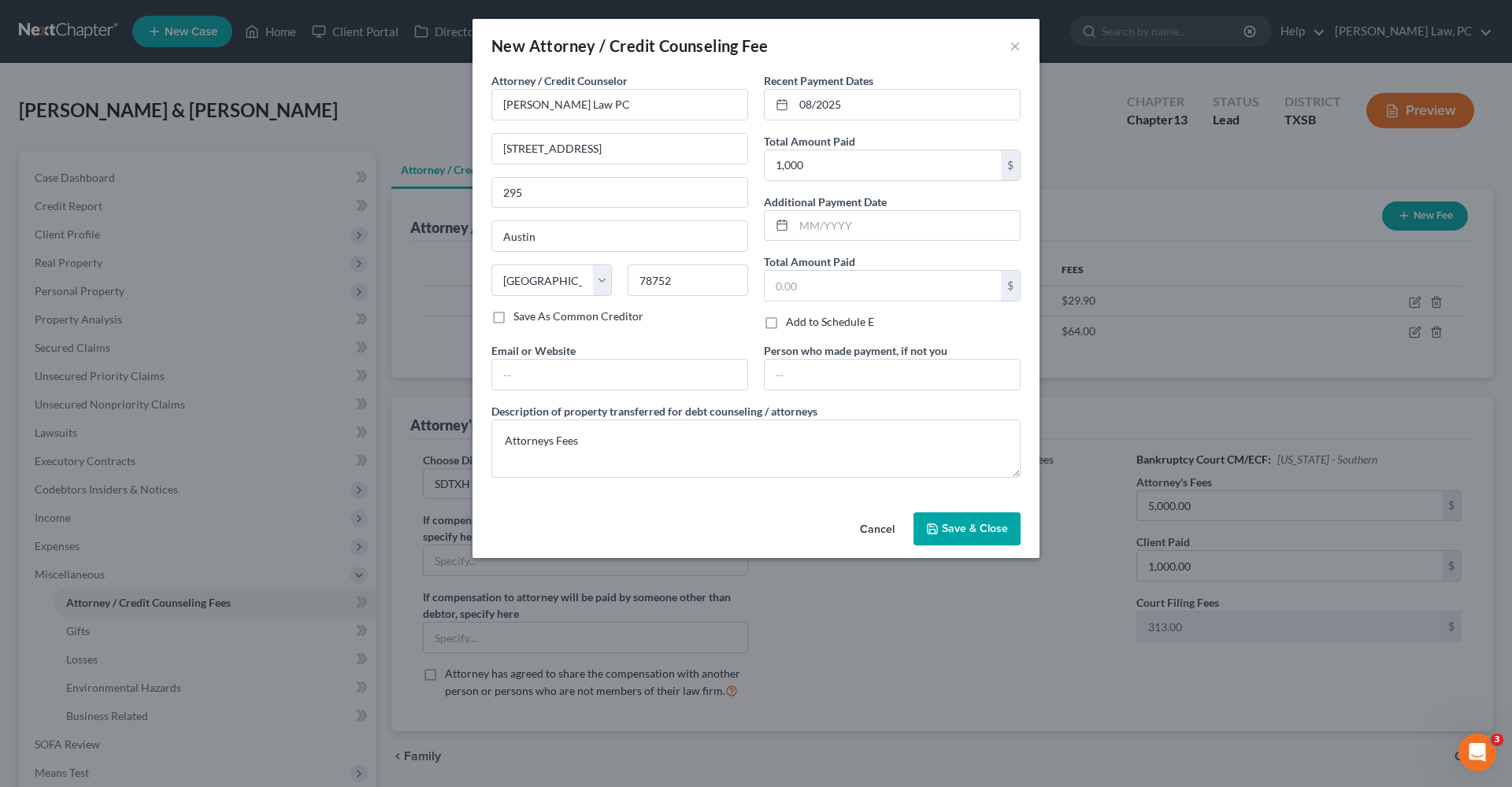
click at [956, 528] on span "Save & Close" at bounding box center [975, 528] width 67 height 13
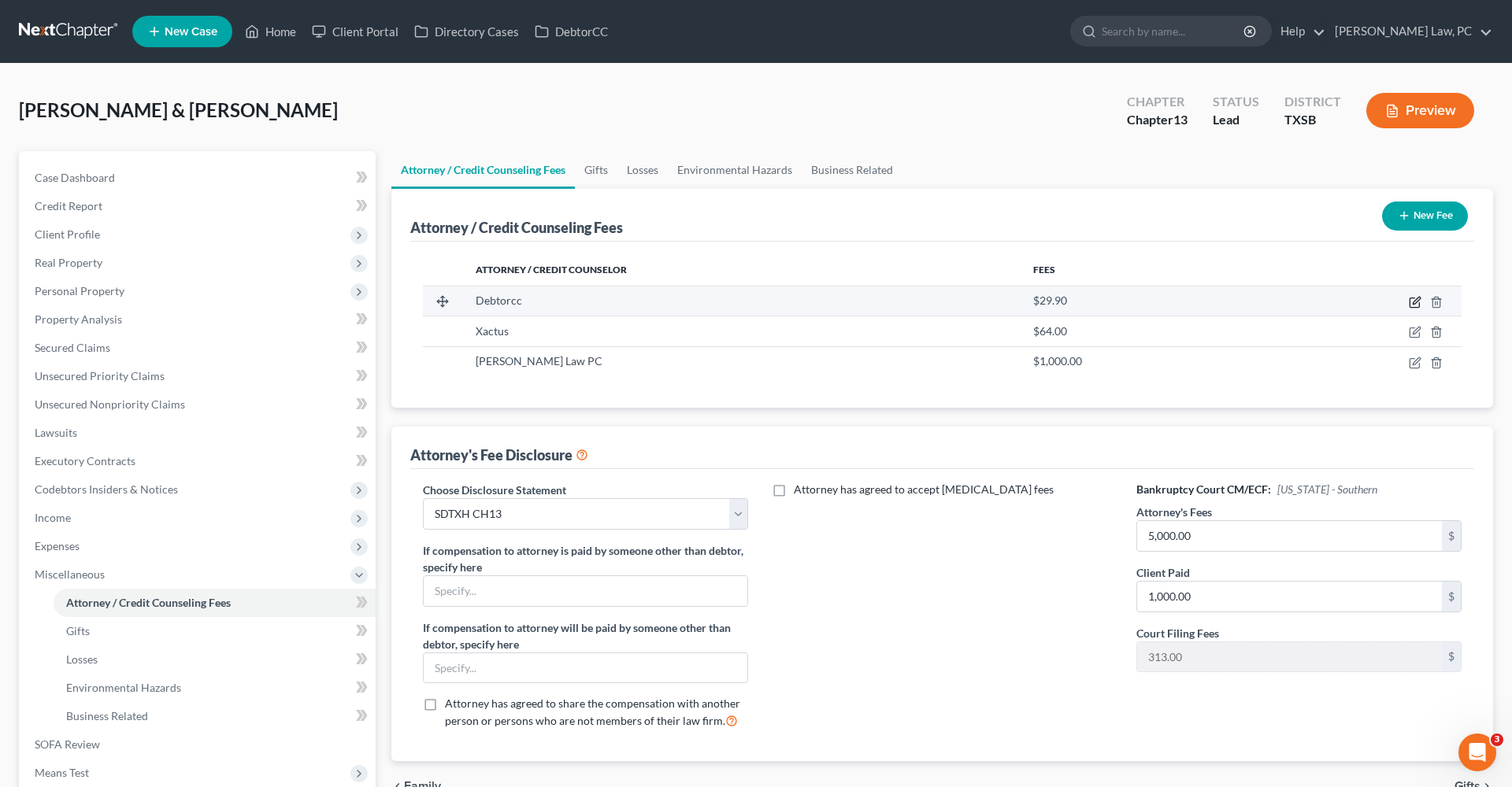
click at [1418, 301] on icon "button" at bounding box center [1416, 300] width 7 height 7
select select "33"
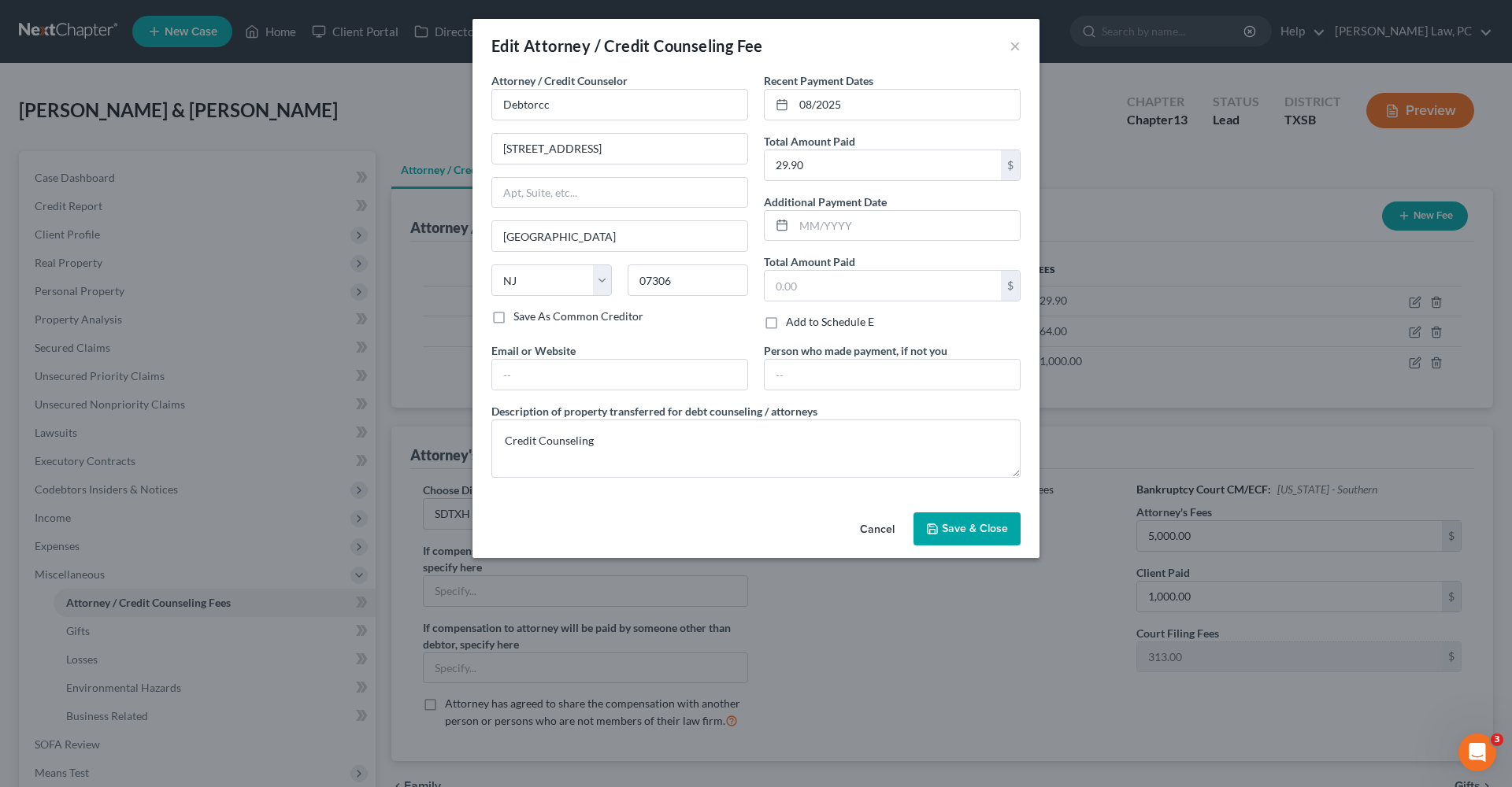
click at [960, 523] on span "Save & Close" at bounding box center [975, 528] width 67 height 13
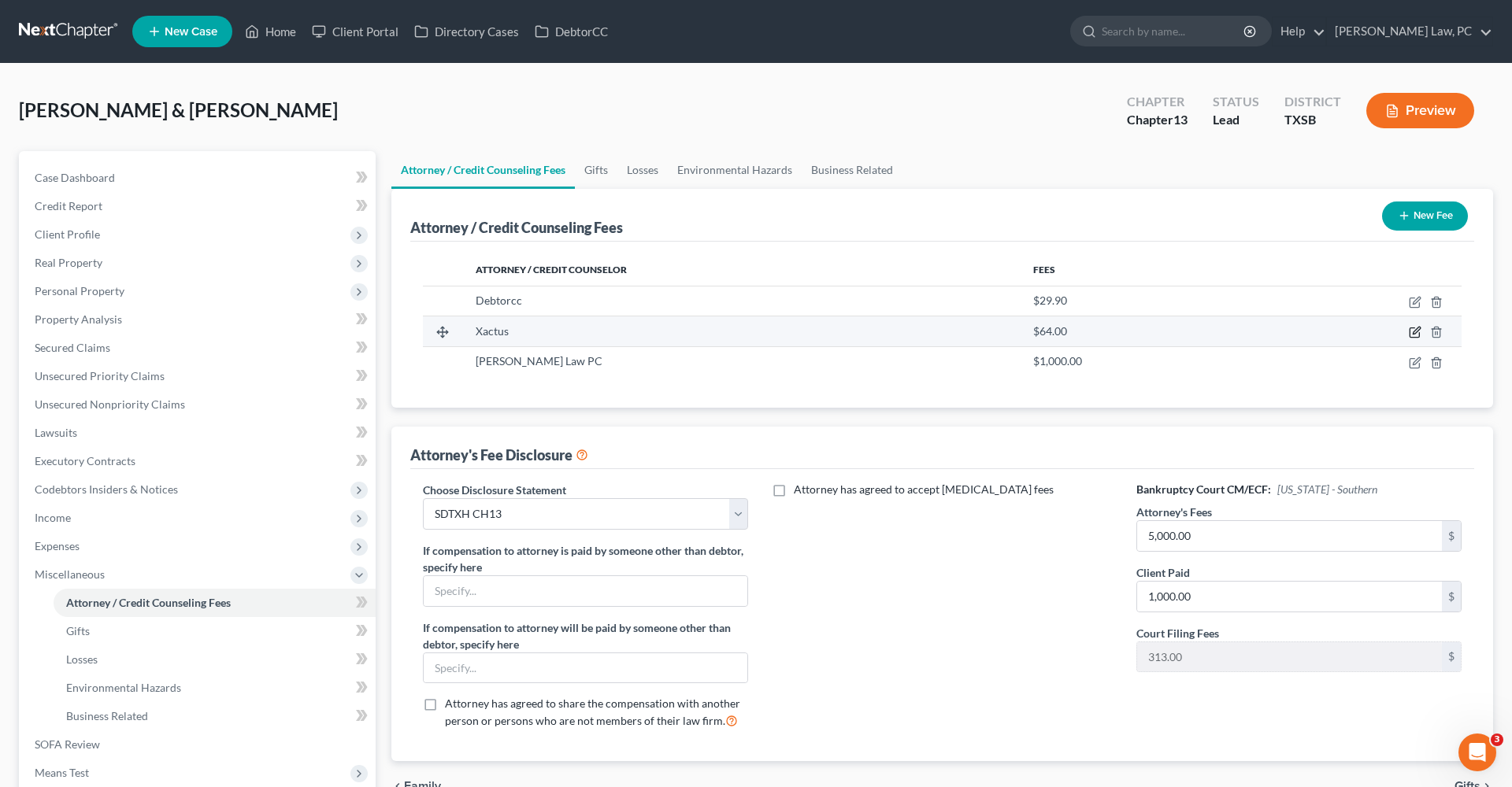
click at [1417, 329] on icon "button" at bounding box center [1415, 332] width 12 height 12
select select "39"
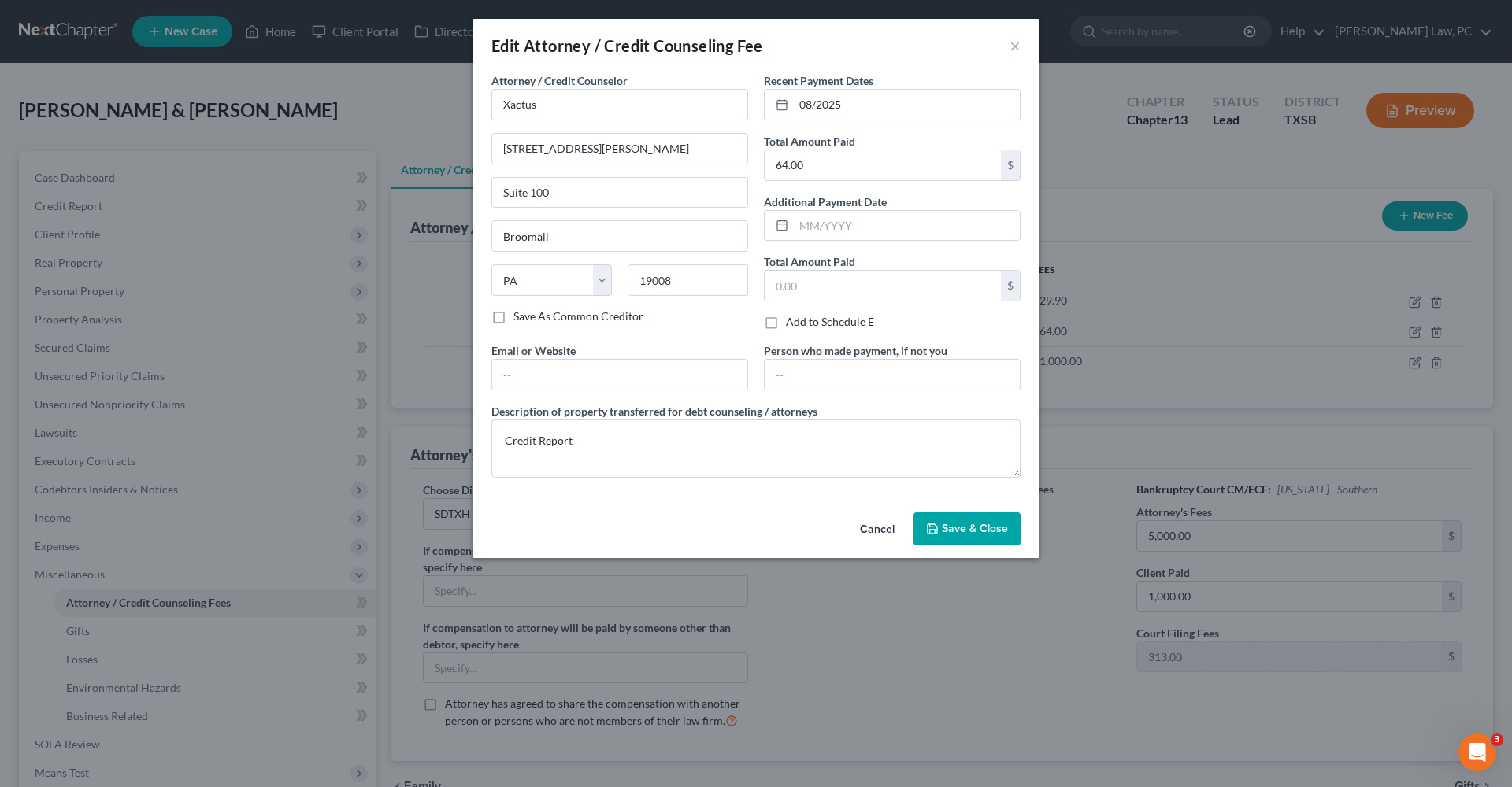
click at [999, 529] on span "Save & Close" at bounding box center [975, 528] width 67 height 13
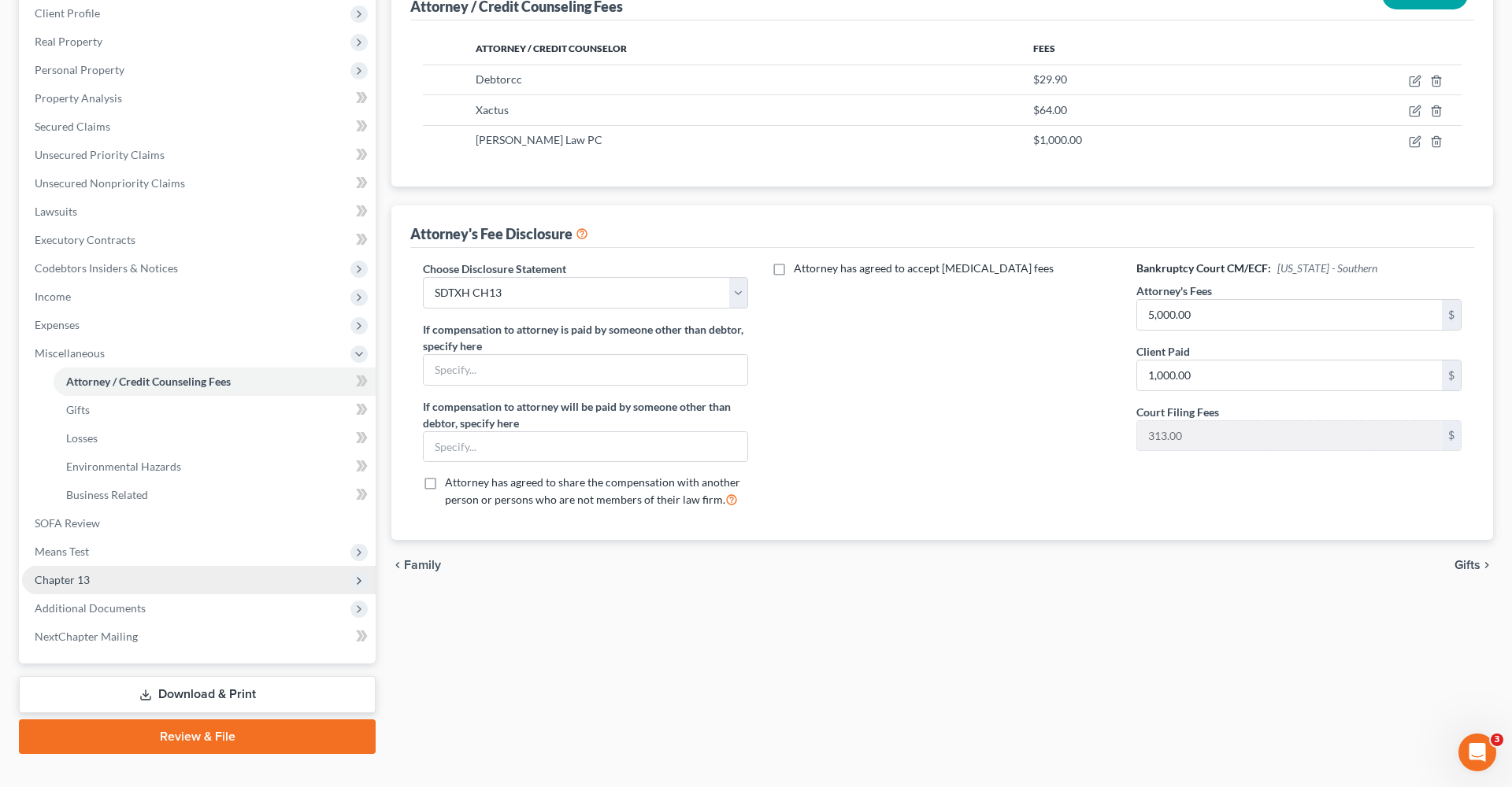
scroll to position [231, 0]
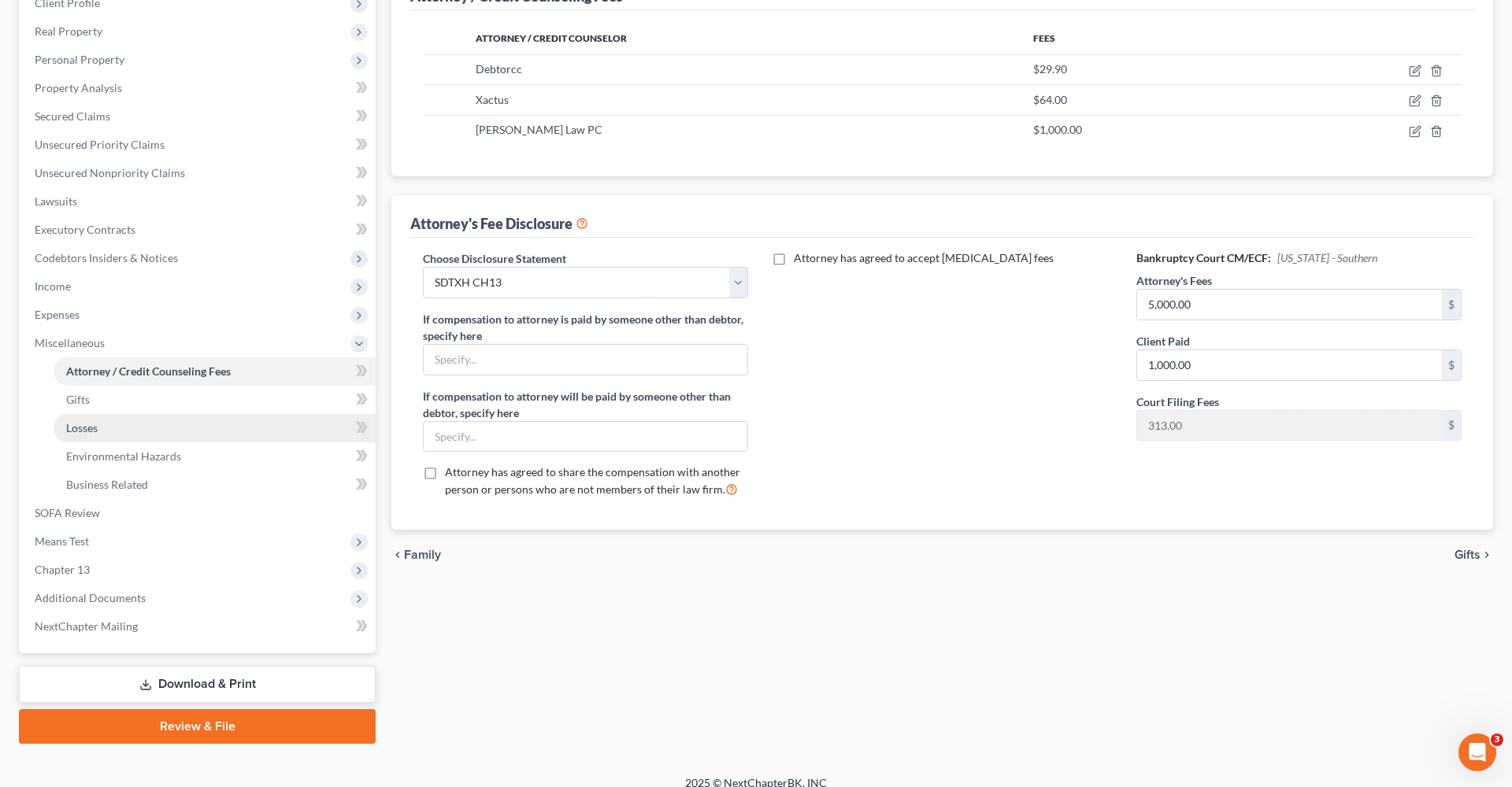
click at [90, 429] on span "Losses" at bounding box center [82, 427] width 32 height 13
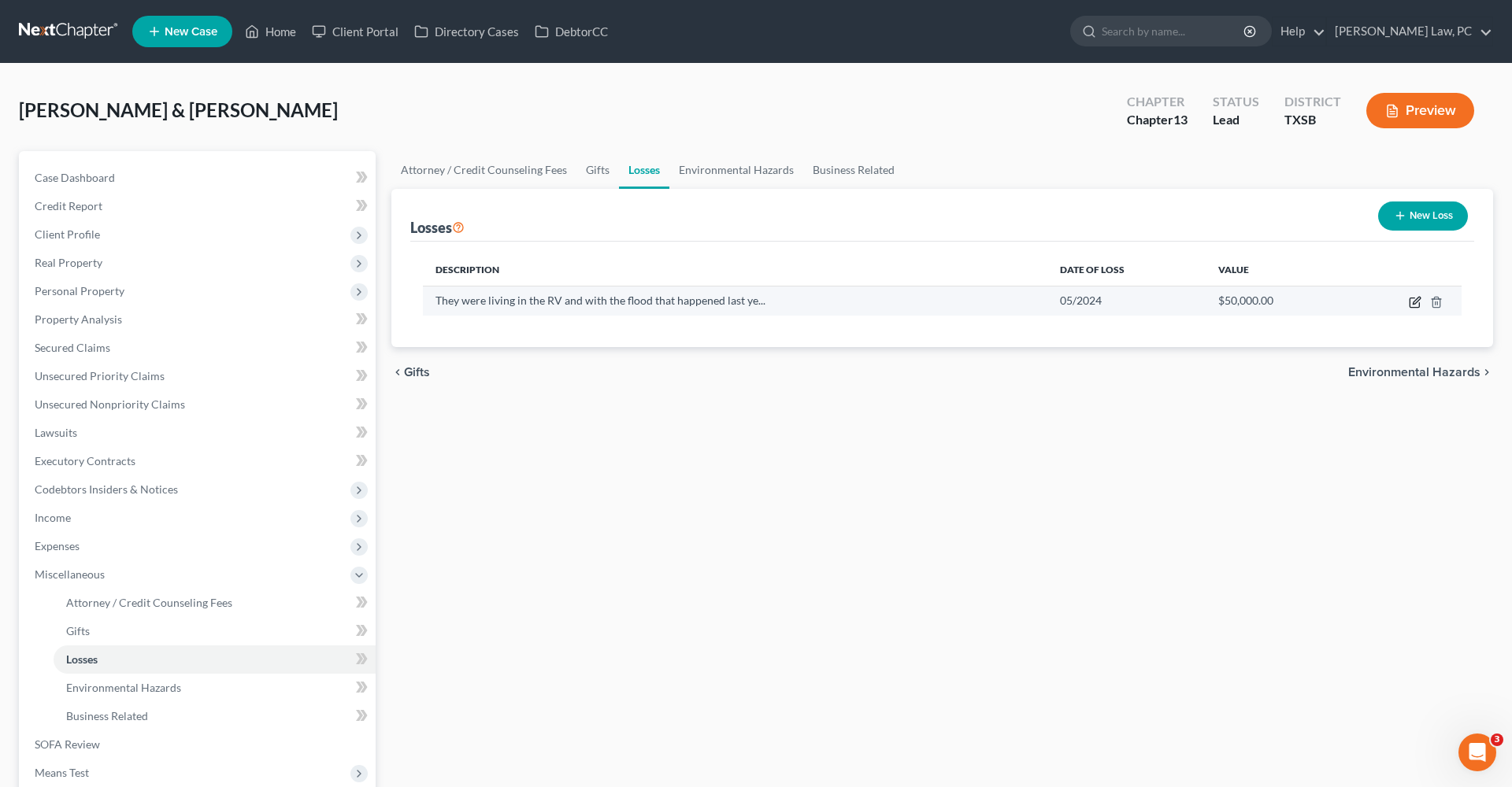
click at [1419, 299] on icon "button" at bounding box center [1415, 302] width 12 height 12
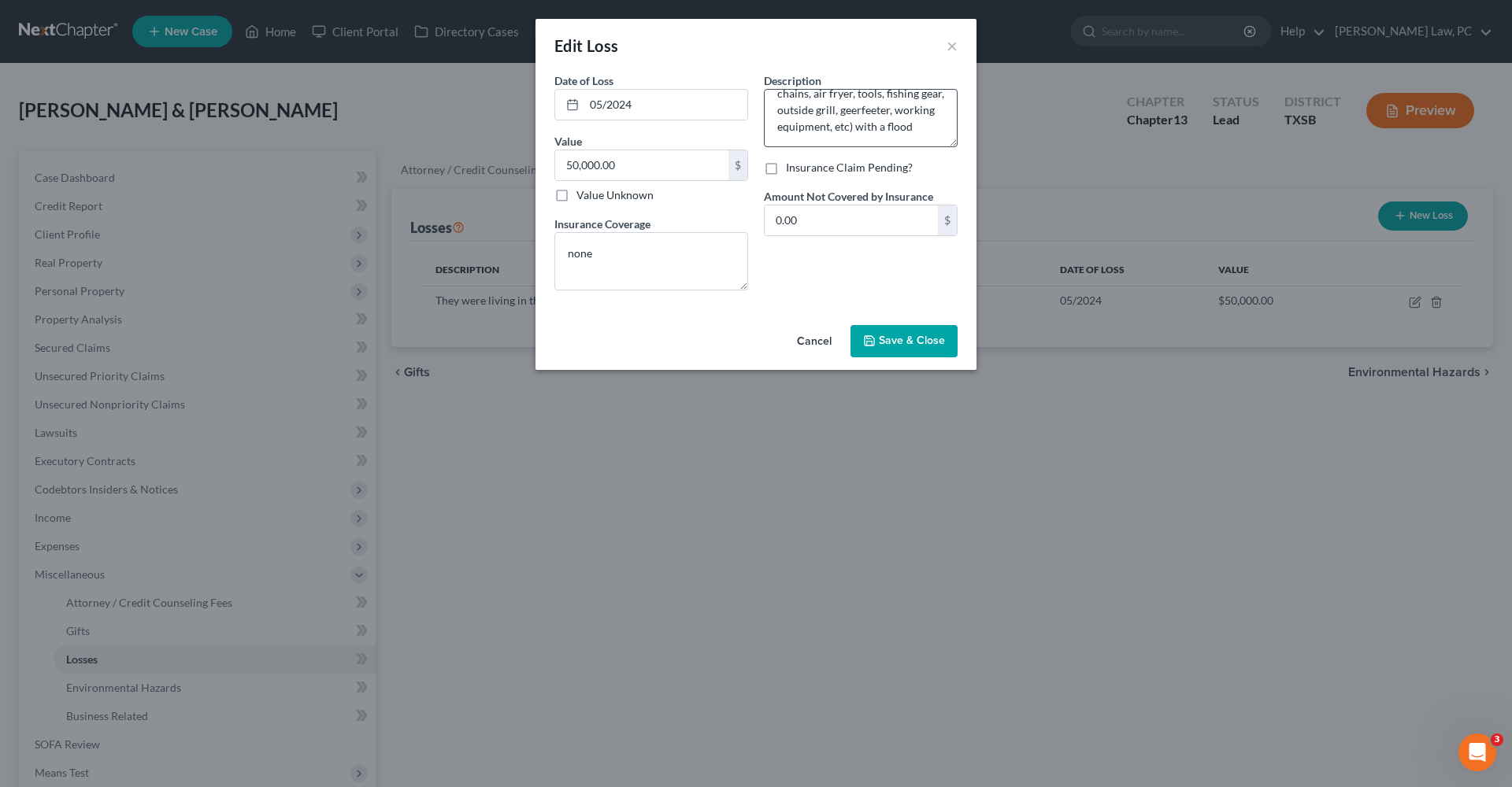
scroll to position [82, 0]
drag, startPoint x: 913, startPoint y: 131, endPoint x: 864, endPoint y: 133, distance: 49.0
click at [863, 133] on textarea "They were living in the RV and with the flood that happened last year, they los…" at bounding box center [860, 118] width 193 height 59
click at [781, 129] on textarea "They were living in the RV and with the flood that happened last year, they los…" at bounding box center [860, 118] width 193 height 59
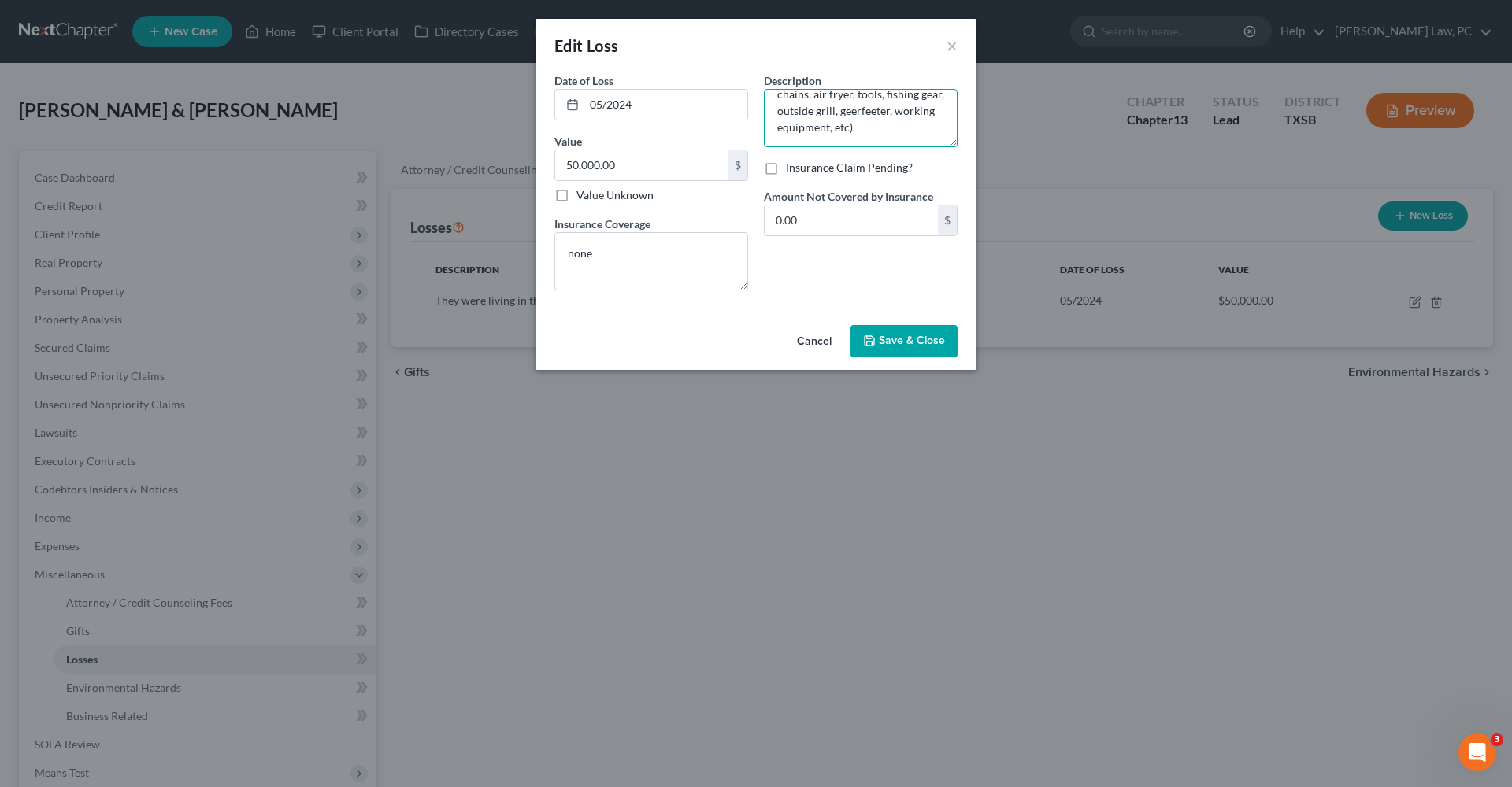
scroll to position [82, 0]
click at [856, 130] on textarea "They were living in the RV and with the flood that happened last year, they los…" at bounding box center [860, 118] width 193 height 59
type textarea "They were living in the RV and with the flood that happened last year, they los…"
click at [898, 333] on button "Save & Close" at bounding box center [904, 341] width 107 height 33
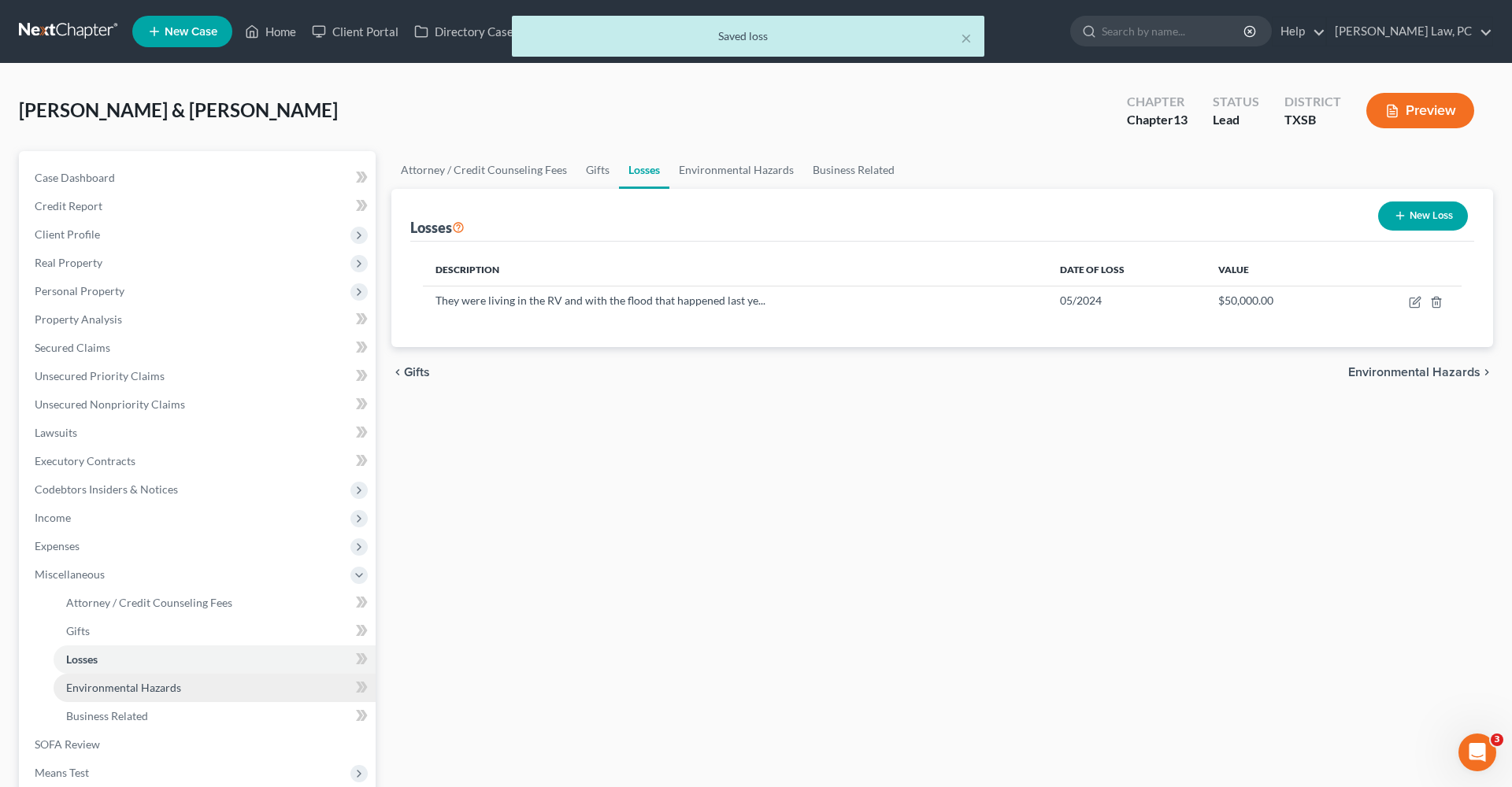
click at [125, 685] on span "Environmental Hazards" at bounding box center [123, 687] width 115 height 13
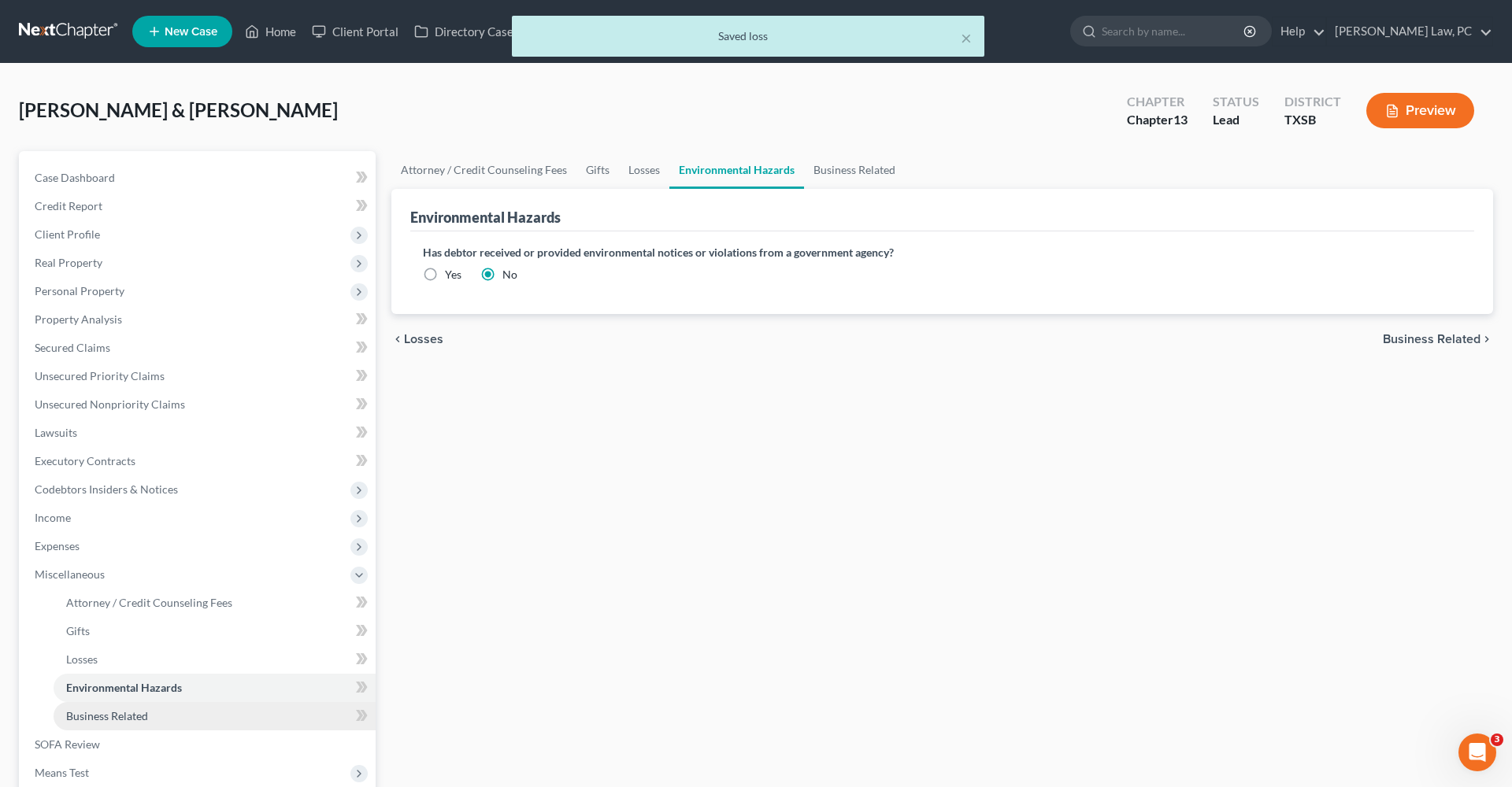
click at [128, 715] on span "Business Related" at bounding box center [108, 715] width 82 height 13
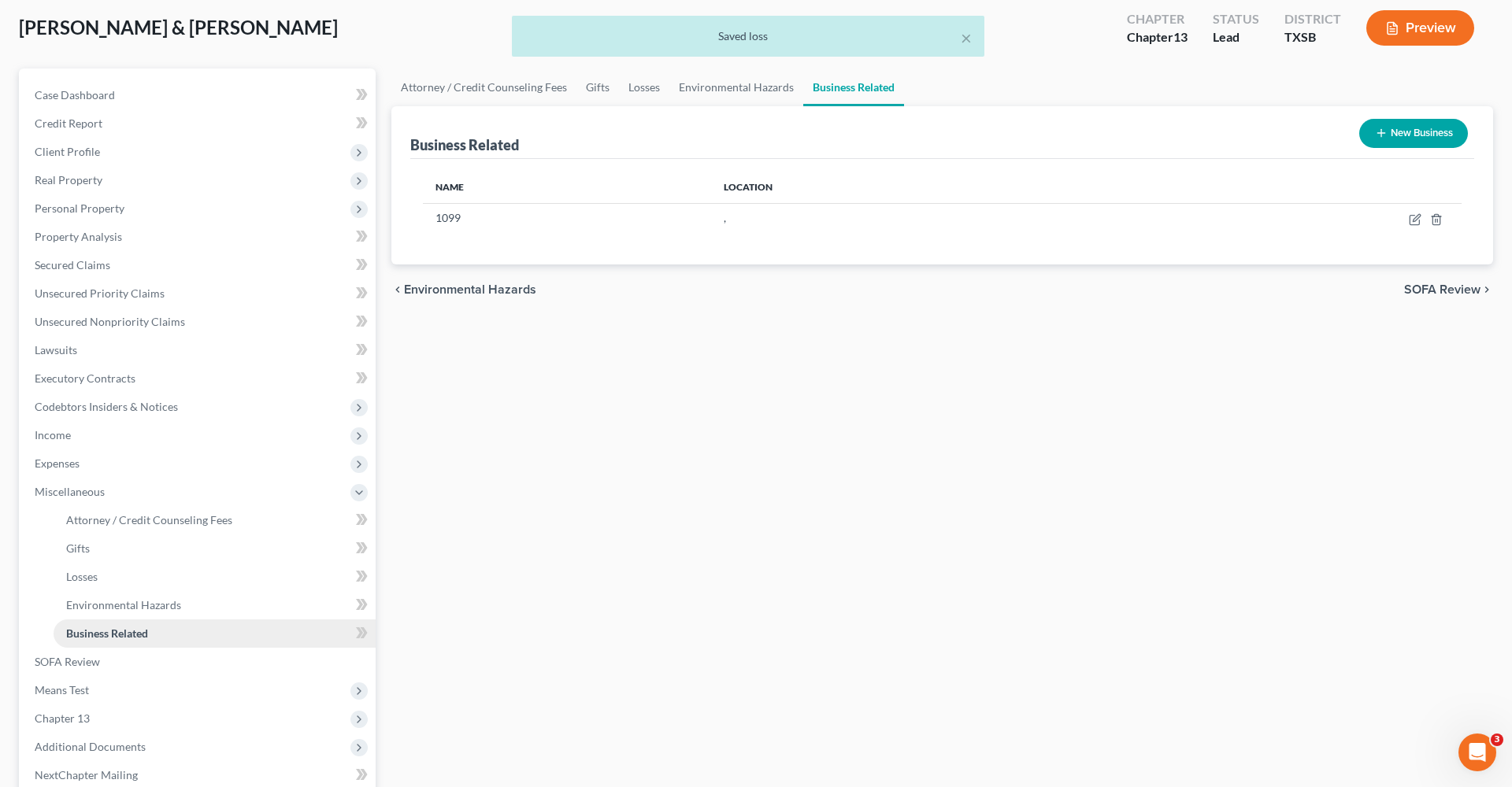
scroll to position [85, 0]
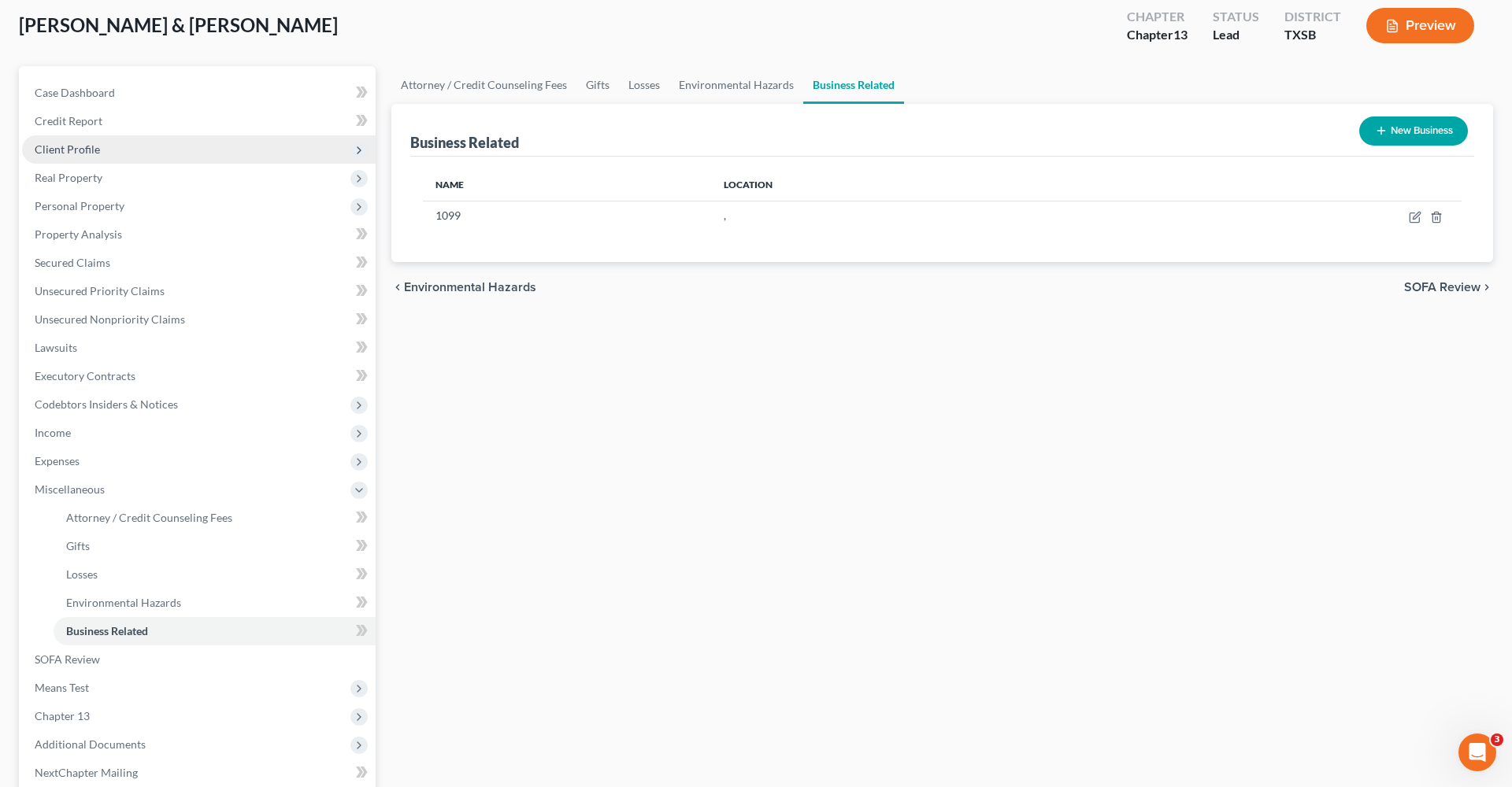
click at [43, 151] on span "Client Profile" at bounding box center [67, 149] width 66 height 13
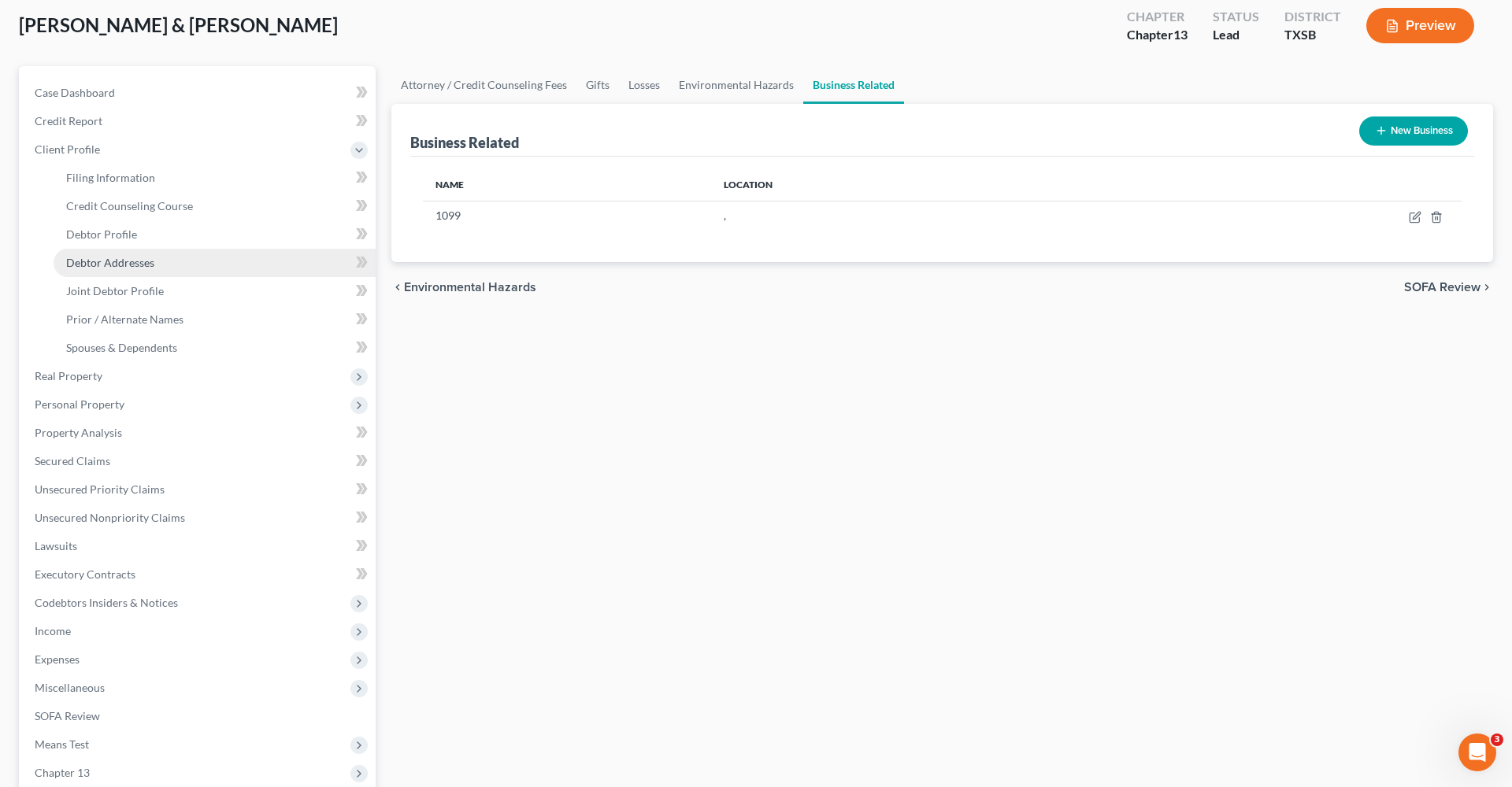
click at [129, 270] on link "Debtor Addresses" at bounding box center [214, 263] width 322 height 28
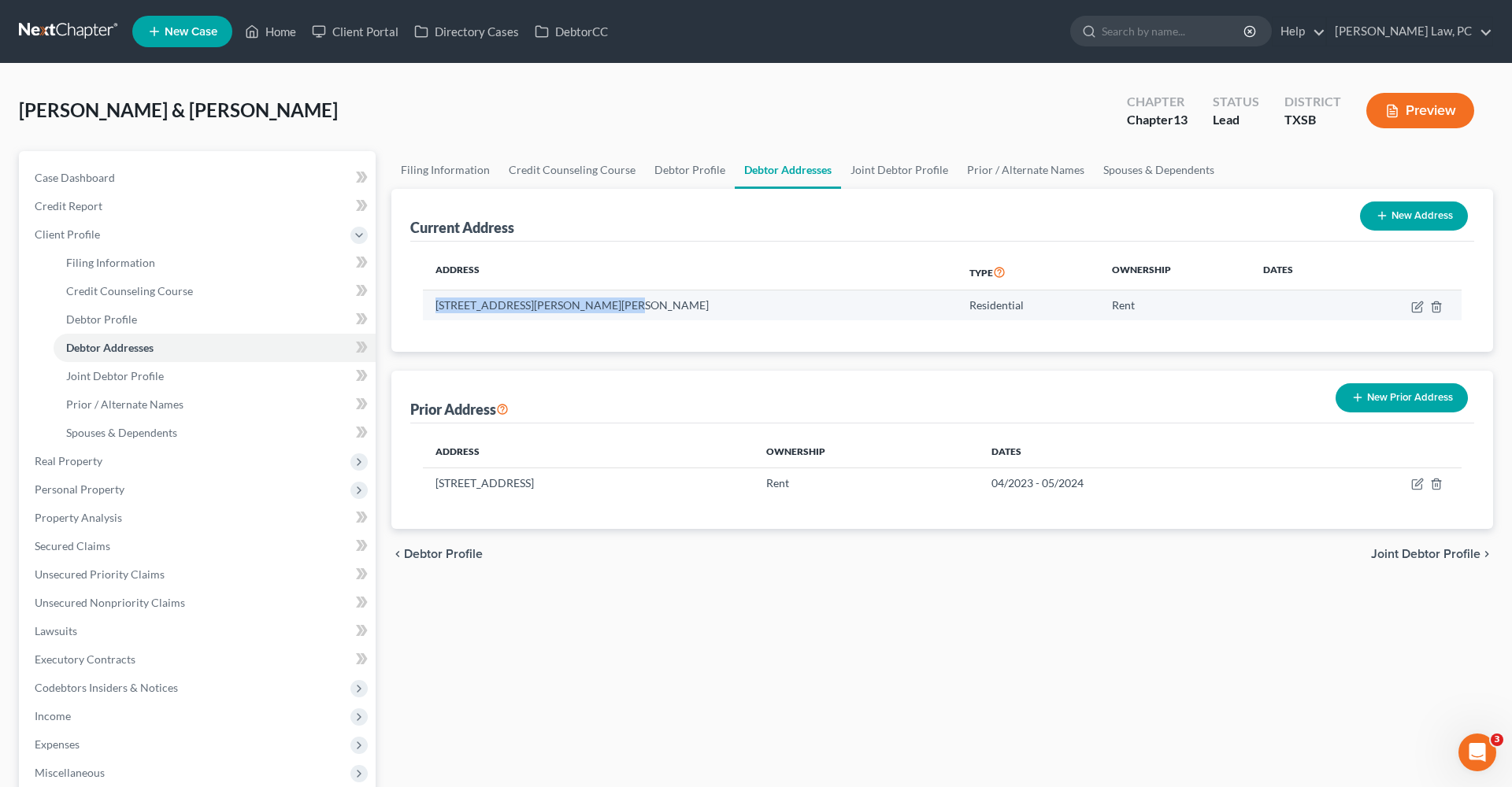
drag, startPoint x: 614, startPoint y: 304, endPoint x: 443, endPoint y: 293, distance: 171.4
click at [443, 293] on td "13225 Miller Ln, Willis, TX 77318" at bounding box center [690, 306] width 534 height 30
copy td "13225 Miller Ln, Willis, TX 77318"
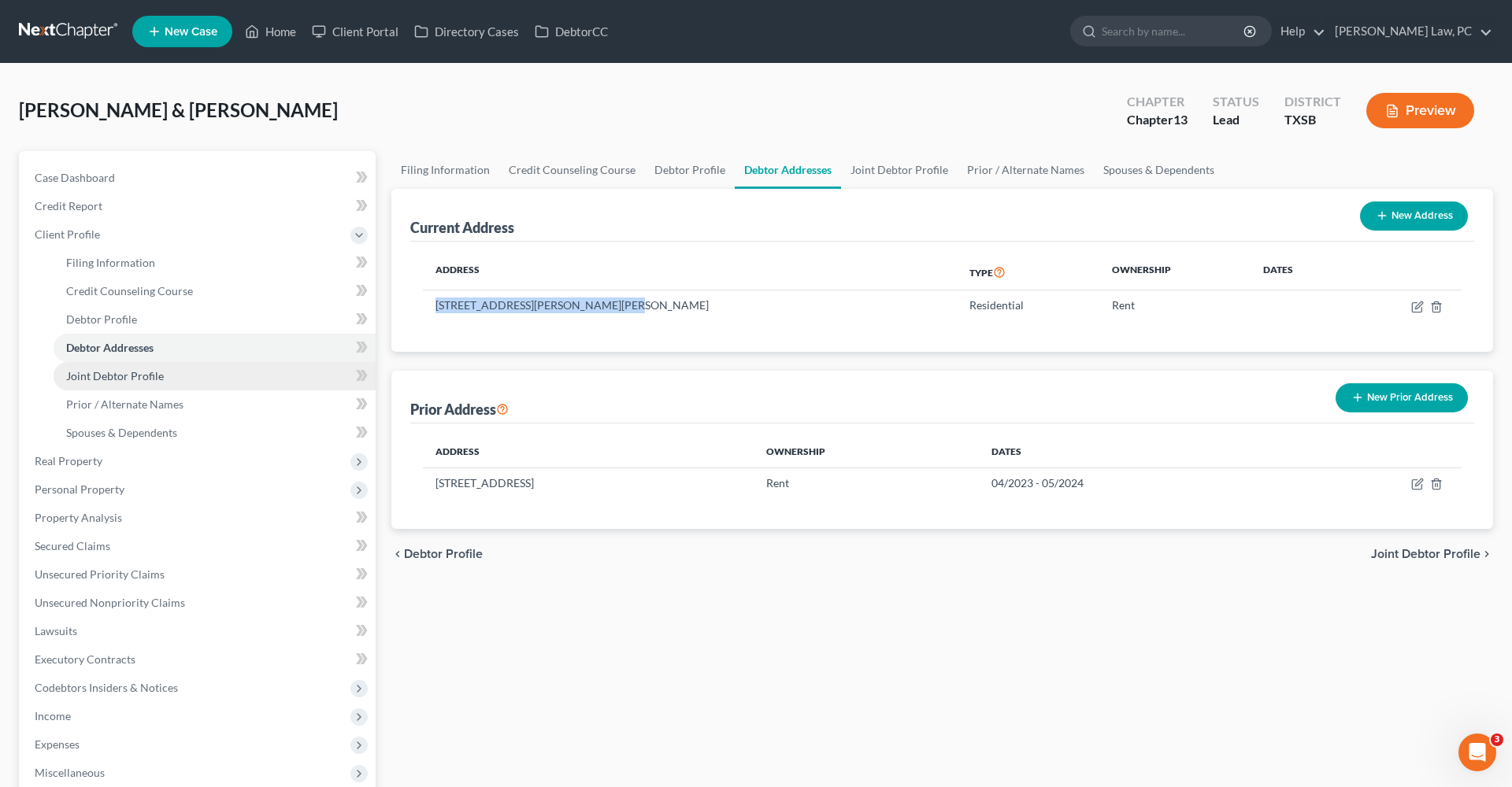
click at [136, 371] on span "Joint Debtor Profile" at bounding box center [116, 376] width 98 height 13
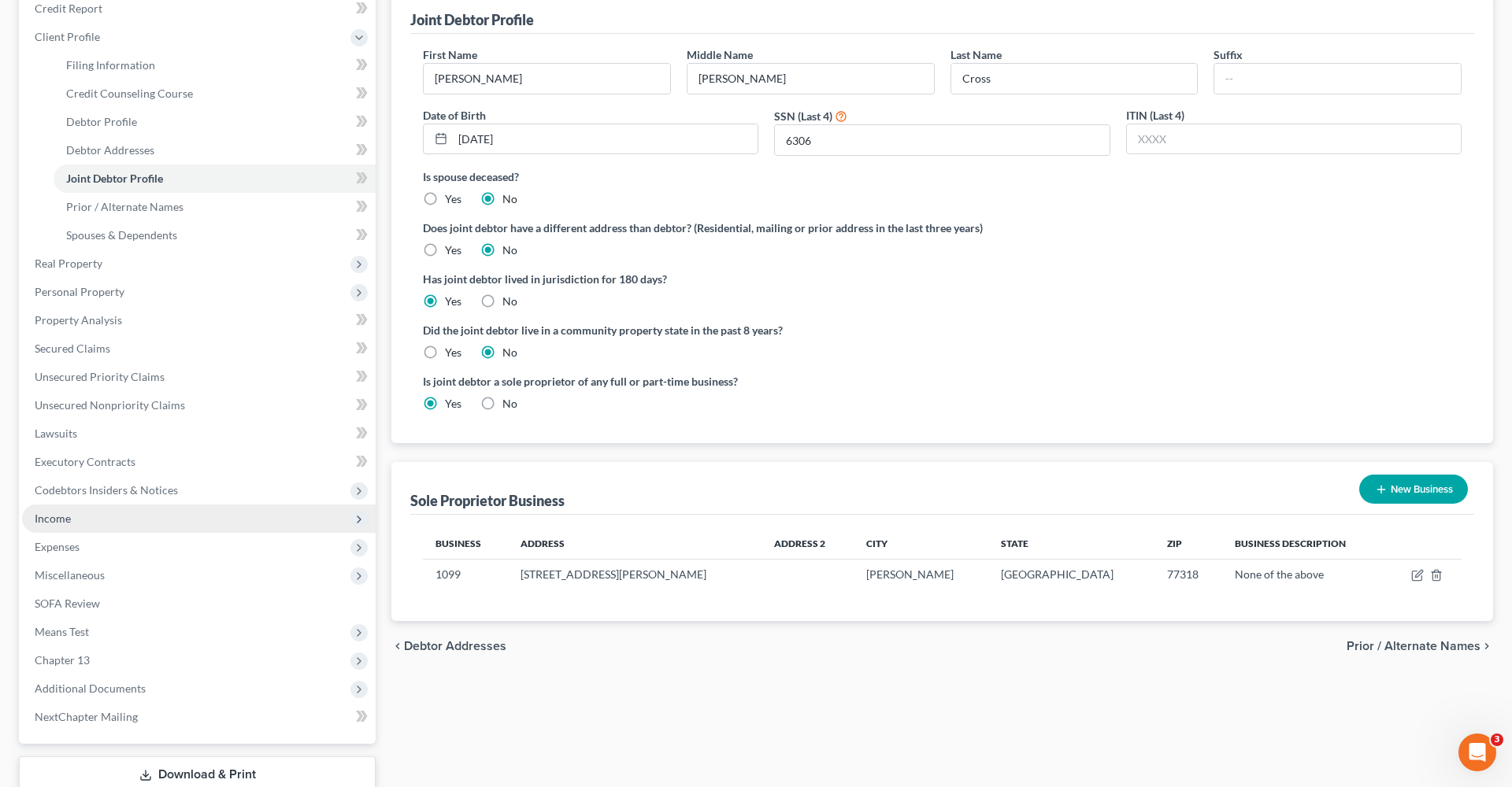
scroll to position [221, 0]
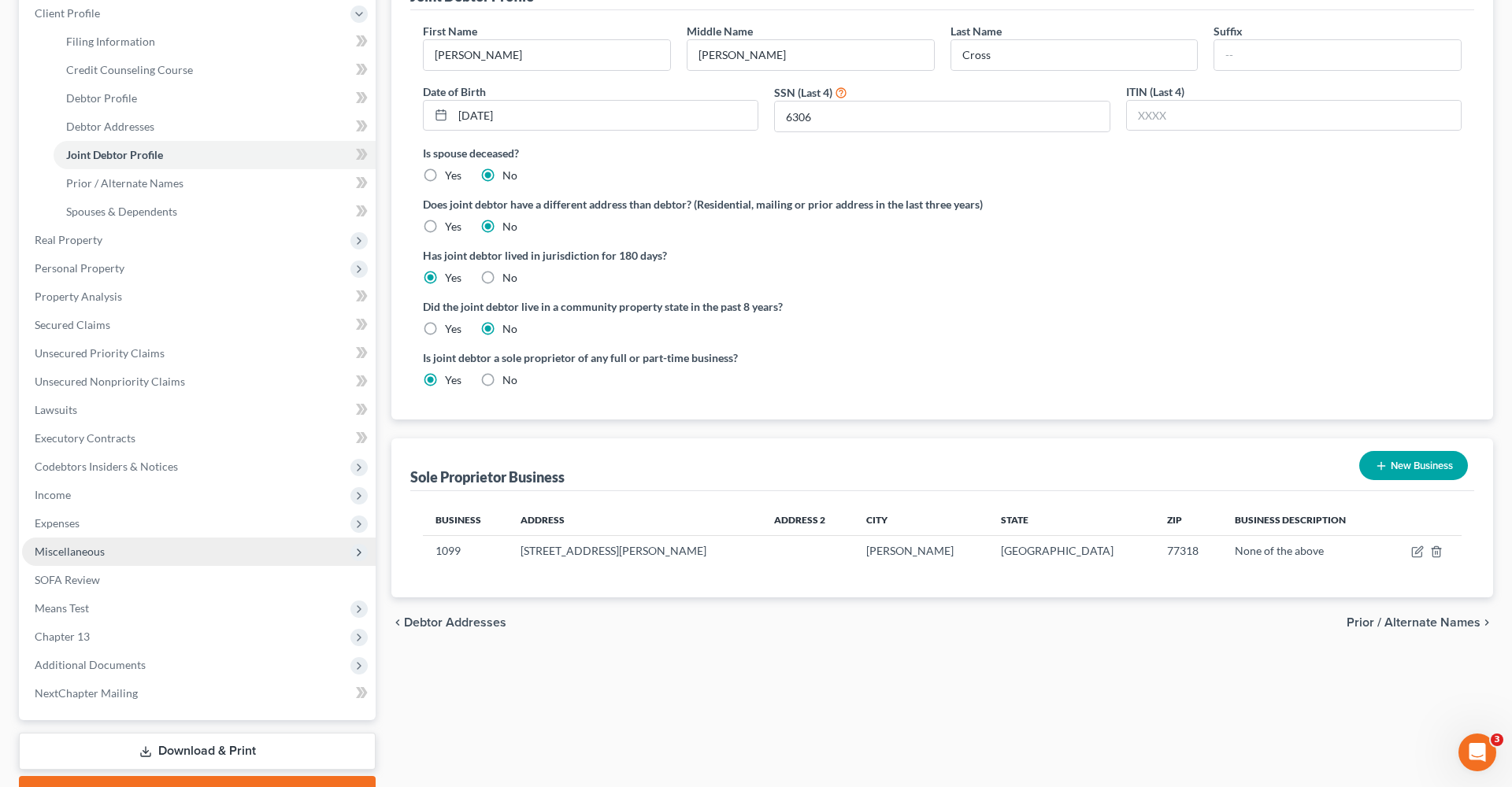
click at [79, 551] on span "Miscellaneous" at bounding box center [70, 551] width 70 height 13
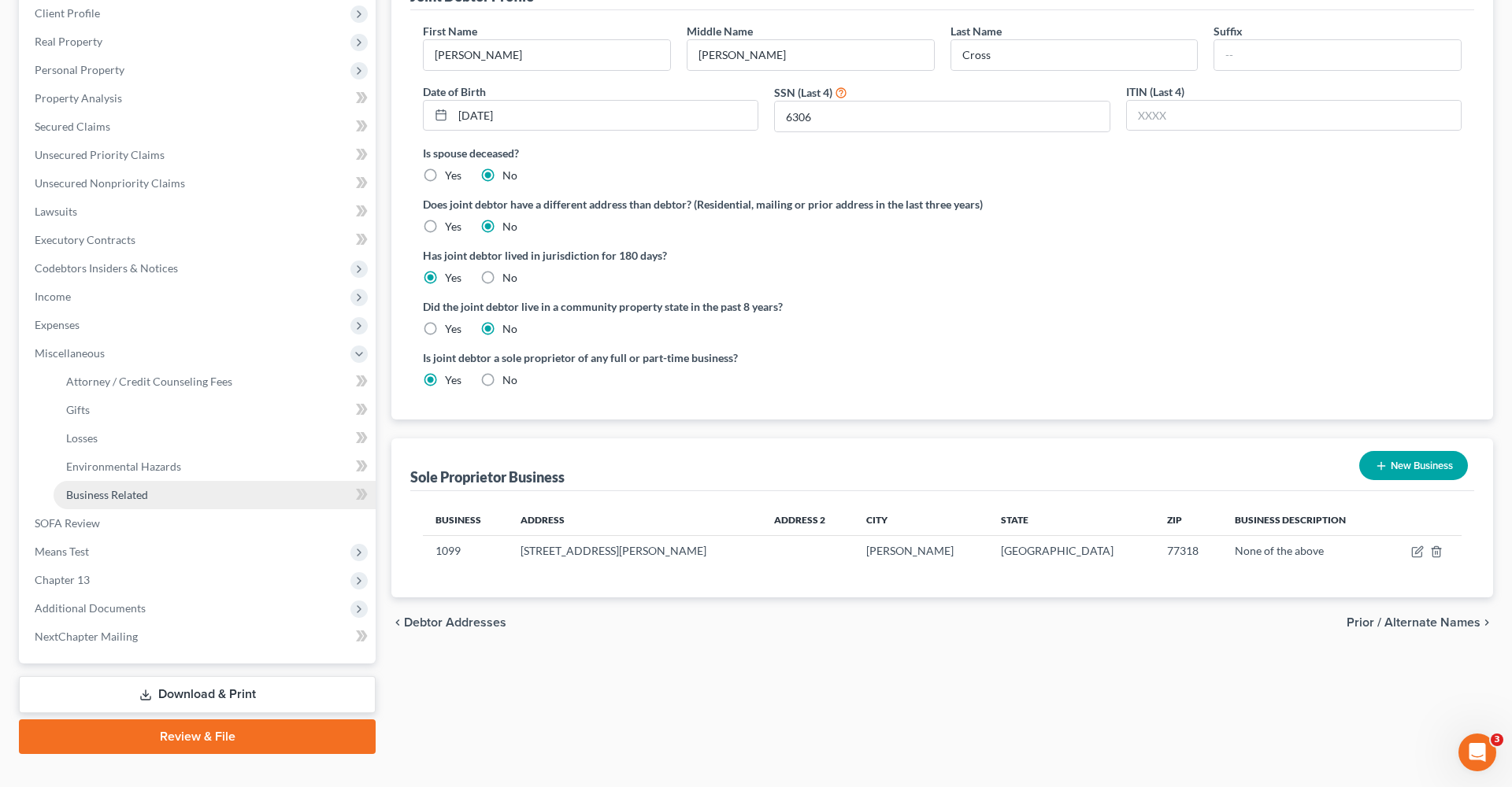
click at [130, 496] on span "Business Related" at bounding box center [108, 495] width 82 height 13
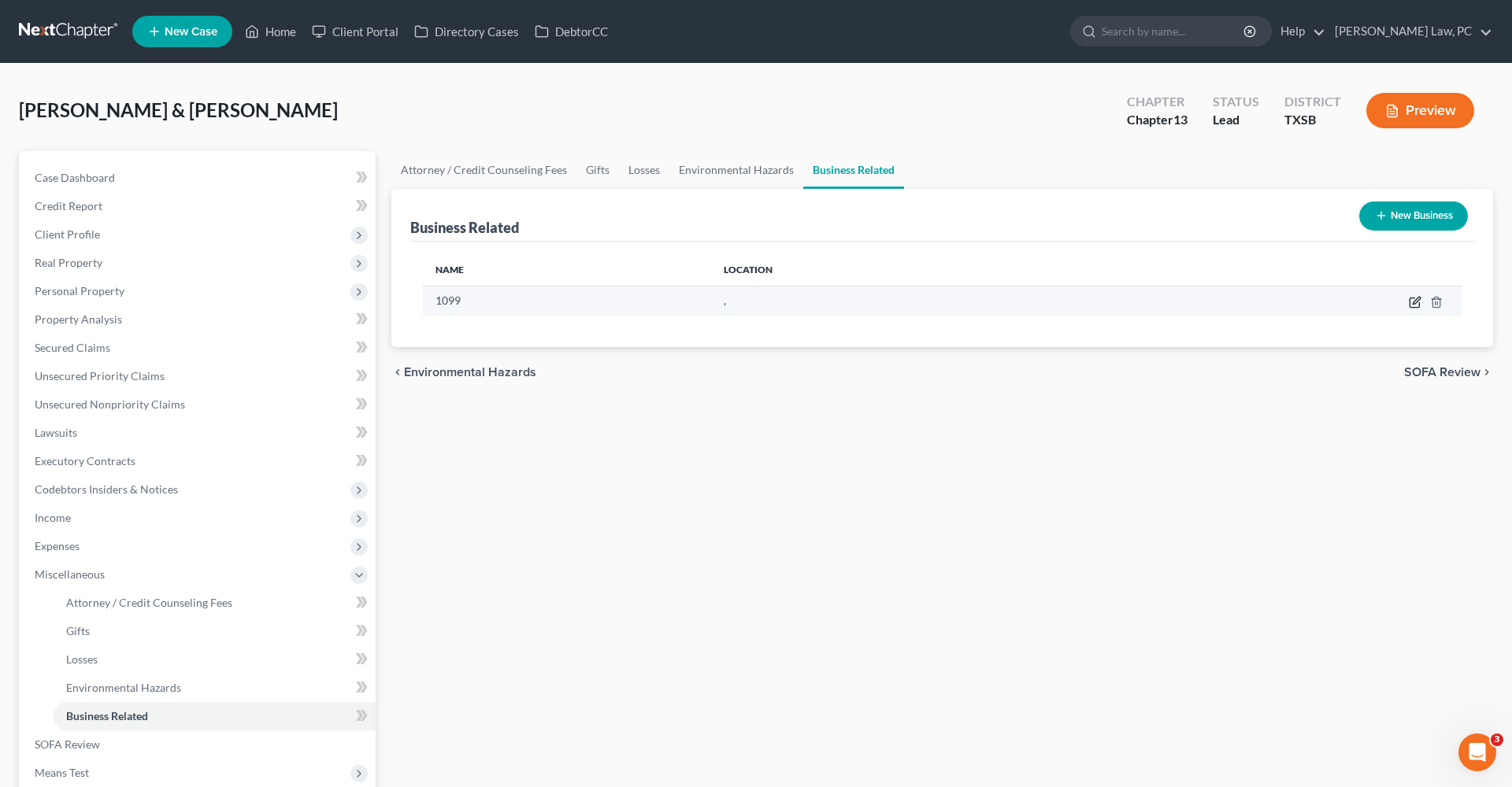
click at [1417, 306] on icon "button" at bounding box center [1415, 302] width 12 height 12
select select "sole_proprietor"
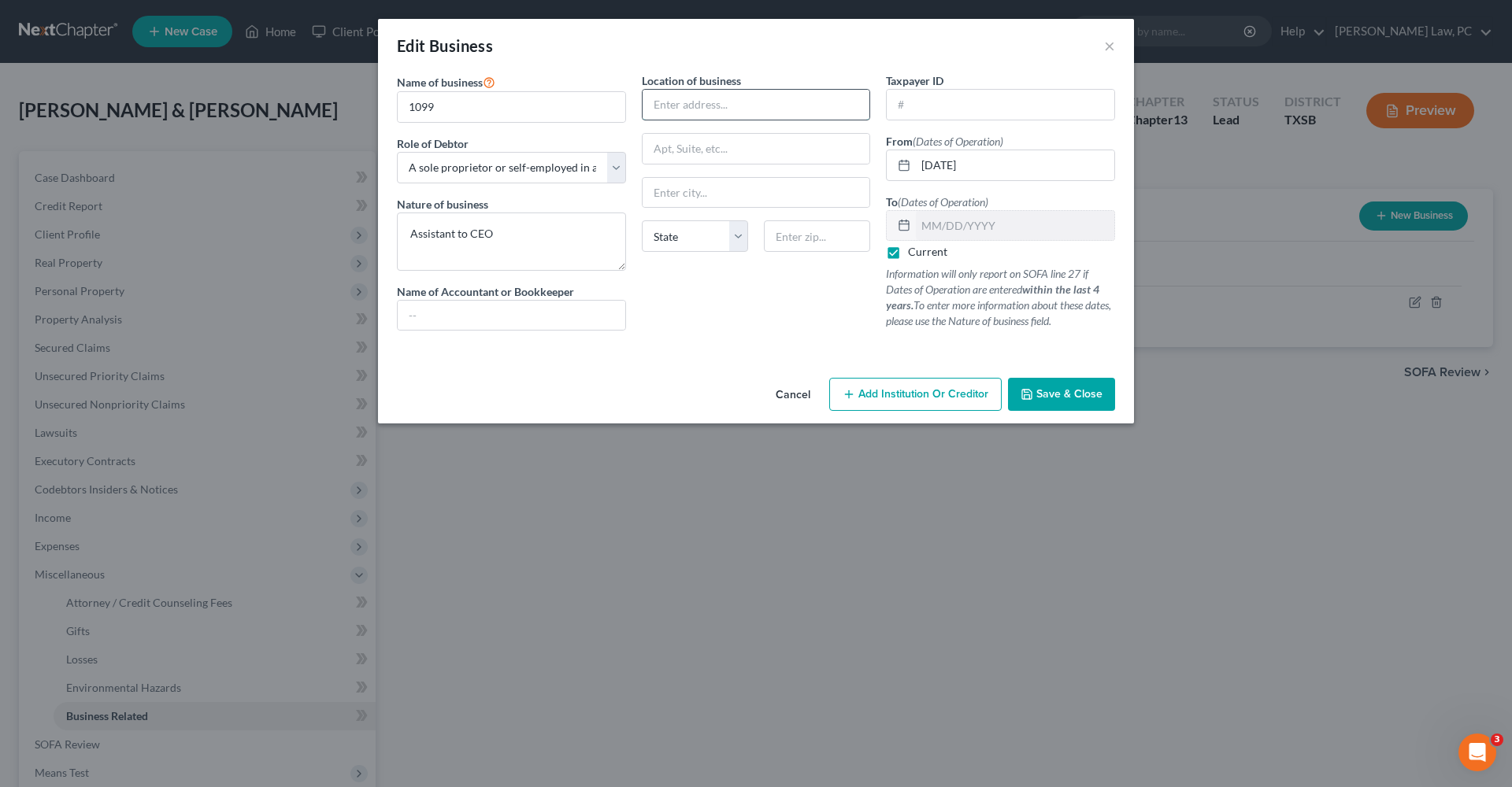
paste input "13225 Miller Ln, Willis, TX 77318"
drag, startPoint x: 818, startPoint y: 108, endPoint x: 784, endPoint y: 108, distance: 34.0
click at [784, 108] on input "13225 Miller Ln, Willis, TX 77318" at bounding box center [756, 105] width 228 height 30
type input "13225 Miller Ln, Willis, TX"
paste input "77318"
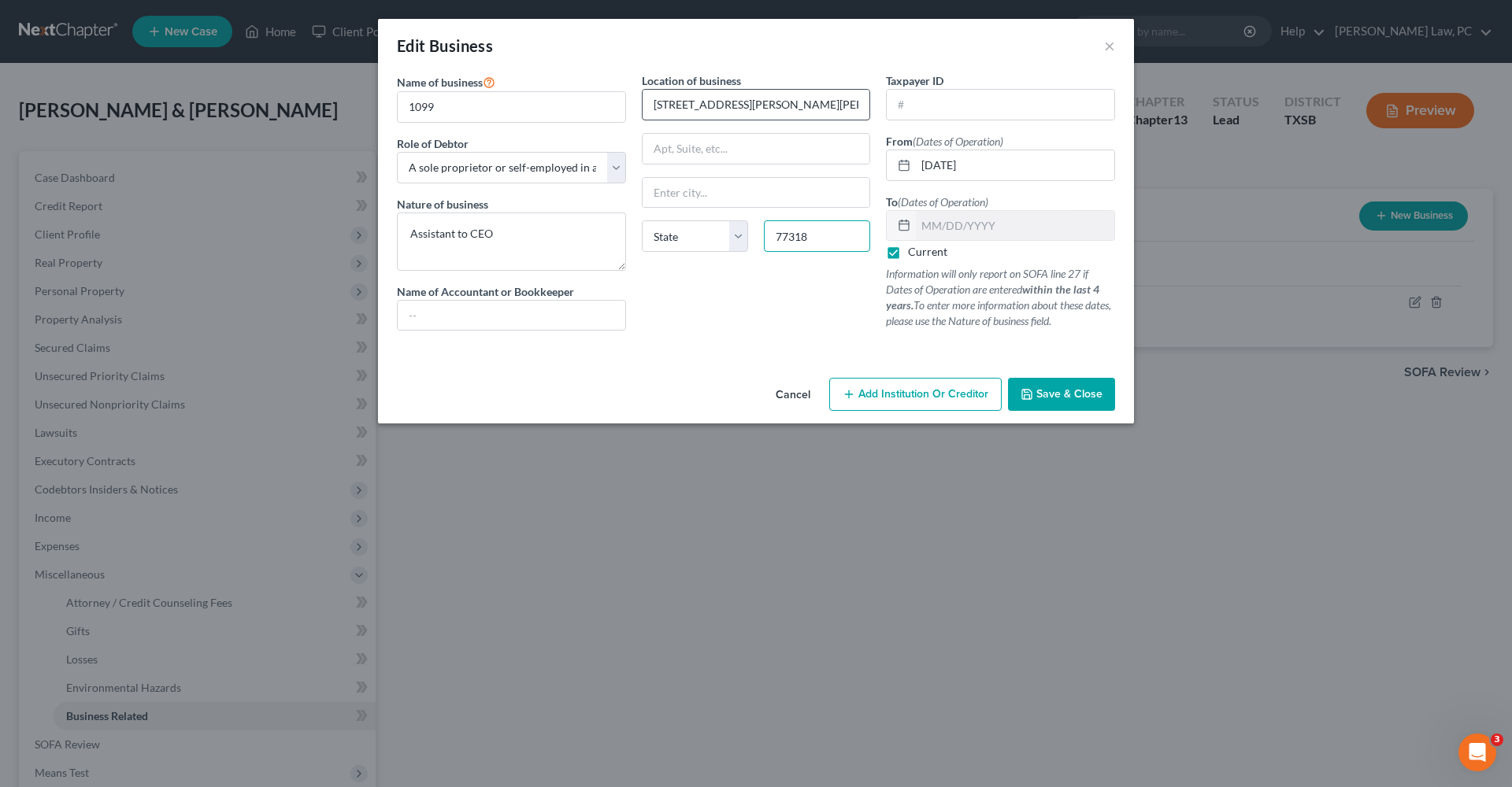
type input "77318"
type input "Willis"
select select "45"
drag, startPoint x: 793, startPoint y: 99, endPoint x: 740, endPoint y: 100, distance: 53.0
click at [740, 100] on input "13225 Miller Ln, Willis, TX" at bounding box center [756, 105] width 228 height 30
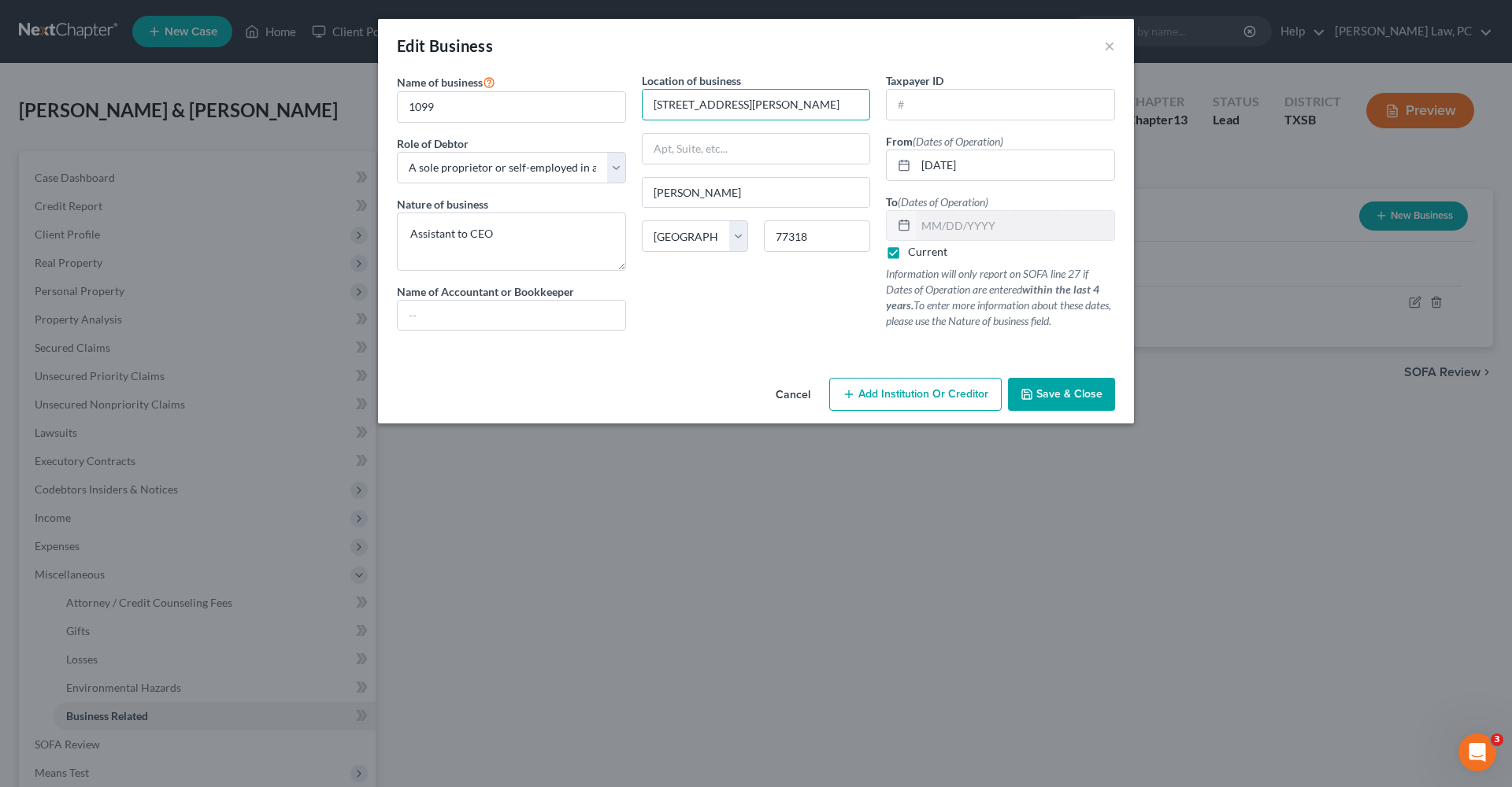
type input "13225 Miller Ln."
click at [799, 310] on div "Location of business 13225 Miller Ln. Willis State AL AK AR AZ CA CO CT DE DC F…" at bounding box center [756, 207] width 245 height 271
click at [1054, 387] on span "Save & Close" at bounding box center [1069, 393] width 67 height 13
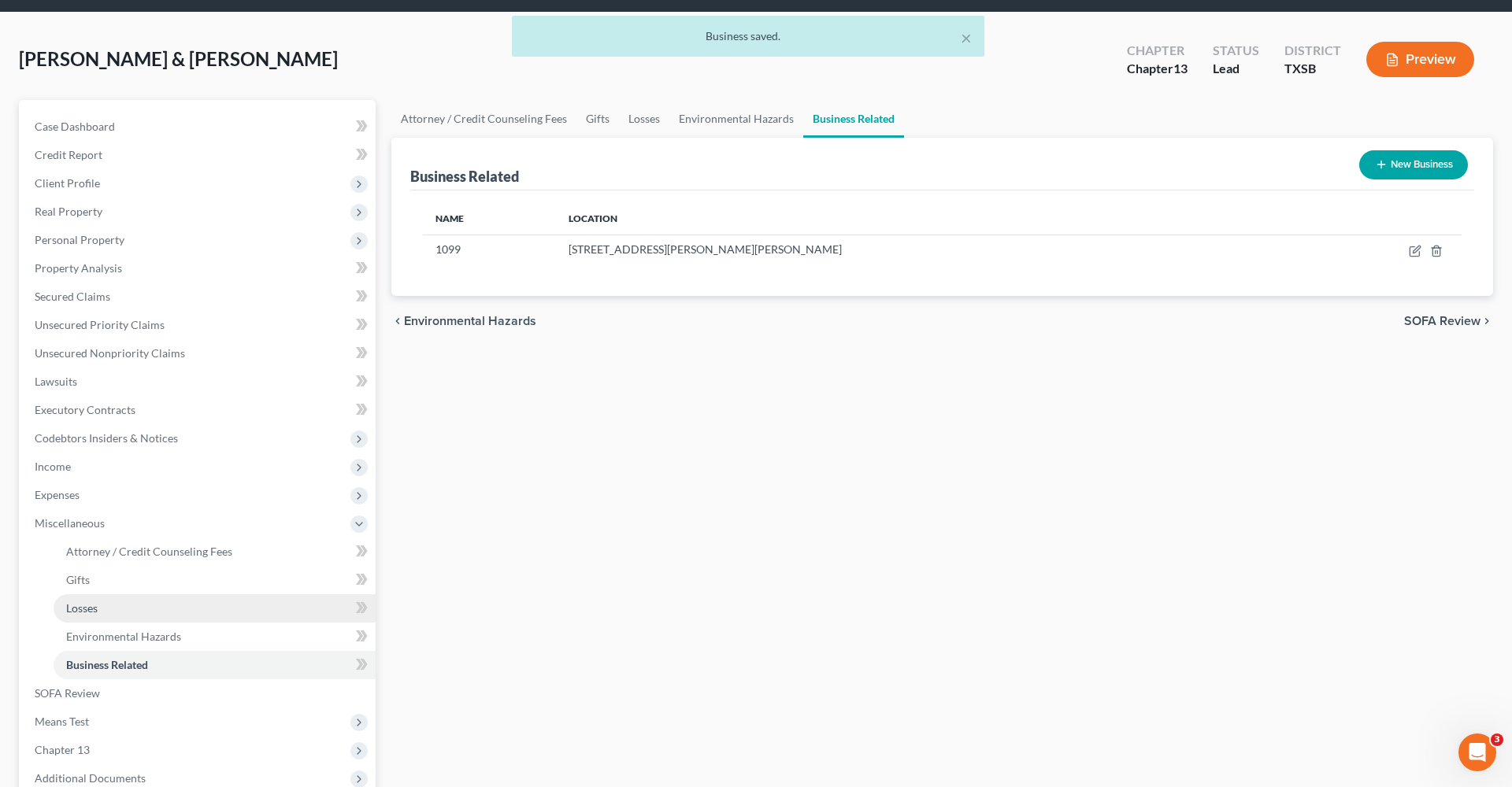
scroll to position [85, 0]
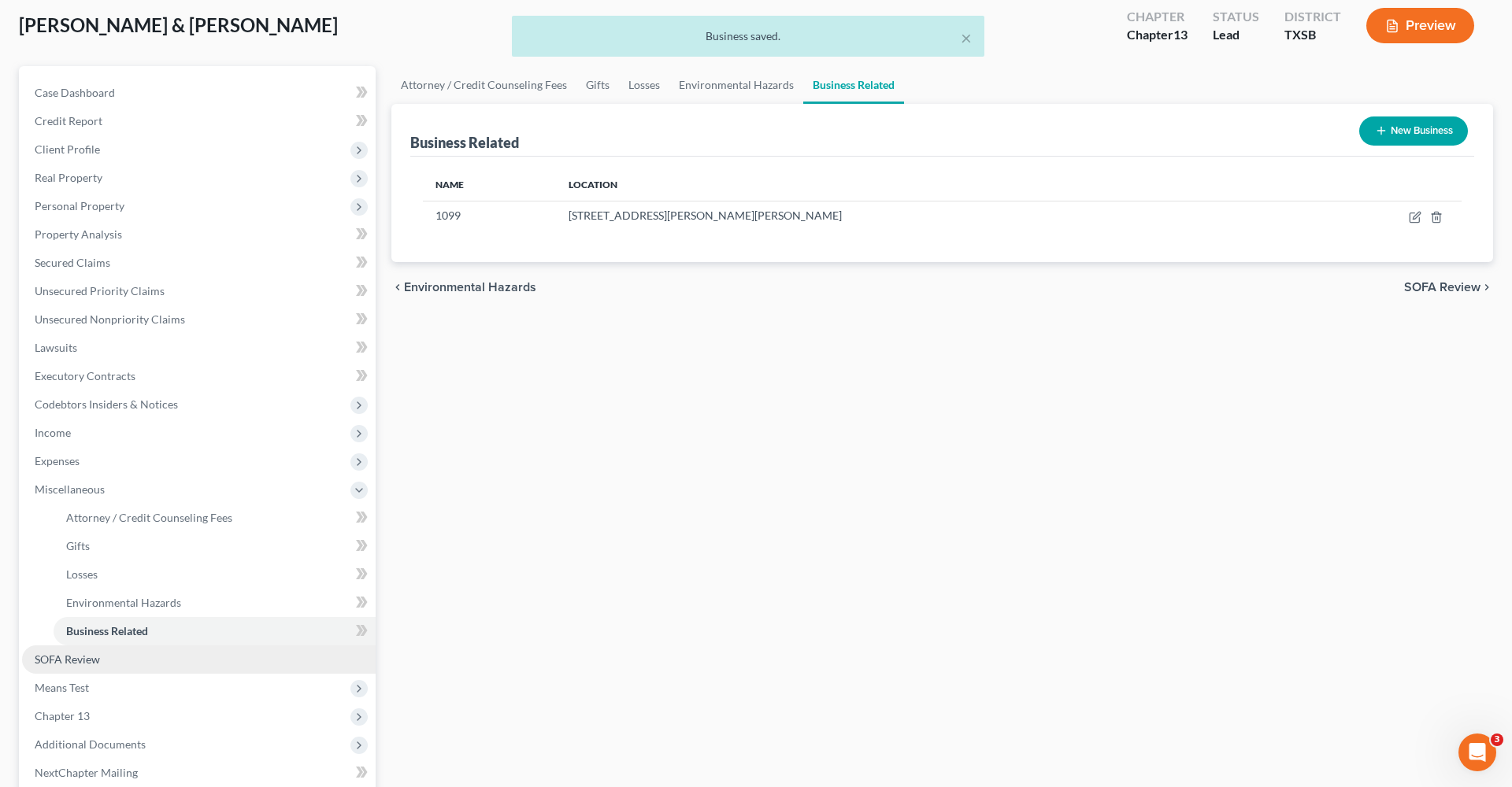
click at [67, 663] on span "SOFA Review" at bounding box center [67, 659] width 66 height 13
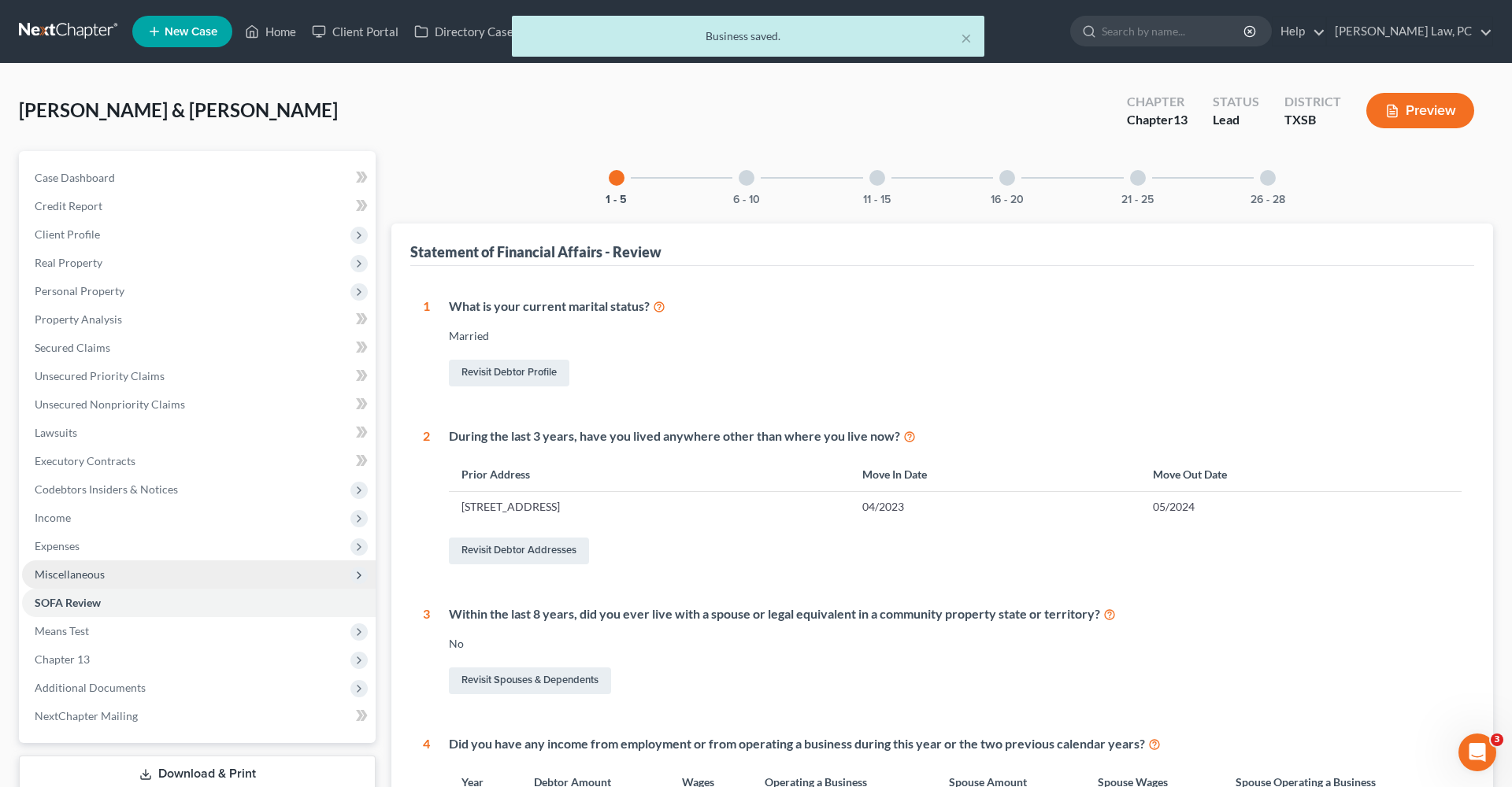
click at [58, 576] on span "Miscellaneous" at bounding box center [70, 573] width 70 height 13
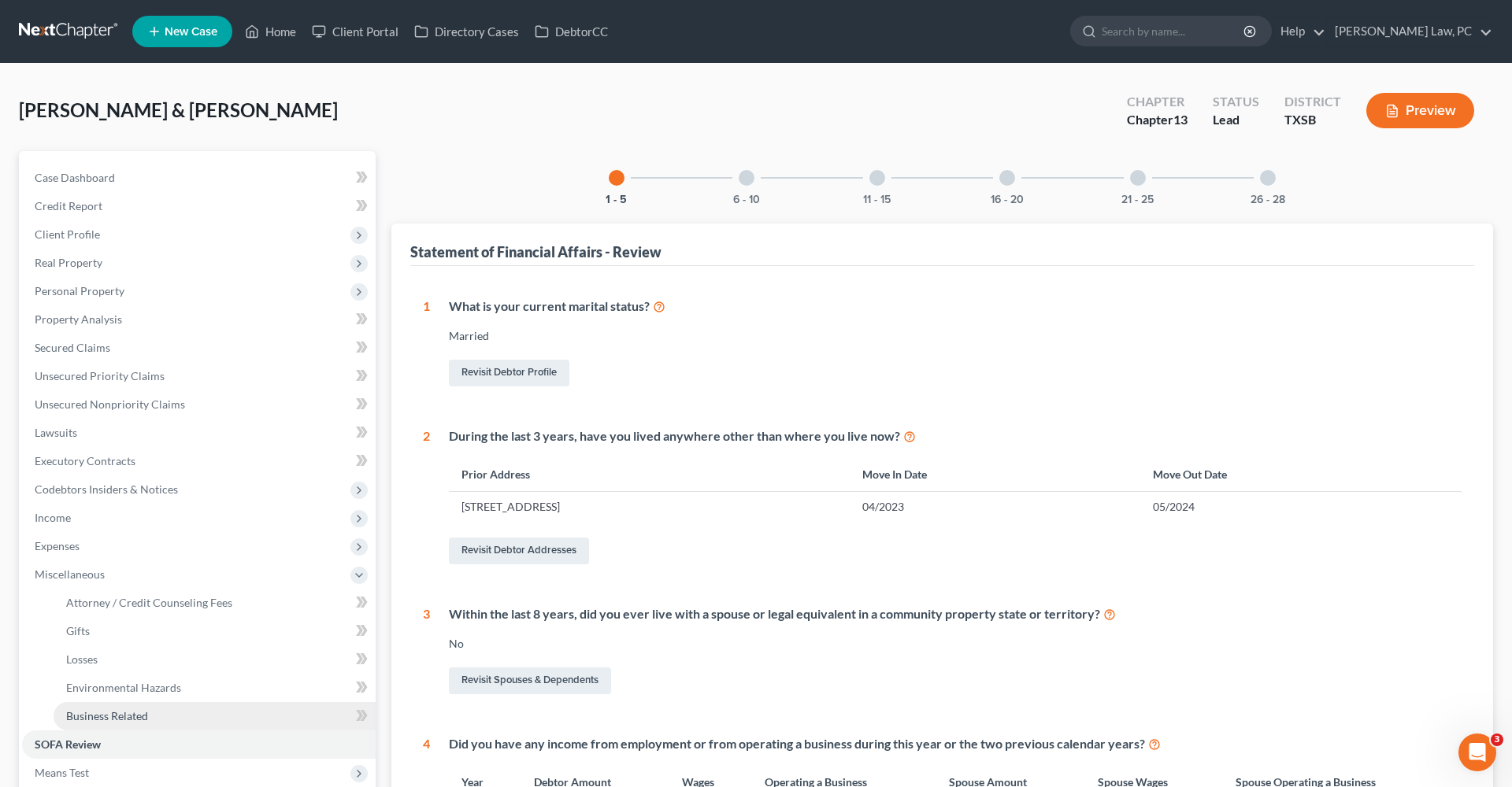
click at [130, 716] on span "Business Related" at bounding box center [108, 715] width 82 height 13
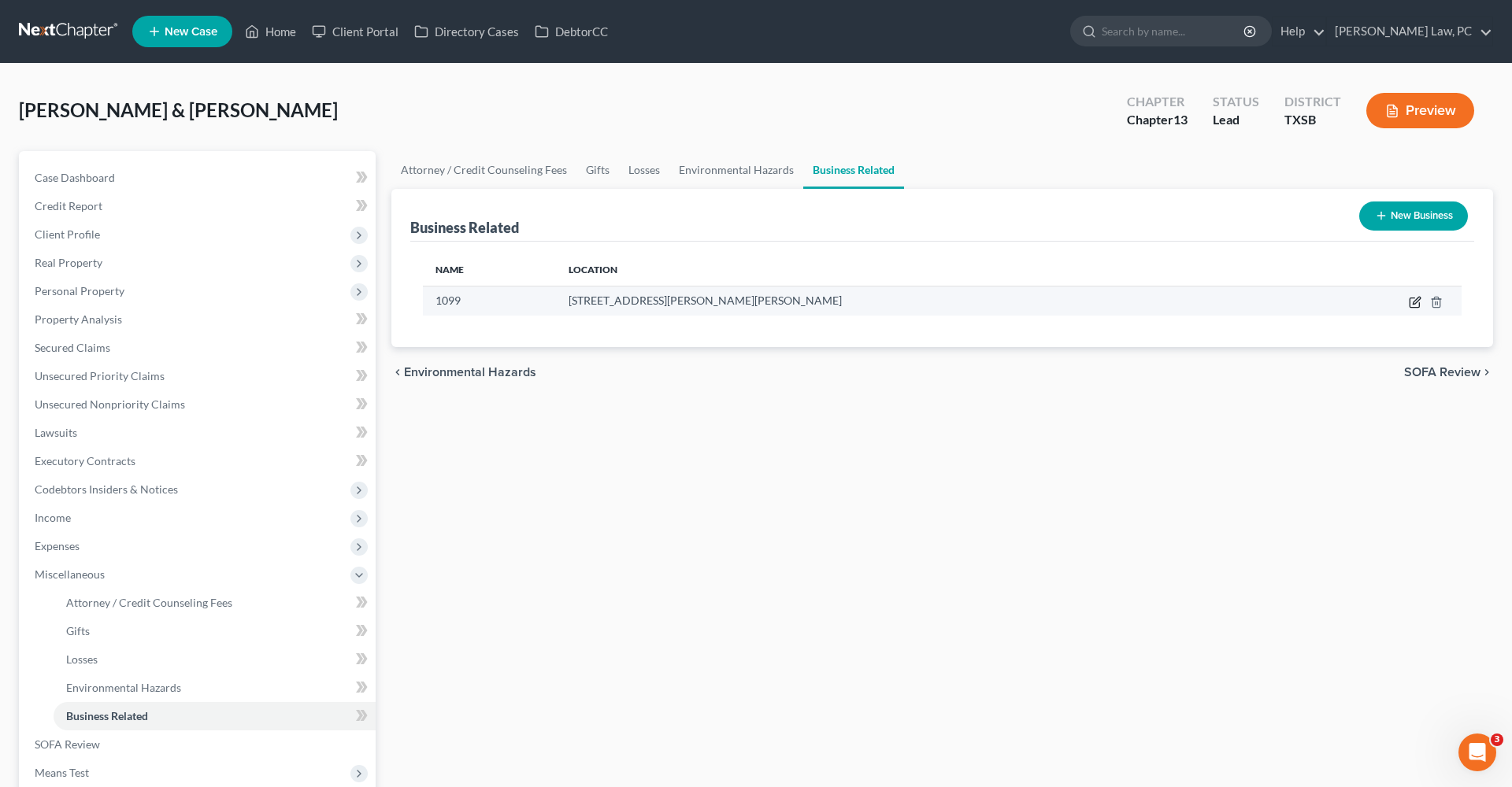
click at [1417, 307] on icon "button" at bounding box center [1414, 303] width 10 height 10
select select "sole_proprietor"
select select "45"
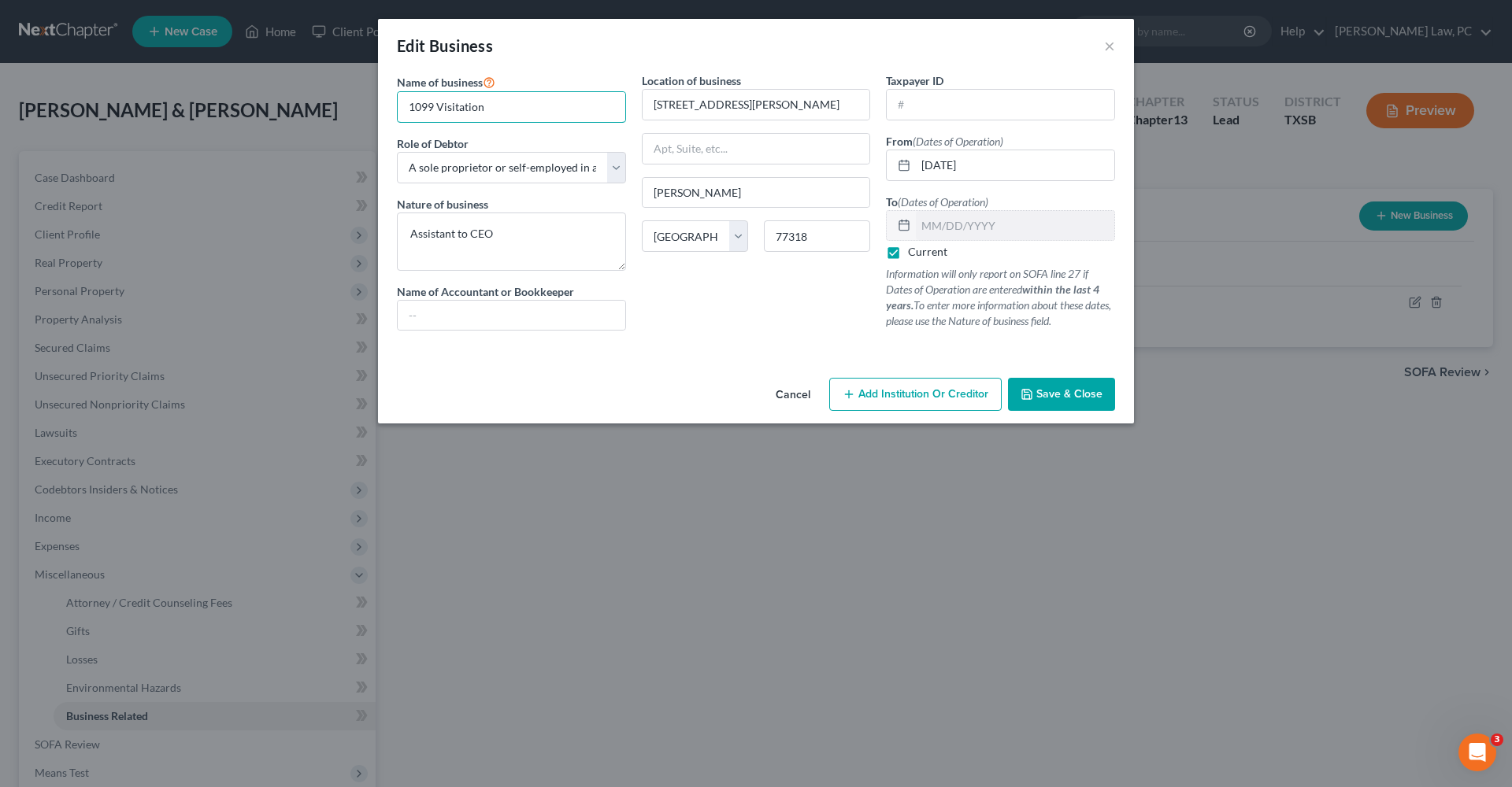
type input "1099 Visitation"
click at [1066, 389] on span "Save & Close" at bounding box center [1069, 393] width 67 height 13
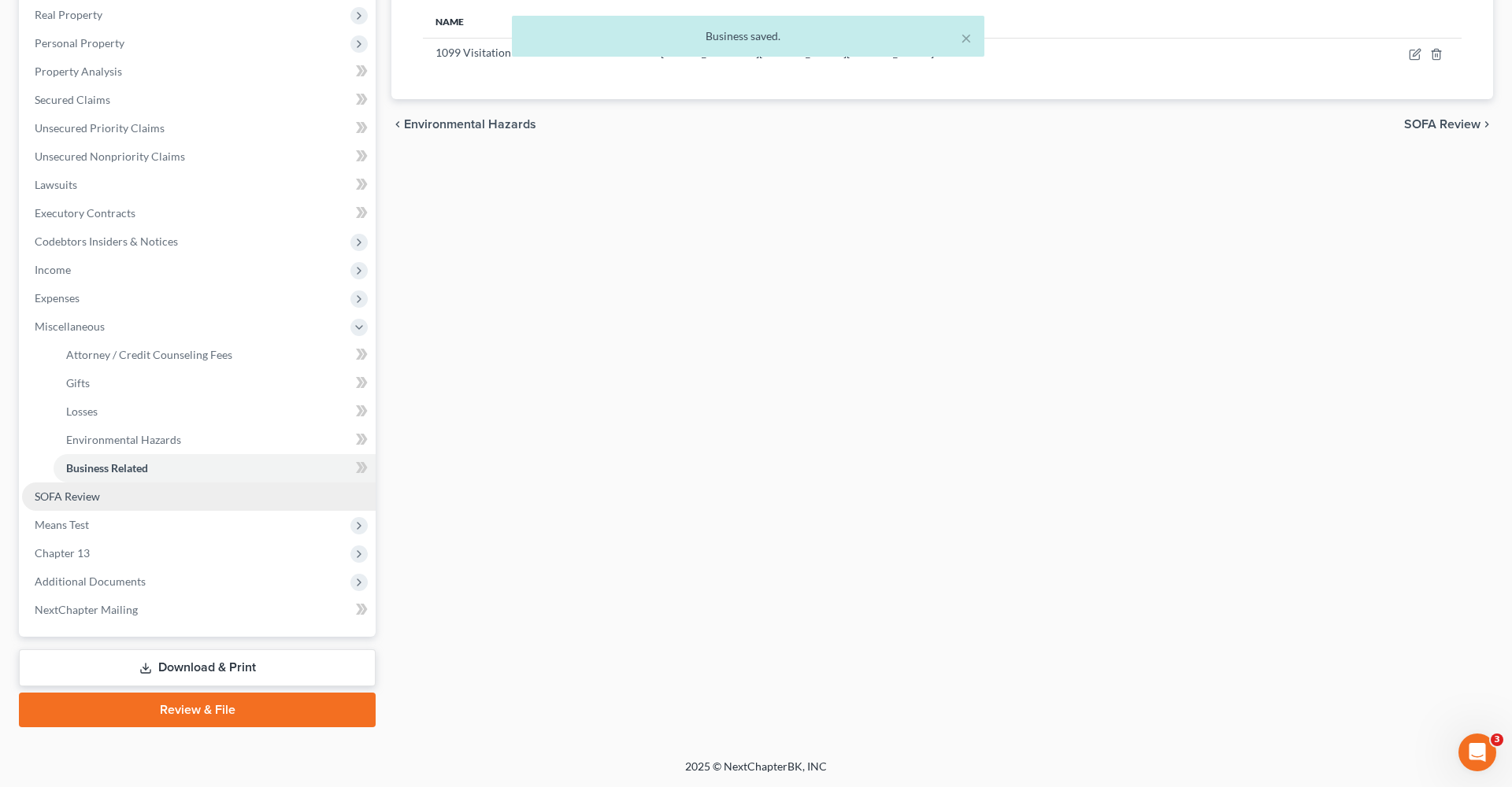
scroll to position [248, 0]
click at [89, 524] on span "Means Test" at bounding box center [62, 524] width 54 height 13
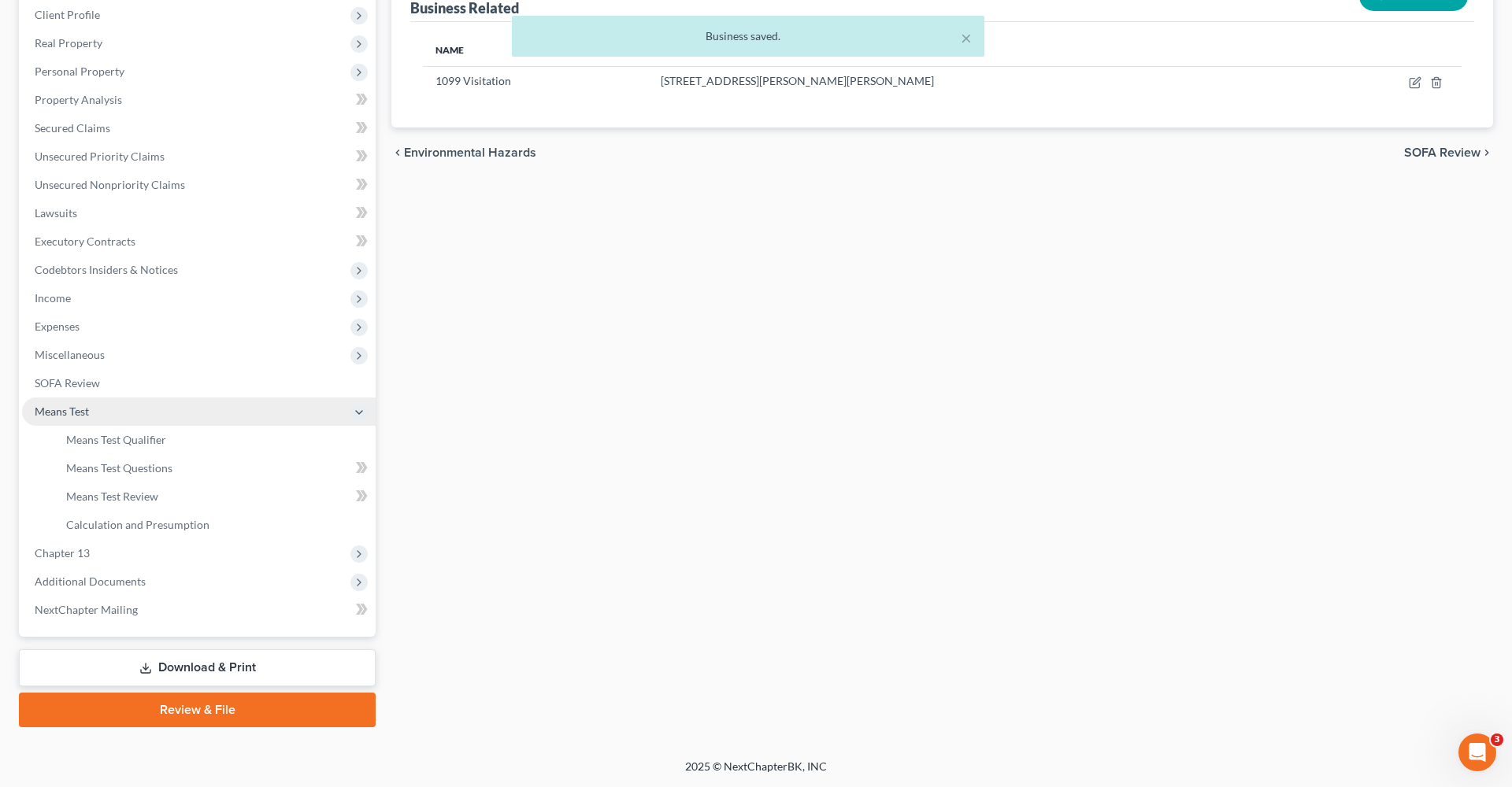
scroll to position [220, 0]
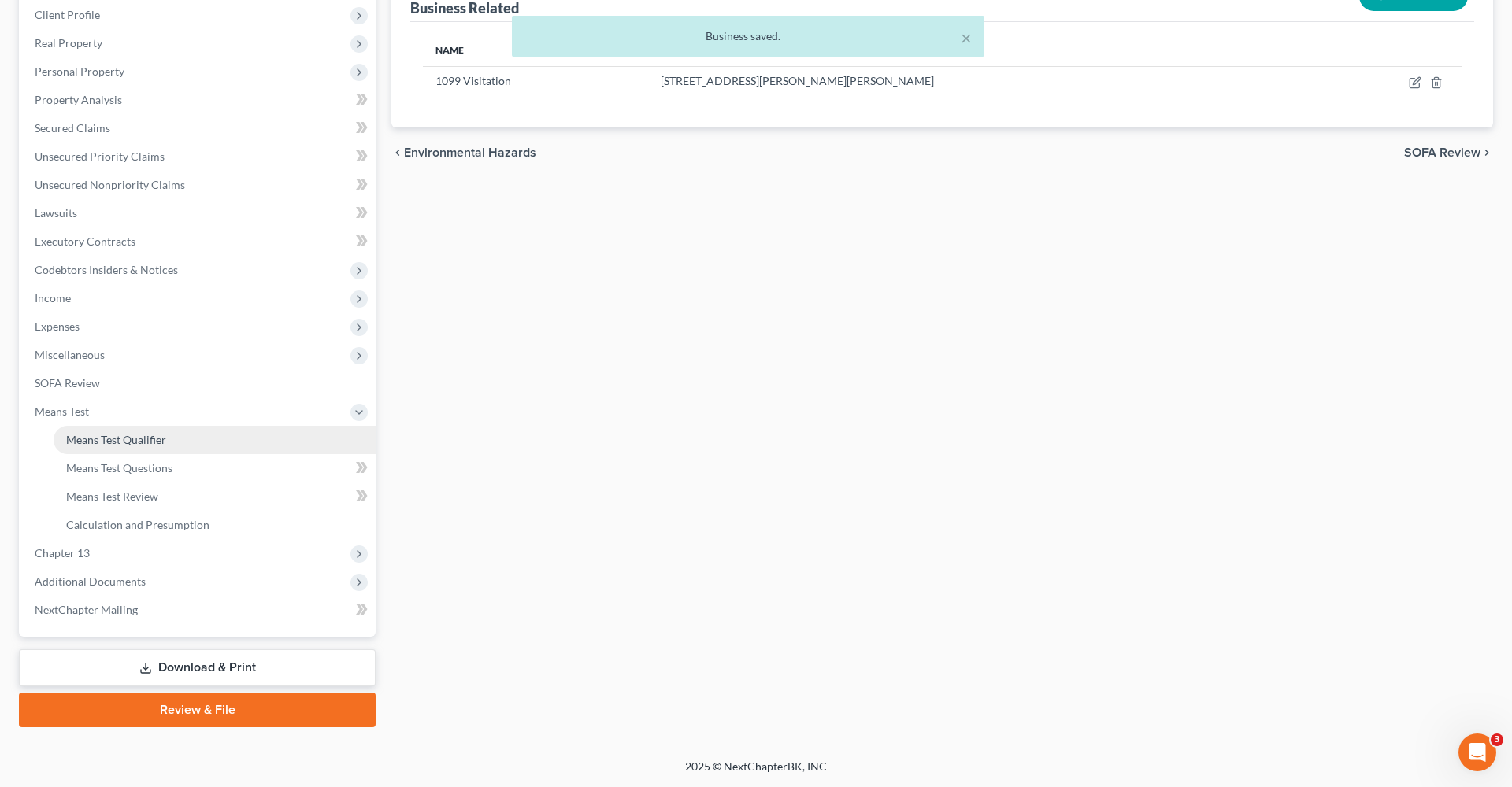
click at [109, 437] on span "Means Test Qualifier" at bounding box center [116, 439] width 100 height 13
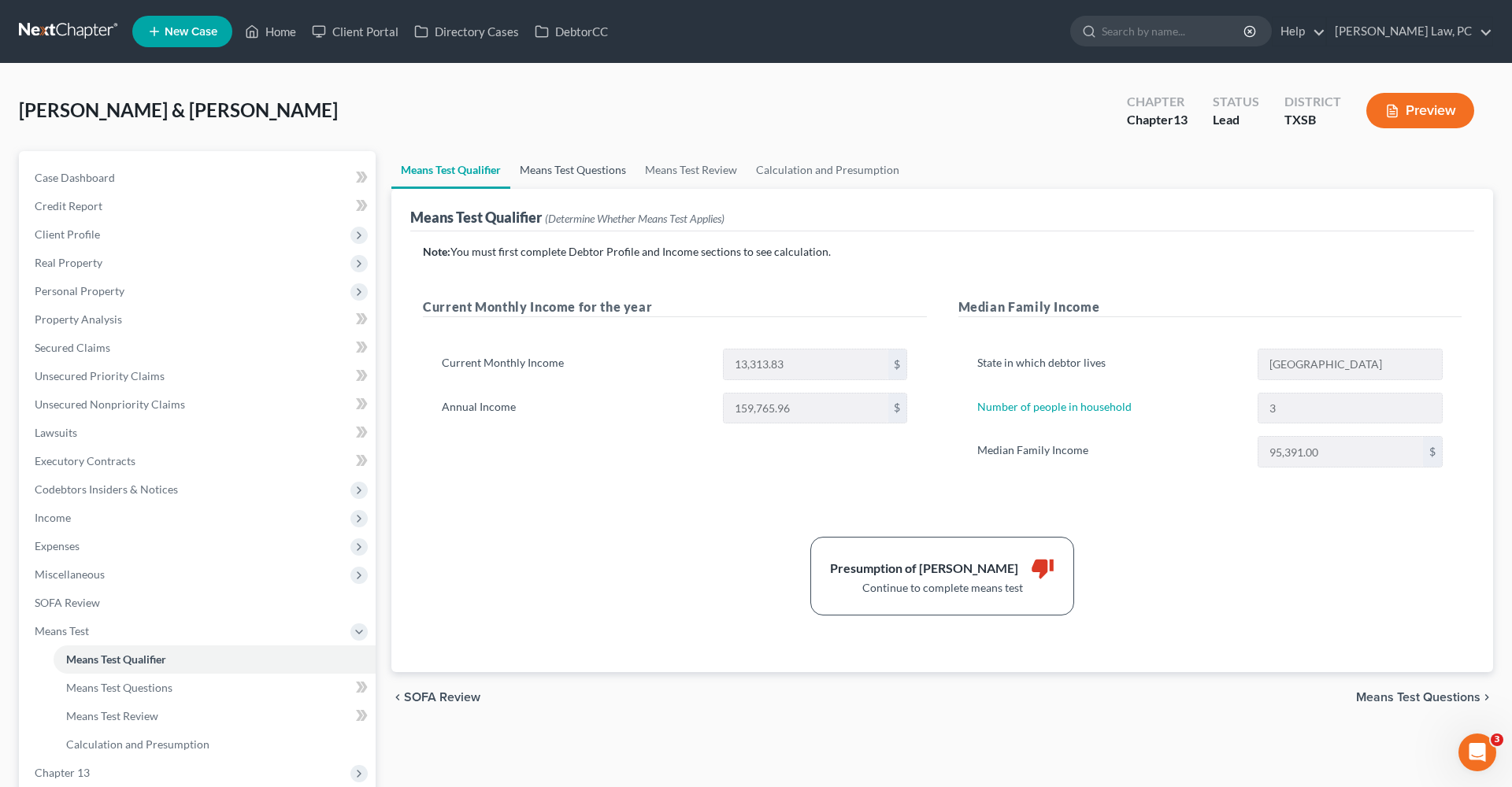
click at [581, 171] on link "Means Test Questions" at bounding box center [573, 170] width 125 height 38
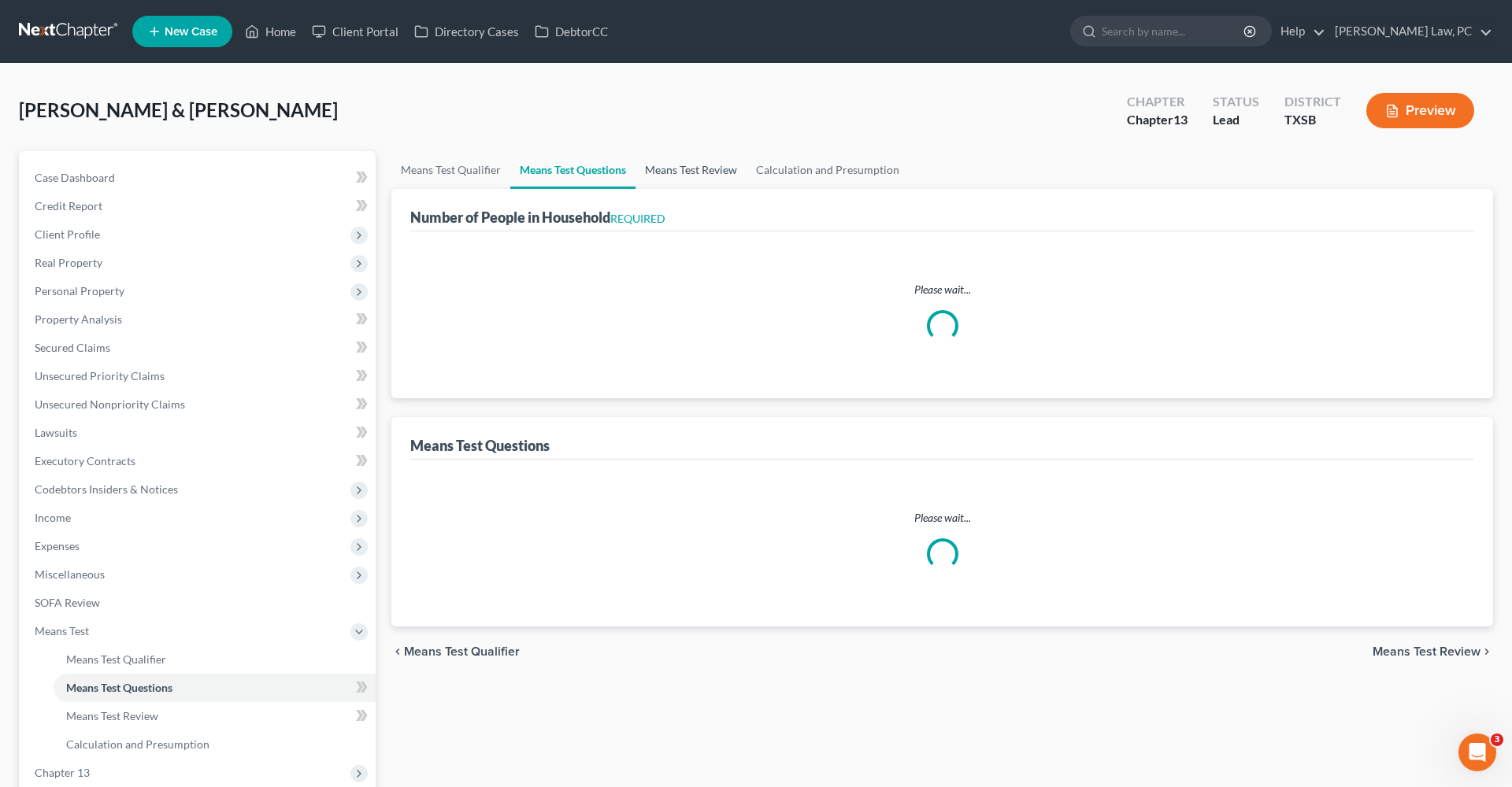
select select "1"
select select "60"
select select "1"
select select "60"
select select "1"
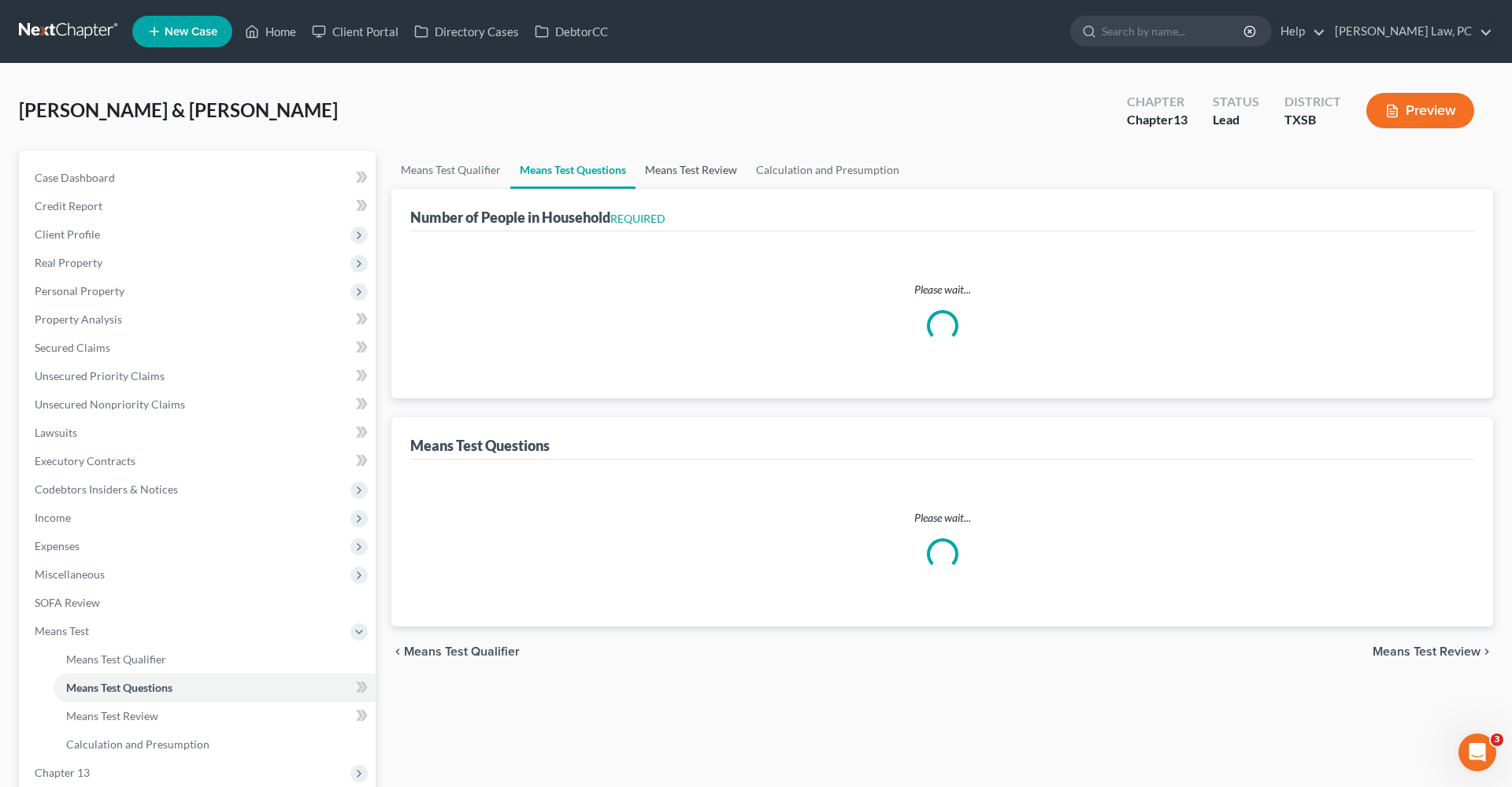
select select "60"
select select "3"
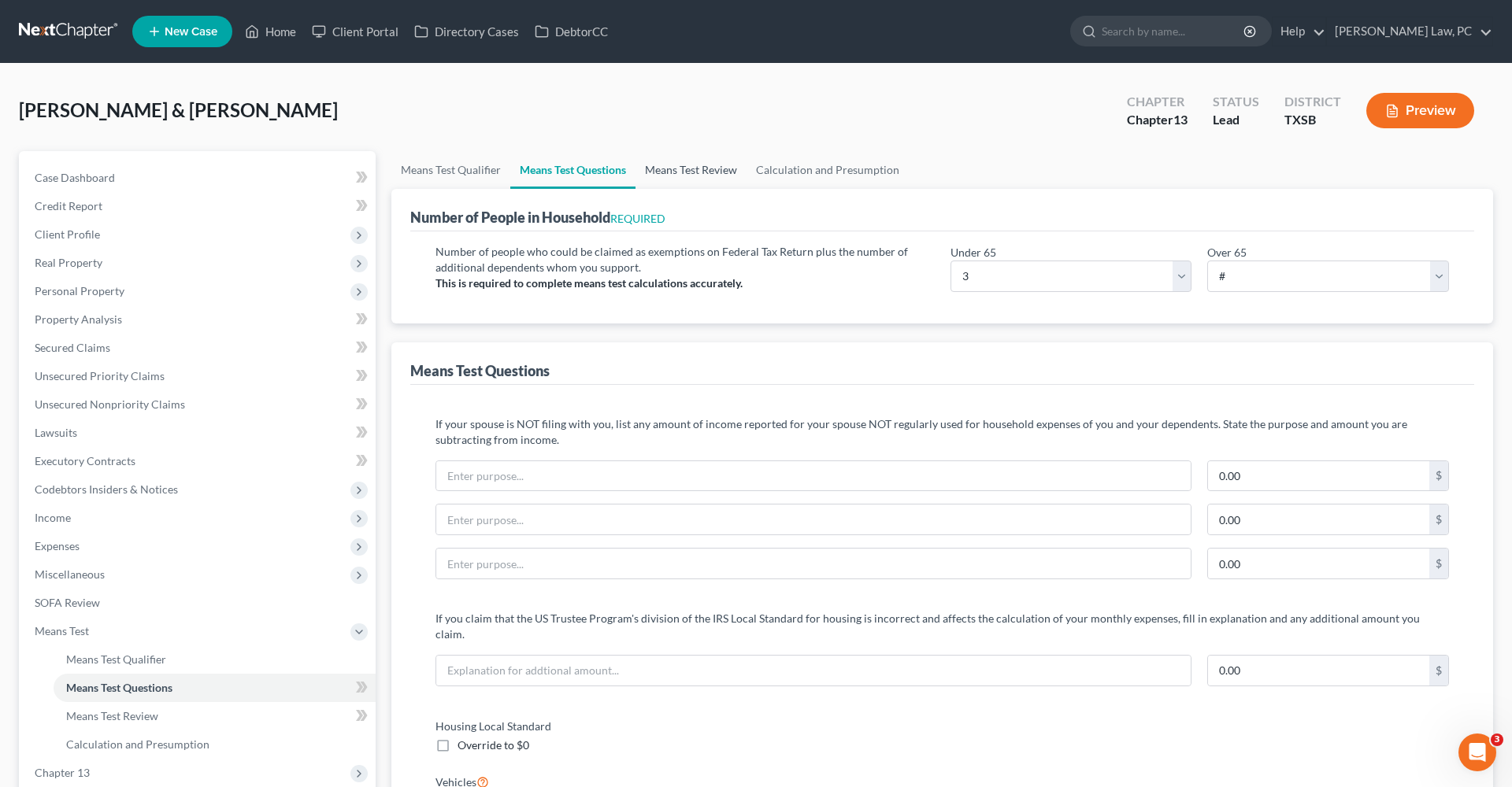
click at [689, 174] on link "Means Test Review" at bounding box center [691, 170] width 111 height 38
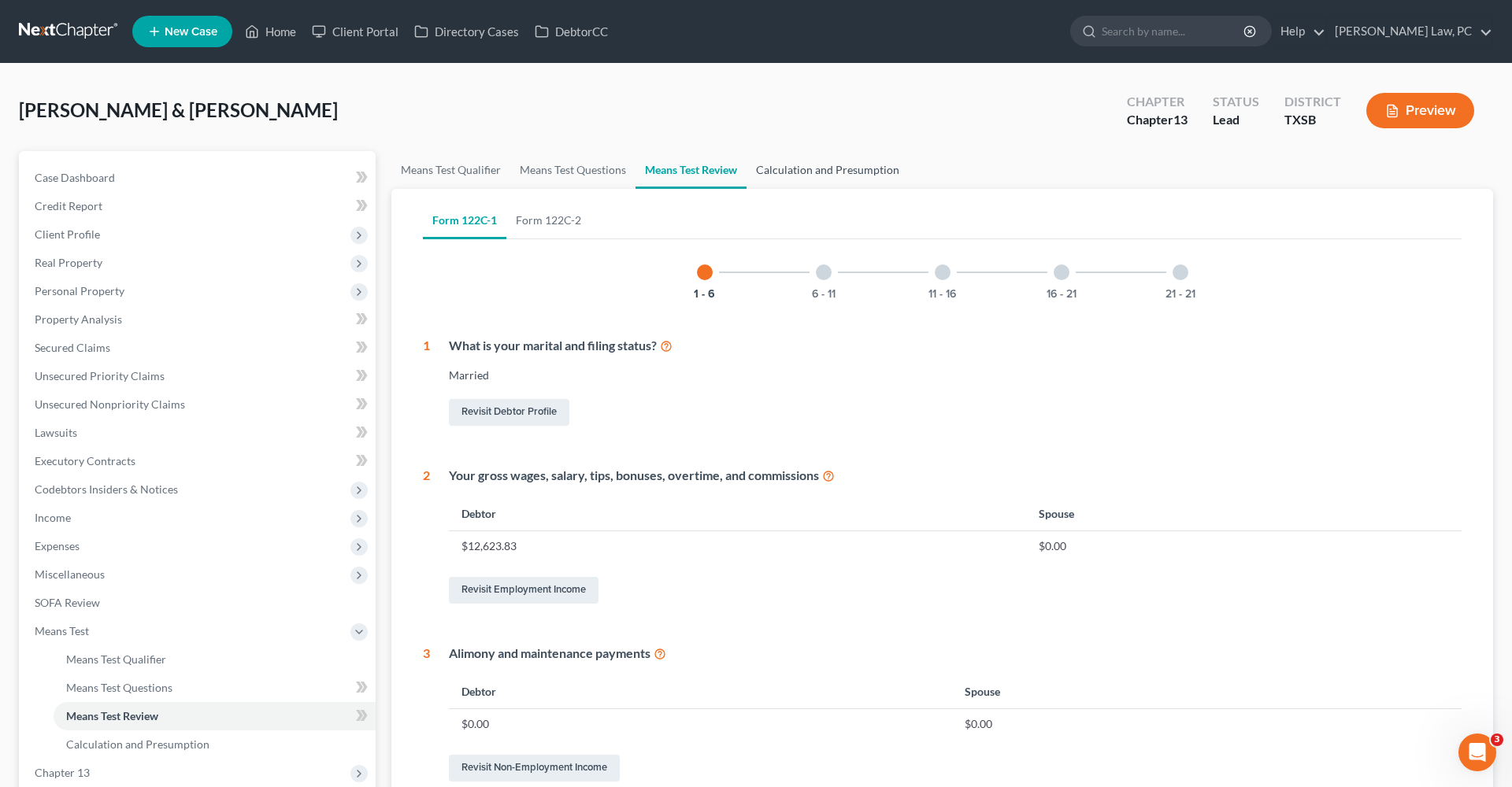
click at [769, 173] on link "Calculation and Presumption" at bounding box center [827, 170] width 162 height 38
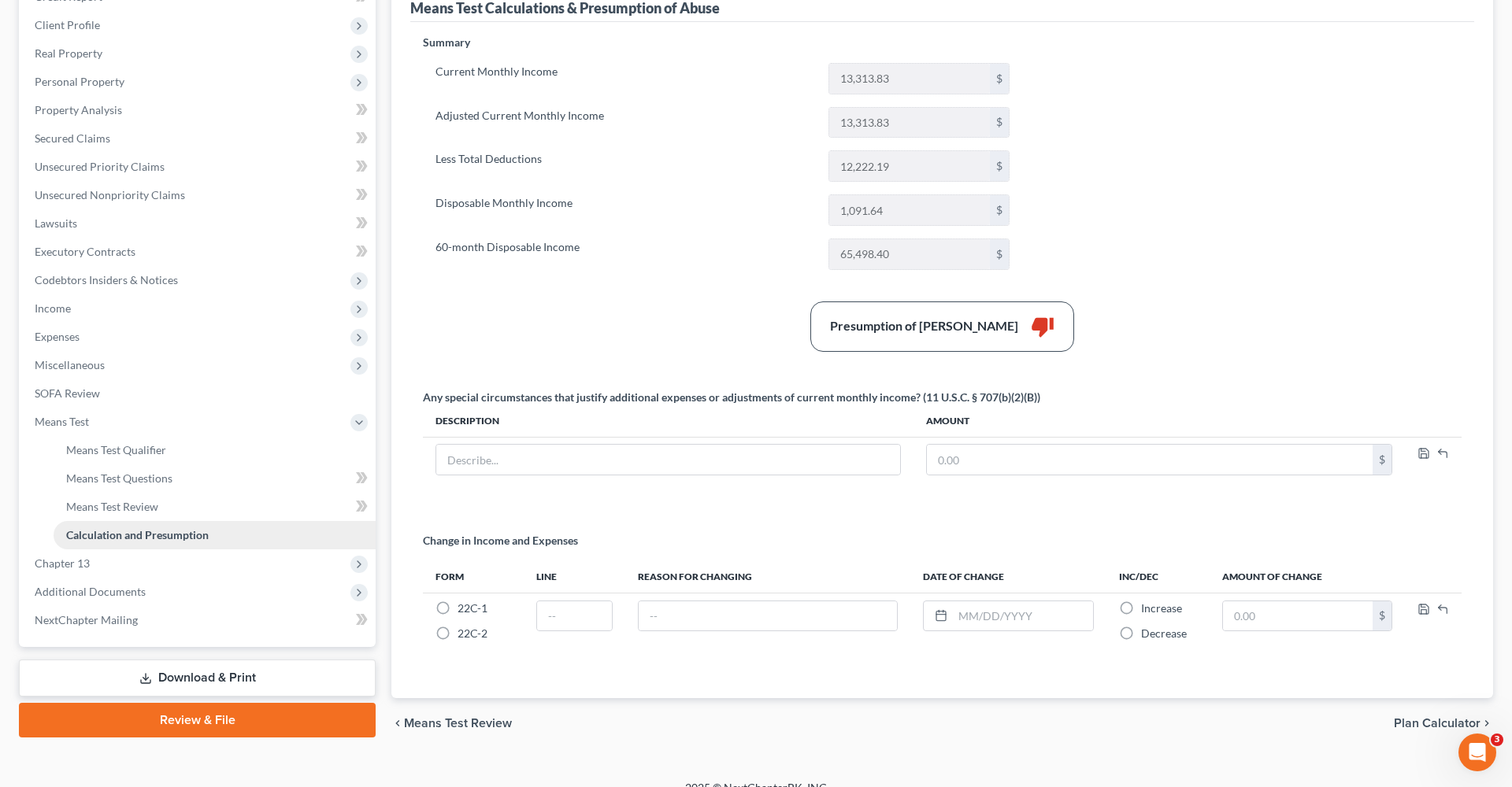
scroll to position [231, 0]
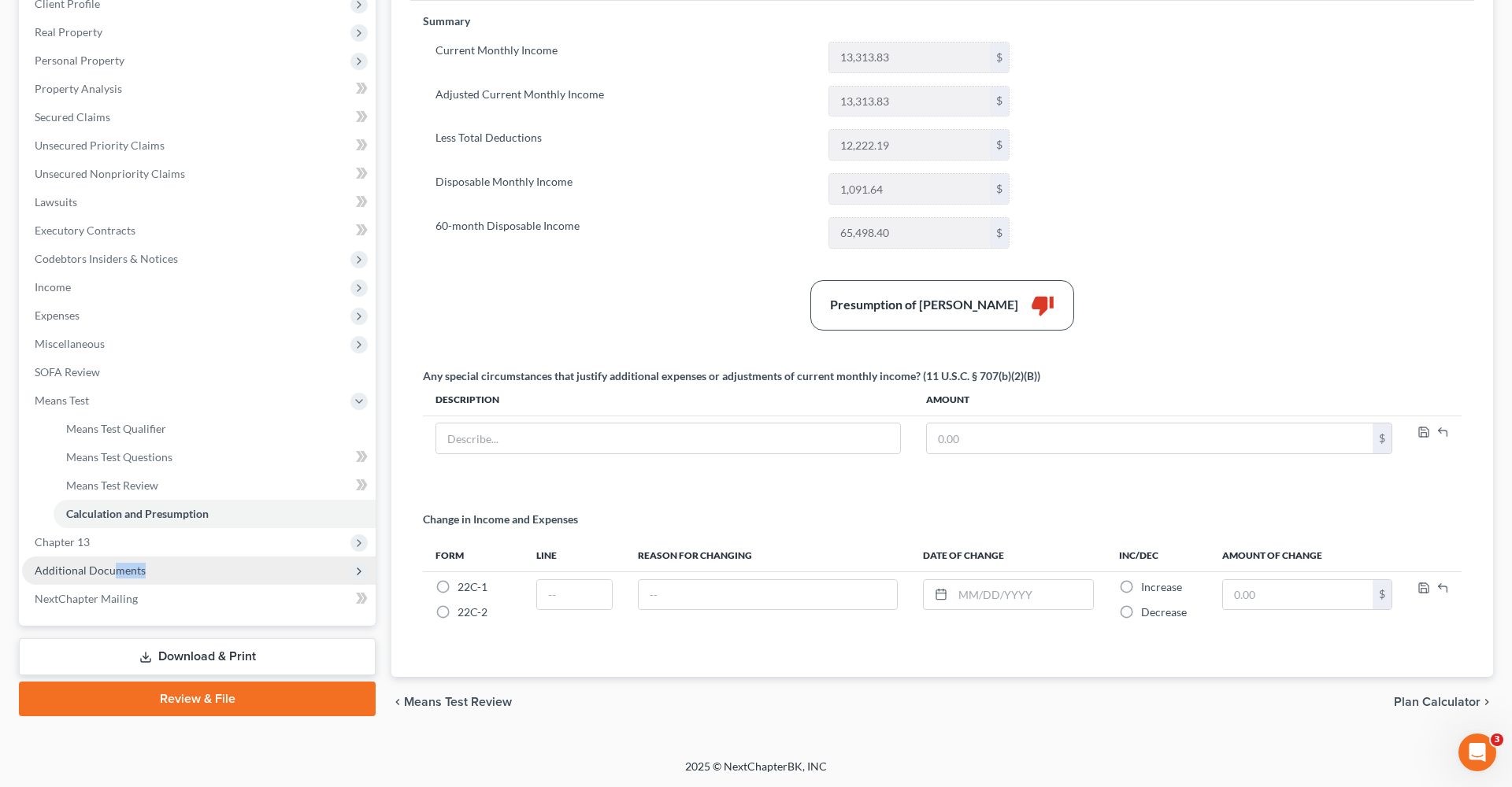
click at [110, 576] on span "Additional Documents" at bounding box center [199, 571] width 354 height 28
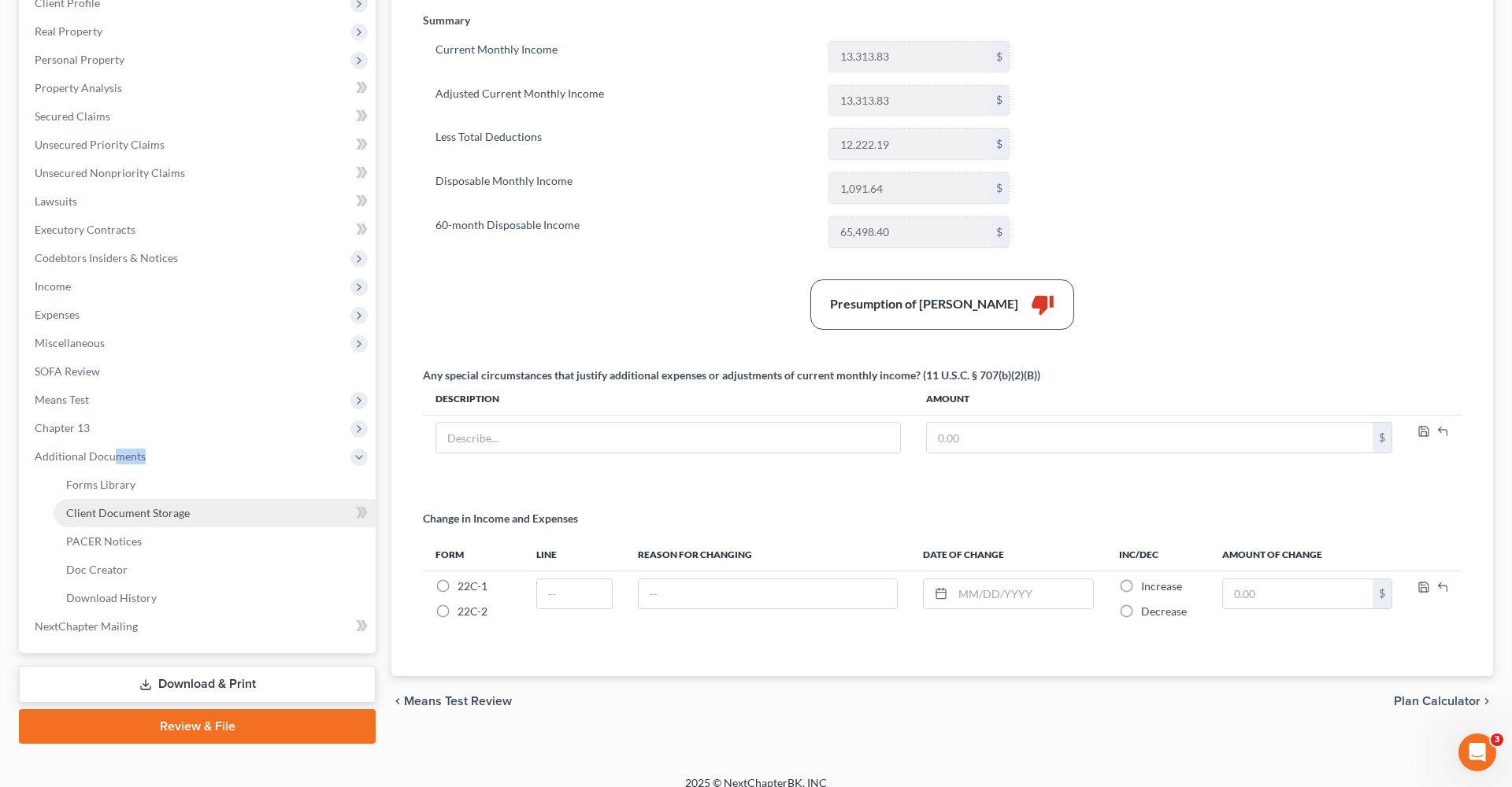
click at [88, 518] on span "Client Document Storage" at bounding box center [128, 512] width 123 height 13
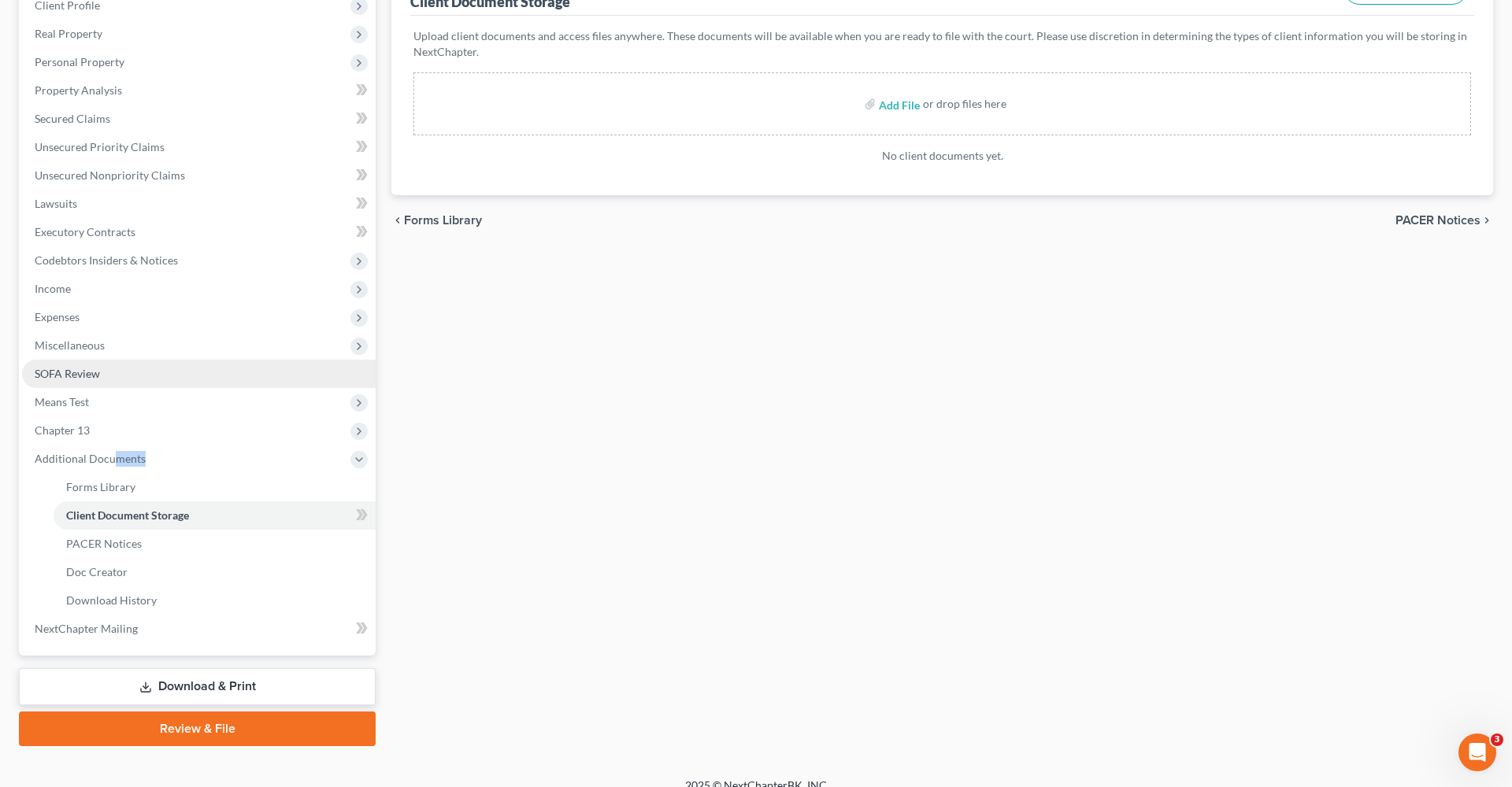
scroll to position [230, 0]
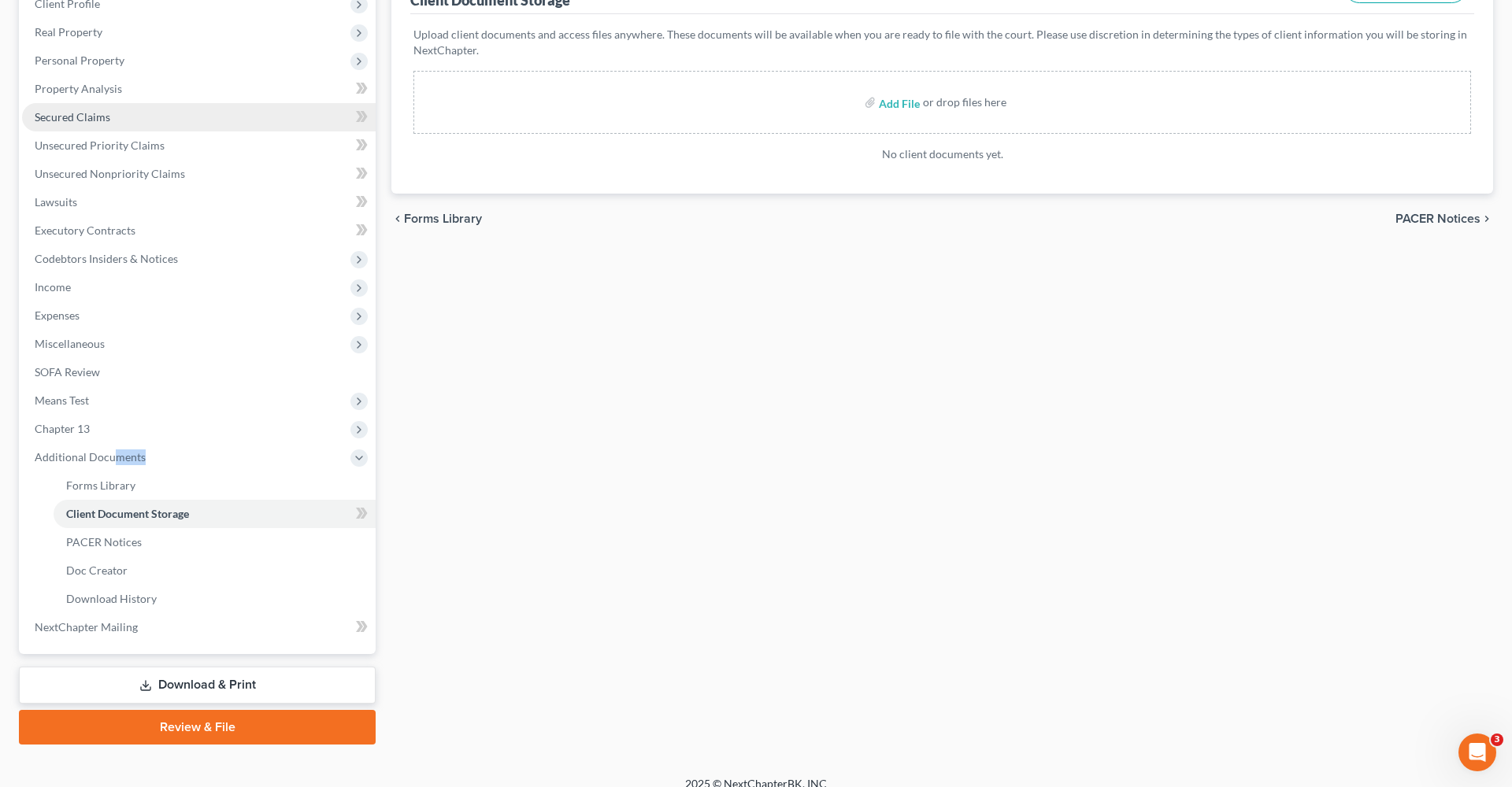
click at [61, 116] on span "Secured Claims" at bounding box center [73, 116] width 75 height 13
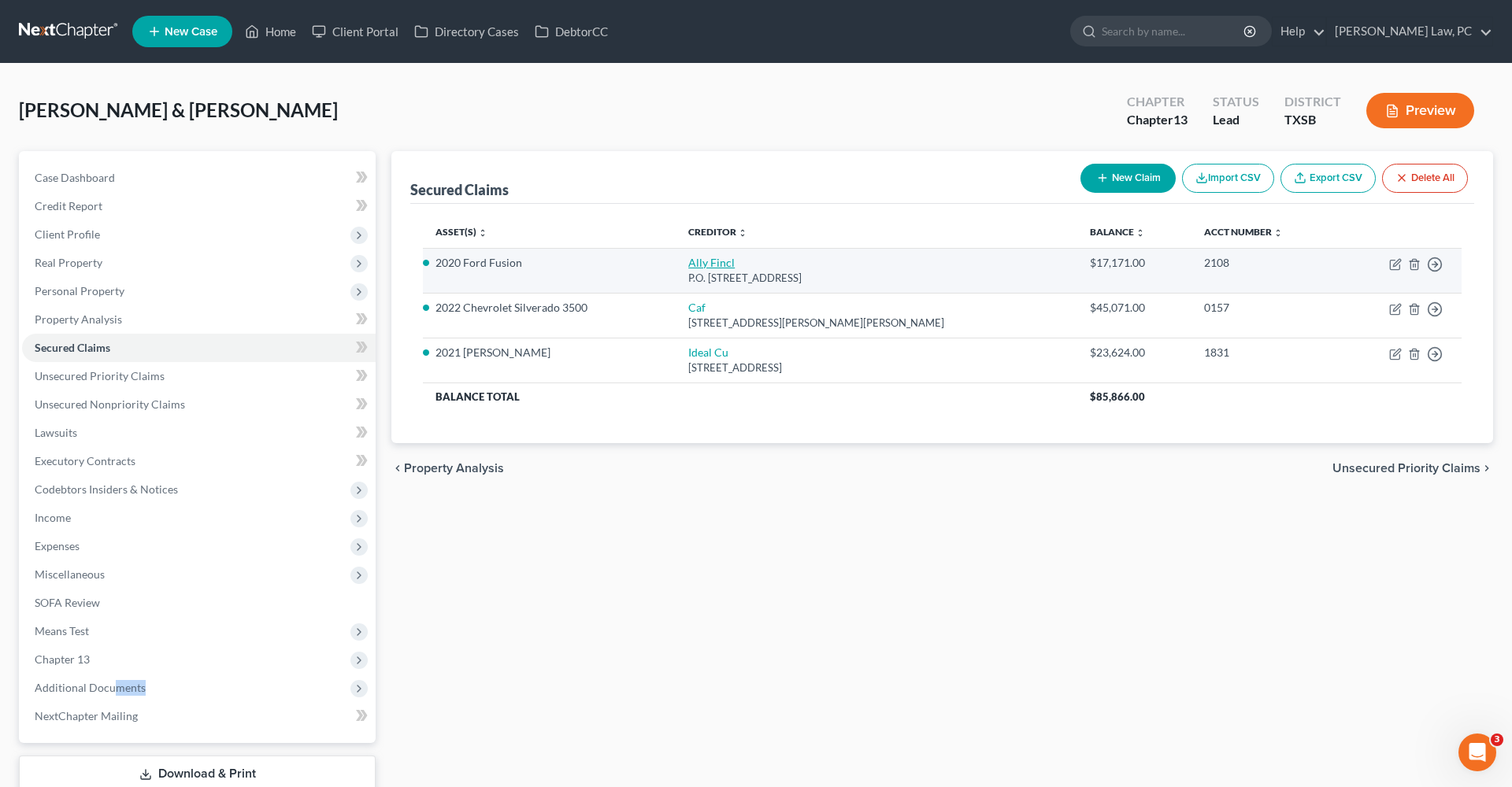
click at [707, 264] on link "Ally Fincl" at bounding box center [711, 262] width 46 height 13
select select "24"
select select "0"
select select "2"
select select "0"
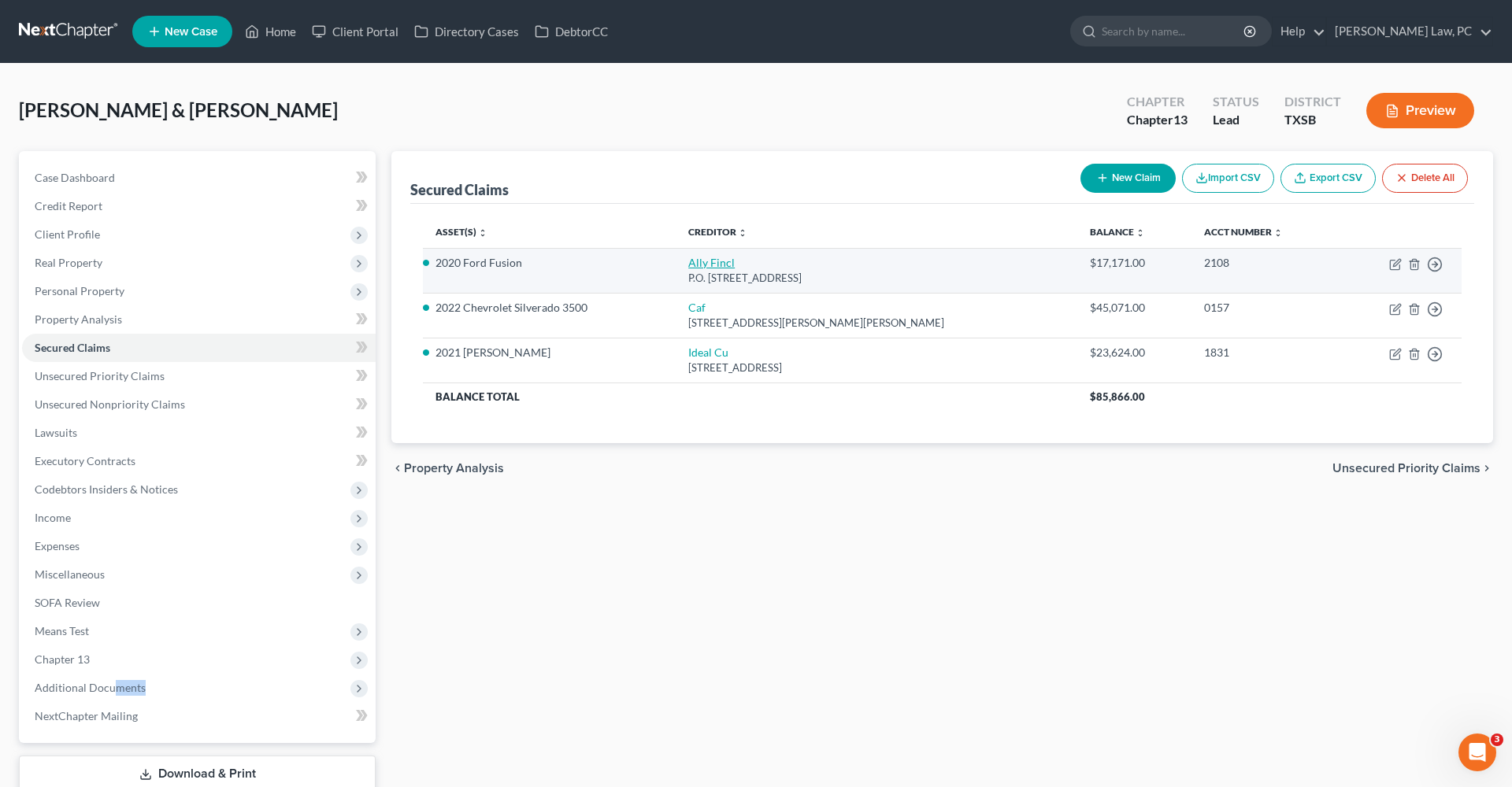
select select "1"
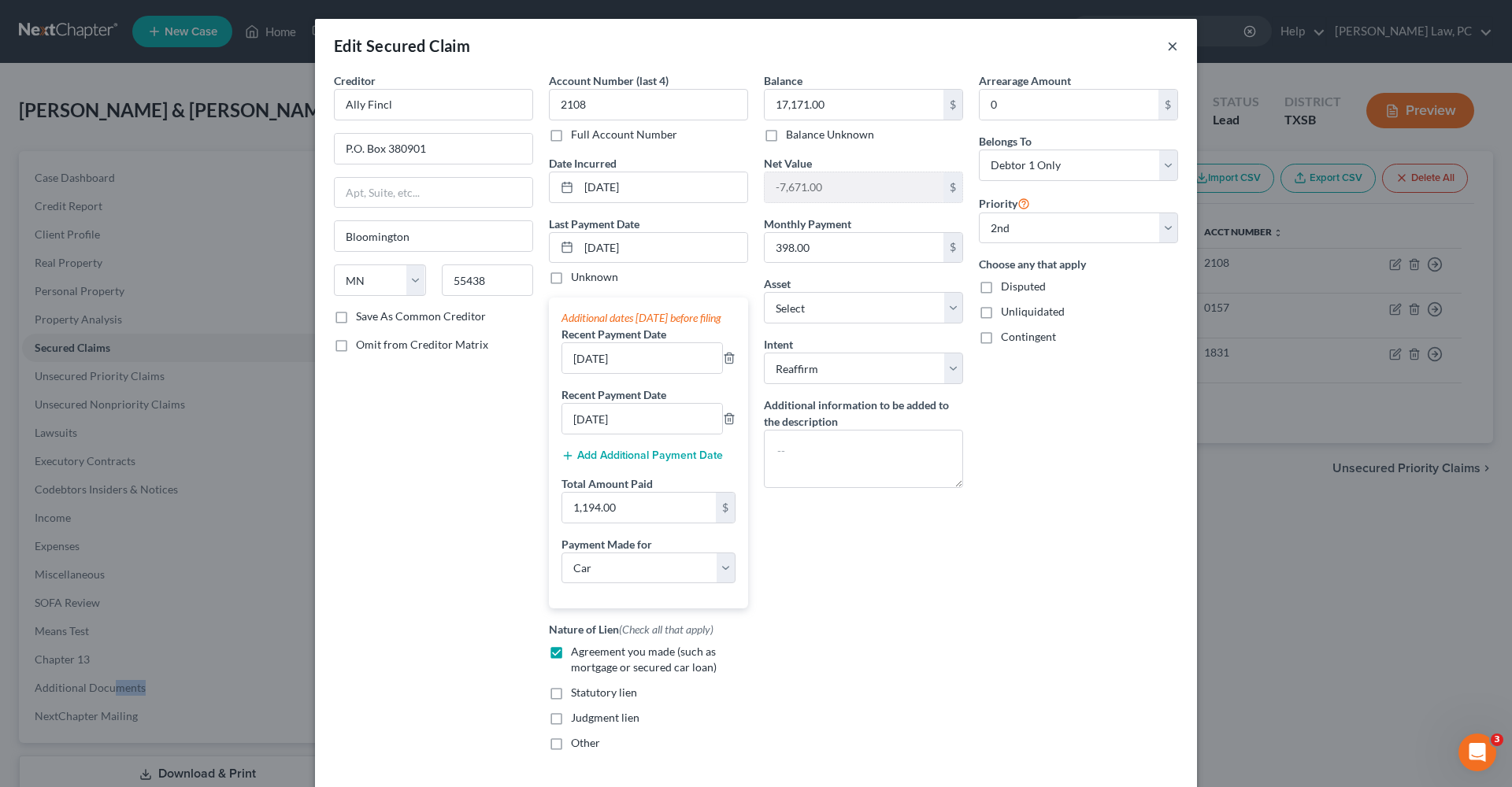
click at [1173, 47] on button "×" at bounding box center [1172, 46] width 11 height 19
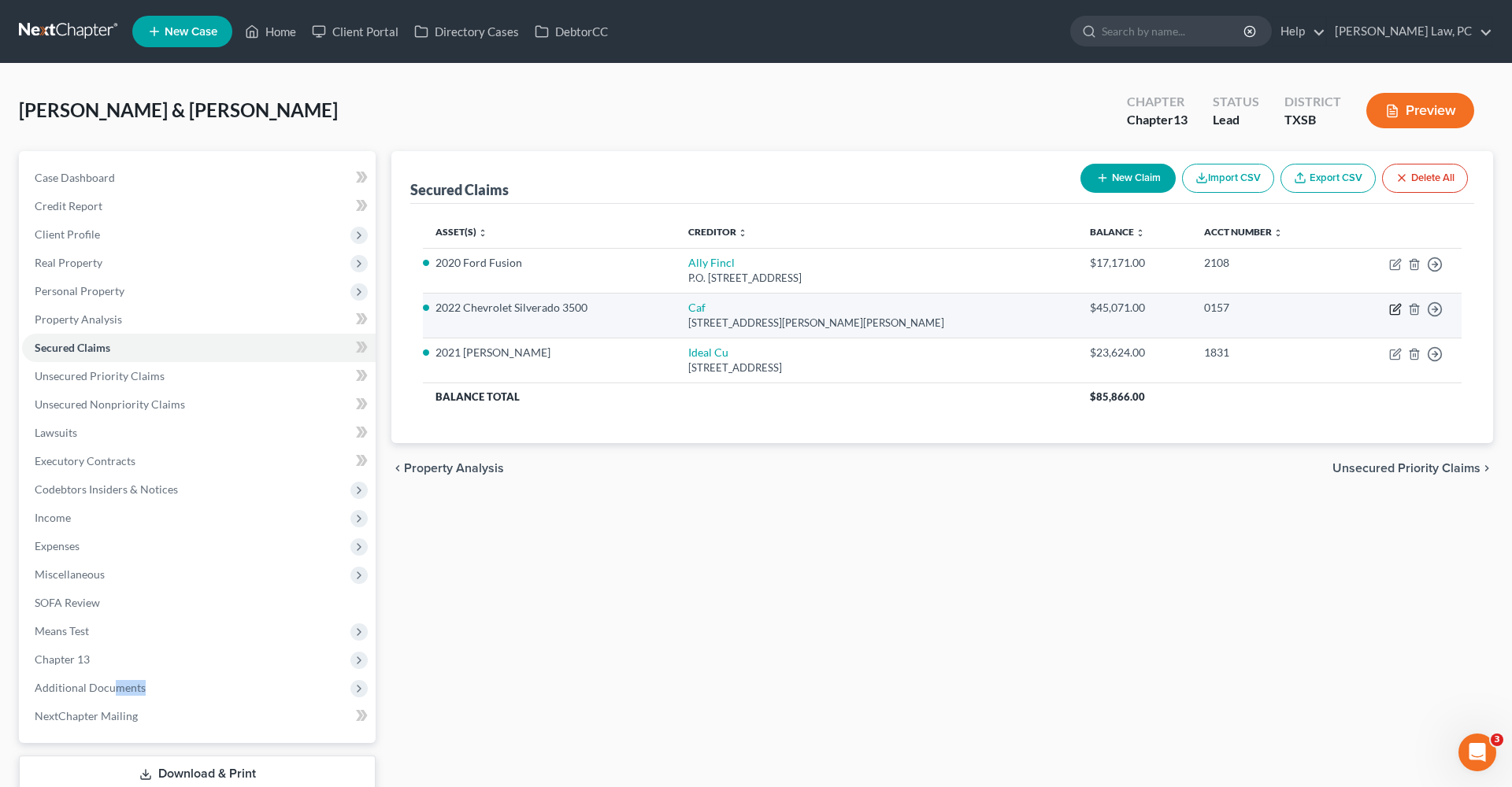
click at [1392, 309] on icon "button" at bounding box center [1395, 309] width 12 height 12
select select "10"
select select "0"
select select "14"
select select "2"
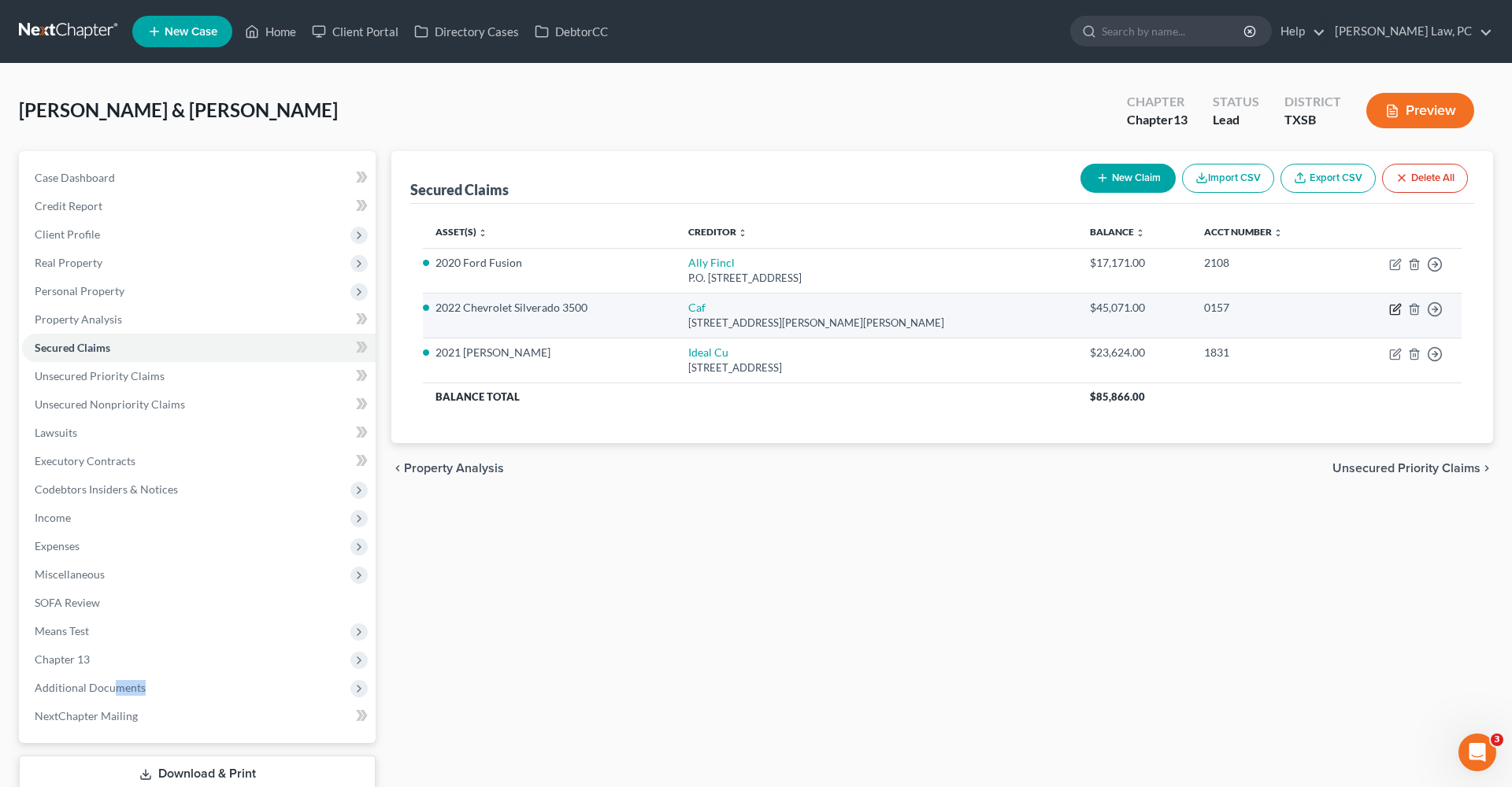
select select "0"
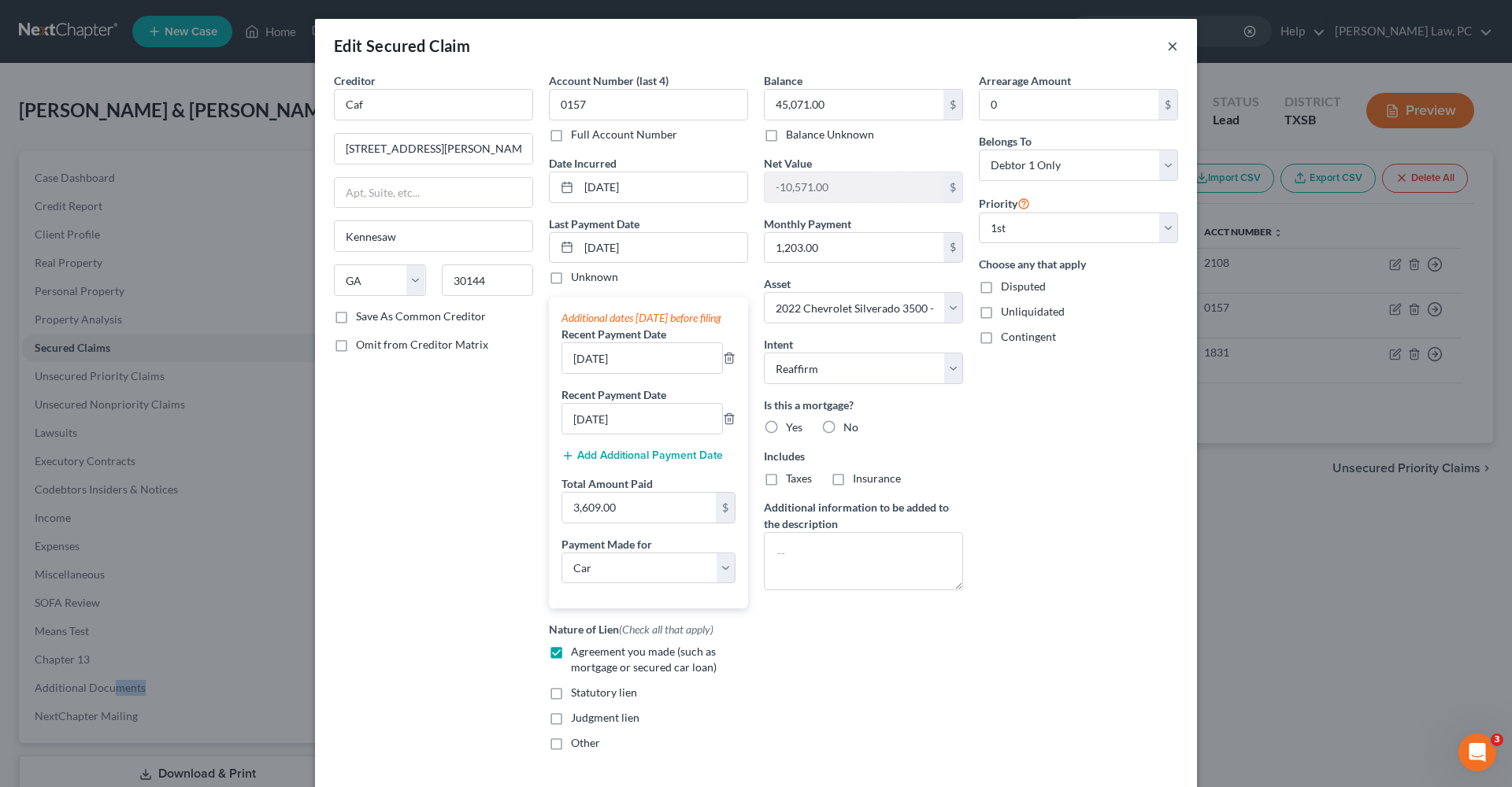
click at [1171, 47] on button "×" at bounding box center [1172, 46] width 11 height 19
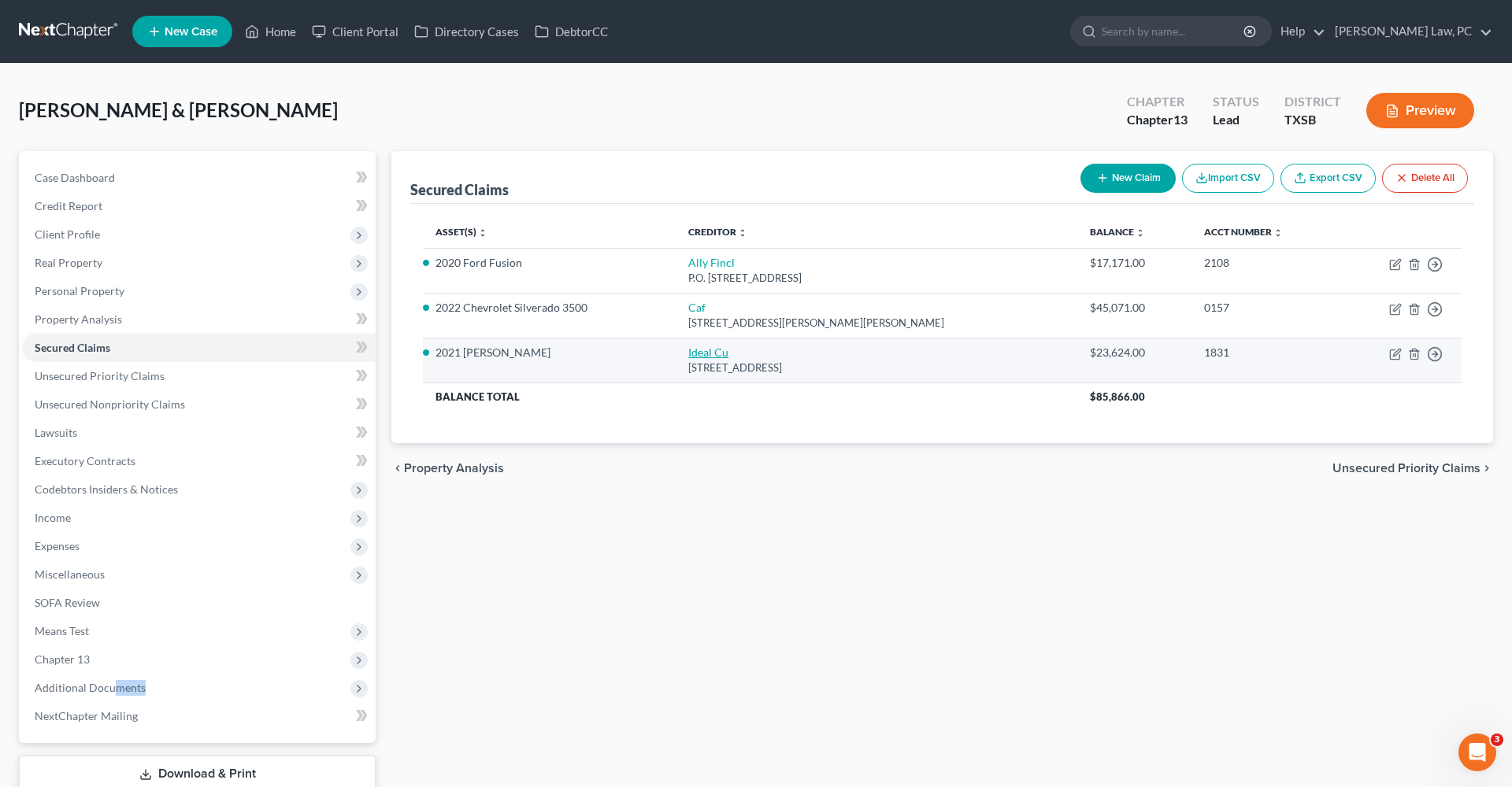
click at [727, 352] on link "Ideal Cu" at bounding box center [708, 352] width 40 height 13
select select "24"
select select "4"
select select "11"
select select "2"
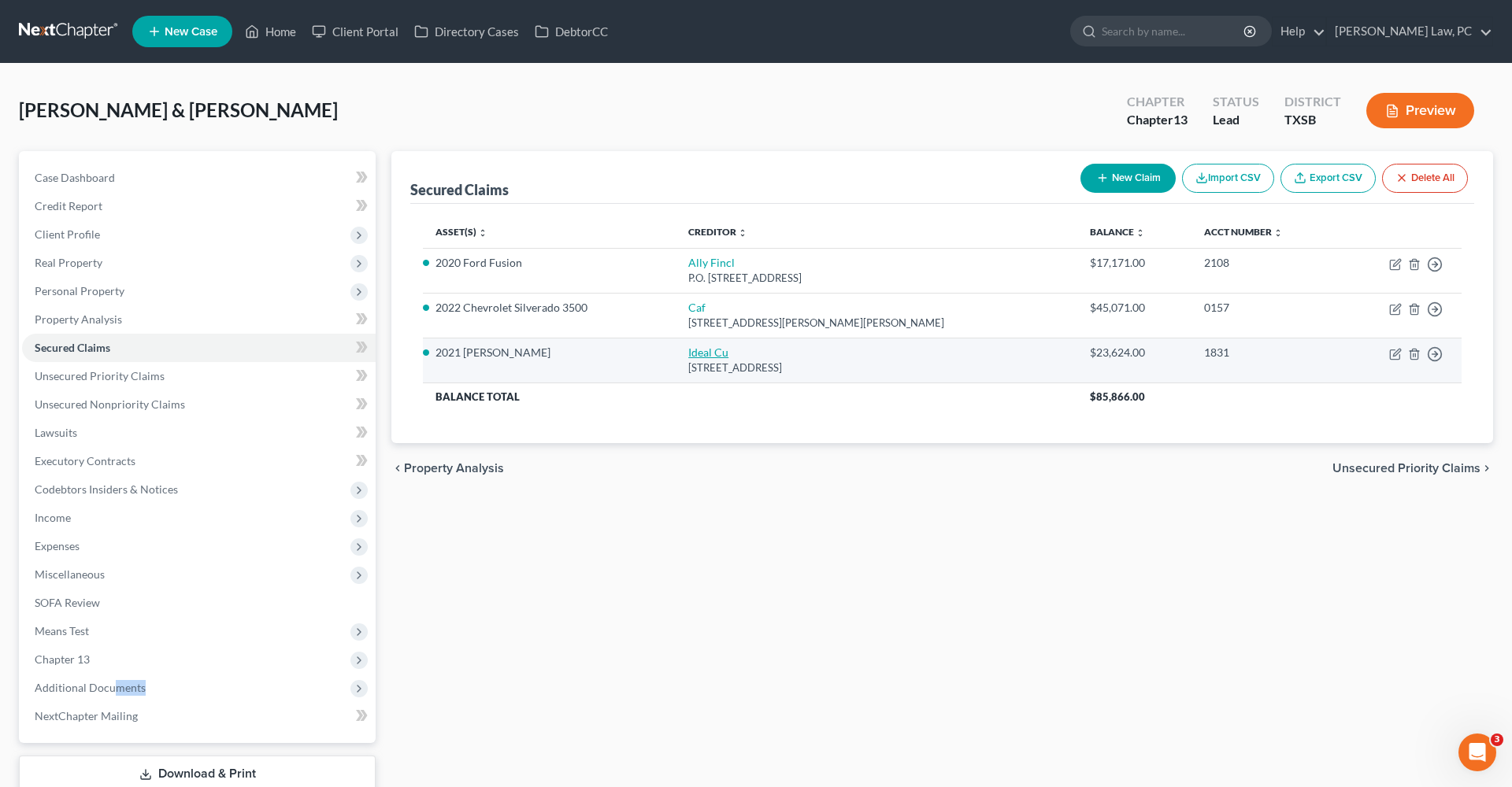
select select "0"
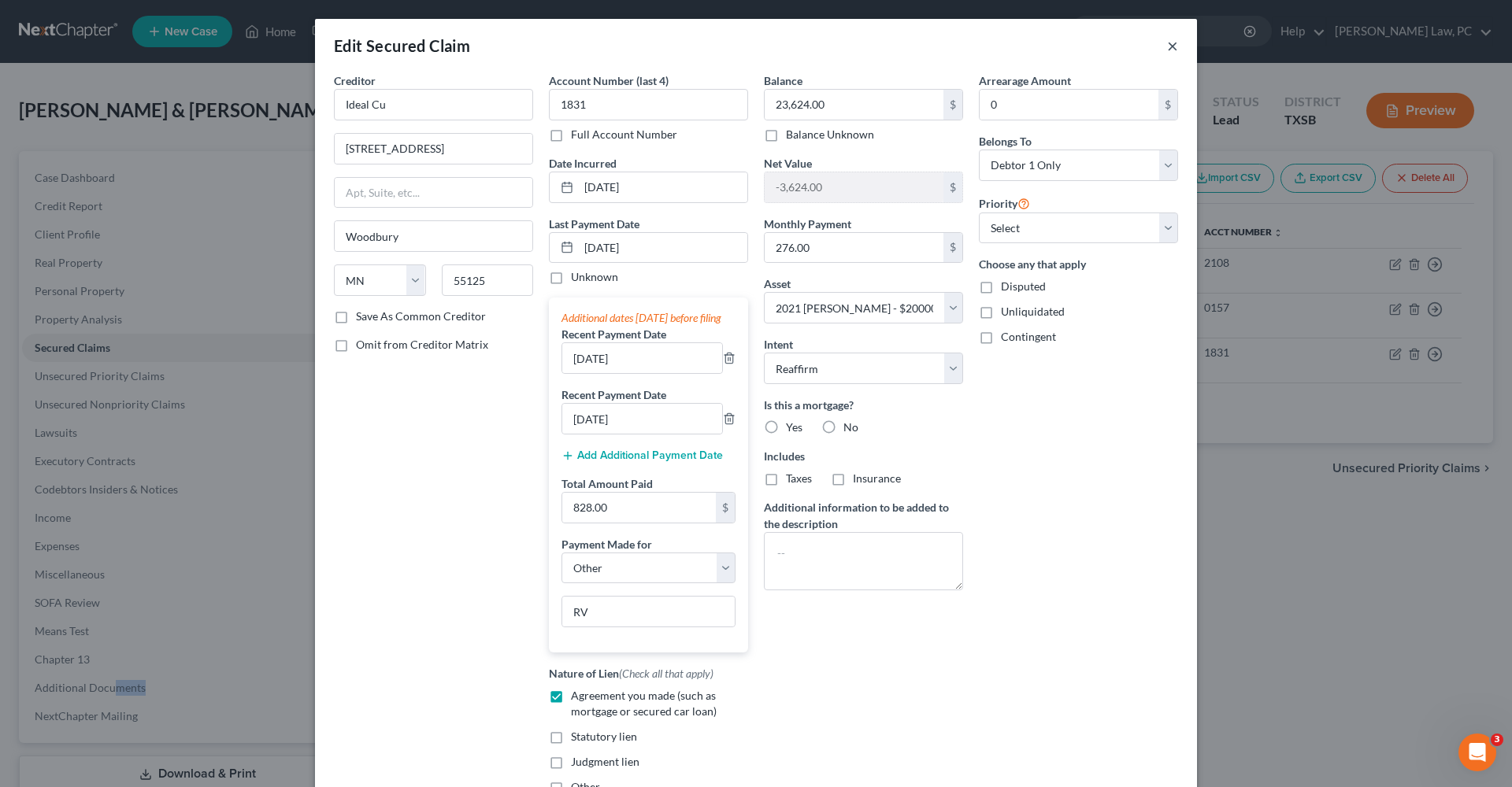
click at [1175, 44] on button "×" at bounding box center [1172, 46] width 11 height 19
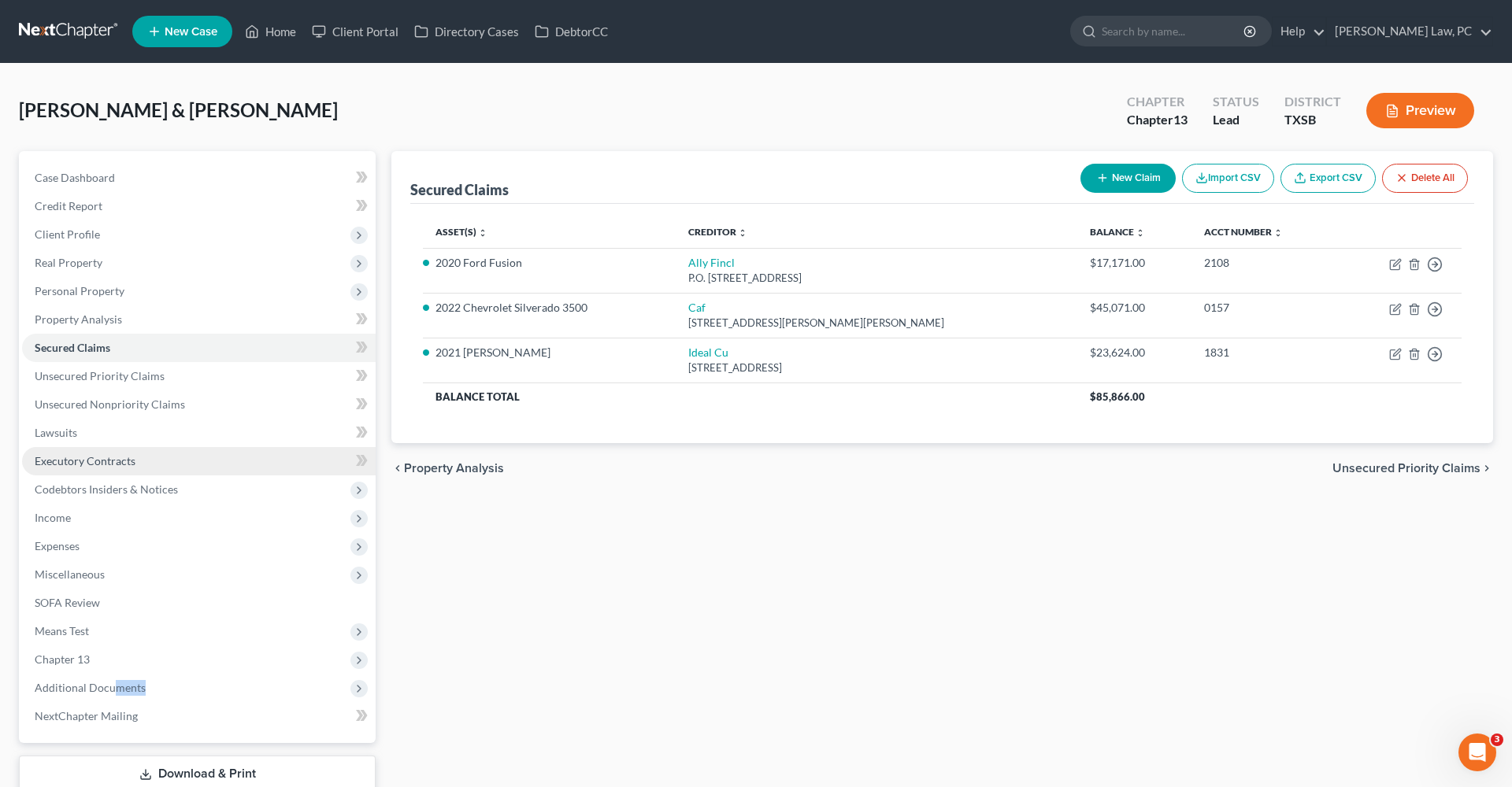
click at [46, 460] on span "Executory Contracts" at bounding box center [85, 460] width 101 height 13
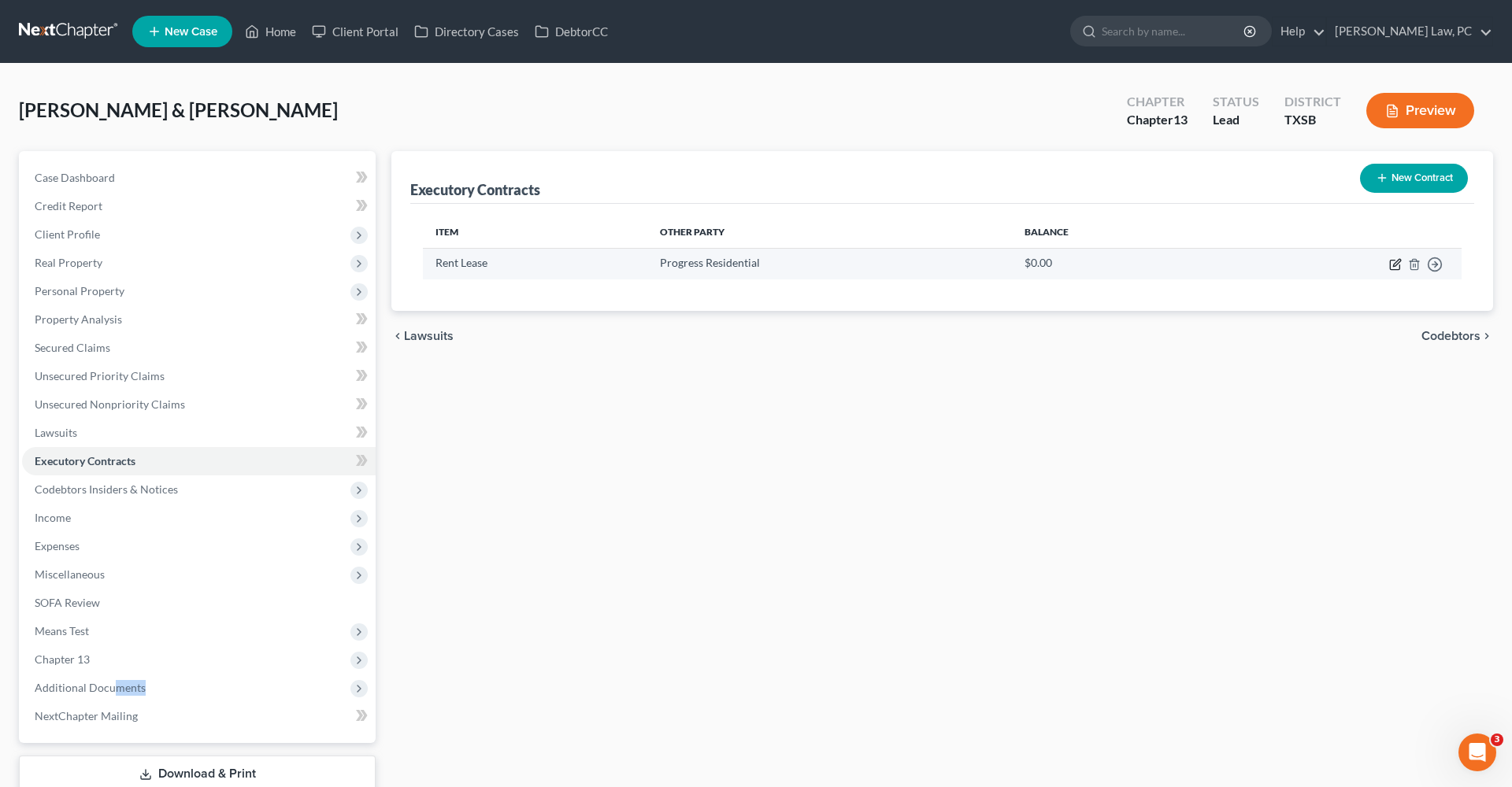
click at [1393, 266] on icon "button" at bounding box center [1396, 263] width 7 height 7
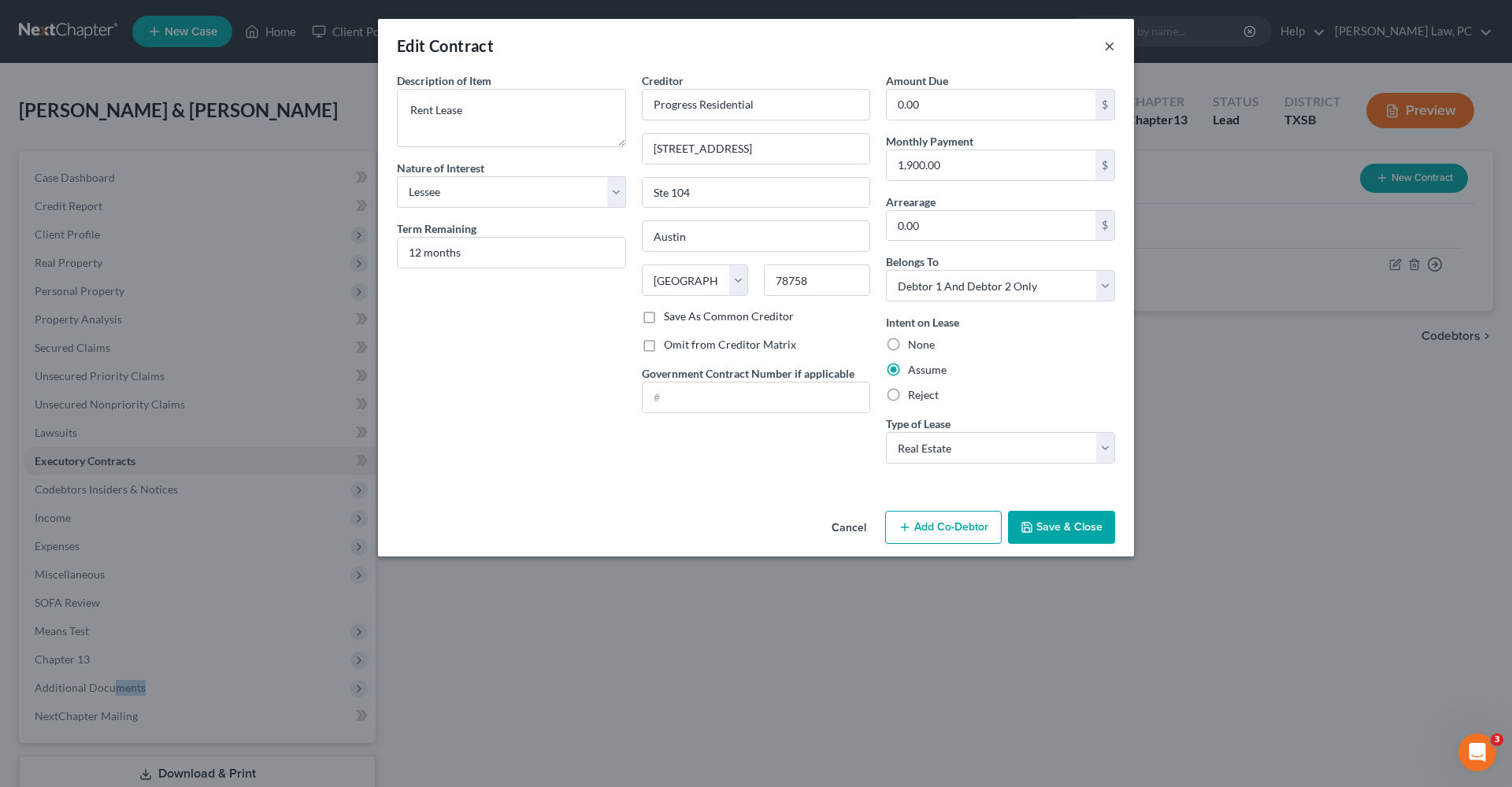
click at [1106, 45] on button "×" at bounding box center [1109, 46] width 11 height 19
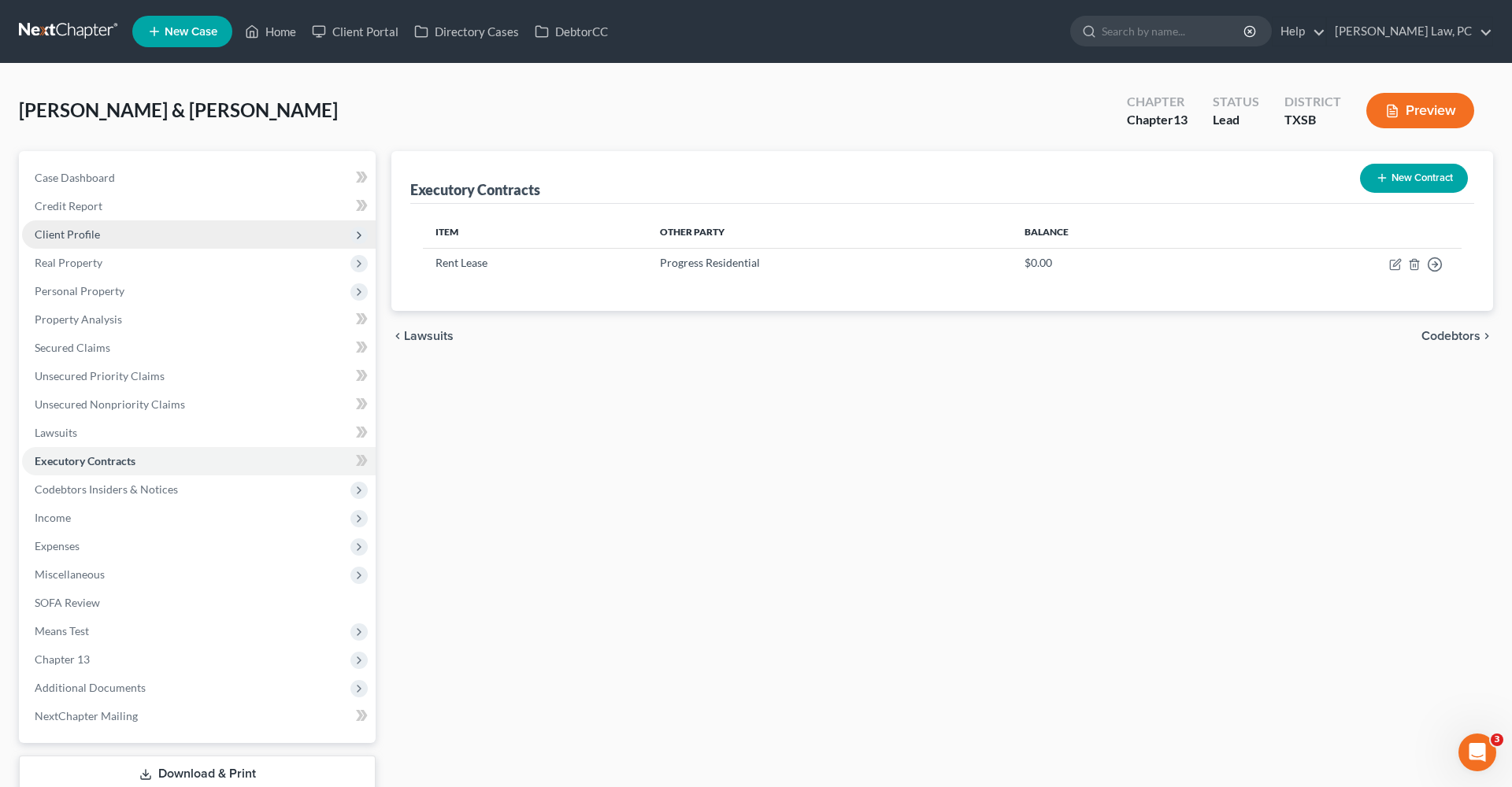
click at [75, 237] on span "Client Profile" at bounding box center [67, 234] width 66 height 13
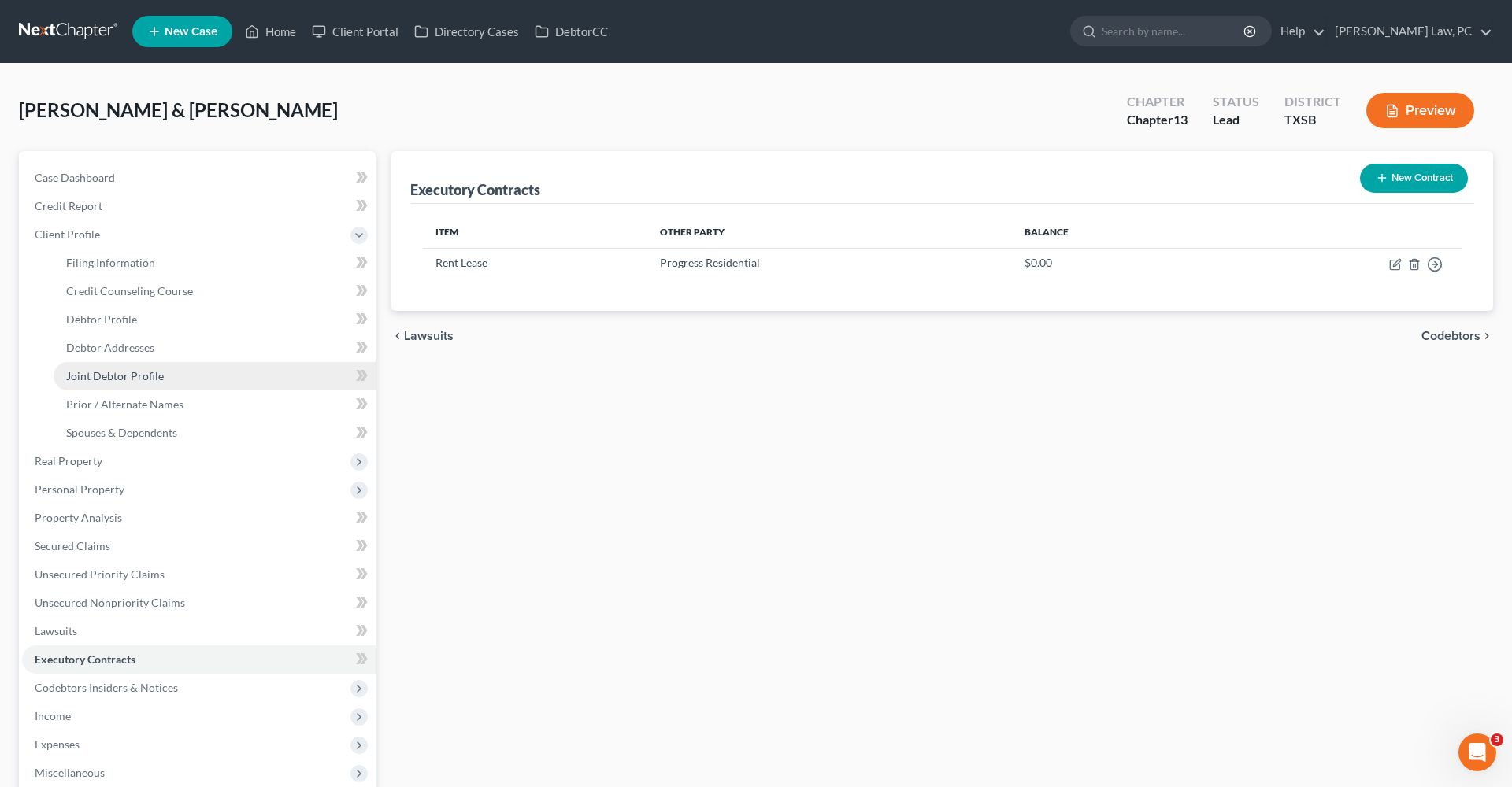
click at [112, 377] on span "Joint Debtor Profile" at bounding box center [116, 376] width 98 height 13
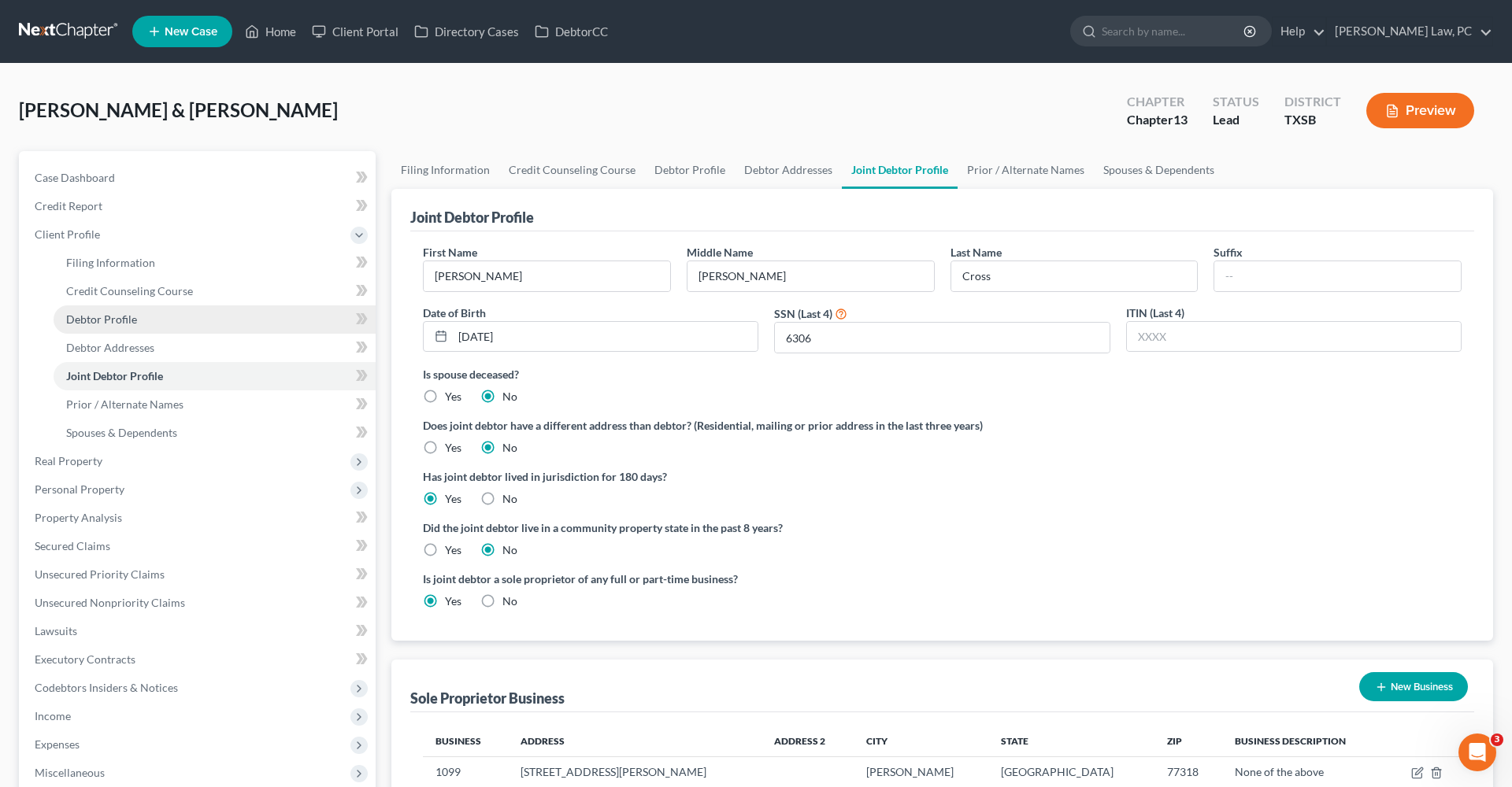
click at [96, 323] on span "Debtor Profile" at bounding box center [102, 319] width 71 height 13
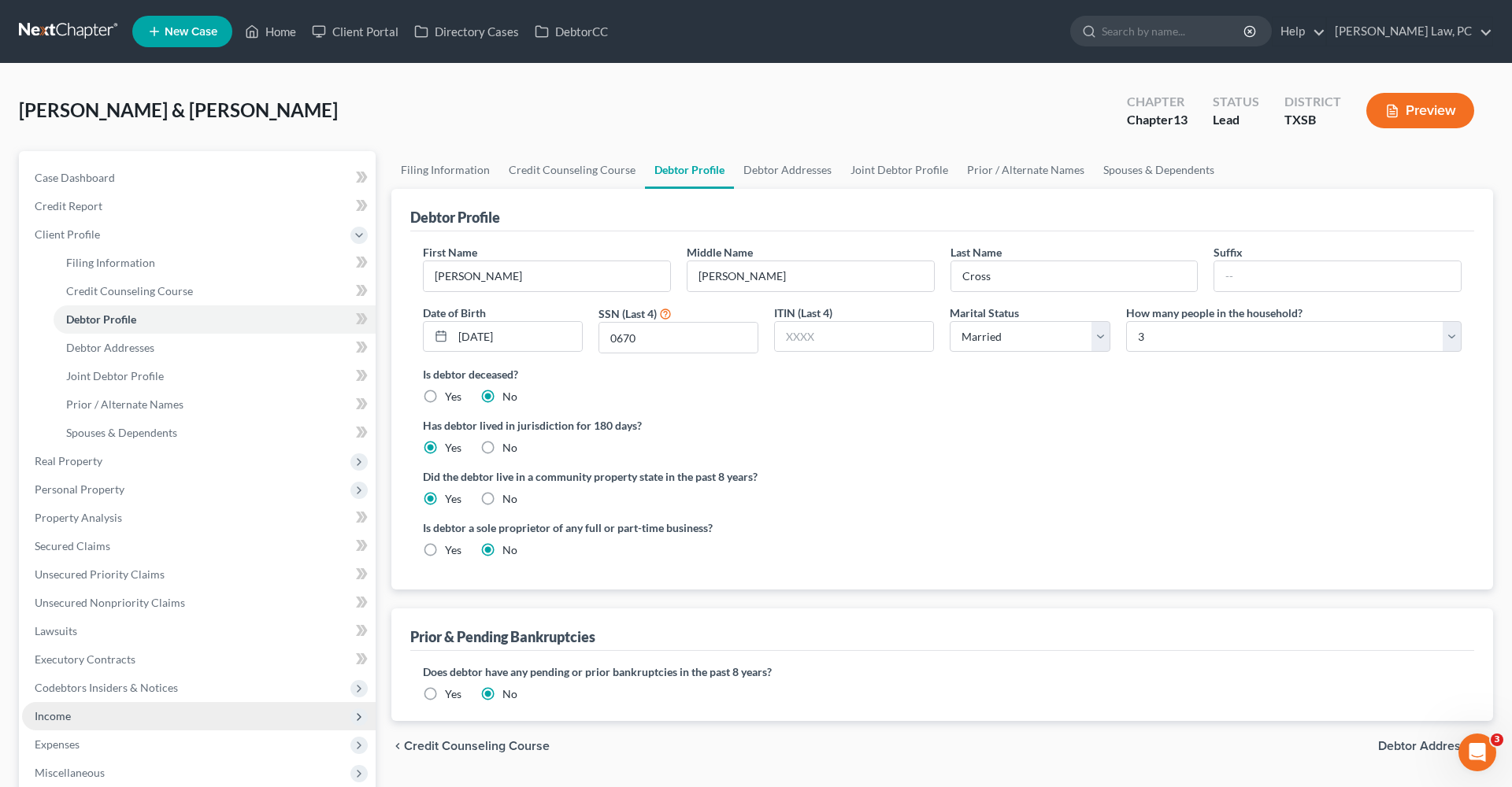
click at [35, 713] on span "Income" at bounding box center [53, 715] width 36 height 13
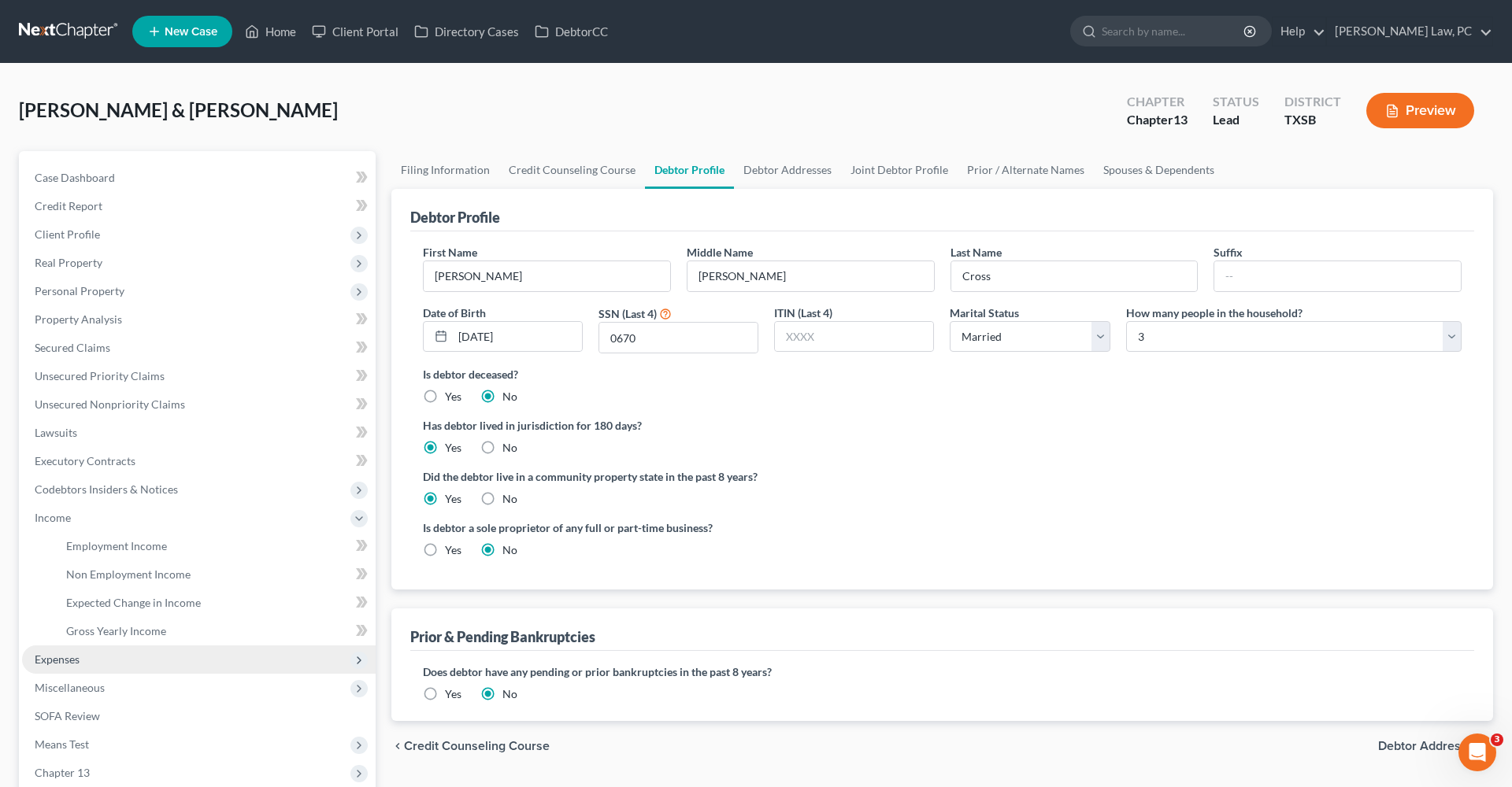
click at [67, 664] on span "Expenses" at bounding box center [57, 659] width 45 height 13
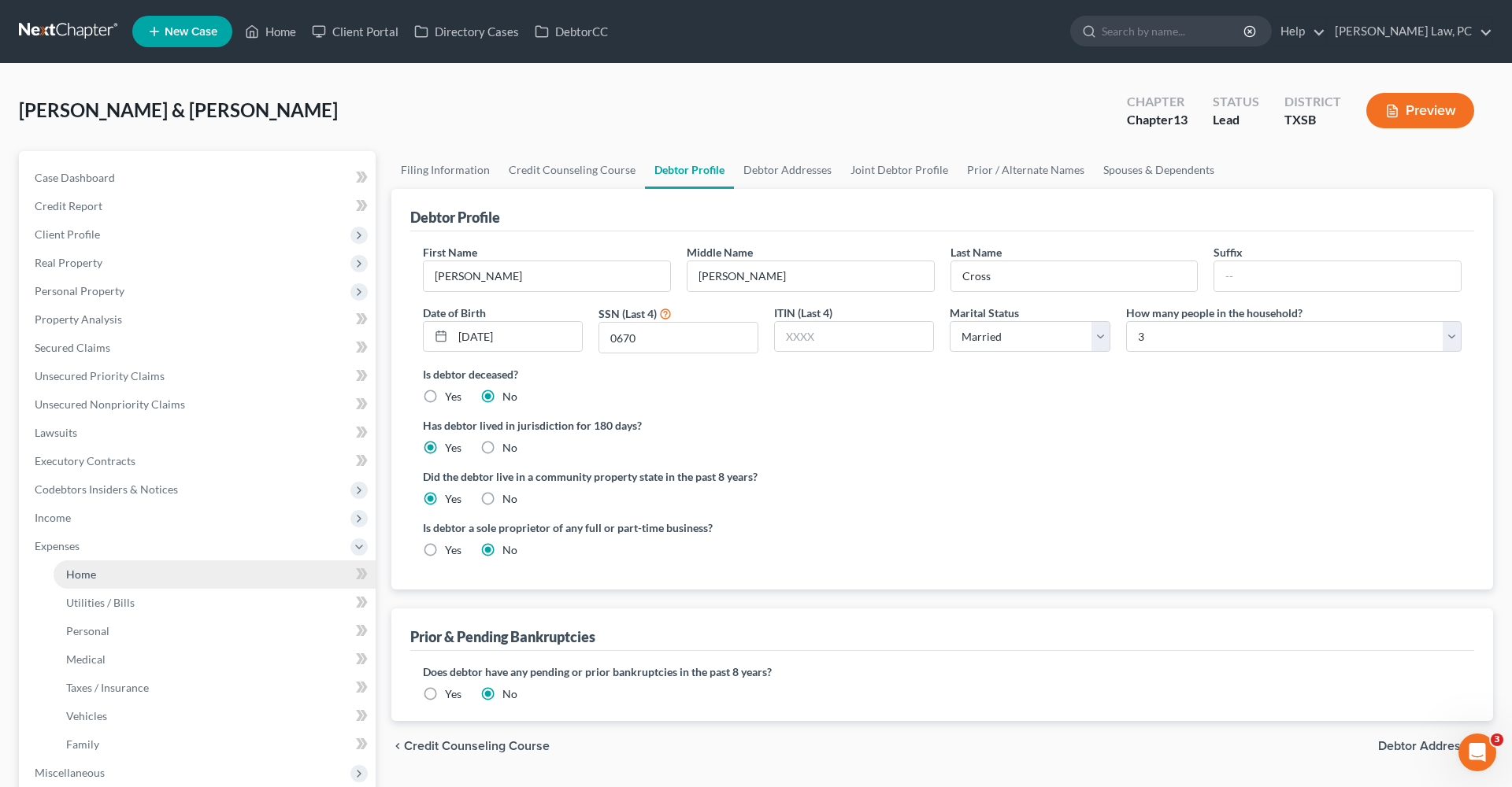
click at [86, 580] on span "Home" at bounding box center [81, 573] width 30 height 13
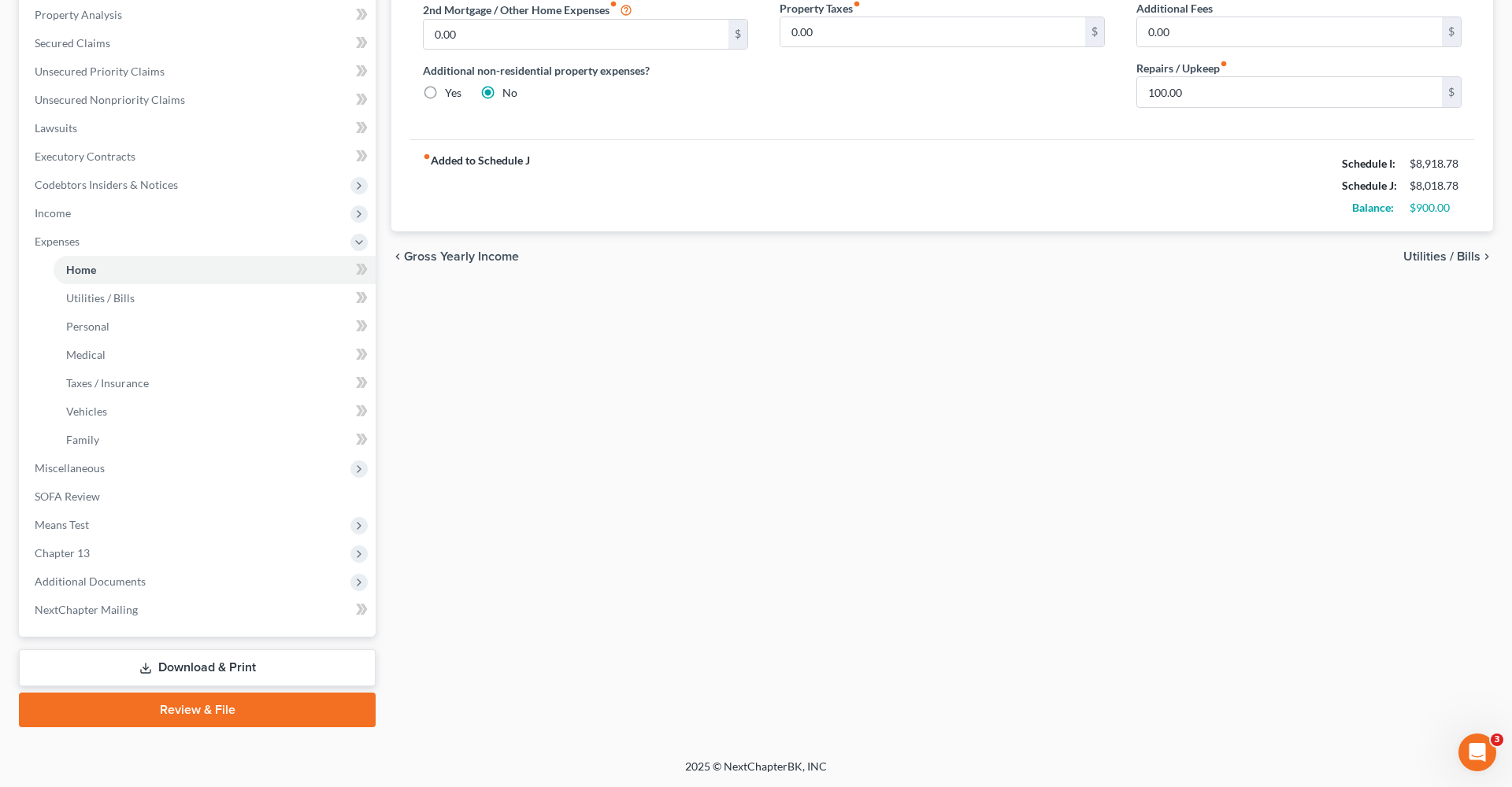
scroll to position [305, 0]
click at [102, 585] on span "Additional Documents" at bounding box center [90, 580] width 111 height 13
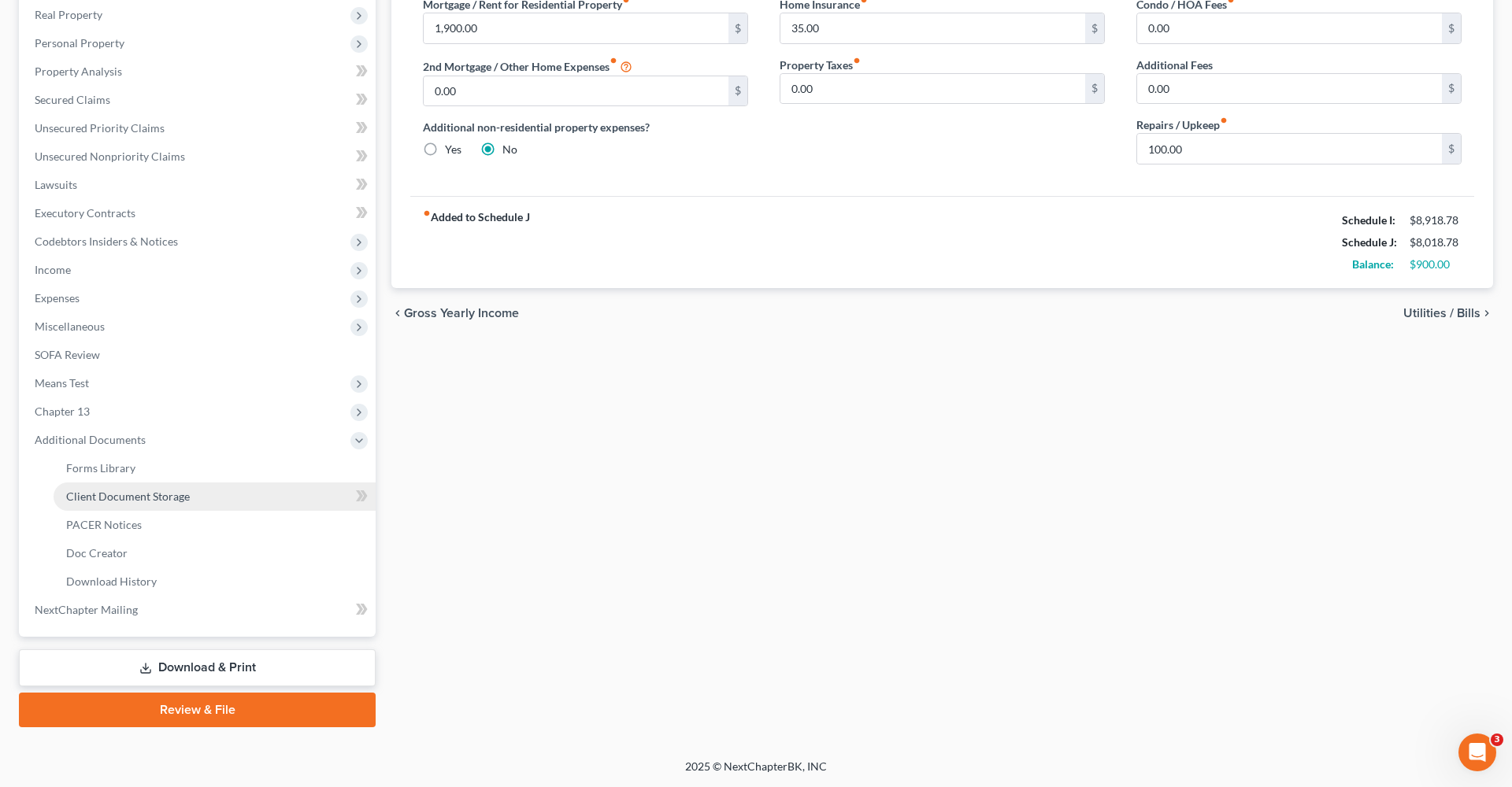
click at [141, 489] on span "Client Document Storage" at bounding box center [128, 495] width 123 height 13
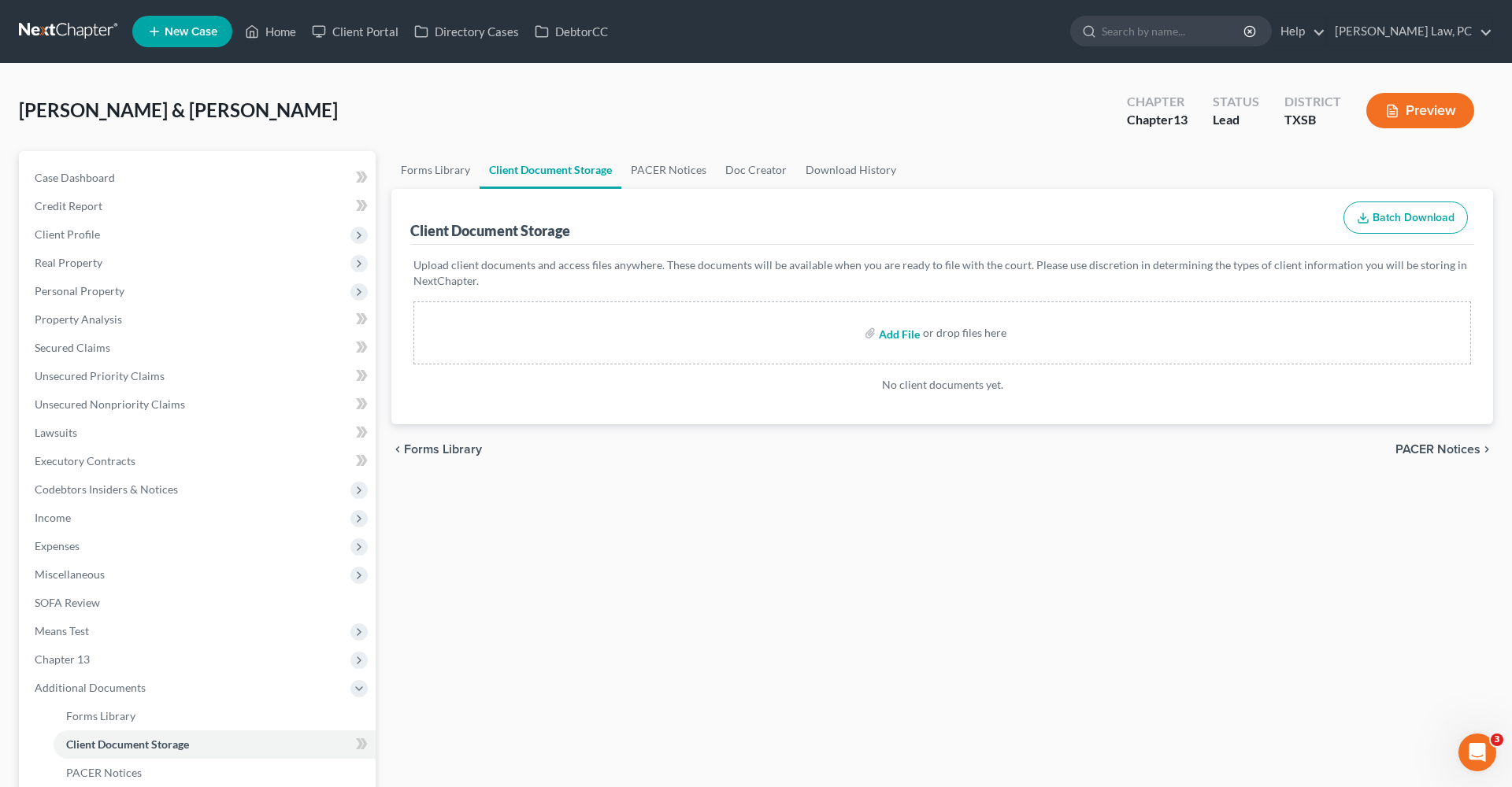
click at [897, 337] on input "file" at bounding box center [897, 333] width 38 height 28
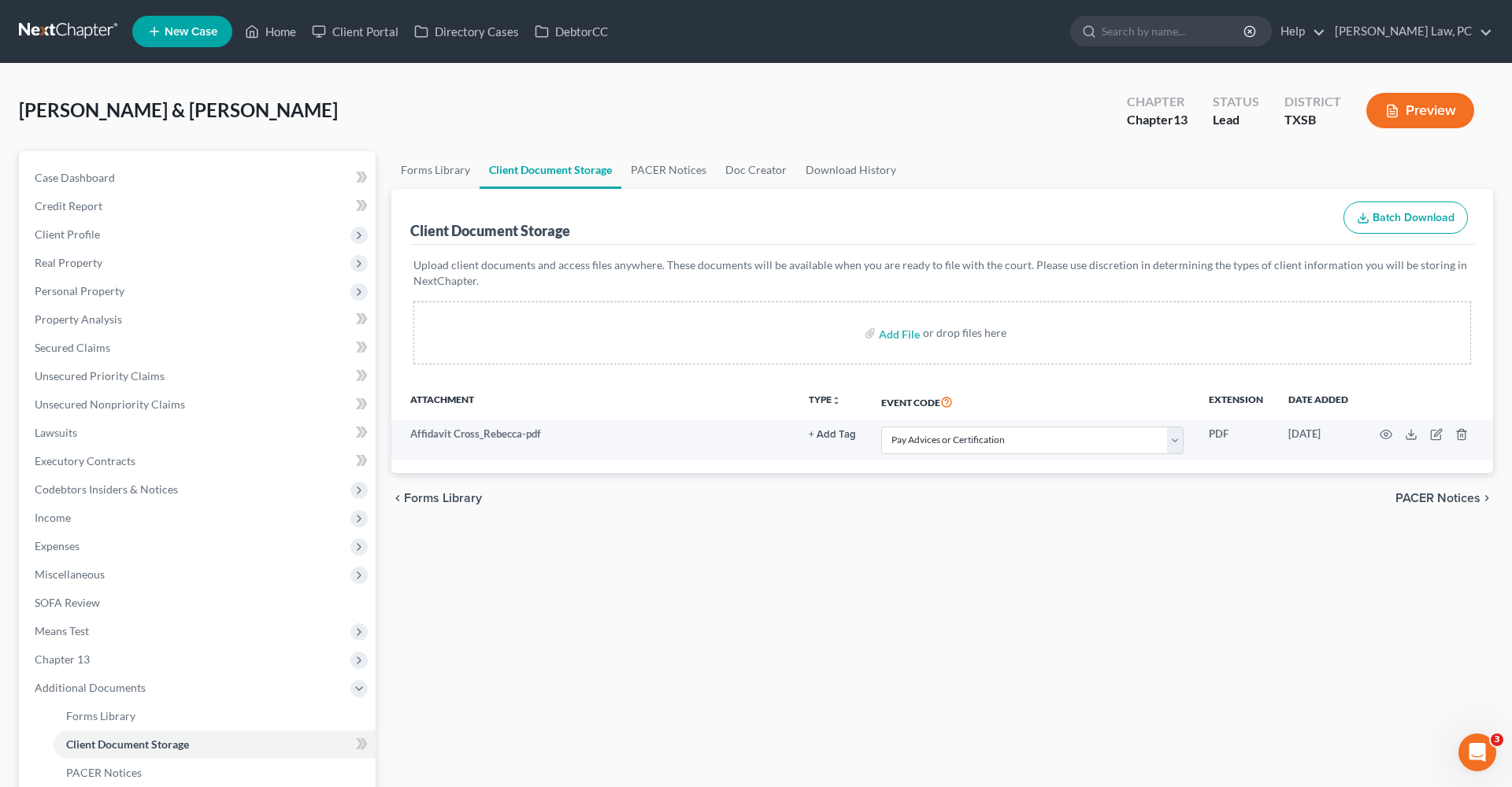
click at [526, 651] on div "Forms Library Client Document Storage PACER Notices Doc Creator Download Histor…" at bounding box center [942, 564] width 1117 height 825
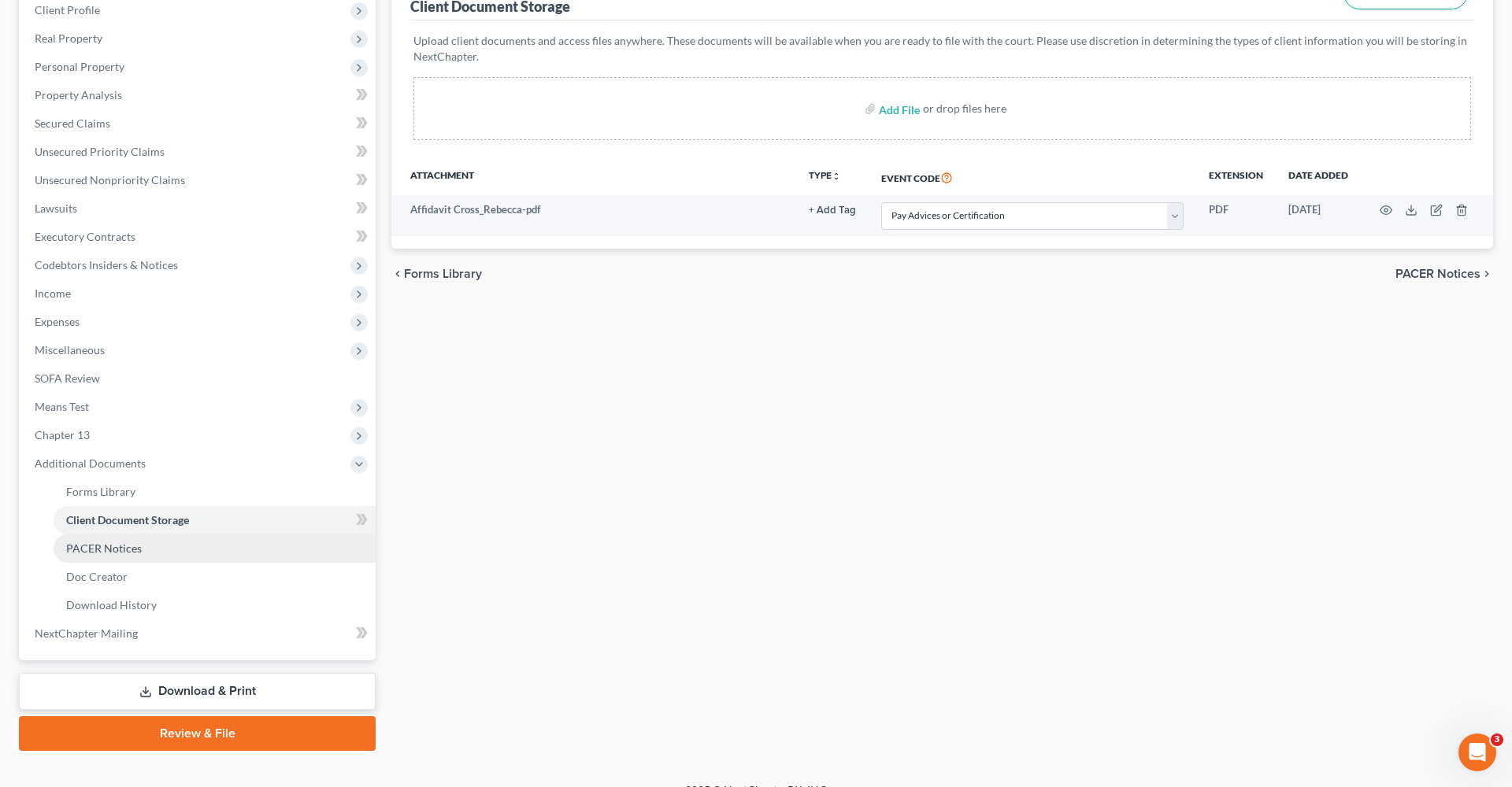
scroll to position [232, 0]
